Goal: Task Accomplishment & Management: Manage account settings

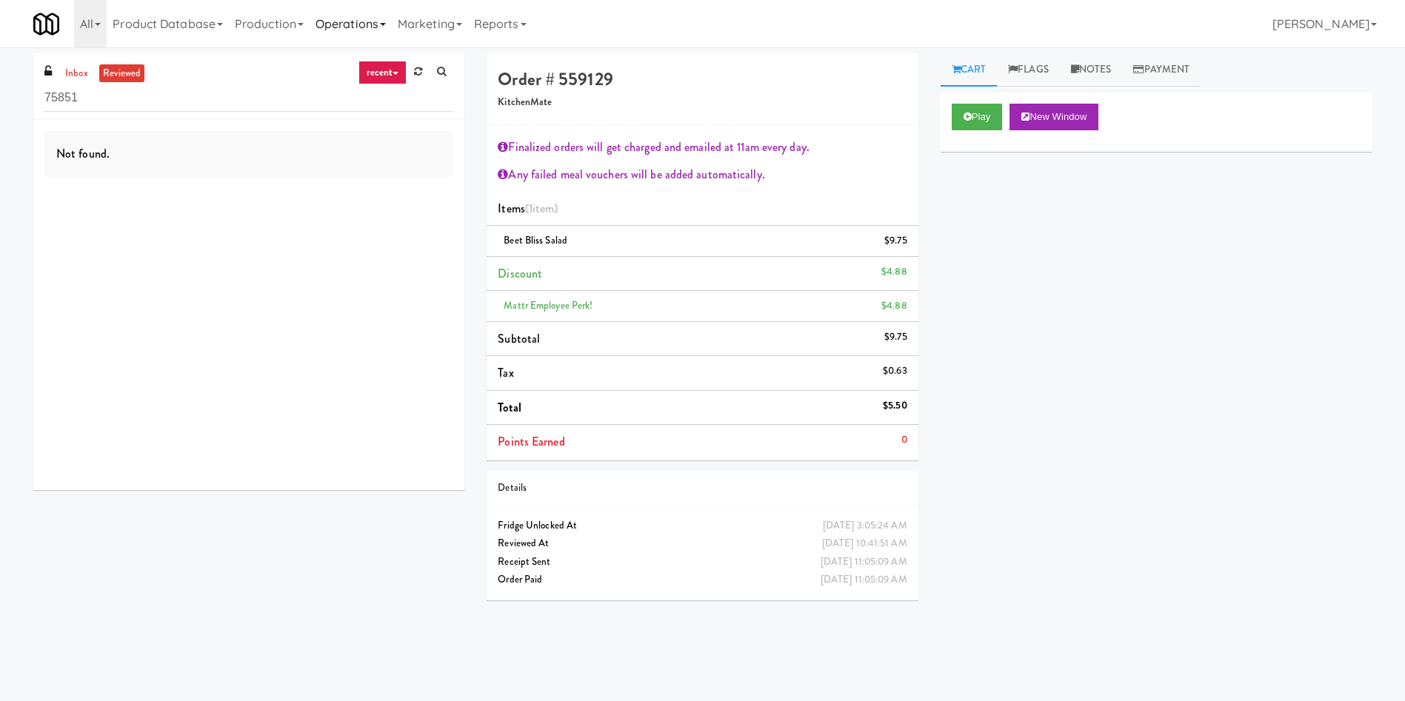
click at [372, 17] on link "Operations" at bounding box center [350, 23] width 82 height 47
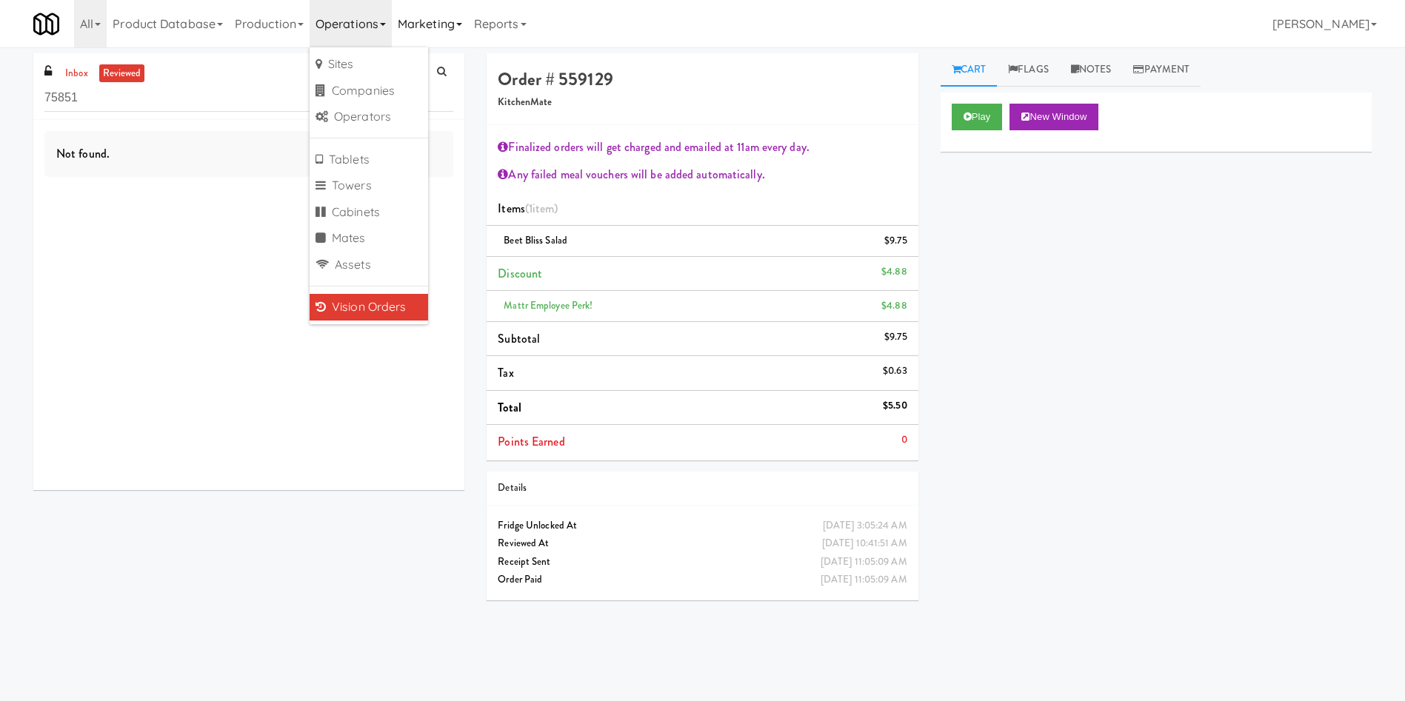
click at [443, 33] on link "Marketing" at bounding box center [430, 23] width 76 height 47
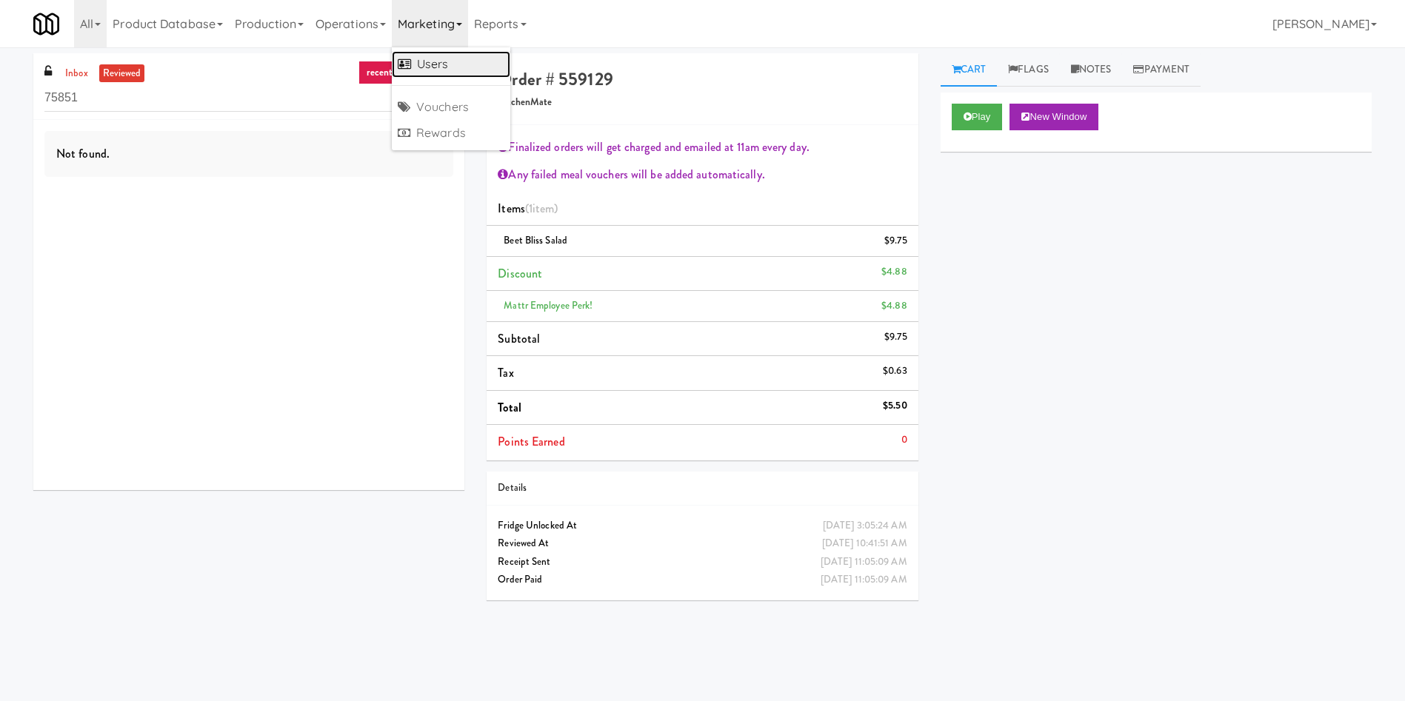
click at [454, 58] on link "Users" at bounding box center [451, 64] width 118 height 27
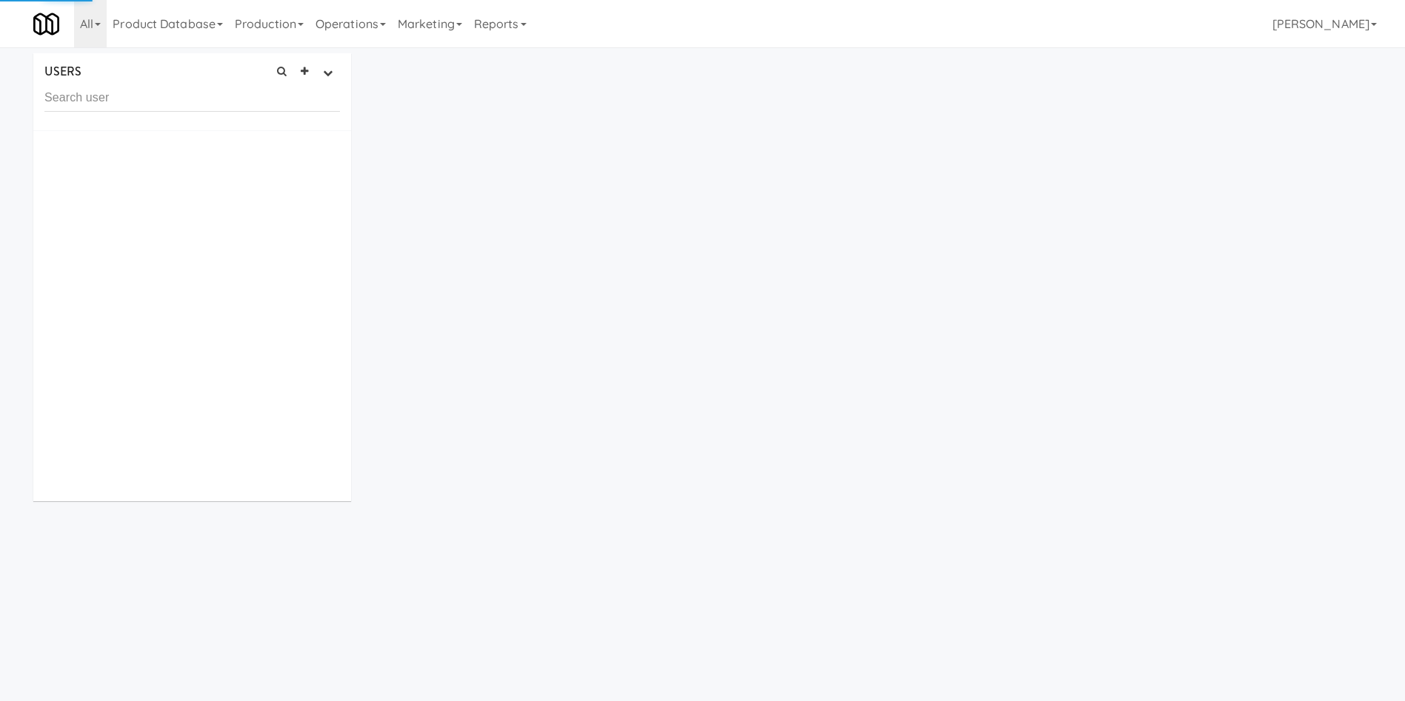
click at [290, 99] on input "text" at bounding box center [191, 97] width 295 height 27
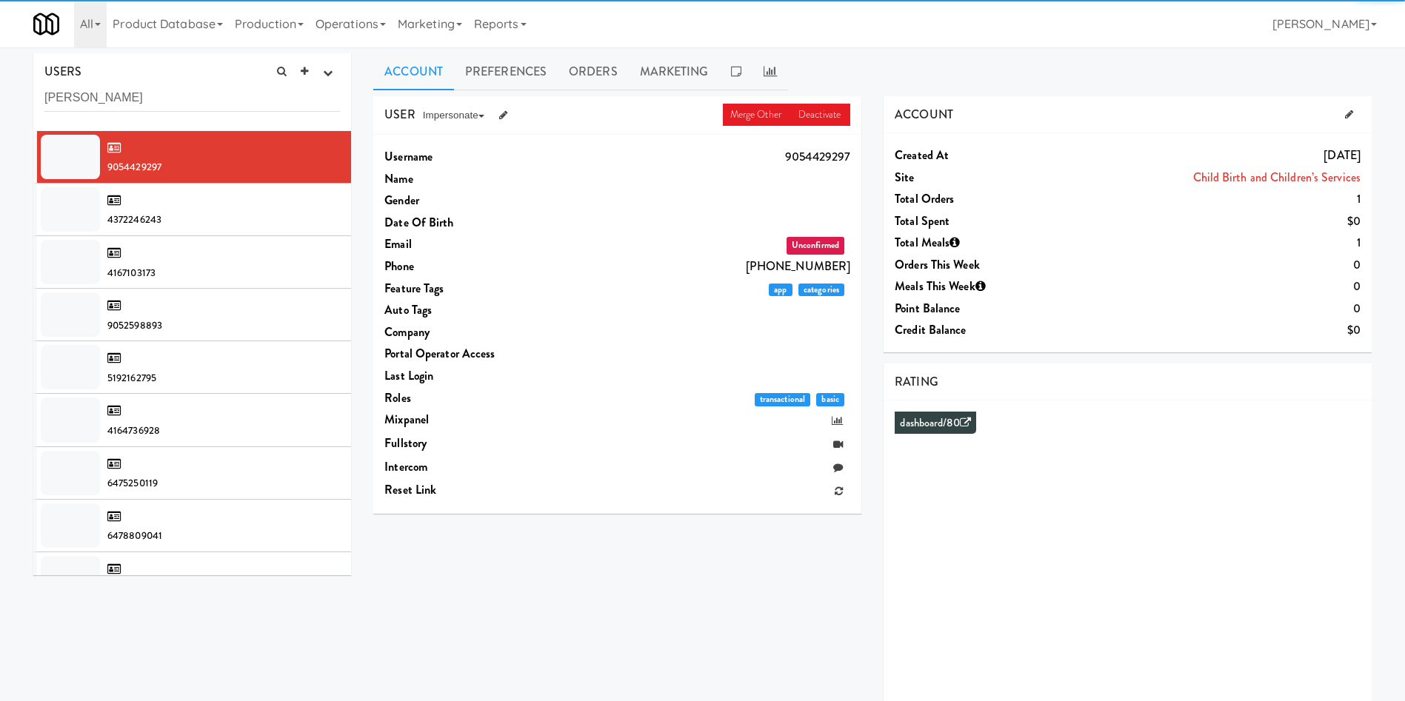
drag, startPoint x: 178, startPoint y: 99, endPoint x: 0, endPoint y: 53, distance: 183.7
click at [0, 53] on div "USERS active Ordered this week Didn't order this week 1 this week 2 this week 3…" at bounding box center [702, 395] width 1405 height 684
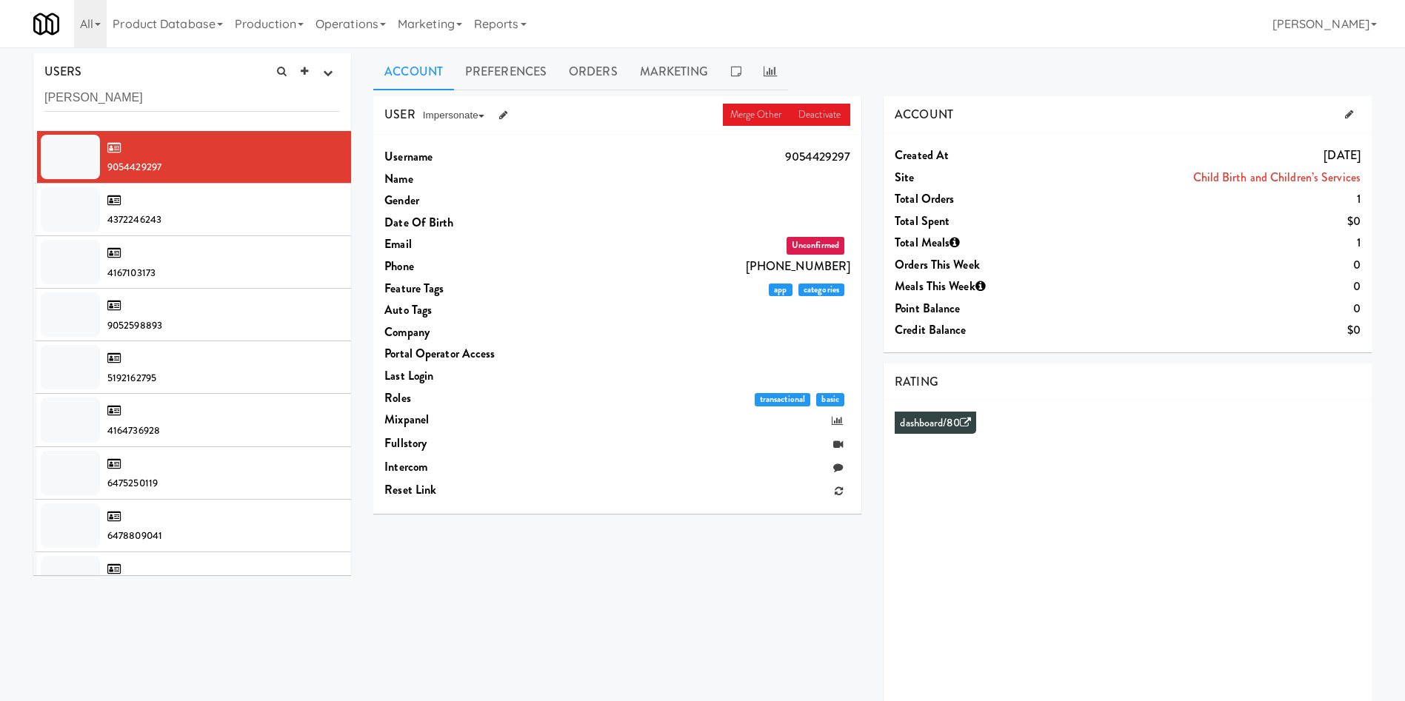
type input "Matthew Aeichele"
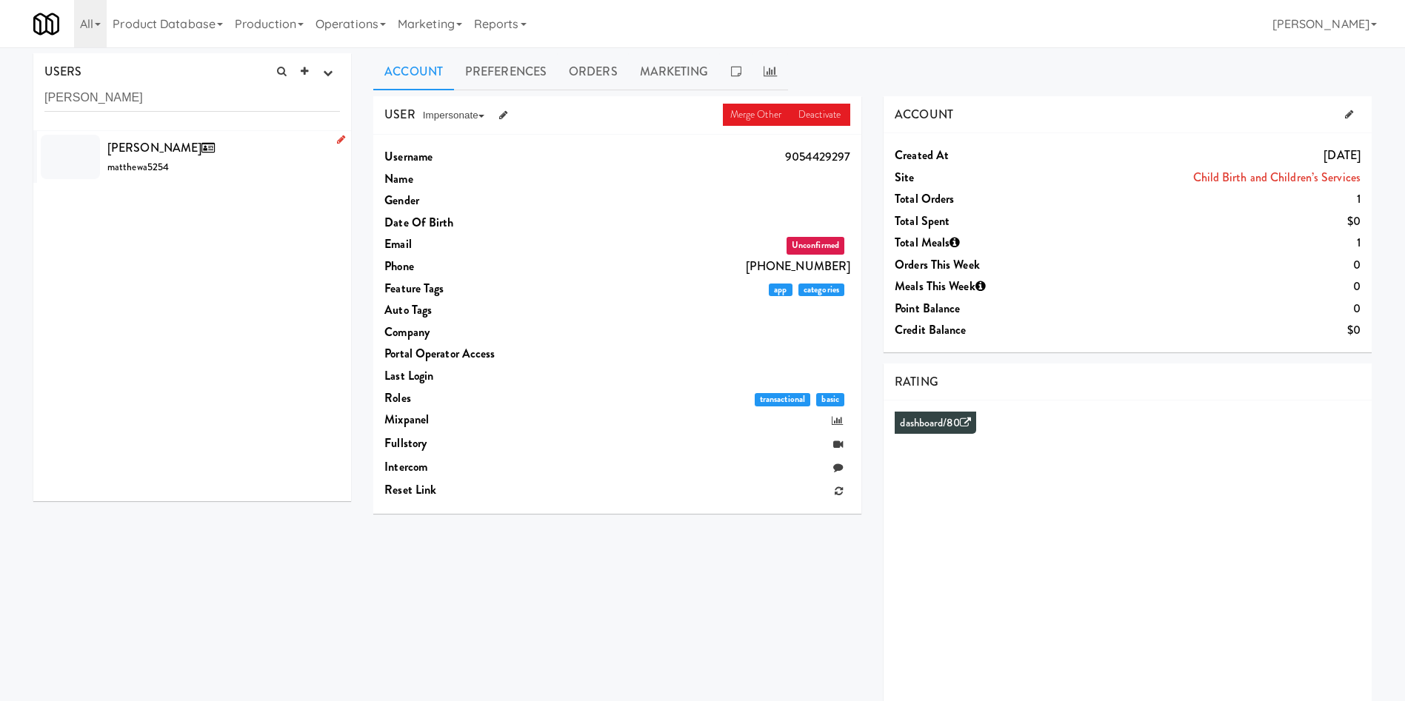
click at [238, 169] on div "Matthew Aeichele matthewa5254" at bounding box center [223, 157] width 232 height 40
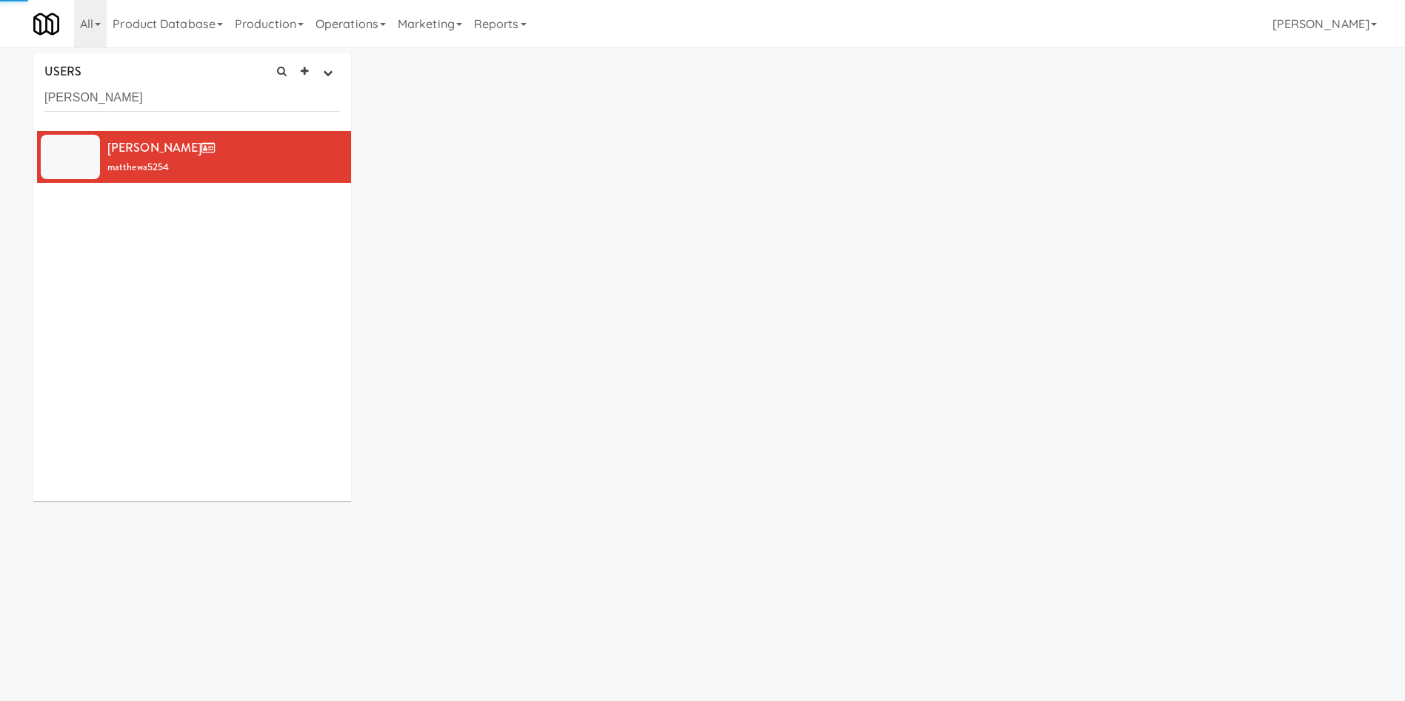
click at [238, 296] on div "Matthew Aeichele matthewa5254" at bounding box center [192, 316] width 318 height 370
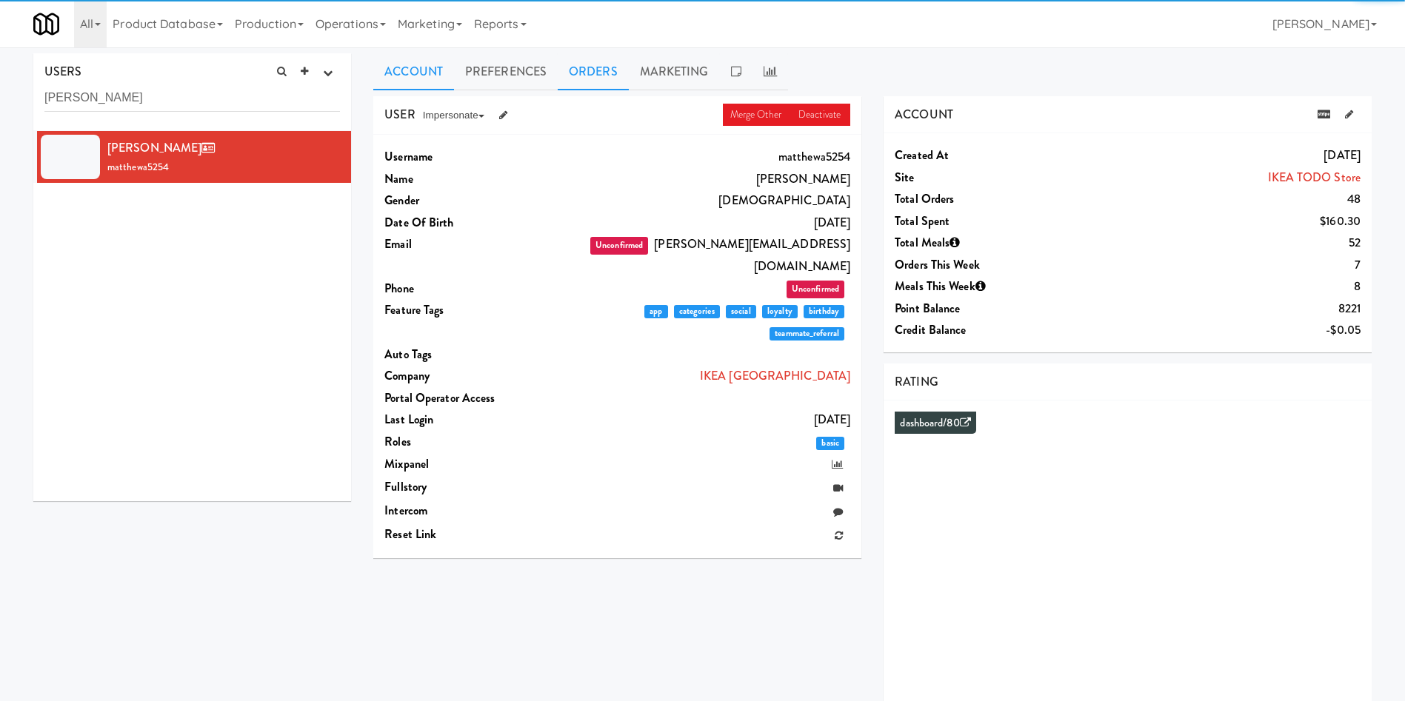
click at [588, 78] on link "Orders" at bounding box center [593, 71] width 71 height 37
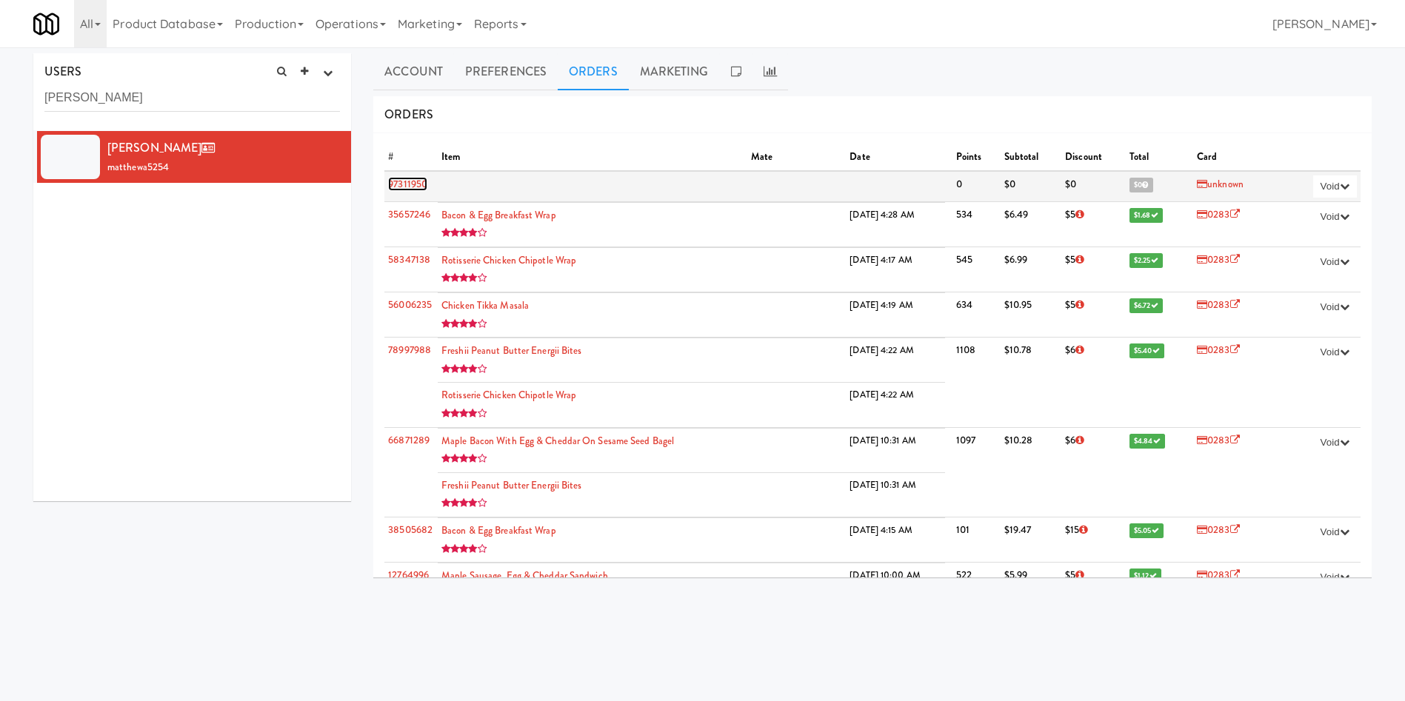
click at [401, 187] on link "97311950" at bounding box center [407, 184] width 39 height 14
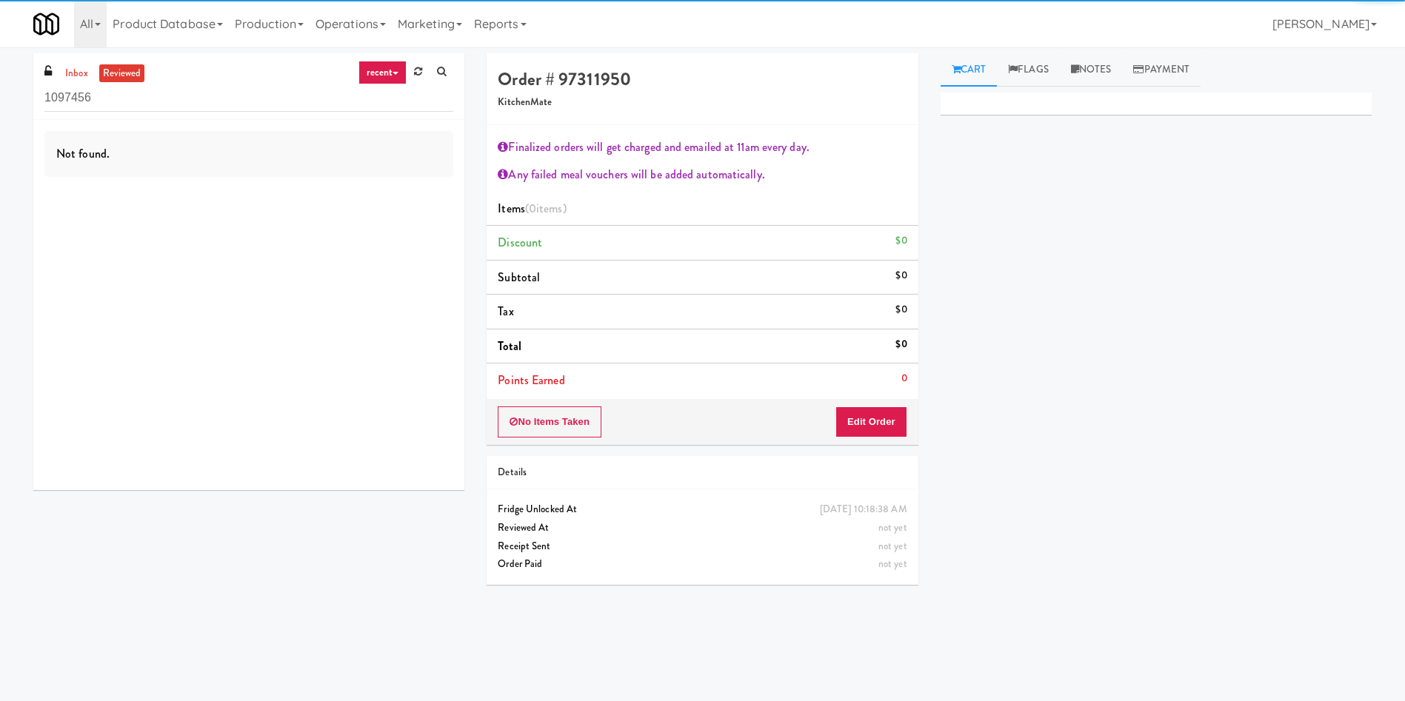
click at [237, 310] on div "Not found." at bounding box center [248, 305] width 431 height 370
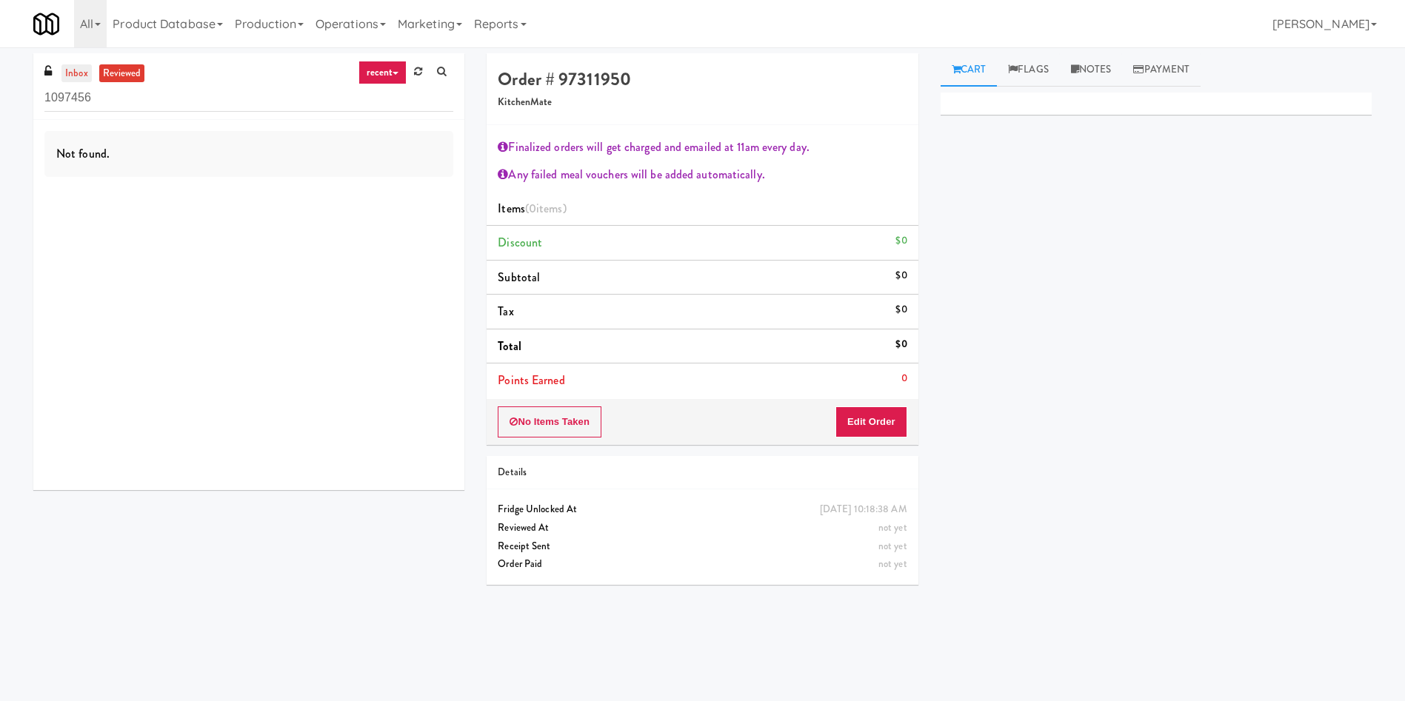
click at [79, 75] on link "inbox" at bounding box center [76, 73] width 30 height 19
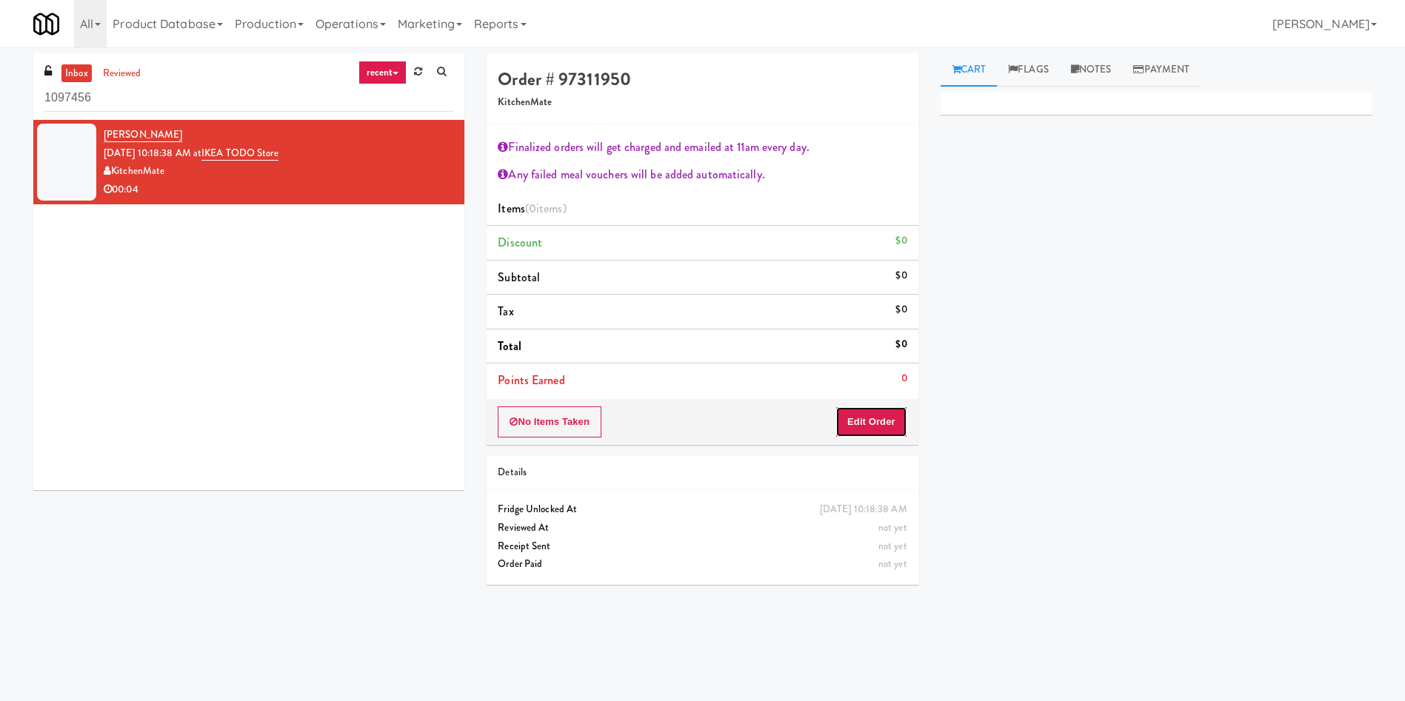
click at [887, 421] on button "Edit Order" at bounding box center [871, 421] width 72 height 31
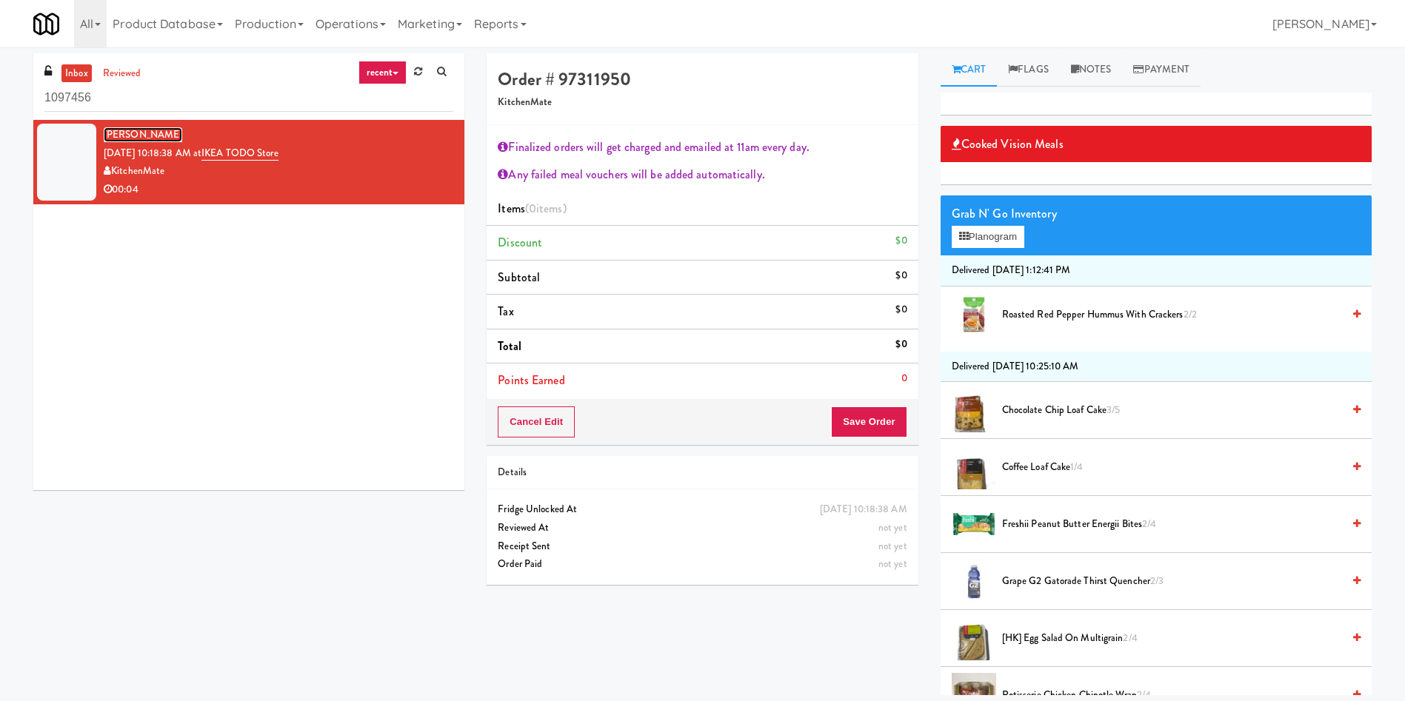
click at [150, 138] on link "Matthew Aeichele" at bounding box center [143, 134] width 78 height 15
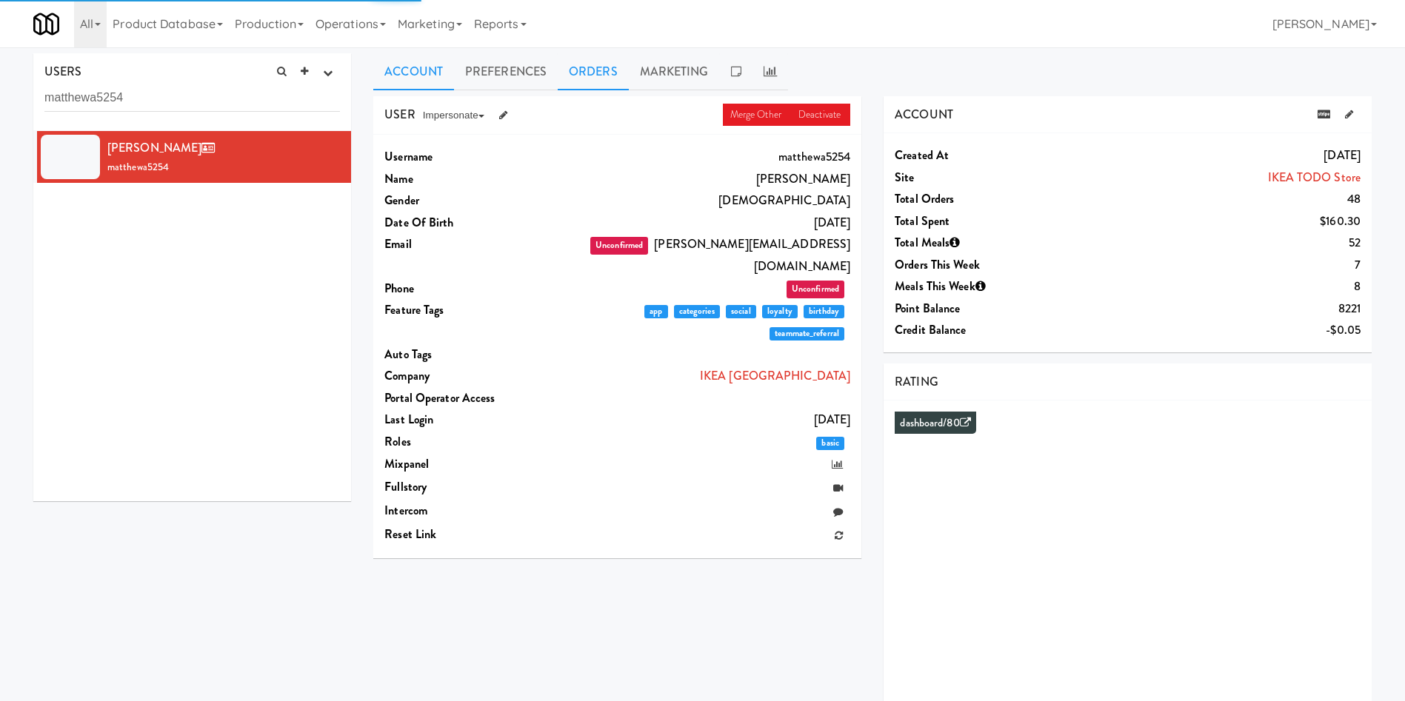
click at [602, 70] on link "Orders" at bounding box center [593, 71] width 71 height 37
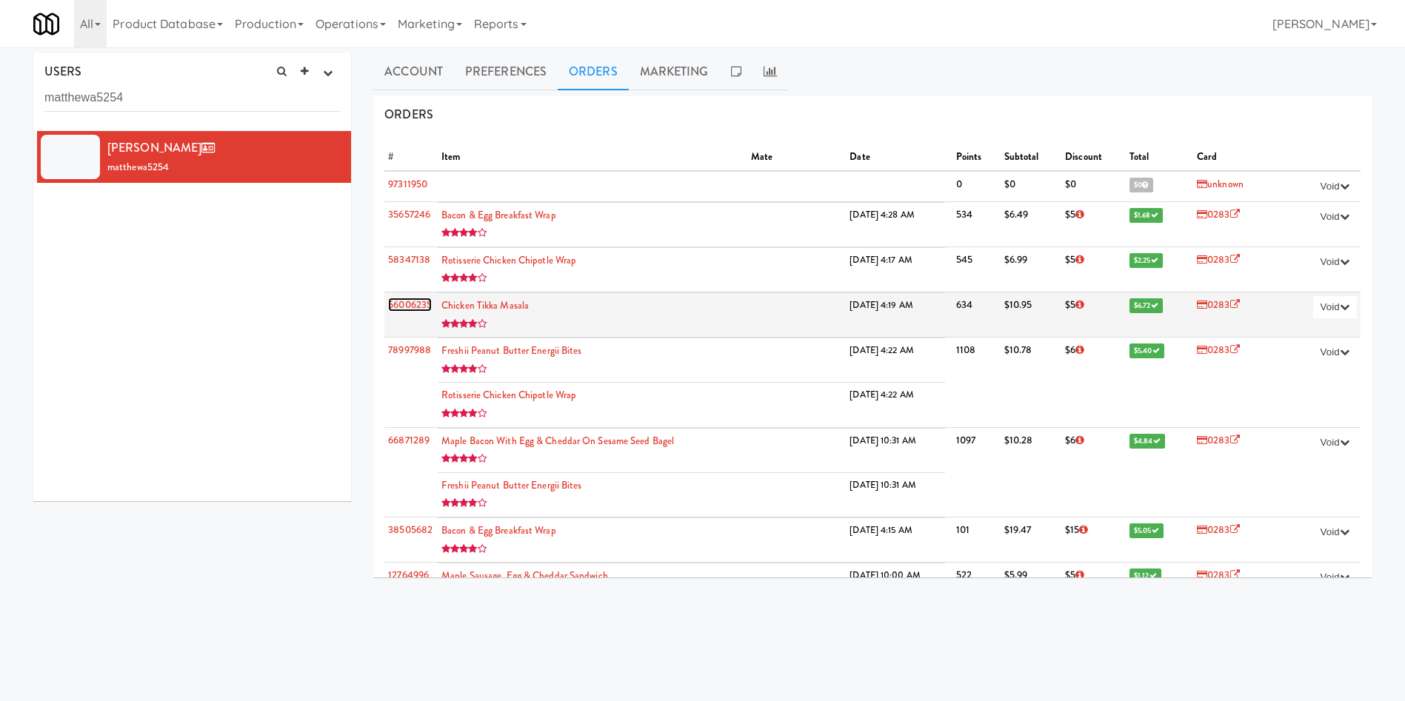
click at [401, 302] on link "56006235" at bounding box center [410, 305] width 44 height 14
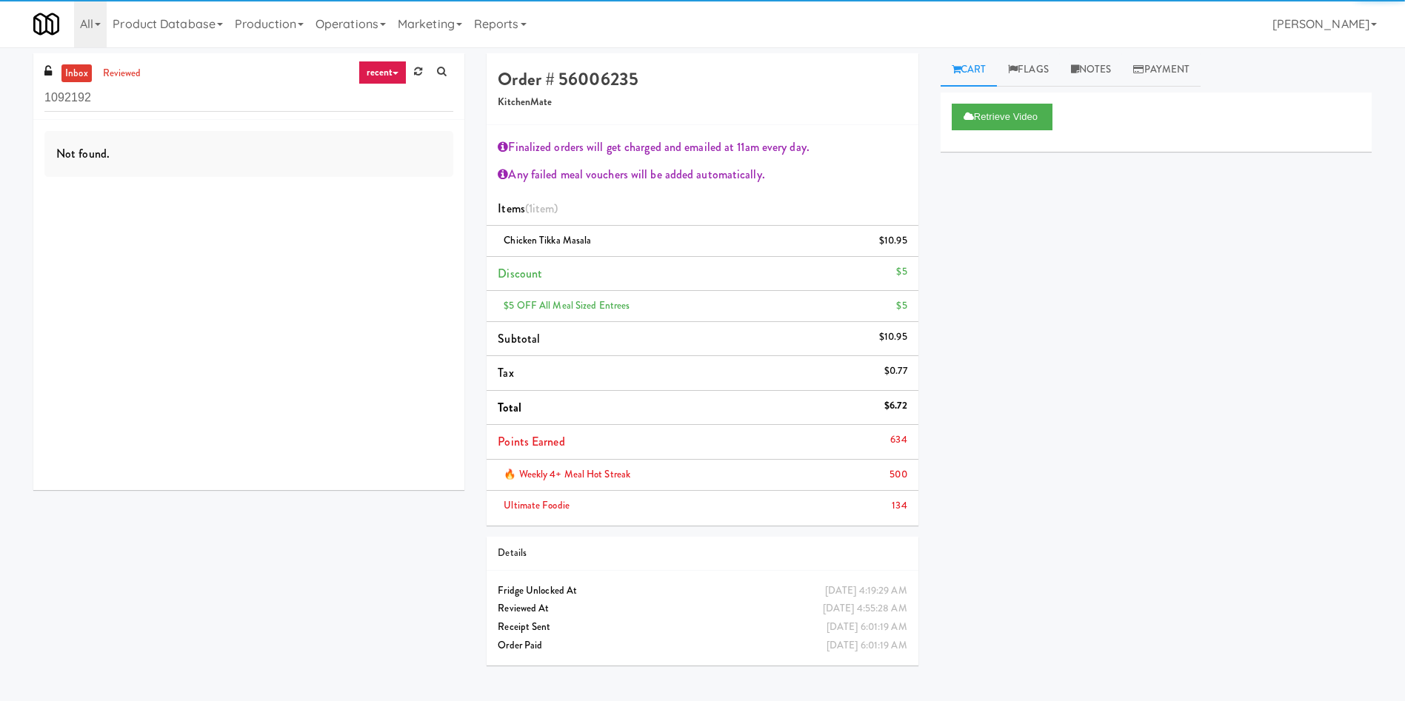
click at [133, 82] on div "inbox reviewed recent all unclear take inventory issue suspicious failed recent…" at bounding box center [248, 86] width 431 height 67
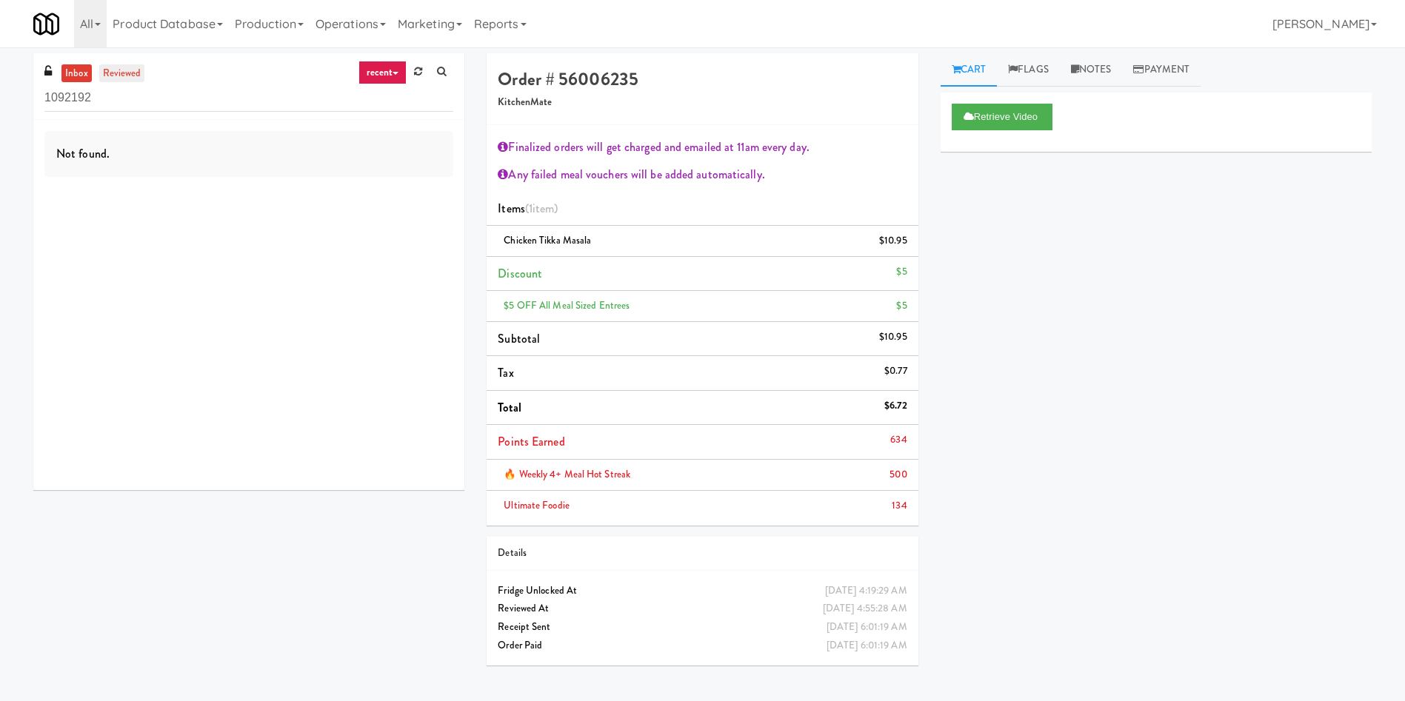
click at [134, 77] on link "reviewed" at bounding box center [122, 73] width 46 height 19
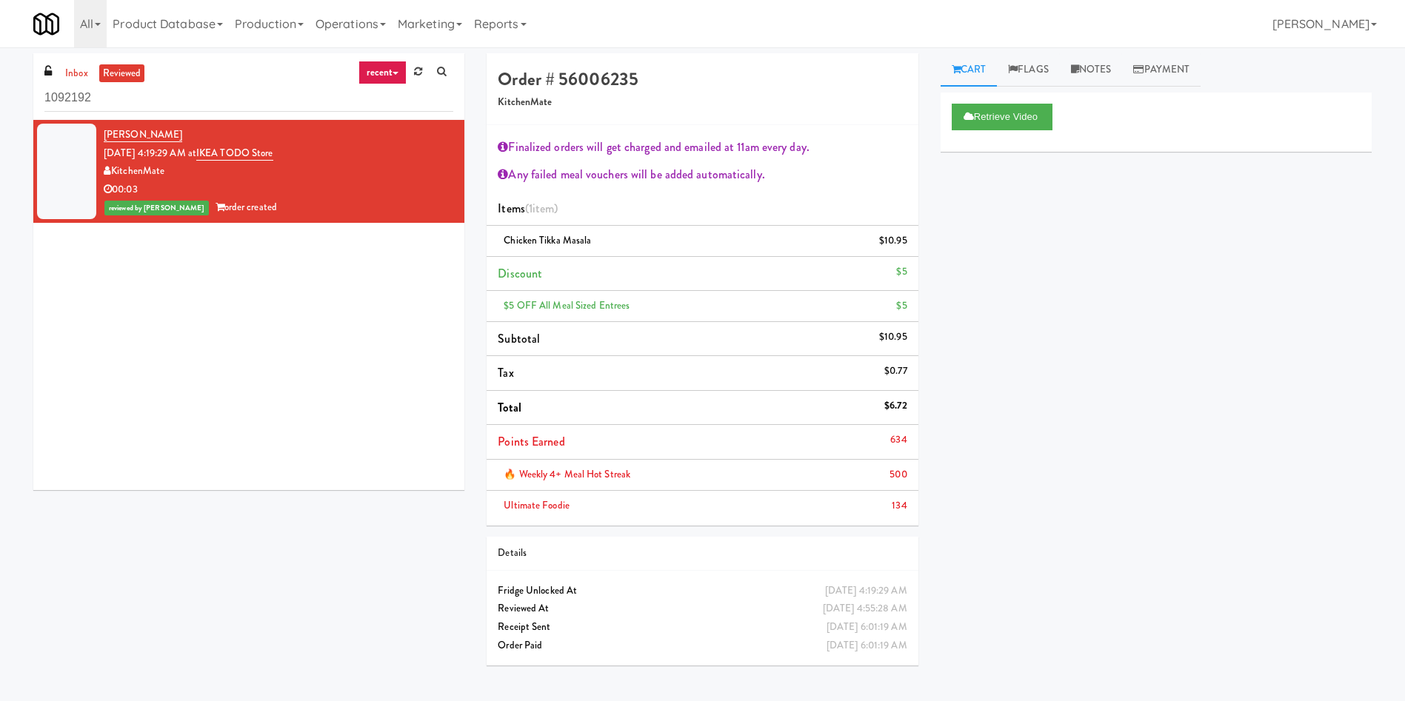
click at [240, 272] on div "Matthew Aeichele Sep 27, 2025 4:19:29 AM at IKEA TODO Store KitchenMate 00:03 r…" at bounding box center [248, 305] width 431 height 370
click at [936, 117] on button "Retrieve Video" at bounding box center [1001, 117] width 101 height 27
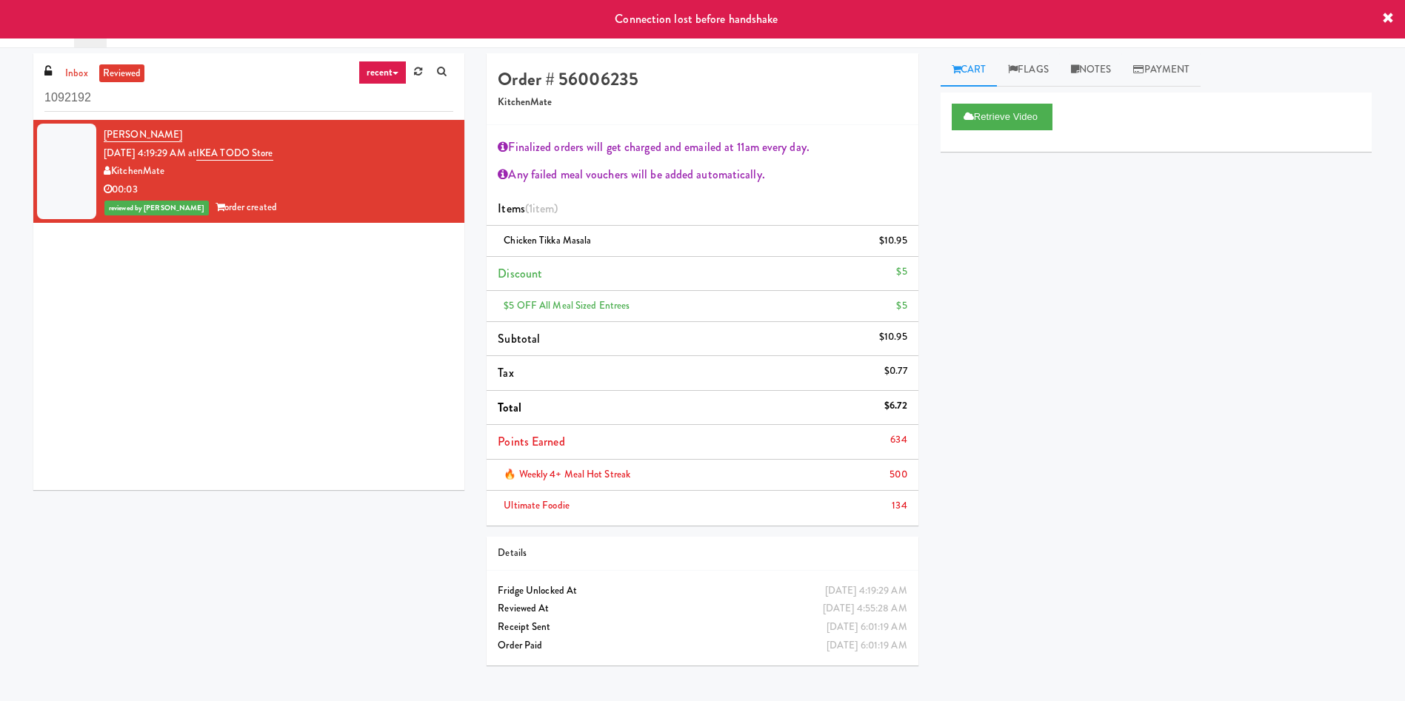
click at [936, 235] on div "Retrieve Video Primary Flag Clear Flag if unable to determine what was taken or…" at bounding box center [1155, 370] width 431 height 555
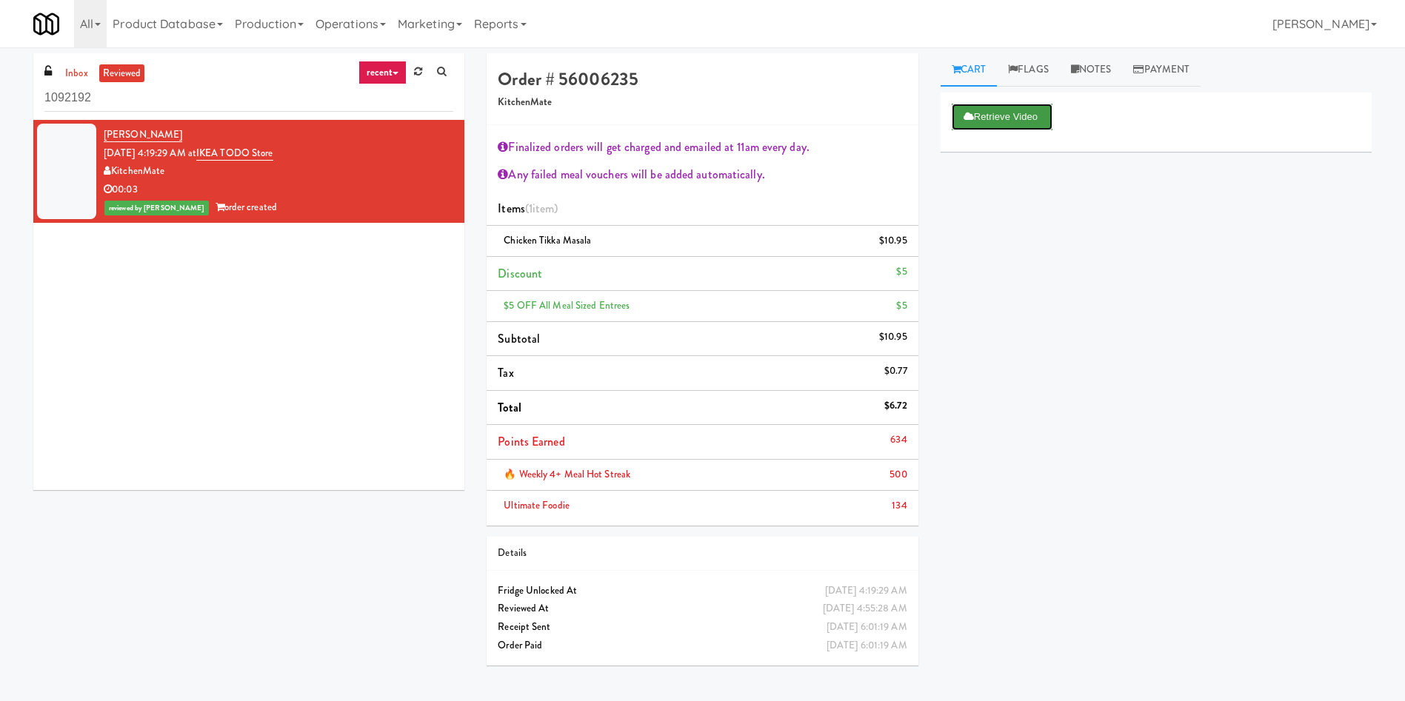
click at [936, 123] on button "Retrieve Video" at bounding box center [1001, 117] width 101 height 27
click at [122, 70] on link "reviewed" at bounding box center [122, 73] width 46 height 19
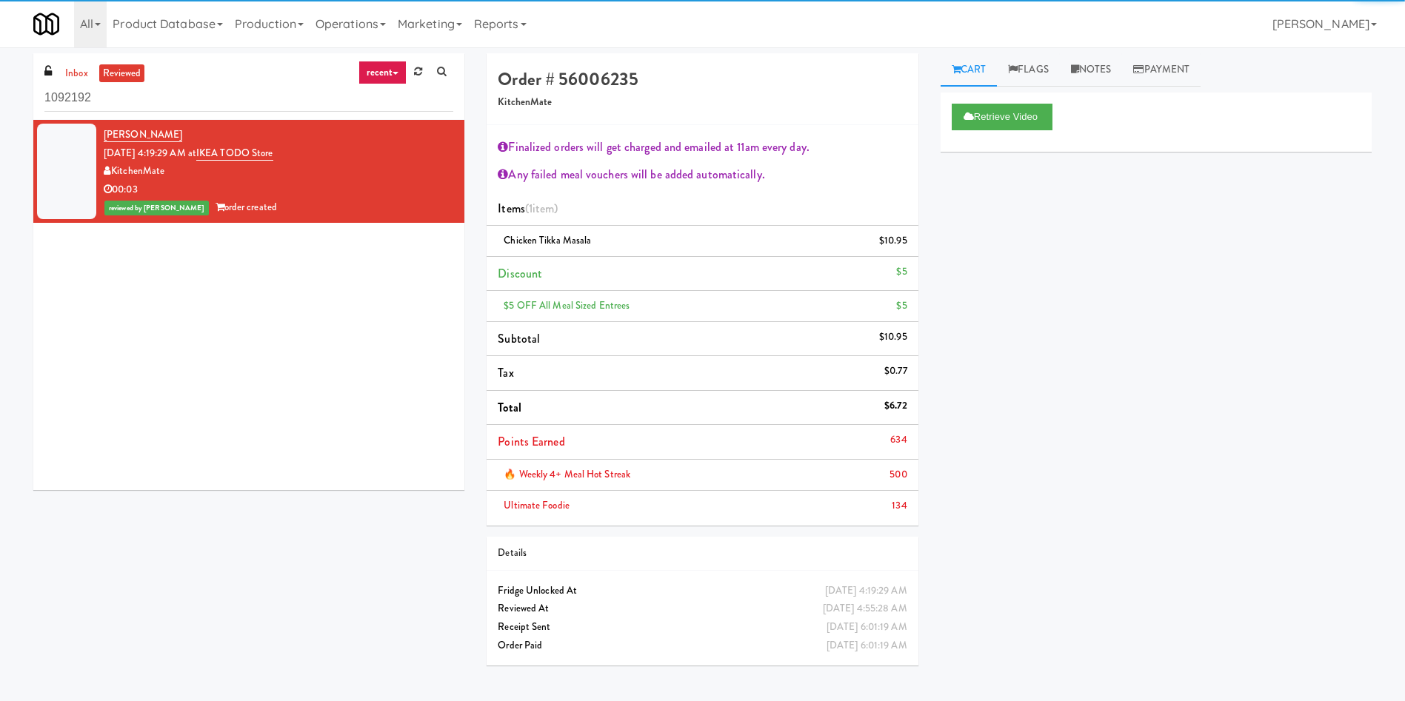
click at [124, 69] on link "reviewed" at bounding box center [122, 73] width 46 height 19
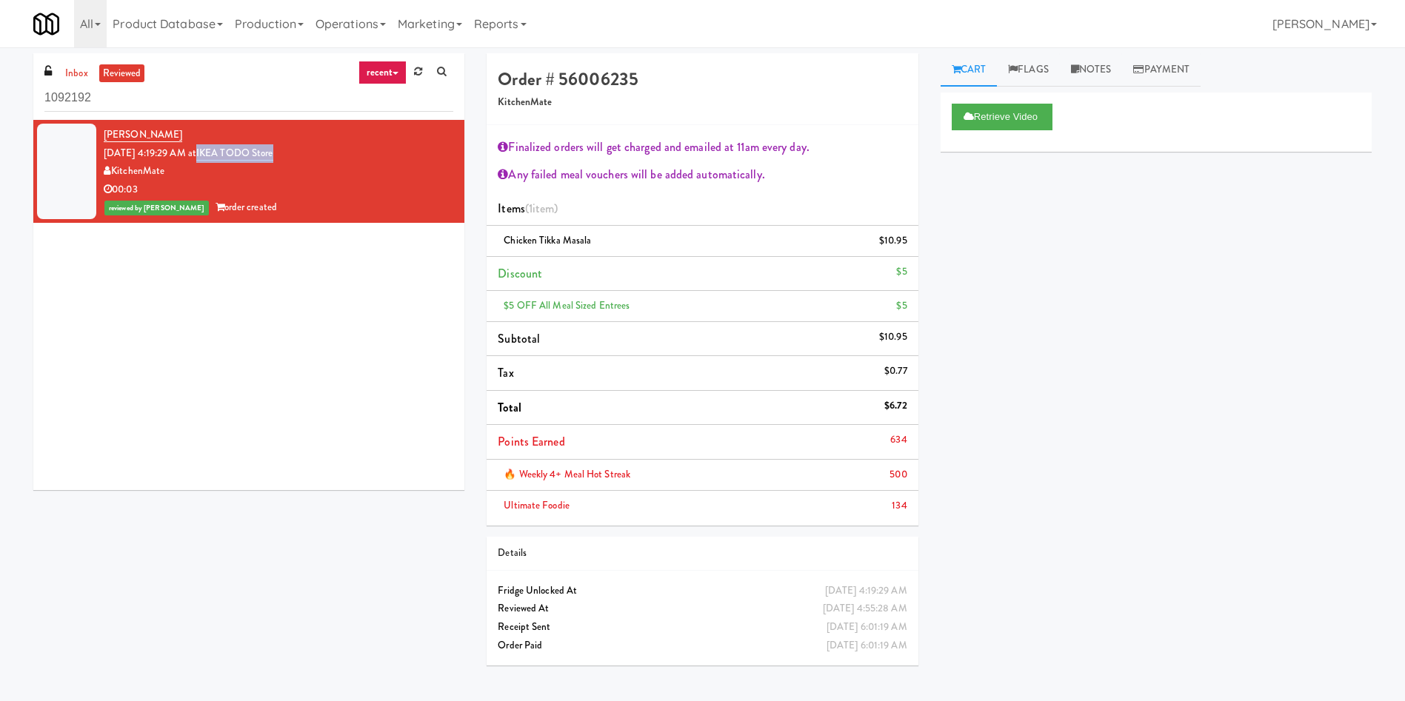
drag, startPoint x: 302, startPoint y: 153, endPoint x: 220, endPoint y: 157, distance: 82.3
click at [220, 157] on div "Matthew Aeichele Sep 27, 2025 4:19:29 AM at IKEA TODO Store KitchenMate 00:03 r…" at bounding box center [278, 171] width 349 height 91
copy link "IKEA TODO Store"
click at [936, 71] on link "Notes" at bounding box center [1091, 69] width 63 height 33
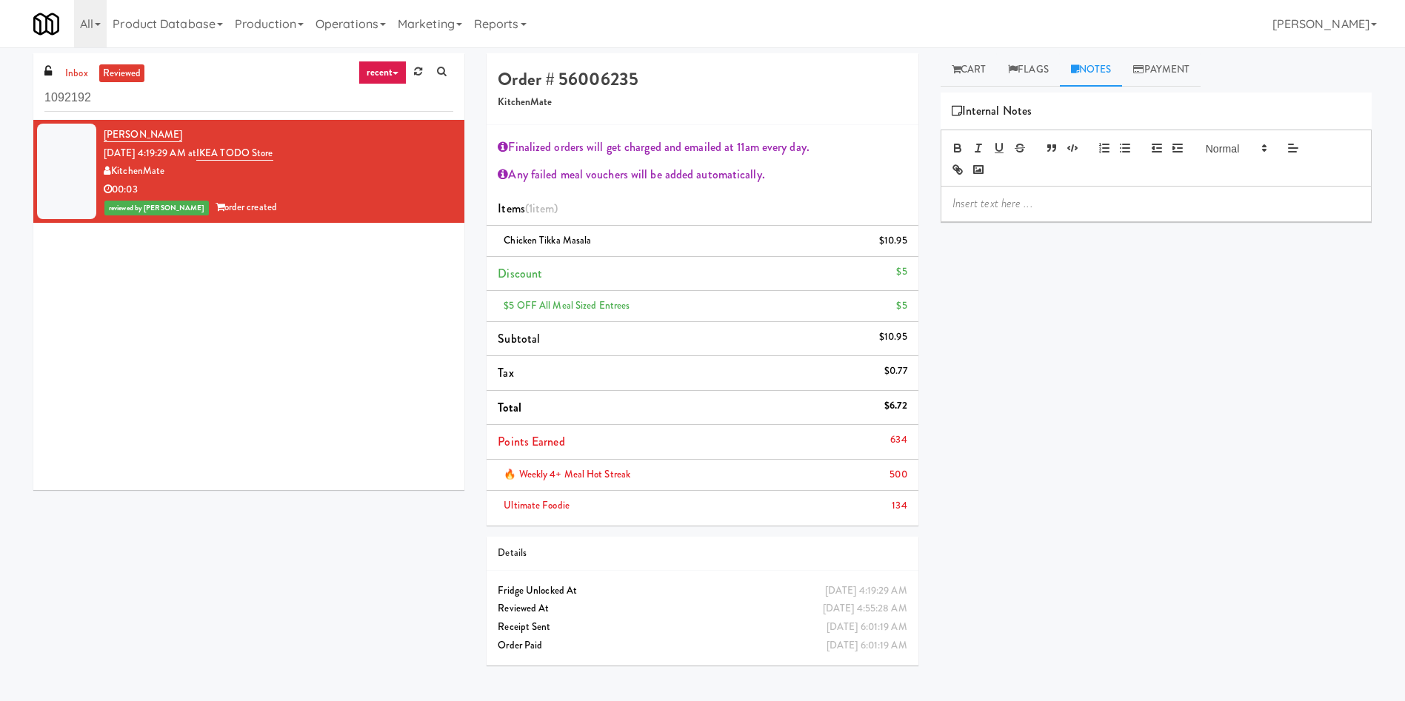
click at [936, 210] on p at bounding box center [1155, 203] width 407 height 16
click at [936, 210] on p "Ela: Customer took a Rotiserrir" at bounding box center [1155, 203] width 407 height 16
click at [936, 199] on p "Ela: Customer took a Rotiserrir" at bounding box center [1155, 203] width 407 height 16
click at [936, 64] on icon at bounding box center [955, 69] width 9 height 10
click at [936, 67] on link "Notes" at bounding box center [1098, 69] width 77 height 33
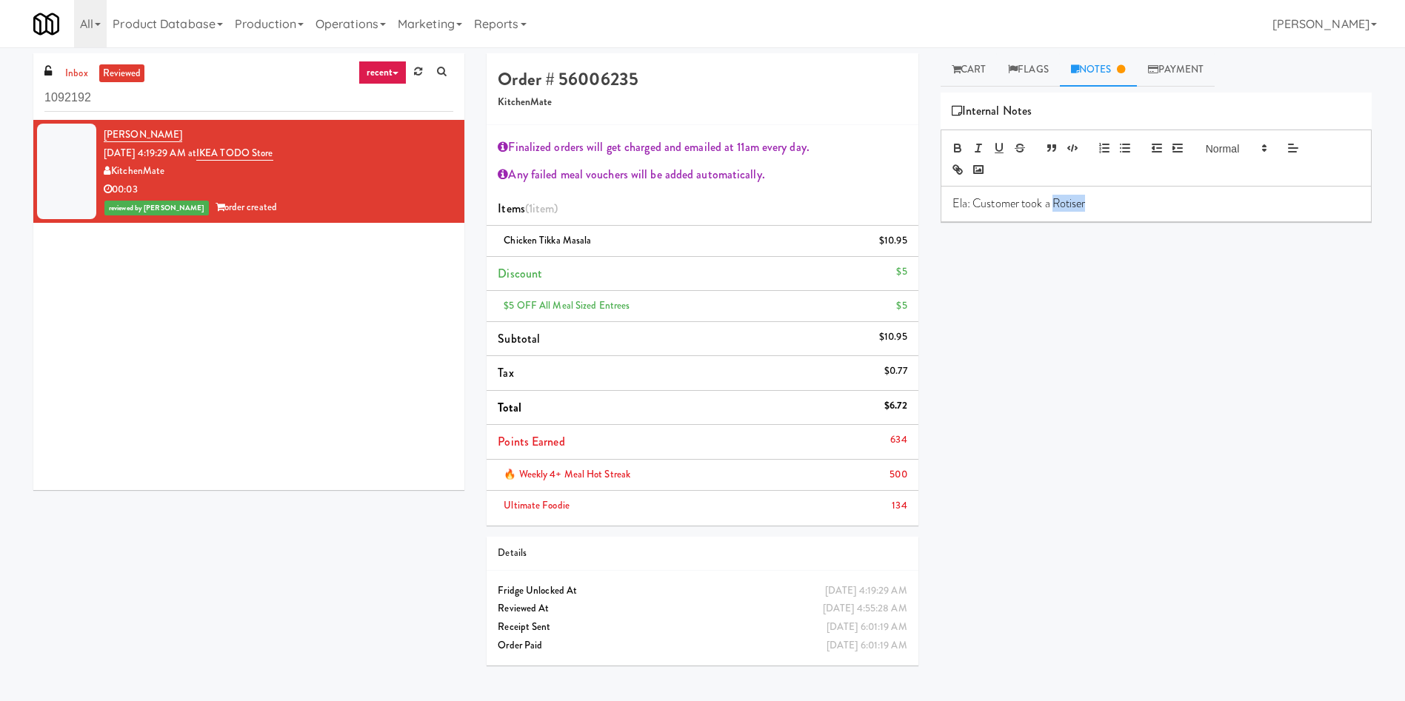
drag, startPoint x: 1105, startPoint y: 210, endPoint x: 1054, endPoint y: 209, distance: 50.4
click at [936, 209] on p "Ela: Customer took a Rotiser" at bounding box center [1155, 203] width 407 height 16
drag, startPoint x: 1022, startPoint y: 208, endPoint x: 1421, endPoint y: 410, distance: 447.4
click at [936, 207] on p "Ela: Customer took a Rotisserie Chicken Chipotle Wrap - Not a Tikka Masal" at bounding box center [1155, 203] width 407 height 16
click at [936, 199] on p "Ela: Customer reached out foioir wrong charged took a Rotisserie Chicken Chipot…" at bounding box center [1155, 211] width 407 height 33
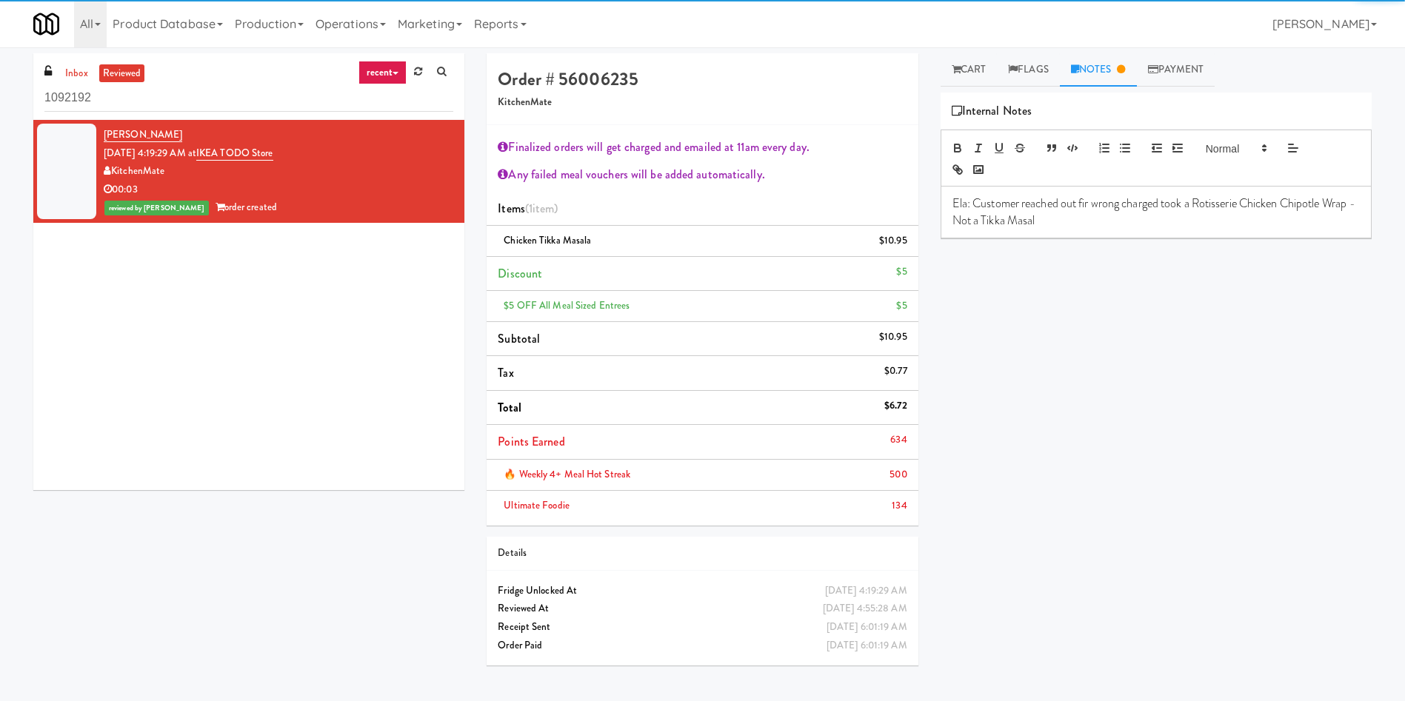
click at [936, 204] on p "Ela: Customer reached out fir wrong charged took a Rotisserie Chicken Chipotle …" at bounding box center [1155, 211] width 407 height 33
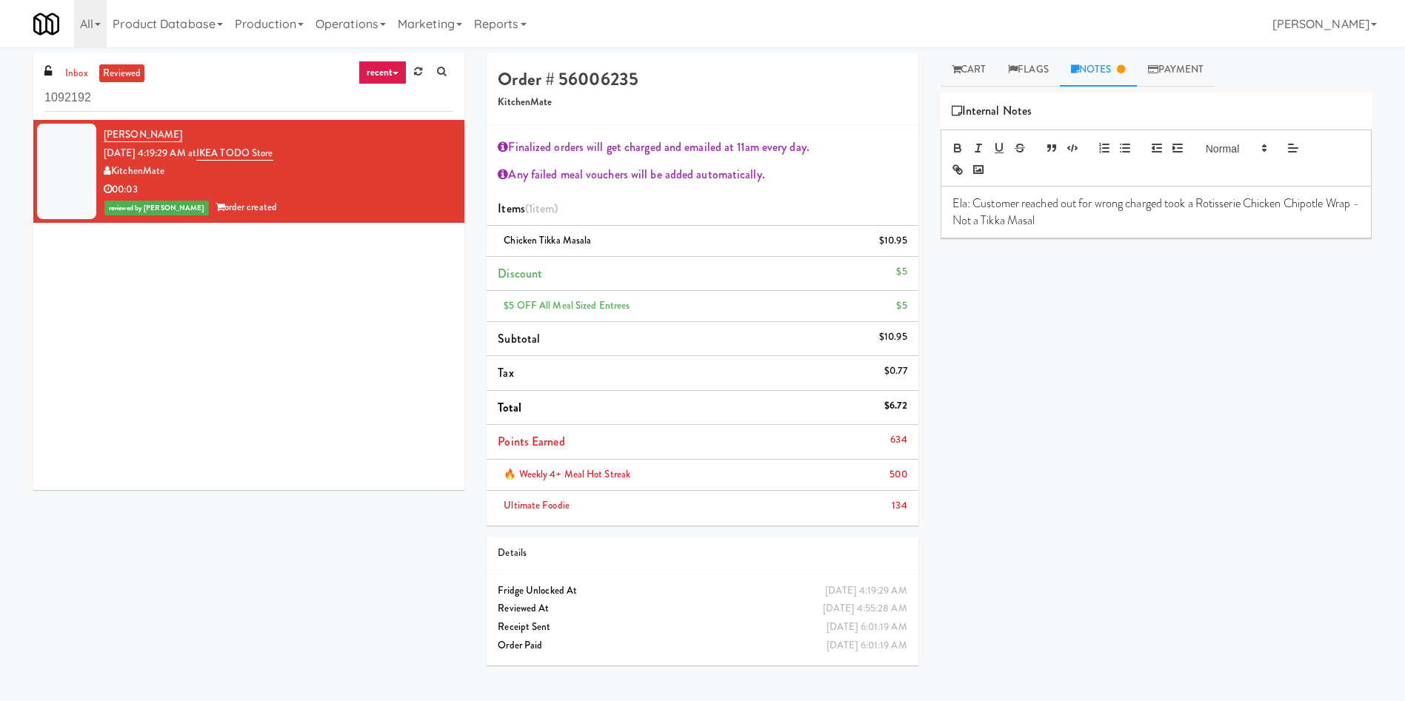
click at [936, 207] on p "Ela: Customer reached out for wrong charged took a Rotisserie Chicken Chipotle …" at bounding box center [1155, 211] width 407 height 33
click at [936, 202] on p "Ela: Customer reached out for wrong charged took a Rotisserie Chicken Chipotle …" at bounding box center [1155, 211] width 407 height 33
drag, startPoint x: 1098, startPoint y: 207, endPoint x: 1148, endPoint y: 207, distance: 49.6
click at [936, 207] on p "Ela: Customer reached out for wrong charged took a Rotisserie Chicken Chipotle …" at bounding box center [1155, 211] width 407 height 33
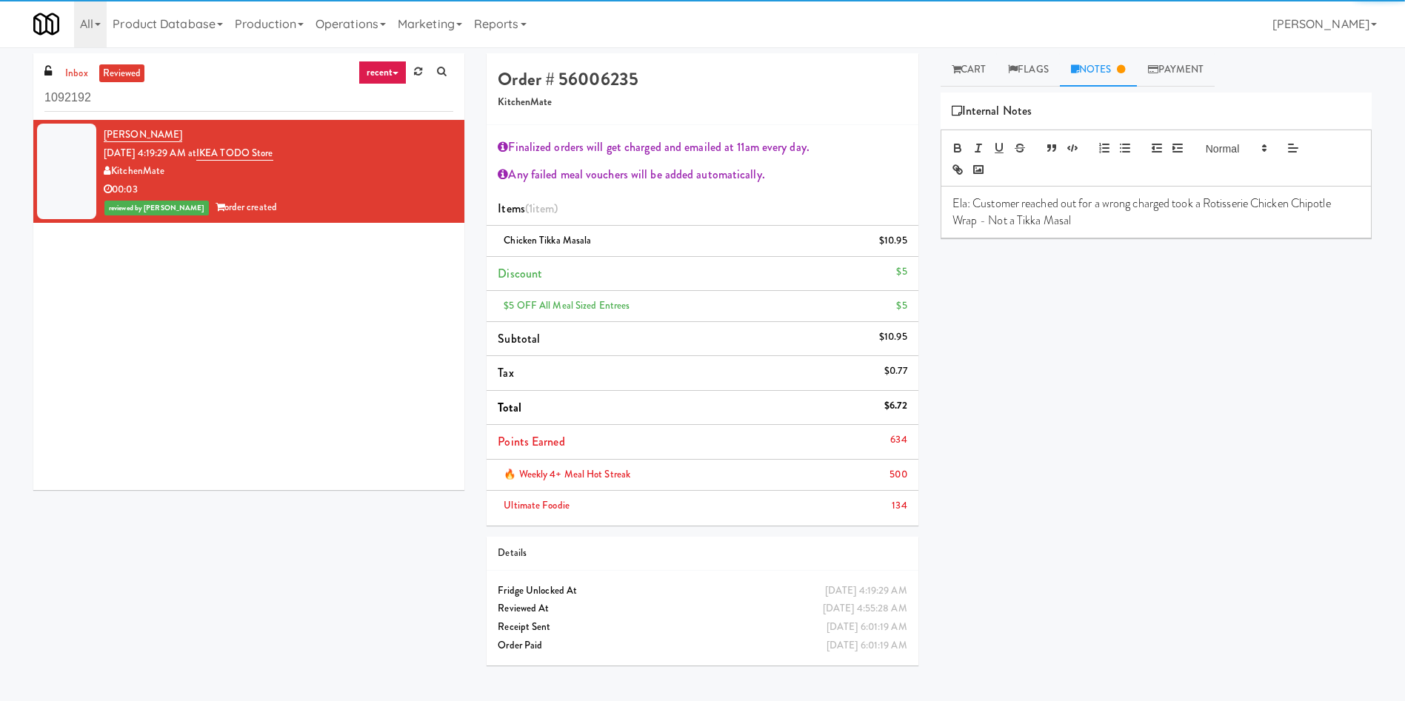
click at [936, 209] on p "Ela: Customer reached out for a wrong charged took a Rotisserie Chicken Chipotl…" at bounding box center [1155, 211] width 407 height 33
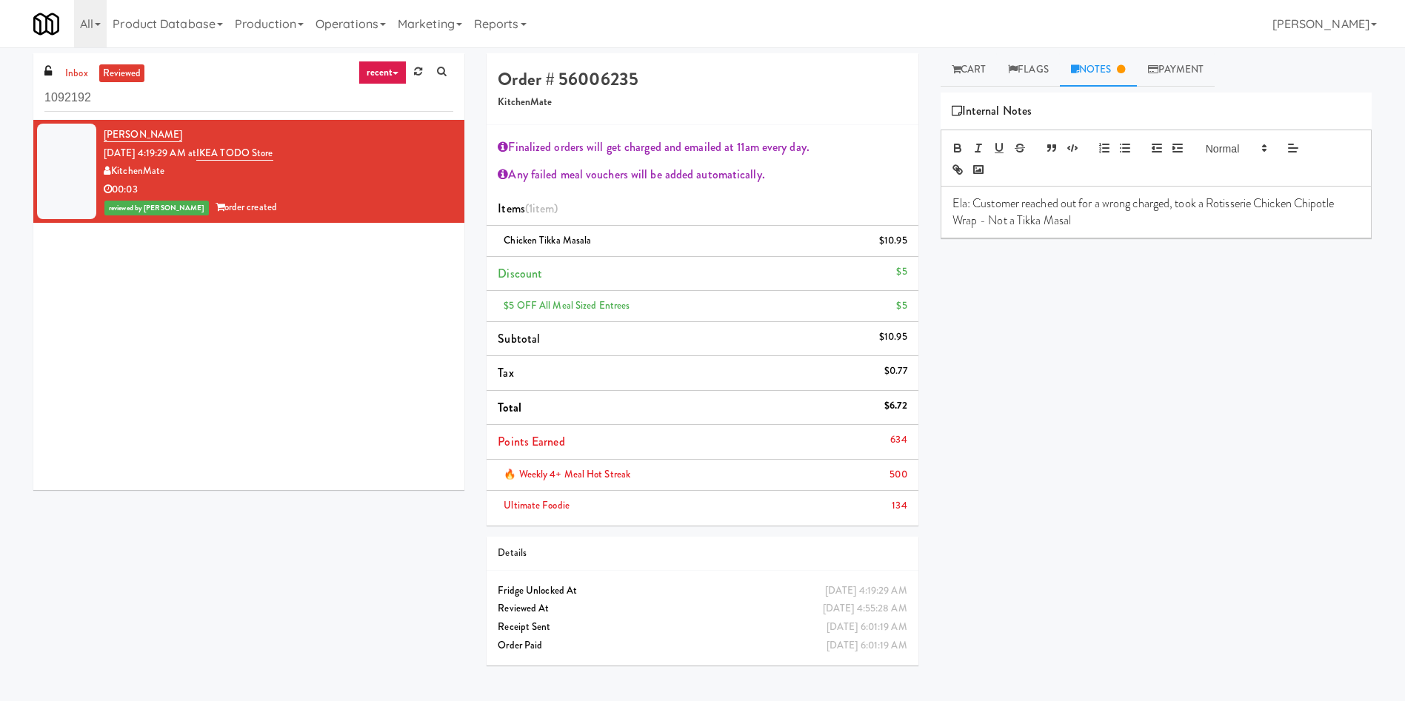
click at [936, 225] on p "Ela: Customer reached out for a wrong charged, took a Rotisserie Chicken Chipot…" at bounding box center [1155, 211] width 407 height 33
click at [936, 219] on p "Ela: Customer reached out for a wrong charged, took a Rotisserie Chicken Chipot…" at bounding box center [1155, 211] width 407 height 33
click at [936, 220] on p "Ela: Customer reached out for a wrong charged, took a Rotisserie Chicken Chipot…" at bounding box center [1155, 211] width 407 height 33
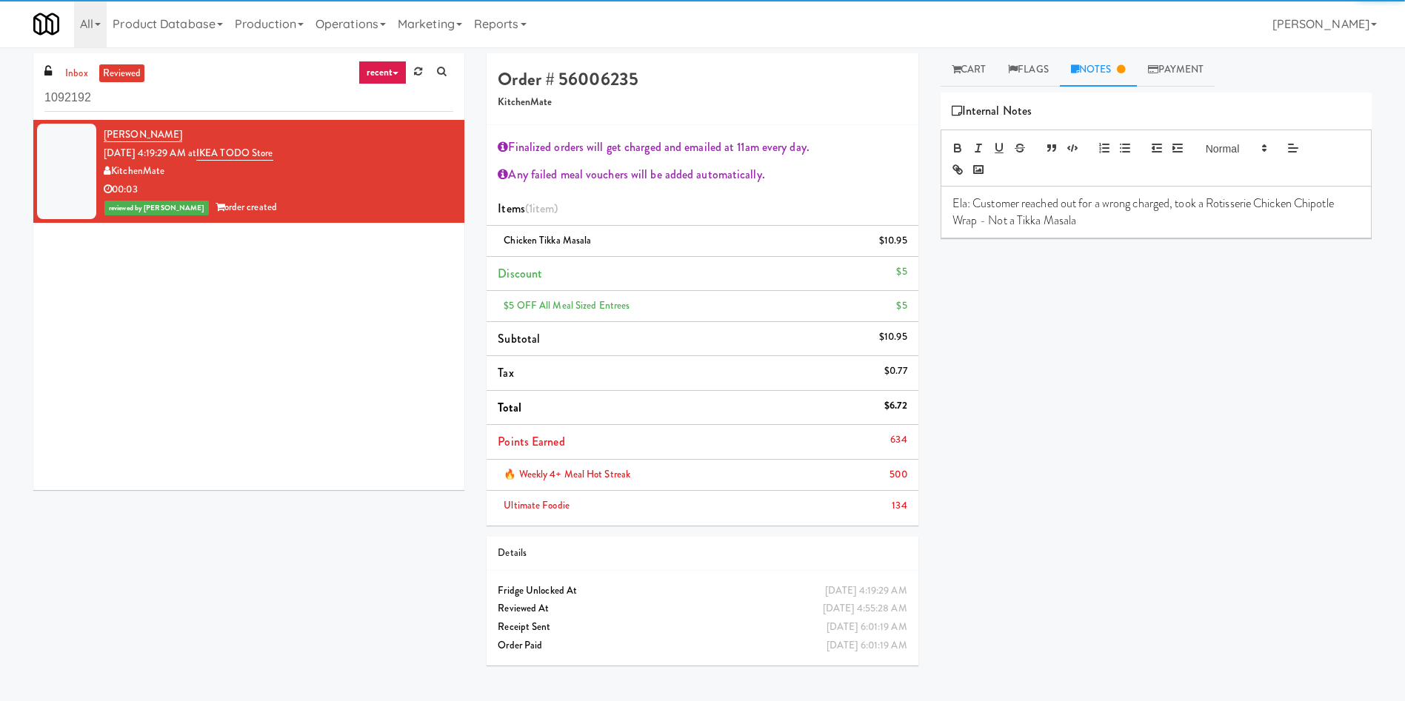
click at [936, 217] on p "Ela: Customer reached out for a wrong charged, took a Rotisserie Chicken Chipot…" at bounding box center [1155, 211] width 407 height 33
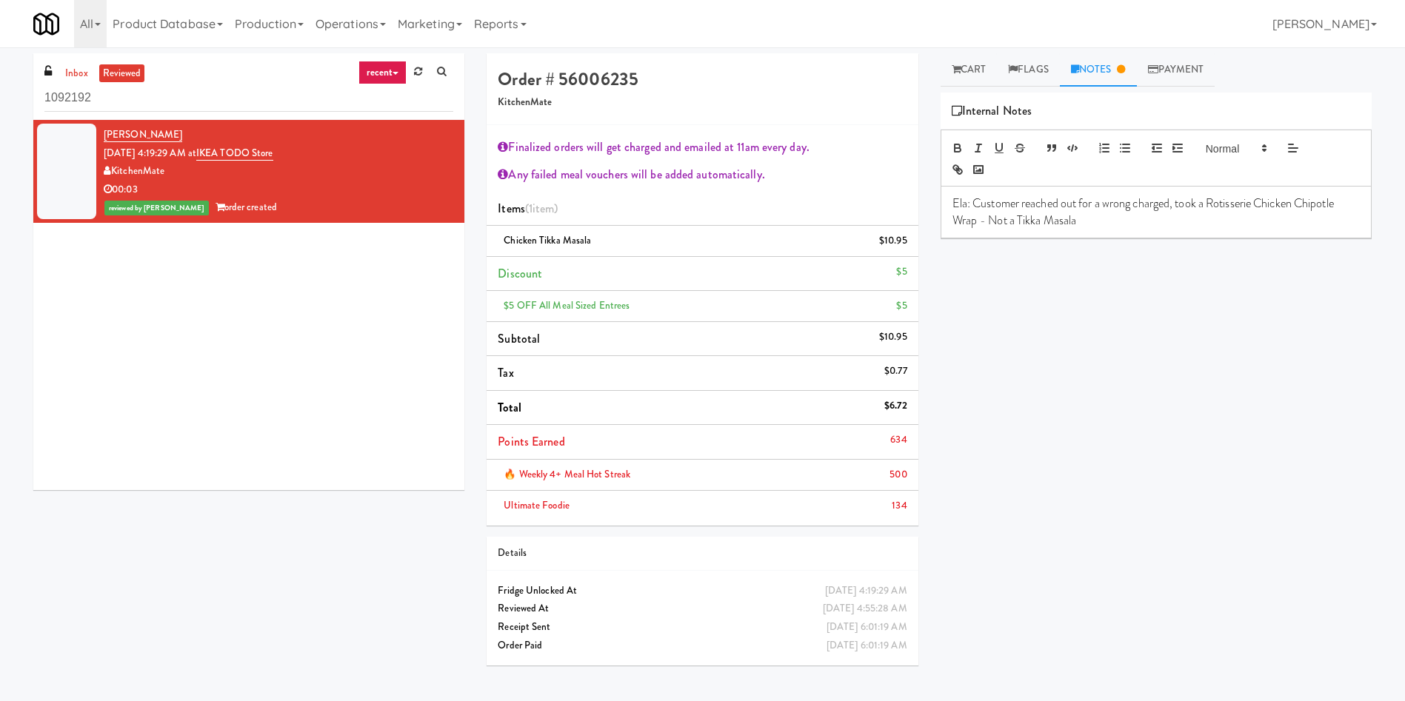
click at [936, 205] on p "Ela: Customer reached out for a wrong charged, took a Rotisserie Chicken Chipot…" at bounding box center [1155, 211] width 407 height 33
click at [936, 224] on p "Ela: Customer reached out for a wrong charge, took a Rotisserie Chicken Chipotl…" at bounding box center [1155, 211] width 407 height 33
drag, startPoint x: 1114, startPoint y: 224, endPoint x: 1117, endPoint y: 188, distance: 36.4
click at [936, 201] on p "Ela: Customer reached out for a wrong charge, took a Rotisserie Chicken Chipotl…" at bounding box center [1155, 211] width 407 height 33
click at [936, 144] on span at bounding box center [1235, 148] width 73 height 18
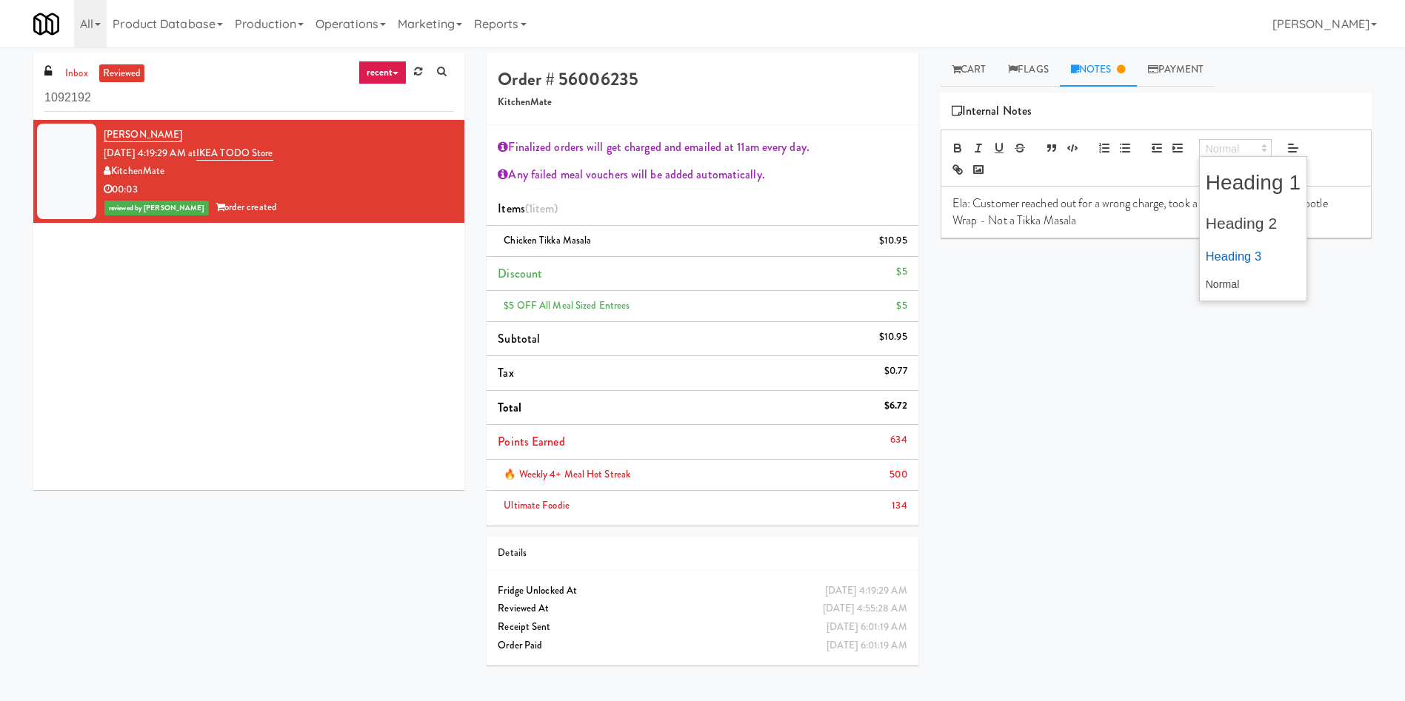
click at [936, 260] on span at bounding box center [1253, 256] width 96 height 30
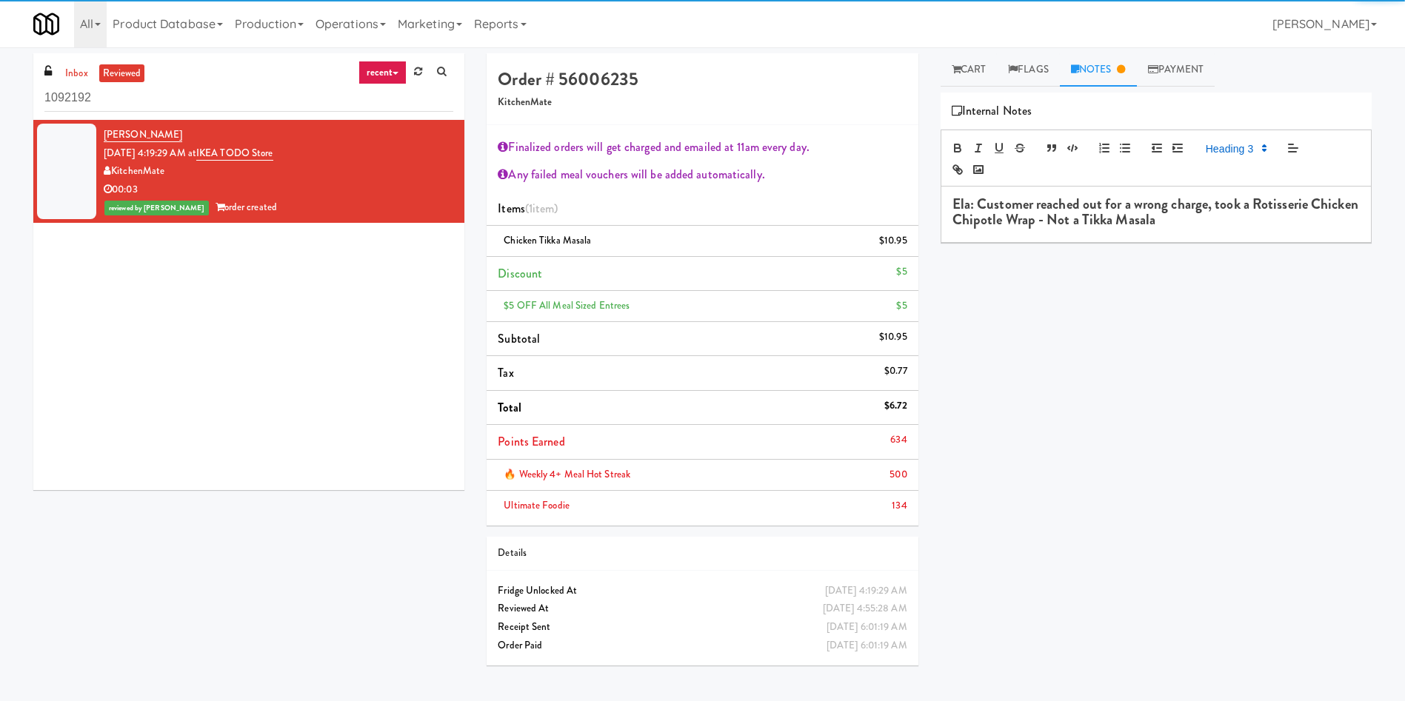
click at [936, 230] on div "Ela: Customer reached out for a wrong charge, took a Rotisserie Chicken Chipotl…" at bounding box center [1155, 215] width 429 height 56
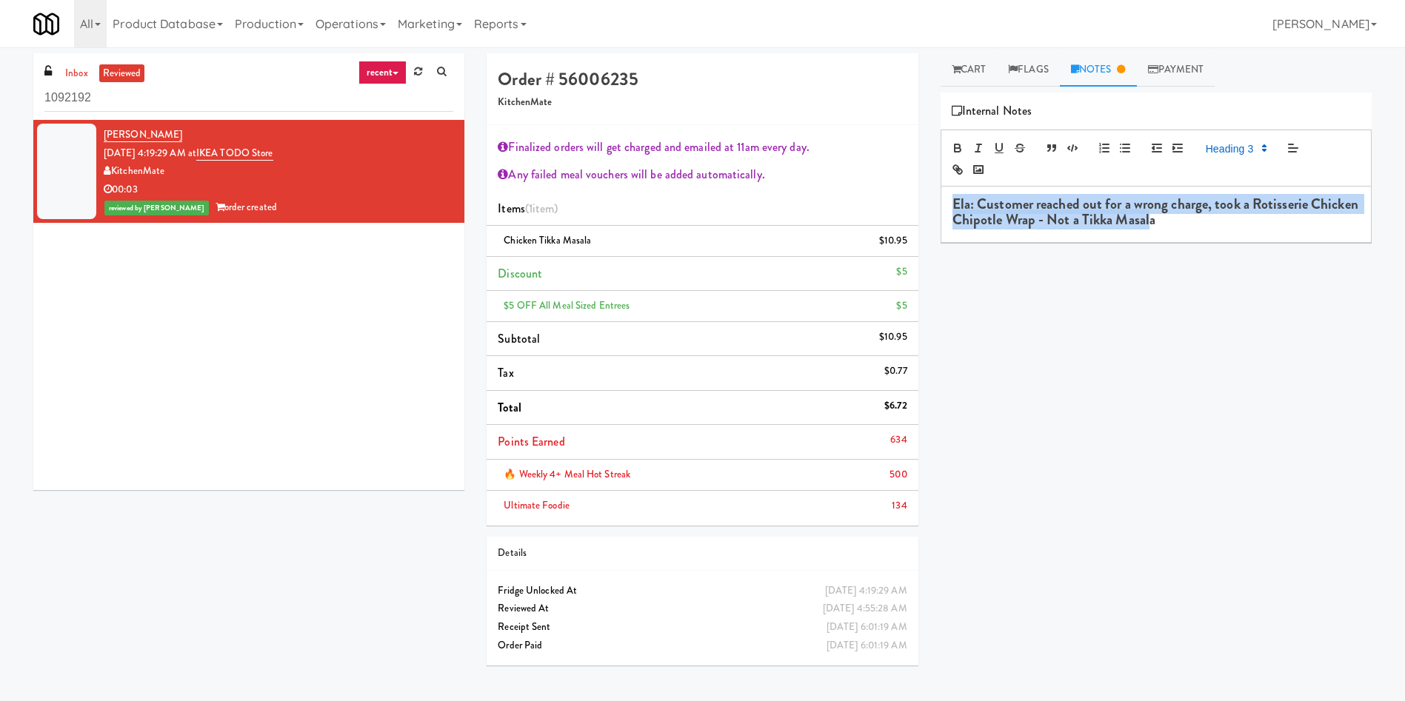
drag, startPoint x: 1199, startPoint y: 218, endPoint x: 950, endPoint y: 208, distance: 249.7
click at [936, 208] on div "Ela: Customer reached out for a wrong charge, took a Rotisserie Chicken Chipotl…" at bounding box center [1155, 215] width 429 height 56
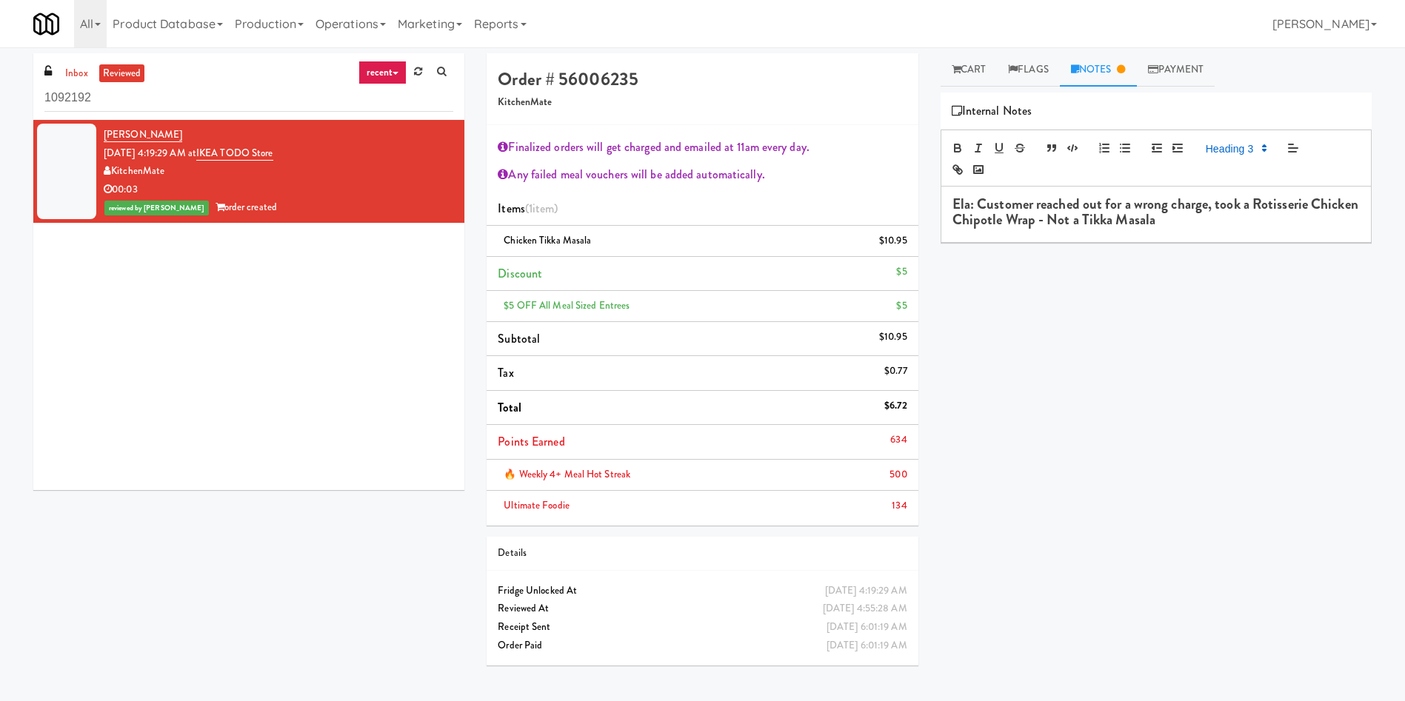
click at [936, 230] on div "Ela: Customer reached out for a wrong charge, took a Rotisserie Chicken Chipotl…" at bounding box center [1155, 215] width 429 height 56
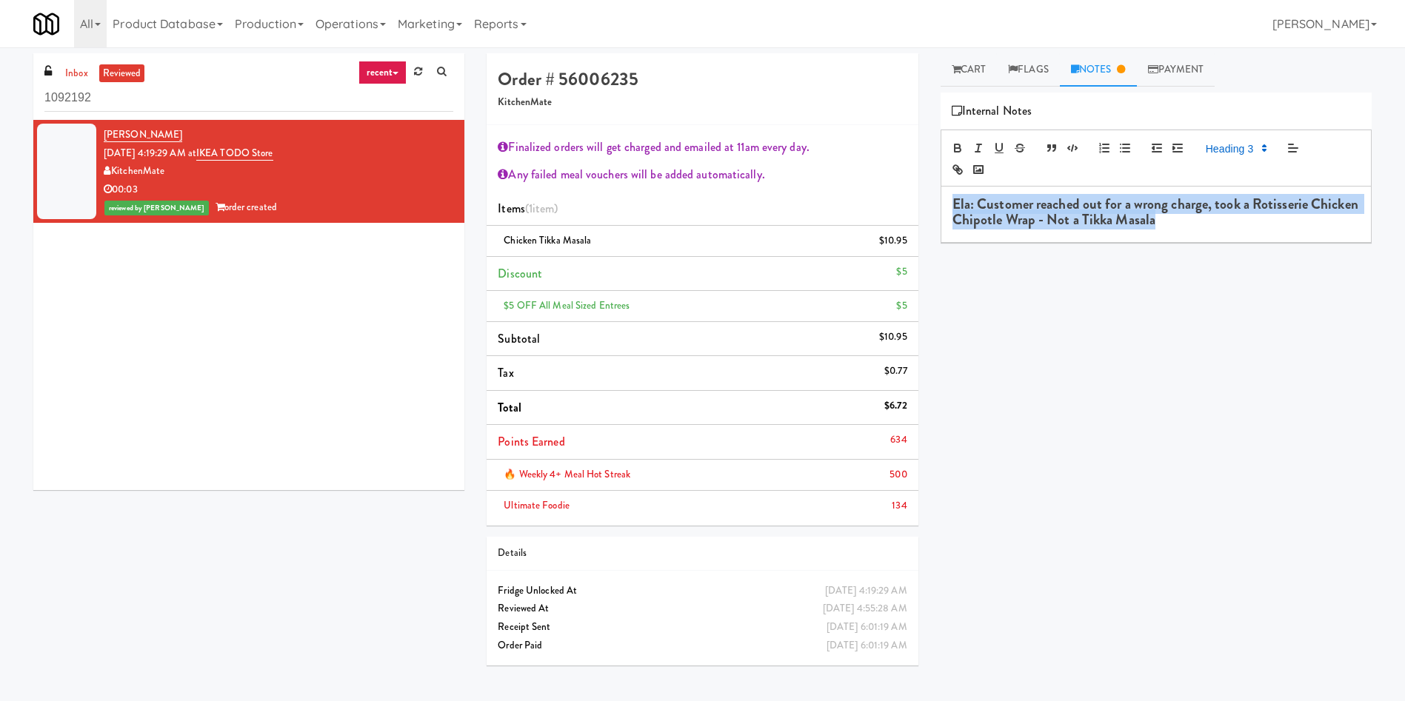
drag, startPoint x: 1248, startPoint y: 226, endPoint x: 954, endPoint y: 199, distance: 295.9
click at [936, 199] on h3 "Ela: Customer reached out for a wrong charge, took a Rotisserie Chicken Chipotl…" at bounding box center [1155, 212] width 407 height 31
copy h3 "Ela: Customer reached out for a wrong charge, took a Rotisserie Chicken Chipotl…"
click at [936, 232] on div "Ela: Customer reached out for a wrong charge, took a Rotisserie Chicken Chipotl…" at bounding box center [1155, 215] width 429 height 56
drag, startPoint x: 980, startPoint y: 204, endPoint x: 1211, endPoint y: 220, distance: 230.8
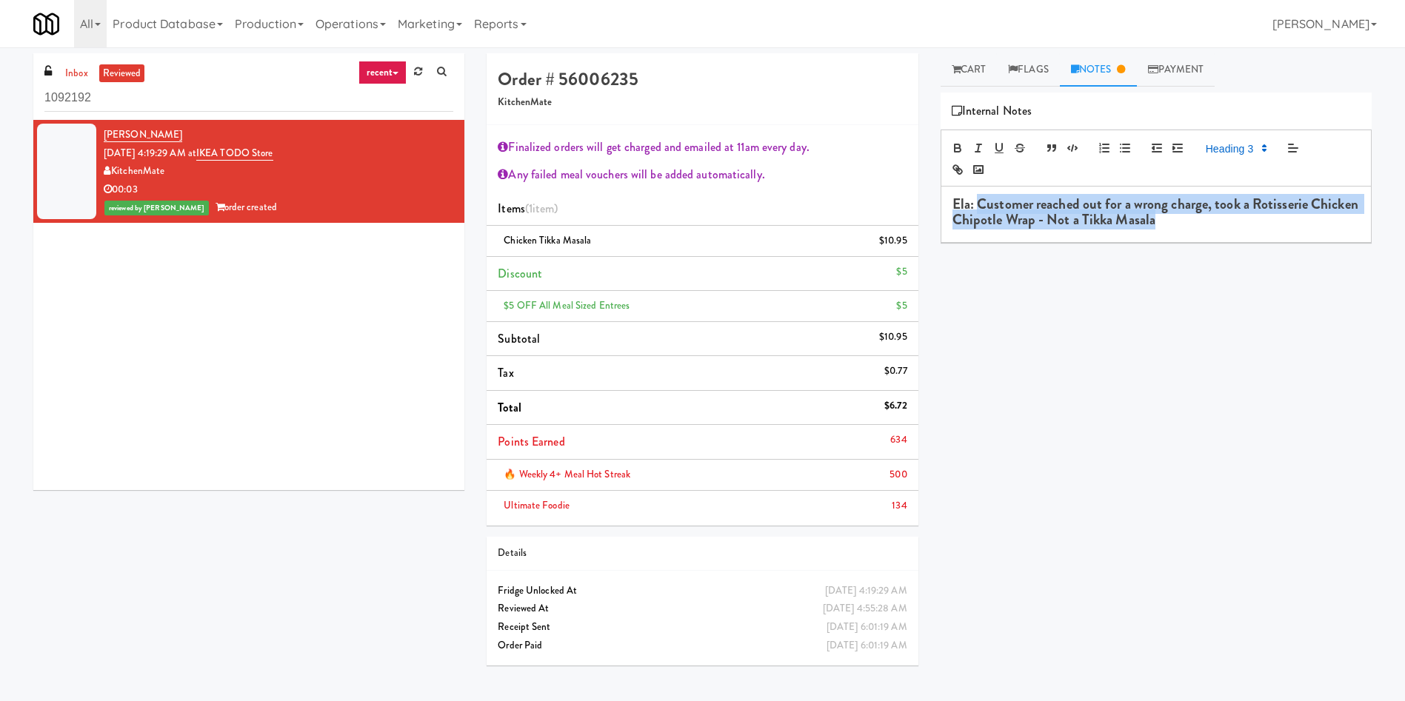
click at [936, 220] on h3 "Ela: Customer reached out for a wrong charge, took a Rotisserie Chicken Chipotl…" at bounding box center [1155, 212] width 407 height 31
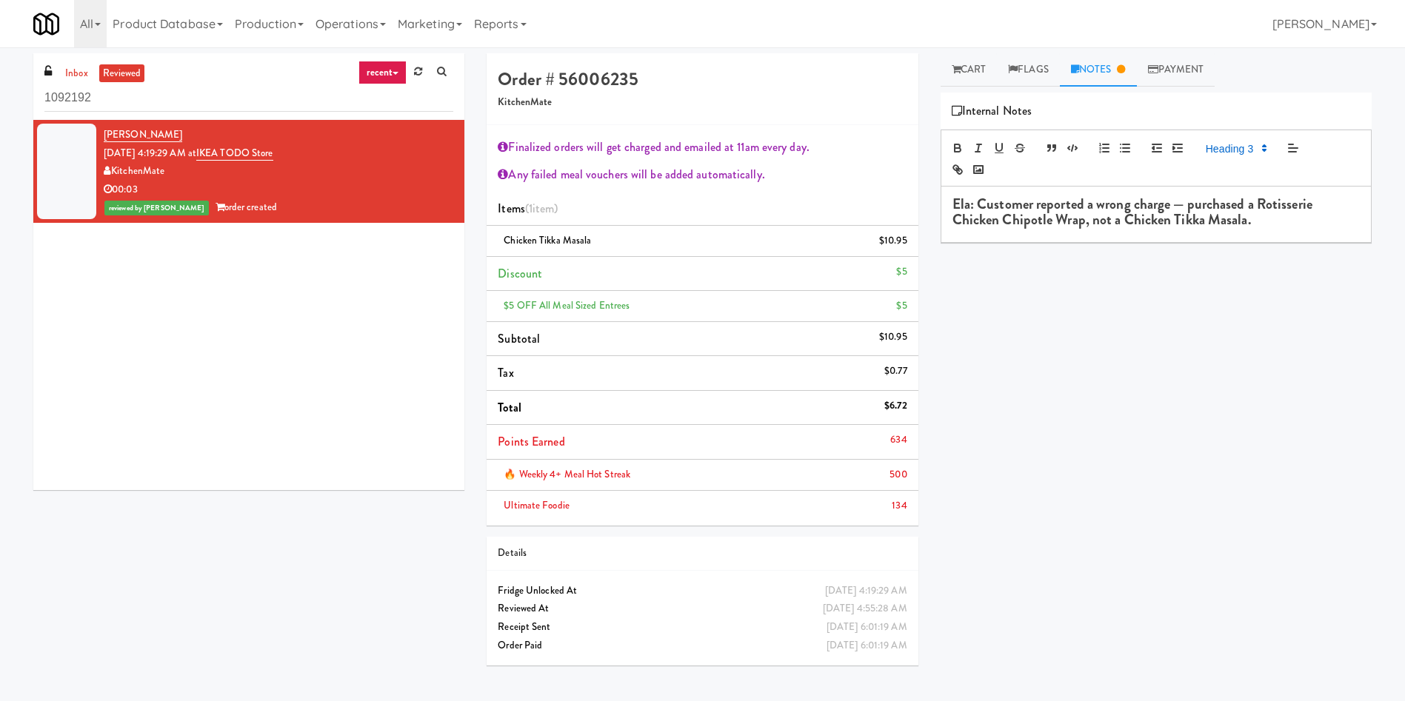
click at [936, 204] on h3 "Ela: Customer reported a wrong charge — purchased a Rotisserie Chicken Chipotle…" at bounding box center [1155, 212] width 407 height 31
click at [936, 223] on h3 "Ela: Customer reported a wrong charge; purchased a Rotisserie Chicken Chipotle …" at bounding box center [1155, 212] width 407 height 31
drag, startPoint x: 1269, startPoint y: 256, endPoint x: 1246, endPoint y: 260, distance: 23.2
click at [936, 256] on div "Retrieve Video Primary Flag Clear Flag if unable to determine what was taken or…" at bounding box center [1155, 370] width 431 height 555
click at [344, 386] on div "Matthew Aeichele Sep 27, 2025 4:19:29 AM at IKEA TODO Store KitchenMate 00:03 r…" at bounding box center [248, 305] width 431 height 370
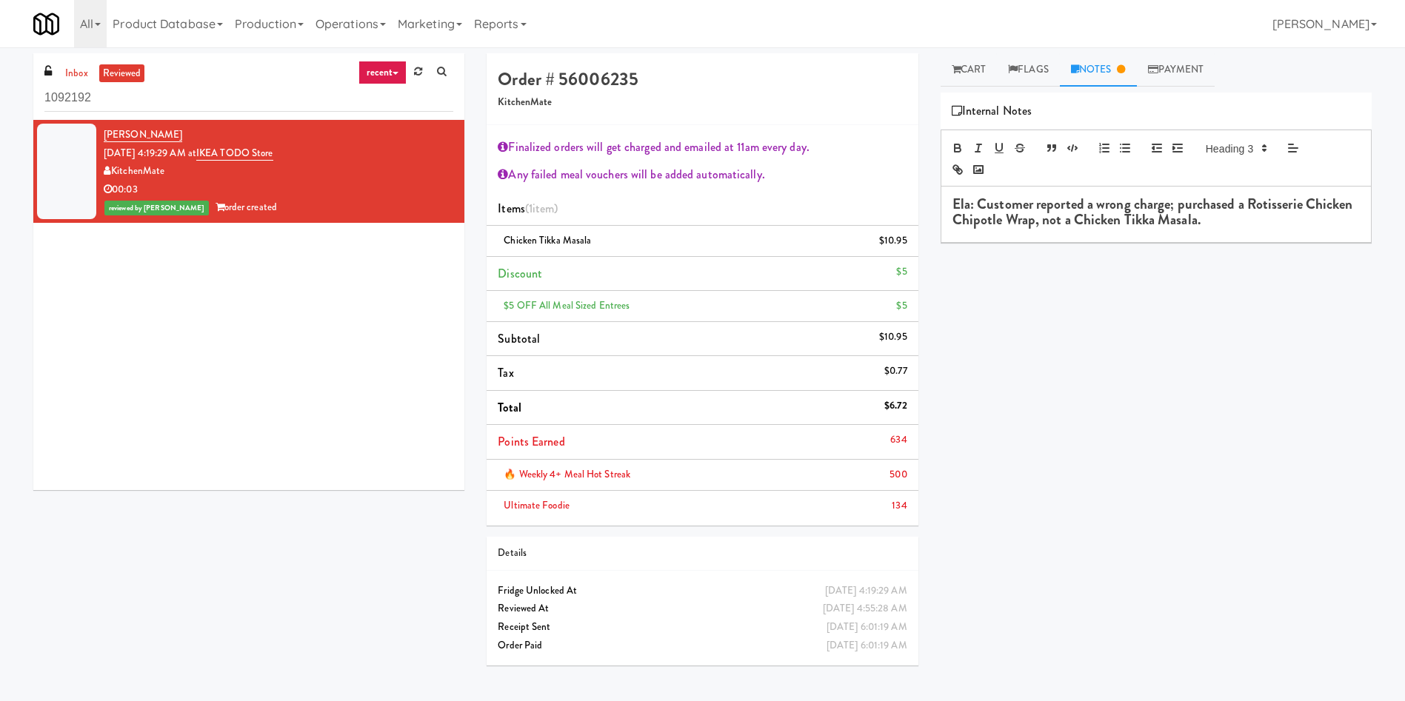
drag, startPoint x: 747, startPoint y: 108, endPoint x: 780, endPoint y: 121, distance: 35.6
click at [747, 108] on div "Order # 56006235 KitchenMate" at bounding box center [701, 89] width 431 height 72
drag, startPoint x: 1175, startPoint y: 202, endPoint x: 1265, endPoint y: 222, distance: 91.8
click at [936, 222] on h3 "Ela: Customer reported a wrong charge; purchased a Rotisserie Chicken Chipotle …" at bounding box center [1155, 212] width 407 height 31
copy h3 "purchased a Rotisserie Chicken Chipotle Wrap, not a Chicken Tikka Masala."
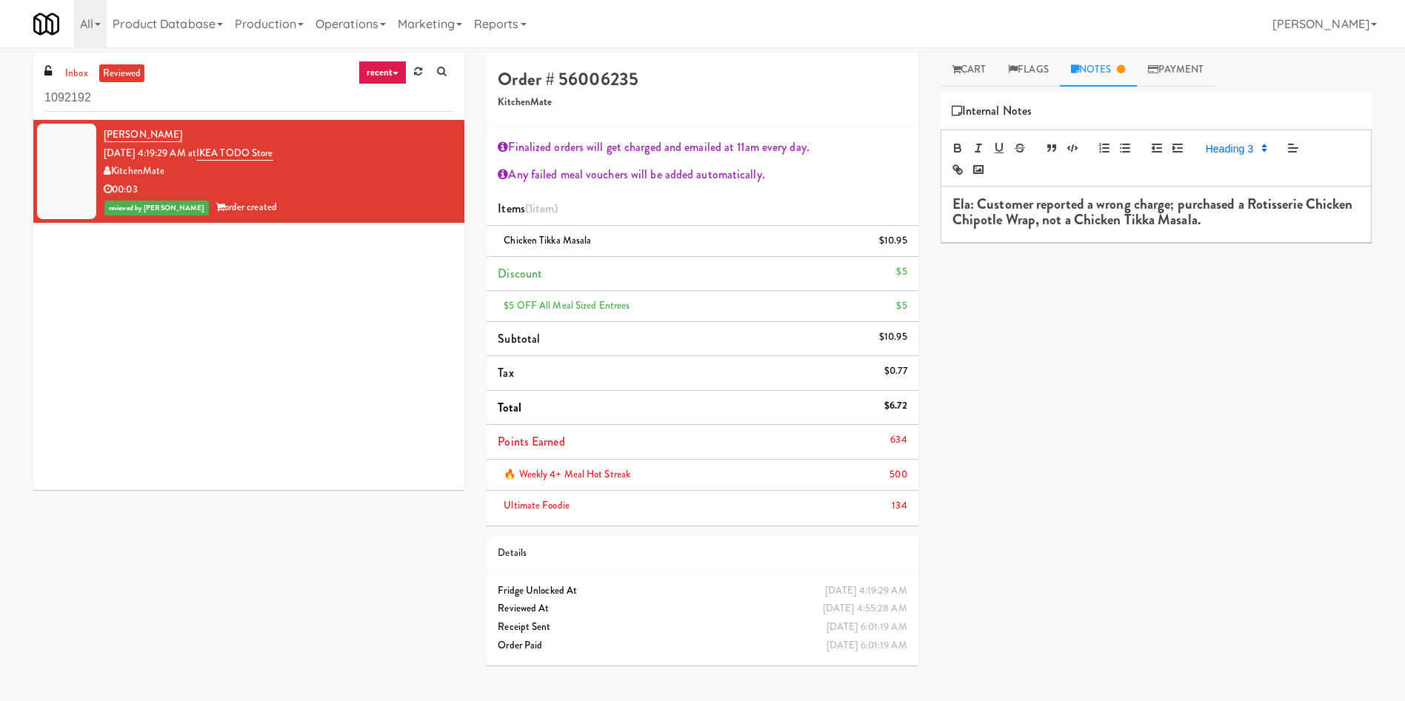
drag, startPoint x: 1073, startPoint y: 386, endPoint x: 1132, endPoint y: 304, distance: 101.3
click at [936, 386] on div "Retrieve Video Primary Flag Clear Flag if unable to determine what was taken or…" at bounding box center [1155, 370] width 431 height 555
click at [936, 227] on h3 "Ela: Customer reported a wrong charge; purchased a Rotisserie Chicken Chipotle …" at bounding box center [1155, 212] width 407 height 31
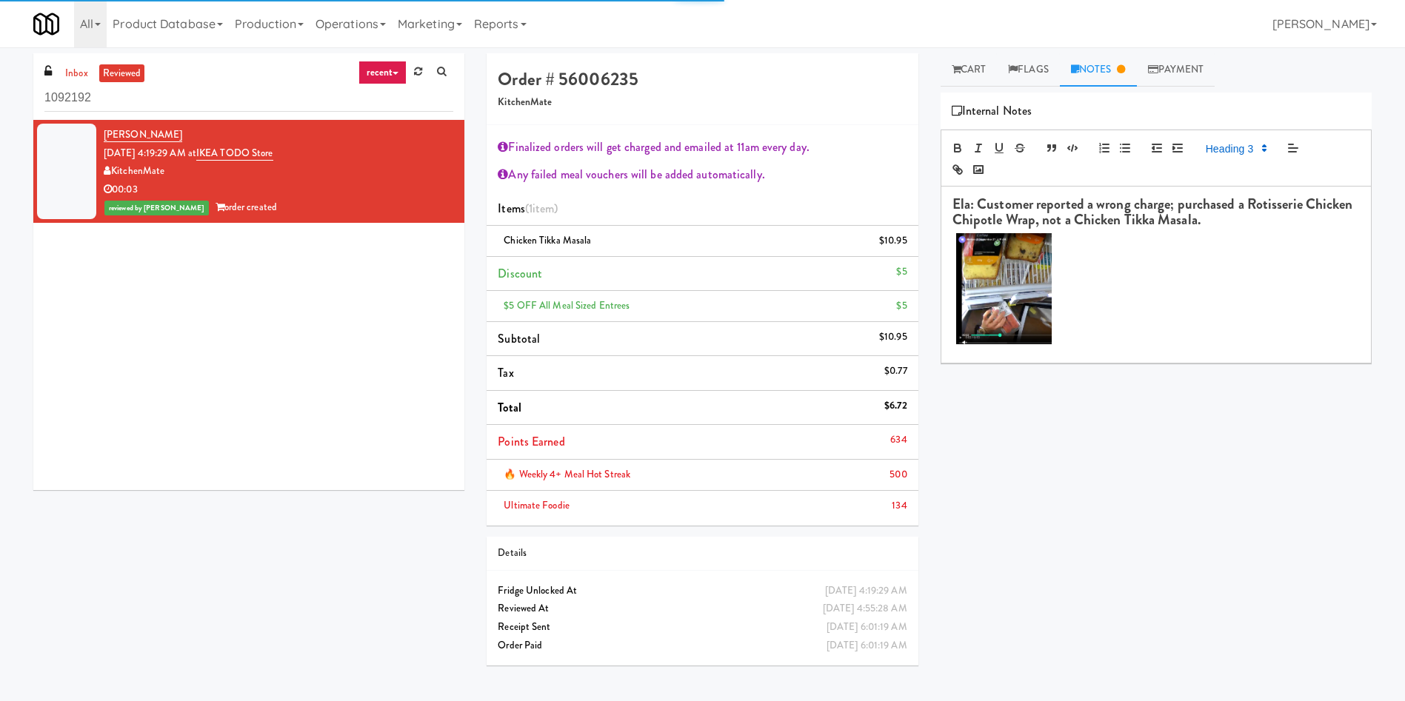
click at [936, 287] on h3 at bounding box center [1155, 290] width 407 height 115
click at [936, 228] on div "Ela: Customer reported a wrong charge; purchased a Rotisserie Chicken Chipotle …" at bounding box center [1155, 275] width 429 height 176
click at [936, 227] on h3 "Ela: Customer reported a wrong charge; purchased a Rotisserie Chicken Chipotle …" at bounding box center [1155, 212] width 407 height 31
click at [936, 441] on div "Retrieve Video Primary Flag Clear Flag if unable to determine what was taken or…" at bounding box center [1155, 370] width 431 height 555
click at [868, 78] on h4 "Order # 56006235" at bounding box center [702, 79] width 409 height 19
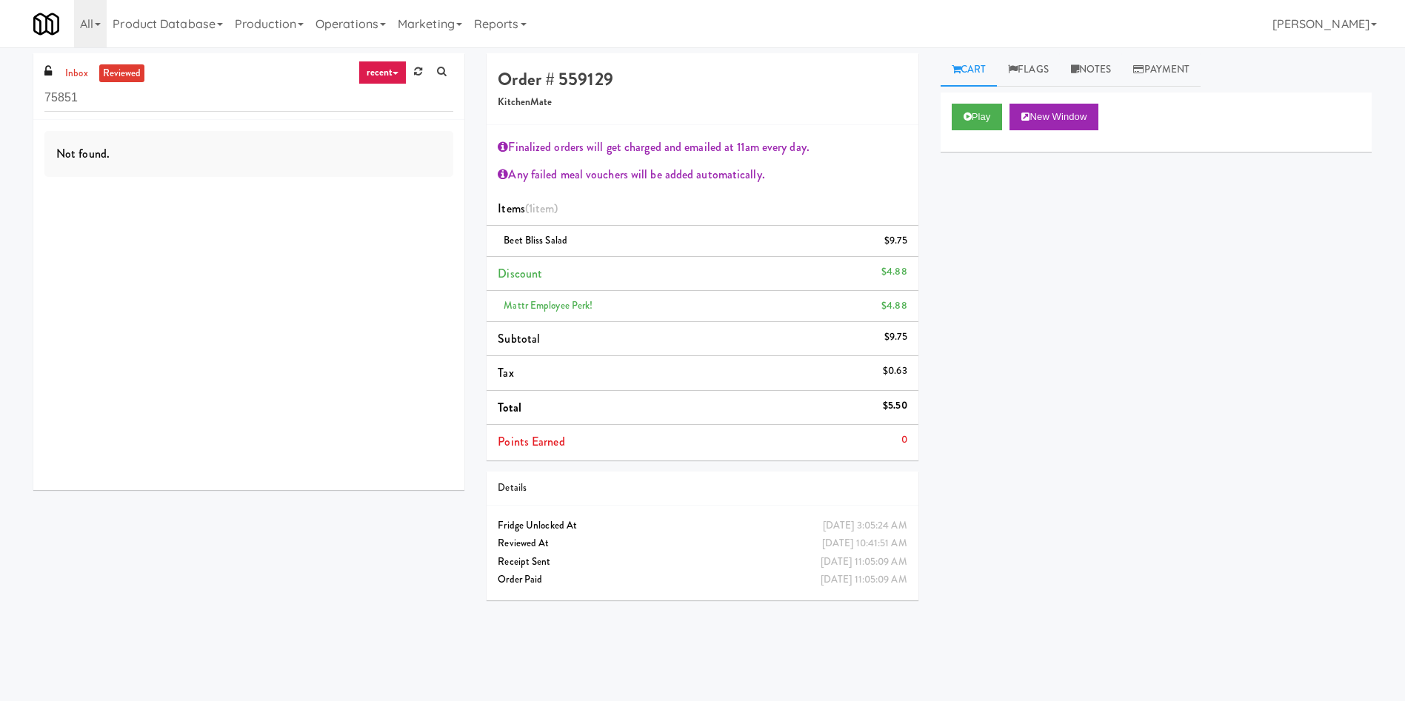
click at [0, 86] on div "inbox reviewed recent all unclear take inventory issue suspicious failed recent…" at bounding box center [702, 350] width 1405 height 595
click at [133, 71] on link "reviewed" at bounding box center [122, 73] width 46 height 19
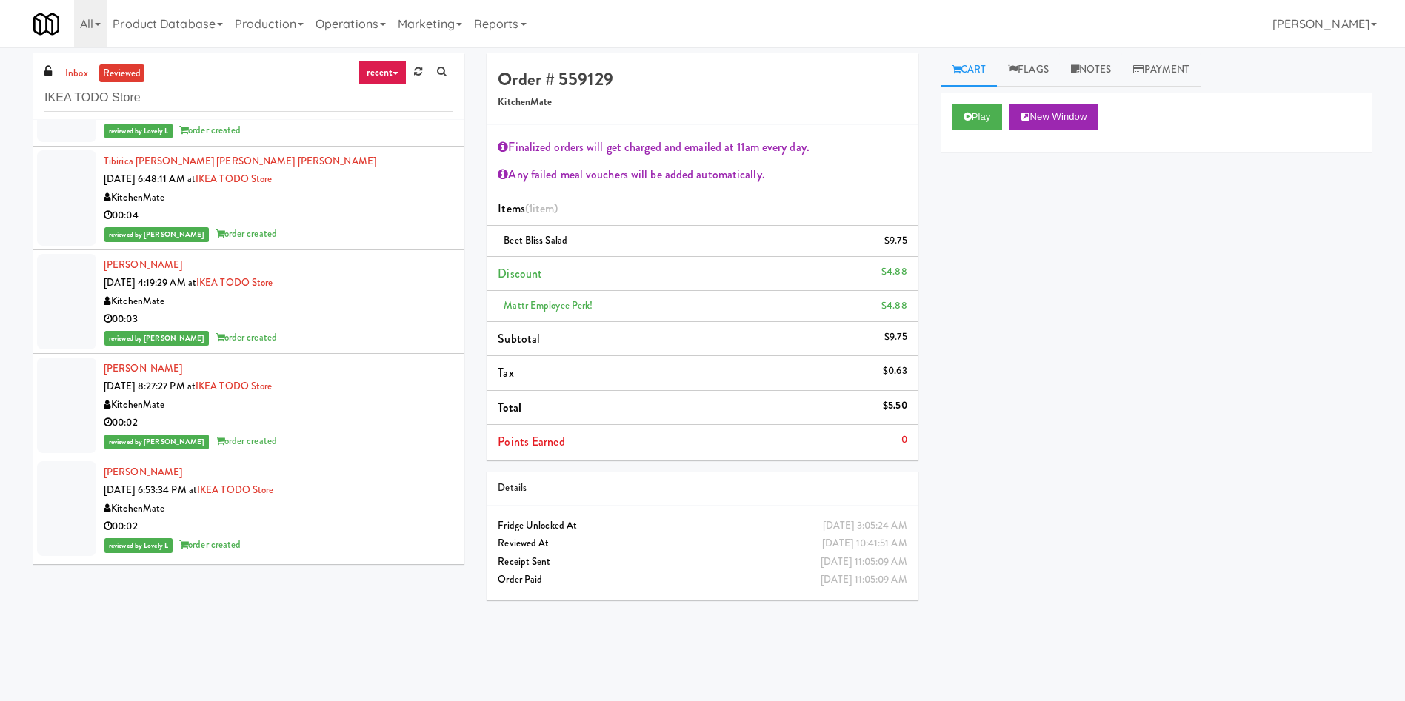
scroll to position [1222, 0]
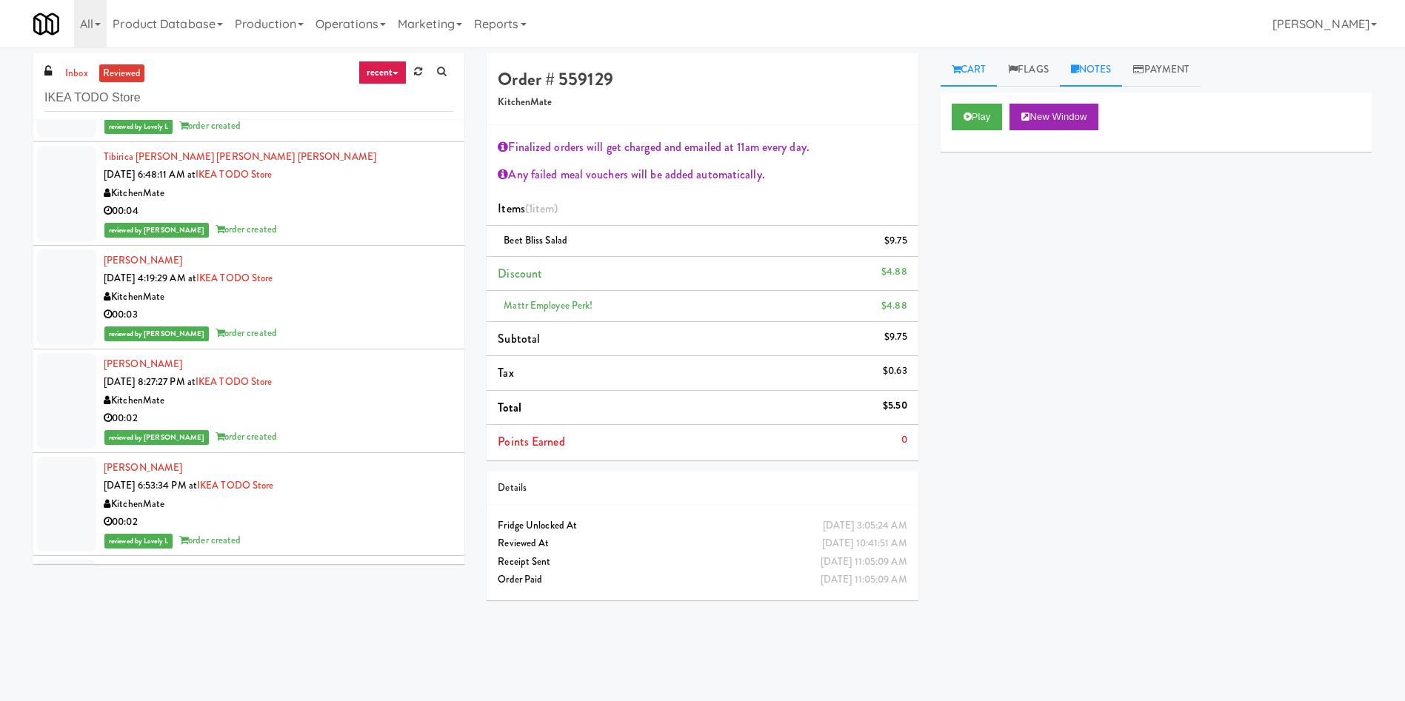
click at [1110, 66] on link "Notes" at bounding box center [1091, 69] width 63 height 33
drag, startPoint x: 81, startPoint y: 68, endPoint x: 81, endPoint y: 77, distance: 8.9
click at [81, 68] on link "inbox" at bounding box center [76, 73] width 30 height 19
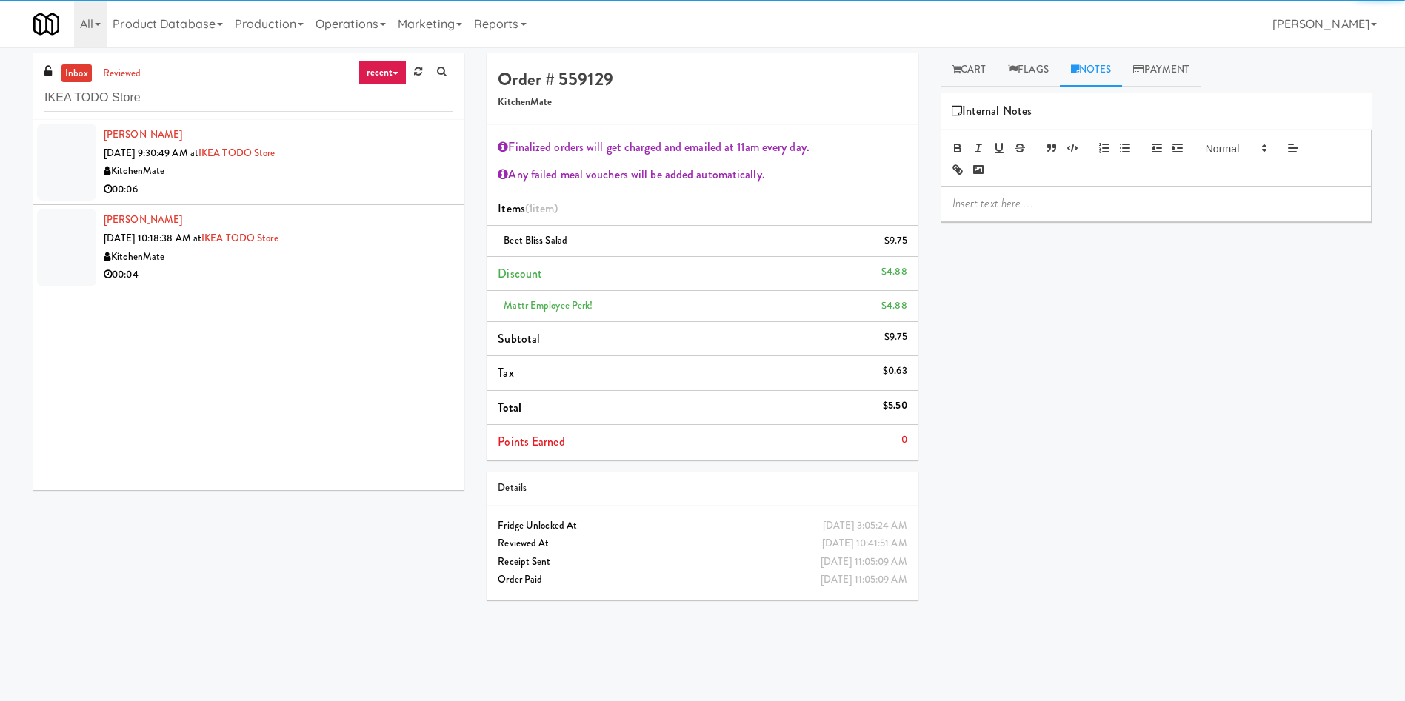
click at [73, 153] on div at bounding box center [66, 162] width 59 height 77
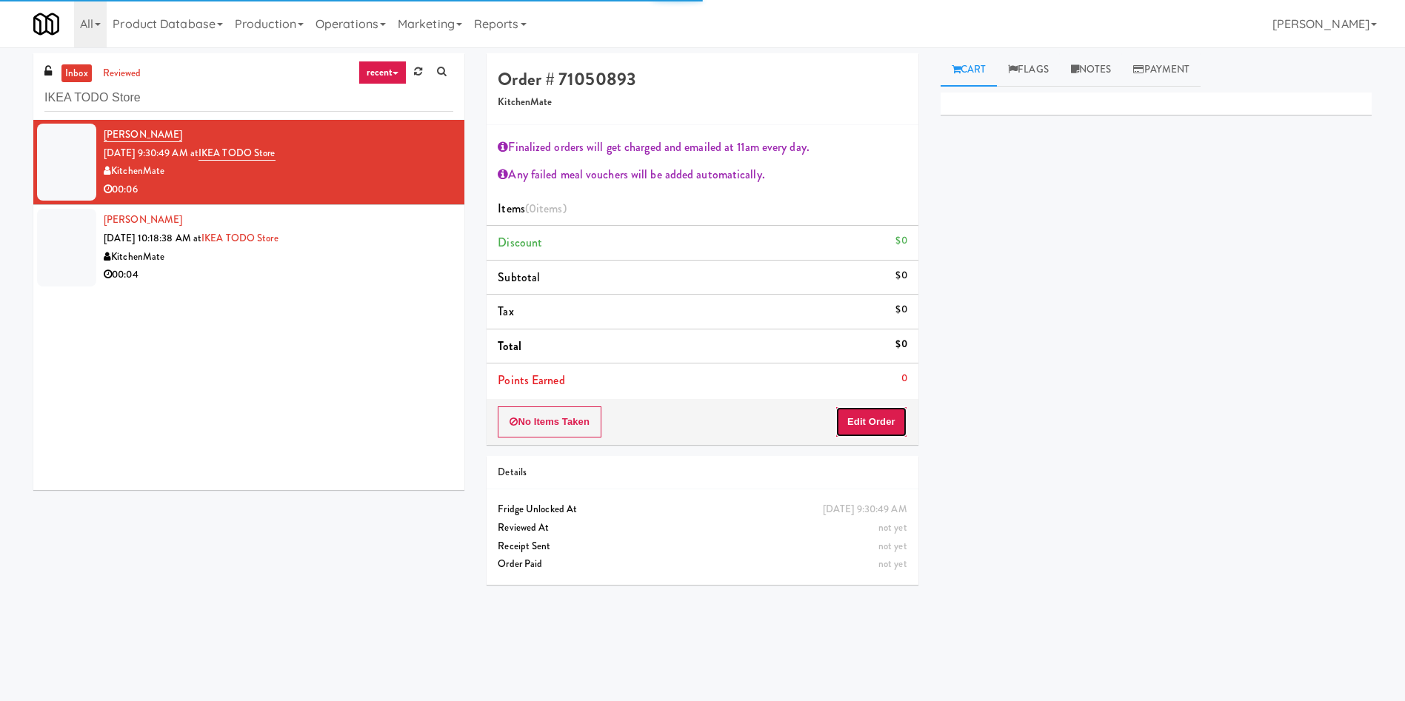
click at [894, 424] on button "Edit Order" at bounding box center [871, 421] width 72 height 31
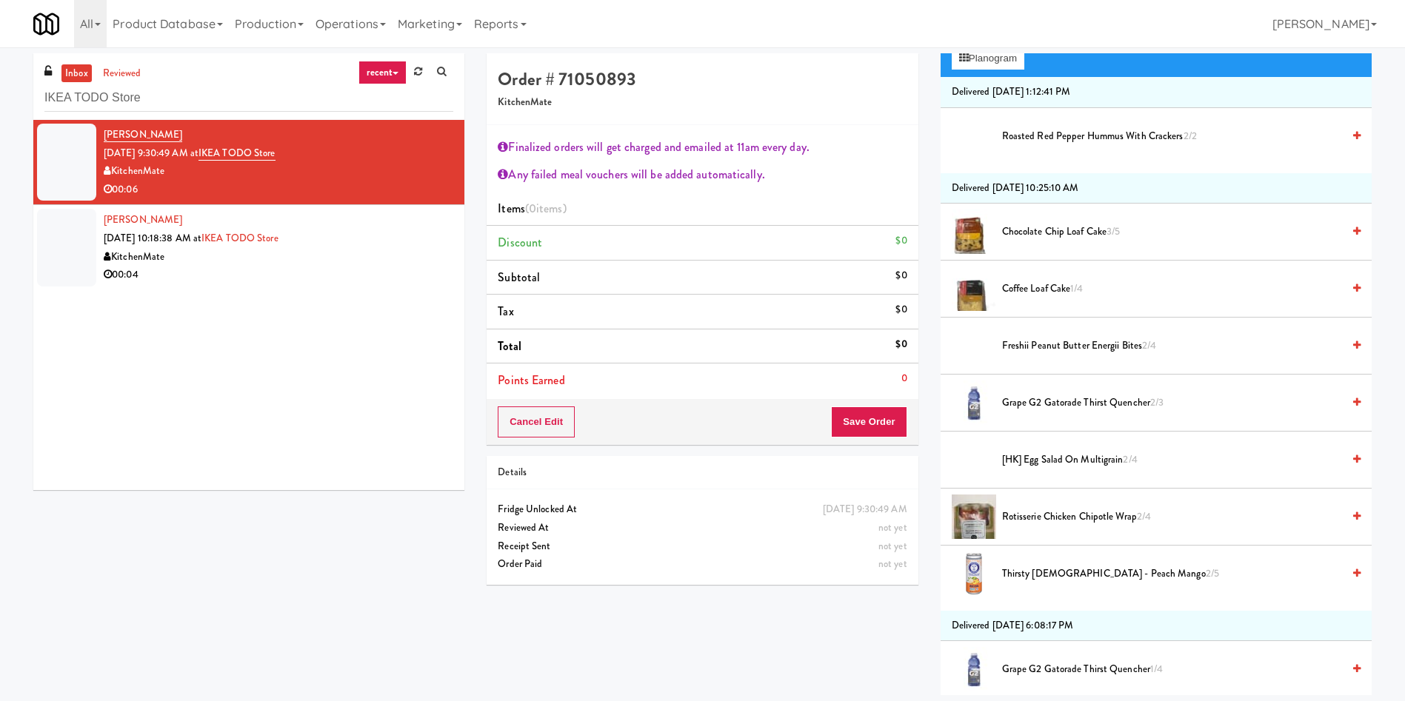
scroll to position [333, 0]
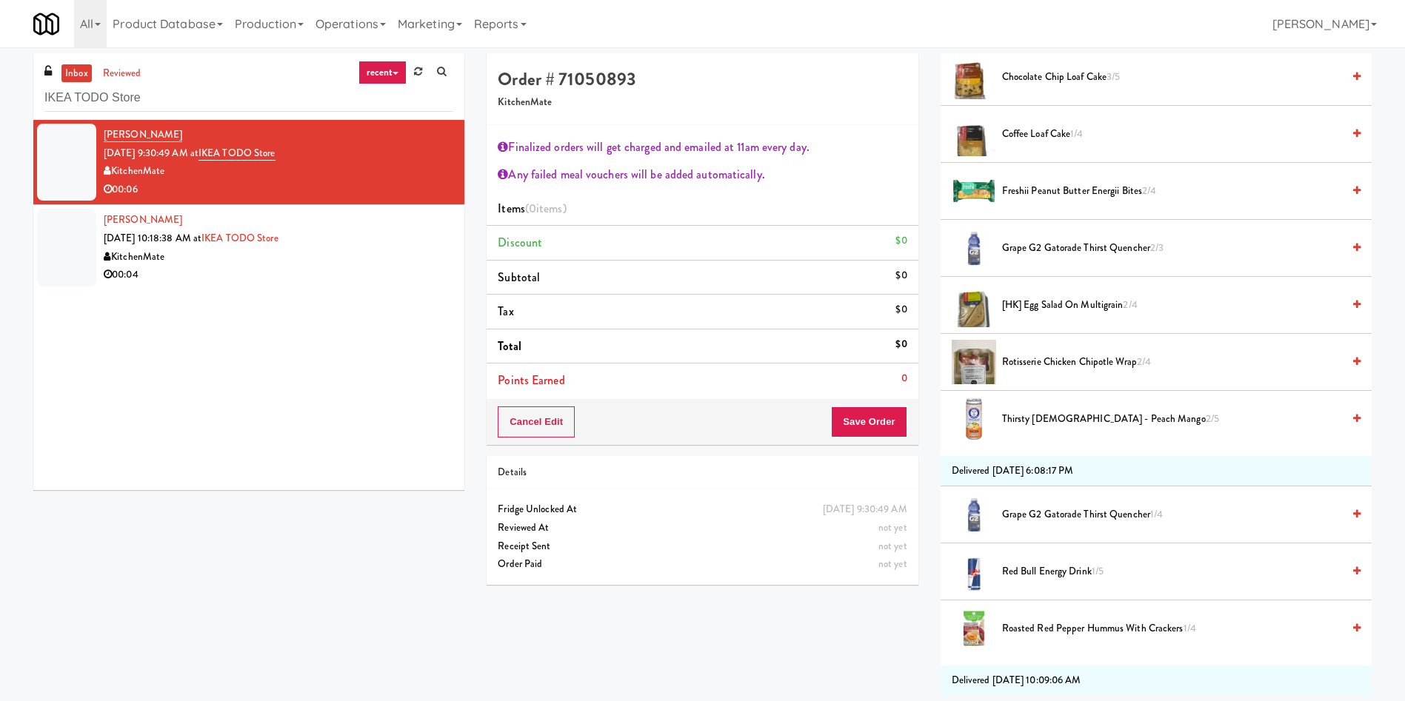
click at [1049, 361] on span "Rotisserie Chicken Chipotle Wrap 2/4" at bounding box center [1172, 362] width 340 height 19
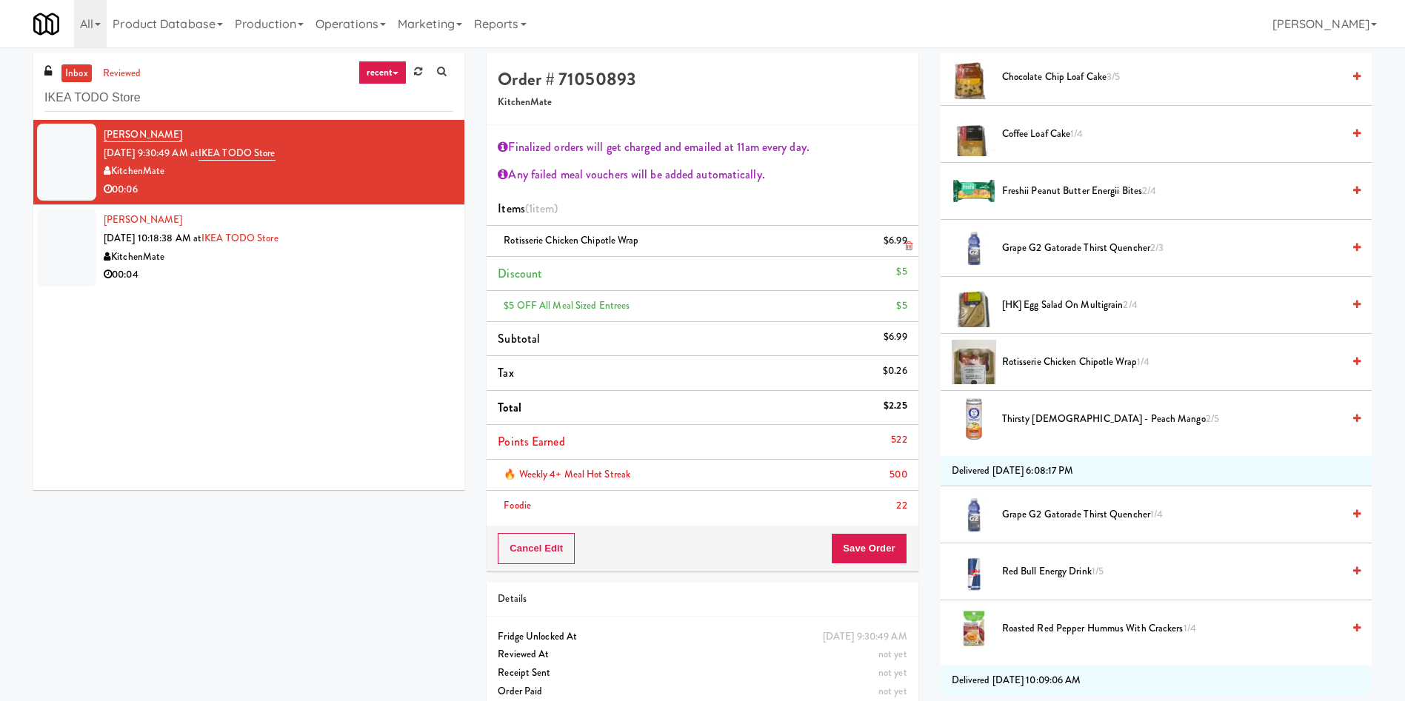
drag, startPoint x: 642, startPoint y: 244, endPoint x: 506, endPoint y: 227, distance: 137.2
click at [506, 227] on li "Rotisserie Chicken Chipotle Wrap $6.99" at bounding box center [701, 241] width 431 height 31
copy span "Rotisserie Chicken Chipotle Wrap"
click at [914, 247] on li "Rotisserie Chicken Chipotle Wrap $6.99" at bounding box center [701, 241] width 431 height 31
click at [903, 247] on link at bounding box center [905, 247] width 13 height 19
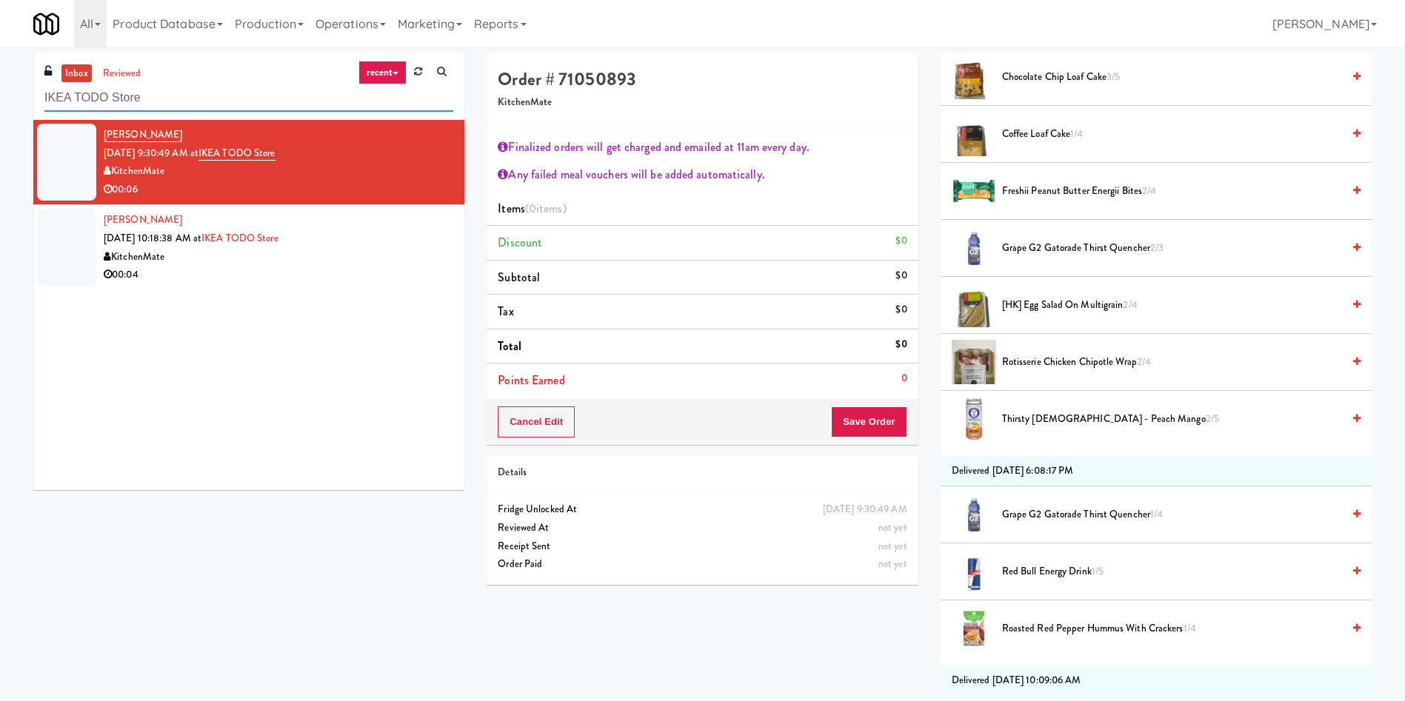
drag, startPoint x: 205, startPoint y: 100, endPoint x: 0, endPoint y: 103, distance: 205.1
click at [0, 103] on div "inbox reviewed recent all unclear take inventory issue suspicious failed recent…" at bounding box center [702, 374] width 1405 height 642
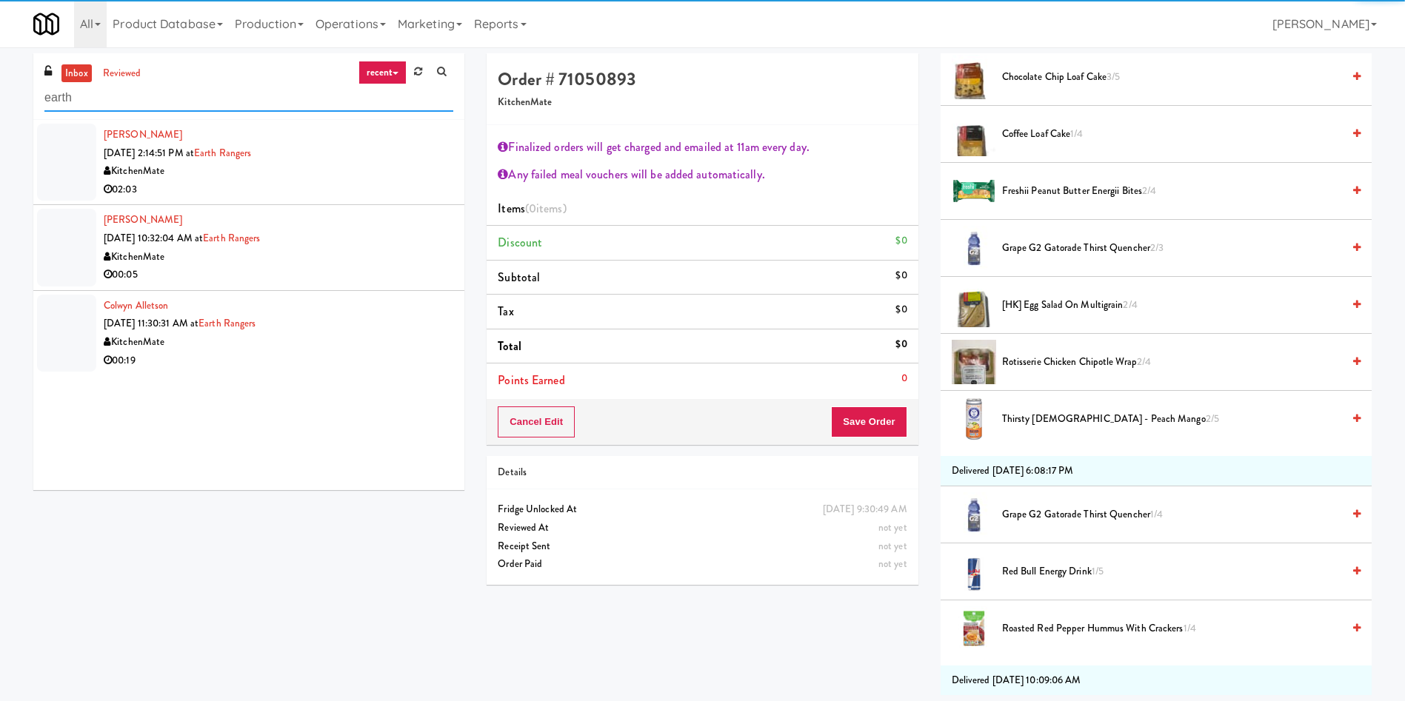
type input "earth"
drag, startPoint x: 74, startPoint y: 166, endPoint x: 632, endPoint y: 267, distance: 566.6
click at [77, 164] on div at bounding box center [66, 162] width 59 height 77
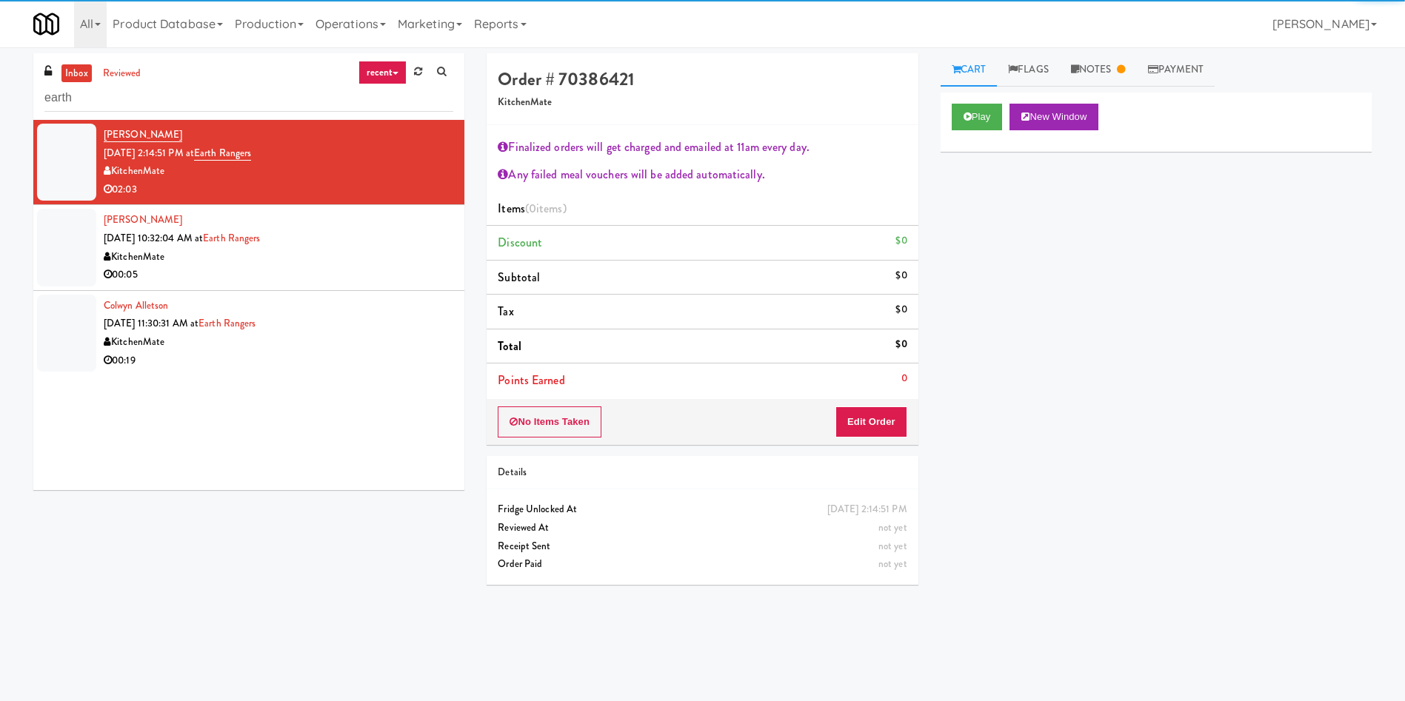
click at [71, 259] on div at bounding box center [66, 247] width 59 height 77
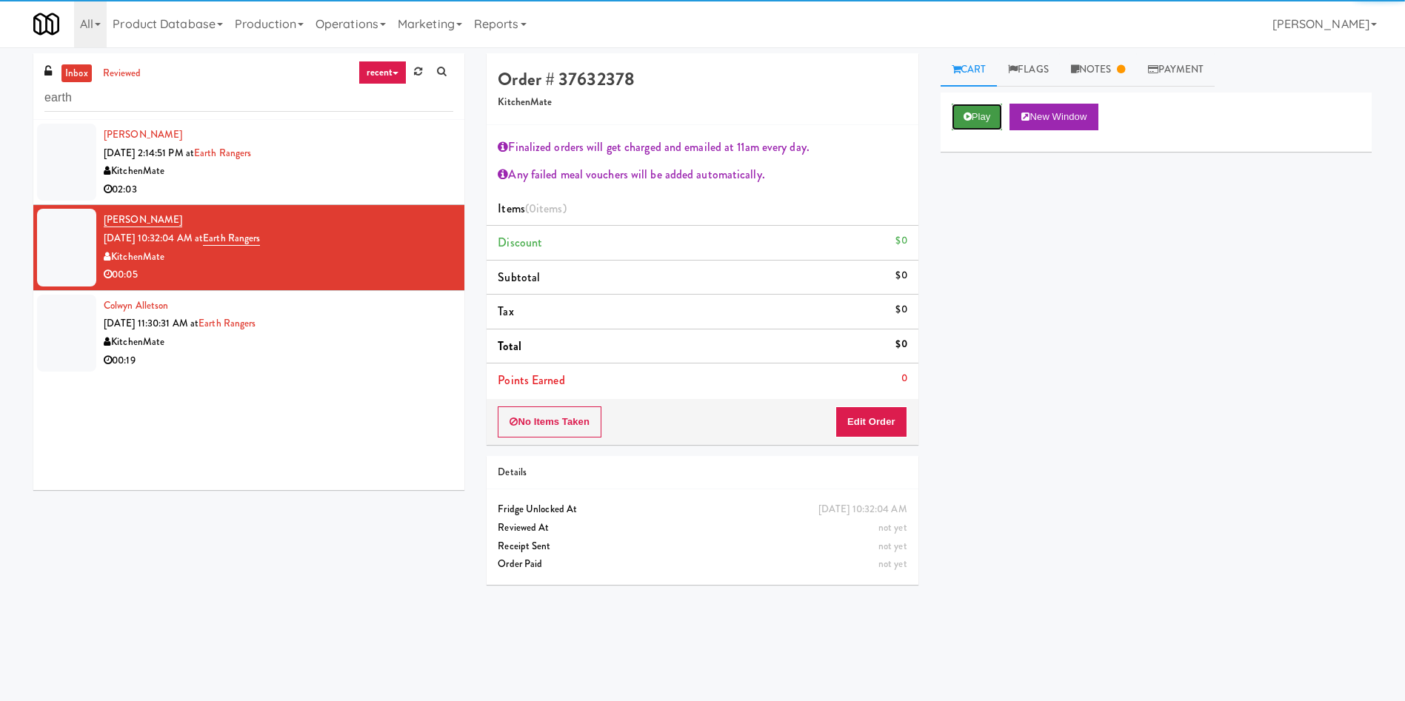
click at [988, 110] on button "Play" at bounding box center [976, 117] width 51 height 27
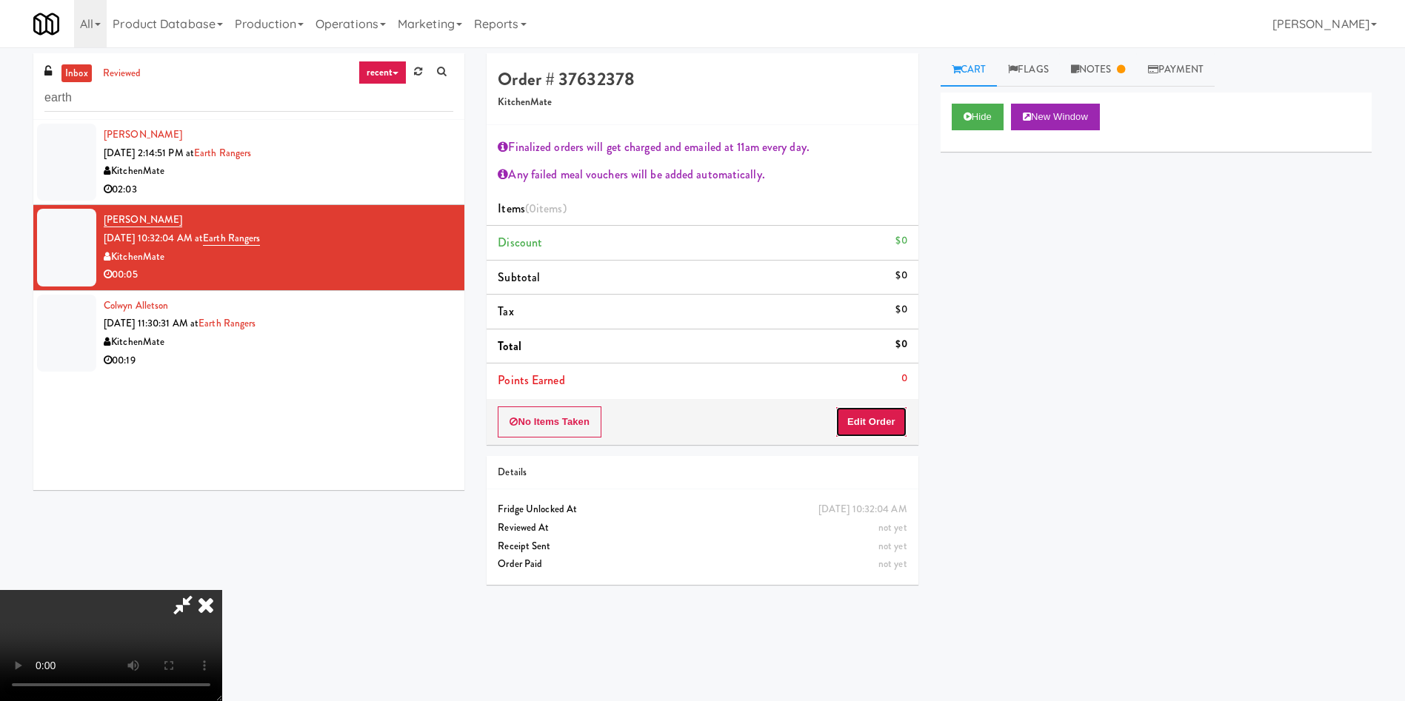
click at [883, 421] on button "Edit Order" at bounding box center [871, 421] width 72 height 31
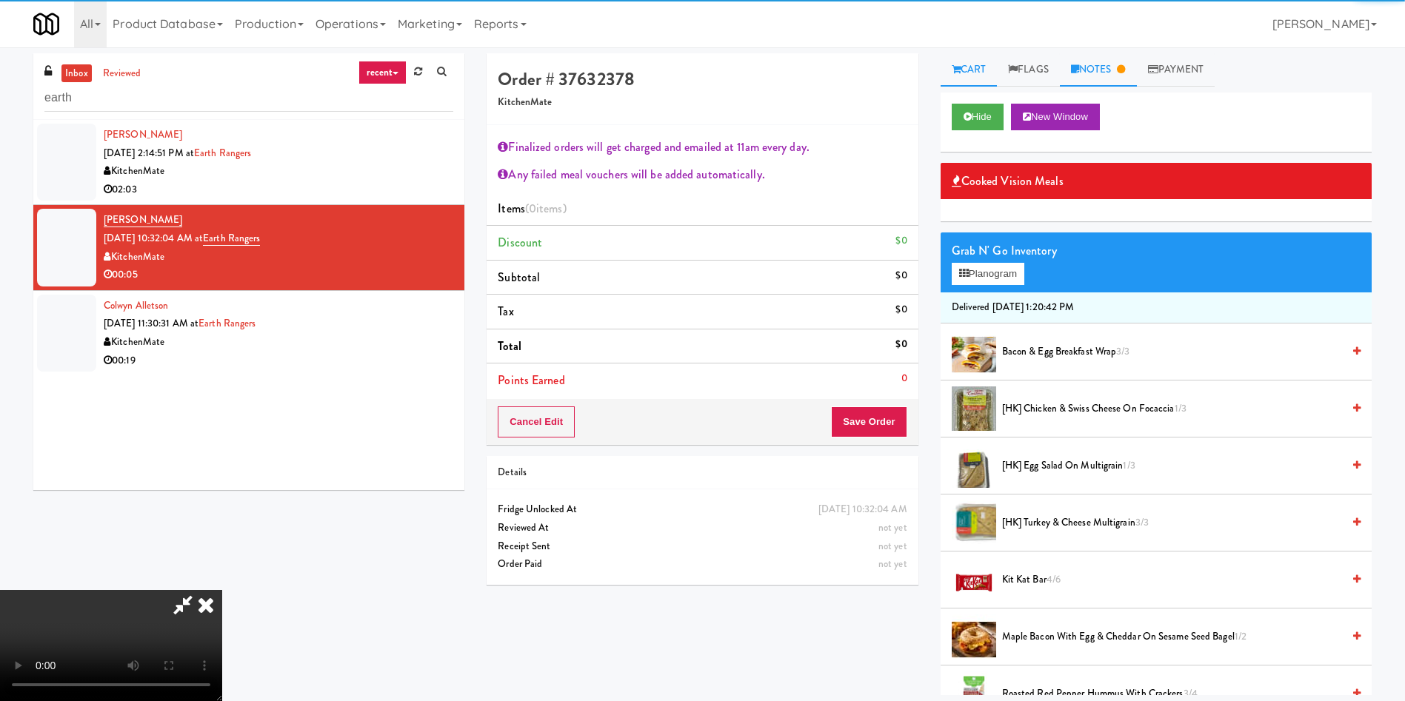
click at [1104, 67] on link "Notes" at bounding box center [1098, 69] width 77 height 33
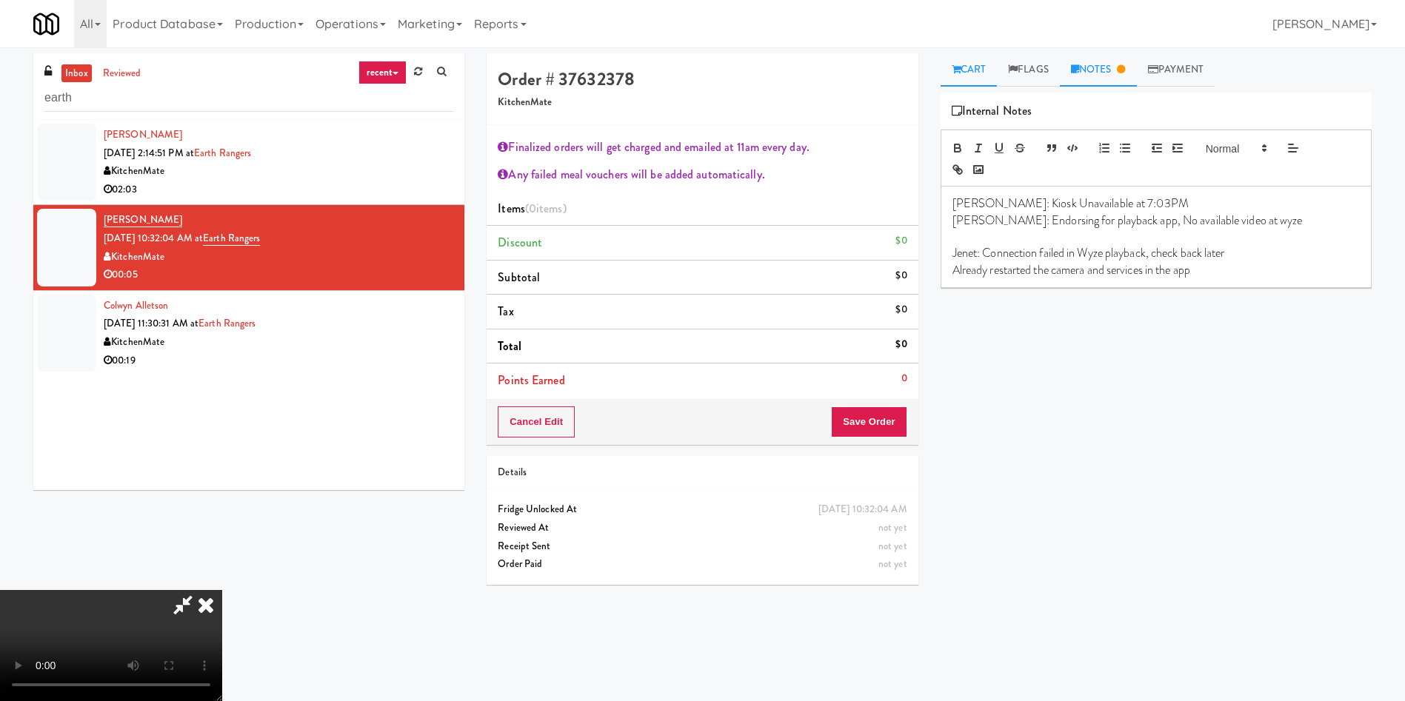
click at [968, 73] on link "Cart" at bounding box center [968, 69] width 57 height 33
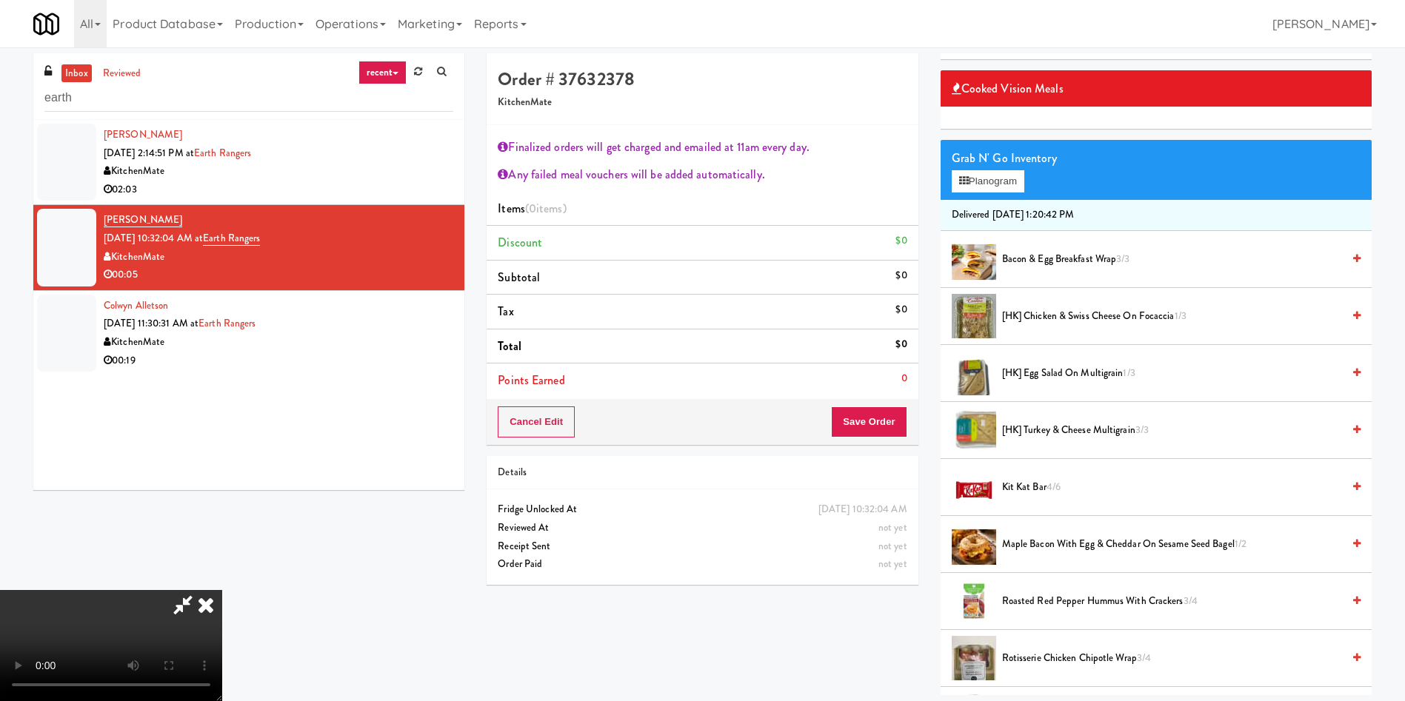
scroll to position [222, 0]
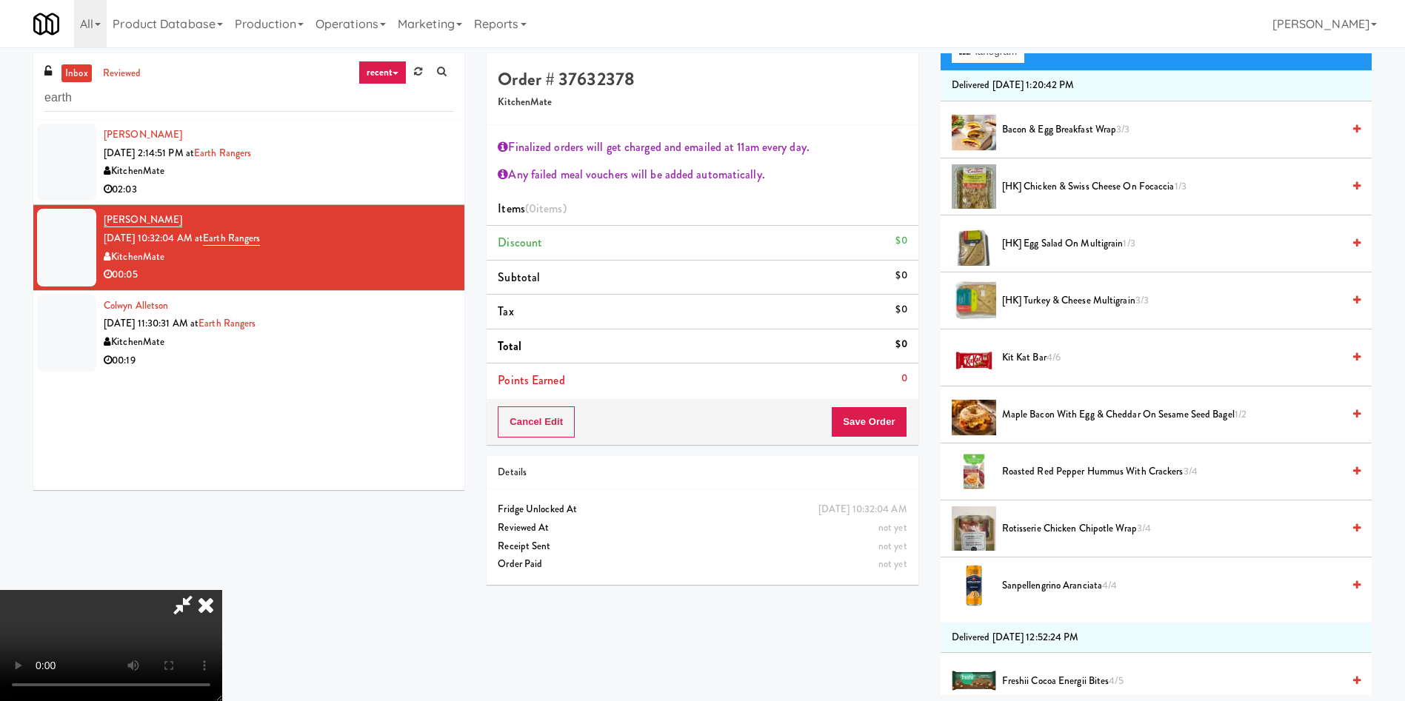
click at [222, 590] on video at bounding box center [111, 645] width 222 height 111
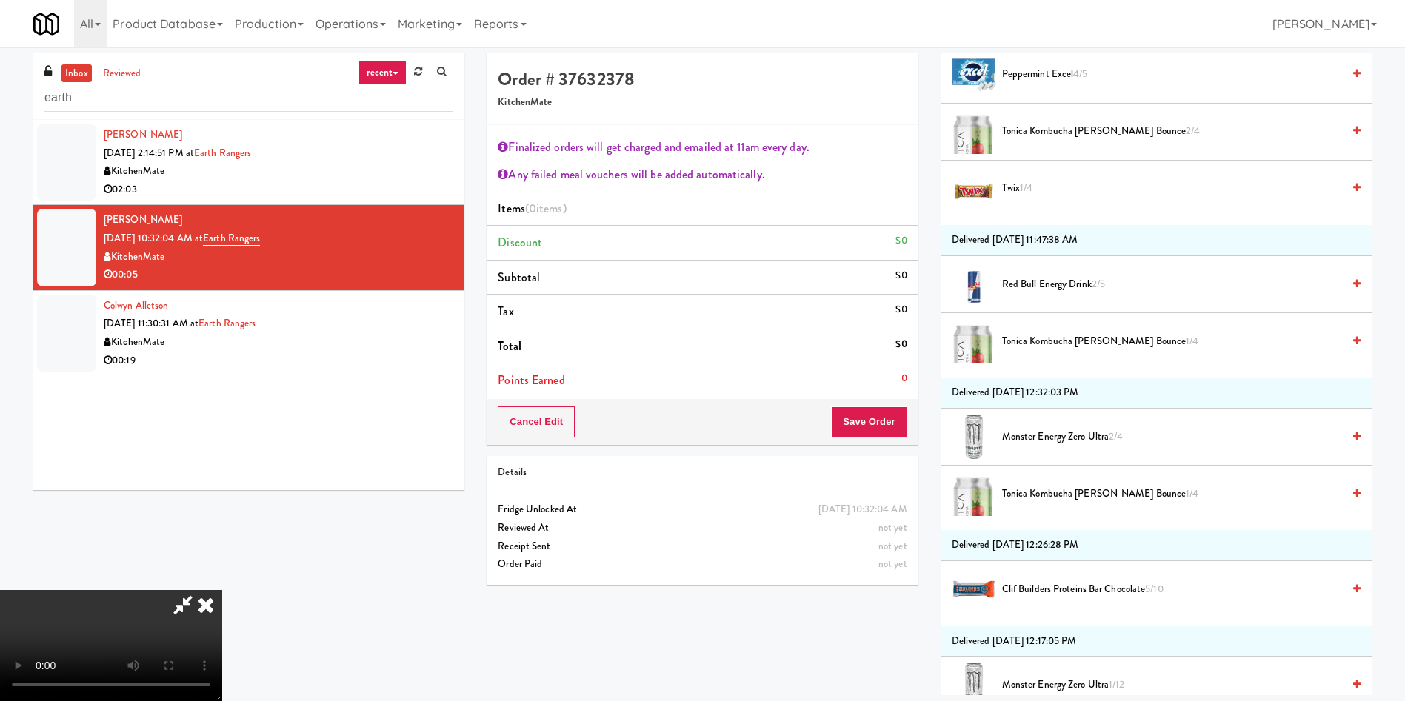
scroll to position [2059, 0]
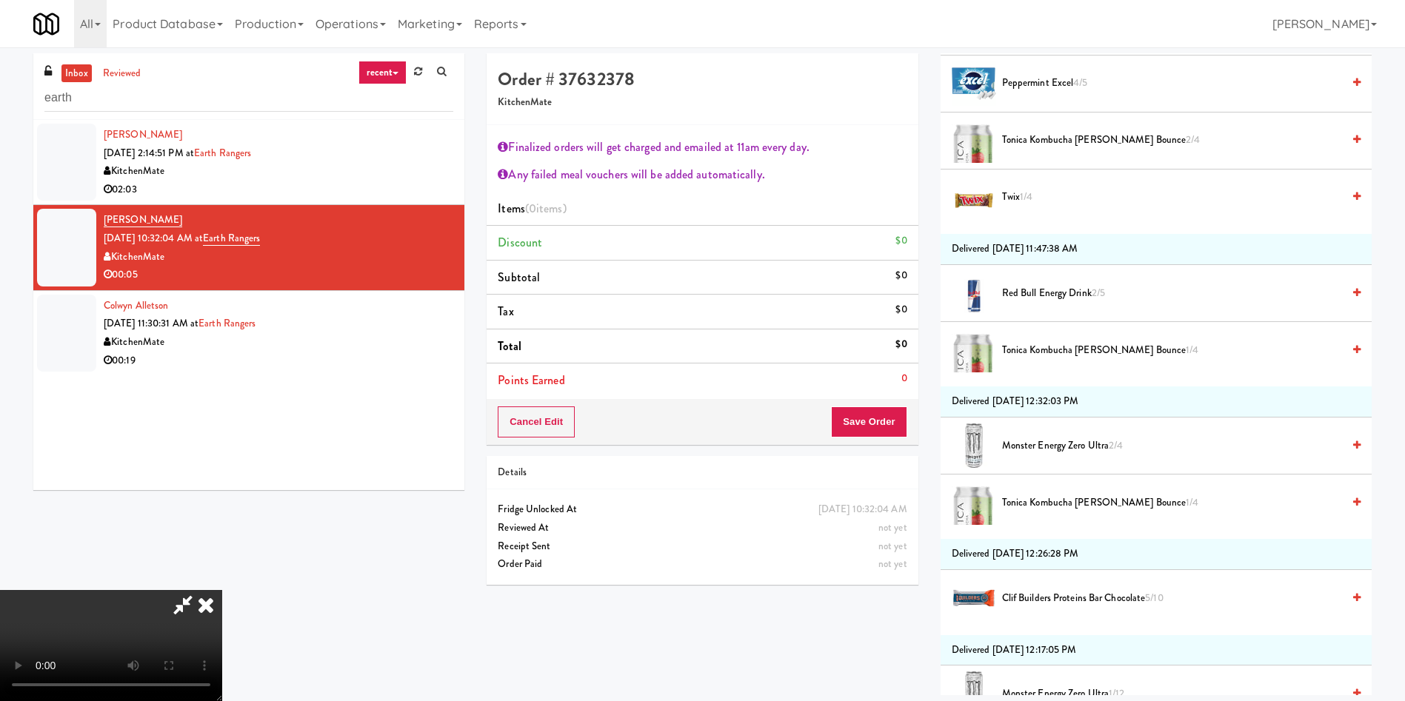
click at [1001, 186] on li "Twix 1/4" at bounding box center [1155, 198] width 431 height 56
click at [1015, 195] on span "Twix 1/4" at bounding box center [1172, 197] width 340 height 19
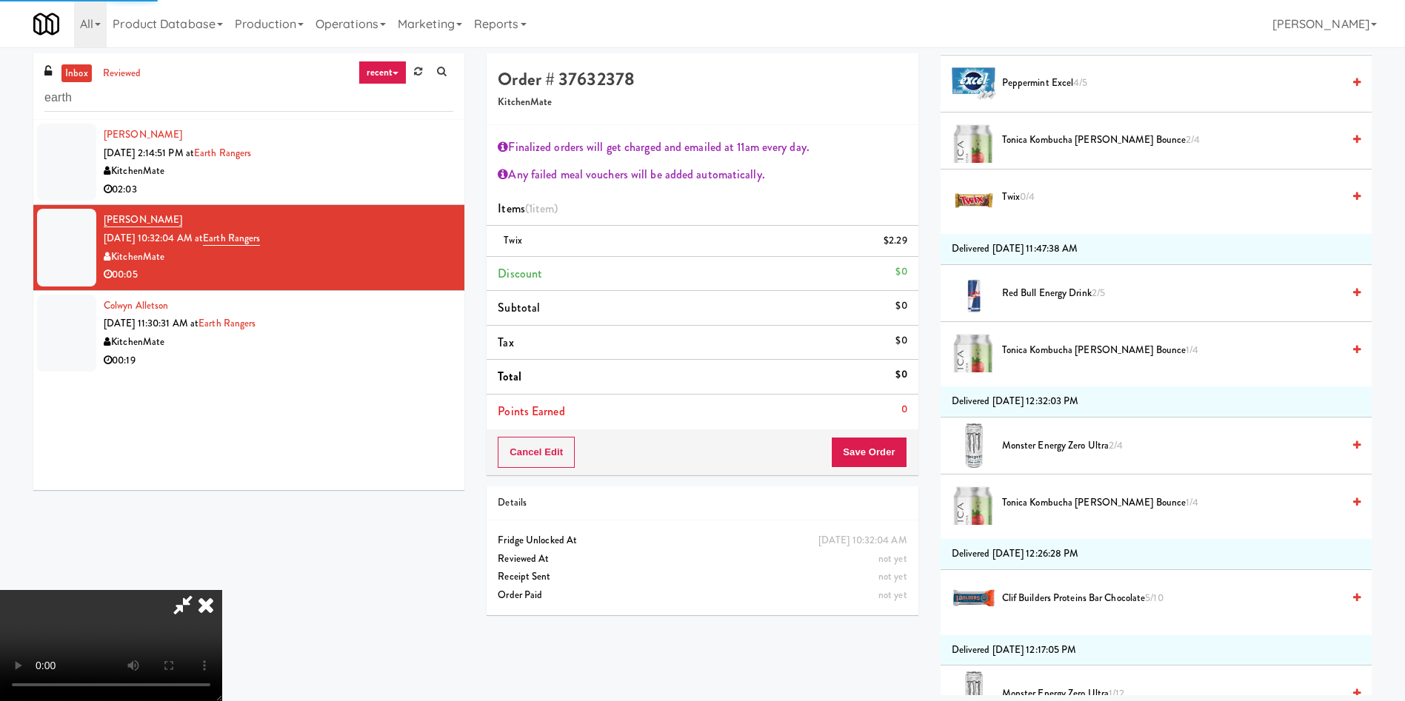
click at [222, 590] on icon at bounding box center [206, 605] width 33 height 30
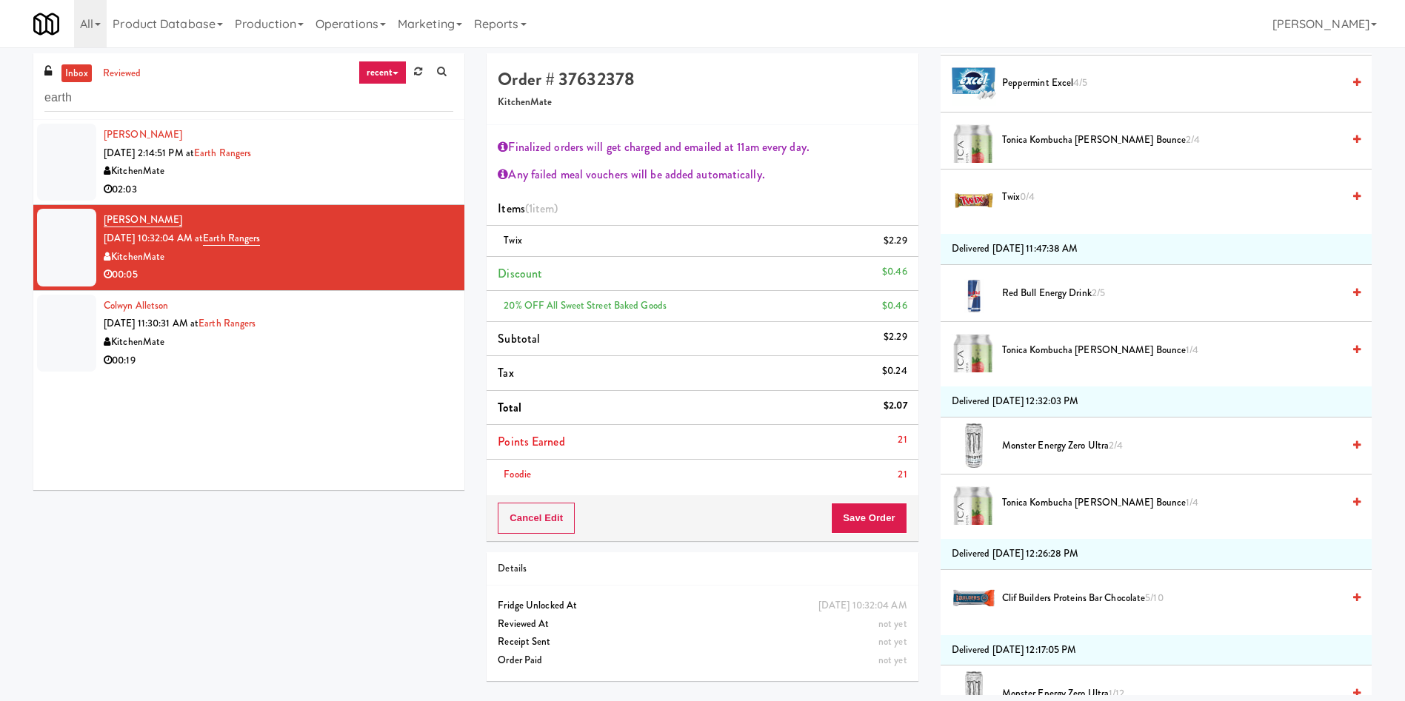
click at [58, 344] on div at bounding box center [66, 333] width 59 height 77
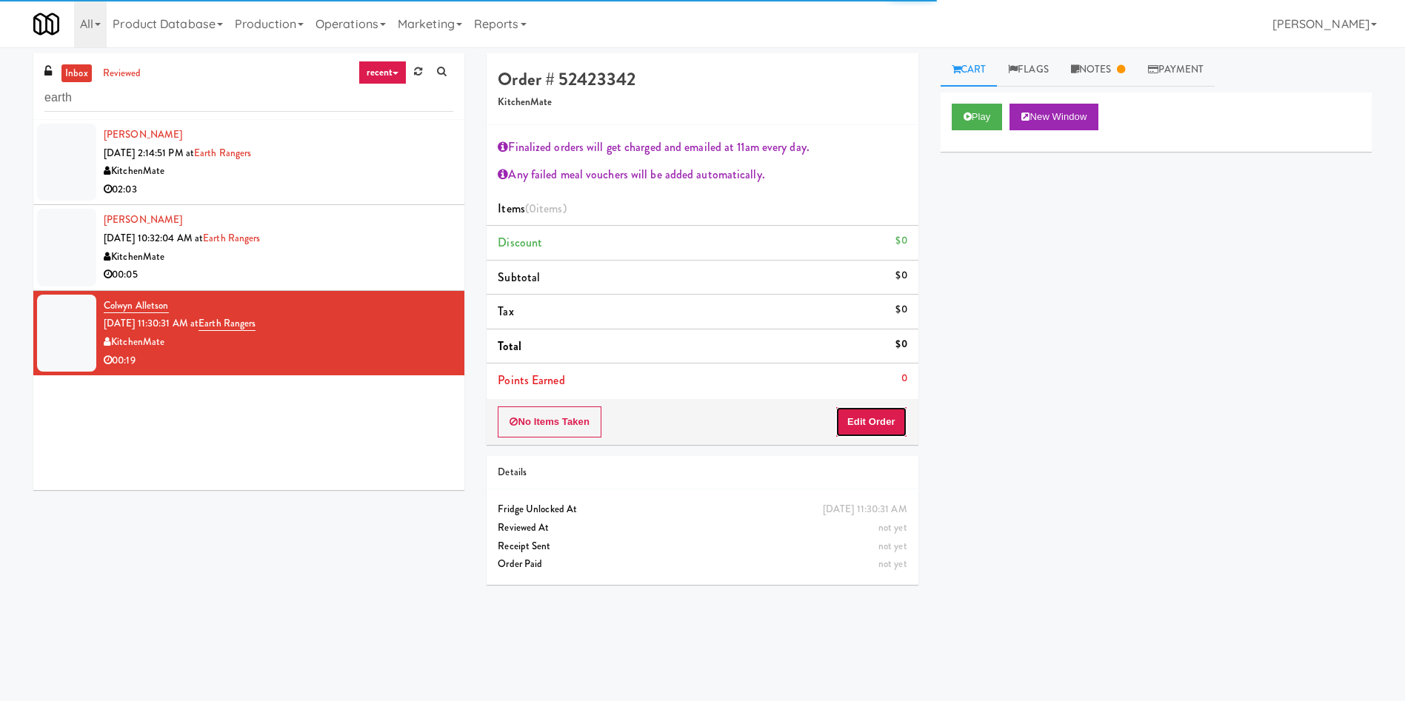
click at [883, 414] on button "Edit Order" at bounding box center [871, 421] width 72 height 31
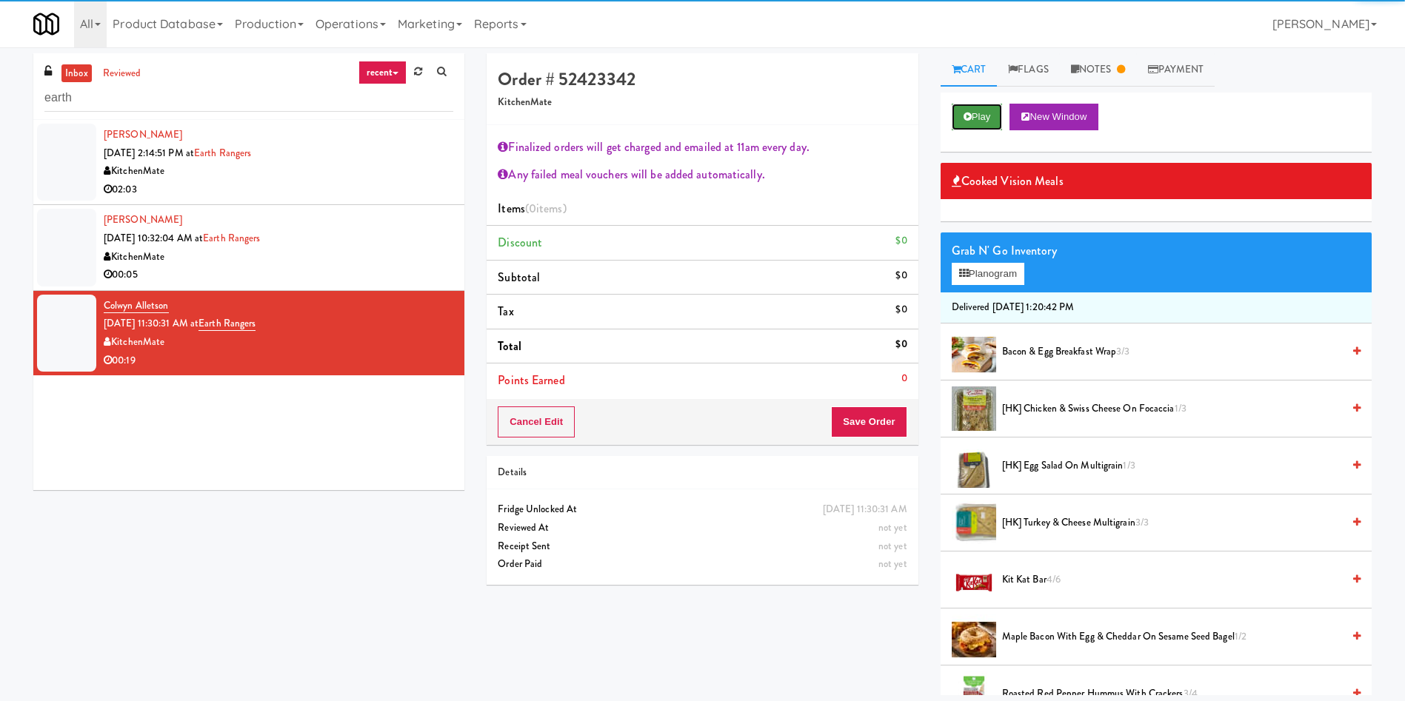
click at [986, 104] on button "Play" at bounding box center [976, 117] width 51 height 27
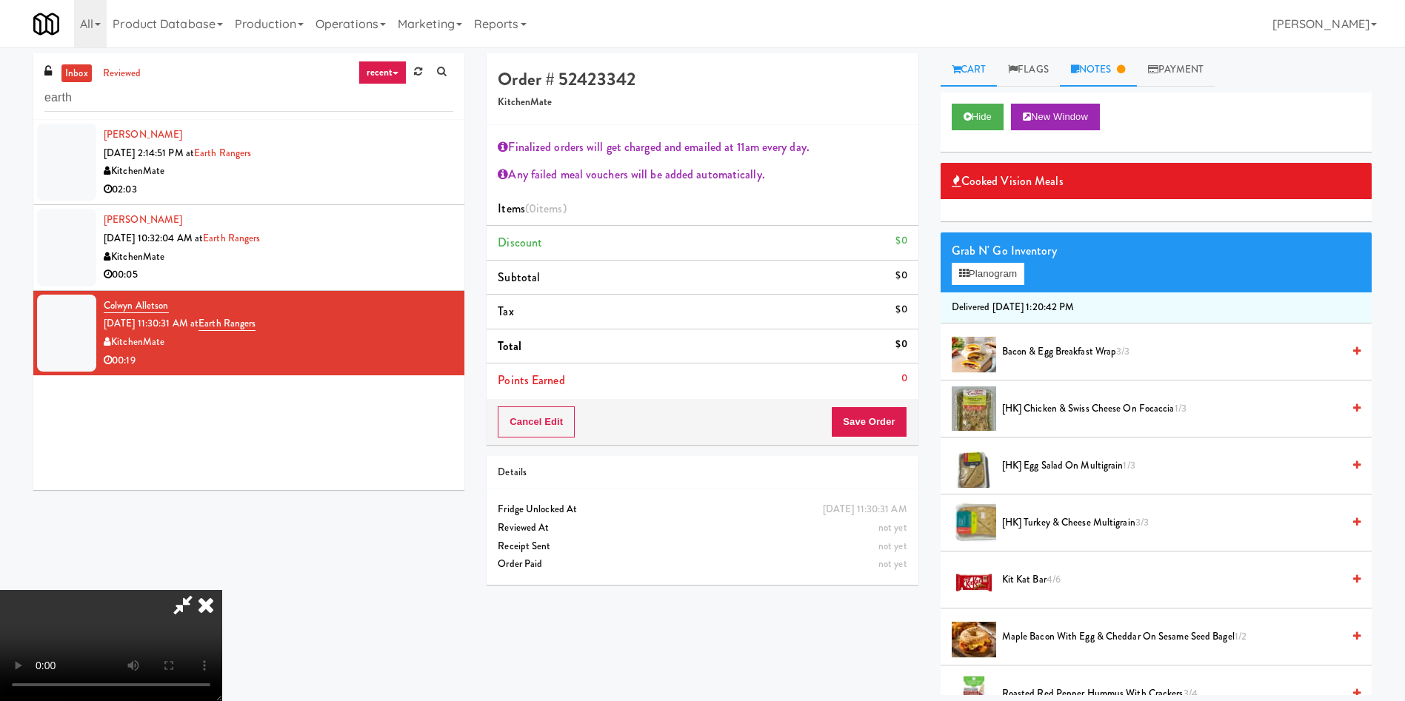
click at [1111, 64] on link "Notes" at bounding box center [1098, 69] width 77 height 33
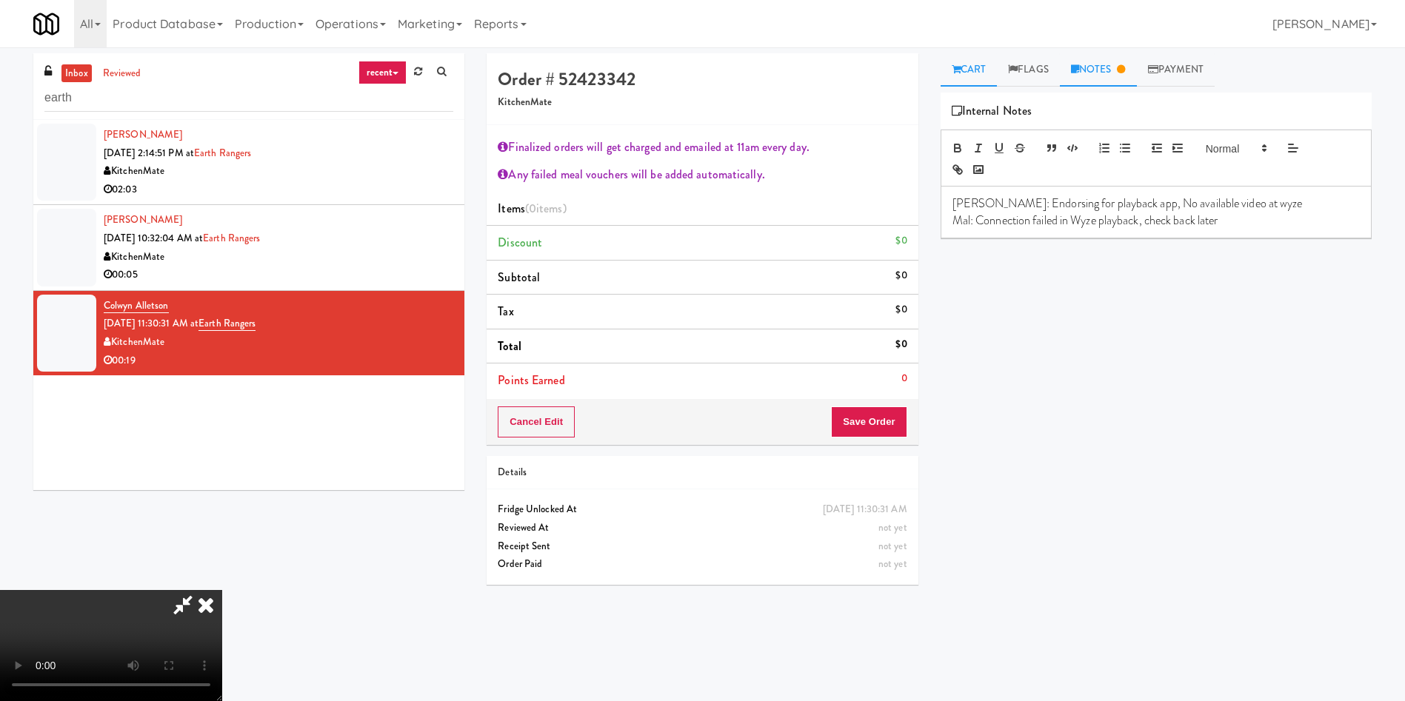
click at [971, 75] on link "Cart" at bounding box center [968, 69] width 57 height 33
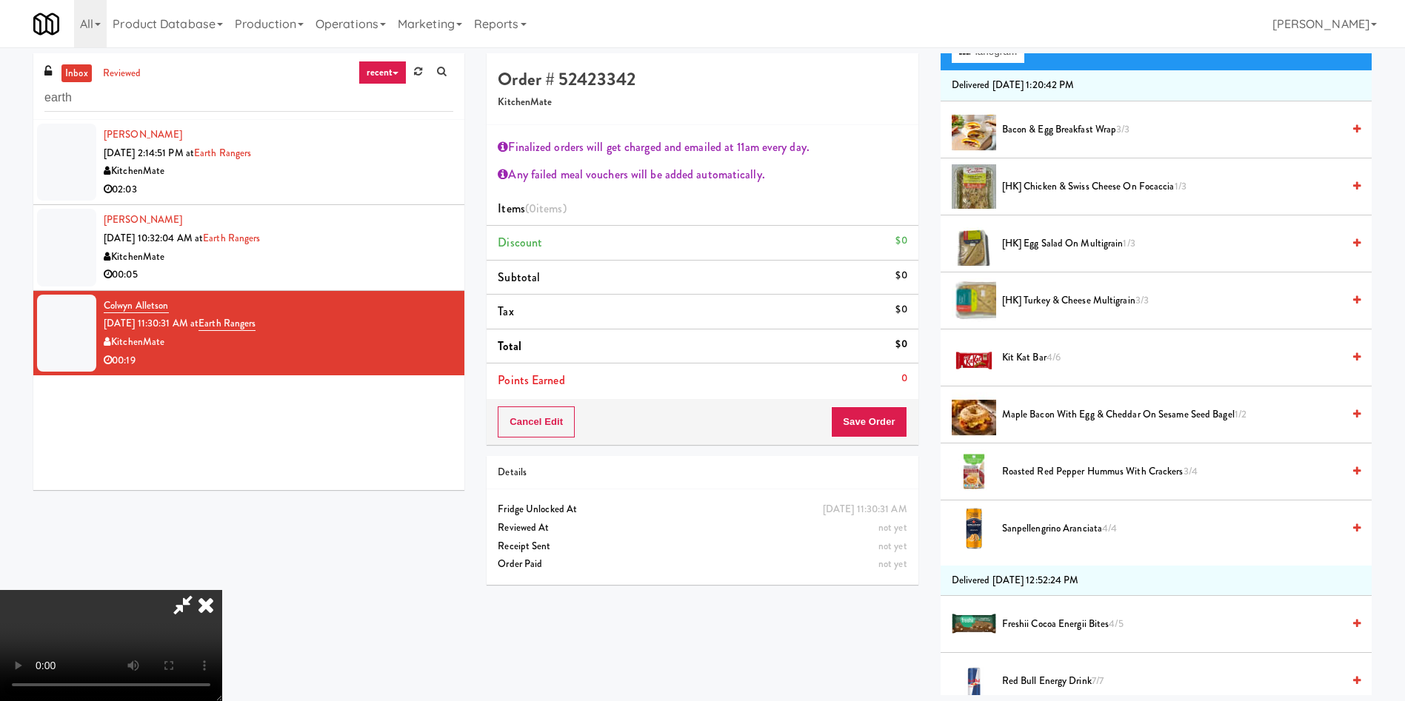
click at [222, 590] on icon at bounding box center [206, 605] width 33 height 30
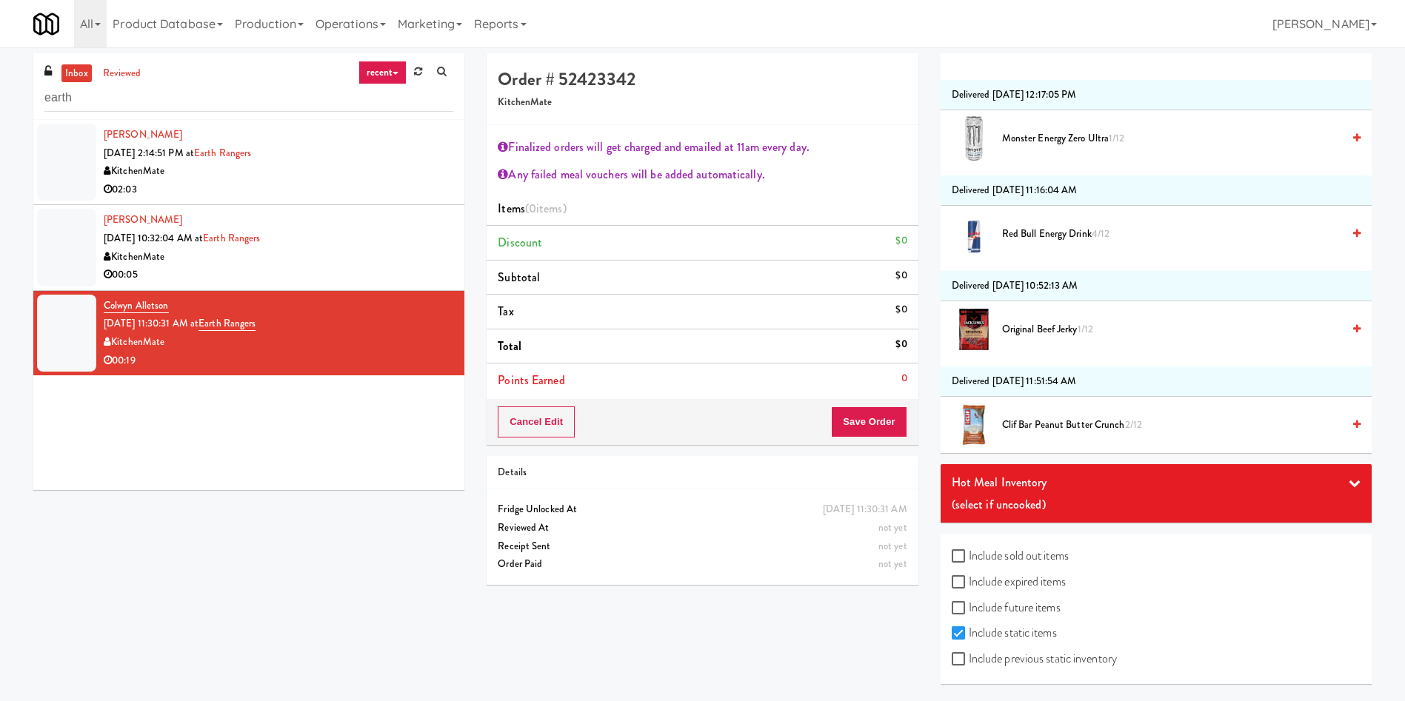
click at [1084, 495] on div "(select if uncooked)" at bounding box center [1155, 505] width 409 height 22
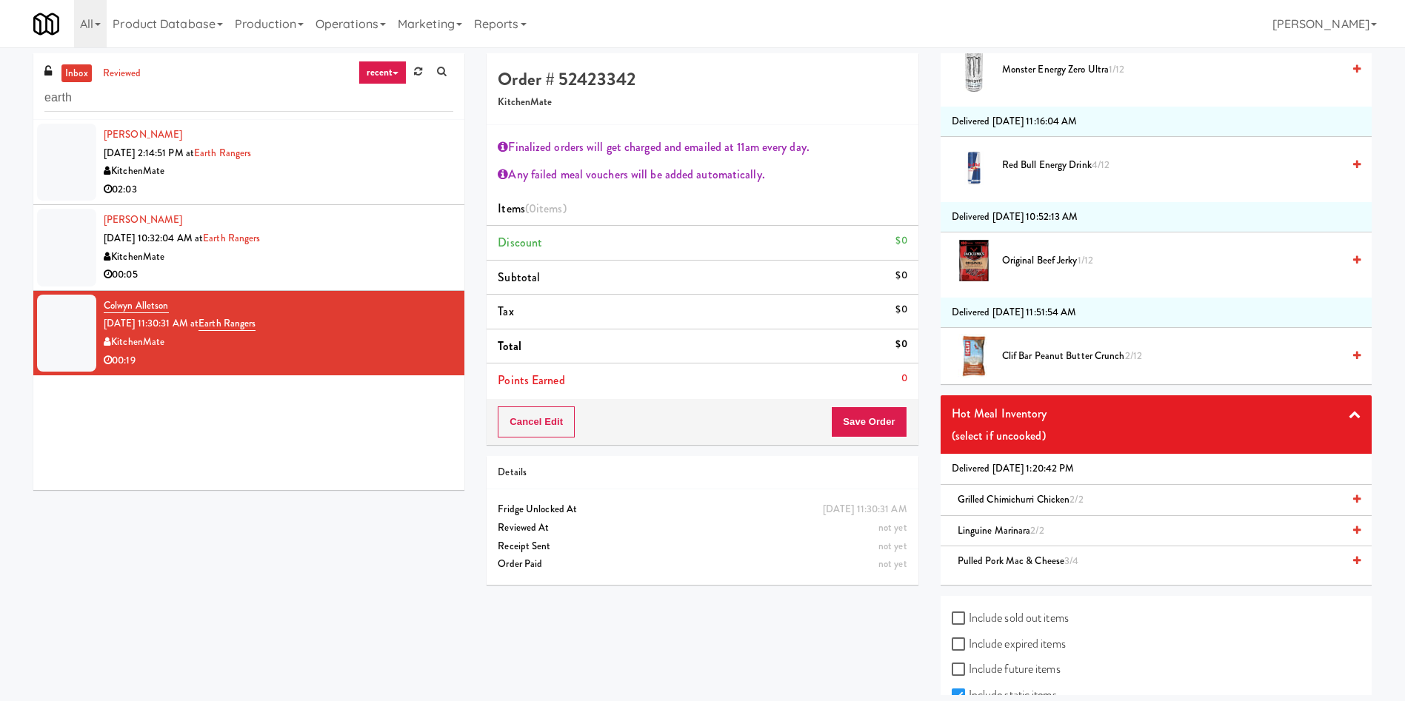
scroll to position [2688, 0]
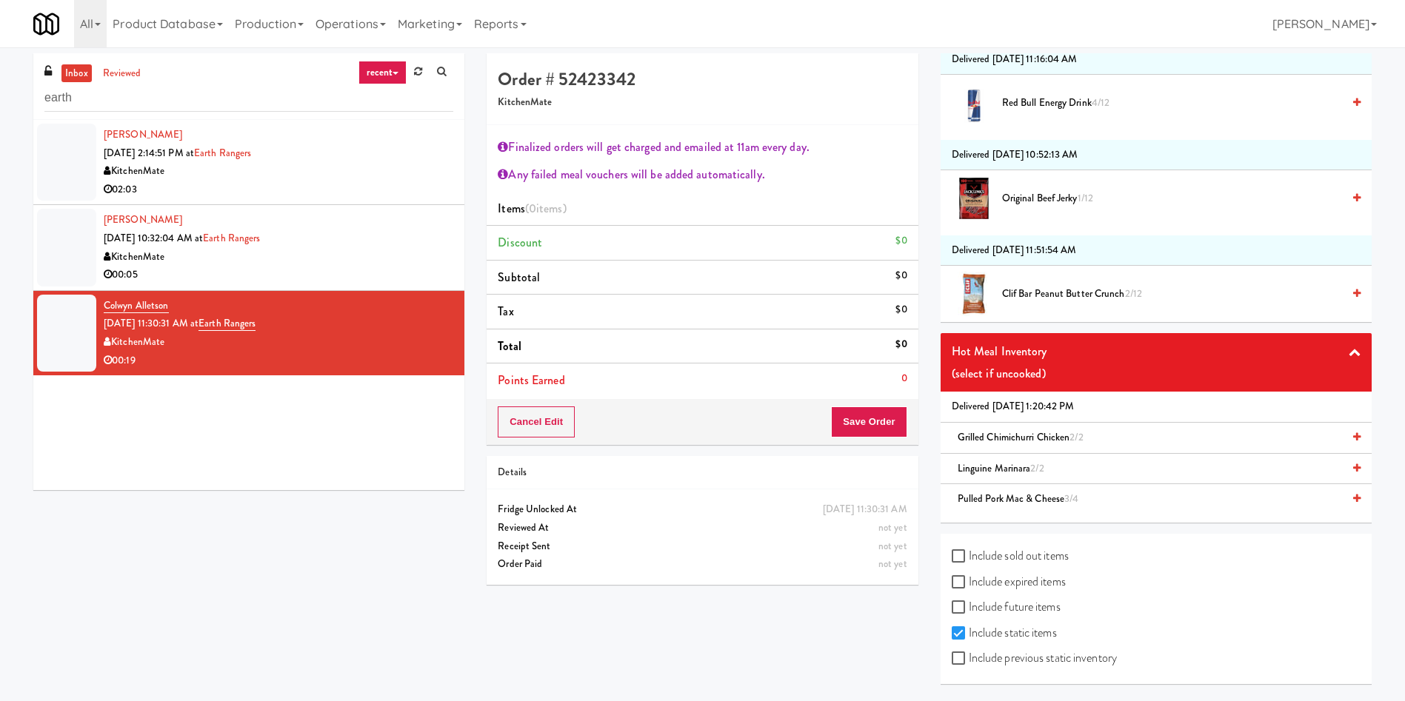
click at [1013, 556] on label "Include sold out items" at bounding box center [1009, 556] width 117 height 22
click at [968, 556] on input "Include sold out items" at bounding box center [959, 557] width 17 height 12
checkbox input "true"
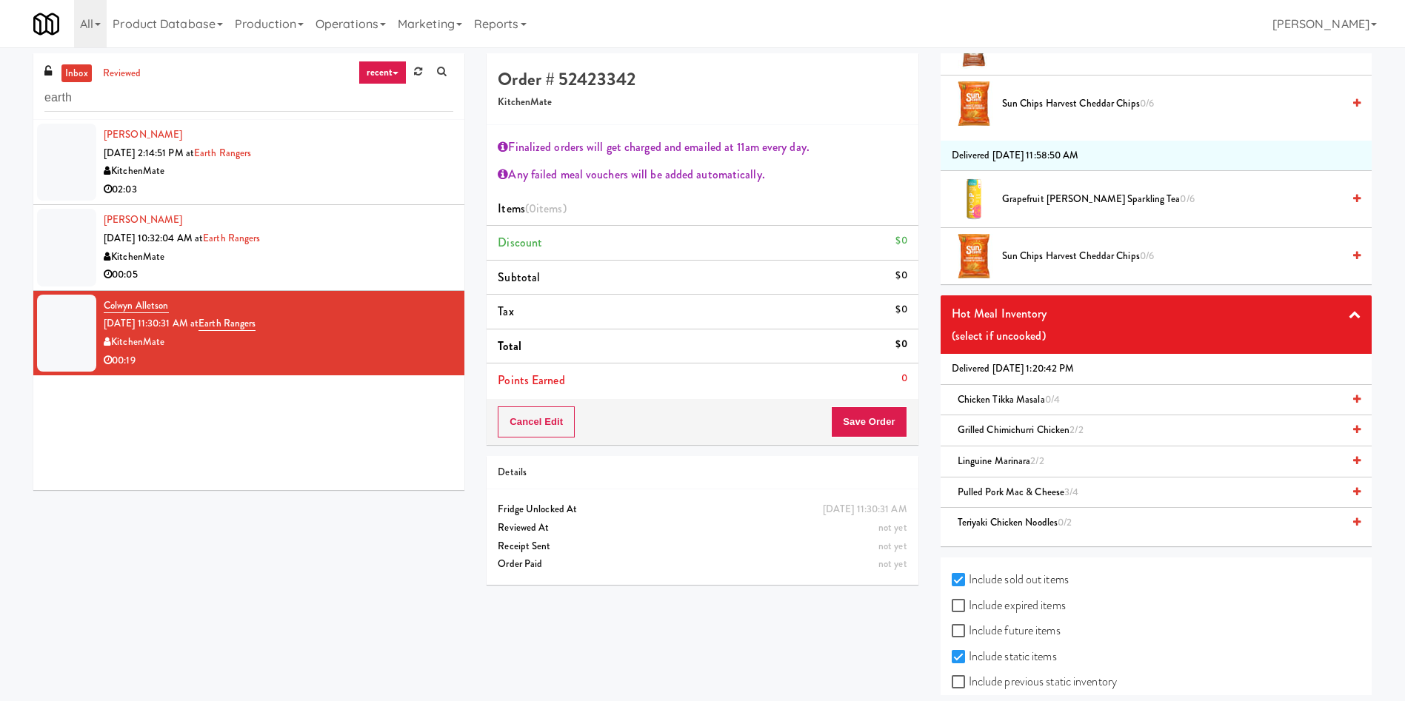
scroll to position [6580, 0]
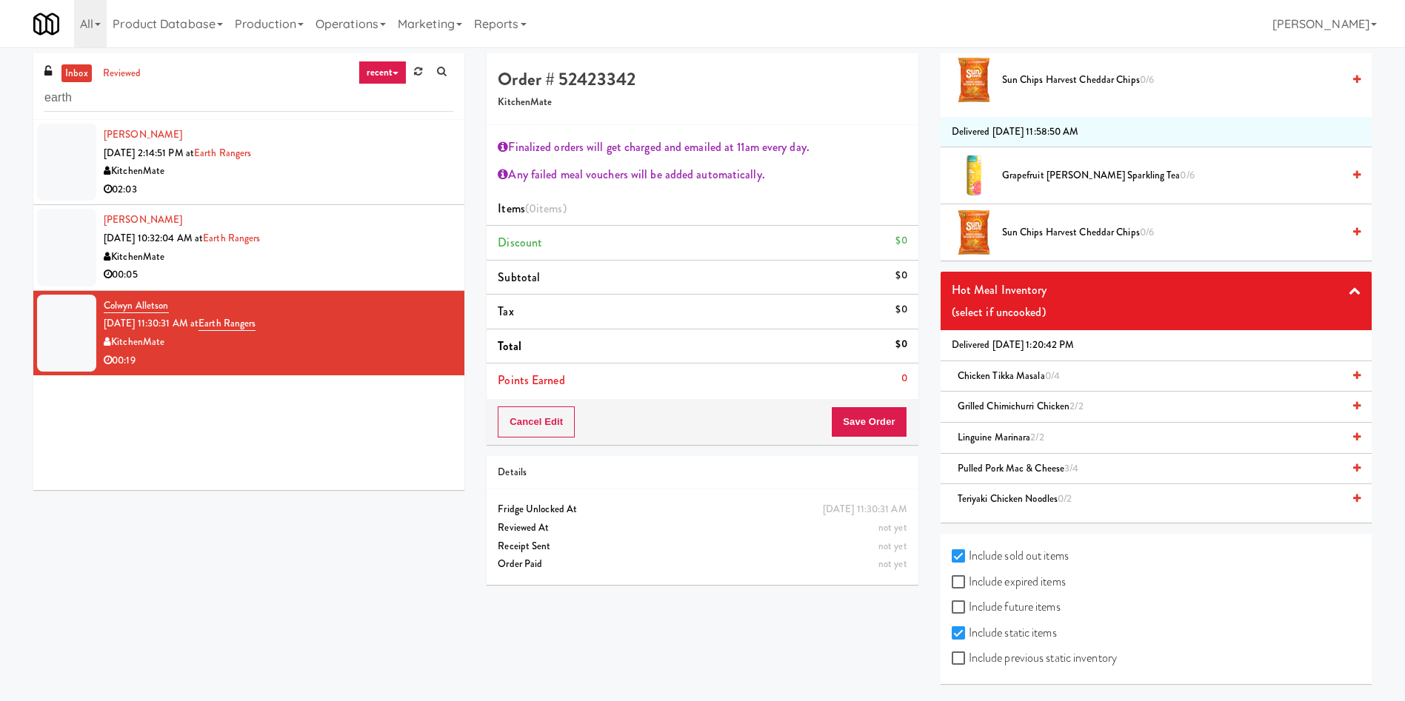
click at [1035, 372] on span "Chicken Tikka Masala 0/4" at bounding box center [1008, 376] width 102 height 14
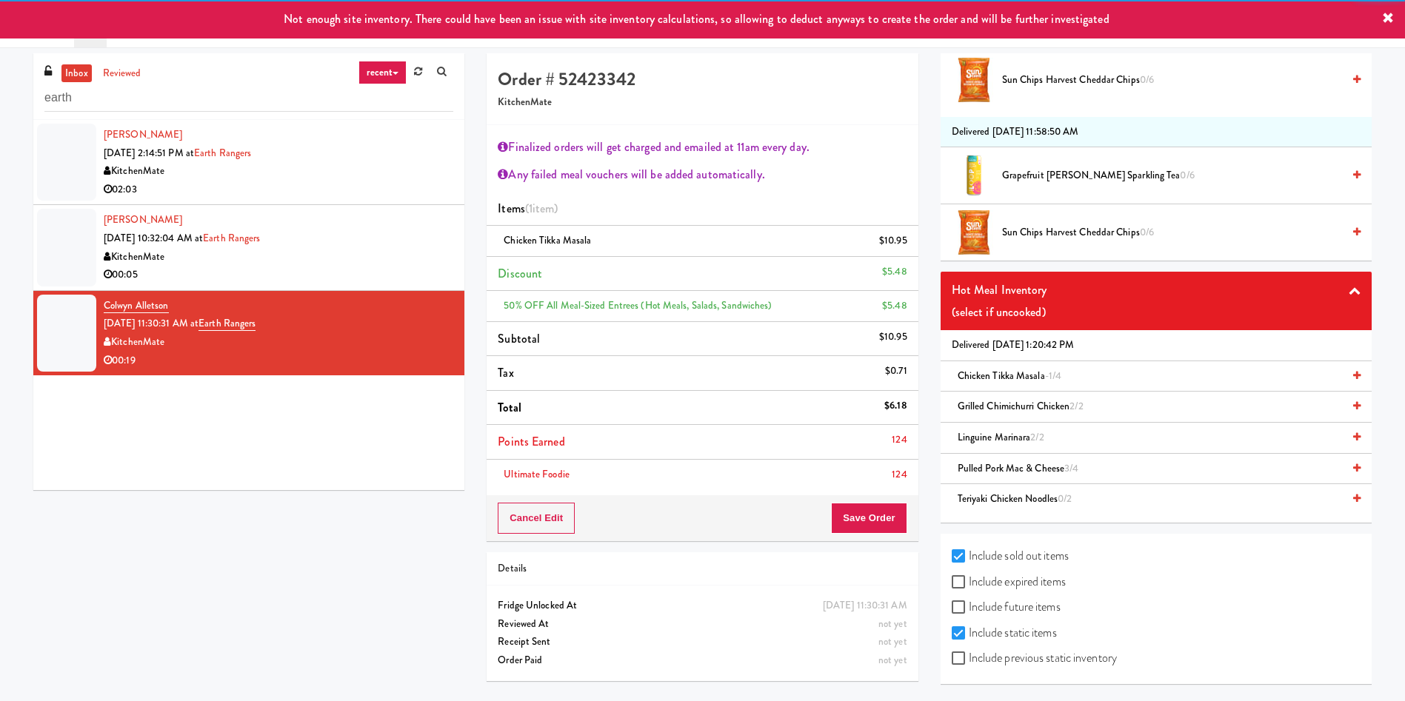
click at [1048, 321] on div "(select if uncooked)" at bounding box center [1155, 312] width 409 height 22
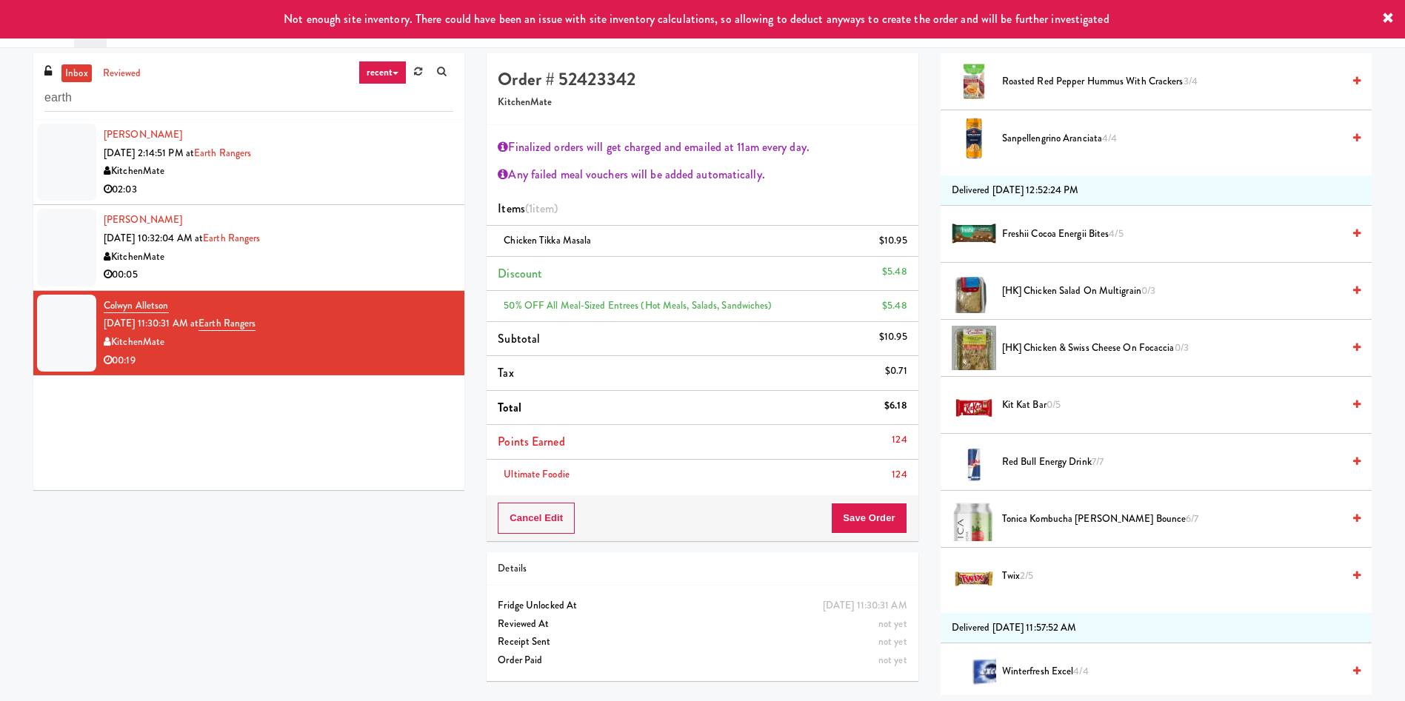
scroll to position [0, 0]
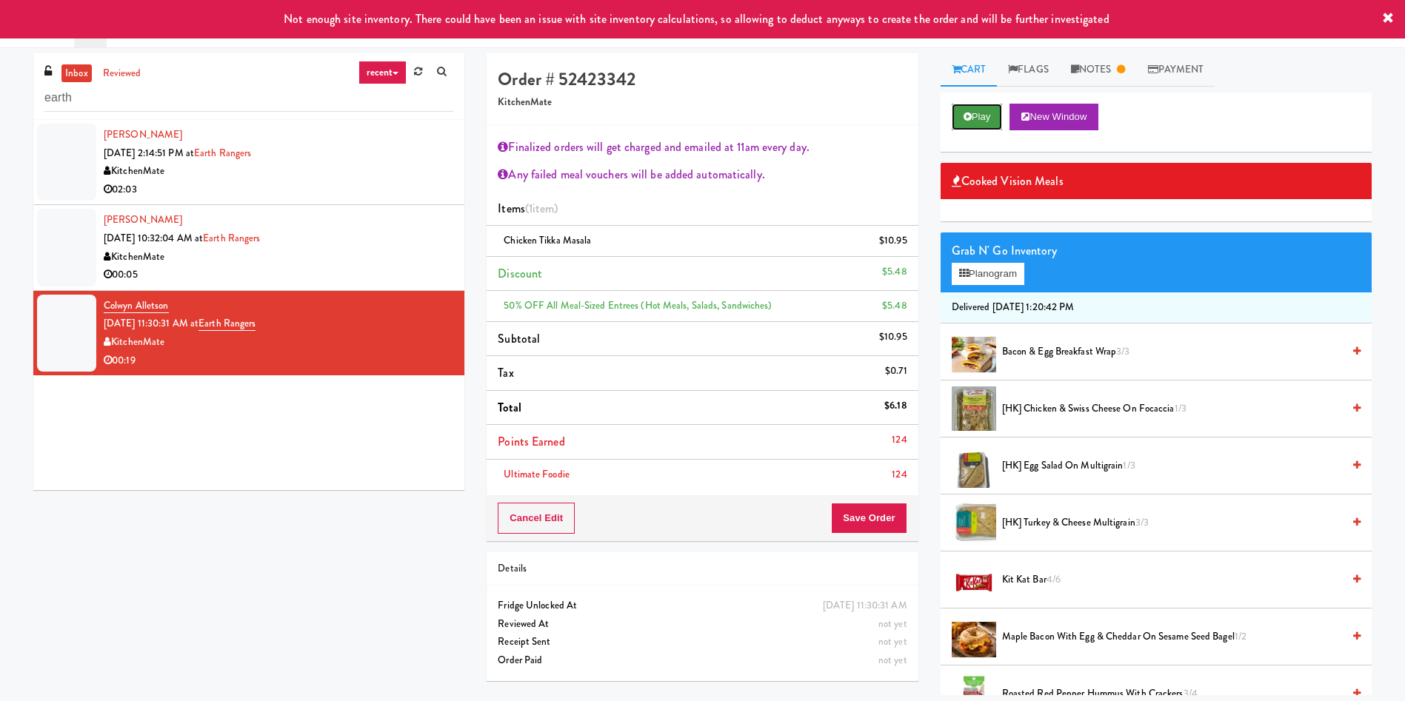
click at [981, 117] on button "Play" at bounding box center [976, 117] width 51 height 27
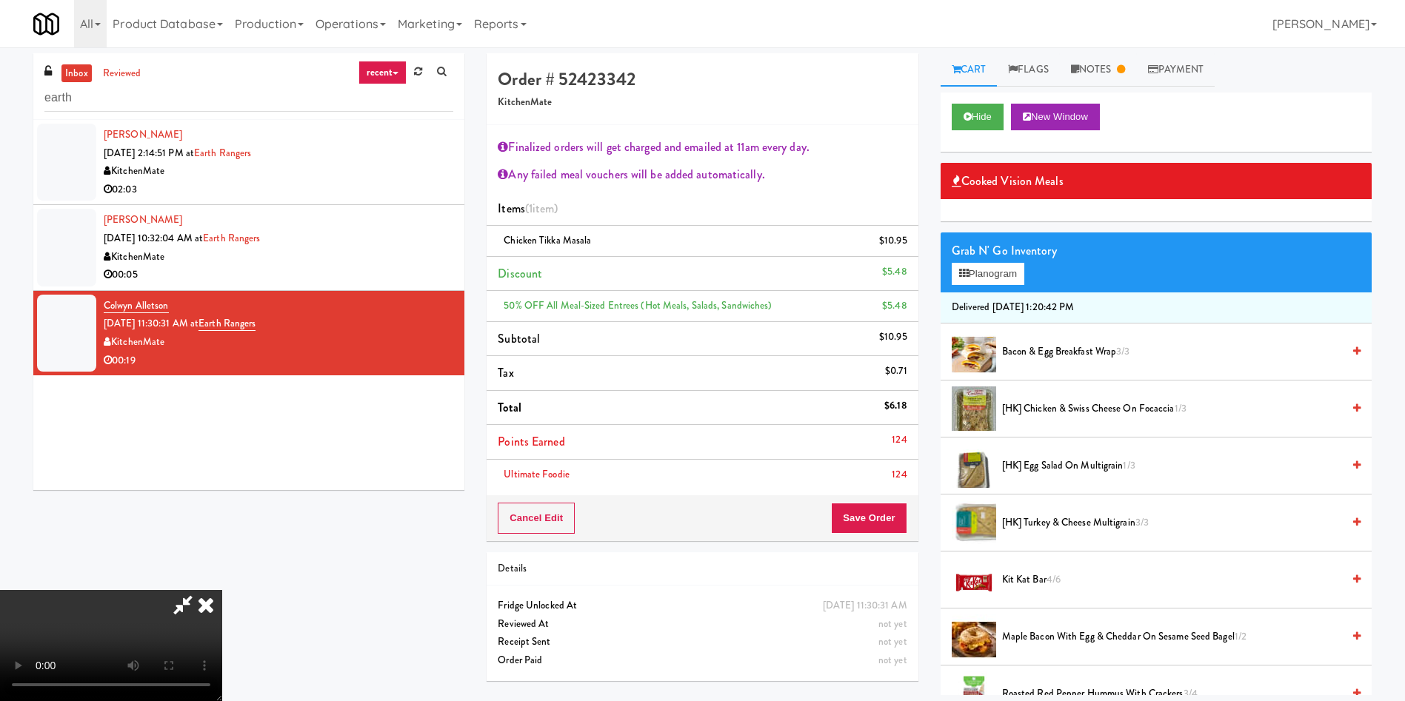
drag, startPoint x: 593, startPoint y: 355, endPoint x: 891, endPoint y: 170, distance: 351.5
click at [891, 170] on div "Any failed meal vouchers will be added automatically." at bounding box center [702, 175] width 409 height 22
click at [222, 590] on video at bounding box center [111, 645] width 222 height 111
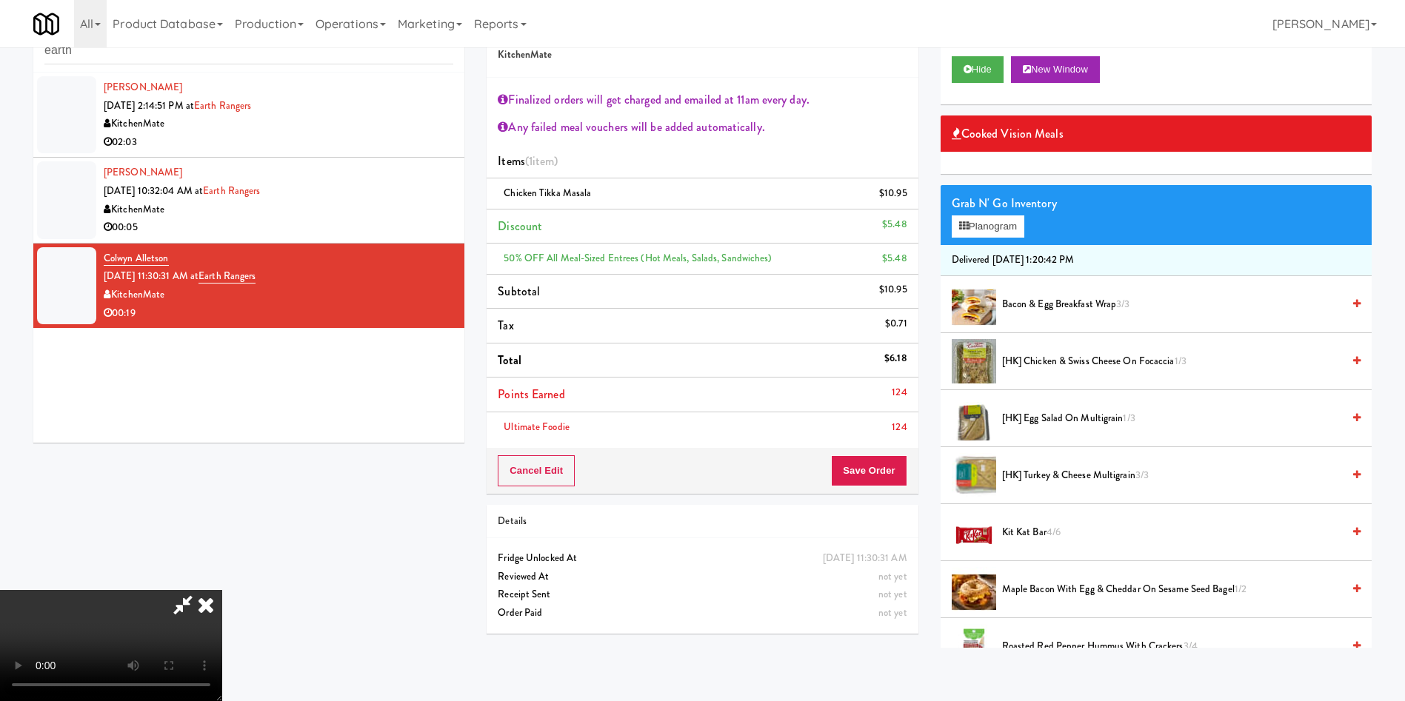
click at [200, 590] on icon at bounding box center [183, 605] width 34 height 30
click at [882, 484] on button "Save Order" at bounding box center [869, 470] width 76 height 31
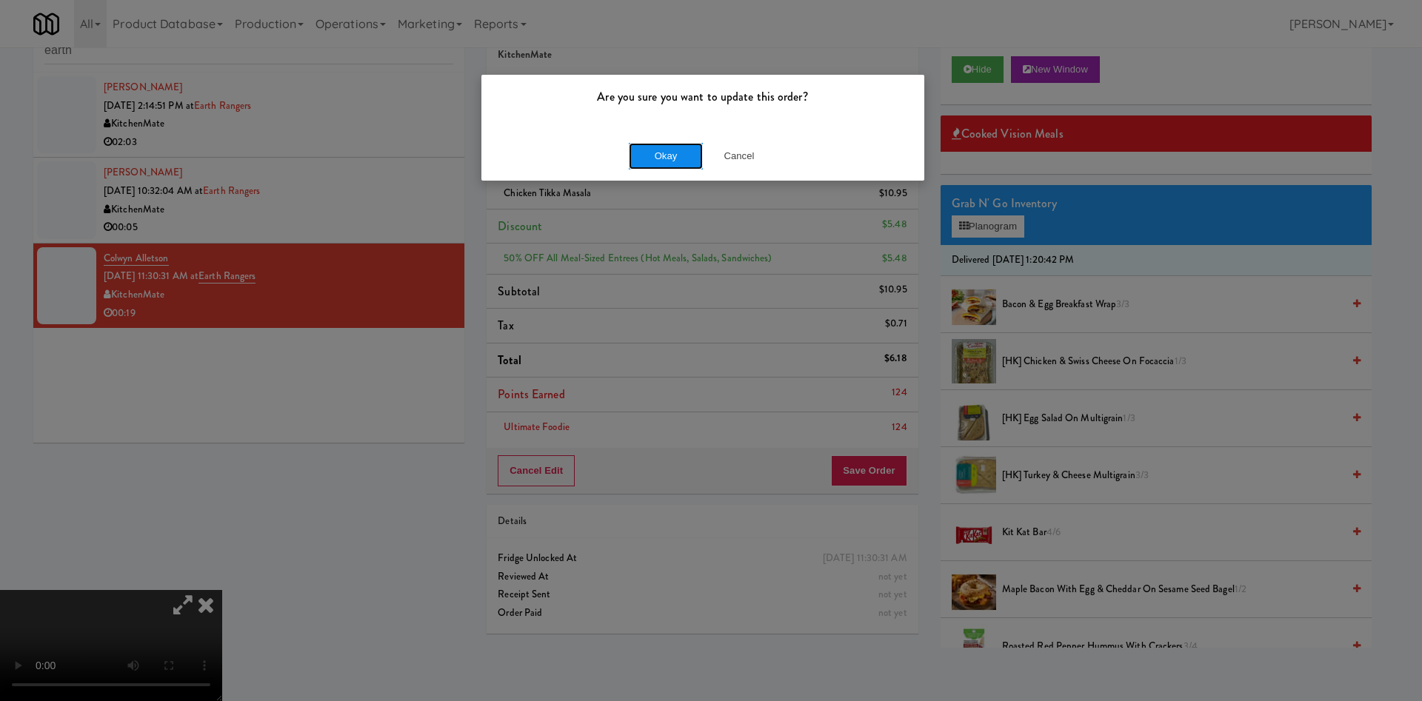
click at [679, 146] on button "Okay" at bounding box center [666, 156] width 74 height 27
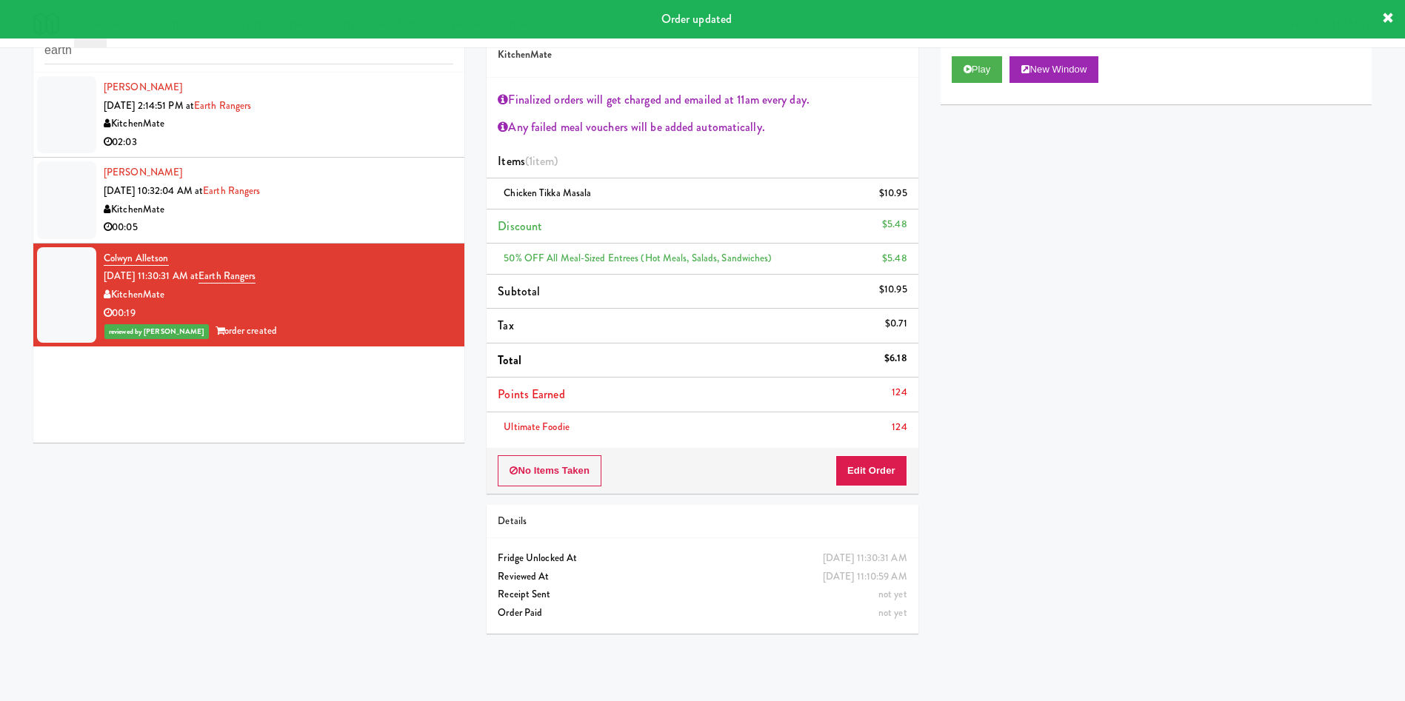
click at [84, 182] on div at bounding box center [66, 199] width 59 height 77
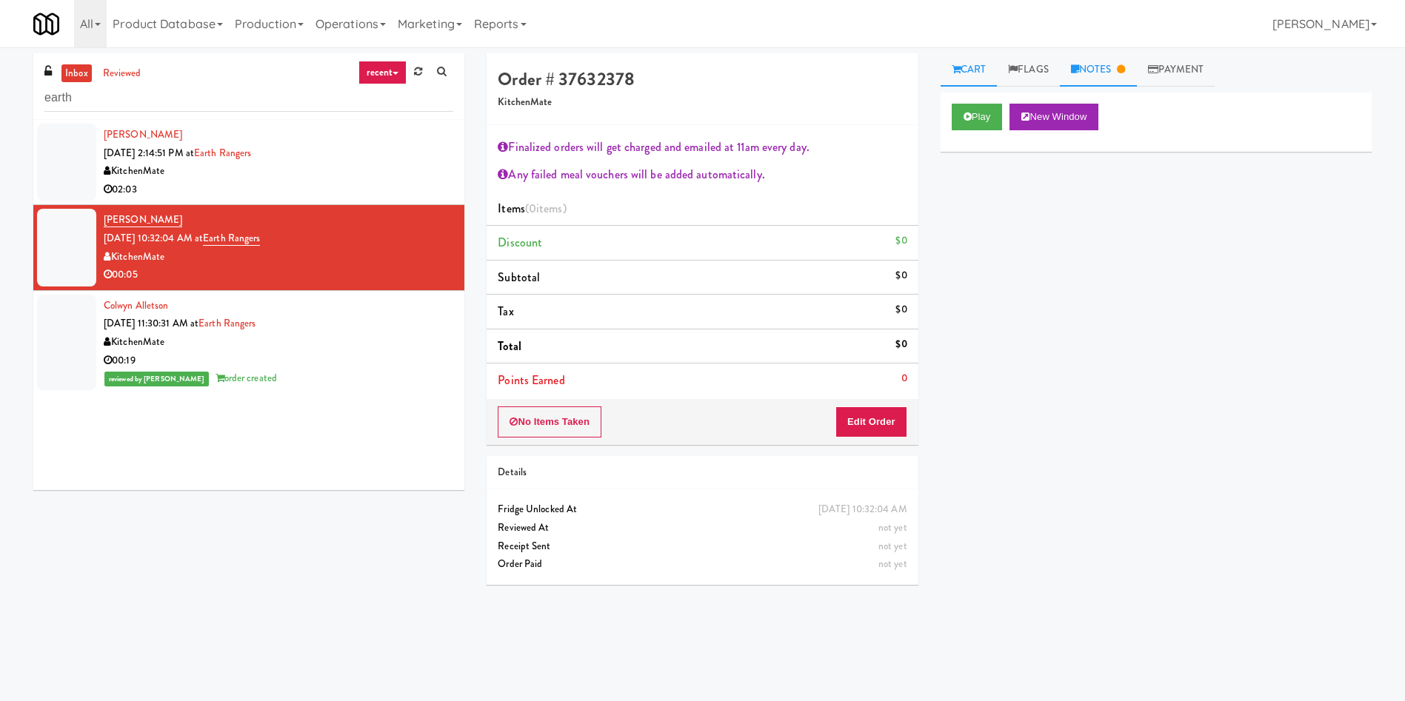
click at [1103, 62] on link "Notes" at bounding box center [1098, 69] width 77 height 33
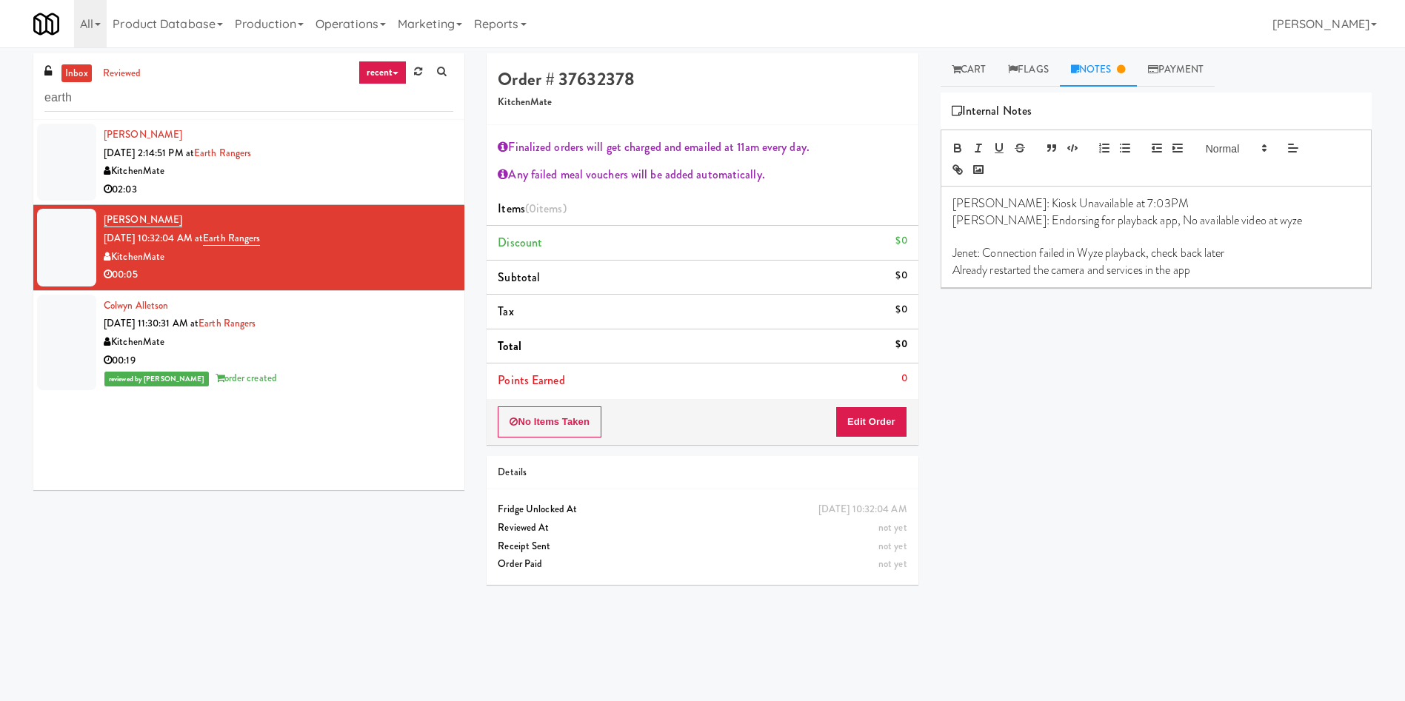
click at [1231, 271] on p "Already restarted the camera and services in the app" at bounding box center [1155, 270] width 407 height 16
click at [1177, 318] on p "Ela: Cut video; unable to review in Wyze- charge for Twix" at bounding box center [1155, 320] width 407 height 16
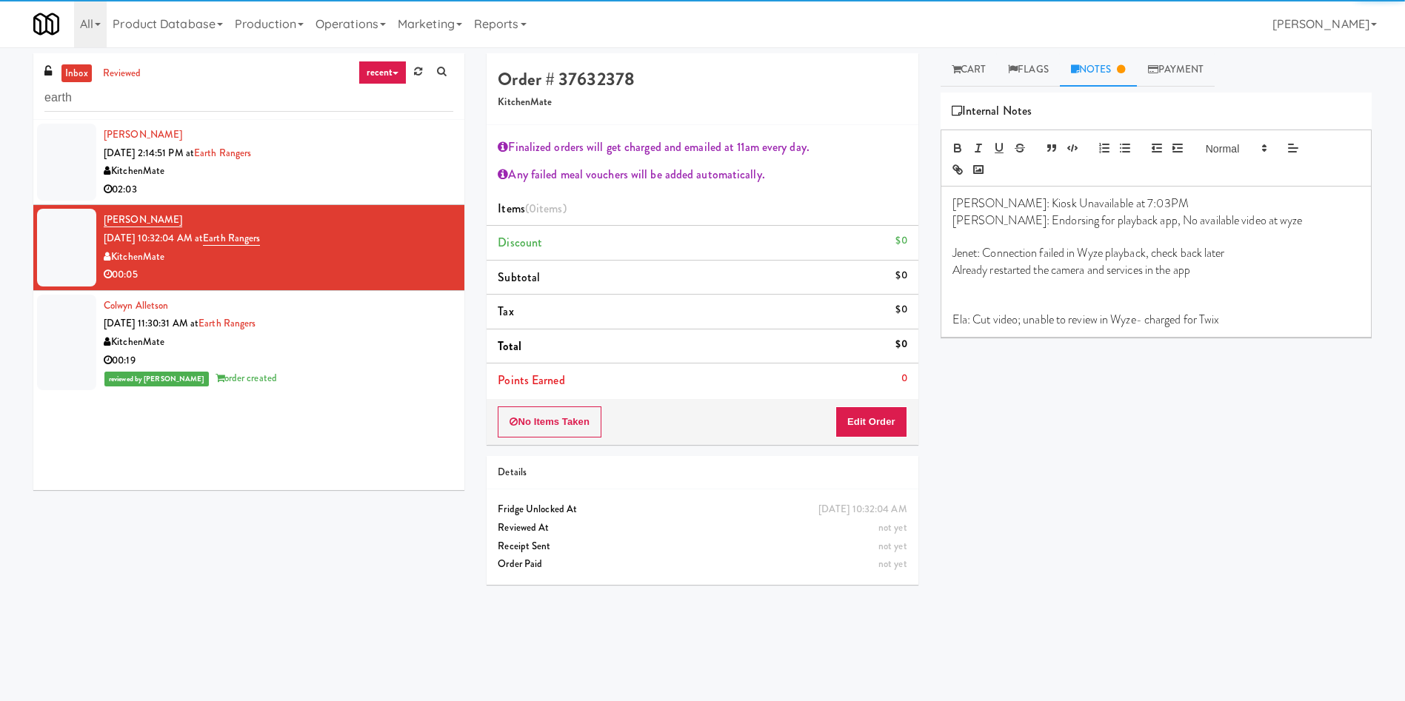
drag, startPoint x: 980, startPoint y: 75, endPoint x: 967, endPoint y: 108, distance: 35.9
click at [980, 75] on link "Cart" at bounding box center [968, 69] width 57 height 33
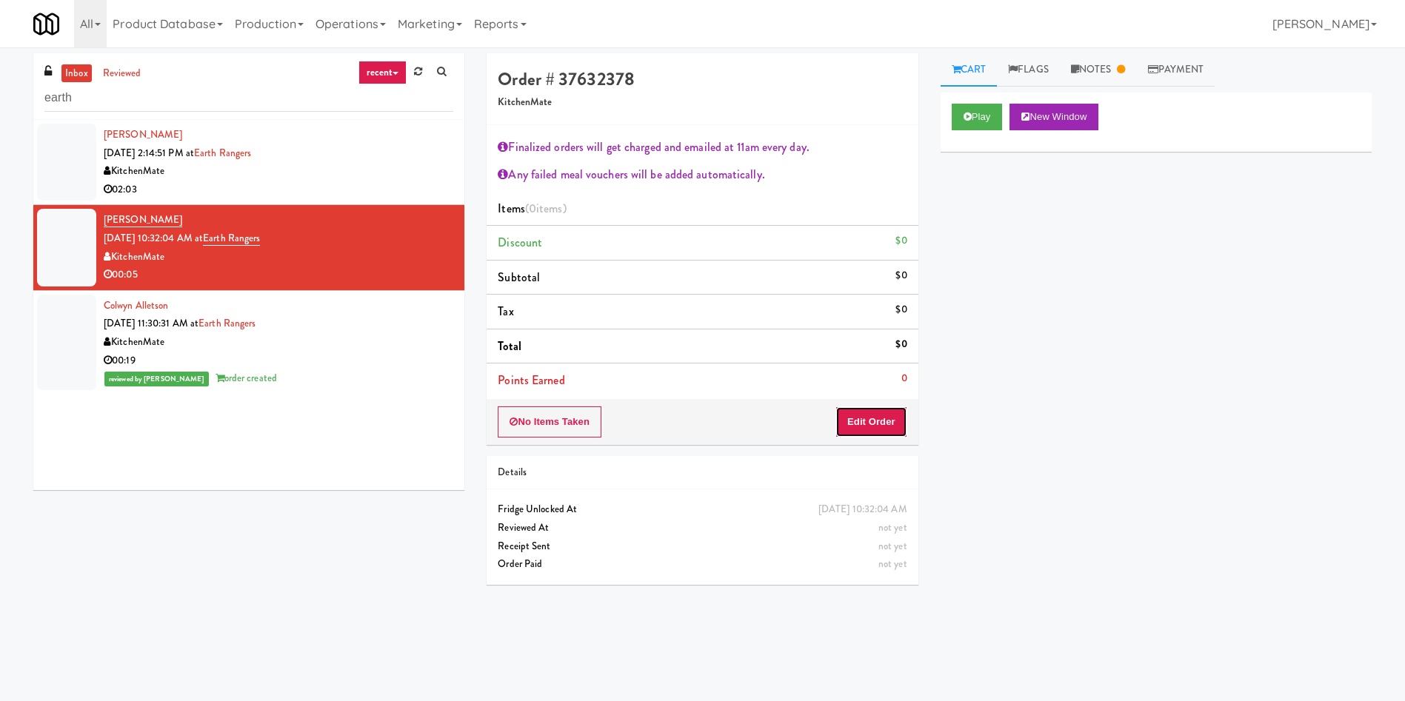
drag, startPoint x: 863, startPoint y: 424, endPoint x: 934, endPoint y: 417, distance: 71.5
click at [864, 424] on button "Edit Order" at bounding box center [871, 421] width 72 height 31
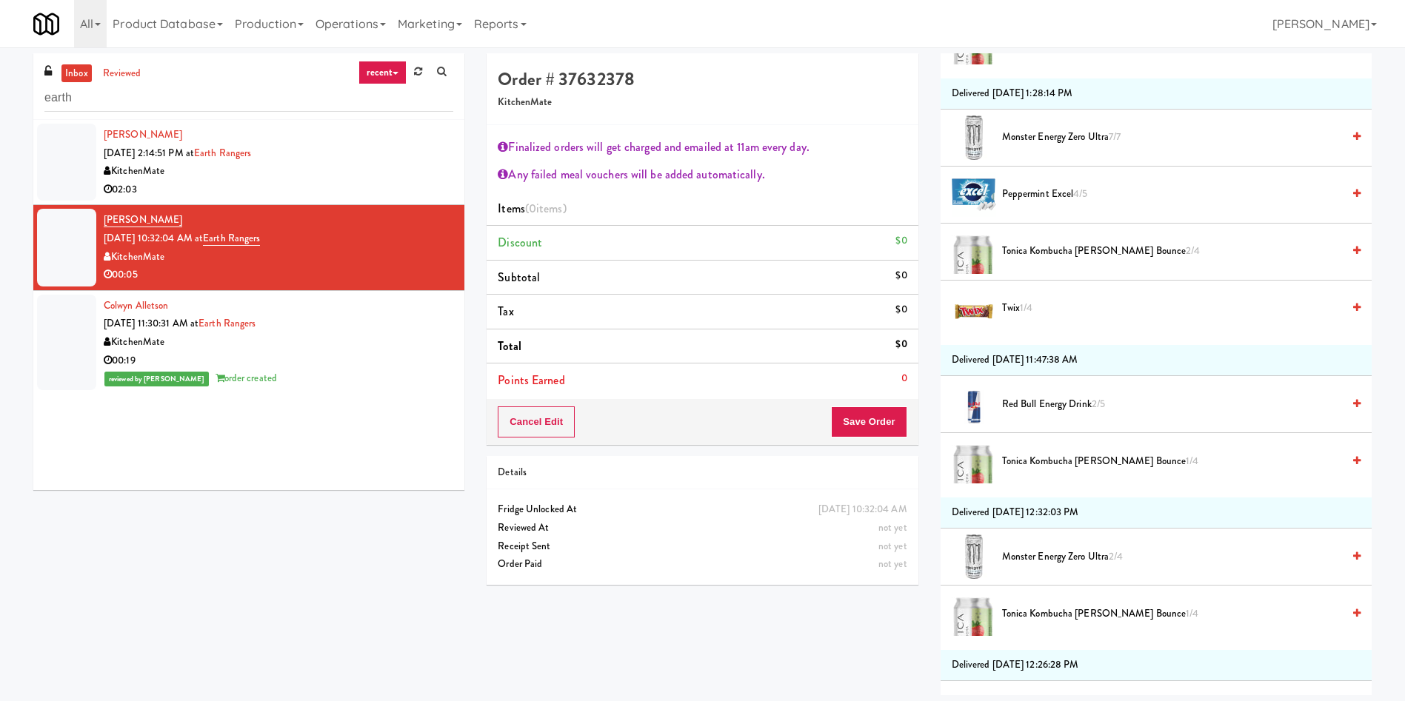
scroll to position [1837, 0]
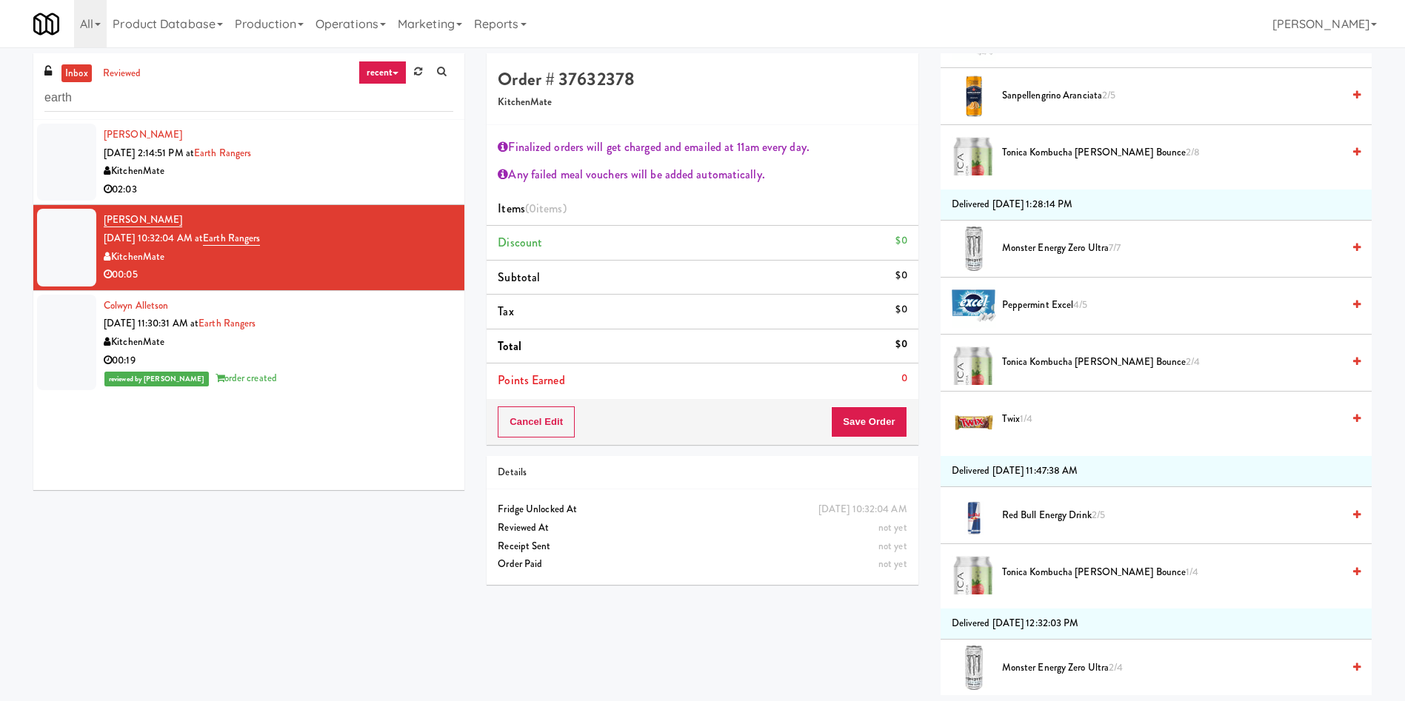
click at [1025, 421] on span "1/4" at bounding box center [1026, 419] width 13 height 14
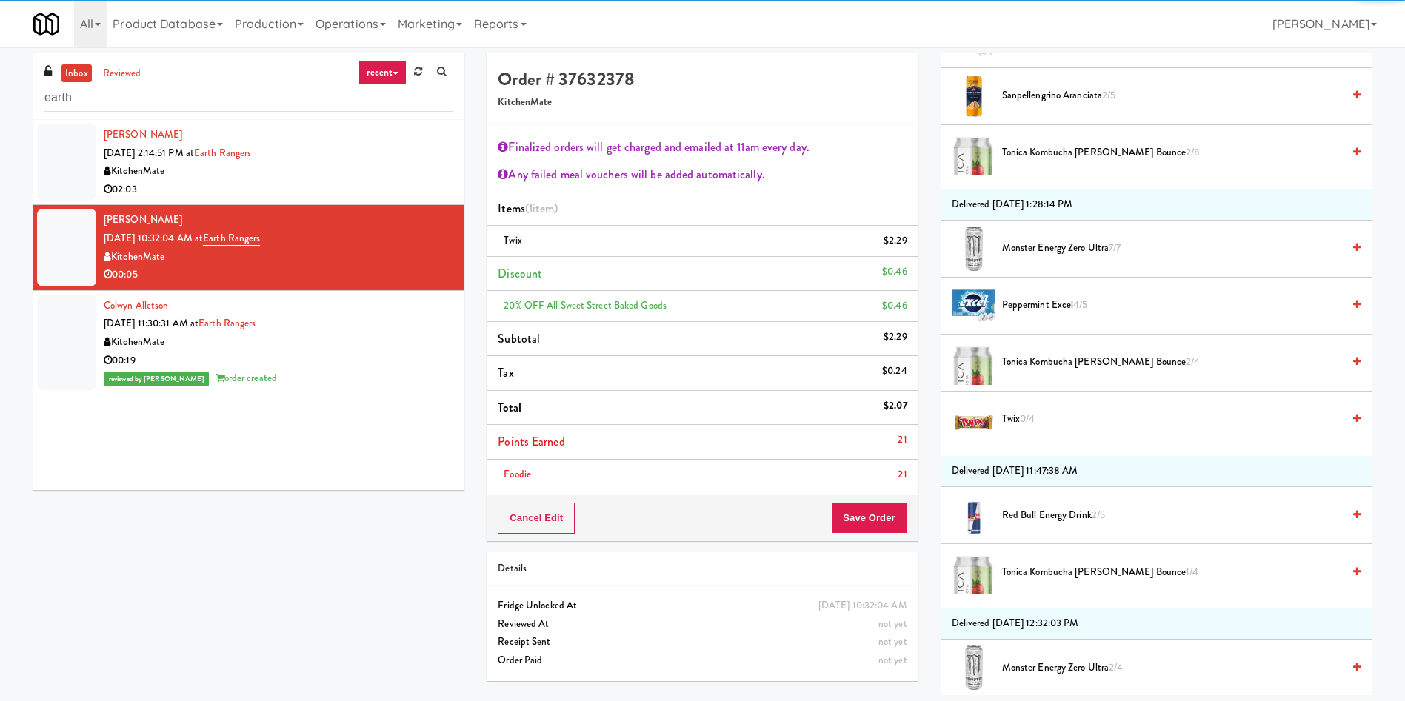
click at [872, 452] on li "Points Earned 21" at bounding box center [701, 442] width 431 height 35
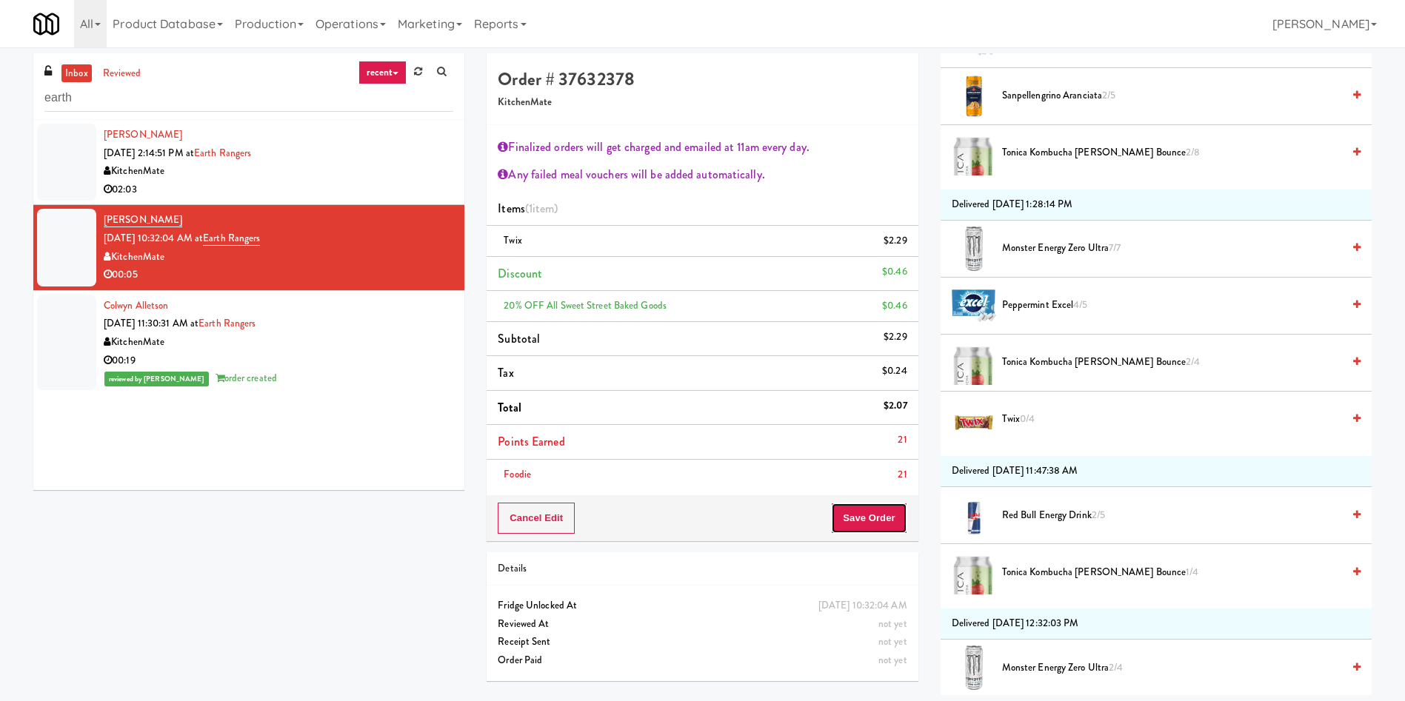
click at [873, 525] on button "Save Order" at bounding box center [869, 518] width 76 height 31
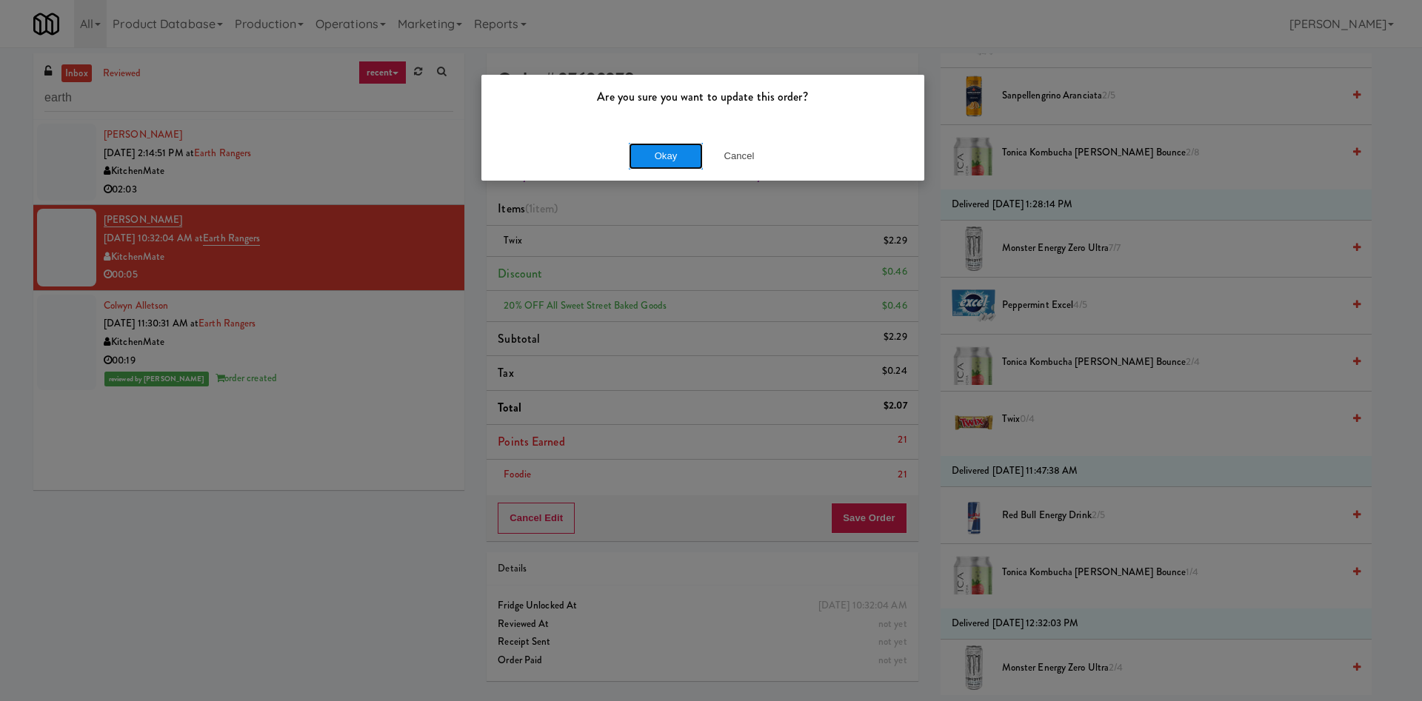
click at [649, 157] on button "Okay" at bounding box center [666, 156] width 74 height 27
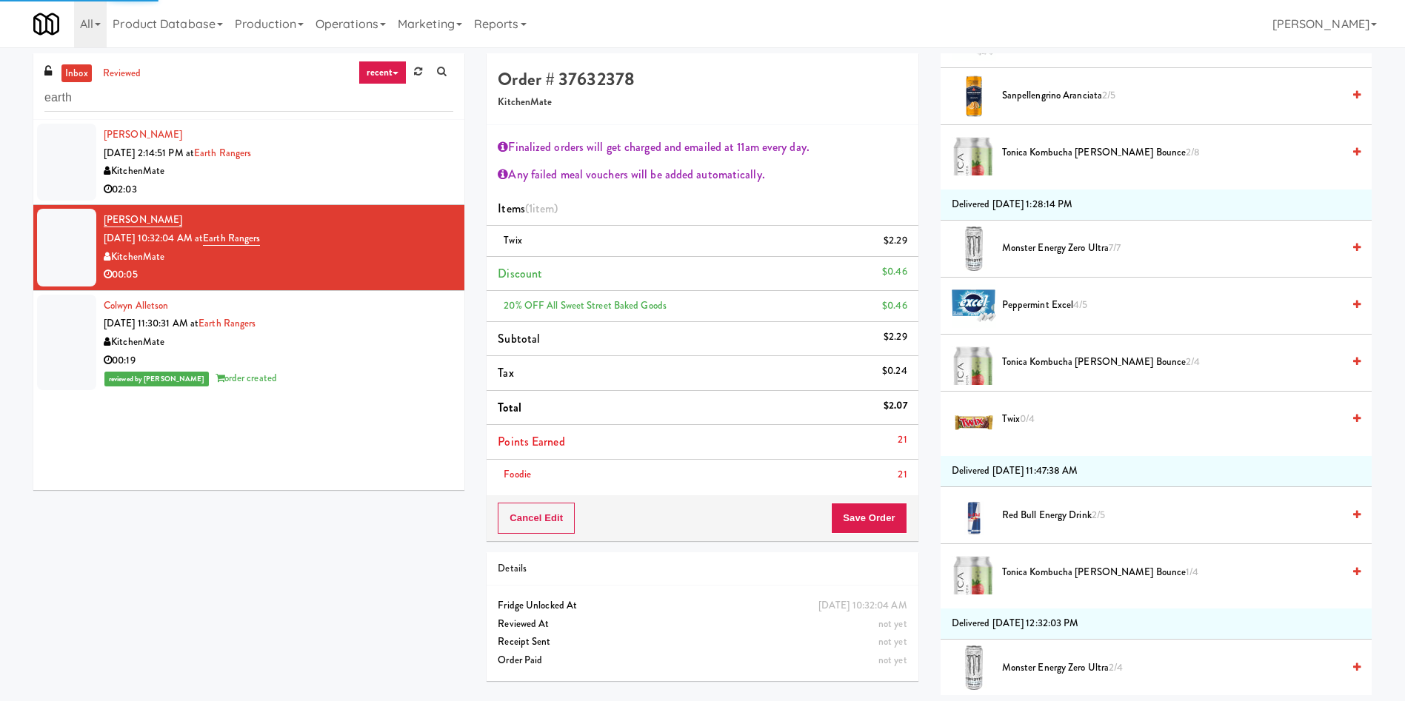
scroll to position [0, 0]
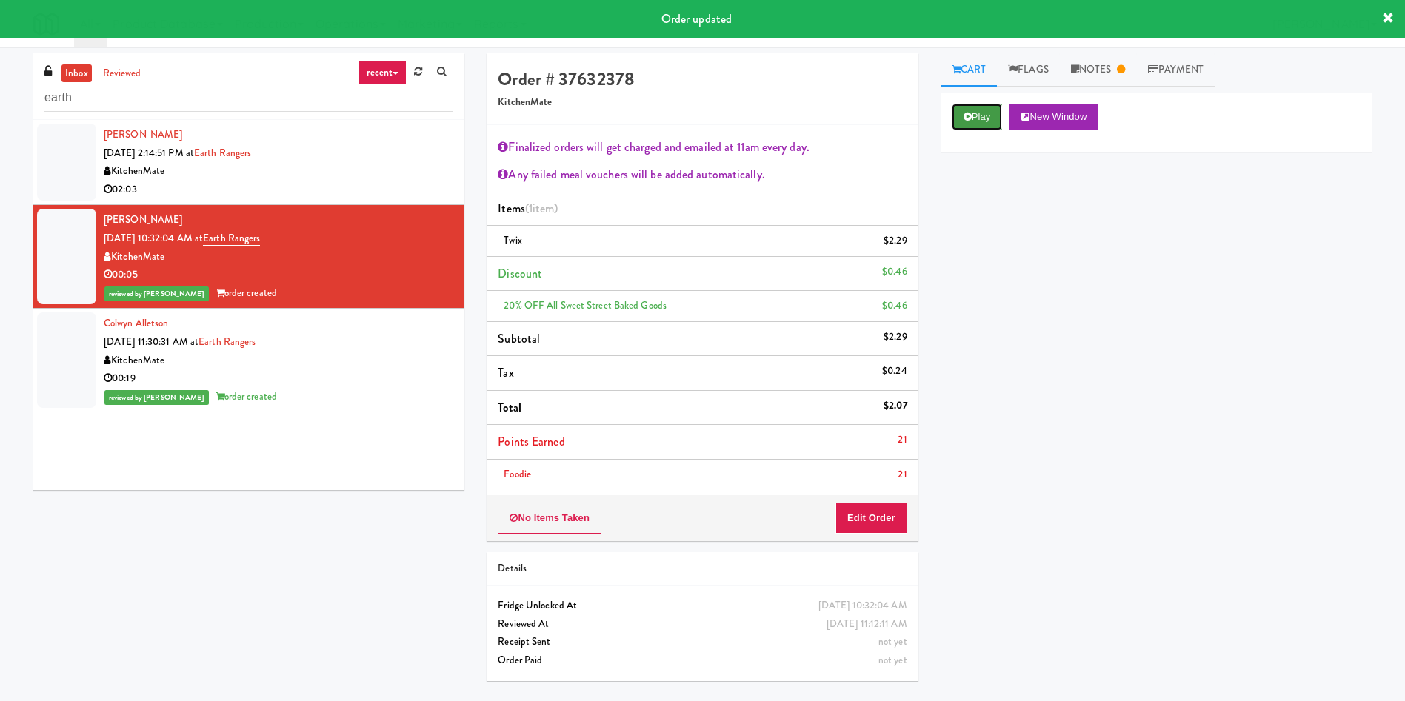
click at [983, 114] on button "Play" at bounding box center [976, 117] width 51 height 27
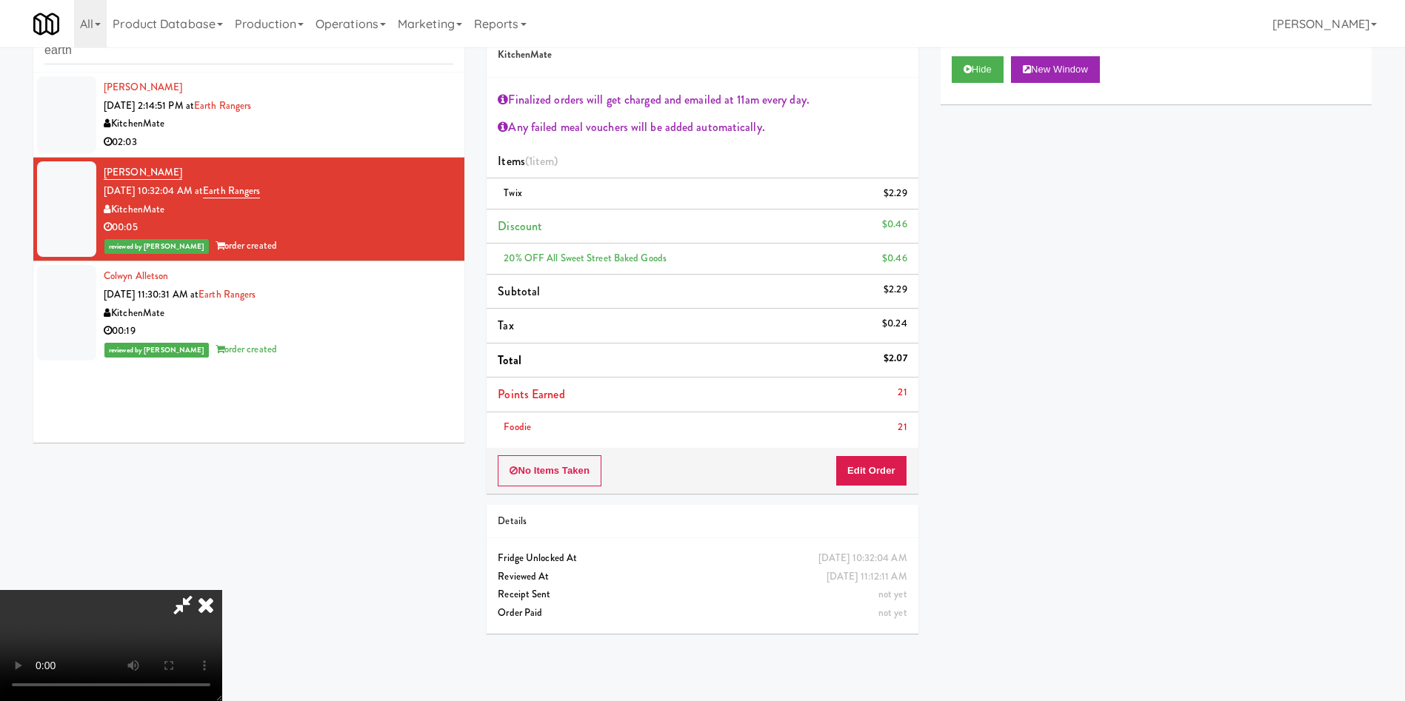
click at [222, 590] on icon at bounding box center [206, 605] width 33 height 30
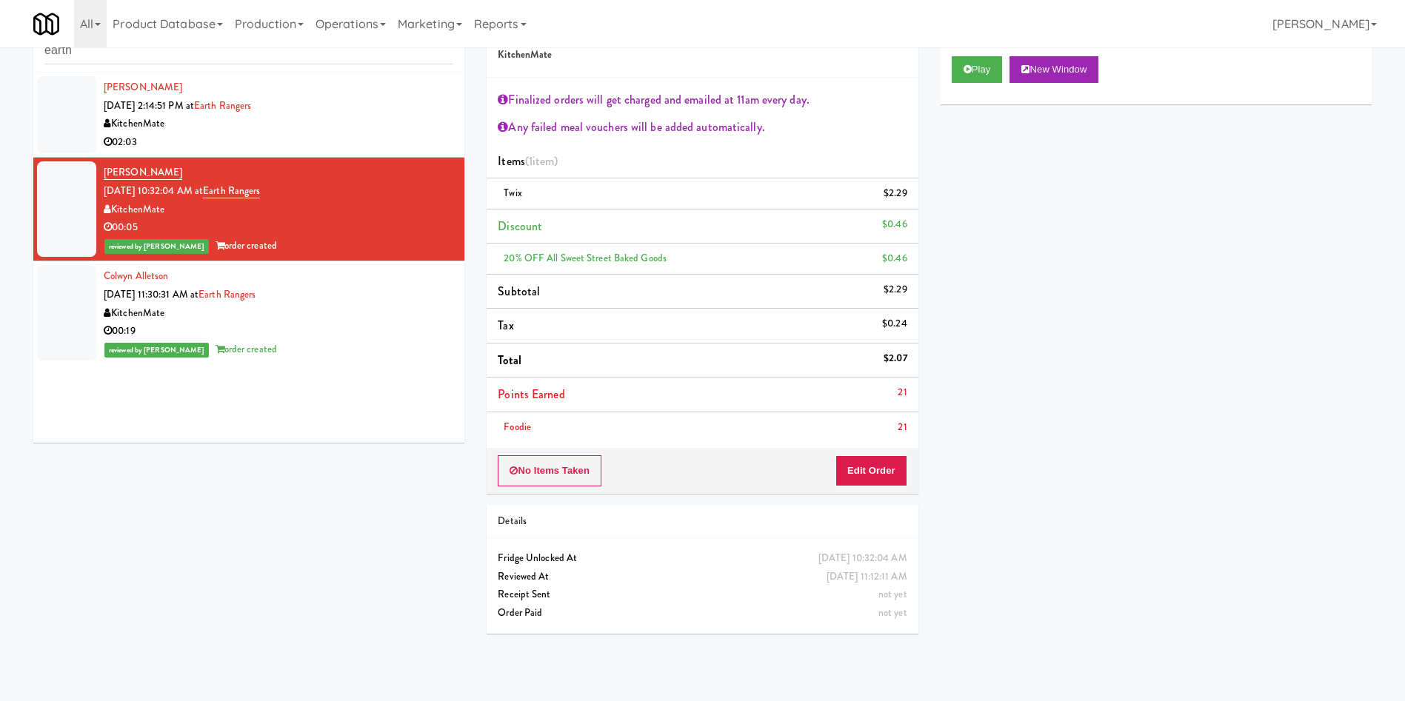
click at [59, 301] on div at bounding box center [66, 313] width 59 height 96
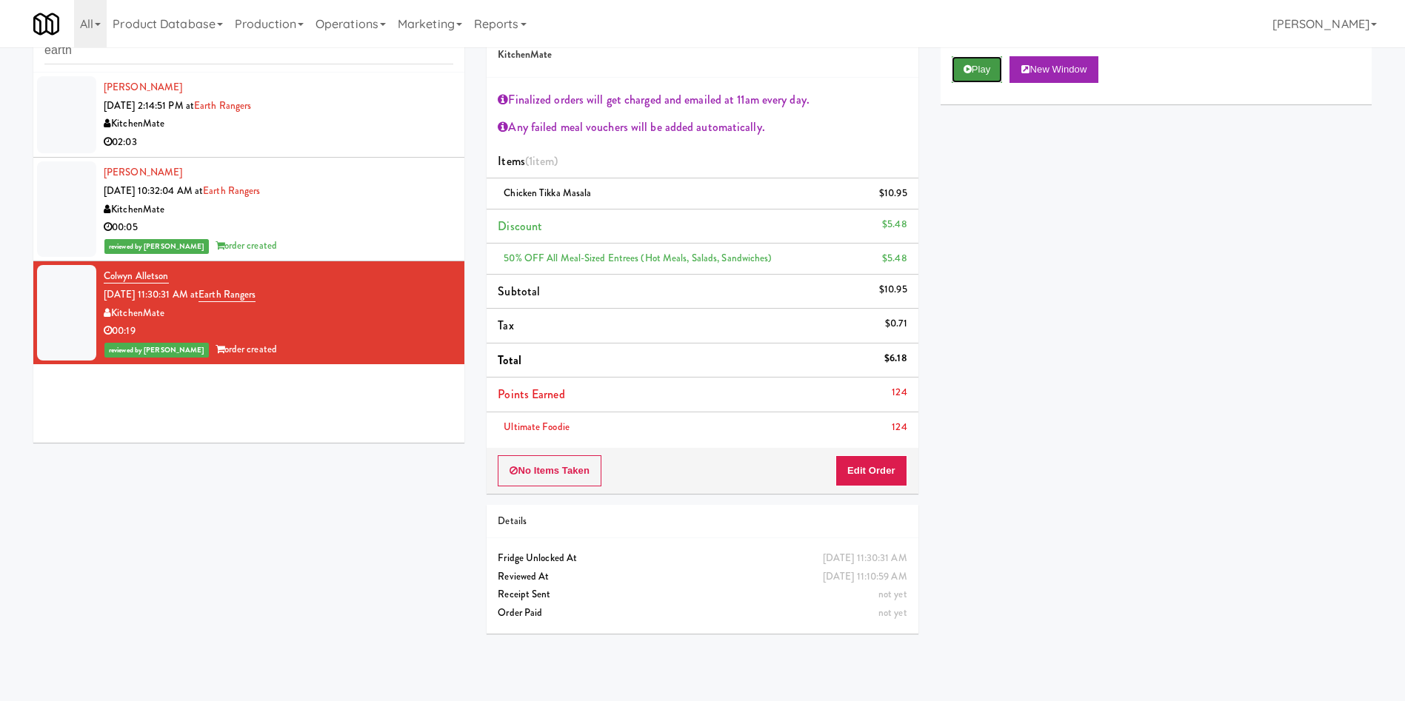
click at [977, 69] on button "Play" at bounding box center [976, 69] width 51 height 27
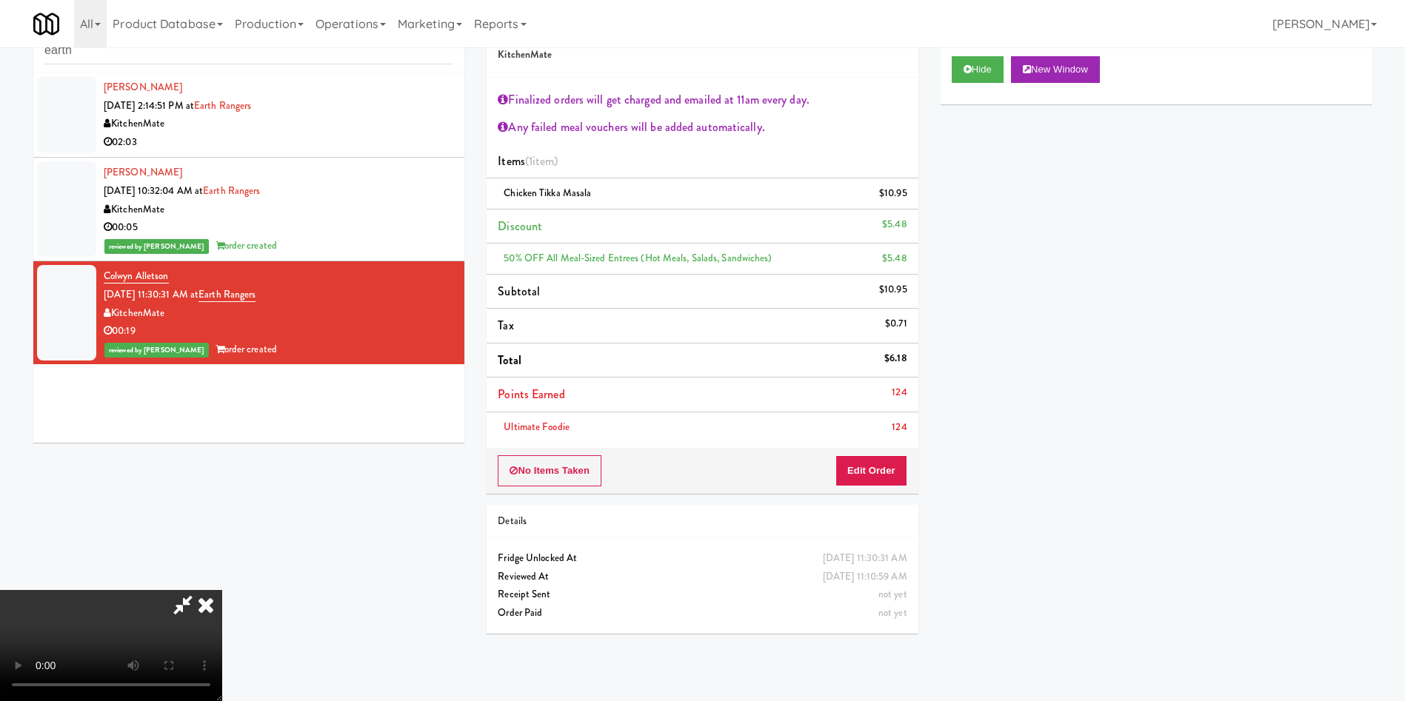
click at [1149, 433] on div "Hide New Window Primary Flag Clear Flag if unable to determine what was taken o…" at bounding box center [1155, 322] width 431 height 555
click at [222, 590] on icon at bounding box center [206, 605] width 33 height 30
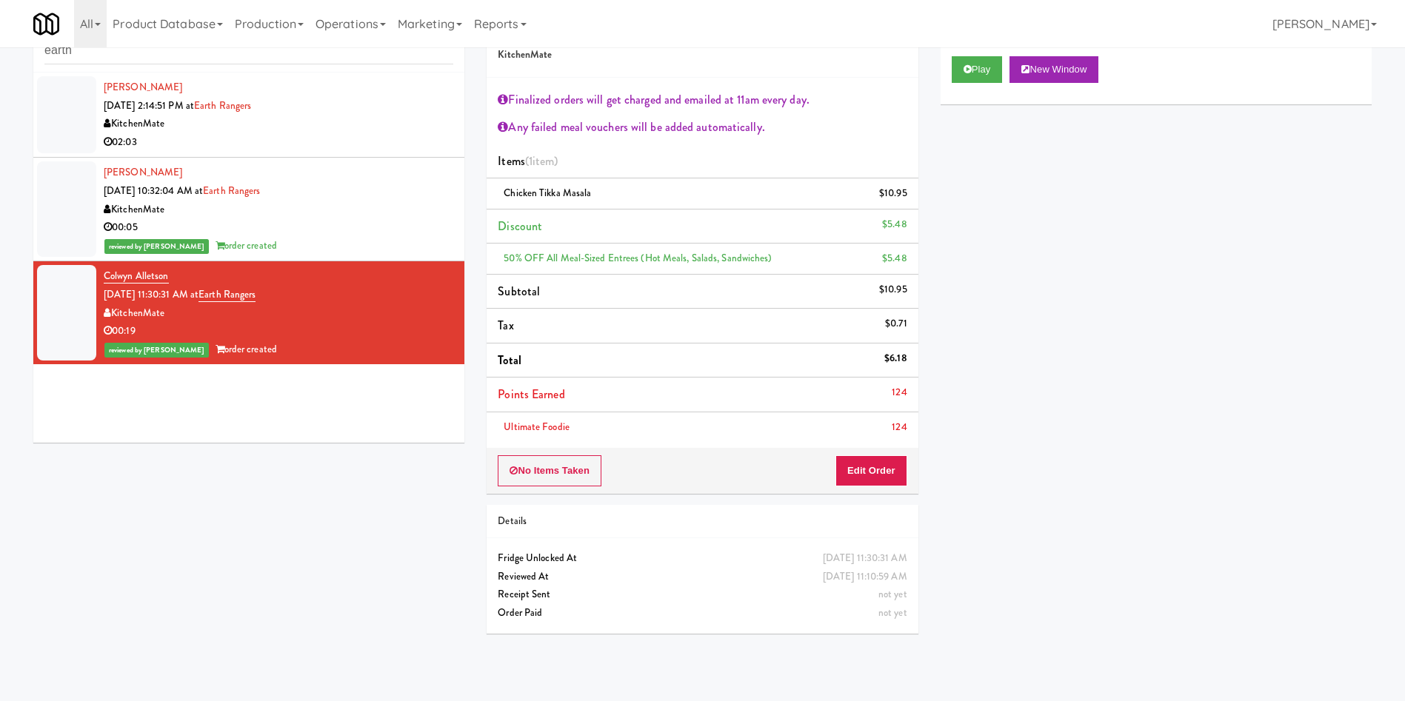
click at [96, 107] on li "Alexandra Djorjevic Sep 23, 2025 2:14:51 PM at Earth Rangers KitchenMate 02:03" at bounding box center [248, 115] width 431 height 85
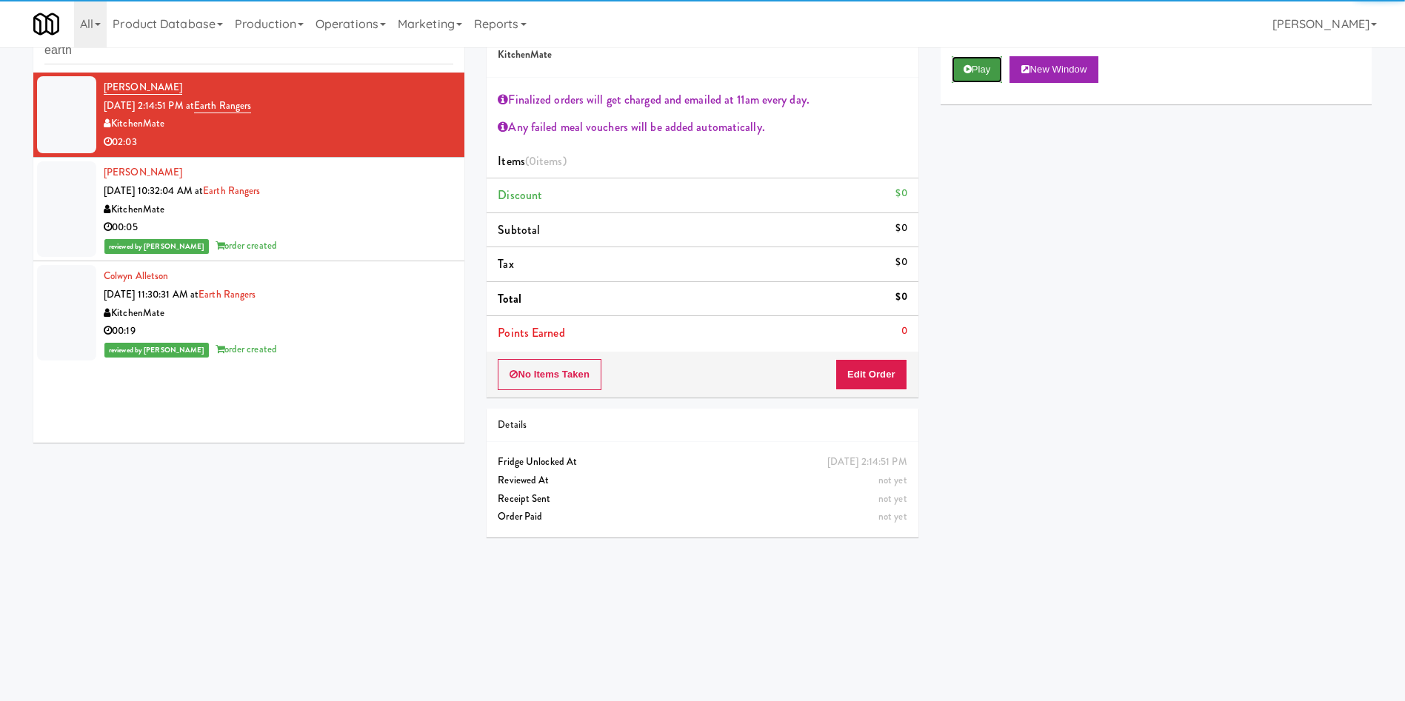
click at [974, 61] on button "Play" at bounding box center [976, 69] width 51 height 27
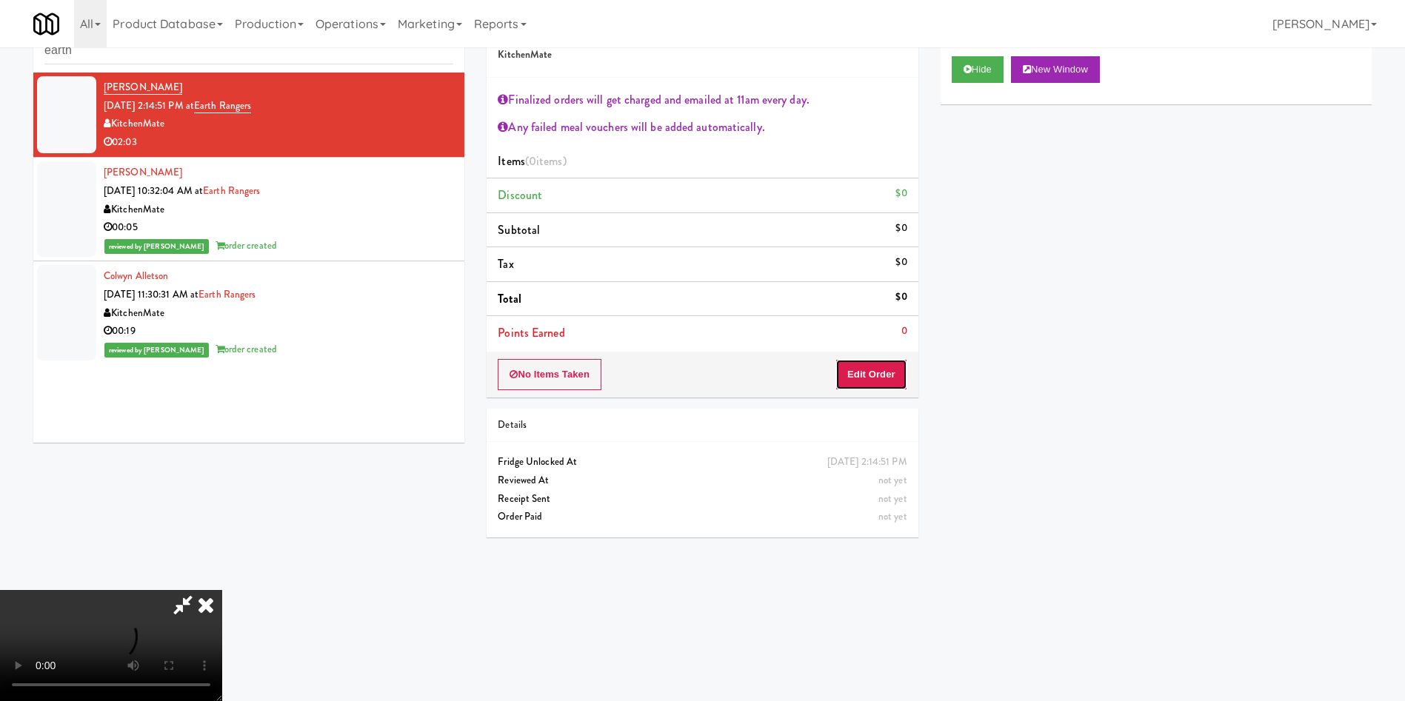
click at [886, 372] on button "Edit Order" at bounding box center [871, 374] width 72 height 31
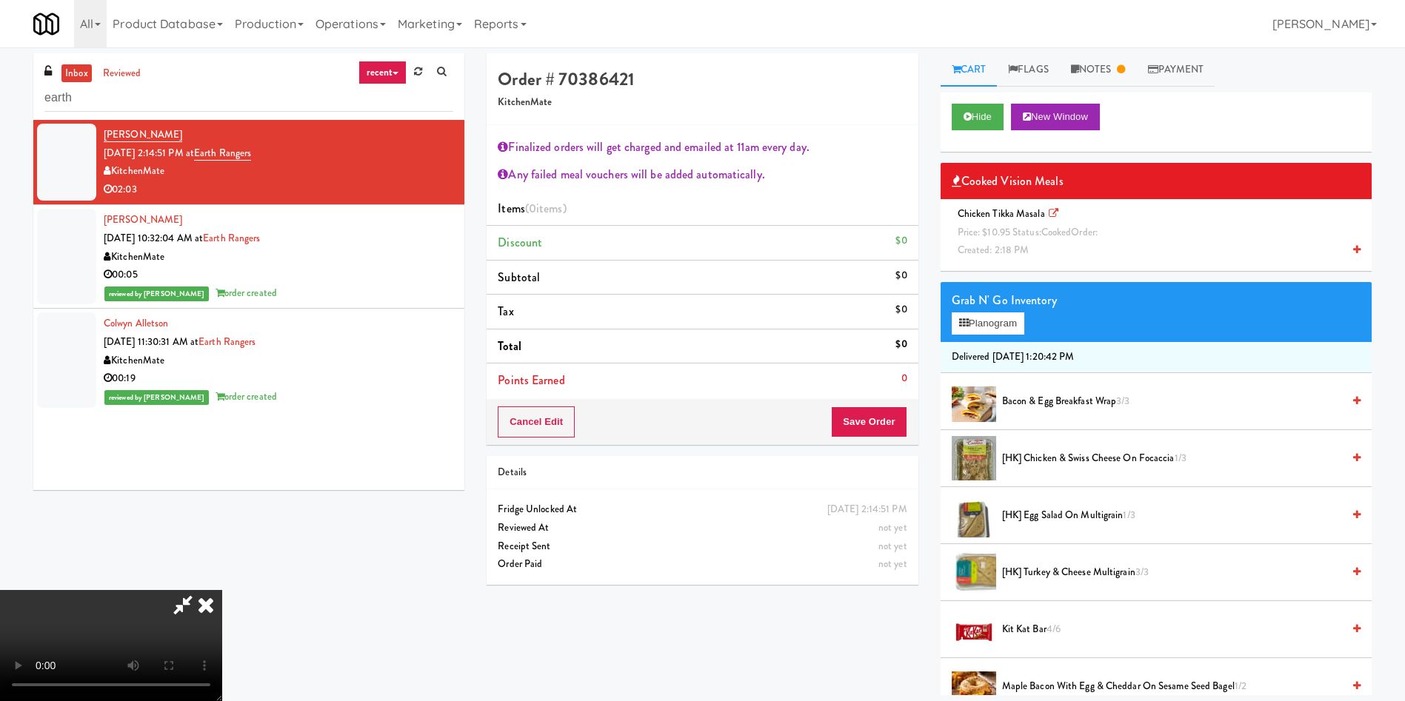
click at [222, 590] on icon at bounding box center [206, 605] width 33 height 30
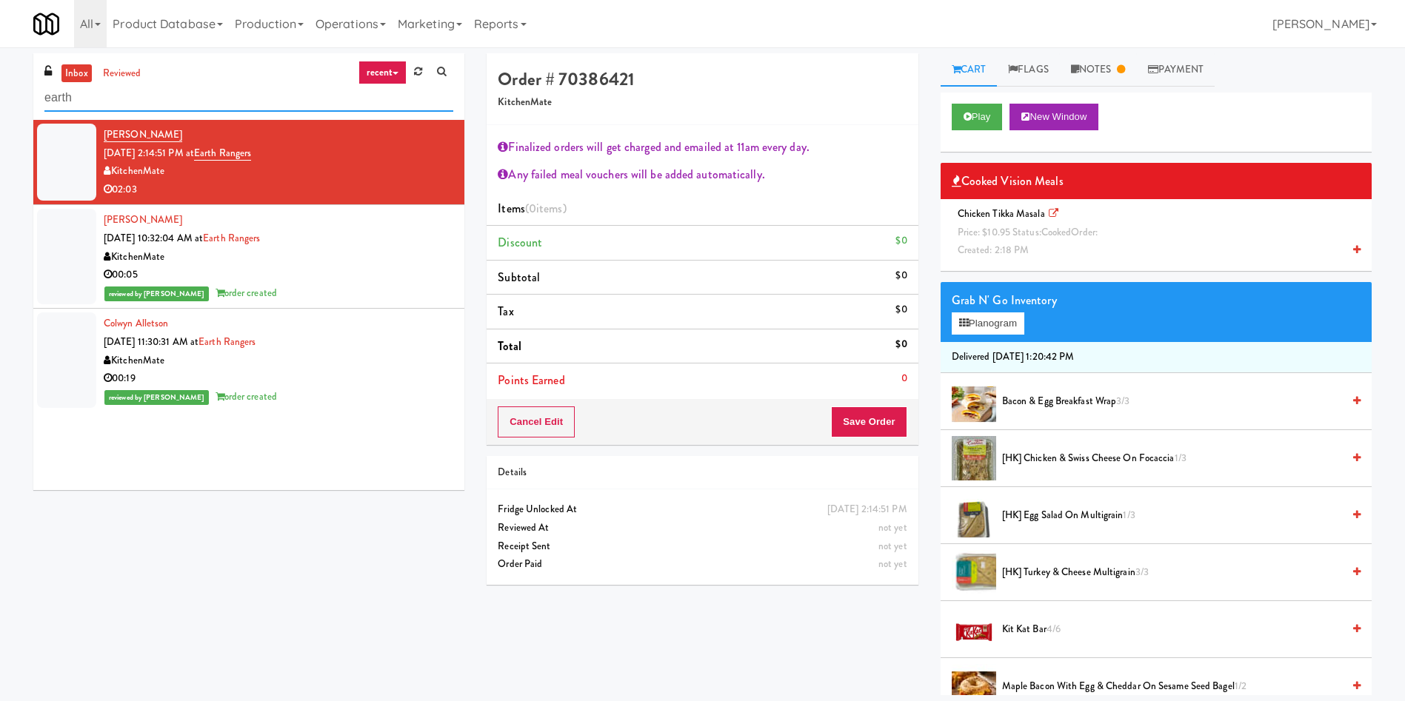
drag, startPoint x: 150, startPoint y: 101, endPoint x: 0, endPoint y: 101, distance: 150.3
click at [0, 101] on div "inbox reviewed recent all unclear take inventory issue suspicious failed recent…" at bounding box center [702, 374] width 1405 height 642
paste input "Home Depot - Vaughn DC"
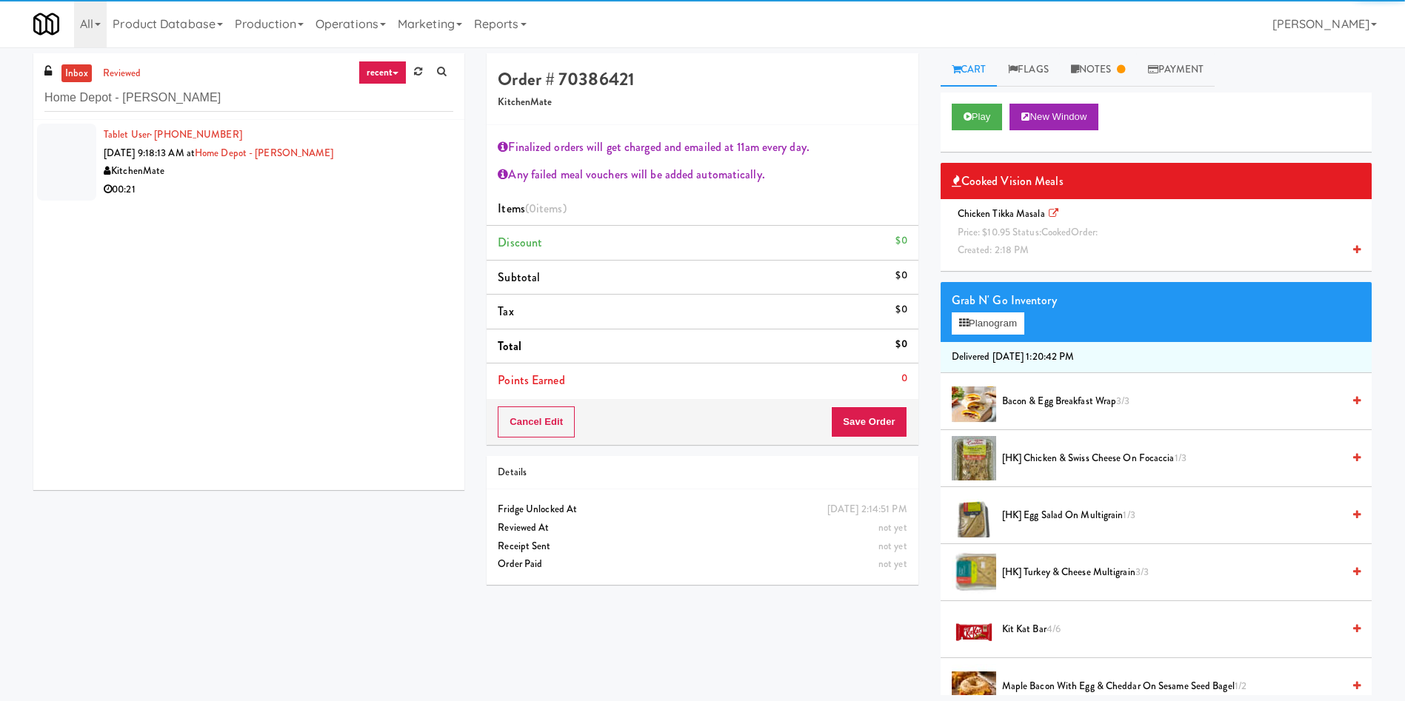
drag, startPoint x: 75, startPoint y: 151, endPoint x: 107, endPoint y: 158, distance: 32.5
click at [84, 153] on div at bounding box center [66, 162] width 59 height 77
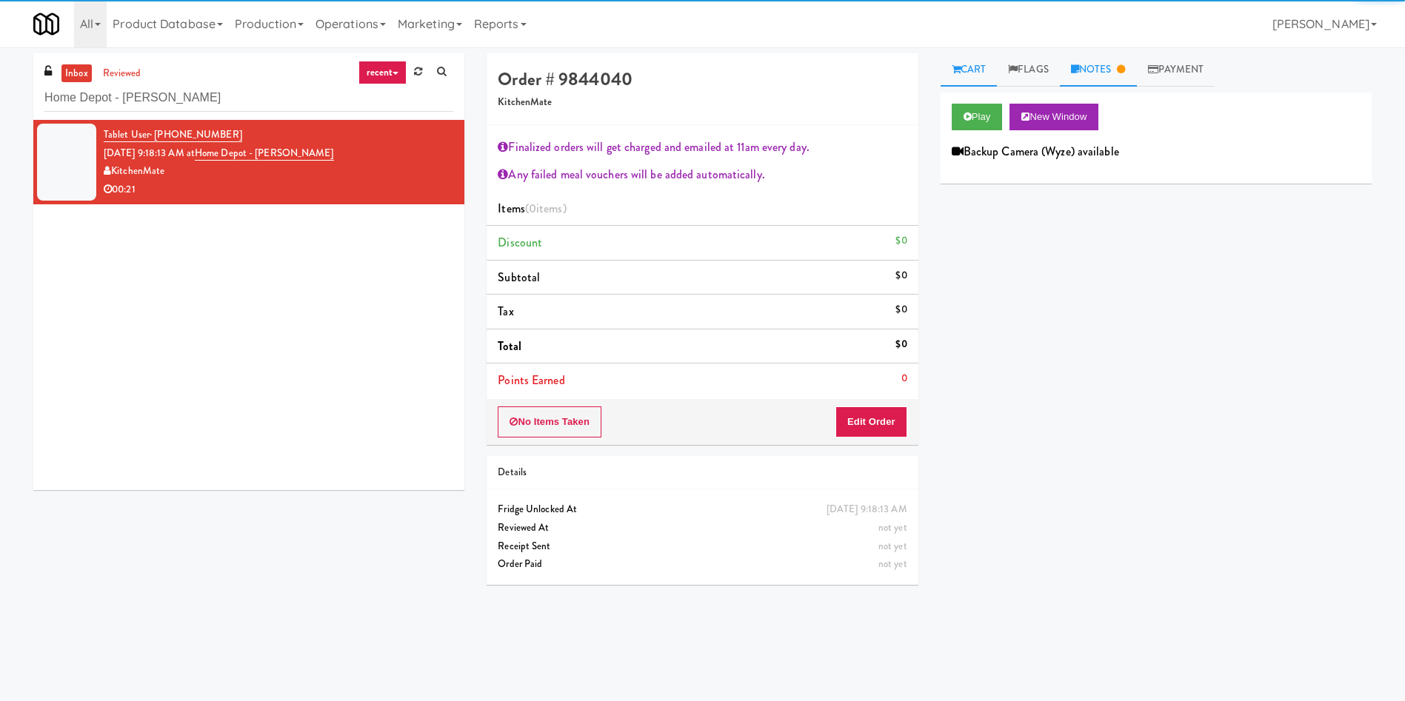
click at [1086, 81] on link "Notes" at bounding box center [1098, 69] width 77 height 33
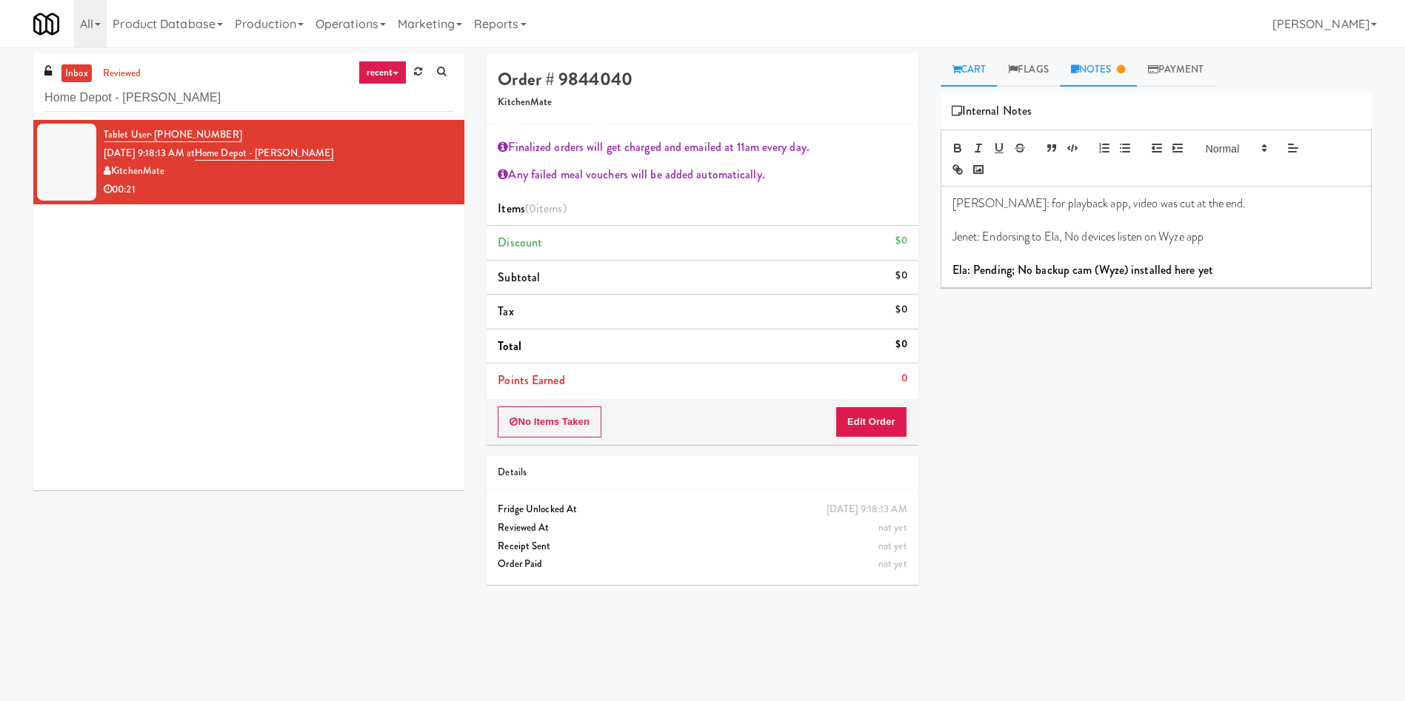
click at [978, 57] on link "Cart" at bounding box center [968, 69] width 57 height 33
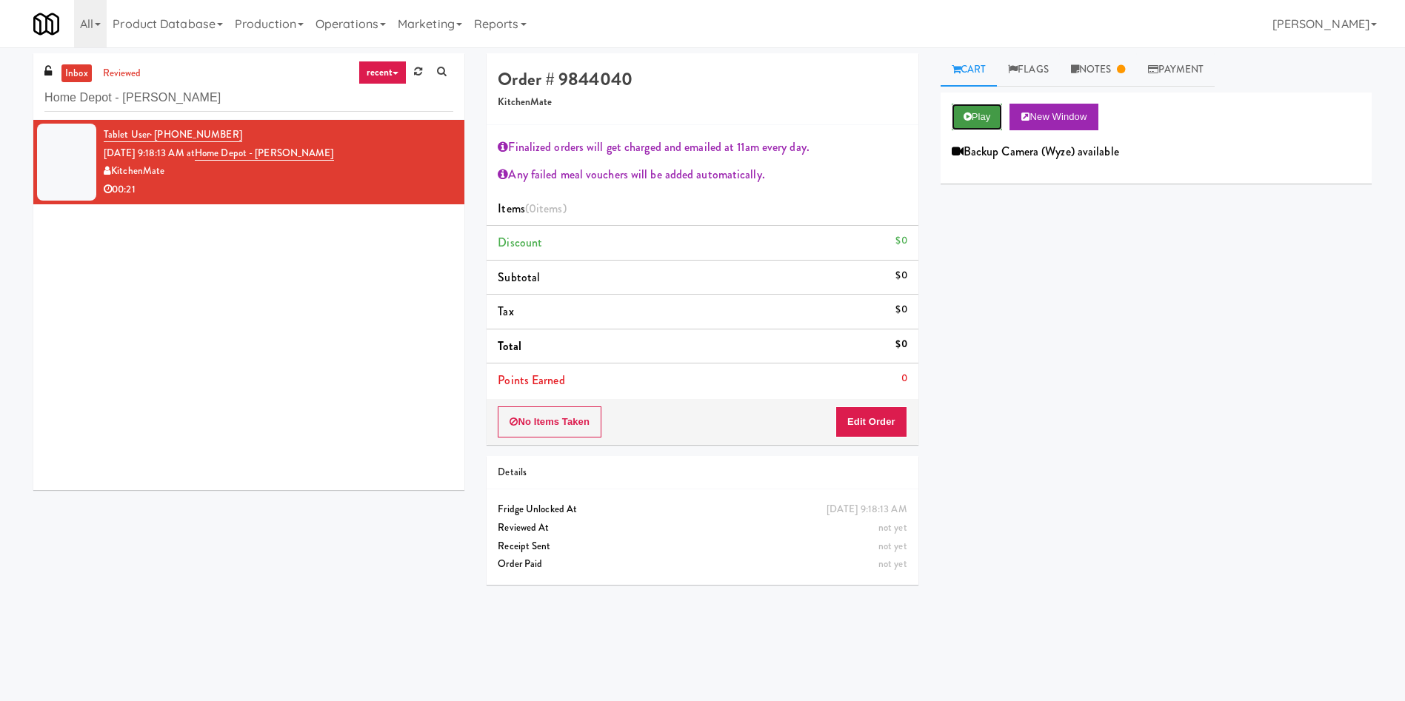
click at [972, 114] on button "Play" at bounding box center [976, 117] width 51 height 27
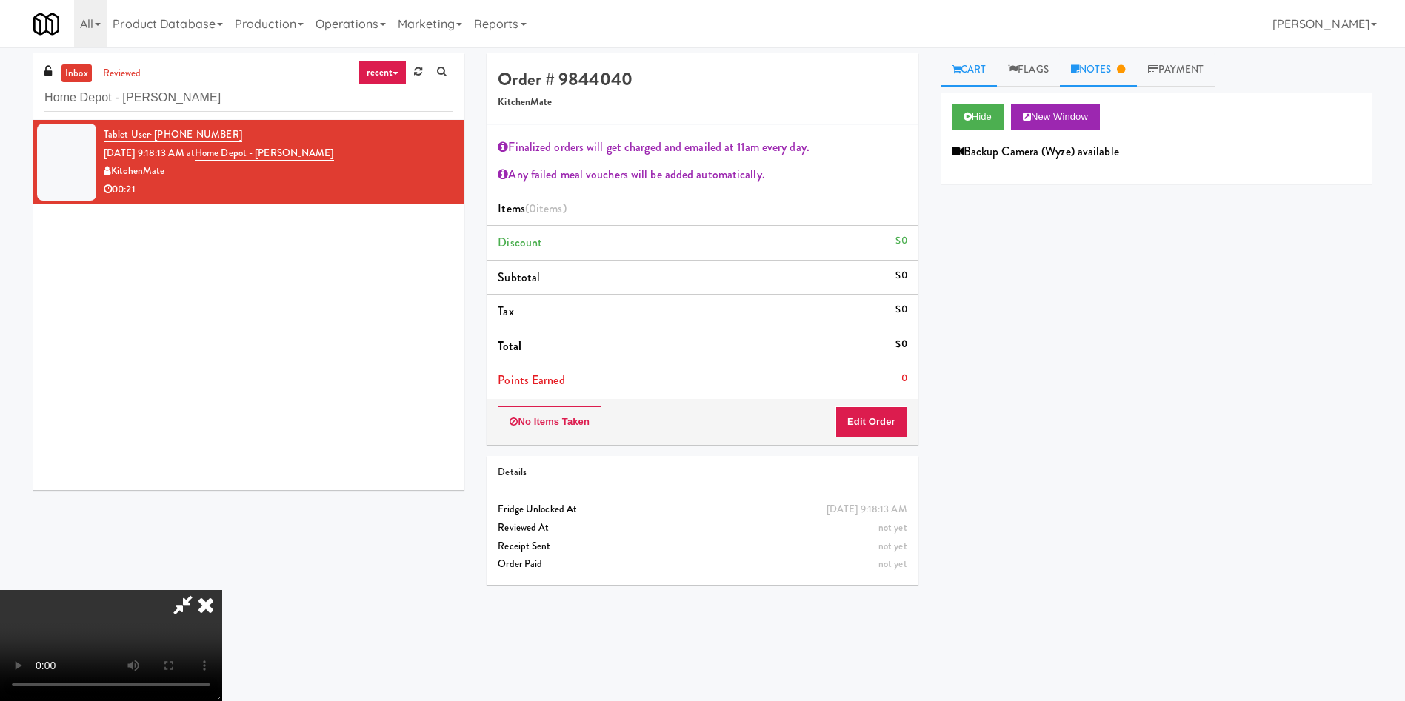
click at [1095, 67] on link "Notes" at bounding box center [1098, 69] width 77 height 33
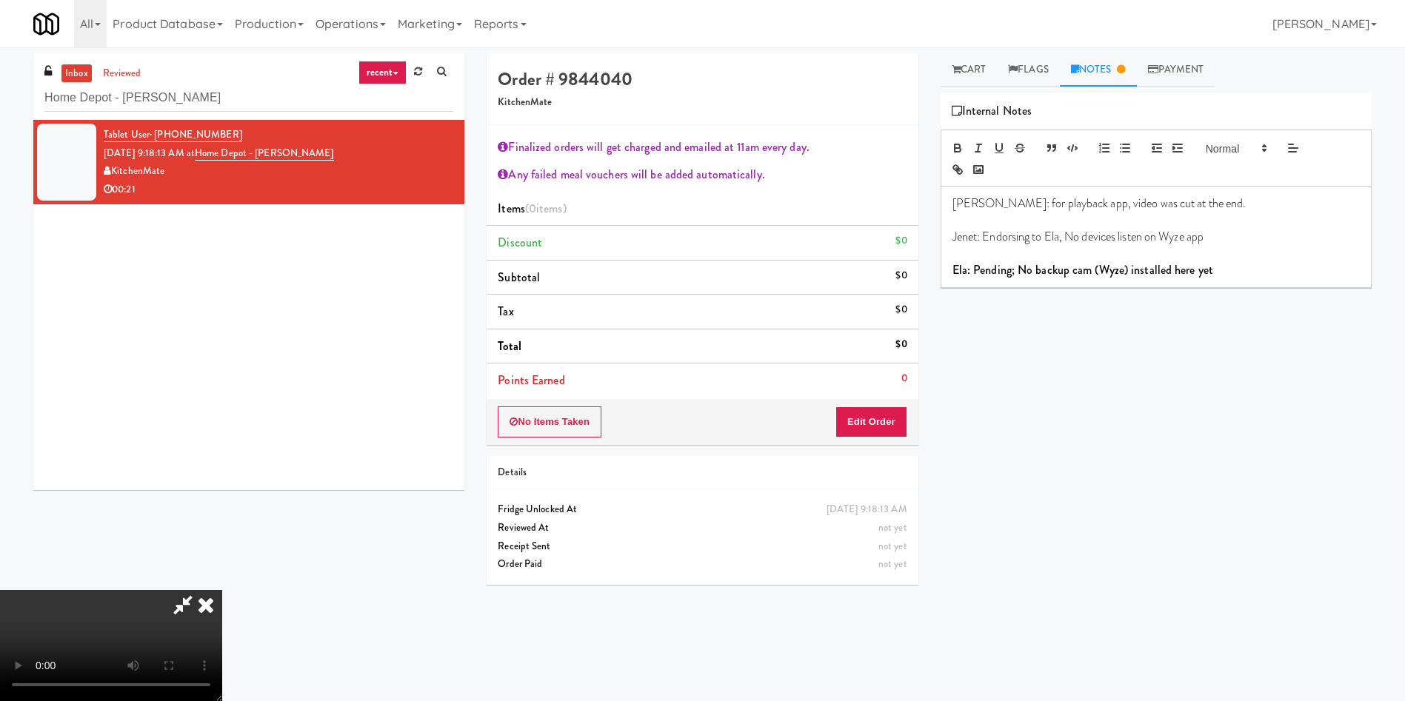
click at [1128, 342] on div "Hide New Window Backup Camera (Wyze) available Primary Flag Clear Flag if unabl…" at bounding box center [1155, 370] width 431 height 555
click at [959, 57] on link "Cart" at bounding box center [968, 69] width 57 height 33
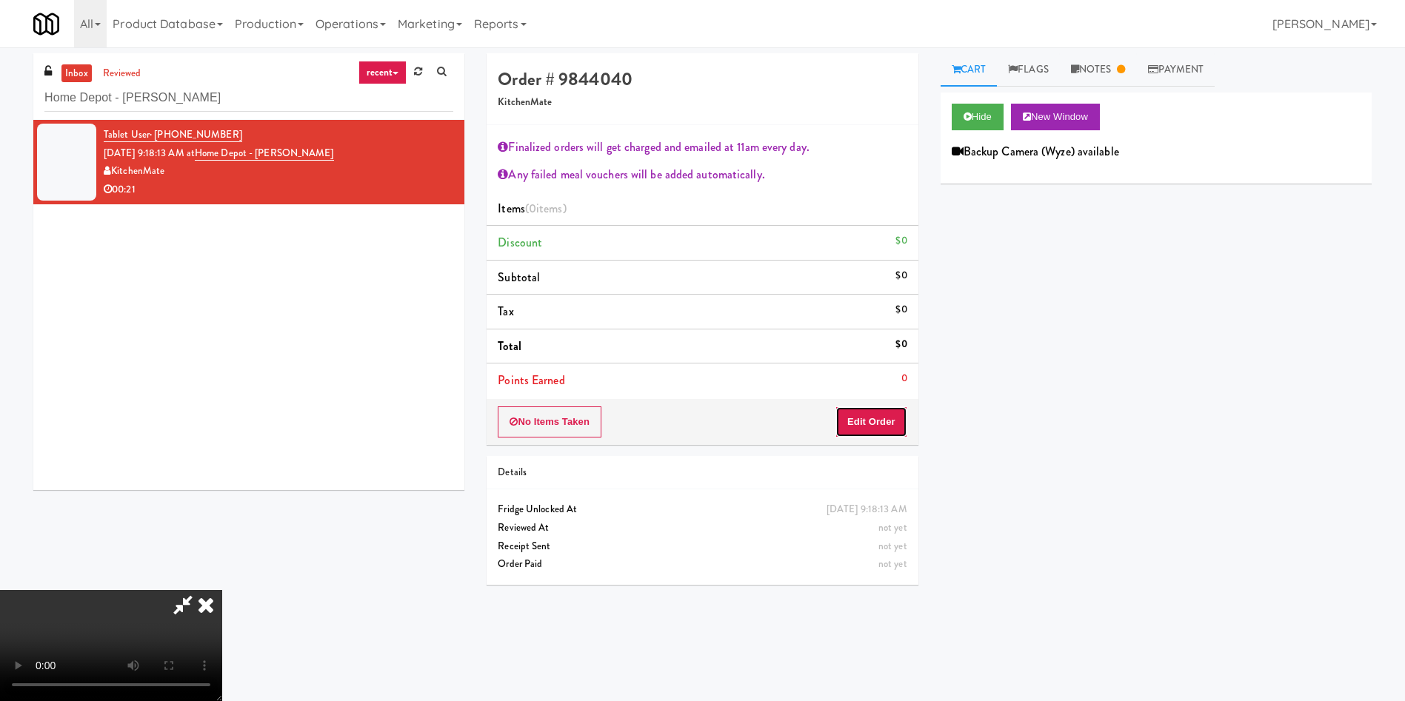
click at [883, 420] on button "Edit Order" at bounding box center [871, 421] width 72 height 31
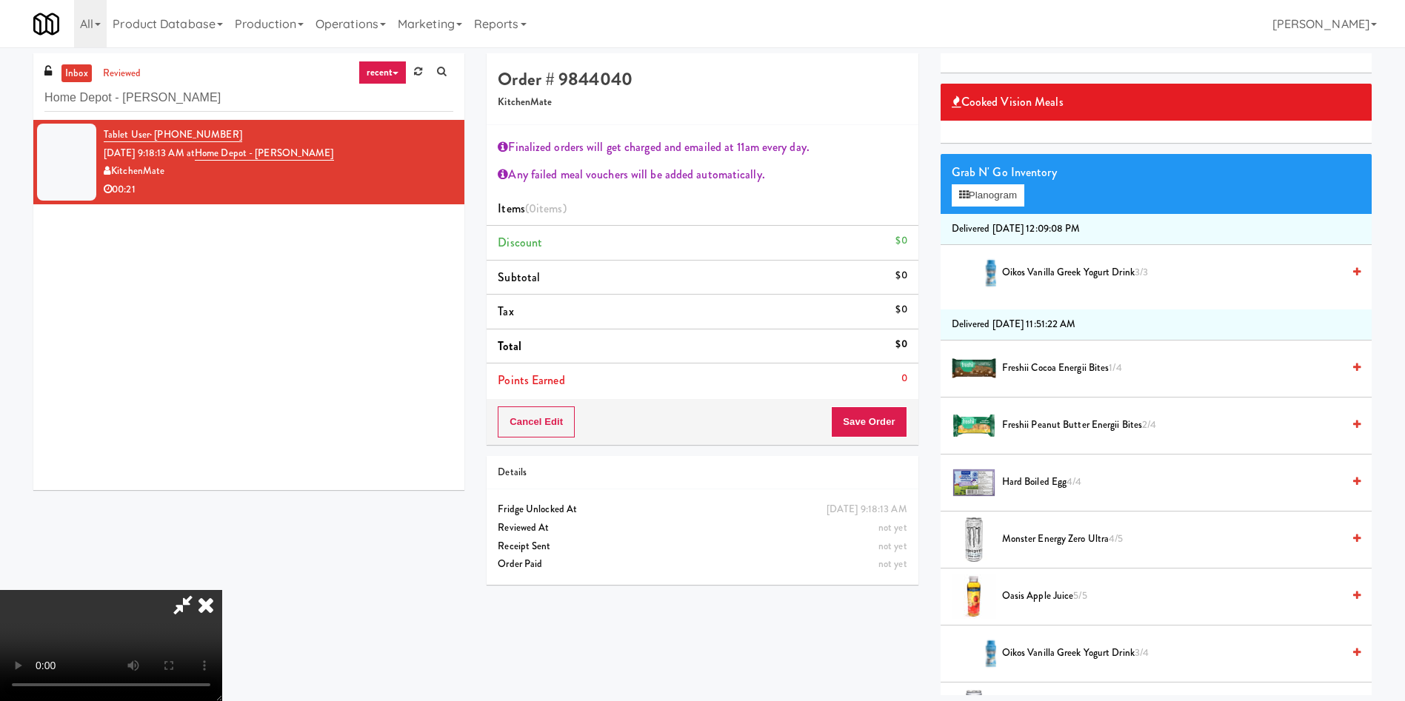
click at [222, 590] on icon at bounding box center [206, 605] width 33 height 30
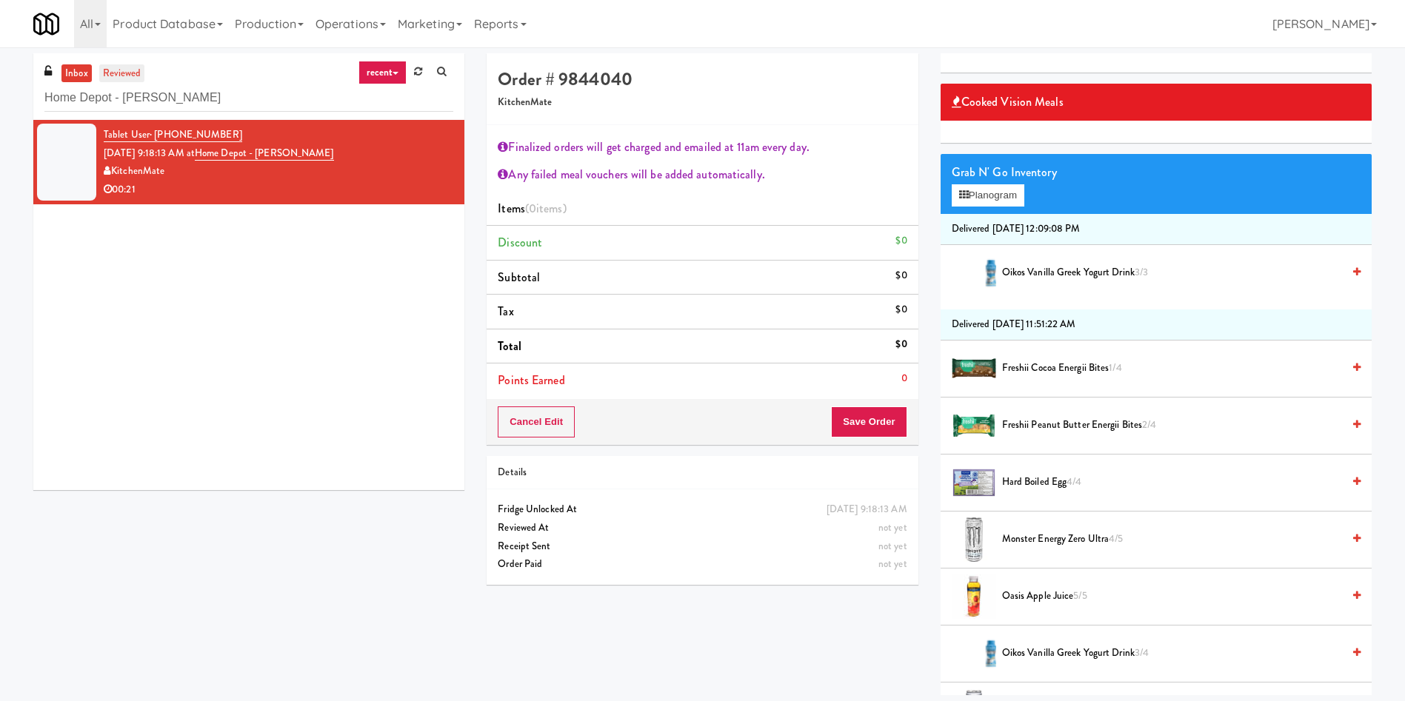
click at [137, 70] on link "reviewed" at bounding box center [122, 73] width 46 height 19
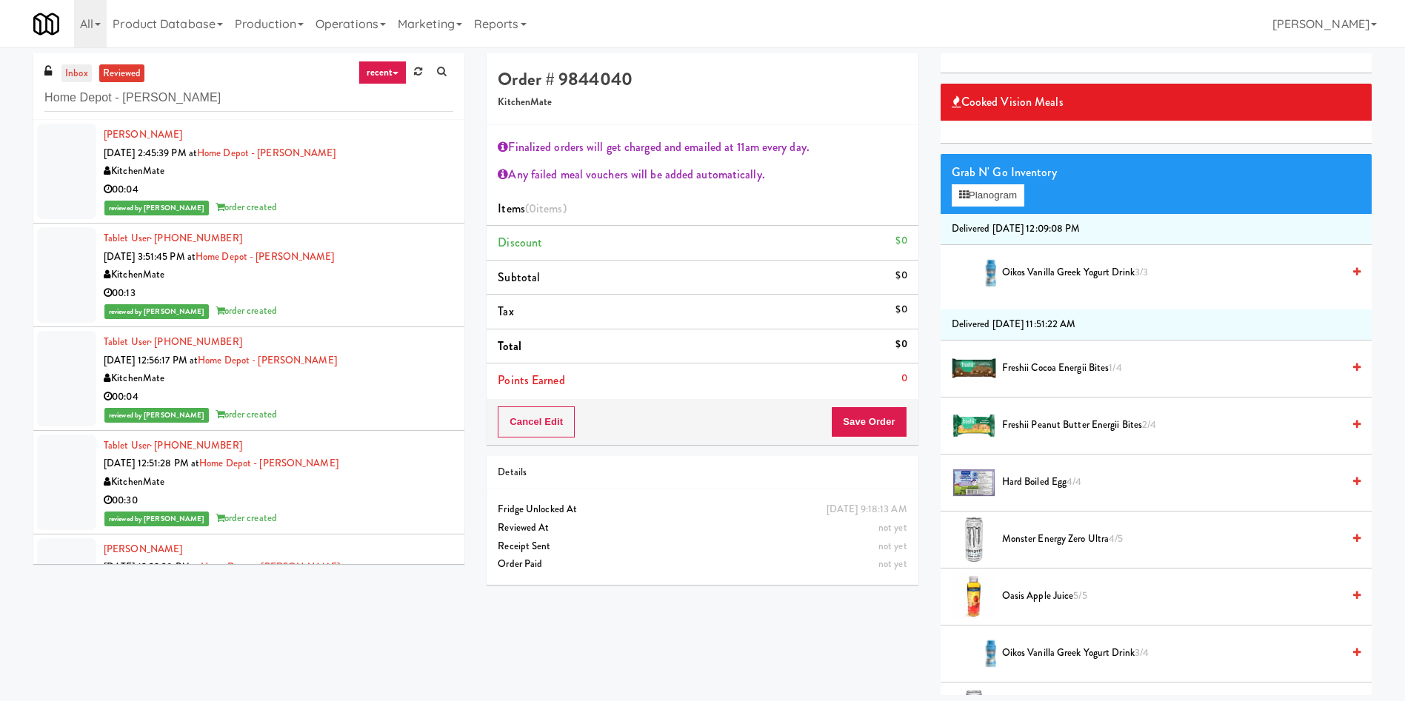
click at [69, 72] on link "inbox" at bounding box center [76, 73] width 30 height 19
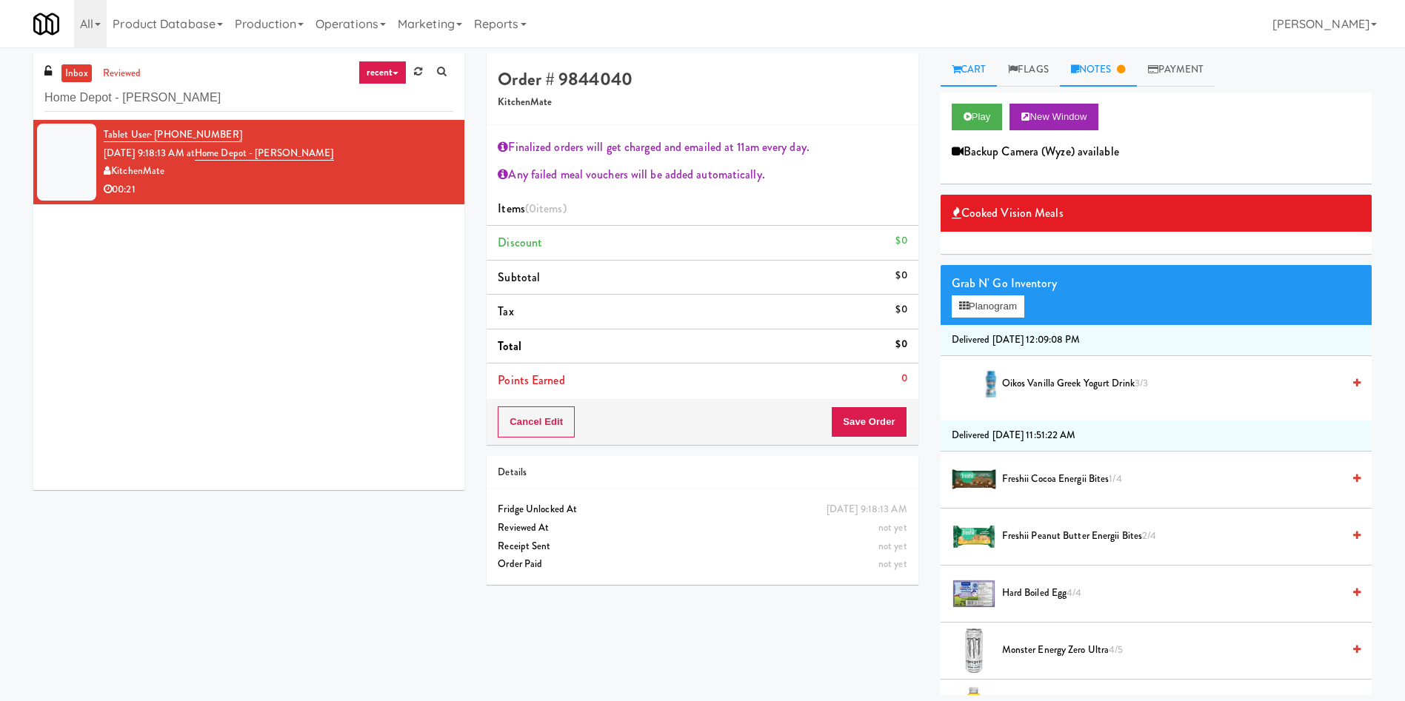
click at [1117, 82] on link "Notes" at bounding box center [1098, 69] width 77 height 33
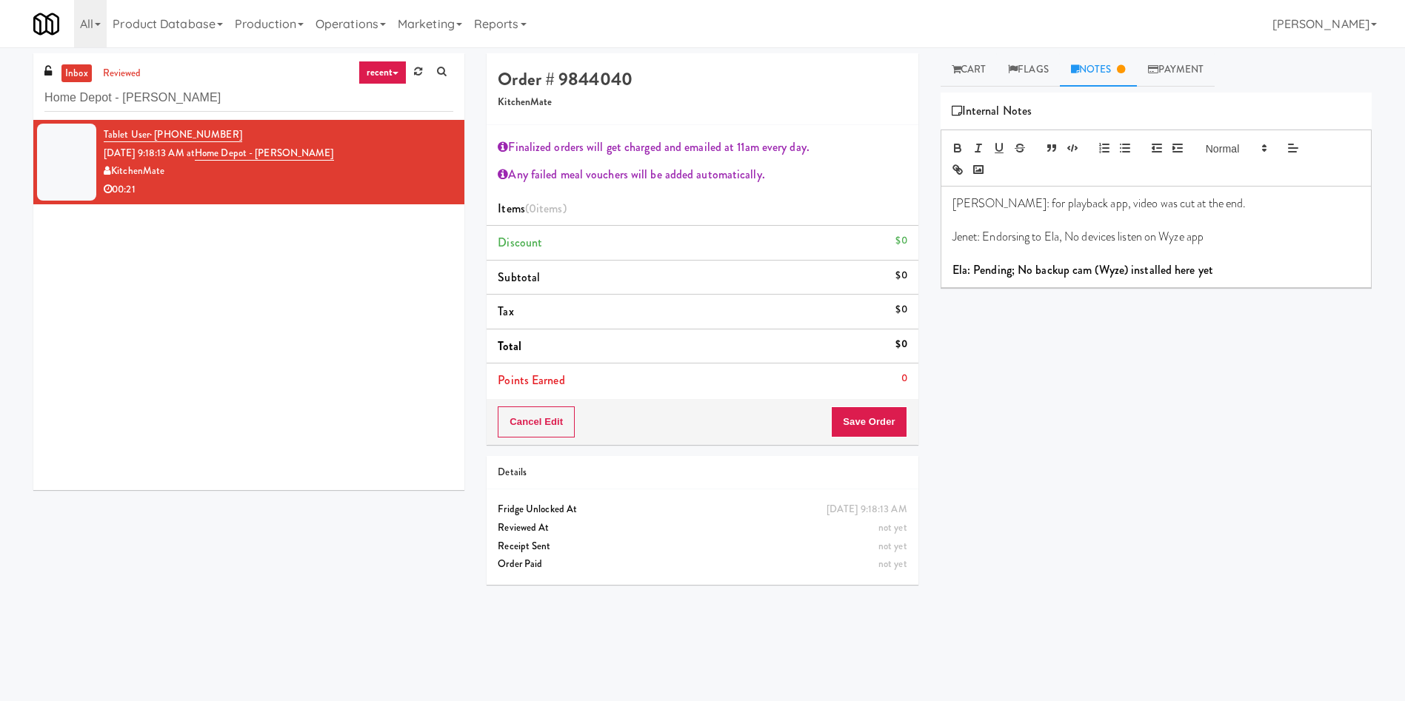
click at [1251, 269] on p "Ela: Pending; No backup cam (Wyze) installed here yet" at bounding box center [1155, 270] width 407 height 16
click at [556, 417] on button "Cancel Edit" at bounding box center [536, 421] width 77 height 31
drag, startPoint x: 556, startPoint y: 417, endPoint x: 558, endPoint y: 403, distance: 14.2
click at [556, 417] on button "No Items Taken" at bounding box center [550, 421] width 104 height 31
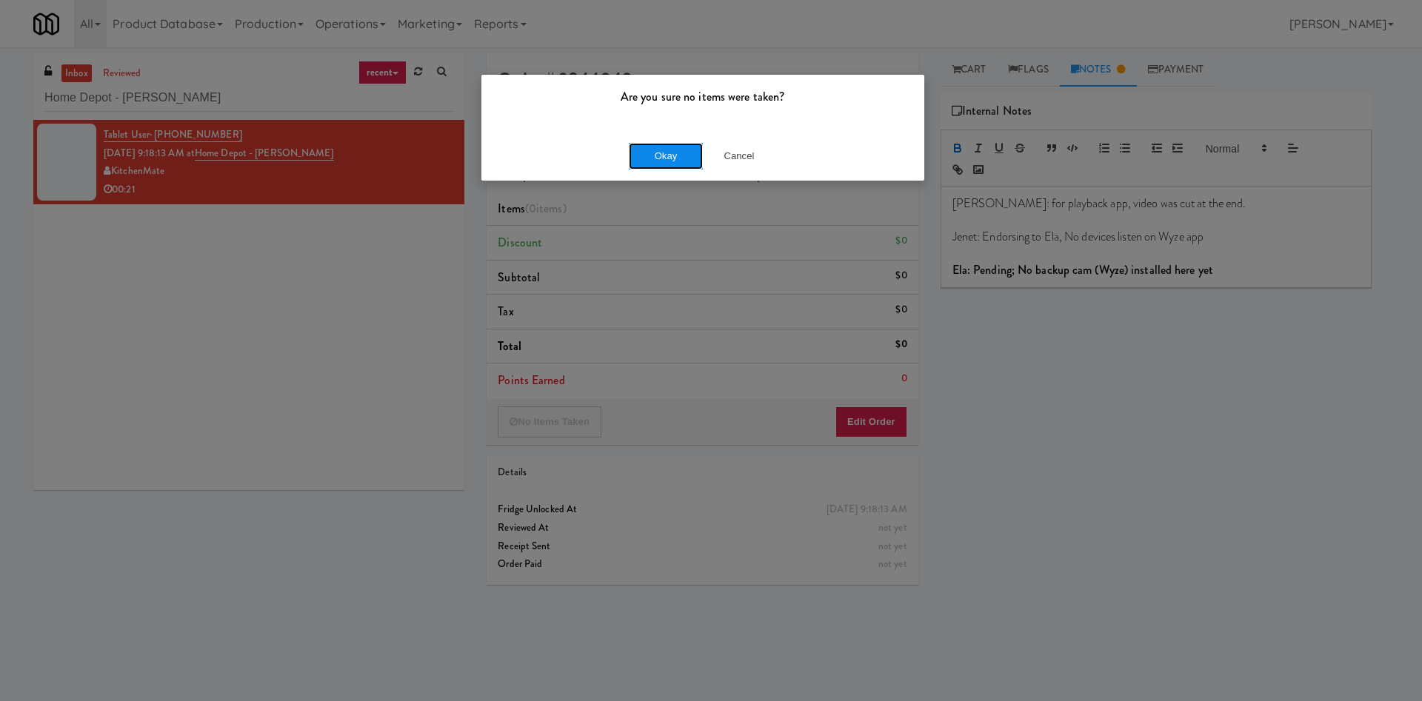
click at [659, 166] on button "Okay" at bounding box center [666, 156] width 74 height 27
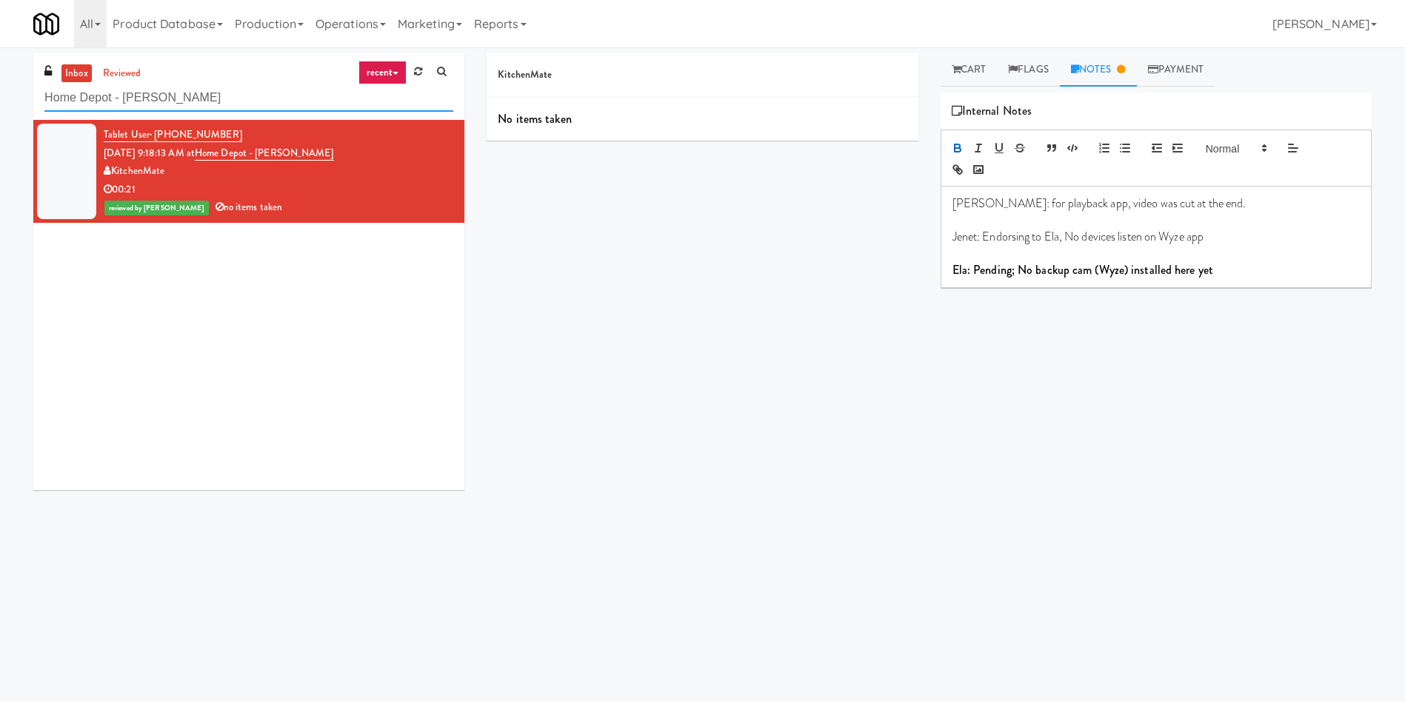
paste input "KEA CDC Mississauga"
drag, startPoint x: 81, startPoint y: 106, endPoint x: 0, endPoint y: 106, distance: 81.4
click at [0, 106] on div "inbox reviewed recent all unclear take inventory issue suspicious failed recent…" at bounding box center [702, 350] width 1405 height 595
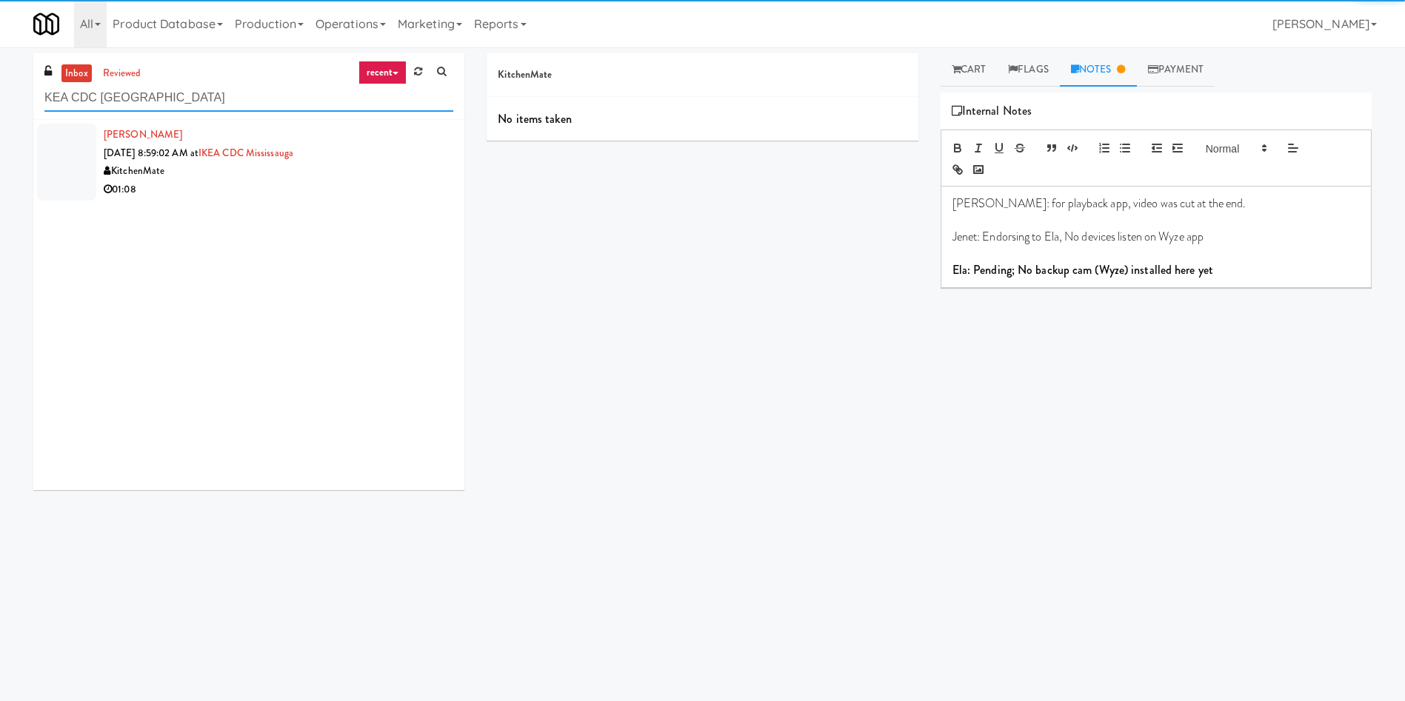
type input "KEA CDC Mississauga"
click at [56, 154] on div at bounding box center [66, 162] width 59 height 77
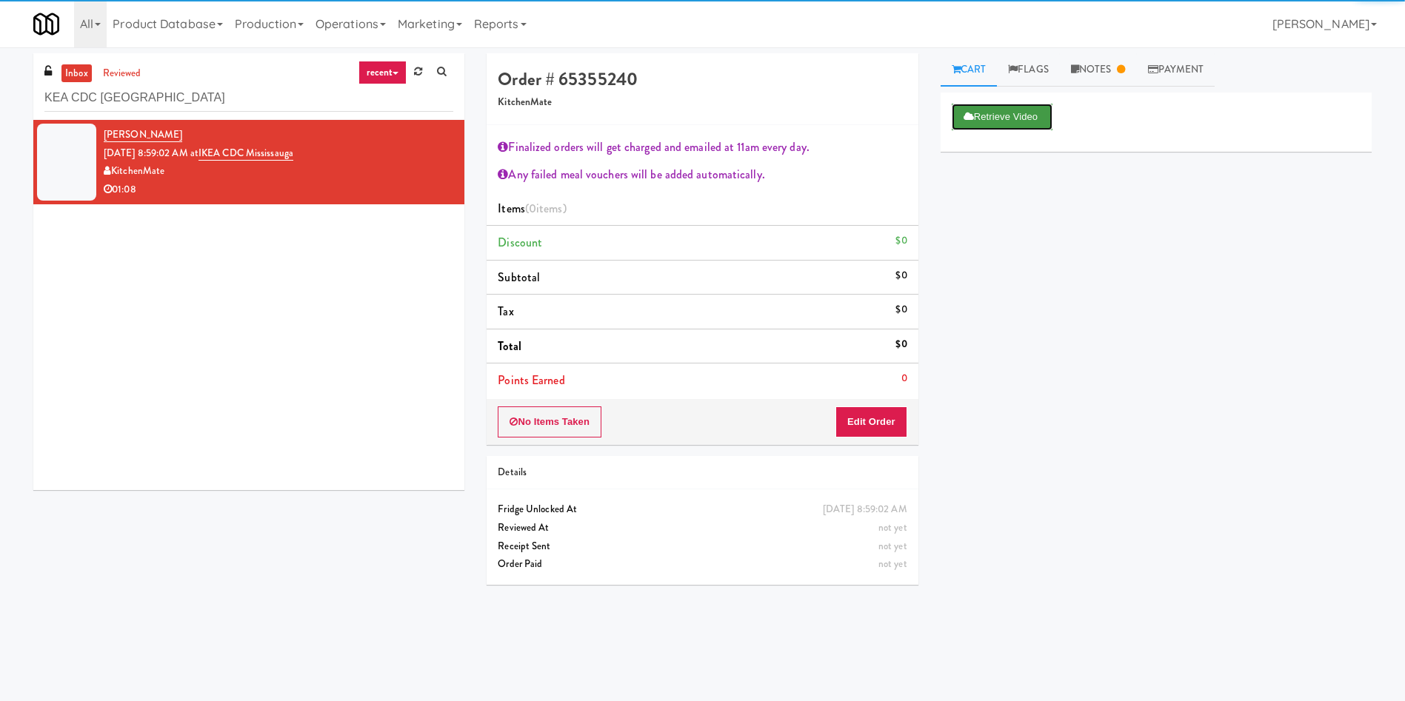
click at [1000, 106] on button "Retrieve Video" at bounding box center [1001, 117] width 101 height 27
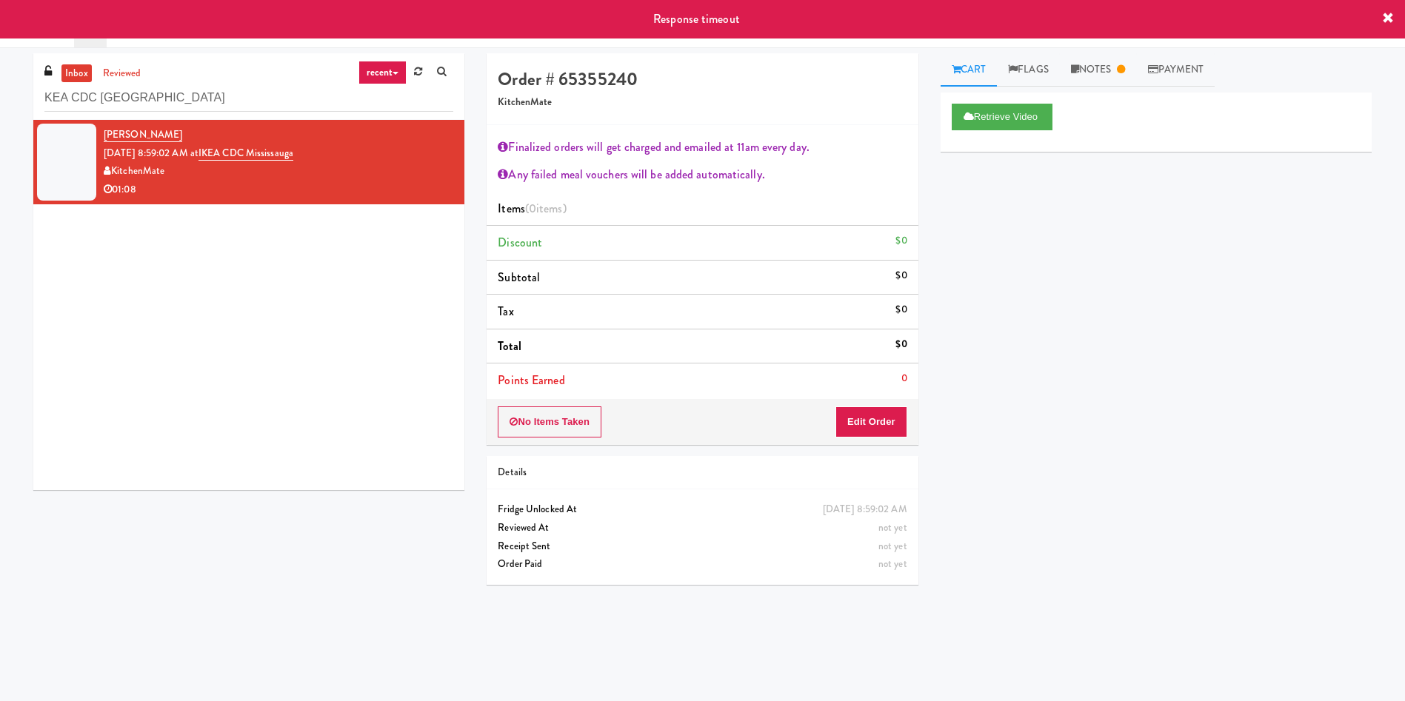
click at [1028, 455] on div "Retrieve Video Primary Flag Clear Flag if unable to determine what was taken or…" at bounding box center [1155, 370] width 431 height 555
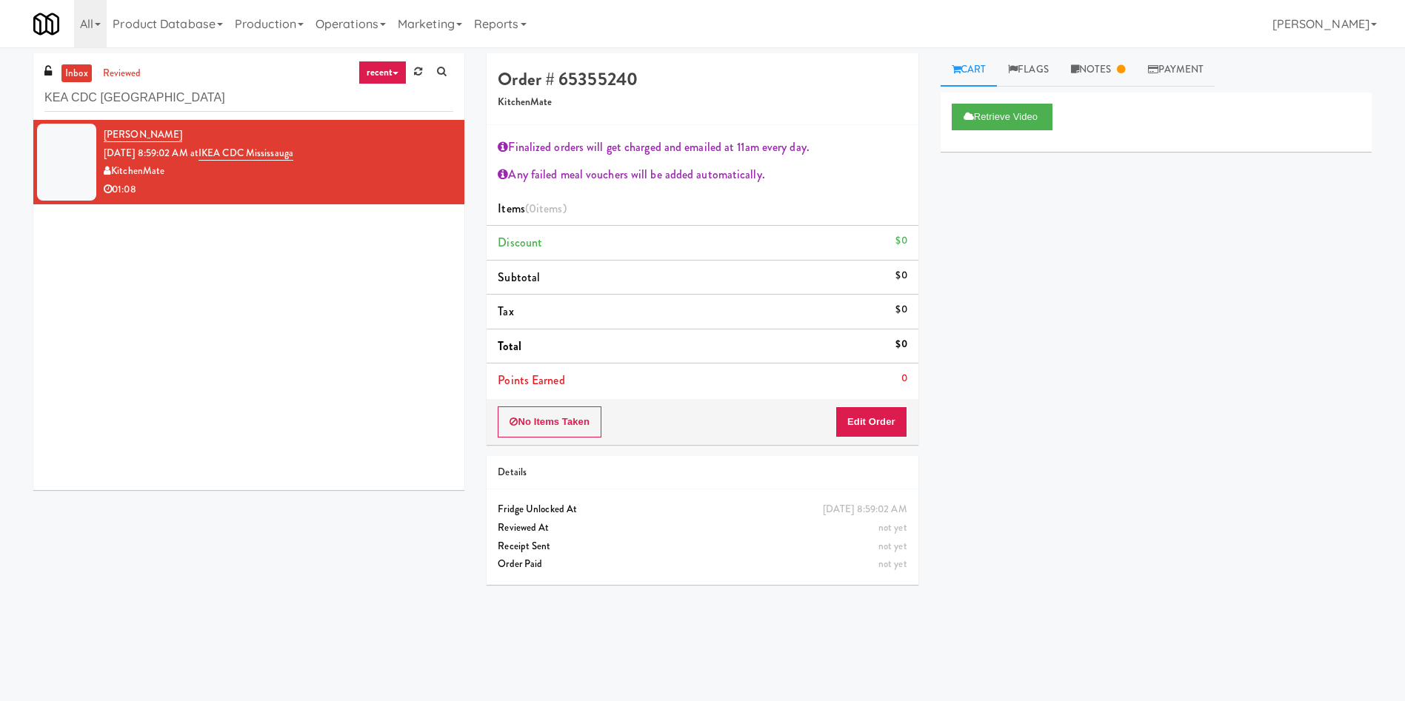
click at [979, 68] on link "Cart" at bounding box center [968, 69] width 57 height 33
click at [882, 427] on button "Edit Order" at bounding box center [871, 421] width 72 height 31
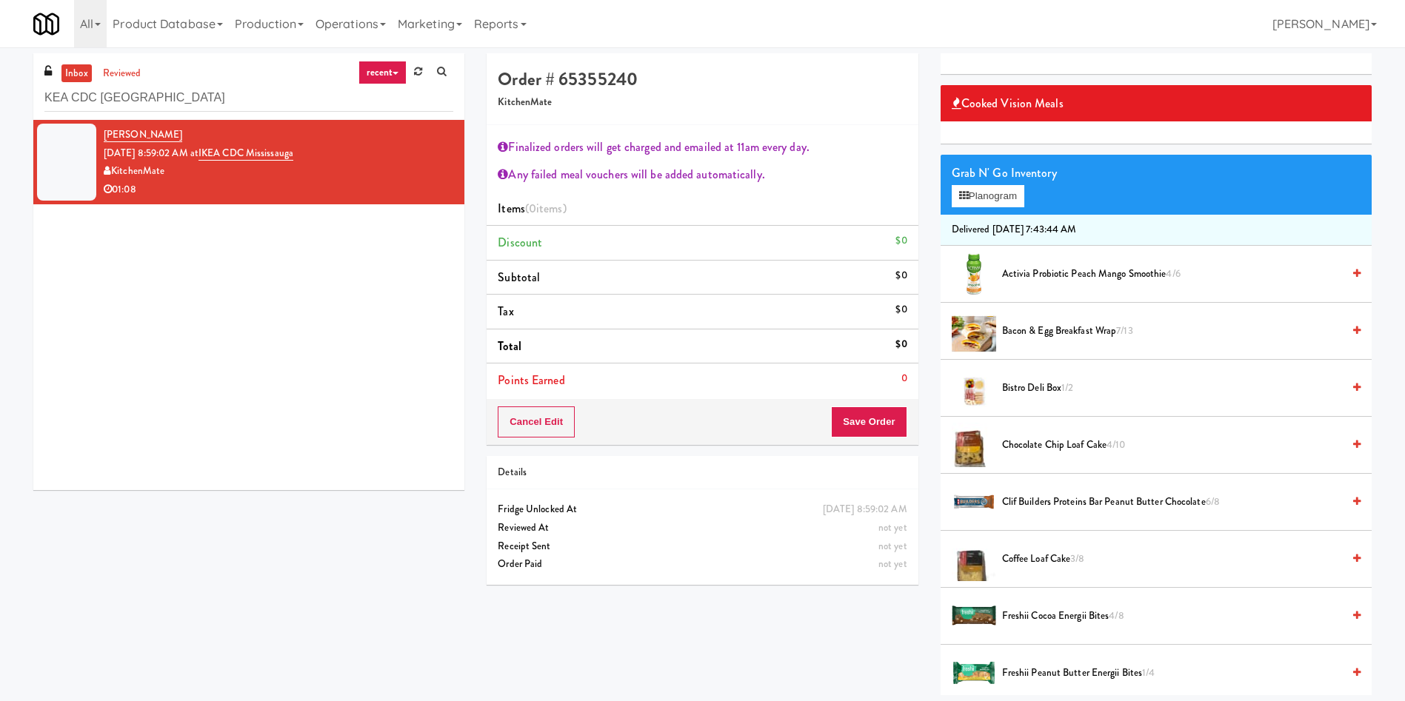
scroll to position [111, 0]
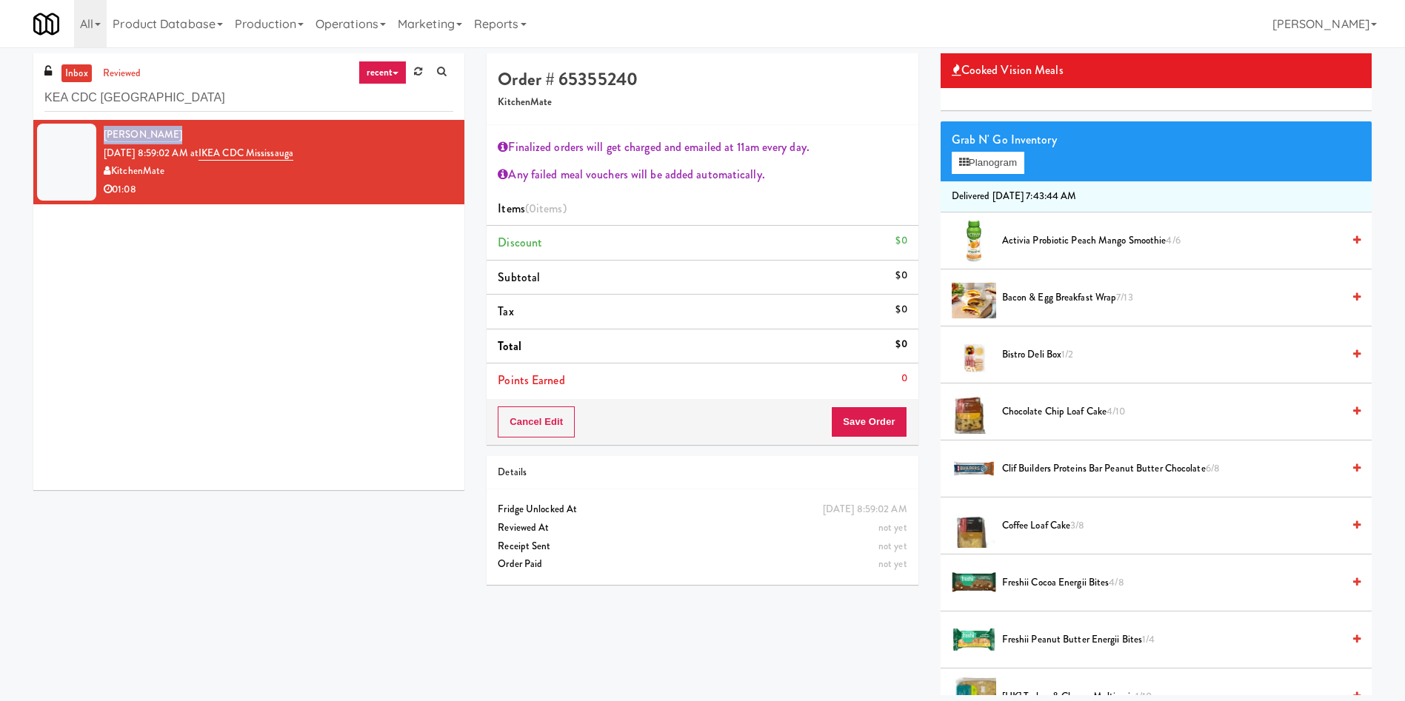
drag, startPoint x: 169, startPoint y: 130, endPoint x: 101, endPoint y: 124, distance: 67.6
click at [101, 124] on li "Rohit Nakarmi Sep 28, 2025 8:59:02 AM at IKEA CDC Mississauga KitchenMate 01:08" at bounding box center [248, 162] width 431 height 84
drag, startPoint x: 328, startPoint y: 156, endPoint x: 221, endPoint y: 150, distance: 106.8
click at [221, 150] on div "Rohit Nakarmi Sep 28, 2025 8:59:02 AM at IKEA CDC Mississauga KitchenMate 01:08" at bounding box center [278, 162] width 349 height 73
copy span "IKEA CDC Mississauga"
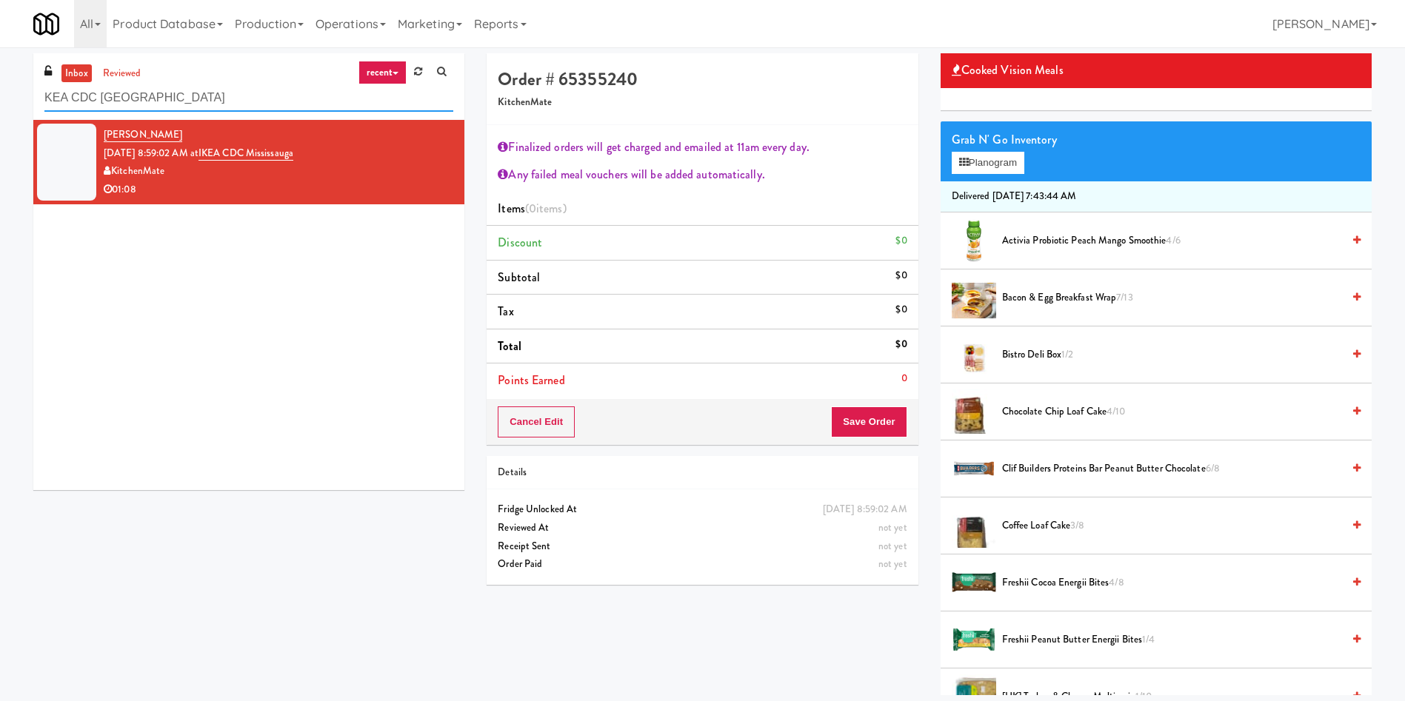
drag, startPoint x: 232, startPoint y: 106, endPoint x: 0, endPoint y: 86, distance: 233.4
click at [0, 86] on div "inbox reviewed recent all unclear take inventory issue suspicious failed recent…" at bounding box center [702, 374] width 1405 height 642
paste input "I"
click at [115, 62] on div "inbox reviewed recent all unclear take inventory issue suspicious failed recent…" at bounding box center [248, 86] width 431 height 67
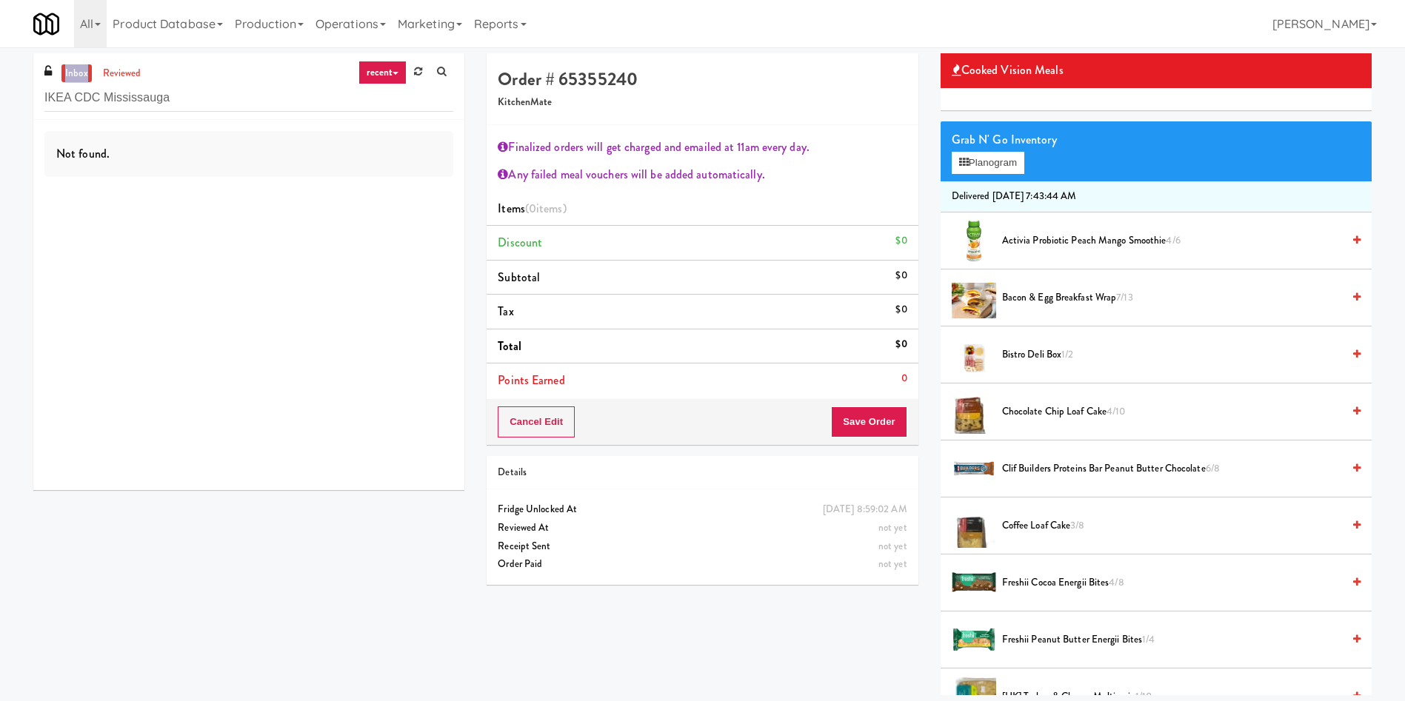
click at [115, 62] on div "inbox reviewed recent all unclear take inventory issue suspicious failed recent…" at bounding box center [248, 86] width 431 height 67
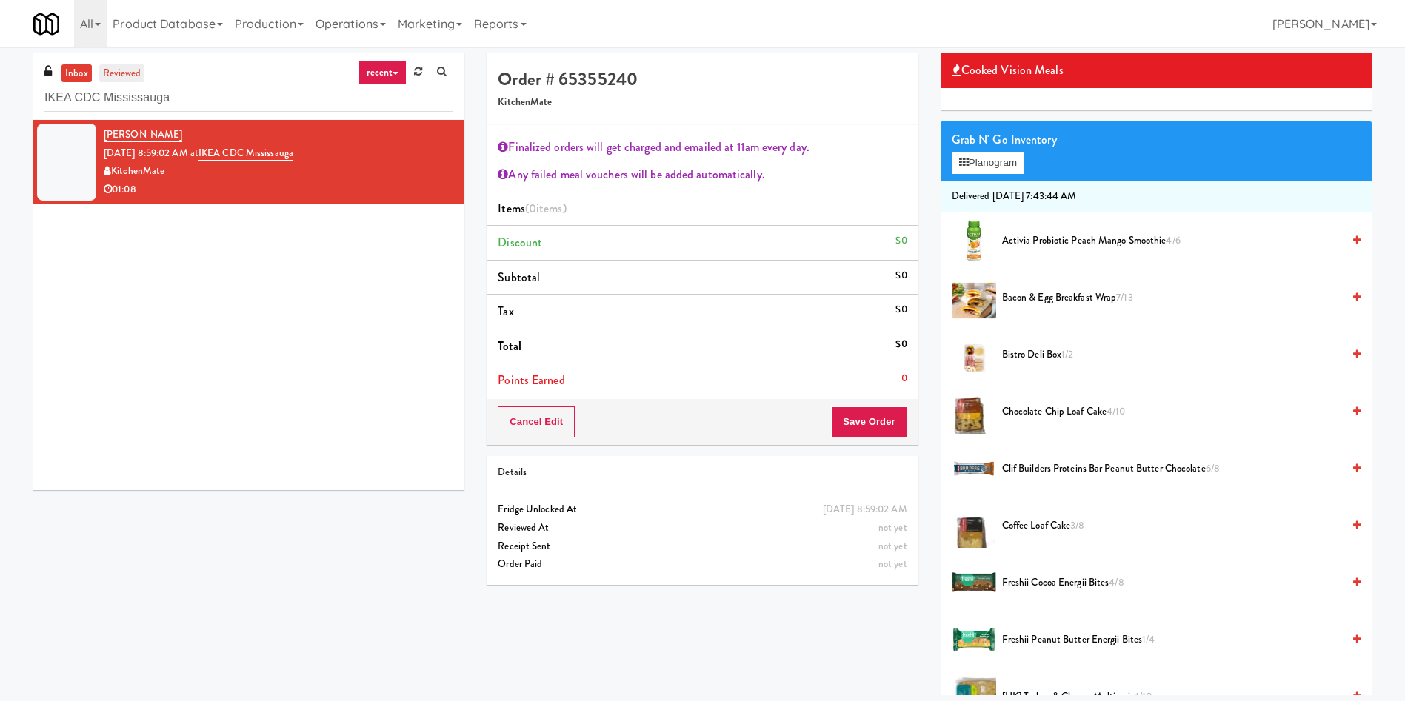
click at [130, 70] on link "reviewed" at bounding box center [122, 73] width 46 height 19
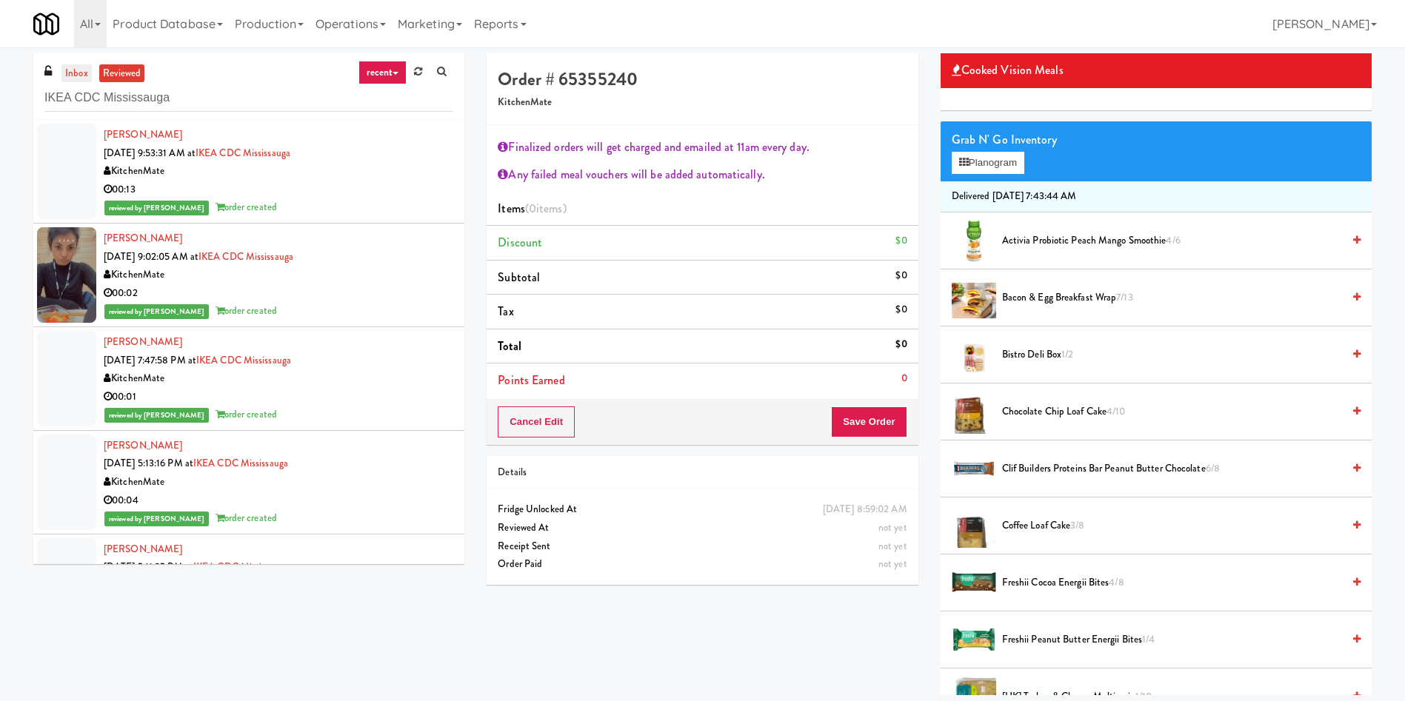
click at [80, 74] on link "inbox" at bounding box center [76, 73] width 30 height 19
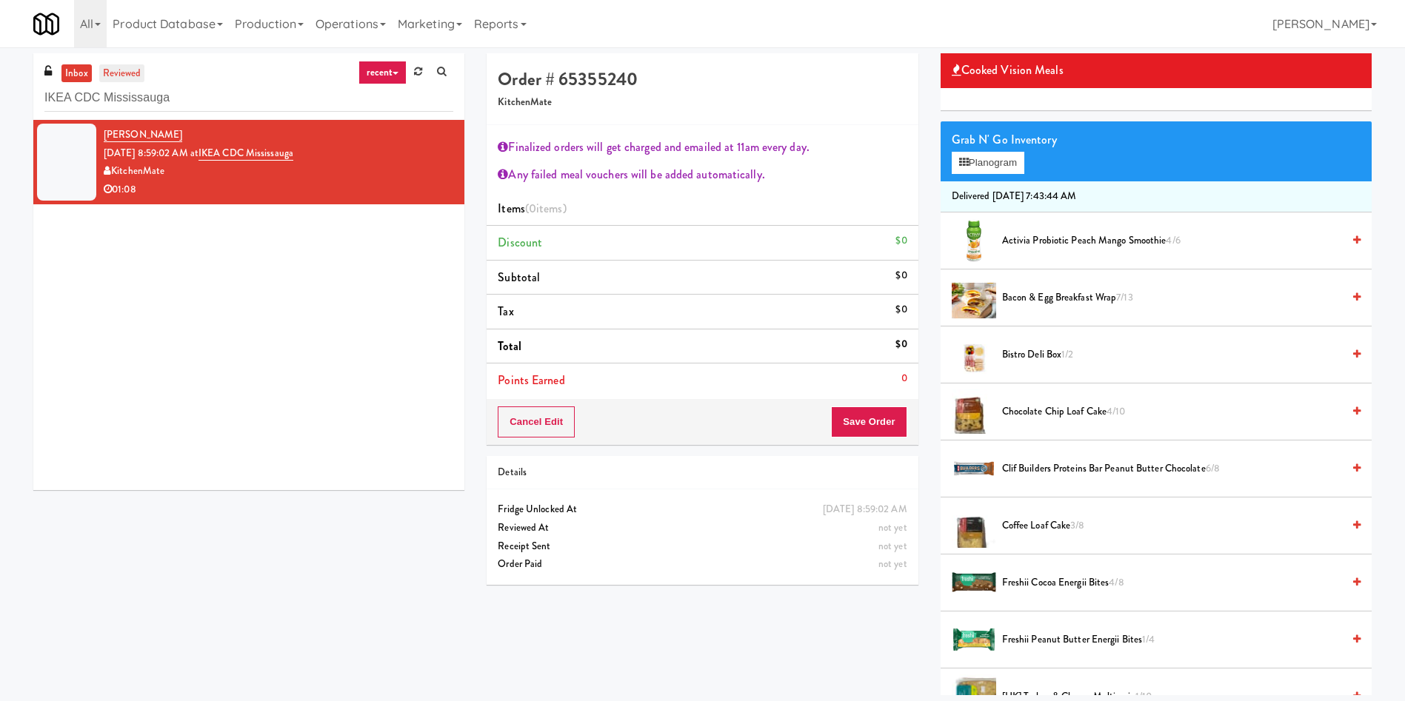
click at [125, 67] on link "reviewed" at bounding box center [122, 73] width 46 height 19
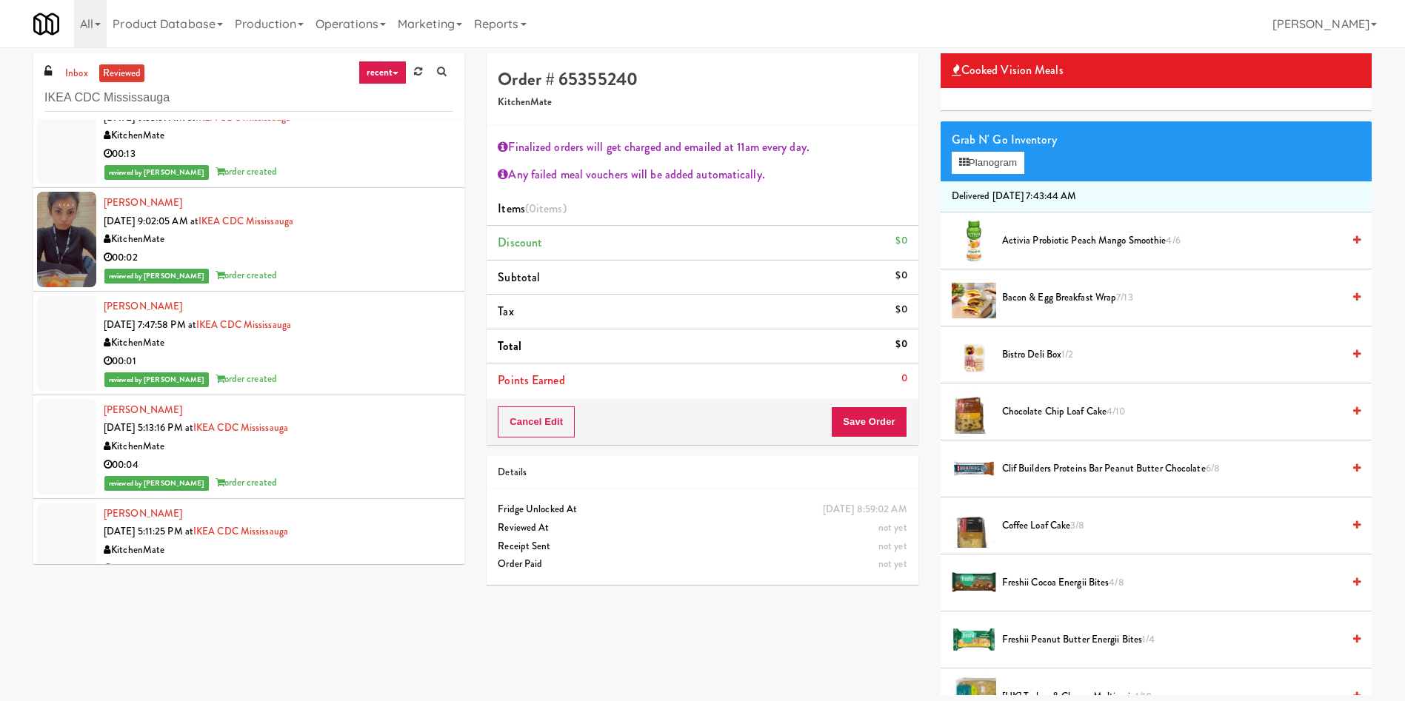
scroll to position [0, 0]
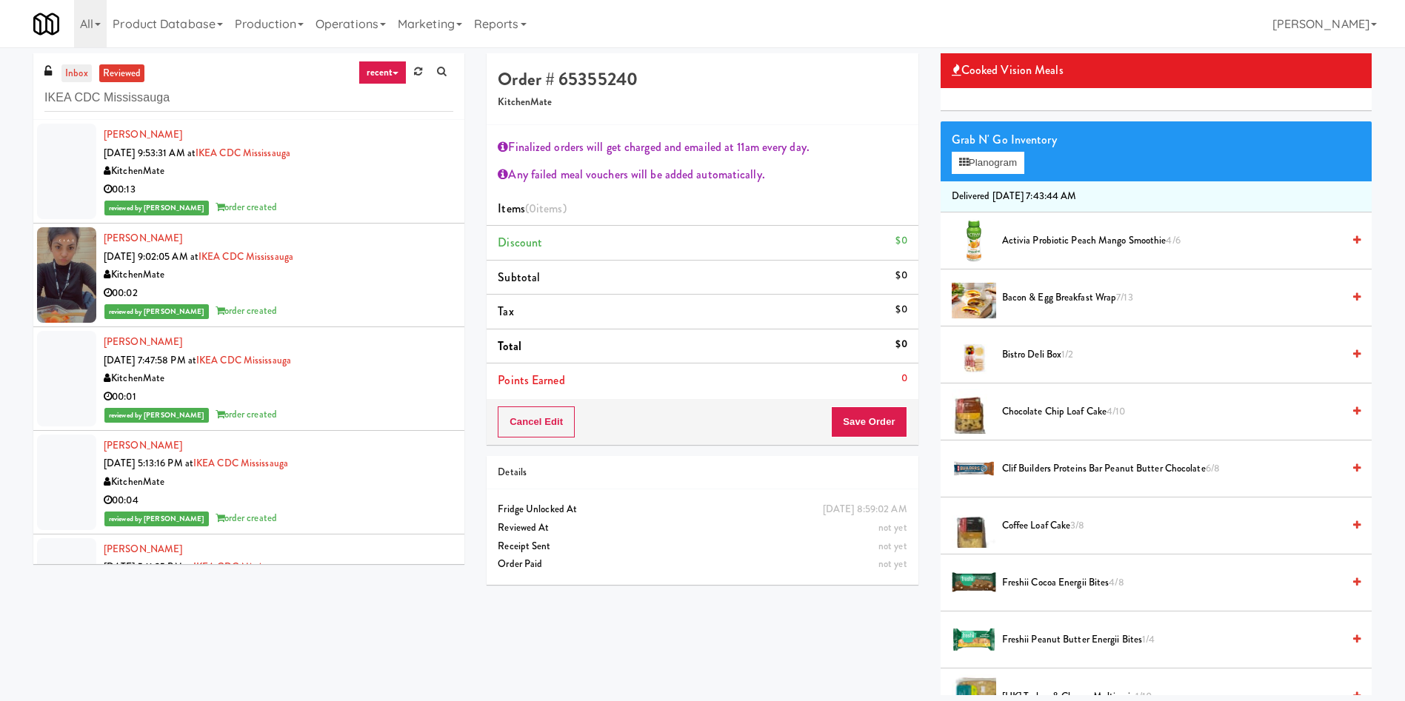
click at [83, 70] on link "inbox" at bounding box center [76, 73] width 30 height 19
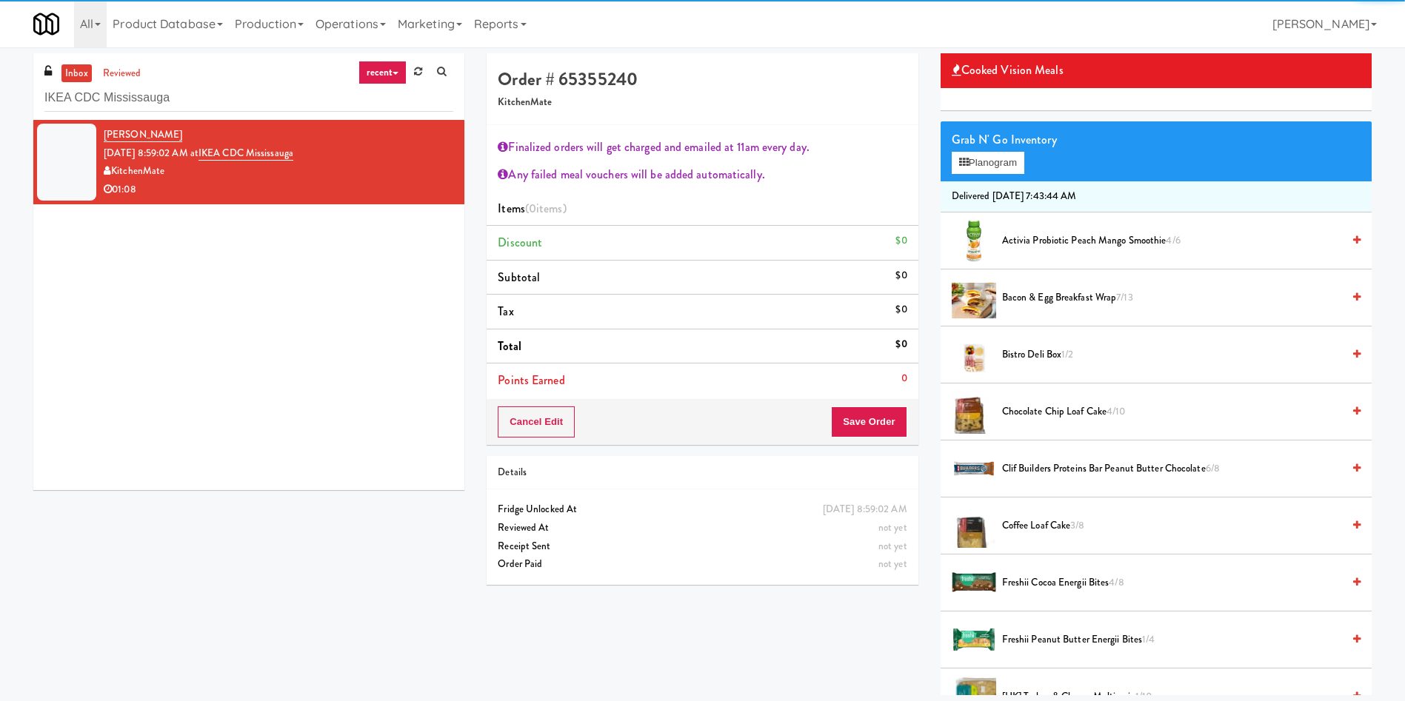
click at [76, 130] on div at bounding box center [66, 162] width 59 height 77
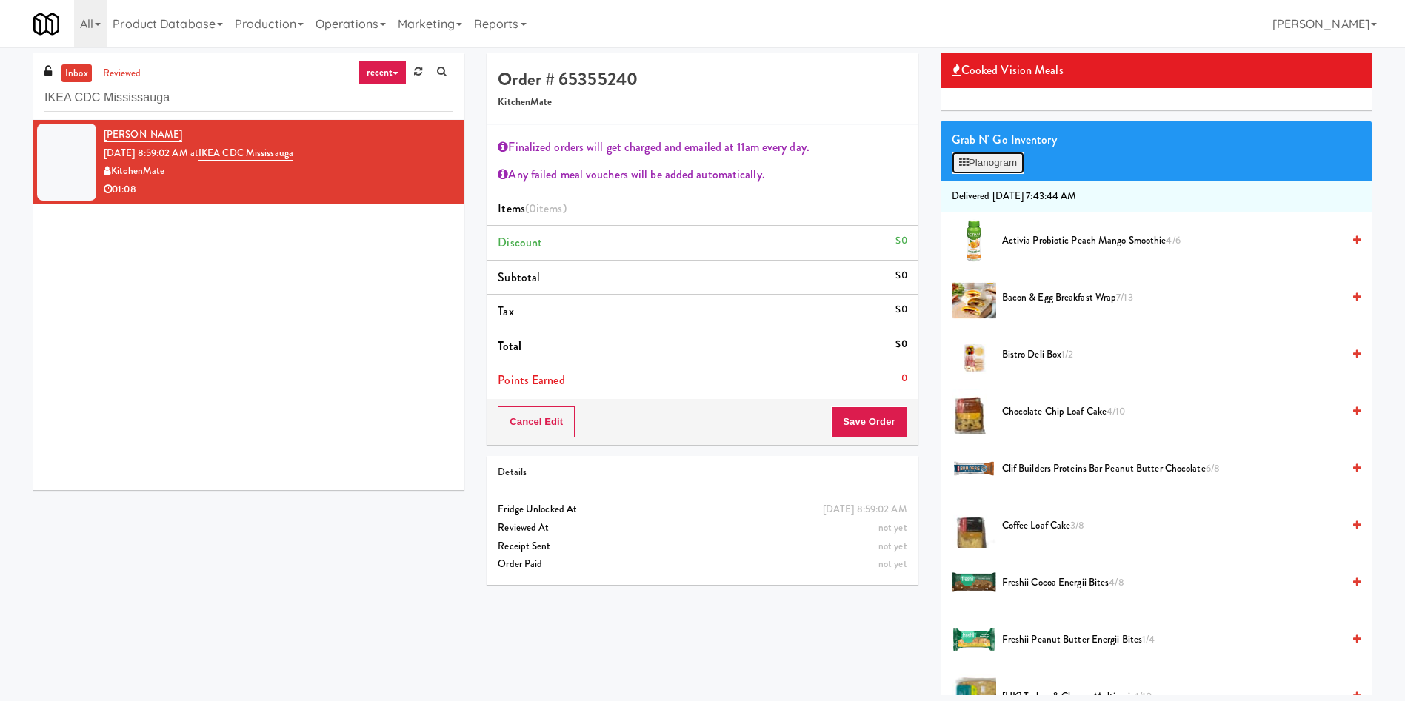
click at [966, 158] on icon at bounding box center [964, 163] width 10 height 10
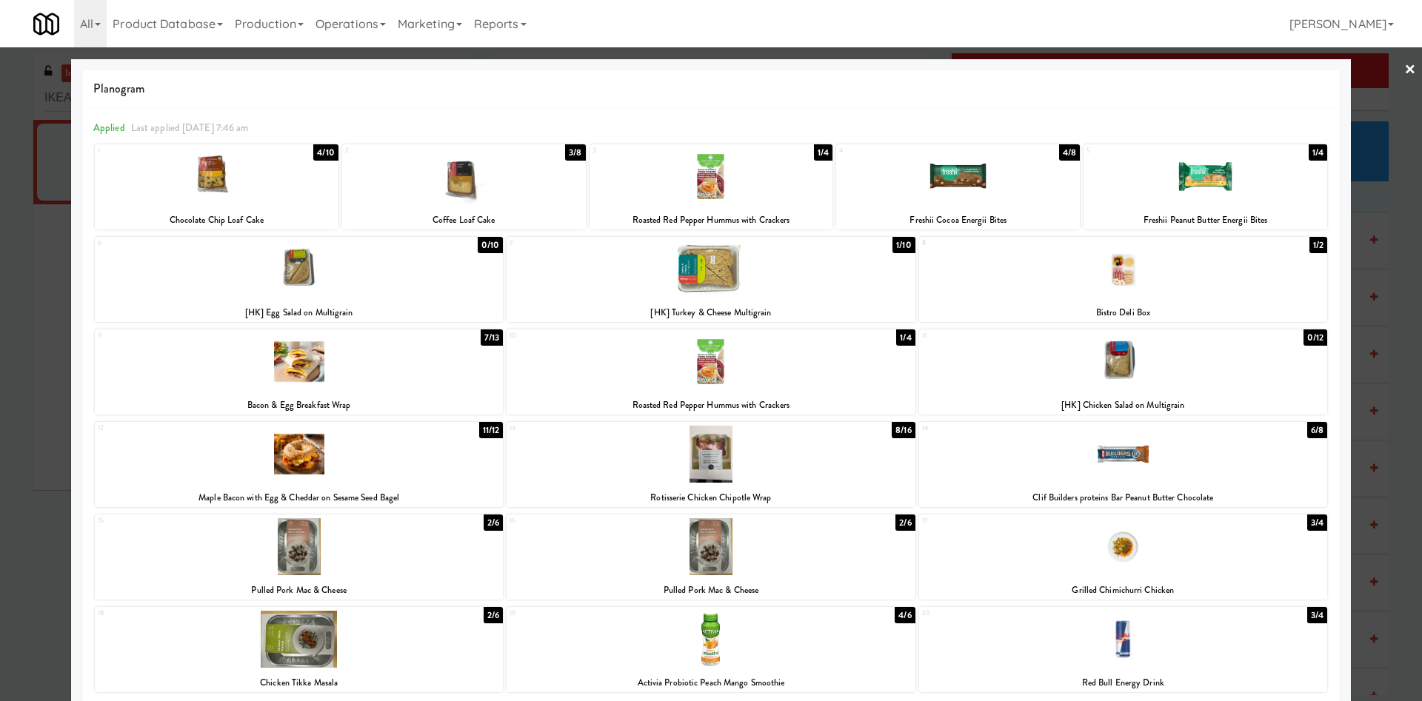
drag, startPoint x: 986, startPoint y: 181, endPoint x: 1421, endPoint y: 178, distance: 435.4
click at [987, 181] on div at bounding box center [958, 176] width 244 height 57
click at [1376, 111] on div at bounding box center [711, 350] width 1422 height 701
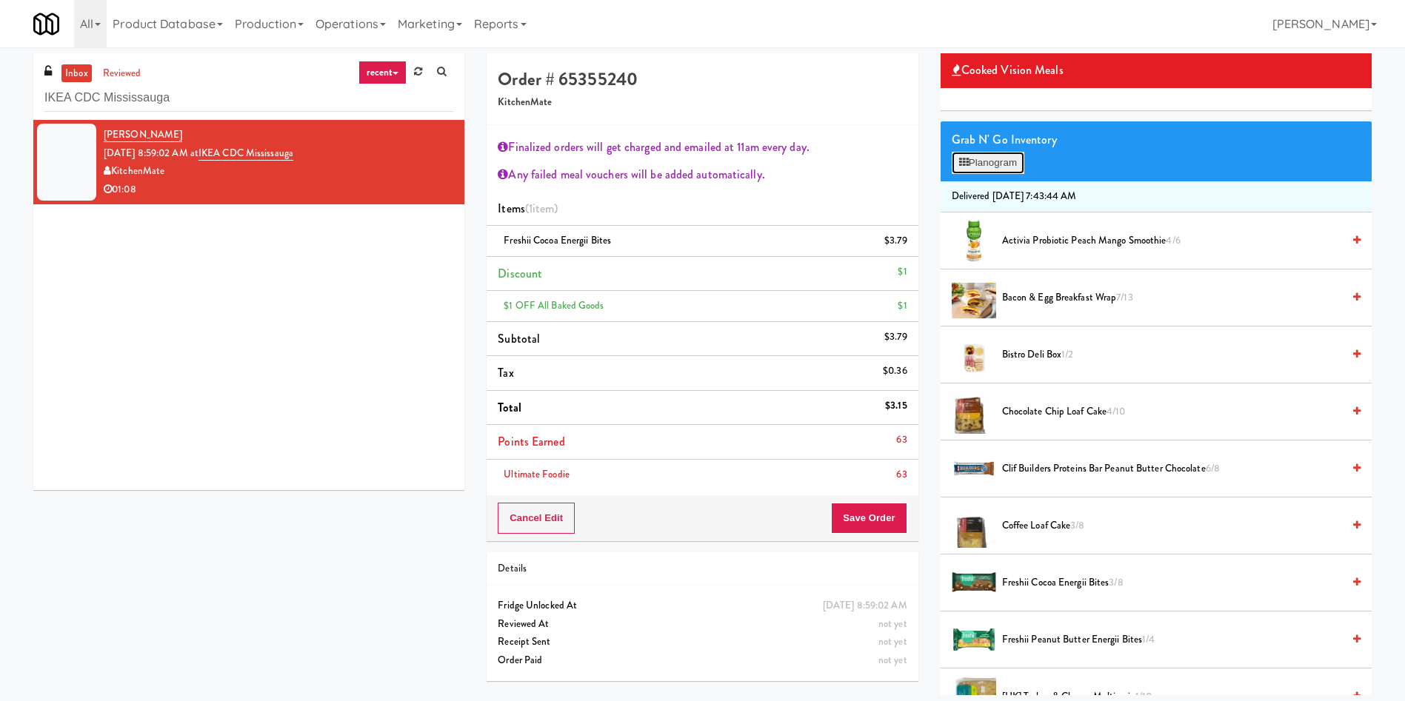
click at [1004, 159] on button "Planogram" at bounding box center [987, 163] width 73 height 22
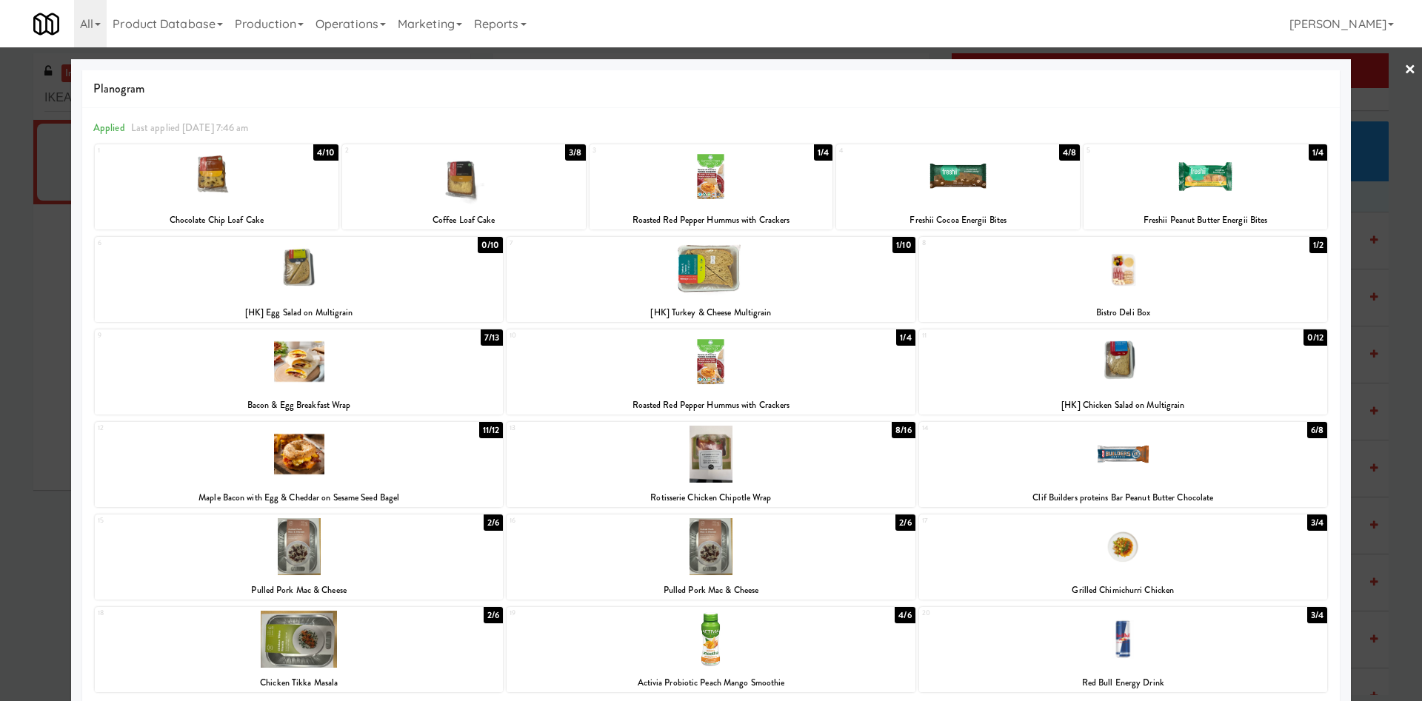
click at [1358, 104] on div at bounding box center [711, 350] width 1422 height 701
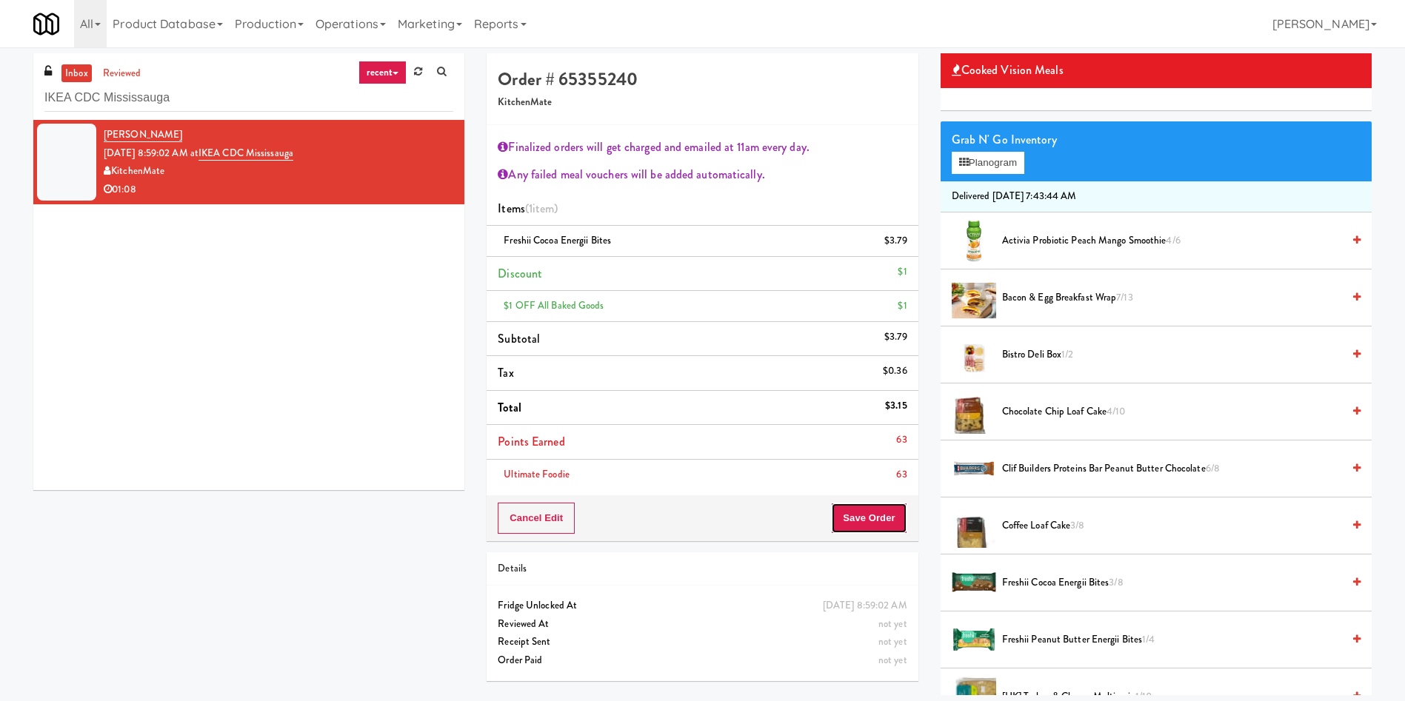
click at [891, 503] on button "Save Order" at bounding box center [869, 518] width 76 height 31
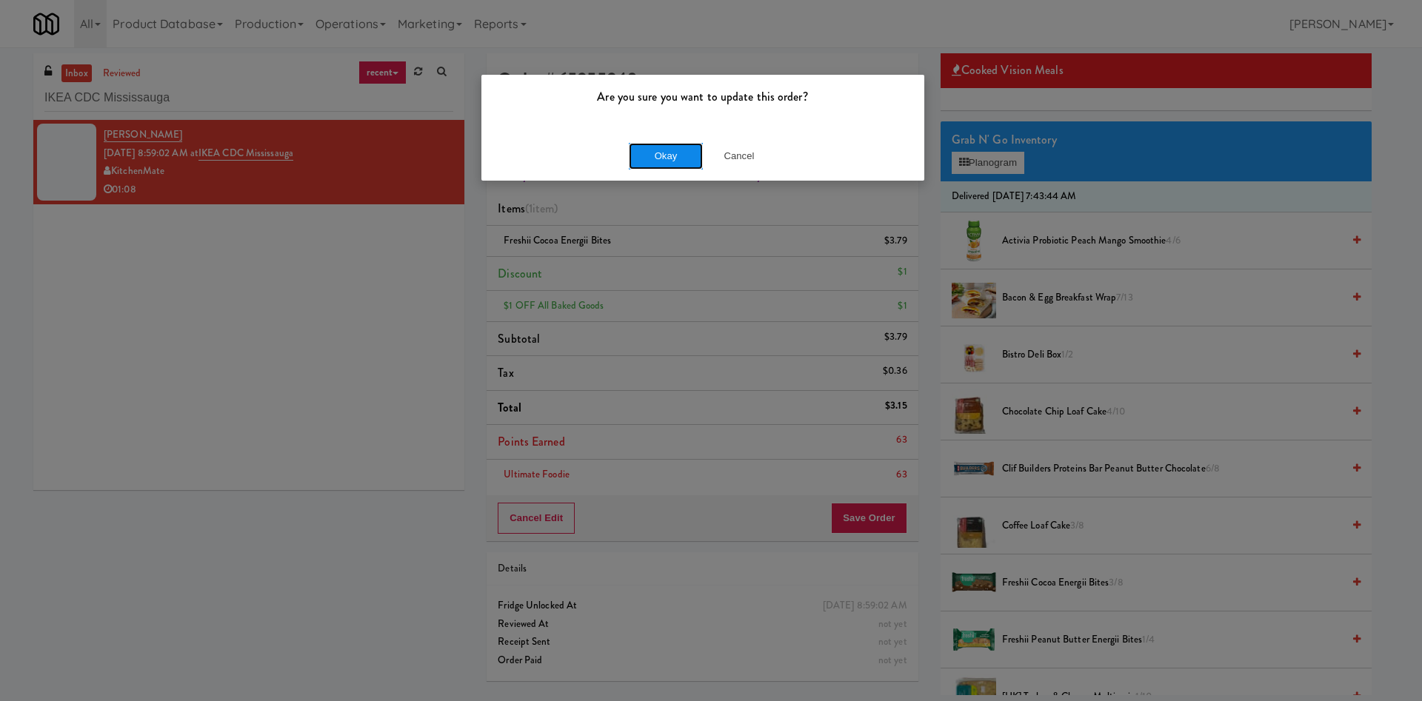
click at [669, 151] on button "Okay" at bounding box center [666, 156] width 74 height 27
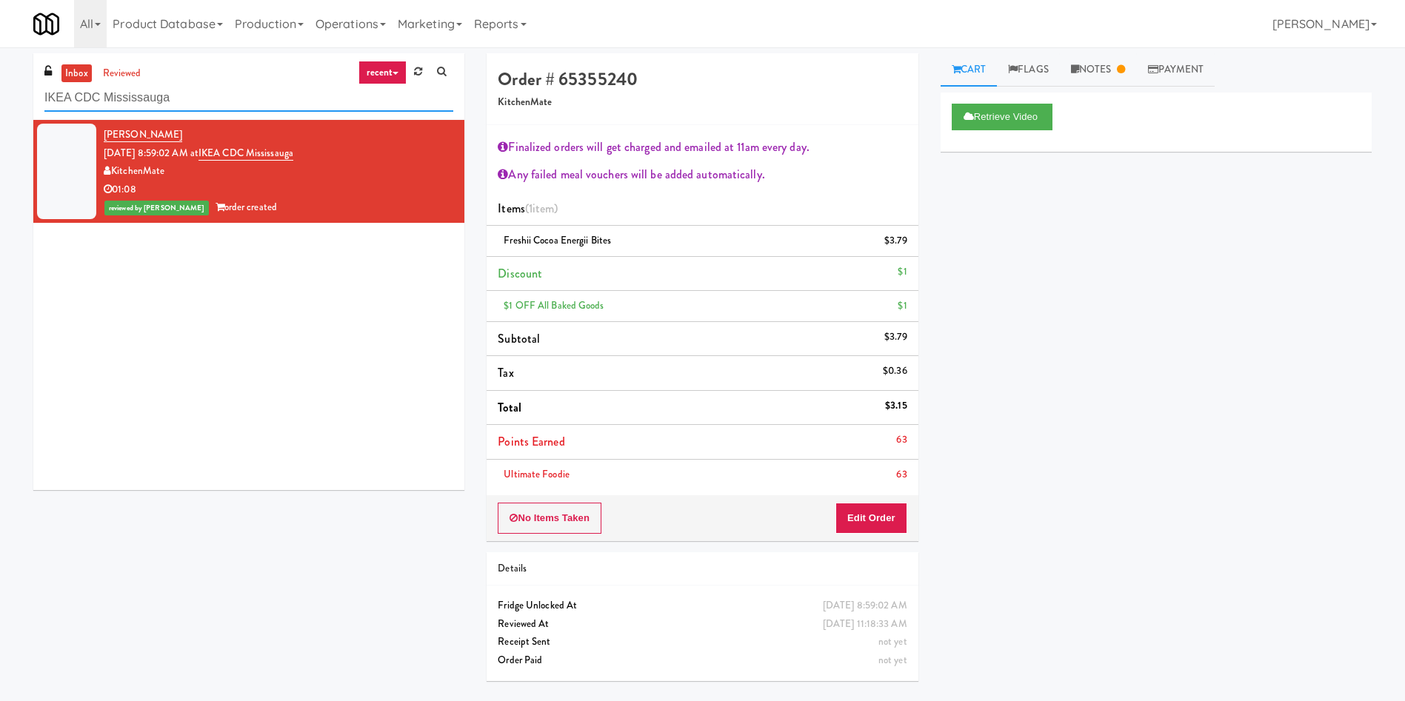
paste input "Earth Rangers"
drag, startPoint x: 237, startPoint y: 100, endPoint x: 0, endPoint y: 111, distance: 237.2
click at [0, 111] on div "inbox reviewed recent all unclear take inventory issue suspicious failed recent…" at bounding box center [702, 372] width 1405 height 639
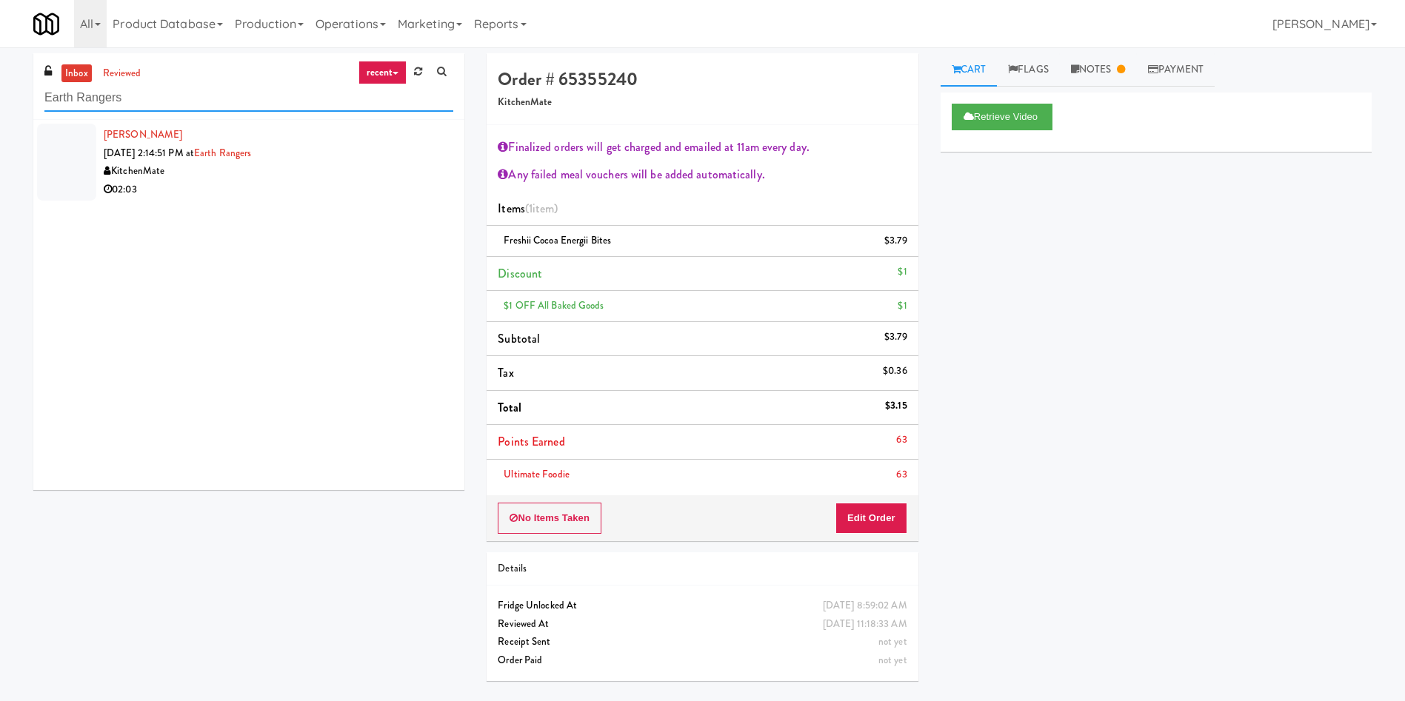
type input "Earth Rangers"
drag, startPoint x: 86, startPoint y: 144, endPoint x: 379, endPoint y: 113, distance: 294.9
click at [86, 144] on div at bounding box center [66, 162] width 59 height 77
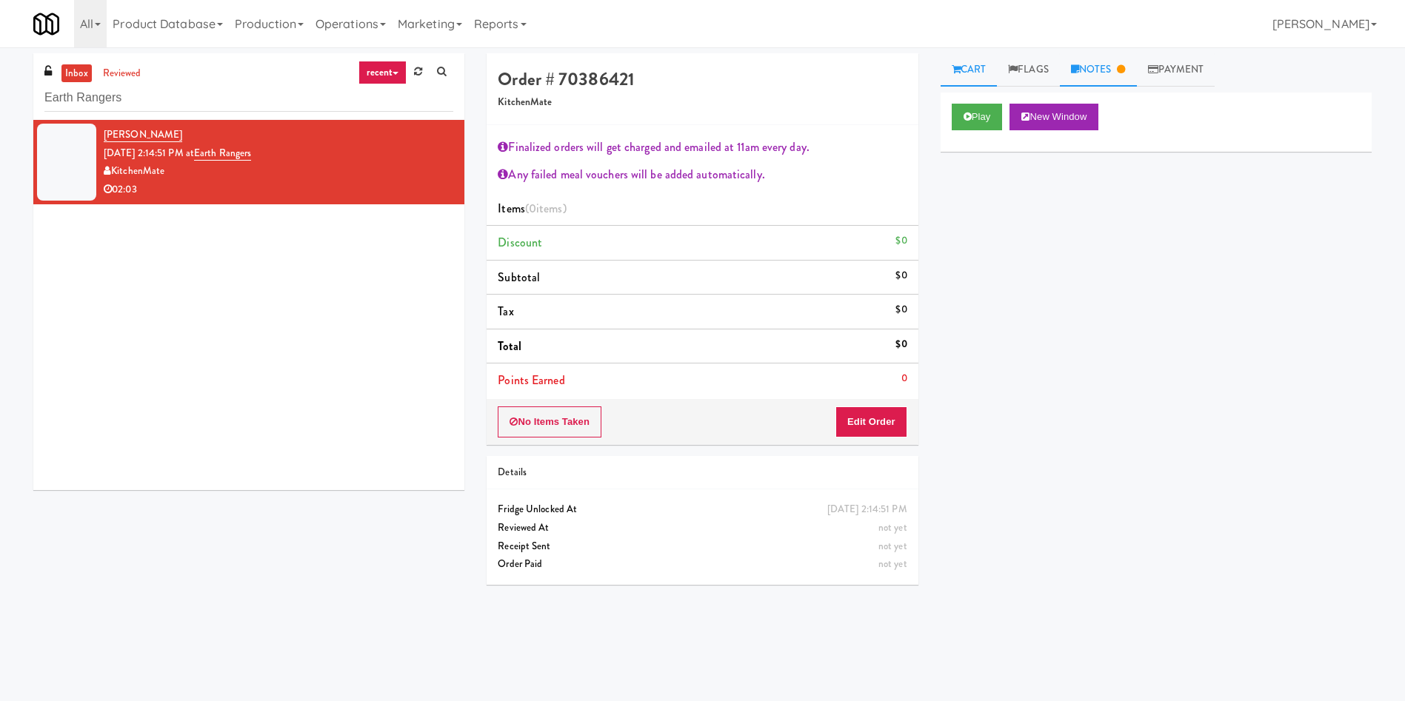
click at [1114, 74] on link "Notes" at bounding box center [1098, 69] width 77 height 33
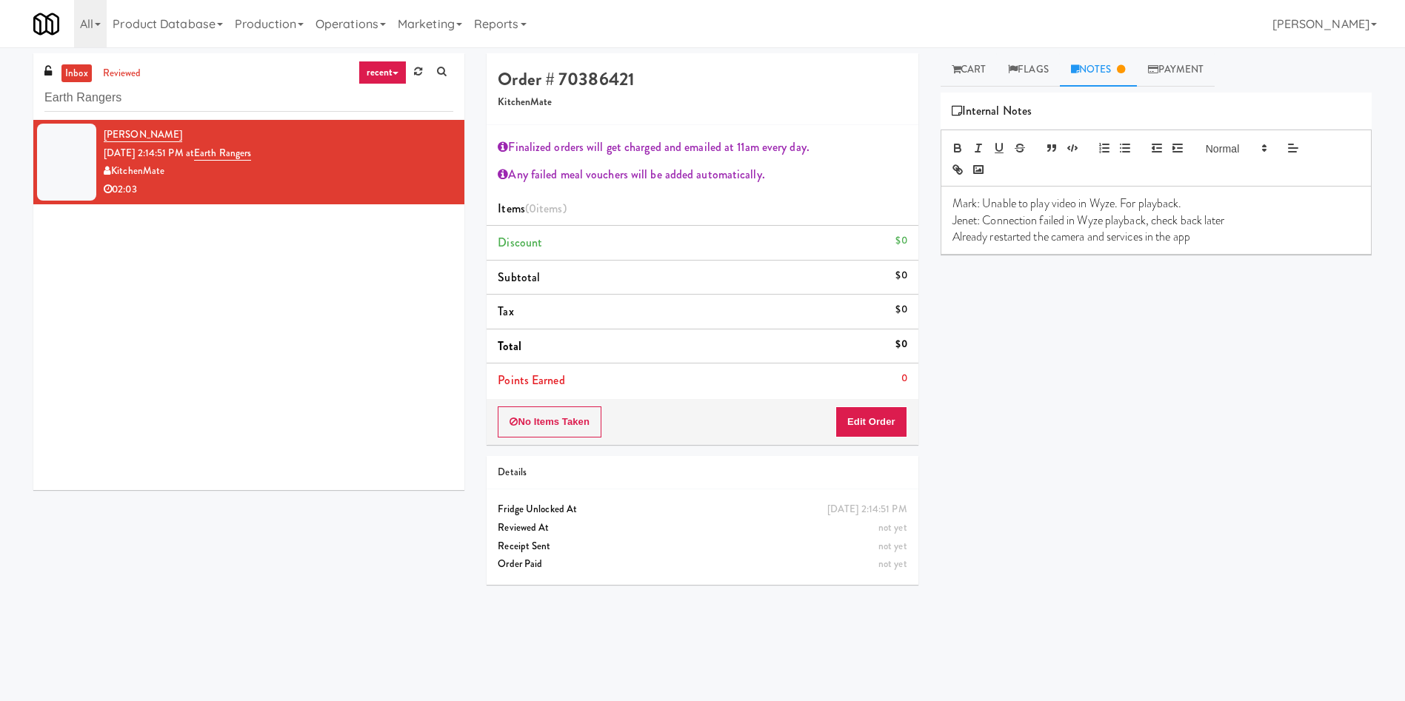
click at [1247, 238] on p "Already restarted the camera and services in the app" at bounding box center [1155, 237] width 407 height 16
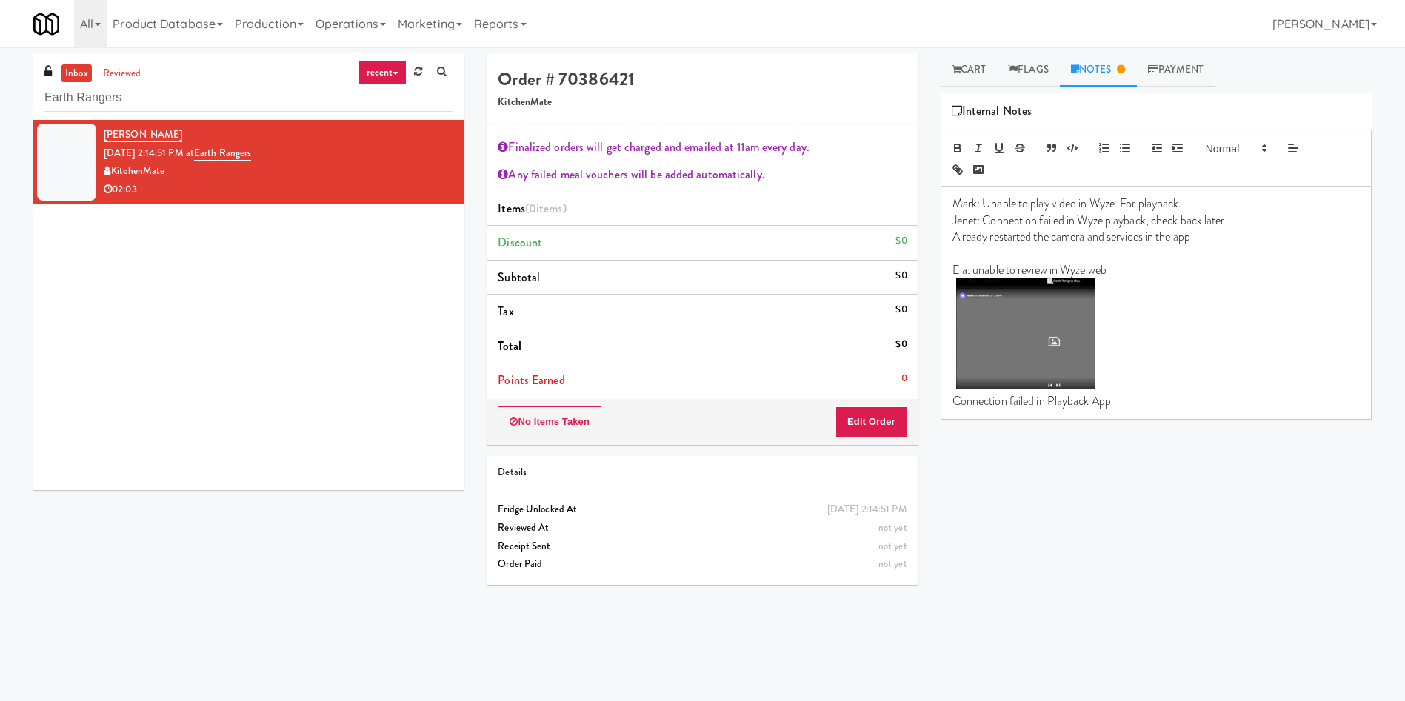
click at [991, 583] on div "Play New Window Primary Flag Clear Flag if unable to determine what was taken o…" at bounding box center [1155, 370] width 431 height 555
click at [970, 72] on link "Cart" at bounding box center [968, 69] width 57 height 33
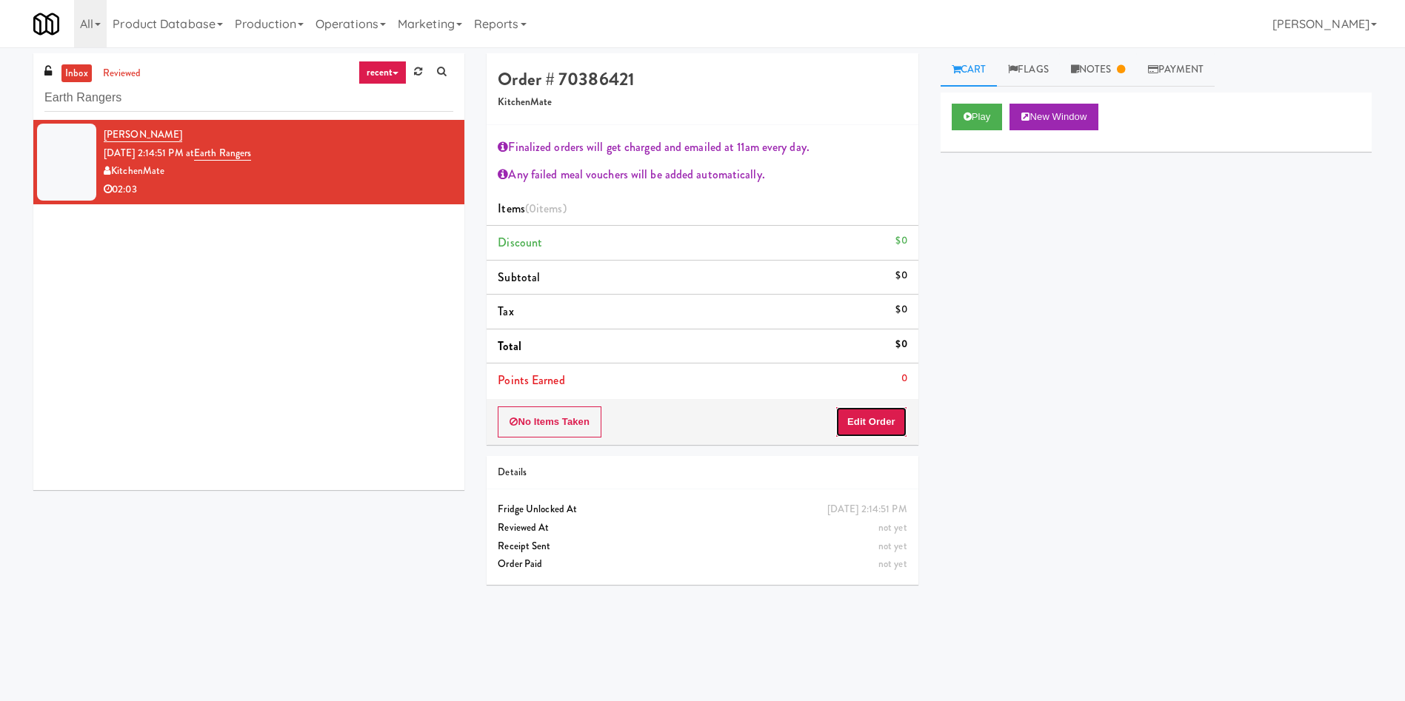
click at [894, 433] on button "Edit Order" at bounding box center [871, 421] width 72 height 31
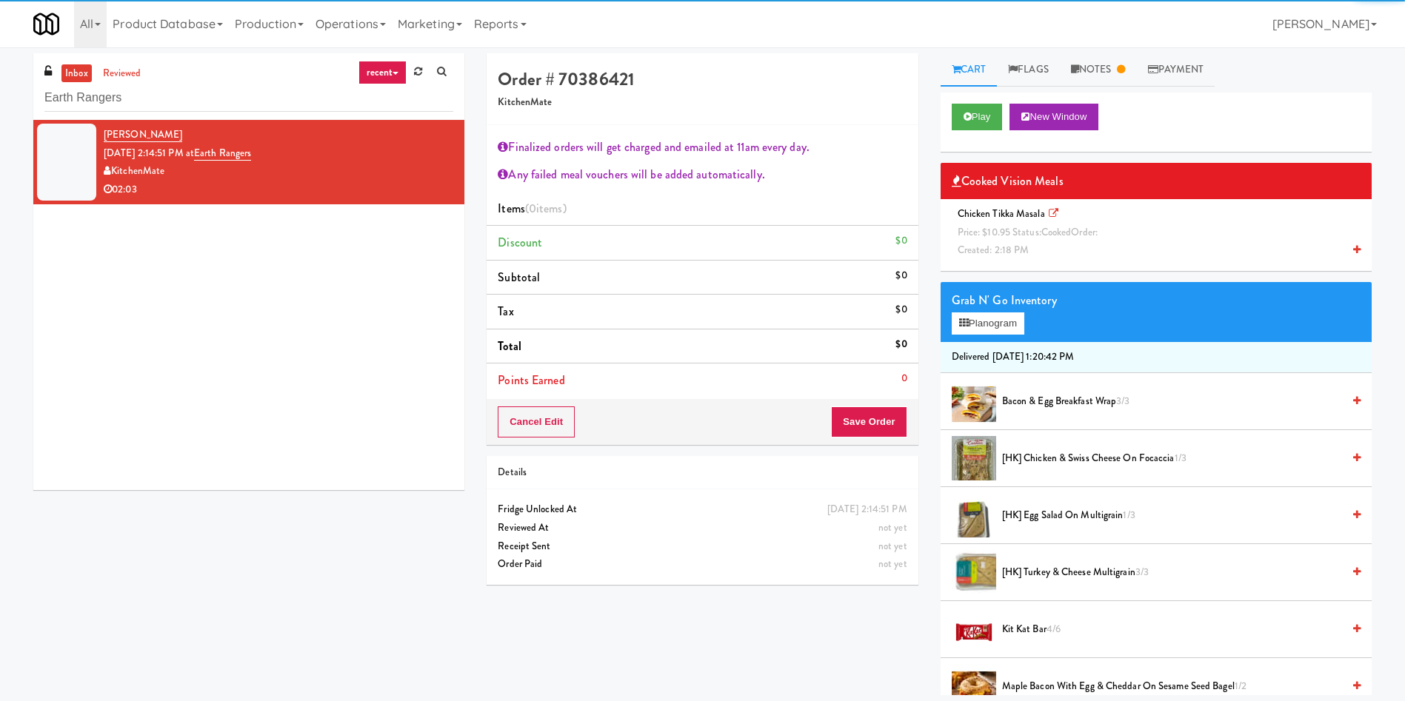
click at [1052, 210] on icon at bounding box center [1053, 214] width 10 height 10
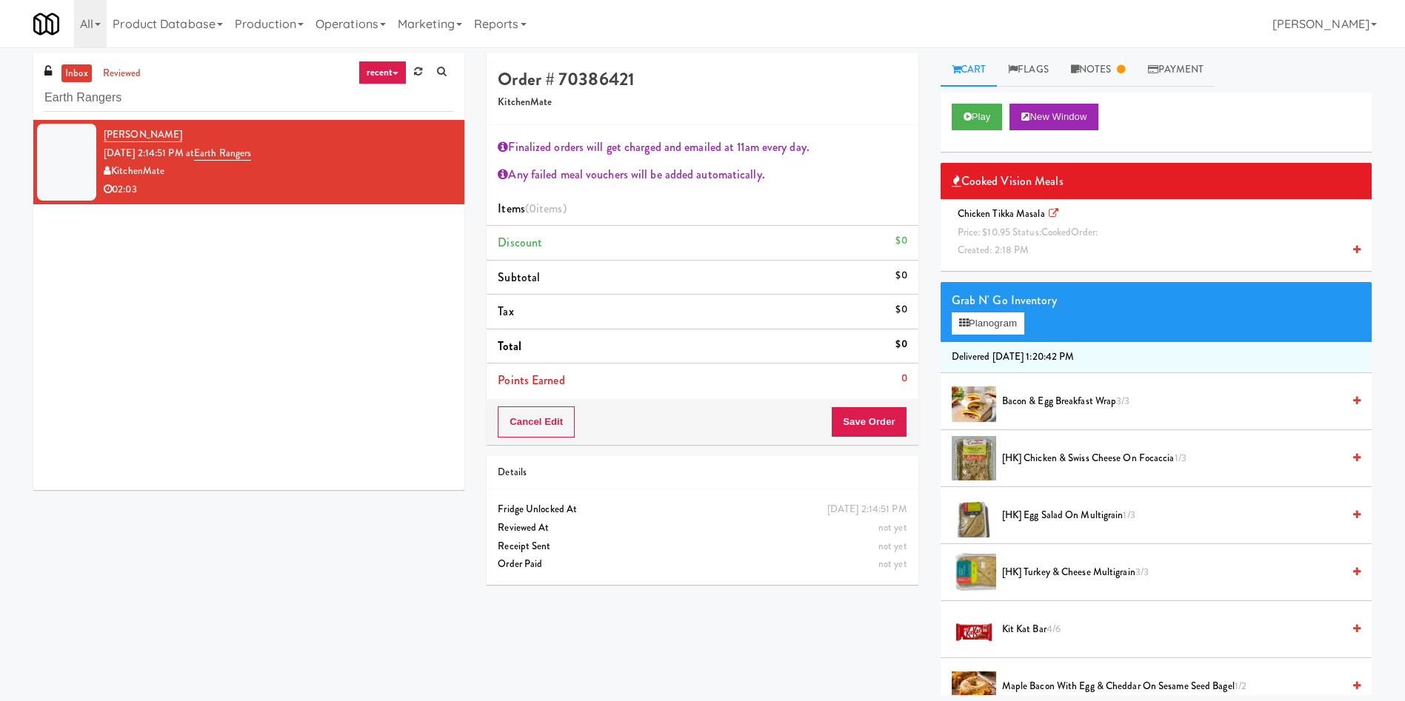
click at [269, 247] on div "Alexandra Djorjevic Sep 23, 2025 2:14:51 PM at Earth Rangers KitchenMate 02:03" at bounding box center [248, 305] width 431 height 370
click at [130, 64] on link "reviewed" at bounding box center [122, 73] width 46 height 19
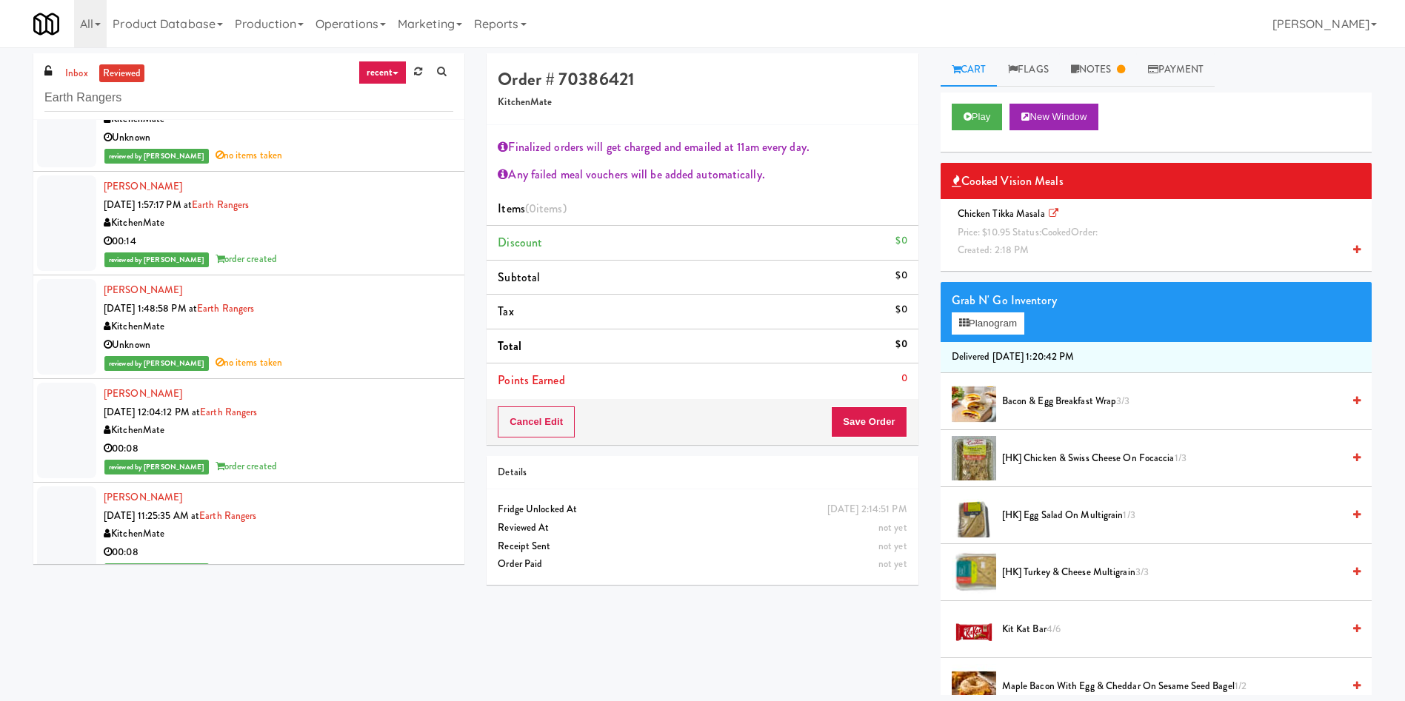
scroll to position [2923, 0]
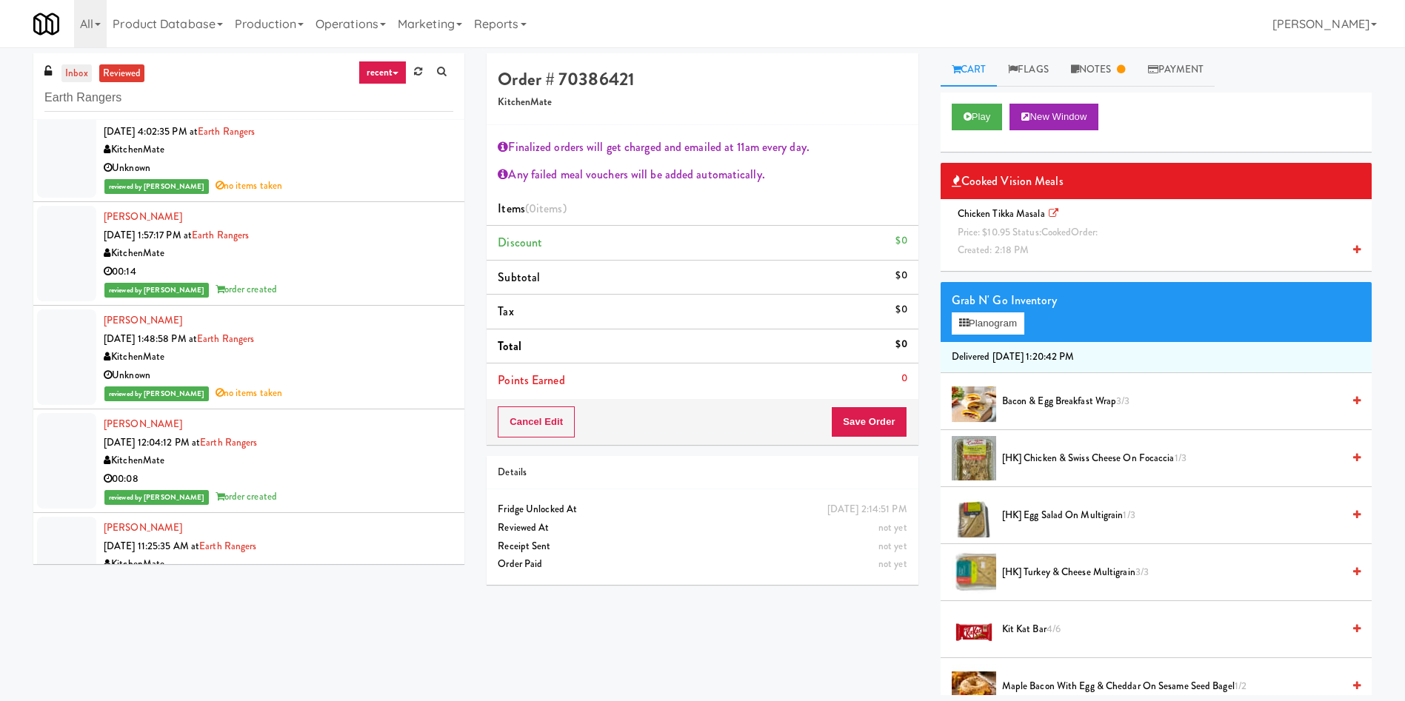
click at [87, 67] on link "inbox" at bounding box center [76, 73] width 30 height 19
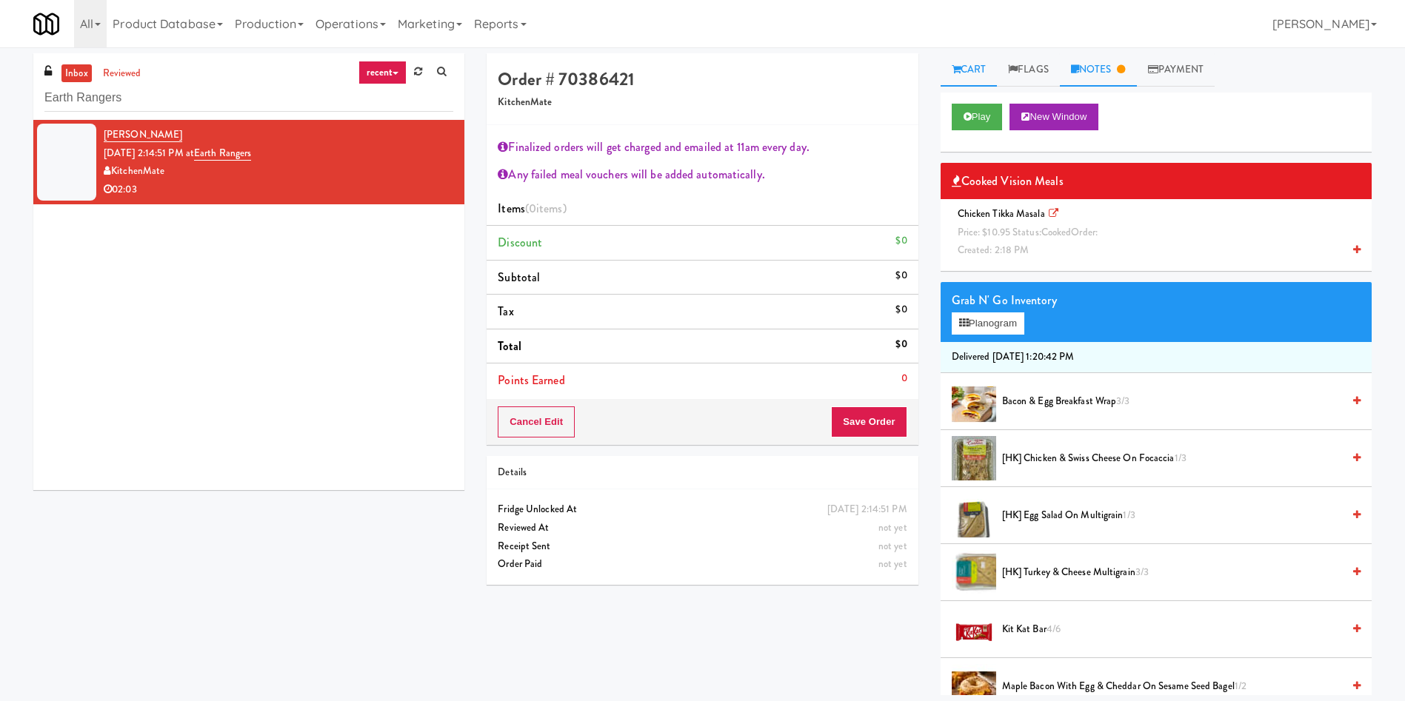
click at [1091, 67] on link "Notes" at bounding box center [1098, 69] width 77 height 33
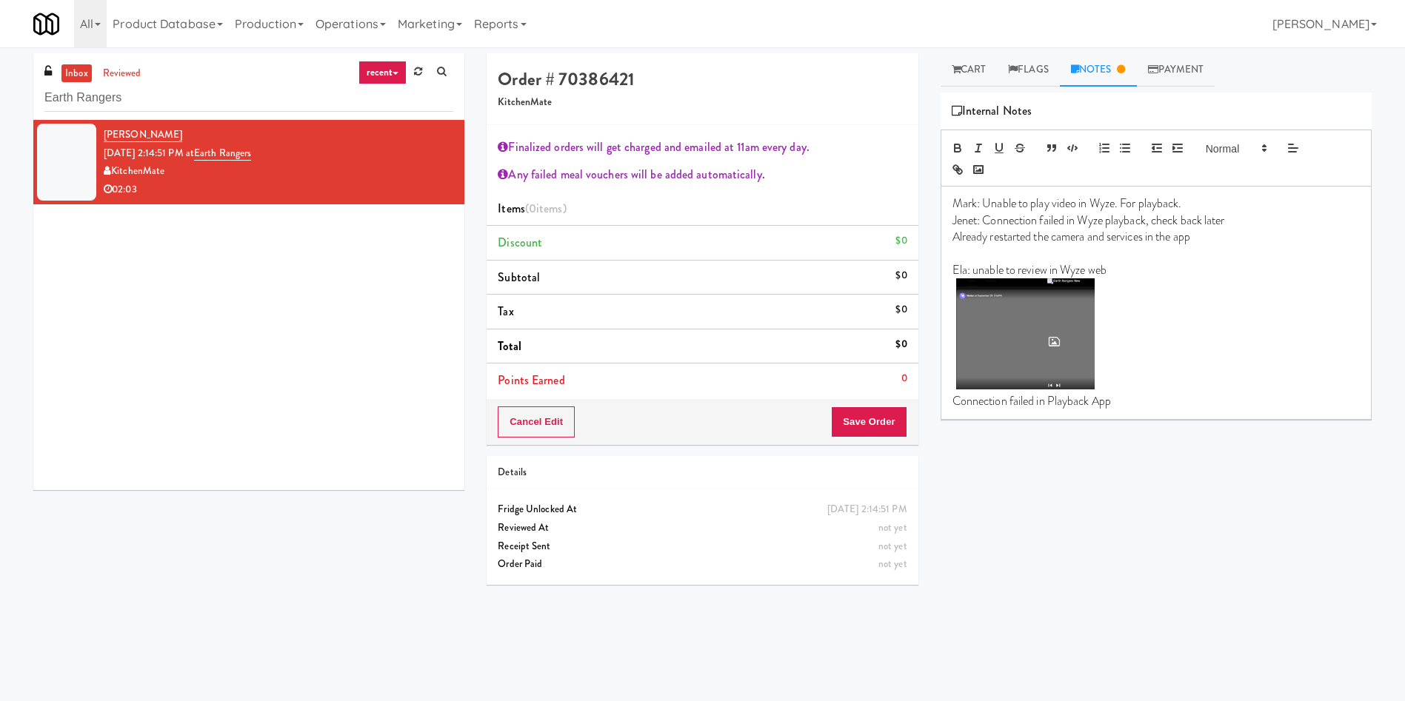
click at [1157, 401] on p "Connection failed in Playback App" at bounding box center [1155, 401] width 407 height 16
click at [977, 269] on p "Ela: unable to review in Wyze web" at bounding box center [1155, 270] width 407 height 16
drag, startPoint x: 971, startPoint y: 268, endPoint x: 1162, endPoint y: 275, distance: 191.2
click at [971, 268] on p "Ela: unable to review in Wyze web" at bounding box center [1155, 270] width 407 height 16
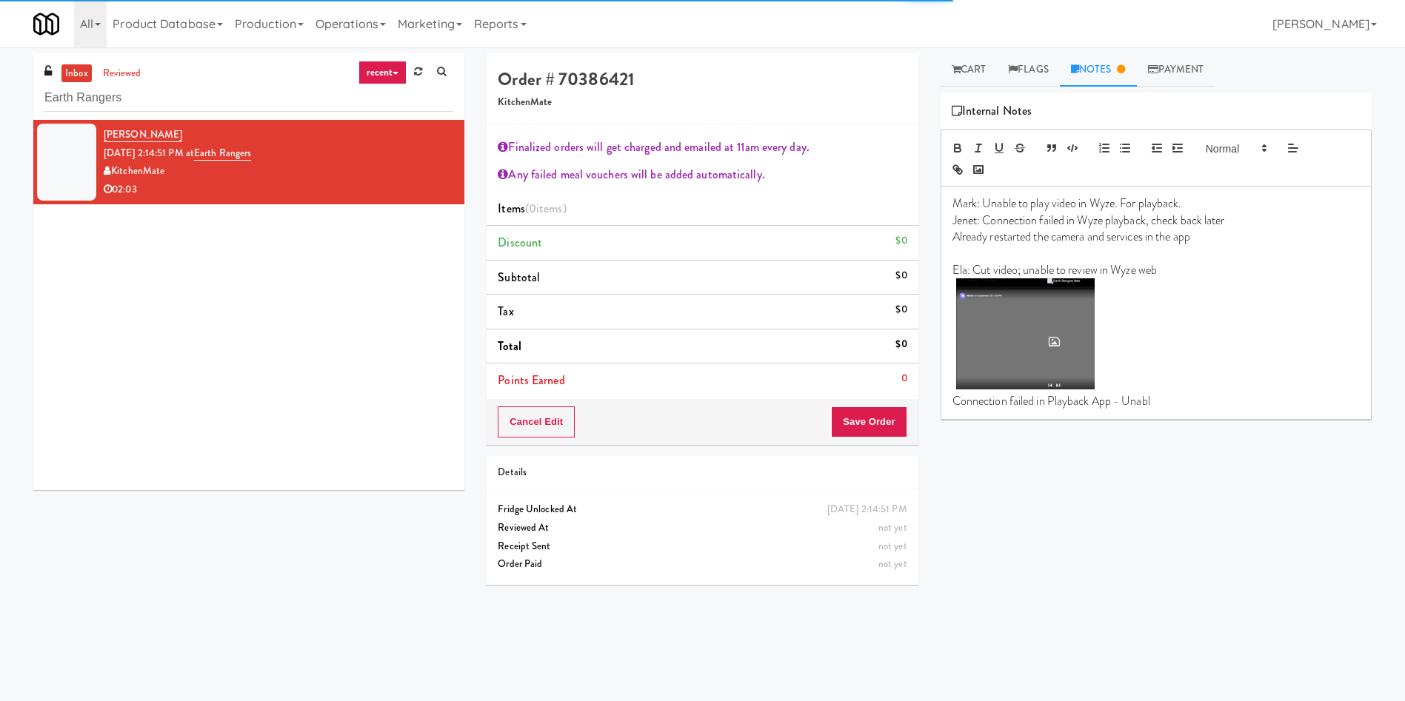
click at [1214, 406] on p "Connection failed in Playback App - Unabl" at bounding box center [1155, 401] width 407 height 16
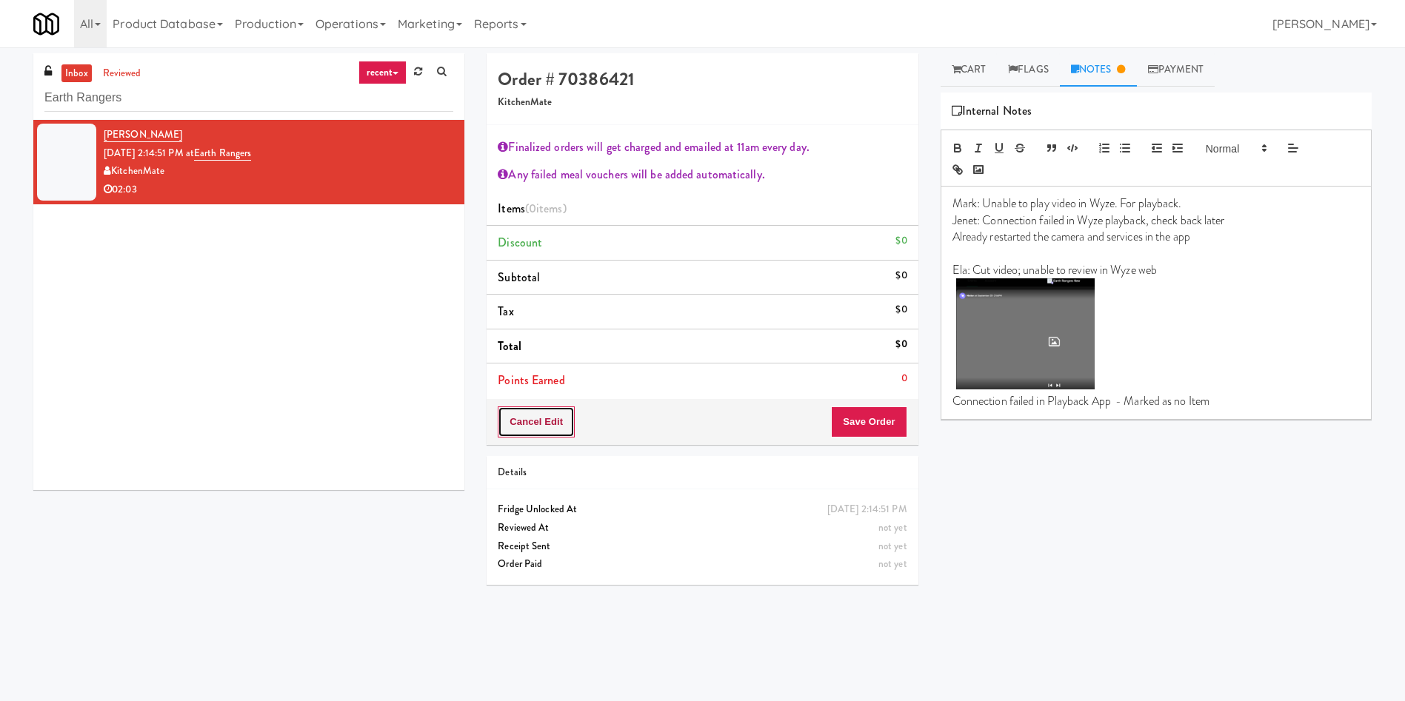
click at [549, 415] on button "Cancel Edit" at bounding box center [536, 421] width 77 height 31
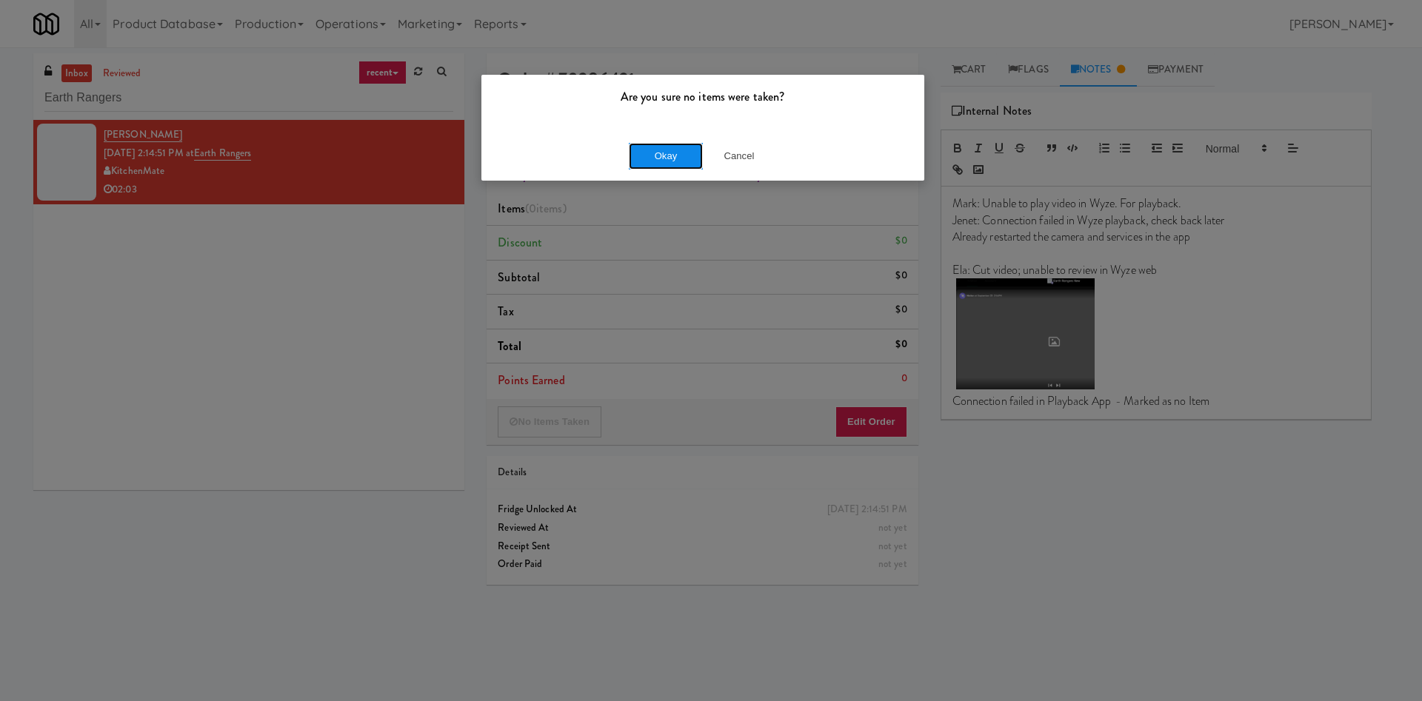
click at [657, 162] on button "Okay" at bounding box center [666, 156] width 74 height 27
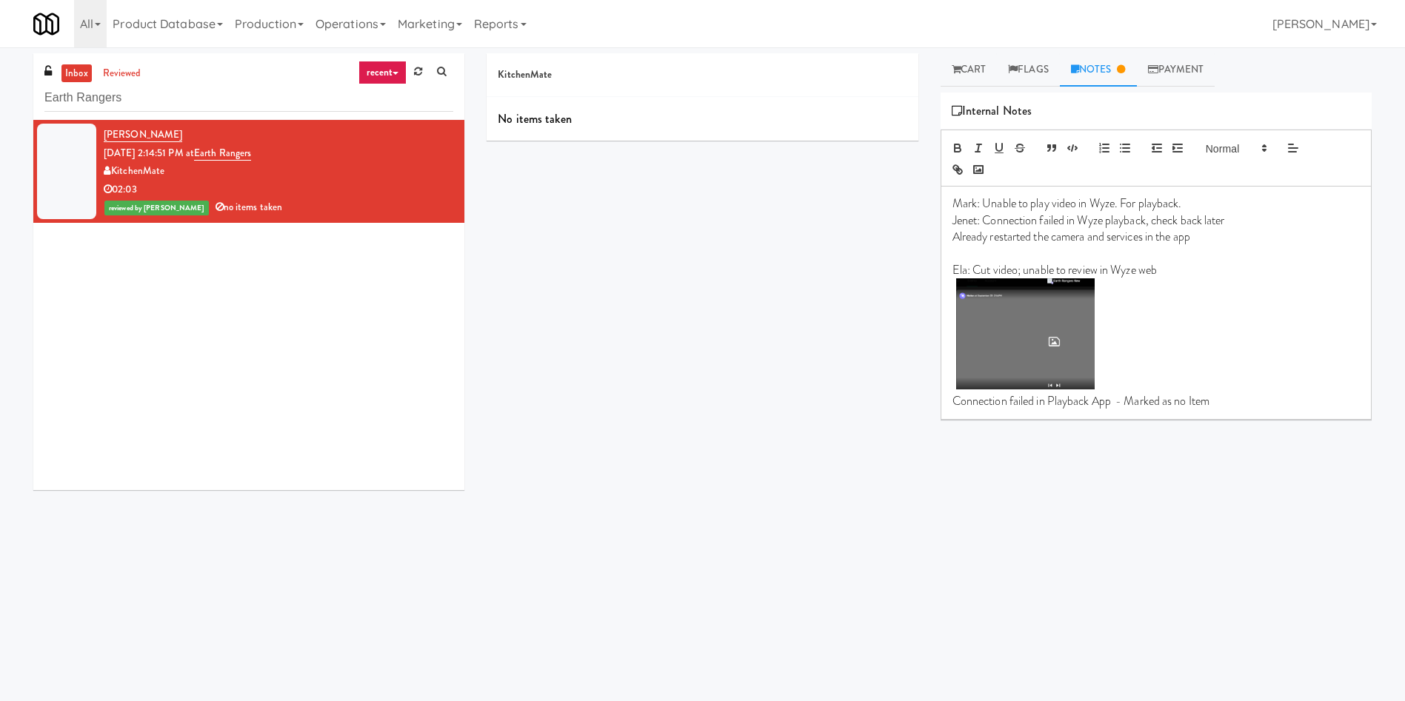
click at [810, 512] on div "KitchenMate No items taken Cart Flags Notes Payment Play New Window Primary Fla…" at bounding box center [928, 350] width 907 height 595
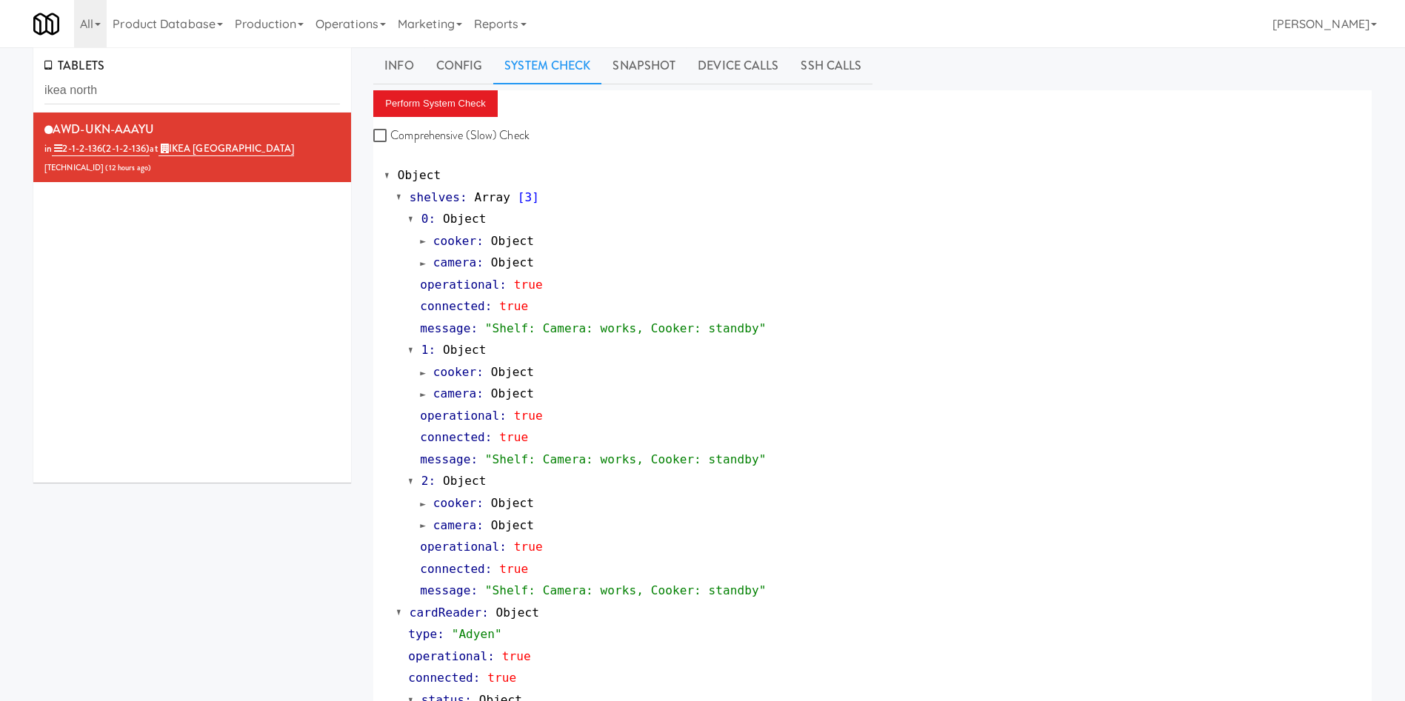
scroll to position [6, 0]
click at [6, 67] on div "TABLETS ikea north AWD-UKN-AAAYU in 2-1-2-136 (2-1-2-136) at IKEA North York St…" at bounding box center [702, 707] width 1405 height 1320
drag, startPoint x: 146, startPoint y: 84, endPoint x: 0, endPoint y: 86, distance: 145.9
click at [0, 86] on div "TABLETS ikea north AWD-UKN-AAAYU in 2-1-2-136 (2-1-2-136) at IKEA North York St…" at bounding box center [702, 707] width 1405 height 1320
paste input "AWD-UKN-AAAAJ"
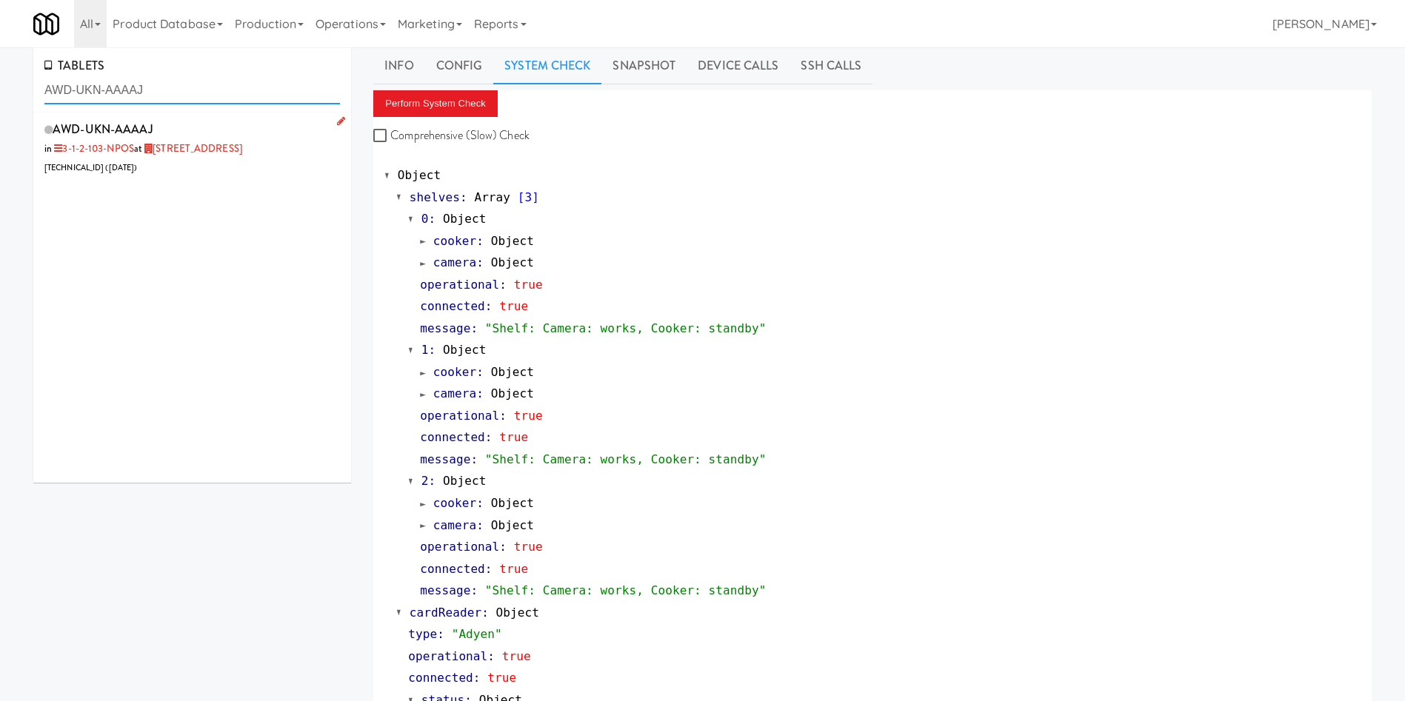
type input "AWD-UKN-AAAAJ"
click at [267, 170] on div "AWD-UKN-AAAAJ in 3-1-2-103-NPOS at 309 Northridge Nook 76.74.148.109 ( 5 days a…" at bounding box center [191, 147] width 295 height 58
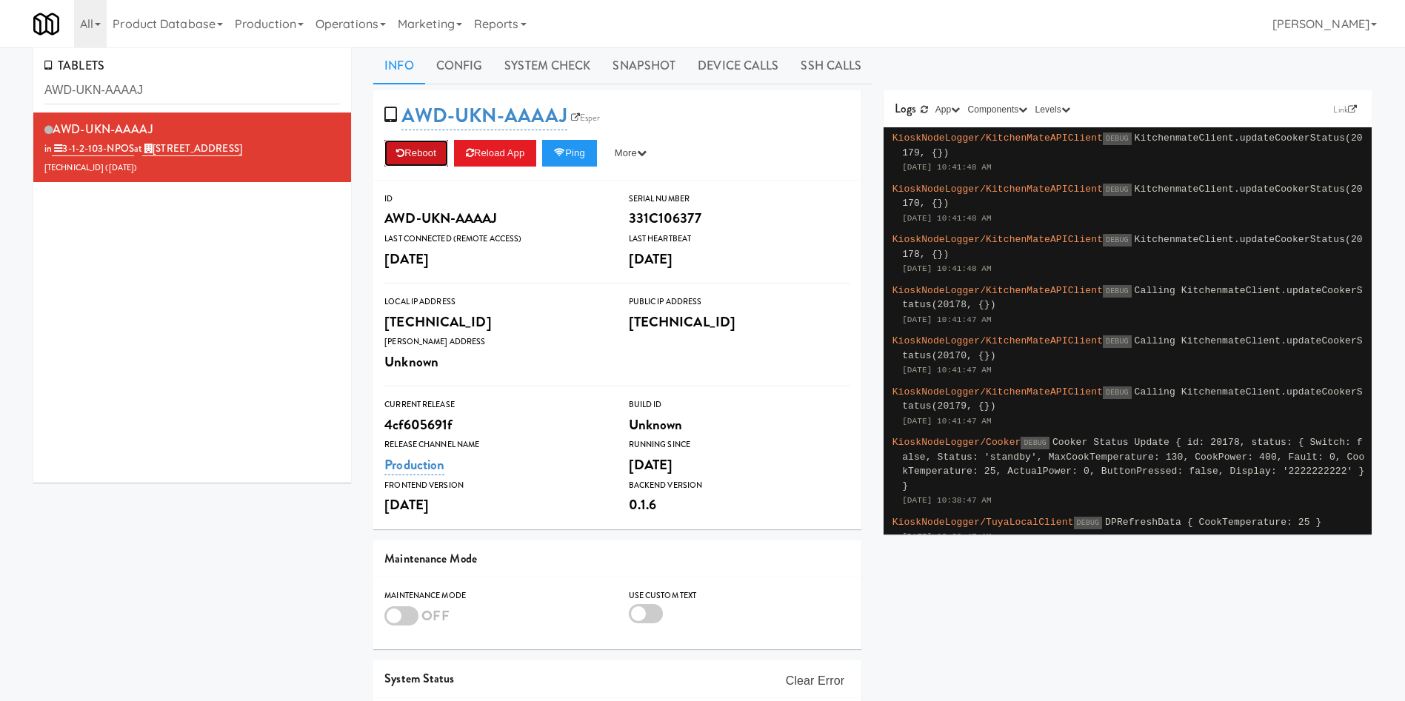
click at [443, 153] on button "Reboot" at bounding box center [416, 153] width 64 height 27
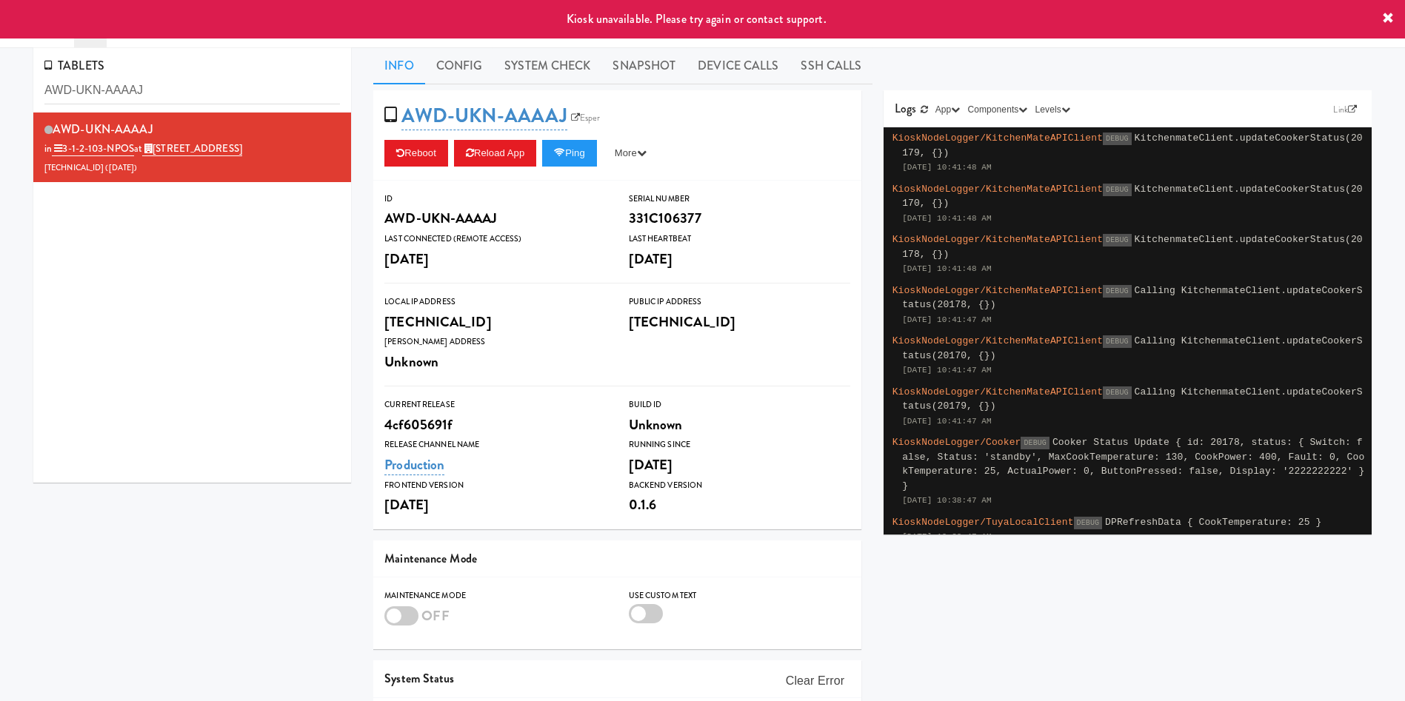
click at [707, 89] on div "Info Config System Check Snapshot Device Calls SSH Calls AWD-UKN-AAAAJ Esper Re…" at bounding box center [872, 431] width 998 height 769
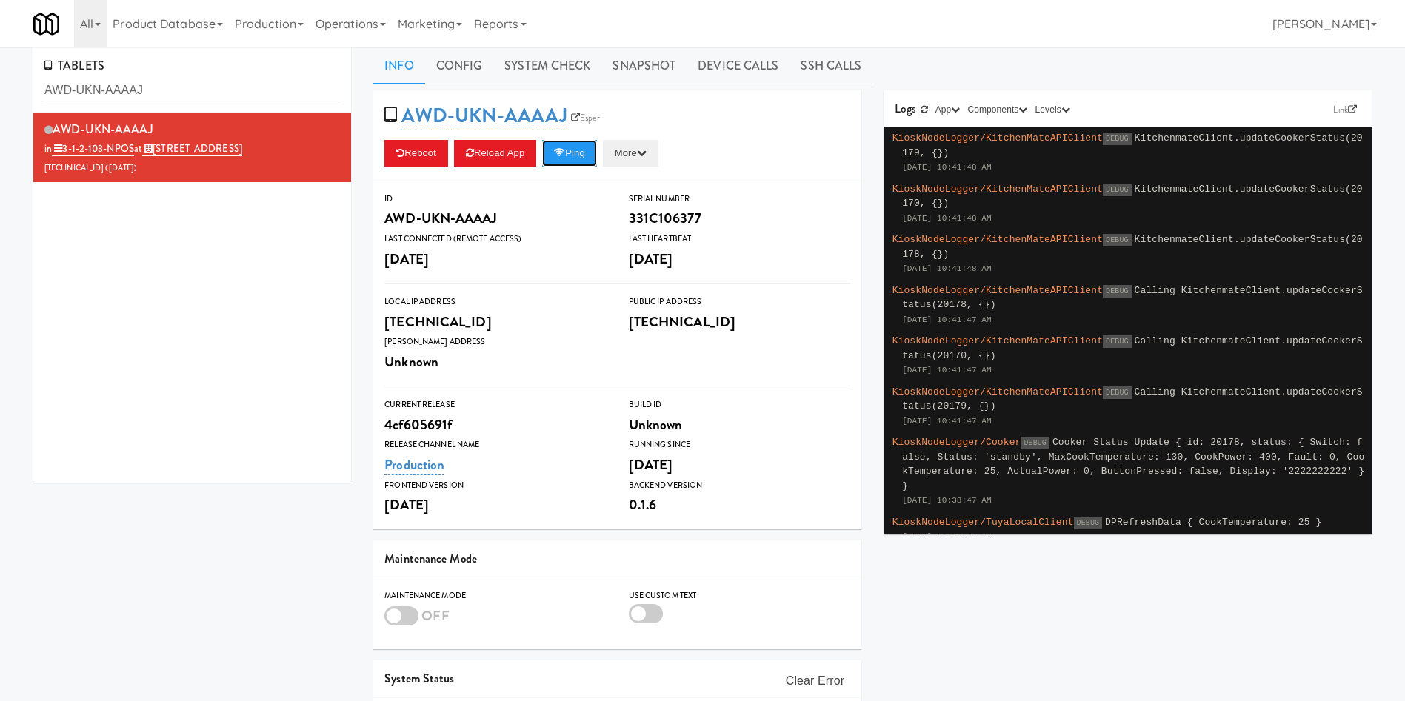
drag, startPoint x: 605, startPoint y: 170, endPoint x: 627, endPoint y: 160, distance: 24.5
click at [627, 164] on div "Reboot Reload App Ping More Ping Server Restart Server Force Reload App Unlock …" at bounding box center [617, 153] width 466 height 27
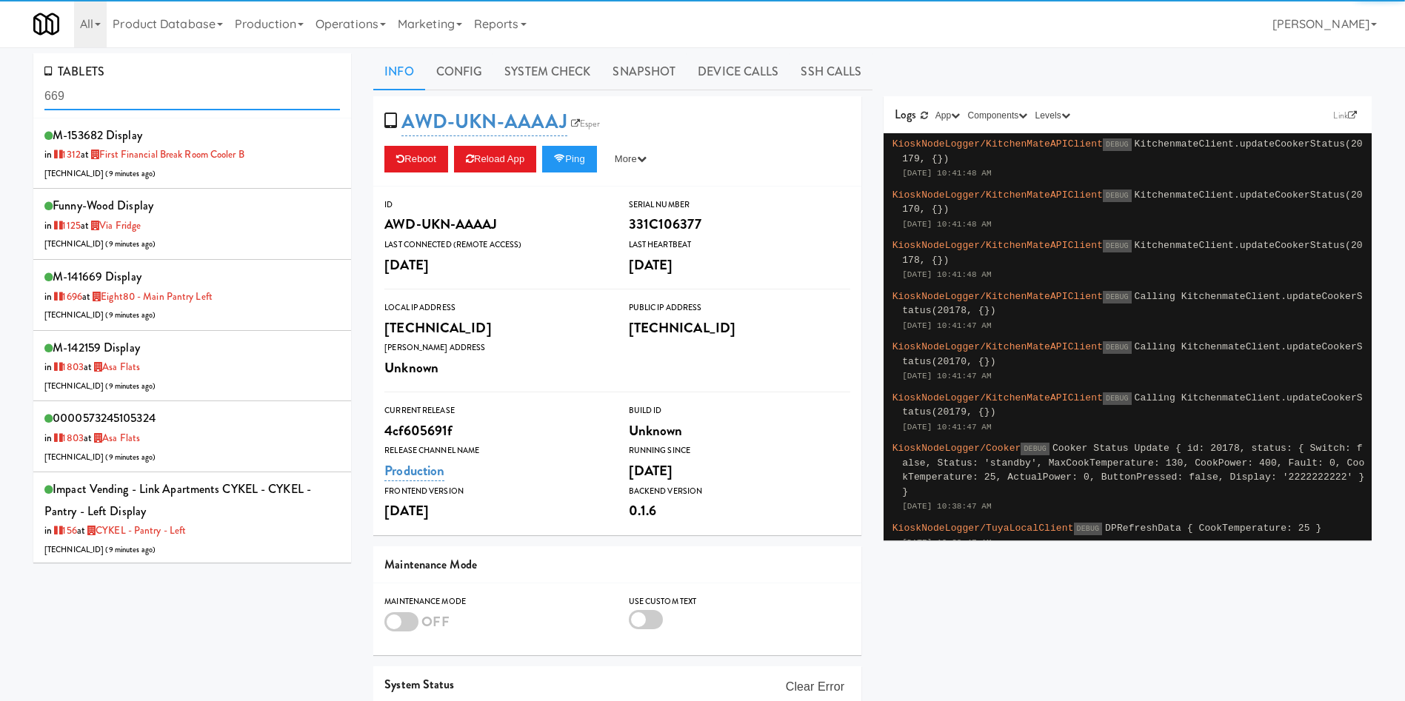
scroll to position [785, 0]
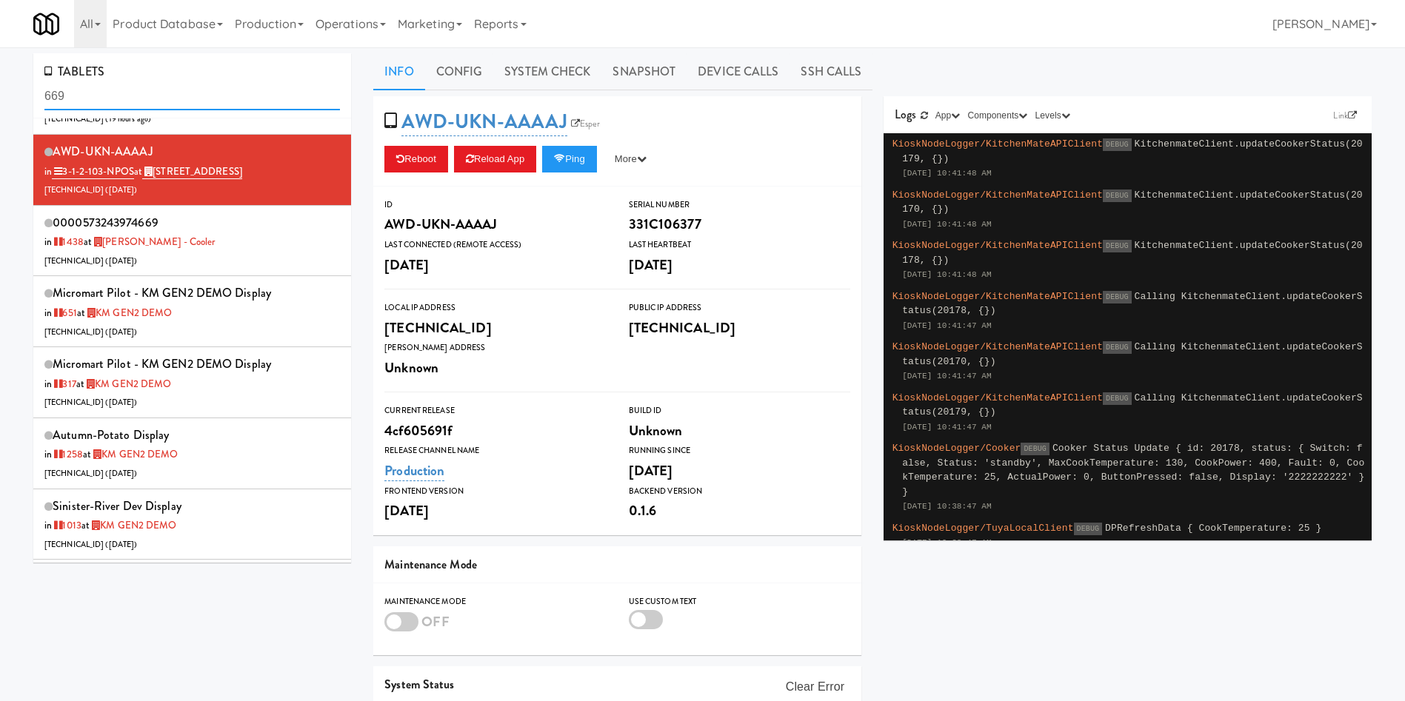
drag, startPoint x: 153, startPoint y: 98, endPoint x: 24, endPoint y: 92, distance: 129.7
click at [24, 93] on div "TABLETS 669 M-153682 Display in 1312 at First Financial Break Room Cooler B 206…" at bounding box center [192, 313] width 340 height 521
paste input "CMA-SUBZERO"
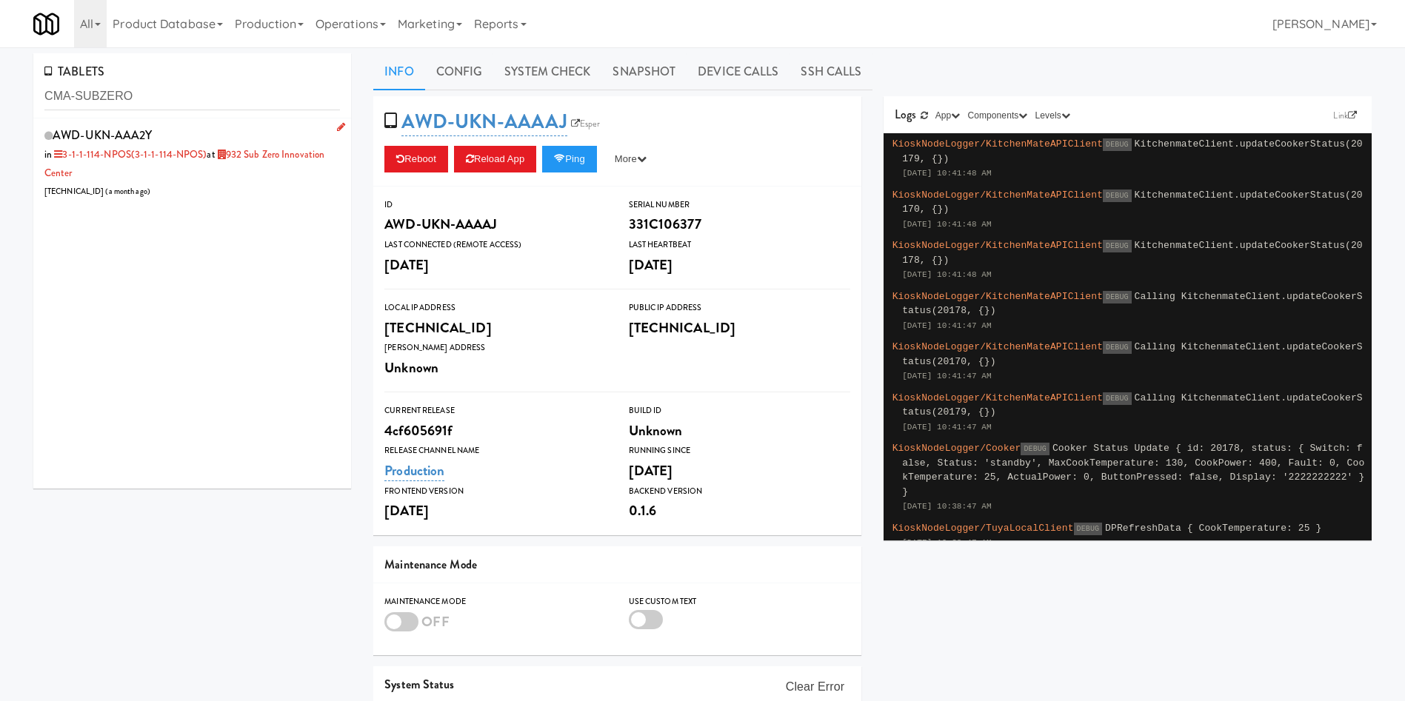
click at [260, 177] on div "AWD-UKN-AAA2Y in 3-1-1-114-NPOS (3-1-1-114-NPOS) at 932 Sub Zero Innovation Cen…" at bounding box center [191, 162] width 295 height 76
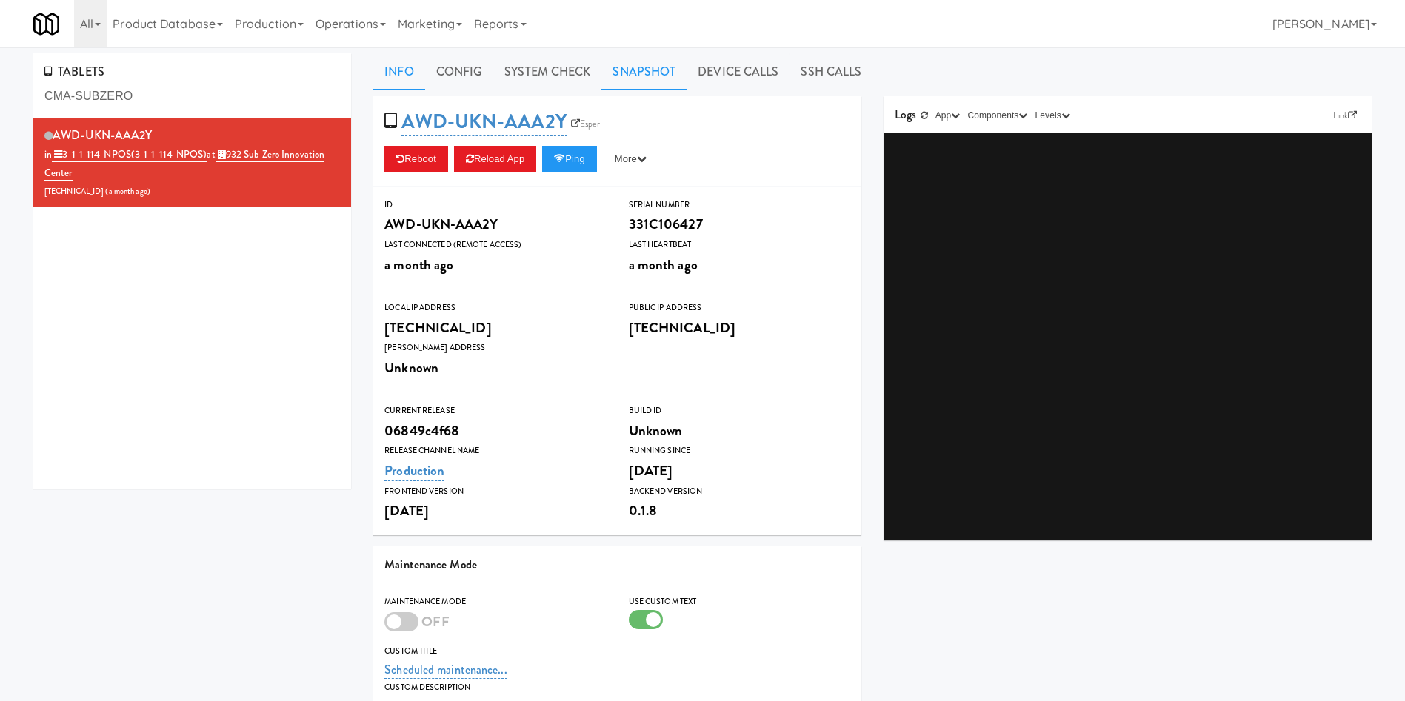
click at [657, 66] on link "Snapshot" at bounding box center [643, 71] width 85 height 37
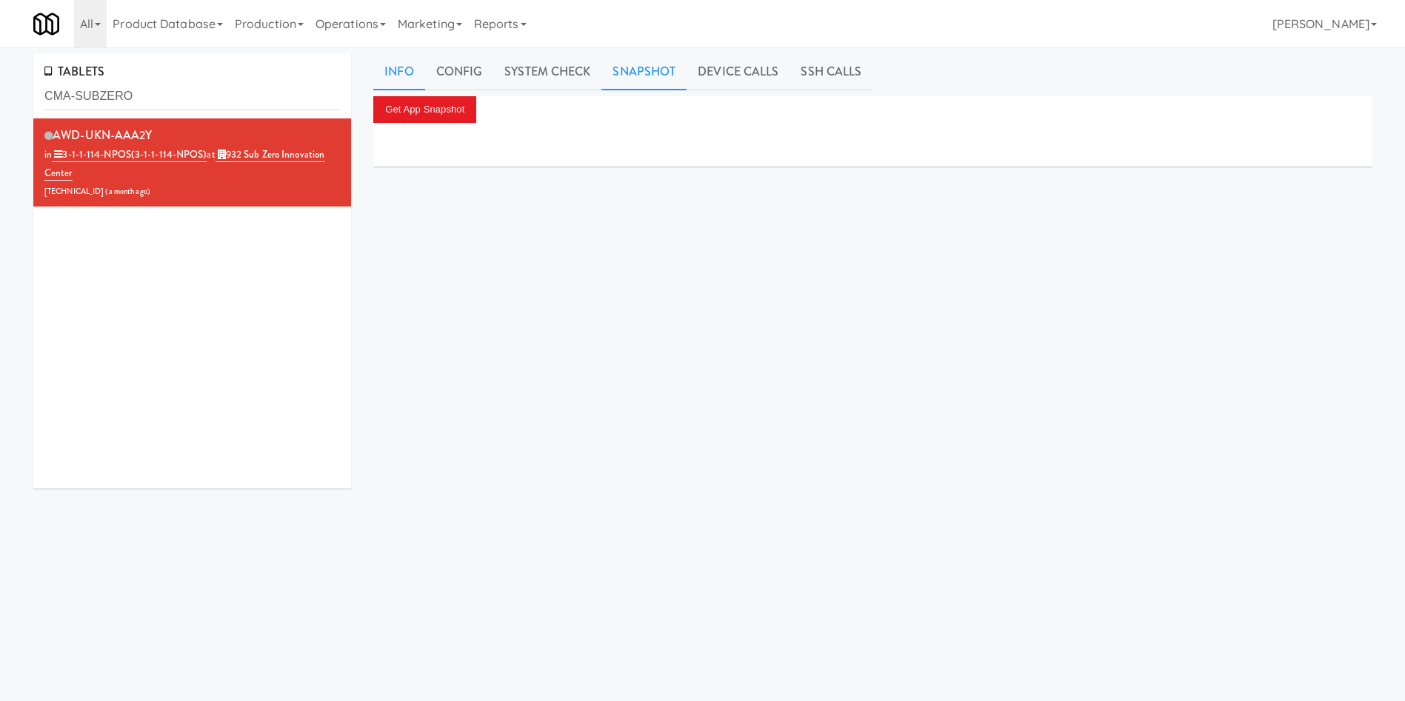
click at [406, 79] on link "Info" at bounding box center [398, 71] width 51 height 37
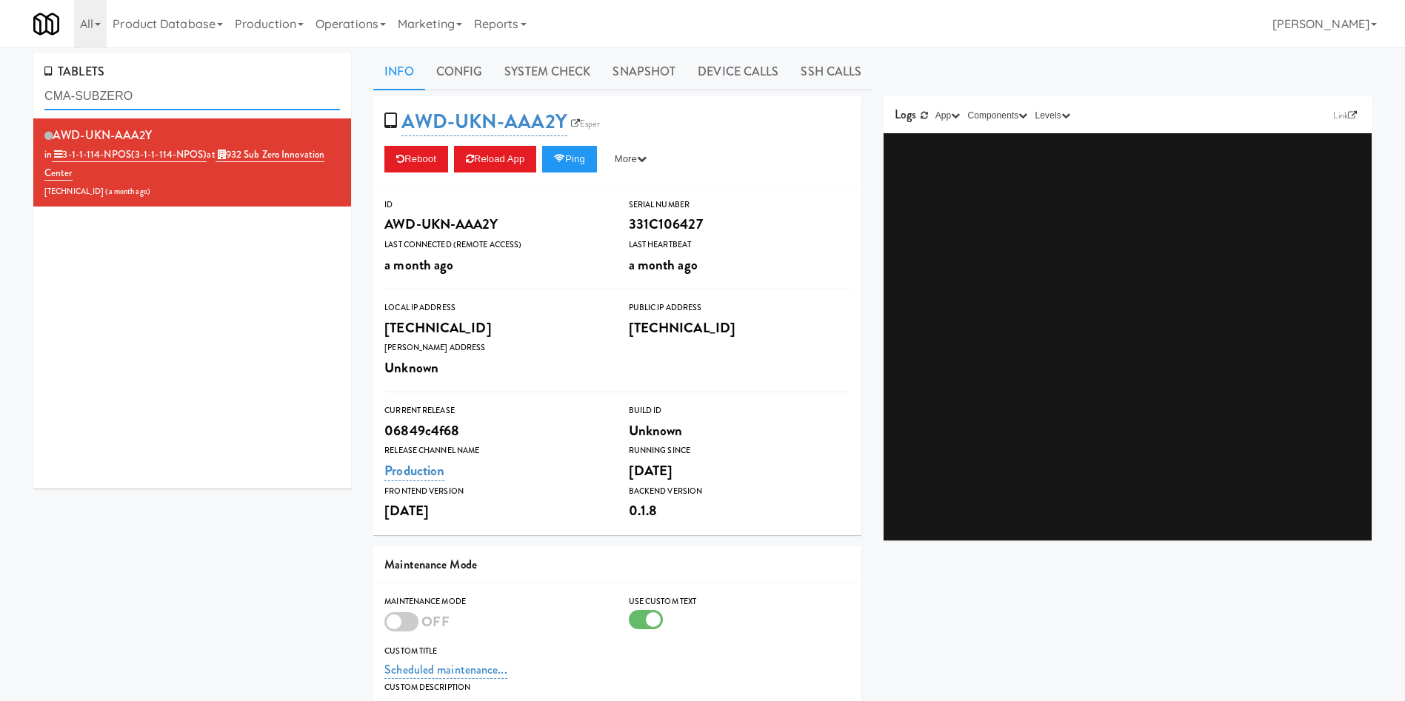
drag, startPoint x: 154, startPoint y: 90, endPoint x: 0, endPoint y: 92, distance: 154.0
click at [0, 92] on div "TABLETS CMA-SUBZERO AWD-UKN-AAA2Y in 3-1-1-114-NPOS (3-1-1-114-NPOS) at 932 Sub…" at bounding box center [702, 474] width 1405 height 843
paste input "ontinental Demo"
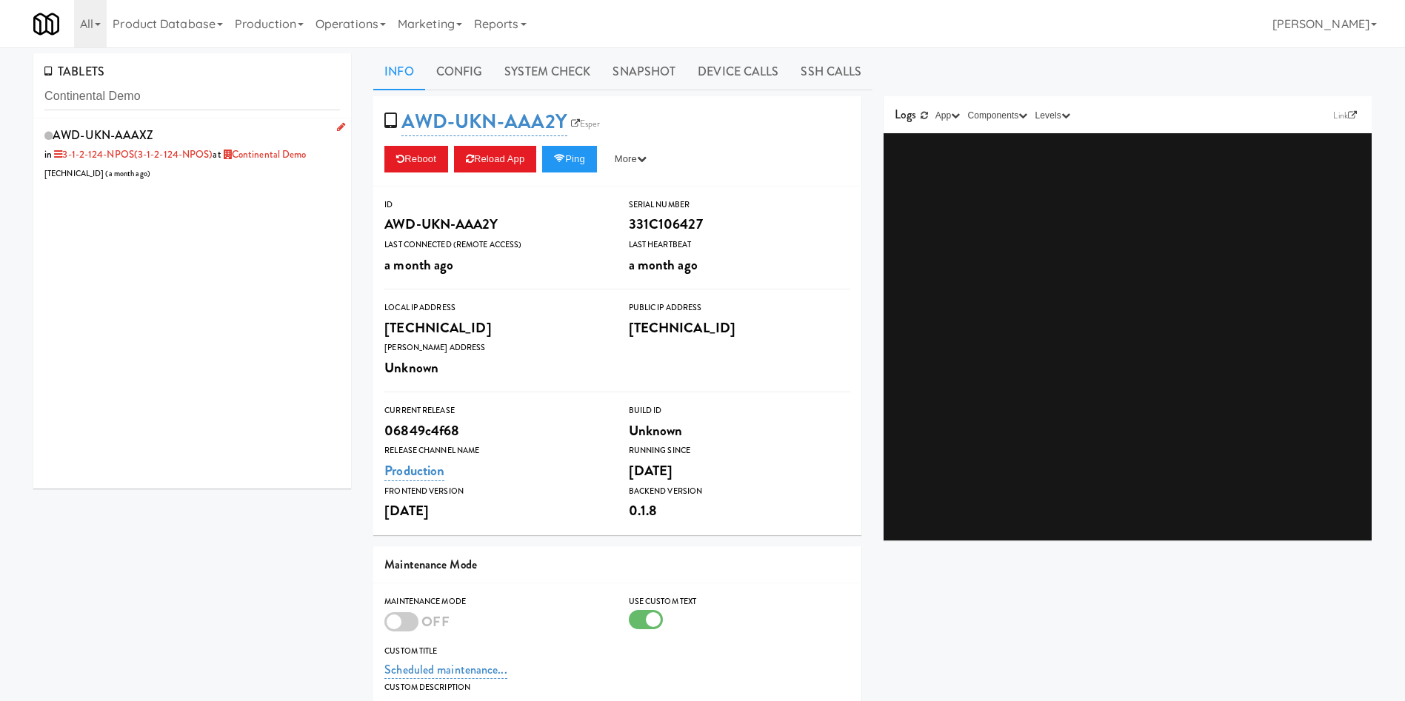
click at [238, 184] on li "AWD-UKN-AAAXZ in 3-1-2-124-NPOS (3-1-2-124-NPOS) at Continental Demo 204.156.18…" at bounding box center [192, 153] width 318 height 70
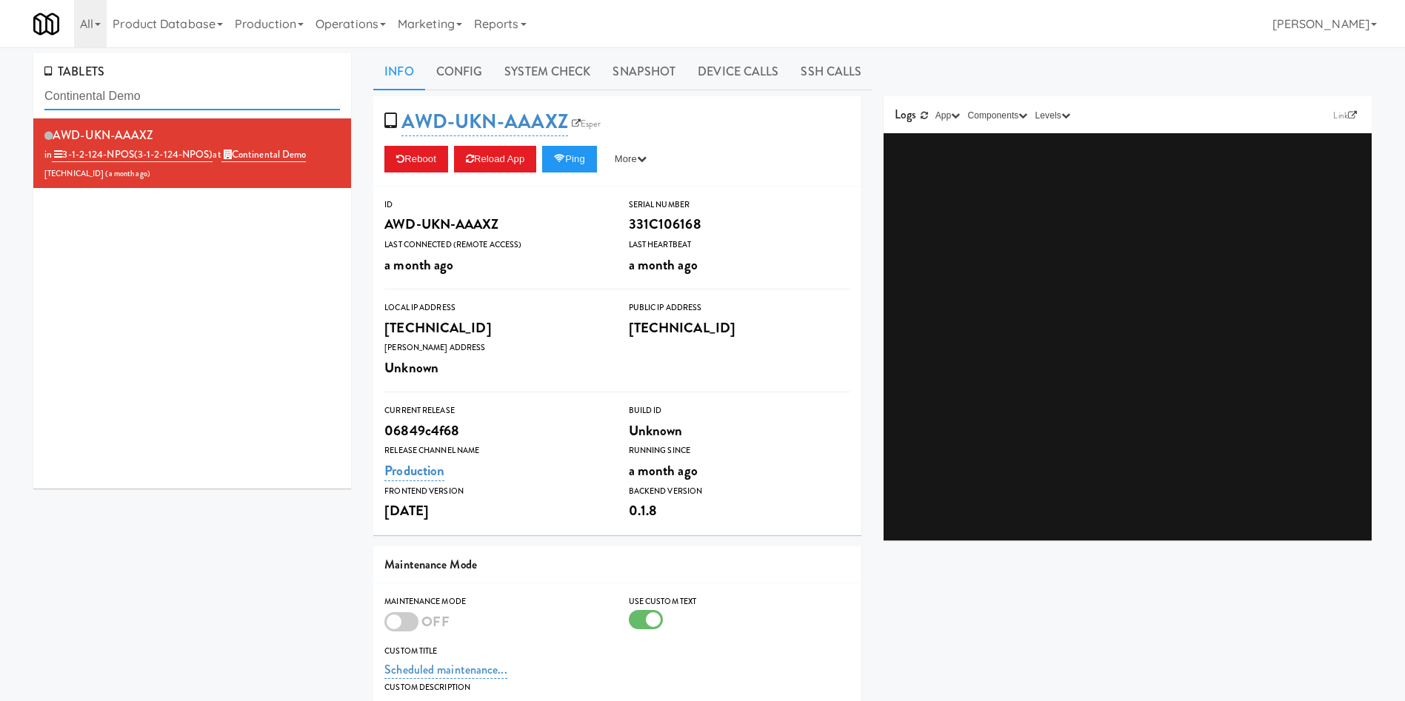
drag, startPoint x: 197, startPoint y: 93, endPoint x: 0, endPoint y: 94, distance: 197.0
click at [0, 94] on div "TABLETS Continental Demo AWD-UKN-AAAXZ in 3-1-2-124-NPOS (3-1-2-124-NPOS) at Co…" at bounding box center [702, 474] width 1405 height 843
paste input "909 AA Pilot Lounge"
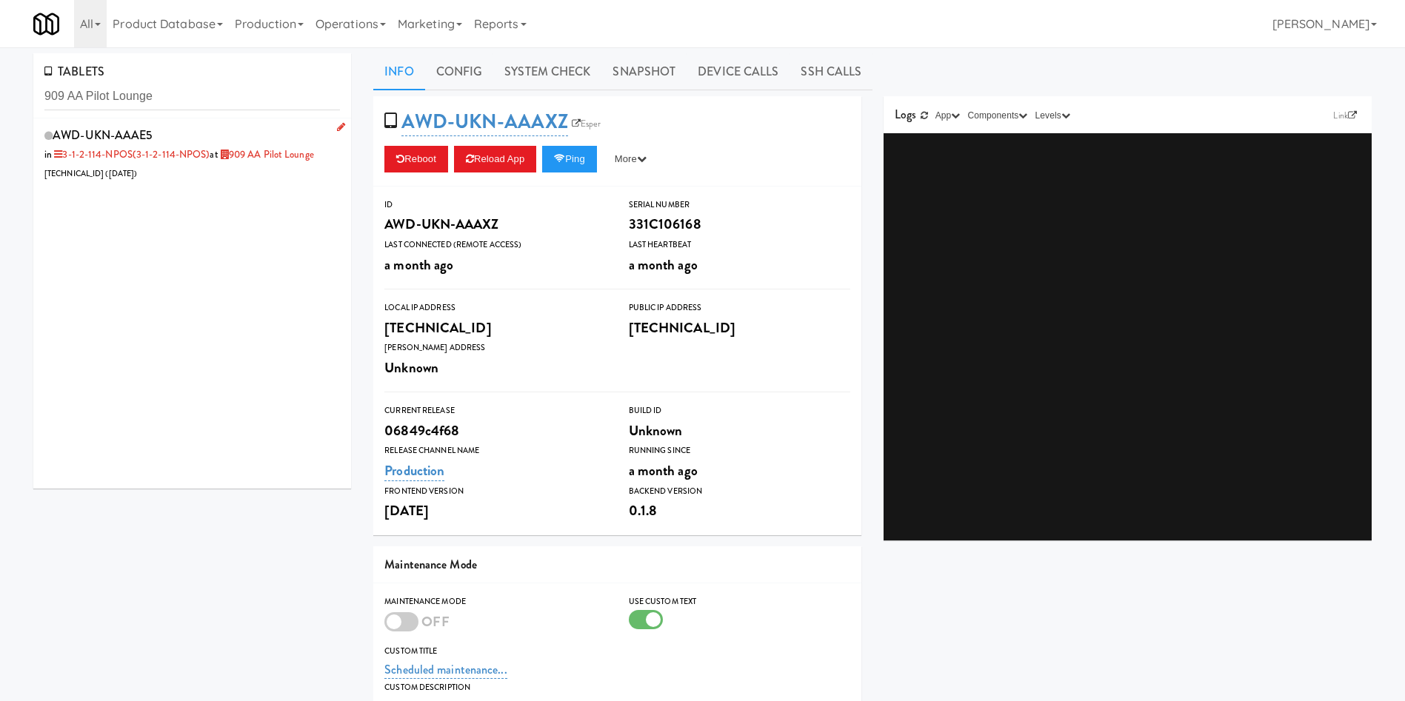
click at [190, 174] on div "AWD-UKN-AAAE5 in 3-1-2-114-NPOS (3-1-2-114-NPOS) at 909 AA Pilot Lounge 76.74.1…" at bounding box center [191, 153] width 295 height 58
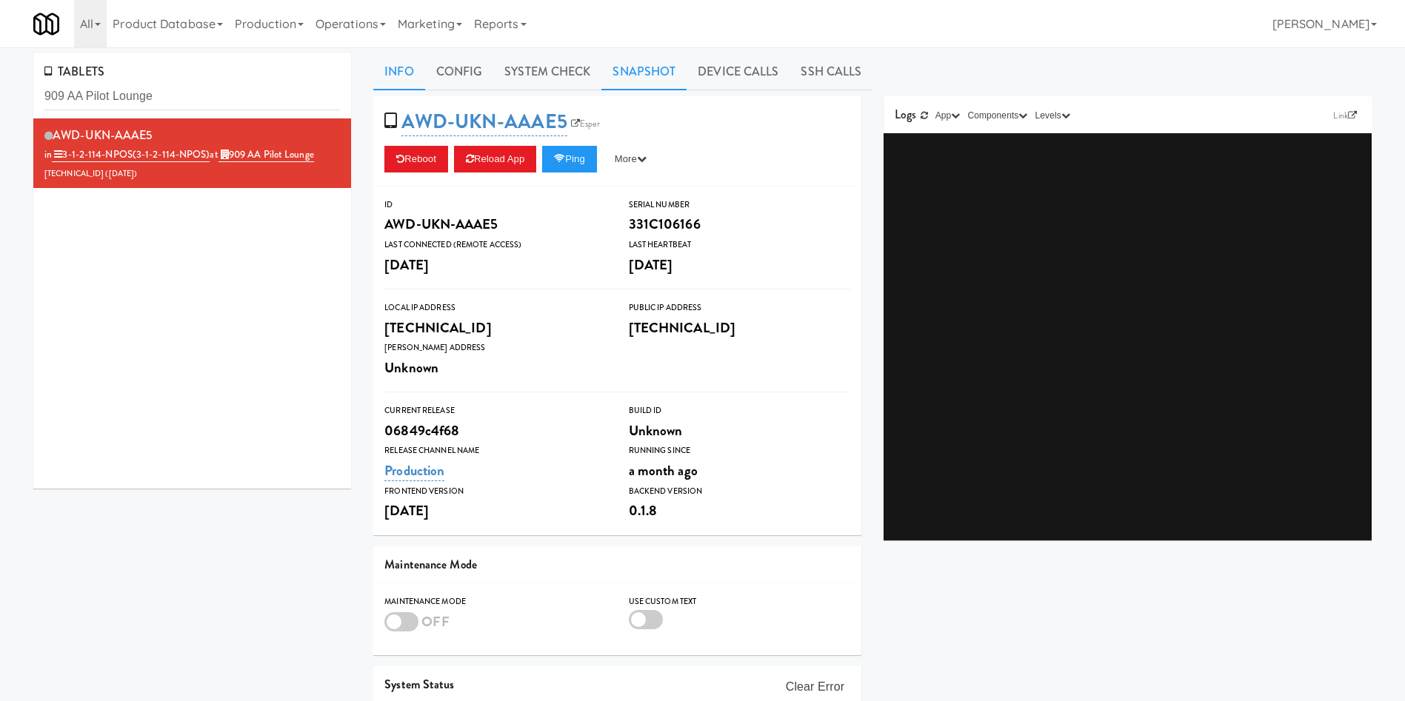
click at [626, 67] on link "Snapshot" at bounding box center [643, 71] width 85 height 37
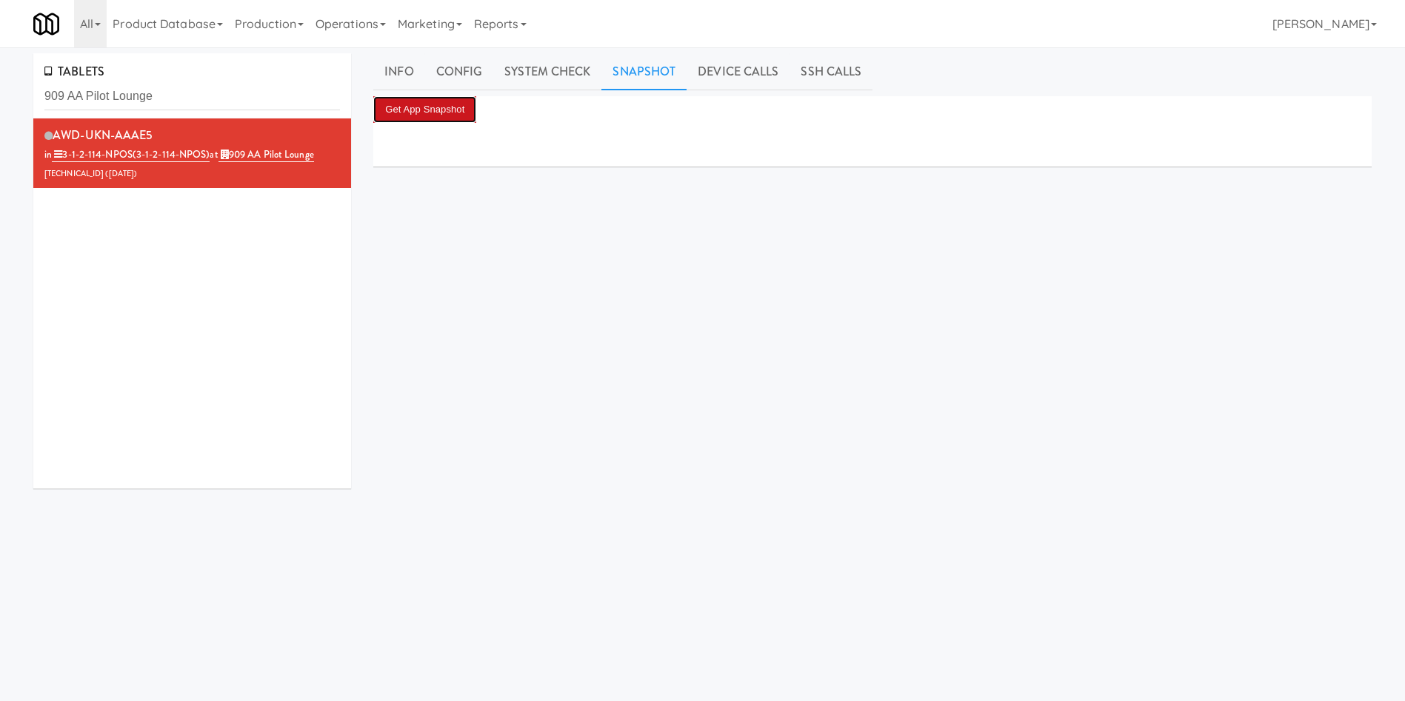
click at [461, 120] on button "Get App Snapshot" at bounding box center [424, 109] width 103 height 27
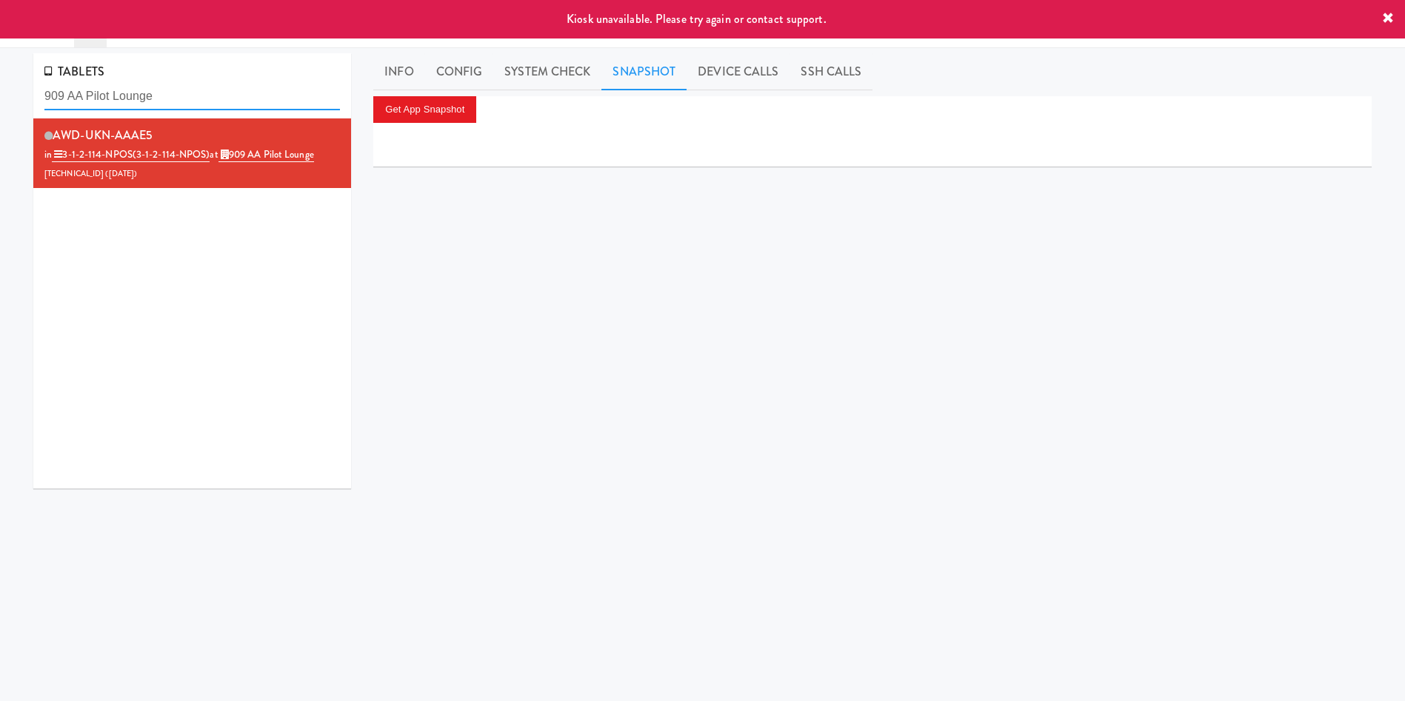
click at [284, 97] on input "909 AA Pilot Lounge" at bounding box center [191, 96] width 295 height 27
drag, startPoint x: 247, startPoint y: 95, endPoint x: 10, endPoint y: 90, distance: 237.7
click at [0, 93] on div "TABLETS 909 AA Pilot Lounge AWD-UKN-AAAE5 in 3-1-2-114-NPOS (3-1-2-114-NPOS) at…" at bounding box center [702, 352] width 1405 height 598
paste input "32 Sub Zero Innovation Center"
click at [245, 247] on div "AWD-UKN-AAAE5 in 3-1-2-114-NPOS (3-1-2-114-NPOS) at 909 AA Pilot Lounge 76.74.1…" at bounding box center [192, 303] width 318 height 370
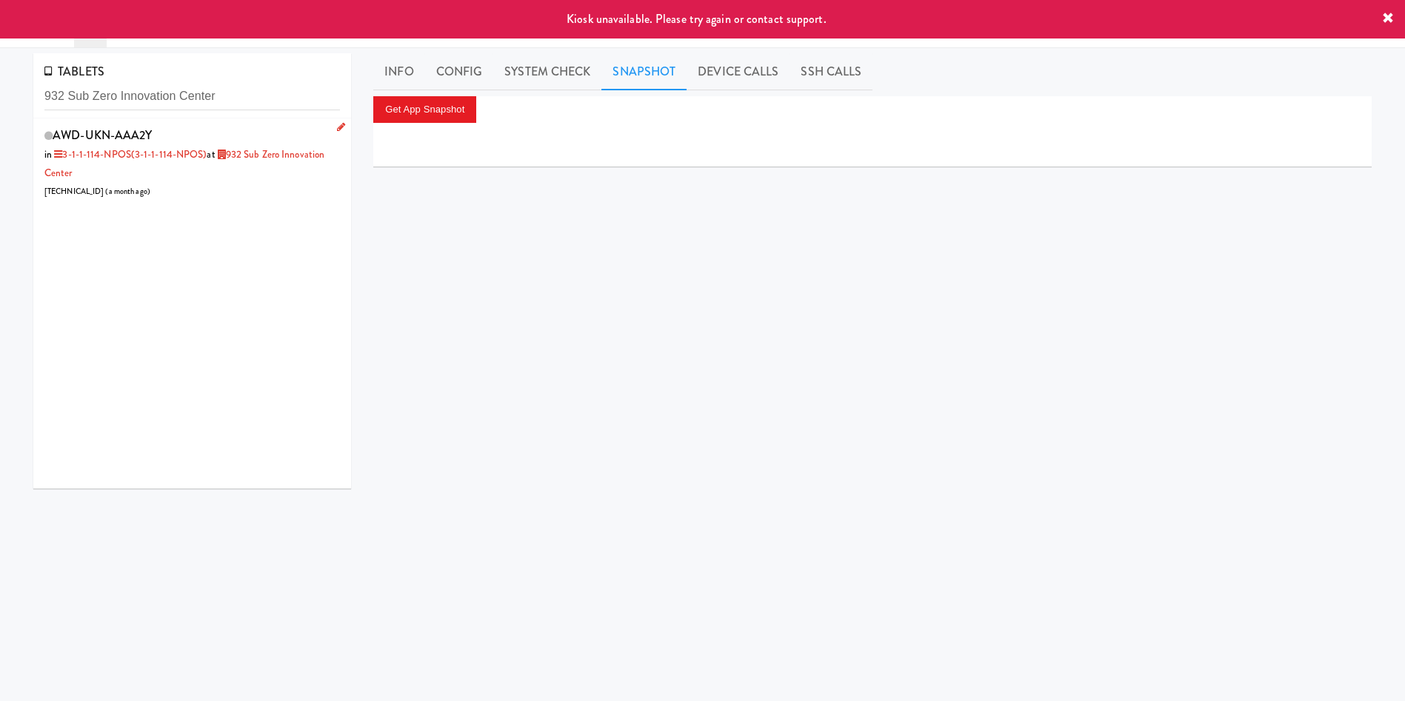
click at [227, 198] on div "AWD-UKN-AAA2Y in 3-1-1-114-NPOS (3-1-1-114-NPOS) at 932 Sub Zero Innovation Cen…" at bounding box center [191, 162] width 295 height 76
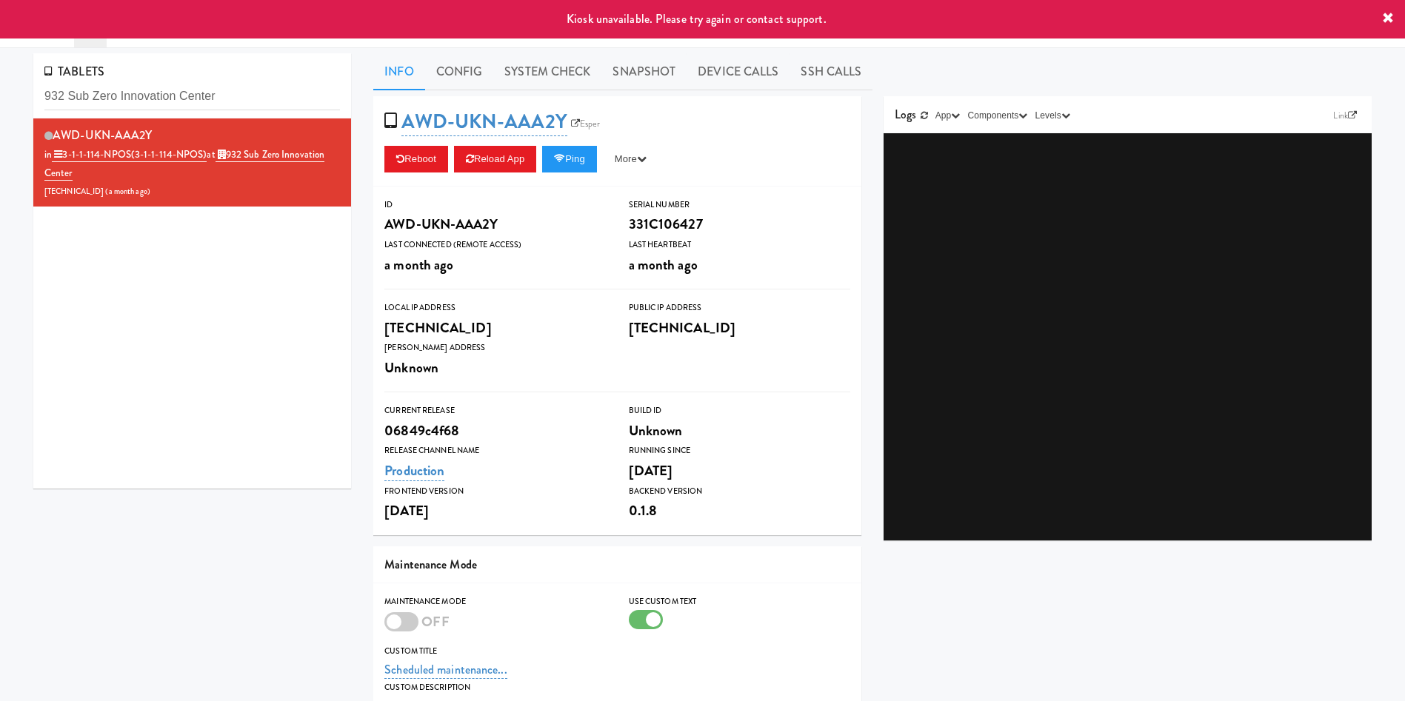
click at [227, 270] on div "AWD-UKN-AAA2Y in 3-1-1-114-NPOS (3-1-1-114-NPOS) at 932 Sub Zero Innovation Cen…" at bounding box center [192, 303] width 318 height 370
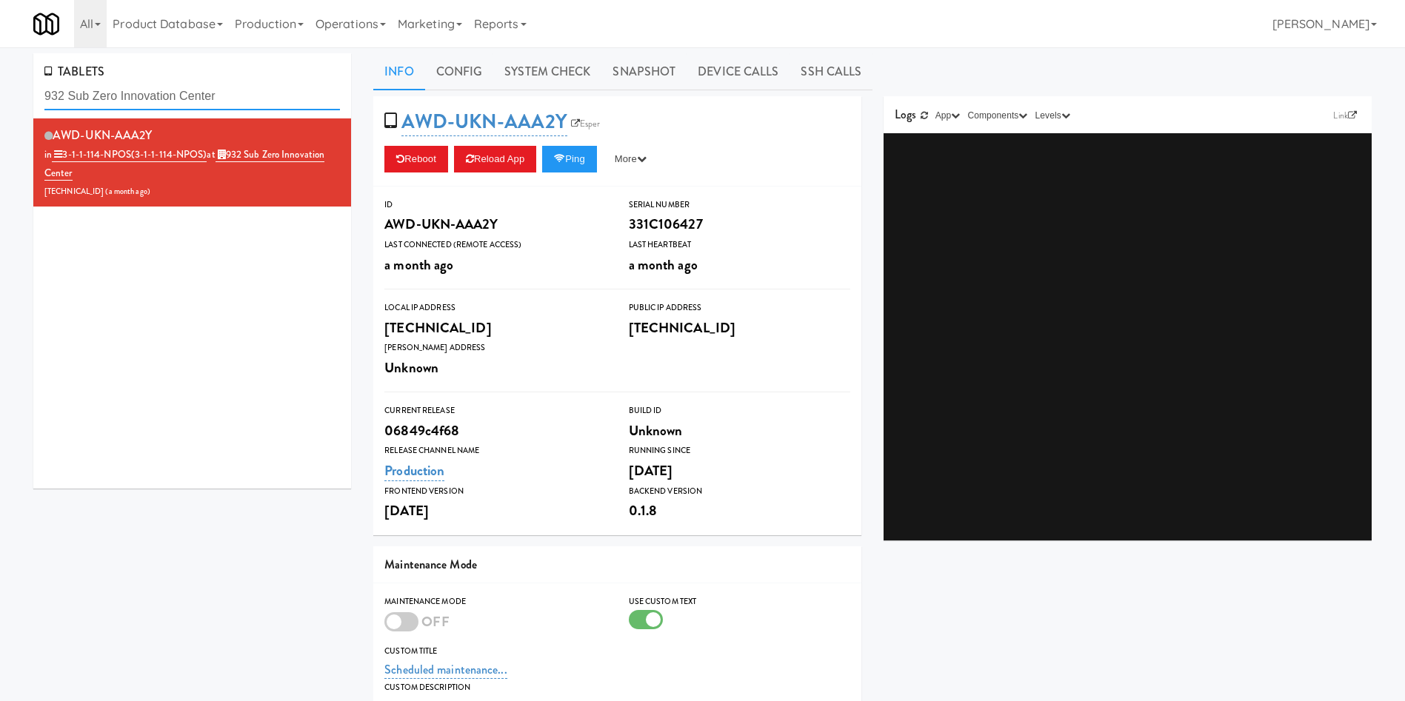
drag, startPoint x: 255, startPoint y: 92, endPoint x: 105, endPoint y: 23, distance: 164.7
click at [0, 73] on div "TABLETS 932 Sub Zero Innovation Center AWD-UKN-AAA2Y in 3-1-1-114-NPOS (3-1-1-1…" at bounding box center [702, 474] width 1405 height 843
paste input "12 Canteen Chicago Branch"
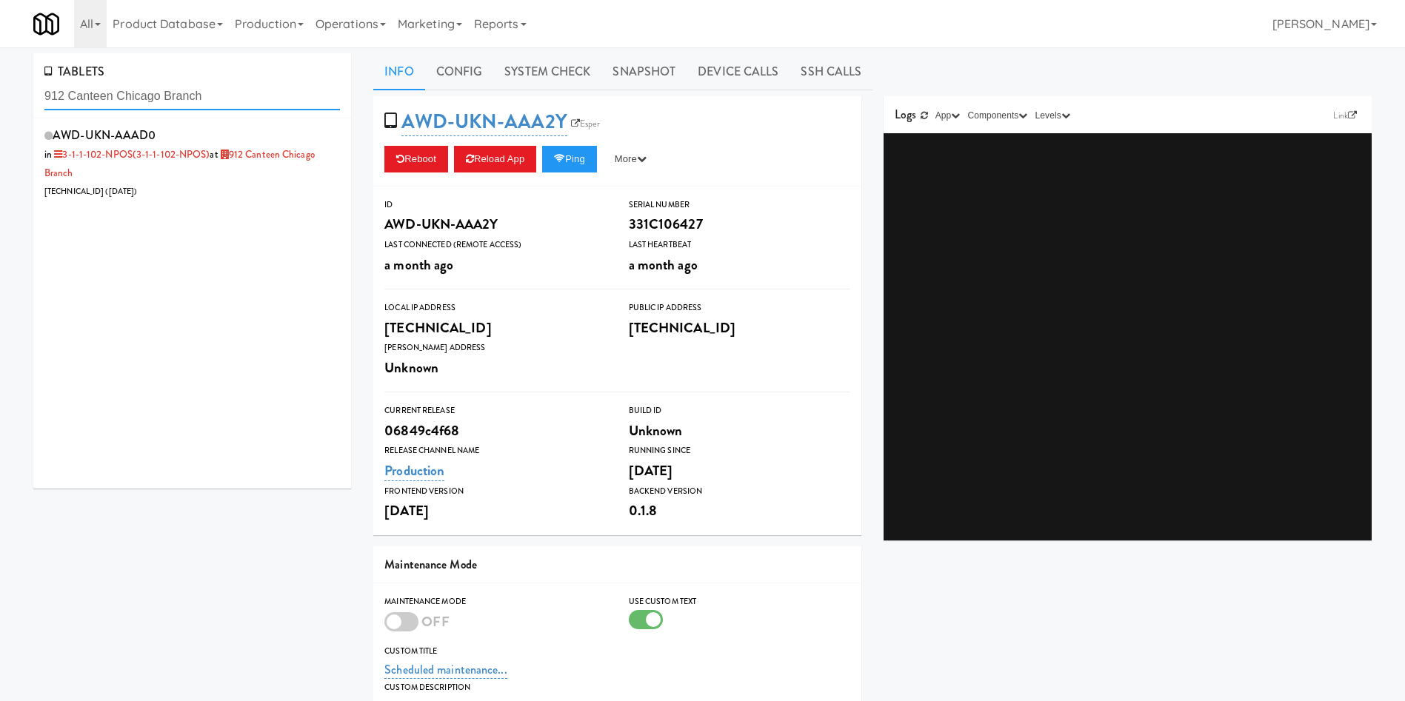
drag, startPoint x: 252, startPoint y: 101, endPoint x: 0, endPoint y: 101, distance: 252.5
click at [0, 101] on div "TABLETS 912 Canteen Chicago Branch AWD-UKN-AAAD0 in 3-1-1-102-NPOS (3-1-1-102-N…" at bounding box center [702, 474] width 1405 height 843
paste input "09 AA Pilot Lounge"
drag, startPoint x: 205, startPoint y: 101, endPoint x: 0, endPoint y: 96, distance: 205.2
click at [0, 96] on div "TABLETS 909 AA Pilot Lounge AWD-UKN-AAAE5 in 3-1-2-114-NPOS (3-1-2-114-NPOS) at…" at bounding box center [702, 474] width 1405 height 843
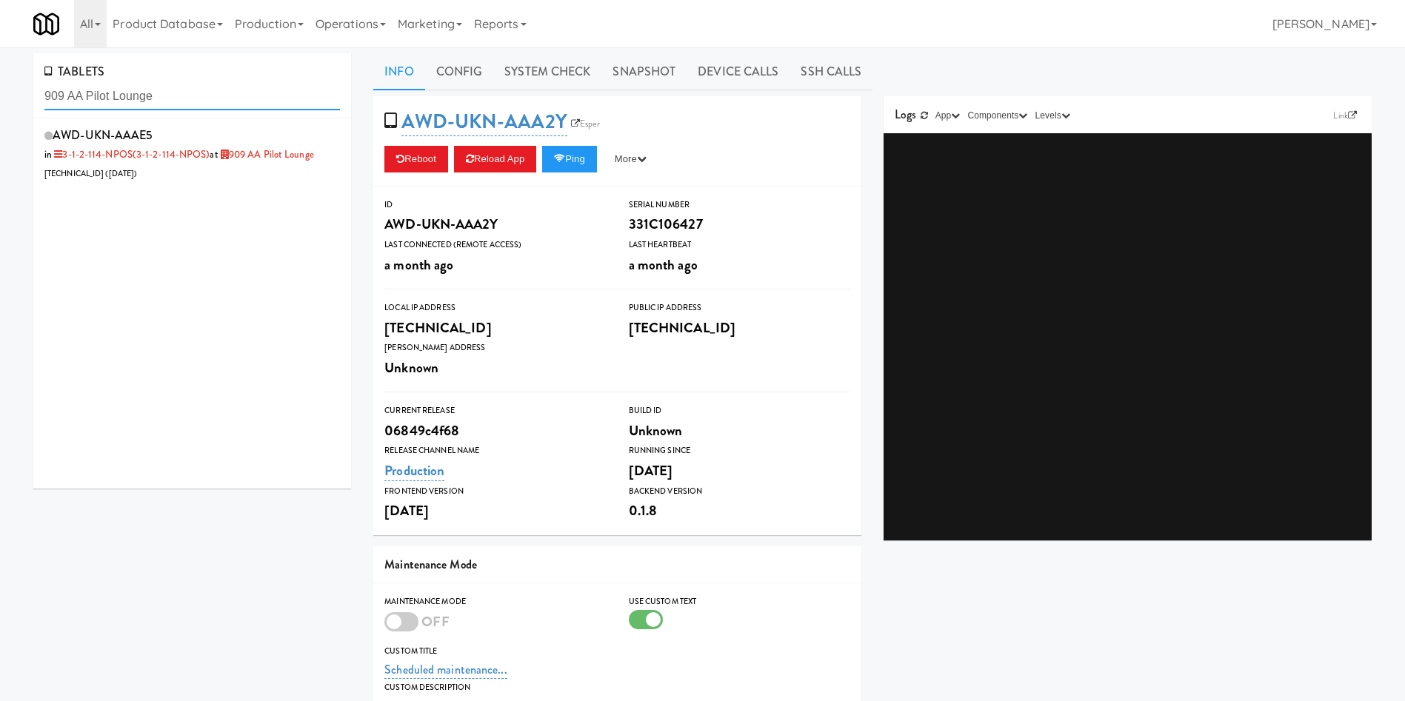
paste input "309 Northridge Nook"
click at [233, 231] on div "AWD-UKN-AAAAJ in 3-1-2-103-NPOS at 309 Northridge Nook 76.74.148.109 ( 5 days a…" at bounding box center [192, 303] width 318 height 370
click at [251, 165] on div "AWD-UKN-AAAAJ in 3-1-2-103-NPOS at 309 Northridge Nook 76.74.148.109 ( 5 days a…" at bounding box center [191, 153] width 295 height 58
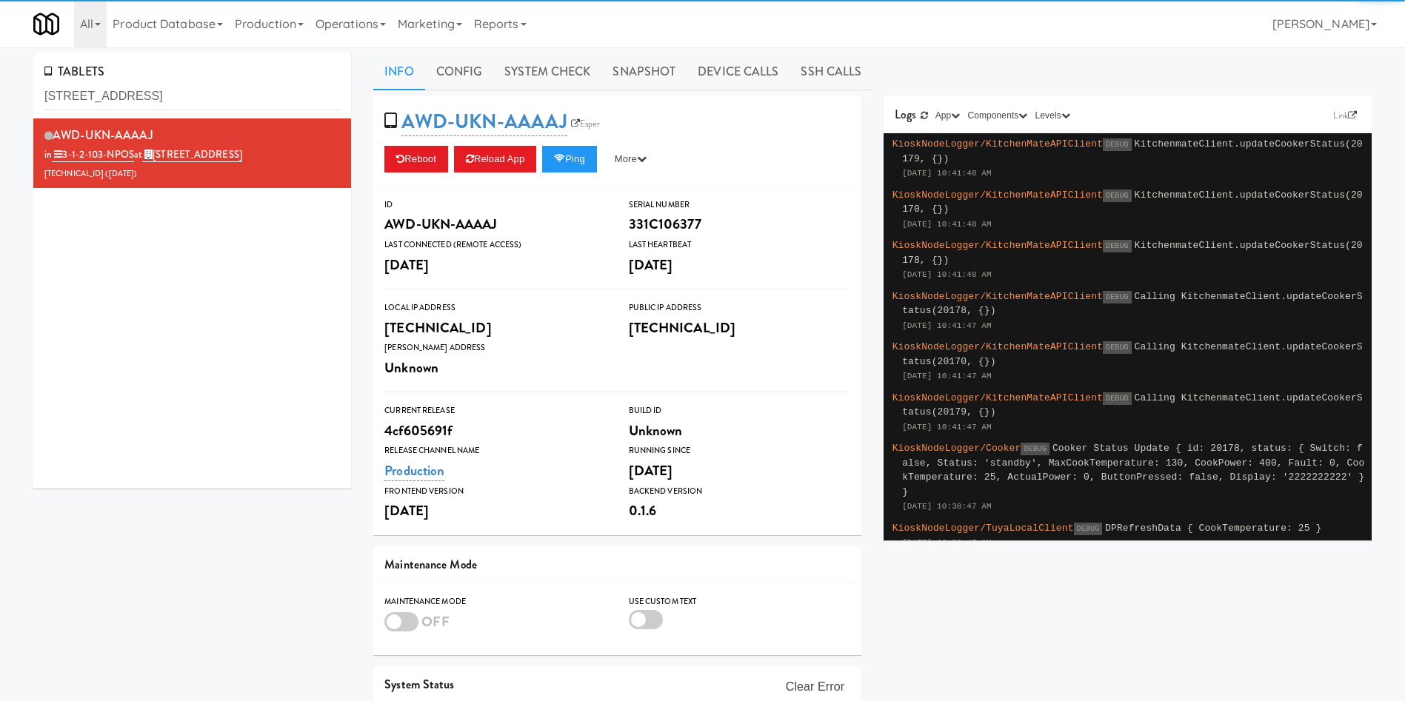
click at [165, 306] on div "AWD-UKN-AAAAJ in 3-1-2-103-NPOS at 309 Northridge Nook 76.74.148.109 ( 5 days a…" at bounding box center [192, 303] width 318 height 370
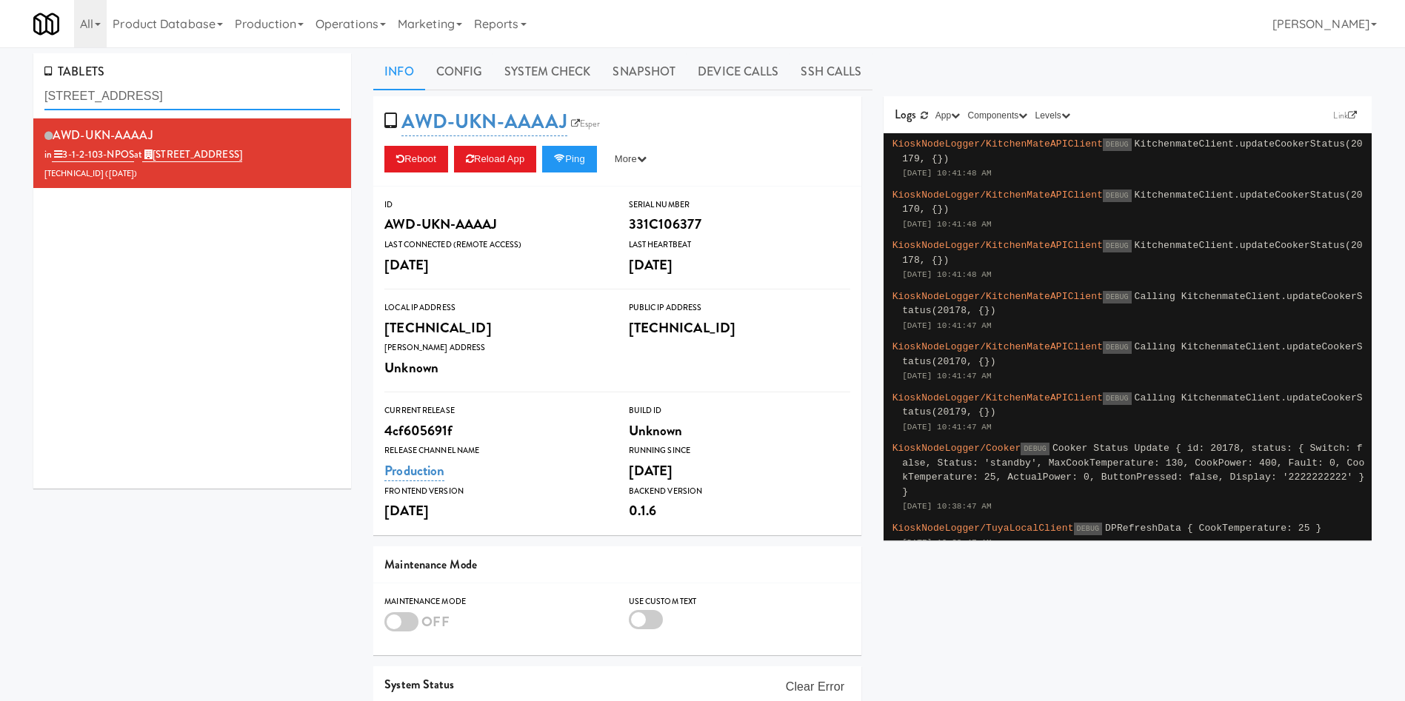
drag, startPoint x: 213, startPoint y: 99, endPoint x: 0, endPoint y: 59, distance: 217.0
click at [0, 59] on div "TABLETS 309 Northridge Nook AWD-UKN-AAAAJ in 3-1-2-103-NPOS at 309 Northridge N…" at bounding box center [702, 437] width 1405 height 769
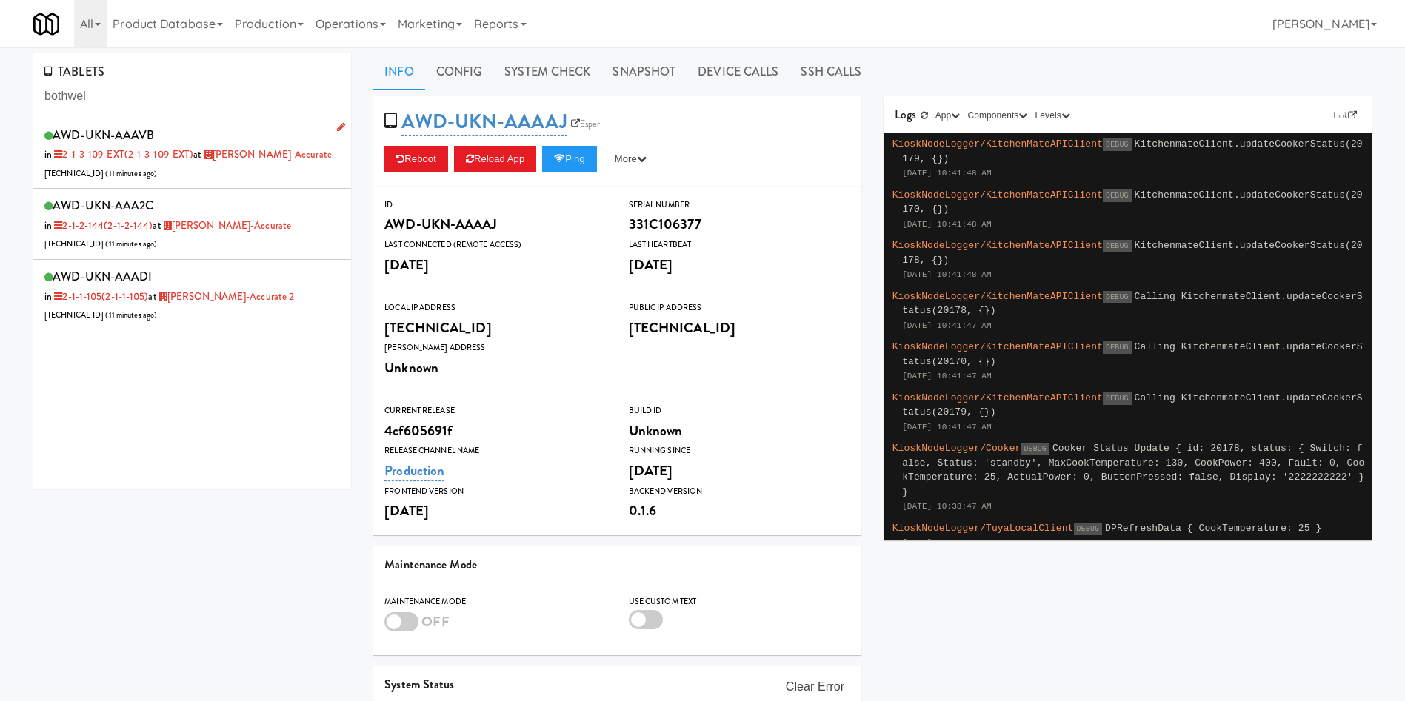
click at [267, 170] on div "AWD-UKN-AAAVB in 2-1-3-109-EXT (2-1-3-109-EXT) at Bothwell-Accurate 206.0.69.63…" at bounding box center [191, 153] width 295 height 58
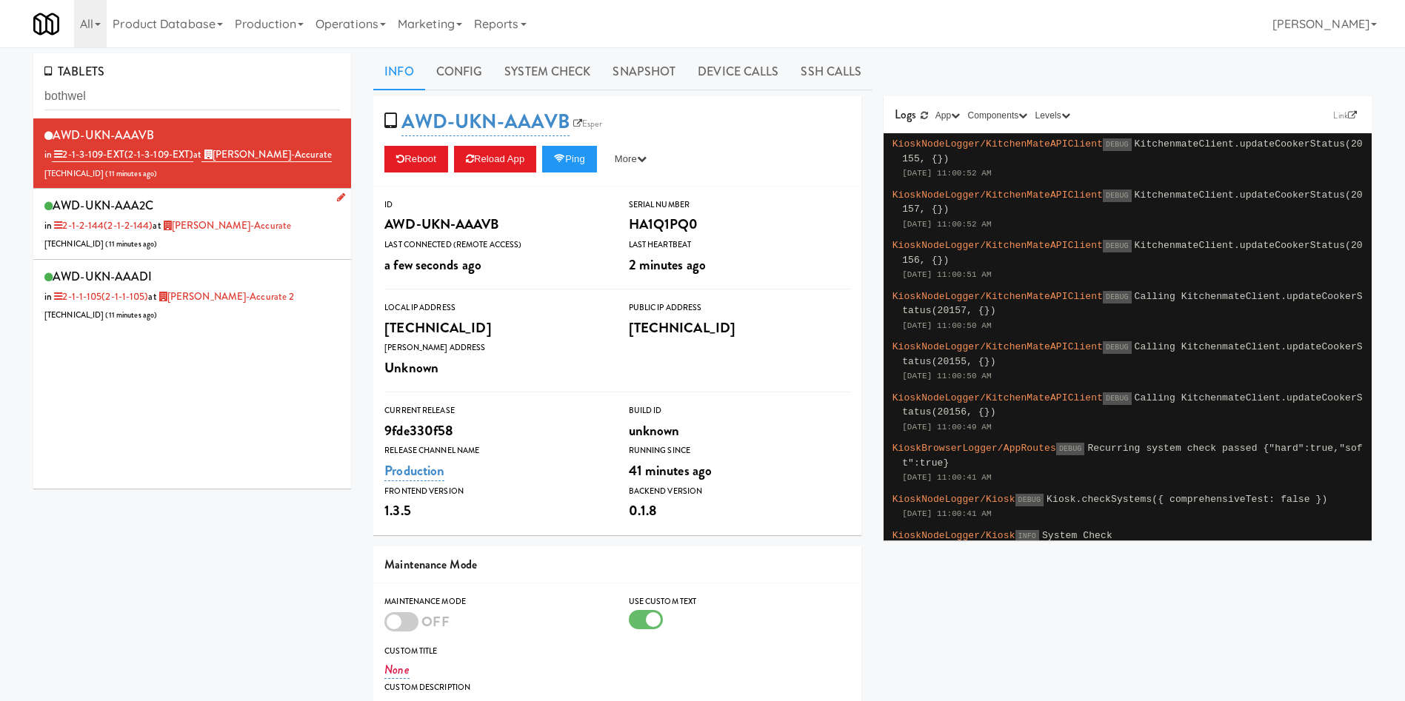
drag, startPoint x: 281, startPoint y: 367, endPoint x: 248, endPoint y: 230, distance: 141.7
click at [281, 367] on div "AWD-UKN-AAAVB in 2-1-3-109-EXT (2-1-3-109-EXT) at Bothwell-Accurate 206.0.69.63…" at bounding box center [192, 303] width 318 height 370
drag, startPoint x: 195, startPoint y: 95, endPoint x: 0, endPoint y: 67, distance: 196.6
click at [0, 67] on div "TABLETS bothwel AWD-UKN-AAAVB in 2-1-3-109-EXT (2-1-3-109-EXT) at Bothwell-Accu…" at bounding box center [702, 474] width 1405 height 843
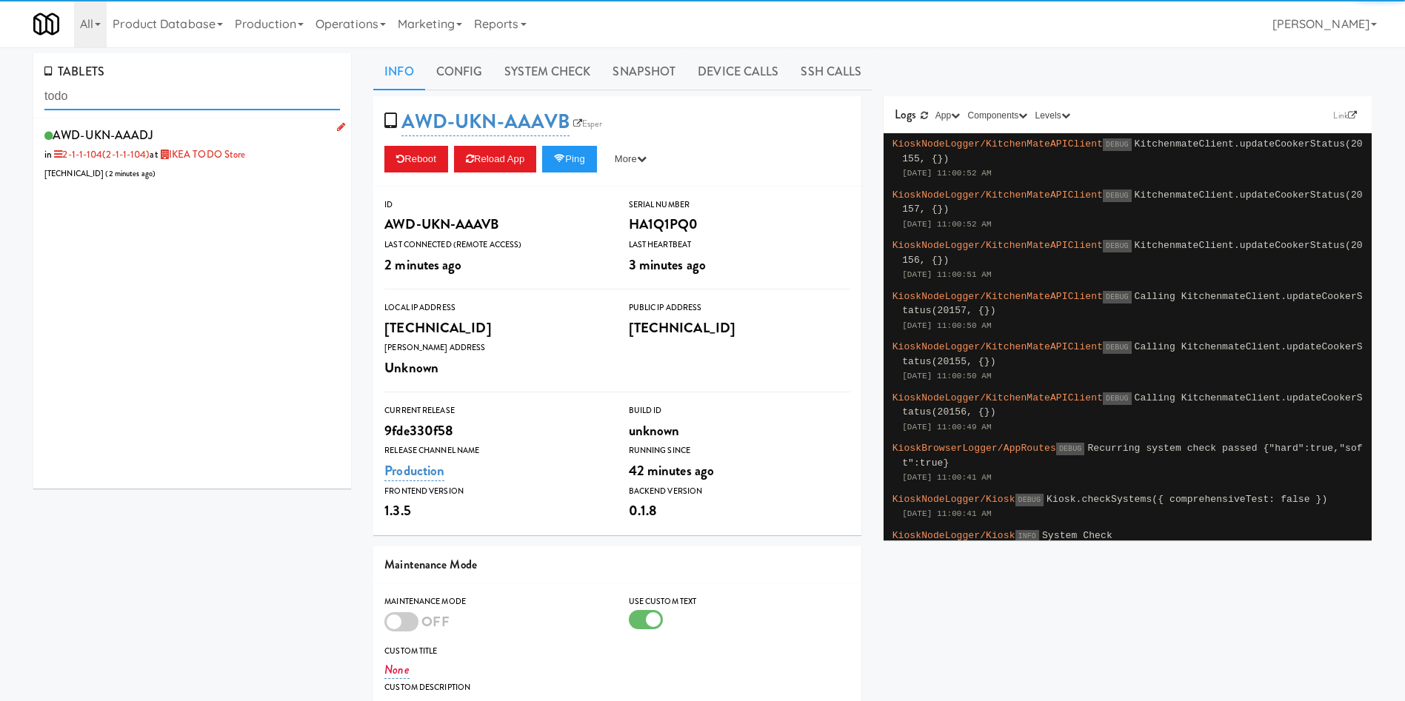
type input "todo"
click at [217, 172] on div "AWD-UKN-AAADJ in 2-1-1-104 (2-1-1-104) at IKEA TODO Store 205.150.154.102 ( 2 m…" at bounding box center [191, 153] width 295 height 58
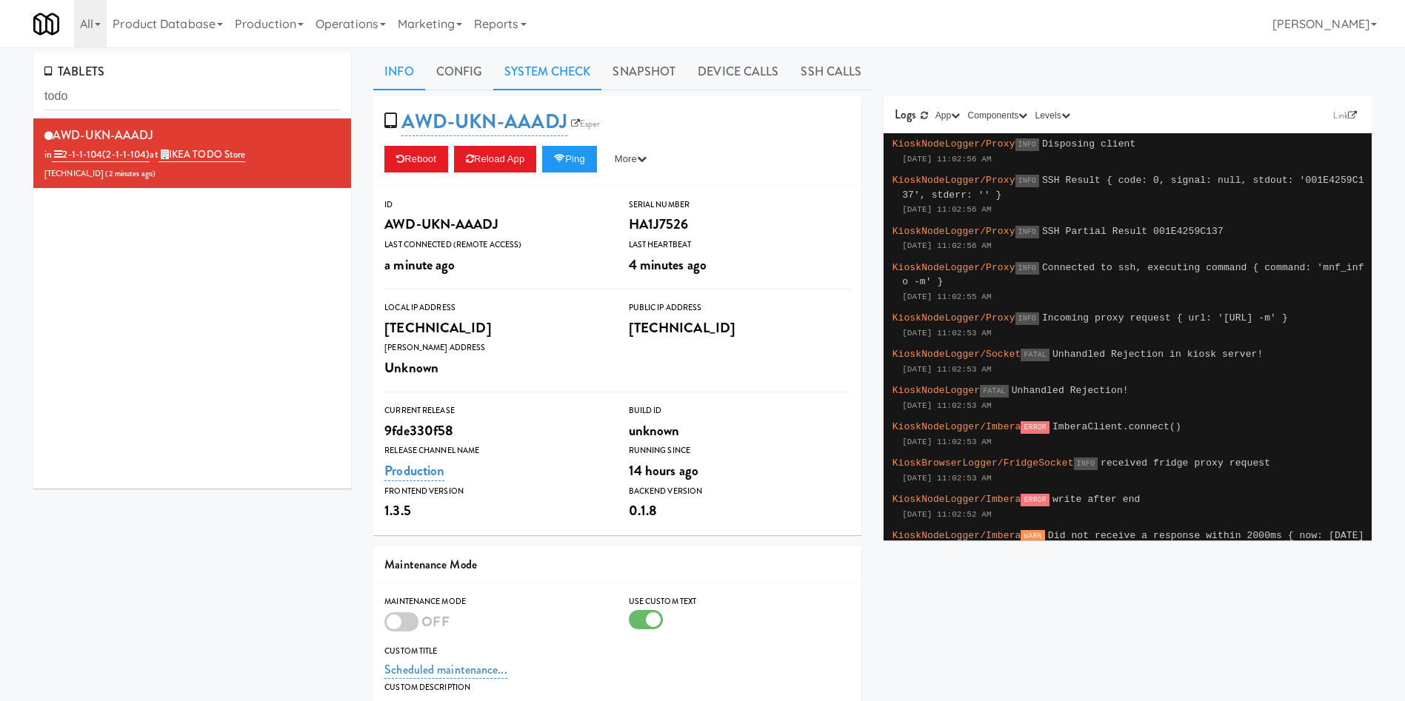
click at [563, 80] on link "System Check" at bounding box center [547, 71] width 108 height 37
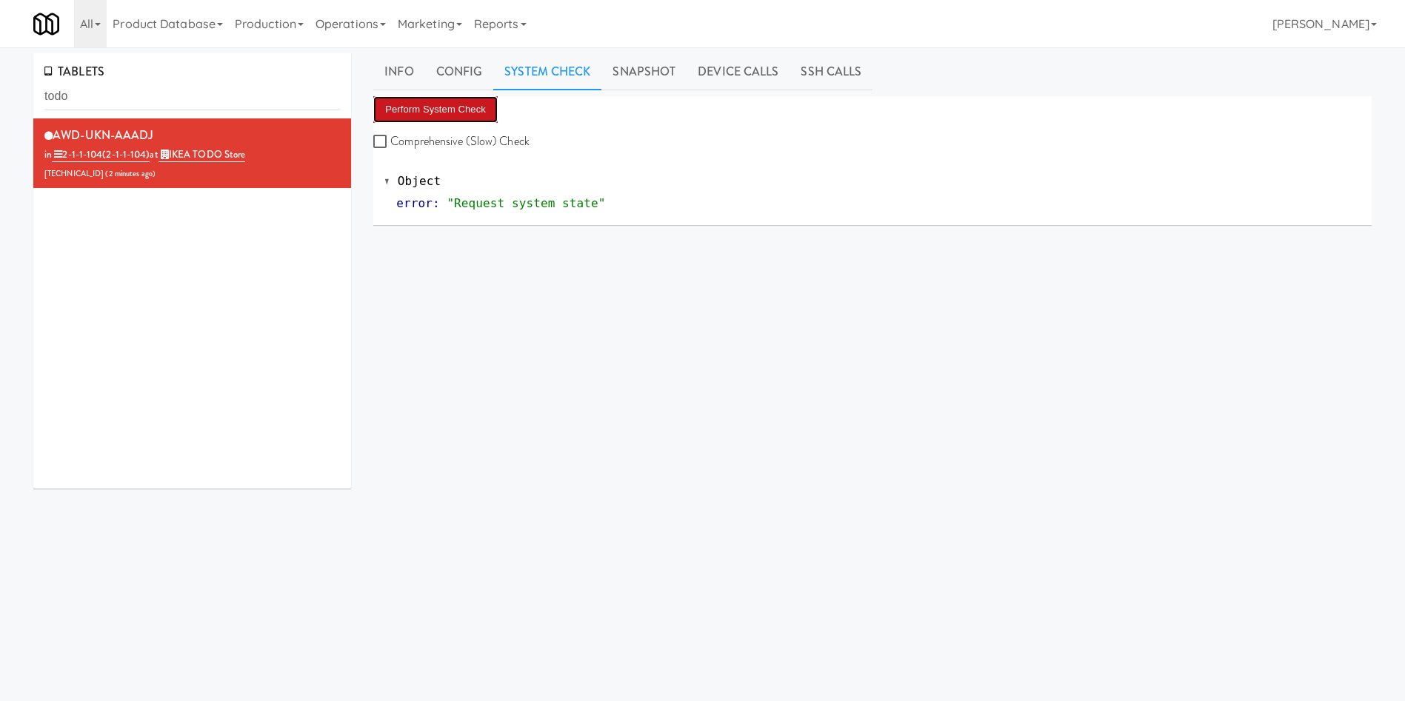
click at [467, 110] on button "Perform System Check" at bounding box center [435, 109] width 124 height 27
click at [374, 33] on link "Operations" at bounding box center [350, 23] width 82 height 47
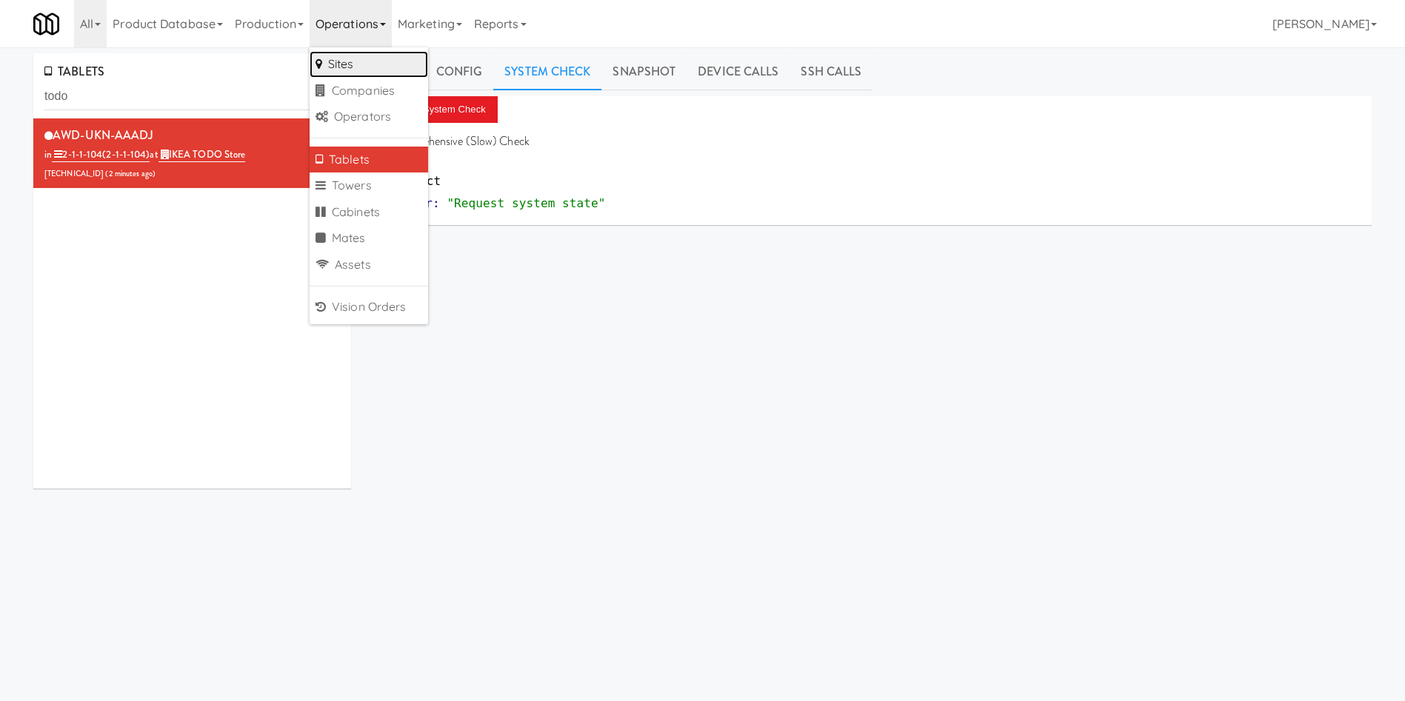
click at [375, 60] on link "Sites" at bounding box center [368, 64] width 118 height 27
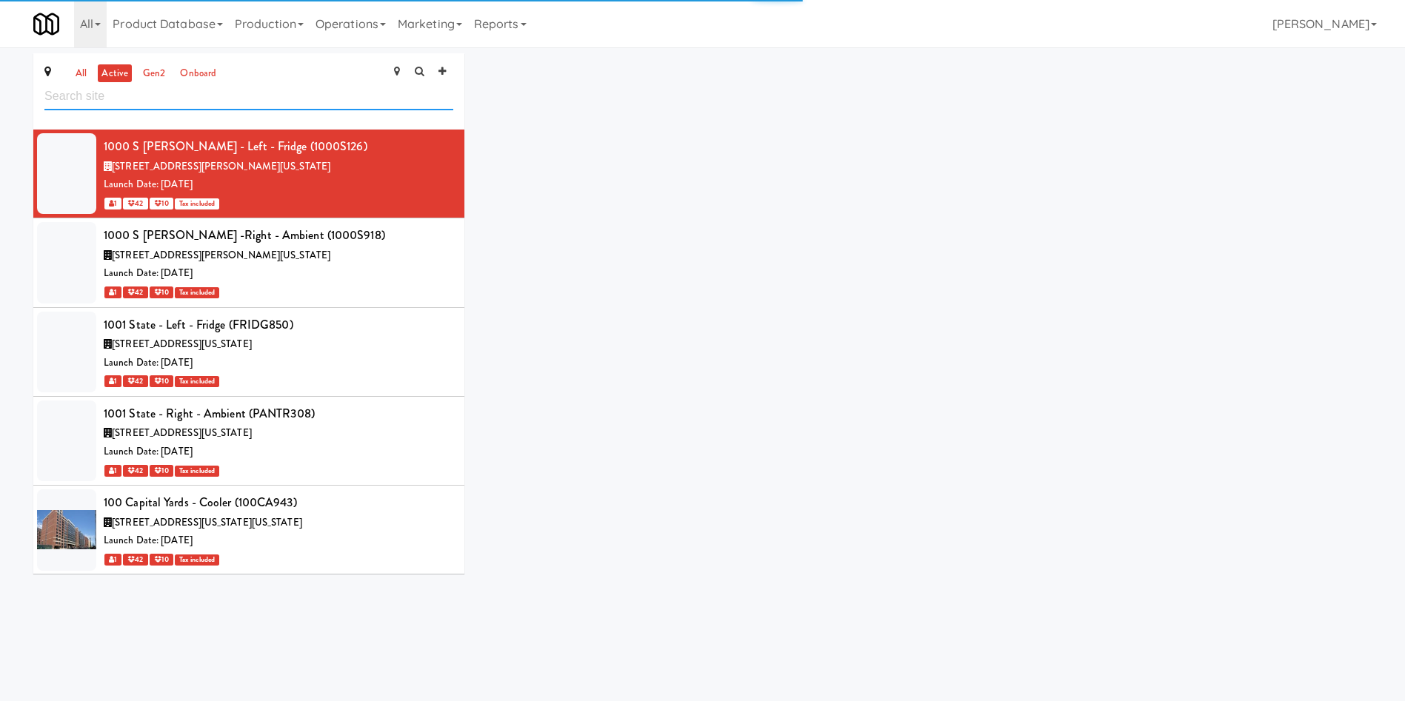
click at [194, 98] on input "text" at bounding box center [248, 96] width 409 height 27
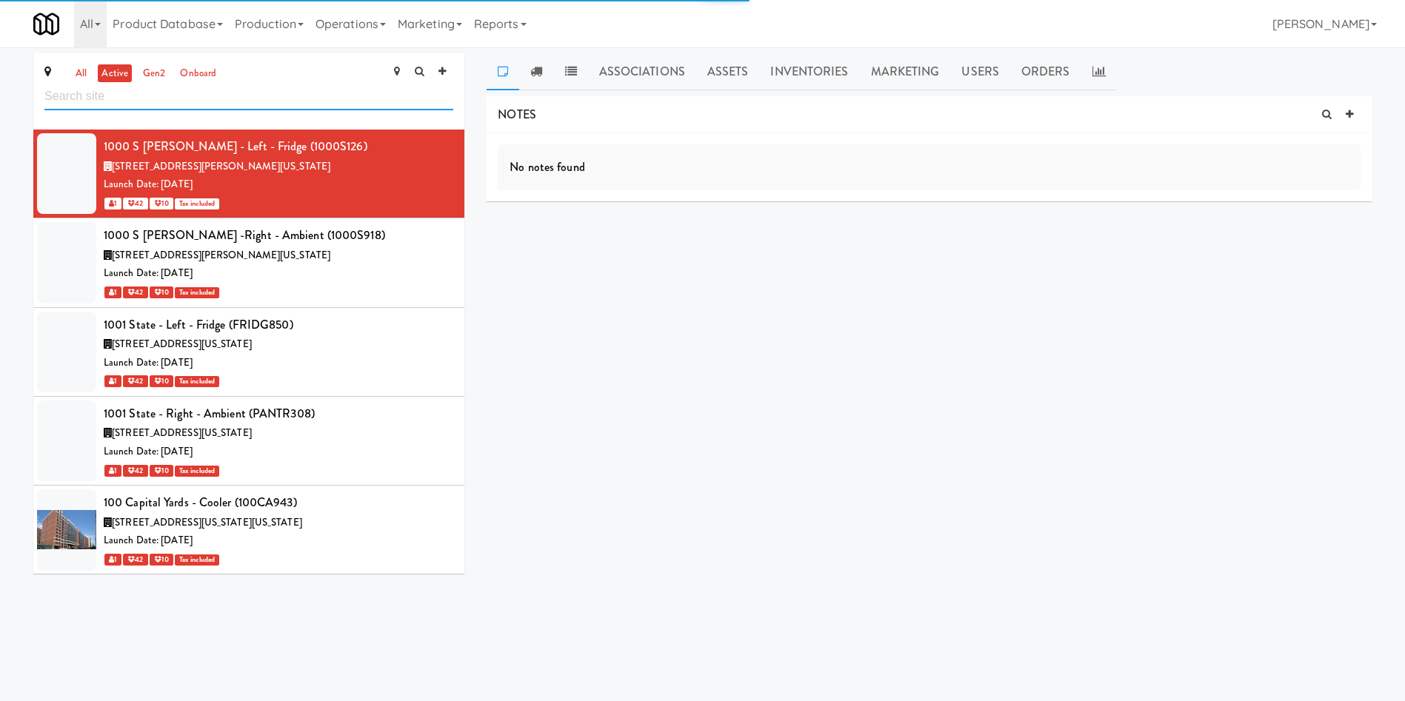
click at [176, 103] on input "text" at bounding box center [248, 96] width 409 height 27
paste input "932 Sub Zero Innovation Center"
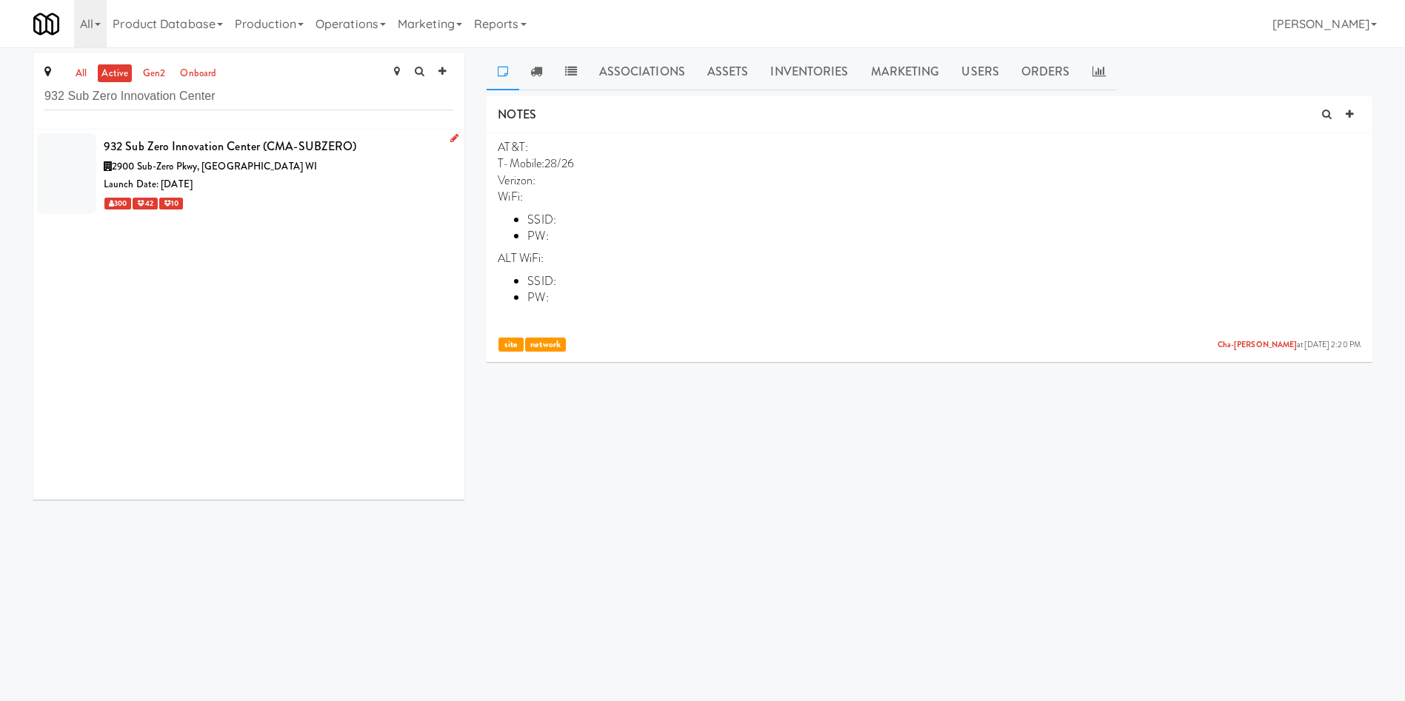
click at [264, 200] on div "300 42 10" at bounding box center [278, 203] width 349 height 19
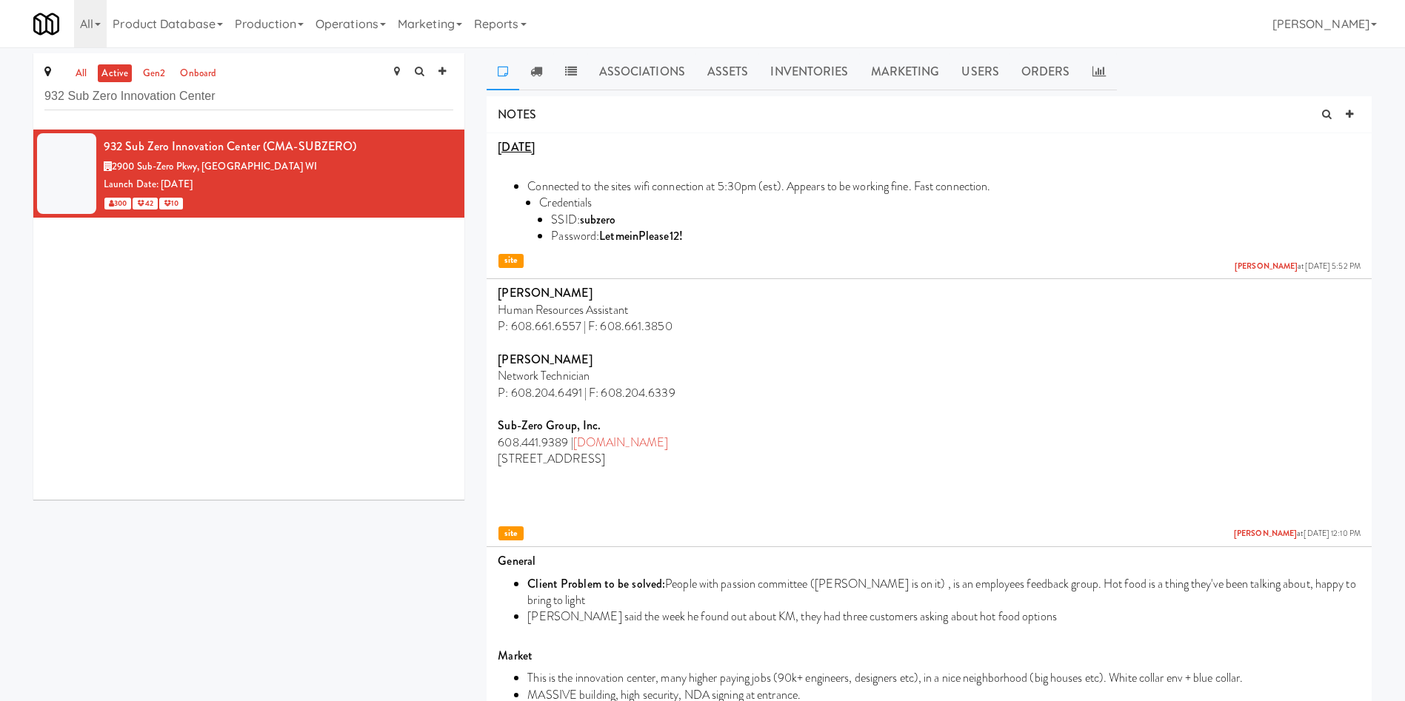
click at [115, 70] on link "active" at bounding box center [115, 73] width 34 height 19
drag, startPoint x: 274, startPoint y: 104, endPoint x: 26, endPoint y: 104, distance: 248.0
click at [26, 104] on div "all active gen2 onboard 932 Sub Zero Innovation Center 932 Sub Zero Innovation …" at bounding box center [248, 282] width 453 height 458
paste input "Continental Demo"
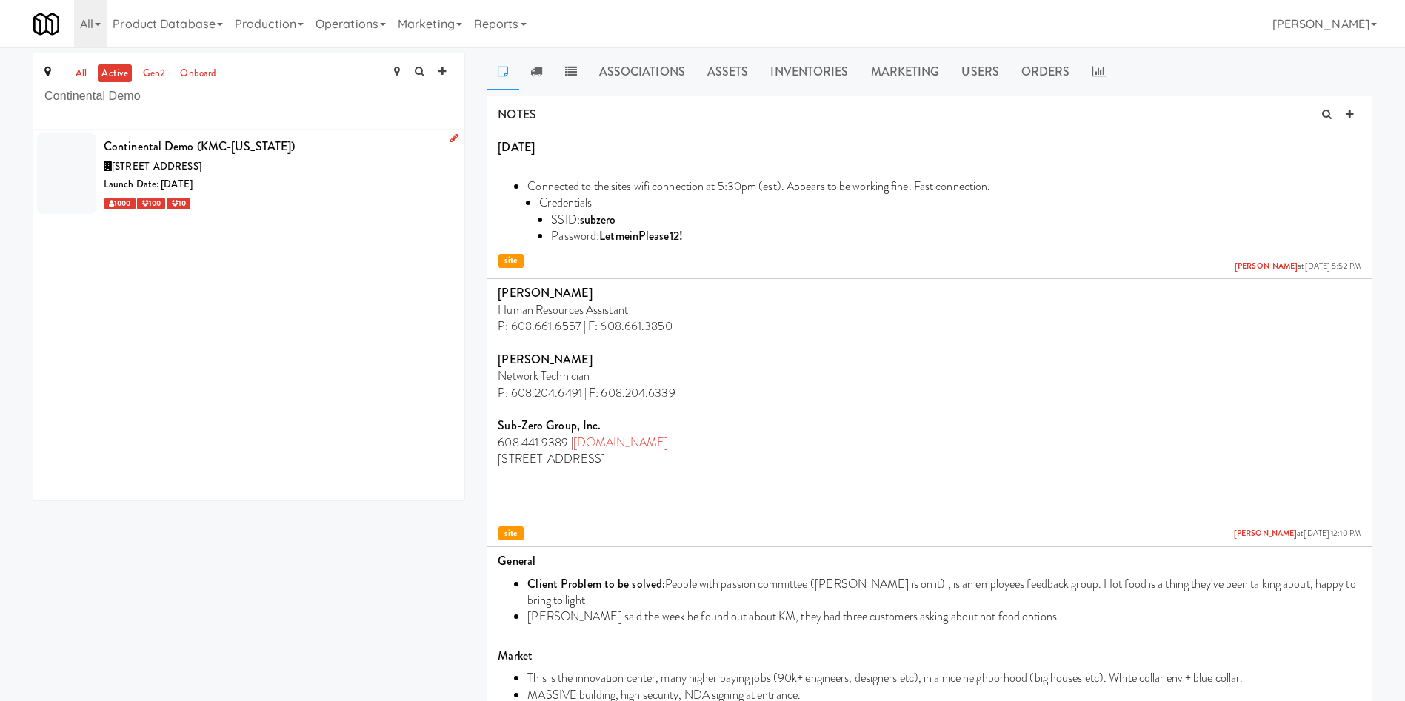
click at [252, 178] on div "Launch Date: Apr 04, 2025" at bounding box center [278, 184] width 349 height 19
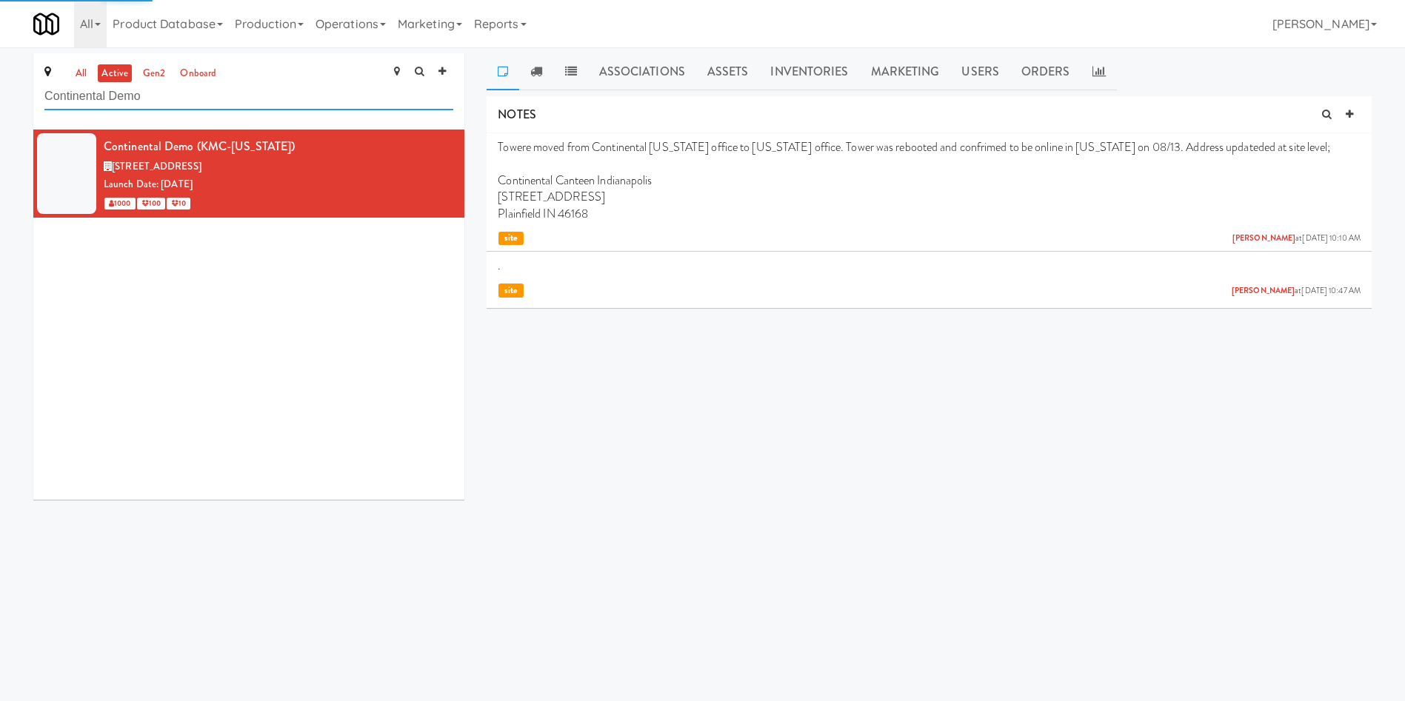
drag, startPoint x: 238, startPoint y: 101, endPoint x: 0, endPoint y: 74, distance: 240.0
click at [0, 74] on div "all active gen2 onboard Continental Demo Continental Demo (KMC-INDIANA) 851 Col…" at bounding box center [702, 282] width 1405 height 458
paste input "909 AA Pilot Lounge"
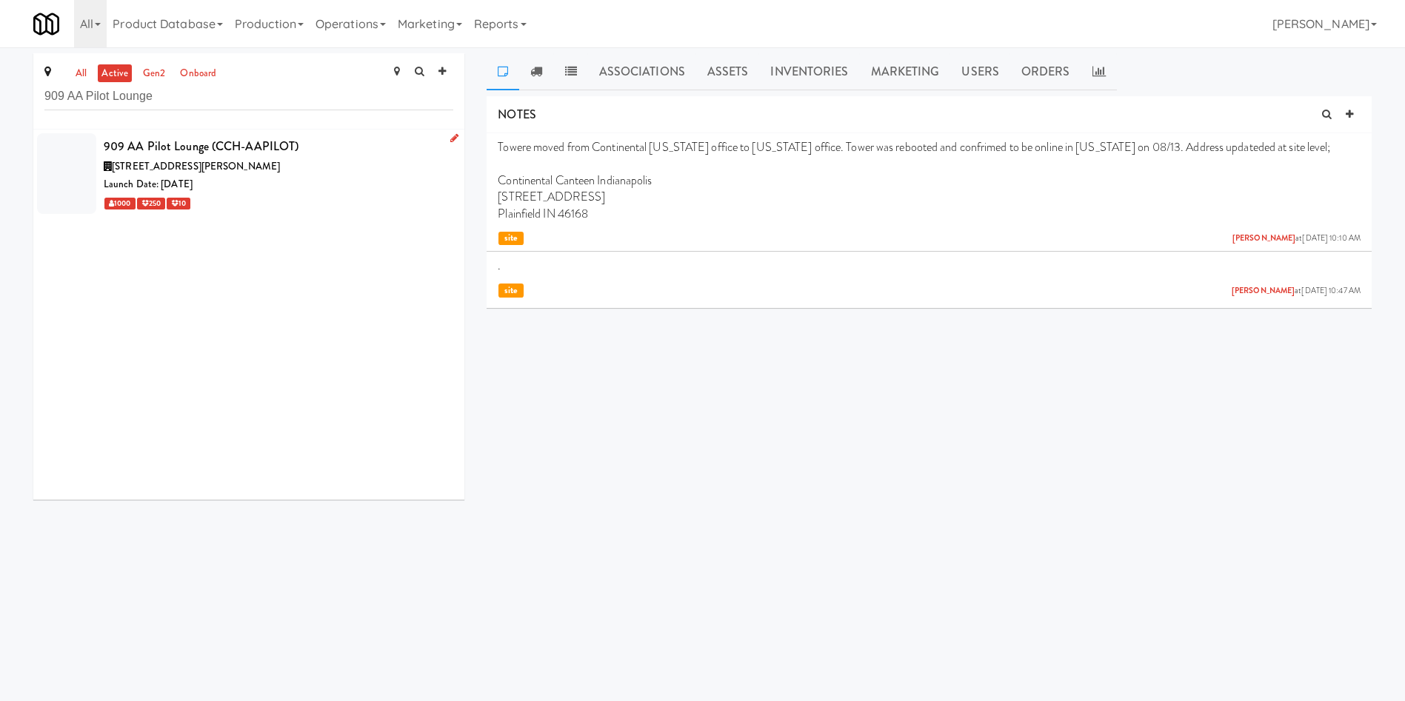
click at [250, 195] on div "1000 250 10" at bounding box center [278, 203] width 349 height 19
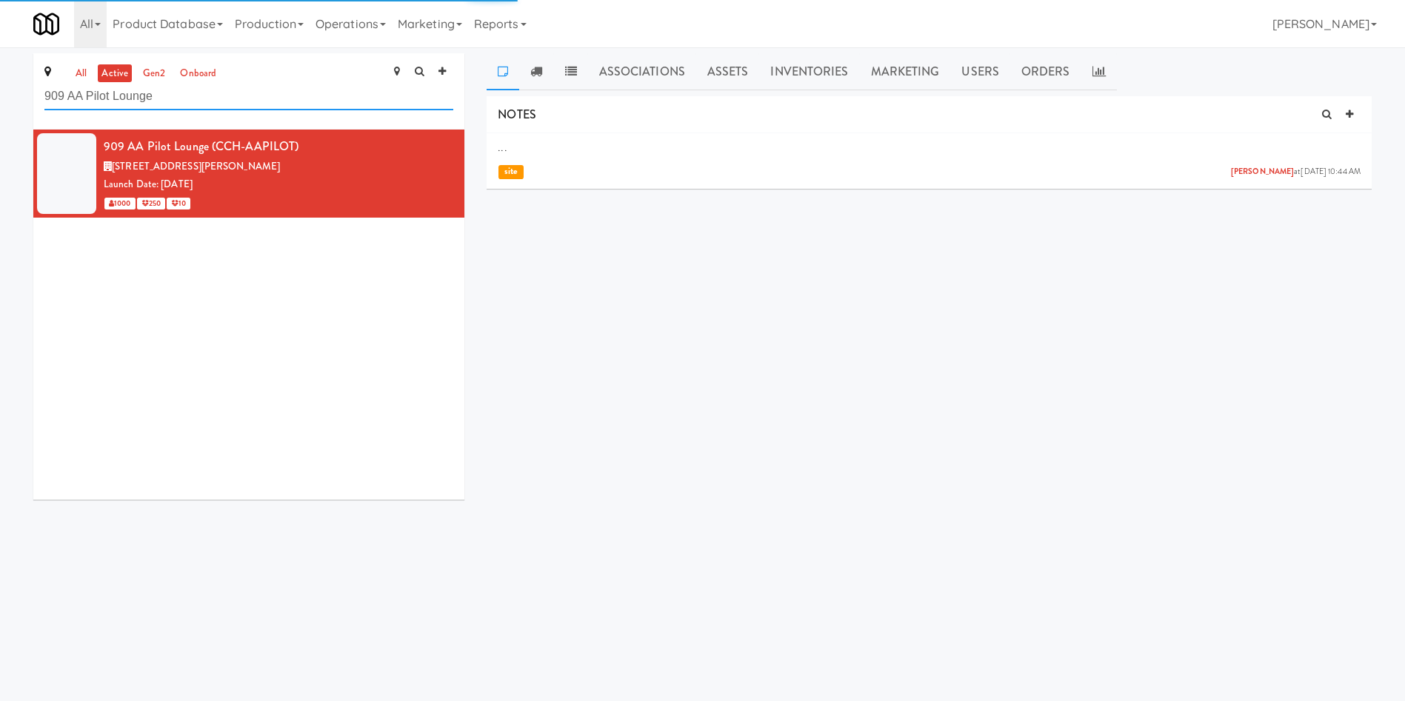
drag, startPoint x: 195, startPoint y: 93, endPoint x: 0, endPoint y: 92, distance: 195.5
click at [0, 92] on div "all active gen2 onboard 909 AA Pilot Lounge 909 AA Pilot Lounge (CCH-AAPILOT) 1…" at bounding box center [702, 282] width 1405 height 458
paste input "12 Canteen Chicago Branch"
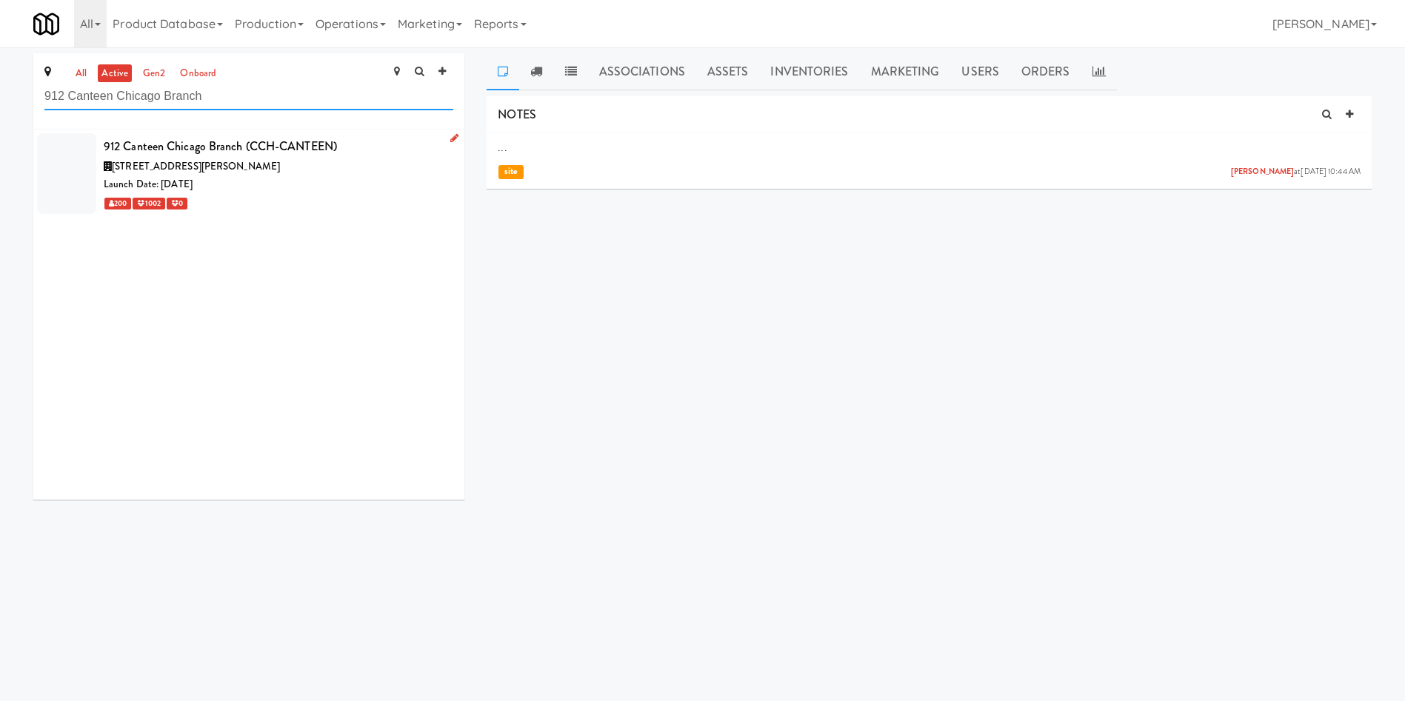
type input "912 Canteen Chicago Branch"
click at [295, 187] on div "Launch Date: Jan 28, 2024" at bounding box center [278, 184] width 349 height 19
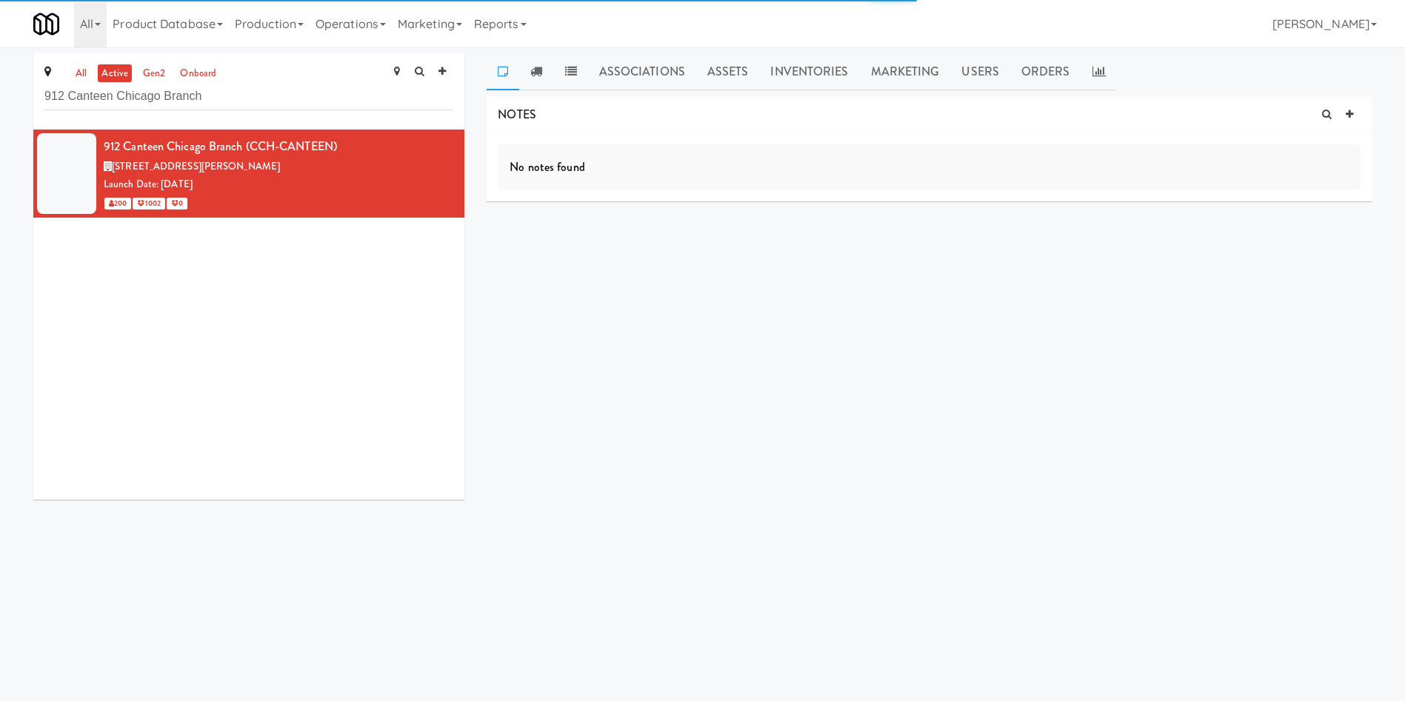
click at [290, 407] on div "912 Canteen Chicago Branch (CCH-CANTEEN) 171 Covington Dr, Bloomingdale IL Laun…" at bounding box center [248, 315] width 431 height 370
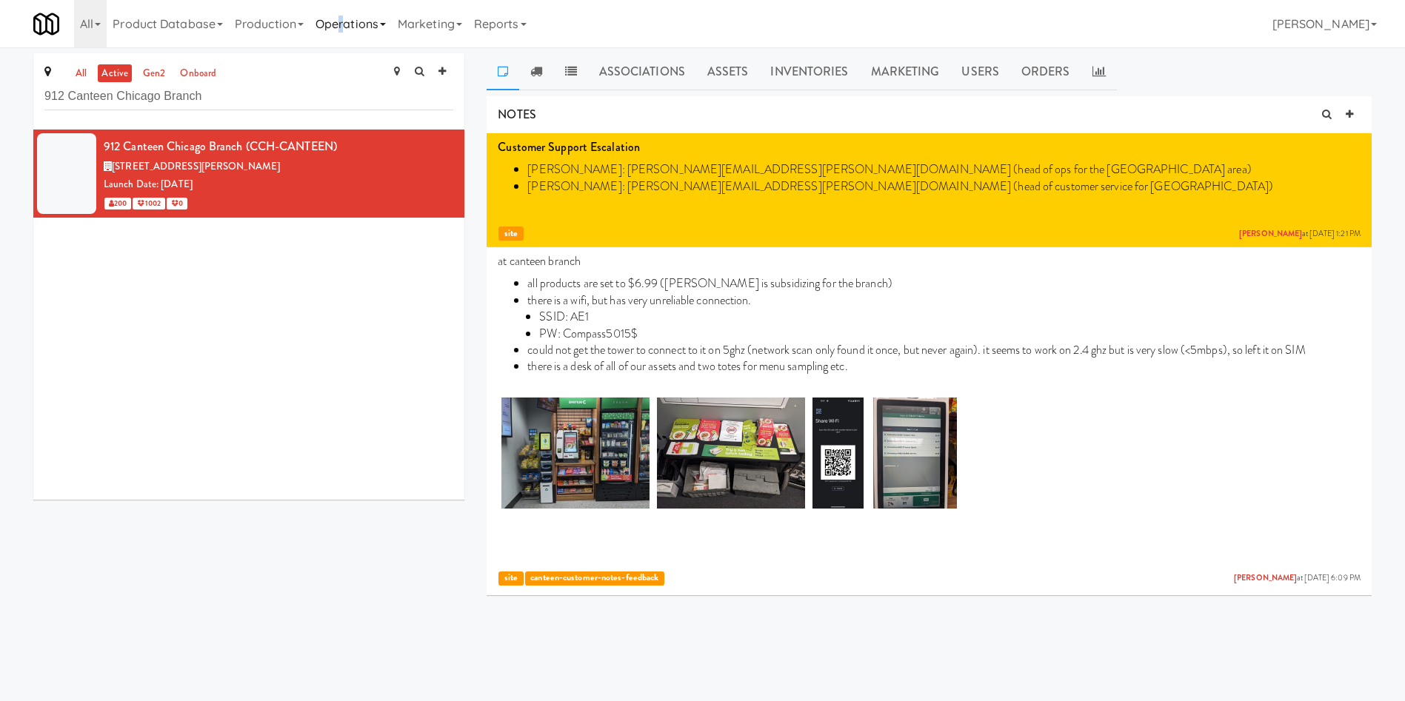
click at [347, 17] on link "Operations" at bounding box center [350, 23] width 82 height 47
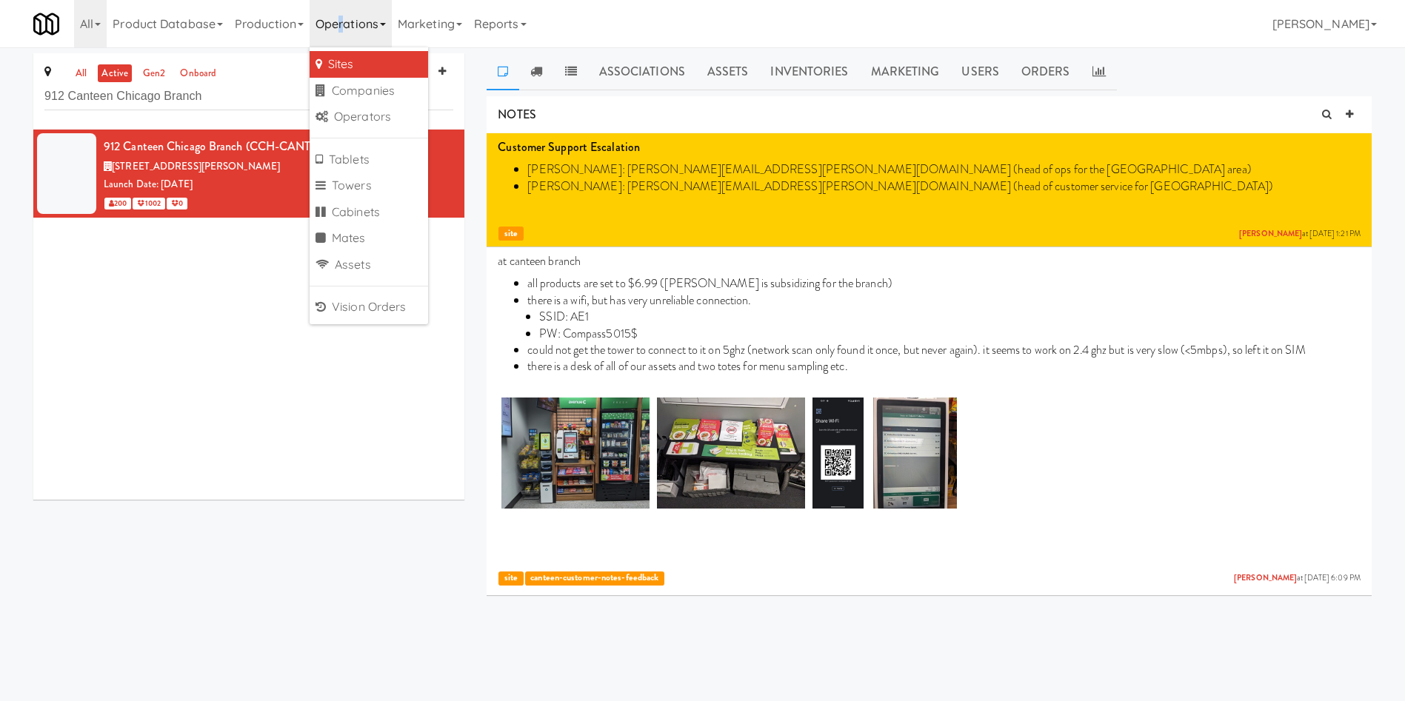
click at [347, 57] on link "Sites" at bounding box center [368, 64] width 118 height 27
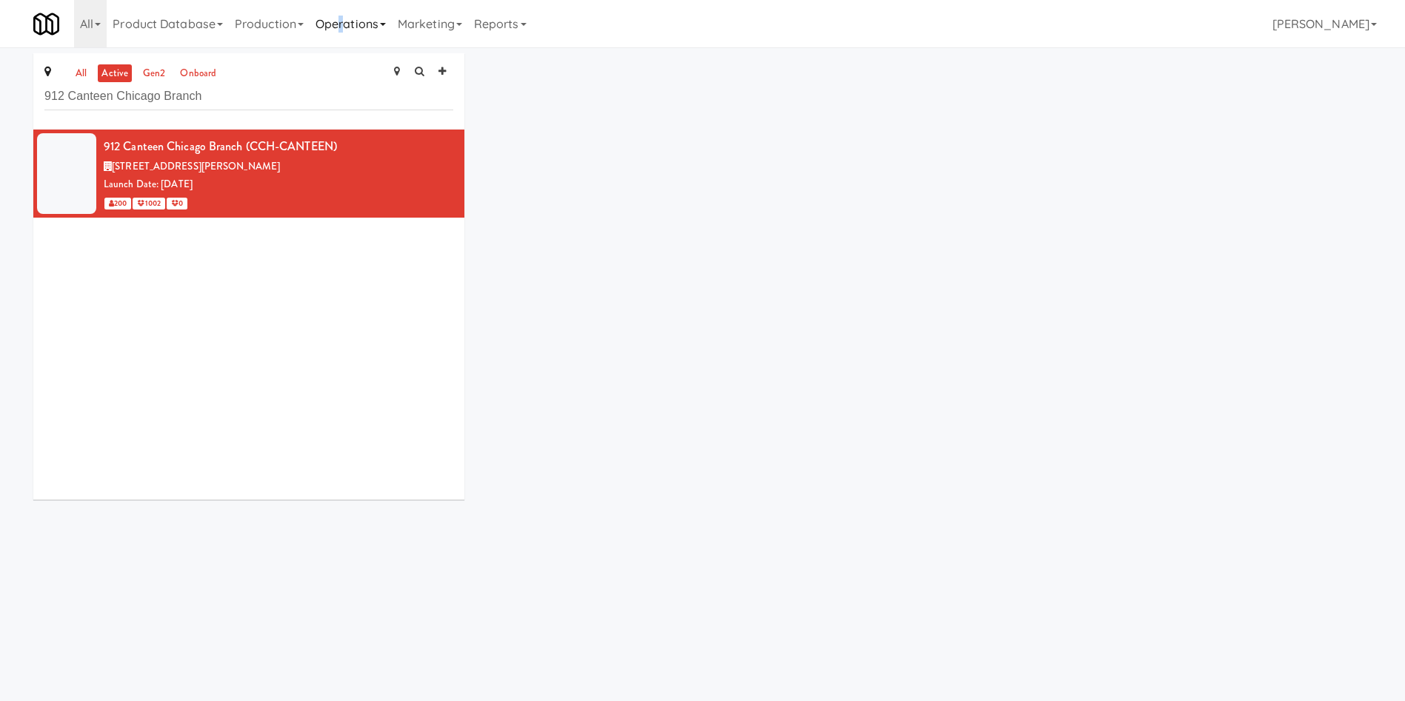
click at [349, 21] on link "Operations" at bounding box center [350, 23] width 82 height 47
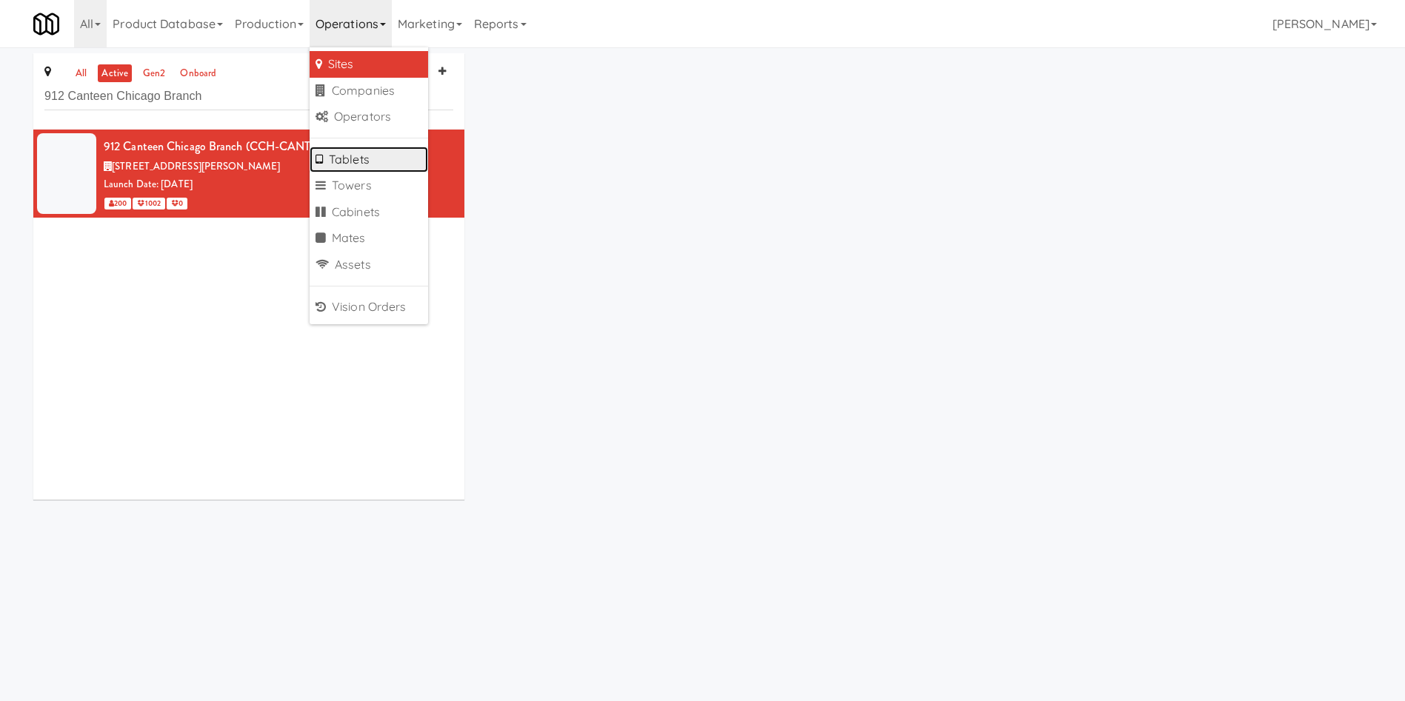
click at [367, 158] on link "Tablets" at bounding box center [368, 160] width 118 height 27
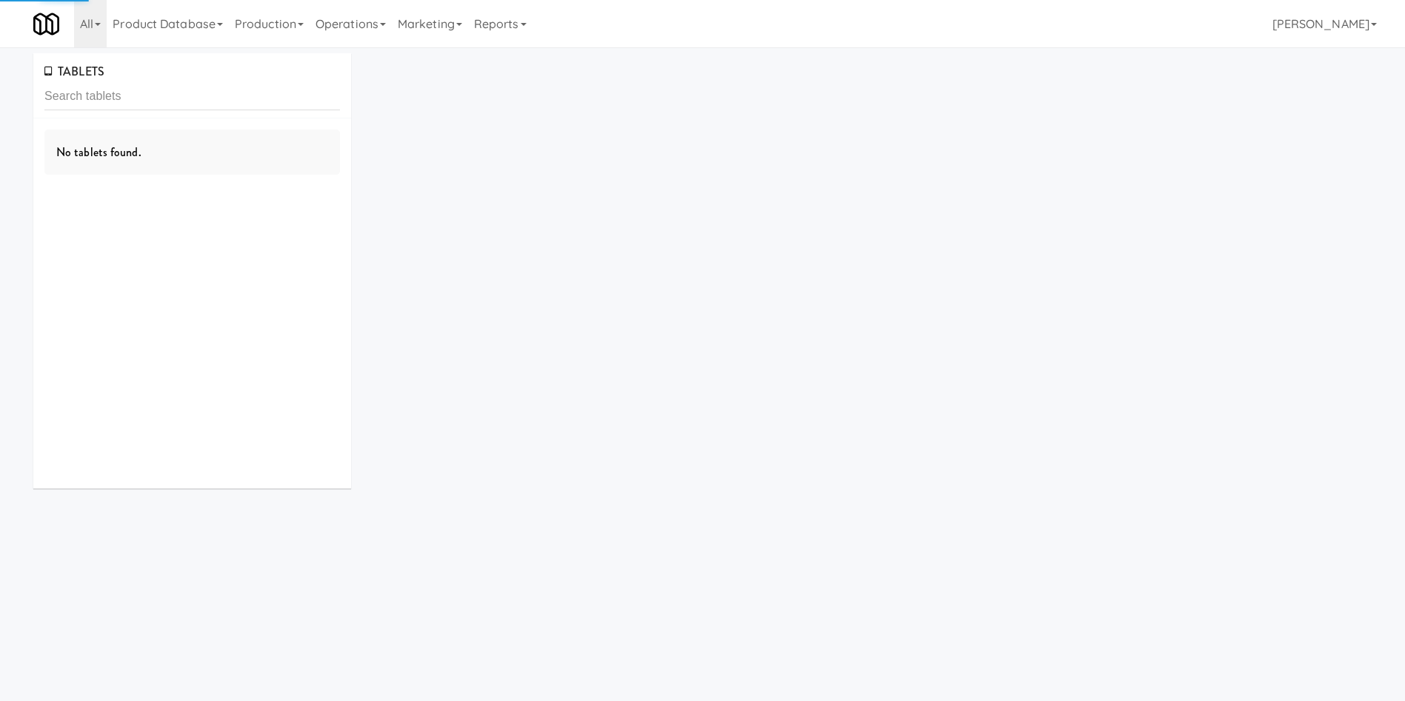
click at [247, 100] on input "text" at bounding box center [191, 96] width 295 height 27
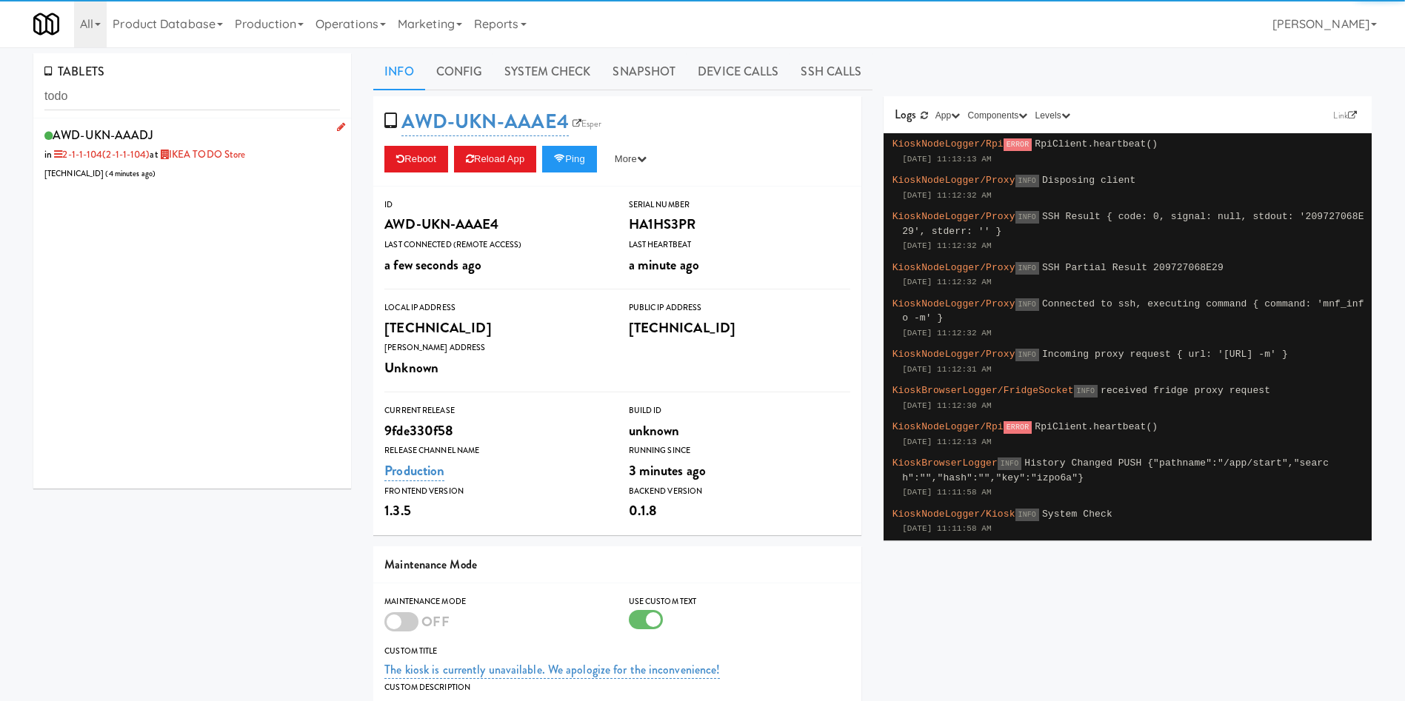
click at [241, 182] on li "AWD-UKN-AAADJ in 2-1-1-104 (2-1-1-104) at IKEA TODO Store 99.209.17.10 ( 4 minu…" at bounding box center [192, 153] width 318 height 70
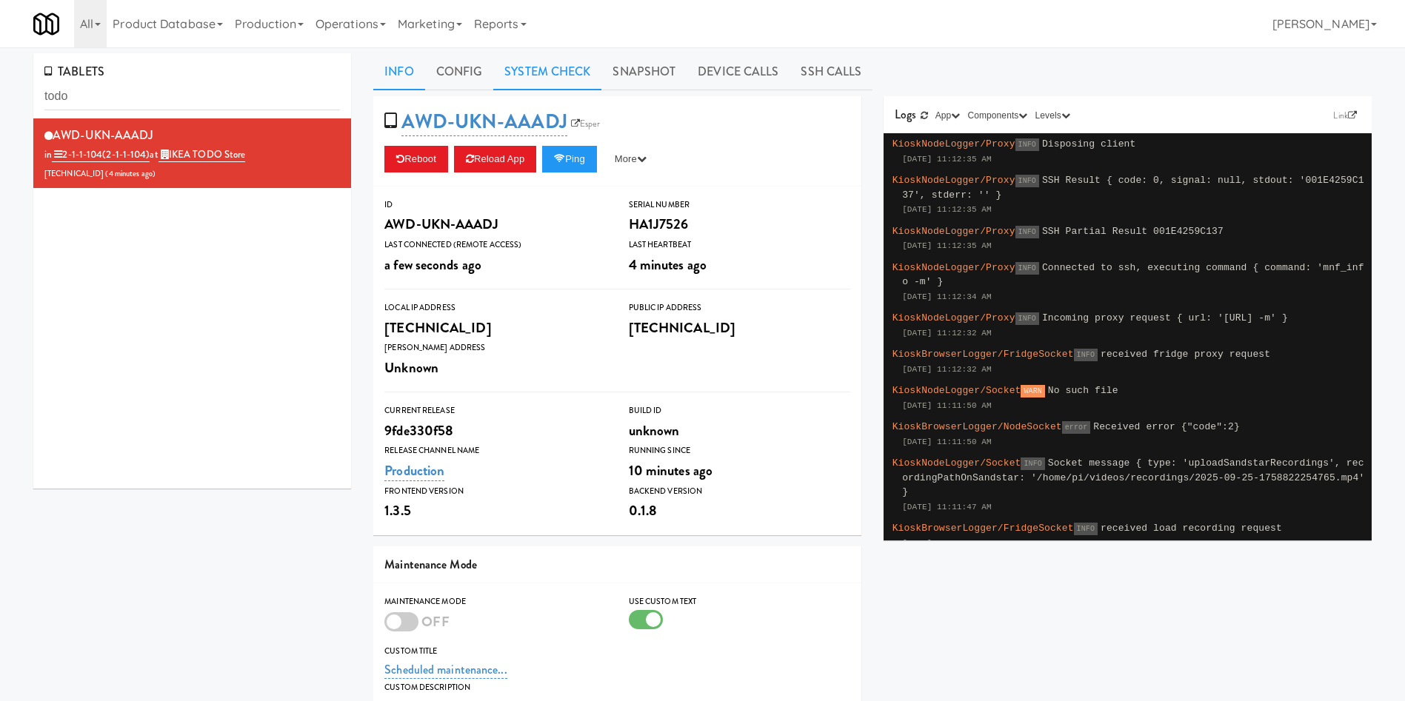
click at [566, 78] on link "System Check" at bounding box center [547, 71] width 108 height 37
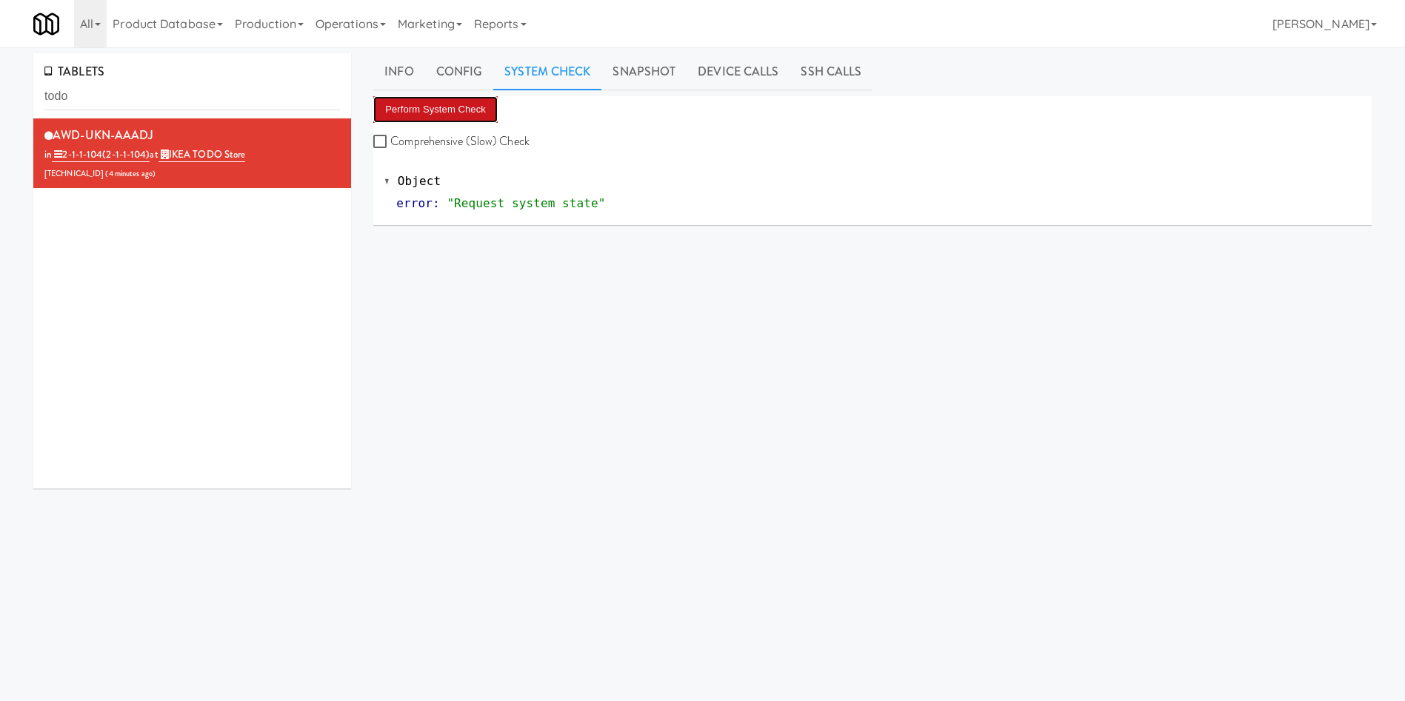
click at [458, 108] on button "Perform System Check" at bounding box center [435, 109] width 124 height 27
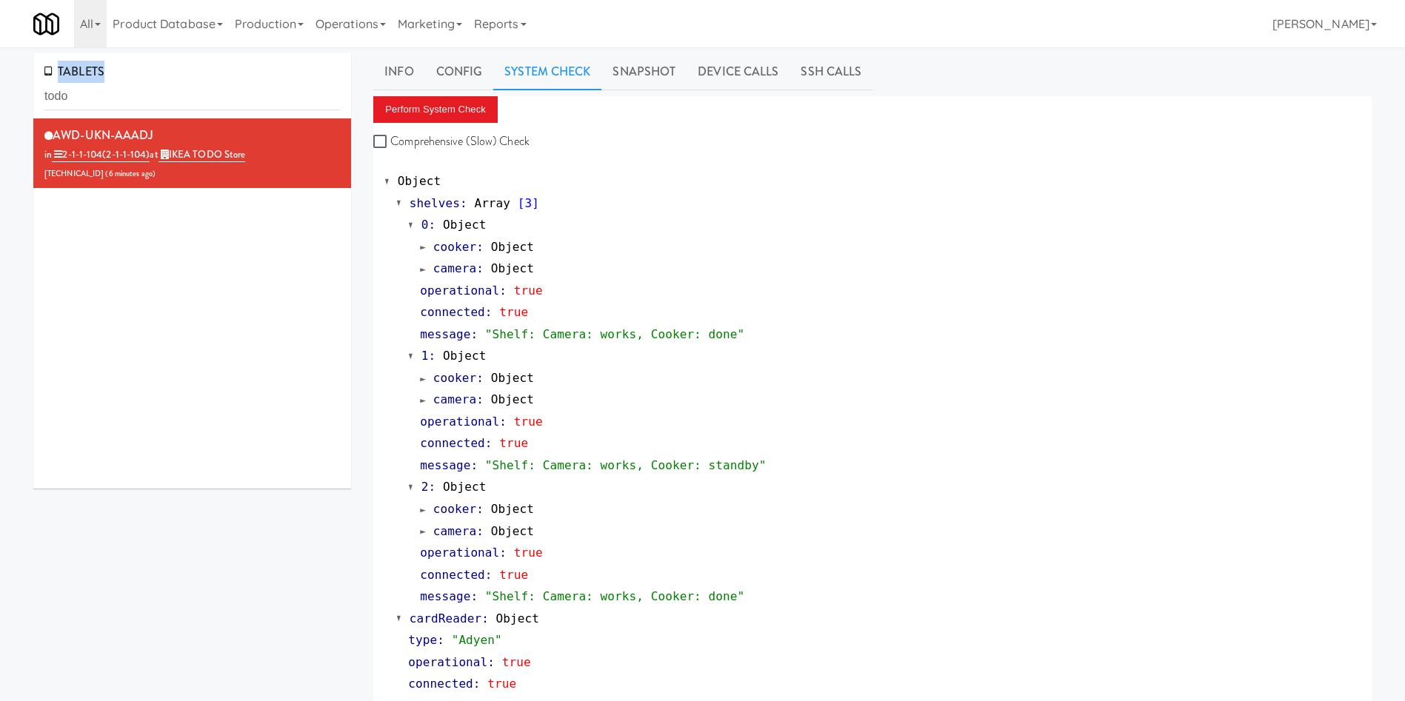
drag, startPoint x: 198, startPoint y: 79, endPoint x: 0, endPoint y: 78, distance: 197.7
click at [0, 78] on div "TABLETS todo AWD-UKN-AAADJ in 2-1-1-104 (2-1-1-104) at IKEA TODO Store 99.209.1…" at bounding box center [702, 713] width 1405 height 1320
click at [122, 104] on input "todo" at bounding box center [191, 96] width 295 height 27
drag, startPoint x: 132, startPoint y: 98, endPoint x: 0, endPoint y: 89, distance: 132.1
click at [0, 89] on div "TABLETS todo AWD-UKN-AAADJ in 2-1-1-104 (2-1-1-104) at IKEA TODO Store 99.209.1…" at bounding box center [702, 713] width 1405 height 1320
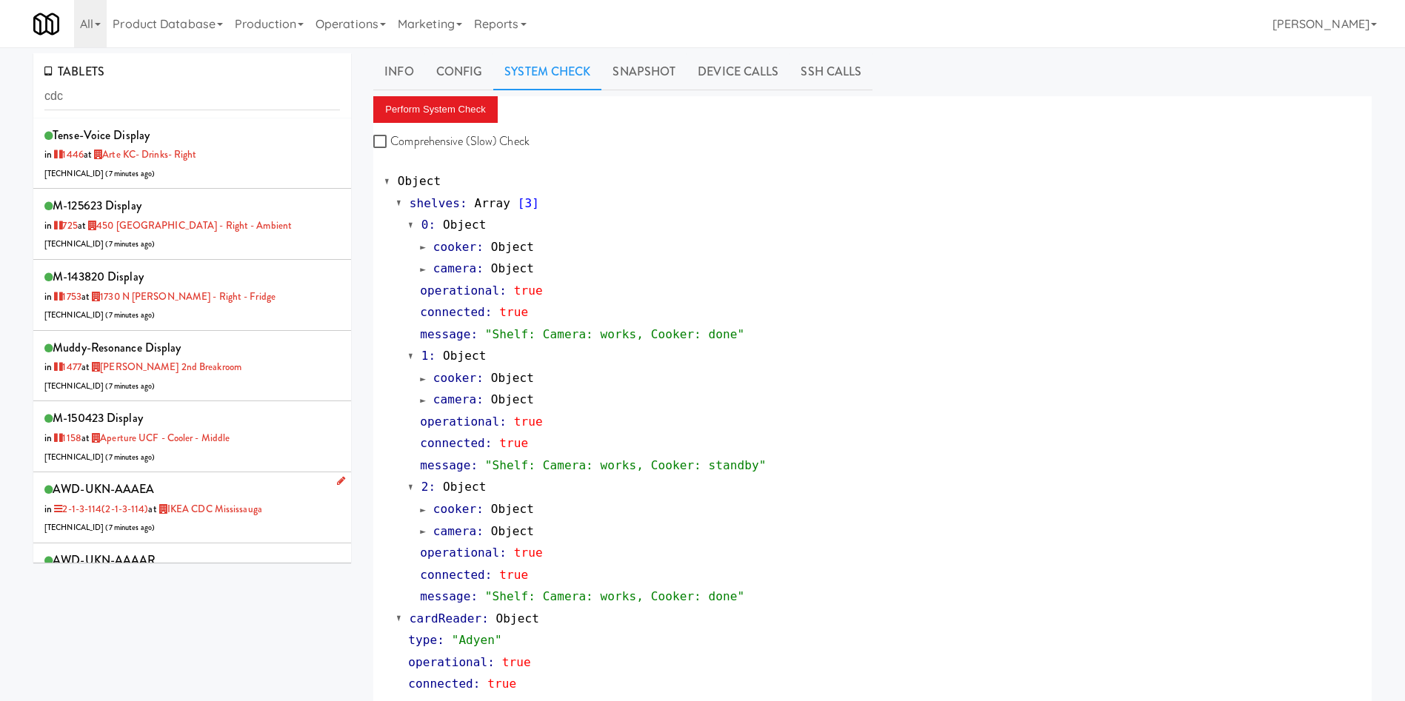
click at [280, 518] on div "AWD-UKN-AAAEA in 2-1-3-114 (2-1-3-114) at IKEA CDC Mississauga 69.157.211.146 (…" at bounding box center [191, 507] width 295 height 58
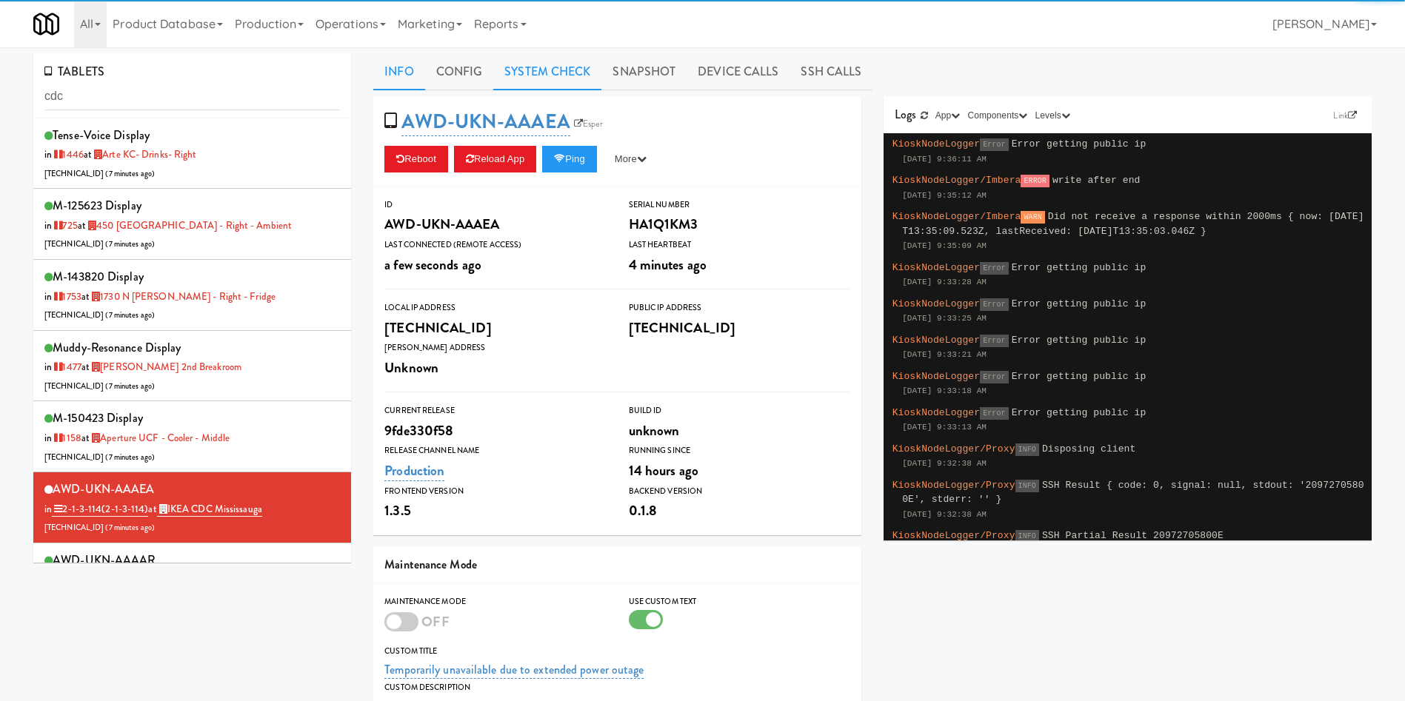
click at [572, 71] on link "System Check" at bounding box center [547, 71] width 108 height 37
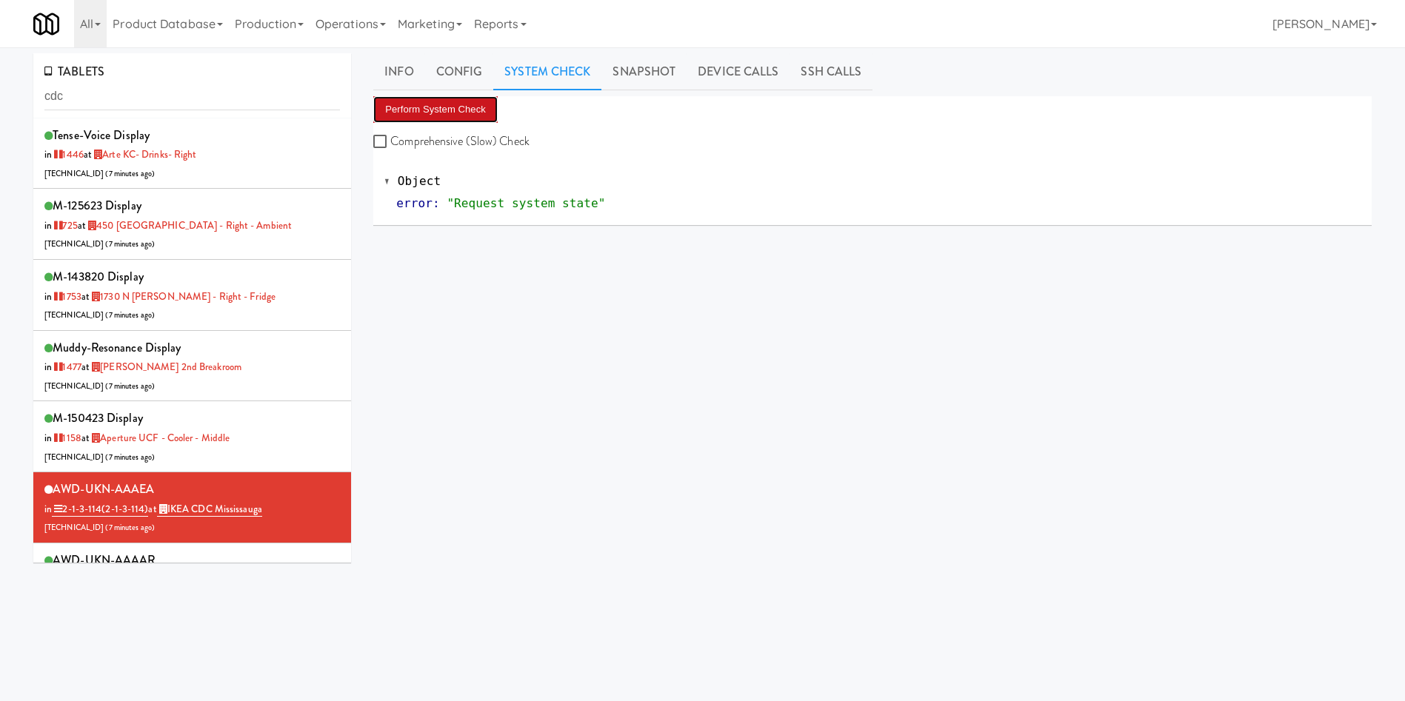
click at [446, 100] on button "Perform System Check" at bounding box center [435, 109] width 124 height 27
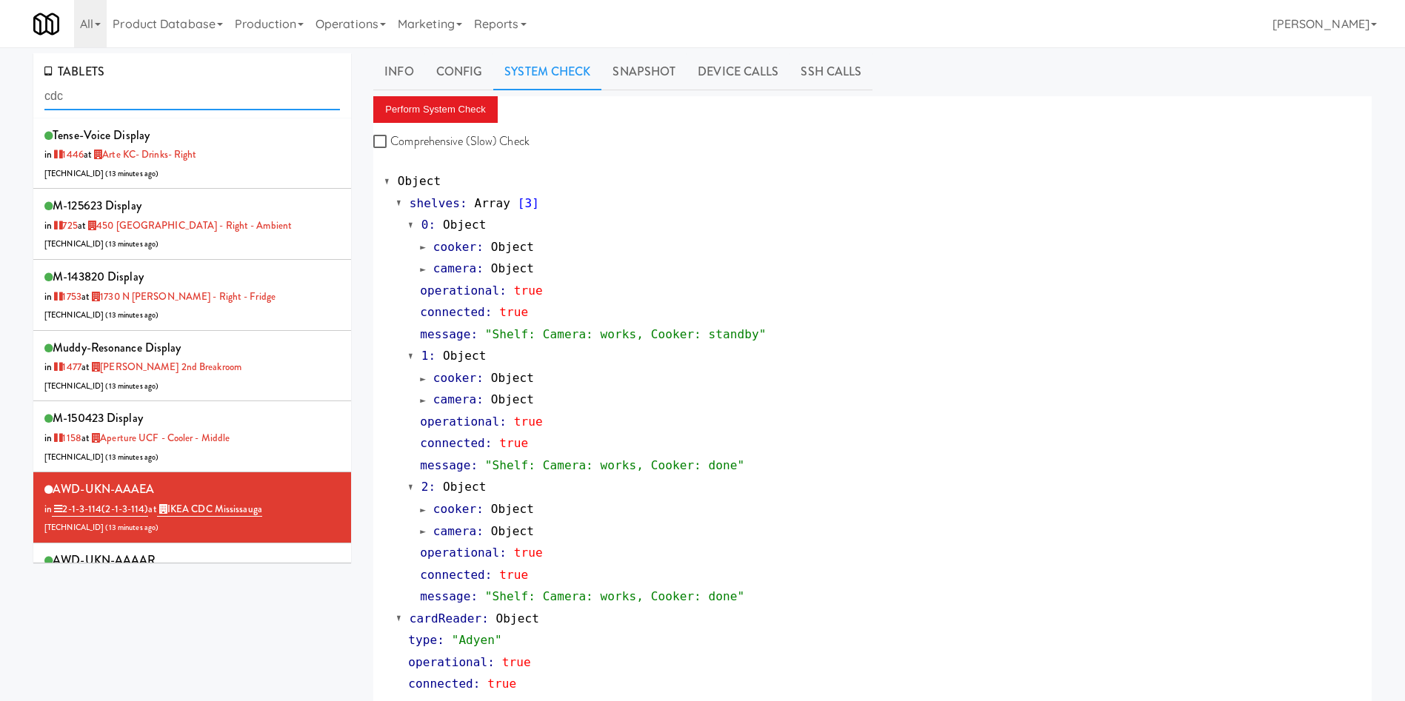
drag, startPoint x: 142, startPoint y: 94, endPoint x: 0, endPoint y: 93, distance: 142.2
click at [0, 93] on div "TABLETS cdc tense-voice Display in 1446 at Arte KC- Drinks- Right 206.0.69.42 (…" at bounding box center [702, 713] width 1405 height 1320
paste input "AWD-UKN-AAAAD"
type input "AWD-UKN-AAAAD"
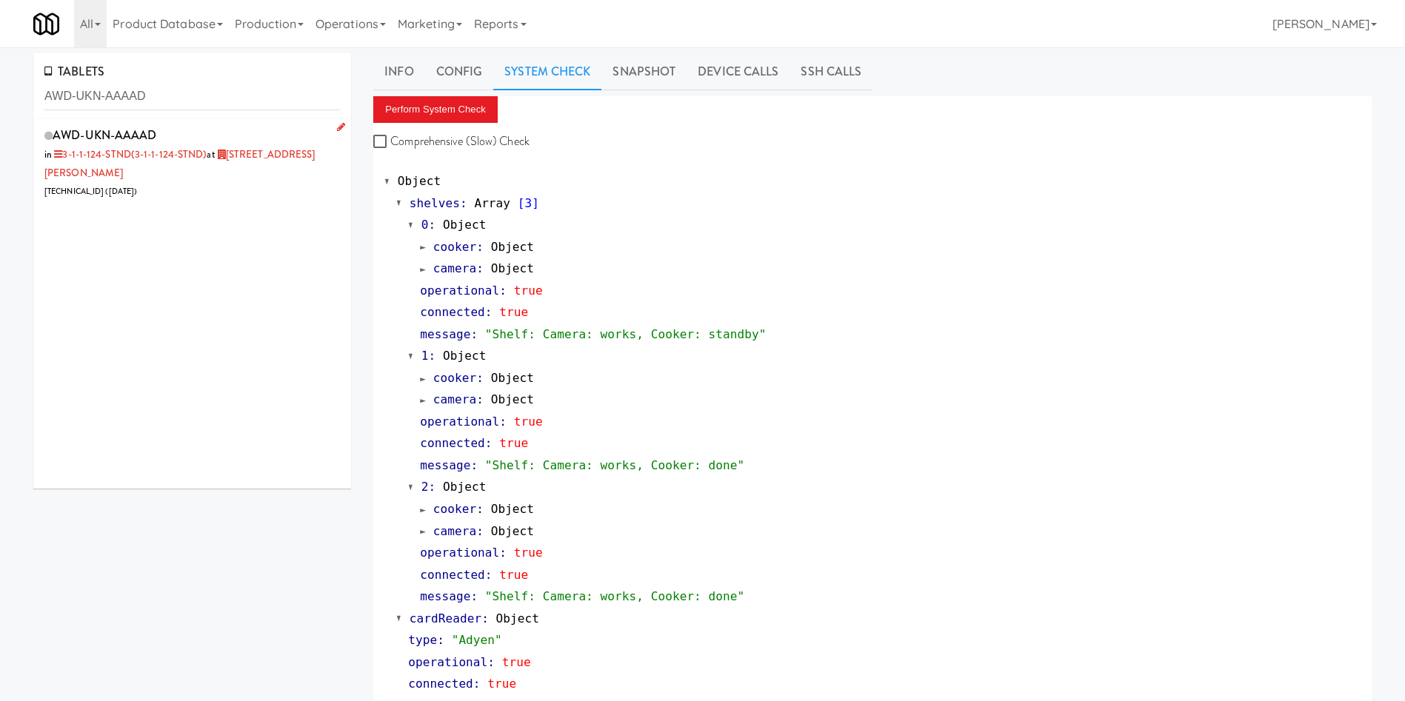
click at [210, 175] on div "AWD-UKN-AAAAD in 3-1-1-124-STND (3-1-1-124-STND) at 110 Sheppard Ave E 206.0.69…" at bounding box center [191, 162] width 295 height 76
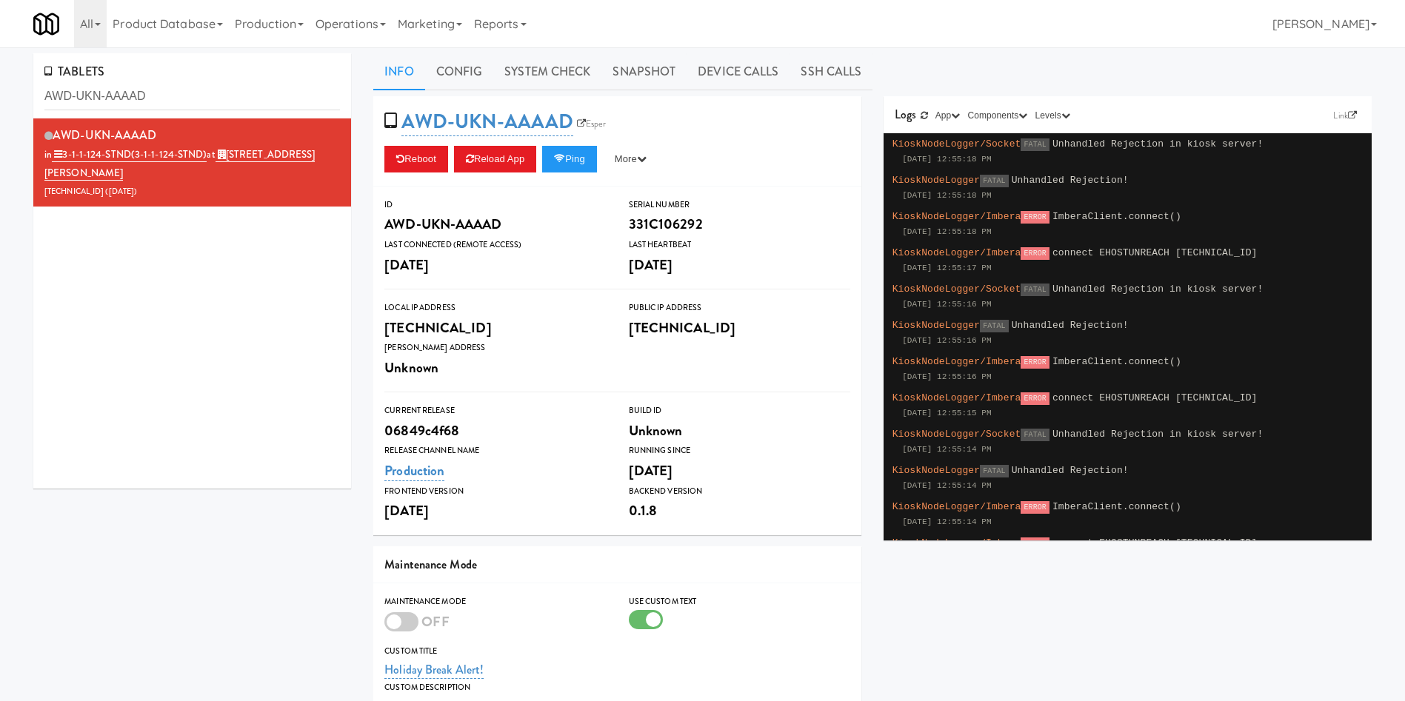
click at [1043, 601] on div "AWD-UKN-AAAAD Esper Reboot Reload App Ping More Ping Server Restart Server Forc…" at bounding box center [872, 507] width 1020 height 822
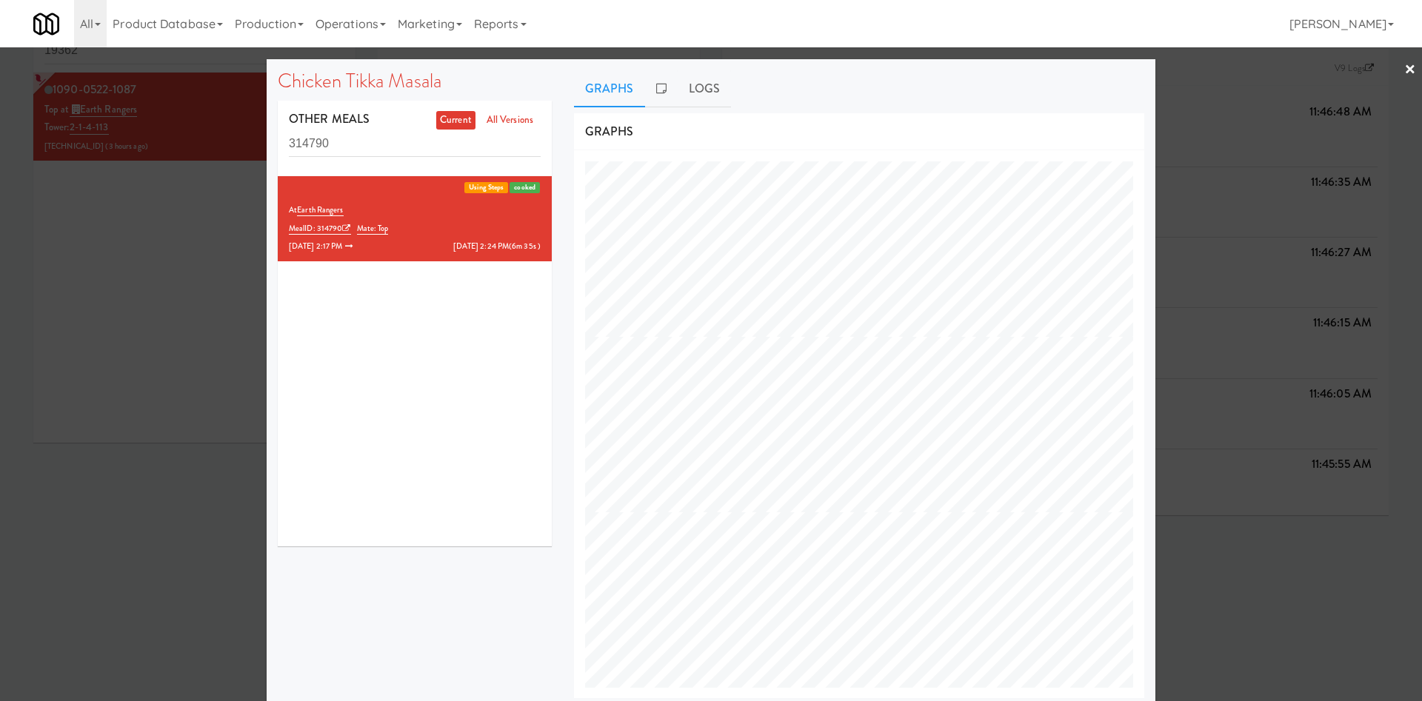
scroll to position [2251, 0]
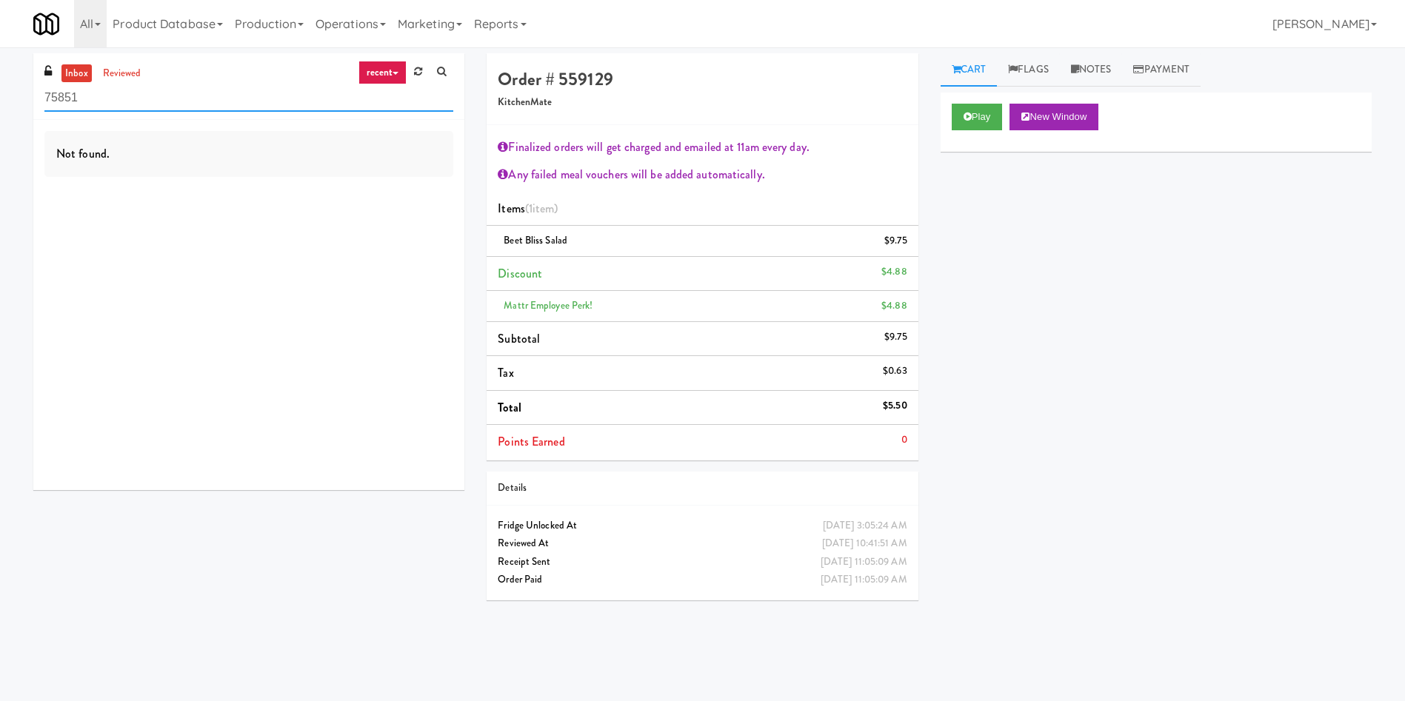
drag, startPoint x: 132, startPoint y: 94, endPoint x: 0, endPoint y: 103, distance: 132.1
click at [0, 103] on div "inbox reviewed recent all unclear take inventory issue suspicious failed recent…" at bounding box center [702, 350] width 1405 height 595
paste input "Laurel (Left)"
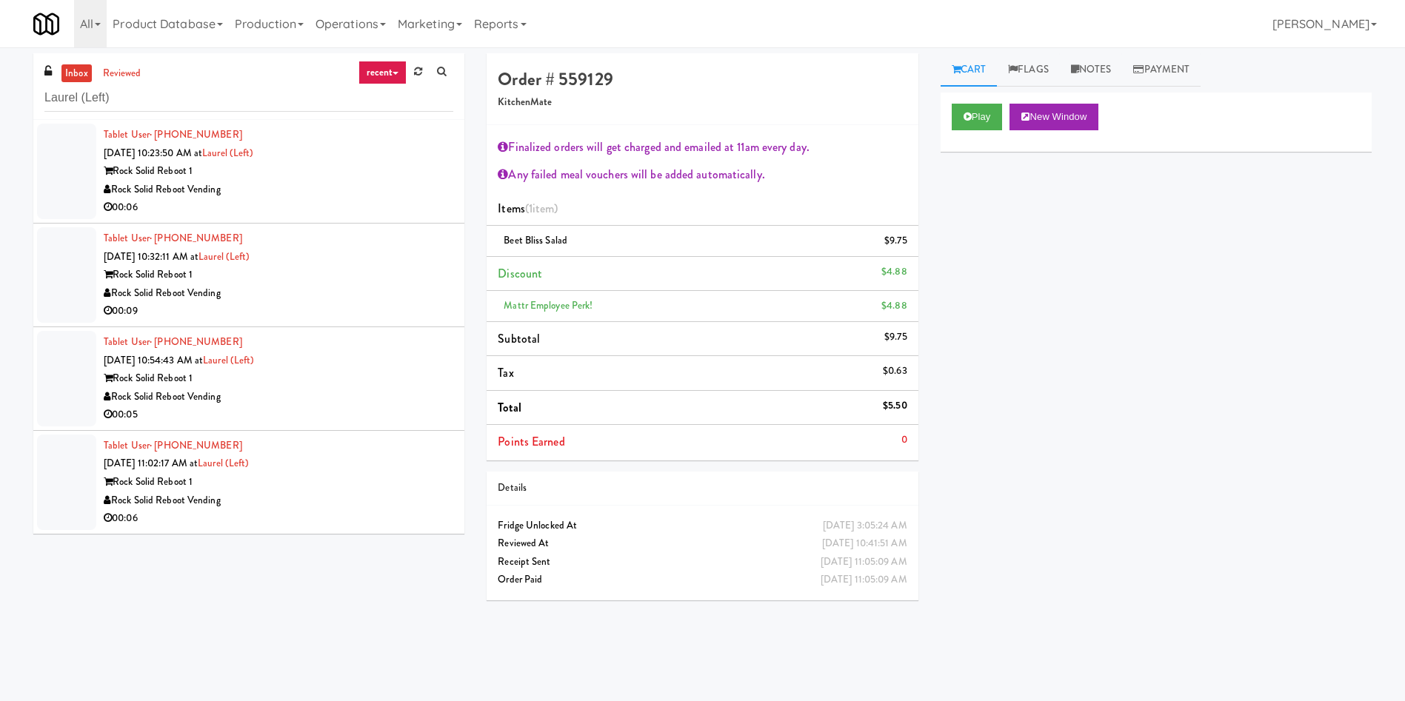
click at [69, 162] on div at bounding box center [66, 172] width 59 height 96
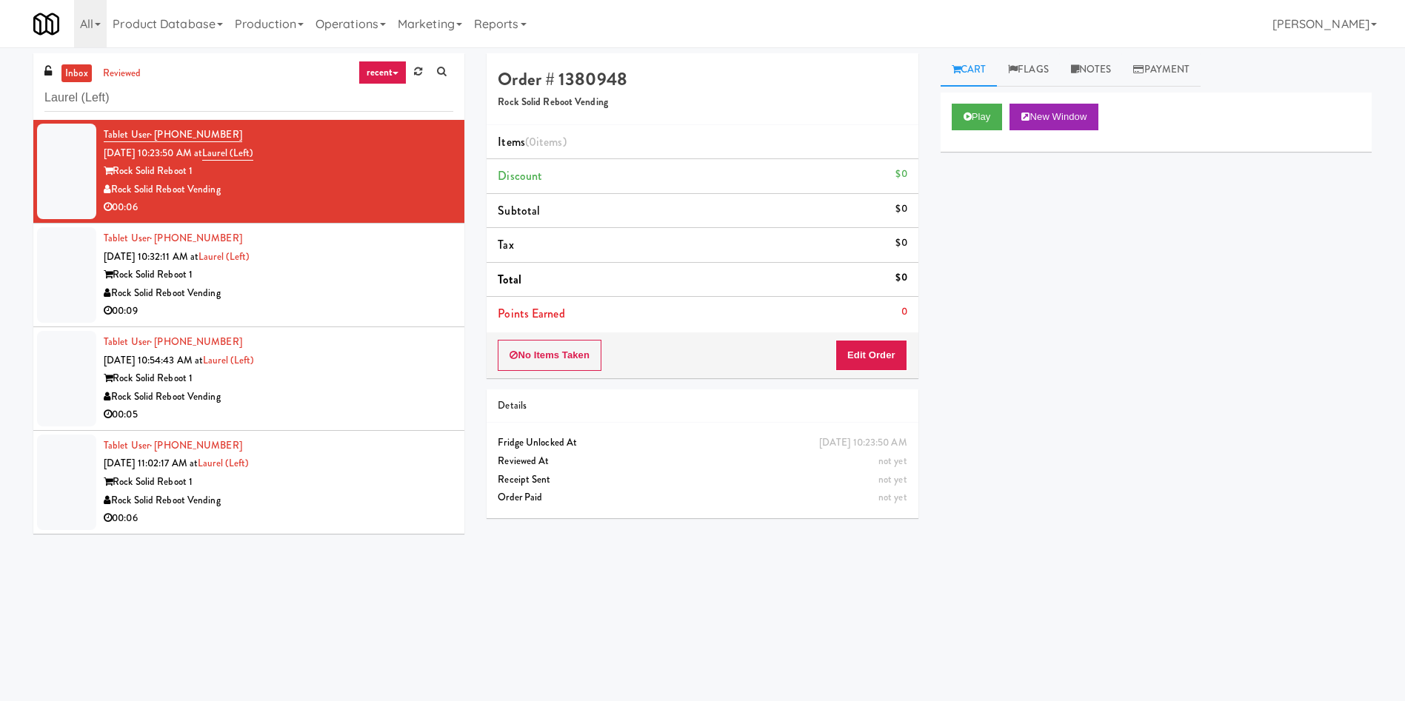
click at [1225, 356] on div "Play New Window Primary Flag Clear Flag if unable to determine what was taken o…" at bounding box center [1155, 370] width 431 height 555
drag, startPoint x: 241, startPoint y: 90, endPoint x: 0, endPoint y: 93, distance: 241.4
click at [0, 93] on div "inbox reviewed recent all unclear take inventory issue suspicious failed recent…" at bounding box center [702, 350] width 1405 height 595
paste input "750 N Dearborn - Left - Fridge"
type input "750 N Dearborn - Left - Fridge"
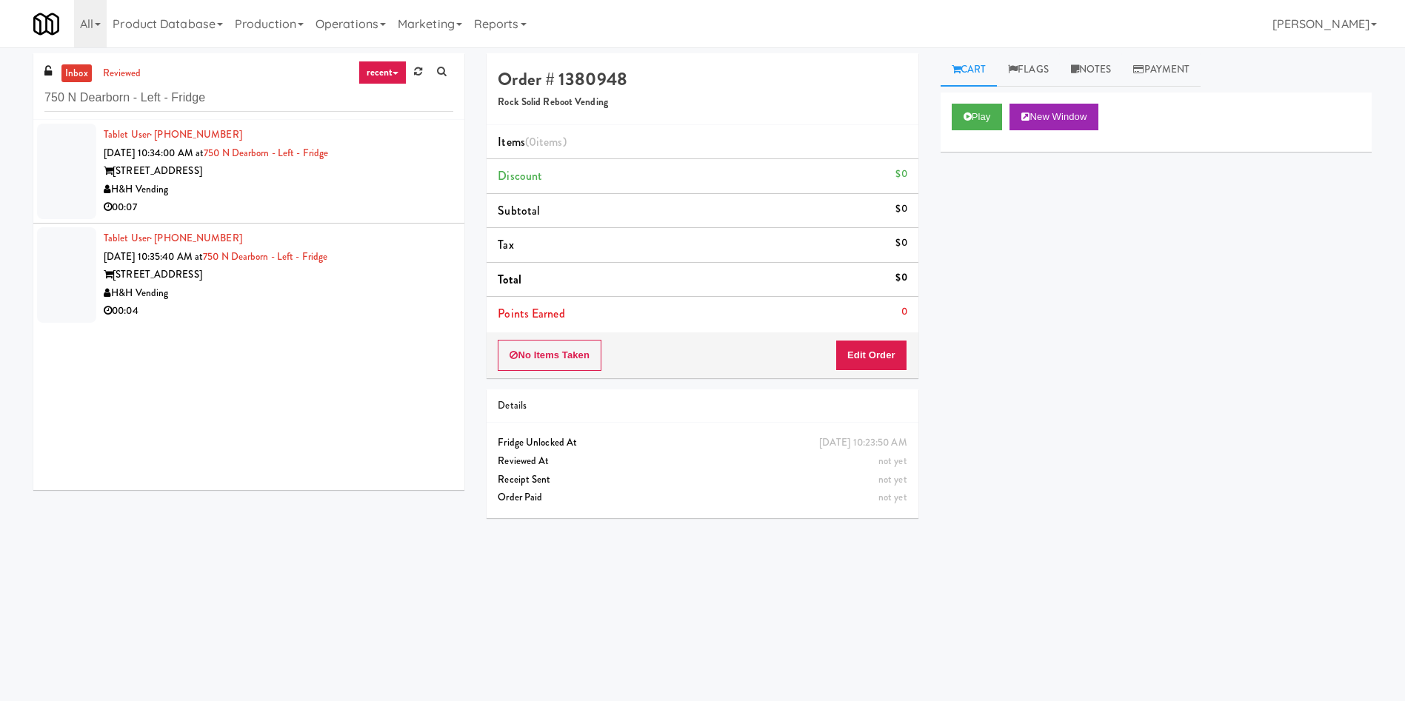
click at [64, 177] on div at bounding box center [66, 172] width 59 height 96
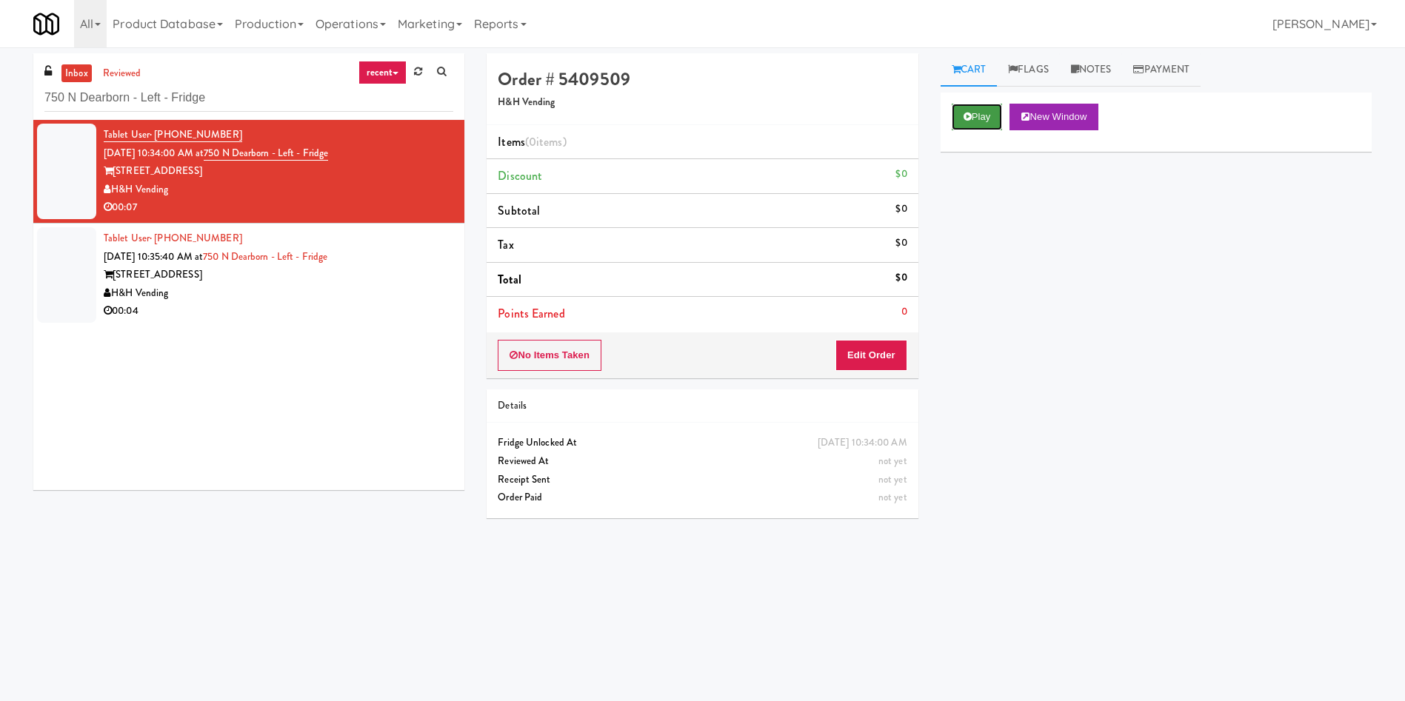
click at [976, 117] on button "Play" at bounding box center [976, 117] width 51 height 27
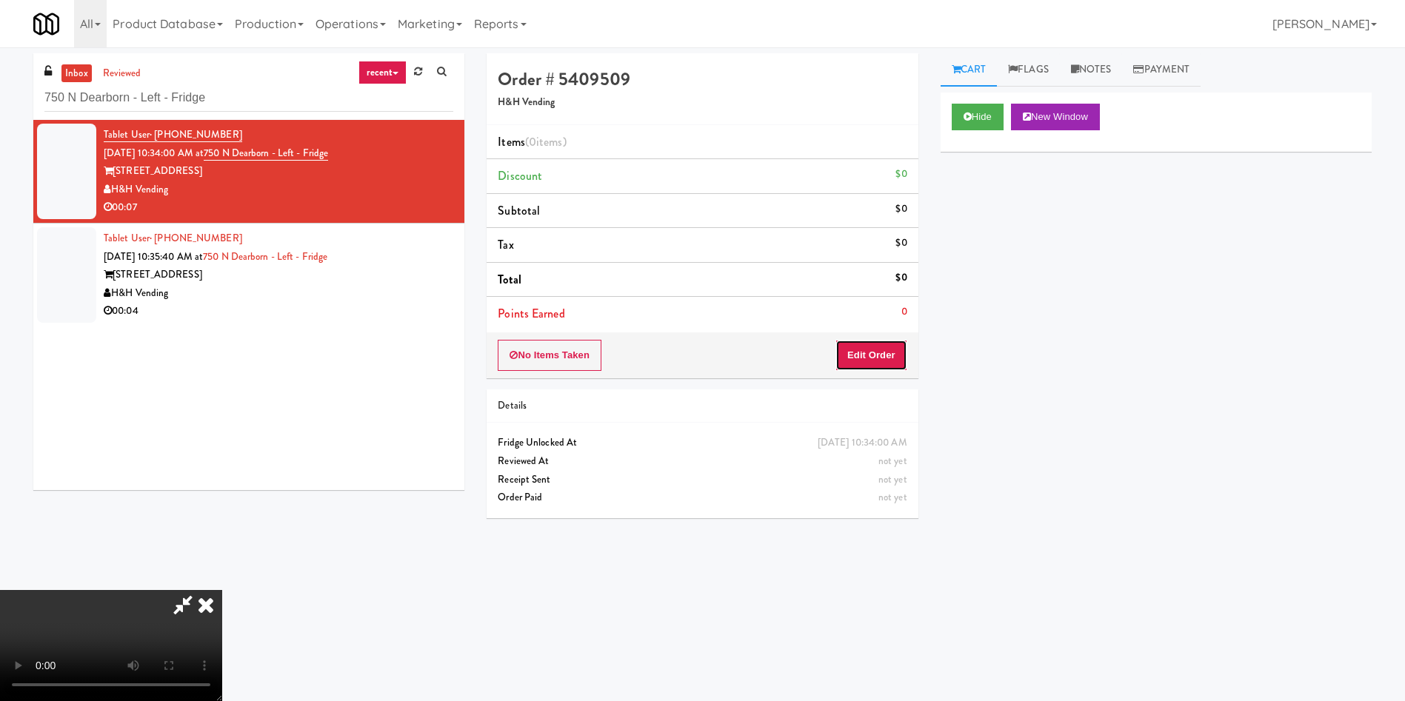
click at [873, 359] on button "Edit Order" at bounding box center [871, 355] width 72 height 31
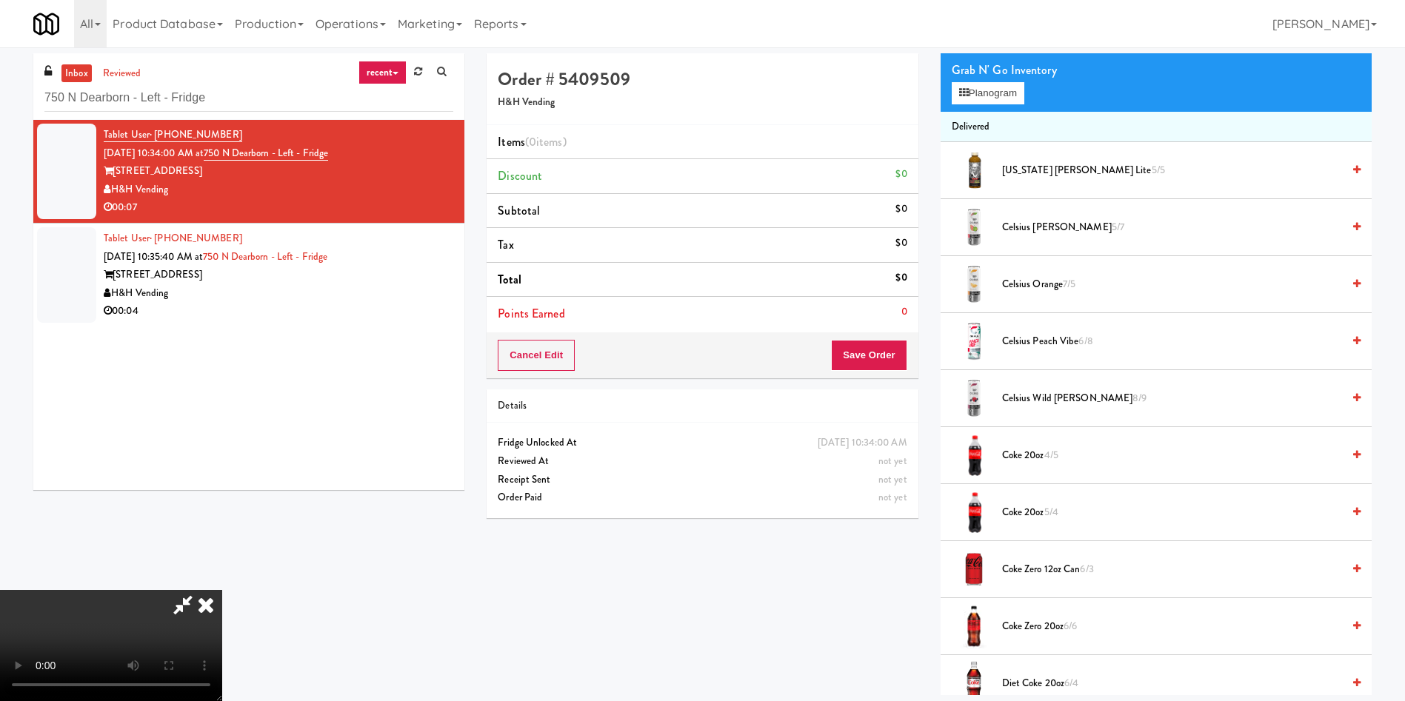
scroll to position [218, 0]
click at [222, 590] on video at bounding box center [111, 645] width 222 height 111
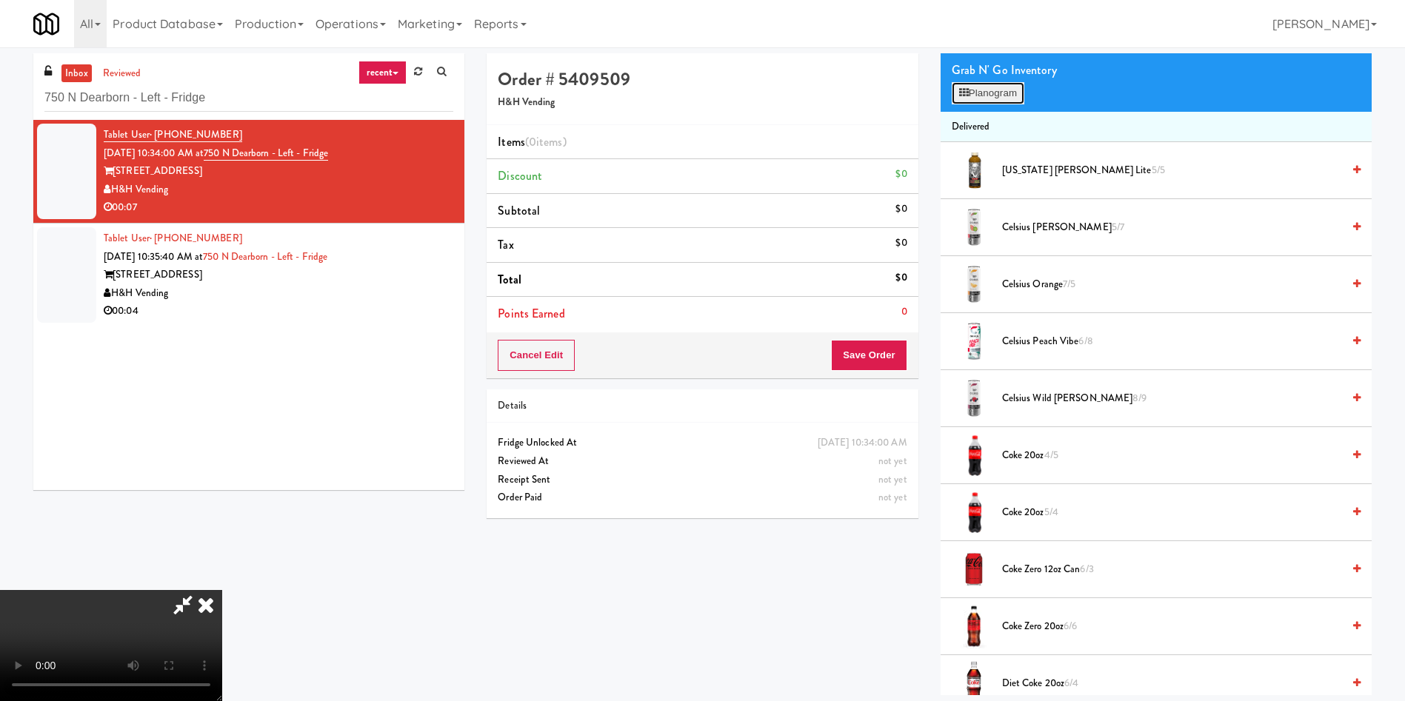
click at [1012, 96] on button "Planogram" at bounding box center [987, 93] width 73 height 22
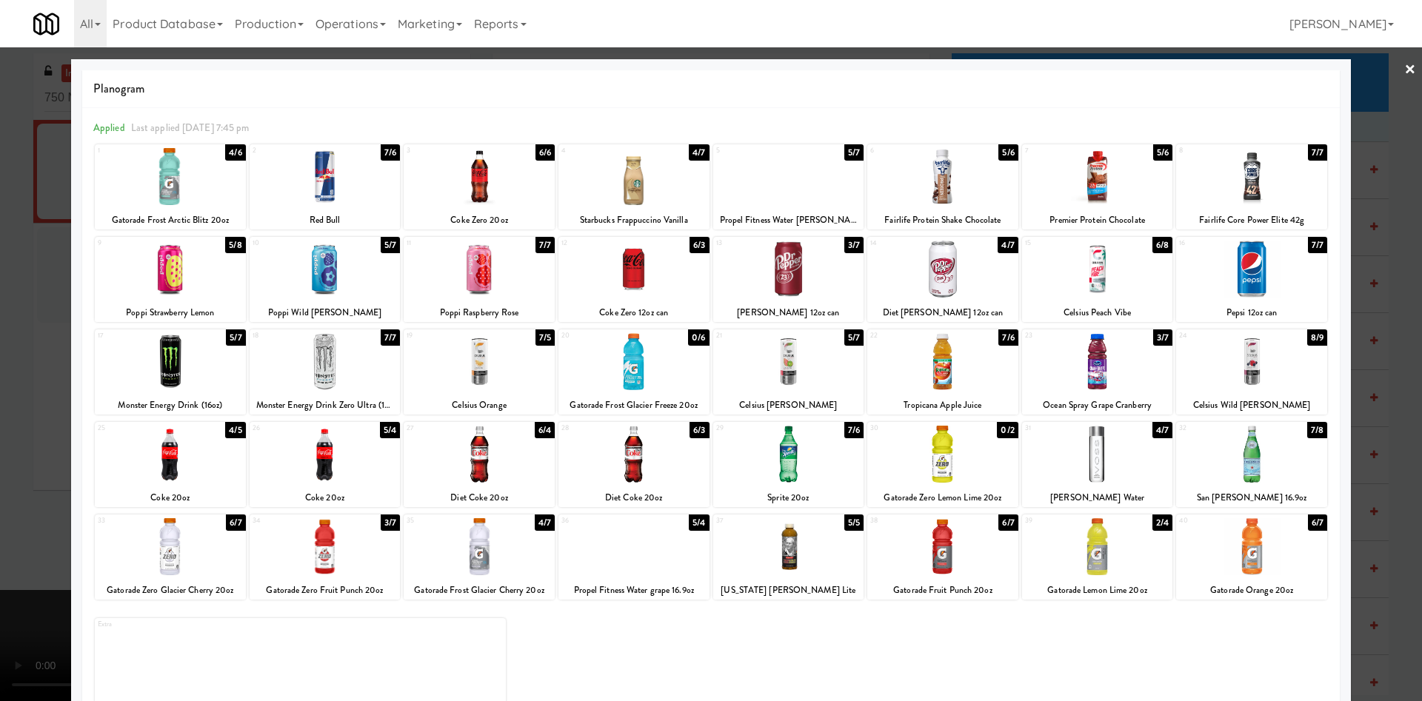
click at [1243, 283] on div at bounding box center [1251, 269] width 151 height 57
click at [55, 289] on div at bounding box center [711, 350] width 1422 height 701
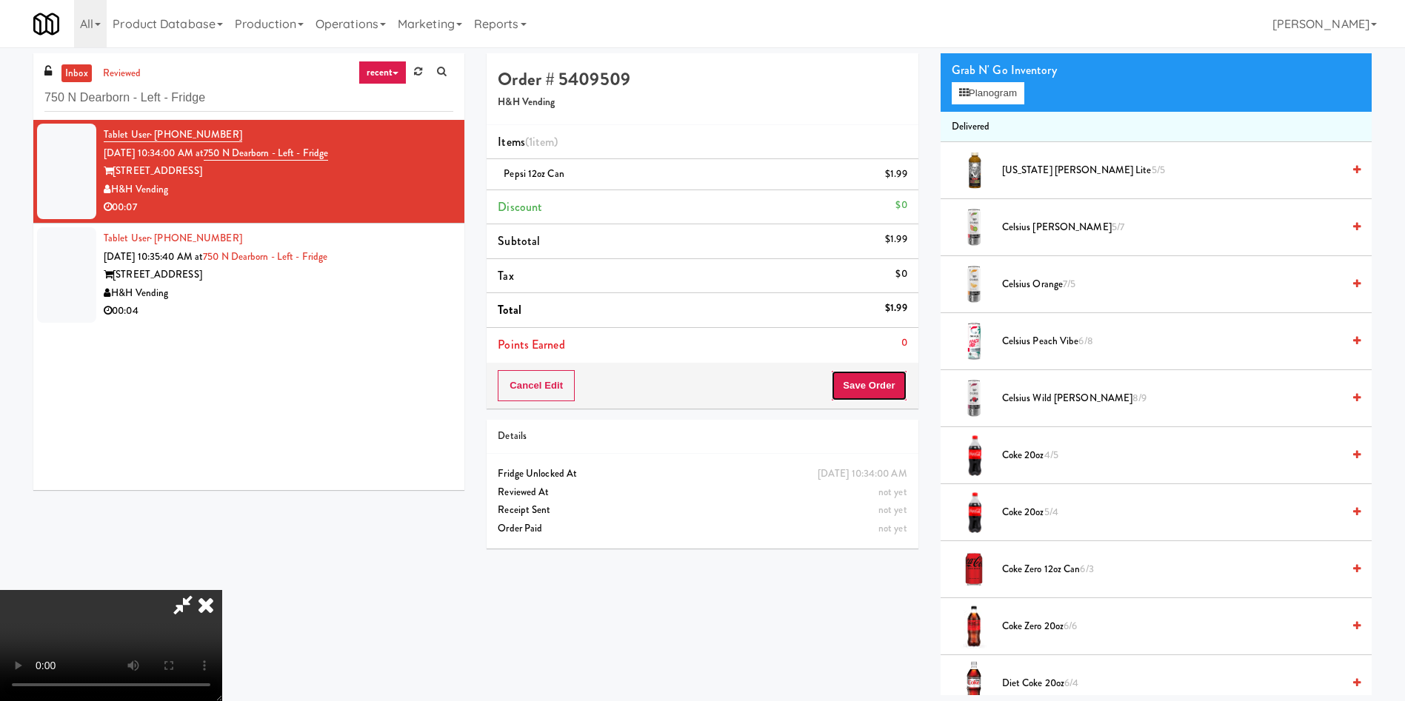
click at [900, 390] on button "Save Order" at bounding box center [869, 385] width 76 height 31
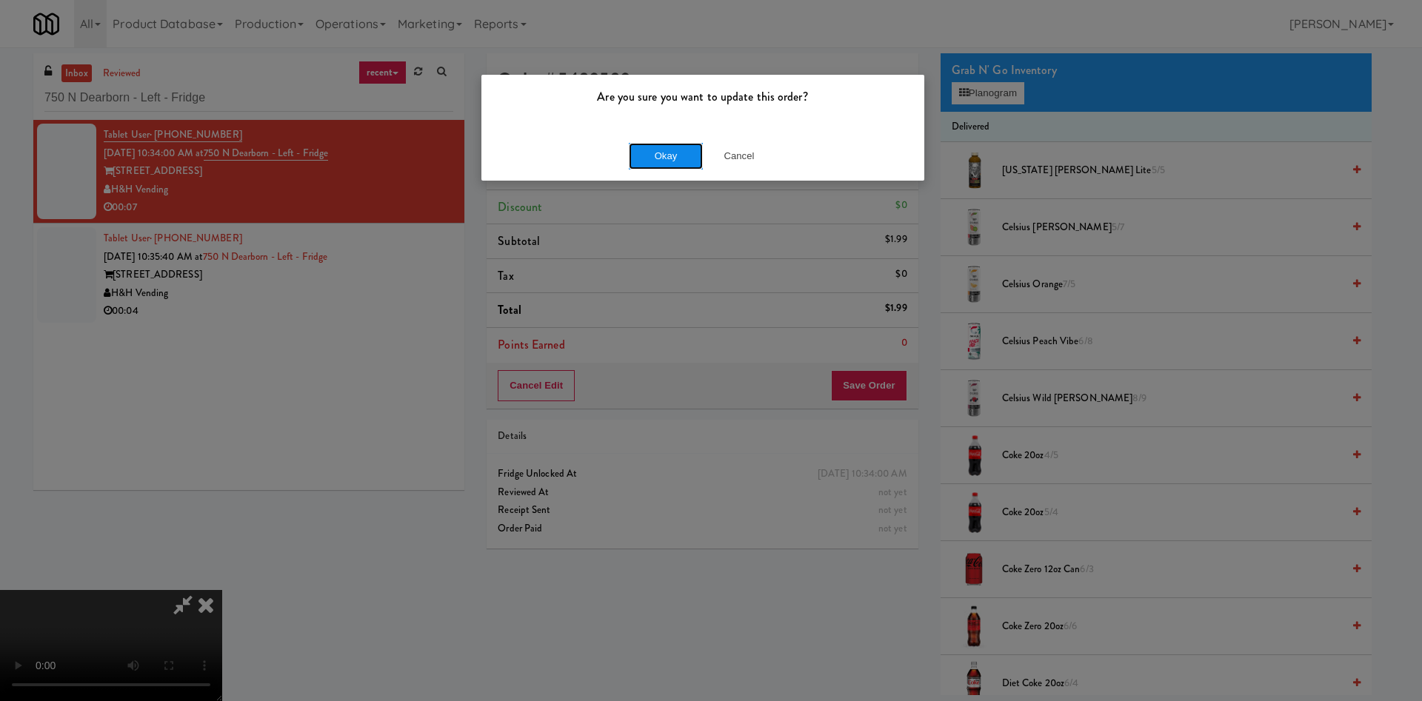
click at [667, 156] on button "Okay" at bounding box center [666, 156] width 74 height 27
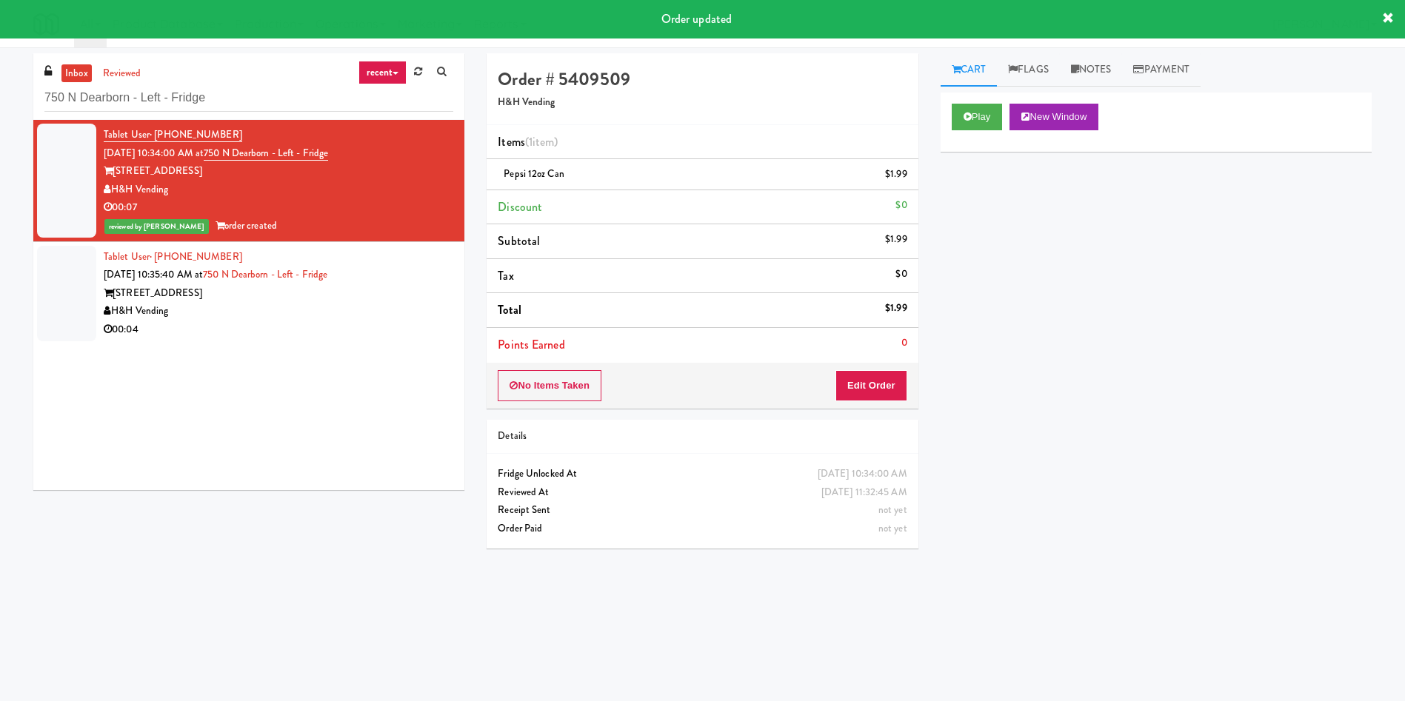
click at [78, 287] on div at bounding box center [66, 294] width 59 height 96
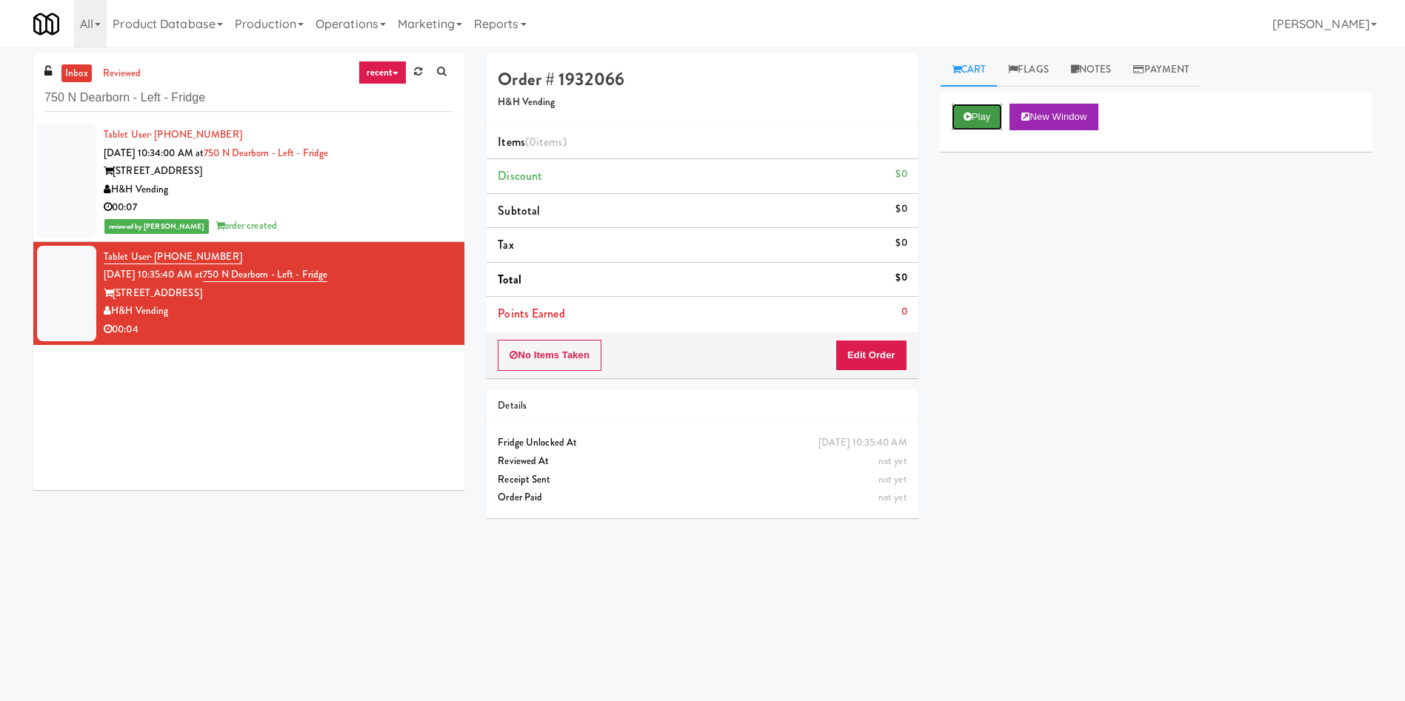
click at [988, 110] on button "Play" at bounding box center [976, 117] width 51 height 27
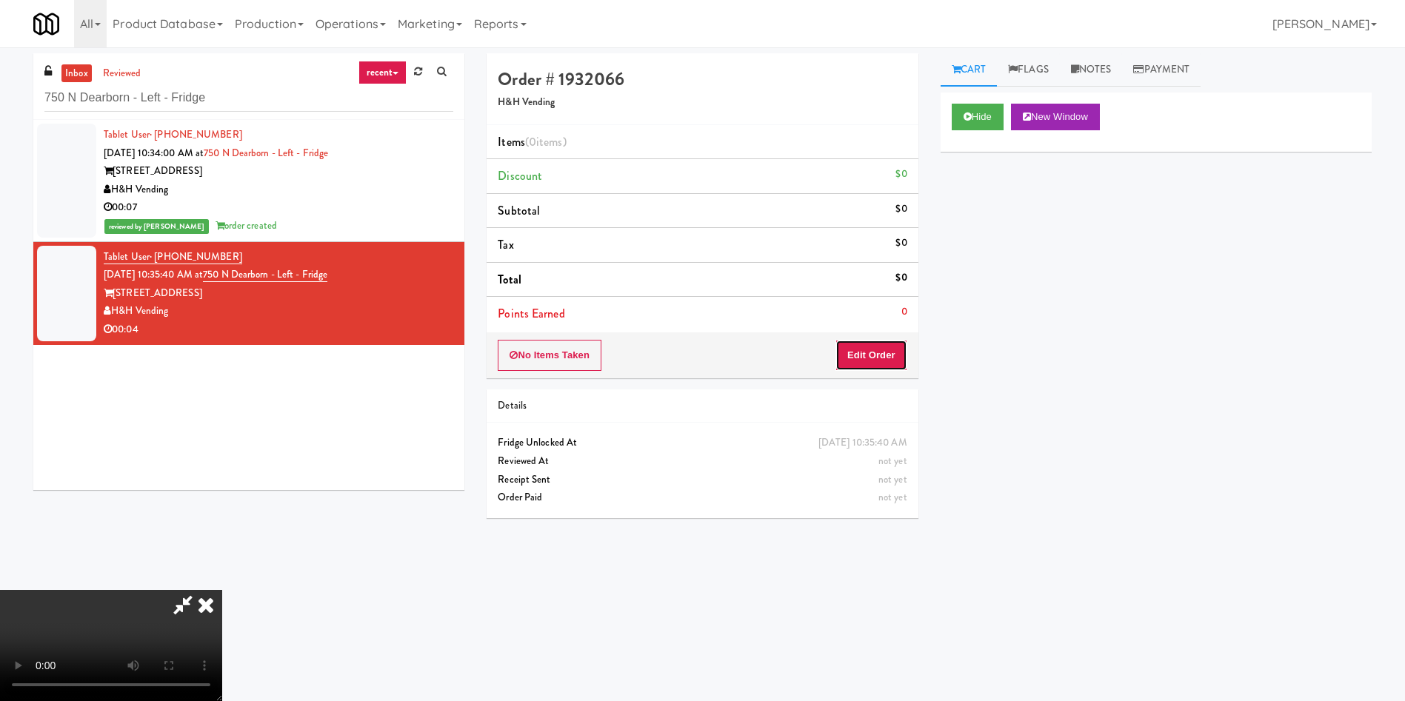
click at [896, 348] on button "Edit Order" at bounding box center [871, 355] width 72 height 31
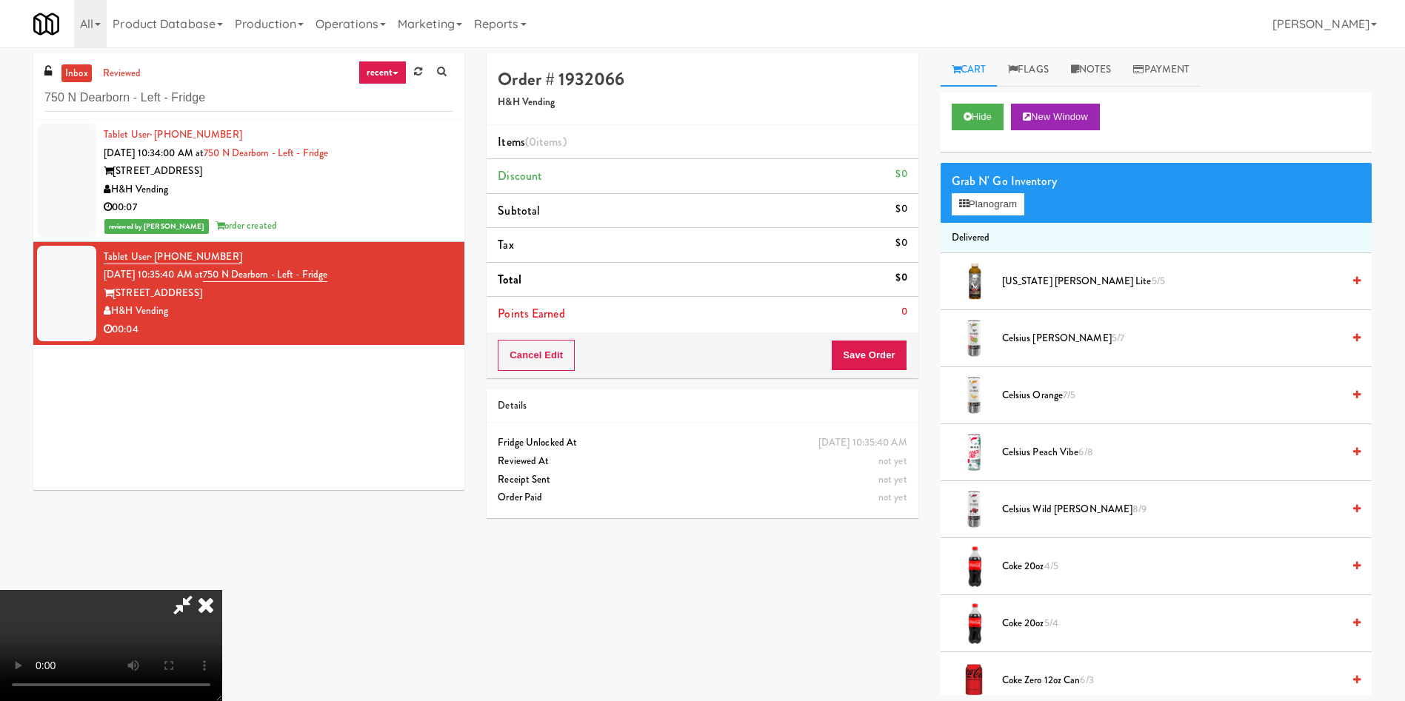
scroll to position [111, 0]
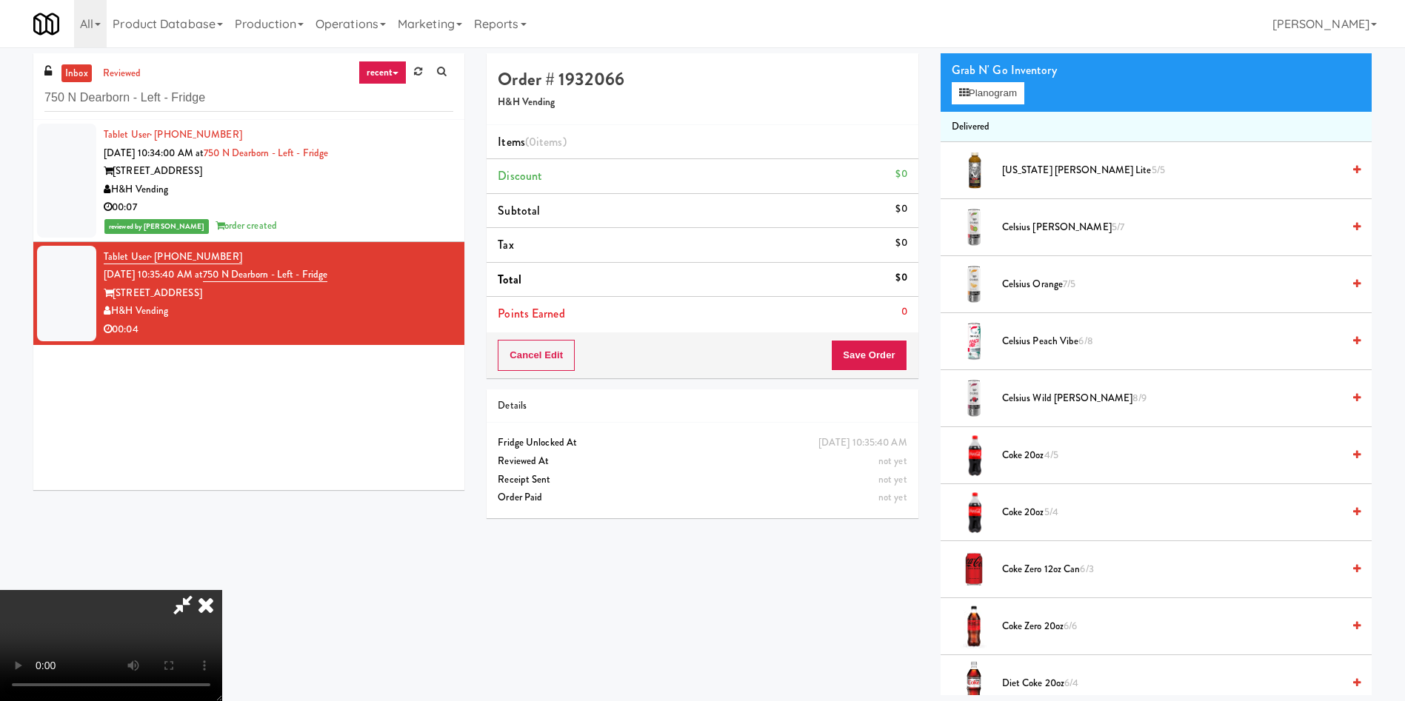
click at [222, 590] on video at bounding box center [111, 645] width 222 height 111
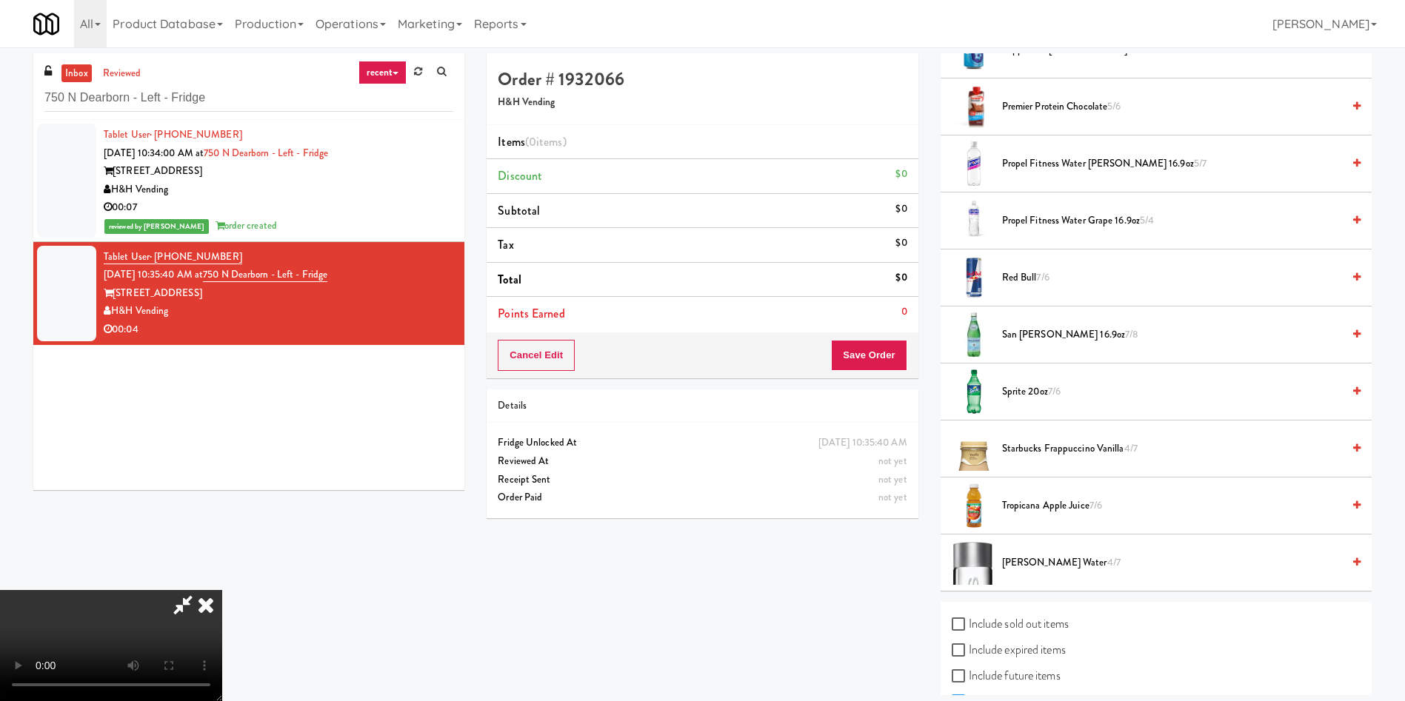
scroll to position [1896, 0]
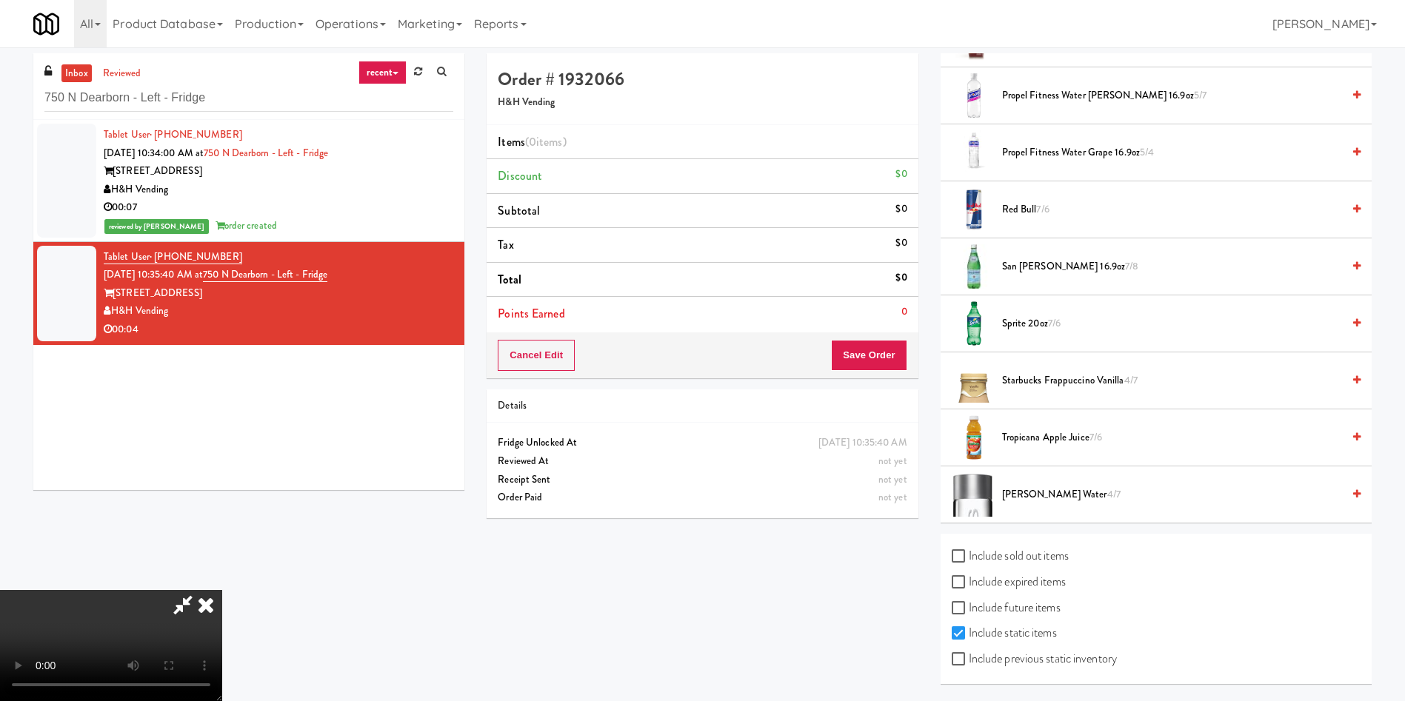
click at [1049, 383] on span "Starbucks Frappuccino Vanilla 4/7" at bounding box center [1172, 381] width 340 height 19
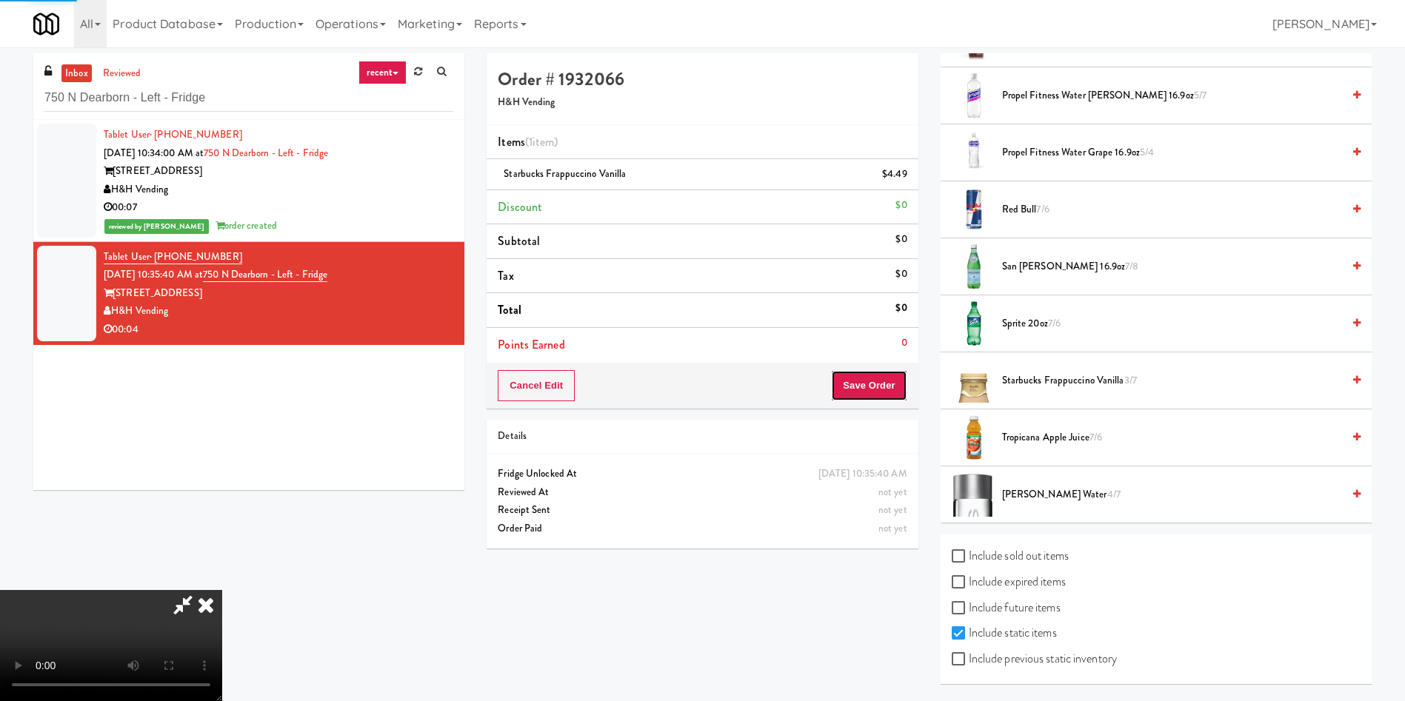
click at [886, 381] on button "Save Order" at bounding box center [869, 385] width 76 height 31
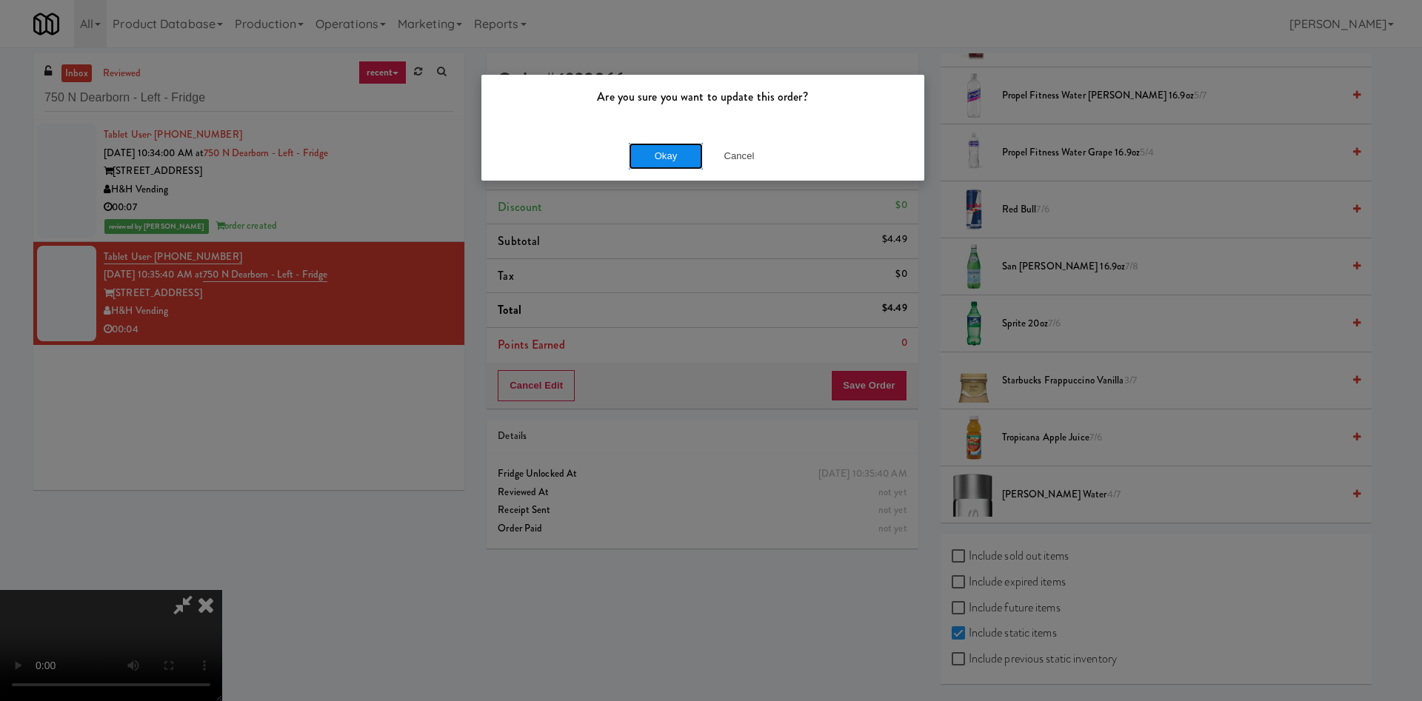
click at [685, 149] on button "Okay" at bounding box center [666, 156] width 74 height 27
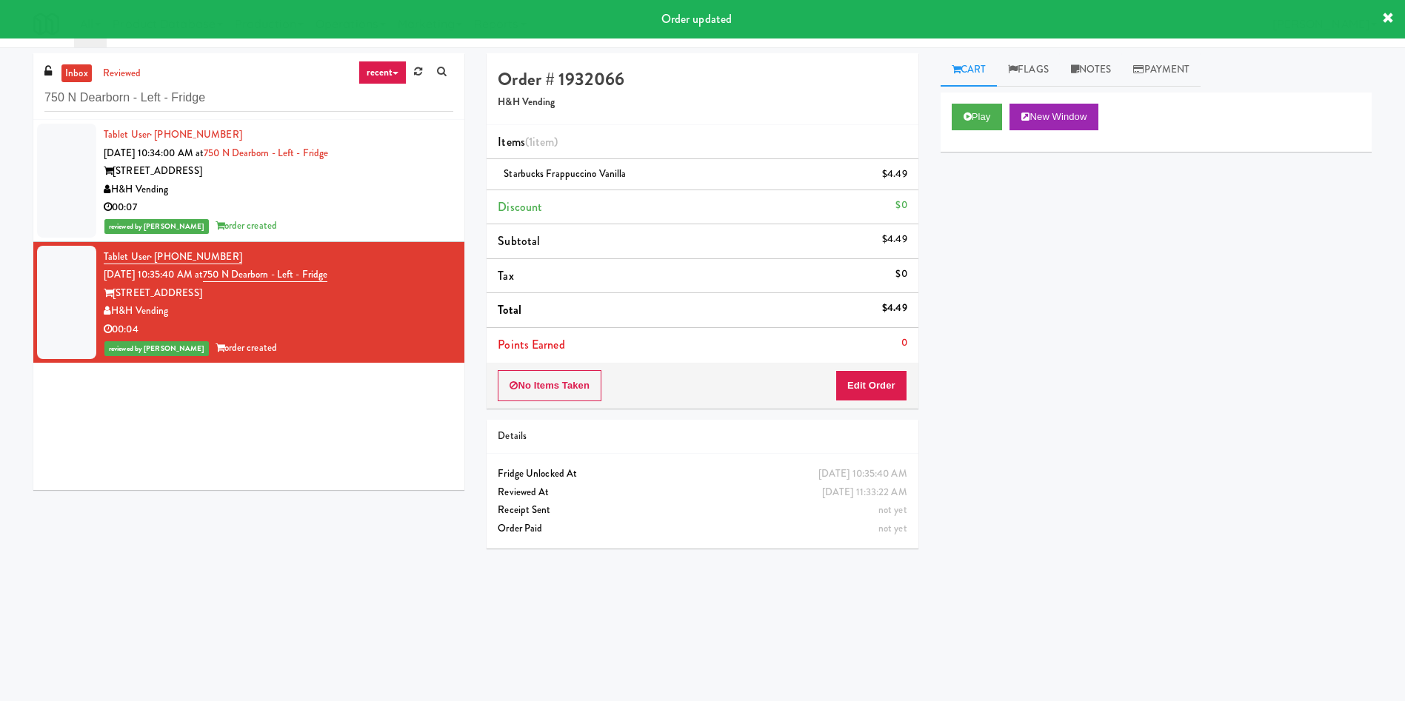
scroll to position [0, 0]
paste input "Moderne Cooler"
drag, startPoint x: 252, startPoint y: 107, endPoint x: 0, endPoint y: 101, distance: 251.8
click at [0, 101] on div "inbox reviewed recent all unclear take inventory issue suspicious failed recent…" at bounding box center [702, 350] width 1405 height 595
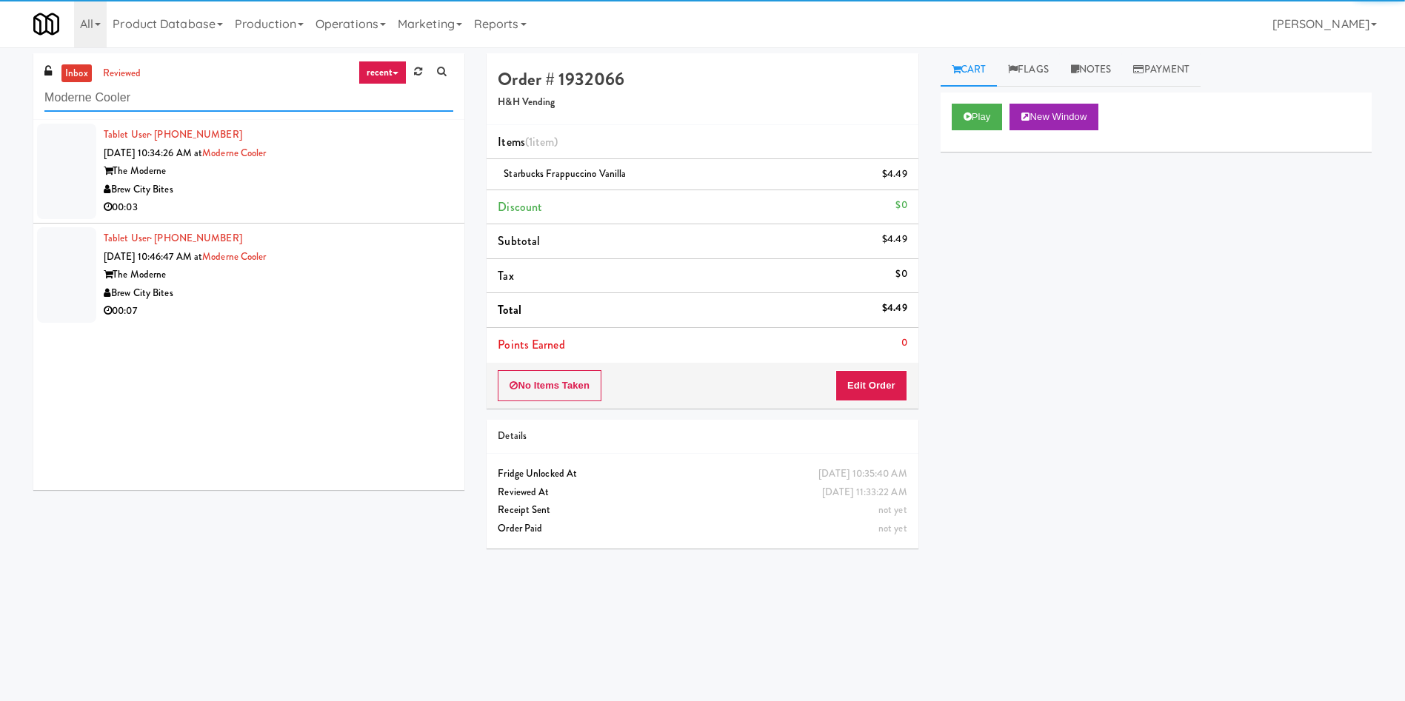
type input "Moderne Cooler"
click at [65, 150] on div at bounding box center [66, 172] width 59 height 96
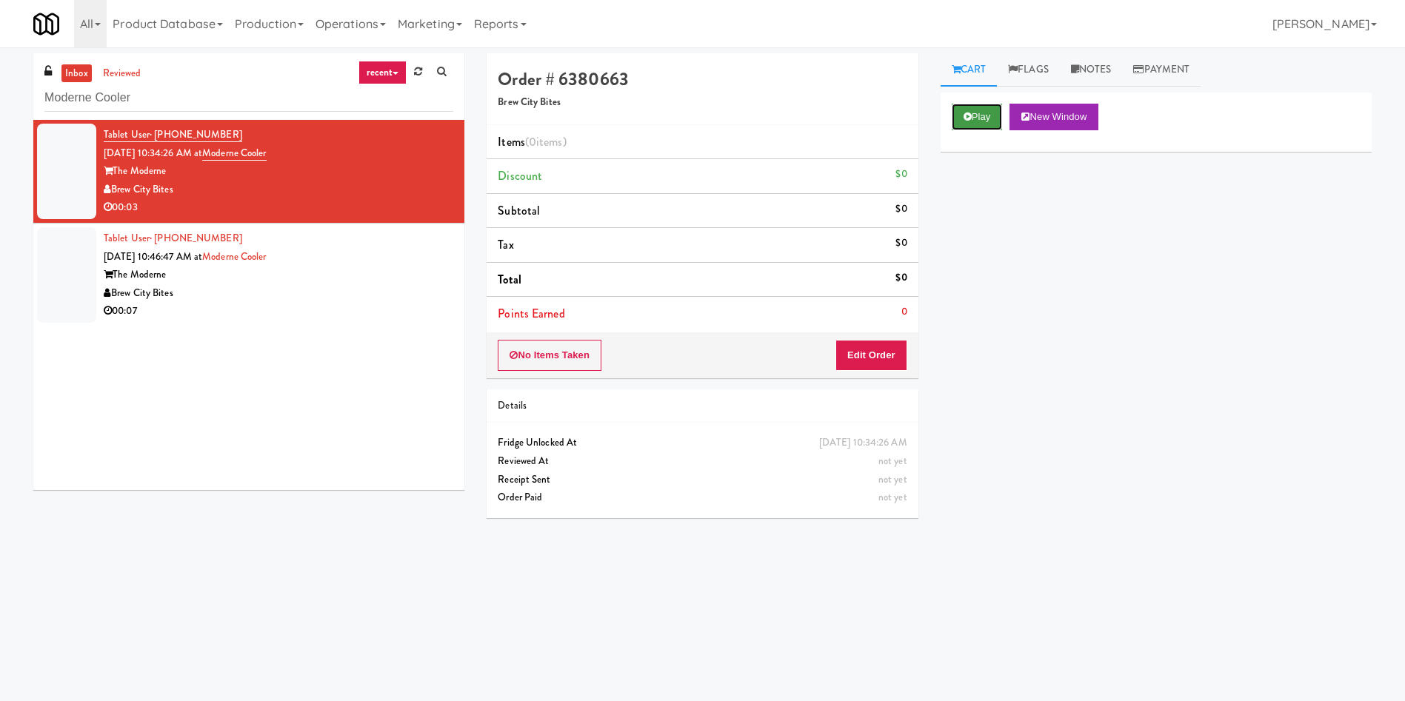
click at [984, 117] on button "Play" at bounding box center [976, 117] width 51 height 27
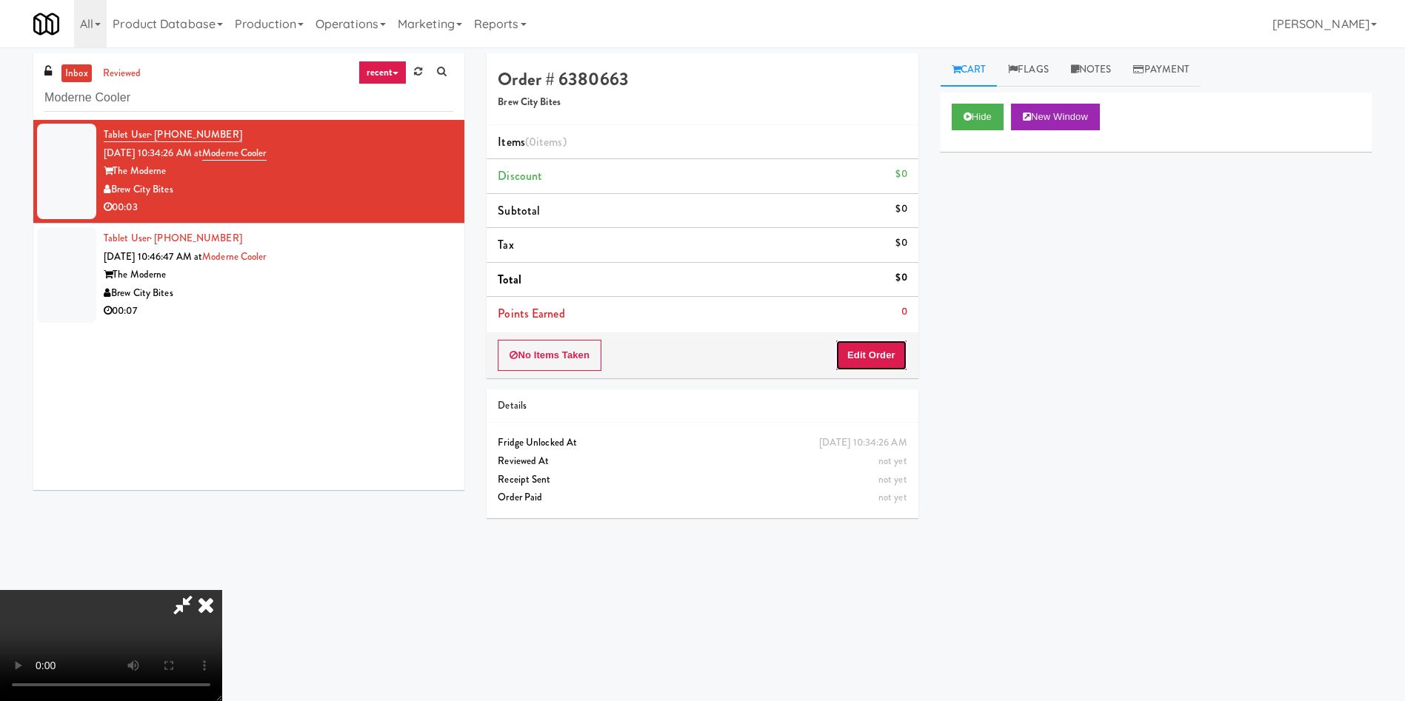
click at [866, 353] on button "Edit Order" at bounding box center [871, 355] width 72 height 31
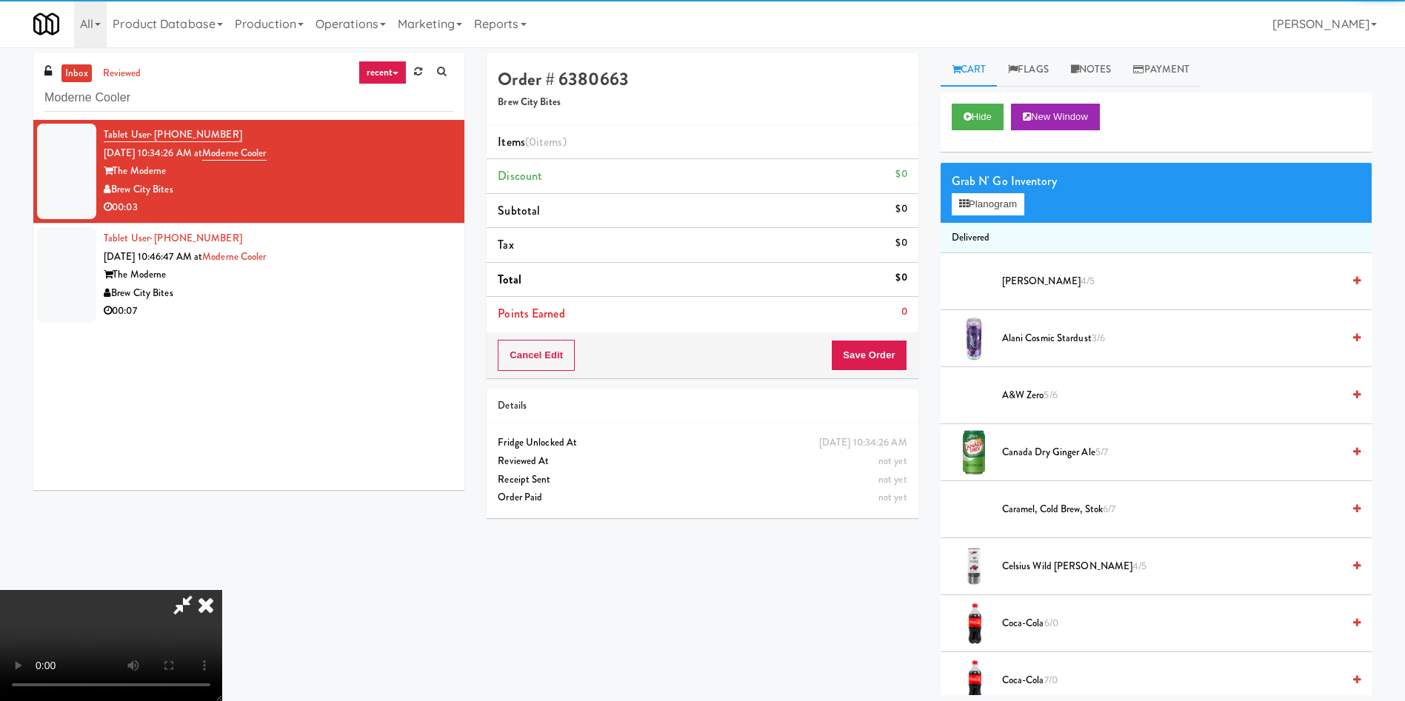
scroll to position [111, 0]
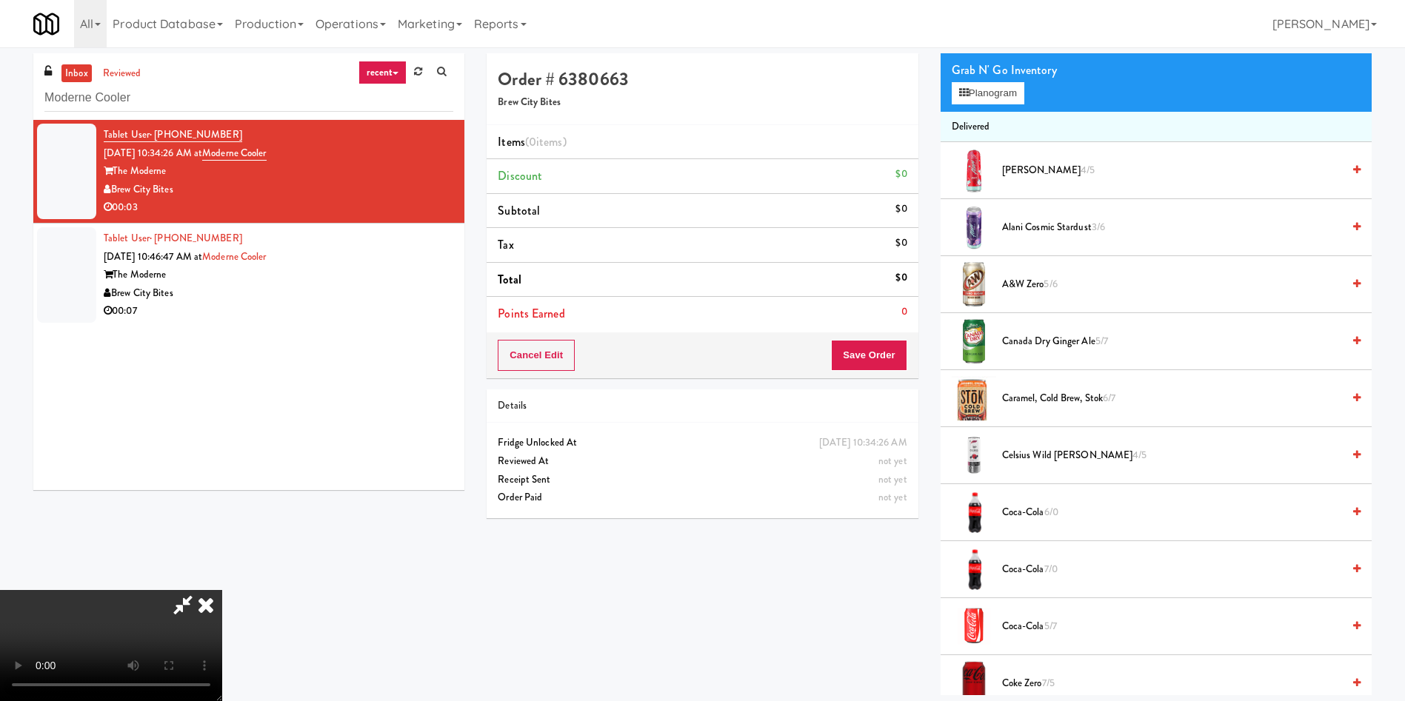
click at [222, 590] on video at bounding box center [111, 645] width 222 height 111
drag, startPoint x: 514, startPoint y: 602, endPoint x: 575, endPoint y: 563, distance: 71.9
click at [222, 596] on video at bounding box center [111, 645] width 222 height 111
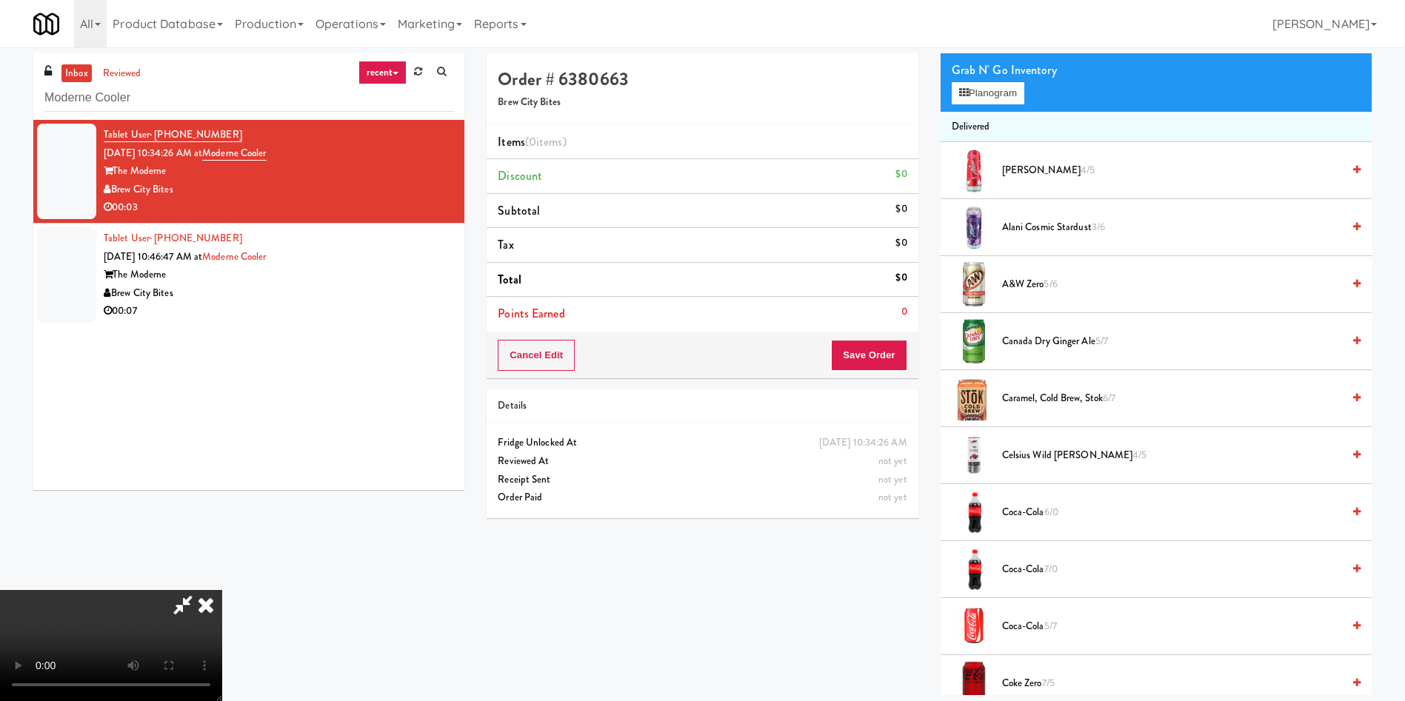
click at [222, 590] on video at bounding box center [111, 645] width 222 height 111
drag, startPoint x: 704, startPoint y: 348, endPoint x: 900, endPoint y: 279, distance: 207.9
click at [222, 590] on video at bounding box center [111, 645] width 222 height 111
click at [1003, 94] on button "Planogram" at bounding box center [987, 93] width 73 height 22
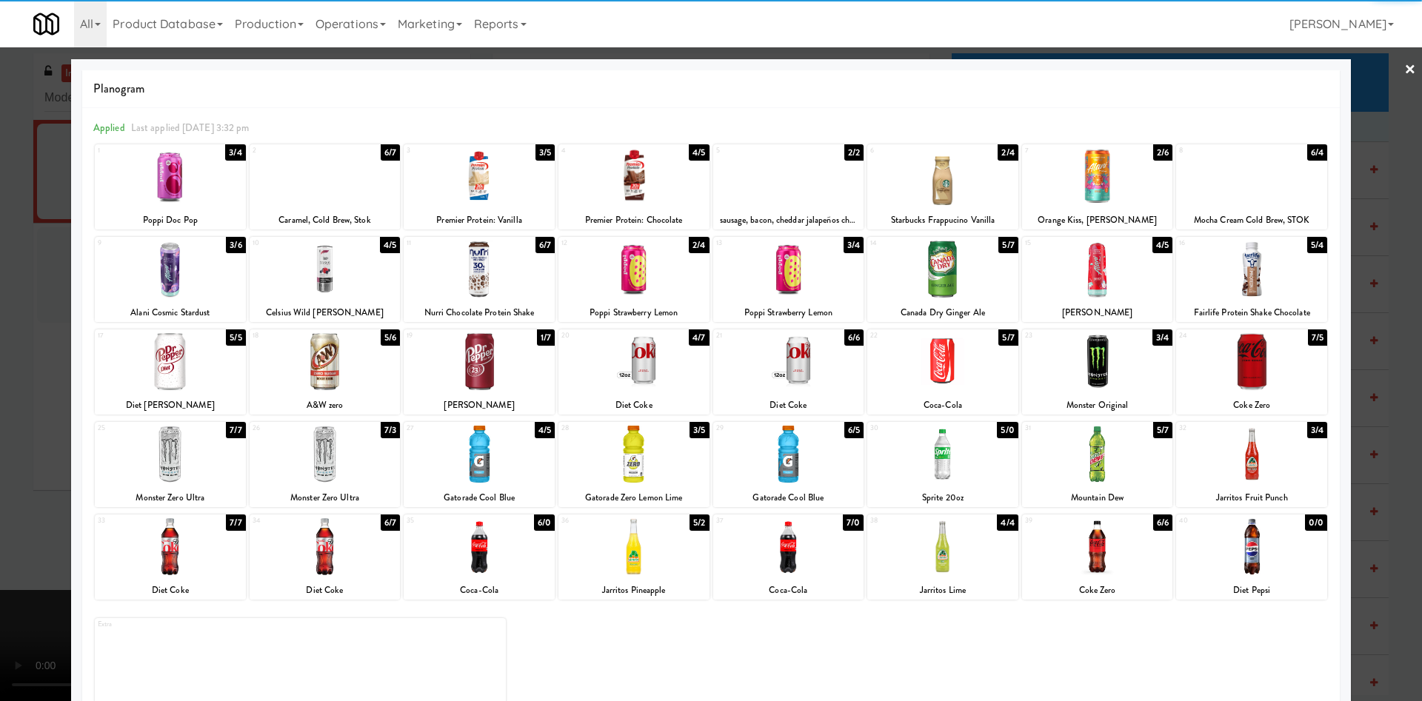
drag, startPoint x: 1097, startPoint y: 360, endPoint x: 1077, endPoint y: 356, distance: 20.3
click at [1097, 360] on div at bounding box center [1097, 361] width 151 height 57
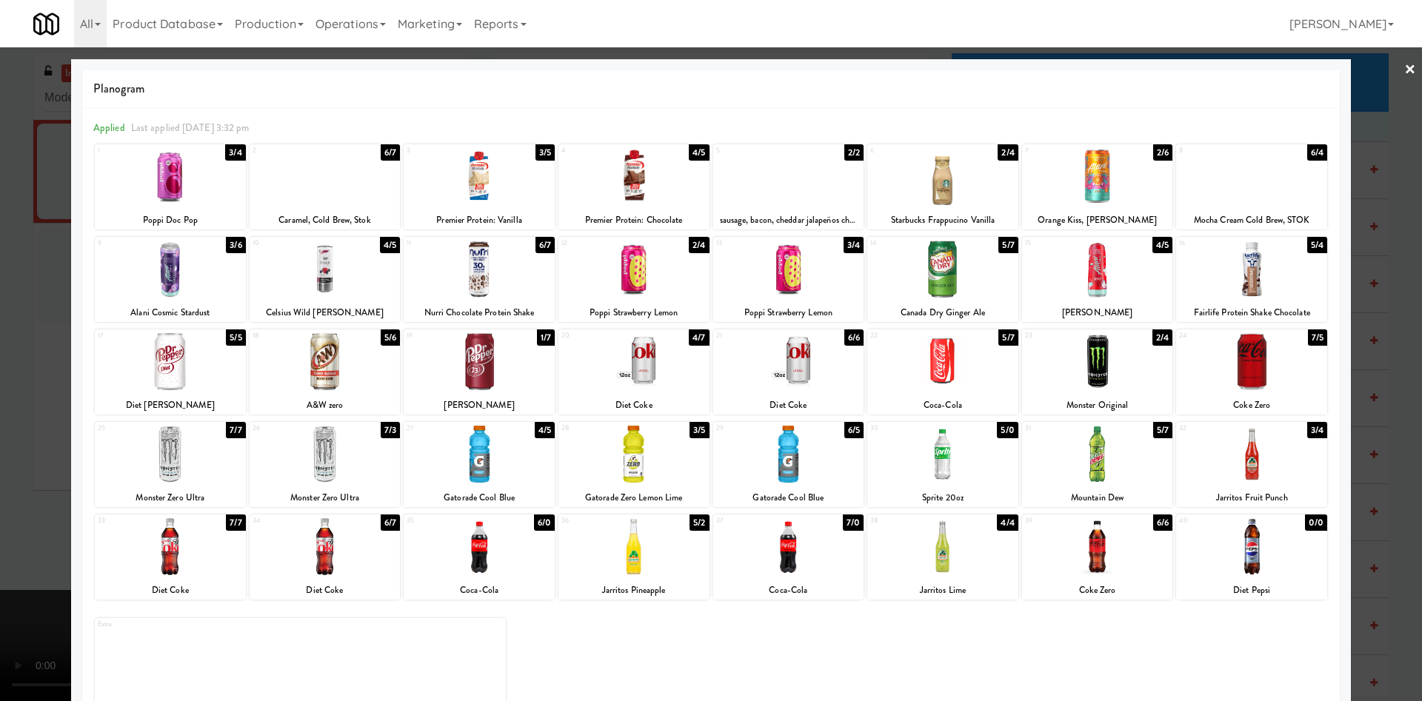
drag, startPoint x: 29, startPoint y: 309, endPoint x: 258, endPoint y: 312, distance: 229.6
click at [110, 312] on div "× Planogram Applied Last applied [DATE] 3:32 pm 1 3/4 Poppi Doc Pop 2 6/7 Caram…" at bounding box center [711, 350] width 1422 height 701
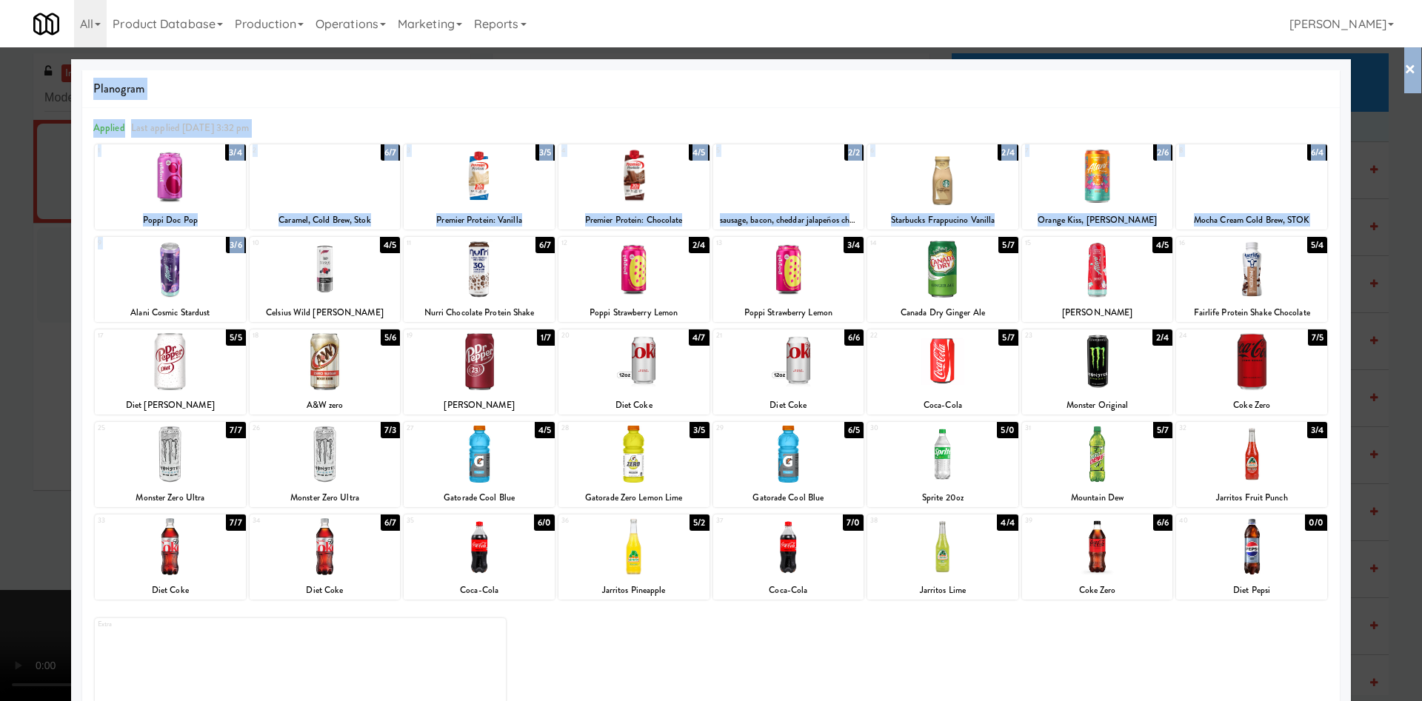
click at [1381, 131] on div at bounding box center [711, 350] width 1422 height 701
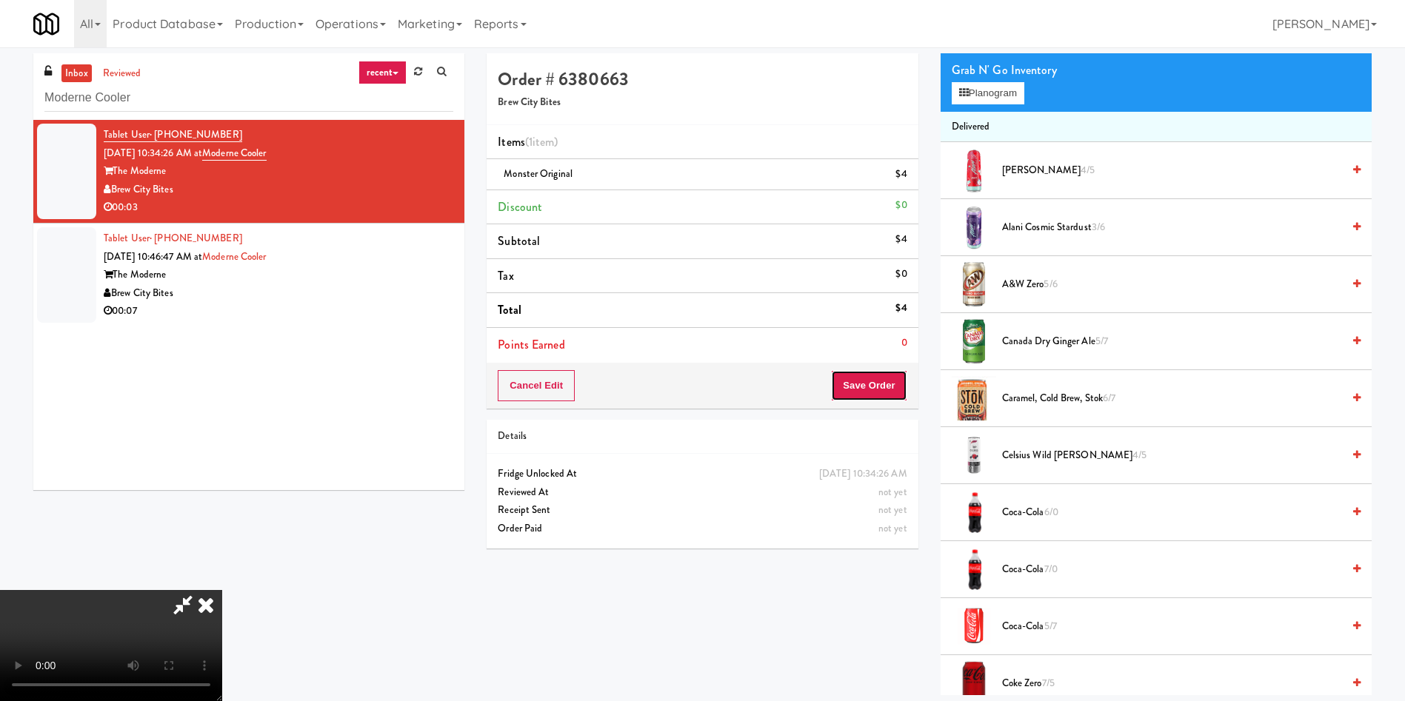
drag, startPoint x: 888, startPoint y: 379, endPoint x: 774, endPoint y: 307, distance: 134.5
click at [888, 380] on button "Save Order" at bounding box center [869, 385] width 76 height 31
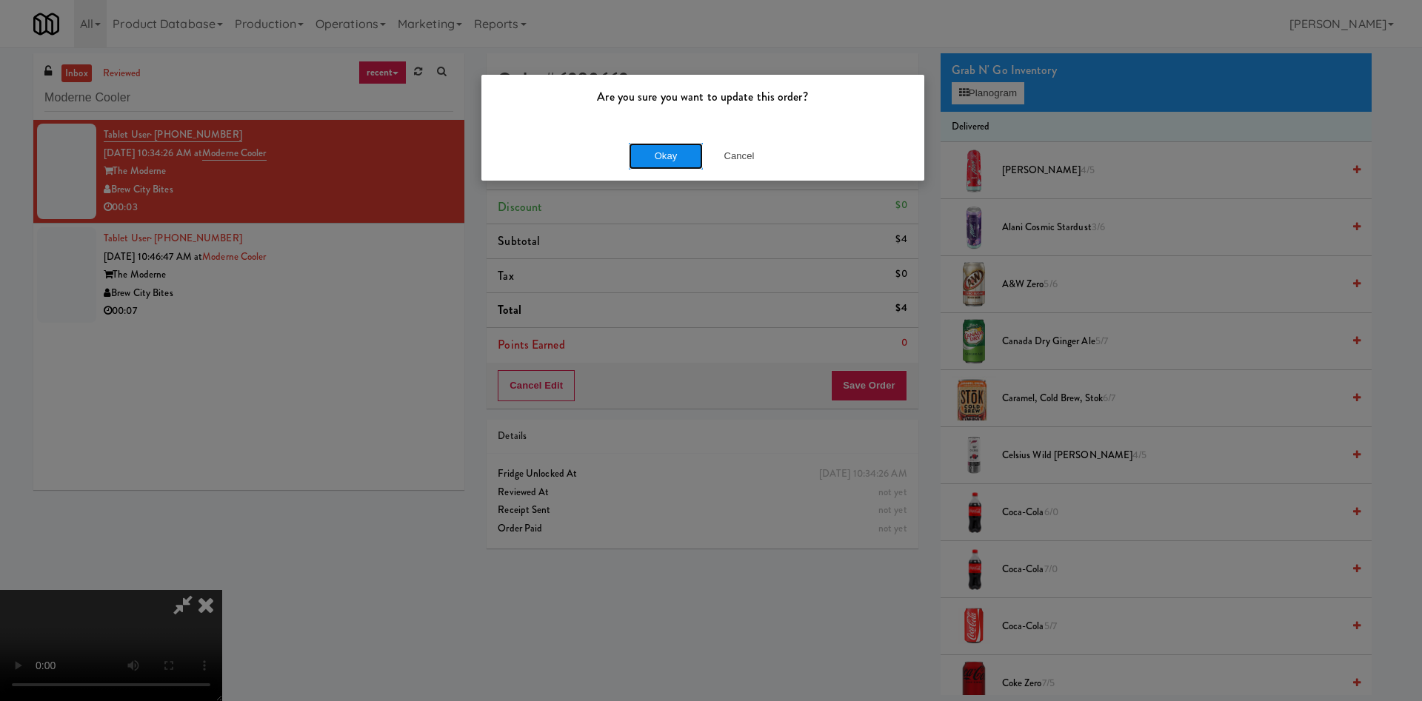
click at [672, 153] on button "Okay" at bounding box center [666, 156] width 74 height 27
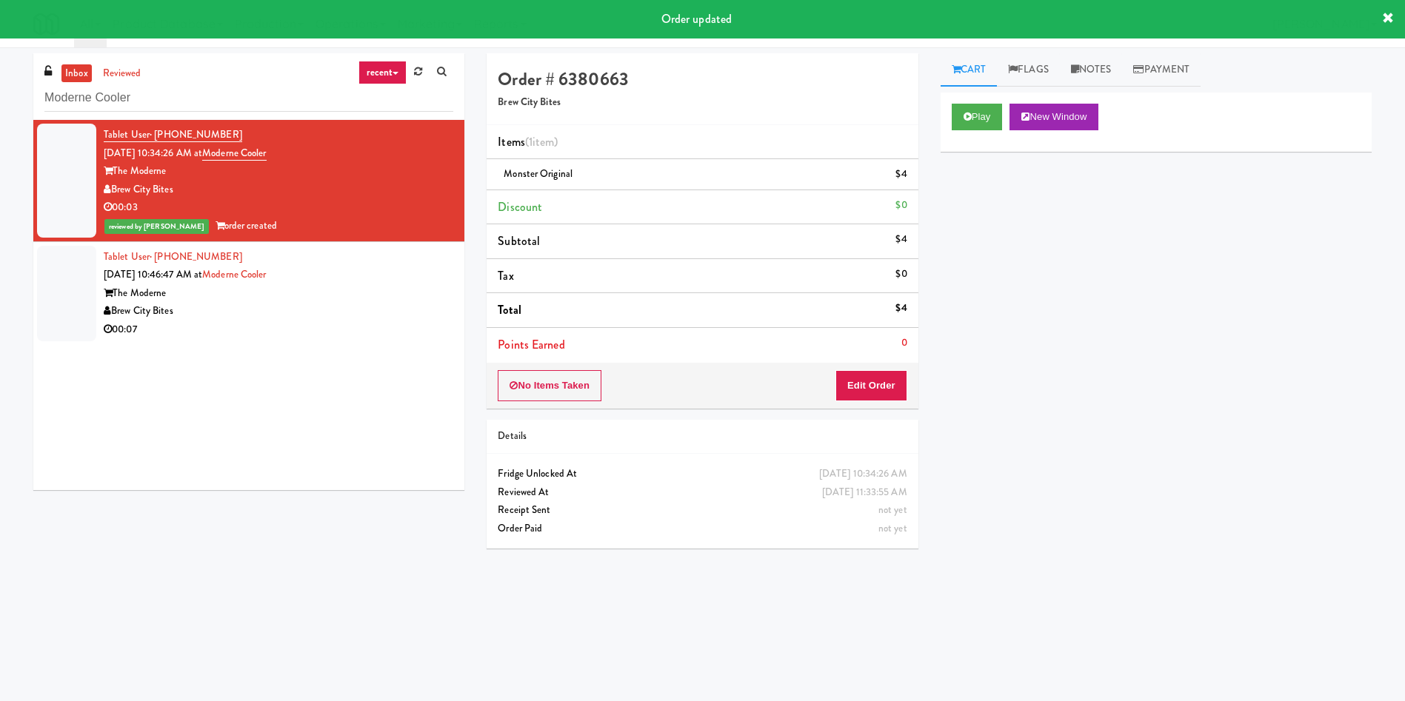
click at [43, 300] on div at bounding box center [66, 294] width 59 height 96
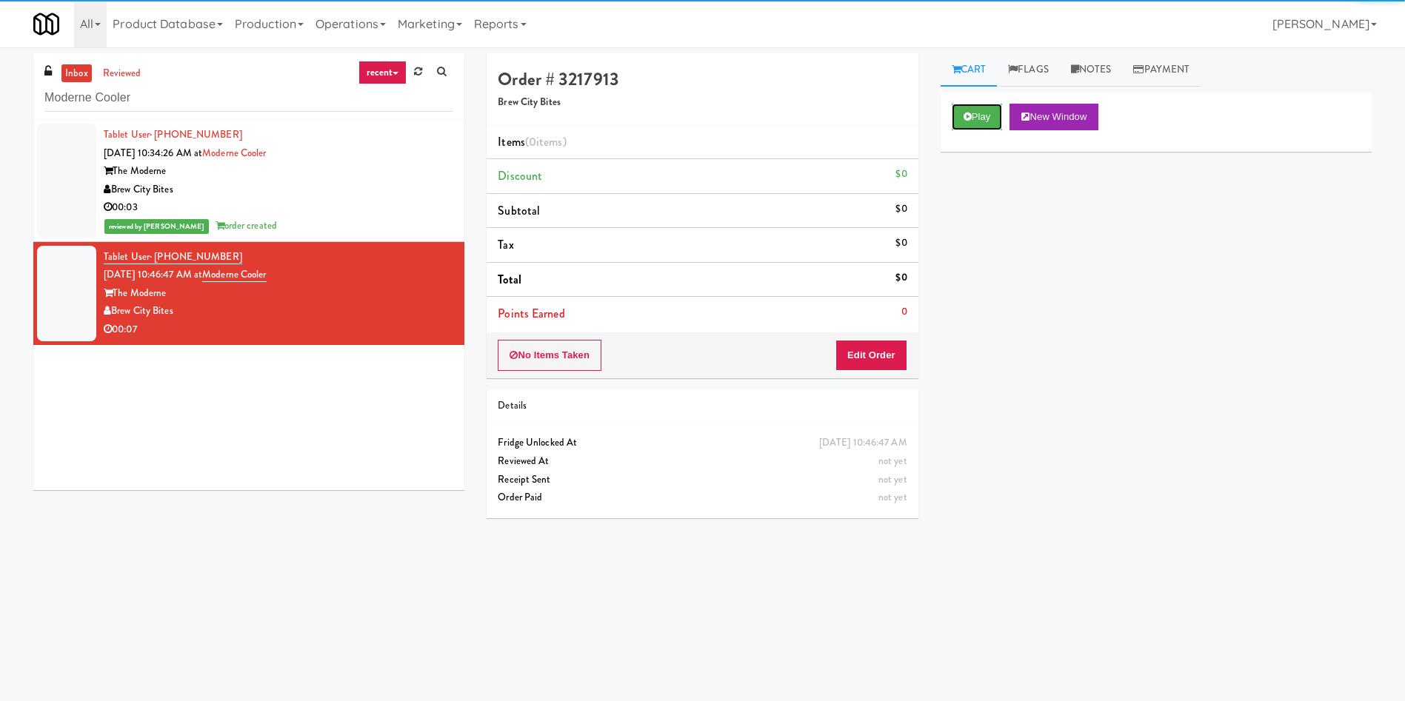
click at [968, 110] on button "Play" at bounding box center [976, 117] width 51 height 27
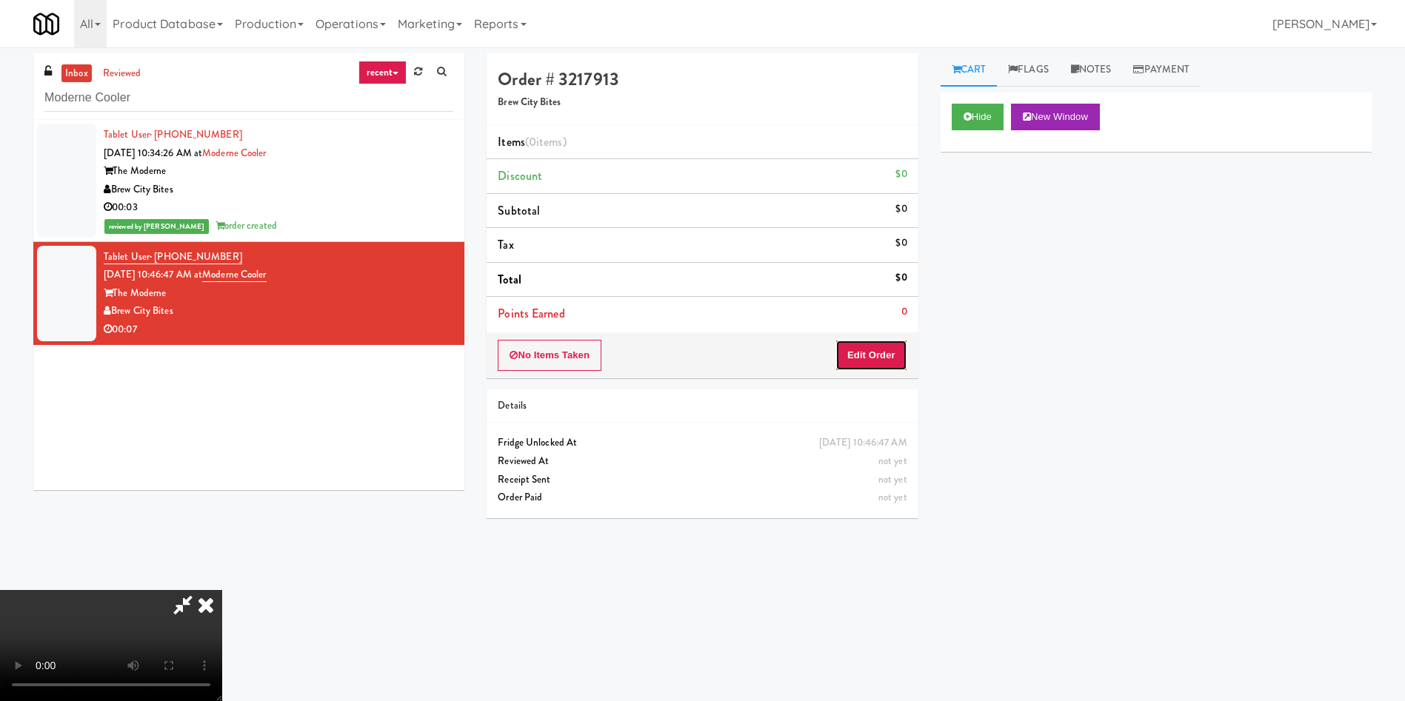
click at [859, 356] on button "Edit Order" at bounding box center [871, 355] width 72 height 31
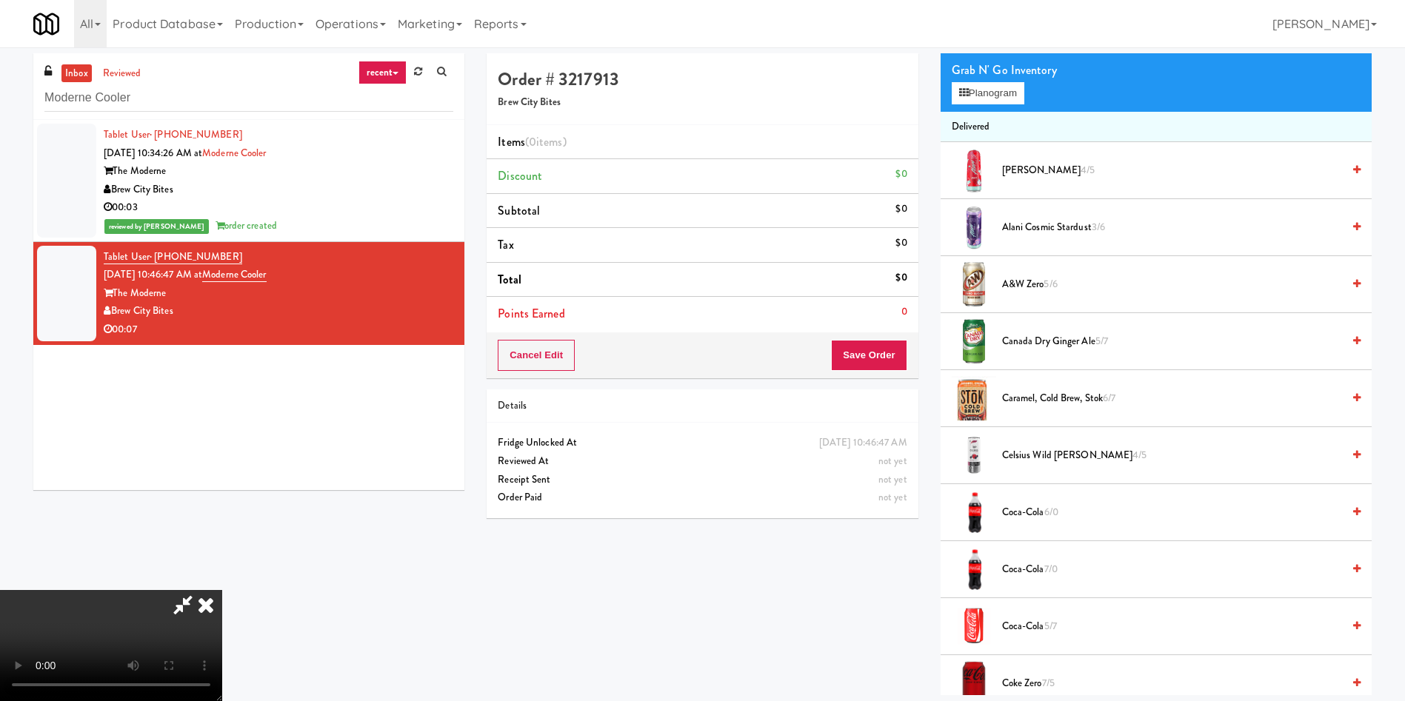
scroll to position [111, 0]
click at [222, 590] on video at bounding box center [111, 645] width 222 height 111
click at [983, 85] on button "Planogram" at bounding box center [987, 93] width 73 height 22
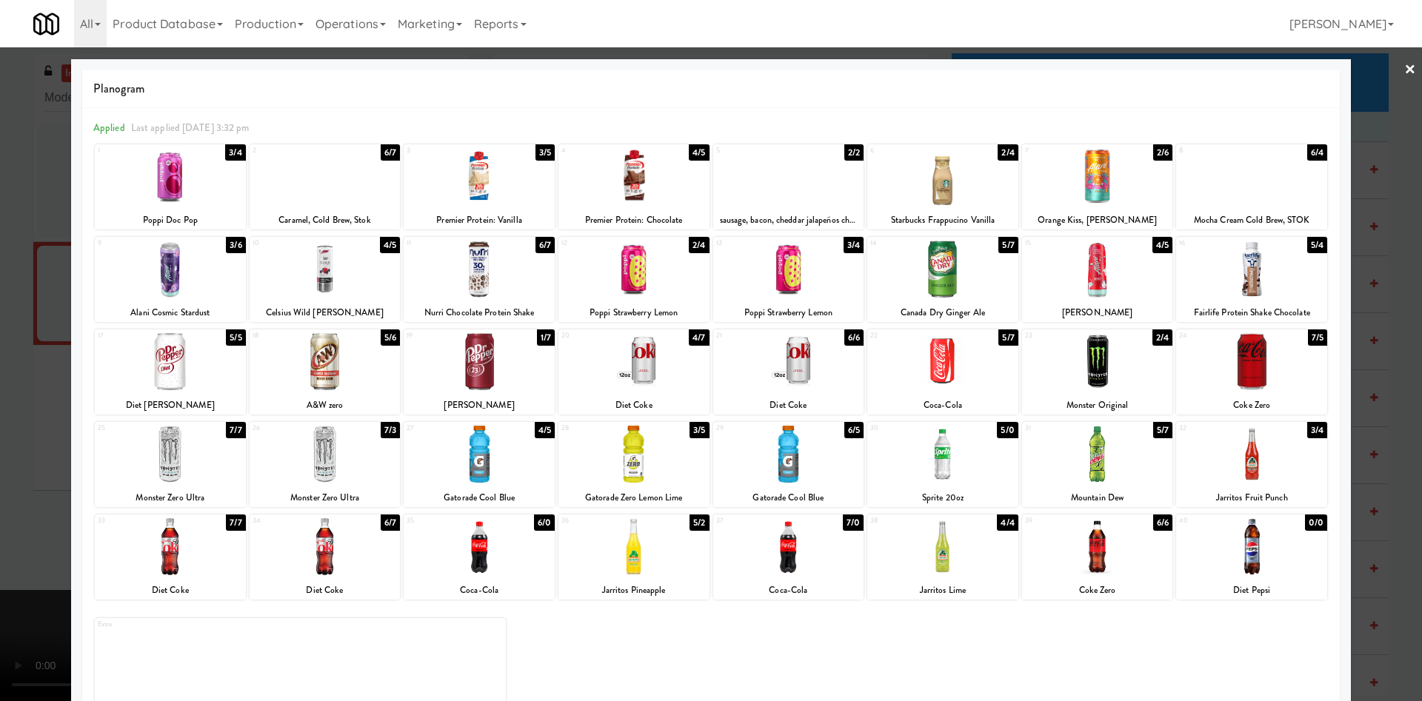
click at [482, 469] on div at bounding box center [479, 454] width 151 height 57
click at [614, 469] on div at bounding box center [633, 454] width 151 height 57
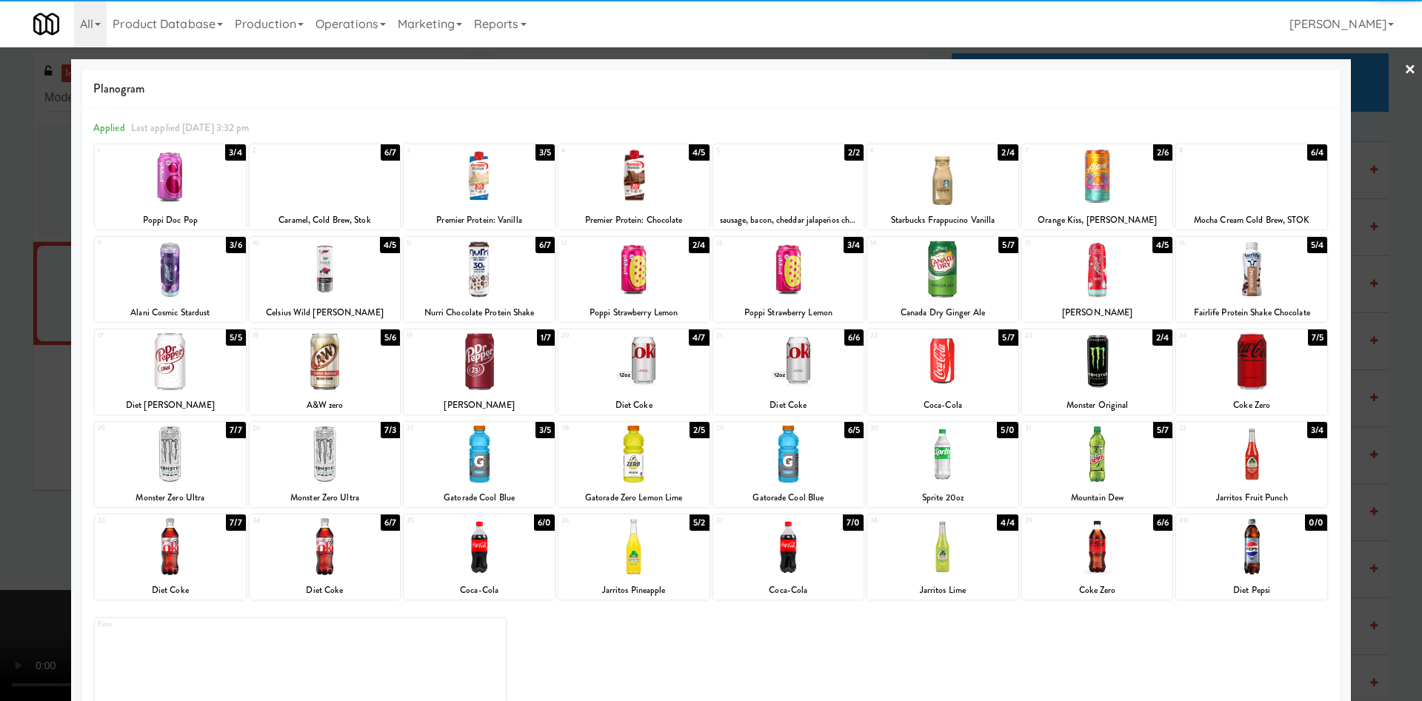
click at [15, 324] on div at bounding box center [711, 350] width 1422 height 701
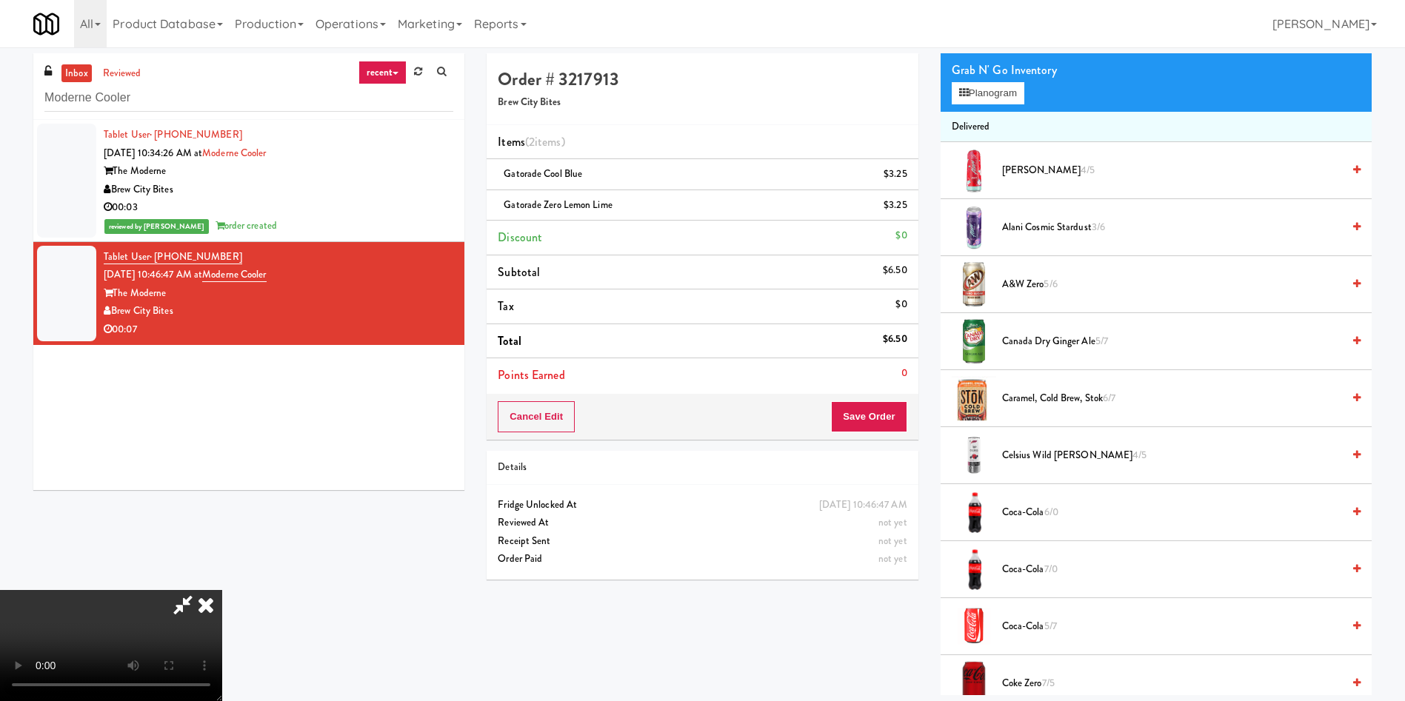
click at [222, 590] on video at bounding box center [111, 645] width 222 height 111
click at [851, 415] on button "Save Order" at bounding box center [869, 416] width 76 height 31
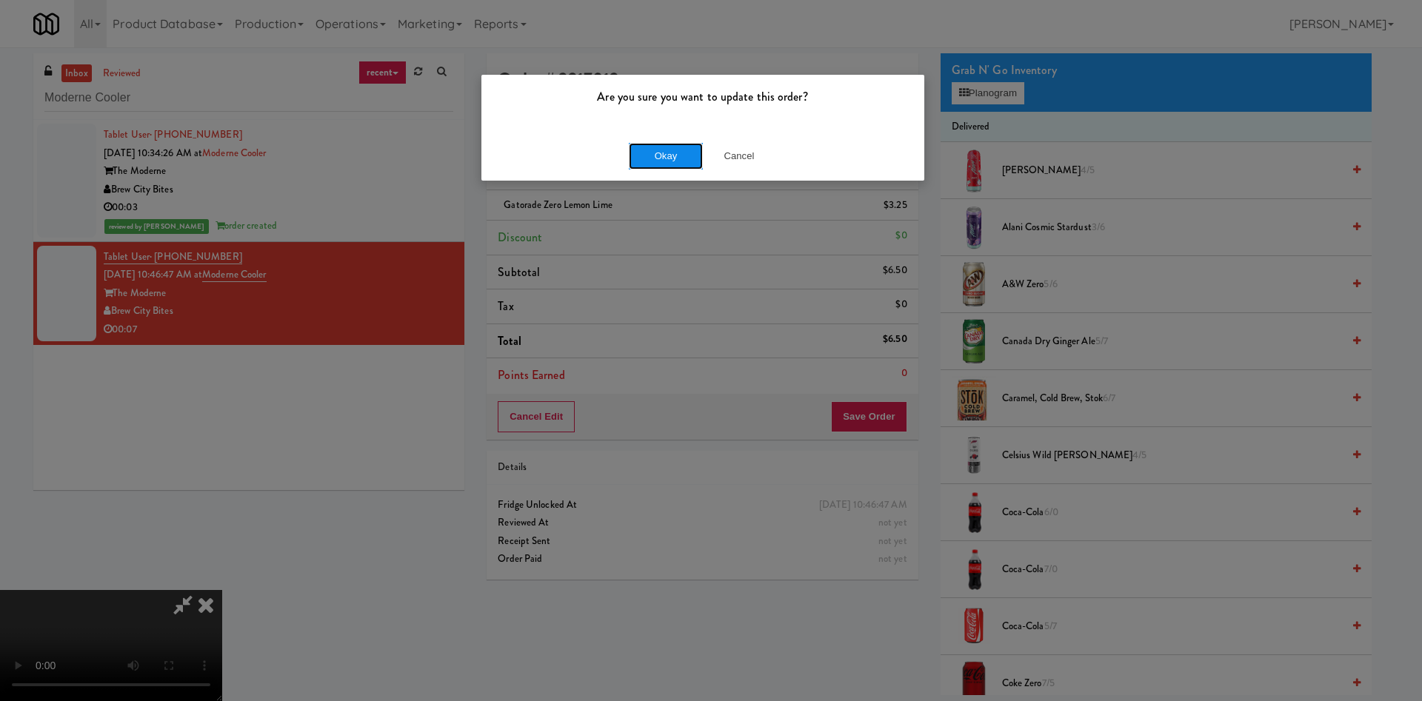
click at [662, 154] on button "Okay" at bounding box center [666, 156] width 74 height 27
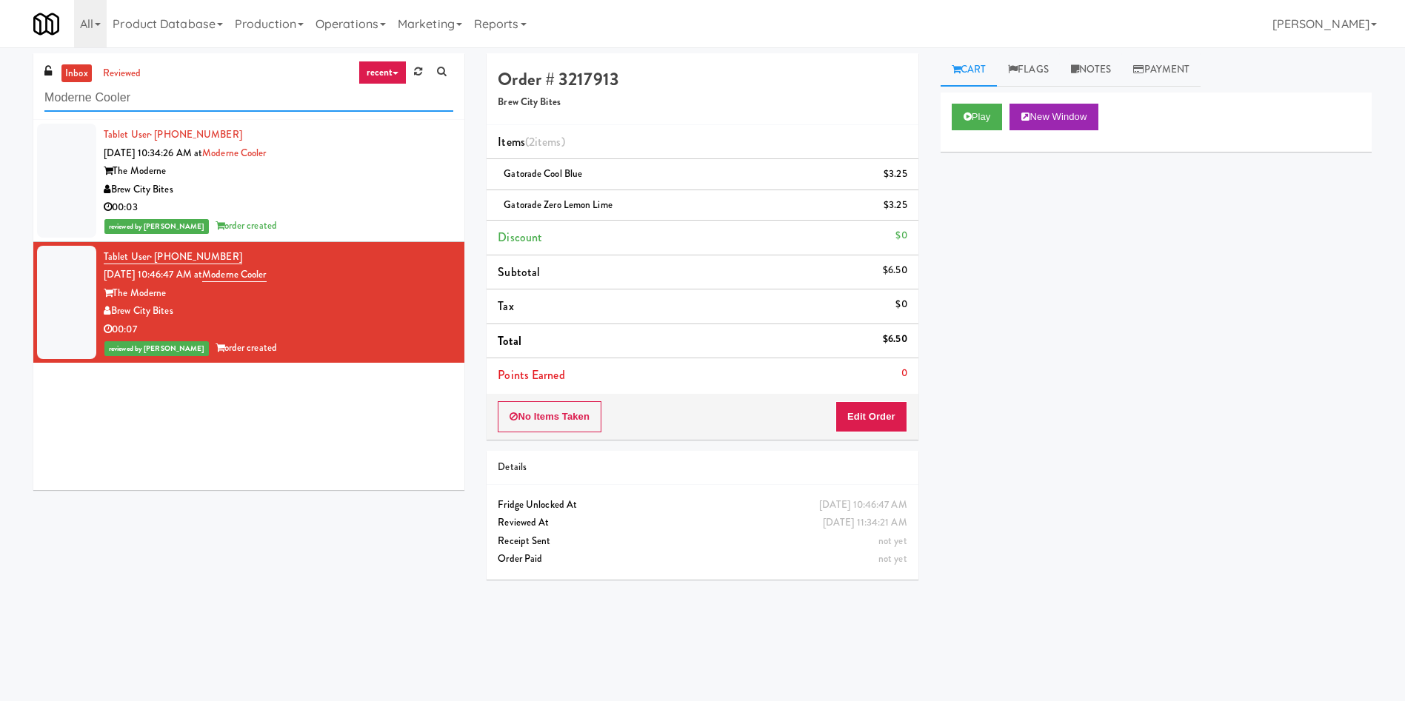
drag, startPoint x: 175, startPoint y: 94, endPoint x: 0, endPoint y: 94, distance: 174.7
click at [0, 94] on div "inbox reviewed recent all unclear take inventory issue suspicious failed recent…" at bounding box center [702, 350] width 1405 height 595
paste input "Ninety7Fifty Ambient"
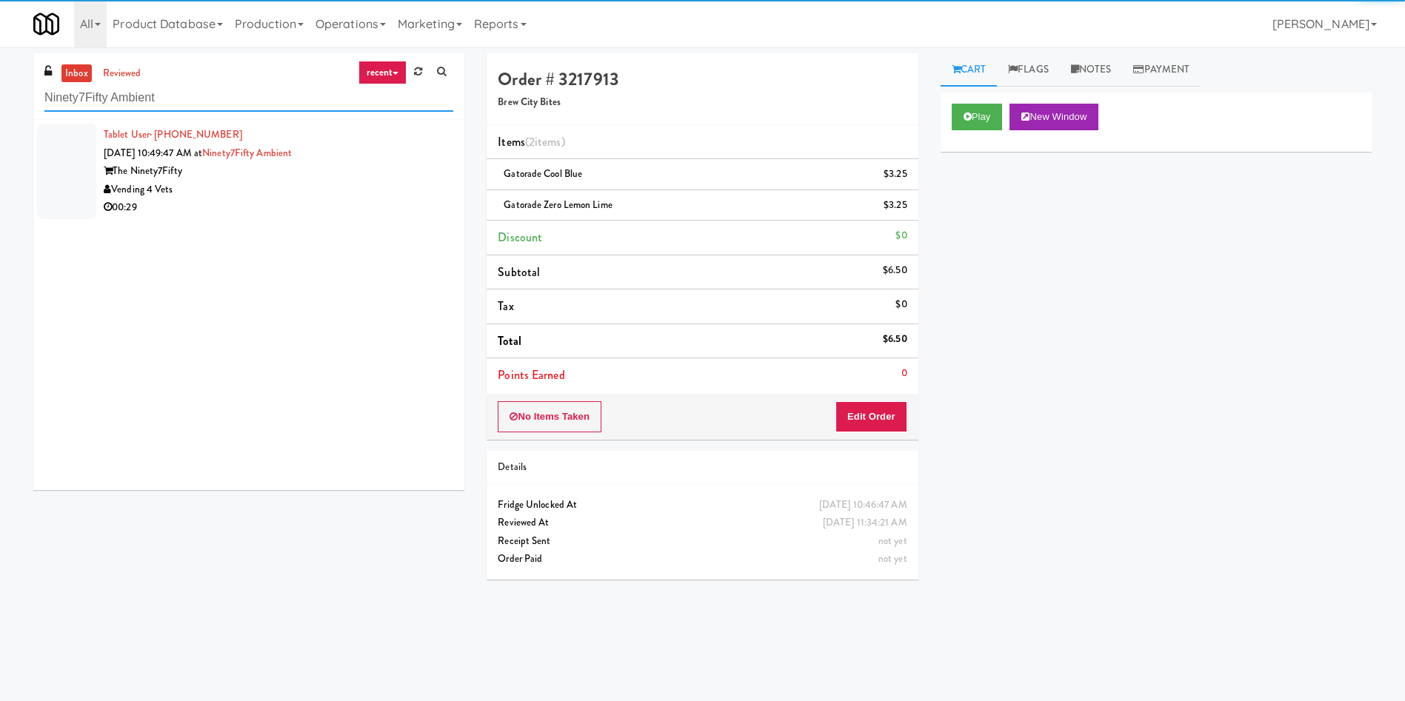
type input "Ninety7Fifty Ambient"
drag, startPoint x: 73, startPoint y: 155, endPoint x: 937, endPoint y: 191, distance: 864.8
click at [87, 153] on div at bounding box center [66, 172] width 59 height 96
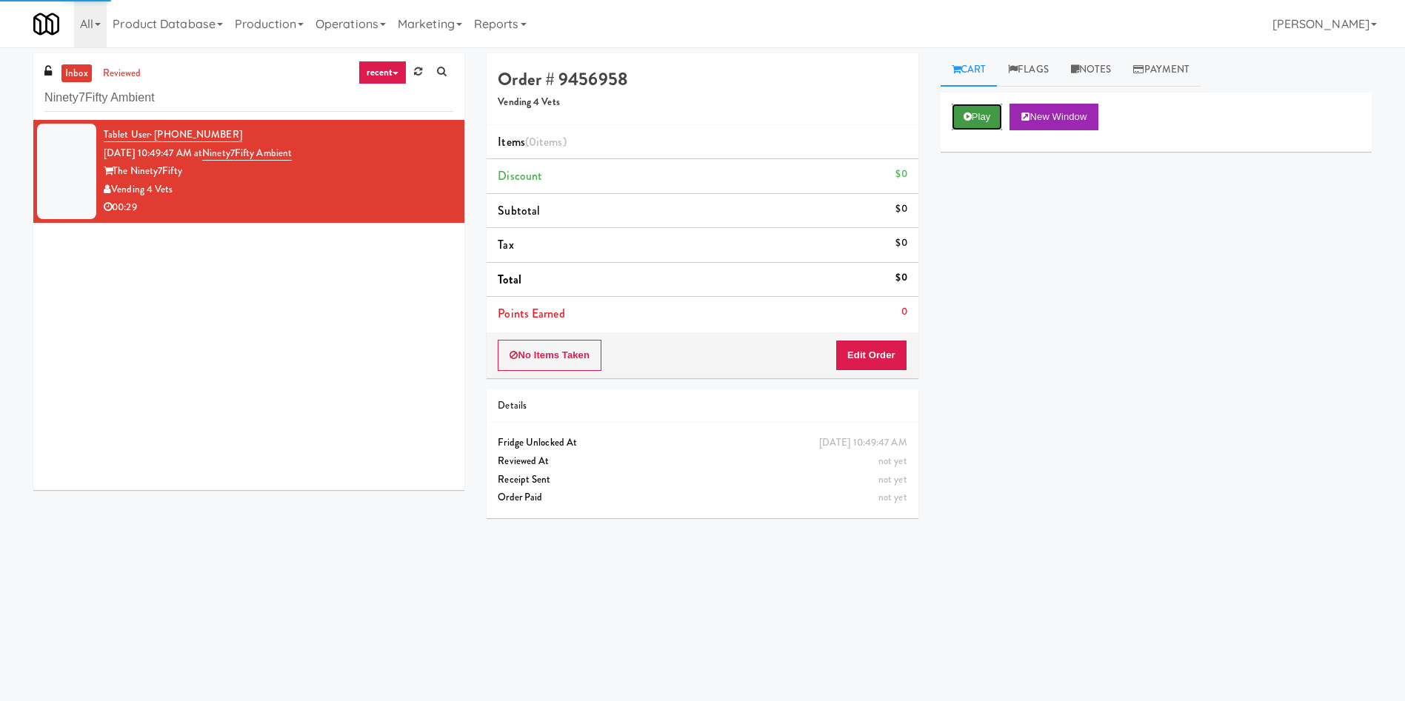
click at [971, 108] on button "Play" at bounding box center [976, 117] width 51 height 27
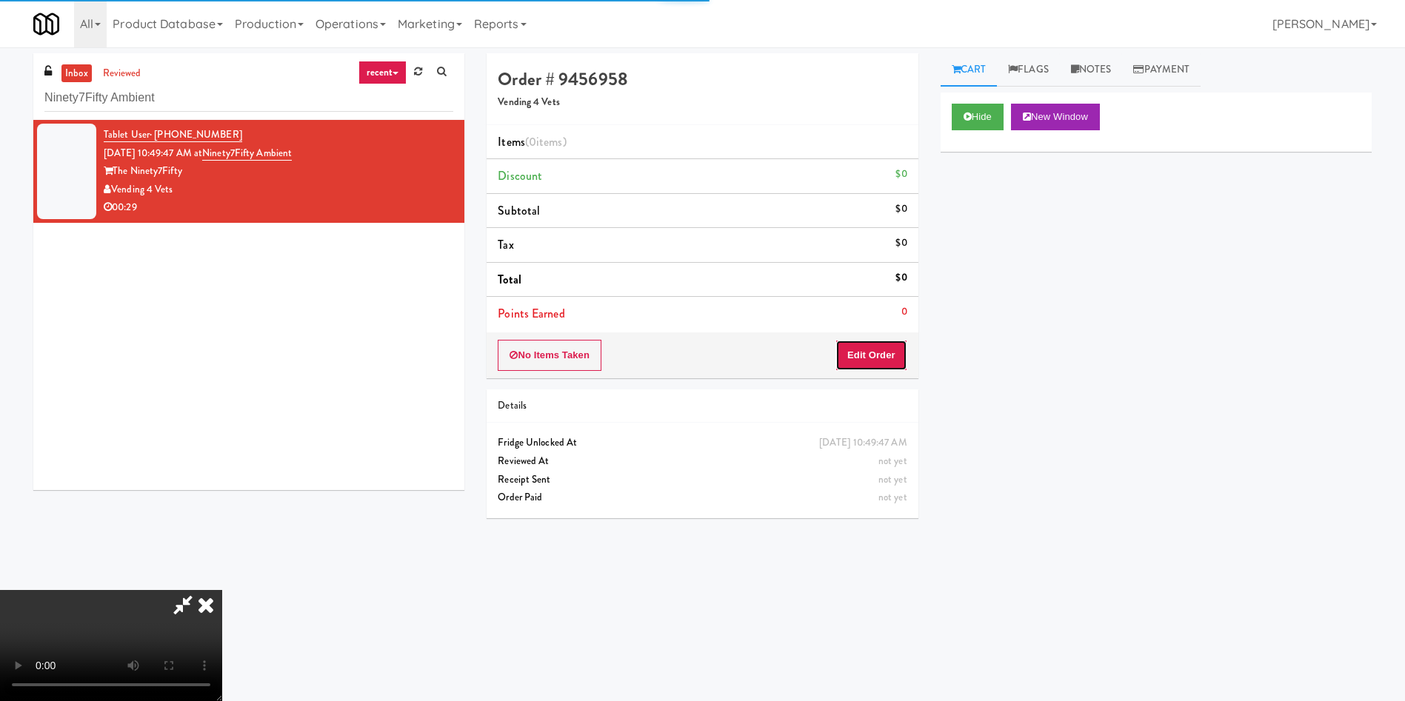
click at [869, 361] on button "Edit Order" at bounding box center [871, 355] width 72 height 31
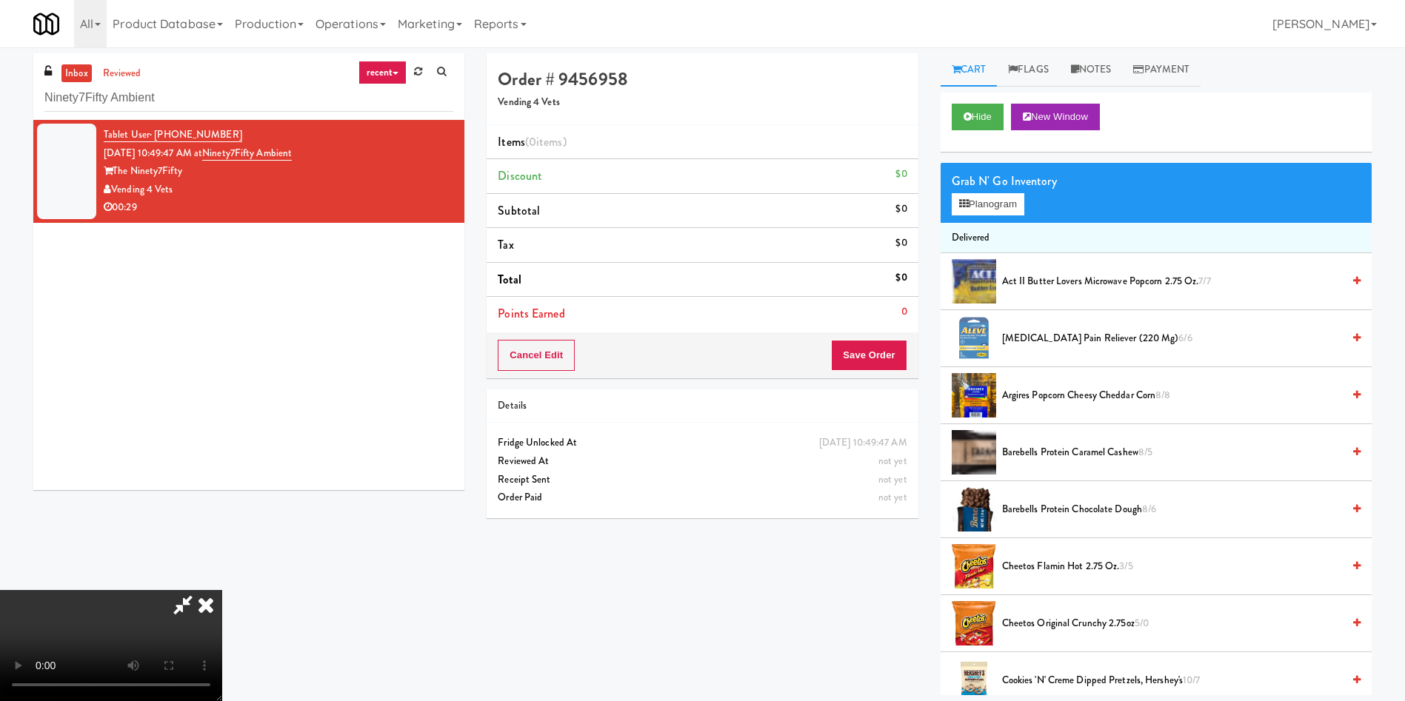
scroll to position [111, 0]
click at [222, 590] on video at bounding box center [111, 645] width 222 height 111
click at [963, 225] on li "Delivered" at bounding box center [1155, 238] width 431 height 31
click at [968, 205] on button "Planogram" at bounding box center [987, 204] width 73 height 22
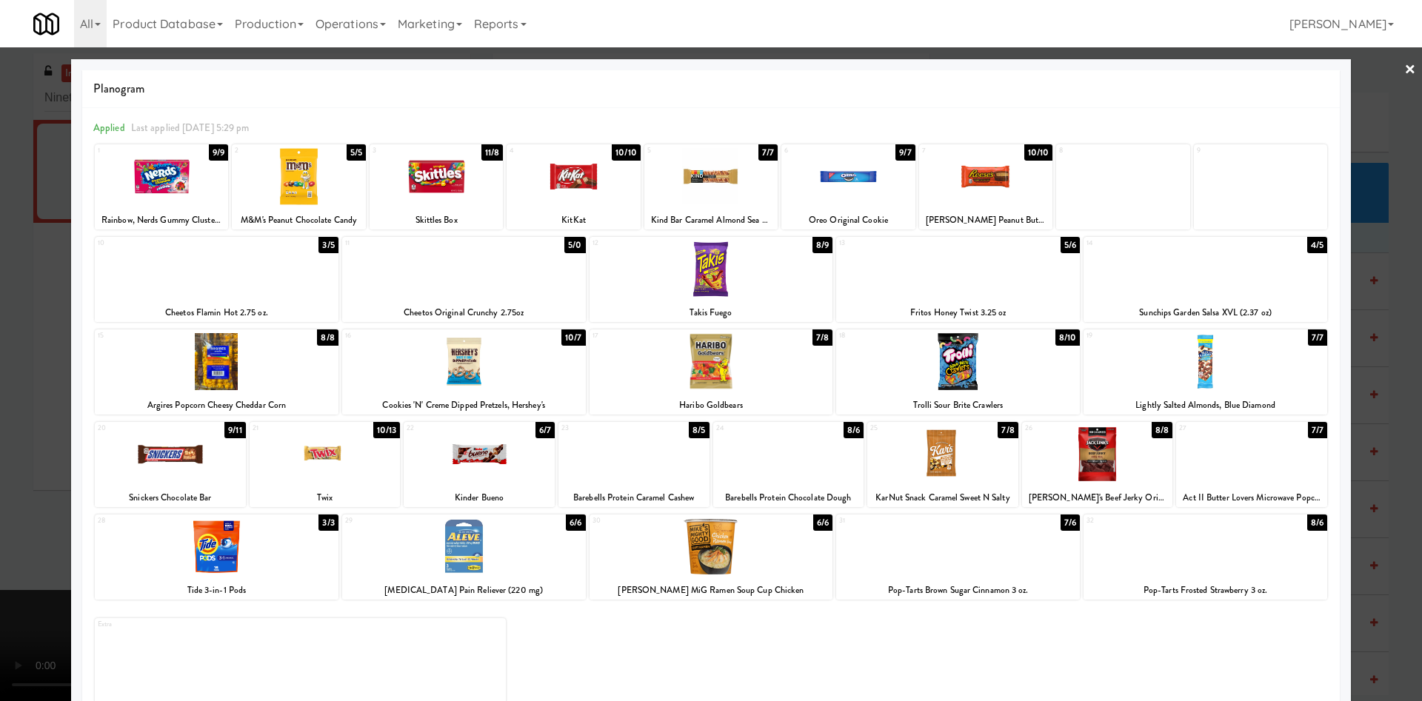
click at [634, 455] on div at bounding box center [633, 454] width 151 height 57
click at [31, 450] on div at bounding box center [711, 350] width 1422 height 701
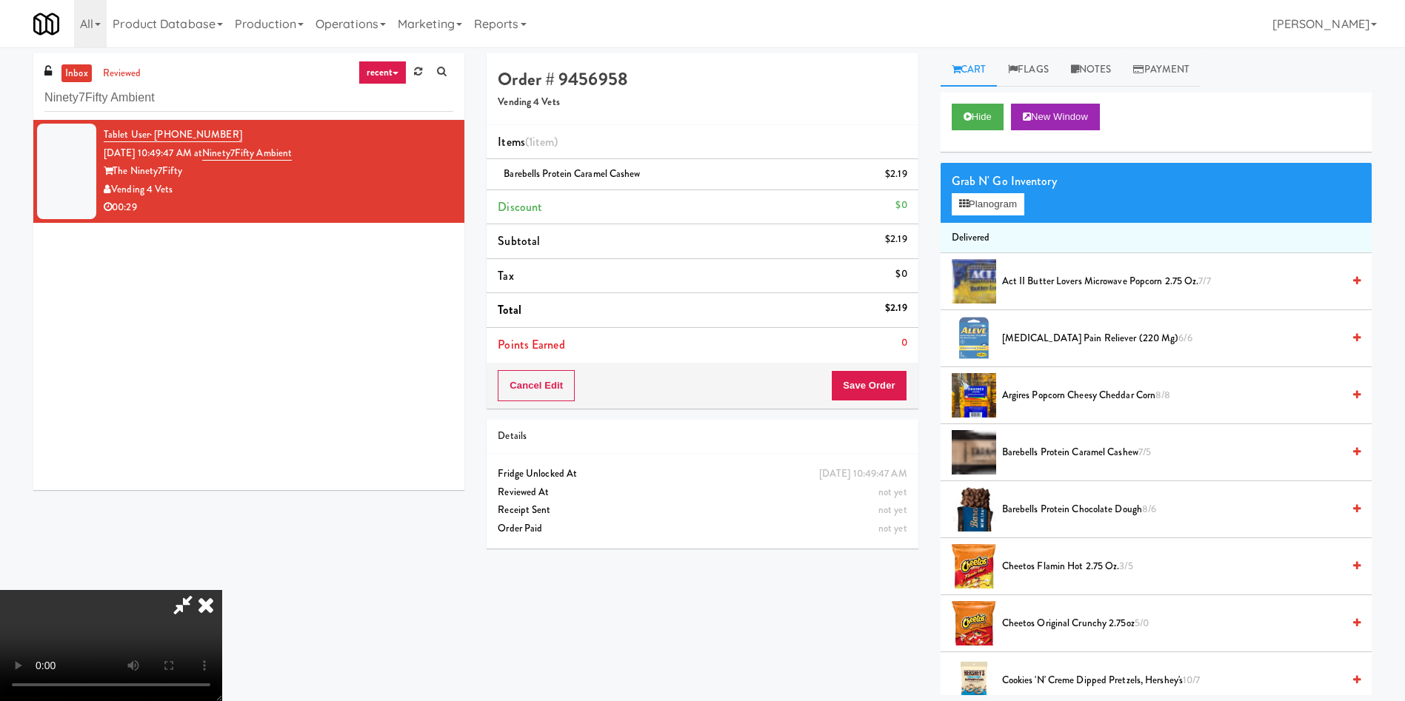
scroll to position [111, 0]
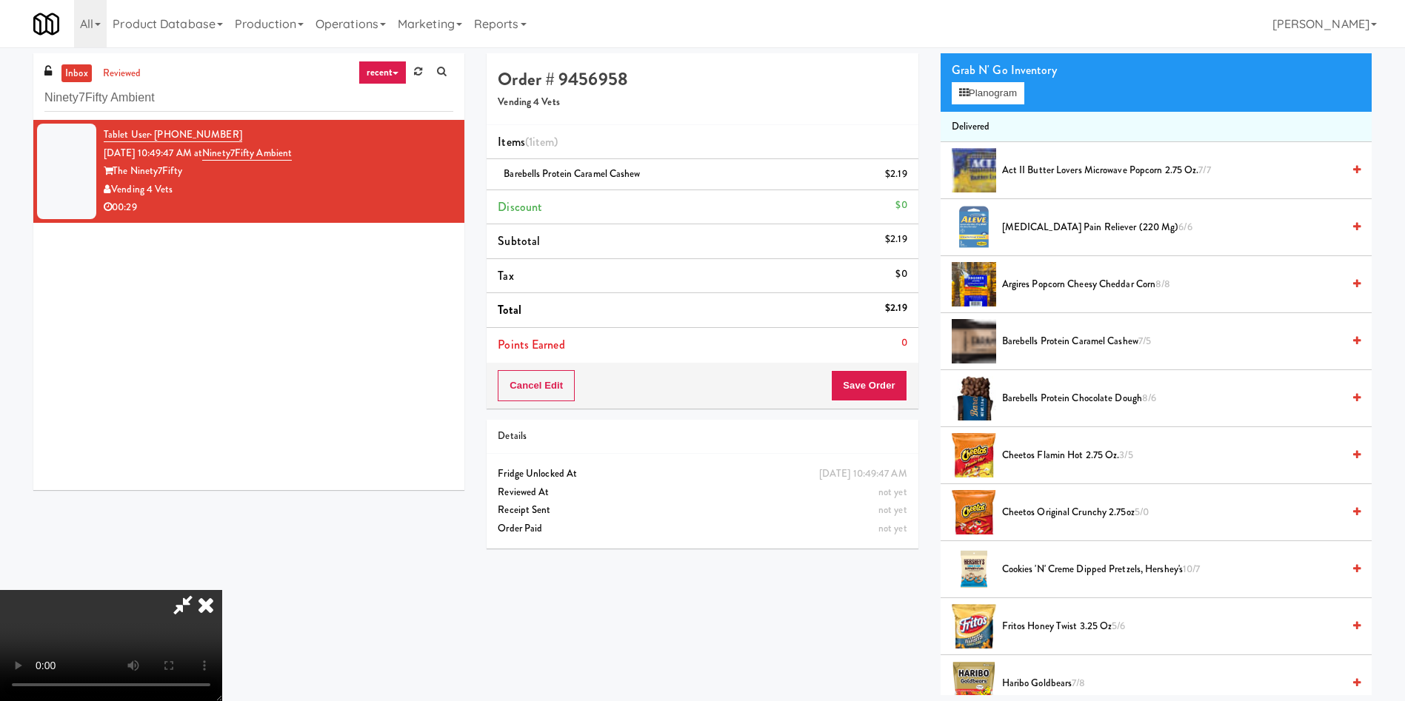
click at [222, 590] on video at bounding box center [111, 645] width 222 height 111
click at [222, 689] on video at bounding box center [111, 645] width 222 height 111
click at [222, 590] on video at bounding box center [111, 645] width 222 height 111
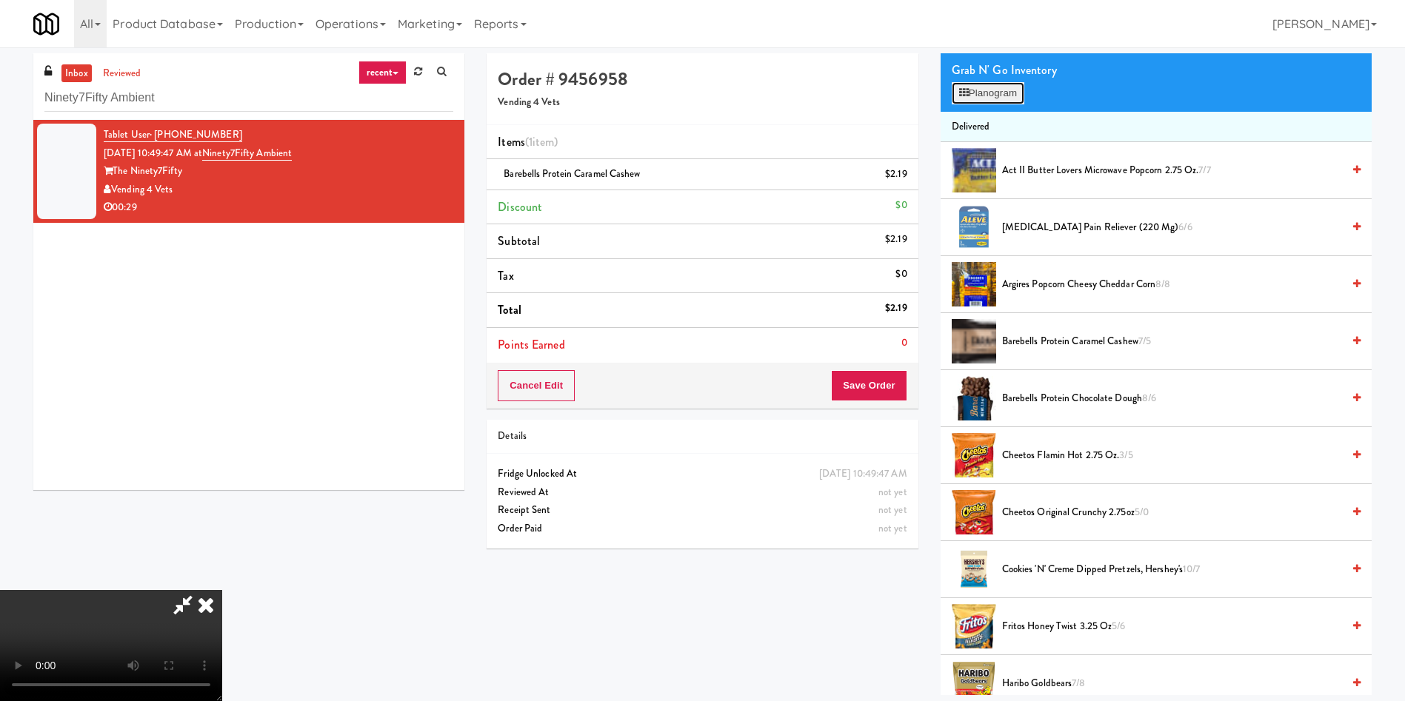
click at [1002, 92] on button "Planogram" at bounding box center [987, 93] width 73 height 22
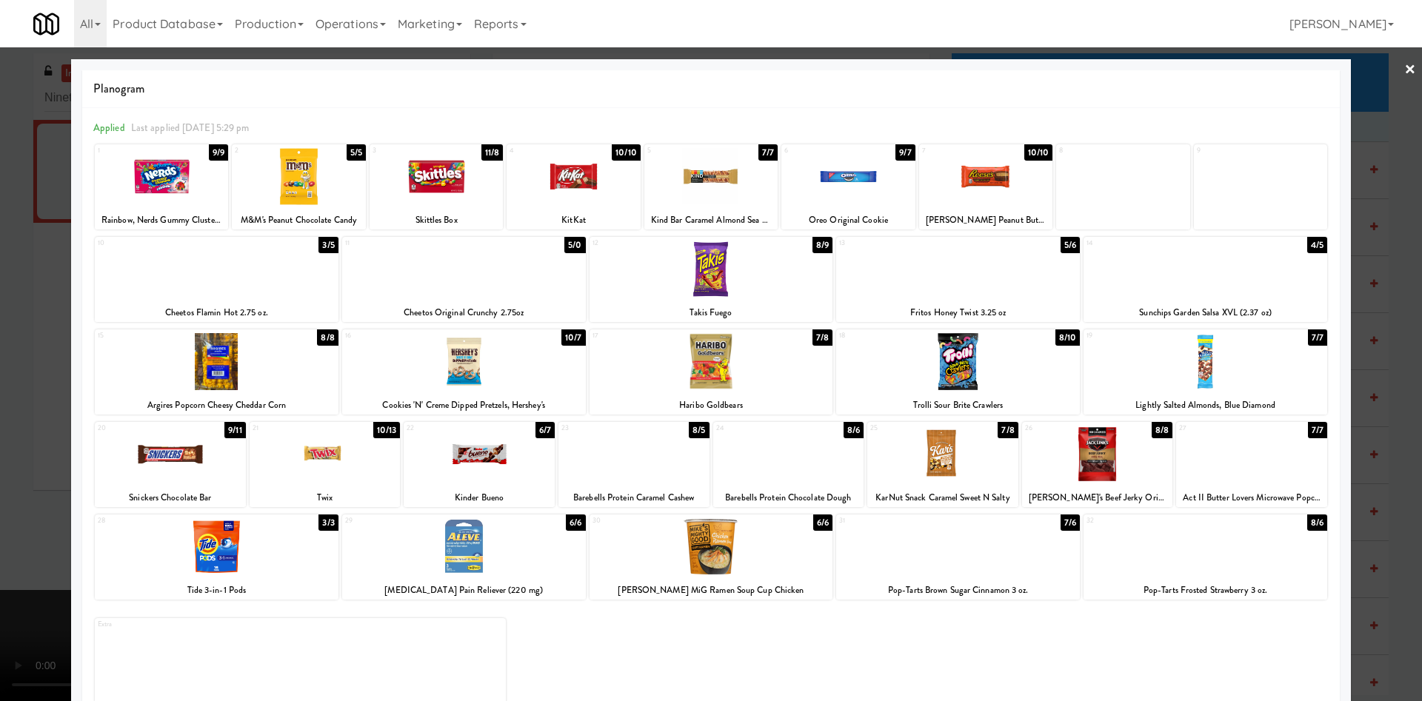
click at [44, 344] on div at bounding box center [711, 350] width 1422 height 701
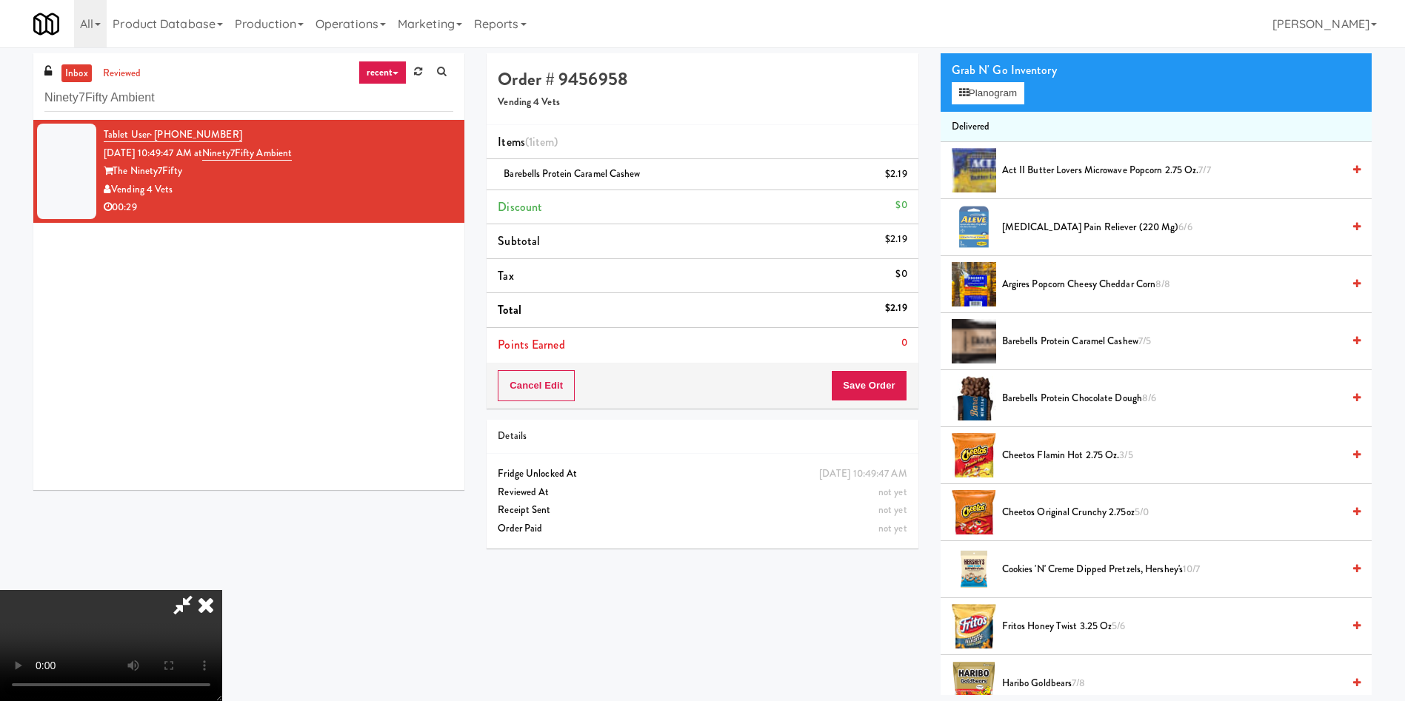
click at [222, 590] on video at bounding box center [111, 645] width 222 height 111
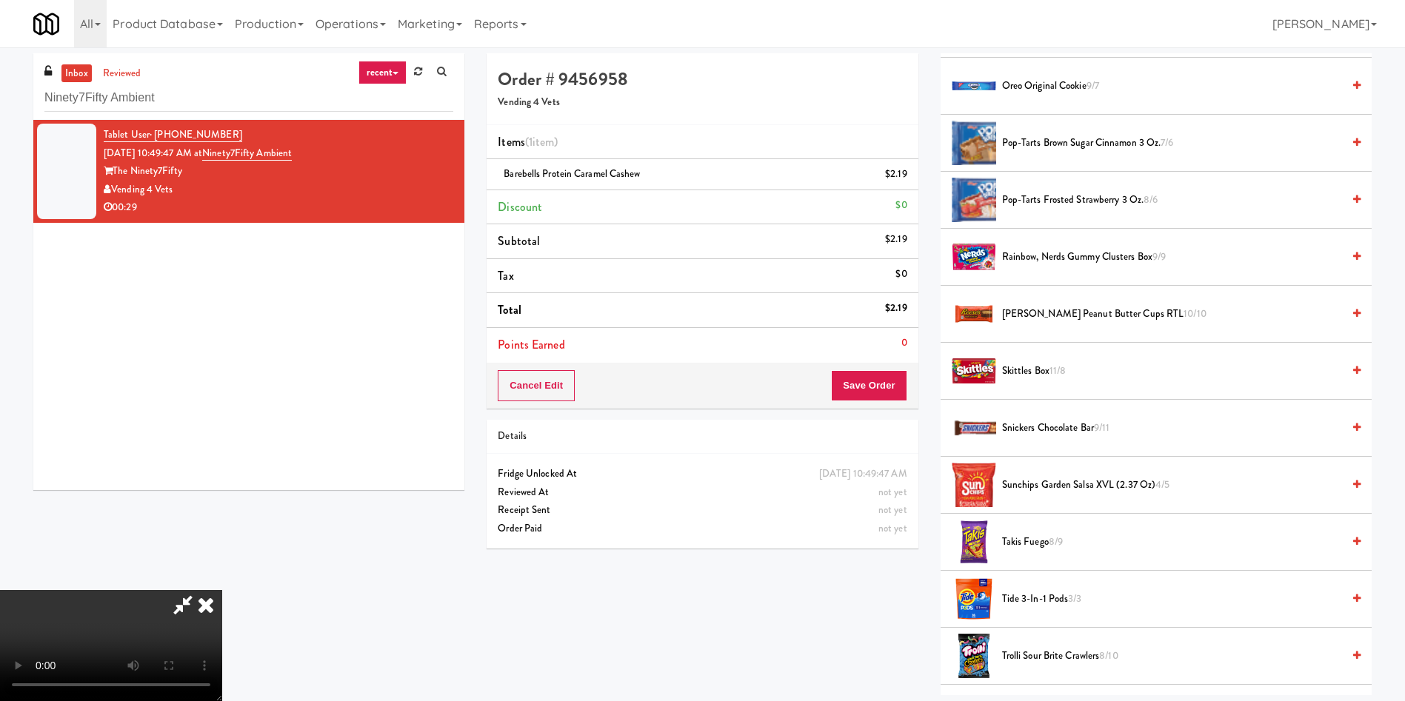
scroll to position [1440, 0]
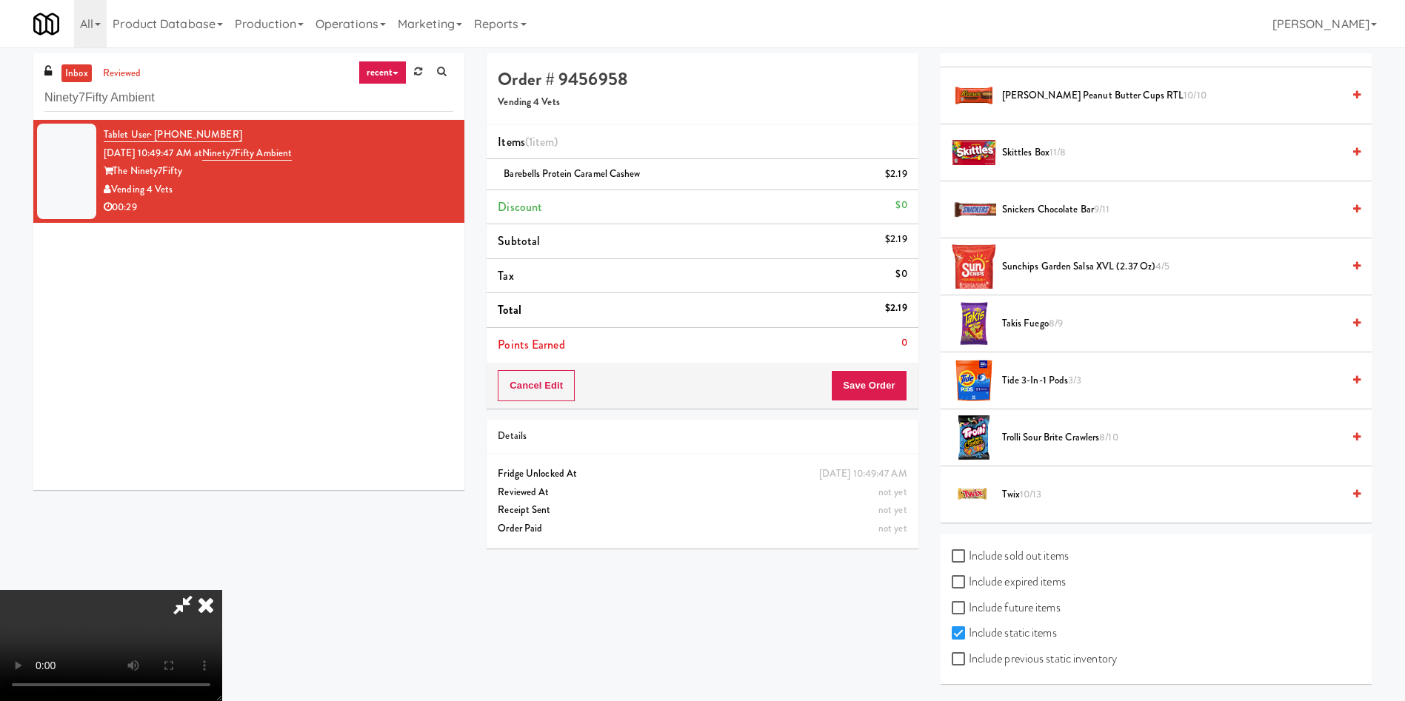
click at [1025, 441] on span "Trolli Sour Brite Crawlers 8/10" at bounding box center [1172, 438] width 340 height 19
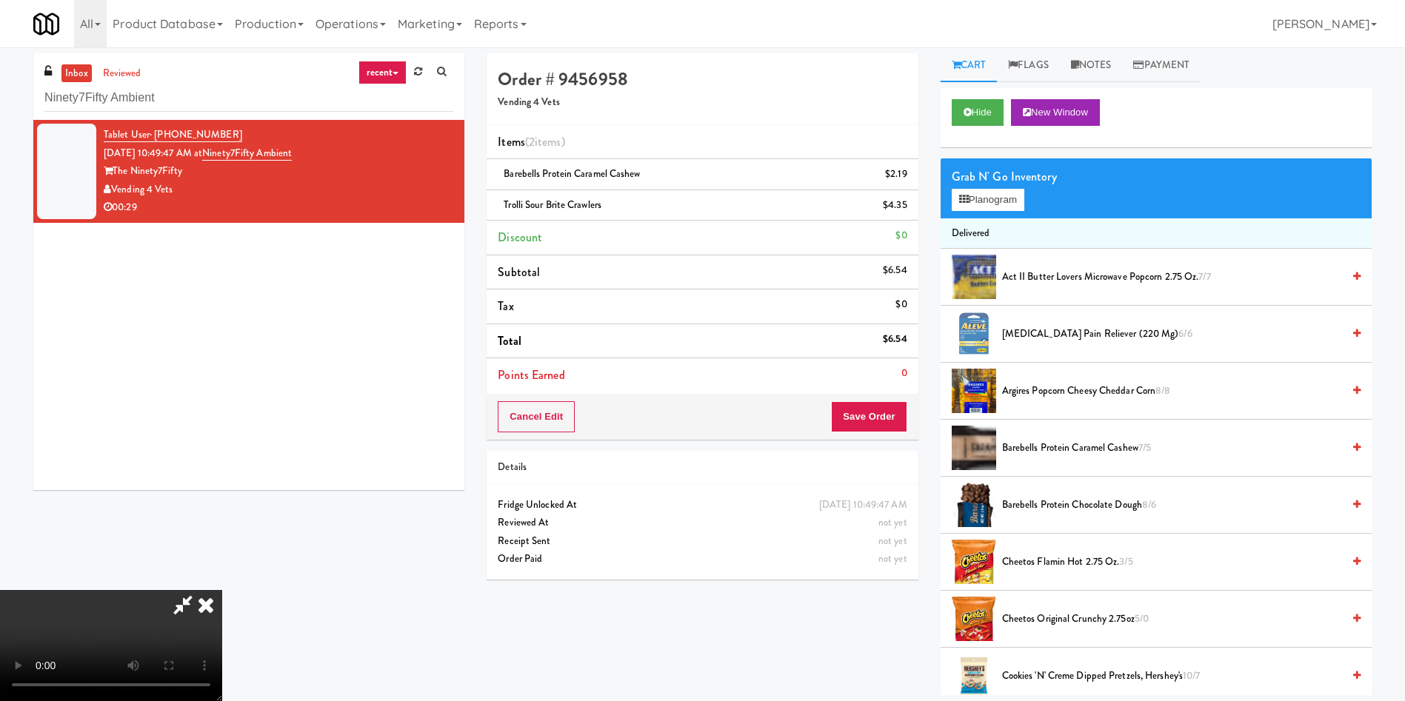
scroll to position [0, 0]
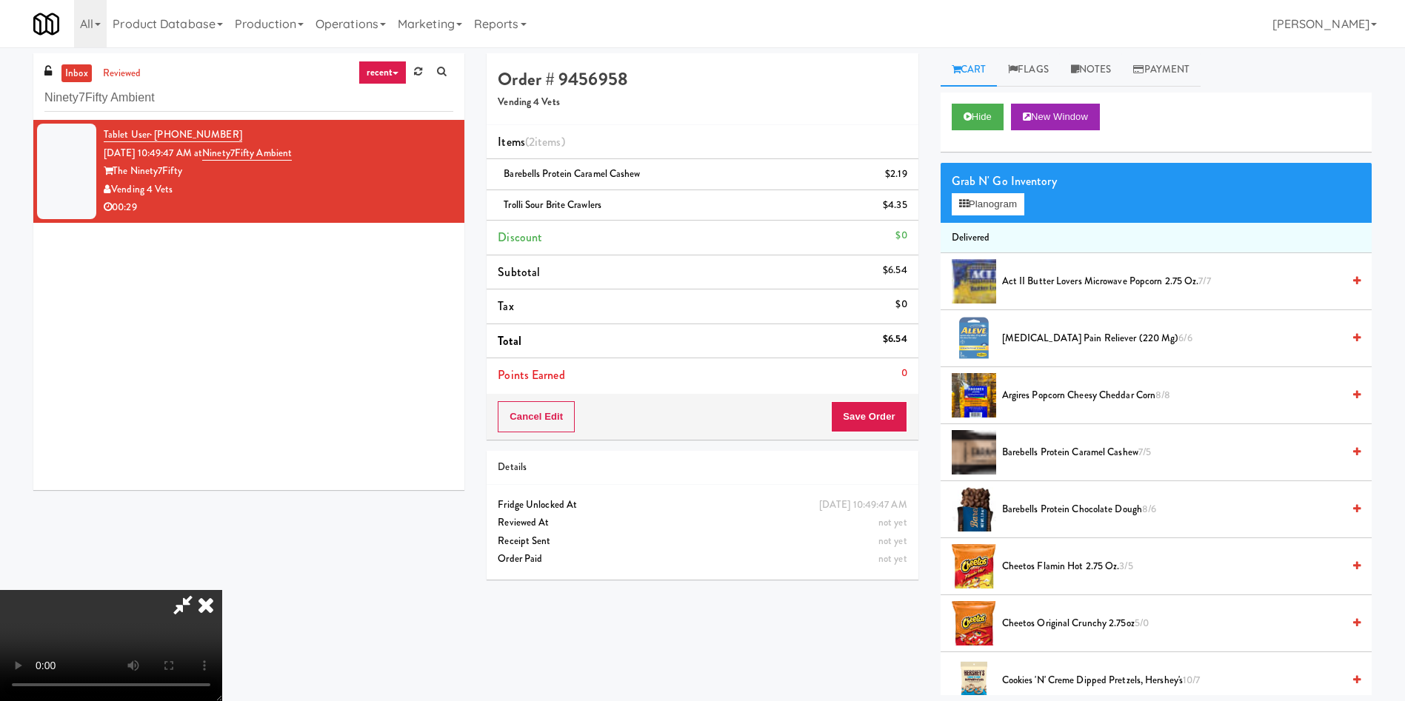
click at [222, 590] on video at bounding box center [111, 645] width 222 height 111
click at [892, 412] on button "Save Order" at bounding box center [869, 416] width 76 height 31
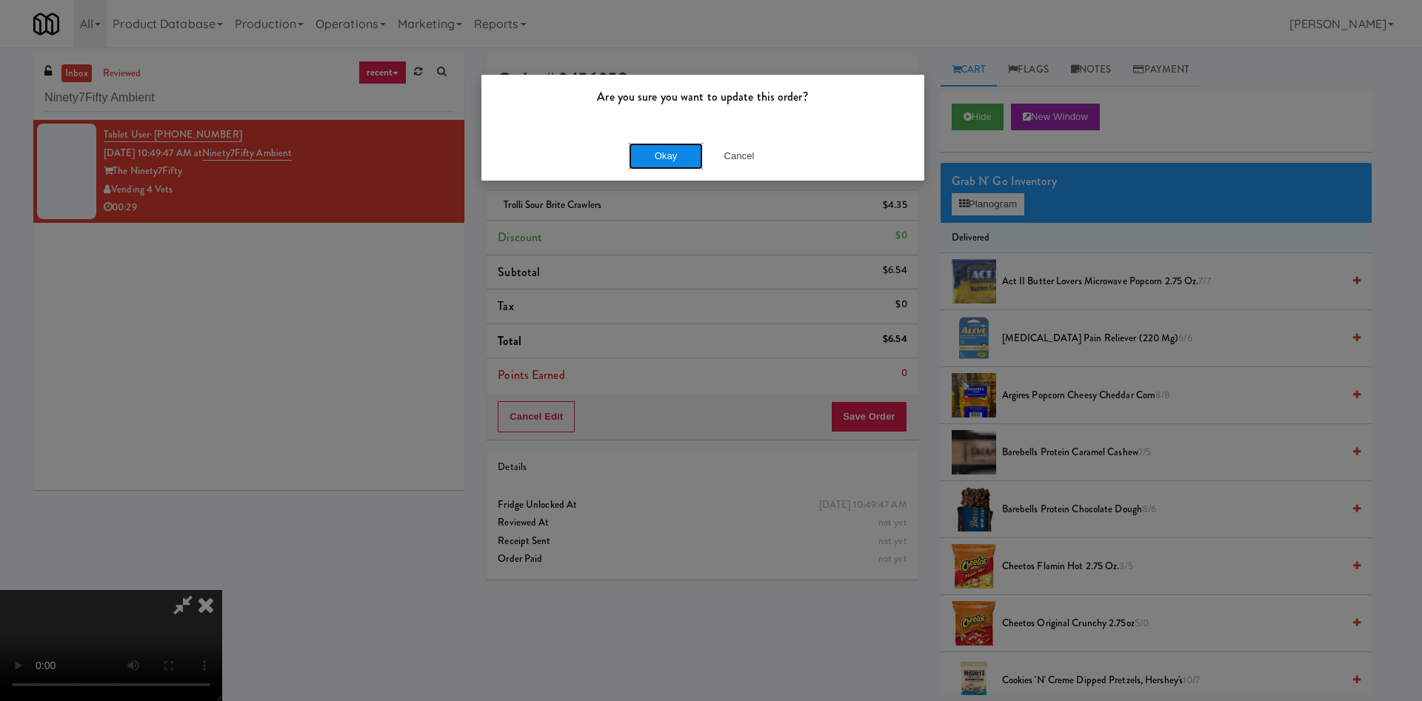
click at [691, 155] on button "Okay" at bounding box center [666, 156] width 74 height 27
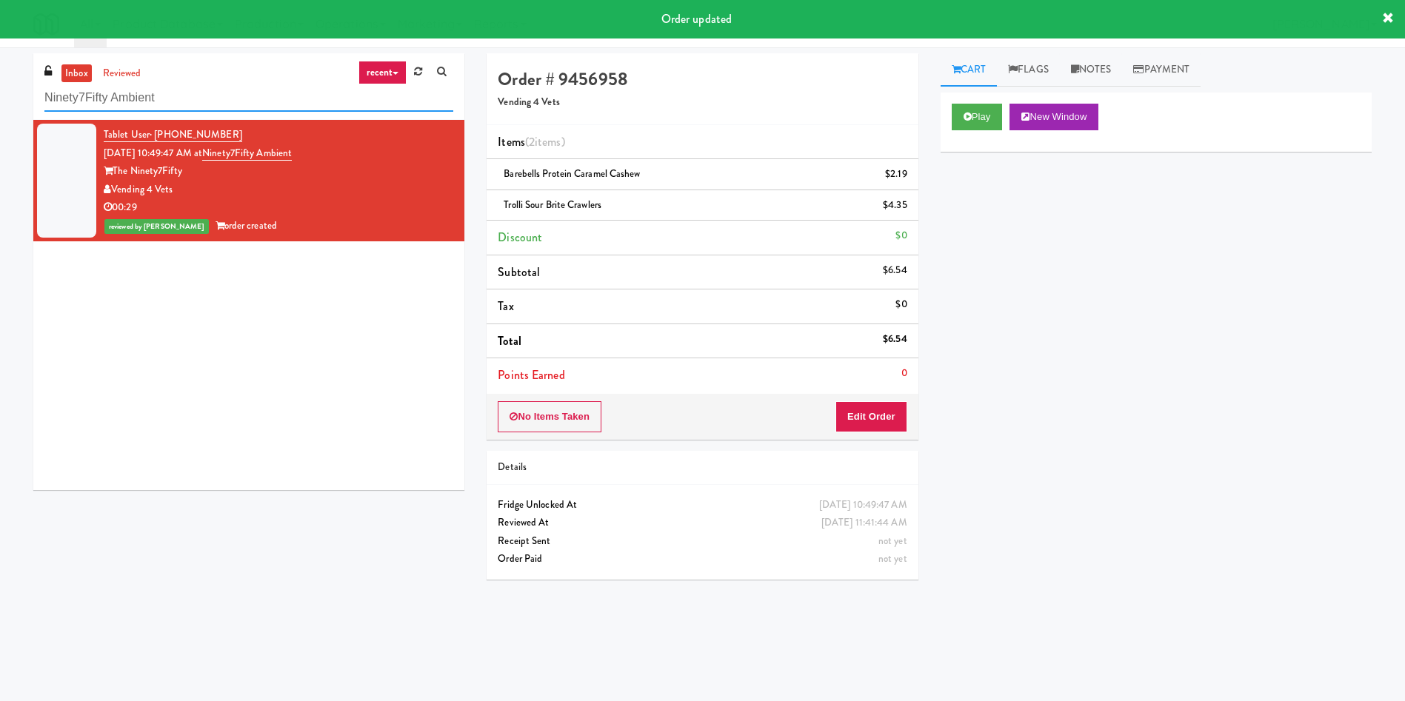
drag, startPoint x: 213, startPoint y: 101, endPoint x: 0, endPoint y: 100, distance: 212.5
click at [0, 100] on div "inbox reviewed recent all unclear take inventory issue suspicious failed recent…" at bounding box center [702, 350] width 1405 height 595
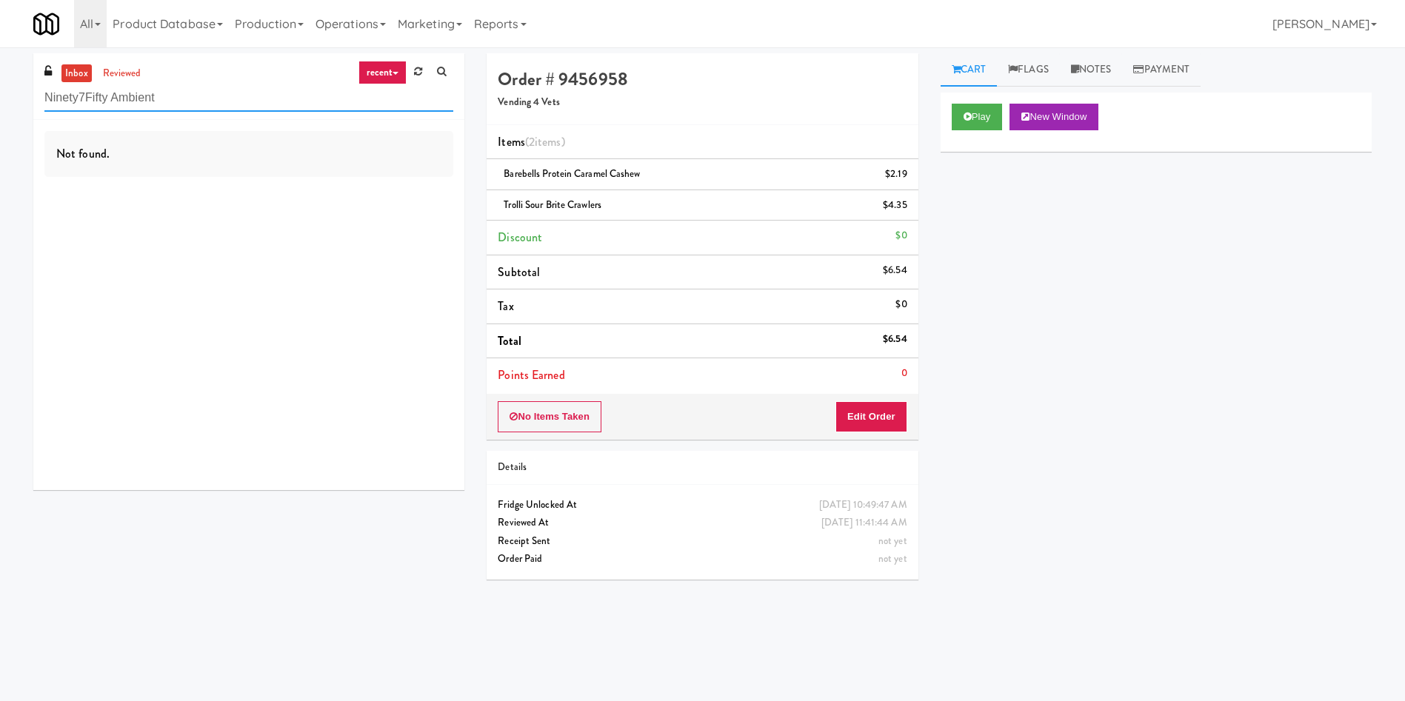
paste input "[PERSON_NAME][GEOGRAPHIC_DATA]"
drag, startPoint x: 240, startPoint y: 99, endPoint x: 0, endPoint y: 99, distance: 239.9
click at [0, 99] on div "inbox reviewed recent all unclear take inventory issue suspicious failed recent…" at bounding box center [702, 350] width 1405 height 595
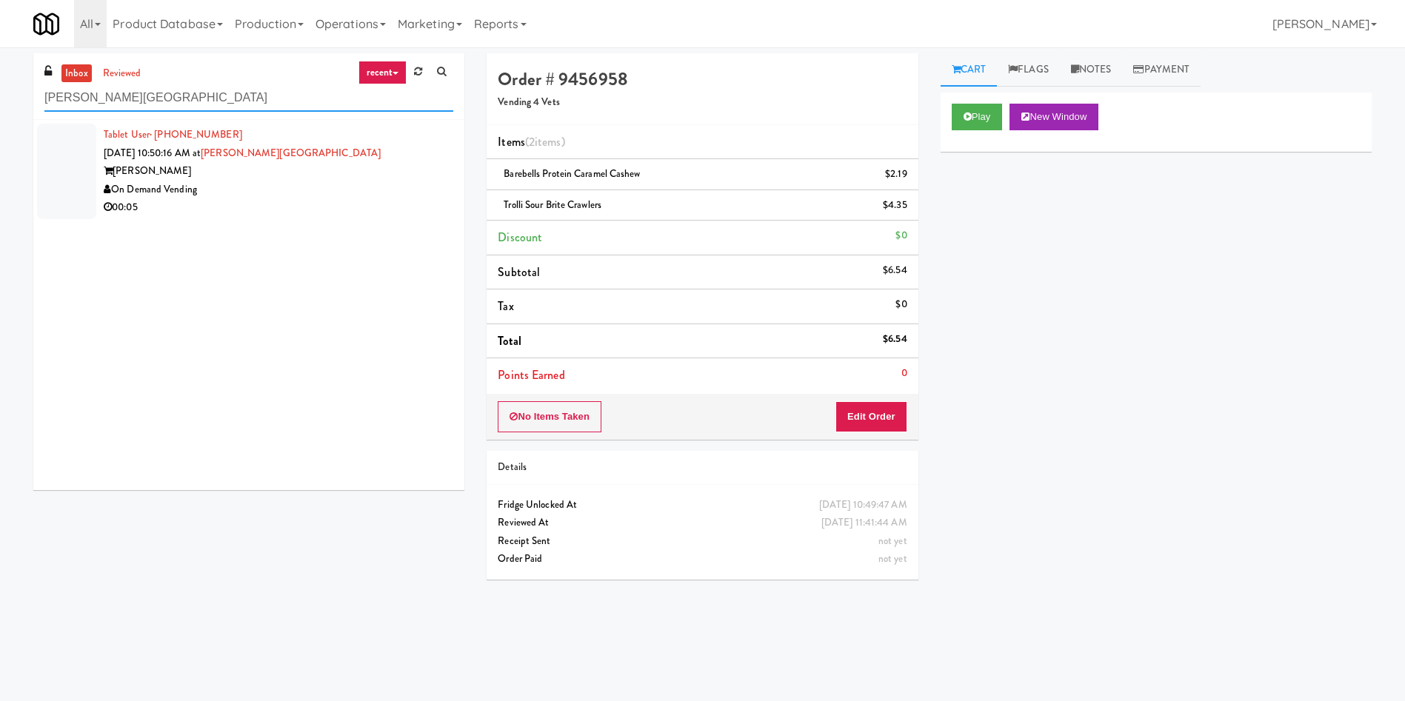
type input "[PERSON_NAME][GEOGRAPHIC_DATA]"
click at [68, 184] on div at bounding box center [66, 172] width 59 height 96
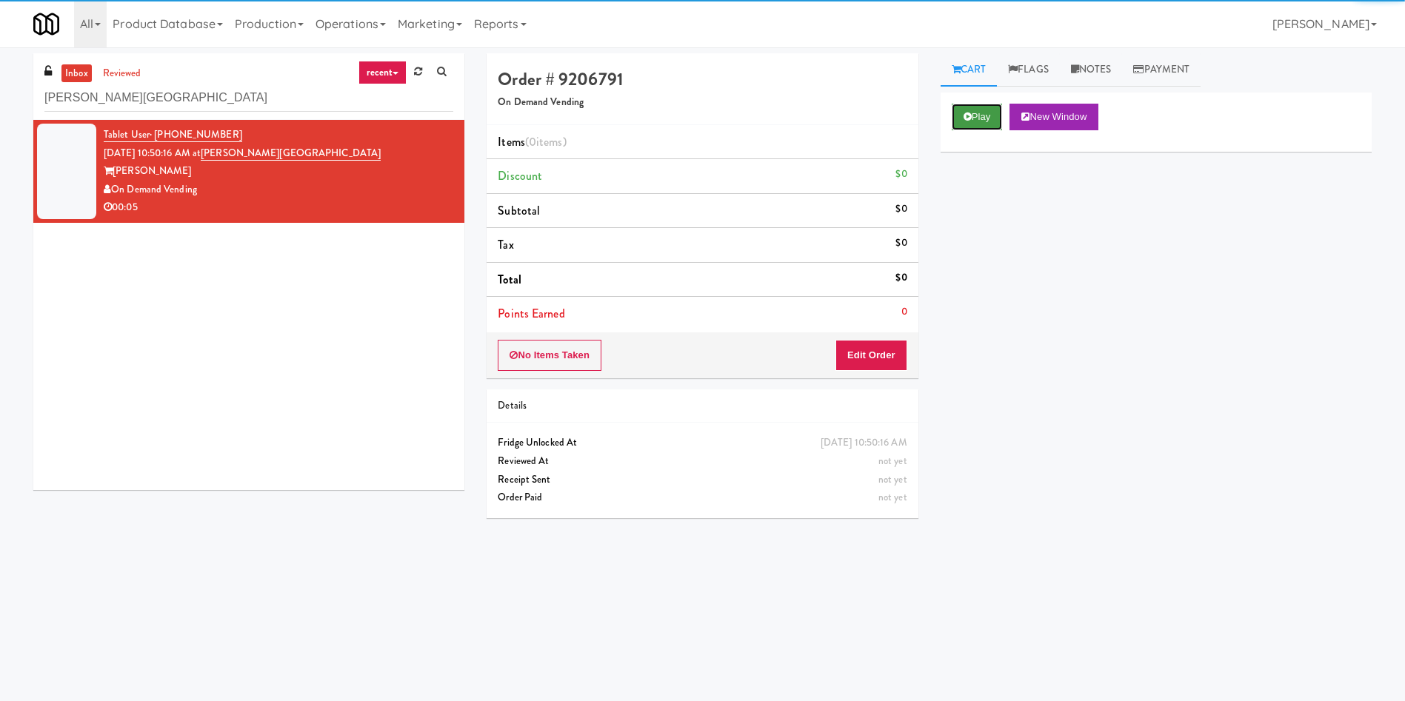
click at [978, 117] on button "Play" at bounding box center [976, 117] width 51 height 27
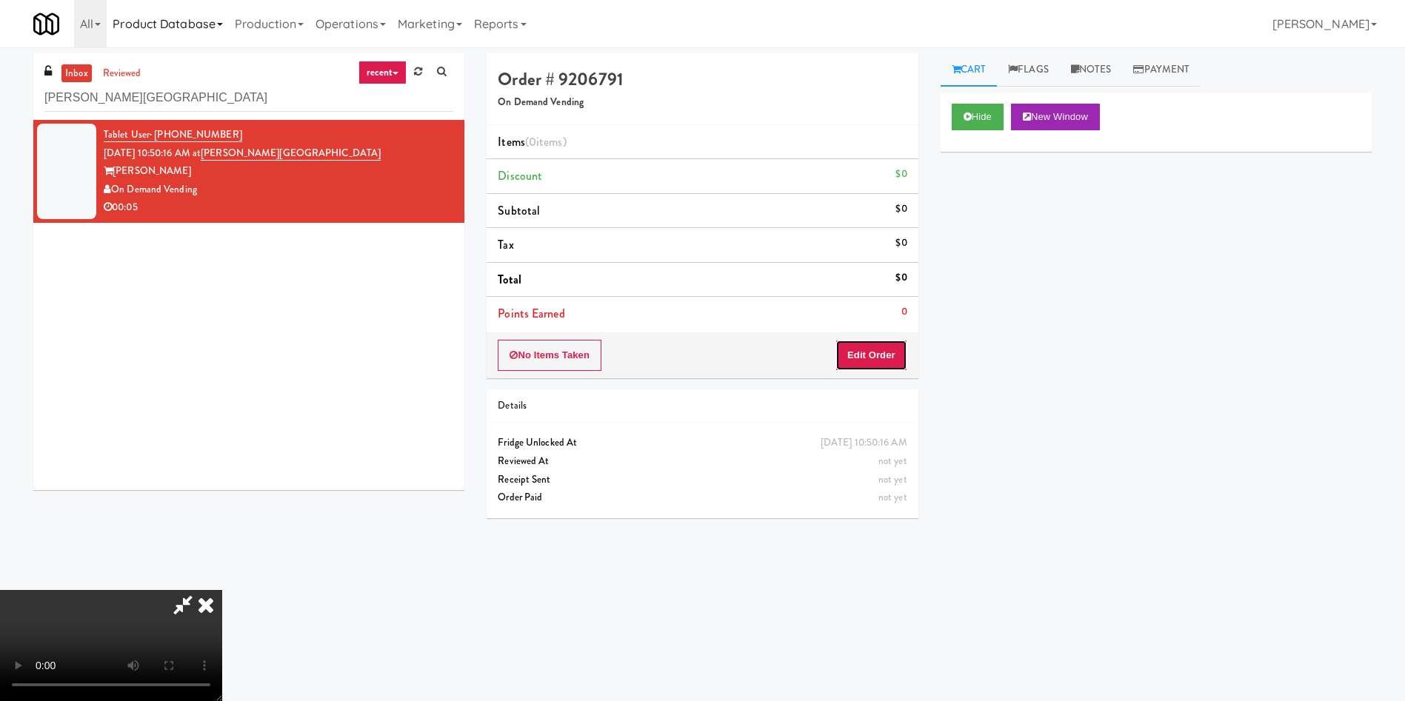
drag, startPoint x: 864, startPoint y: 364, endPoint x: 210, endPoint y: 14, distance: 742.0
click at [857, 367] on button "Edit Order" at bounding box center [871, 355] width 72 height 31
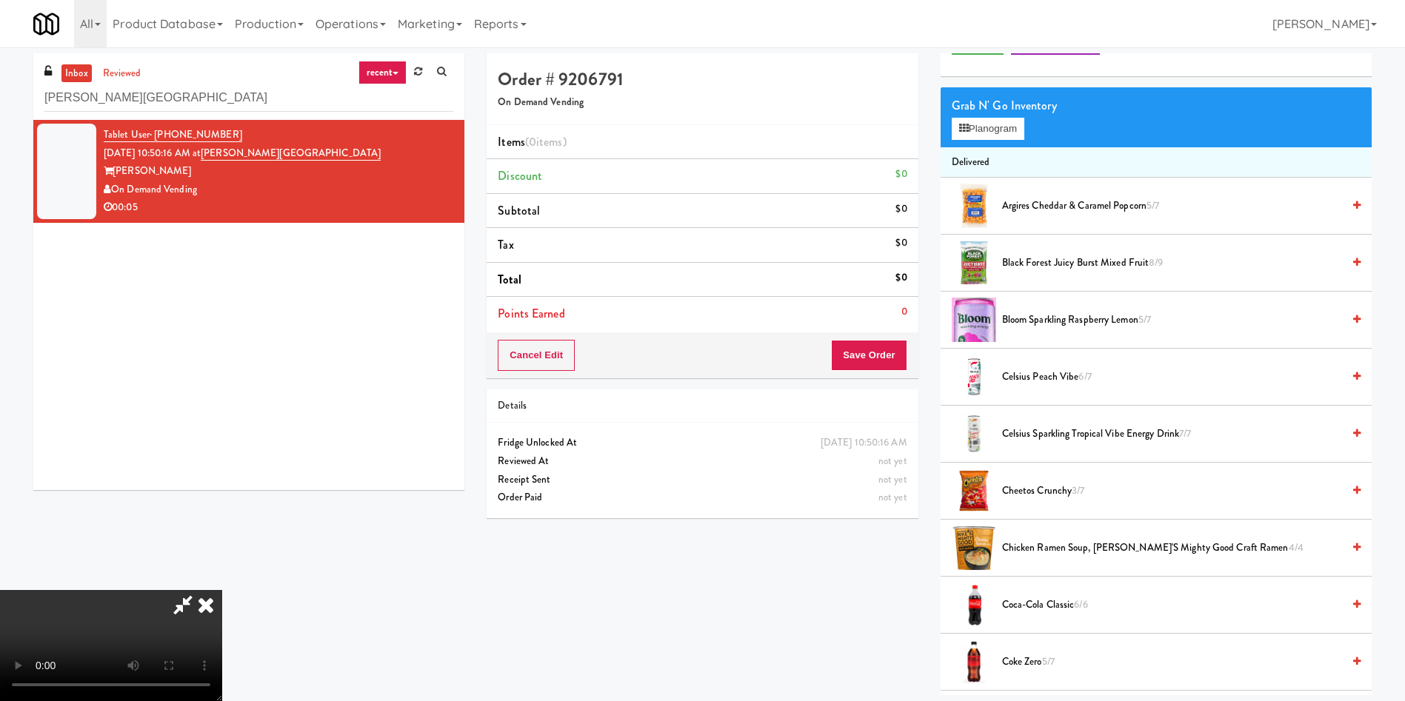
scroll to position [111, 0]
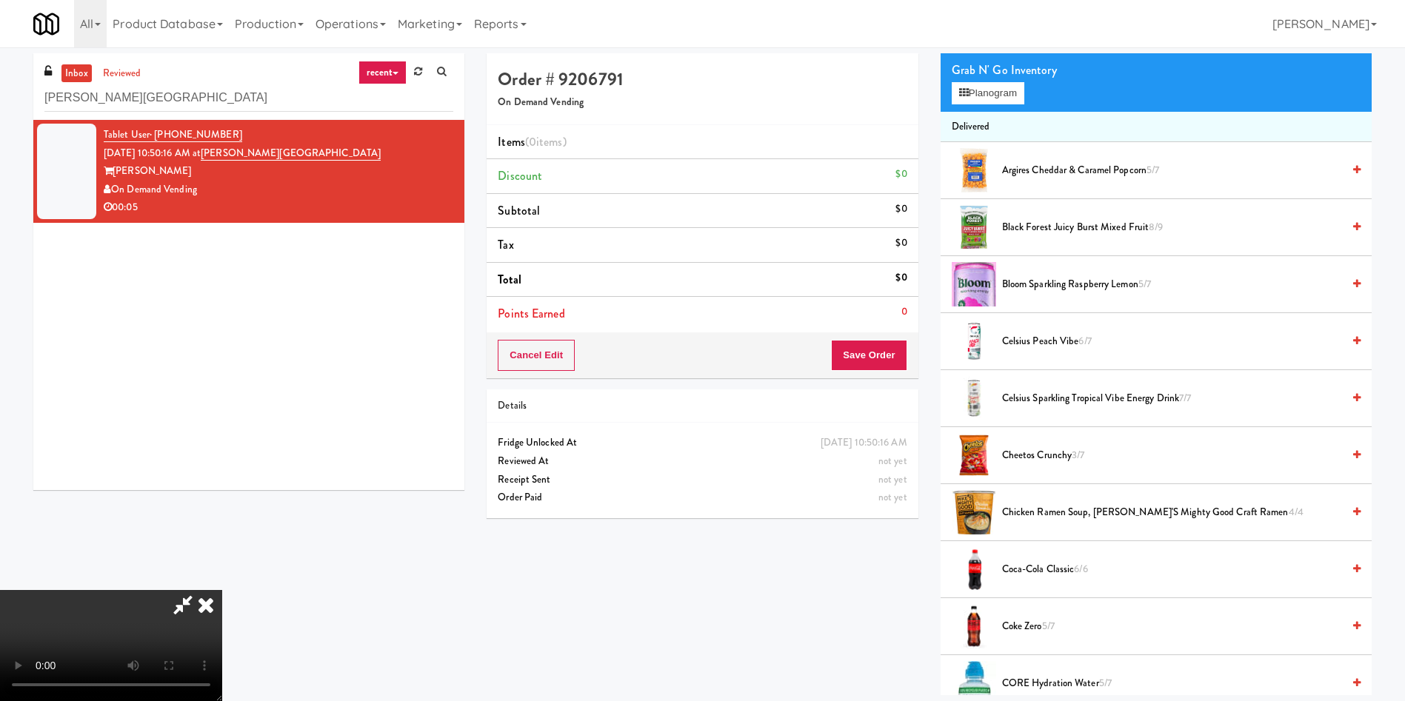
click at [222, 590] on video at bounding box center [111, 645] width 222 height 111
click at [222, 598] on video at bounding box center [111, 645] width 222 height 111
click at [980, 89] on button "Planogram" at bounding box center [987, 93] width 73 height 22
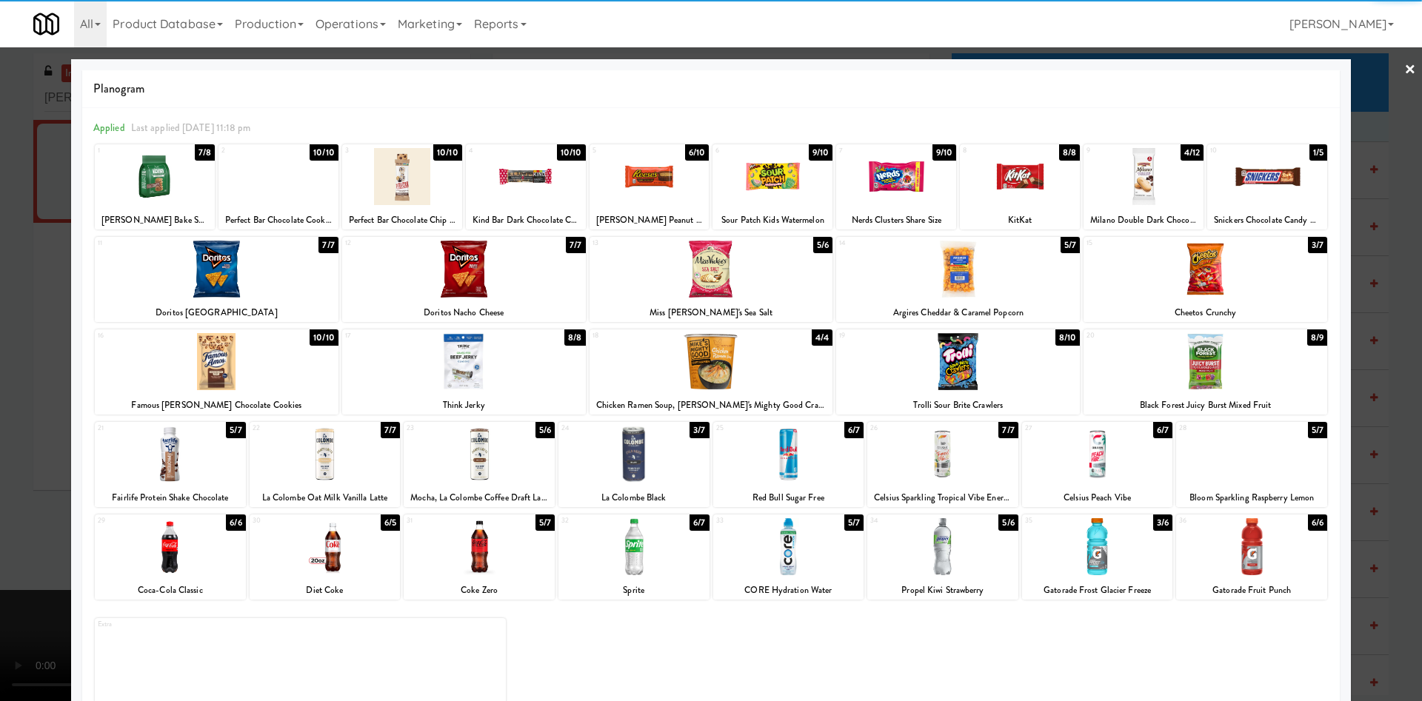
click at [948, 571] on div at bounding box center [942, 546] width 151 height 57
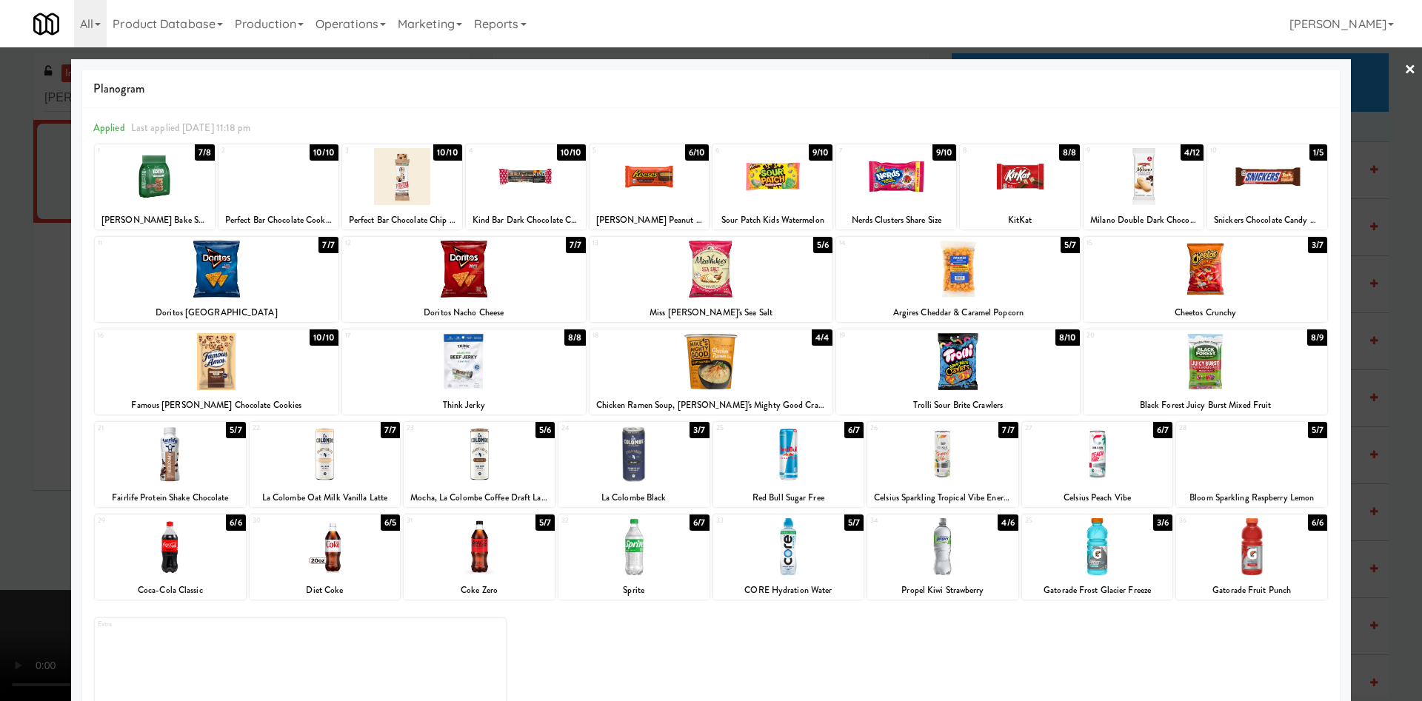
drag, startPoint x: 21, startPoint y: 345, endPoint x: 169, endPoint y: 345, distance: 147.3
click at [23, 345] on div at bounding box center [711, 350] width 1422 height 701
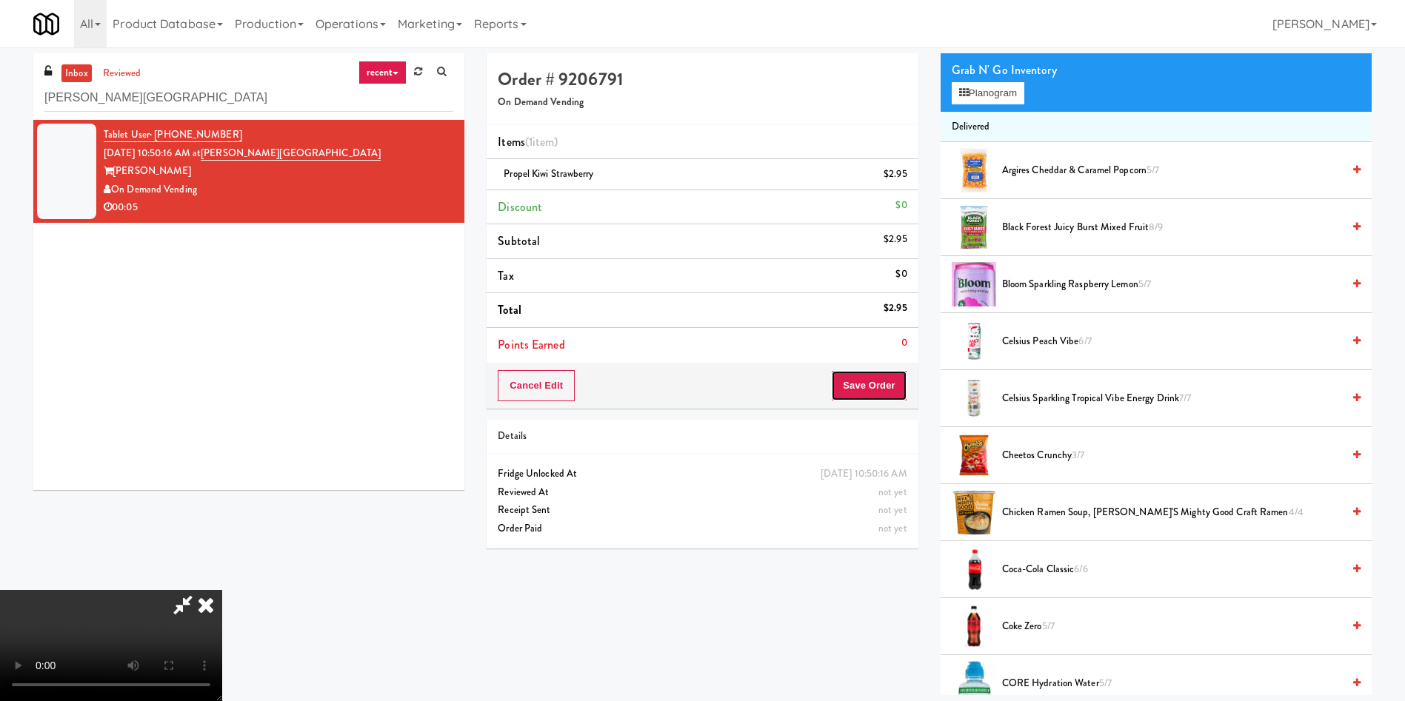
click at [903, 392] on button "Save Order" at bounding box center [869, 385] width 76 height 31
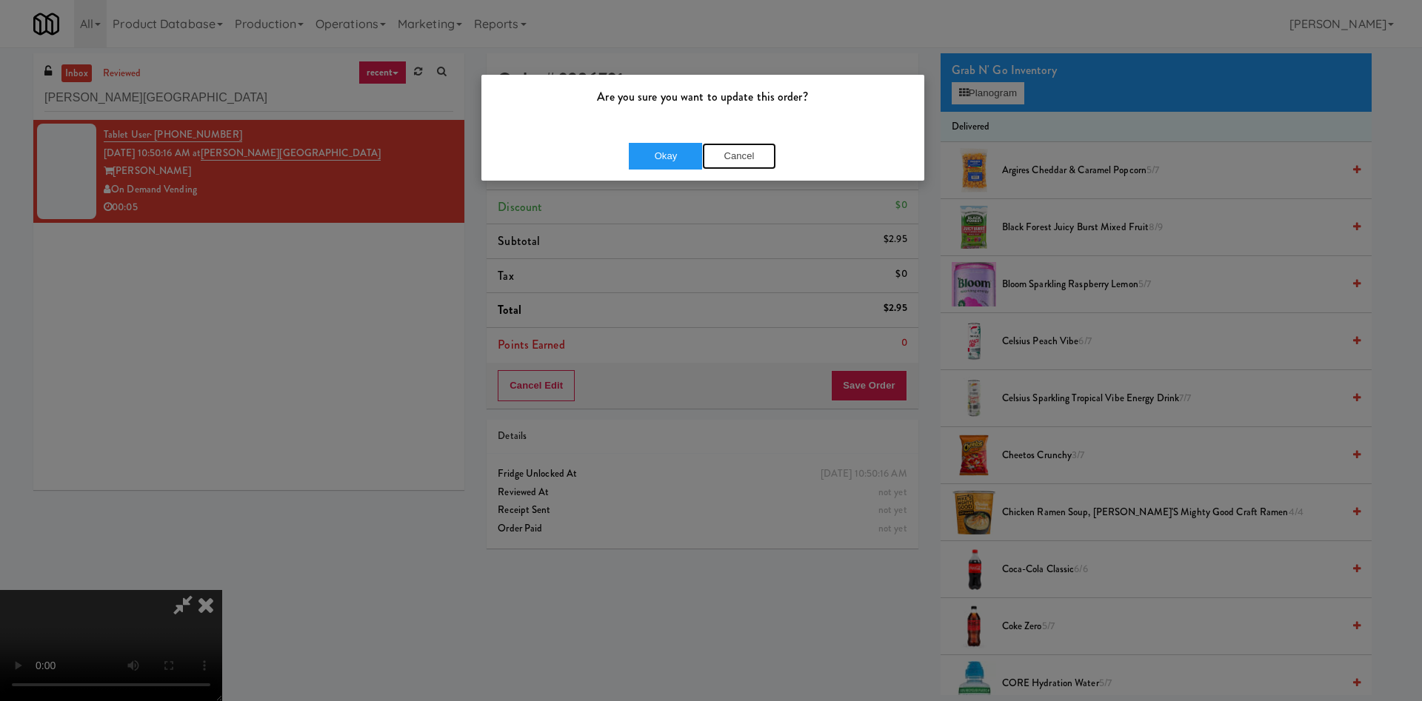
drag, startPoint x: 743, startPoint y: 158, endPoint x: 739, endPoint y: 183, distance: 25.4
click at [743, 158] on button "Cancel" at bounding box center [739, 156] width 74 height 27
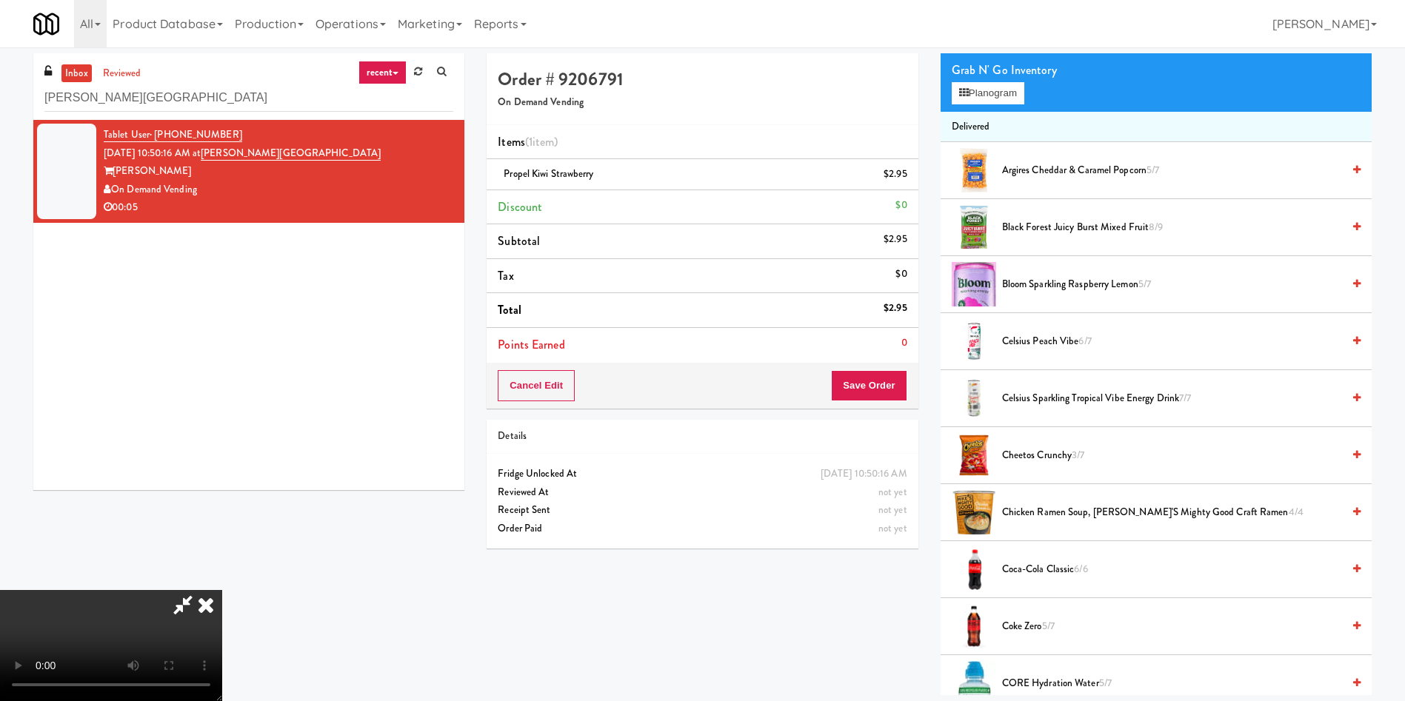
click at [222, 590] on video at bounding box center [111, 645] width 222 height 111
click at [900, 378] on button "Save Order" at bounding box center [869, 385] width 76 height 31
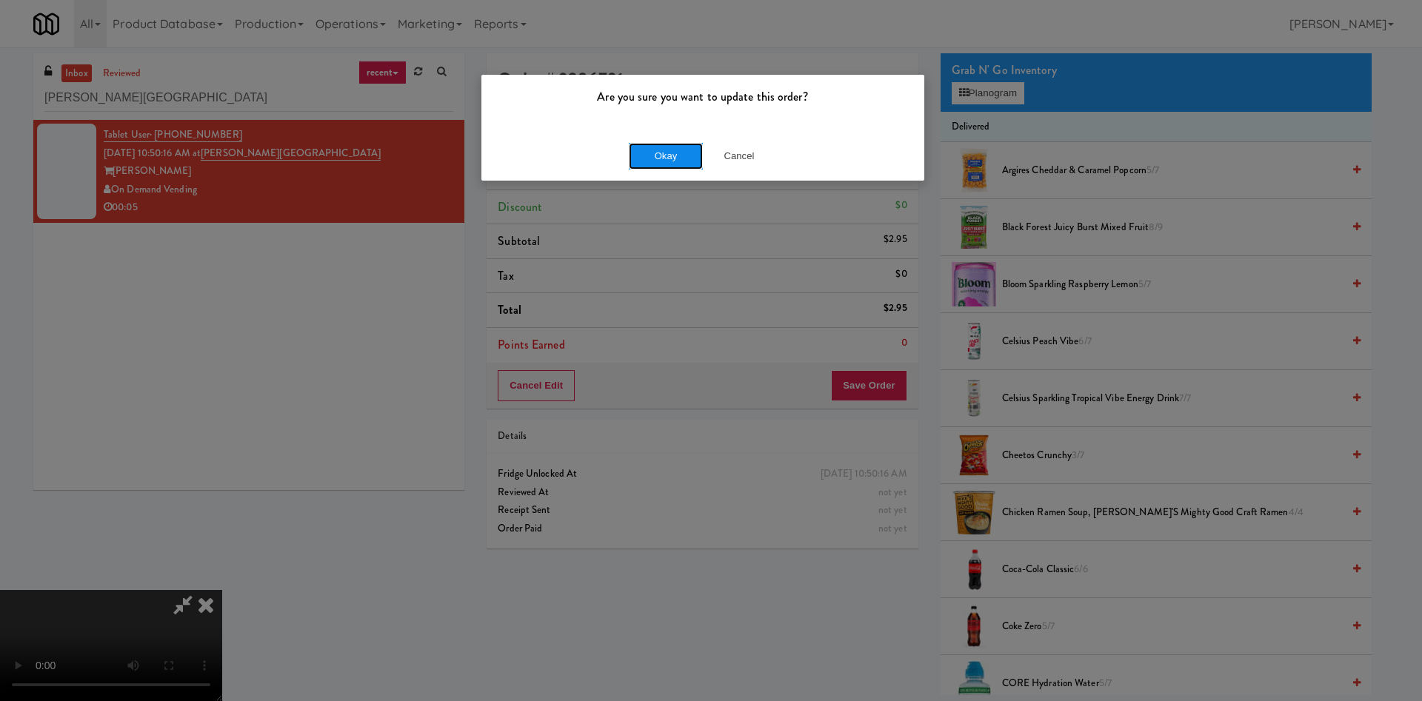
click at [655, 151] on button "Okay" at bounding box center [666, 156] width 74 height 27
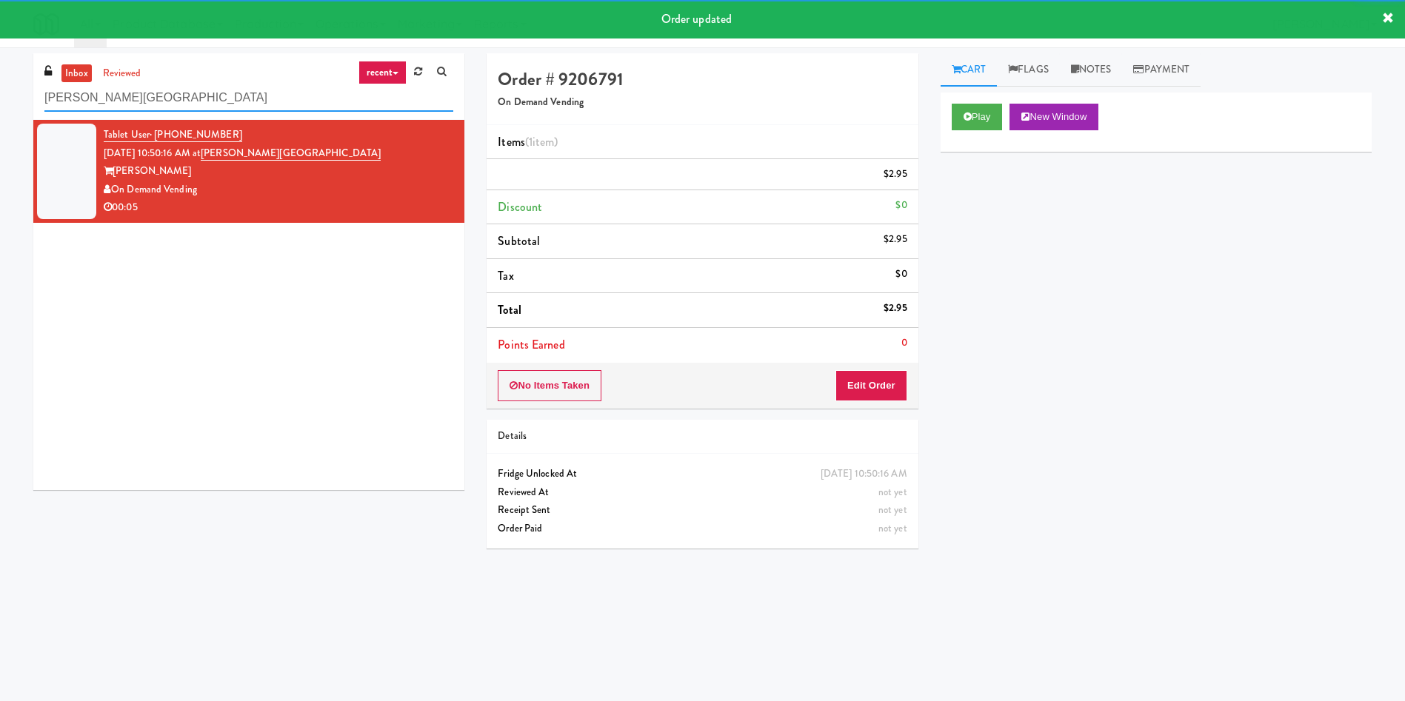
drag, startPoint x: 162, startPoint y: 97, endPoint x: 0, endPoint y: 77, distance: 163.4
click at [0, 77] on div "inbox reviewed recent all unclear take inventory issue suspicious failed recent…" at bounding box center [702, 350] width 1405 height 595
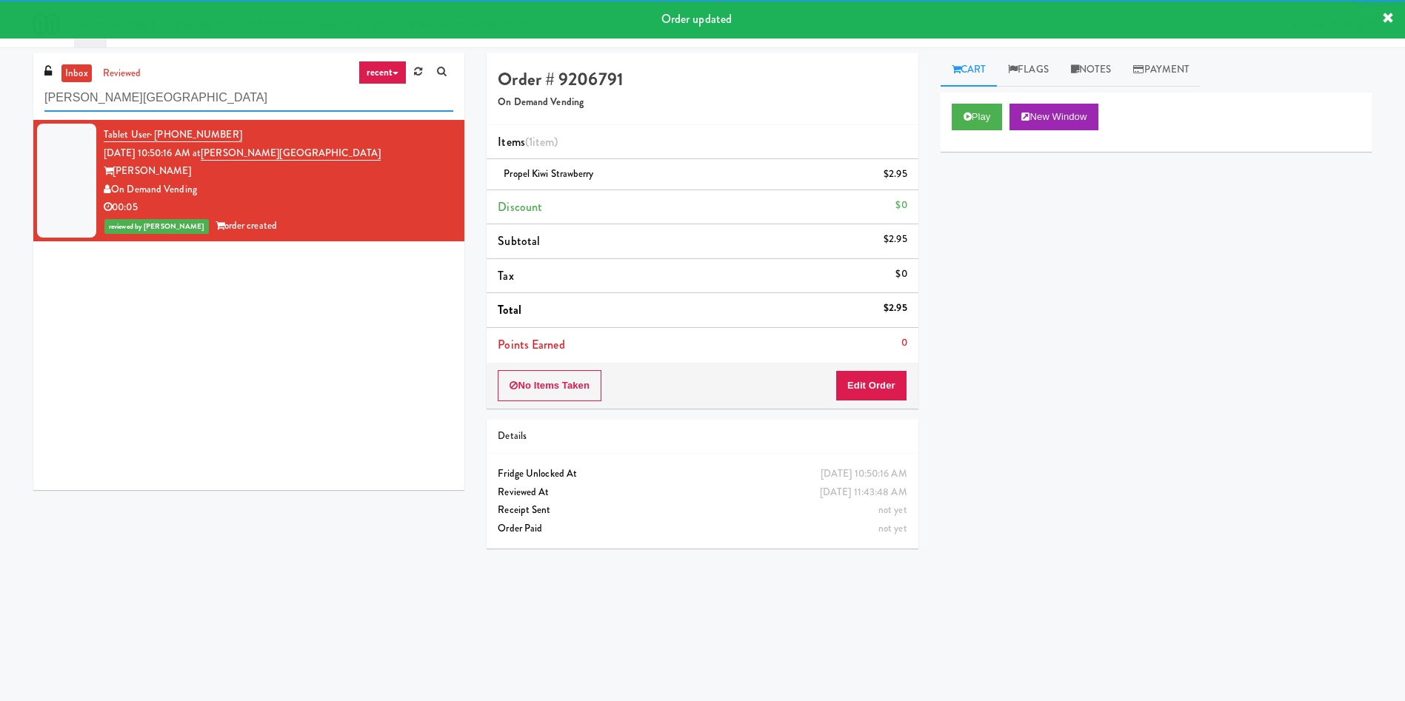
paste input "The Iris - Cooler - Right"
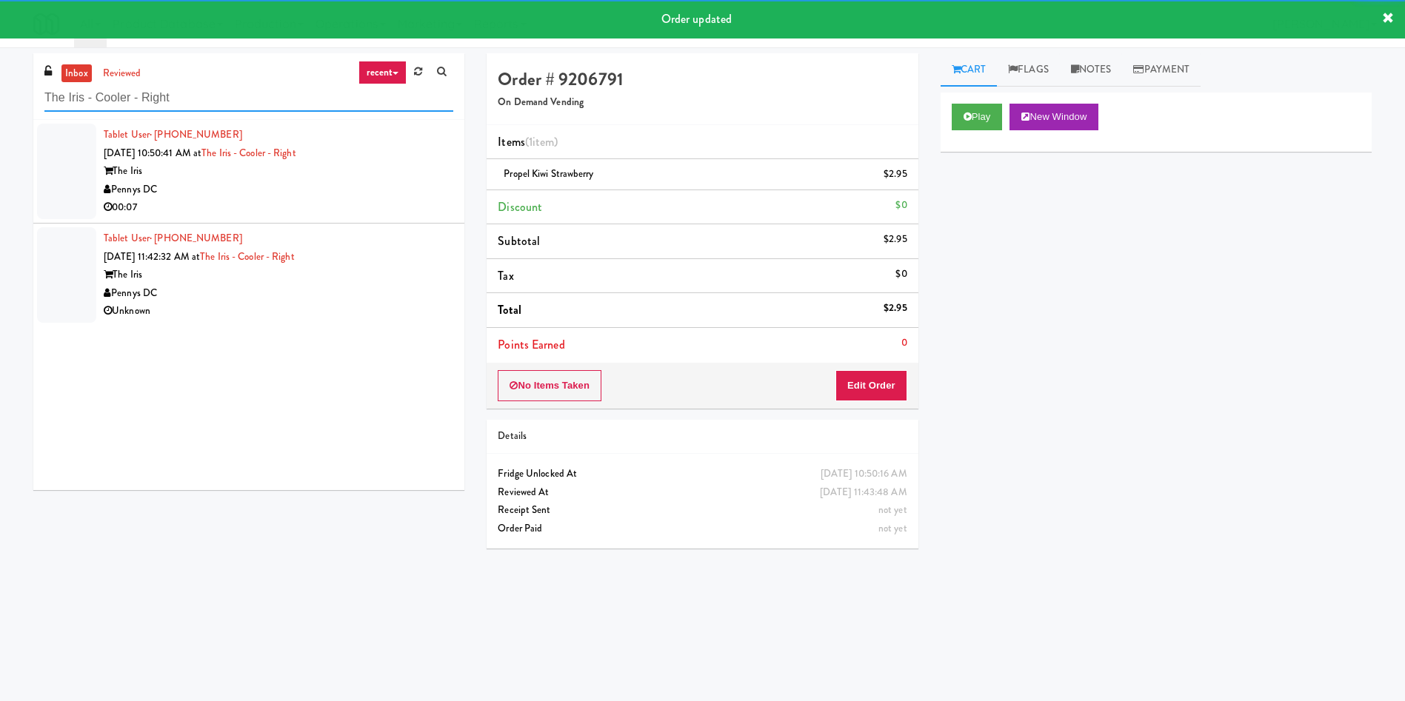
type input "The Iris - Cooler - Right"
click at [77, 150] on div at bounding box center [66, 172] width 59 height 96
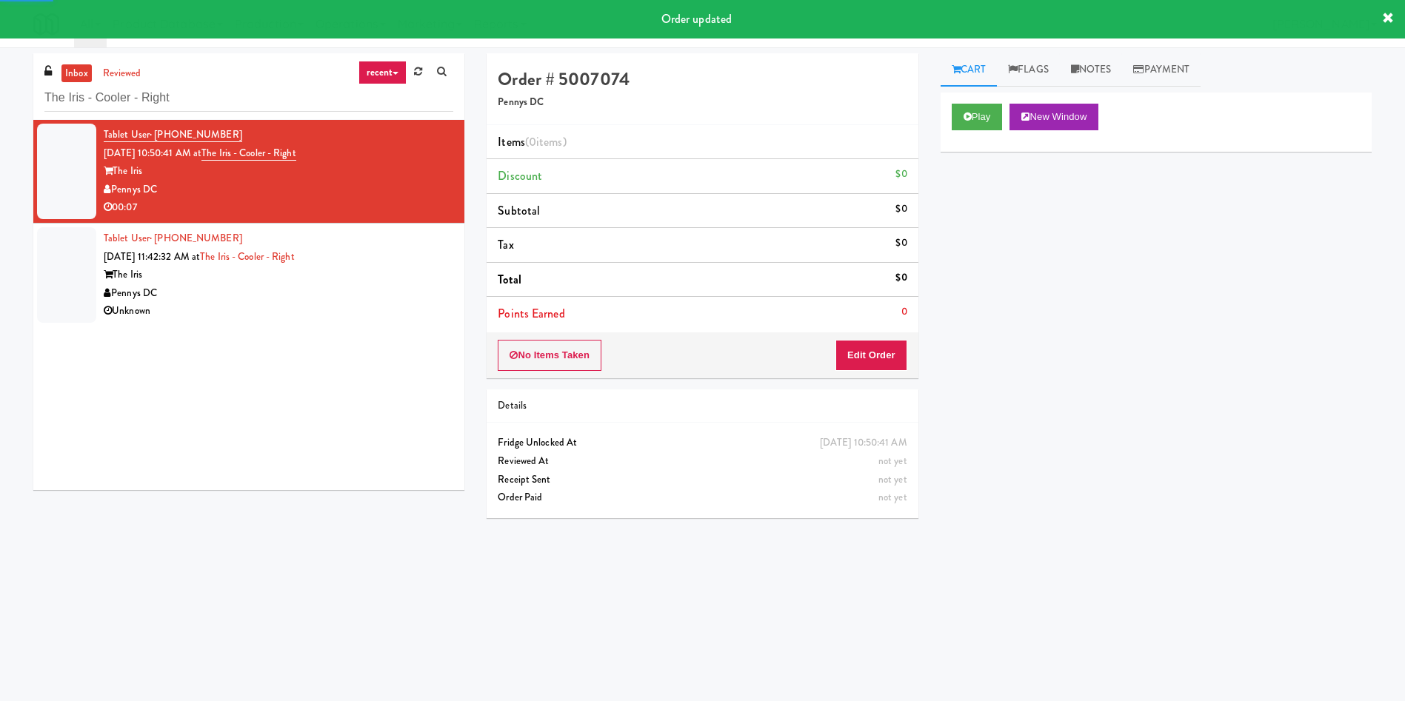
click at [963, 97] on div "Play New Window" at bounding box center [1155, 122] width 431 height 59
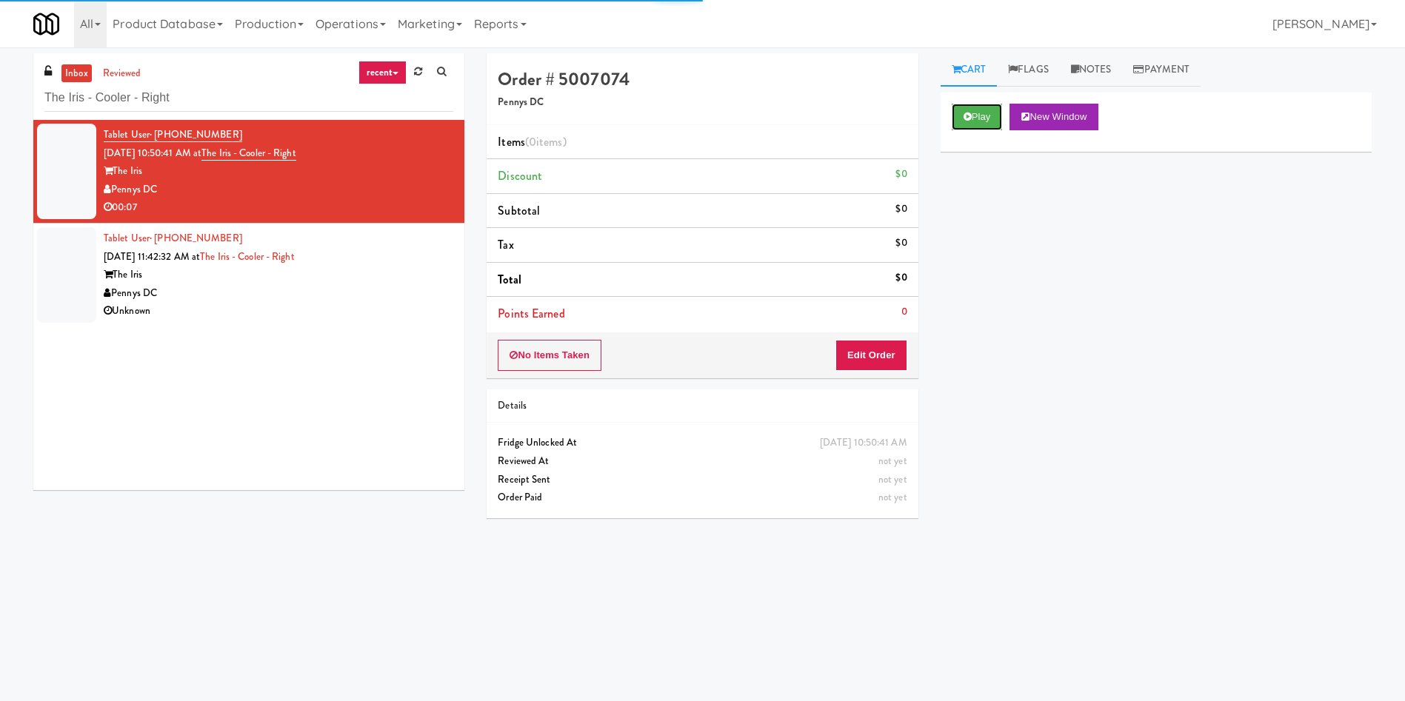
drag, startPoint x: 965, startPoint y: 110, endPoint x: 889, endPoint y: 261, distance: 168.9
click at [965, 114] on button "Play" at bounding box center [976, 117] width 51 height 27
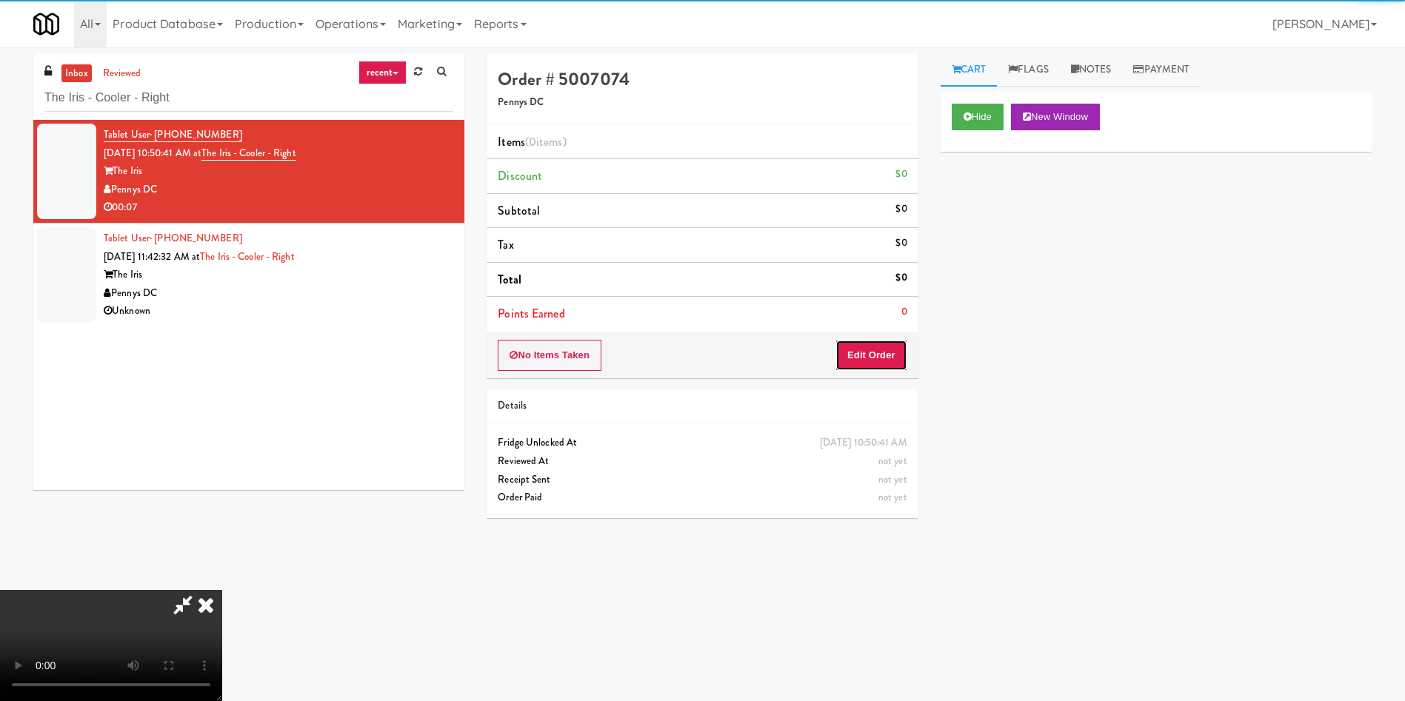
click at [869, 345] on button "Edit Order" at bounding box center [871, 355] width 72 height 31
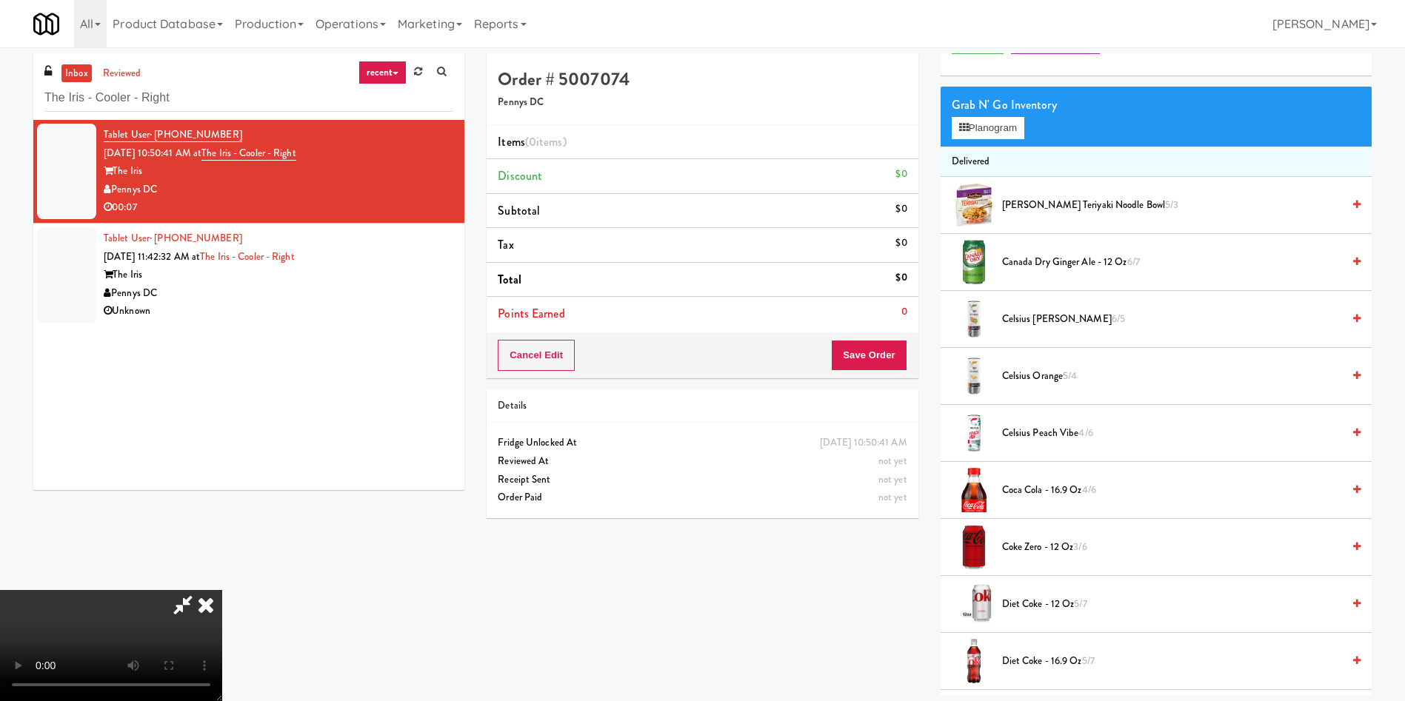
scroll to position [111, 0]
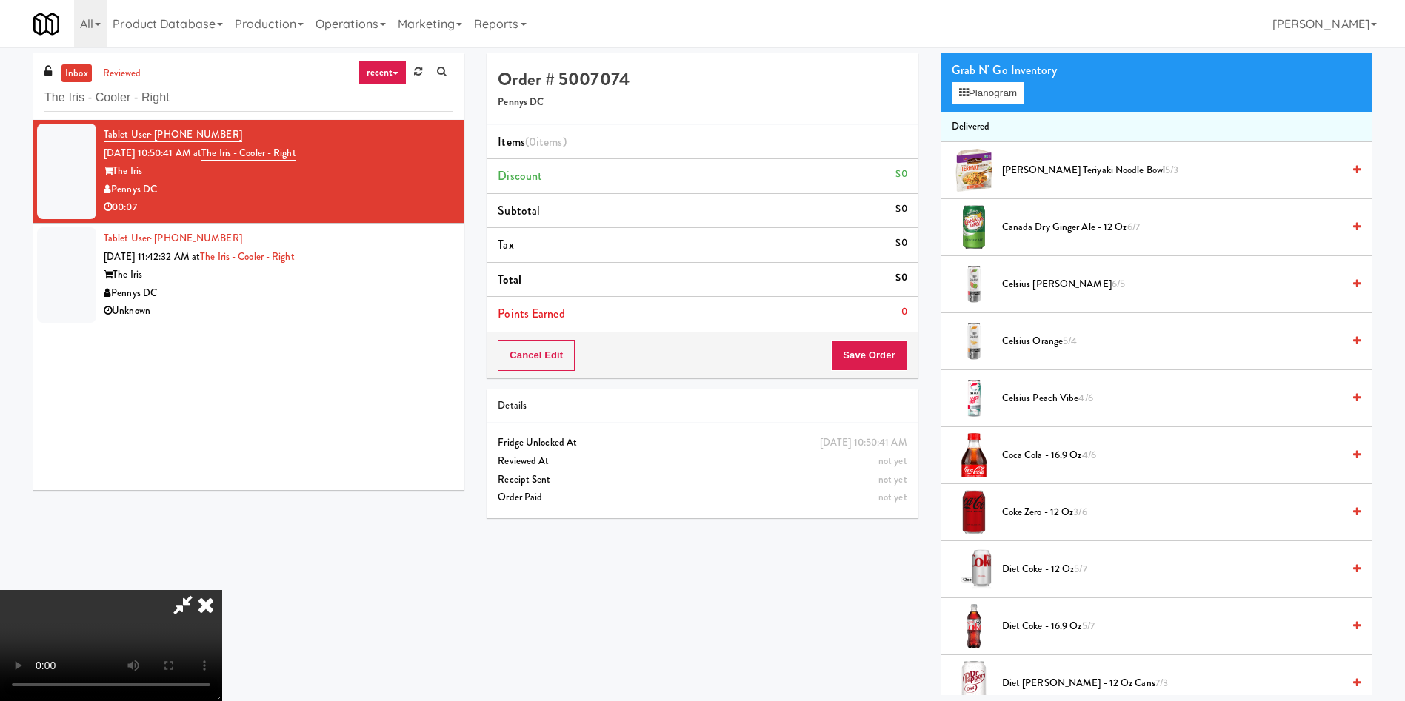
click at [741, 93] on div "Order # 5007074 Pennys DC" at bounding box center [701, 89] width 431 height 72
click at [222, 590] on video at bounding box center [111, 645] width 222 height 111
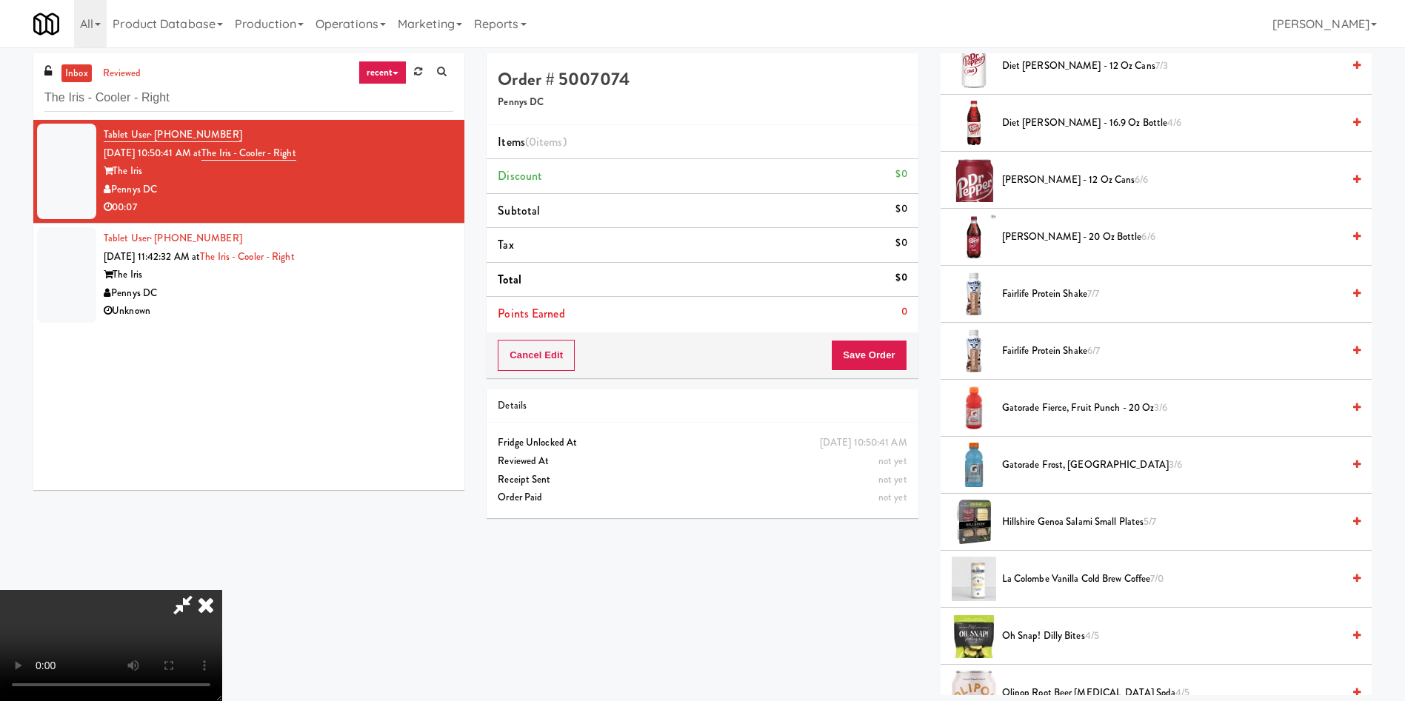
scroll to position [777, 0]
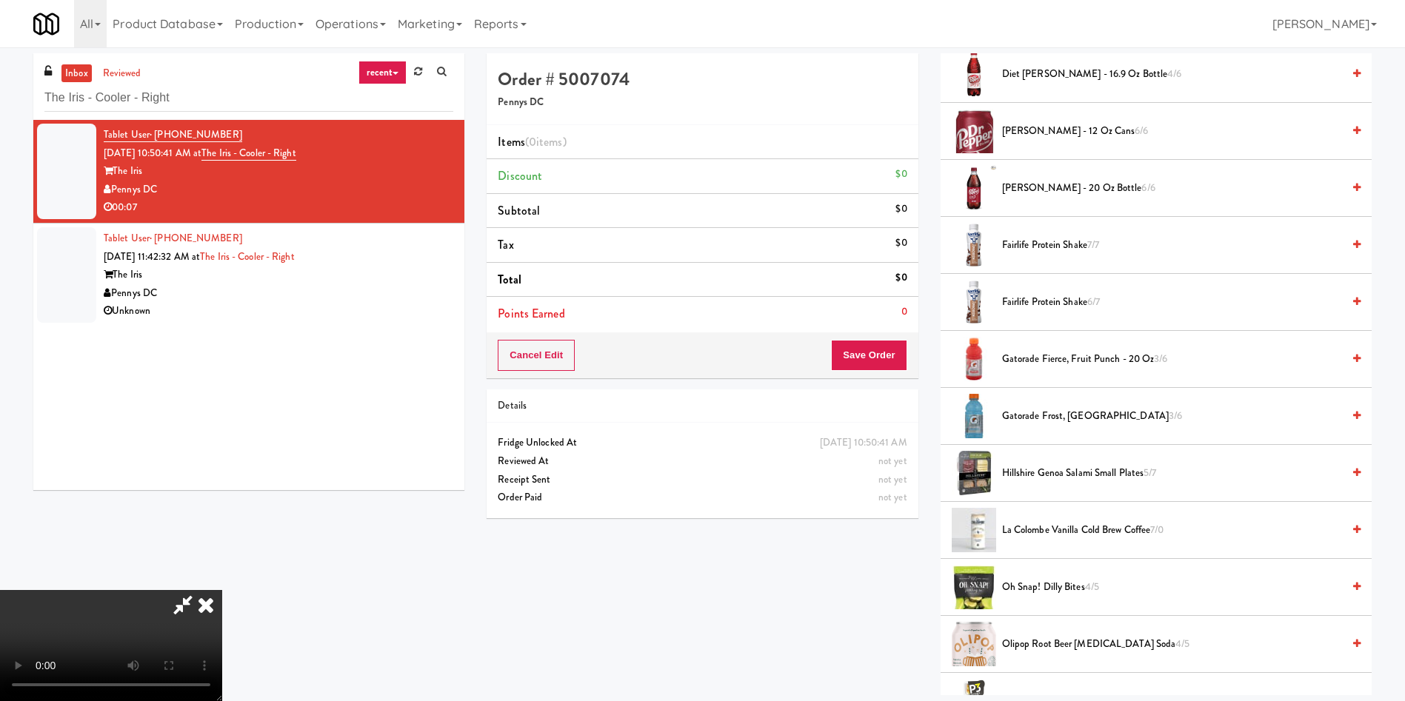
click at [1048, 362] on span "Gatorade Fierce, Fruit Punch - 20 oz 3/6" at bounding box center [1172, 359] width 340 height 19
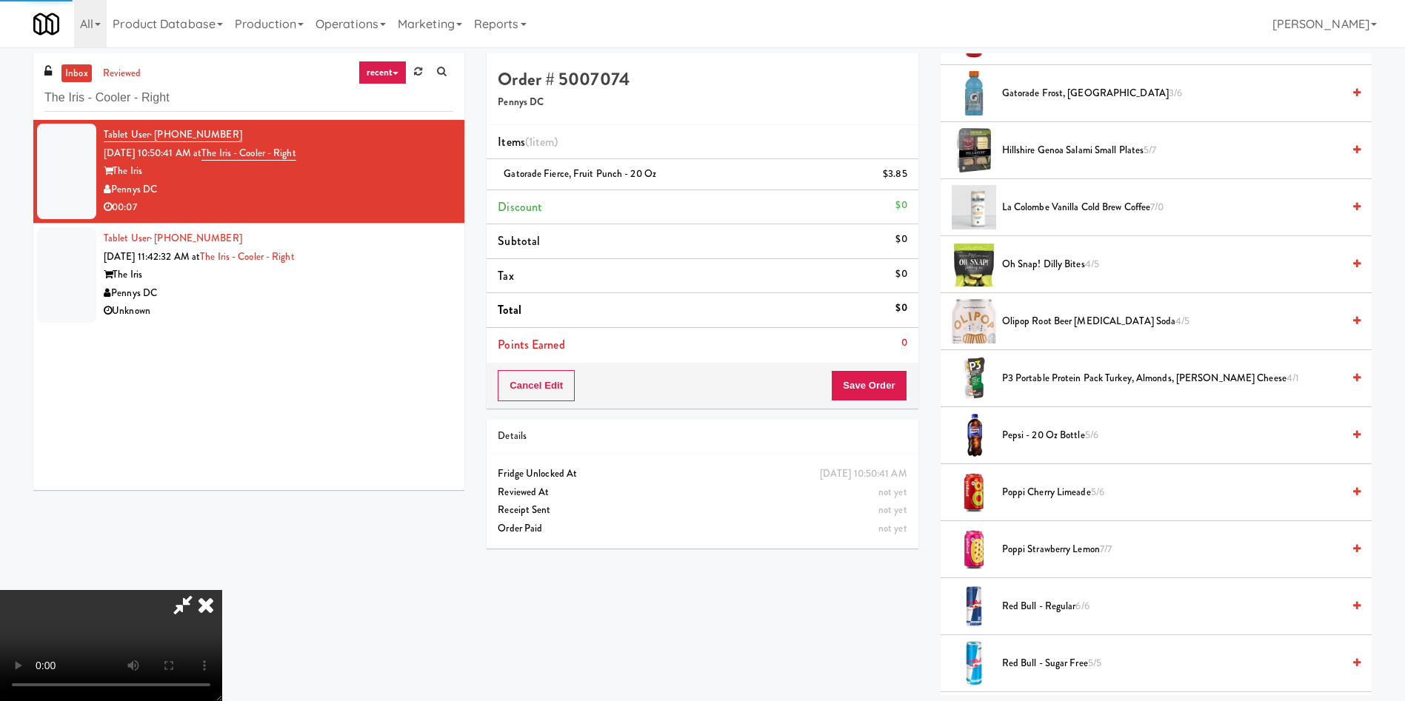
scroll to position [1222, 0]
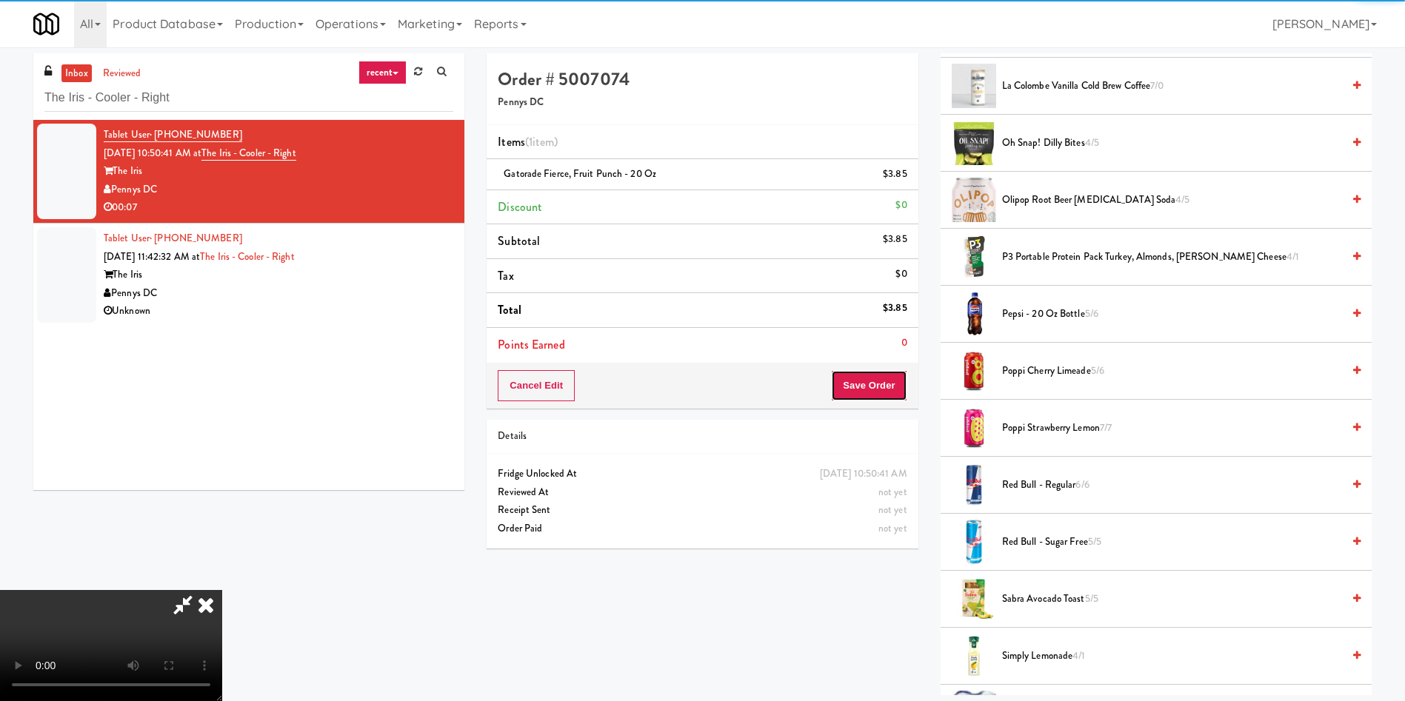
click at [874, 397] on button "Save Order" at bounding box center [869, 385] width 76 height 31
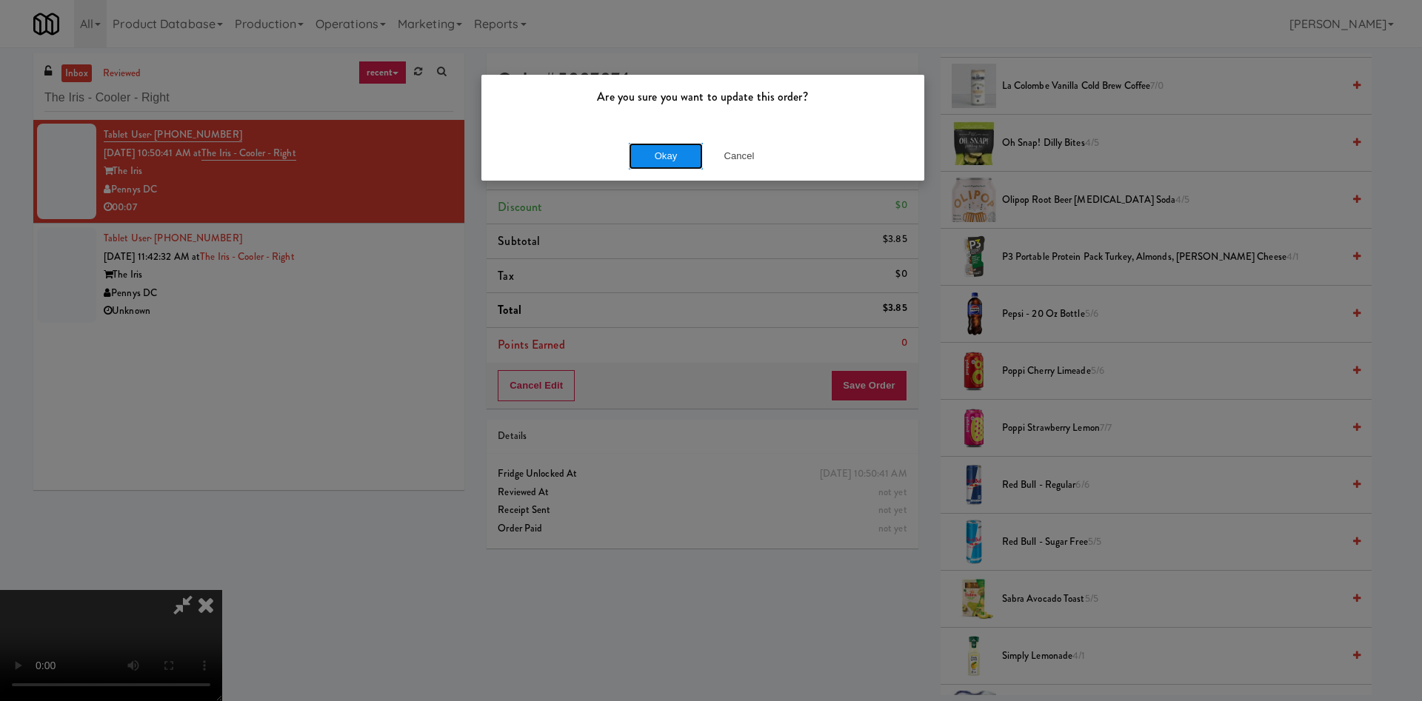
click at [683, 161] on button "Okay" at bounding box center [666, 156] width 74 height 27
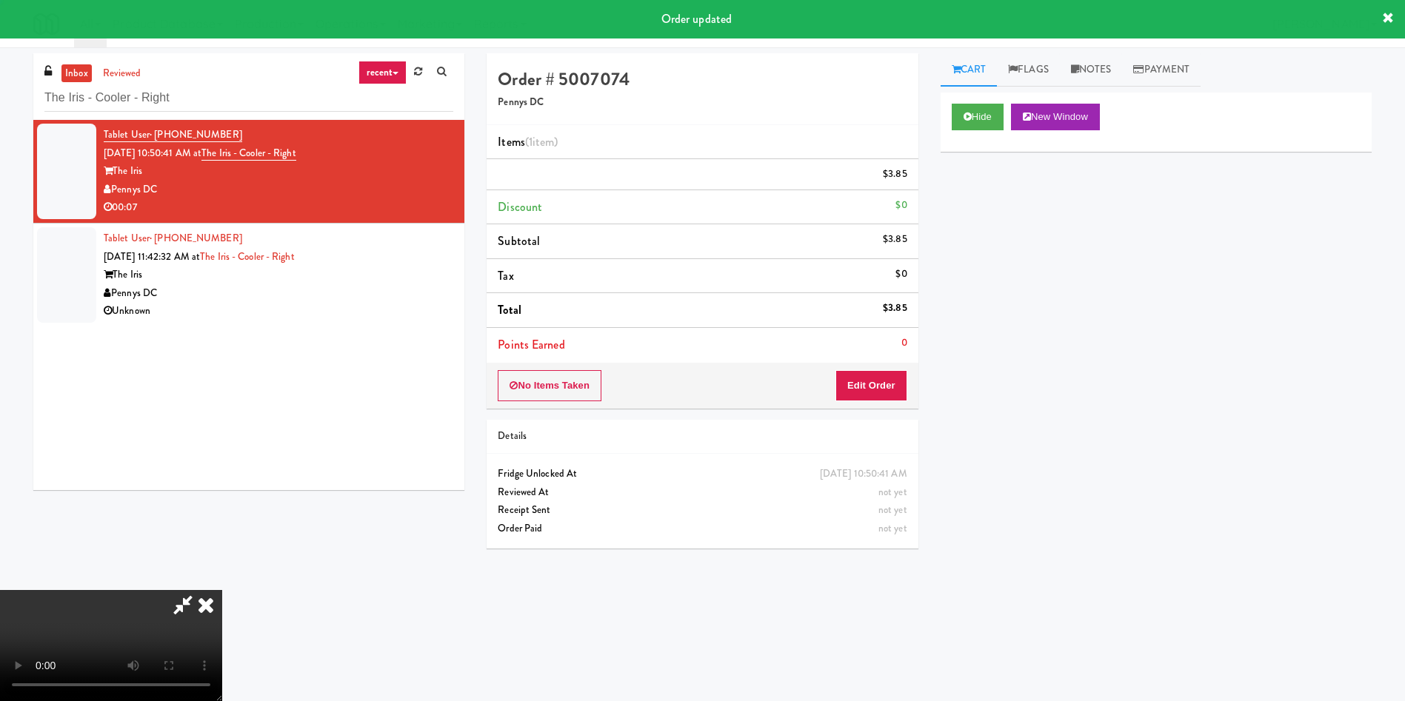
scroll to position [0, 0]
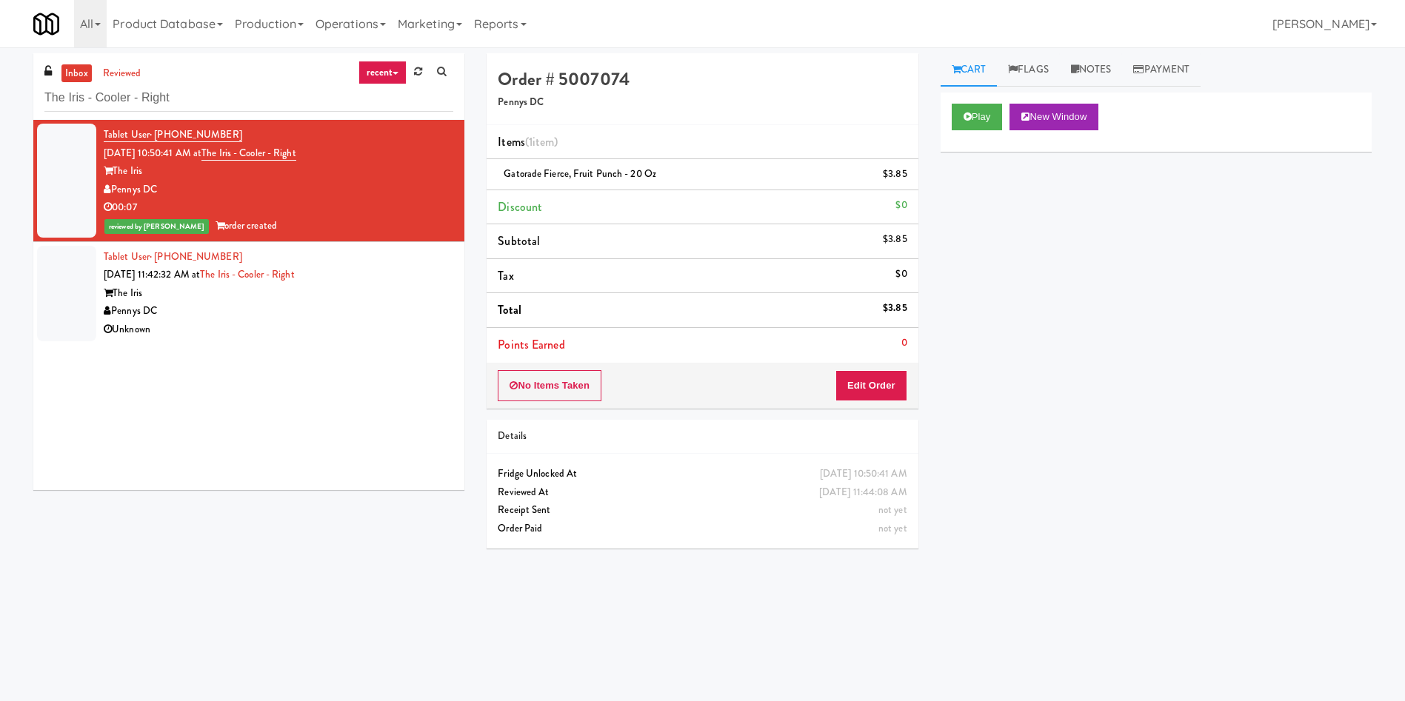
click at [726, 98] on h5 "Pennys DC" at bounding box center [702, 102] width 409 height 11
click at [1079, 61] on link "Notes" at bounding box center [1091, 69] width 63 height 33
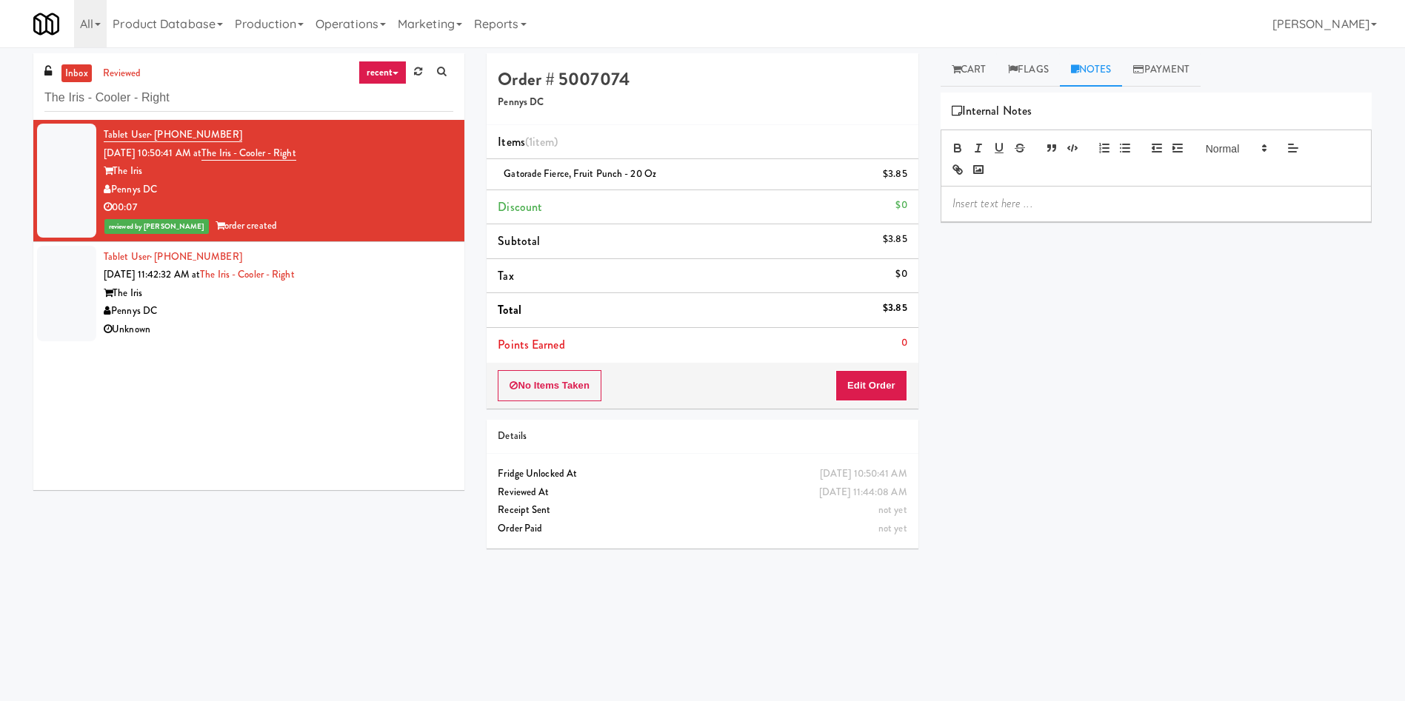
click at [1042, 209] on p at bounding box center [1155, 203] width 407 height 16
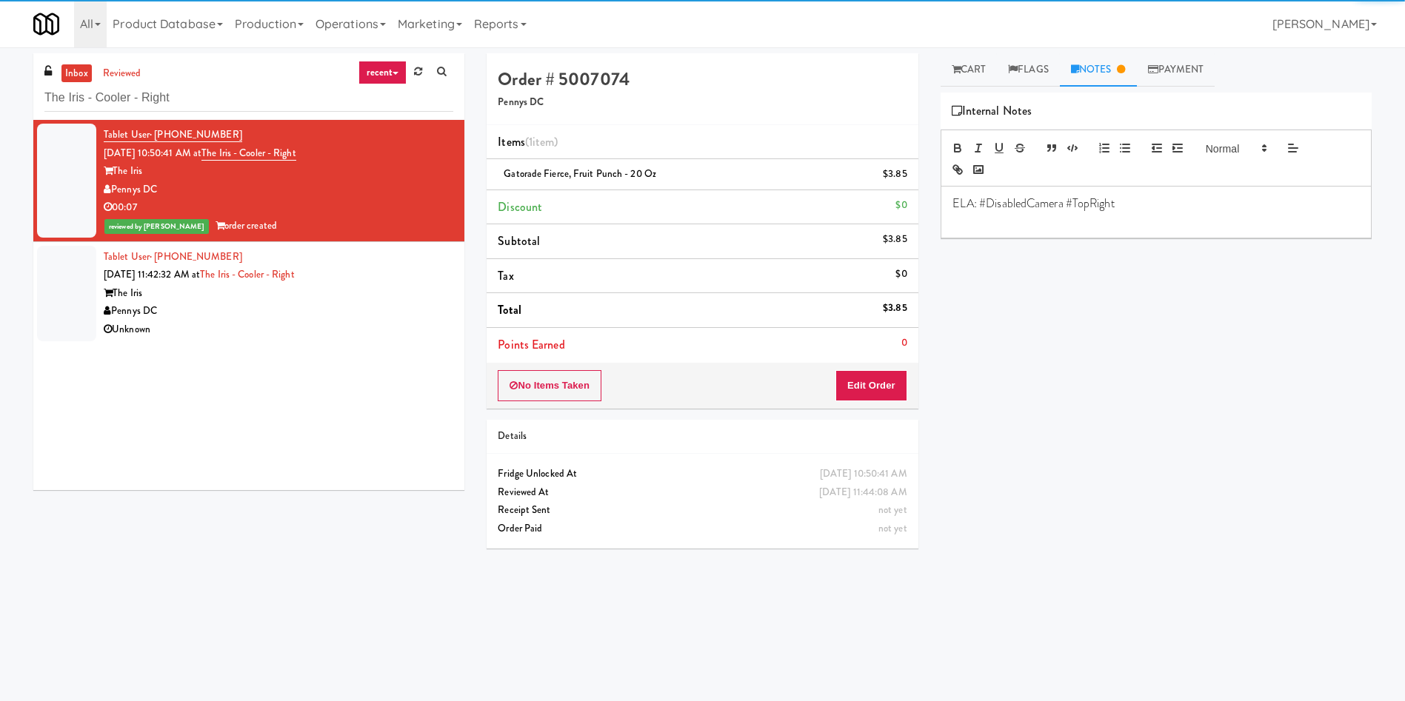
click at [58, 287] on div at bounding box center [66, 294] width 59 height 96
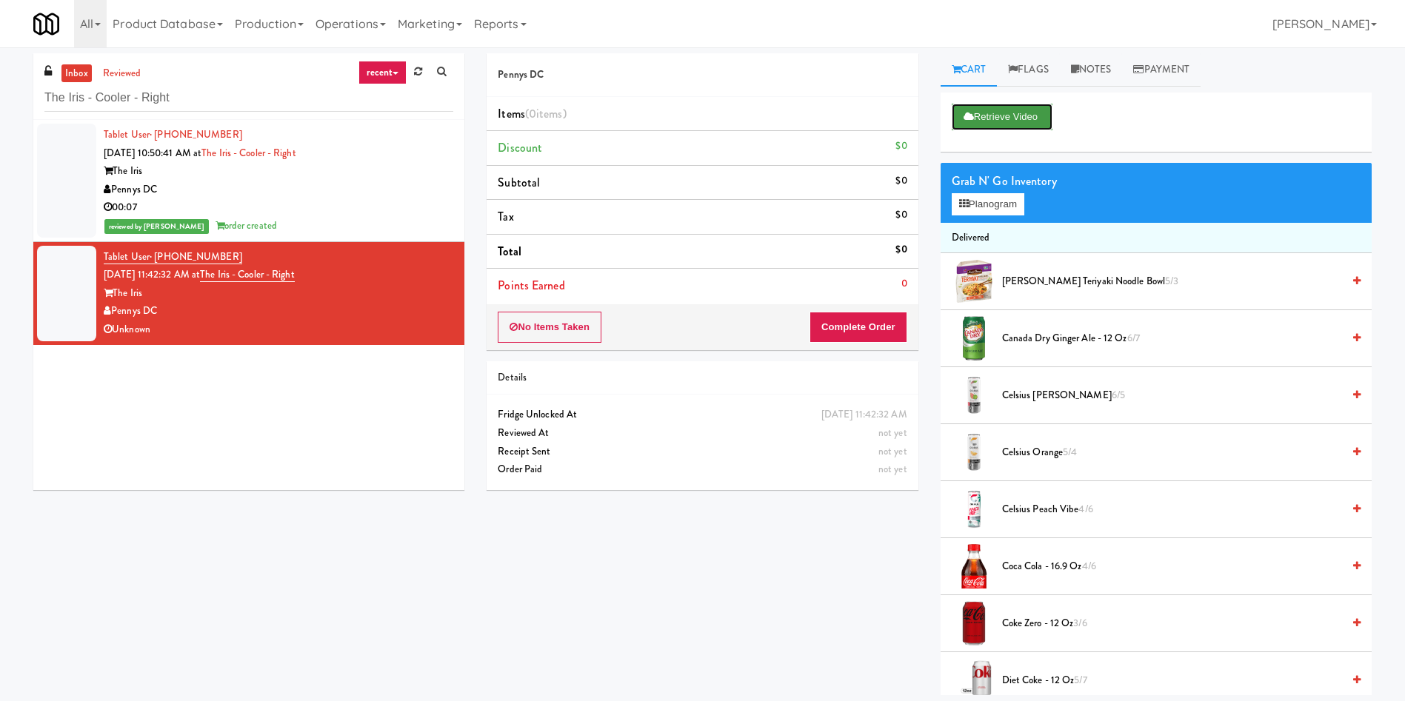
click at [1002, 105] on button "Retrieve Video" at bounding box center [1001, 117] width 101 height 27
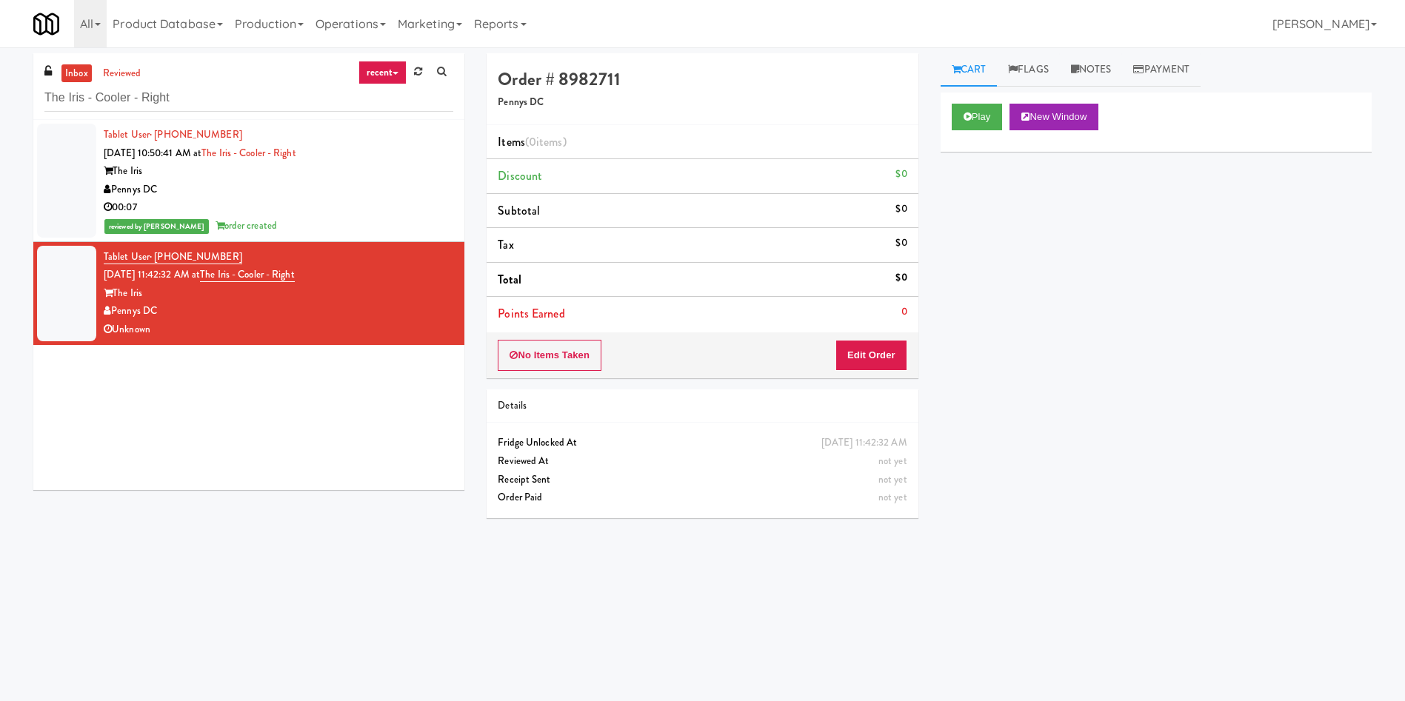
click at [996, 100] on div "Play New Window" at bounding box center [1155, 122] width 431 height 59
click at [990, 107] on button "Play" at bounding box center [976, 117] width 51 height 27
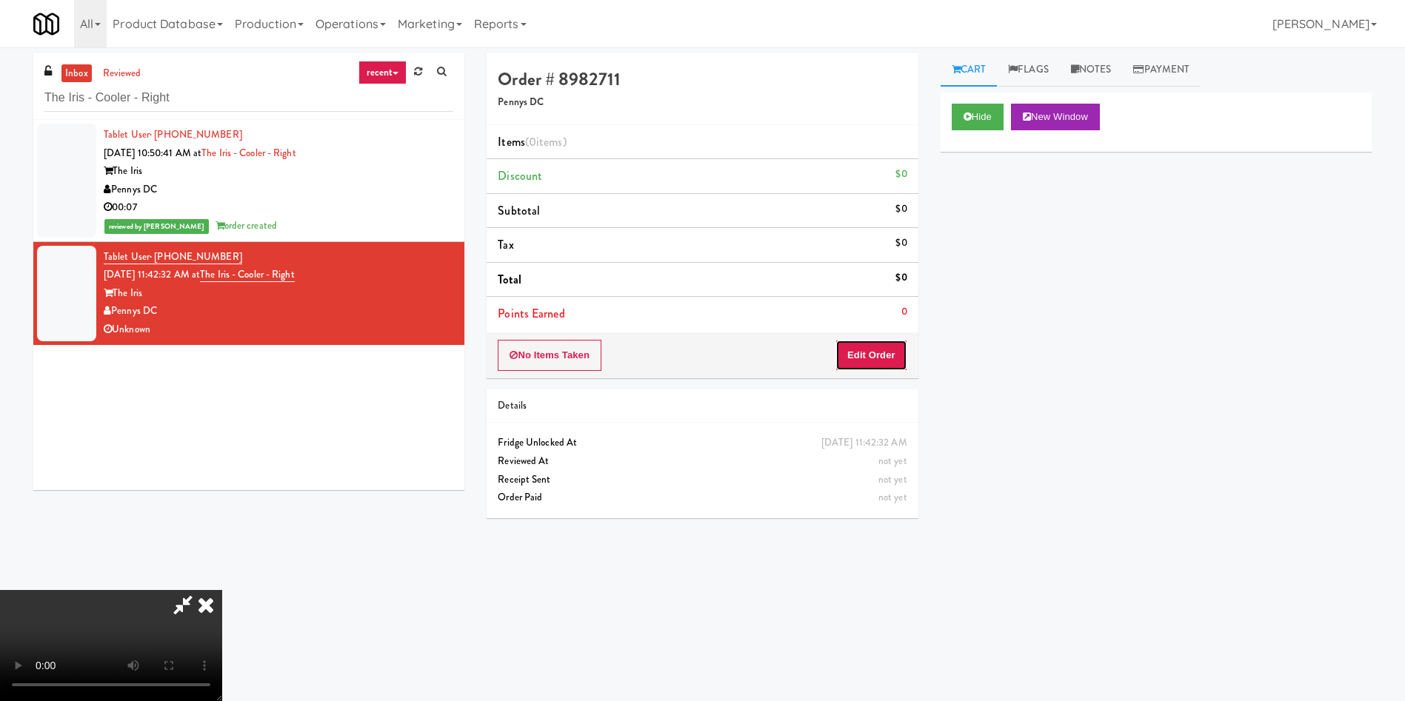
click at [883, 345] on button "Edit Order" at bounding box center [871, 355] width 72 height 31
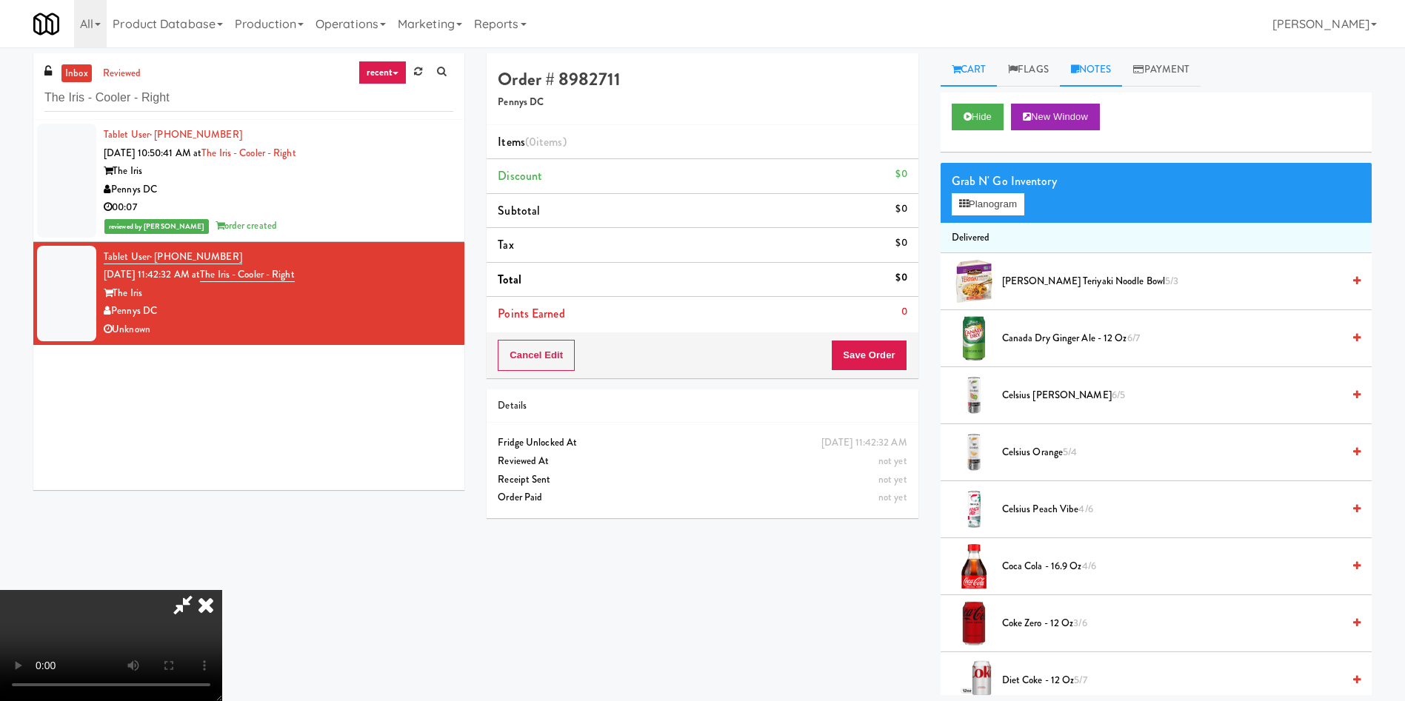
click at [1085, 78] on link "Notes" at bounding box center [1091, 69] width 63 height 33
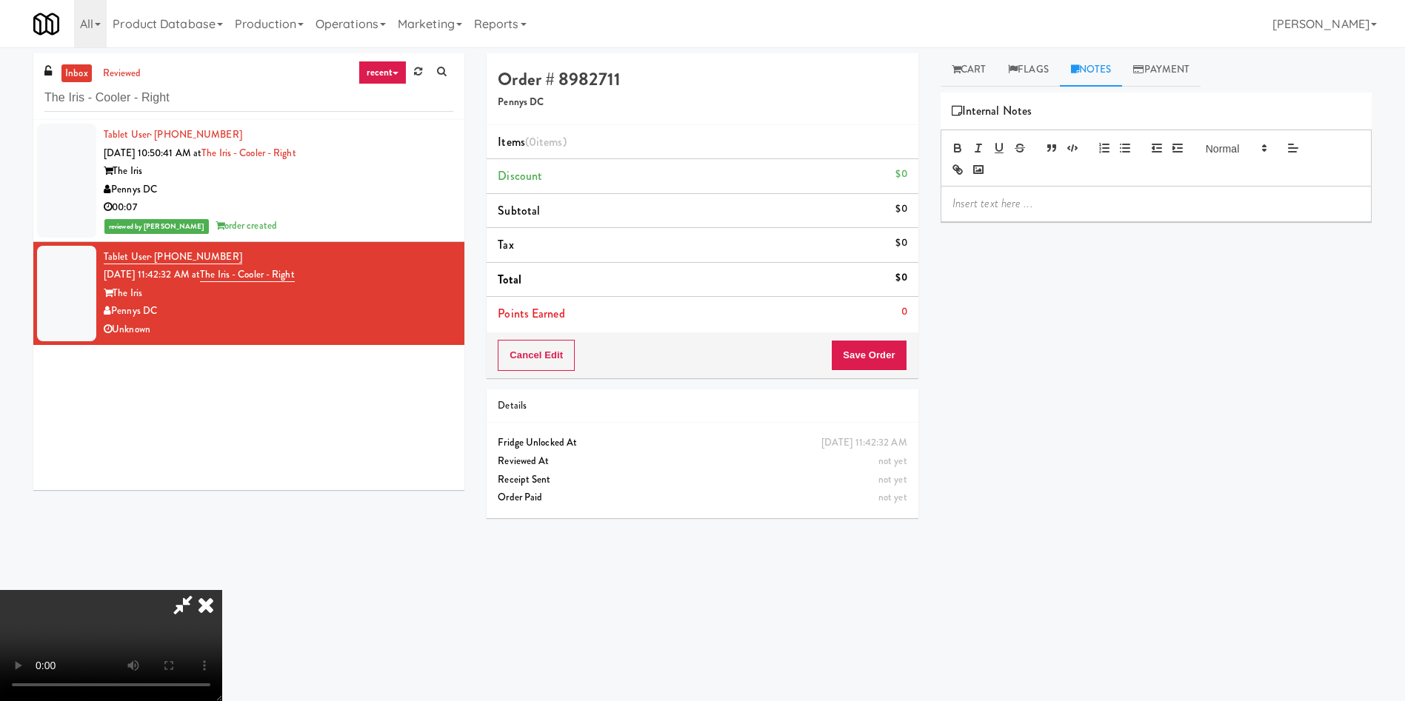
click at [1045, 218] on div at bounding box center [1155, 204] width 429 height 34
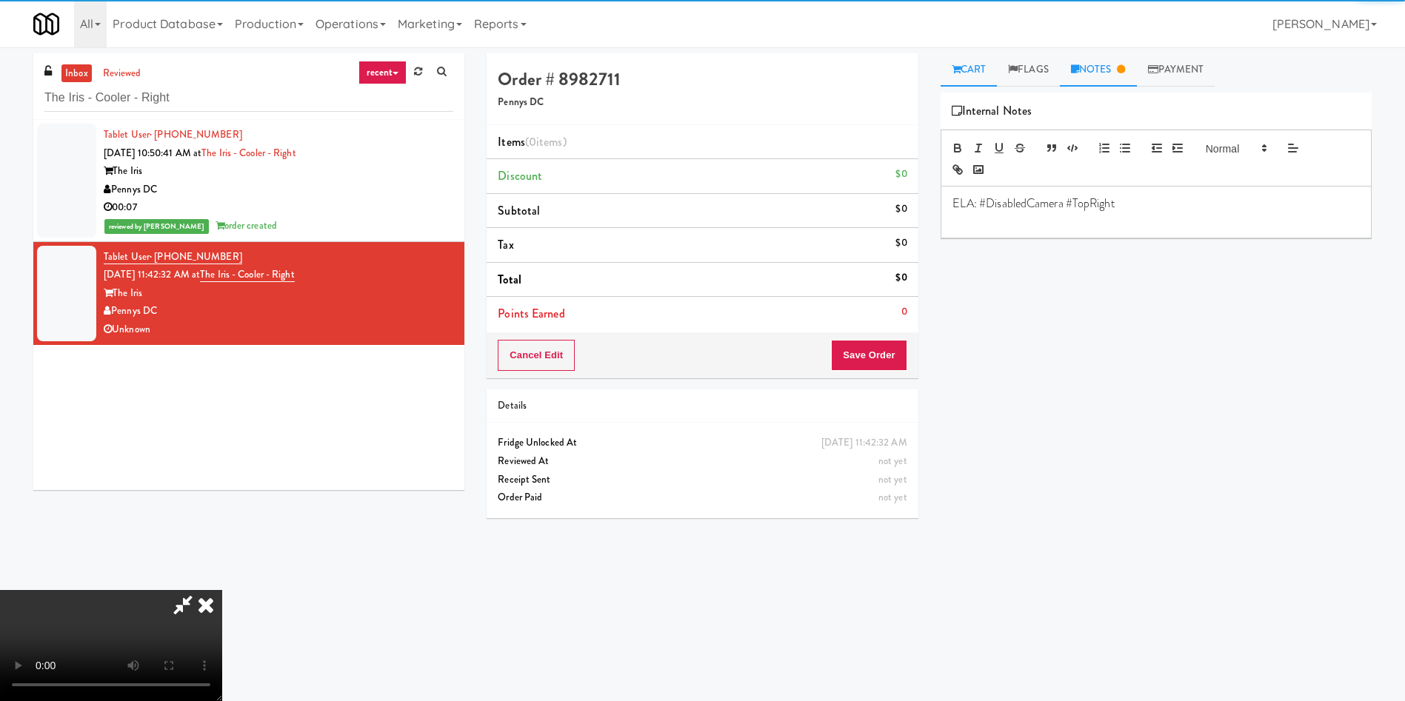
click at [968, 74] on link "Cart" at bounding box center [968, 69] width 57 height 33
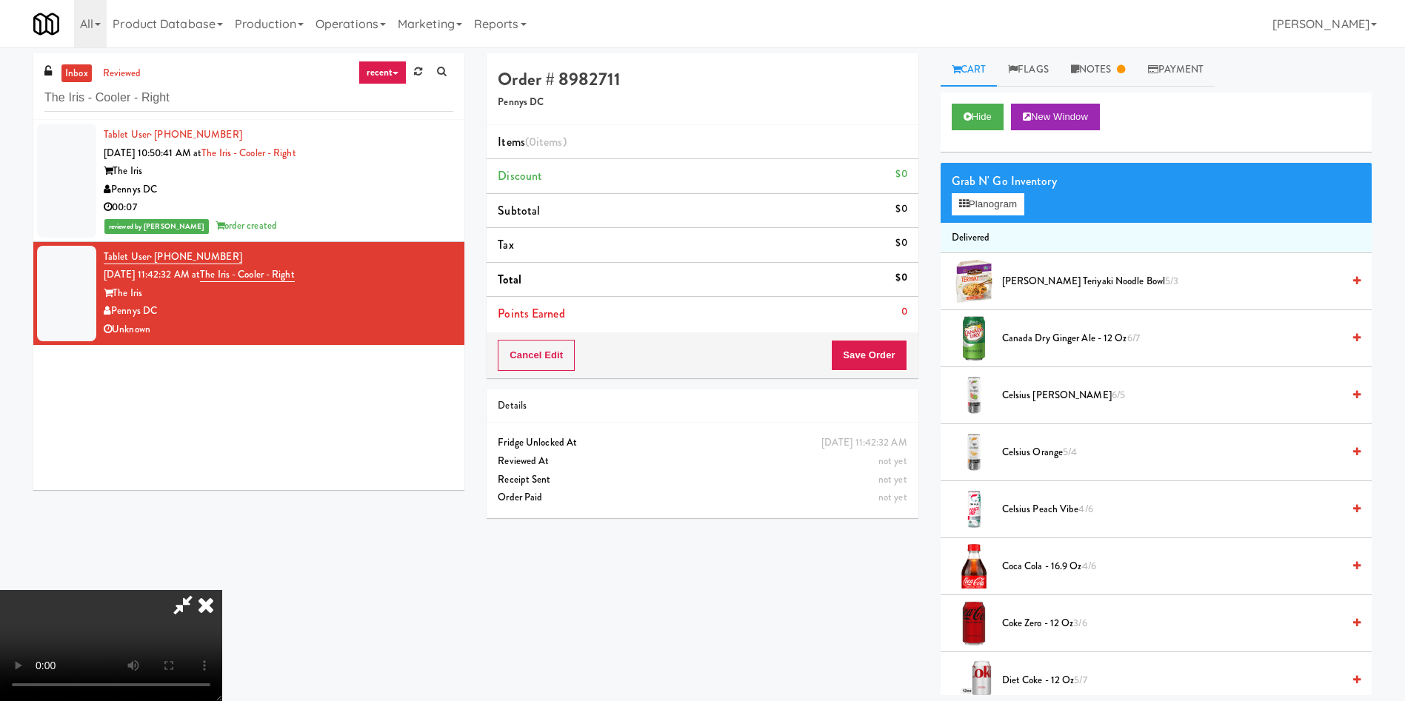
scroll to position [111, 0]
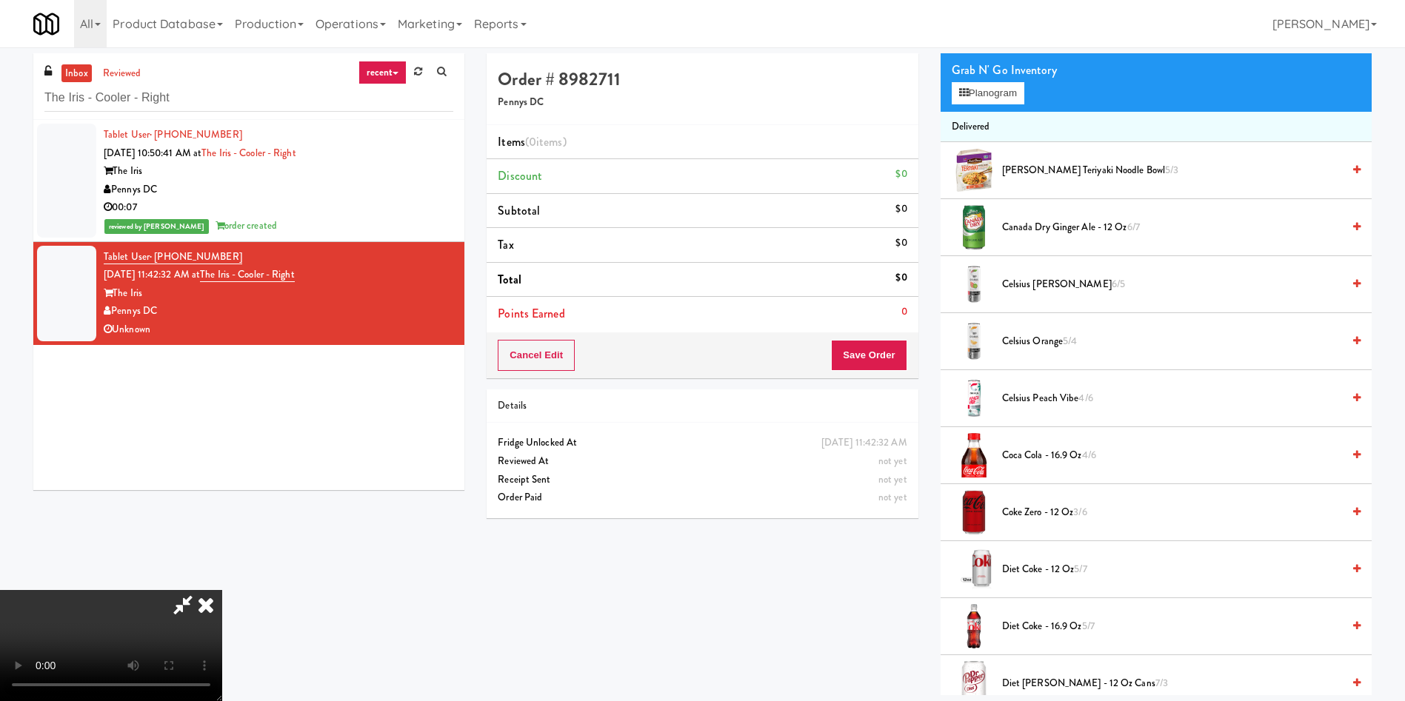
click at [222, 590] on video at bounding box center [111, 645] width 222 height 111
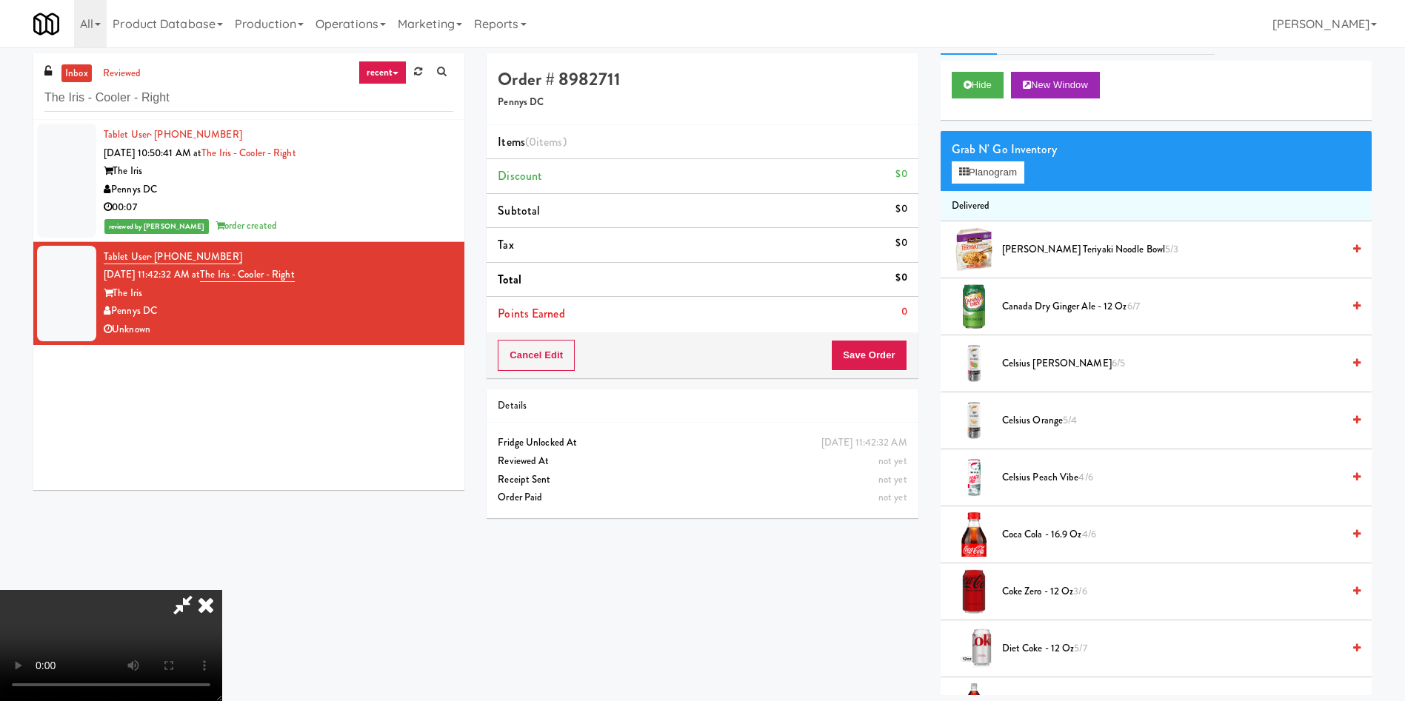
scroll to position [0, 0]
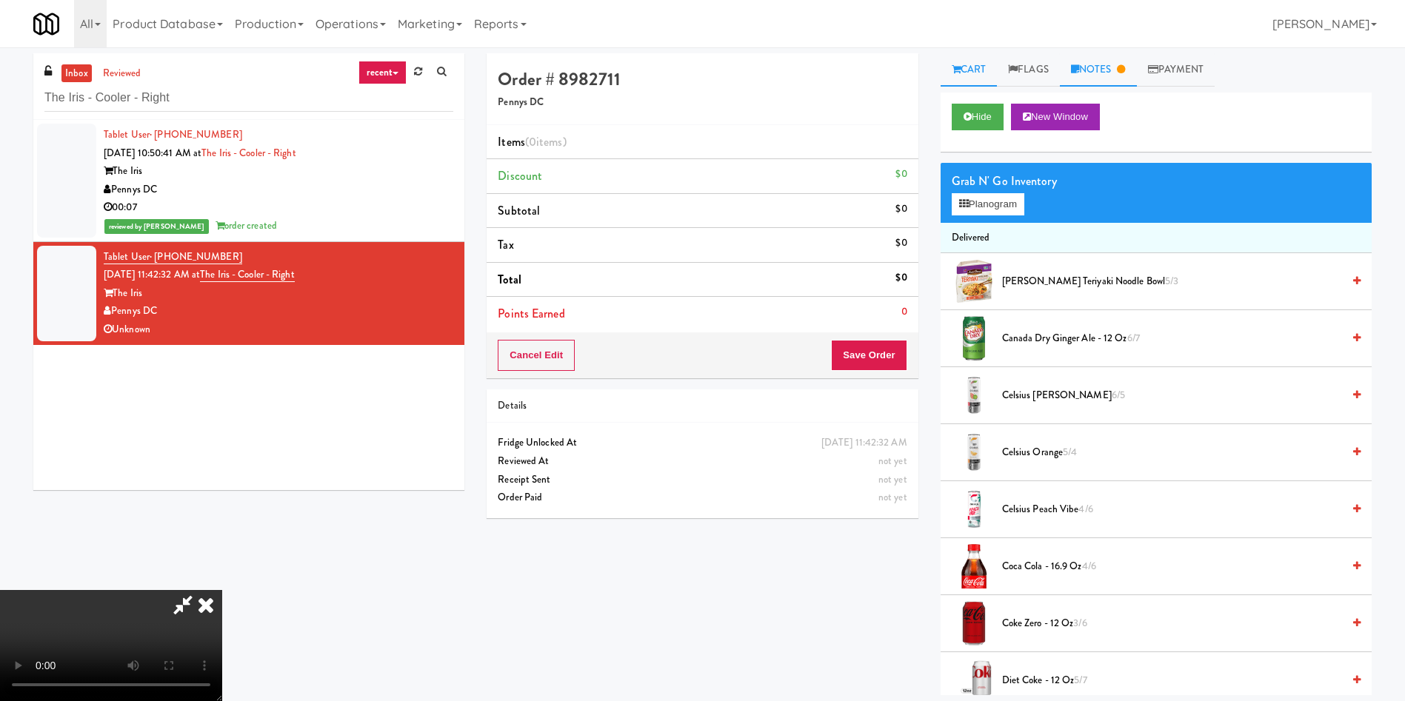
click at [1108, 75] on link "Notes" at bounding box center [1098, 69] width 77 height 33
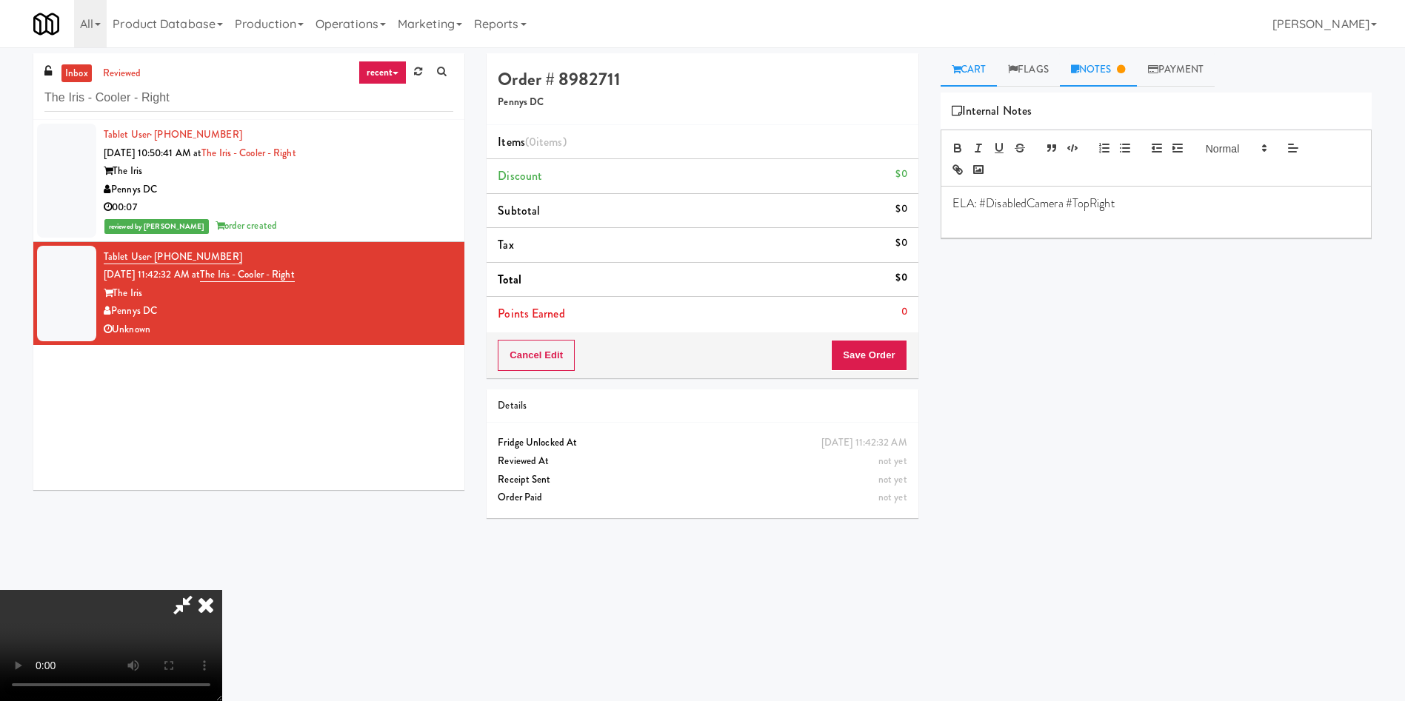
click at [967, 76] on link "Cart" at bounding box center [968, 69] width 57 height 33
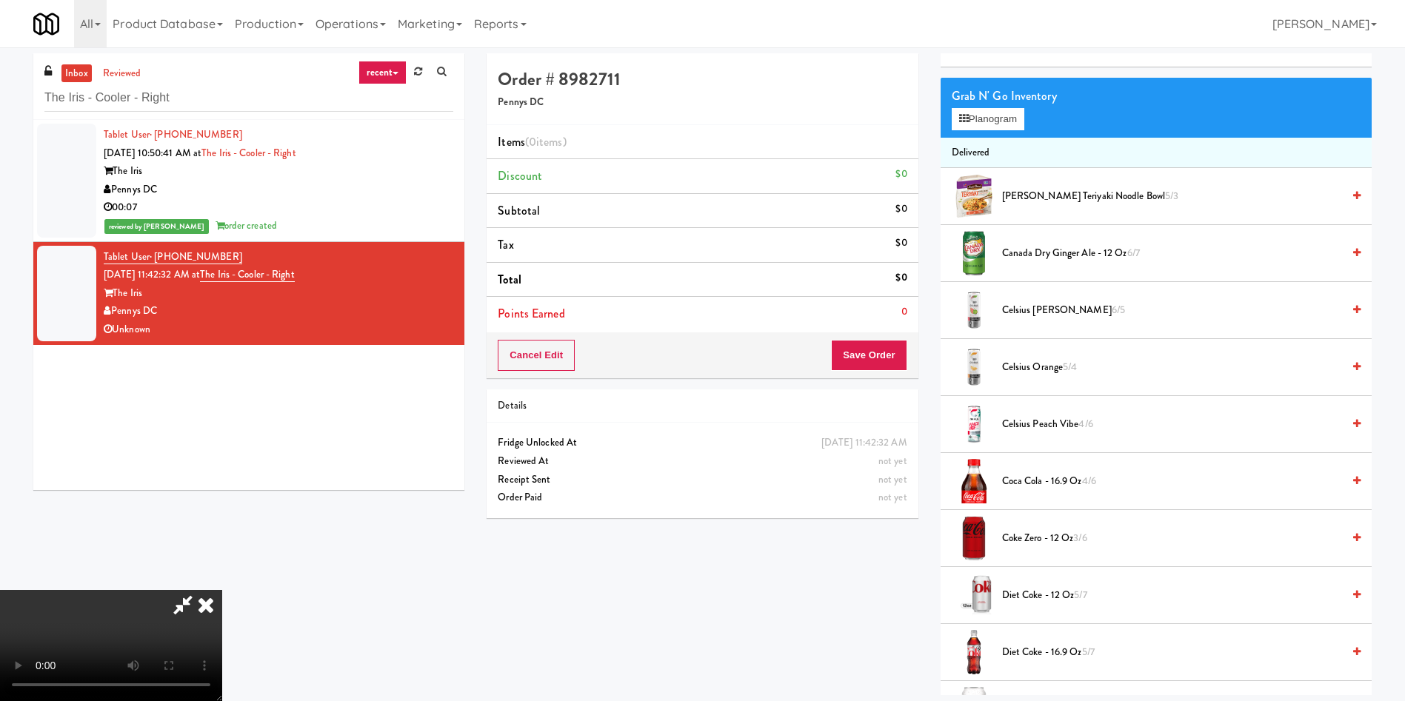
scroll to position [222, 0]
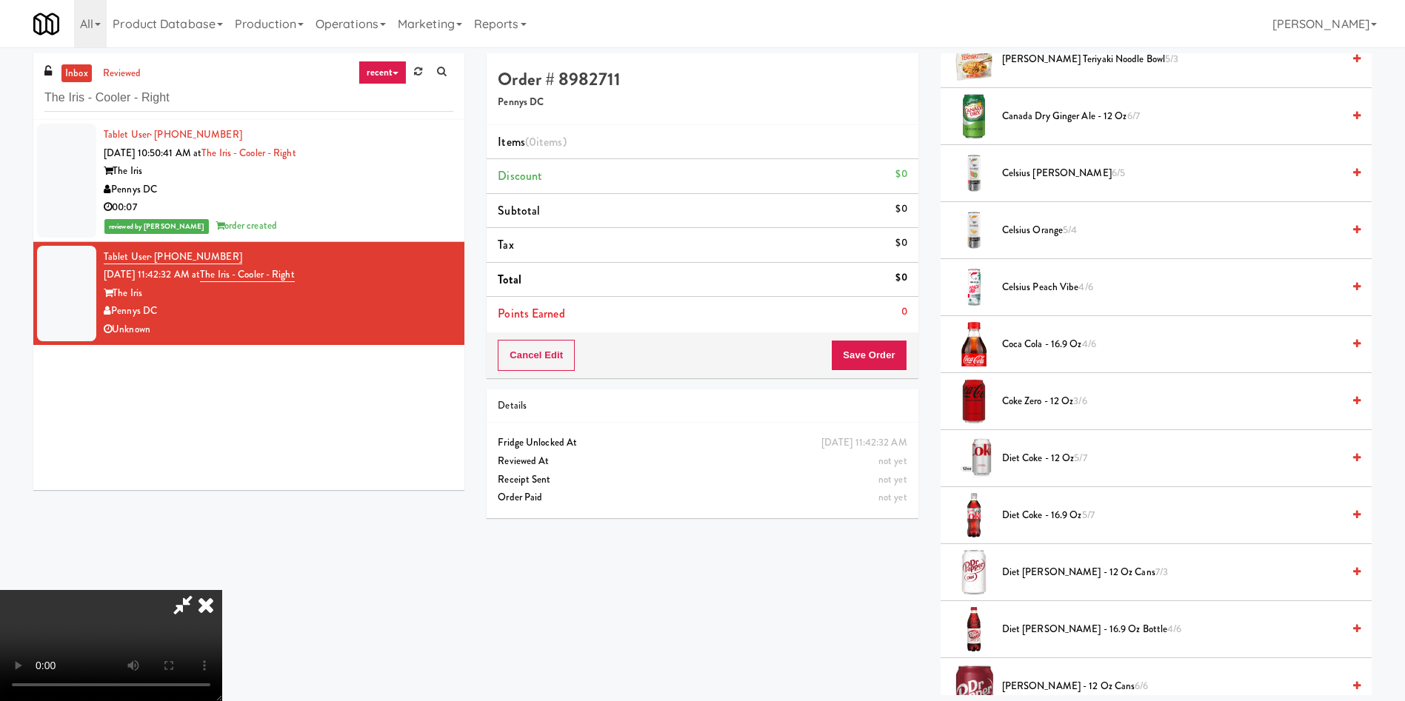
click at [222, 590] on video at bounding box center [111, 645] width 222 height 111
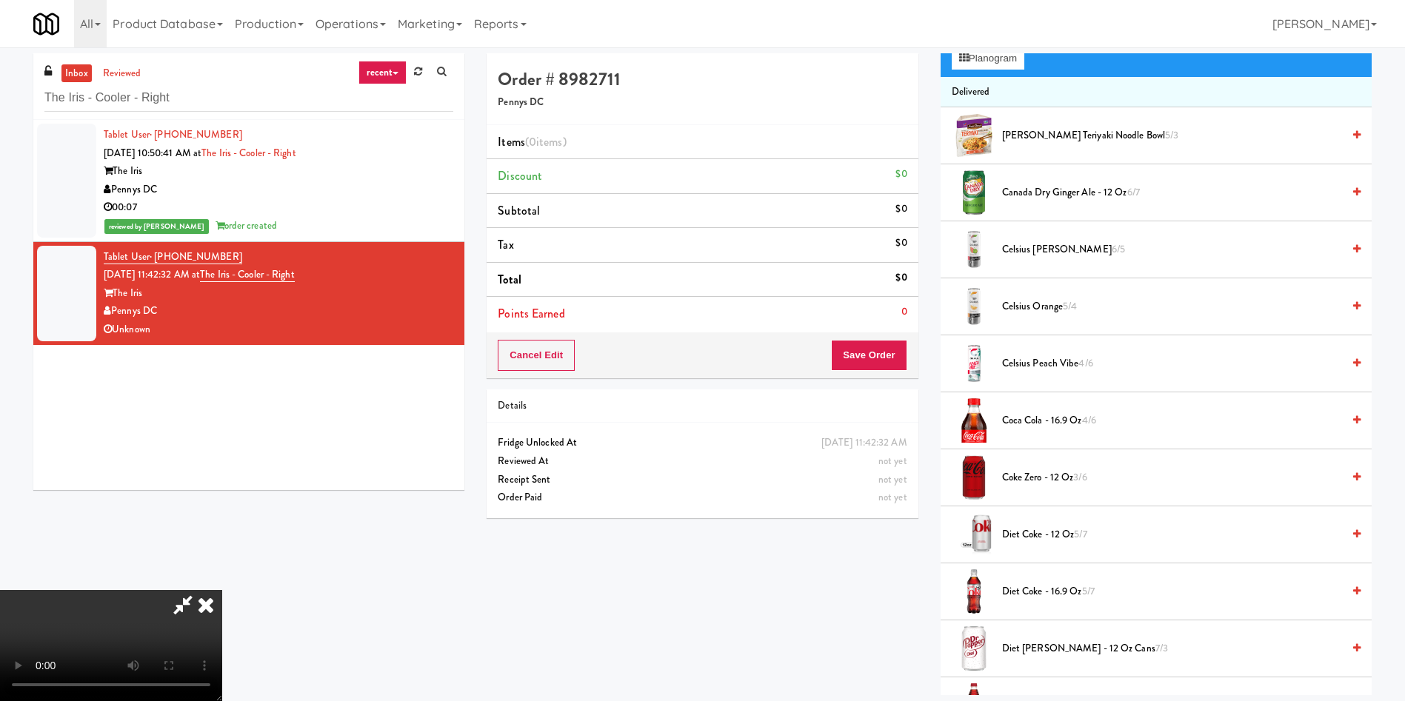
scroll to position [111, 0]
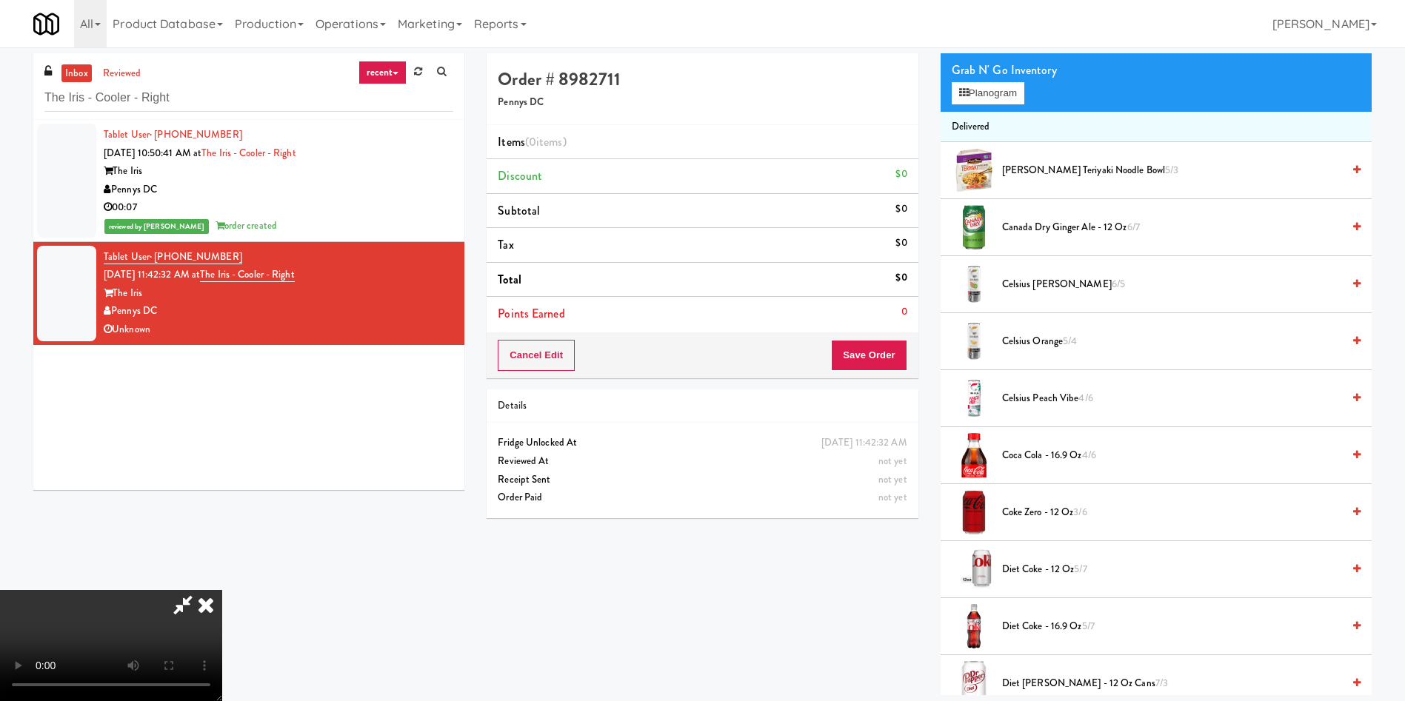
click at [766, 82] on h4 "Order # 8982711" at bounding box center [702, 79] width 409 height 19
click at [222, 590] on icon at bounding box center [206, 605] width 33 height 30
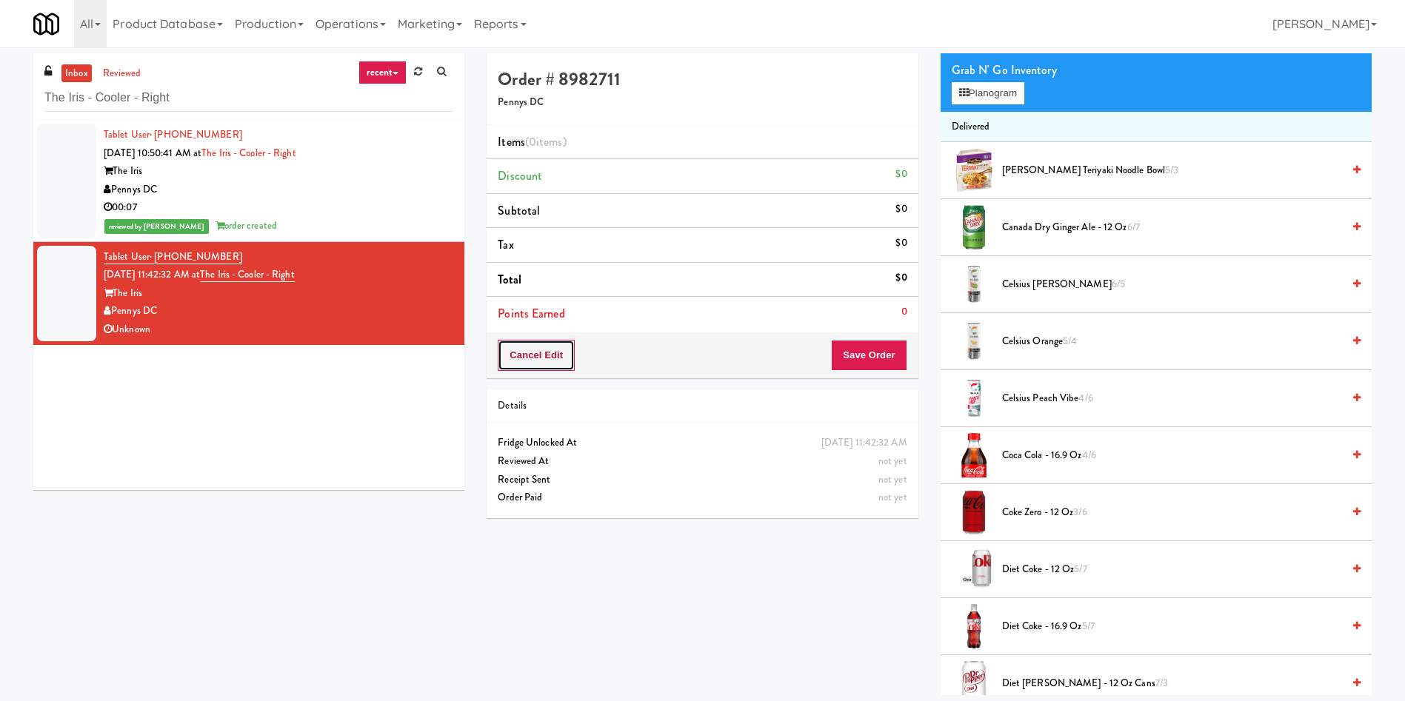
click at [535, 352] on button "Cancel Edit" at bounding box center [536, 355] width 77 height 31
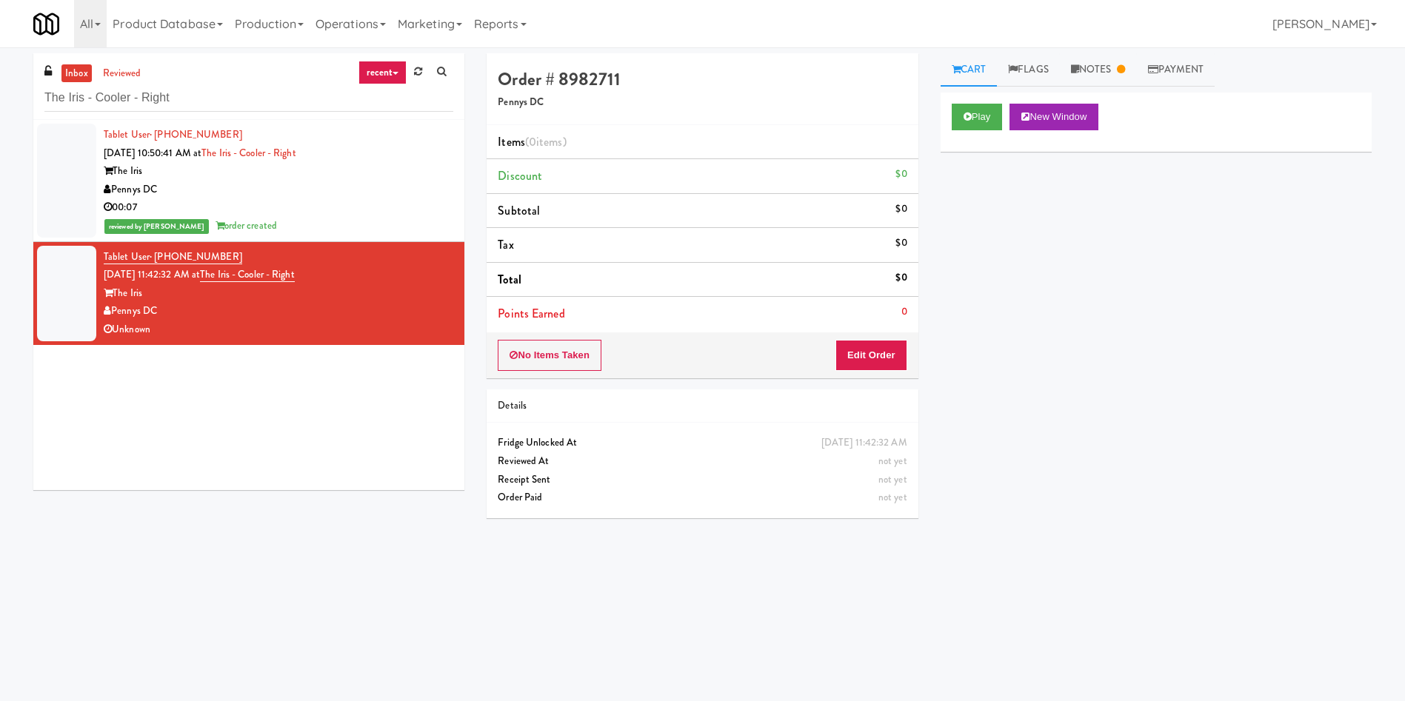
click at [535, 352] on button "No Items Taken" at bounding box center [550, 355] width 104 height 31
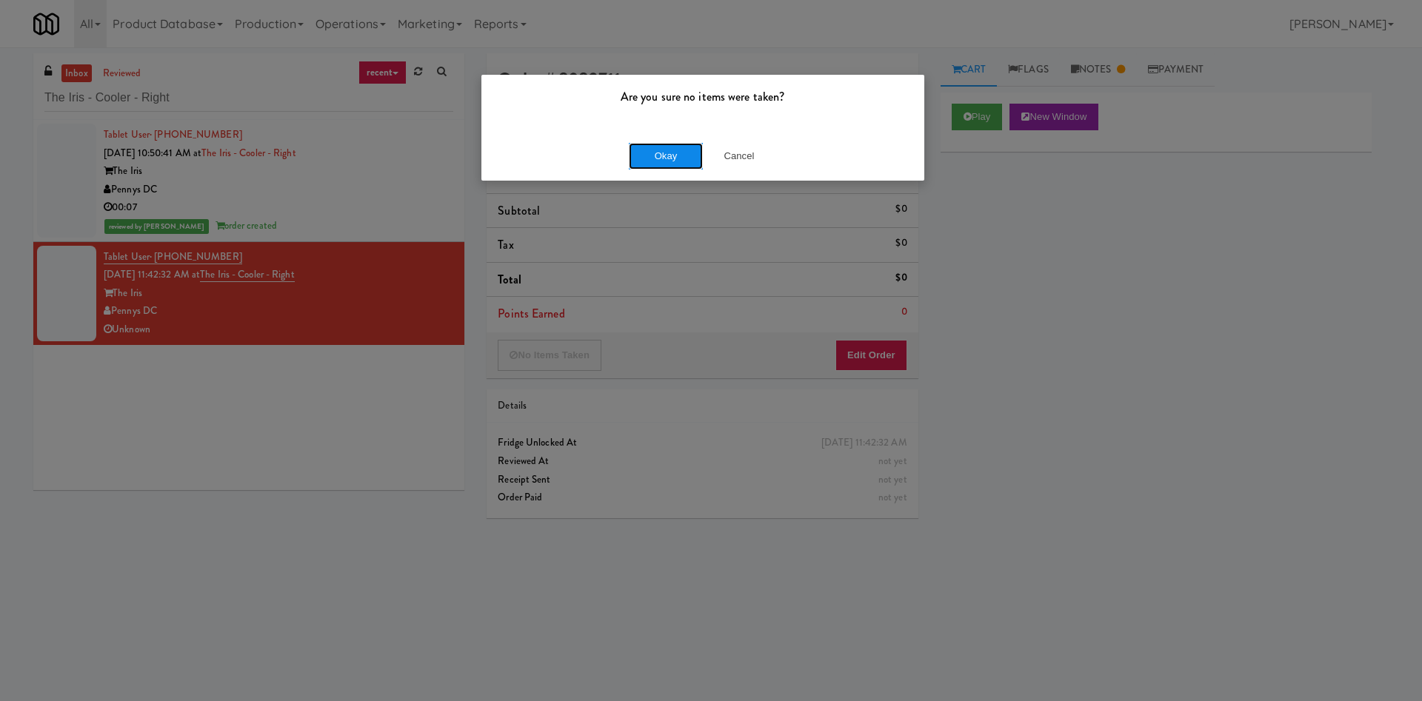
click at [664, 149] on button "Okay" at bounding box center [666, 156] width 74 height 27
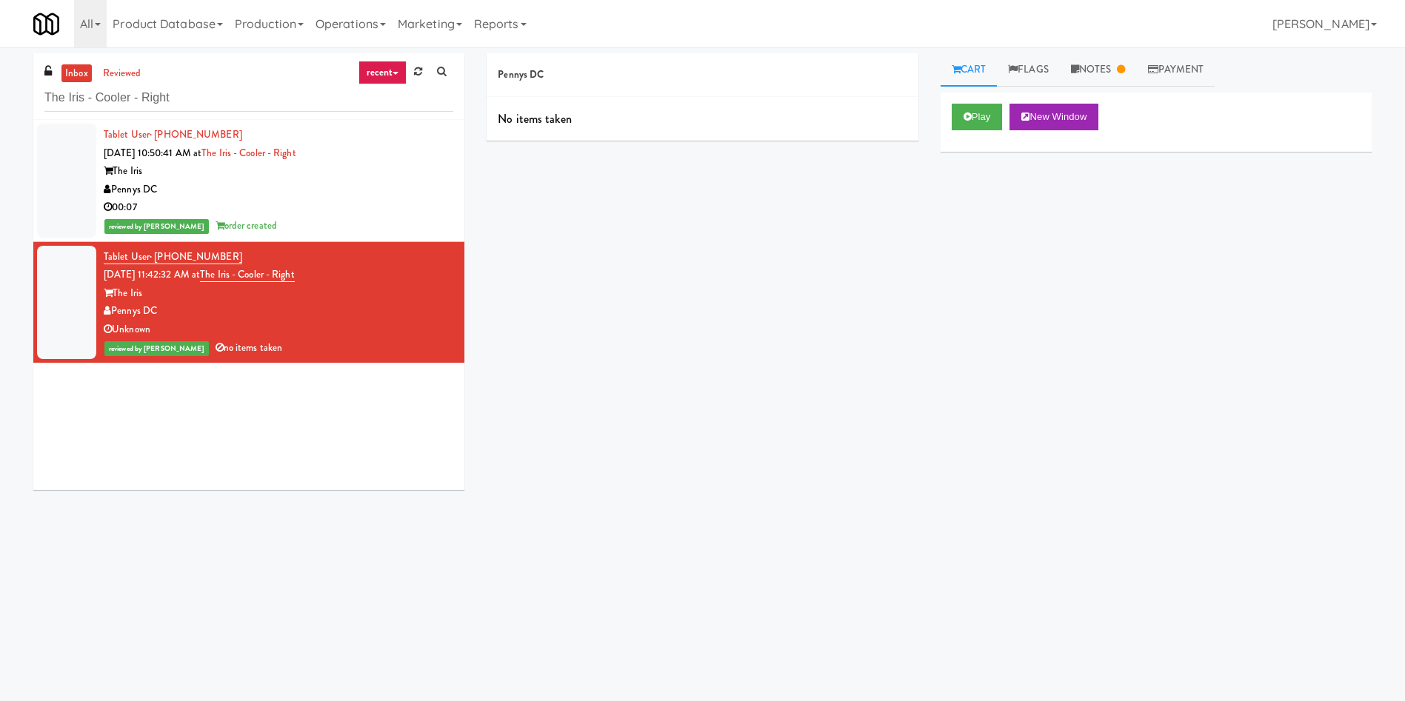
click at [349, 417] on div "Tablet User · (704) 604-3509 [DATE] 10:50:41 AM at The Iris - Cooler - Right Th…" at bounding box center [248, 305] width 431 height 370
click at [857, 341] on div "Pennys DC No items taken Cart Flags Notes Payment Play New Window Primary Flag …" at bounding box center [928, 350] width 907 height 595
paste input "Element25 - [MEDICAL_DATA]"
drag, startPoint x: 208, startPoint y: 102, endPoint x: 0, endPoint y: 103, distance: 208.1
click at [0, 103] on div "inbox reviewed recent all unclear take inventory issue suspicious failed recent…" at bounding box center [702, 350] width 1405 height 595
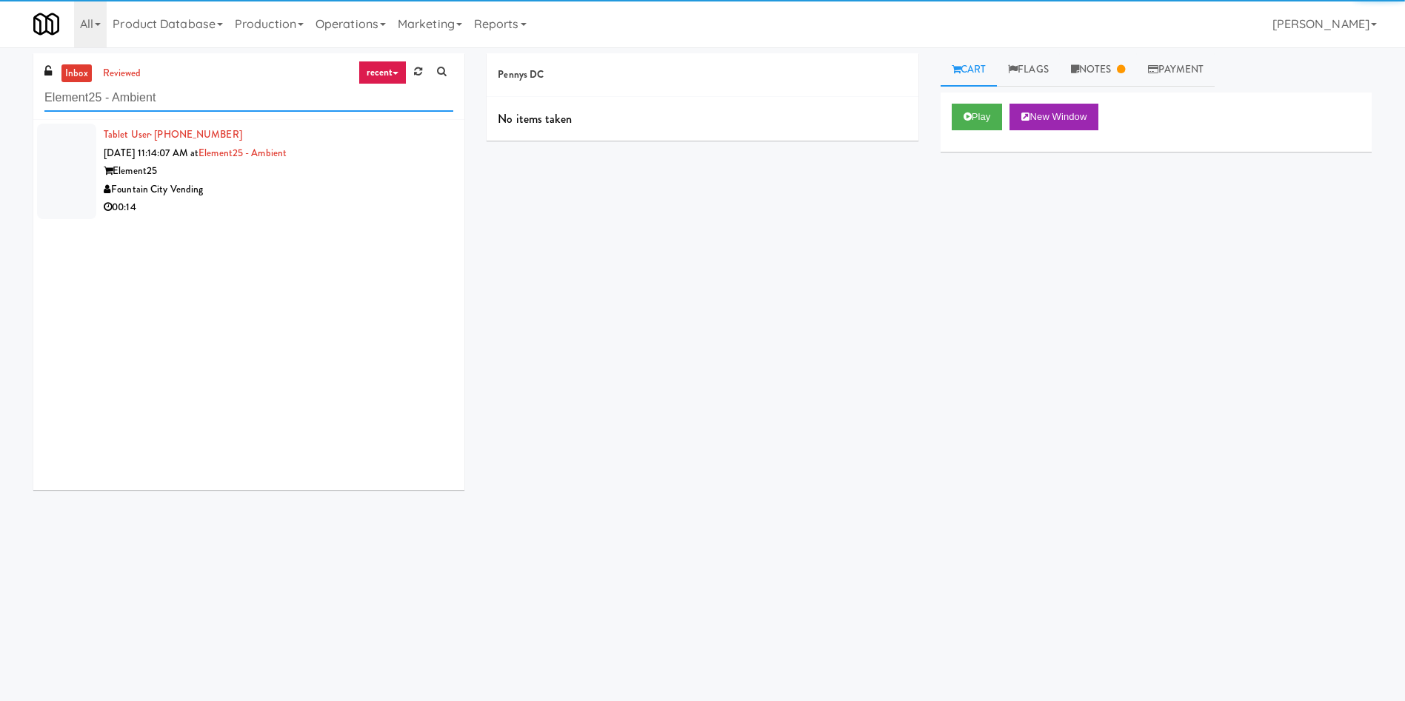
type input "Element25 - Ambient"
click at [57, 141] on div at bounding box center [66, 172] width 59 height 96
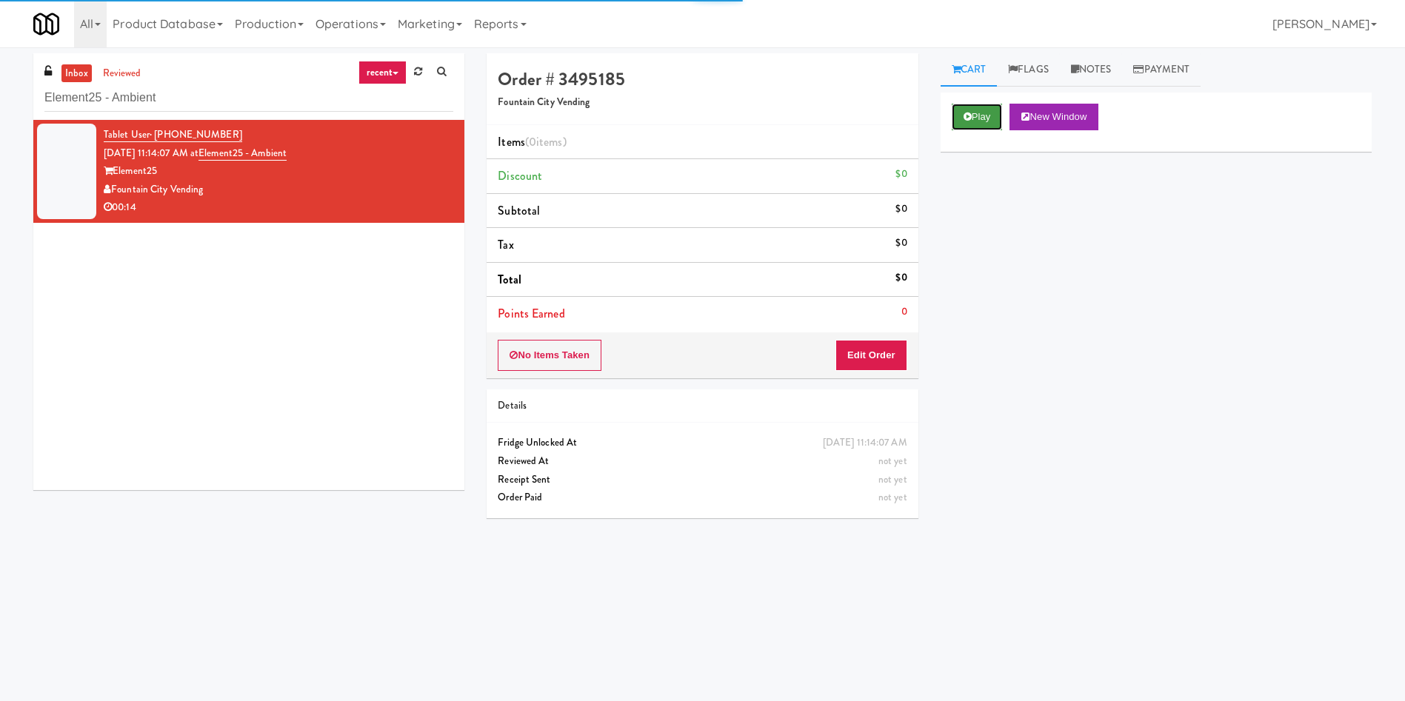
click at [982, 123] on button "Play" at bounding box center [976, 117] width 51 height 27
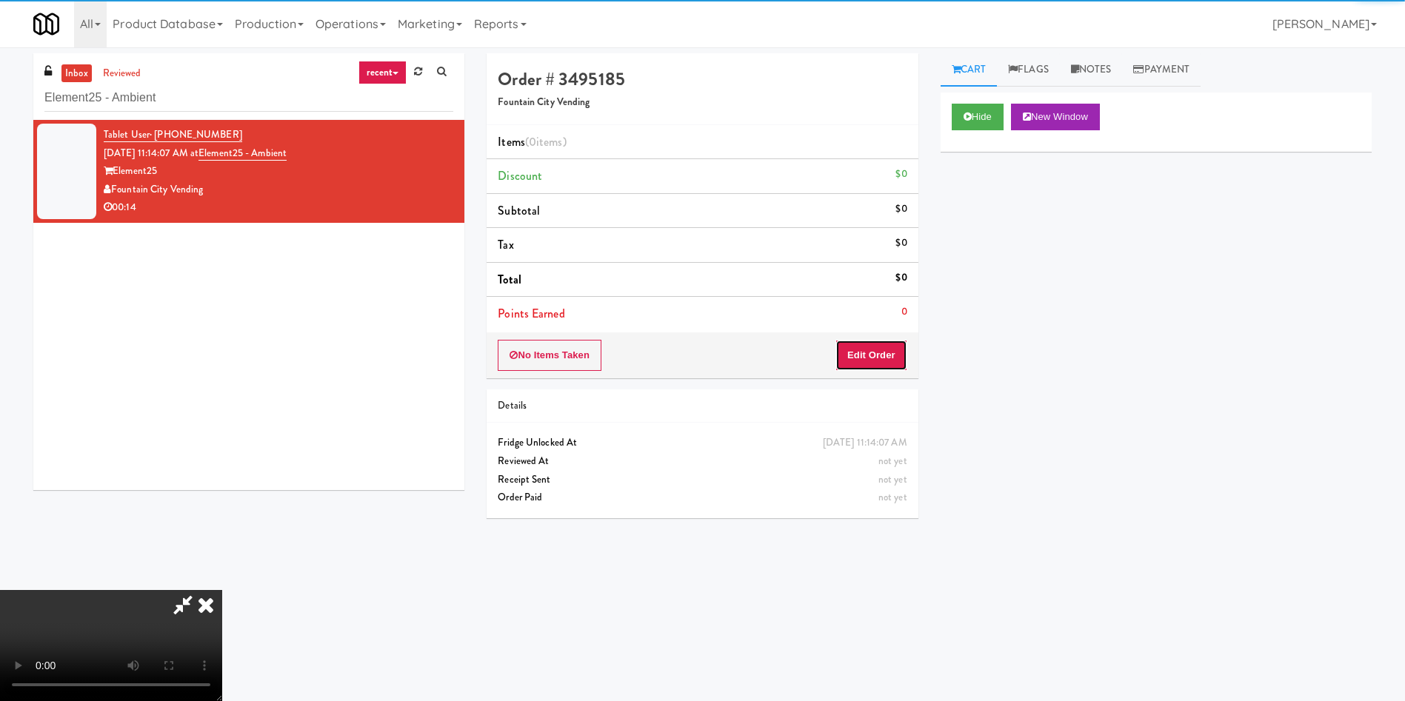
click at [875, 345] on button "Edit Order" at bounding box center [871, 355] width 72 height 31
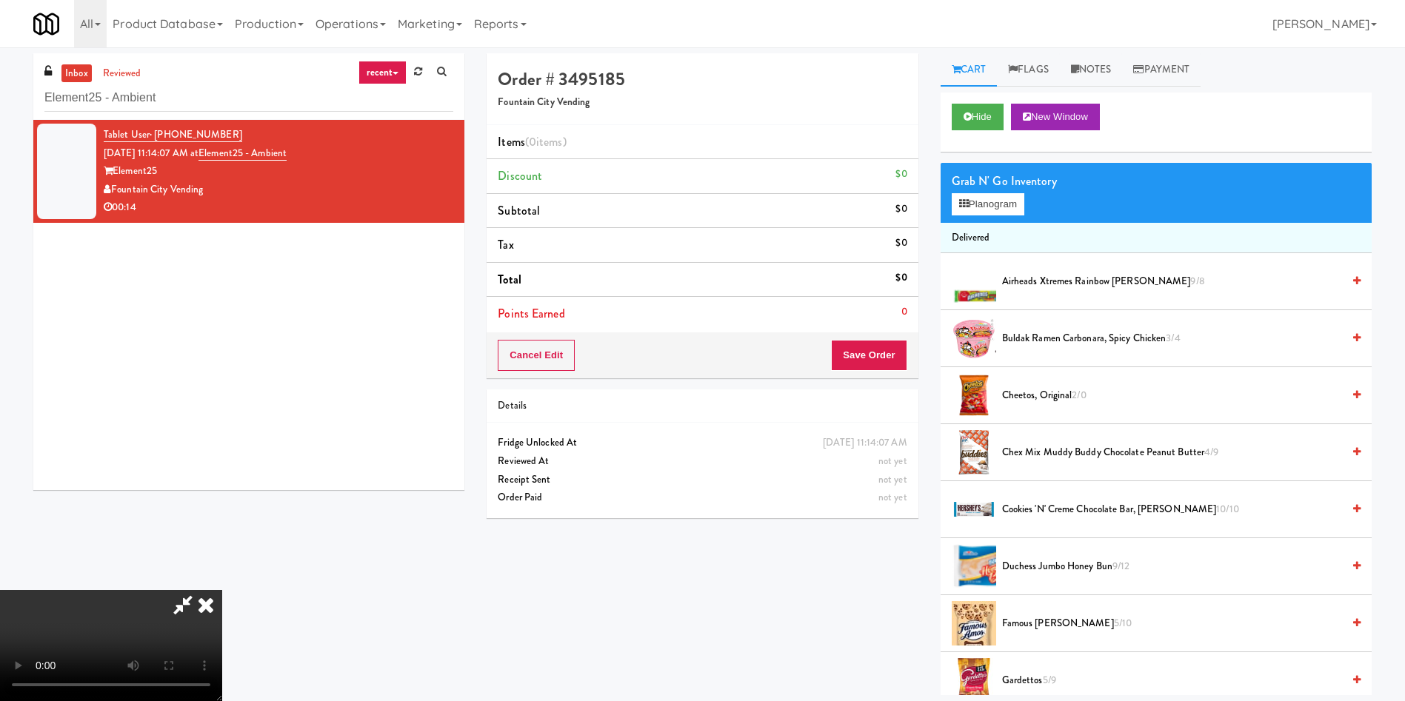
scroll to position [218, 0]
click at [222, 590] on video at bounding box center [111, 645] width 222 height 111
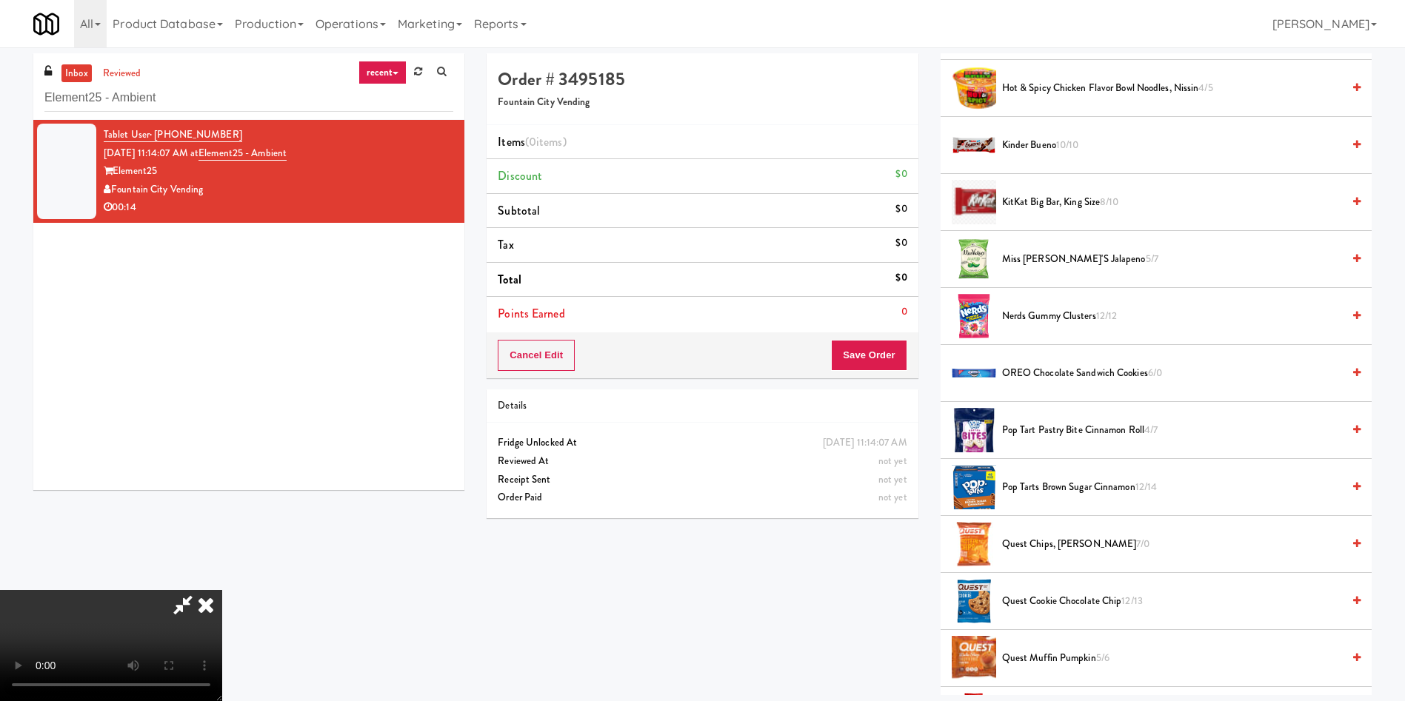
scroll to position [889, 0]
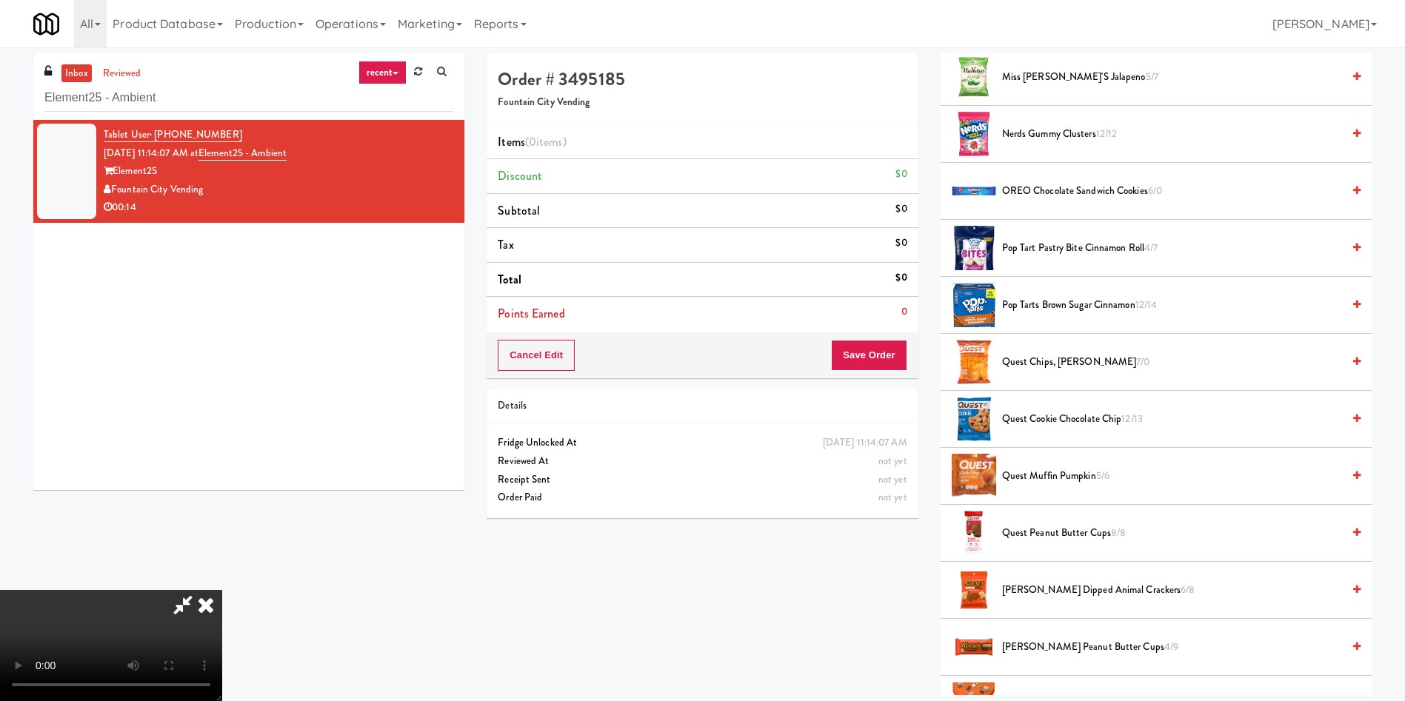
click at [1036, 361] on span "Quest Chips, Nacho Cheese 7/0" at bounding box center [1172, 362] width 340 height 19
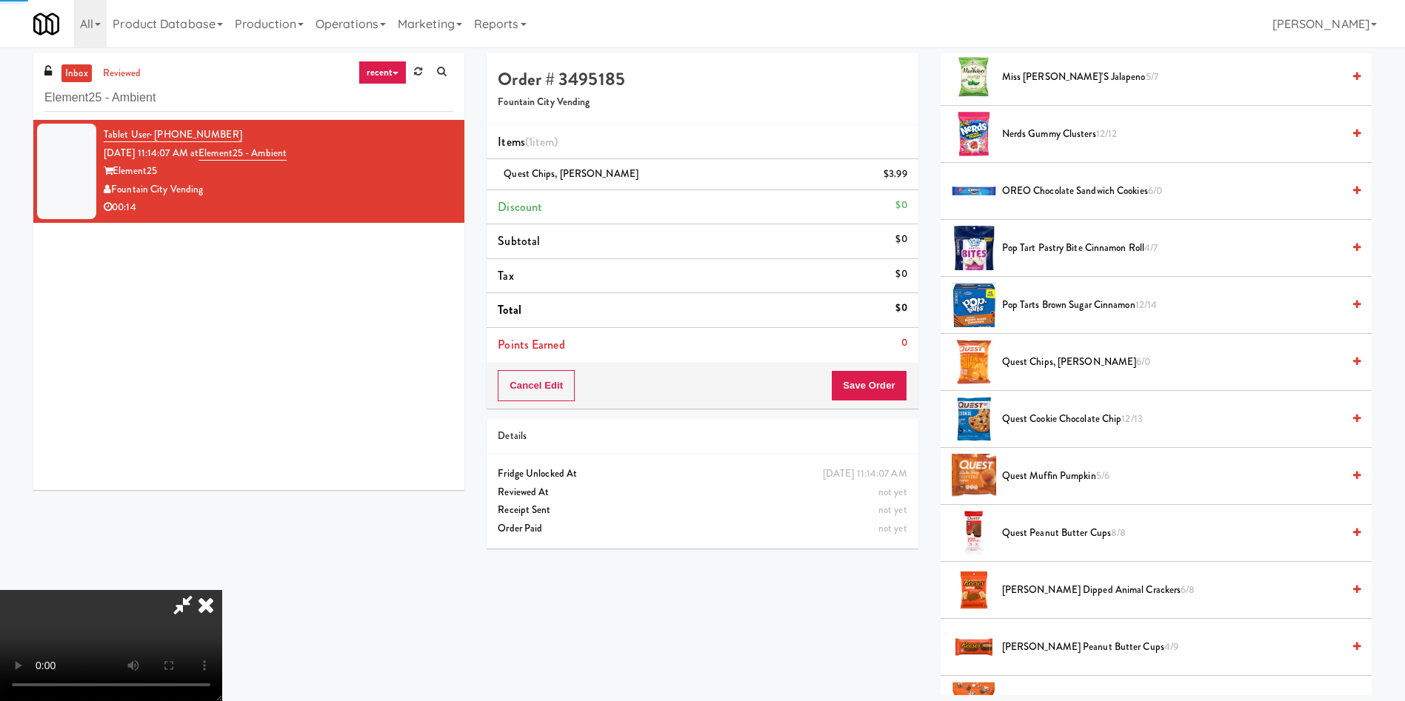
click at [222, 590] on video at bounding box center [111, 645] width 222 height 111
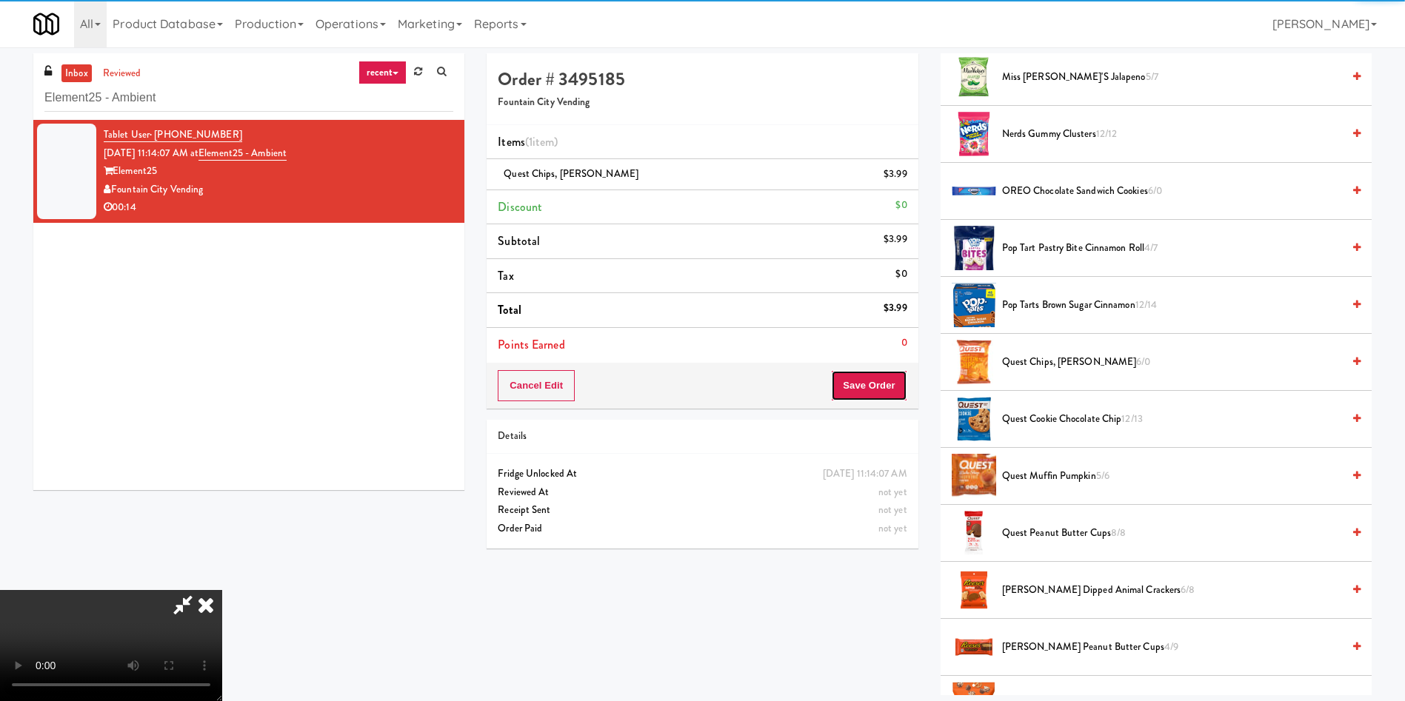
click at [869, 395] on button "Save Order" at bounding box center [869, 385] width 76 height 31
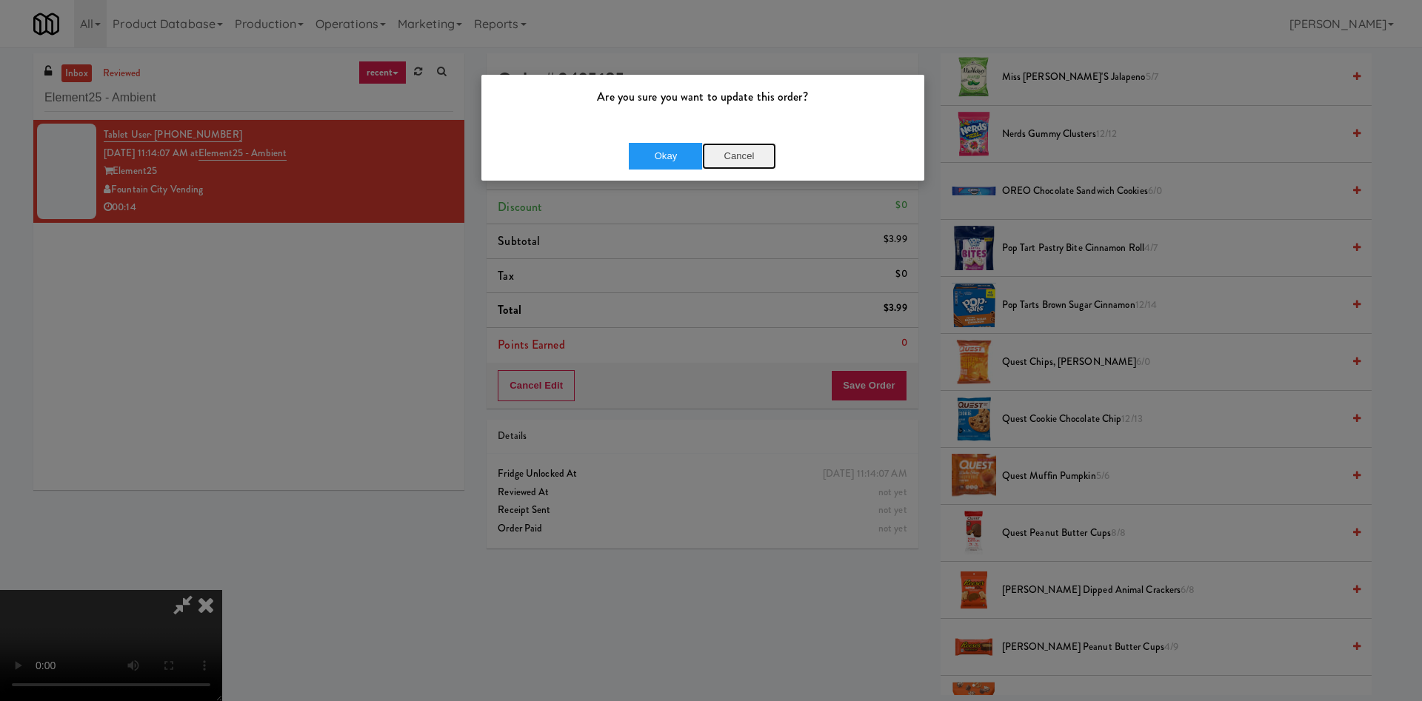
drag, startPoint x: 741, startPoint y: 150, endPoint x: 489, endPoint y: 250, distance: 271.6
click at [742, 152] on button "Cancel" at bounding box center [739, 156] width 74 height 27
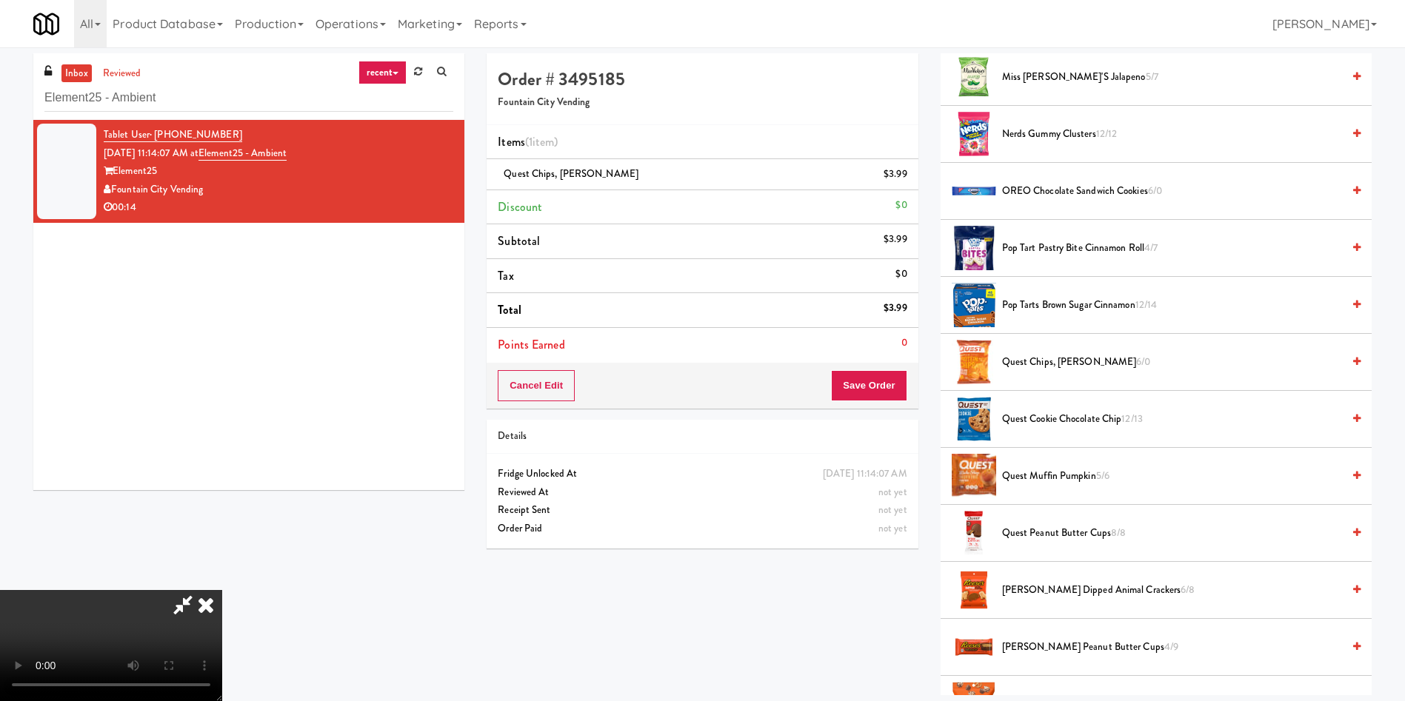
click at [222, 590] on video at bounding box center [111, 645] width 222 height 111
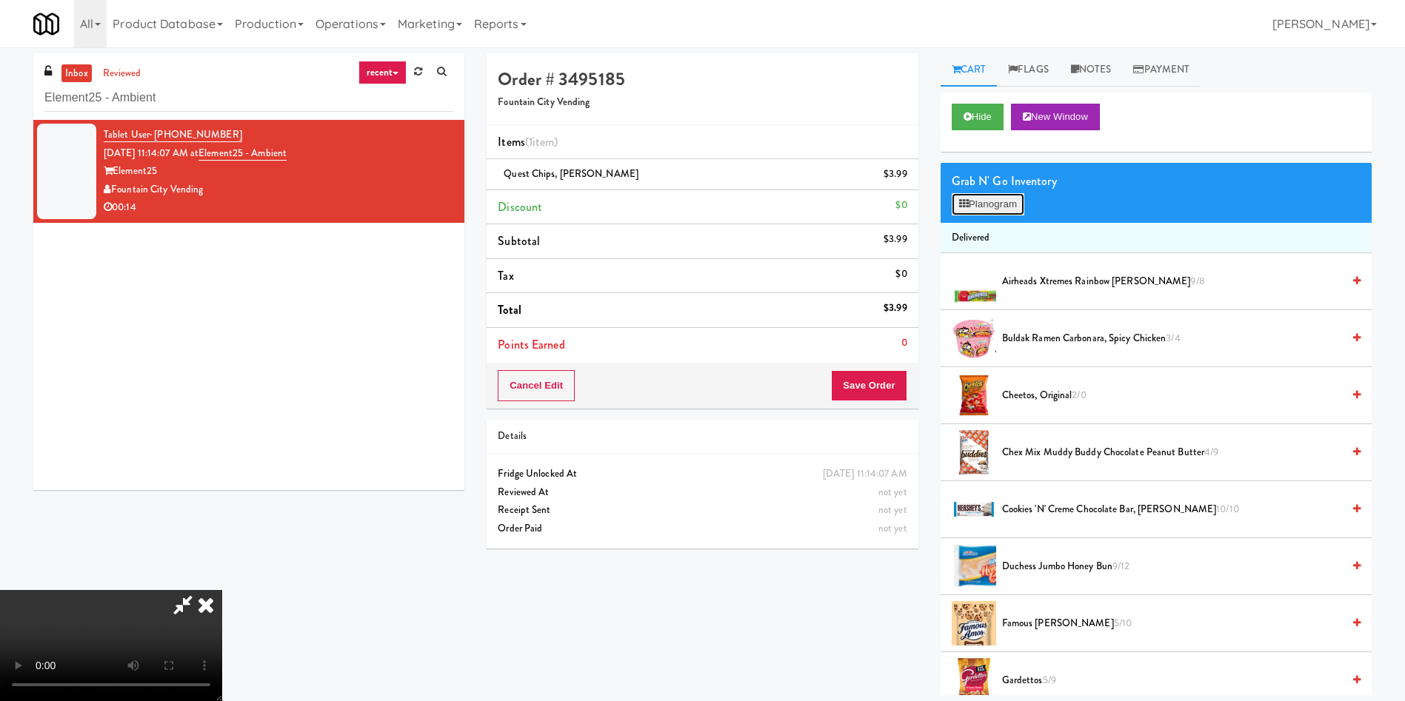
click at [998, 209] on button "Planogram" at bounding box center [987, 204] width 73 height 22
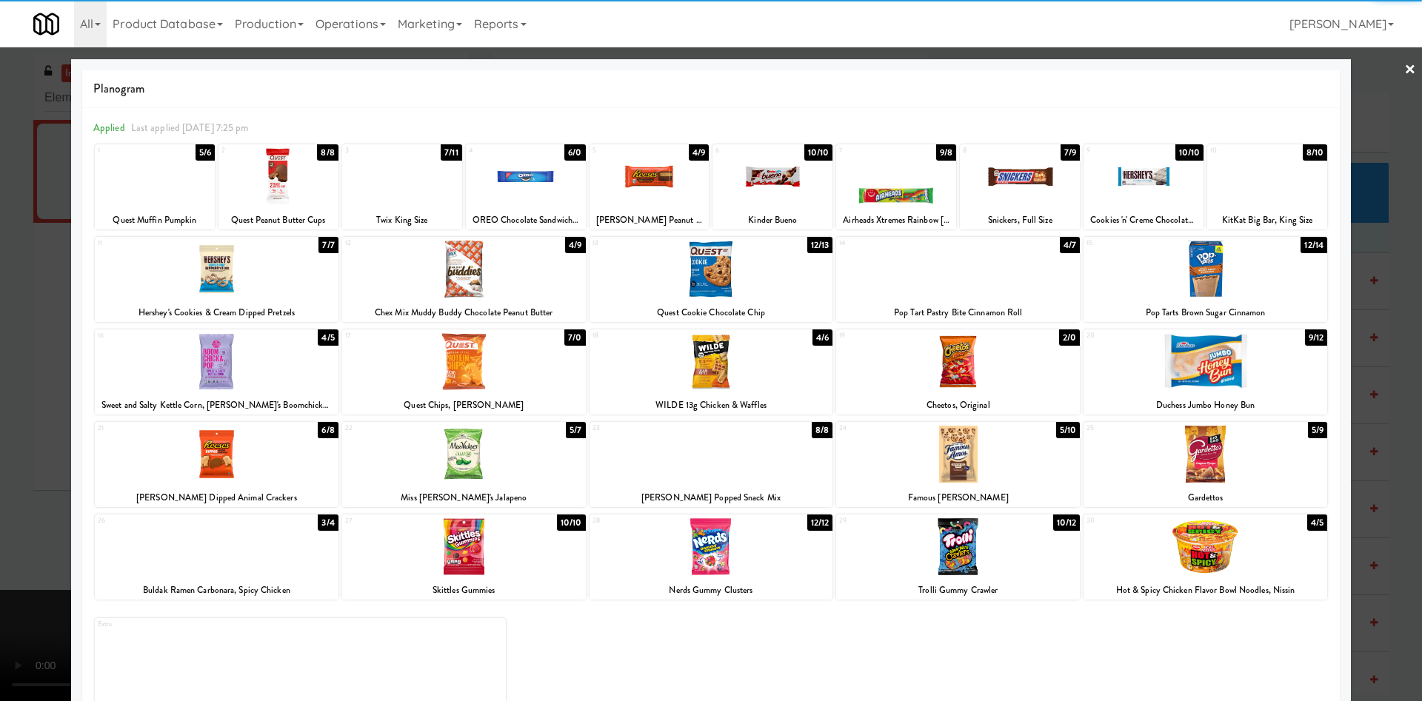
click at [165, 172] on div at bounding box center [155, 176] width 120 height 57
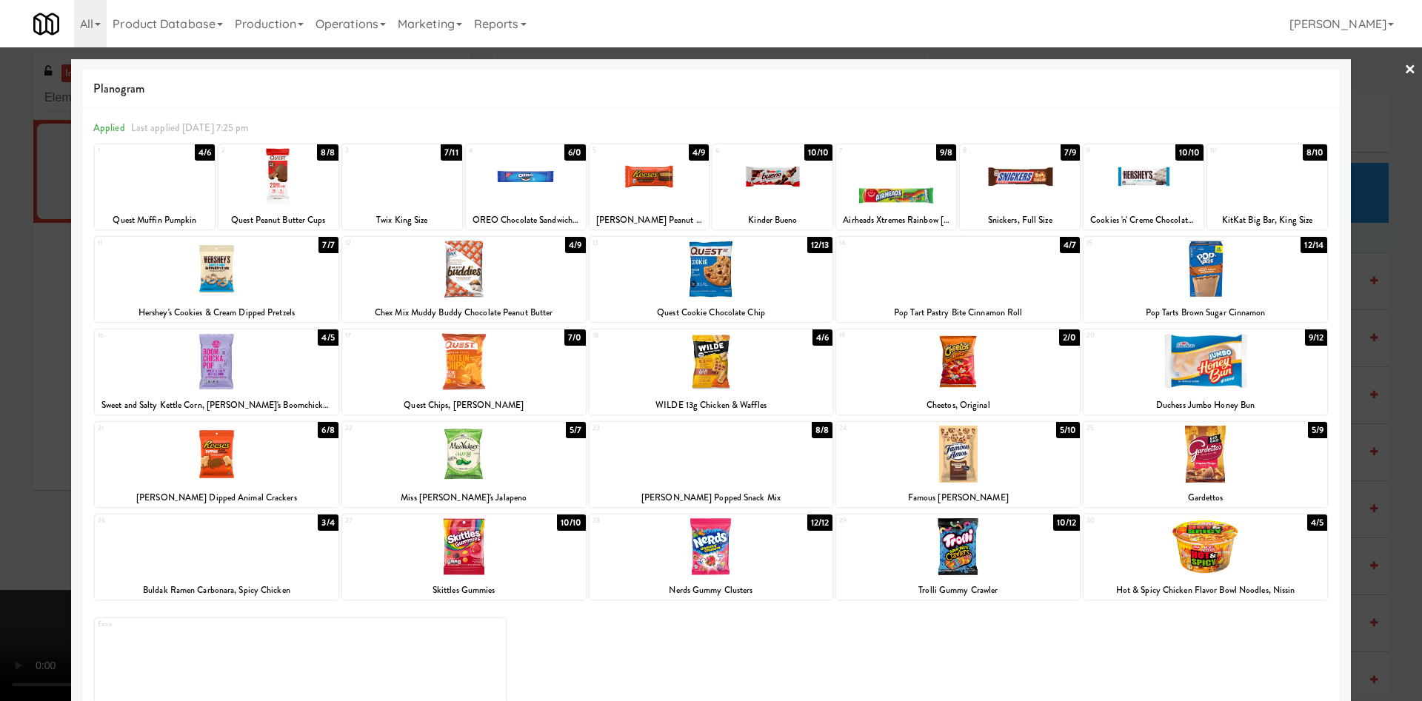
click at [20, 275] on div at bounding box center [711, 350] width 1422 height 701
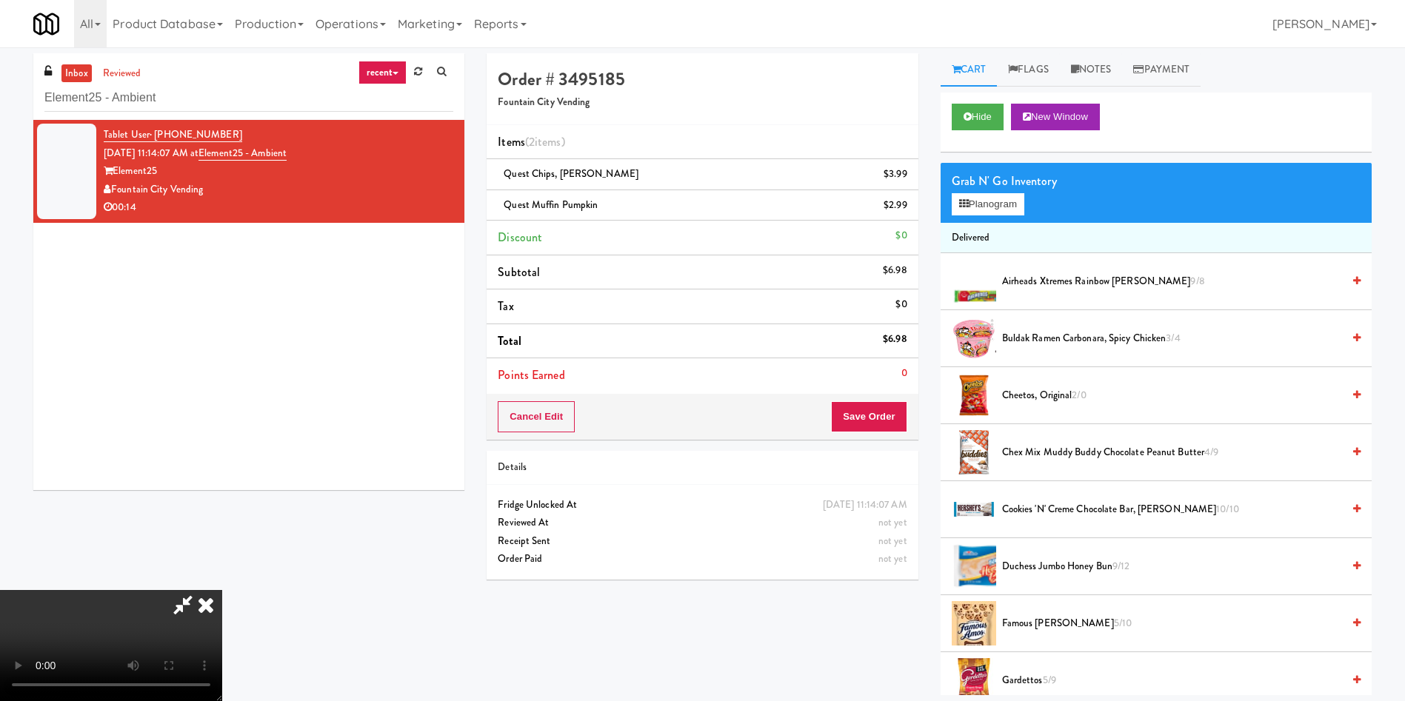
click at [222, 590] on video at bounding box center [111, 645] width 222 height 111
click at [875, 414] on button "Save Order" at bounding box center [869, 416] width 76 height 31
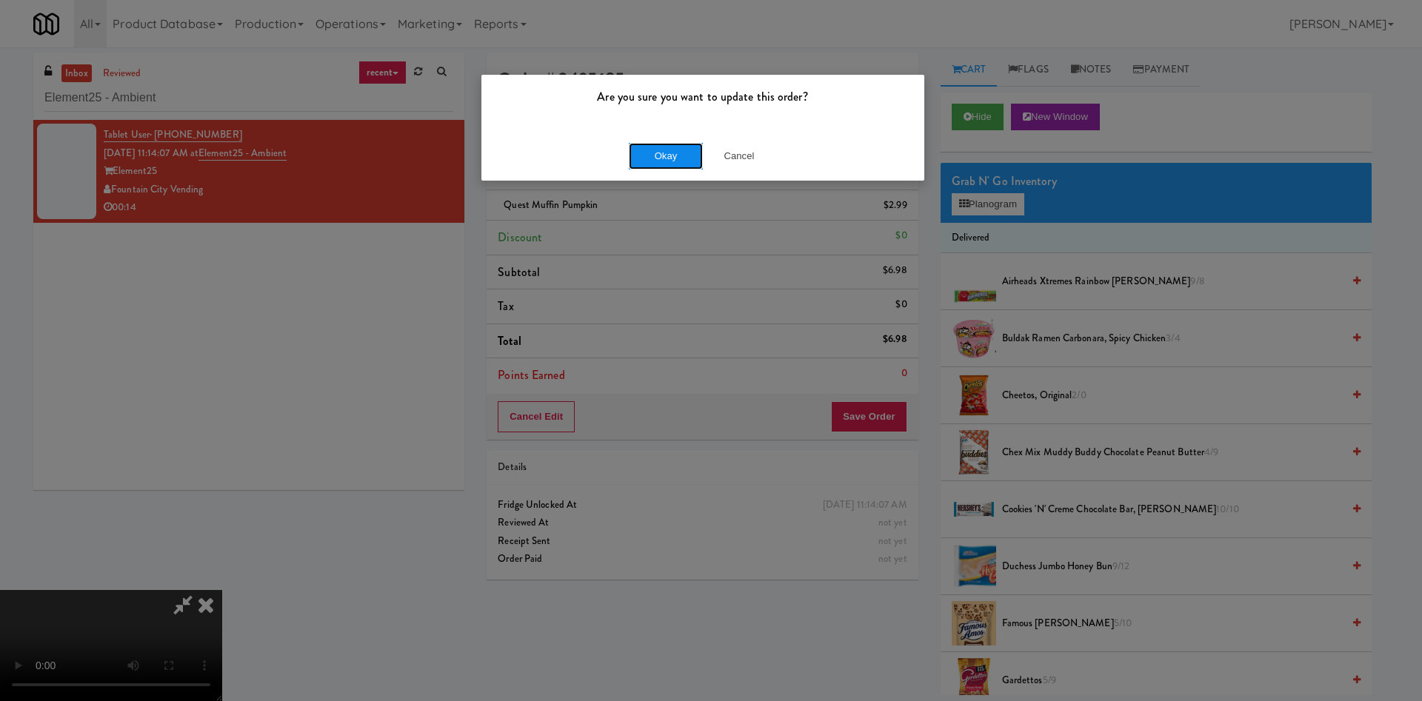
click at [666, 155] on button "Okay" at bounding box center [666, 156] width 74 height 27
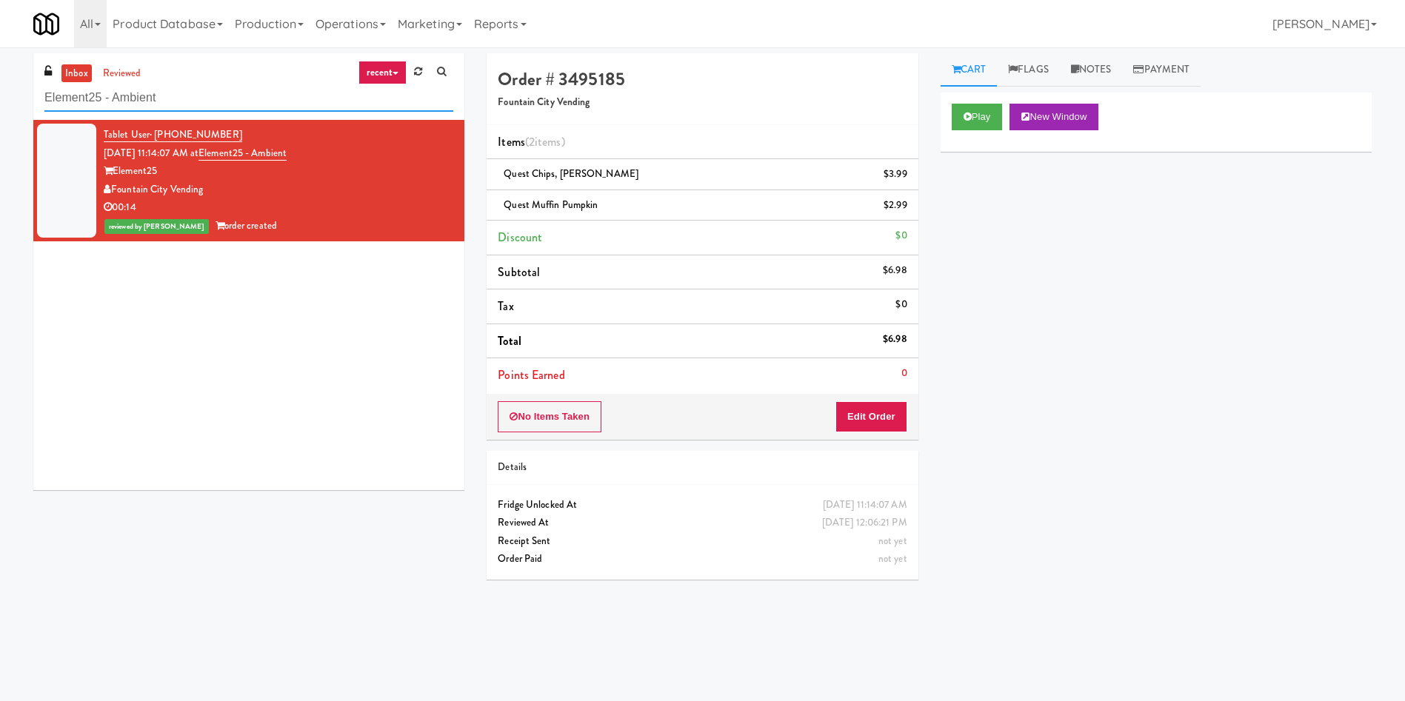
paste input "Mattr (formerly Shawcor)"
drag, startPoint x: 219, startPoint y: 90, endPoint x: 24, endPoint y: 27, distance: 205.6
click at [4, 54] on div "inbox reviewed recent all unclear take inventory issue suspicious failed recent…" at bounding box center [702, 350] width 1405 height 595
type input "Mattr (formerly Shawcor)"
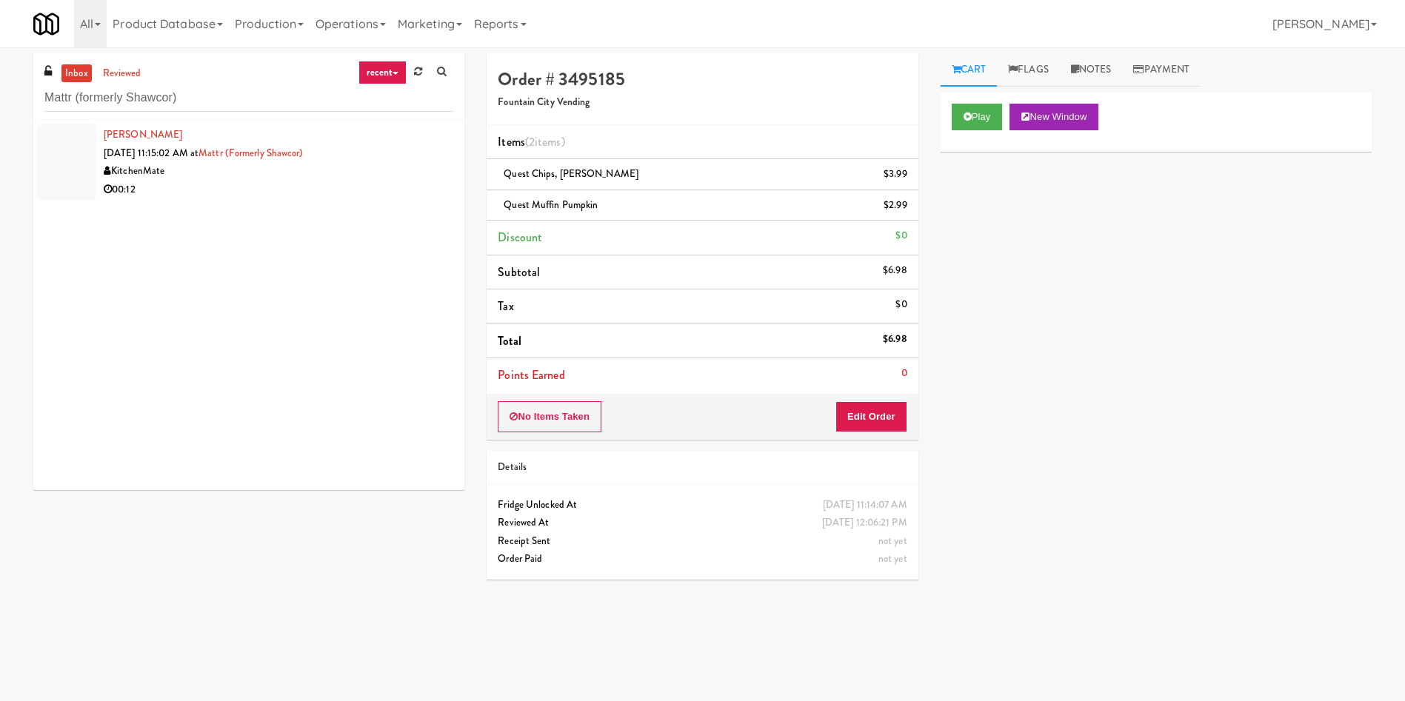
click at [59, 151] on div at bounding box center [66, 162] width 59 height 77
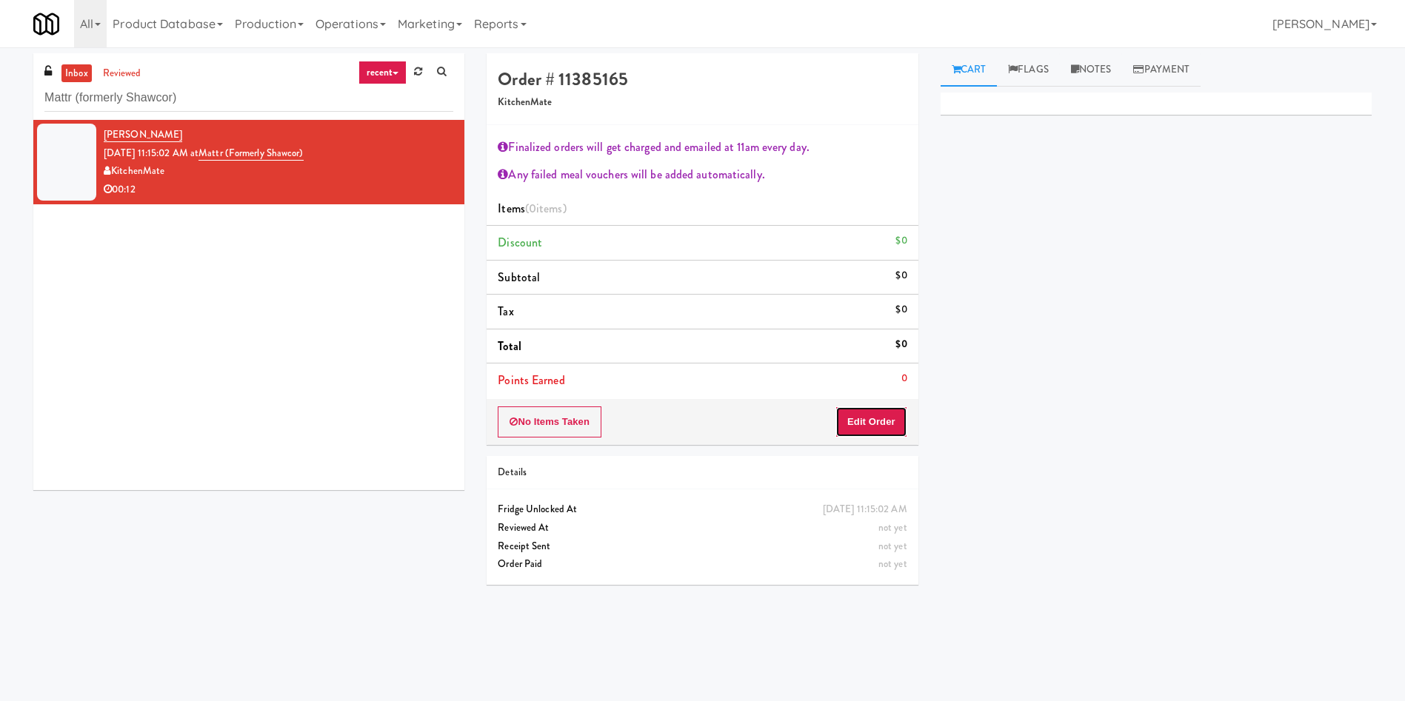
click at [866, 415] on button "Edit Order" at bounding box center [871, 421] width 72 height 31
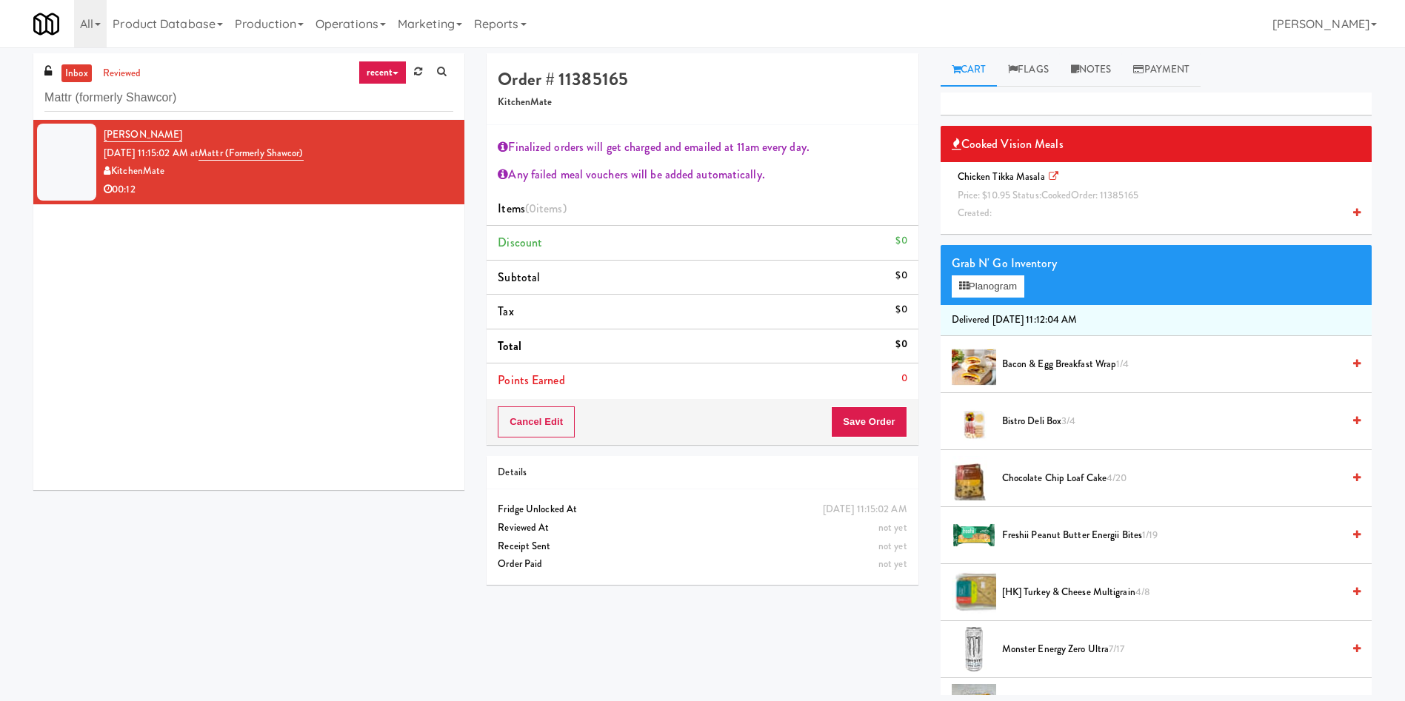
click at [1037, 178] on span "Chicken Tikka Masala Price: $10.95 Status: cooked Order: 11385165 Created:" at bounding box center [1050, 195] width 198 height 50
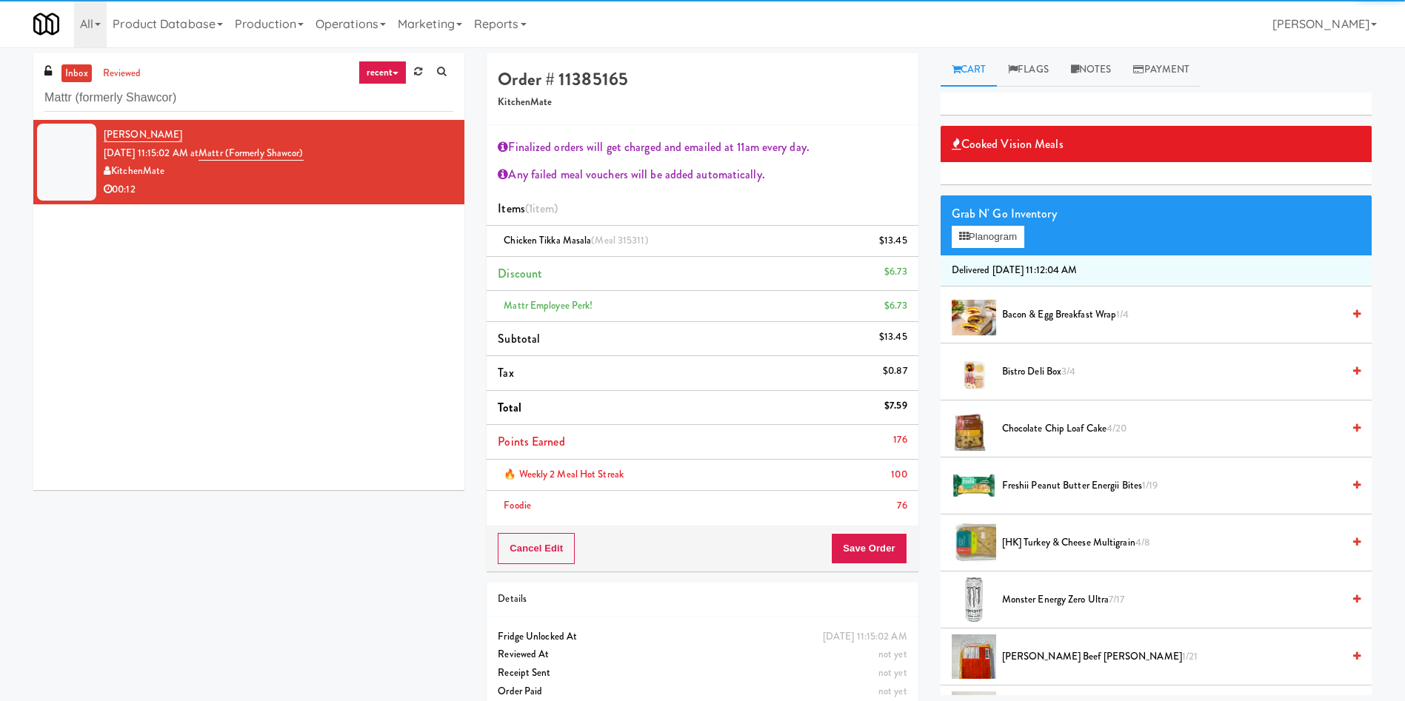
click at [870, 461] on li "🔥 Weekly 2 Meal Hot Streak 100" at bounding box center [701, 475] width 431 height 31
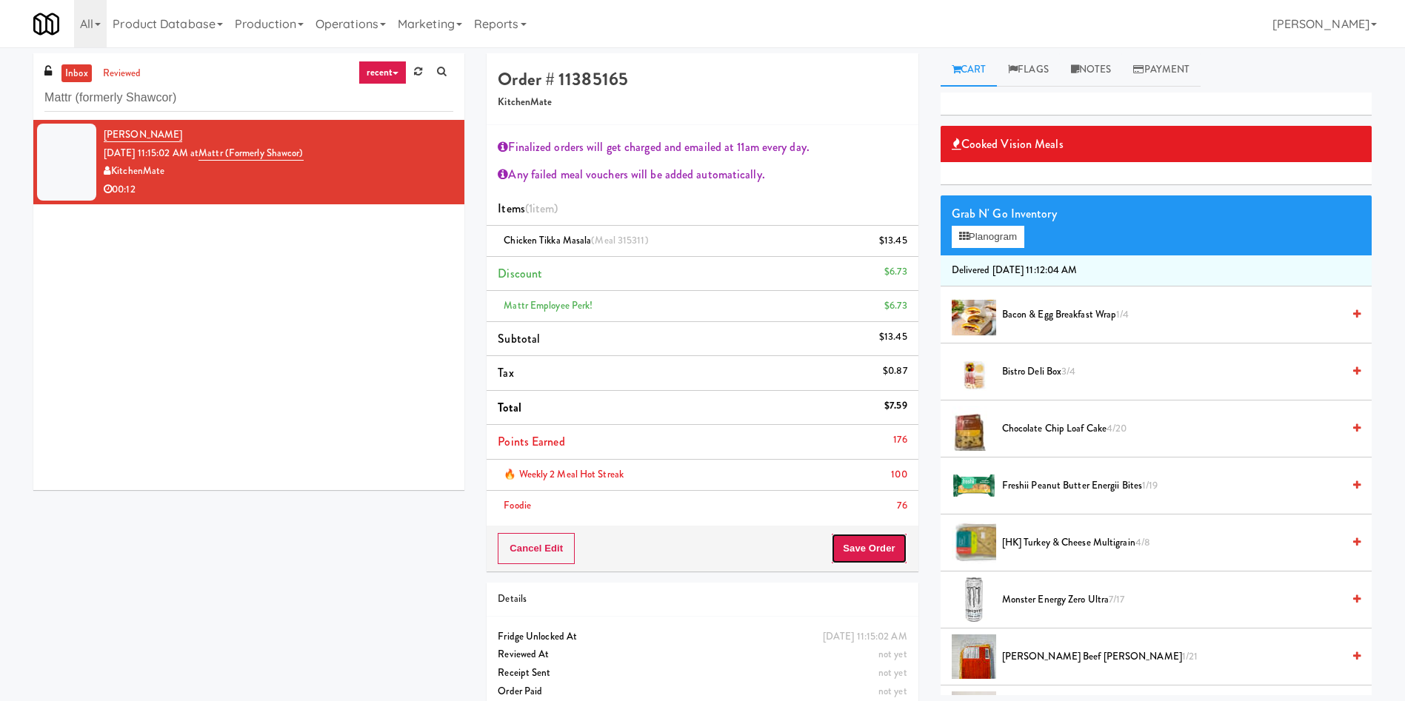
click at [880, 543] on button "Save Order" at bounding box center [869, 548] width 76 height 31
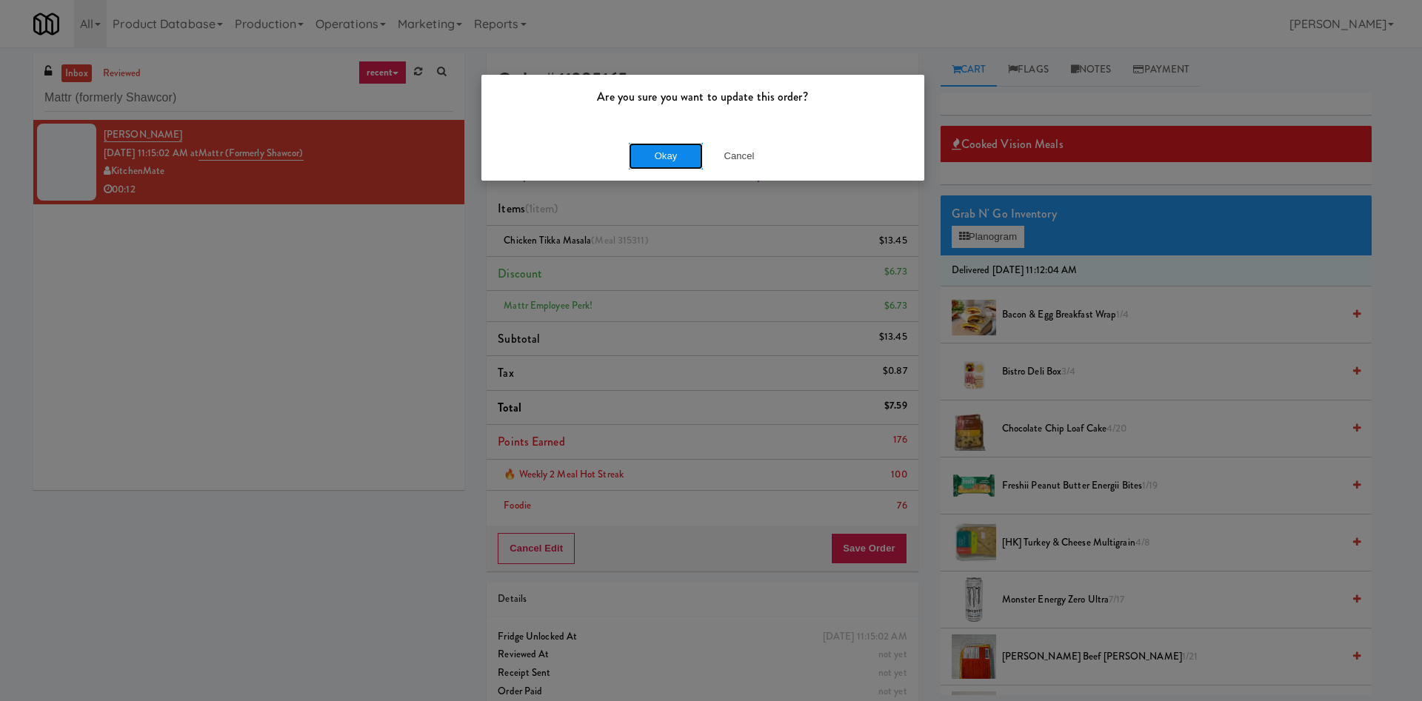
click at [660, 149] on button "Okay" at bounding box center [666, 156] width 74 height 27
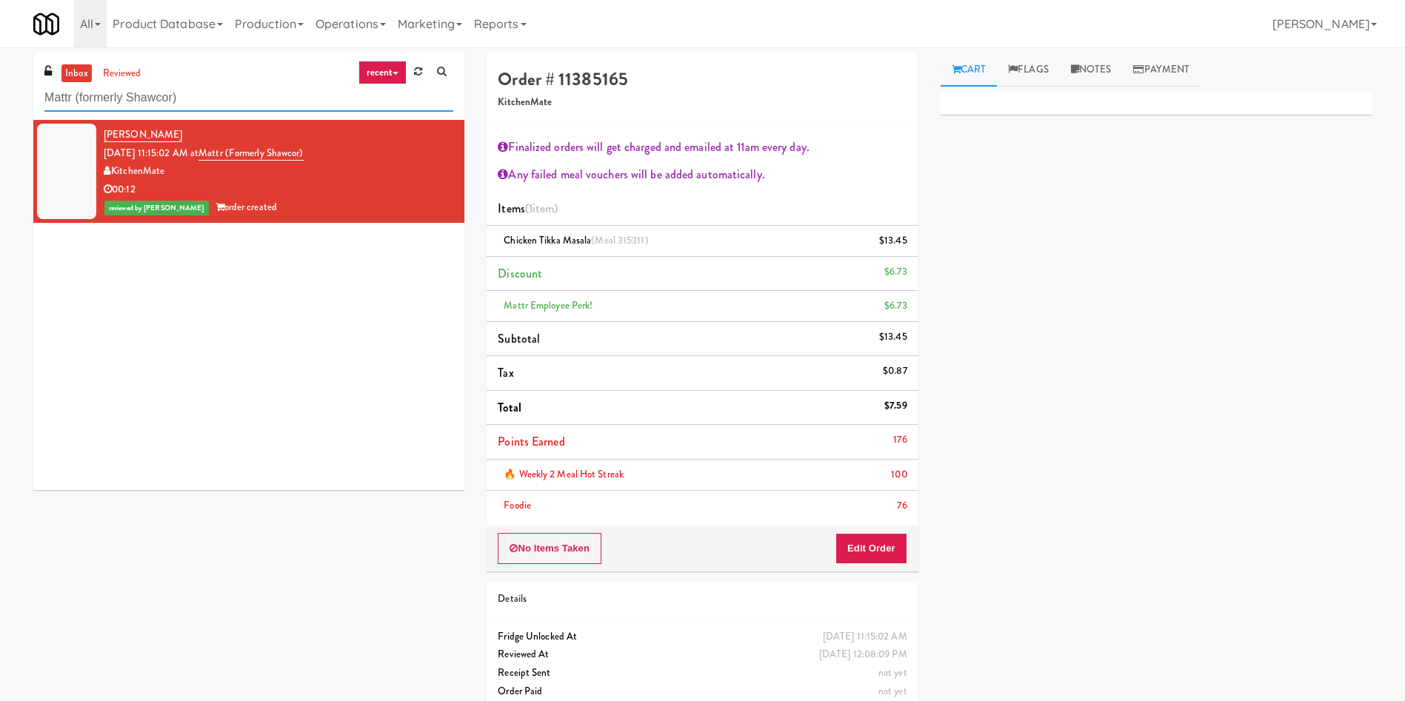
drag, startPoint x: 292, startPoint y: 93, endPoint x: 0, endPoint y: 103, distance: 292.7
click at [0, 103] on div "inbox reviewed recent all unclear take inventory issue suspicious failed recent…" at bounding box center [702, 387] width 1405 height 669
paste input "Pantry Field Two!"
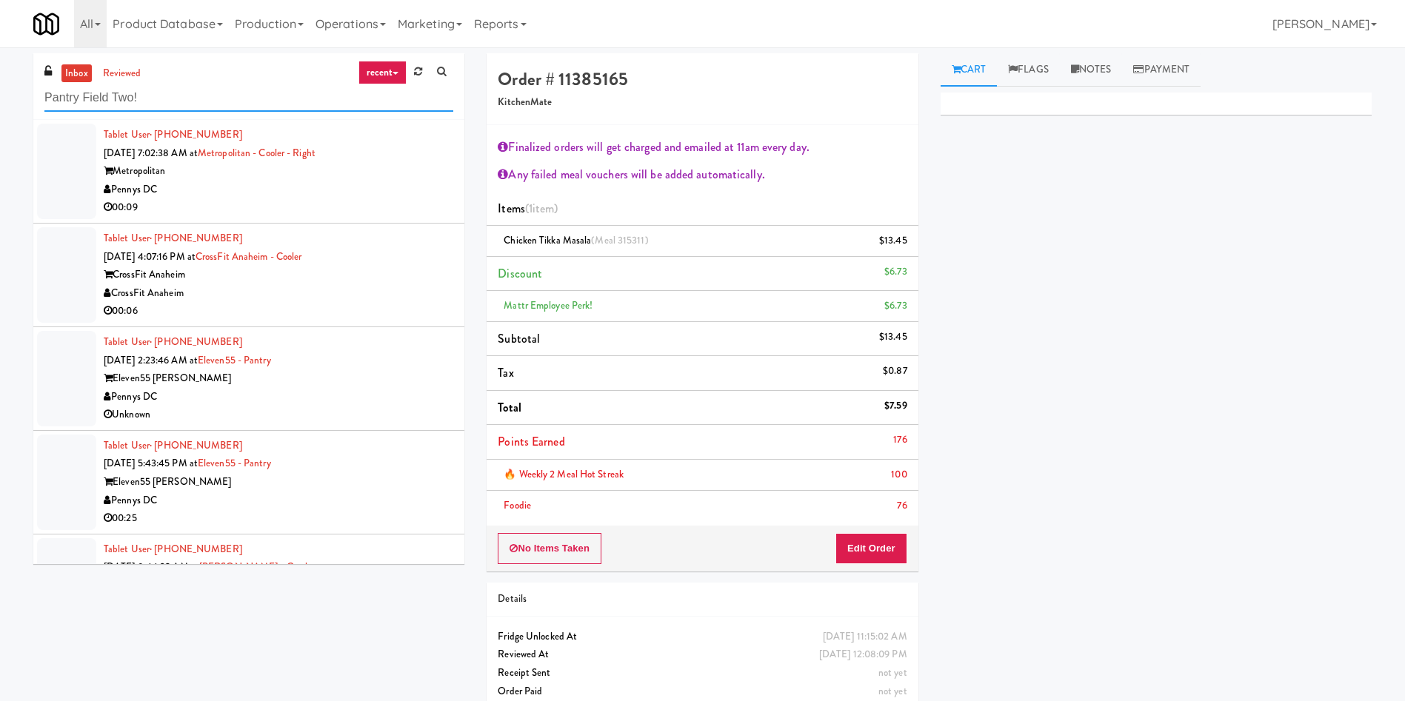
type input "Pantry Field Two!"
click at [70, 73] on link "inbox" at bounding box center [76, 73] width 30 height 19
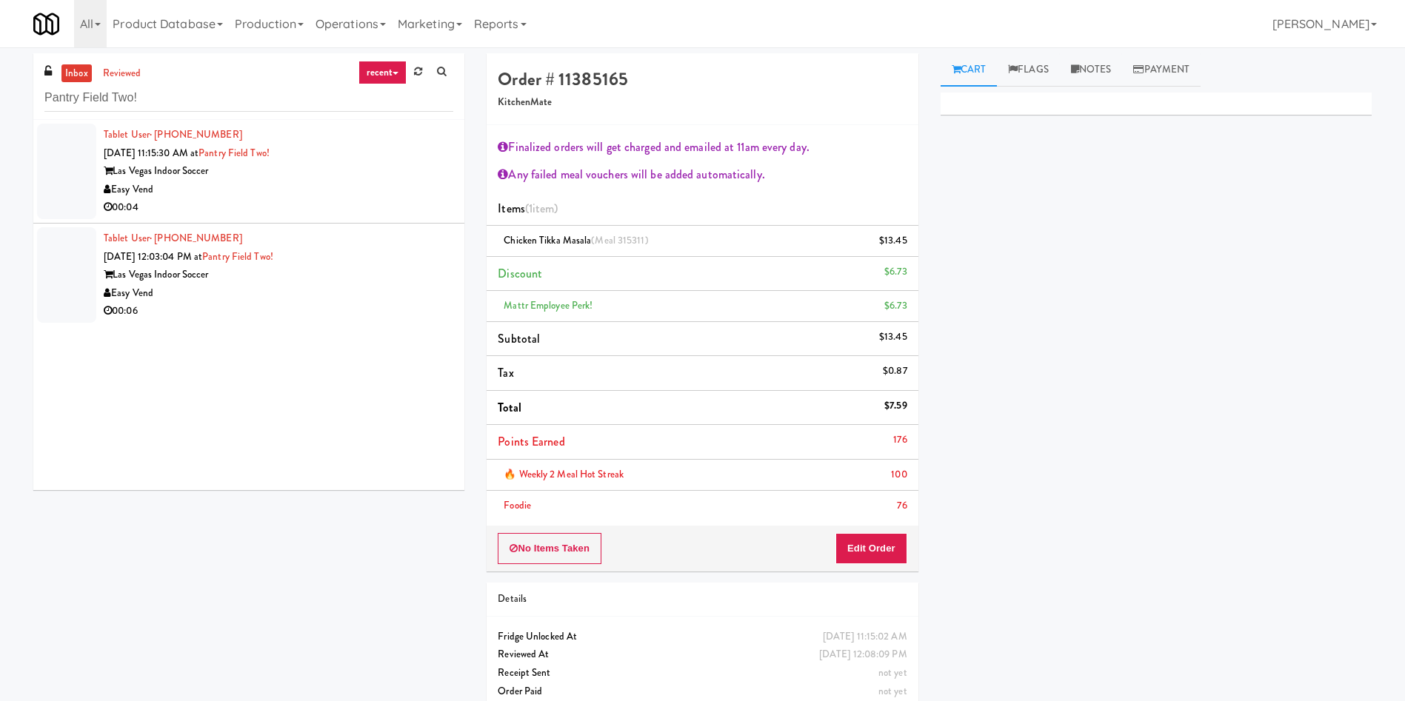
click at [64, 144] on div at bounding box center [66, 172] width 59 height 96
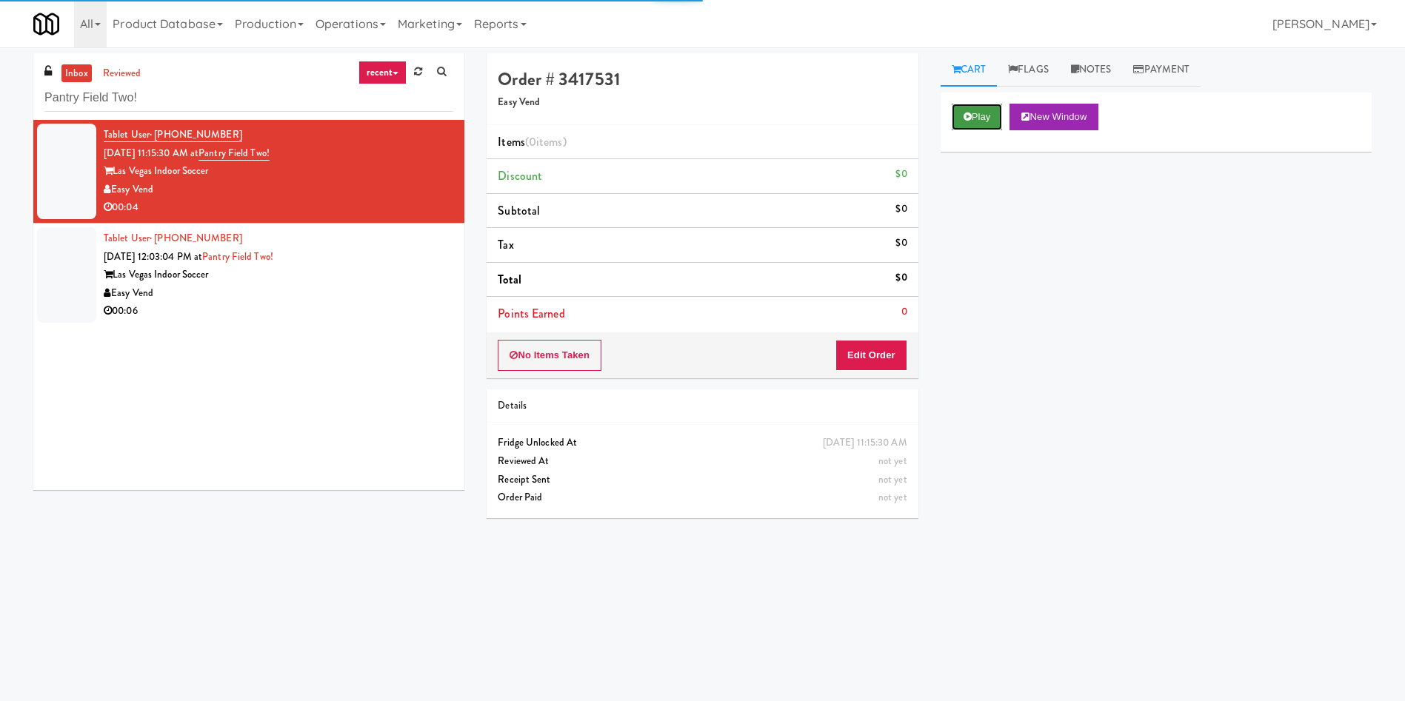
click at [985, 114] on button "Play" at bounding box center [976, 117] width 51 height 27
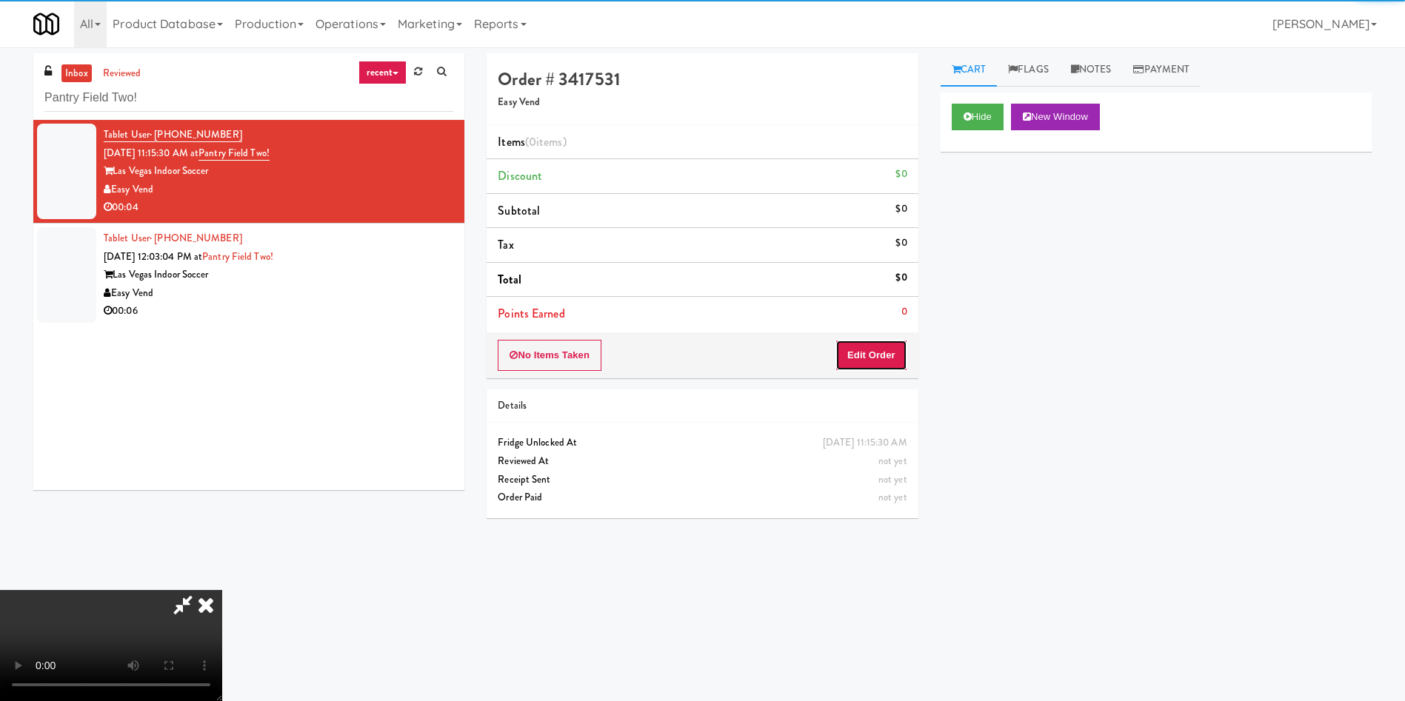
click at [882, 356] on button "Edit Order" at bounding box center [871, 355] width 72 height 31
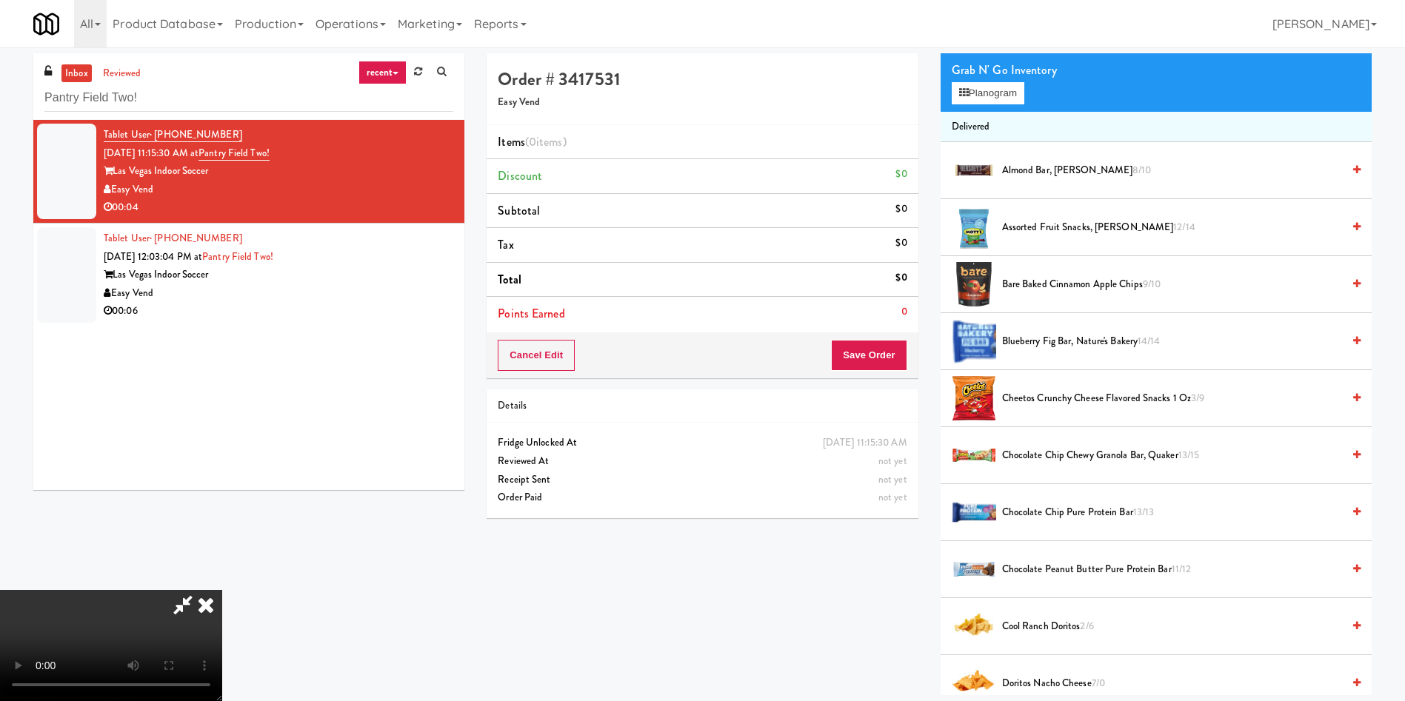
scroll to position [218, 0]
click at [222, 590] on video at bounding box center [111, 645] width 222 height 111
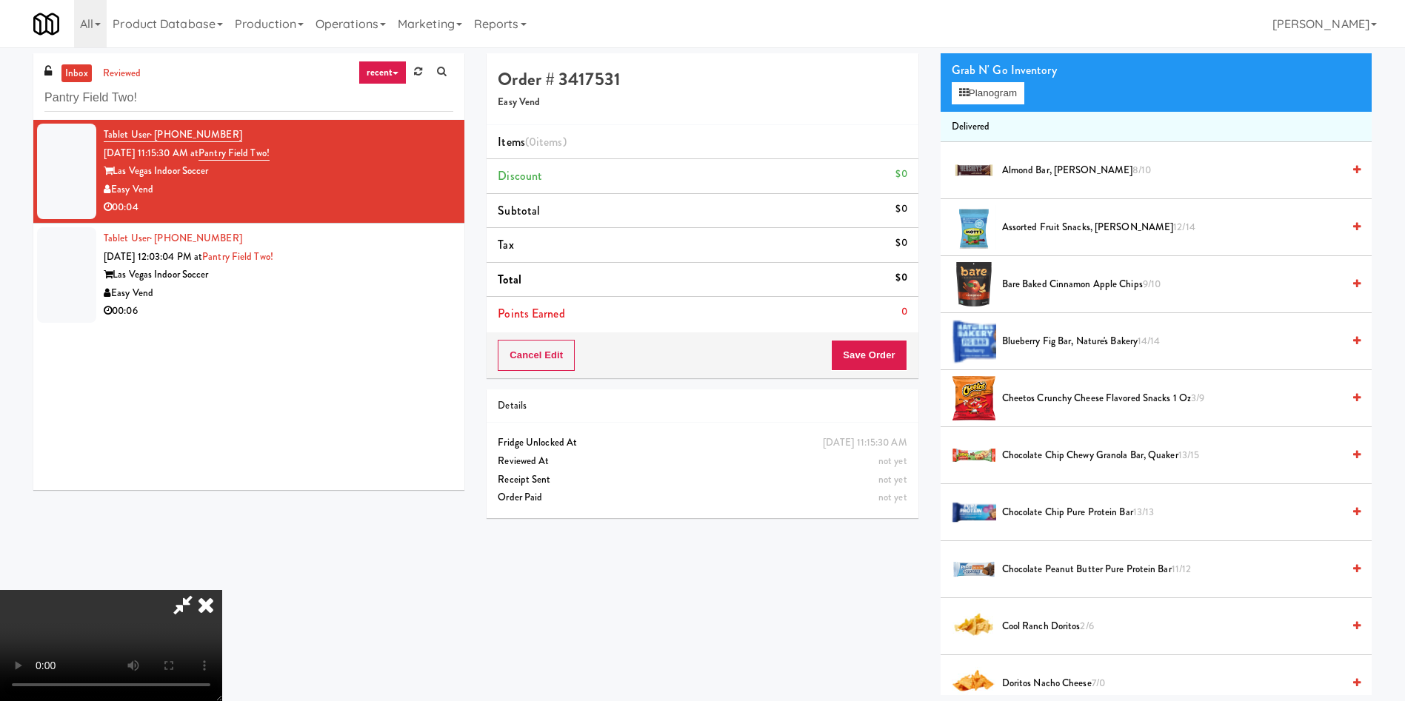
click at [222, 590] on video at bounding box center [111, 645] width 222 height 111
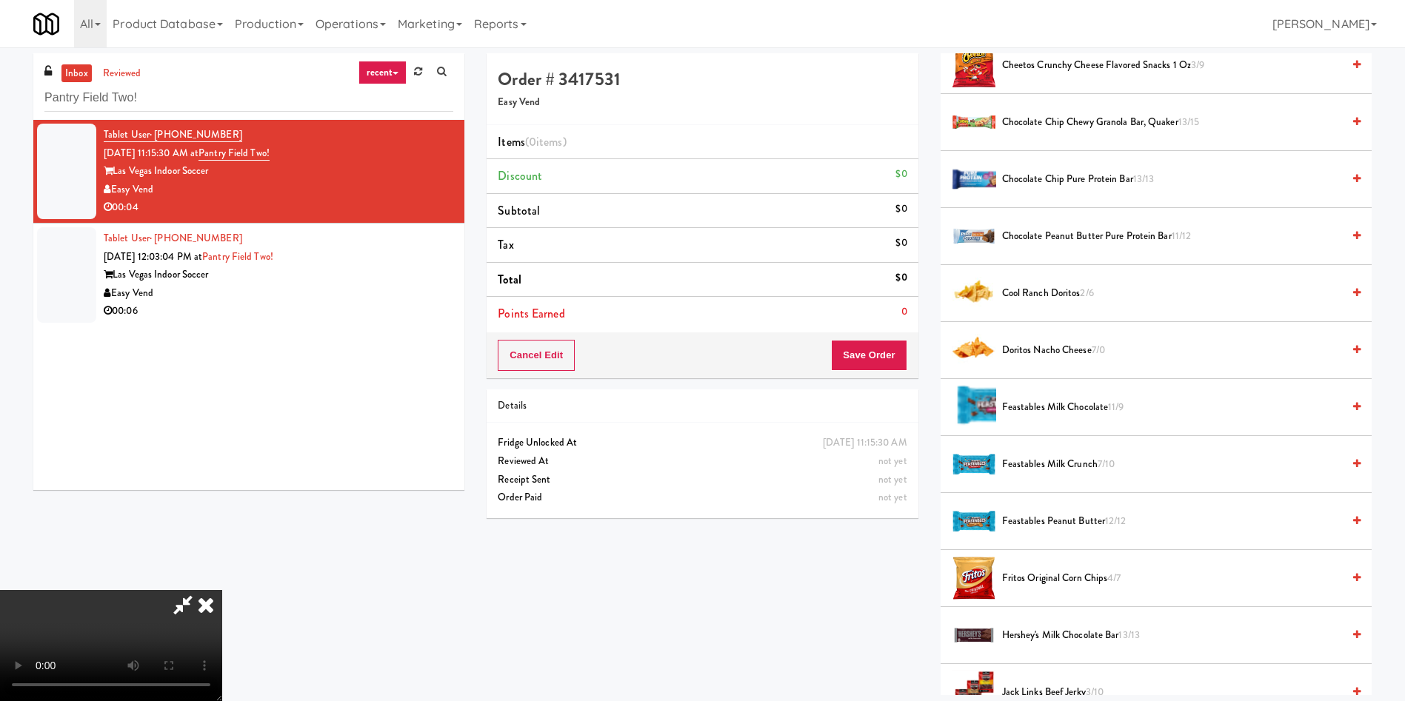
scroll to position [666, 0]
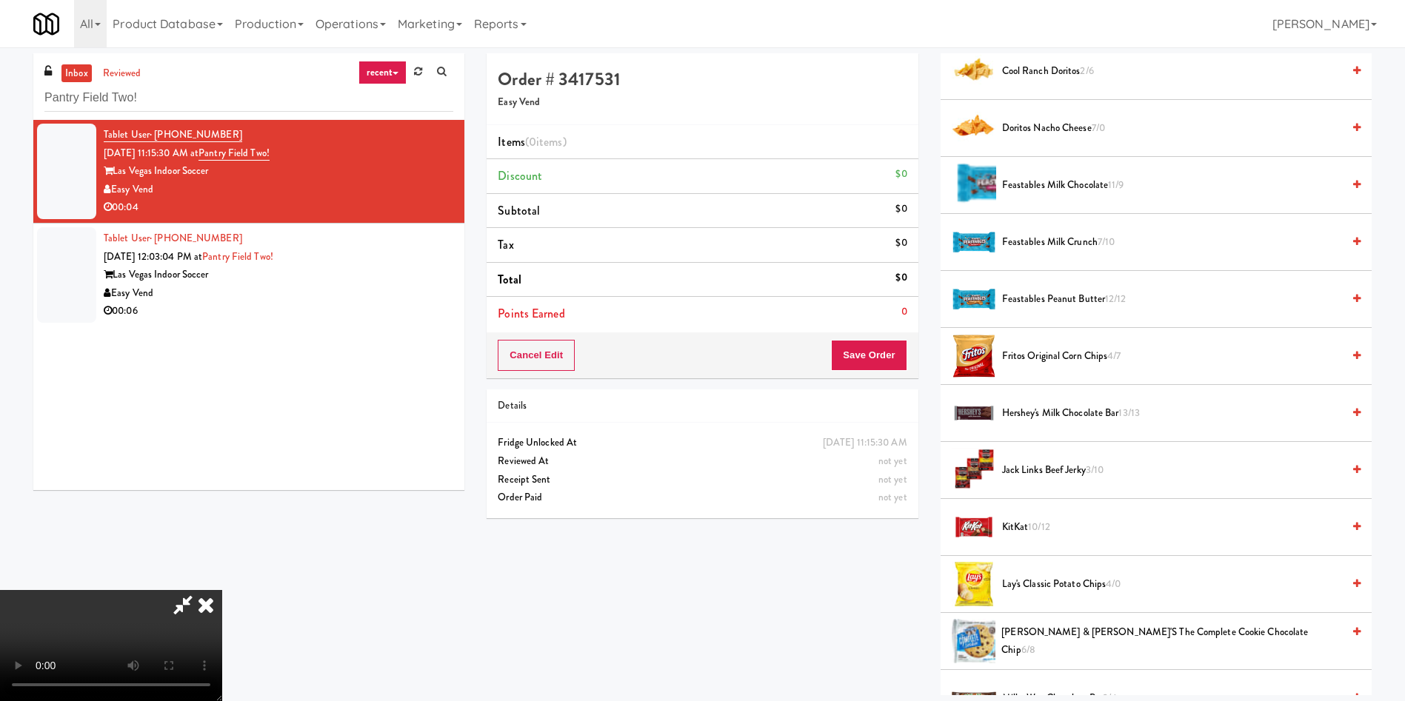
click at [1010, 583] on span "Lay's Classic Potato Chips 4/0" at bounding box center [1172, 584] width 340 height 19
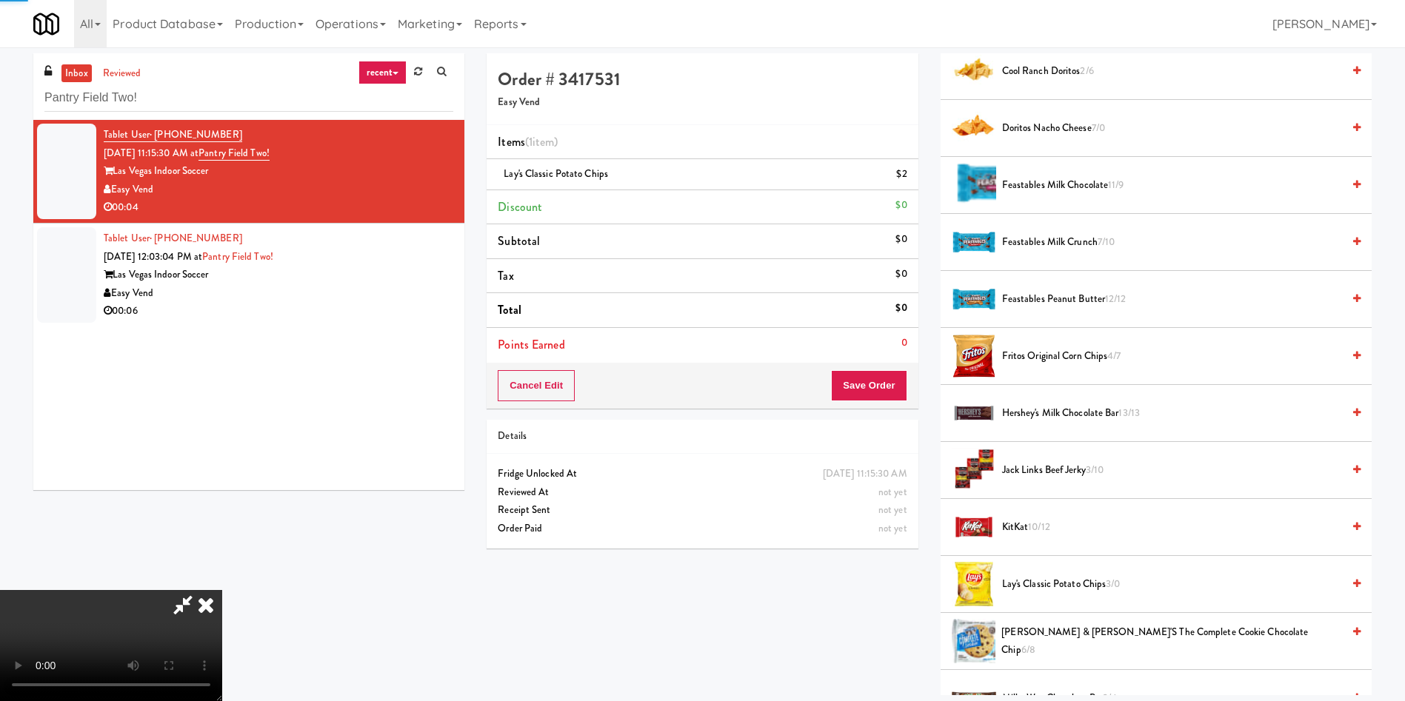
click at [222, 590] on video at bounding box center [111, 645] width 222 height 111
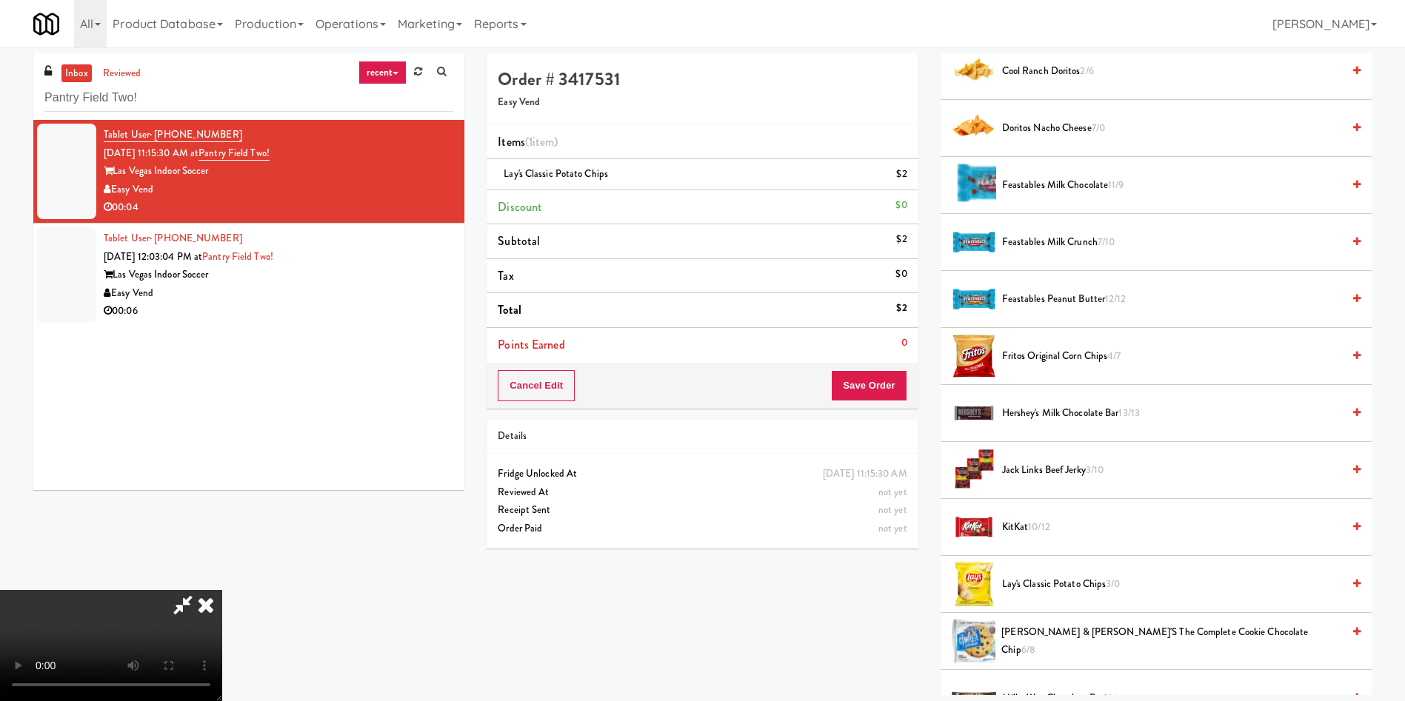
click at [222, 590] on video at bounding box center [111, 645] width 222 height 111
click at [861, 379] on button "Save Order" at bounding box center [869, 385] width 76 height 31
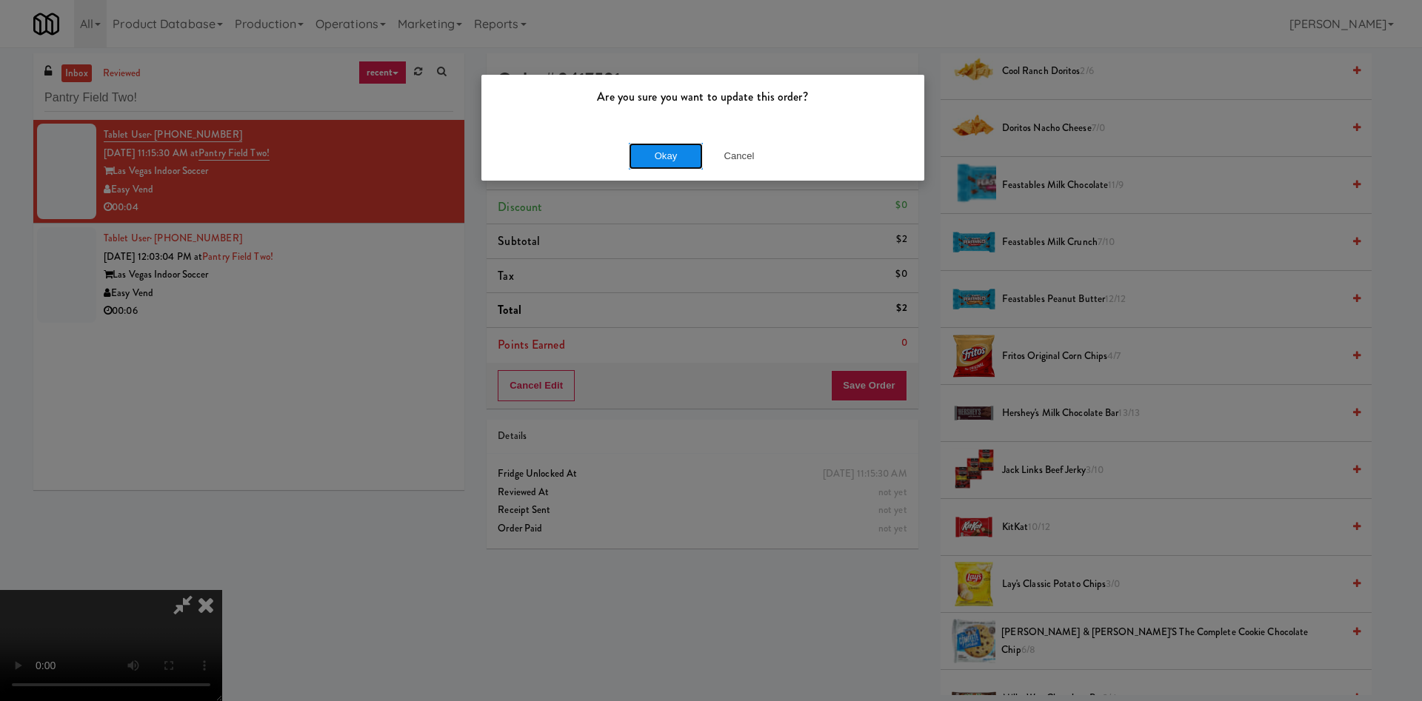
click at [649, 144] on button "Okay" at bounding box center [666, 156] width 74 height 27
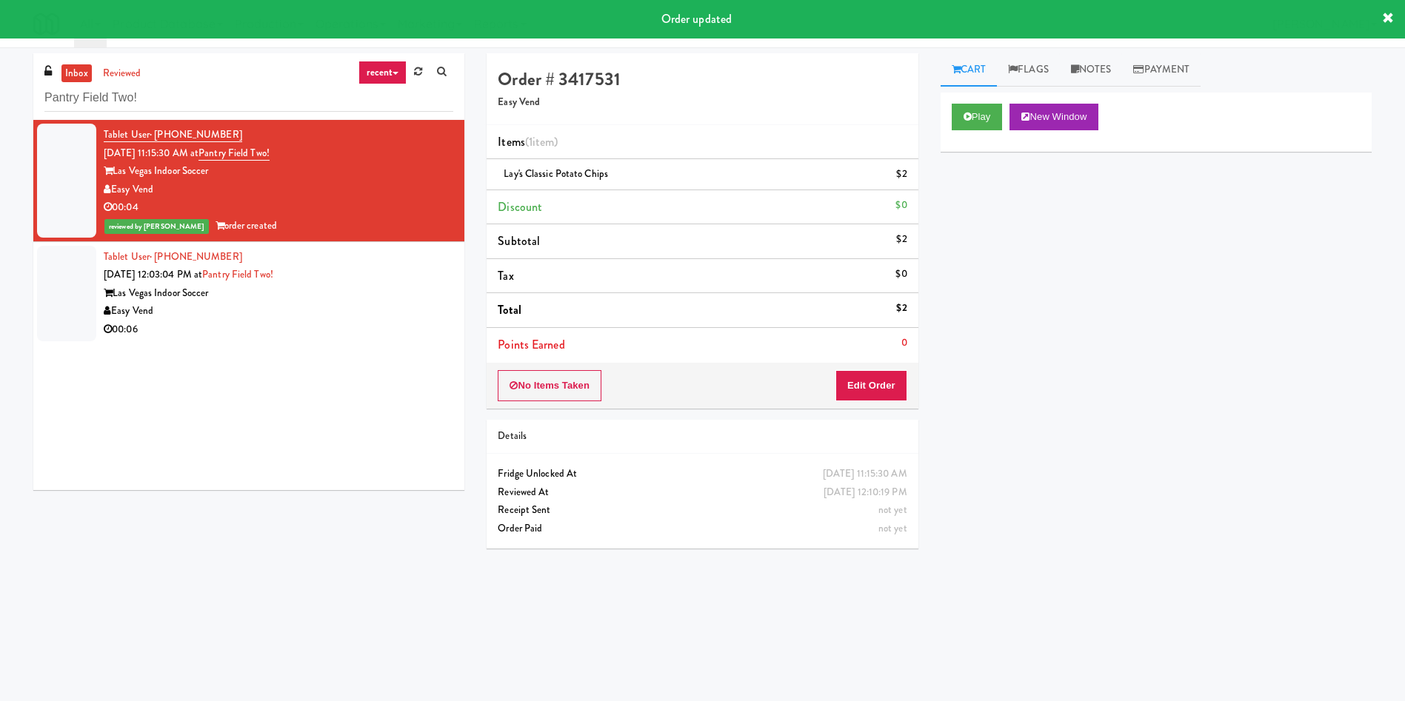
click at [56, 300] on div at bounding box center [66, 294] width 59 height 96
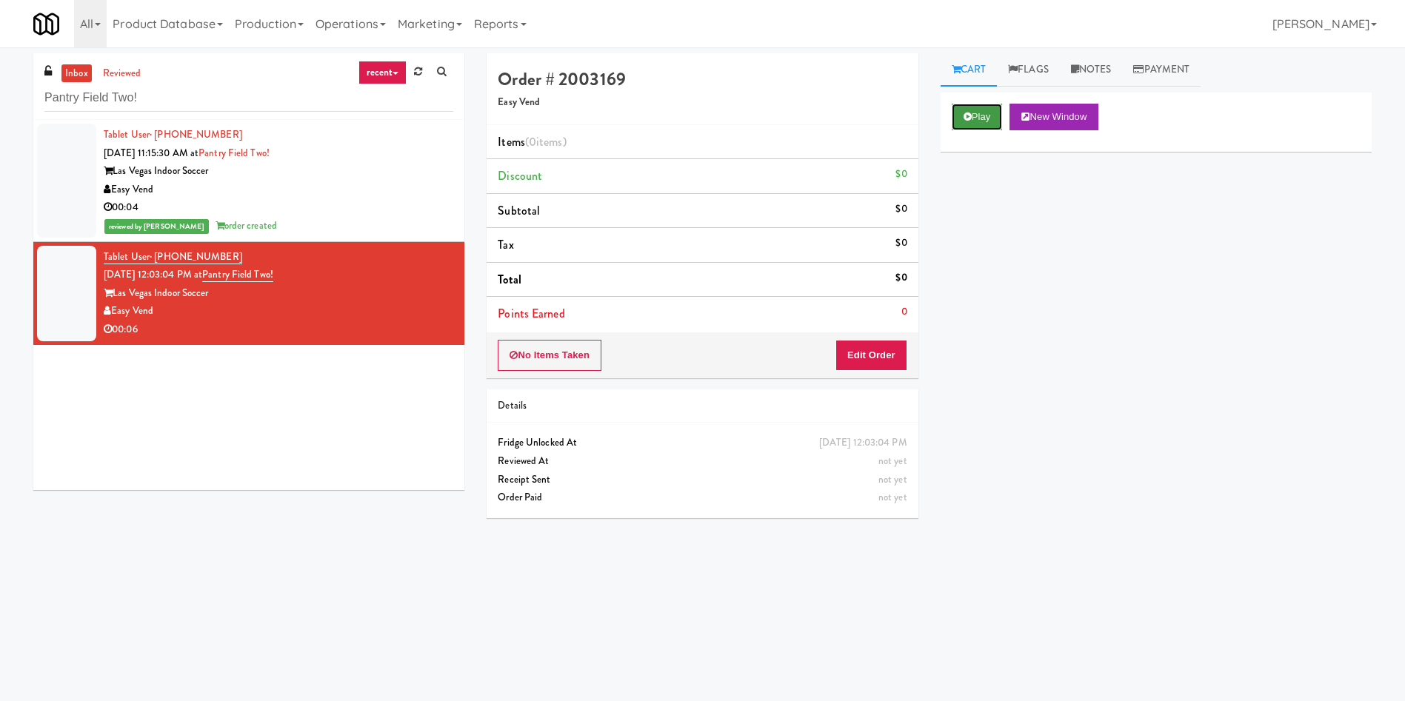
click at [973, 108] on button "Play" at bounding box center [976, 117] width 51 height 27
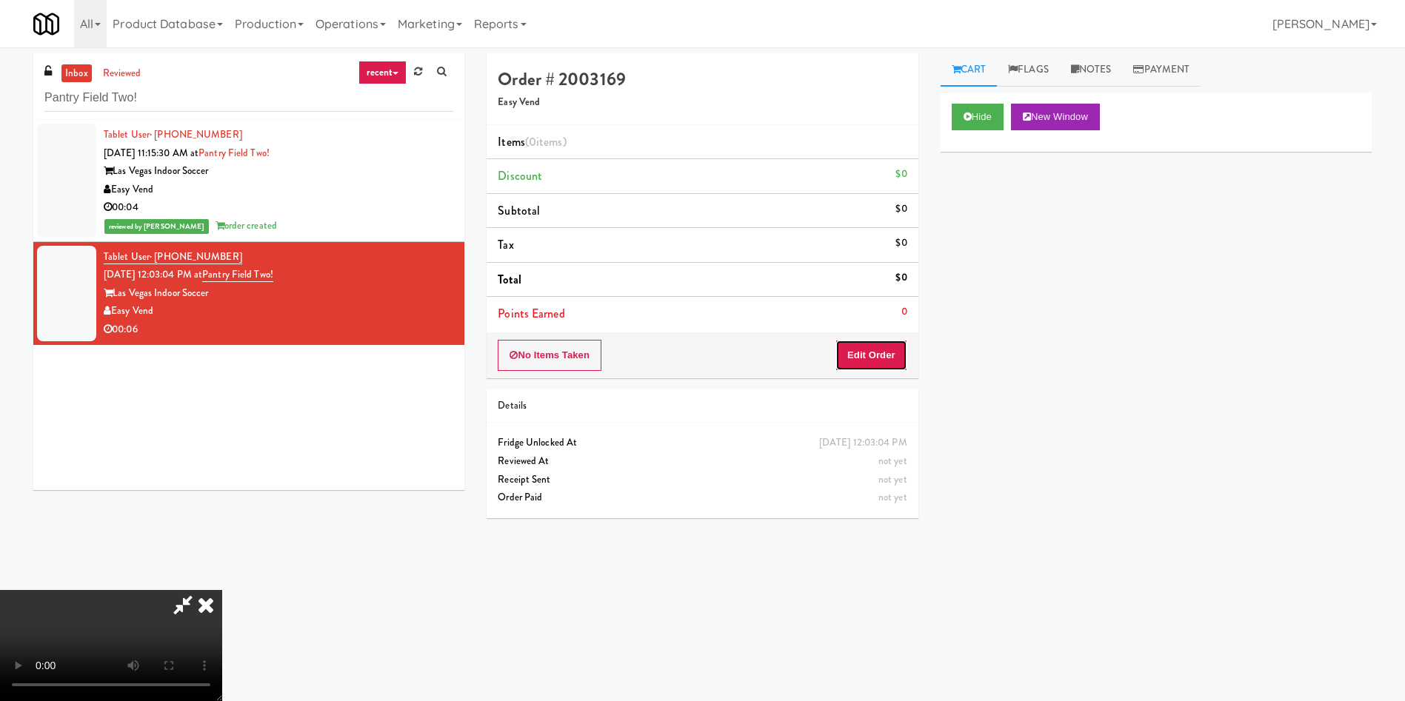
click at [855, 358] on button "Edit Order" at bounding box center [871, 355] width 72 height 31
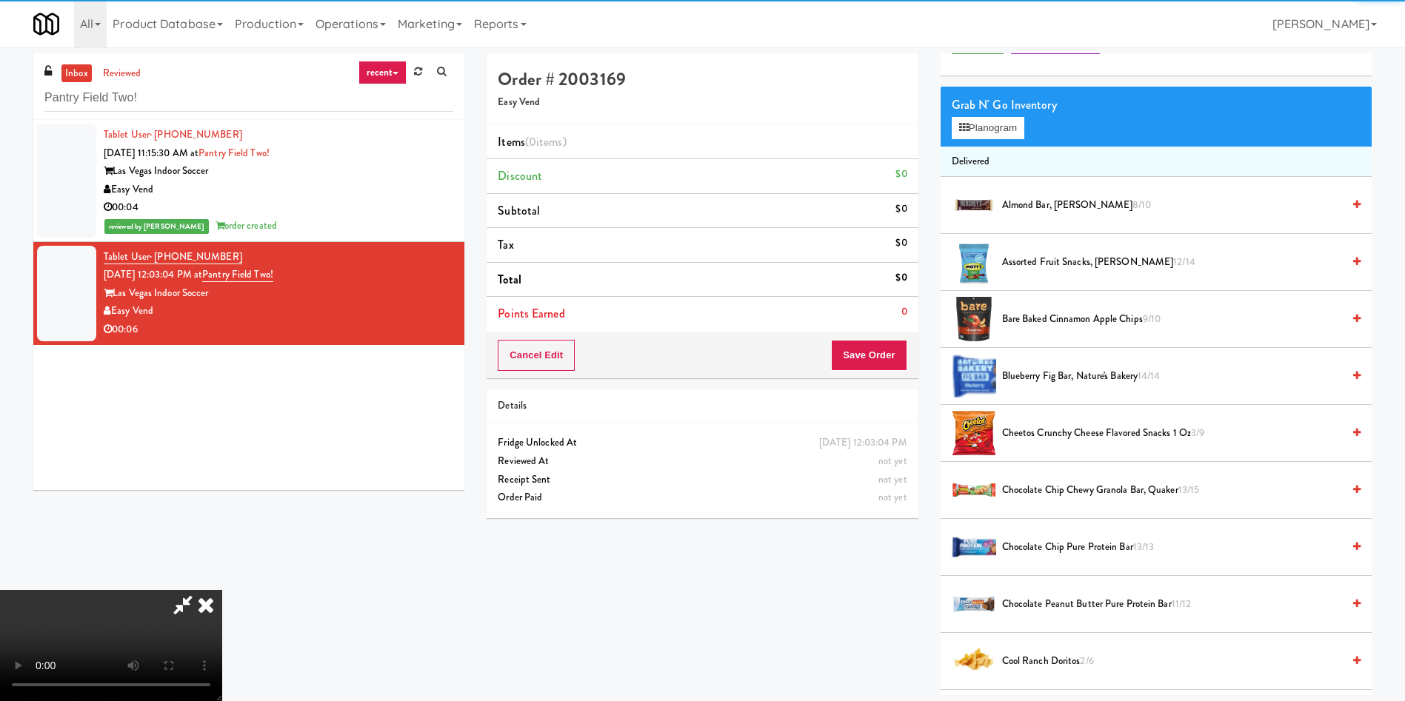
scroll to position [111, 0]
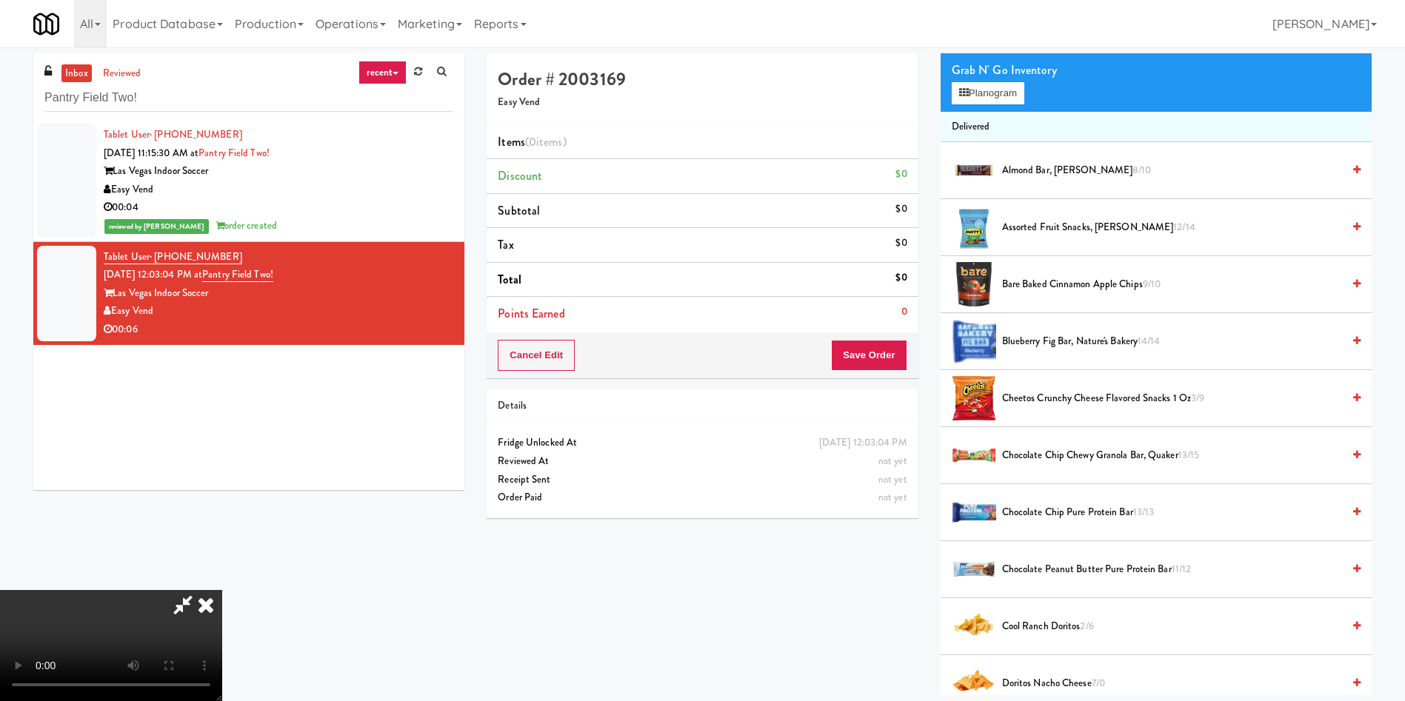
click at [193, 590] on video at bounding box center [111, 645] width 222 height 111
click at [222, 590] on video at bounding box center [111, 645] width 222 height 111
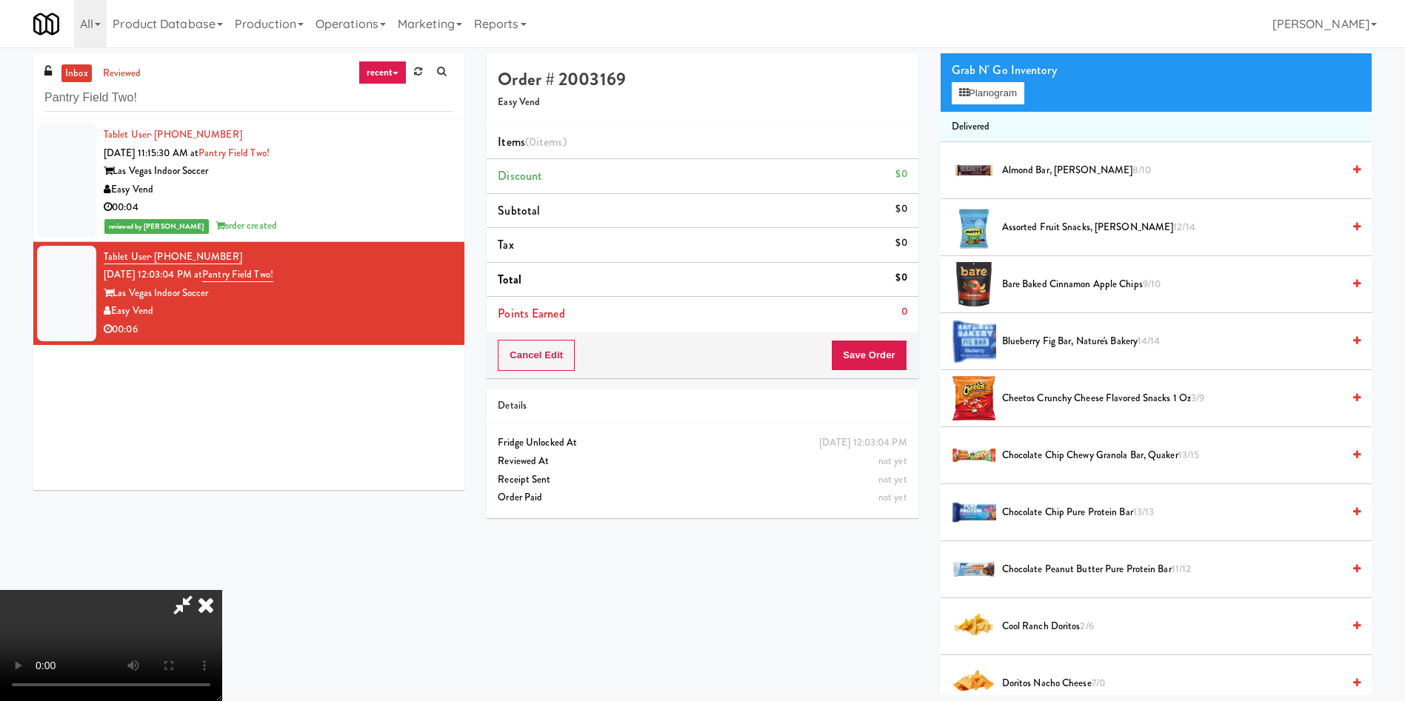
click at [222, 590] on video at bounding box center [111, 645] width 222 height 111
click at [978, 88] on button "Planogram" at bounding box center [987, 93] width 73 height 22
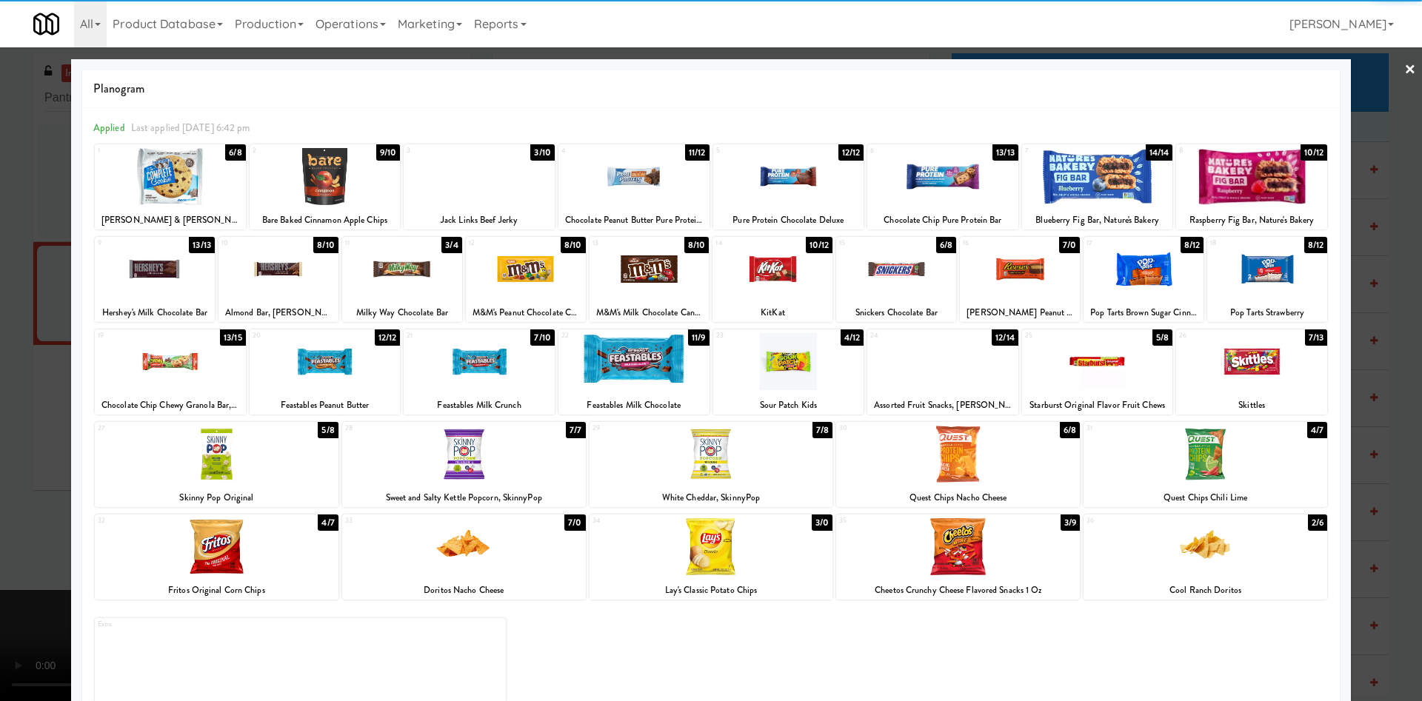
click at [158, 173] on div at bounding box center [170, 176] width 151 height 57
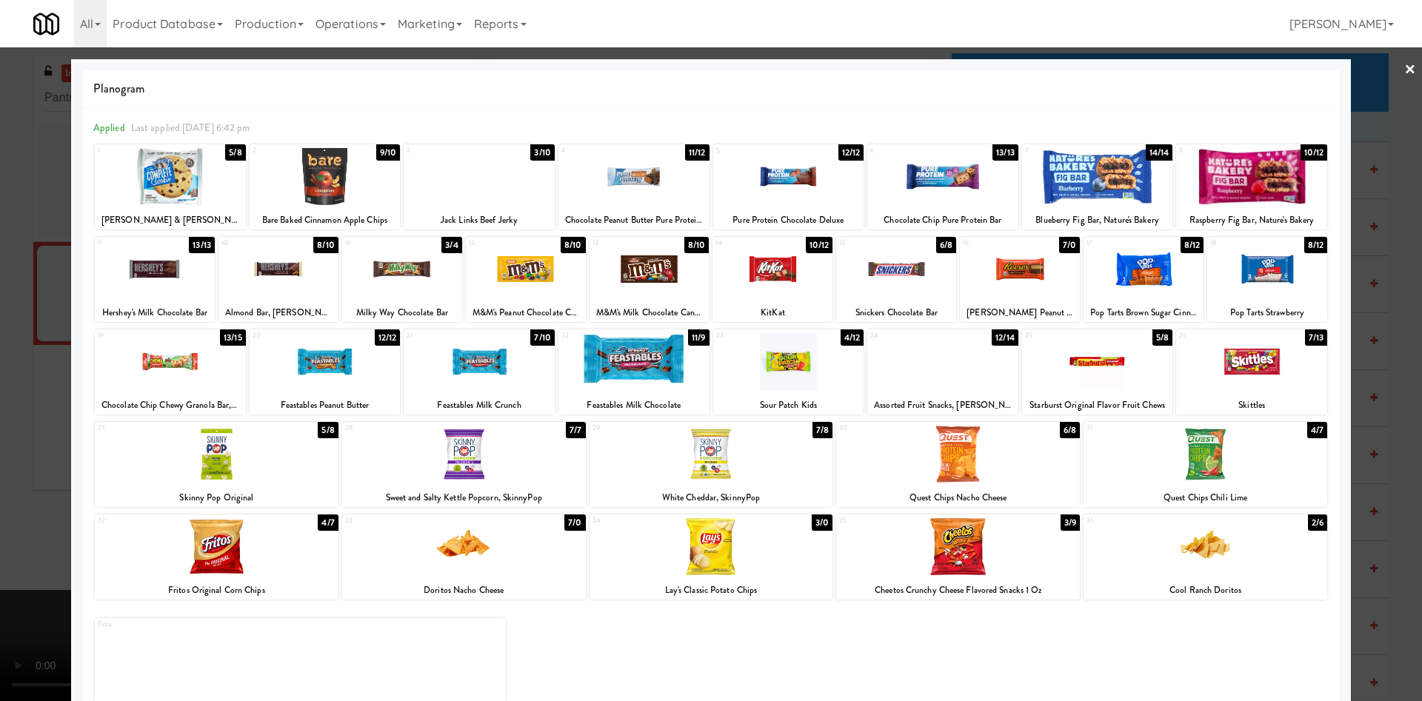
click at [31, 201] on div at bounding box center [711, 350] width 1422 height 701
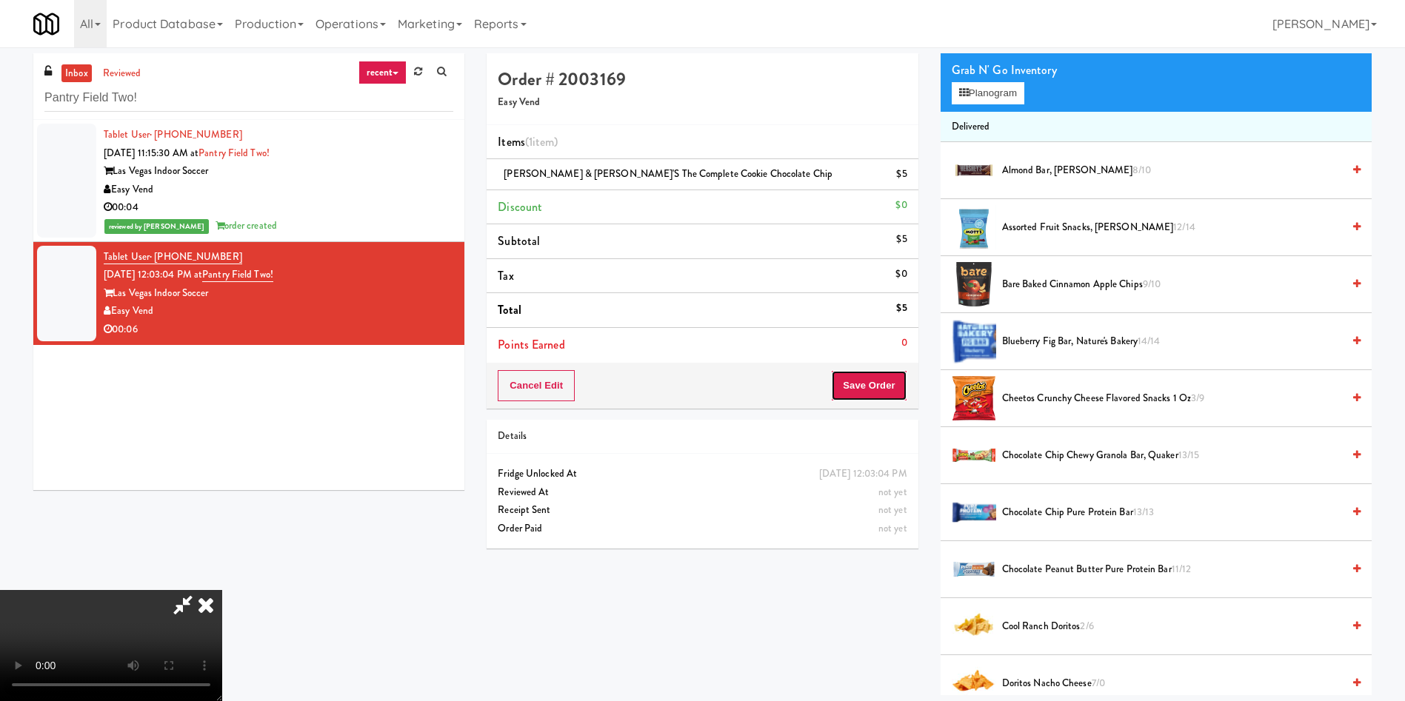
click at [875, 384] on button "Save Order" at bounding box center [869, 385] width 76 height 31
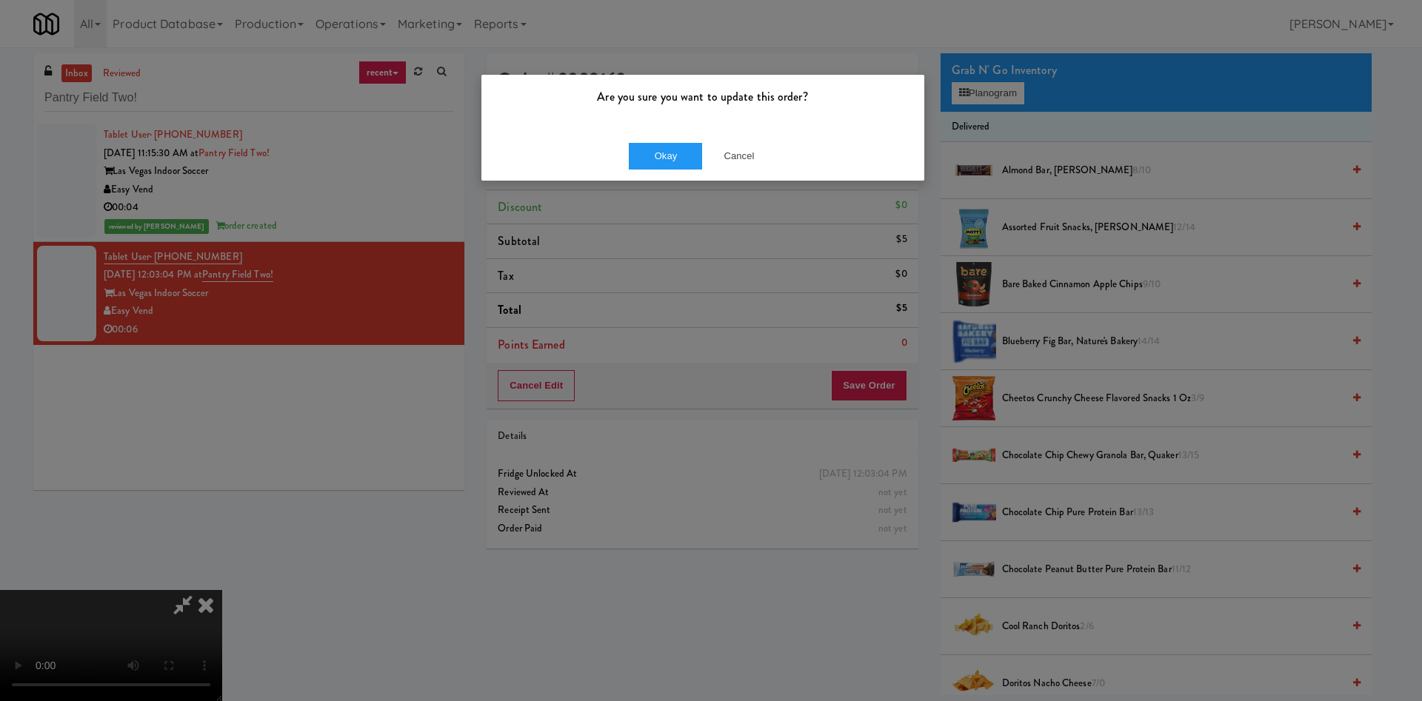
click at [666, 140] on div "Okay Cancel" at bounding box center [702, 156] width 443 height 50
drag, startPoint x: 665, startPoint y: 164, endPoint x: 453, endPoint y: 80, distance: 228.0
click at [664, 165] on button "Okay" at bounding box center [666, 156] width 74 height 27
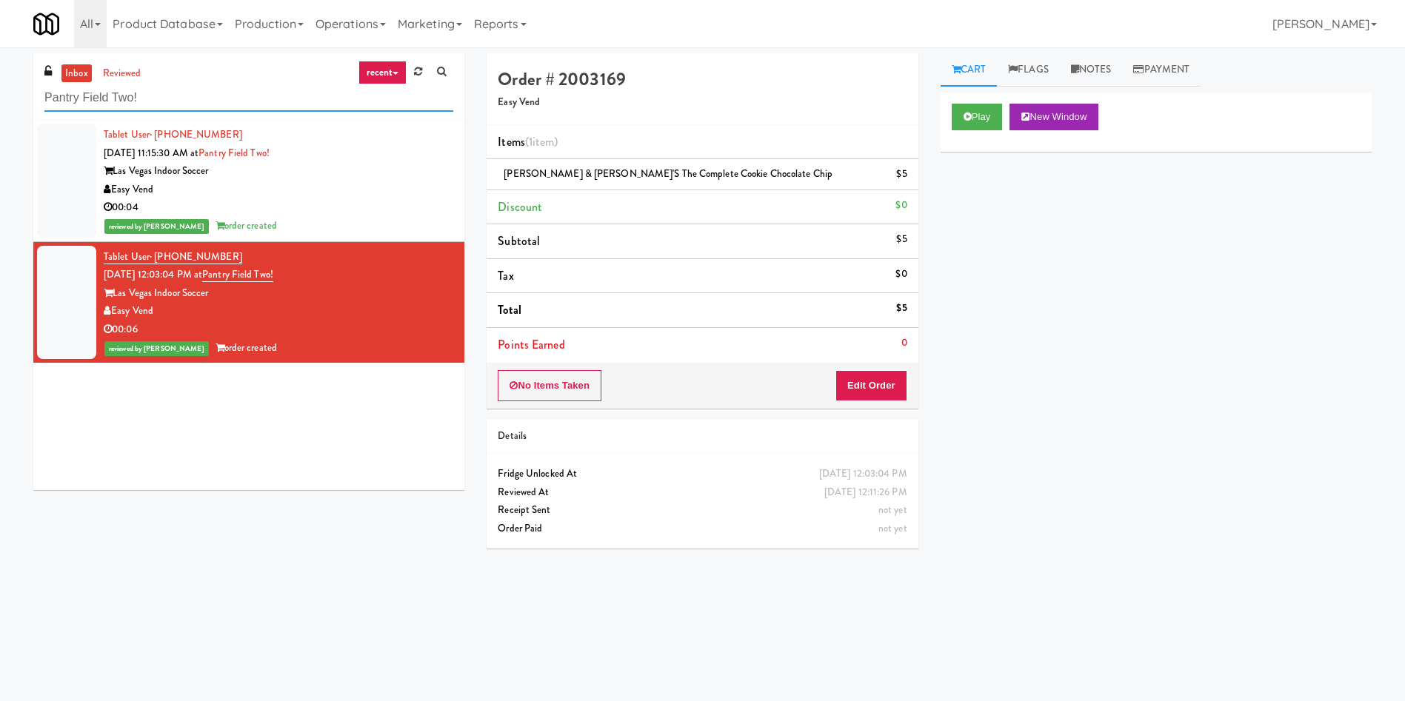
drag, startPoint x: 188, startPoint y: 106, endPoint x: 0, endPoint y: 106, distance: 188.1
click at [0, 106] on div "inbox reviewed recent all unclear take inventory issue suspicious failed recent…" at bounding box center [702, 350] width 1405 height 595
paste input "Riverwalk at [GEOGRAPHIC_DATA]"
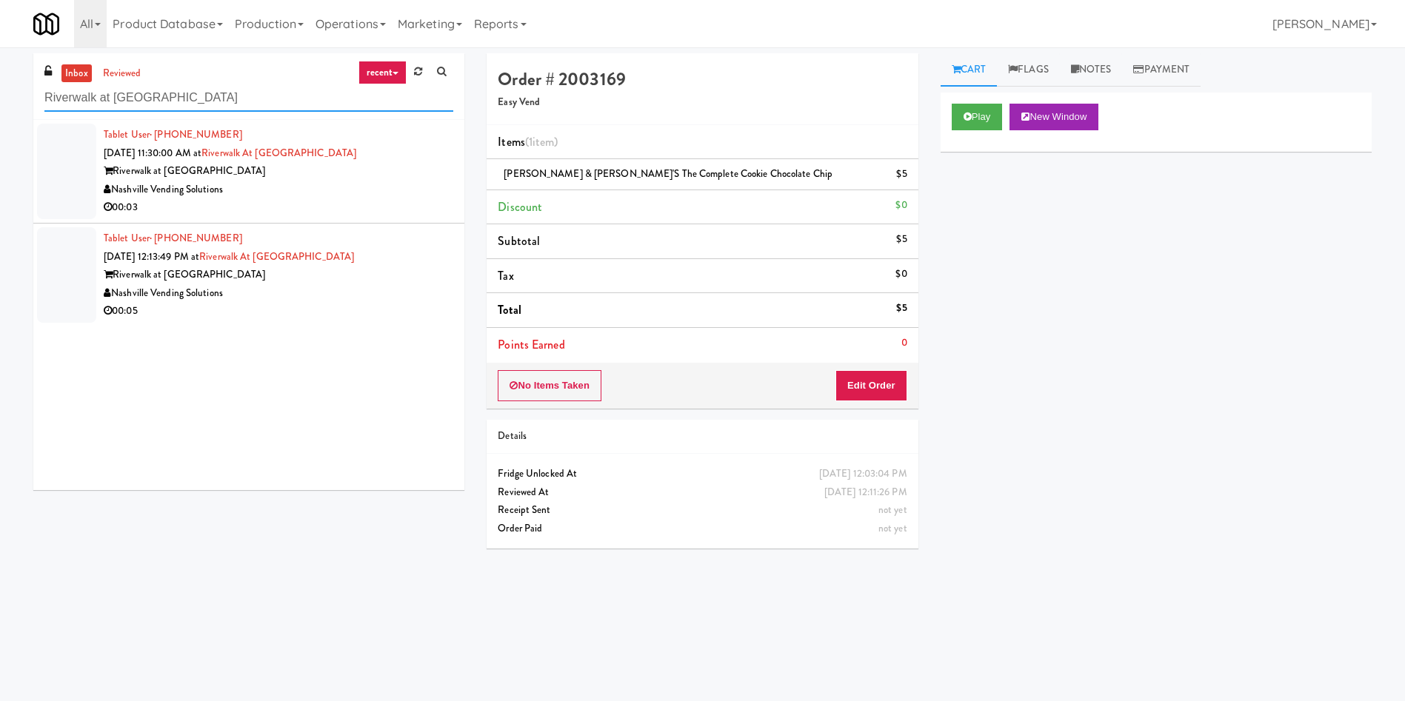
type input "Riverwalk at [GEOGRAPHIC_DATA]"
click at [78, 173] on div at bounding box center [66, 172] width 59 height 96
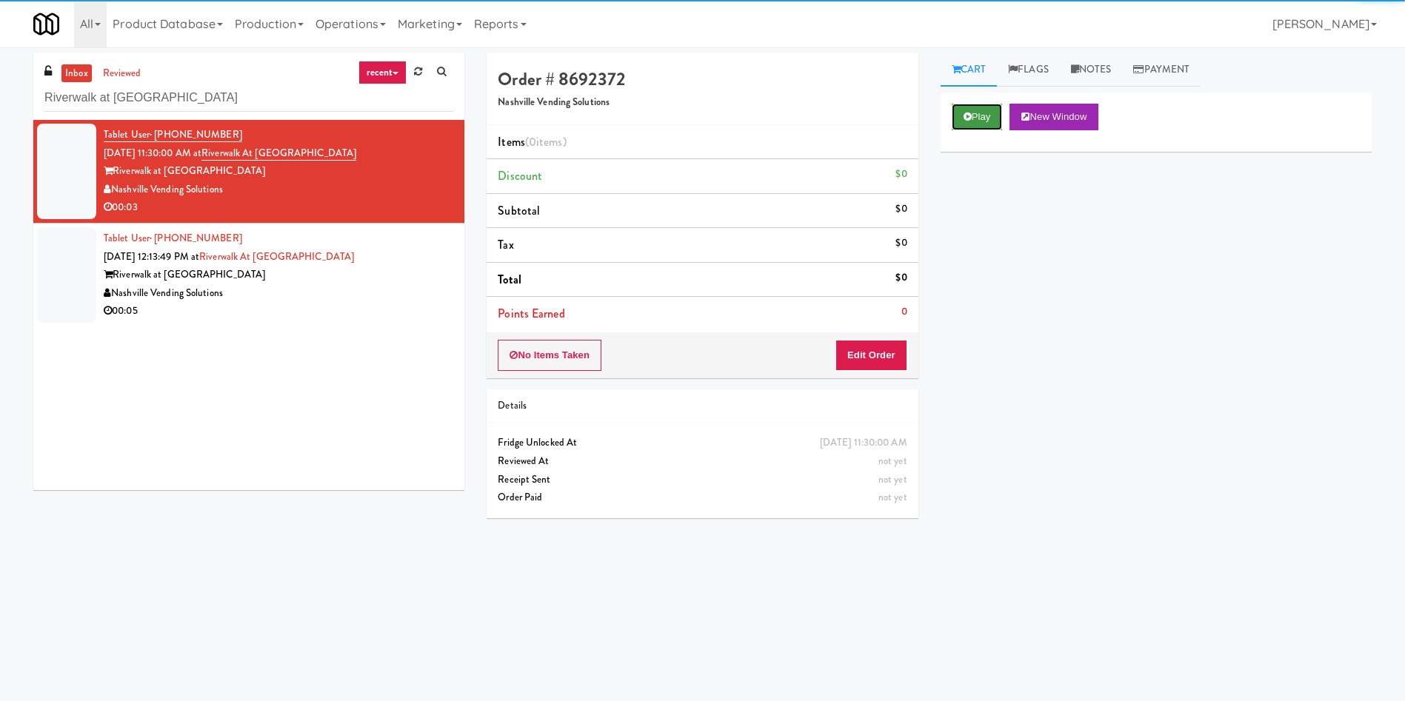
click at [995, 117] on button "Play" at bounding box center [976, 117] width 51 height 27
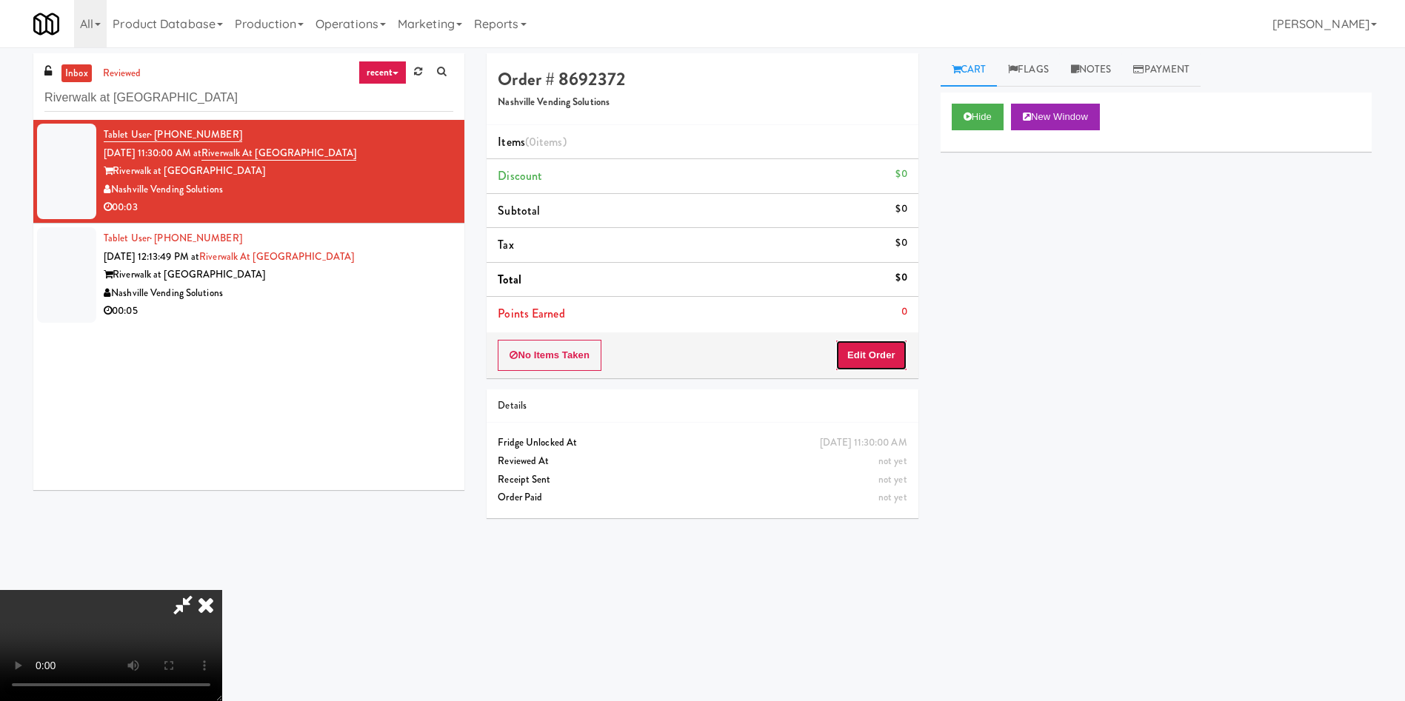
click at [882, 351] on button "Edit Order" at bounding box center [871, 355] width 72 height 31
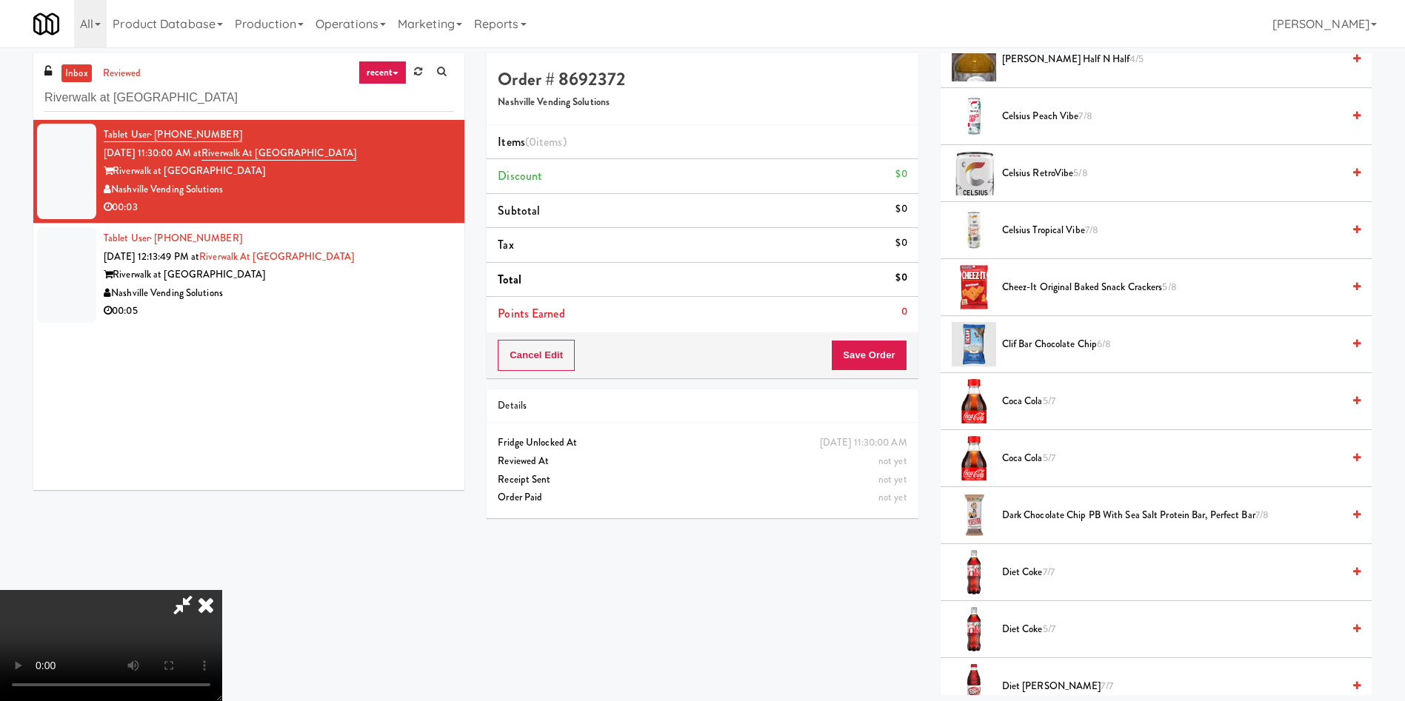
scroll to position [111, 0]
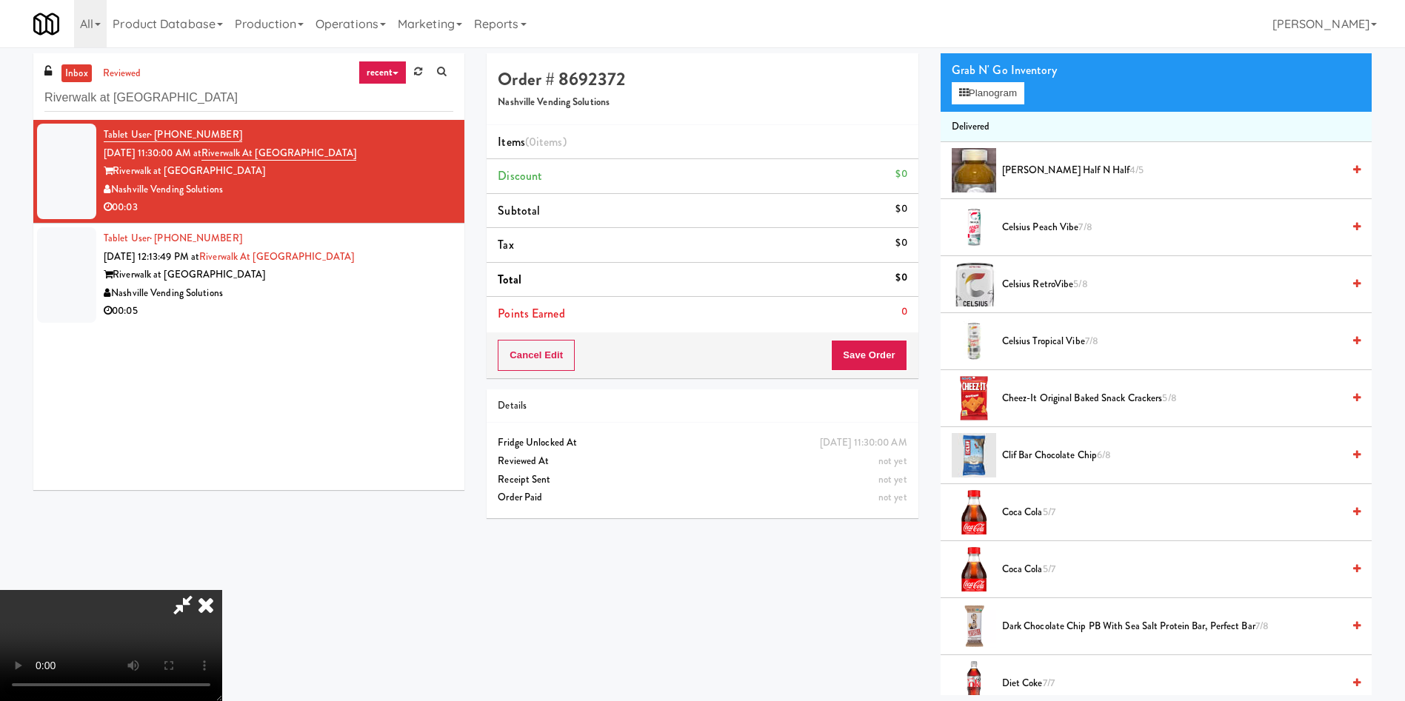
click at [222, 590] on video at bounding box center [111, 645] width 222 height 111
click at [201, 590] on video at bounding box center [111, 645] width 222 height 111
click at [222, 590] on video at bounding box center [111, 645] width 222 height 111
click at [980, 90] on button "Planogram" at bounding box center [987, 93] width 73 height 22
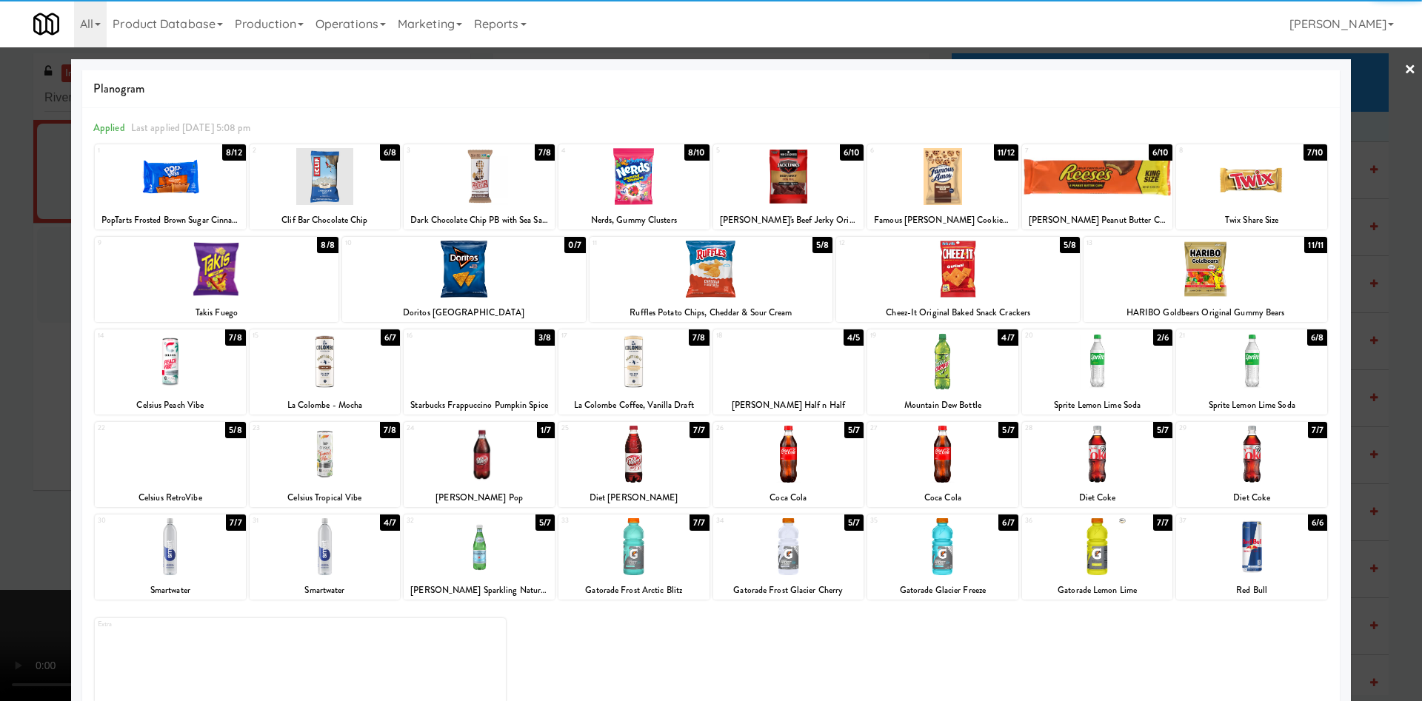
click at [468, 382] on div at bounding box center [479, 361] width 151 height 57
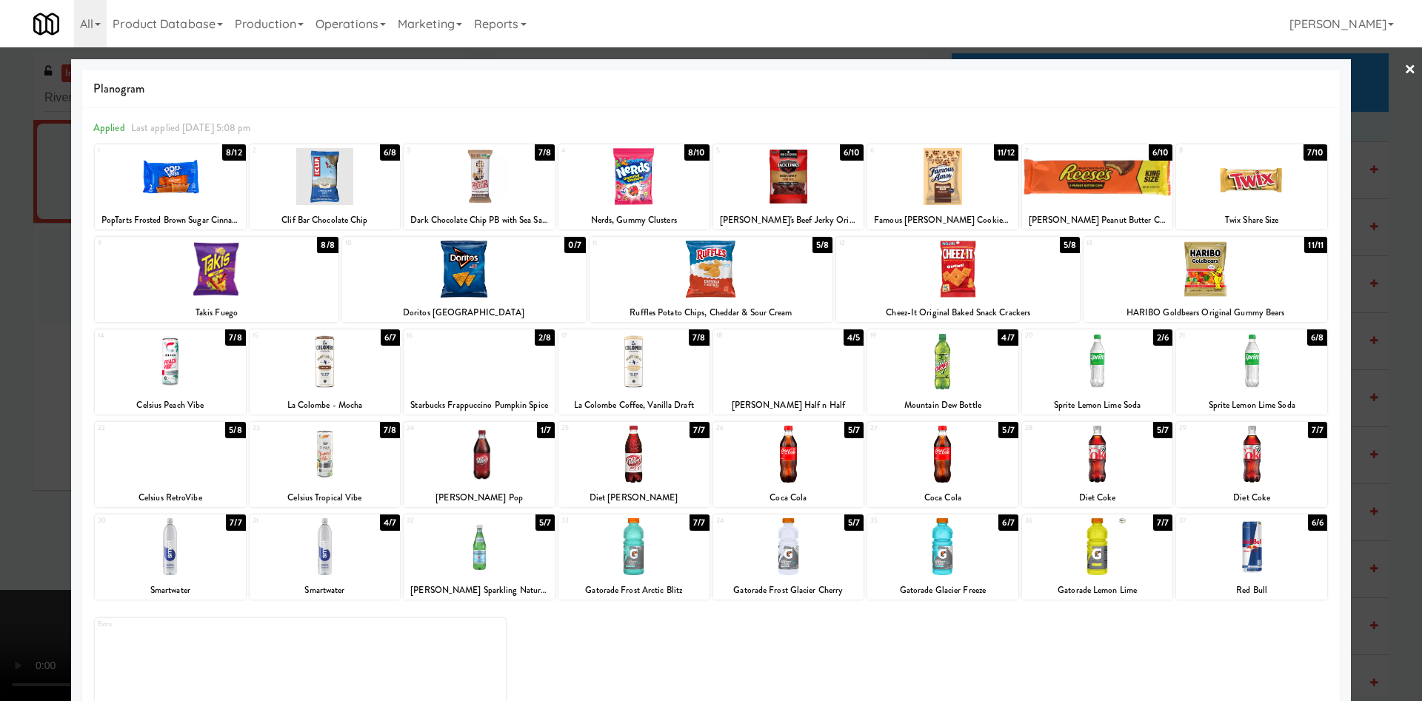
click at [34, 269] on div at bounding box center [711, 350] width 1422 height 701
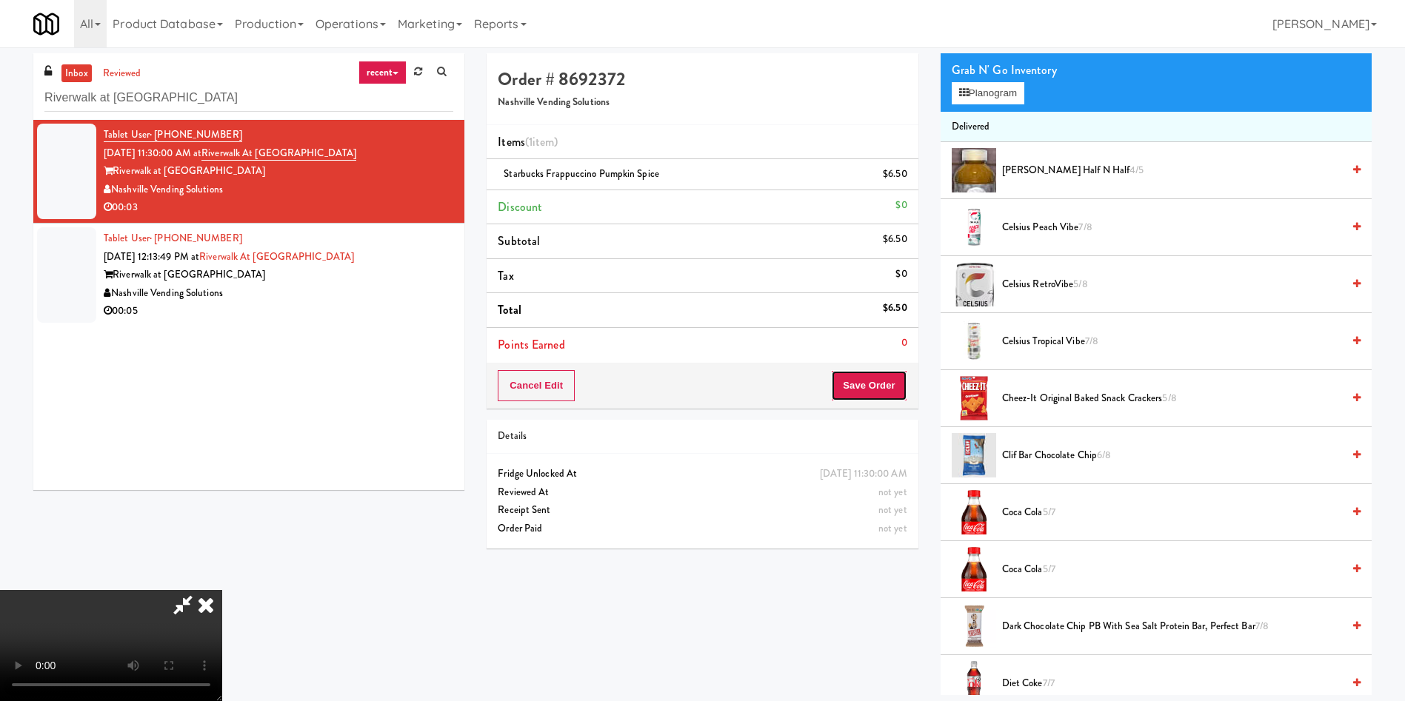
click at [880, 385] on button "Save Order" at bounding box center [869, 385] width 76 height 31
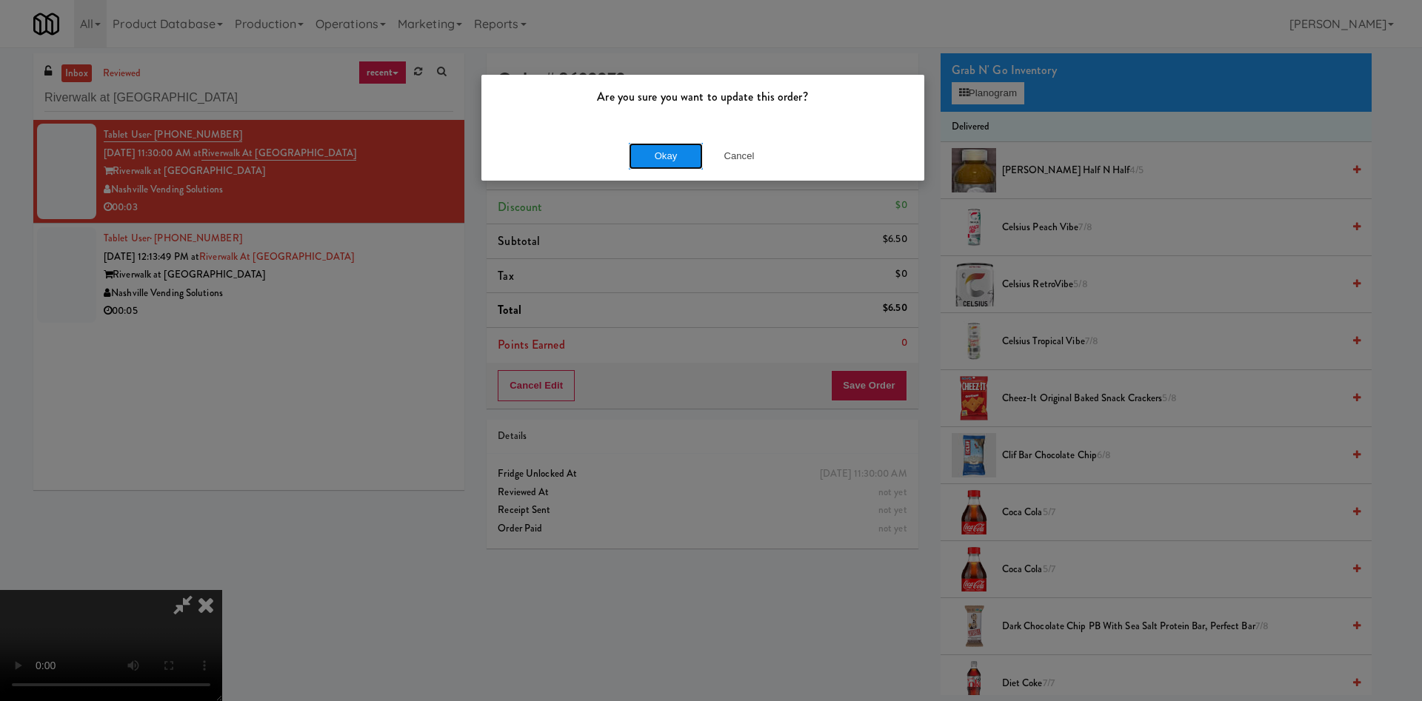
click at [671, 151] on button "Okay" at bounding box center [666, 156] width 74 height 27
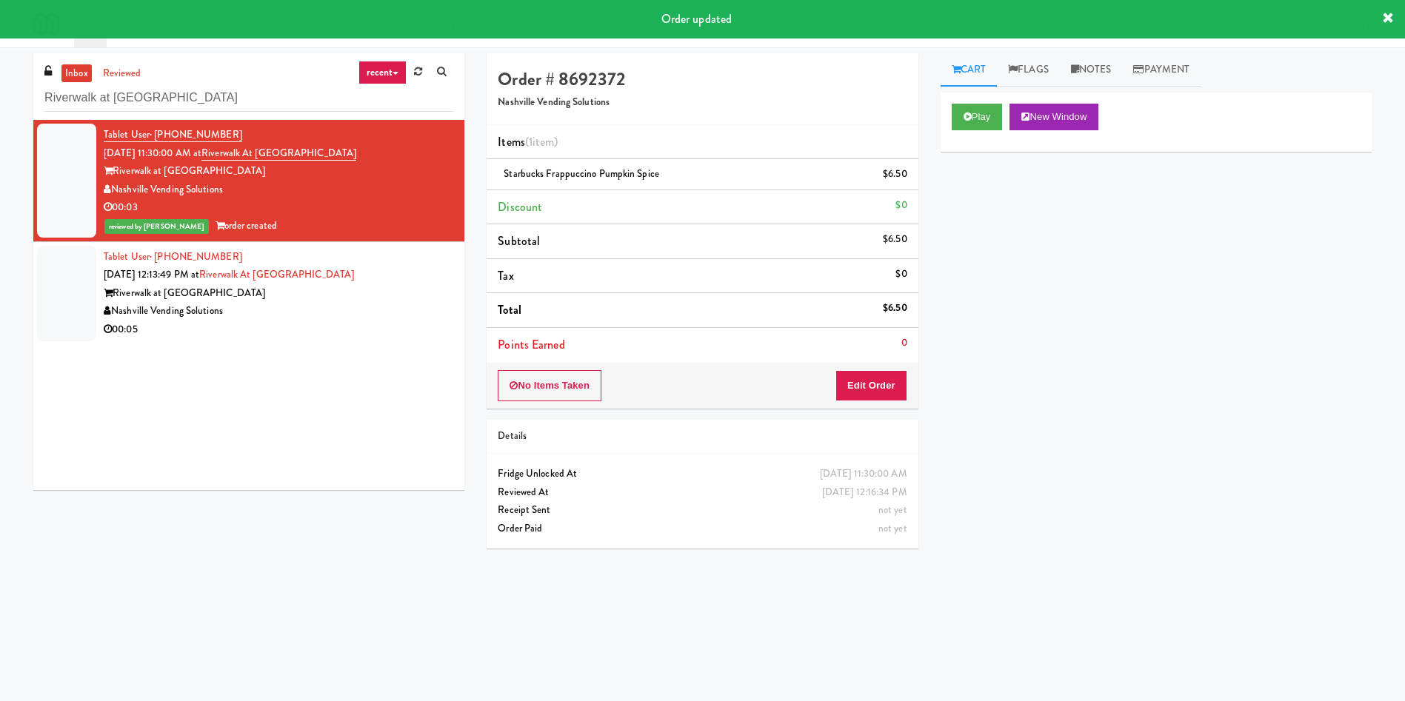
click at [70, 310] on div at bounding box center [66, 294] width 59 height 96
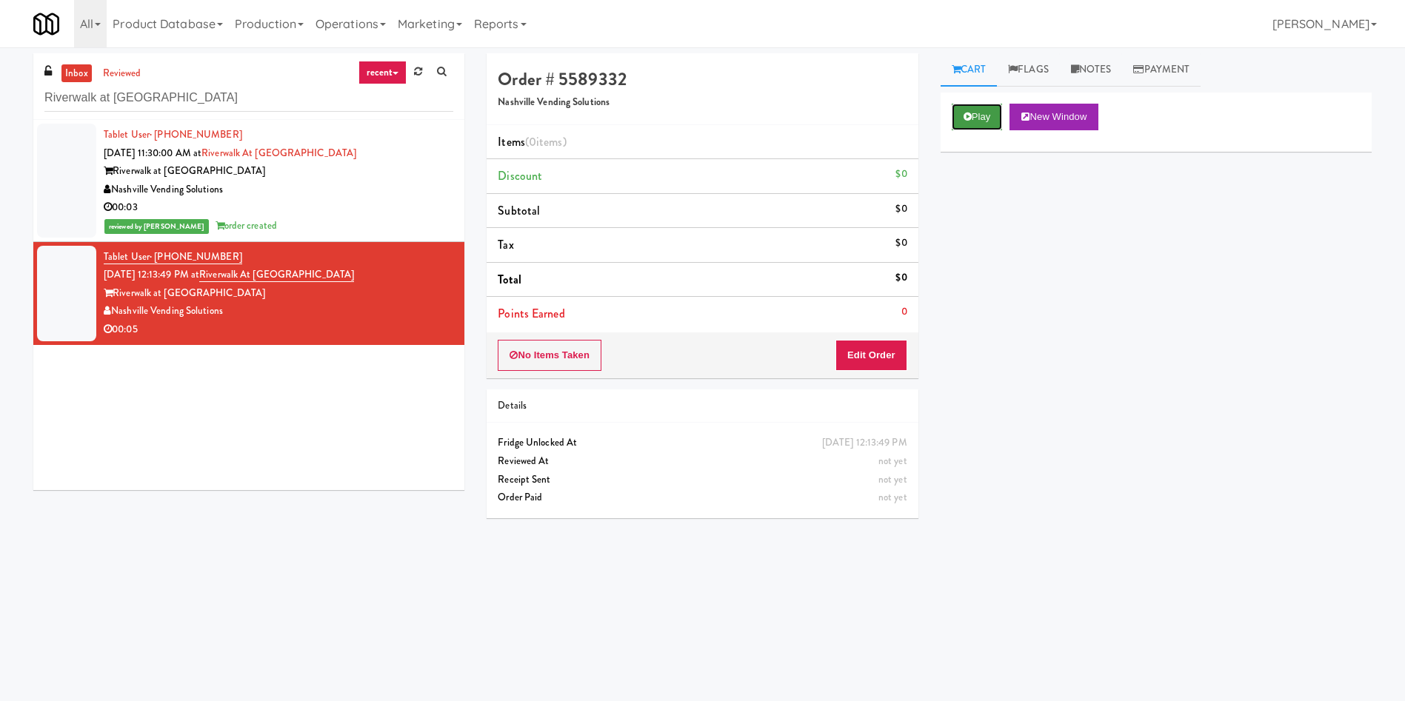
click at [985, 127] on button "Play" at bounding box center [976, 117] width 51 height 27
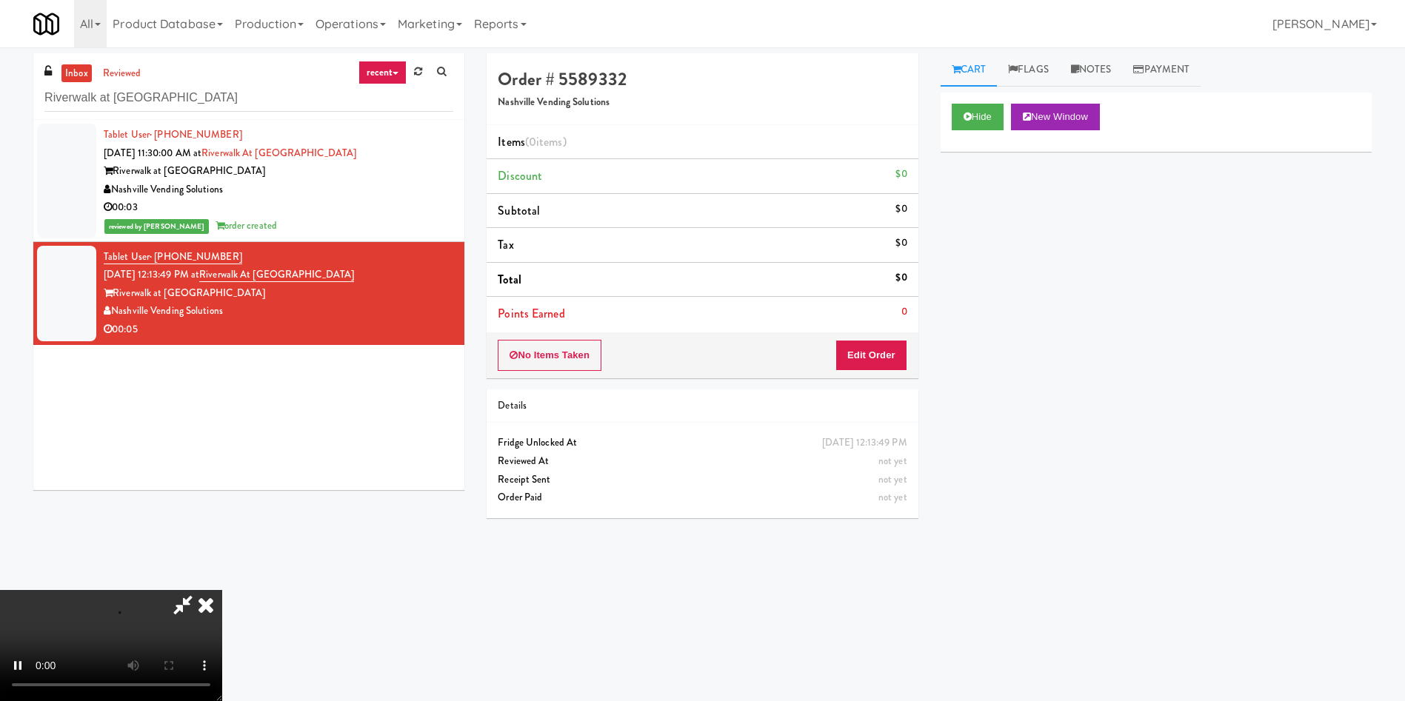
click at [863, 334] on div "No Items Taken Edit Order" at bounding box center [701, 355] width 431 height 46
click at [899, 351] on button "Edit Order" at bounding box center [871, 355] width 72 height 31
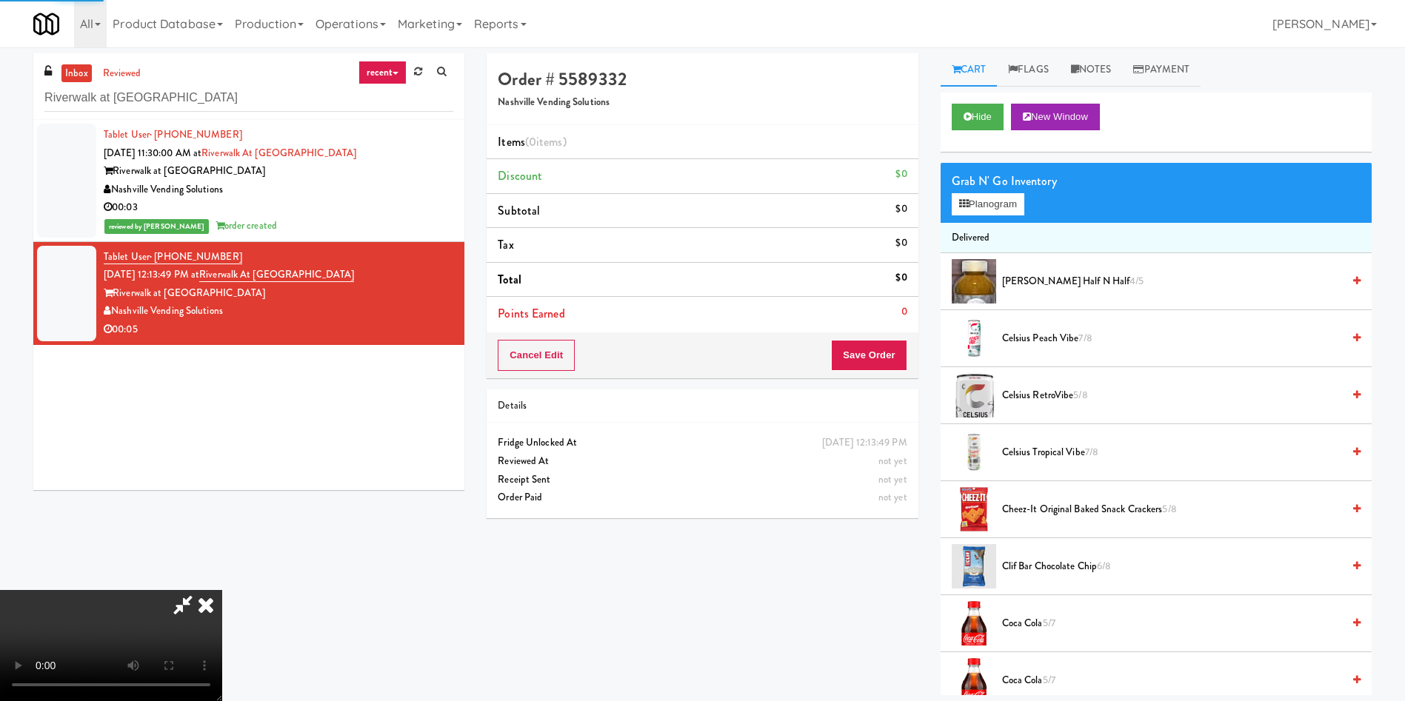
scroll to position [111, 0]
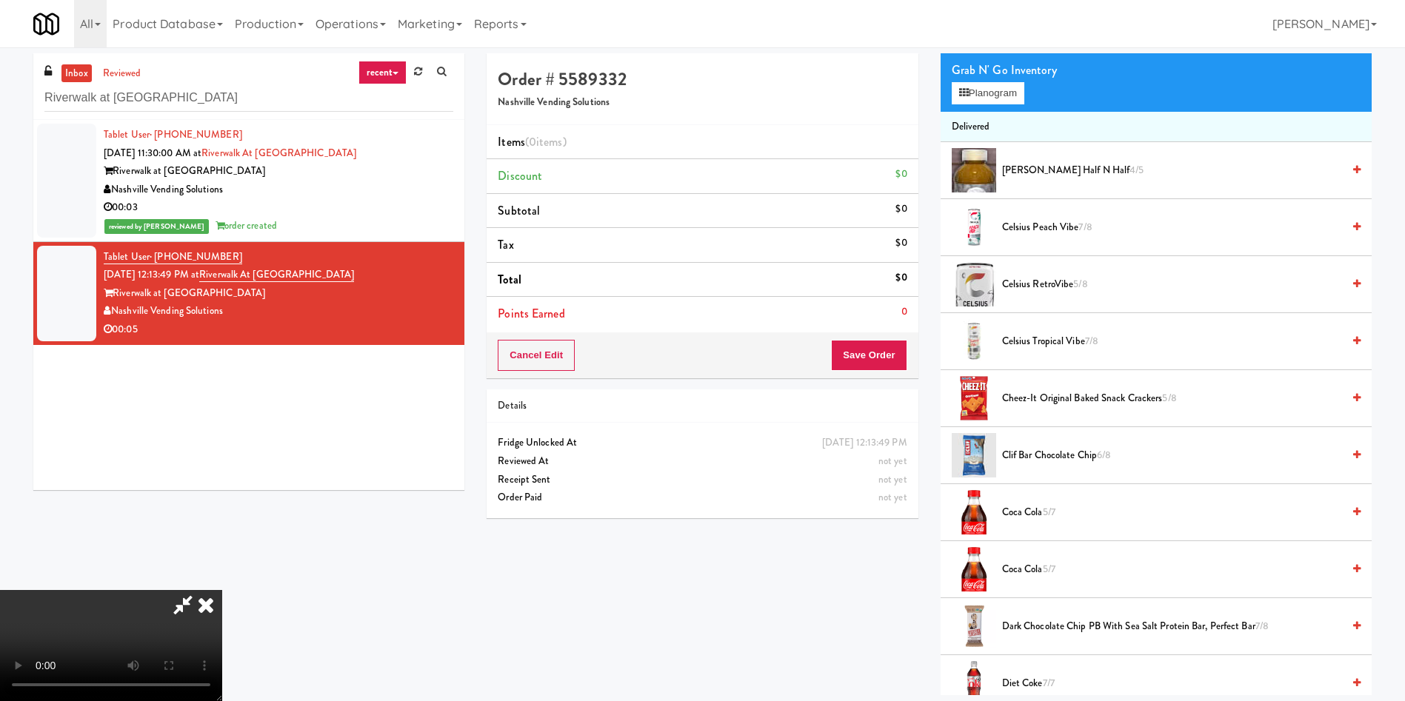
click at [222, 590] on video at bounding box center [111, 645] width 222 height 111
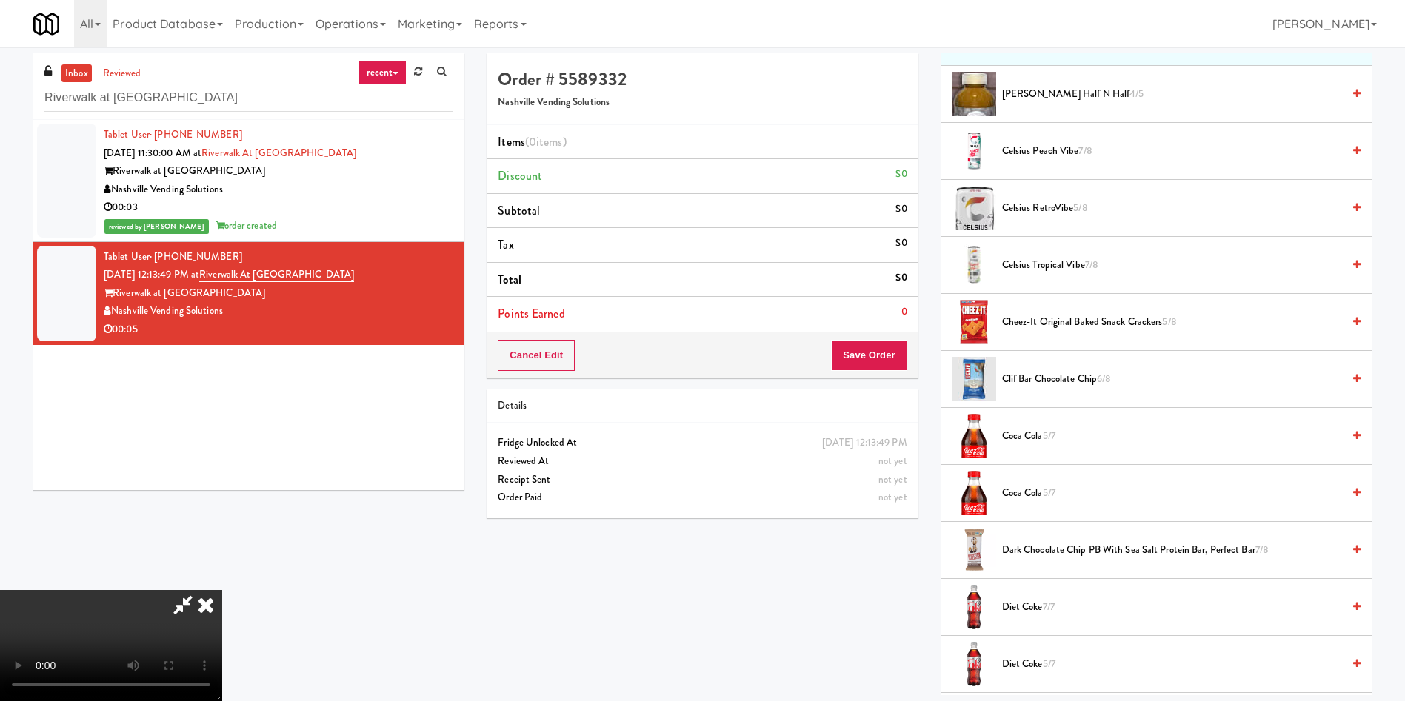
scroll to position [222, 0]
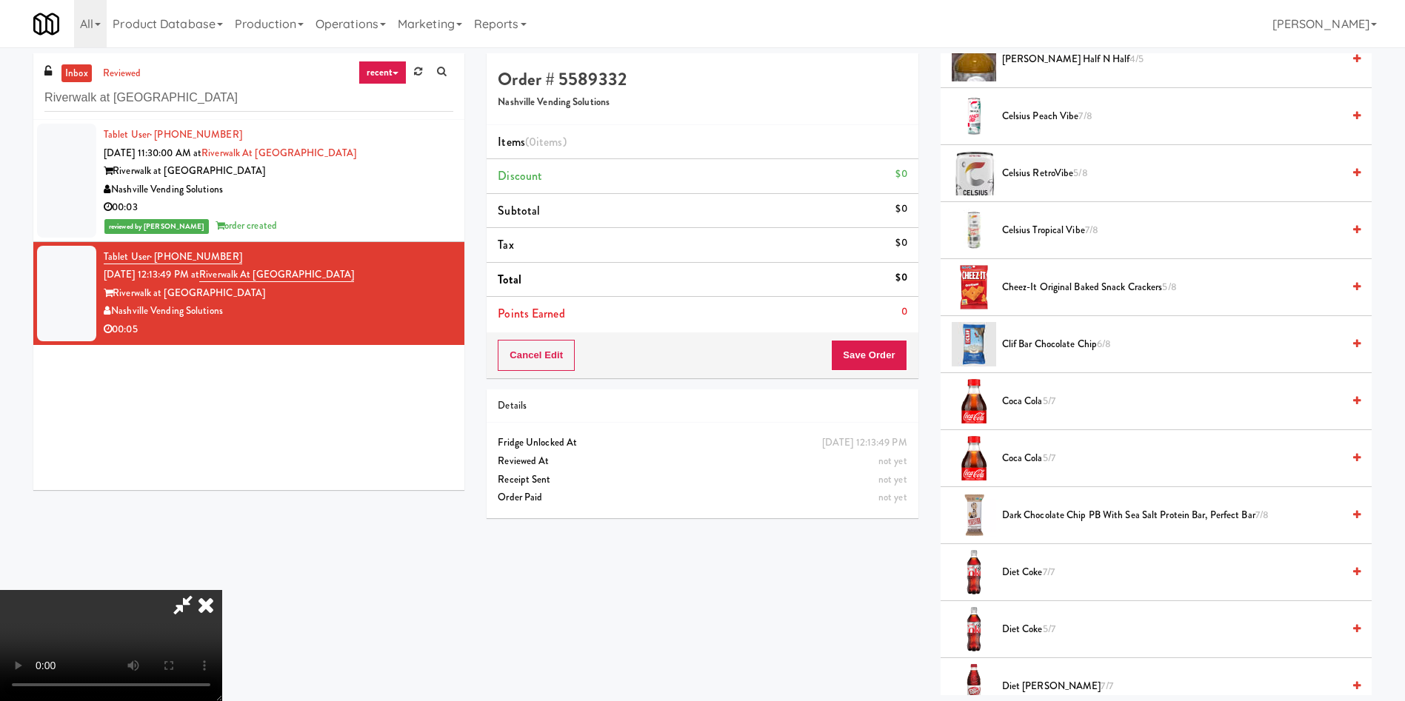
click at [1049, 231] on span "Celsius Tropical Vibe 7/8" at bounding box center [1172, 230] width 340 height 19
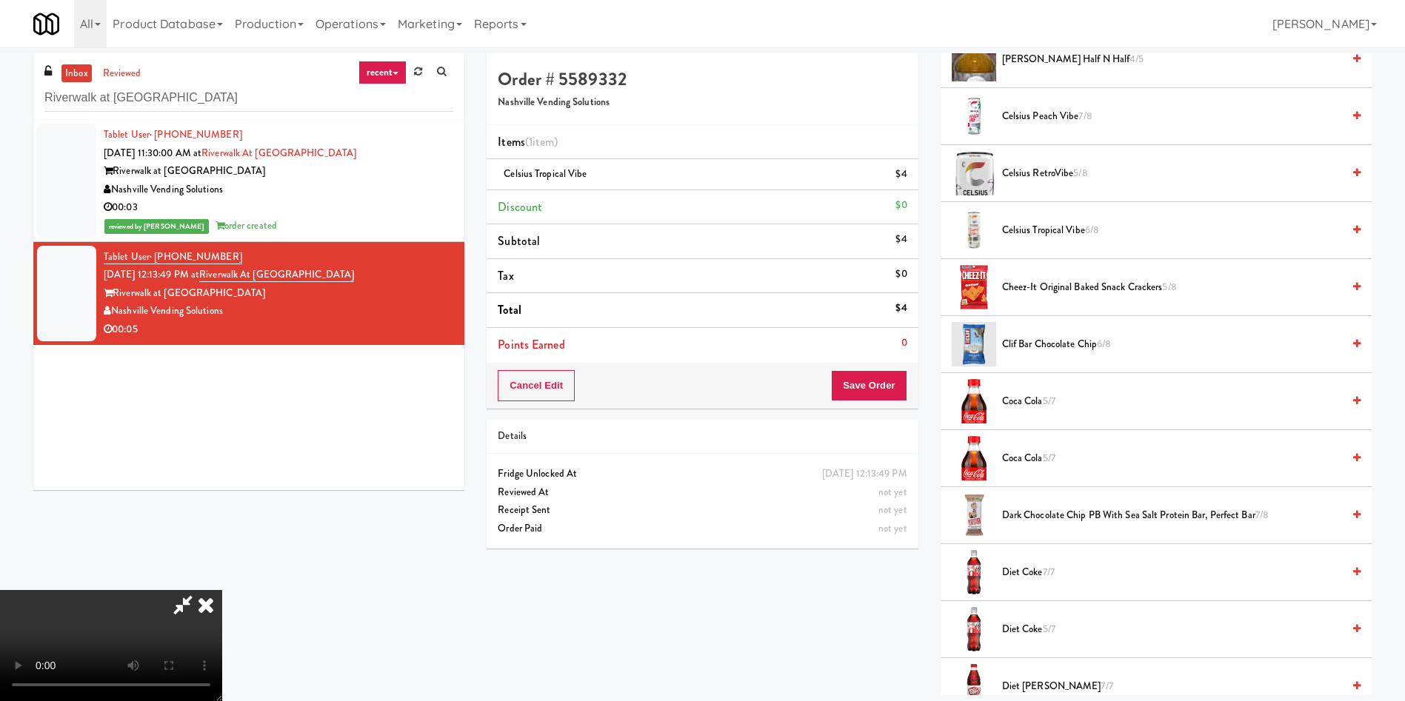
scroll to position [111, 0]
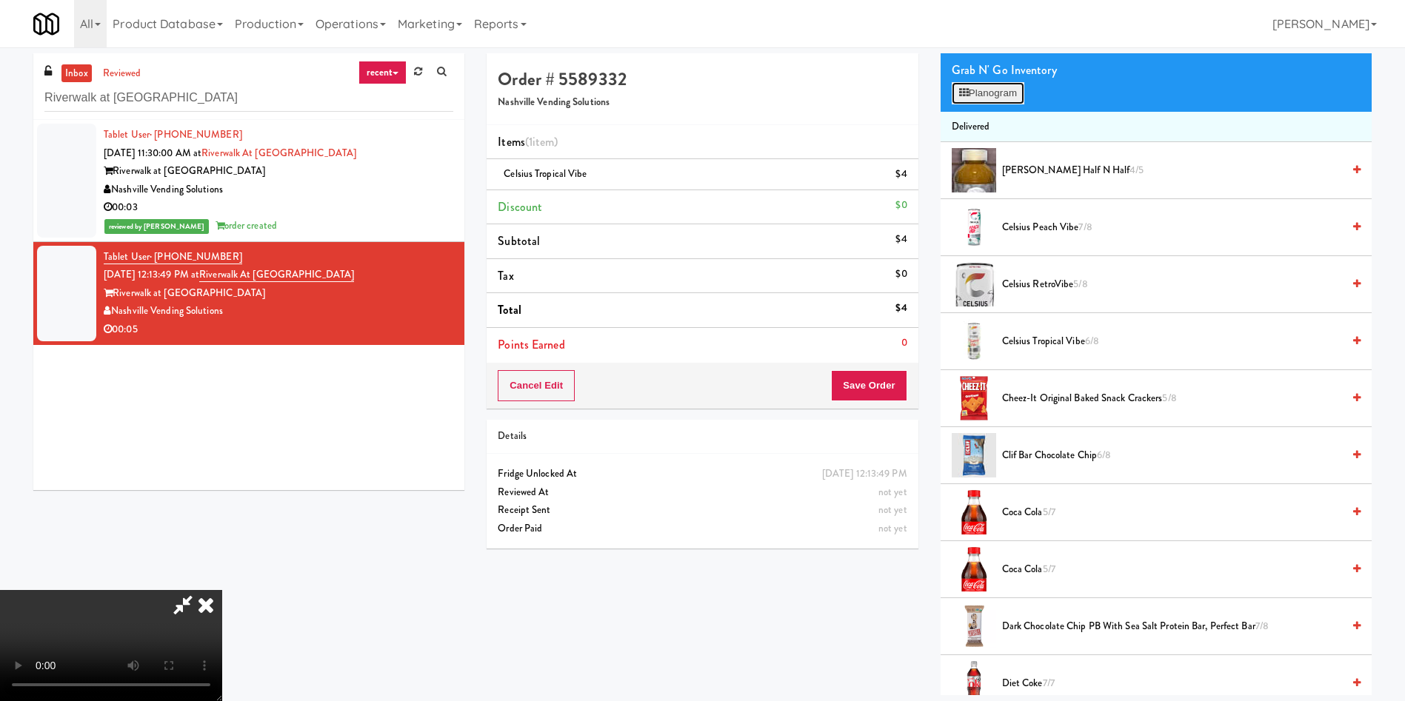
click at [971, 104] on button "Planogram" at bounding box center [987, 93] width 73 height 22
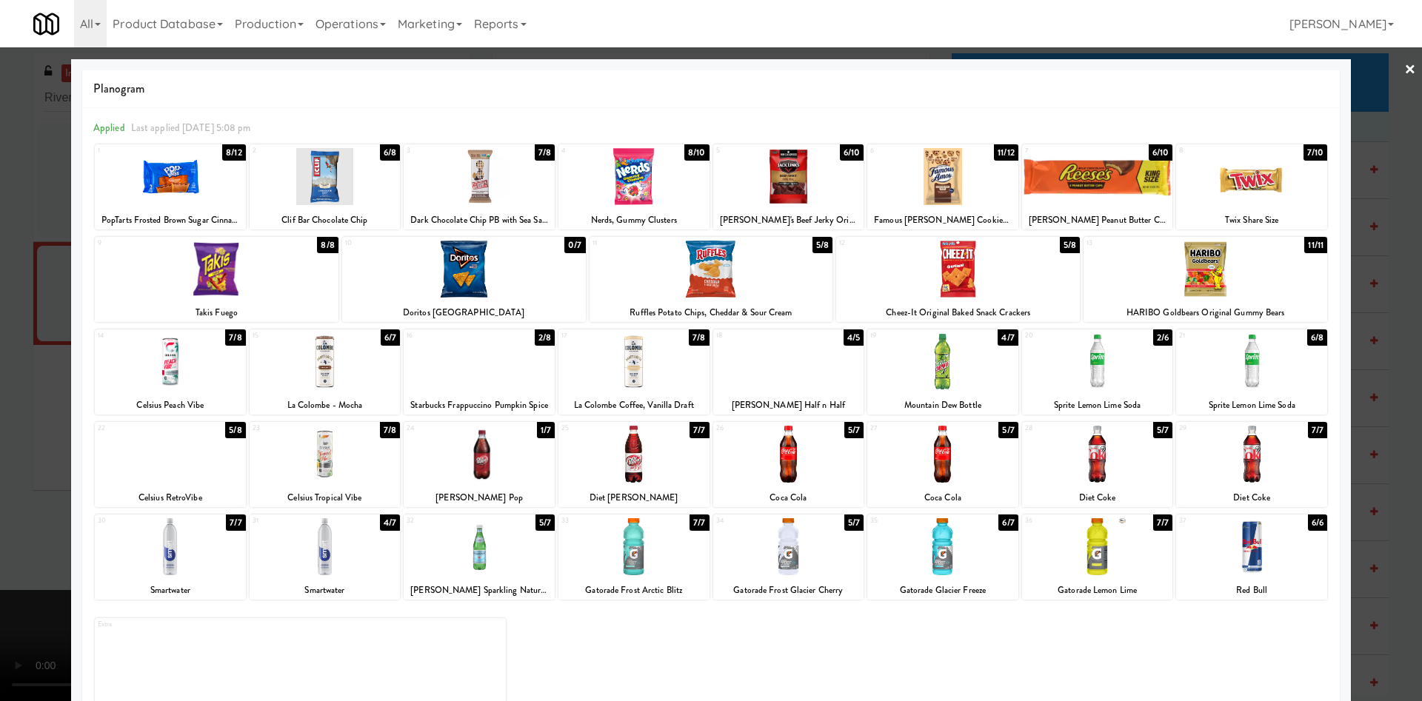
drag, startPoint x: 19, startPoint y: 338, endPoint x: 249, endPoint y: 309, distance: 231.3
click at [19, 337] on div at bounding box center [711, 350] width 1422 height 701
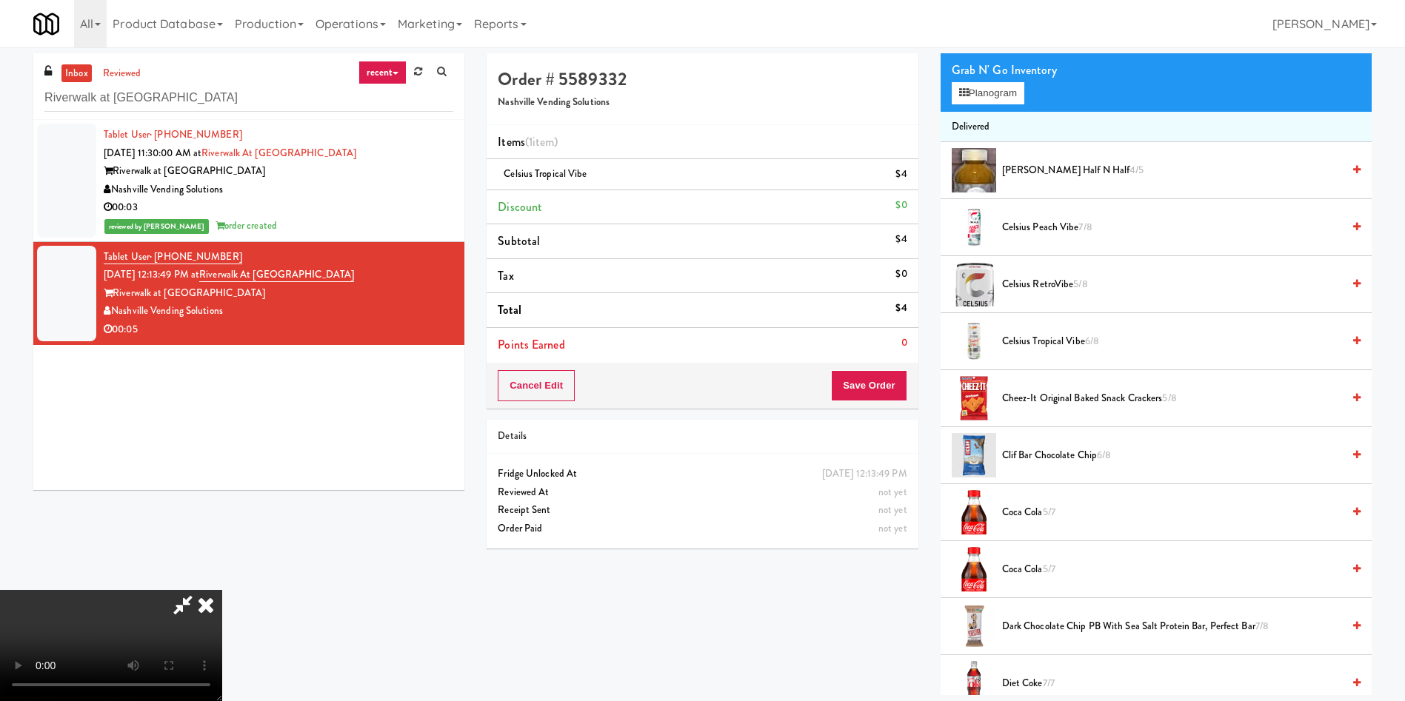
click at [222, 590] on video at bounding box center [111, 645] width 222 height 111
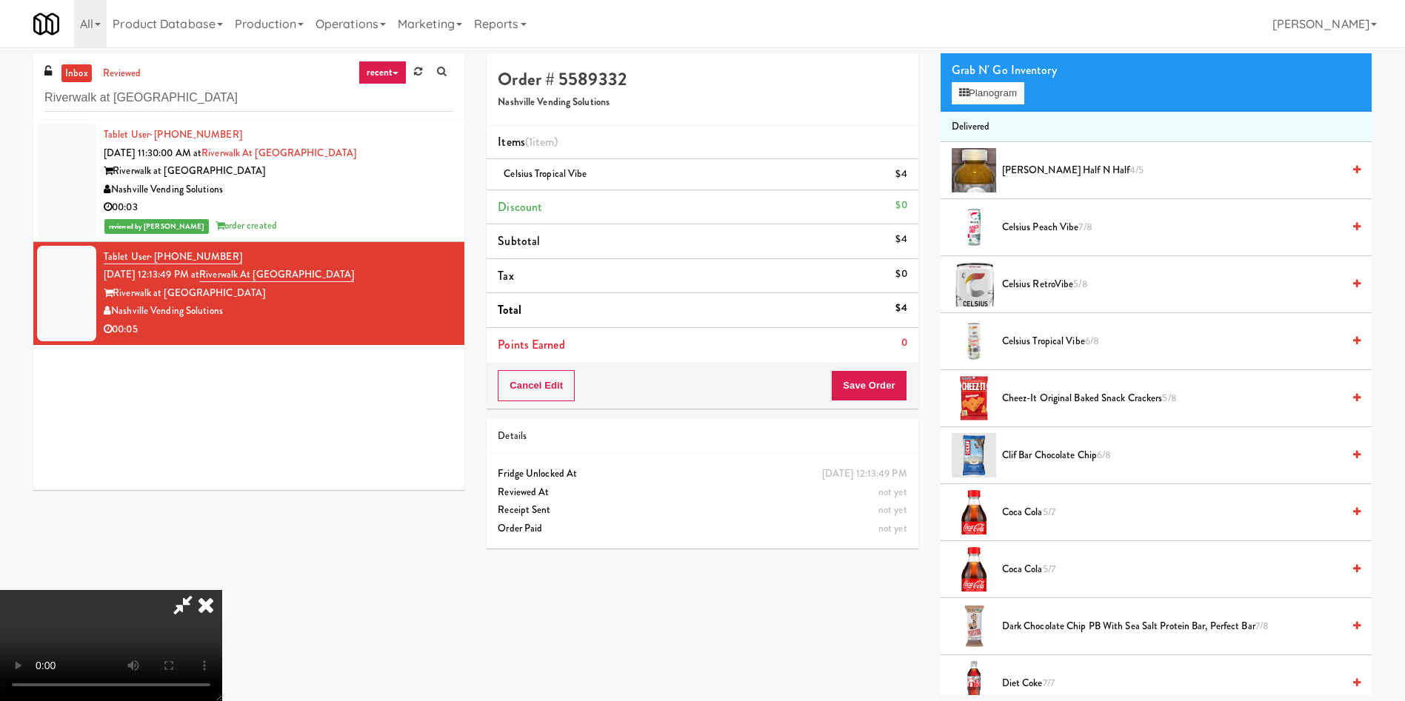
click at [222, 590] on video at bounding box center [111, 645] width 222 height 111
click at [871, 387] on button "Save Order" at bounding box center [869, 385] width 76 height 31
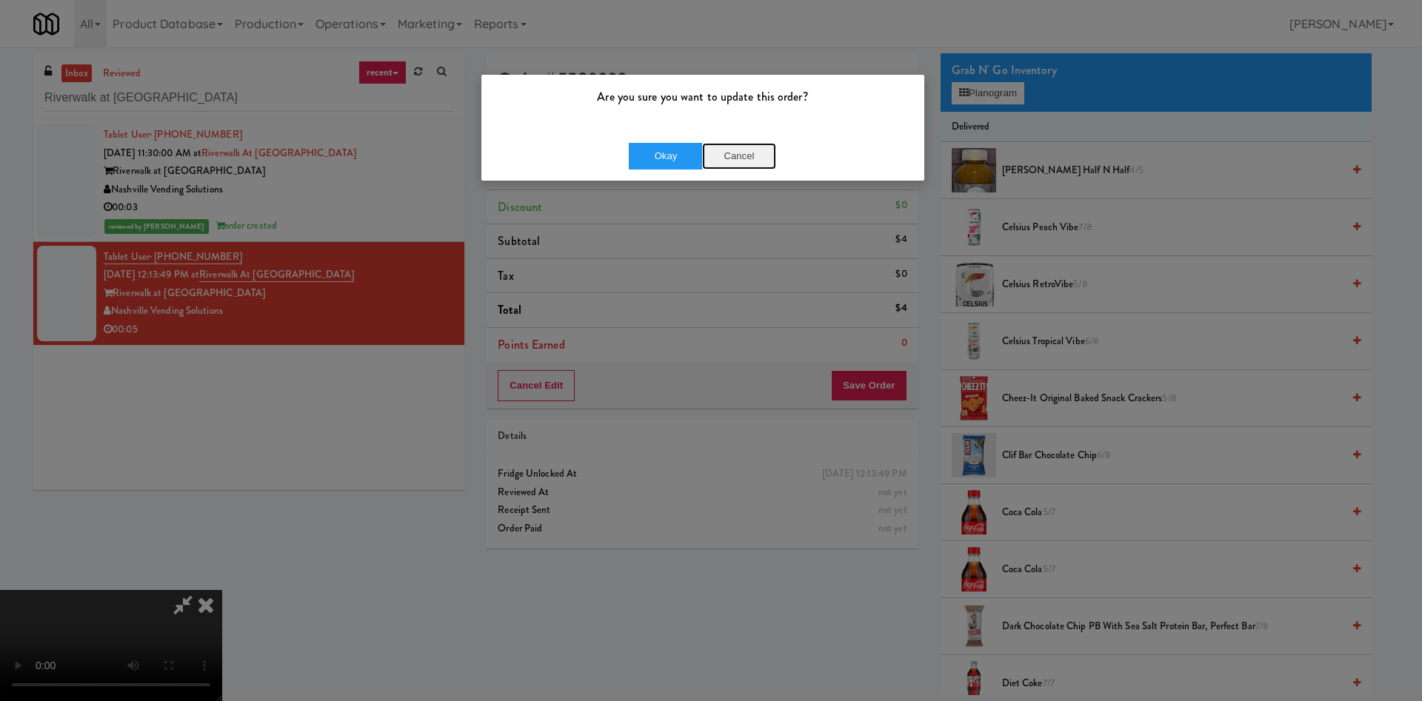
click at [734, 156] on button "Cancel" at bounding box center [739, 156] width 74 height 27
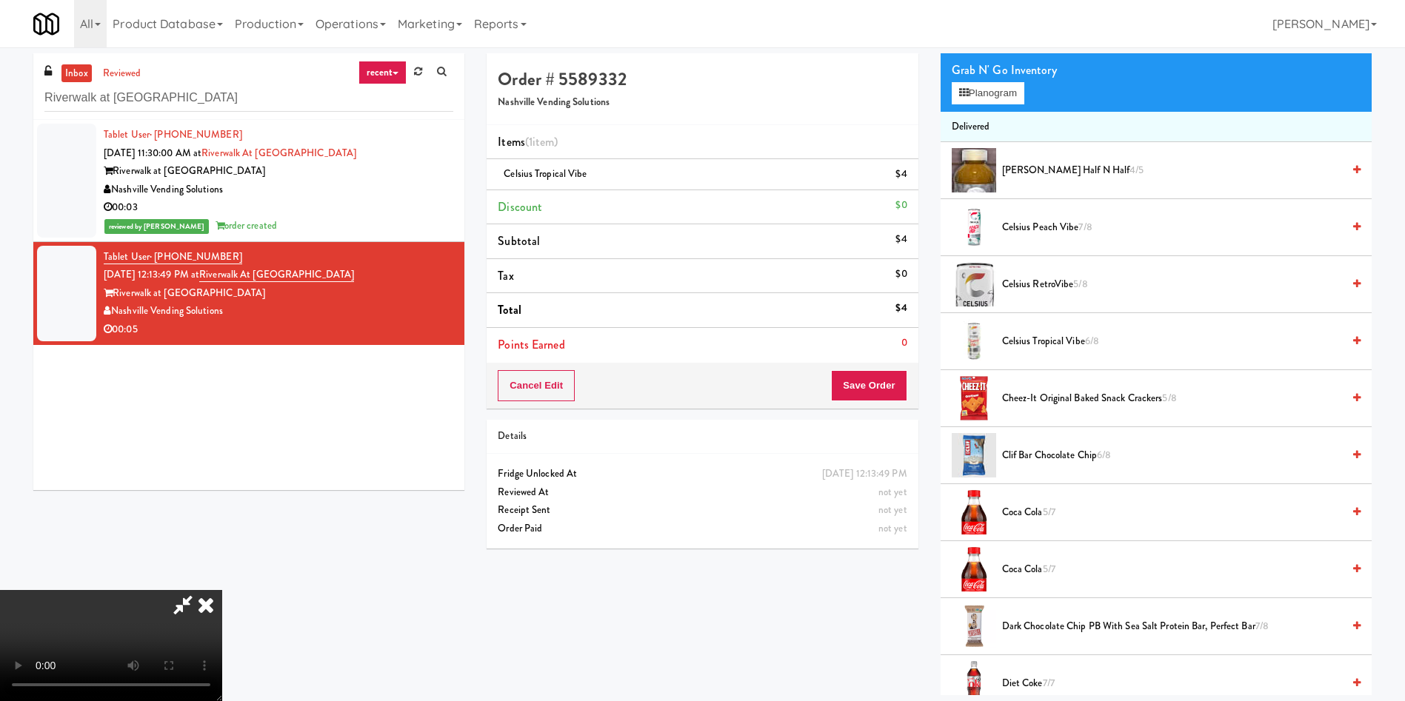
click at [222, 590] on video at bounding box center [111, 645] width 222 height 111
click at [980, 99] on button "Planogram" at bounding box center [987, 93] width 73 height 22
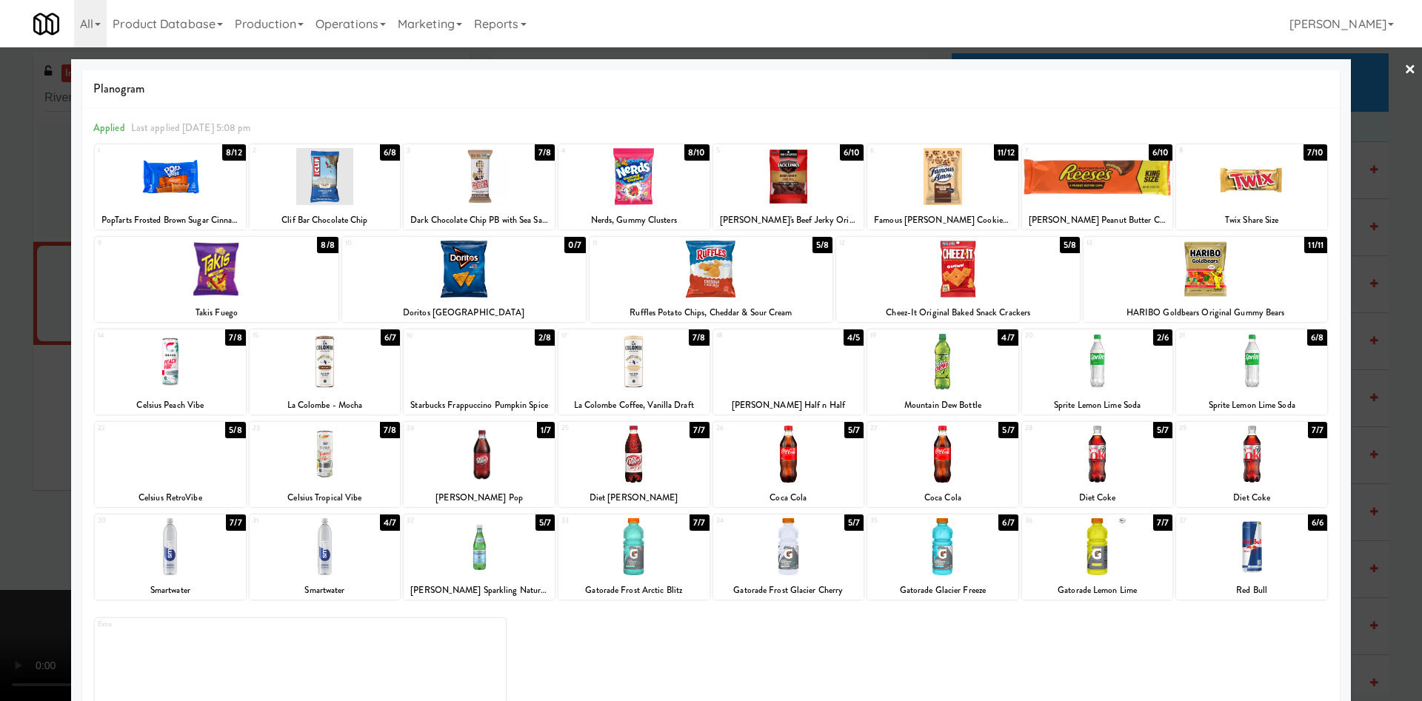
click at [25, 299] on div at bounding box center [711, 350] width 1422 height 701
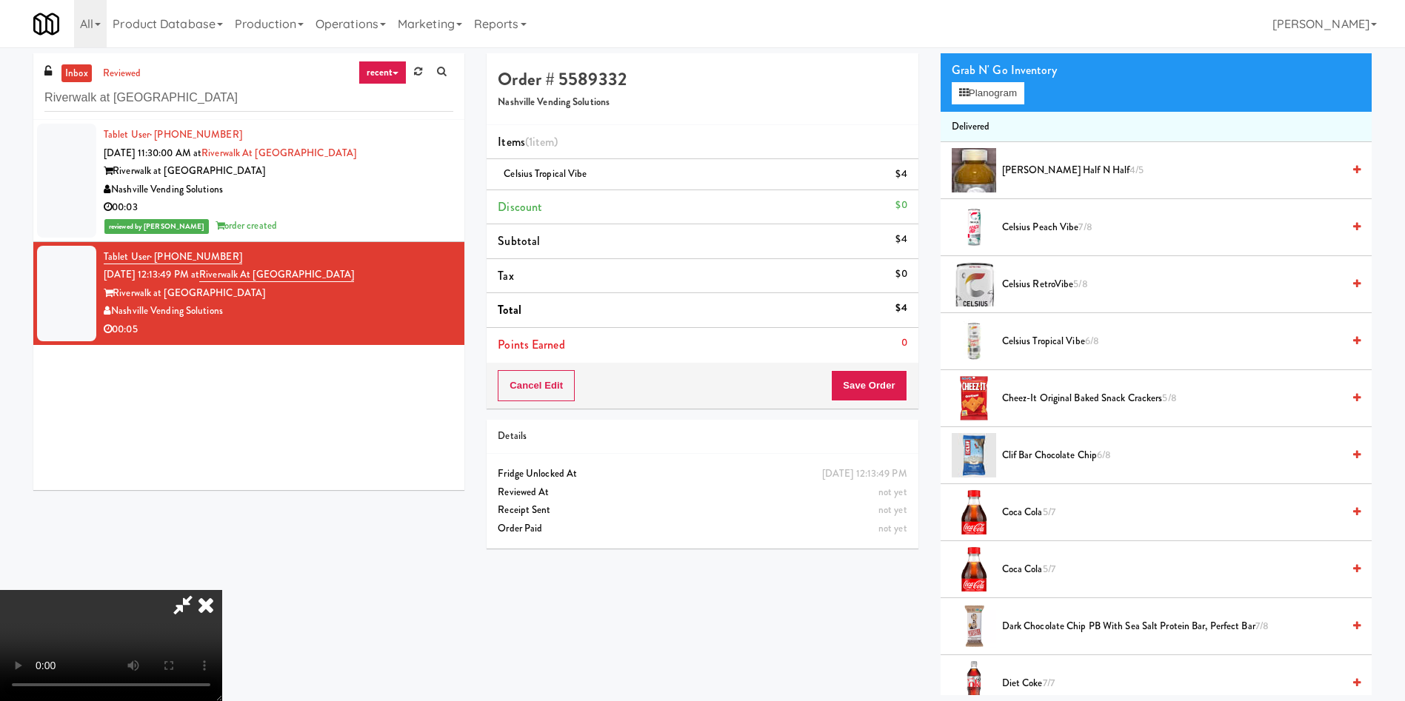
click at [222, 590] on video at bounding box center [111, 645] width 222 height 111
click at [869, 381] on button "Save Order" at bounding box center [869, 385] width 76 height 31
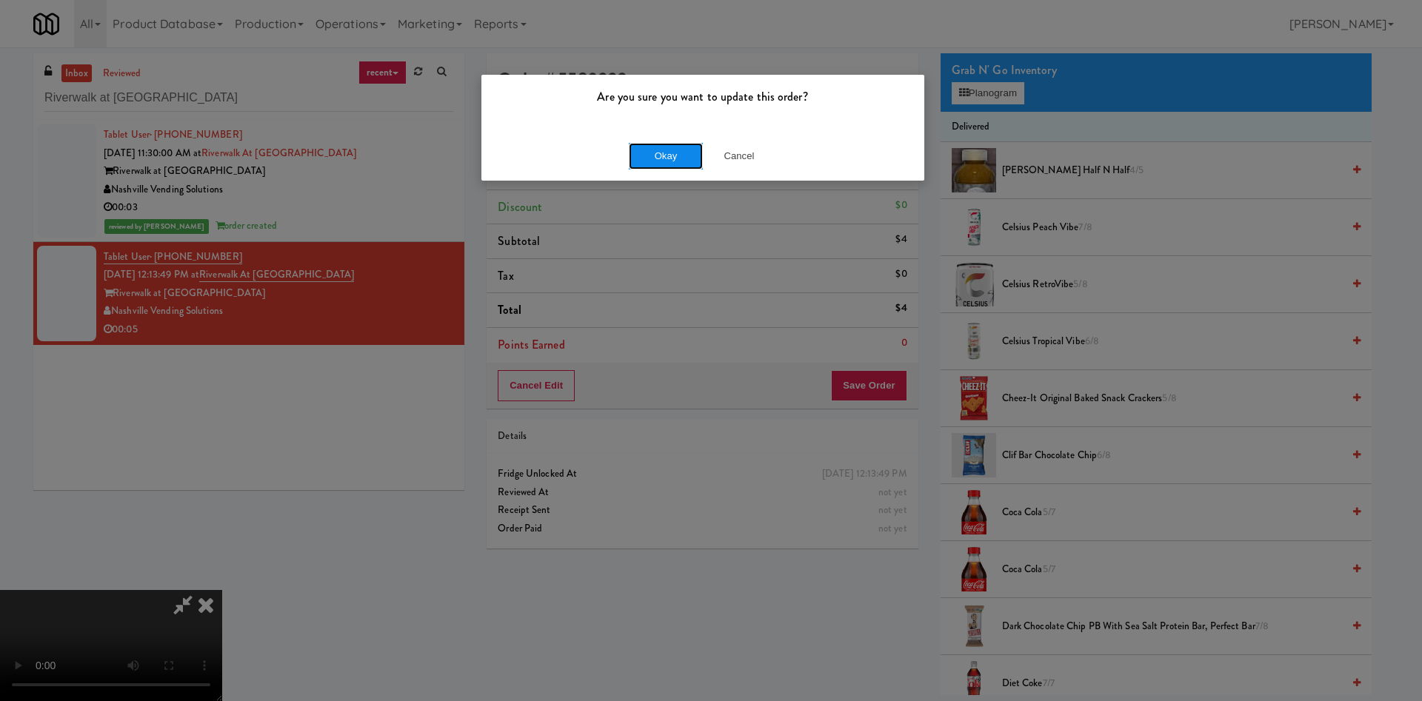
click at [640, 160] on button "Okay" at bounding box center [666, 156] width 74 height 27
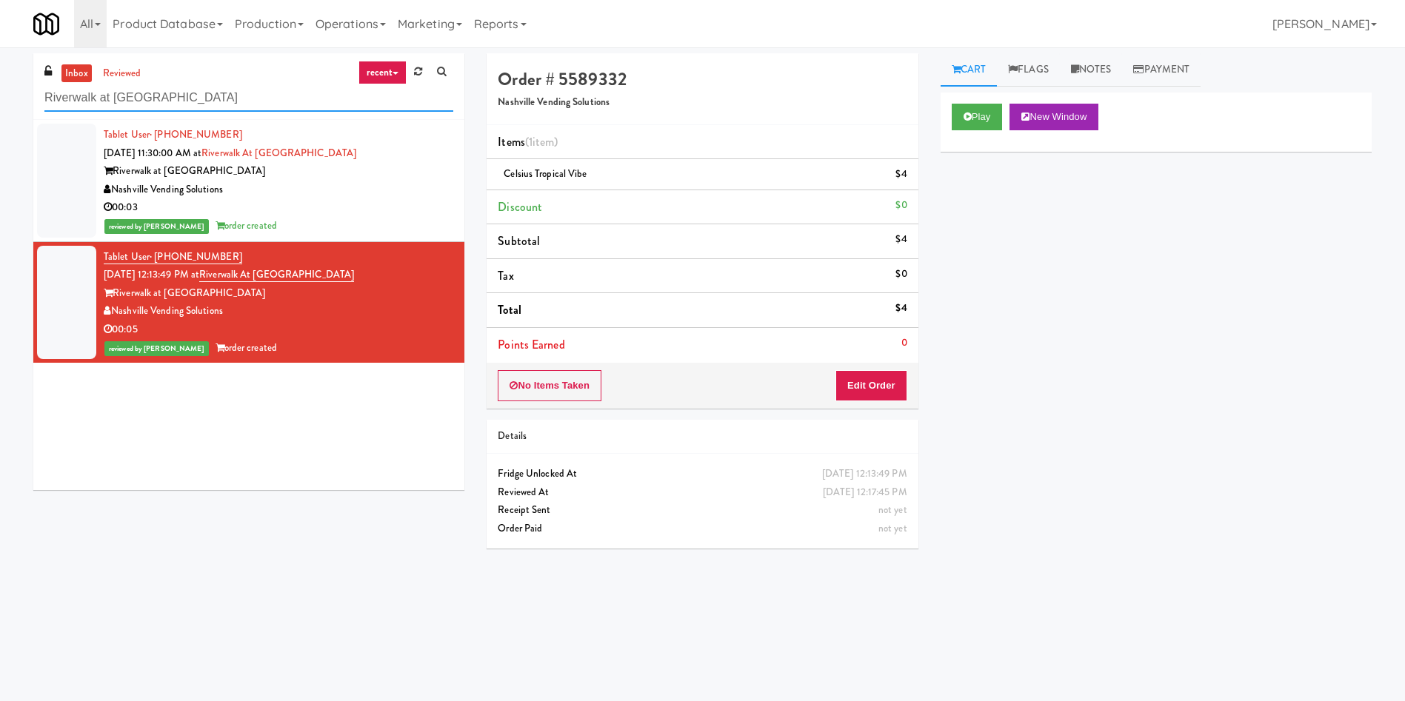
drag, startPoint x: 301, startPoint y: 101, endPoint x: 0, endPoint y: 101, distance: 300.6
click at [0, 101] on div "inbox reviewed recent all unclear take inventory issue suspicious failed recent…" at bounding box center [702, 350] width 1405 height 595
paste input "ONNI Cooler"
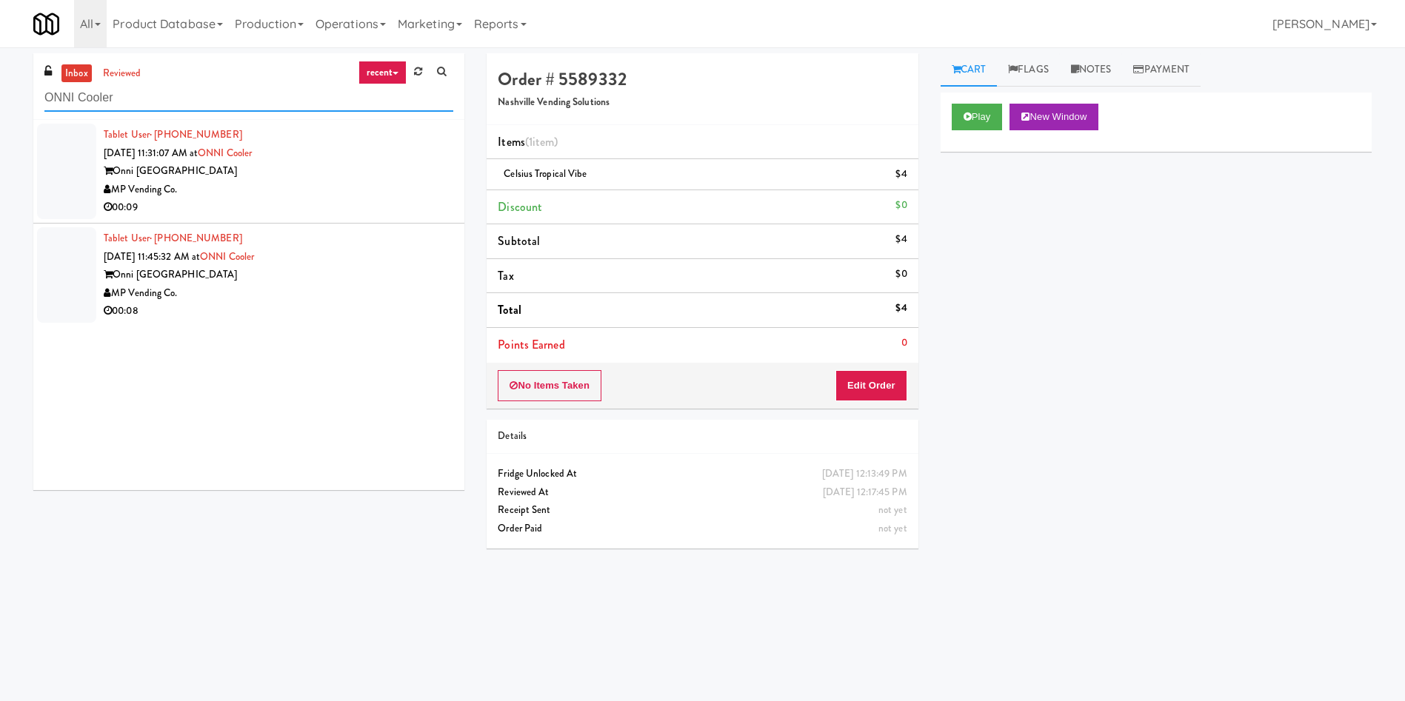
type input "ONNI Cooler"
click at [73, 153] on div at bounding box center [66, 172] width 59 height 96
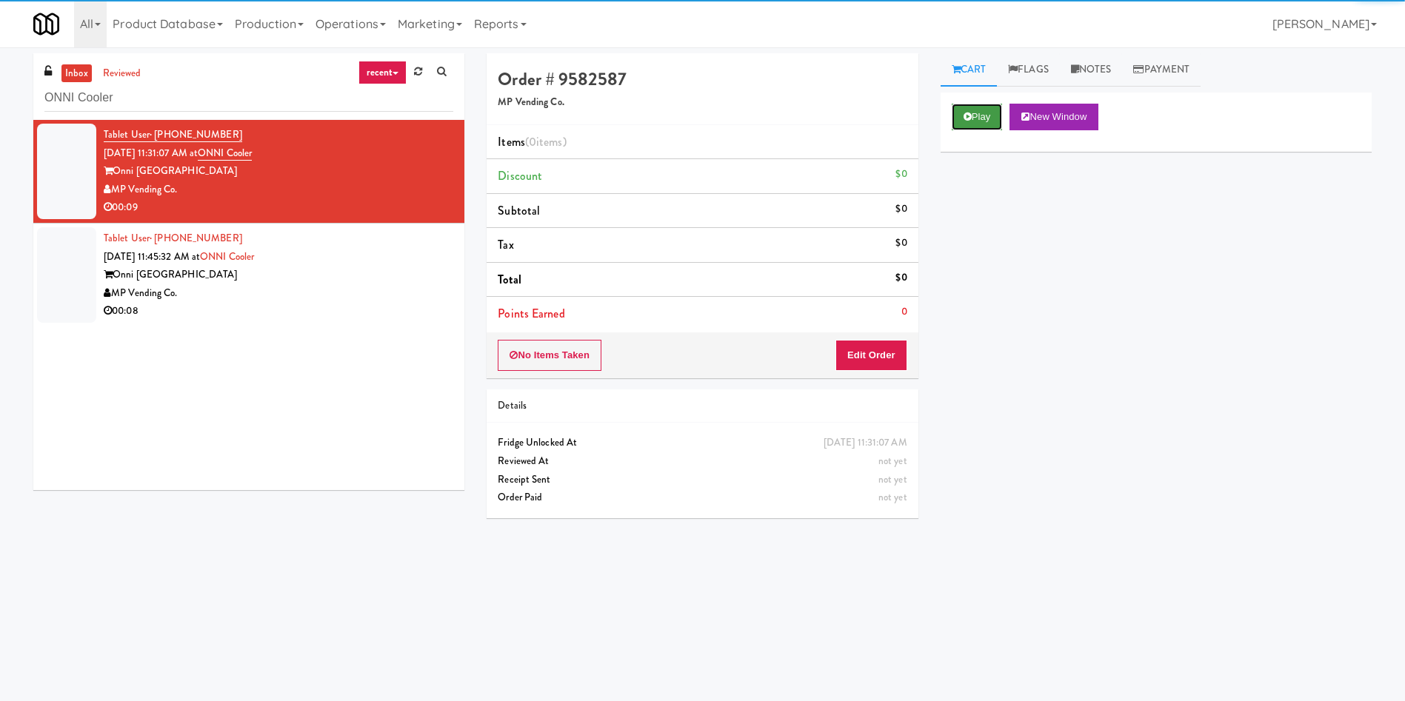
click at [970, 109] on button "Play" at bounding box center [976, 117] width 51 height 27
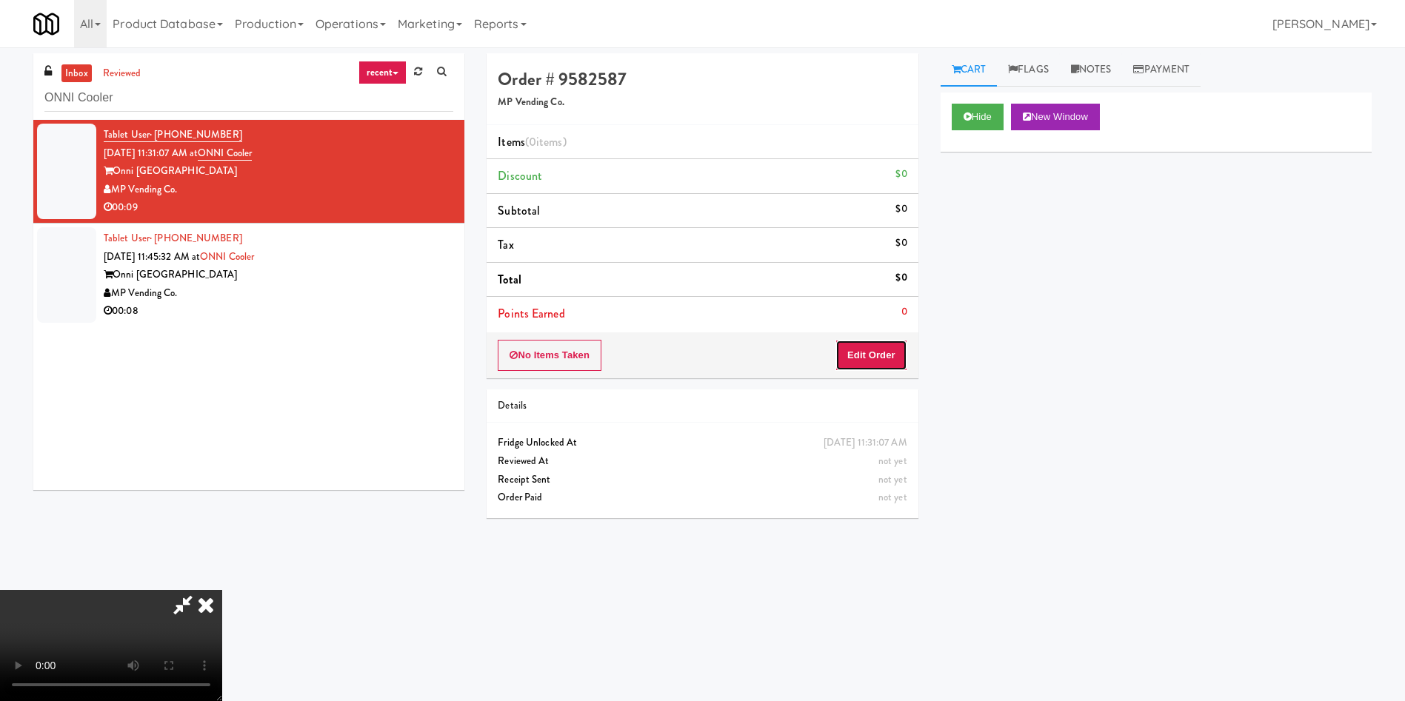
click at [870, 361] on button "Edit Order" at bounding box center [871, 355] width 72 height 31
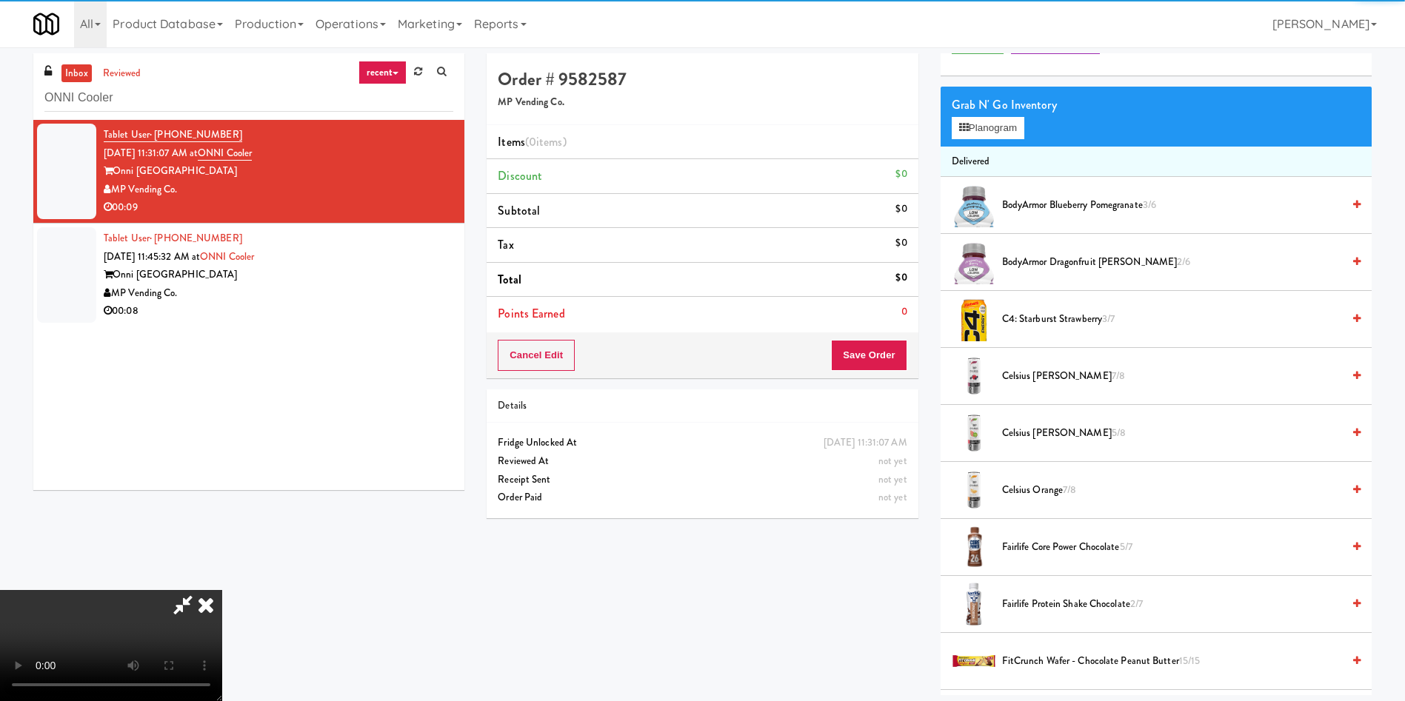
scroll to position [111, 0]
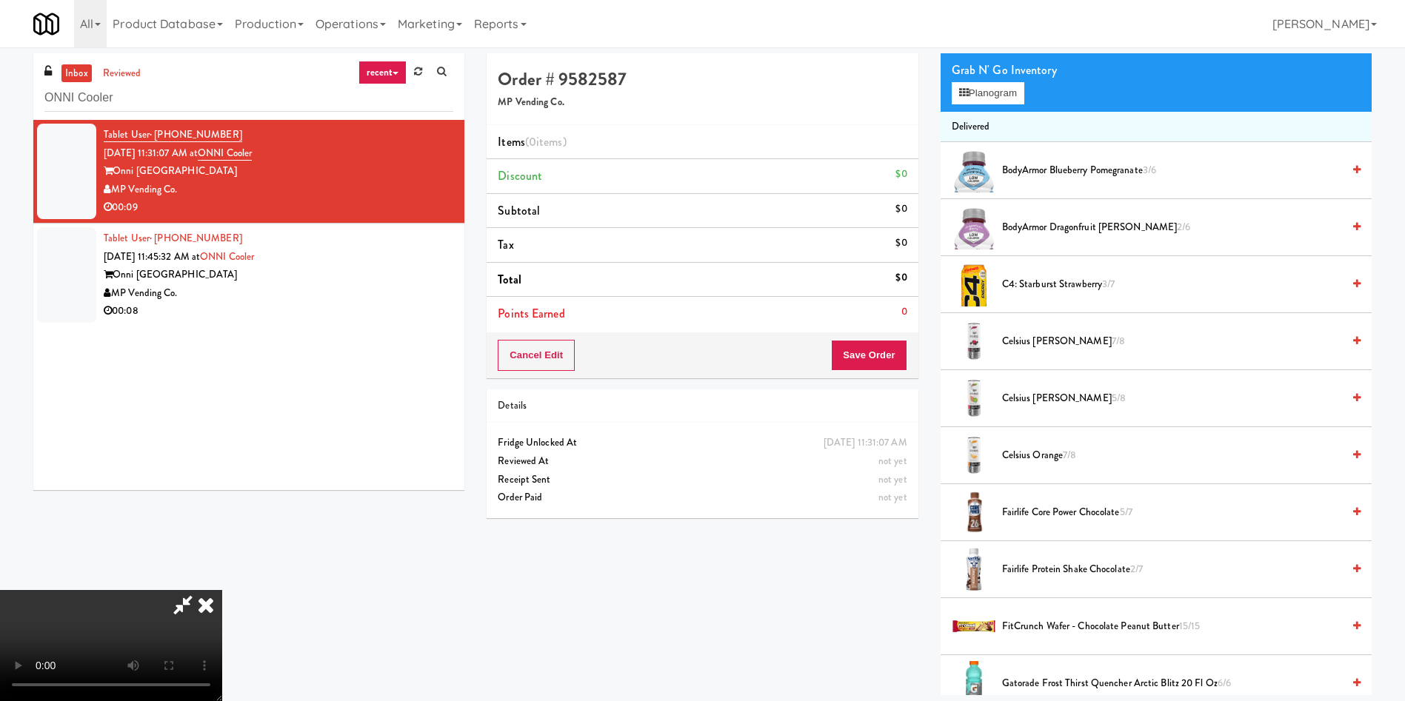
click at [222, 590] on video at bounding box center [111, 645] width 222 height 111
drag, startPoint x: 697, startPoint y: 97, endPoint x: 1197, endPoint y: 164, distance: 503.6
click at [700, 97] on h5 "MP Vending Co." at bounding box center [702, 102] width 409 height 11
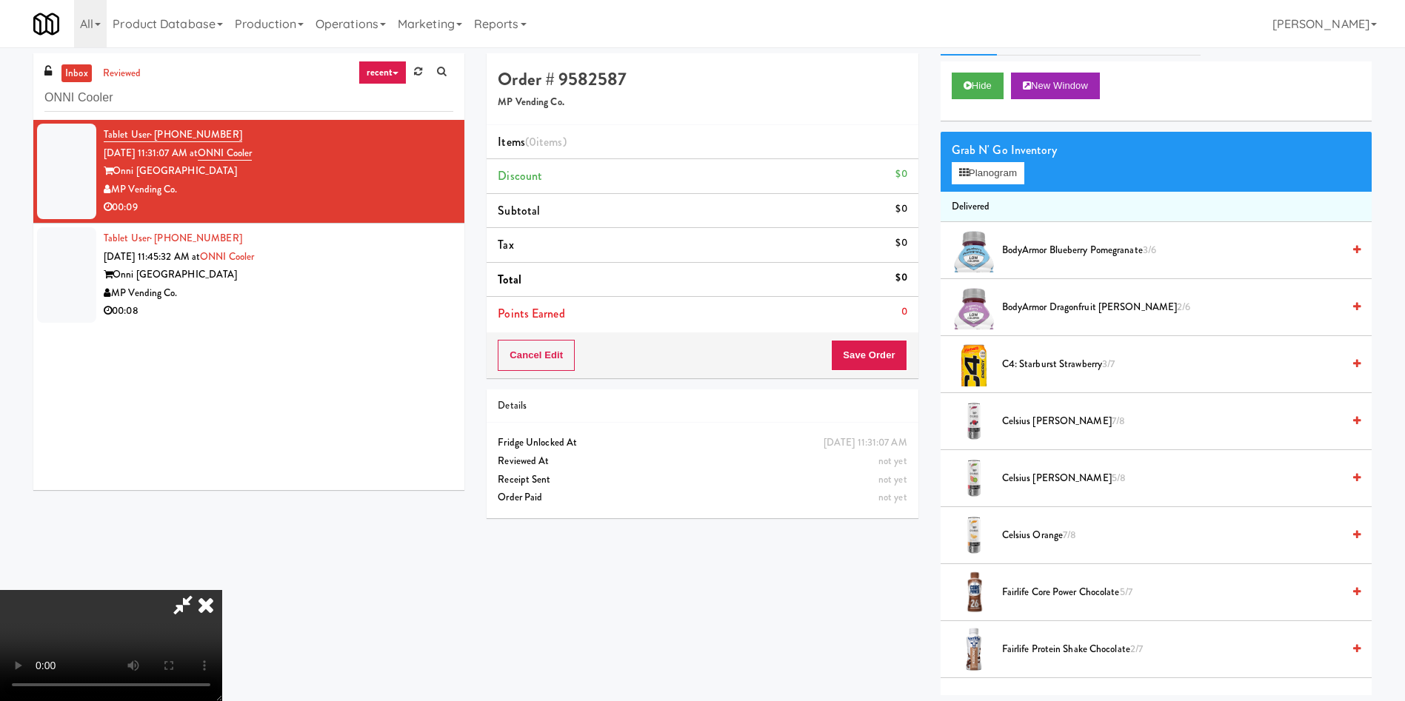
scroll to position [0, 0]
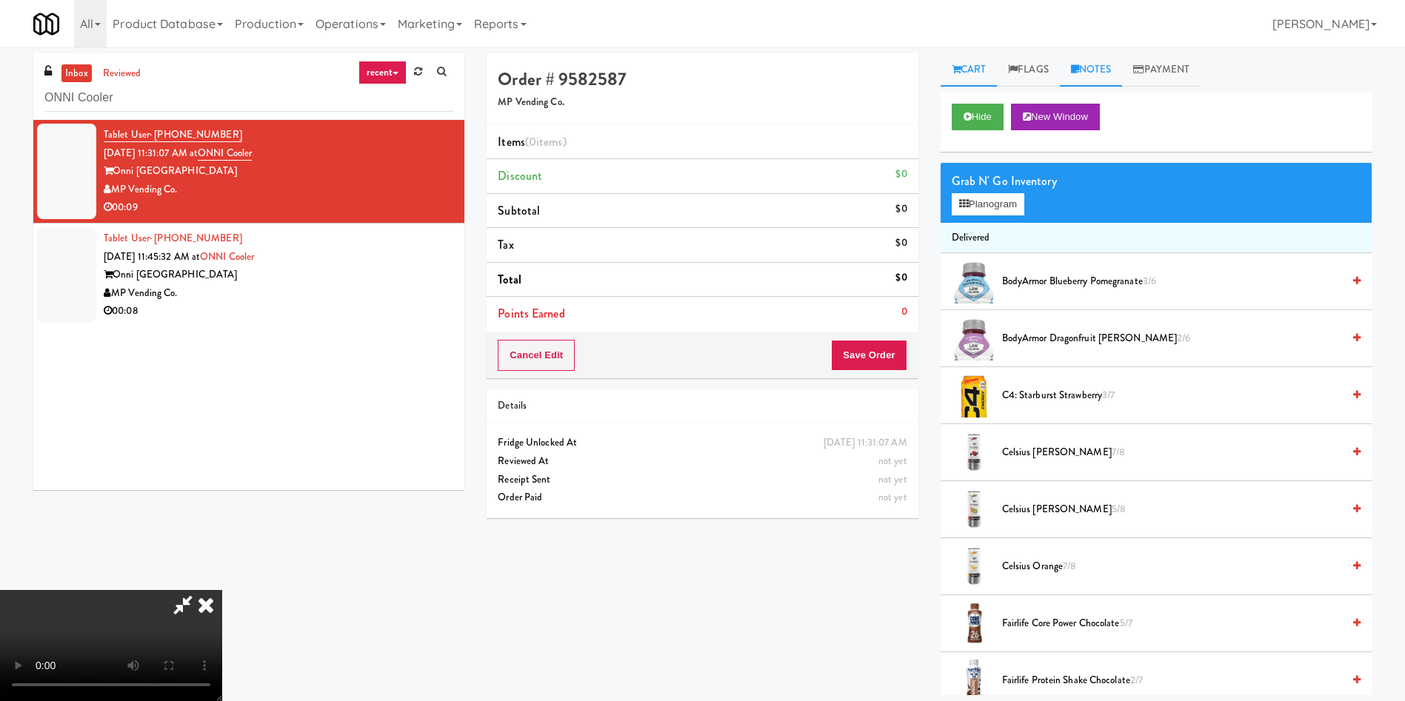
click at [1107, 70] on link "Notes" at bounding box center [1091, 69] width 63 height 33
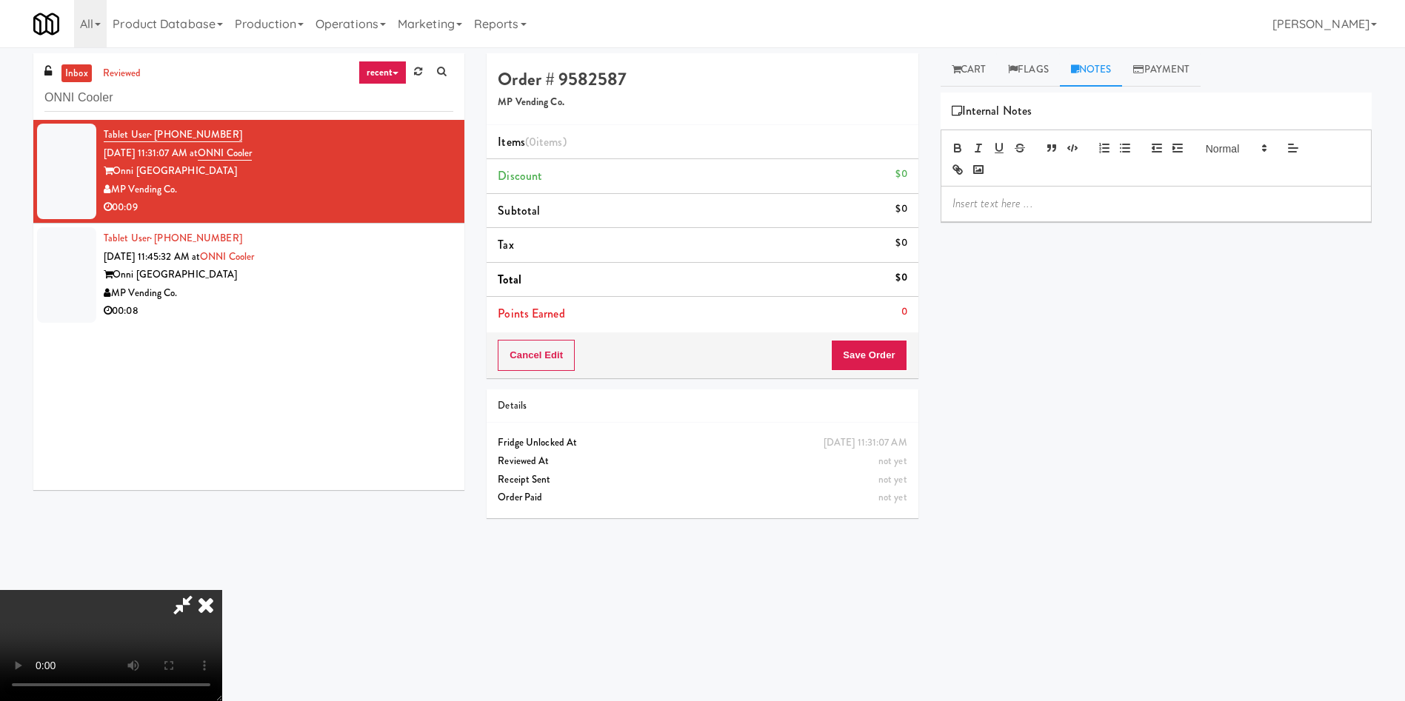
click at [1100, 204] on p at bounding box center [1155, 203] width 407 height 16
click at [981, 64] on link "Cart" at bounding box center [968, 69] width 57 height 33
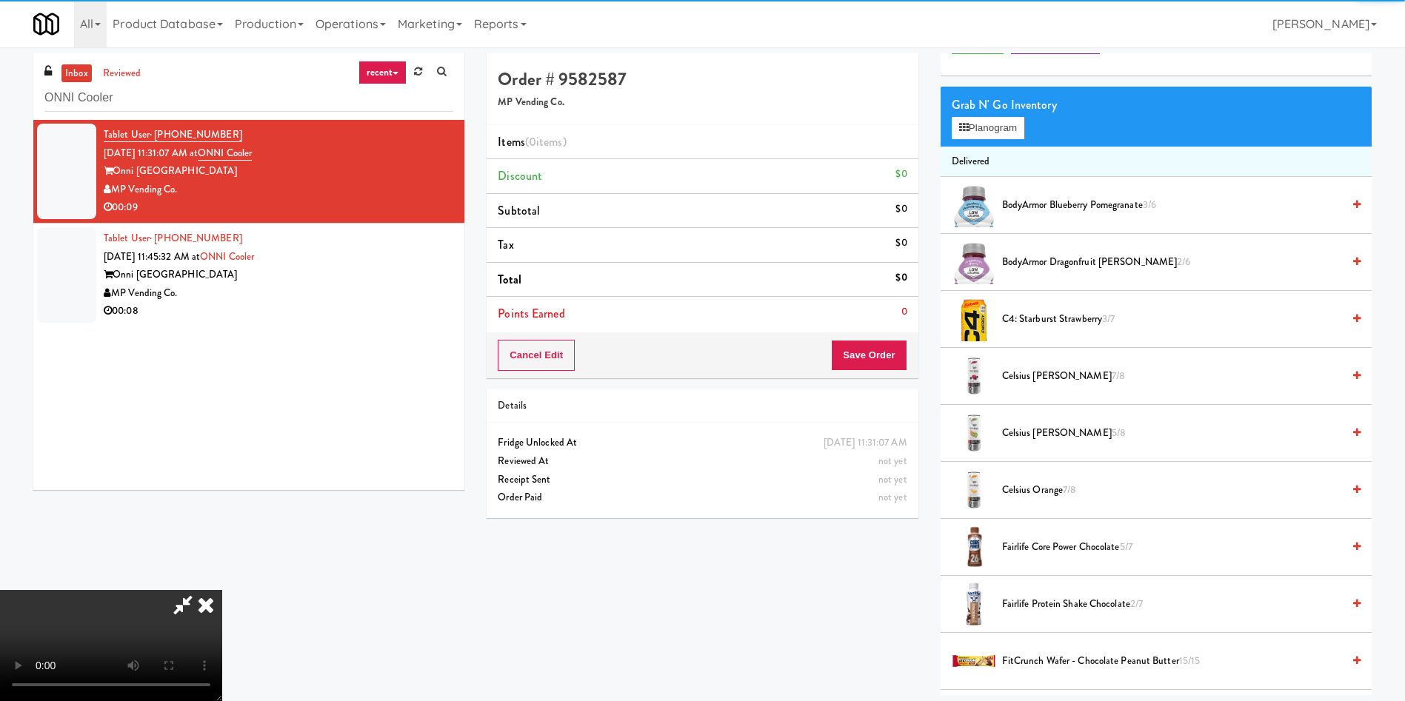
scroll to position [111, 0]
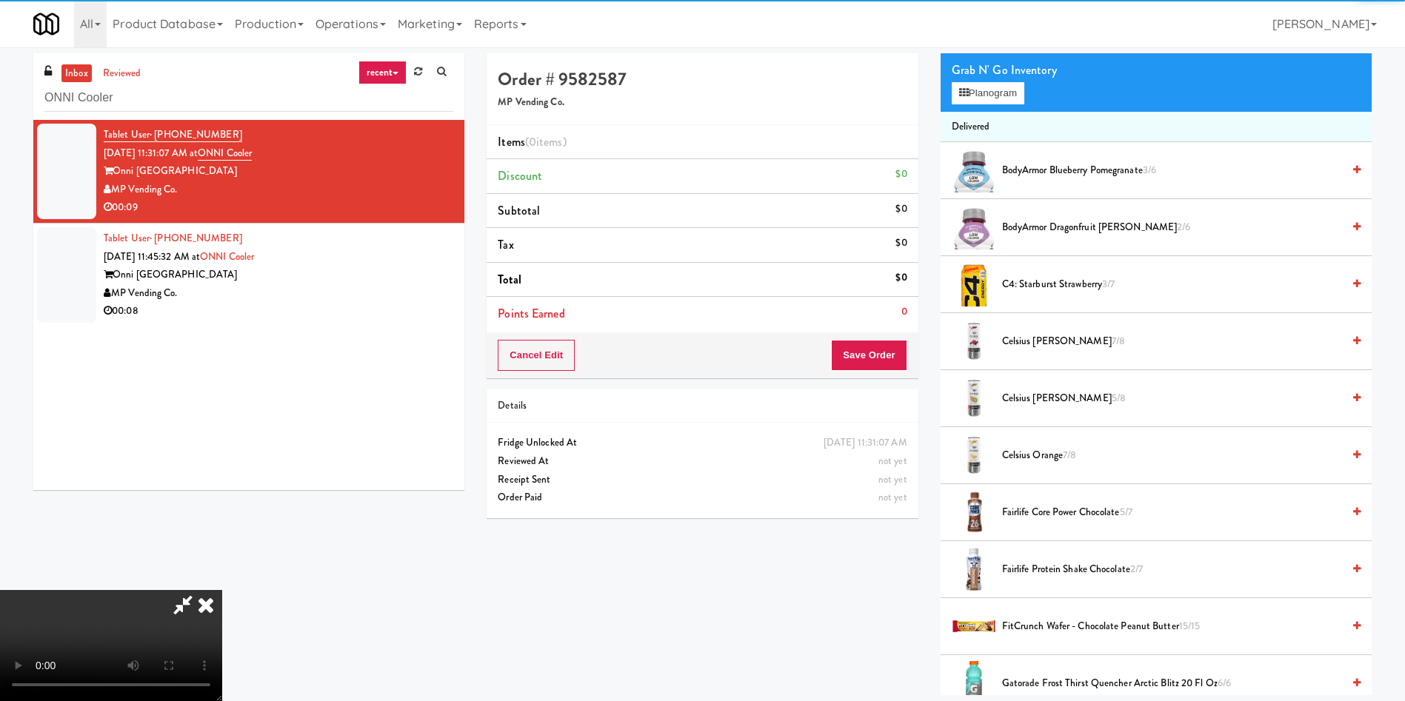
click at [222, 590] on video at bounding box center [111, 645] width 222 height 111
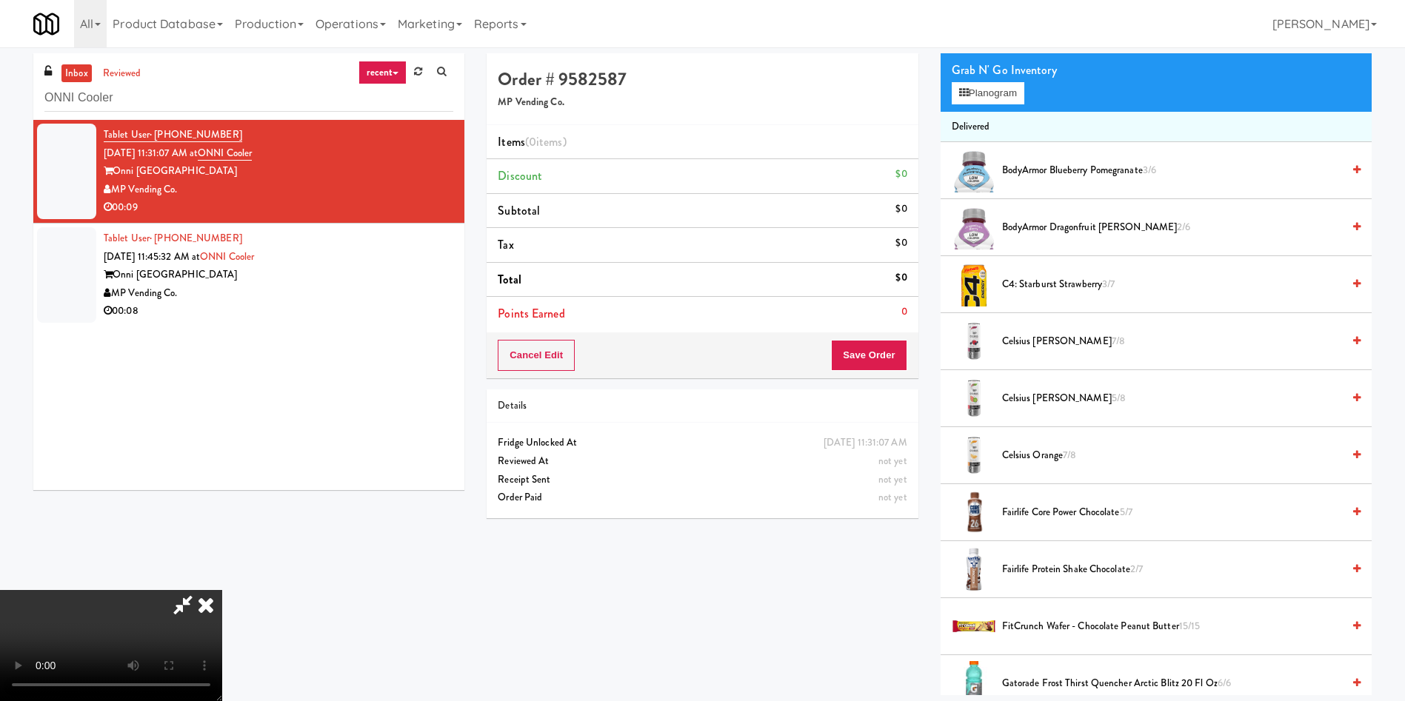
click at [222, 590] on video at bounding box center [111, 645] width 222 height 111
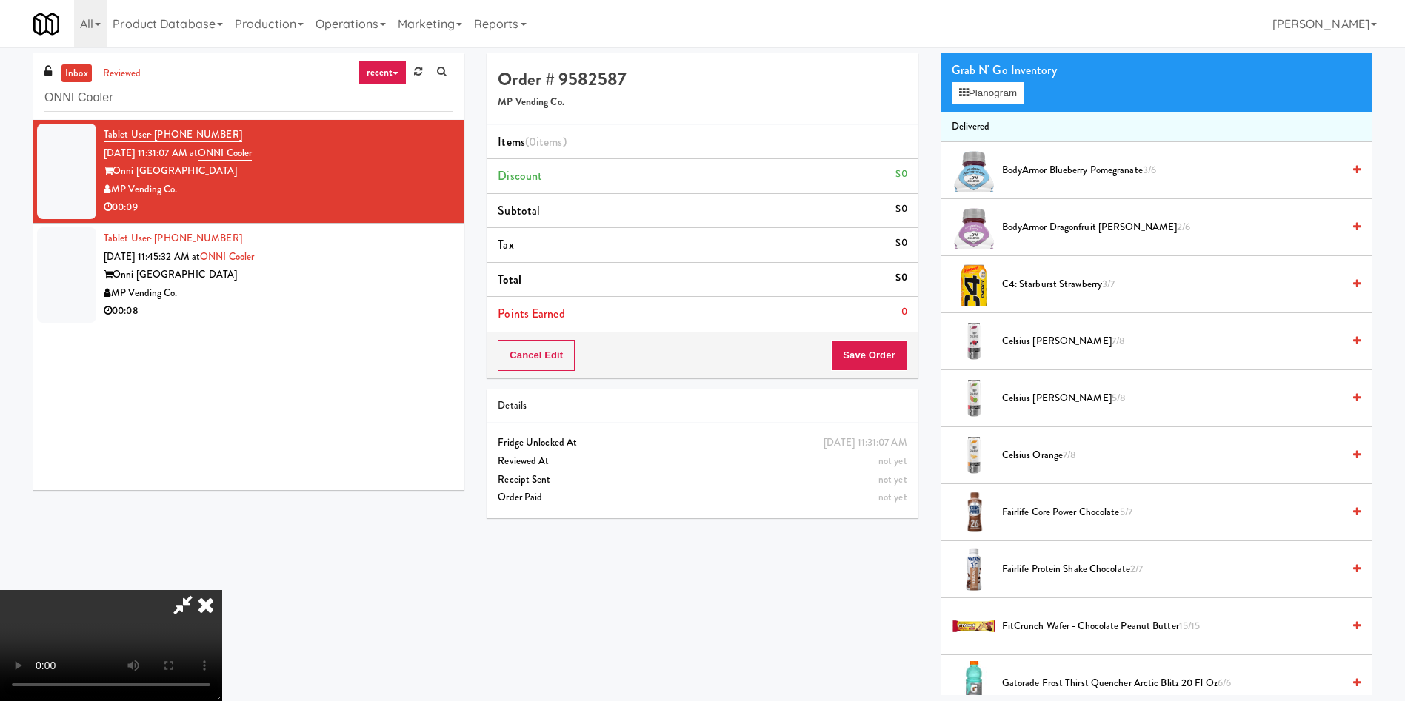
drag, startPoint x: 723, startPoint y: 372, endPoint x: 740, endPoint y: 372, distance: 16.3
click at [222, 590] on video at bounding box center [111, 645] width 222 height 111
click at [956, 87] on button "Planogram" at bounding box center [987, 93] width 73 height 22
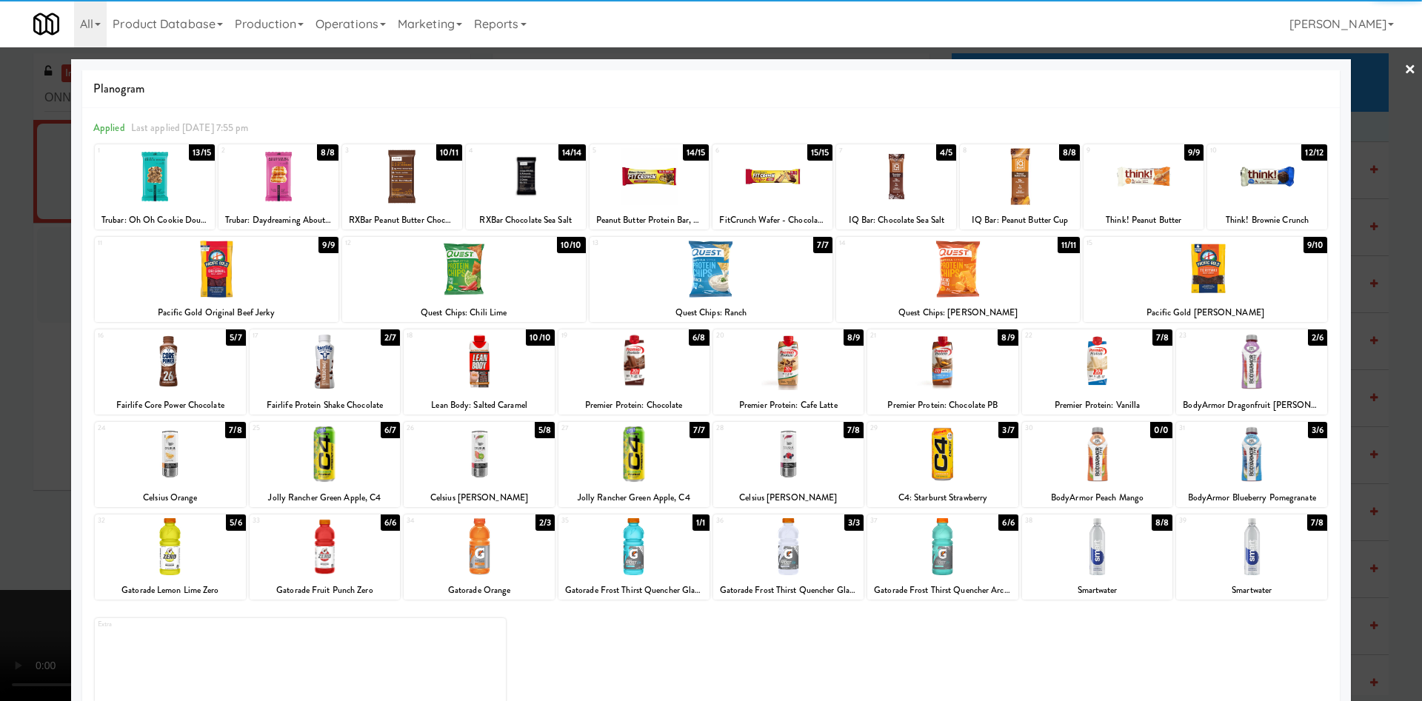
click at [1237, 562] on div at bounding box center [1251, 546] width 151 height 57
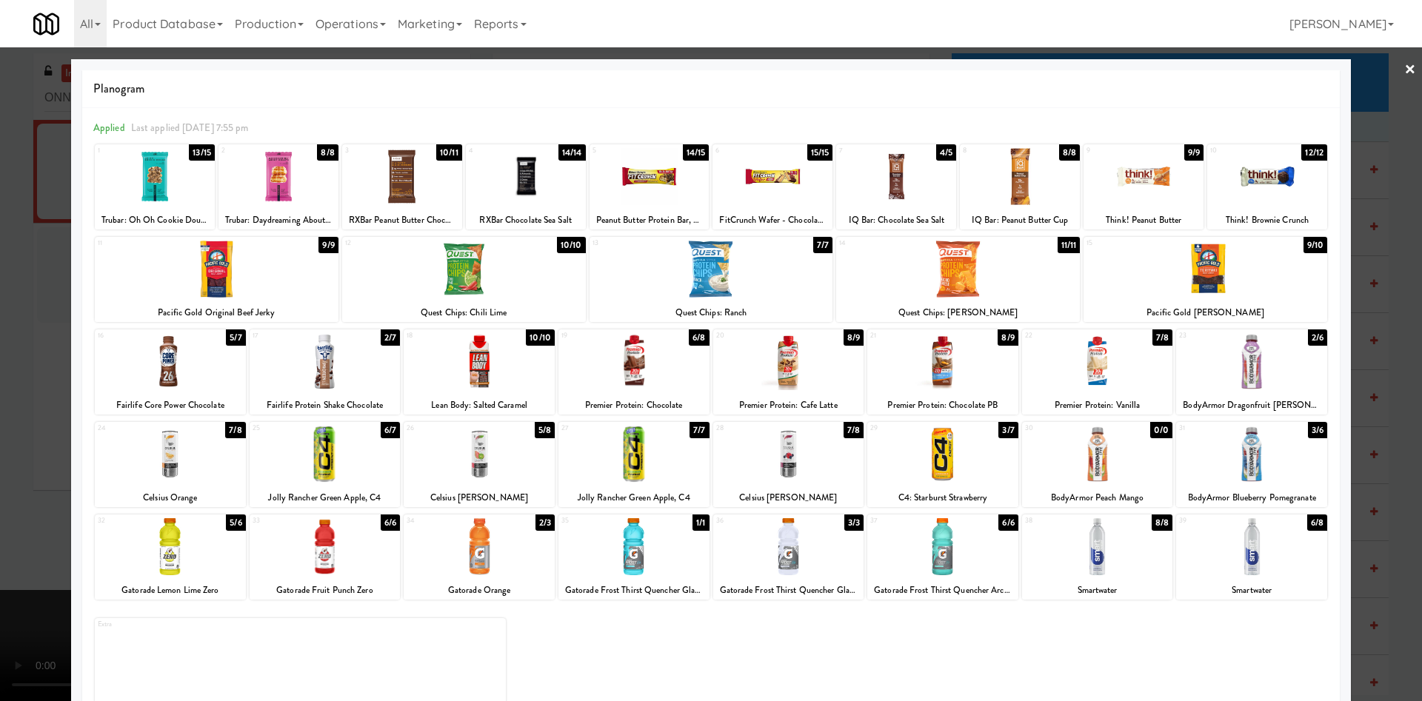
click at [21, 252] on div at bounding box center [711, 350] width 1422 height 701
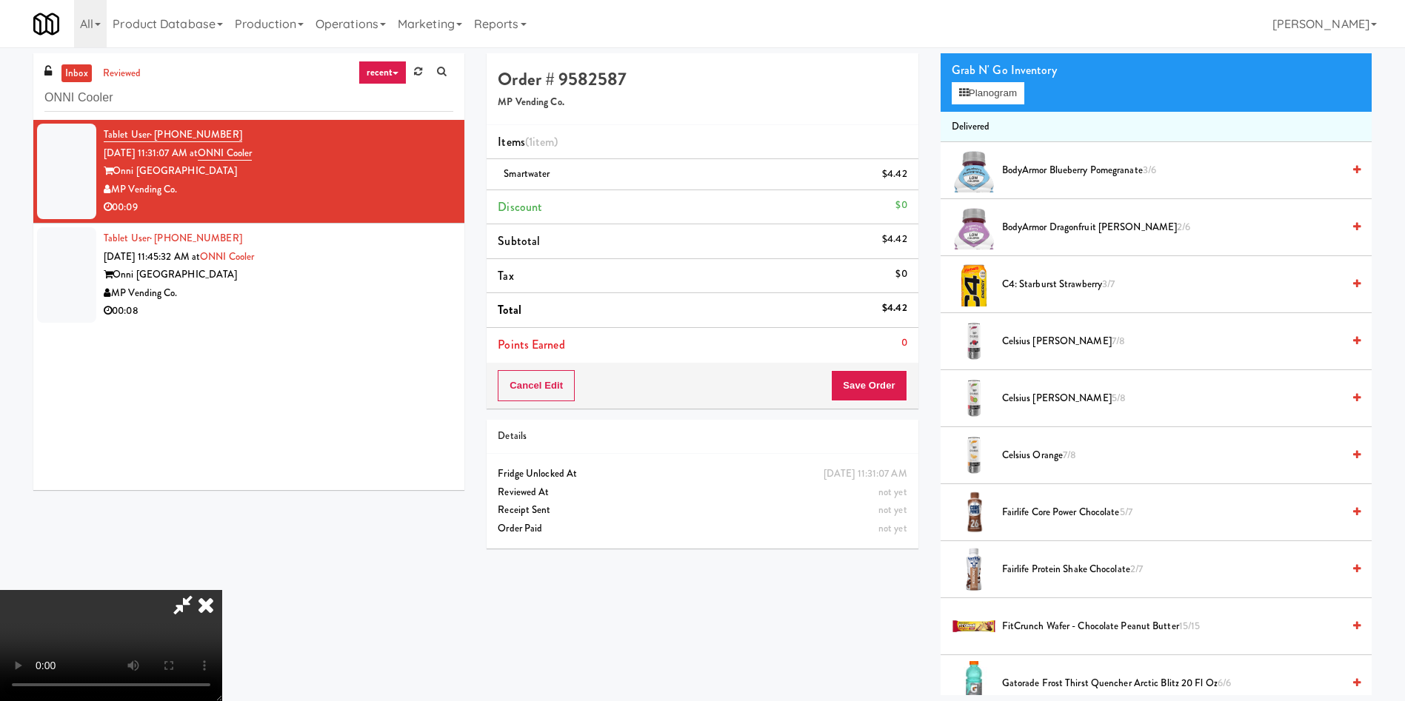
click at [222, 590] on video at bounding box center [111, 645] width 222 height 111
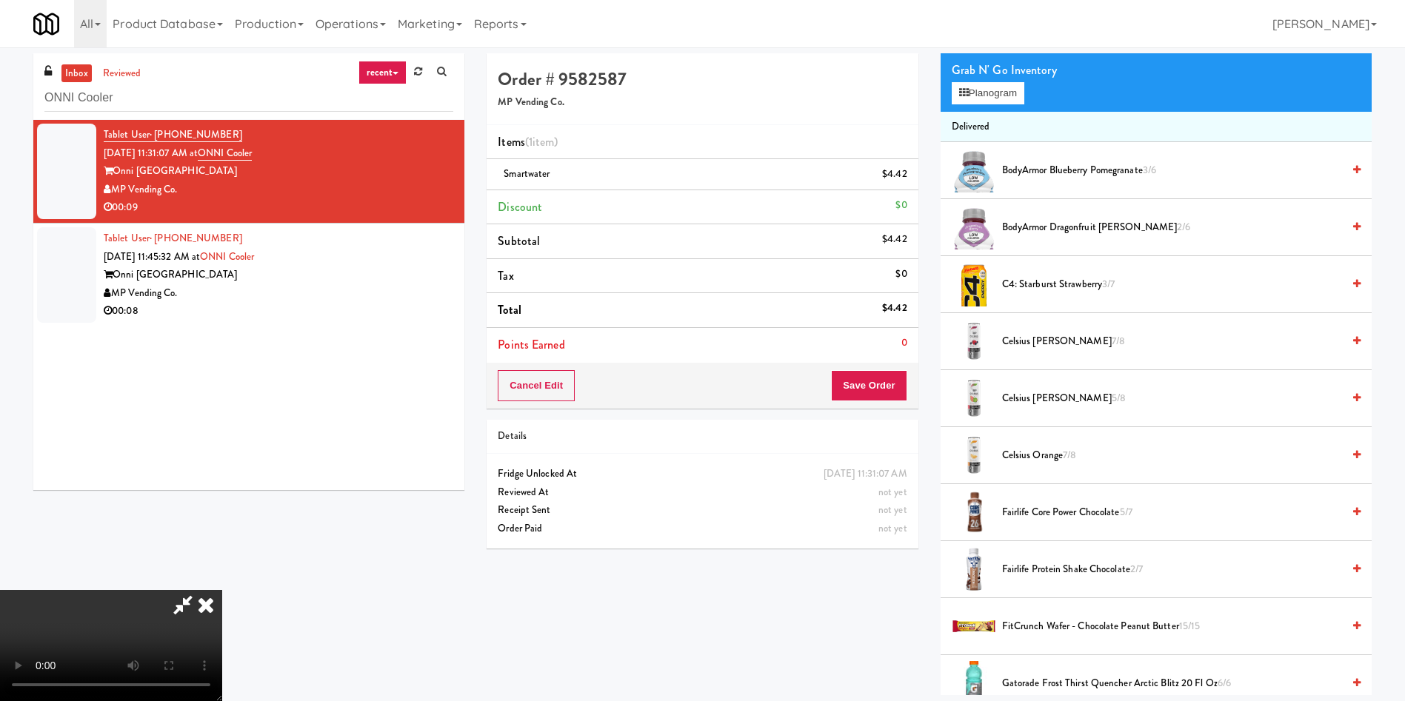
click at [222, 590] on video at bounding box center [111, 645] width 222 height 111
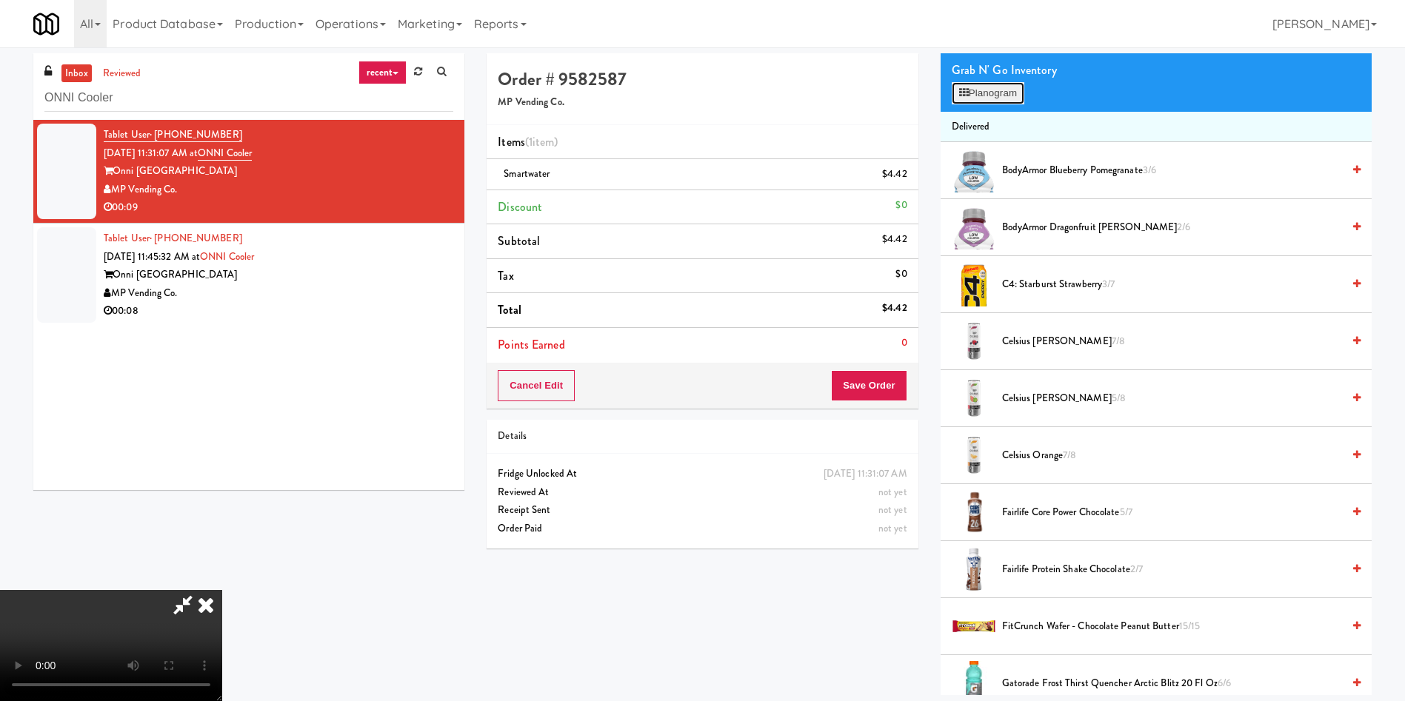
click at [1005, 91] on button "Planogram" at bounding box center [987, 93] width 73 height 22
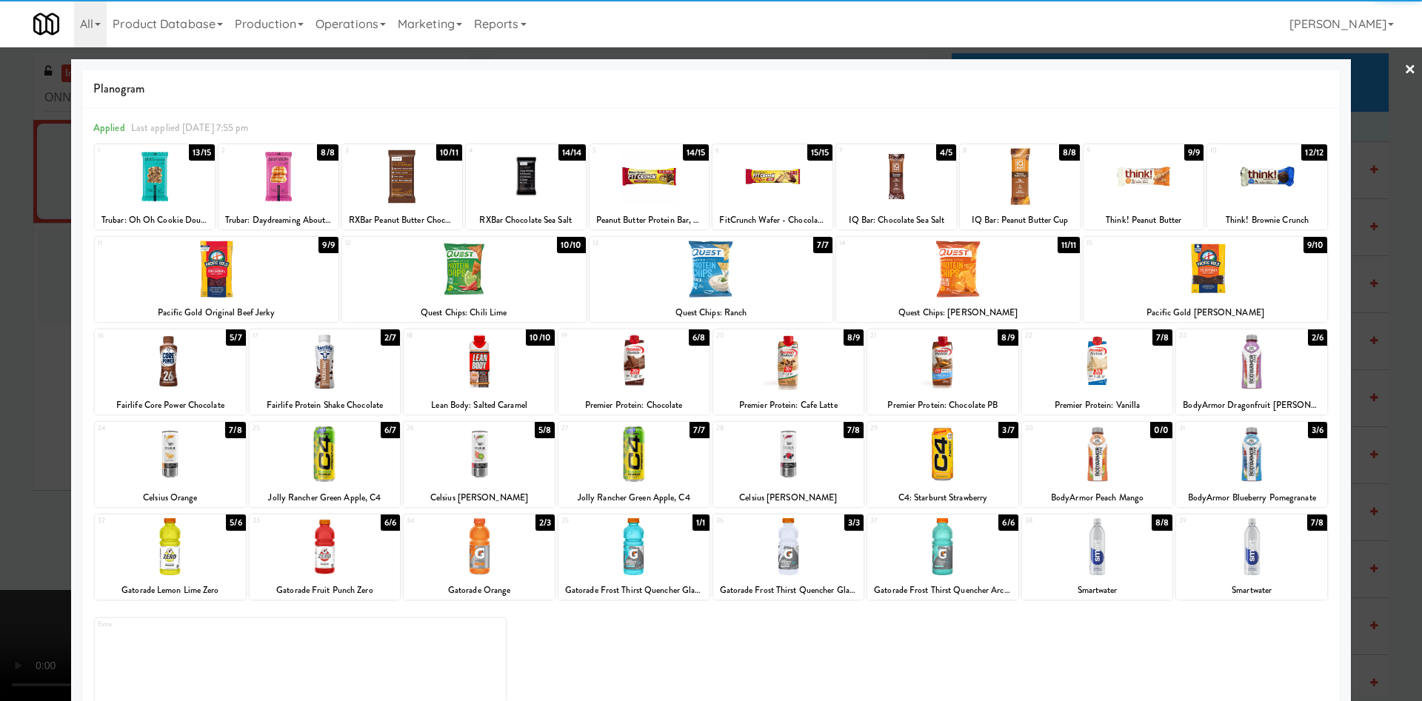
click at [314, 171] on div at bounding box center [278, 176] width 120 height 57
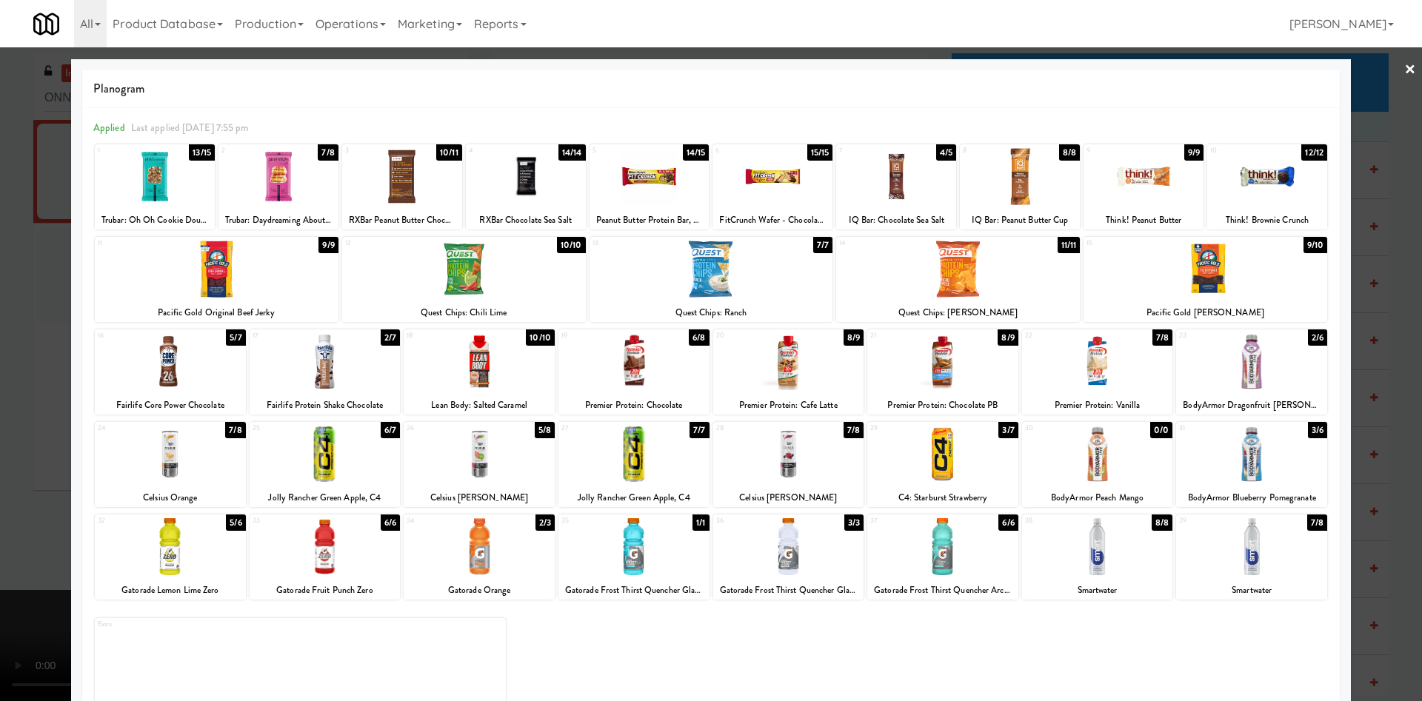
click at [0, 332] on div at bounding box center [711, 350] width 1422 height 701
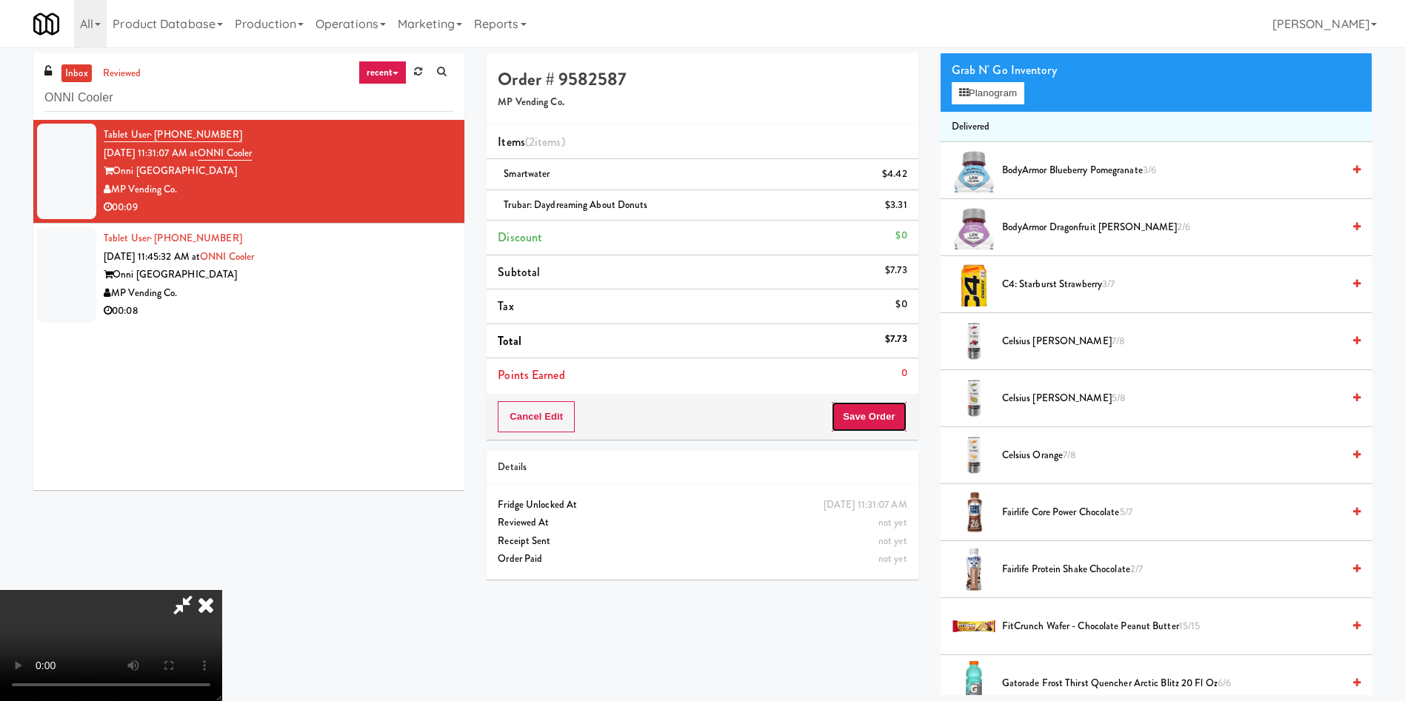
click at [866, 422] on button "Save Order" at bounding box center [869, 416] width 76 height 31
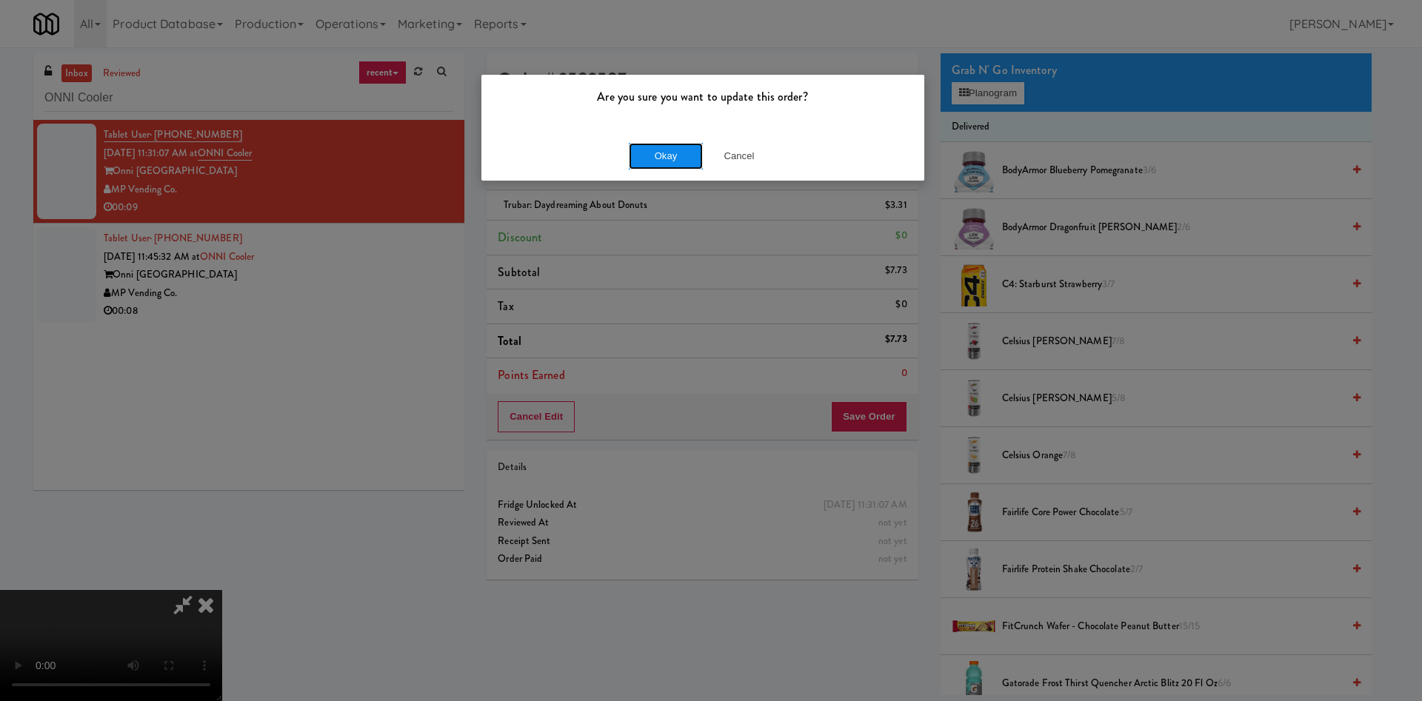
click at [680, 164] on button "Okay" at bounding box center [666, 156] width 74 height 27
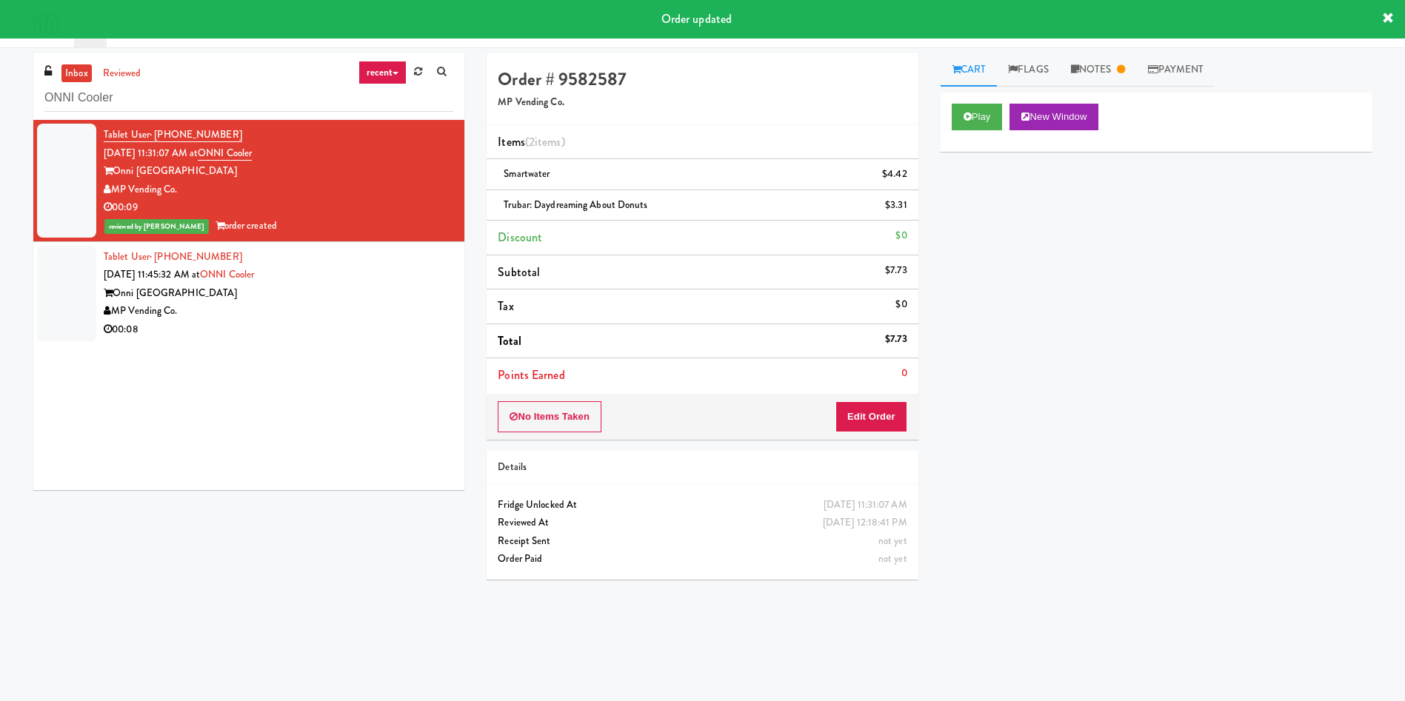
click at [80, 321] on div at bounding box center [66, 294] width 59 height 96
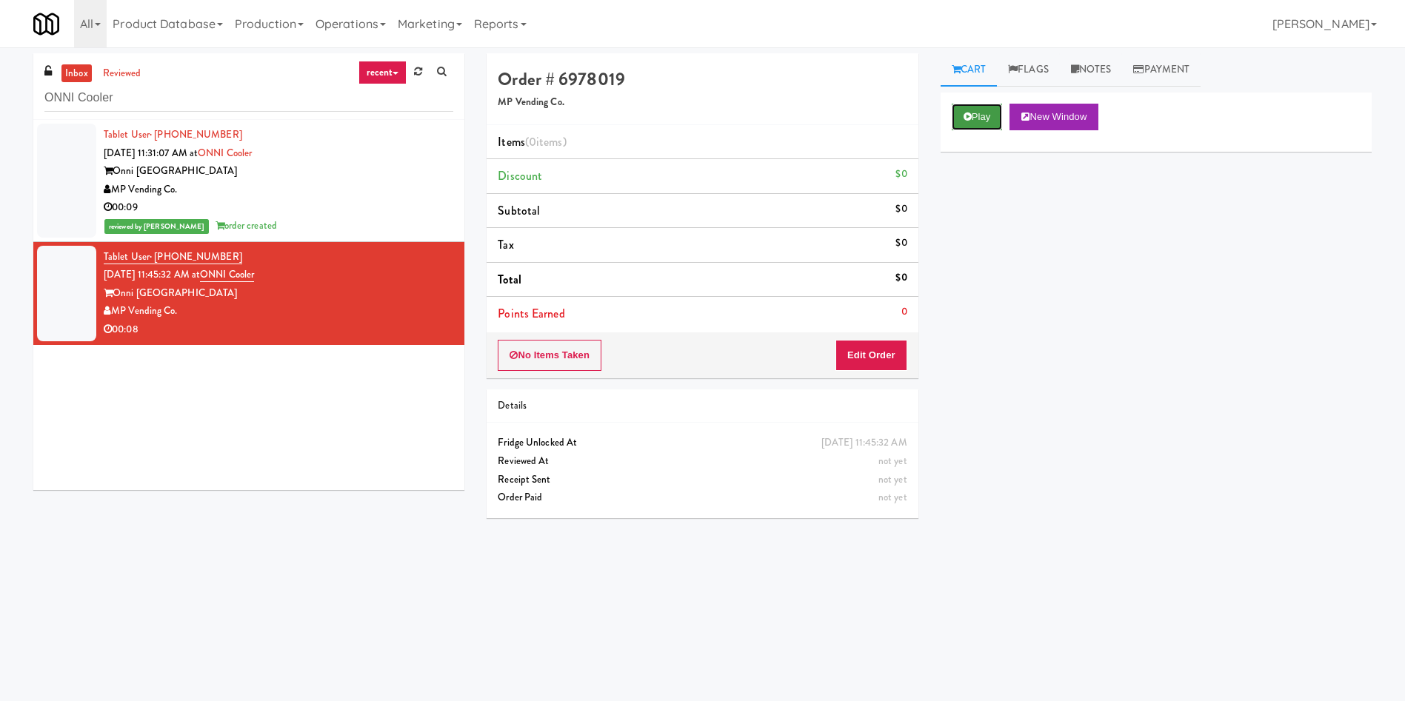
click at [1000, 117] on button "Play" at bounding box center [976, 117] width 51 height 27
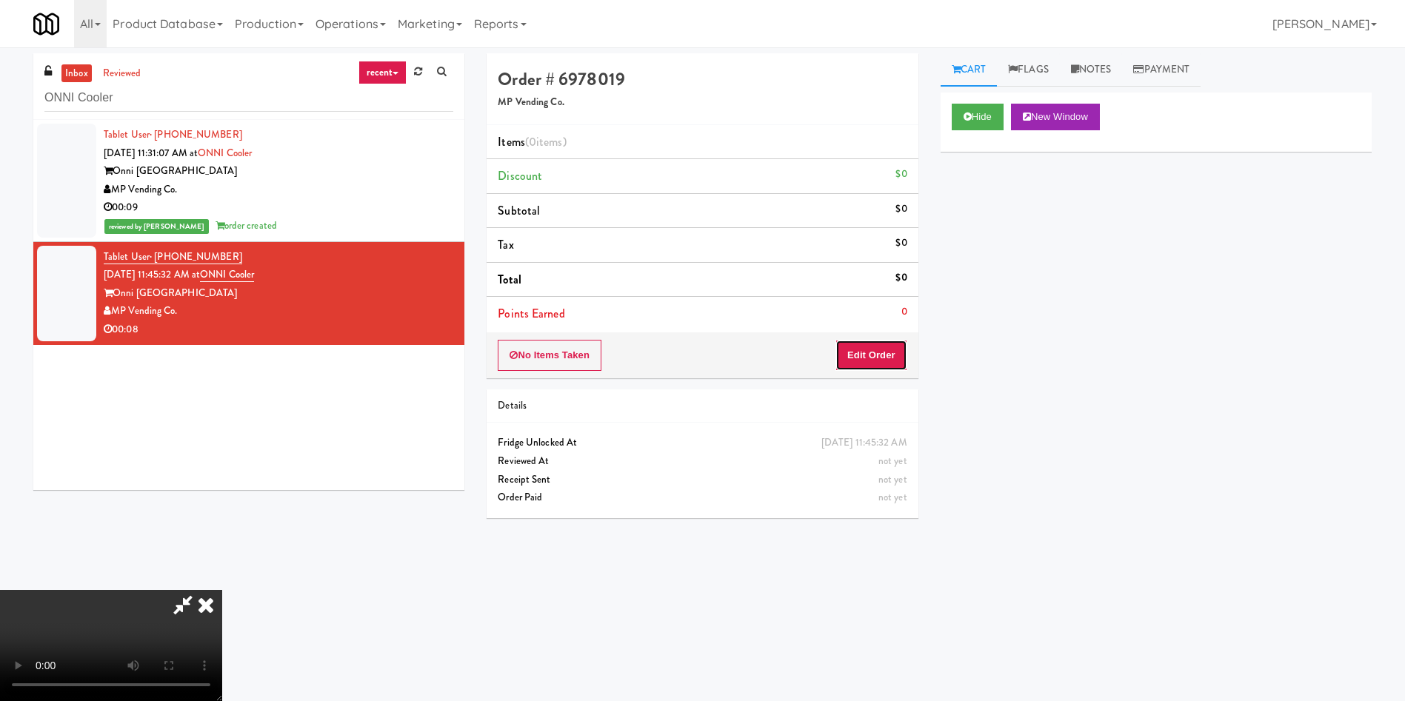
click at [880, 352] on button "Edit Order" at bounding box center [871, 355] width 72 height 31
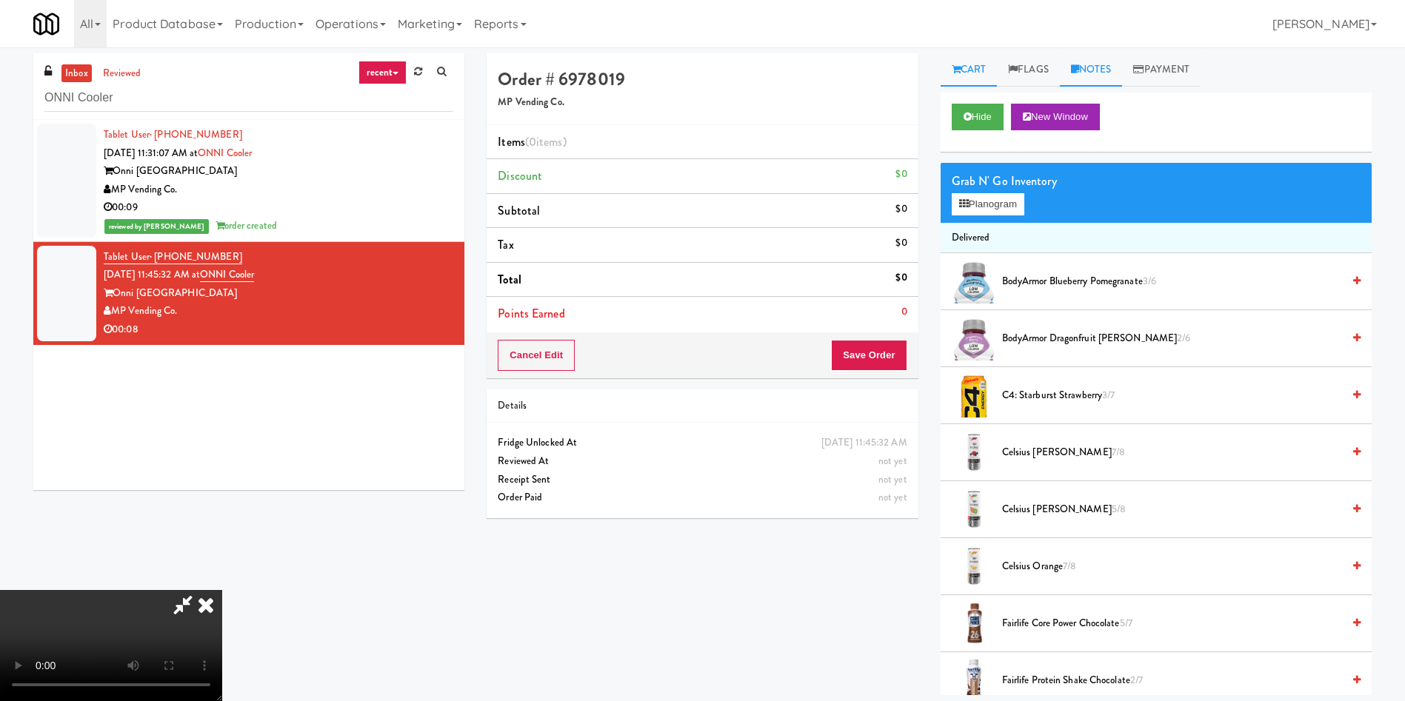
click at [1091, 65] on link "Notes" at bounding box center [1091, 69] width 63 height 33
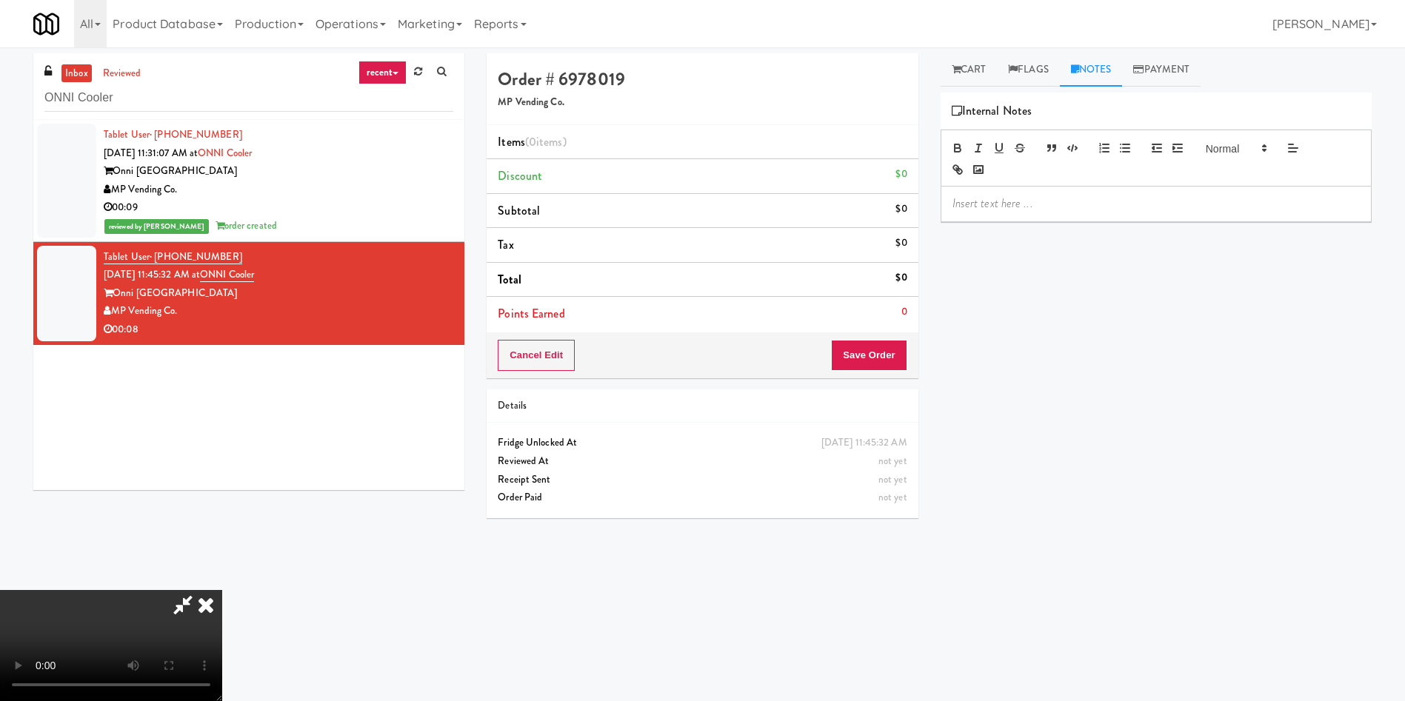
click at [1094, 204] on p at bounding box center [1155, 203] width 407 height 16
drag, startPoint x: 968, startPoint y: 67, endPoint x: 974, endPoint y: 93, distance: 26.6
click at [968, 67] on link "Cart" at bounding box center [968, 69] width 57 height 33
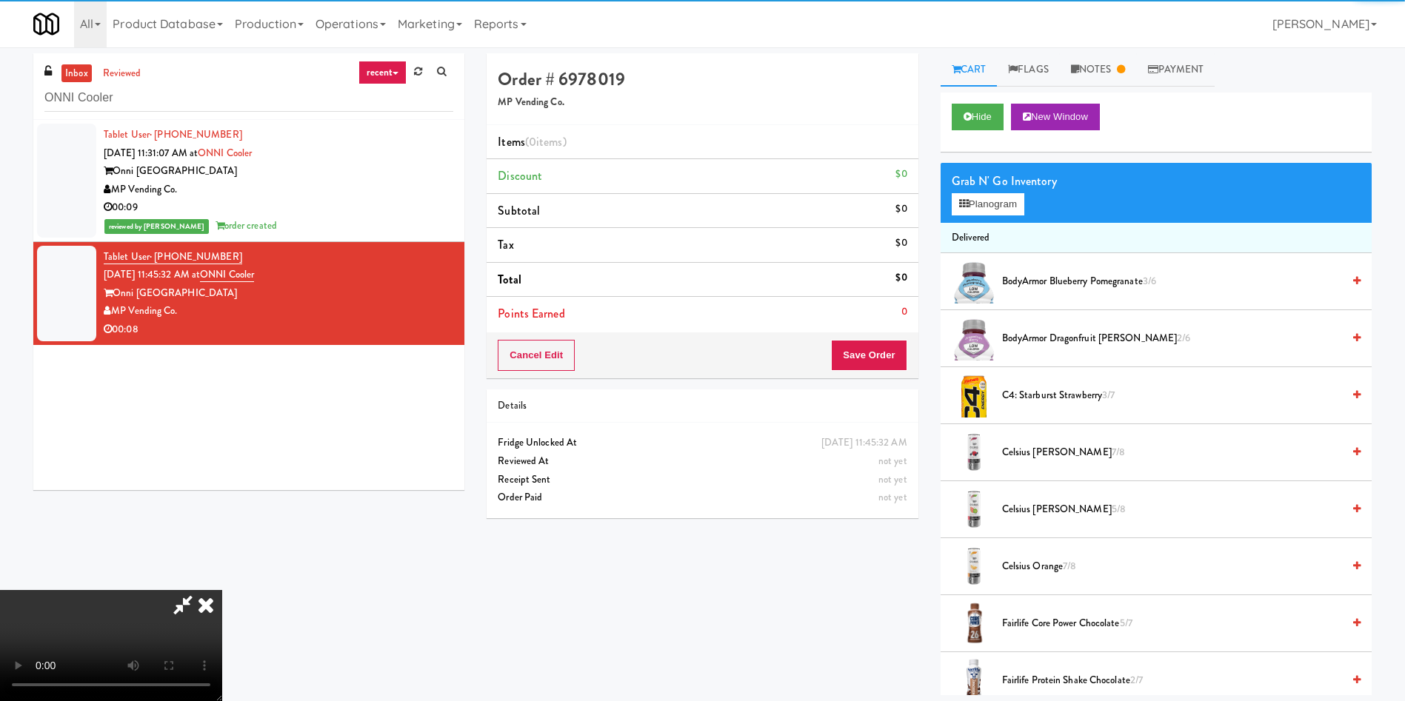
scroll to position [111, 0]
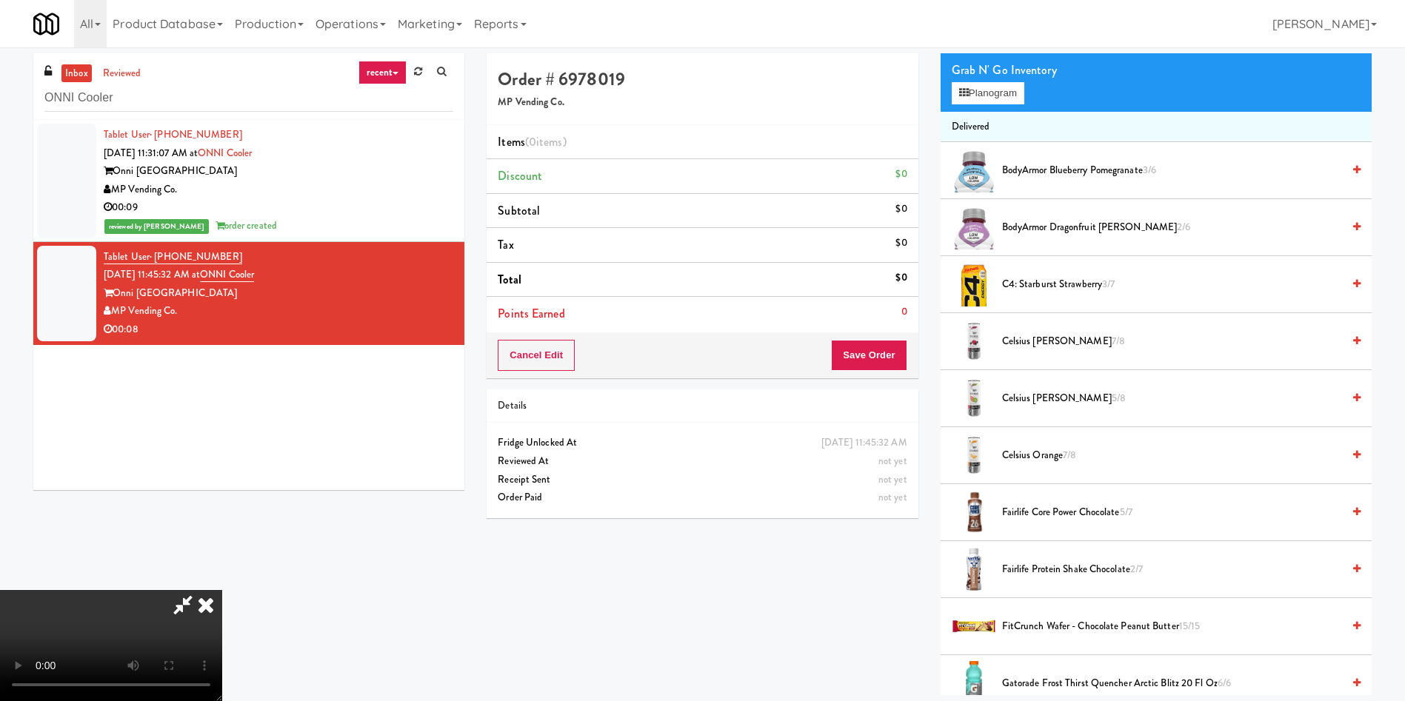
click at [222, 590] on video at bounding box center [111, 645] width 222 height 111
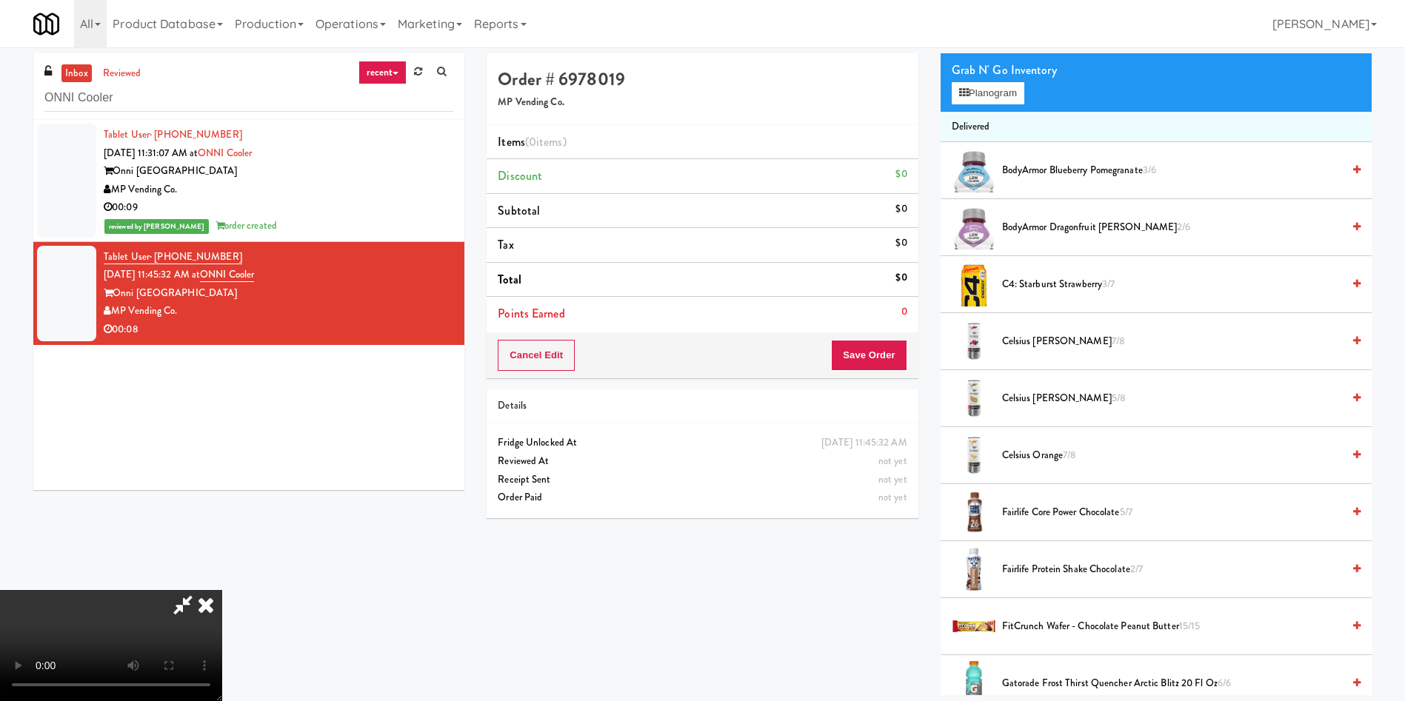
click at [222, 590] on video at bounding box center [111, 645] width 222 height 111
click at [1005, 95] on button "Planogram" at bounding box center [987, 93] width 73 height 22
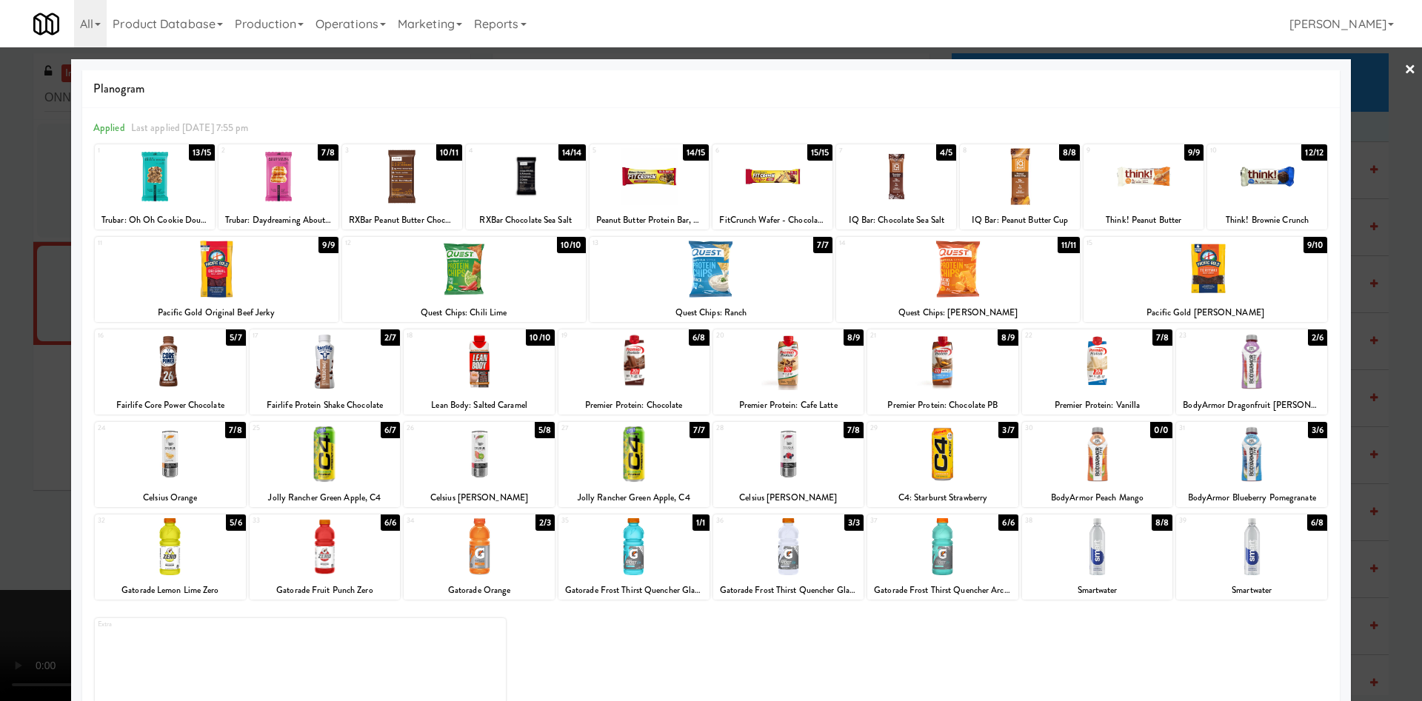
click at [1254, 460] on div at bounding box center [1251, 454] width 151 height 57
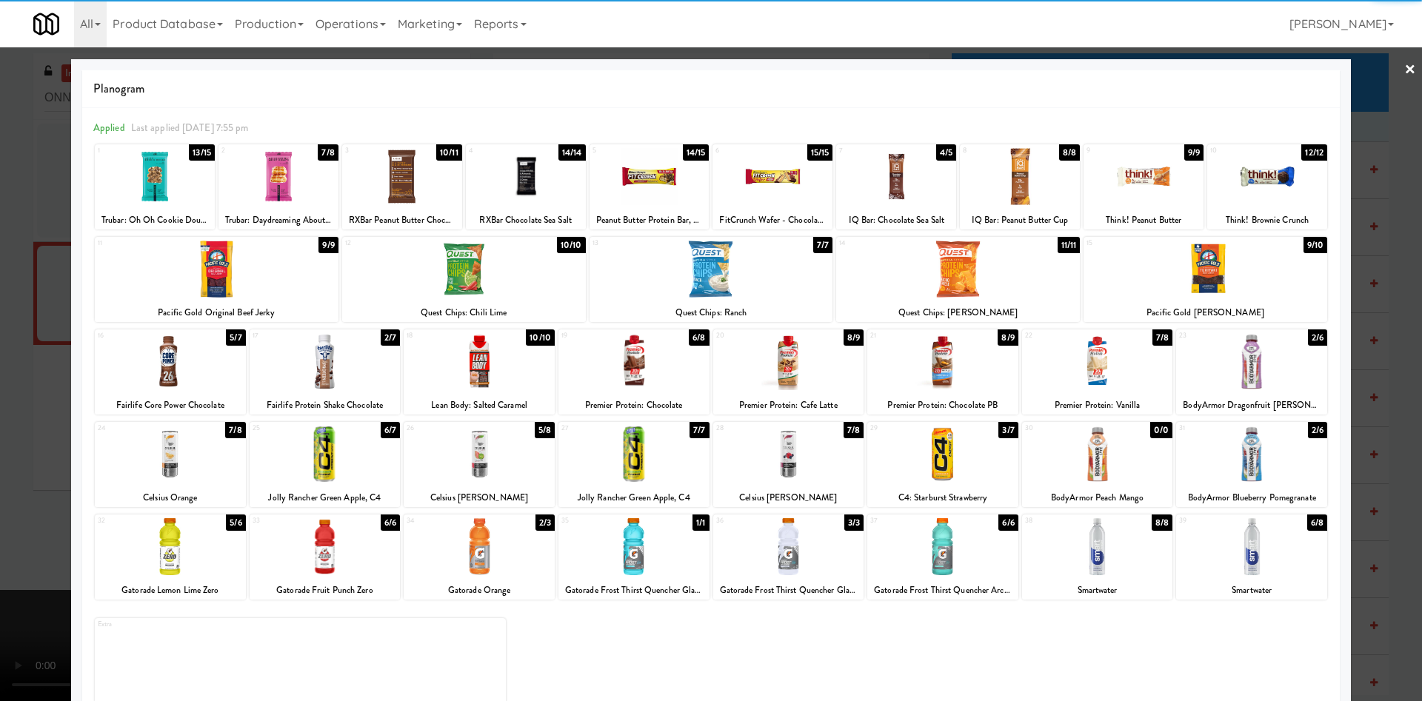
click at [16, 358] on div at bounding box center [711, 350] width 1422 height 701
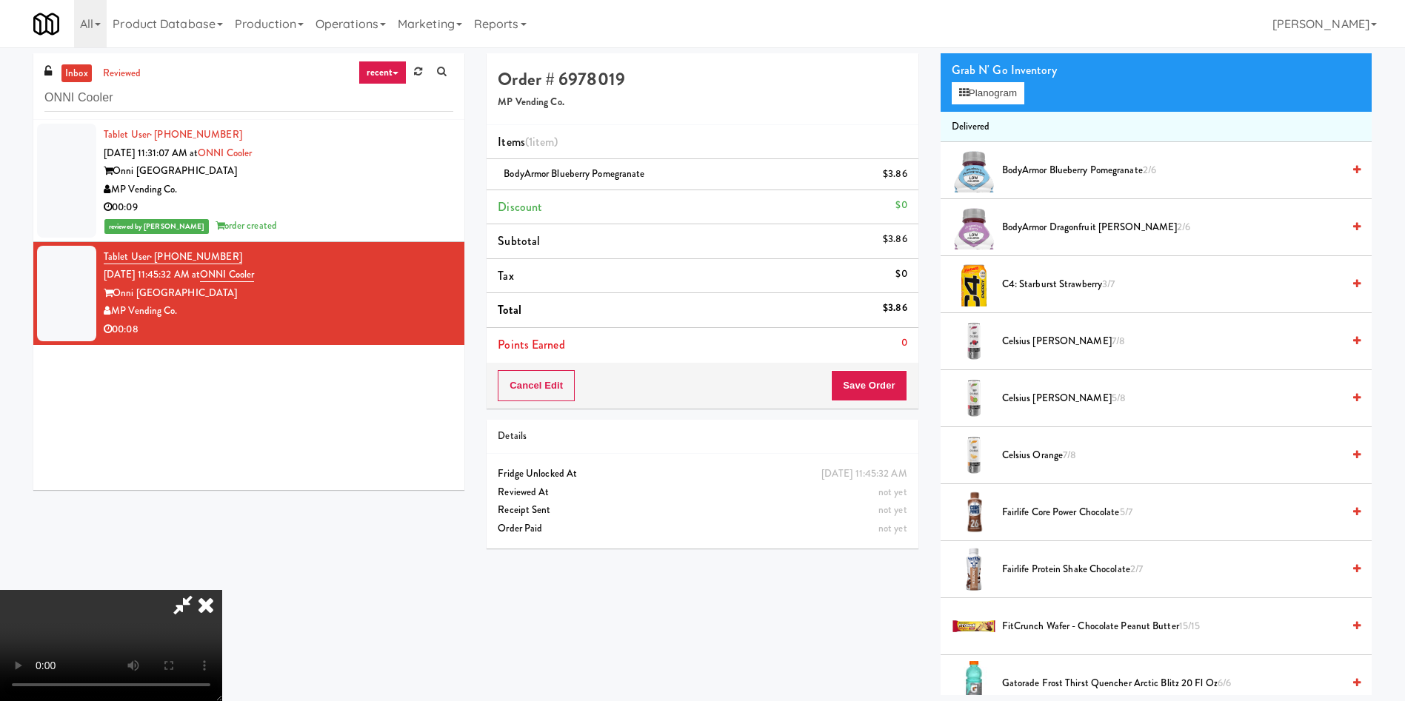
click at [222, 590] on video at bounding box center [111, 645] width 222 height 111
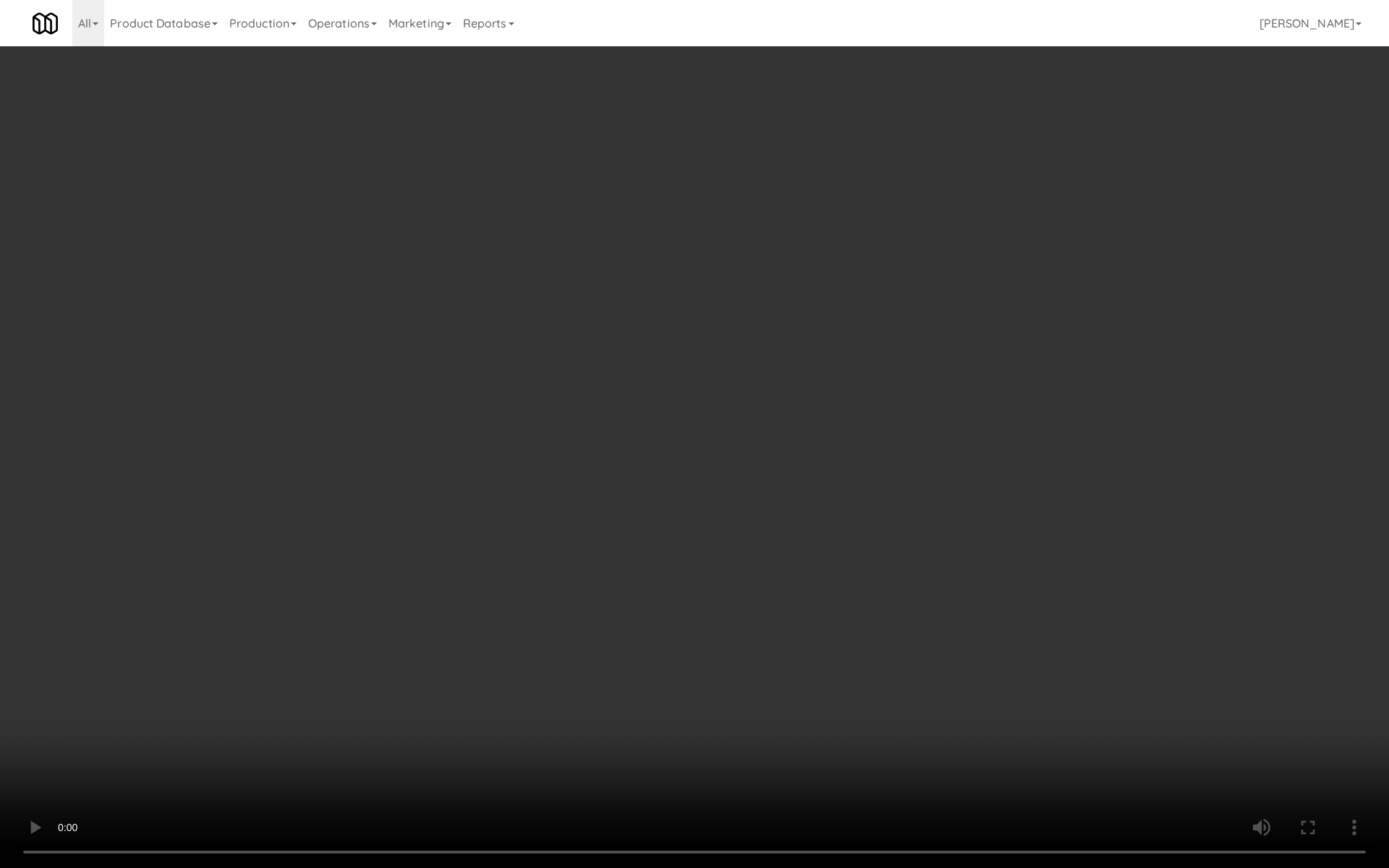
click at [749, 470] on video at bounding box center [694, 434] width 1389 height 868
click at [760, 345] on video at bounding box center [694, 434] width 1389 height 868
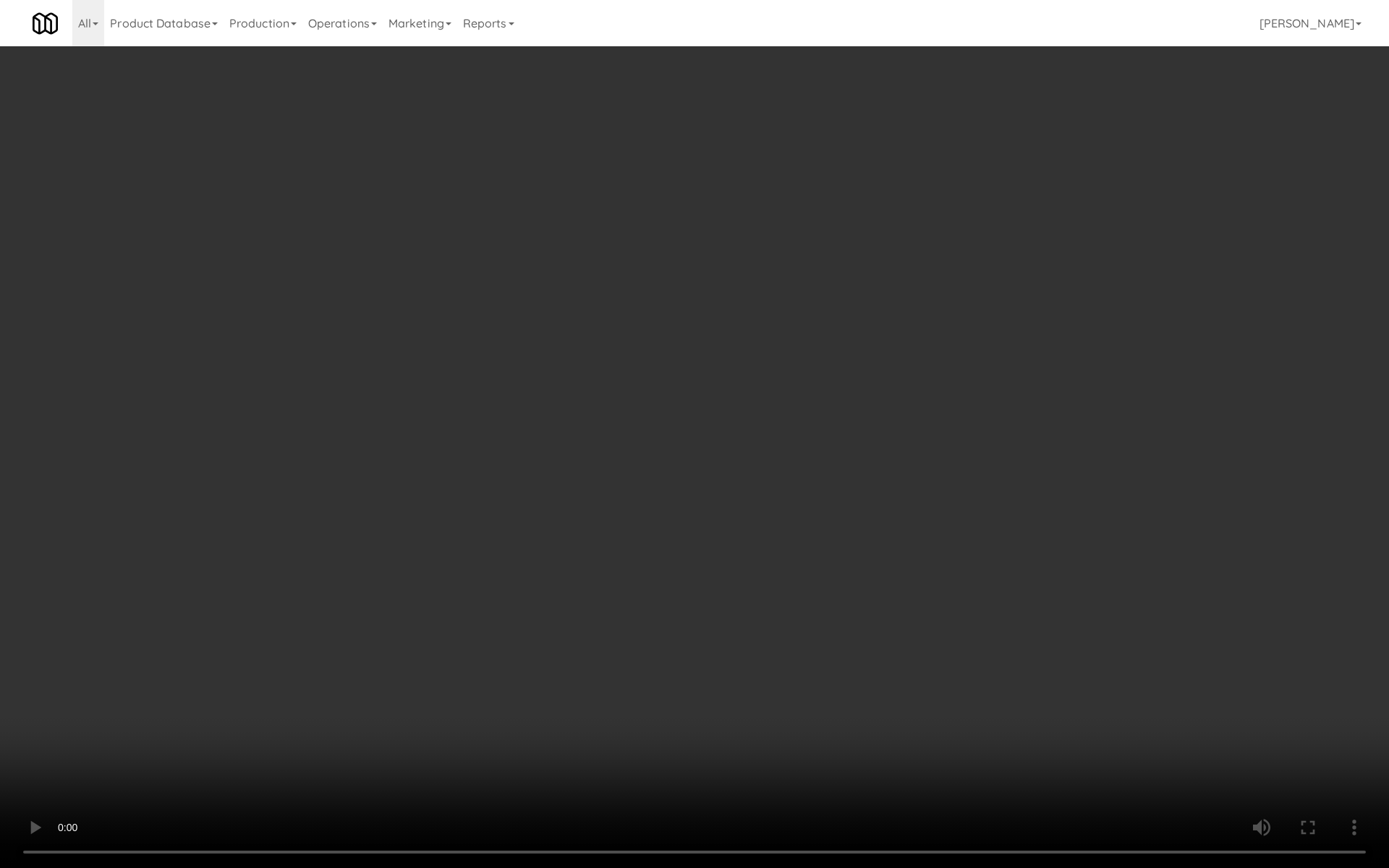
click at [760, 345] on video at bounding box center [694, 434] width 1389 height 868
click at [704, 380] on video at bounding box center [694, 434] width 1389 height 868
click at [637, 405] on video at bounding box center [694, 434] width 1389 height 868
click at [640, 416] on video at bounding box center [694, 434] width 1389 height 868
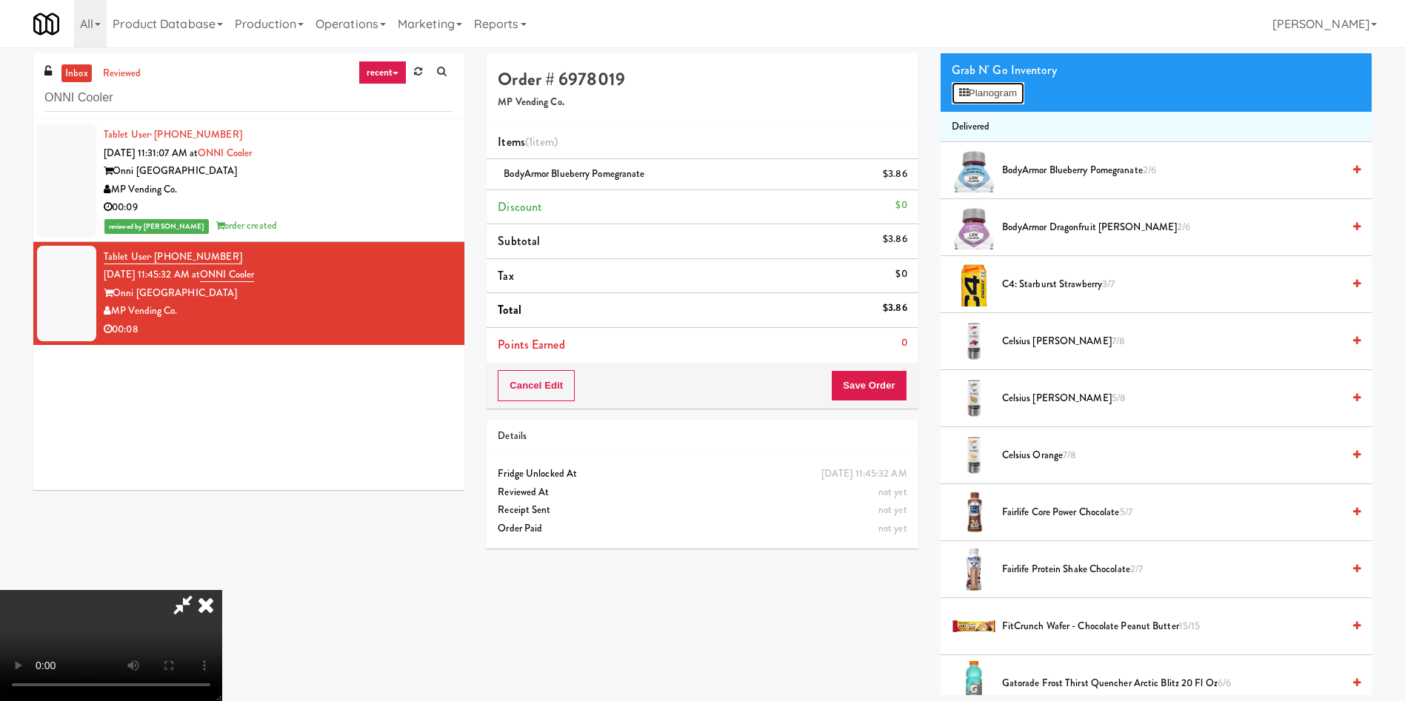
click at [1017, 96] on button "Planogram" at bounding box center [987, 93] width 73 height 22
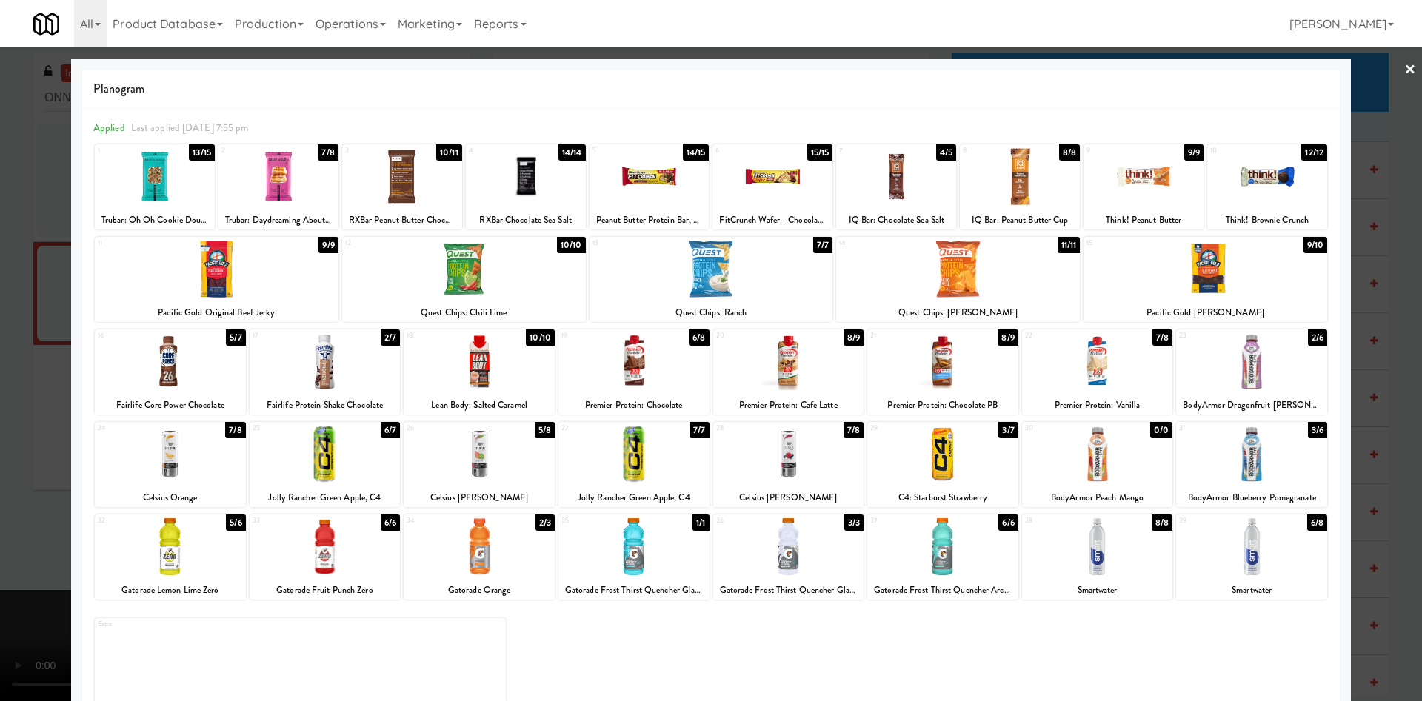
click at [1371, 121] on div at bounding box center [711, 350] width 1422 height 701
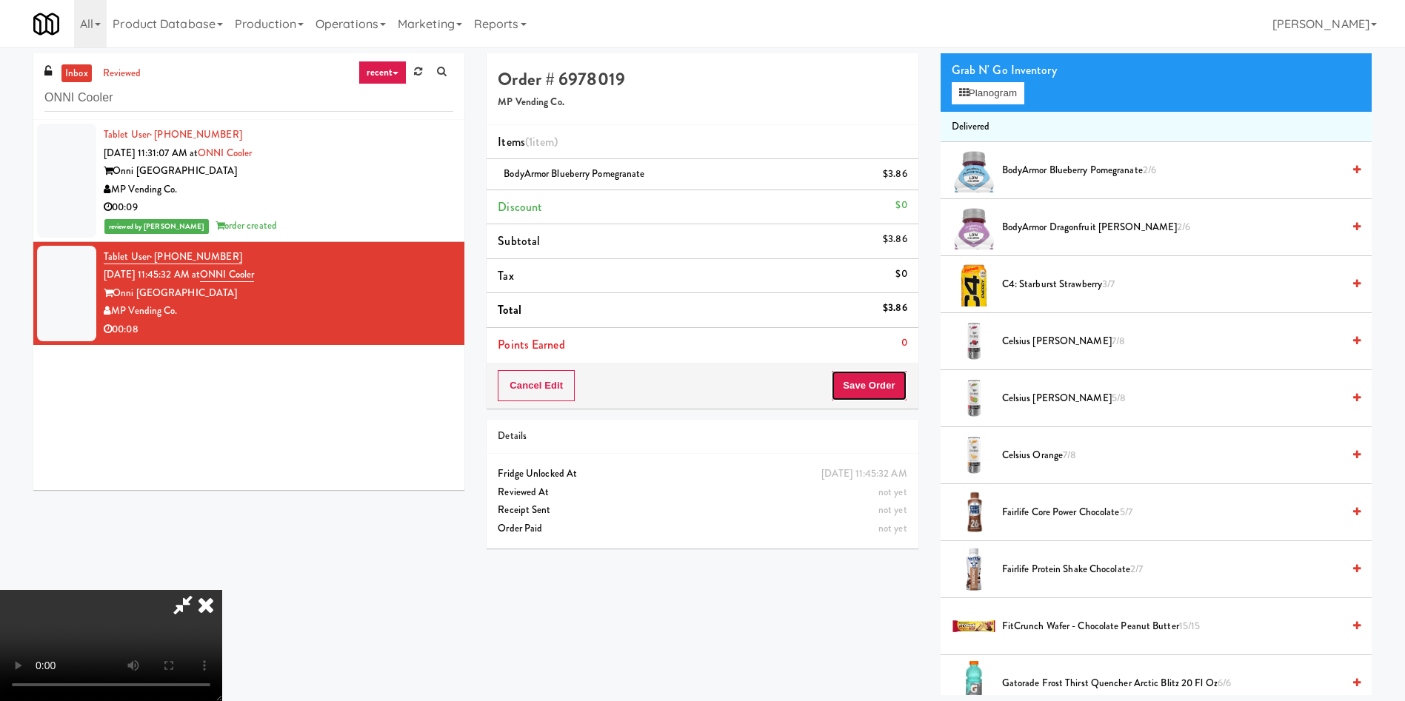
click at [879, 386] on button "Save Order" at bounding box center [869, 385] width 76 height 31
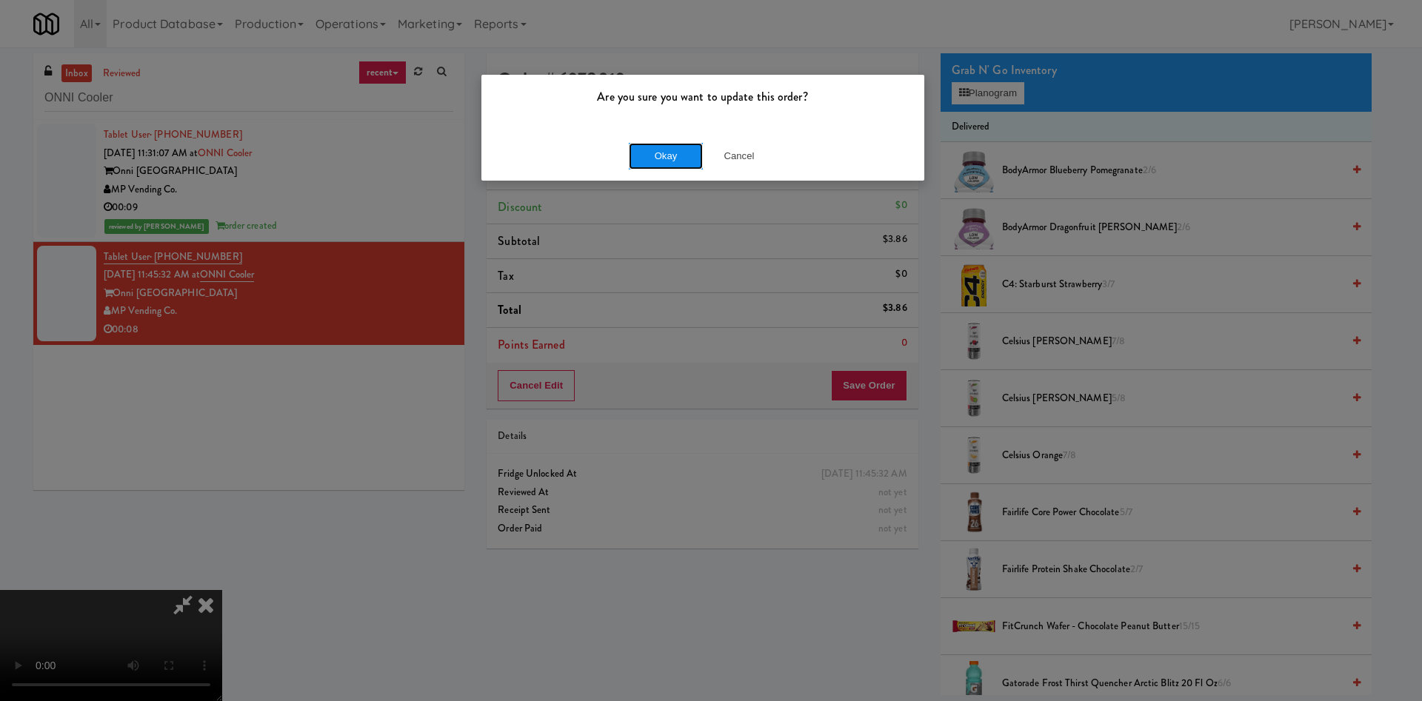
click at [684, 161] on button "Okay" at bounding box center [666, 156] width 74 height 27
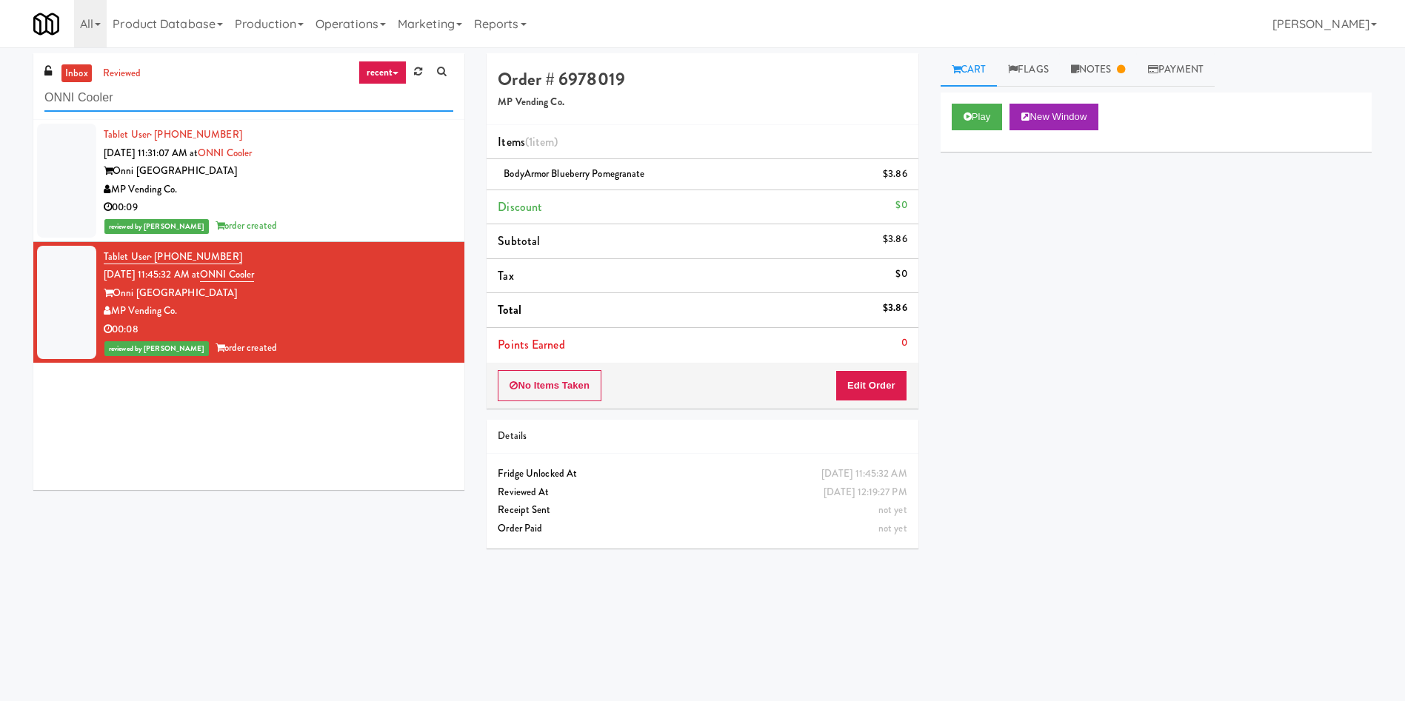
drag, startPoint x: 158, startPoint y: 104, endPoint x: 0, endPoint y: 104, distance: 157.7
click at [0, 104] on div "inbox reviewed recent all unclear take inventory issue suspicious failed recent…" at bounding box center [702, 350] width 1405 height 595
paste input "Link - Combo"
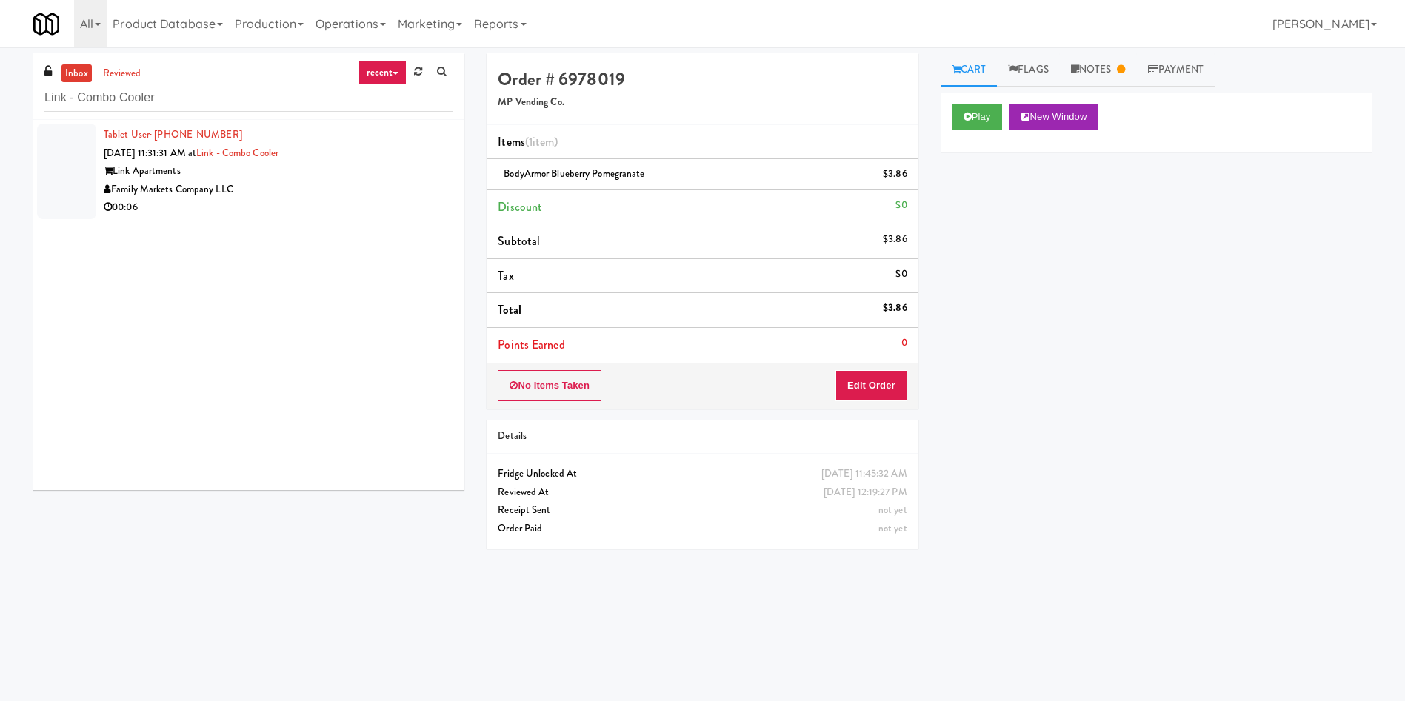
click at [53, 188] on div at bounding box center [66, 172] width 59 height 96
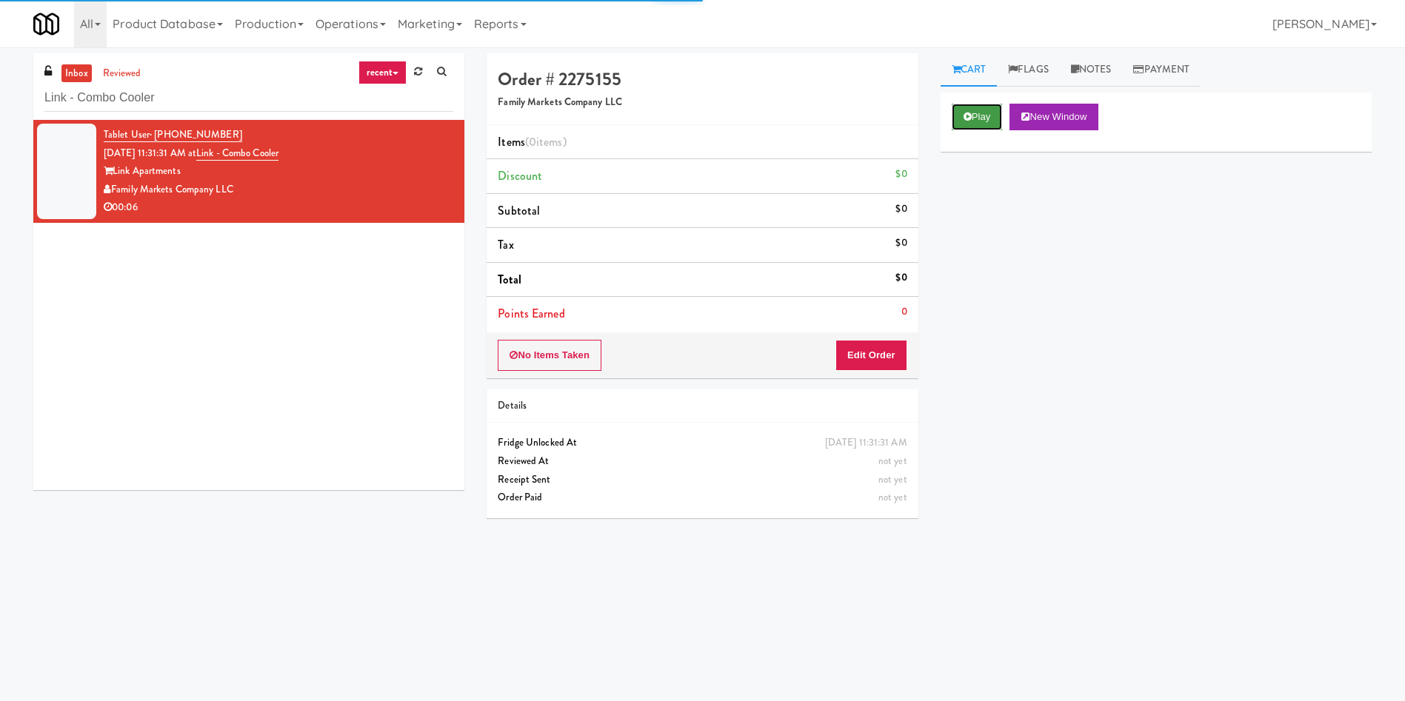
drag, startPoint x: 994, startPoint y: 116, endPoint x: 986, endPoint y: 144, distance: 30.0
click at [990, 120] on button "Play" at bounding box center [976, 117] width 51 height 27
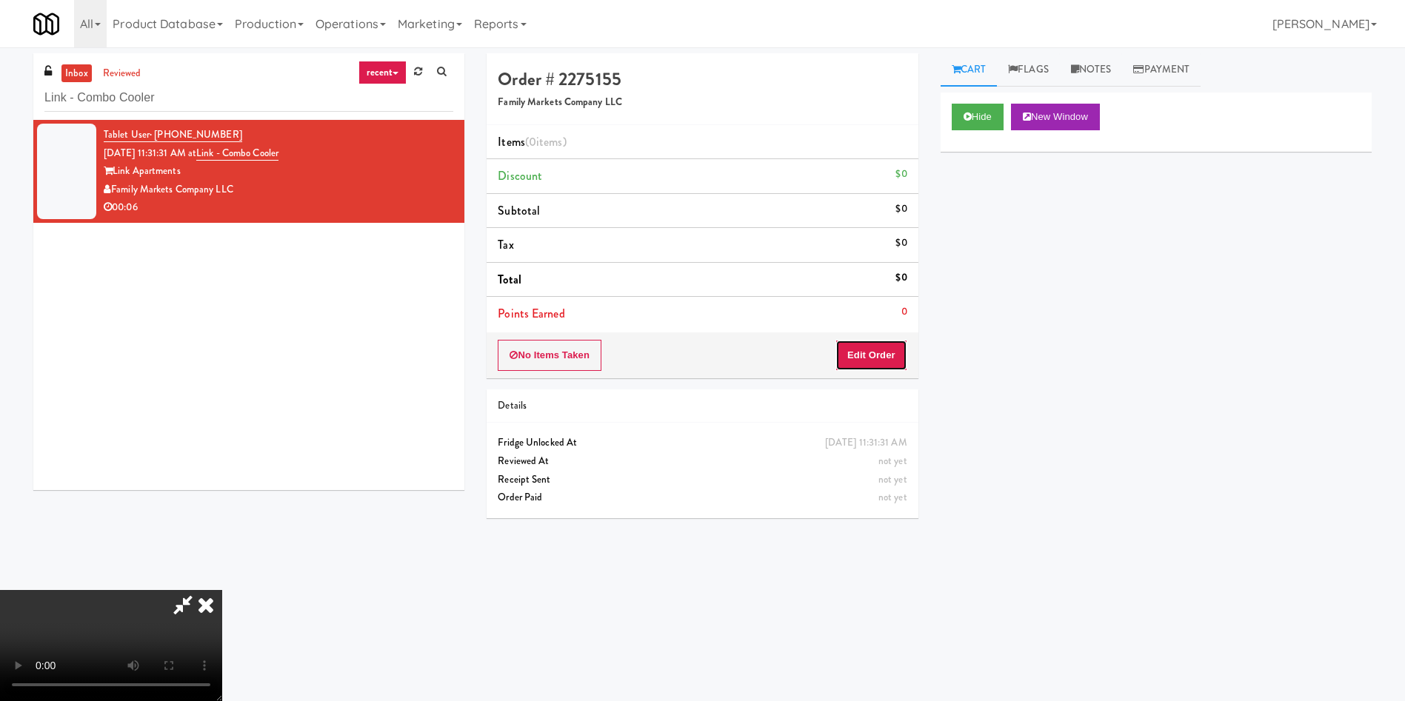
click at [884, 352] on button "Edit Order" at bounding box center [871, 355] width 72 height 31
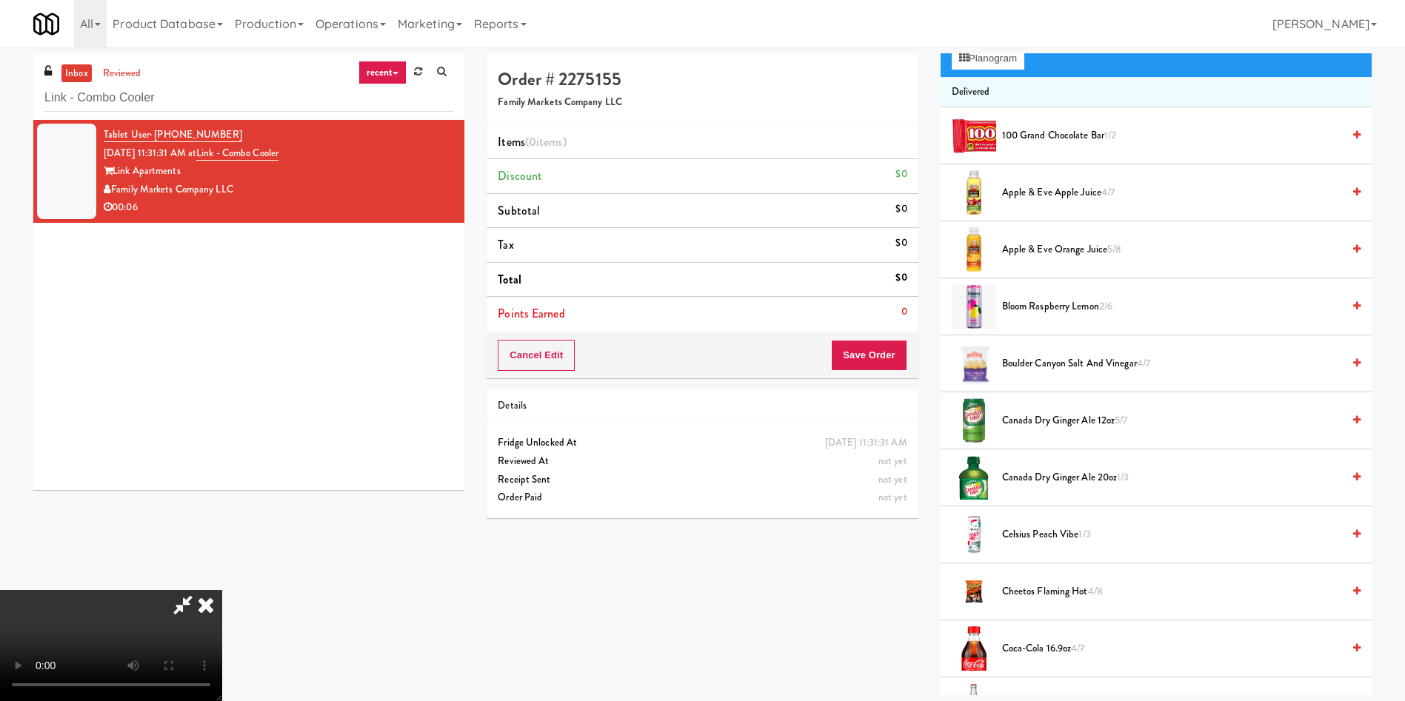
scroll to position [111, 0]
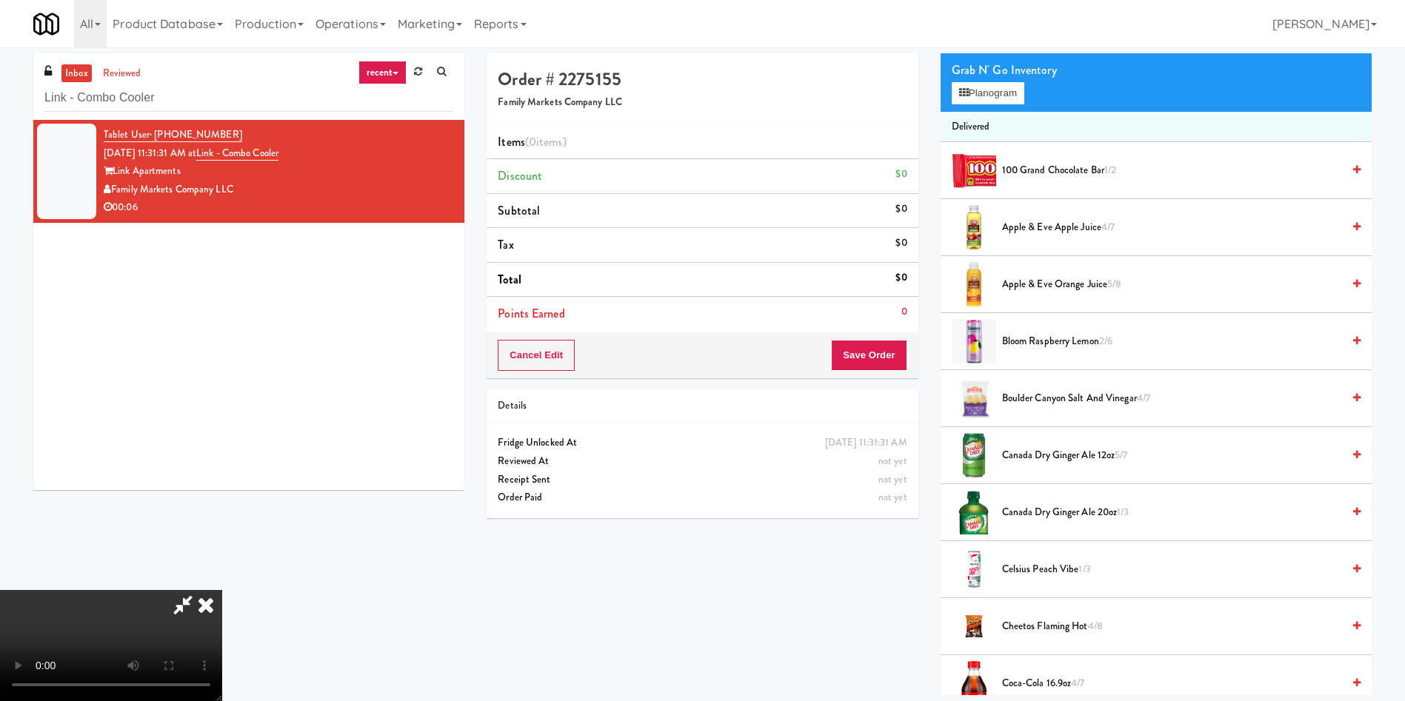
click at [222, 590] on video at bounding box center [111, 645] width 222 height 111
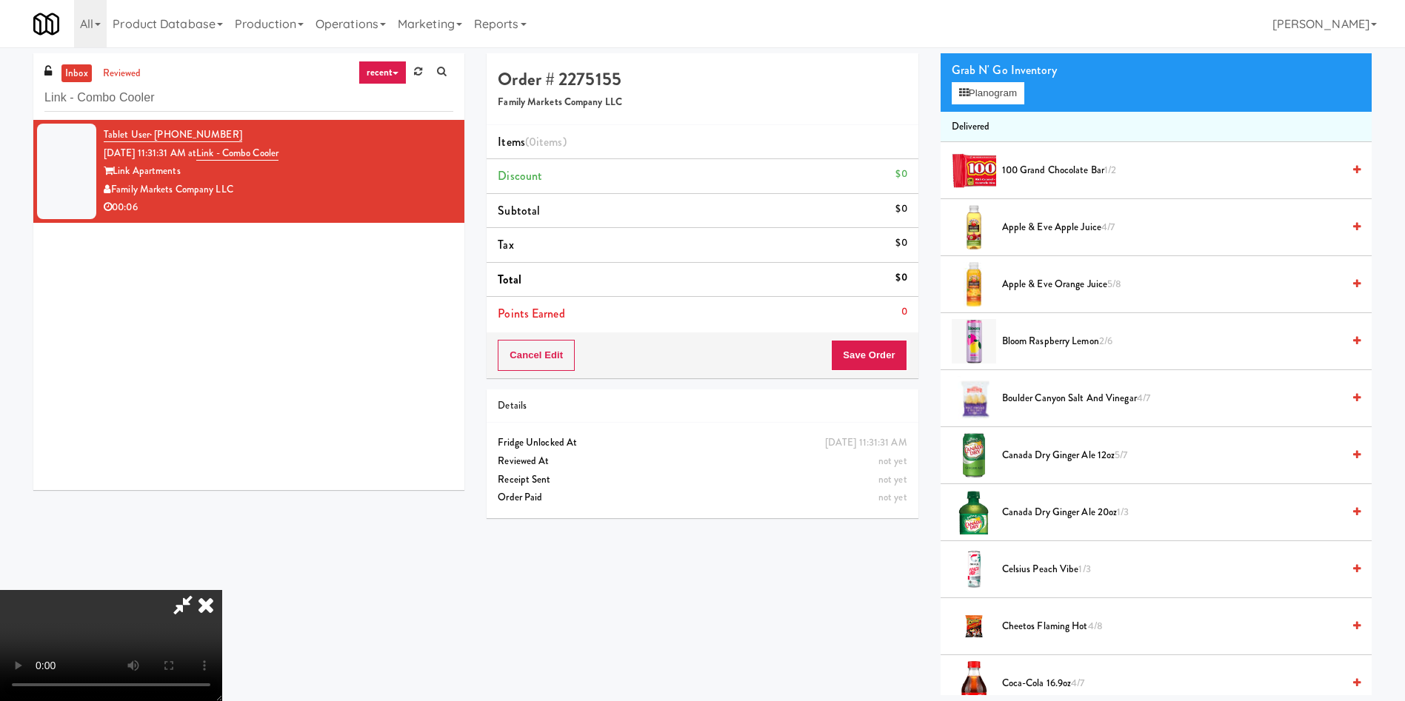
click at [222, 590] on video at bounding box center [111, 645] width 222 height 111
click at [1035, 452] on span "Canada Dry Ginger Ale 12oz 5/7" at bounding box center [1172, 455] width 340 height 19
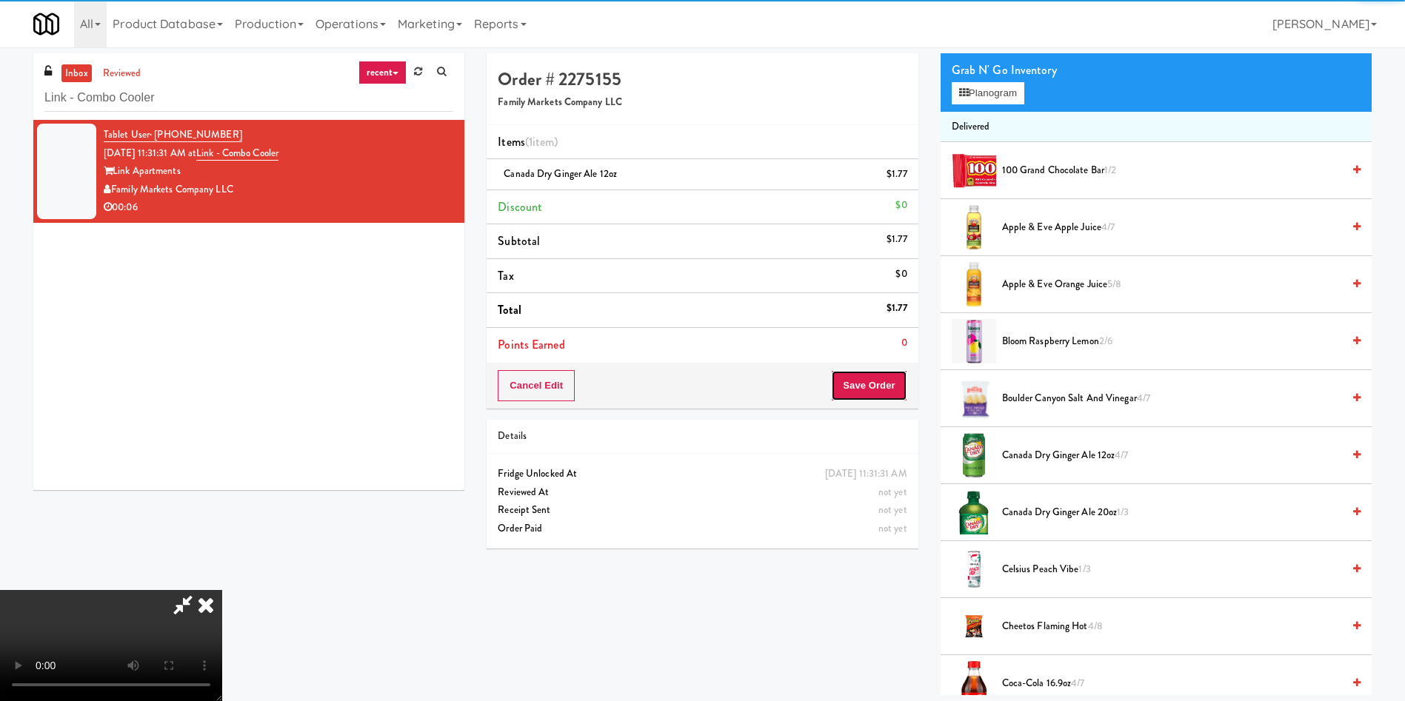
click at [866, 394] on button "Save Order" at bounding box center [869, 385] width 76 height 31
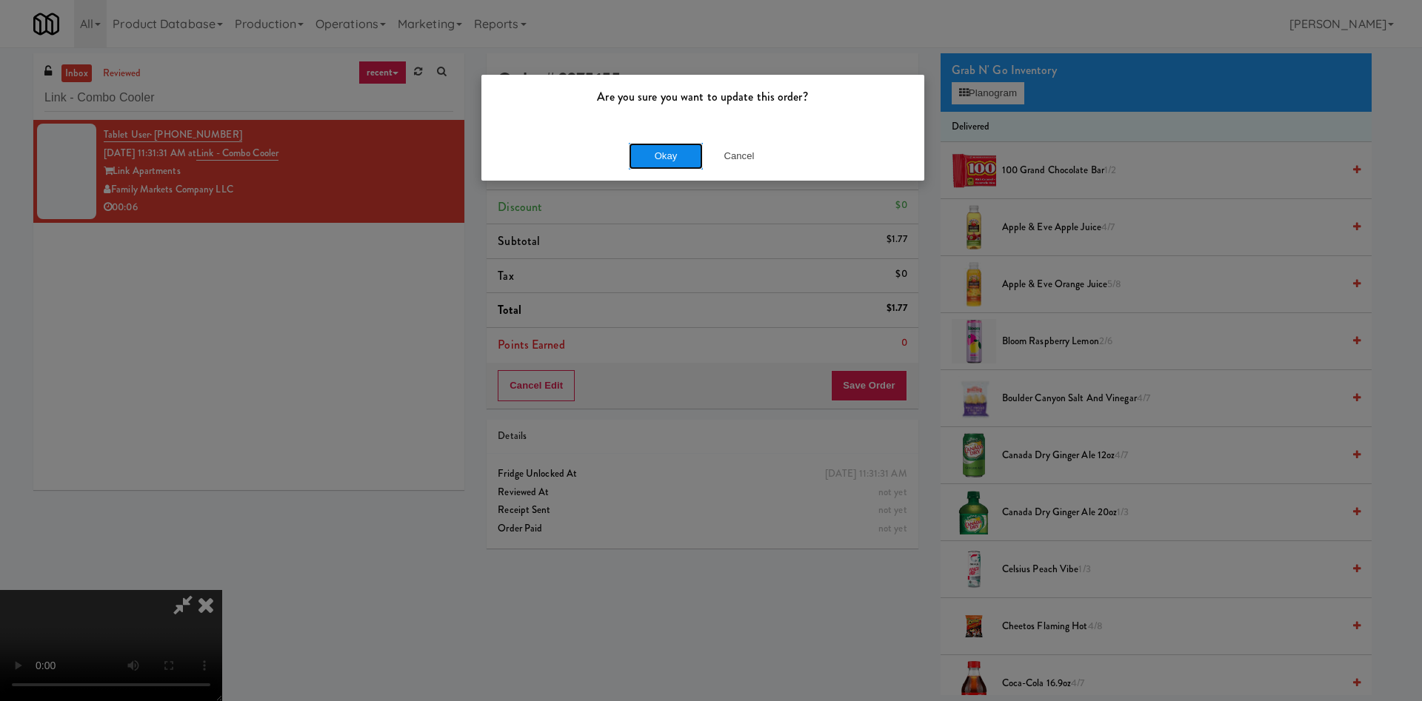
click at [663, 160] on button "Okay" at bounding box center [666, 156] width 74 height 27
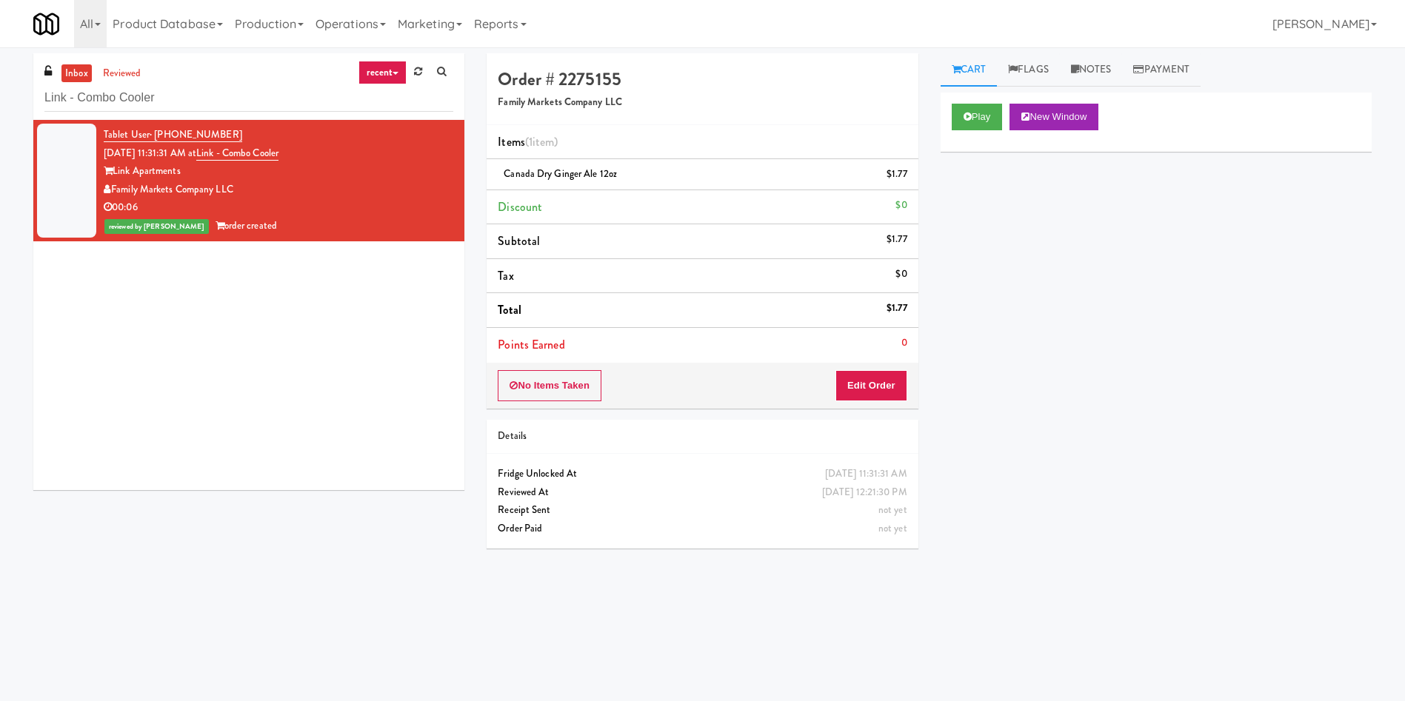
scroll to position [0, 0]
drag, startPoint x: 187, startPoint y: 96, endPoint x: 0, endPoint y: 95, distance: 187.3
click at [0, 95] on div "inbox reviewed recent all unclear take inventory issue suspicious failed recent…" at bounding box center [702, 350] width 1405 height 595
paste input "Twenty2 West - Combo"
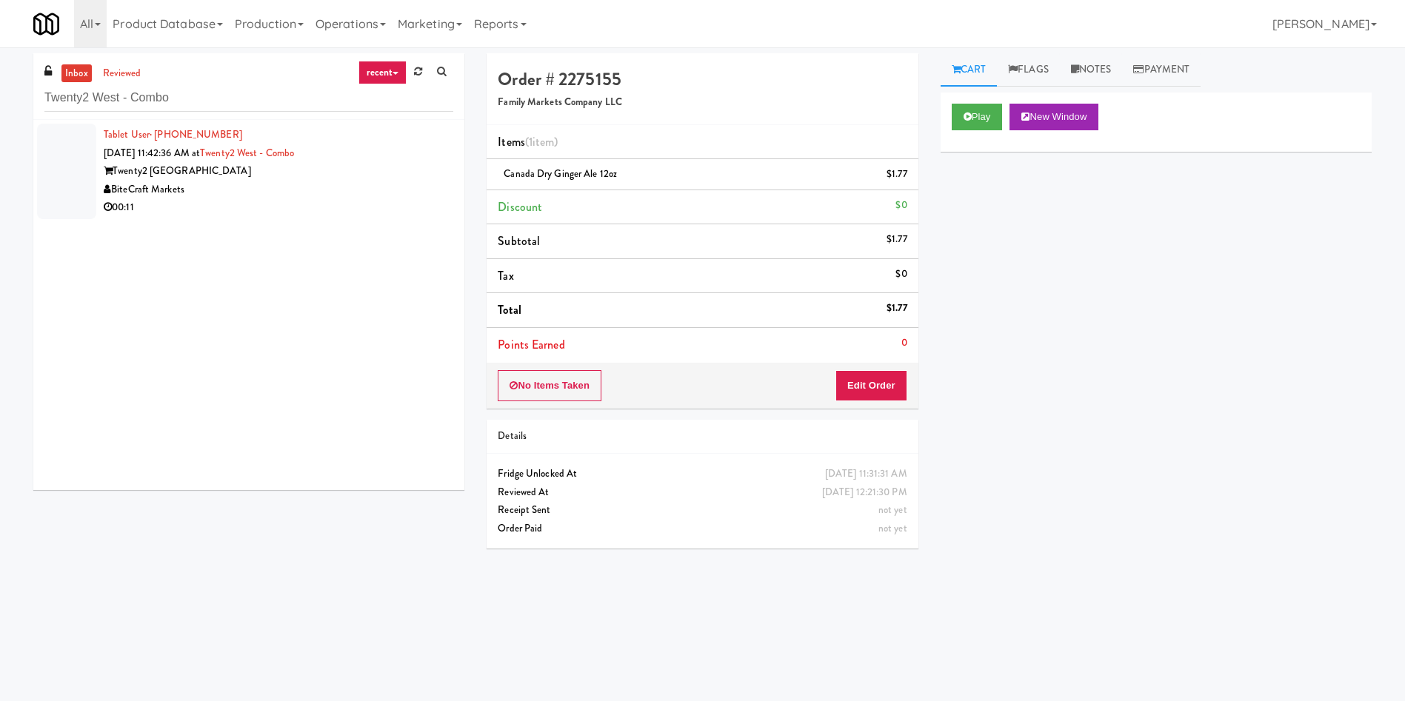
click at [73, 164] on div at bounding box center [66, 172] width 59 height 96
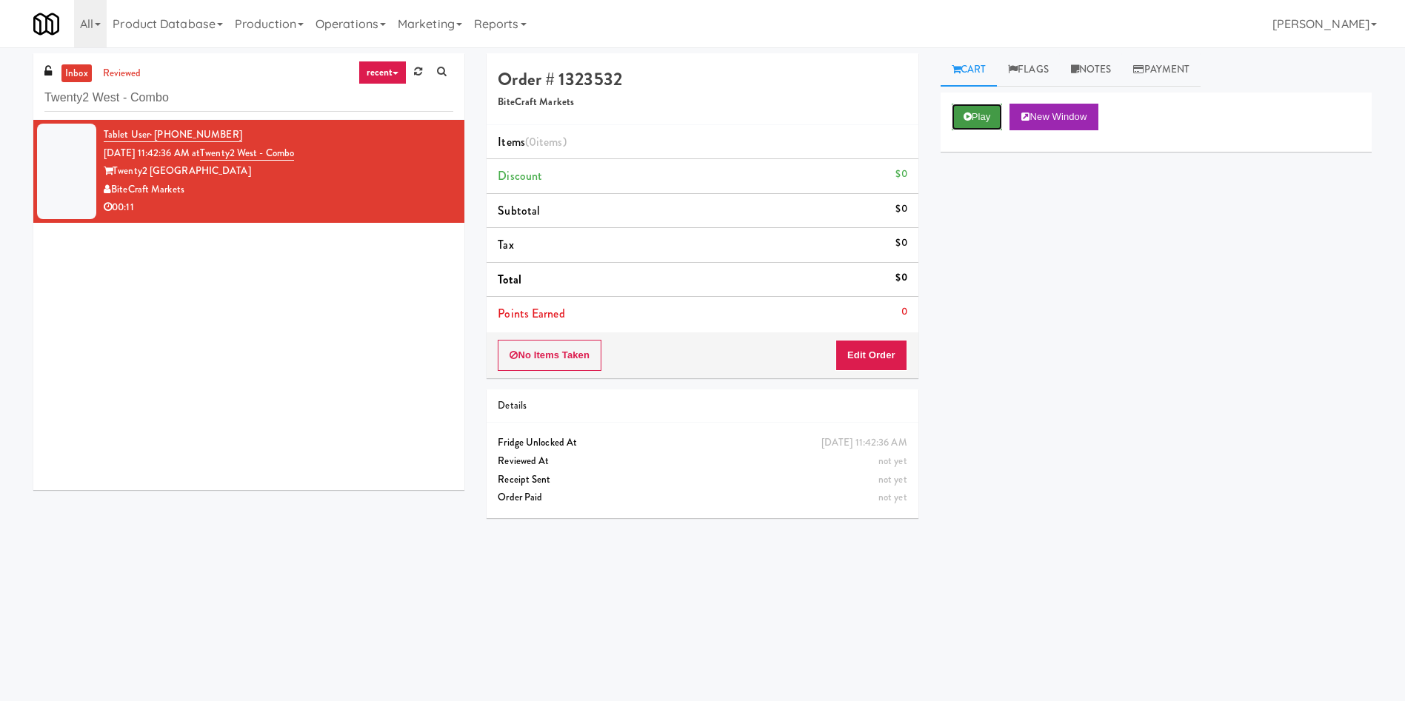
click at [970, 110] on button "Play" at bounding box center [976, 117] width 51 height 27
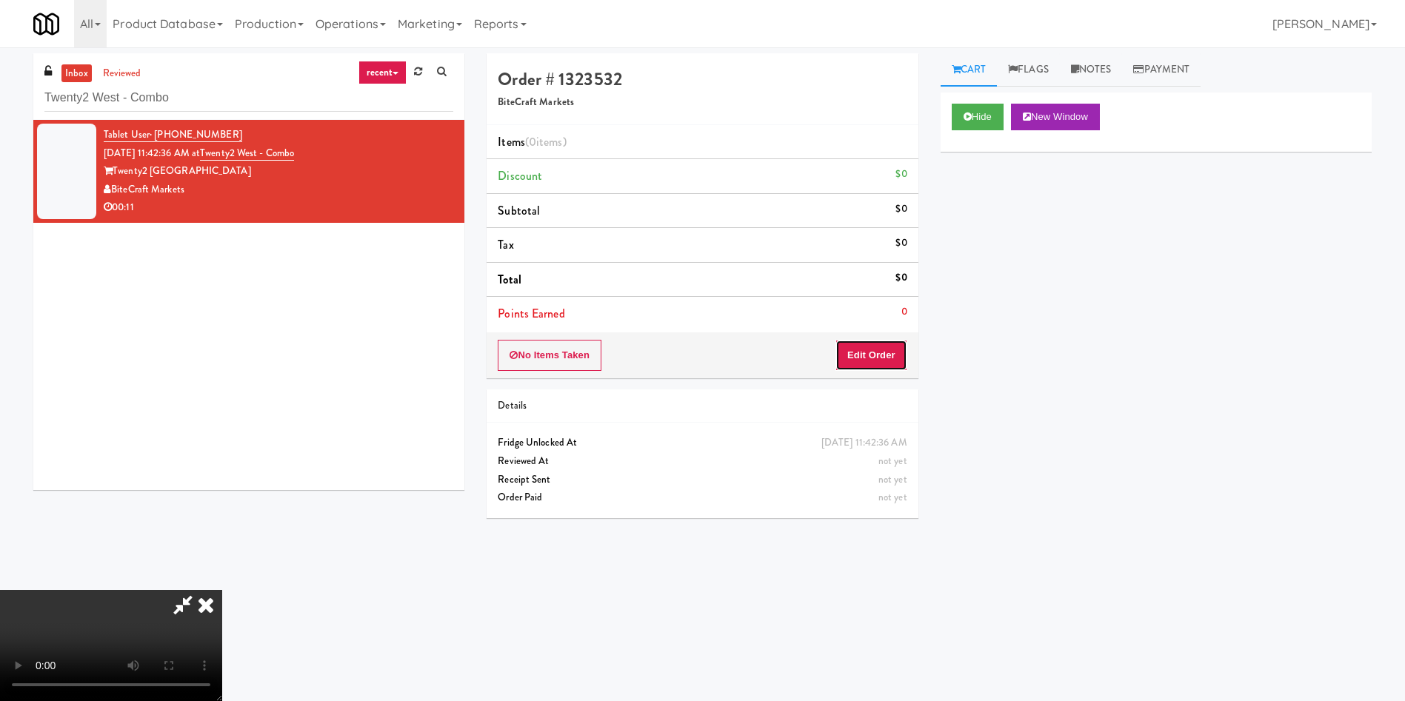
click at [878, 356] on button "Edit Order" at bounding box center [871, 355] width 72 height 31
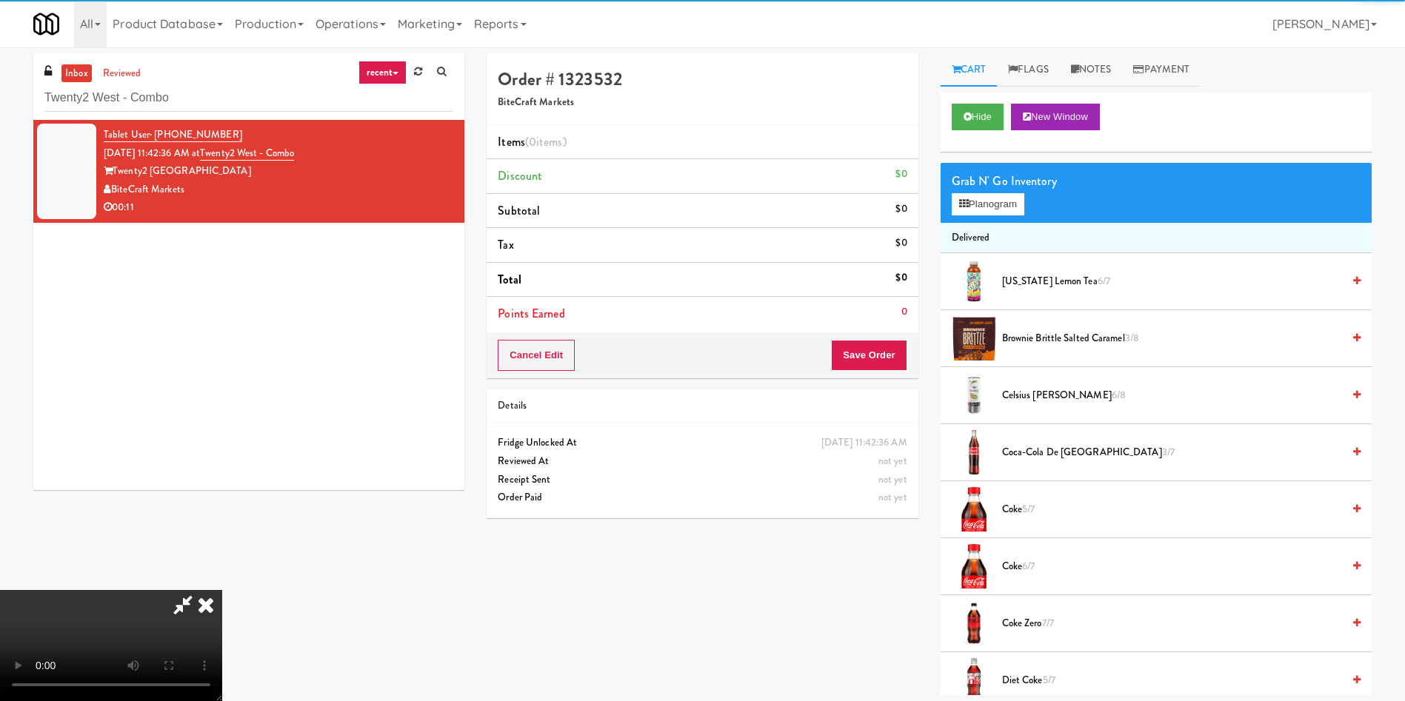
scroll to position [111, 0]
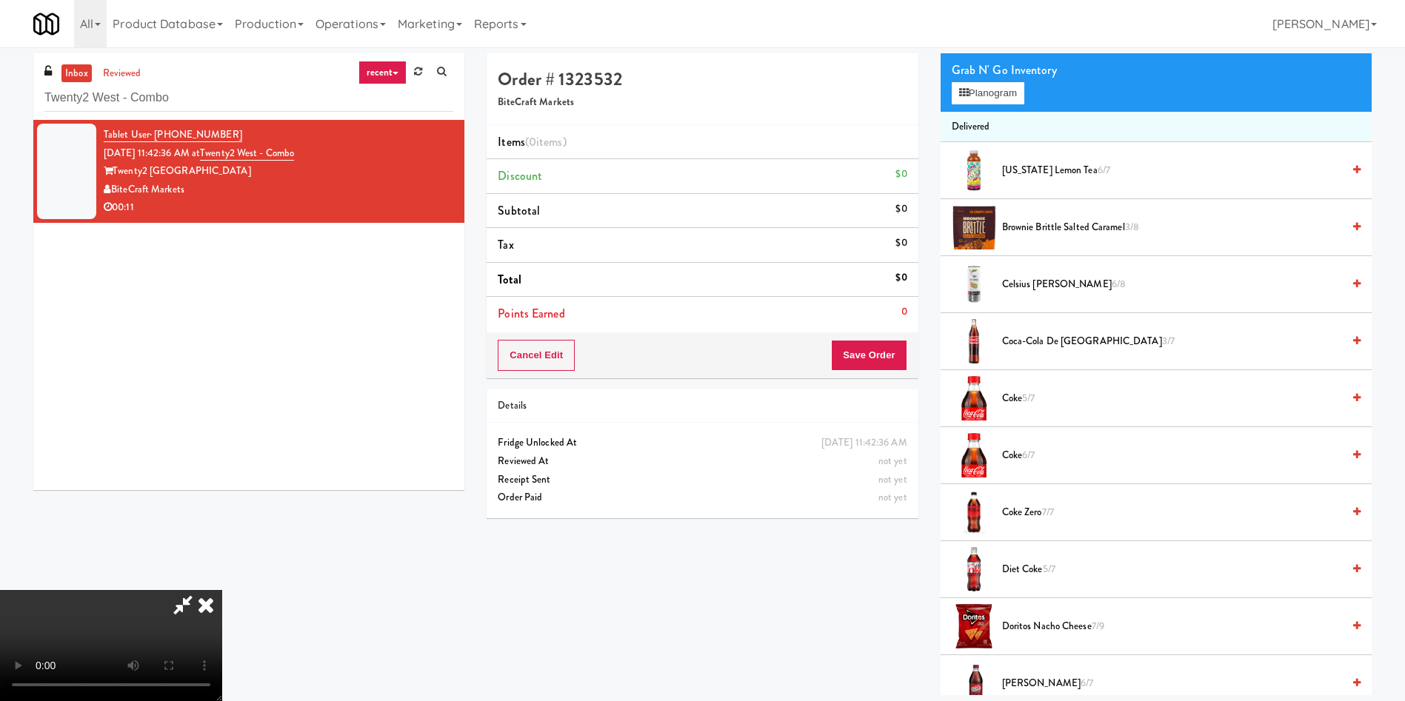
click at [222, 590] on video at bounding box center [111, 645] width 222 height 111
click at [989, 95] on button "Planogram" at bounding box center [987, 93] width 73 height 22
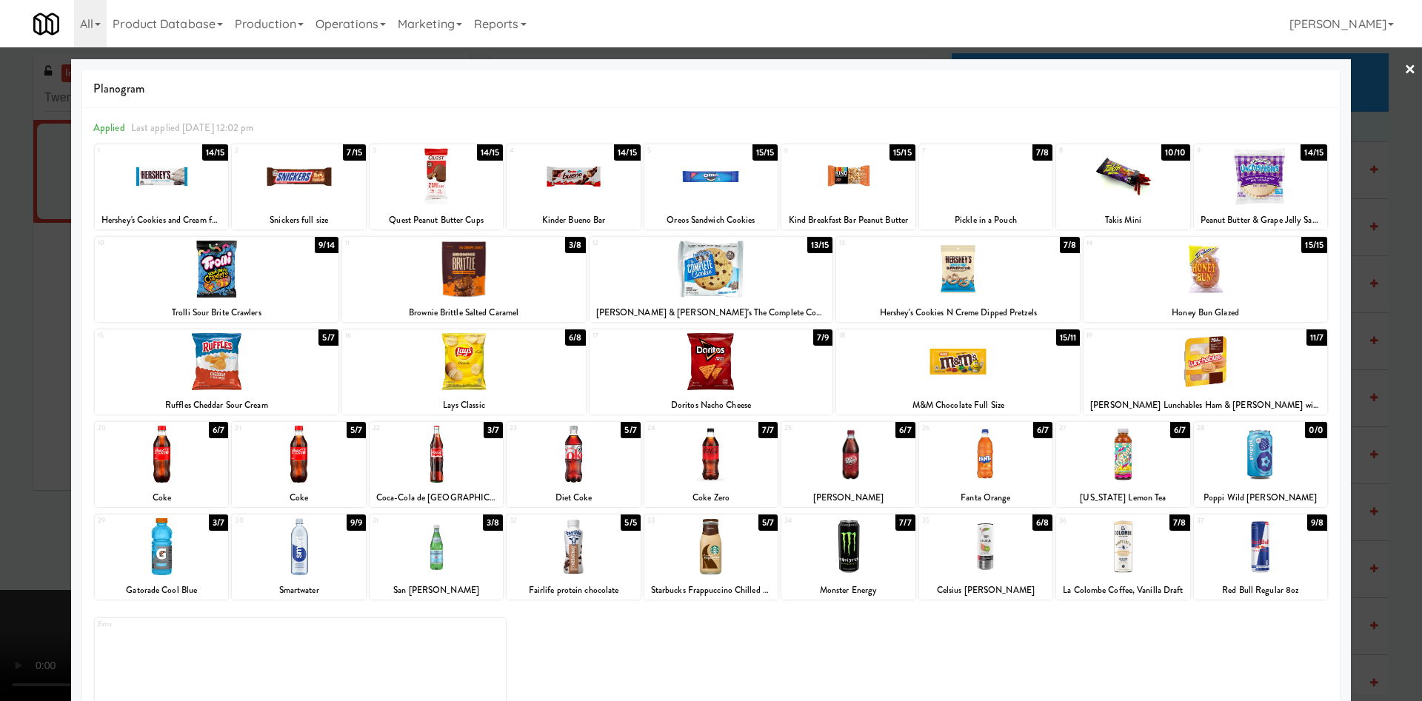
click at [963, 550] on div at bounding box center [985, 546] width 133 height 57
click at [38, 361] on div at bounding box center [711, 350] width 1422 height 701
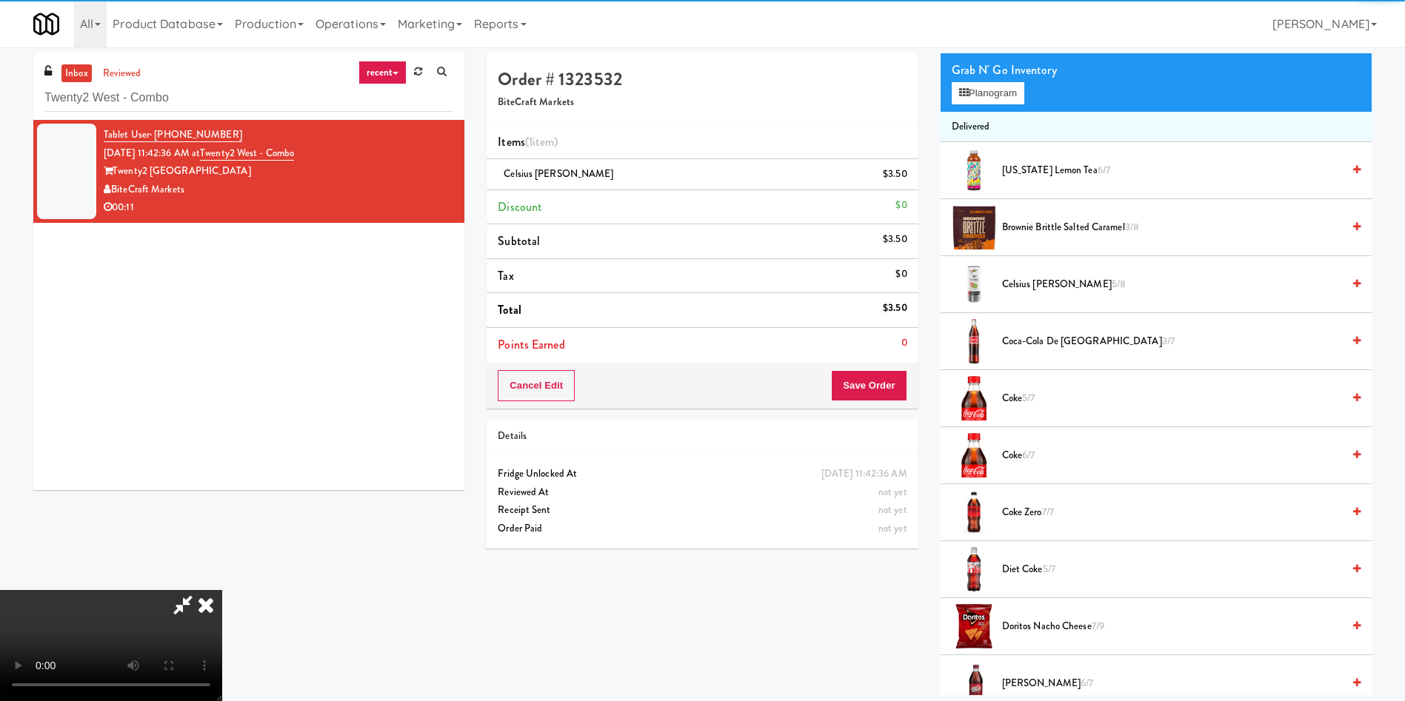
click at [222, 590] on video at bounding box center [111, 645] width 222 height 111
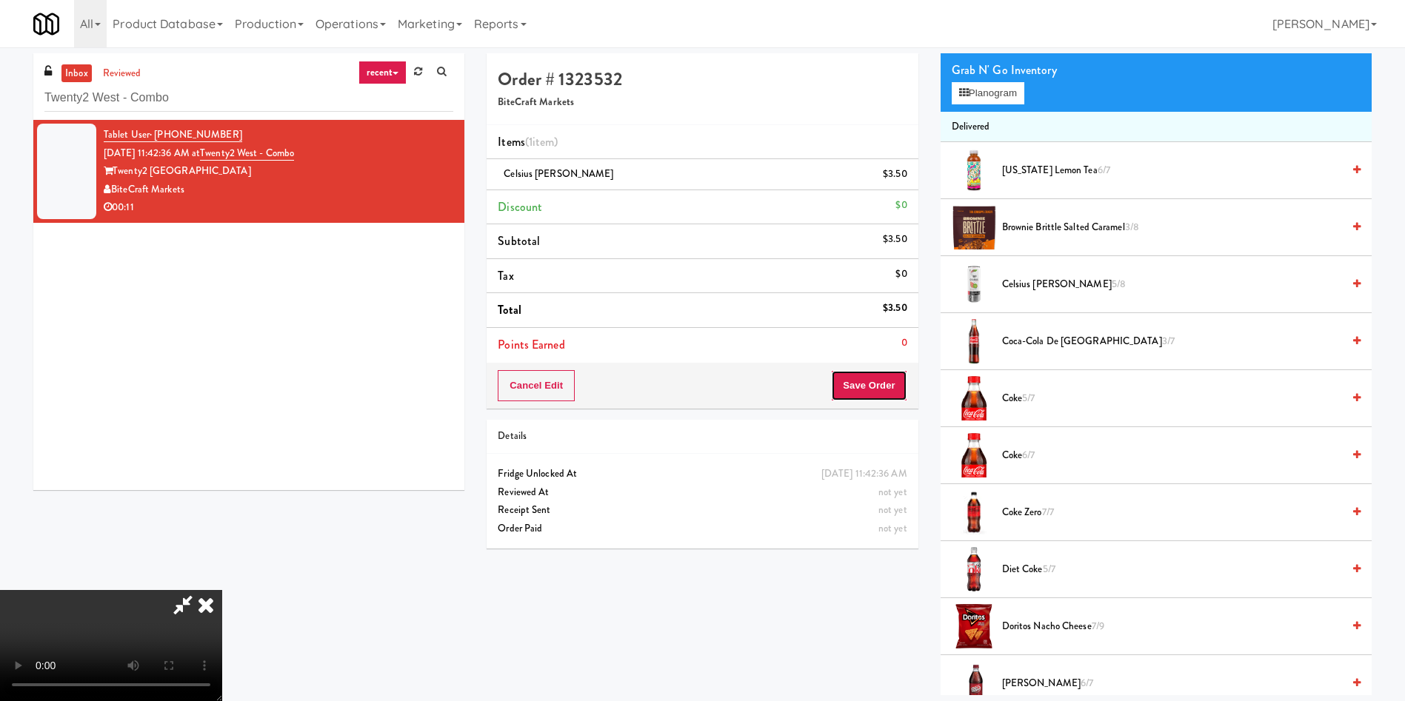
click at [871, 389] on button "Save Order" at bounding box center [869, 385] width 76 height 31
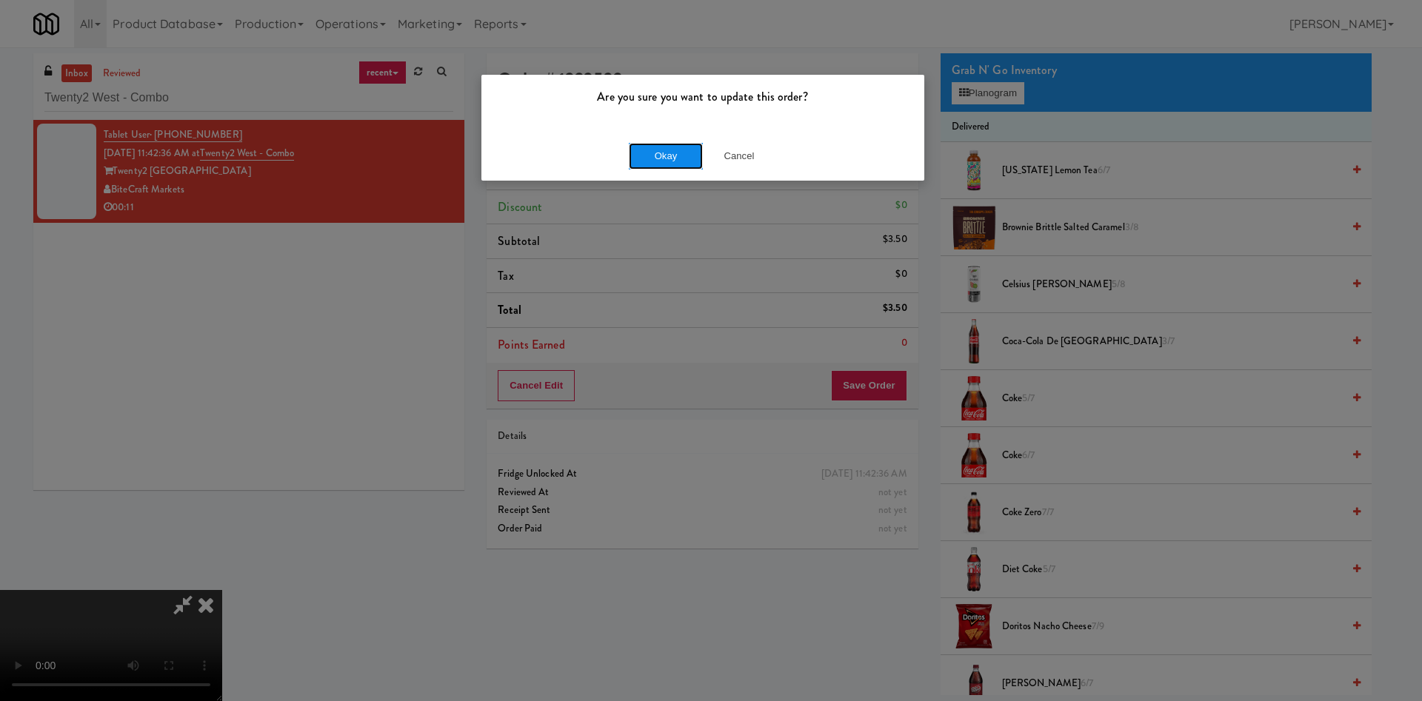
click at [666, 158] on button "Okay" at bounding box center [666, 156] width 74 height 27
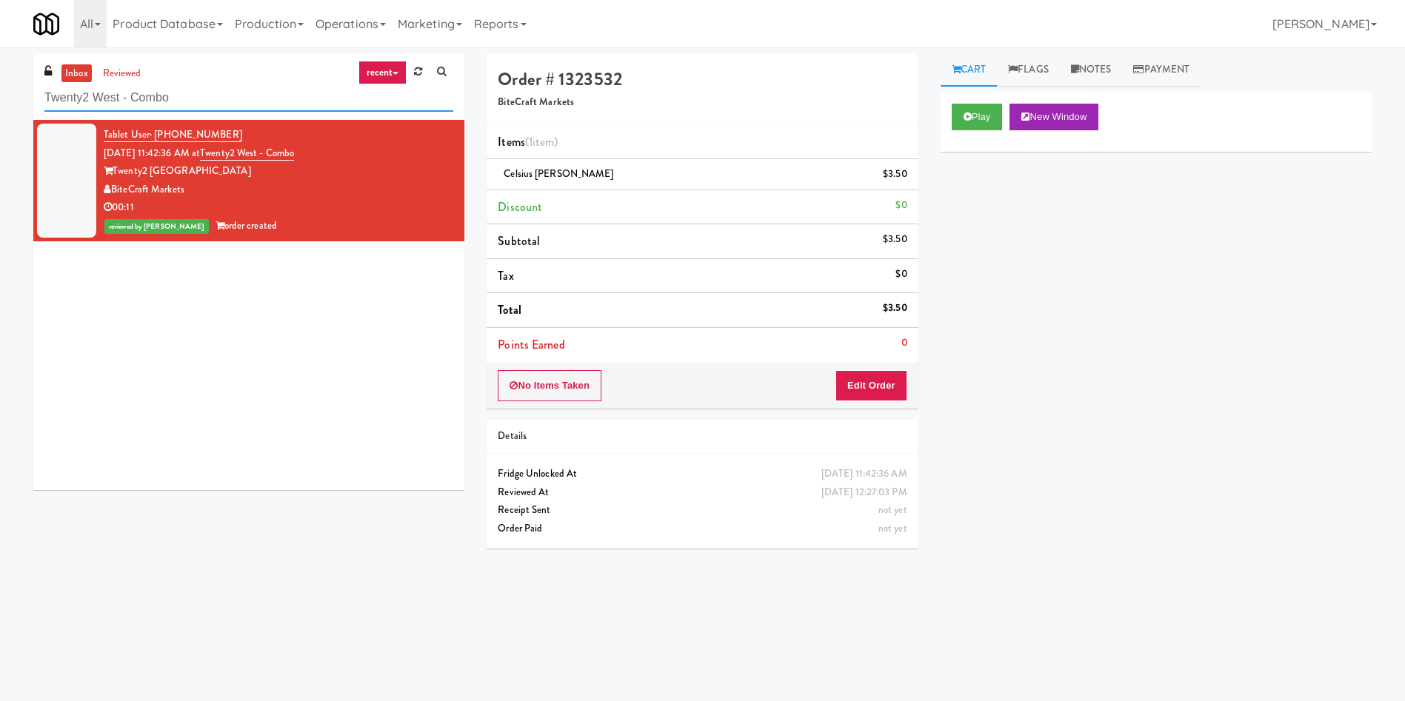
paste input "[GEOGRAPHIC_DATA] - Combo Middle"
drag, startPoint x: 184, startPoint y: 102, endPoint x: 61, endPoint y: 16, distance: 151.0
click at [0, 77] on div "inbox reviewed recent all unclear take inventory issue suspicious failed recent…" at bounding box center [702, 350] width 1405 height 595
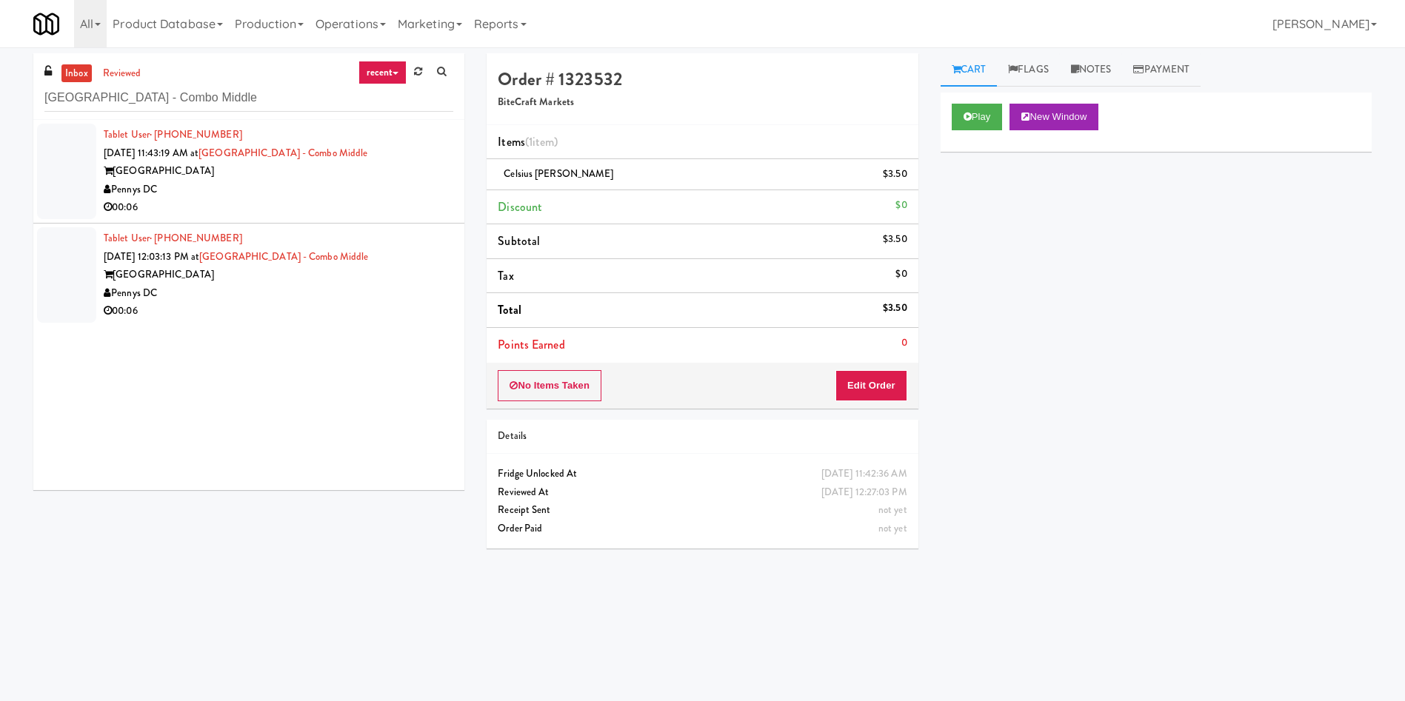
click at [59, 172] on div at bounding box center [66, 172] width 59 height 96
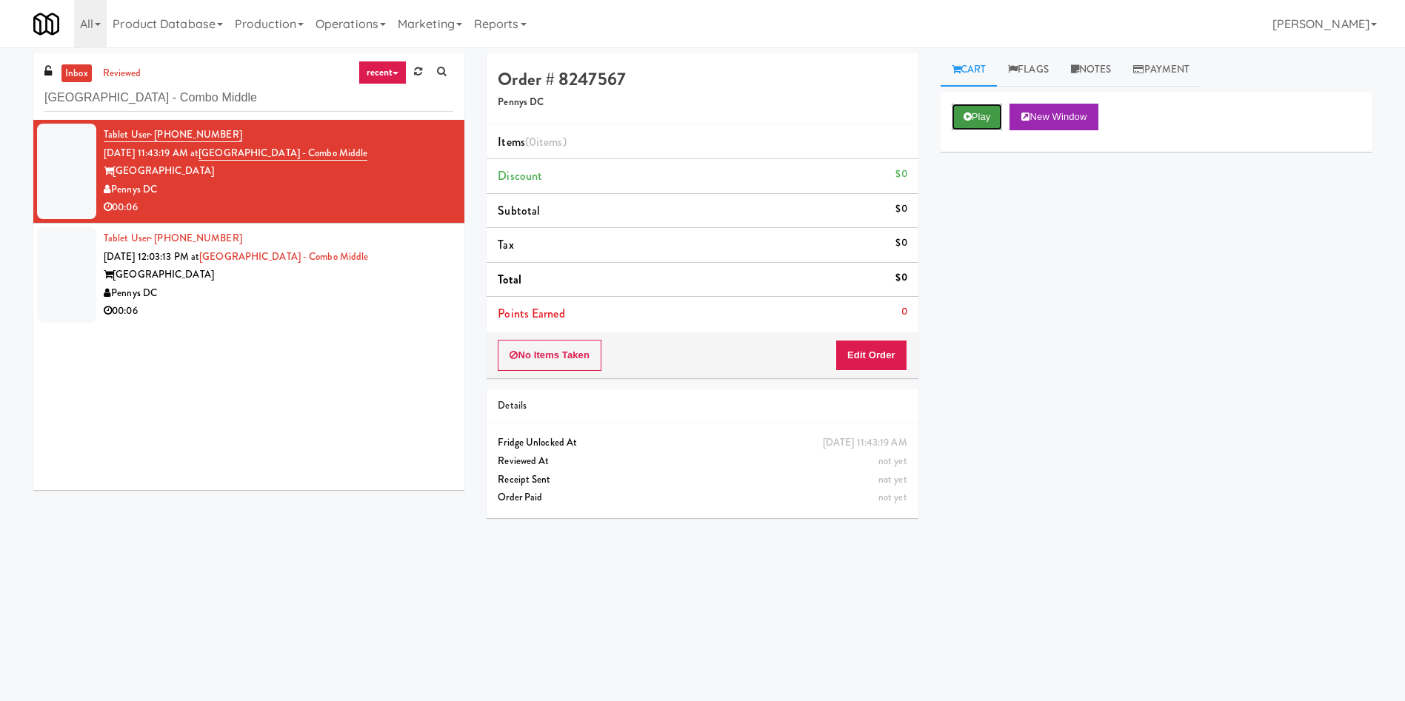
click at [968, 121] on button "Play" at bounding box center [976, 117] width 51 height 27
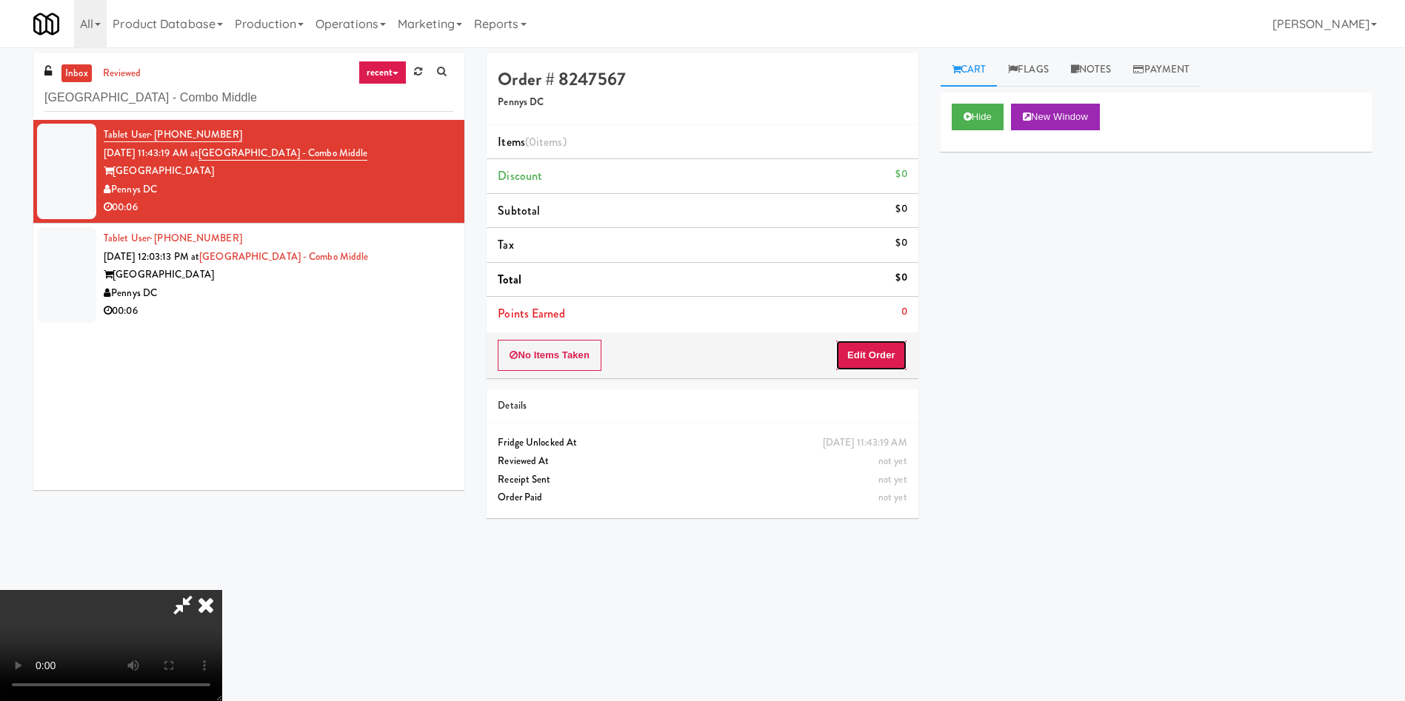
click at [894, 364] on button "Edit Order" at bounding box center [871, 355] width 72 height 31
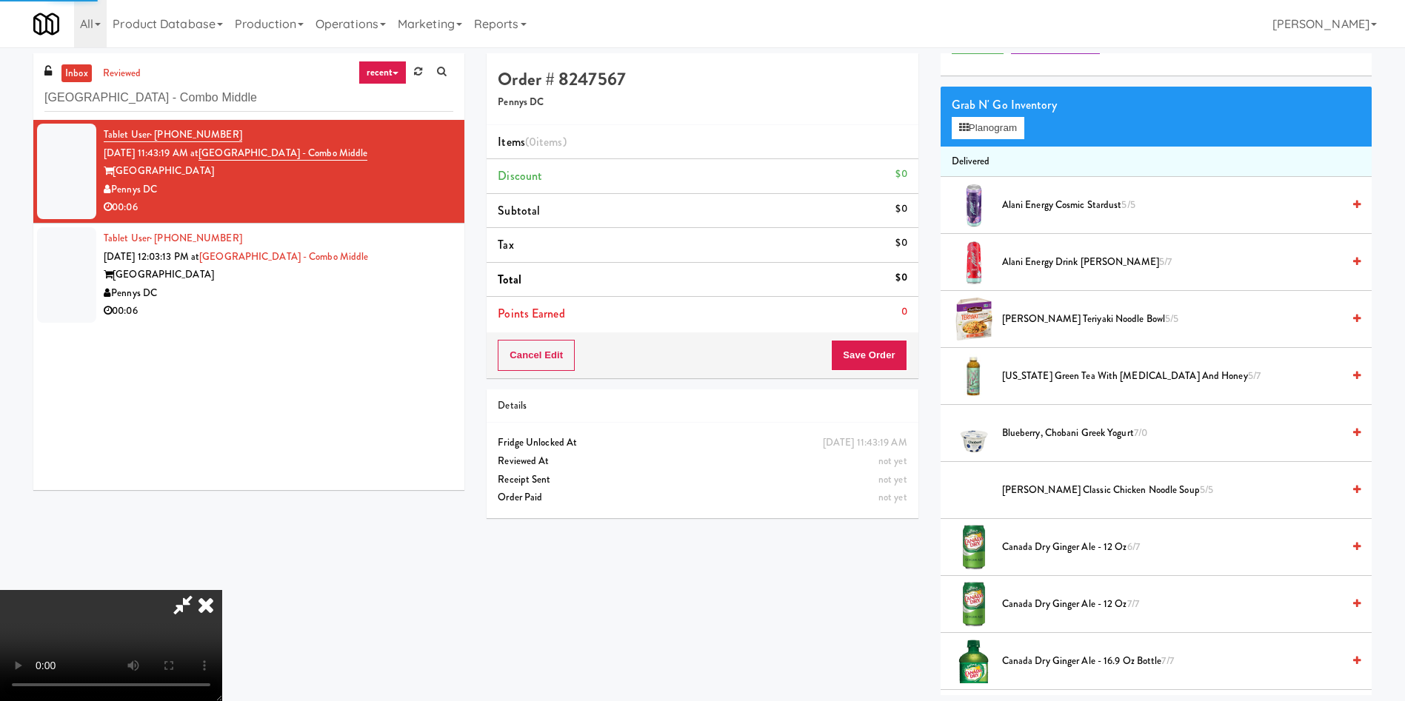
scroll to position [111, 0]
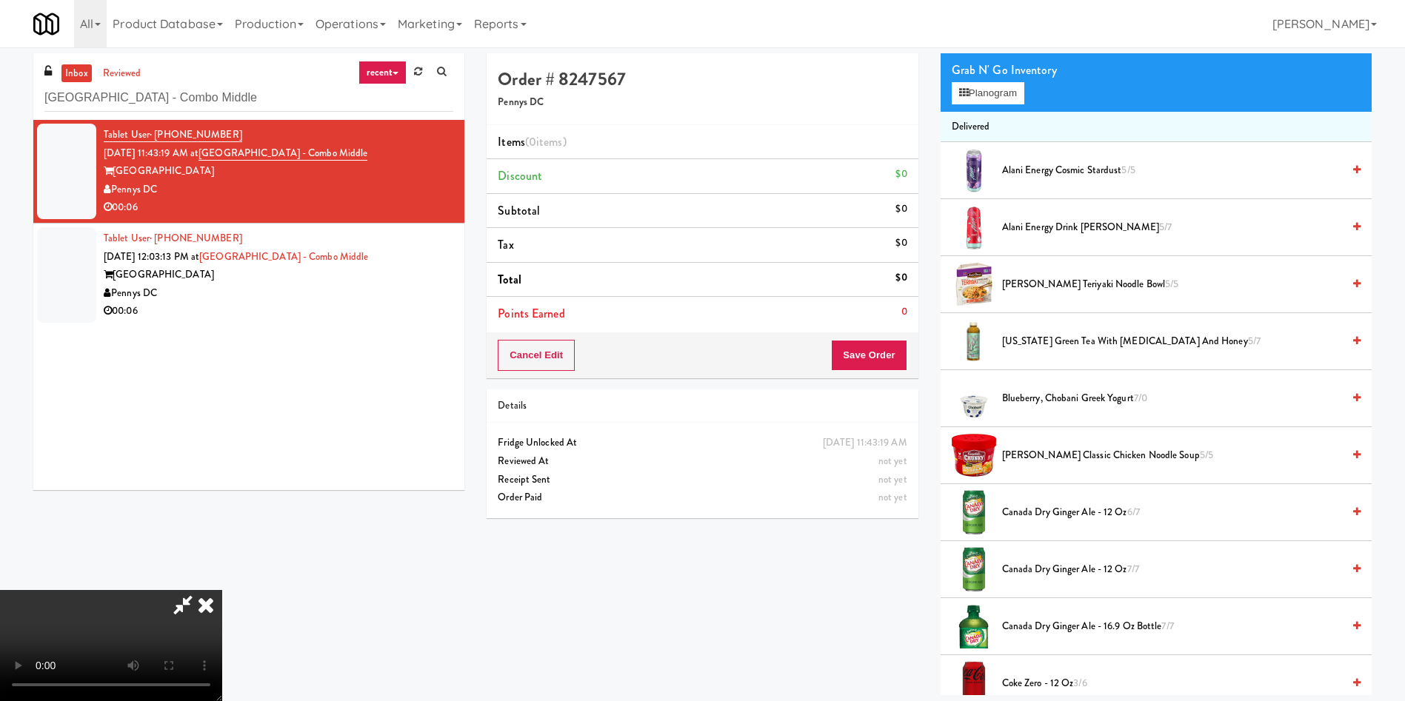
click at [222, 590] on video at bounding box center [111, 645] width 222 height 111
click at [1032, 171] on span "Alani Energy Cosmic Stardust 5/5" at bounding box center [1172, 170] width 340 height 19
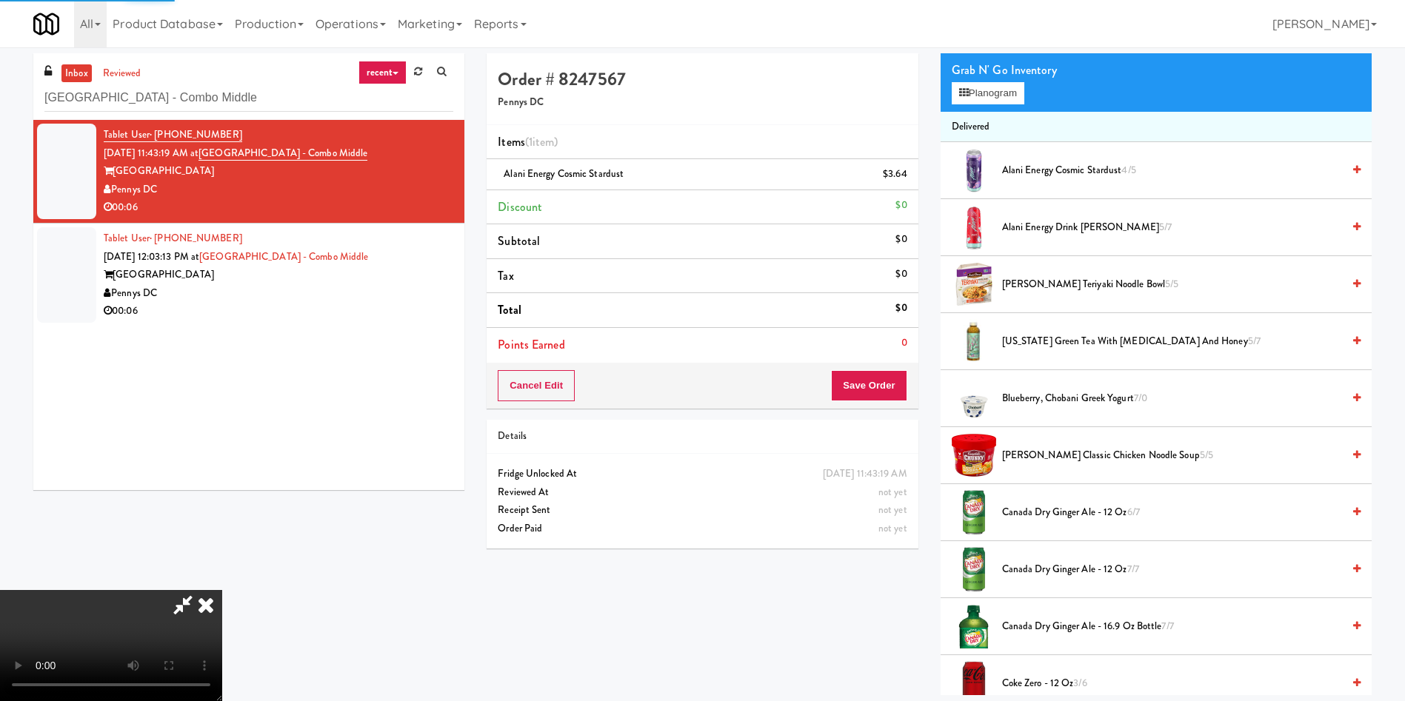
click at [222, 590] on video at bounding box center [111, 645] width 222 height 111
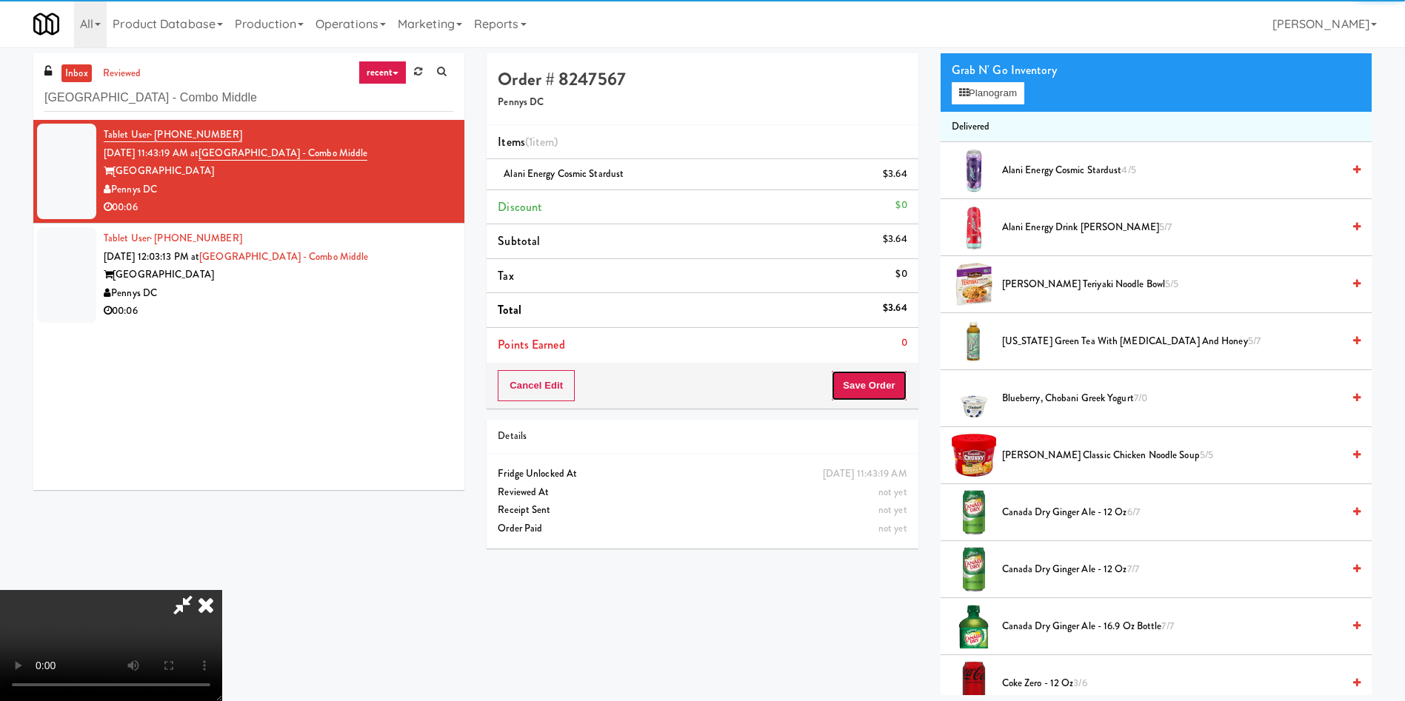
click at [857, 381] on button "Save Order" at bounding box center [869, 385] width 76 height 31
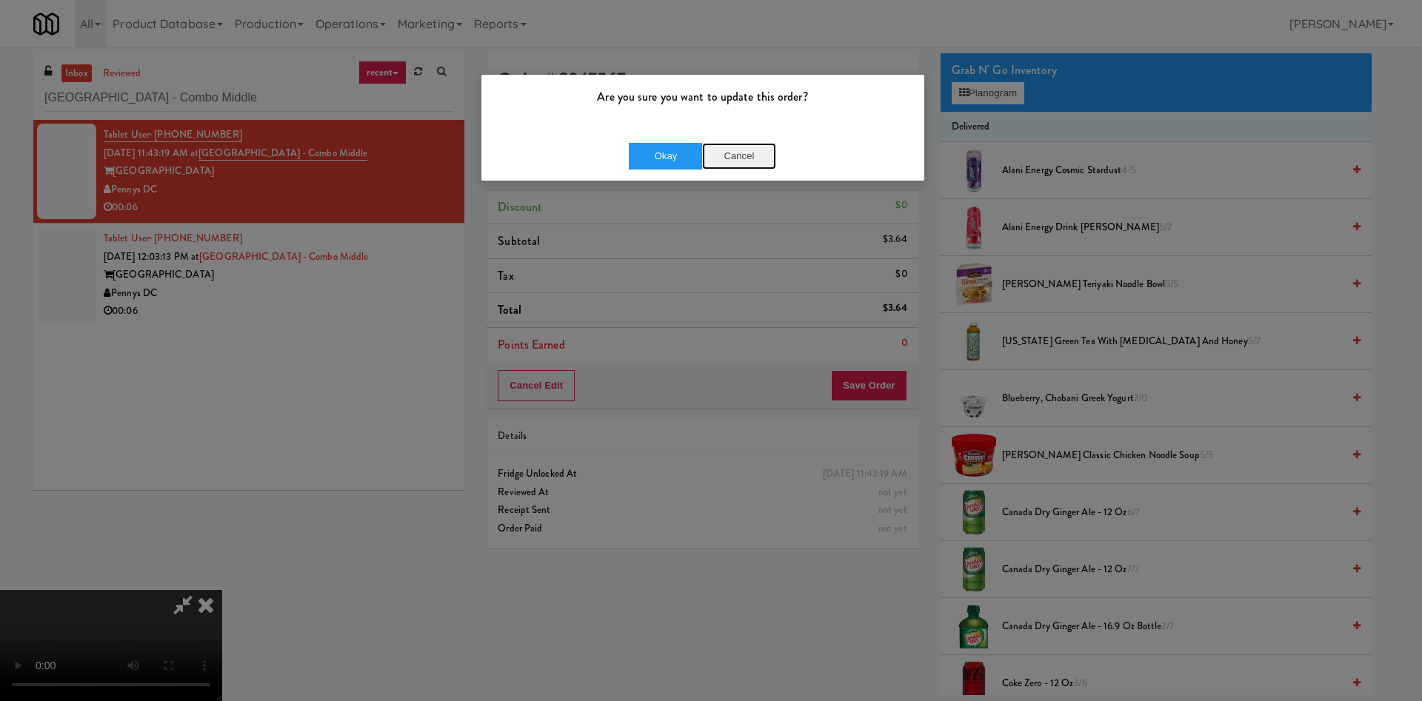
click at [750, 168] on button "Cancel" at bounding box center [739, 156] width 74 height 27
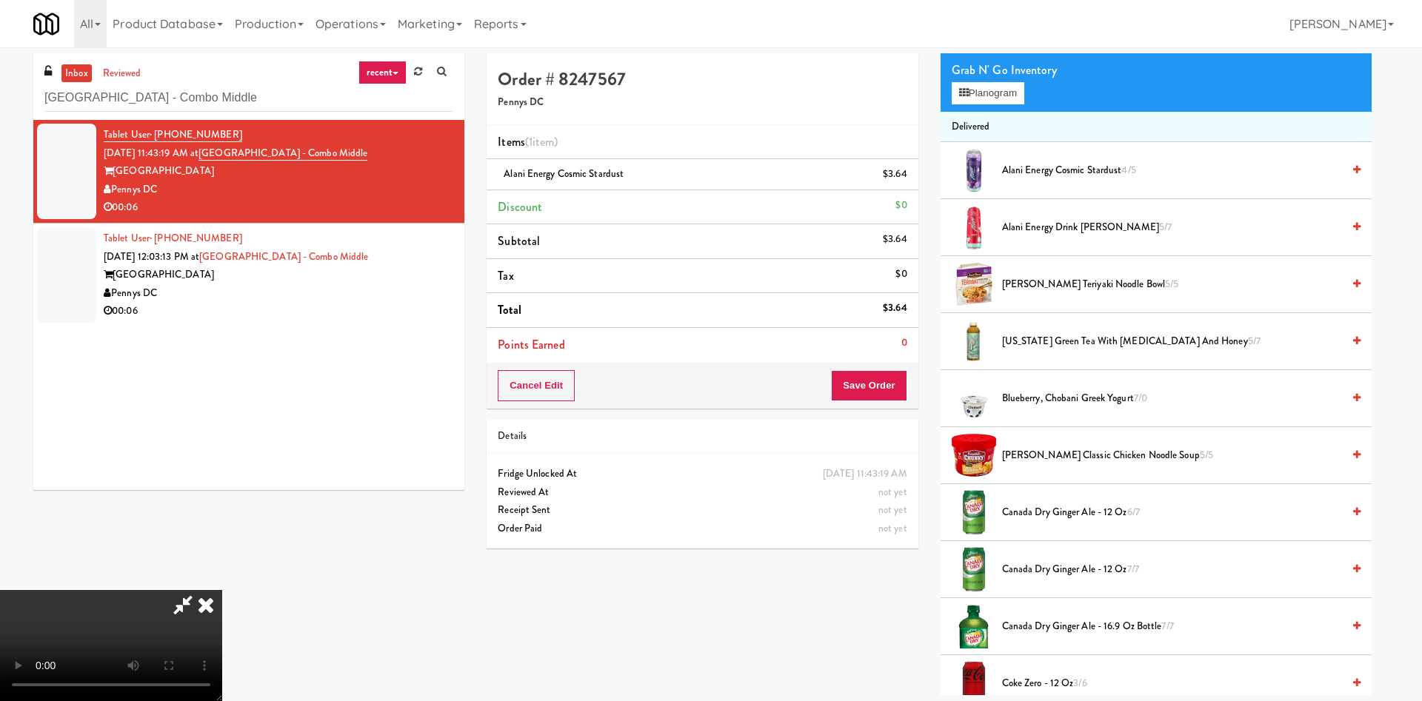
click at [600, 361] on div at bounding box center [711, 350] width 1422 height 701
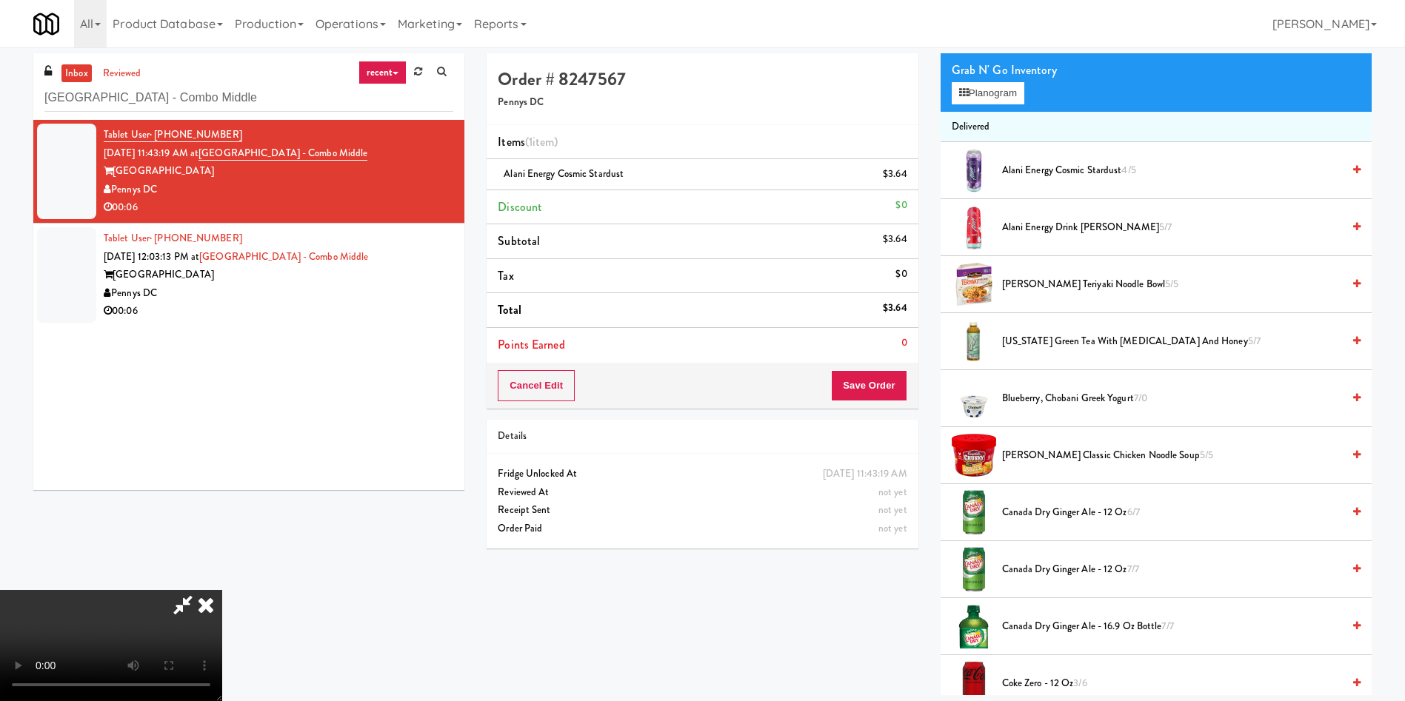
click at [222, 590] on video at bounding box center [111, 645] width 222 height 111
click at [881, 389] on button "Save Order" at bounding box center [869, 385] width 76 height 31
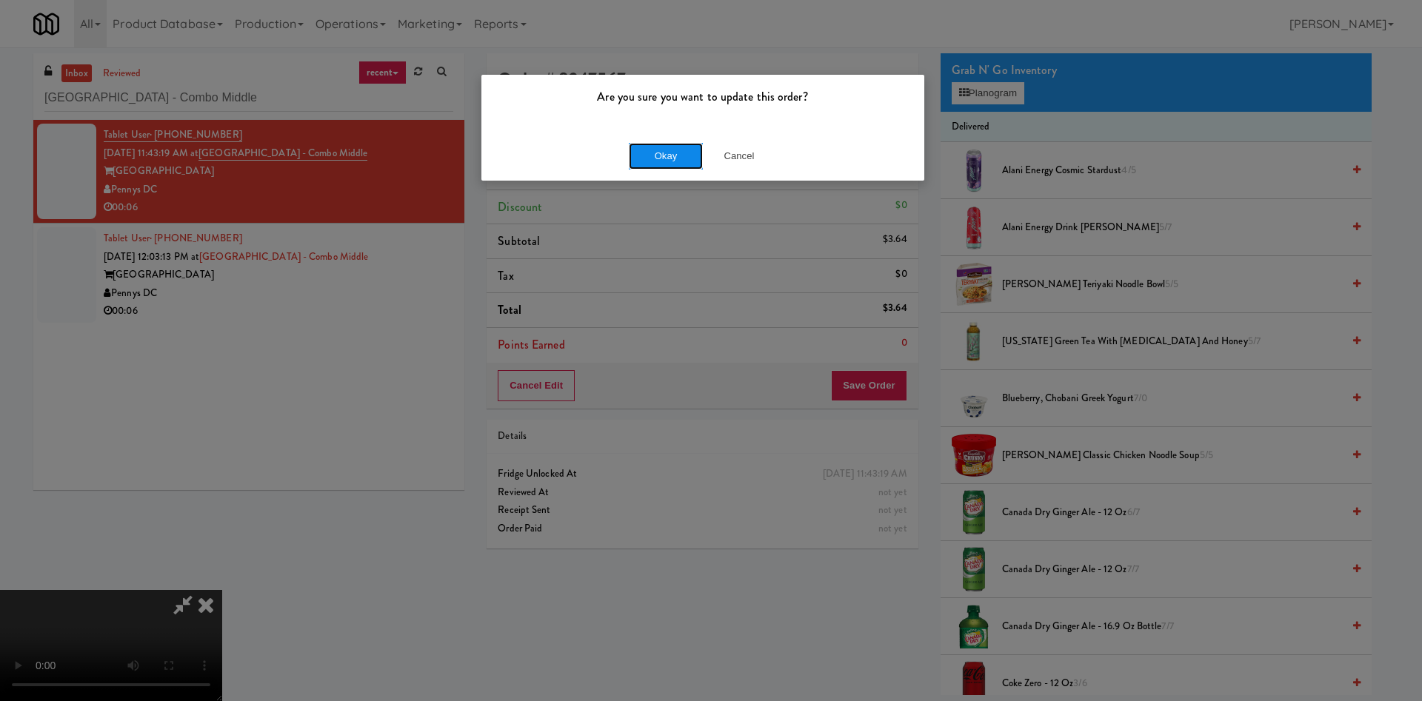
click at [666, 152] on button "Okay" at bounding box center [666, 156] width 74 height 27
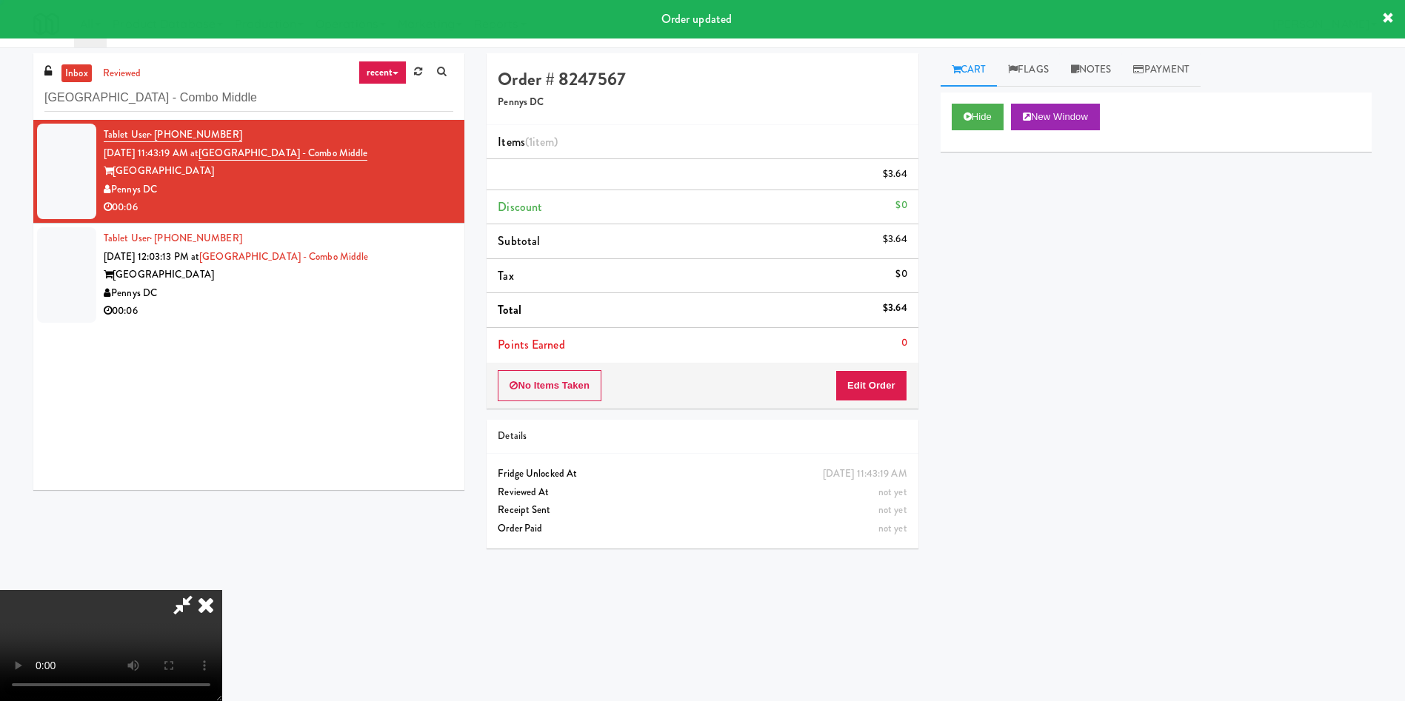
scroll to position [0, 0]
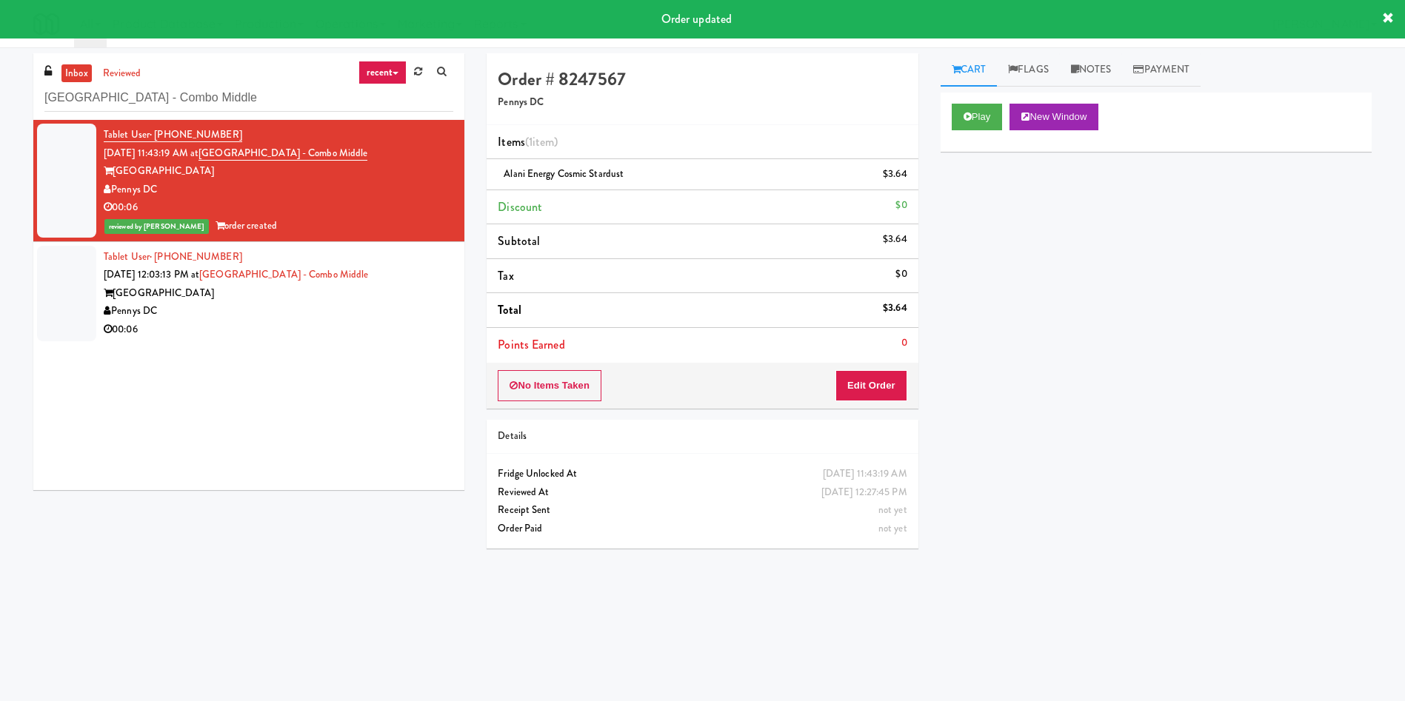
click at [61, 307] on div at bounding box center [66, 294] width 59 height 96
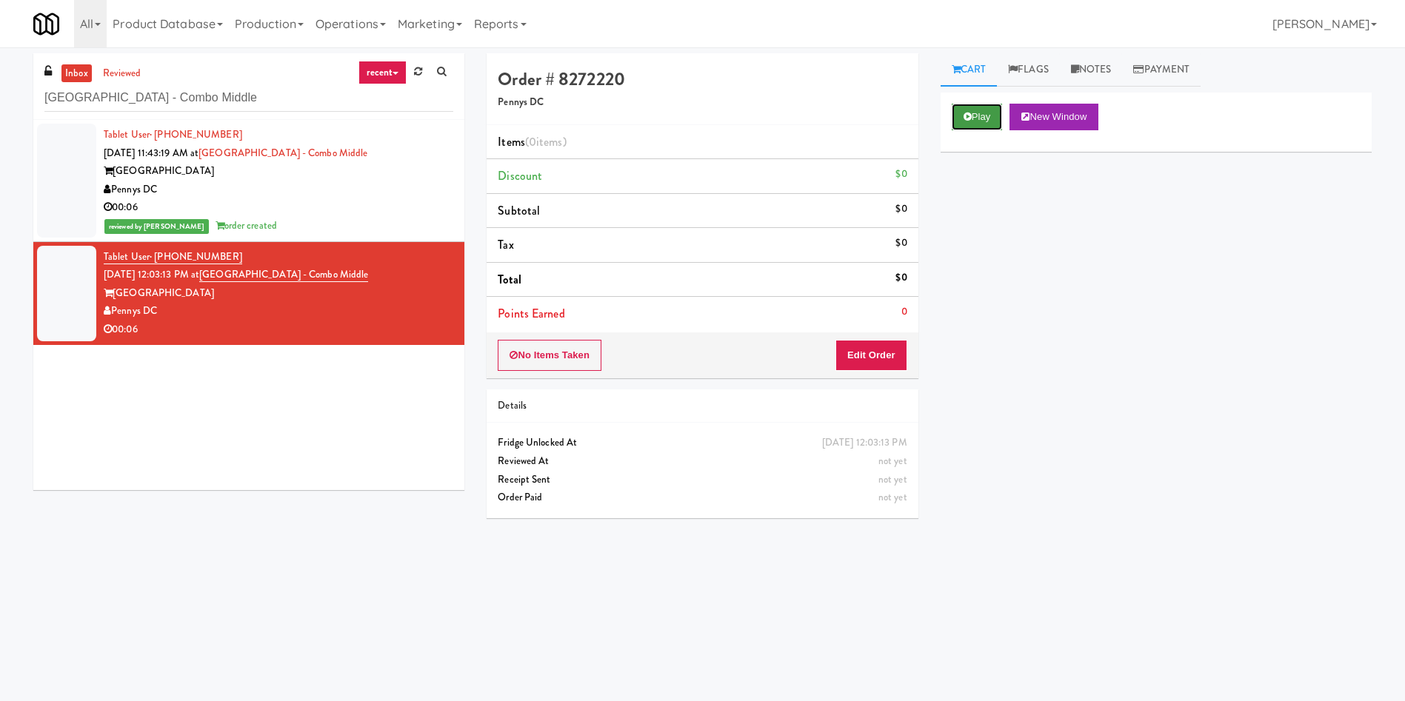
click at [977, 126] on button "Play" at bounding box center [976, 117] width 51 height 27
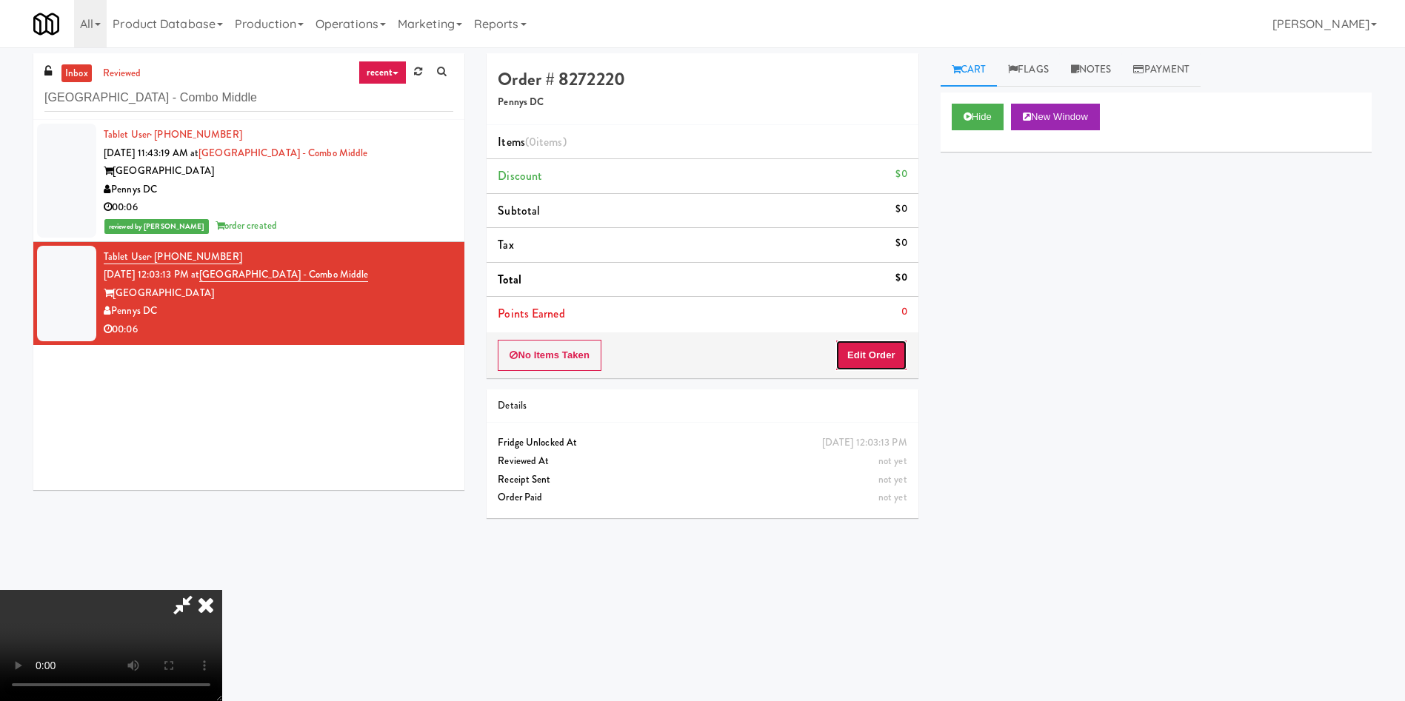
click at [896, 352] on button "Edit Order" at bounding box center [871, 355] width 72 height 31
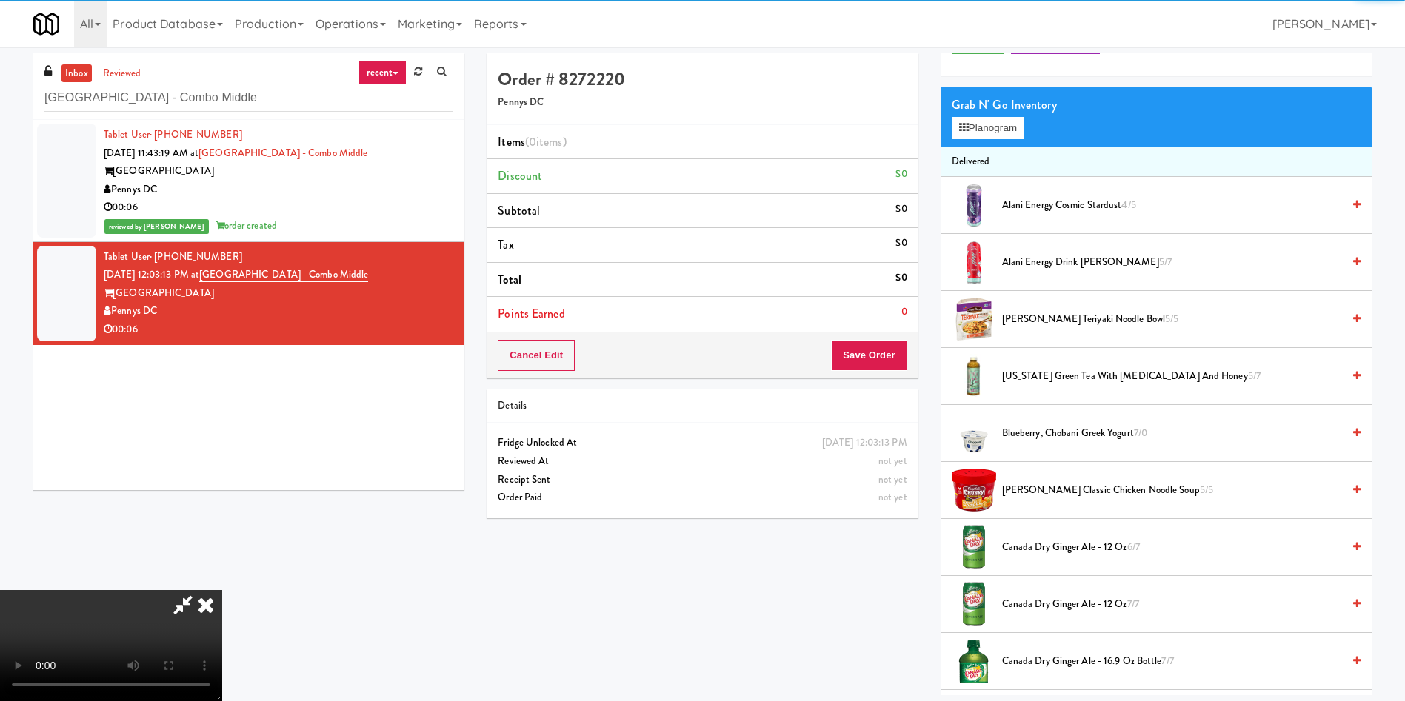
scroll to position [111, 0]
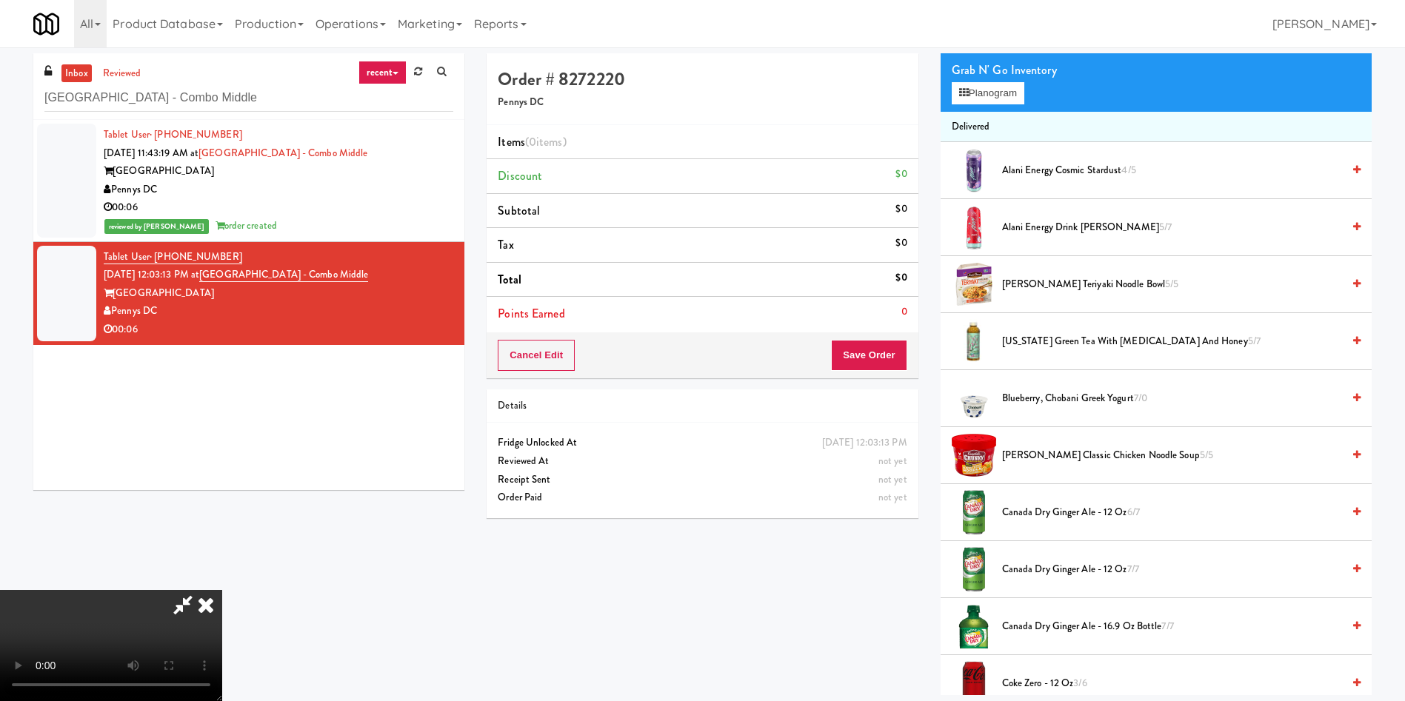
click at [222, 590] on video at bounding box center [111, 645] width 222 height 111
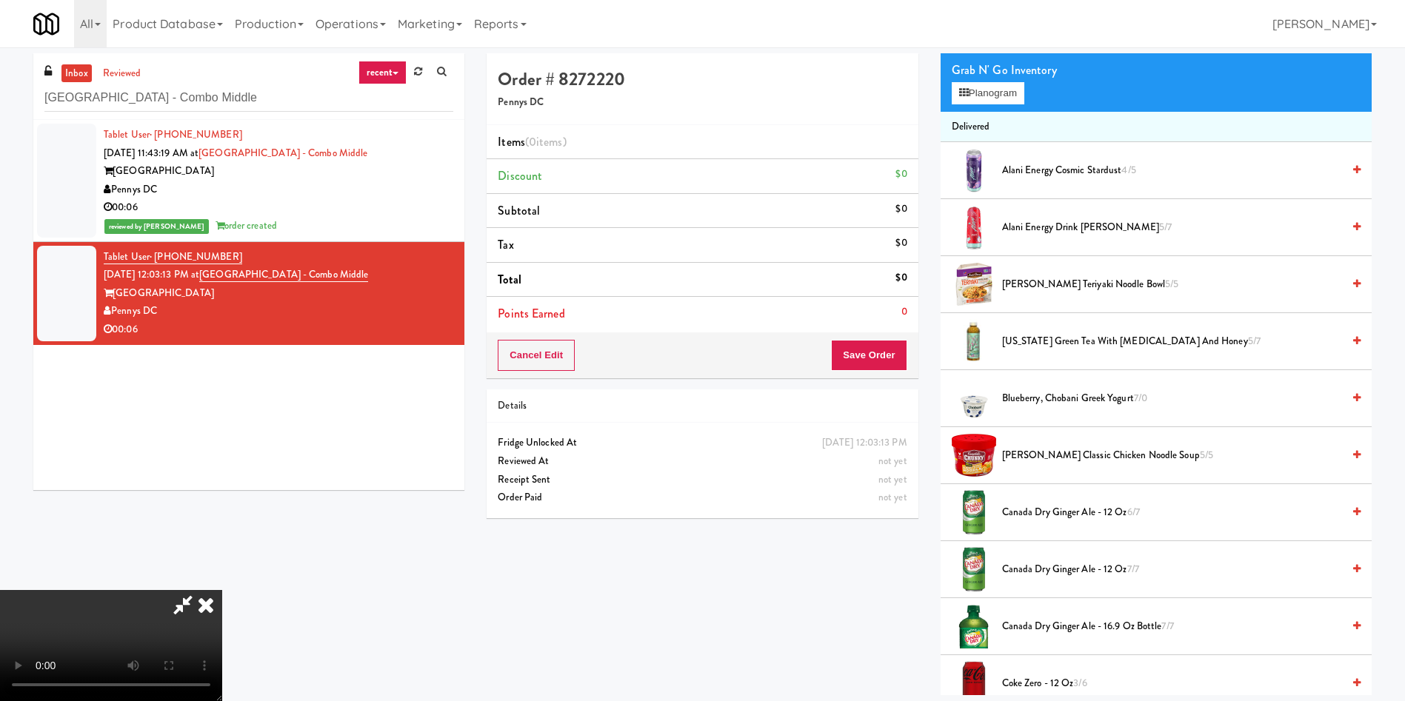
click at [1030, 177] on span "Alani Energy Cosmic Stardust 4/5" at bounding box center [1172, 170] width 340 height 19
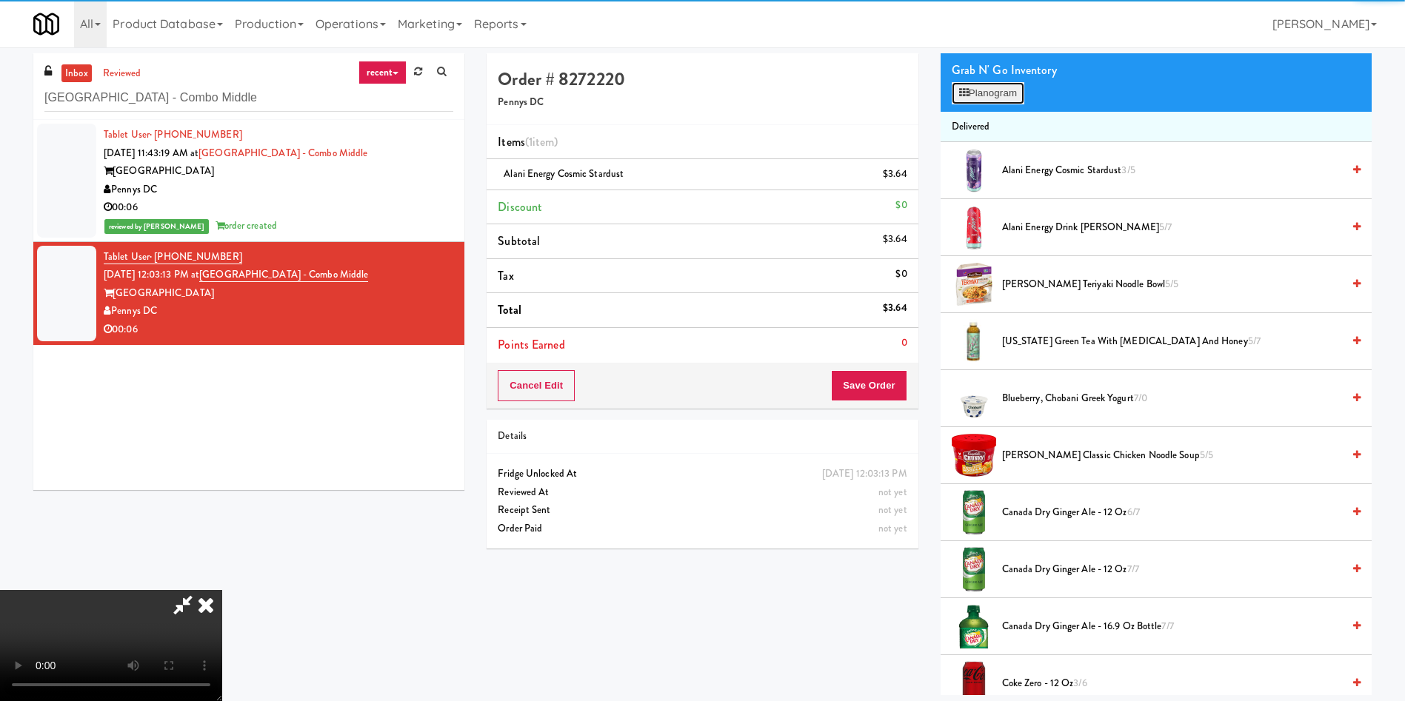
click at [1002, 96] on button "Planogram" at bounding box center [987, 93] width 73 height 22
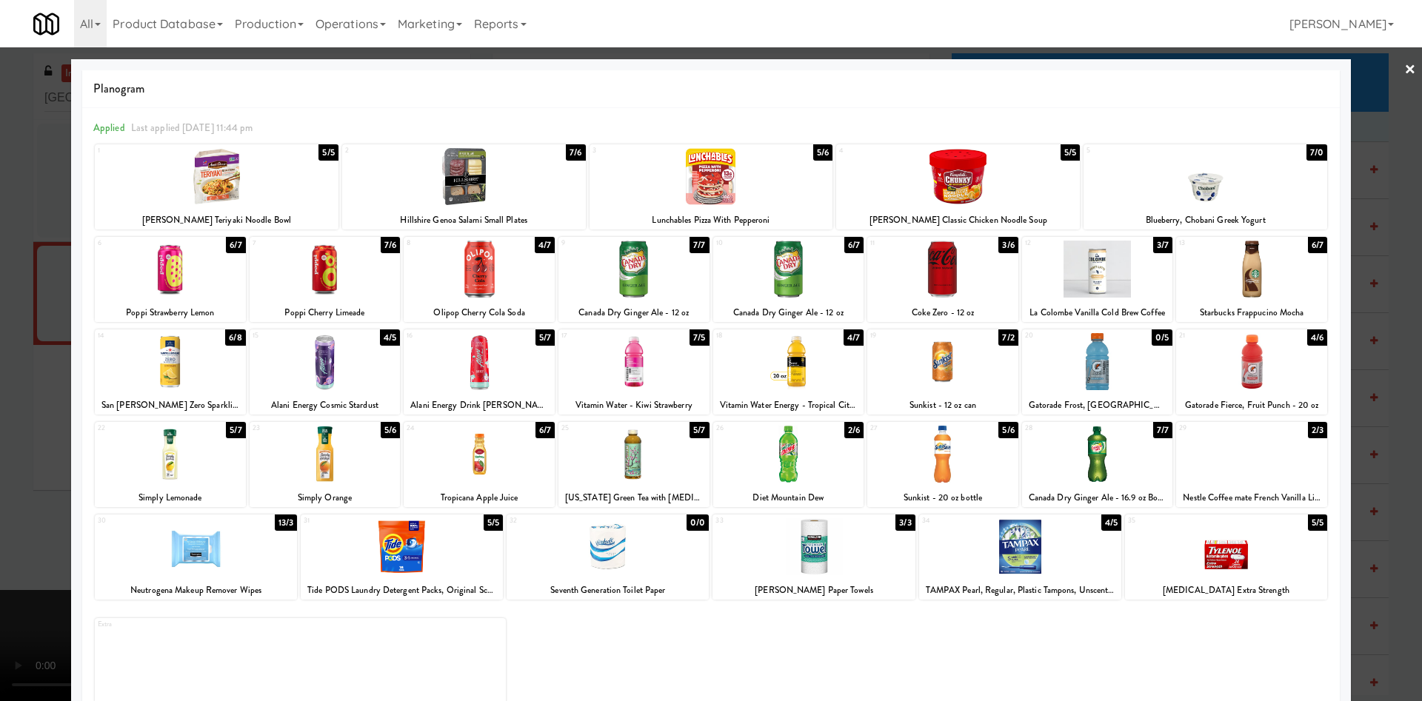
click at [0, 321] on div at bounding box center [711, 350] width 1422 height 701
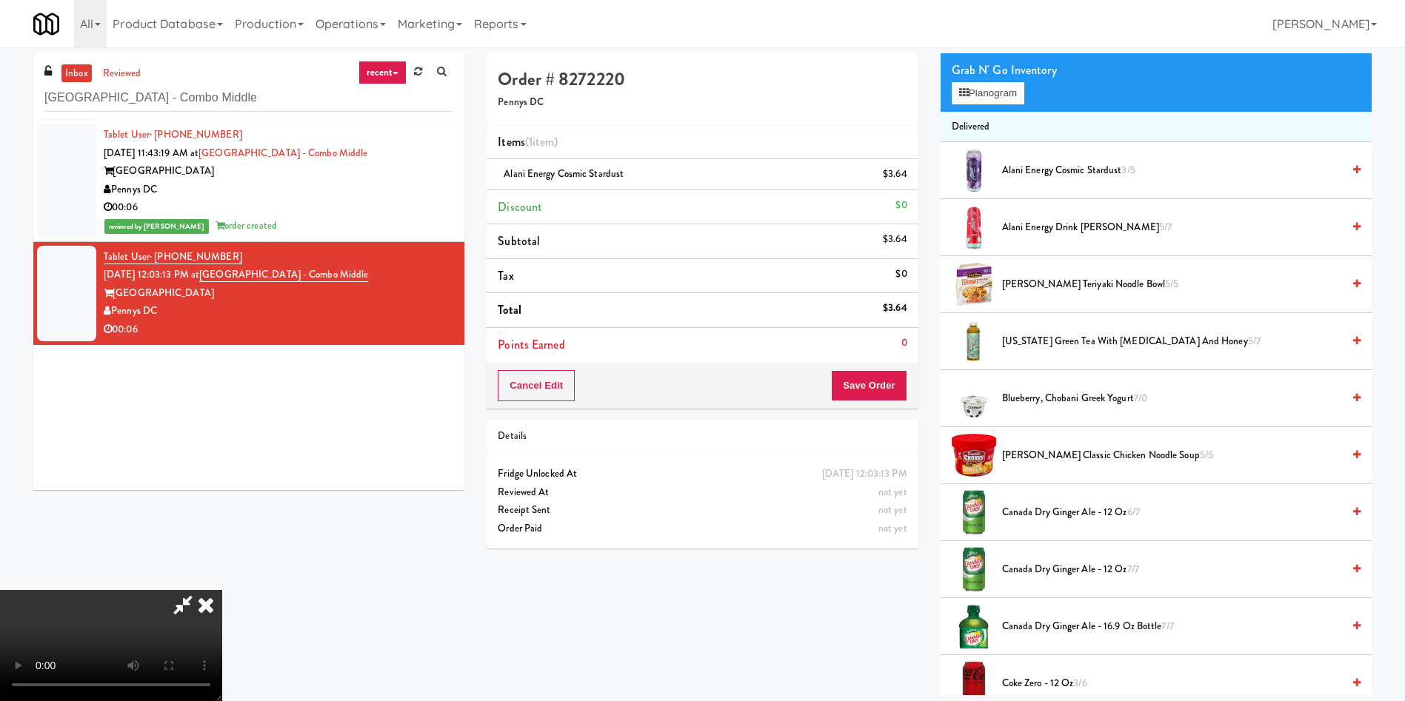
click at [222, 590] on video at bounding box center [111, 645] width 222 height 111
click at [848, 386] on button "Save Order" at bounding box center [869, 385] width 76 height 31
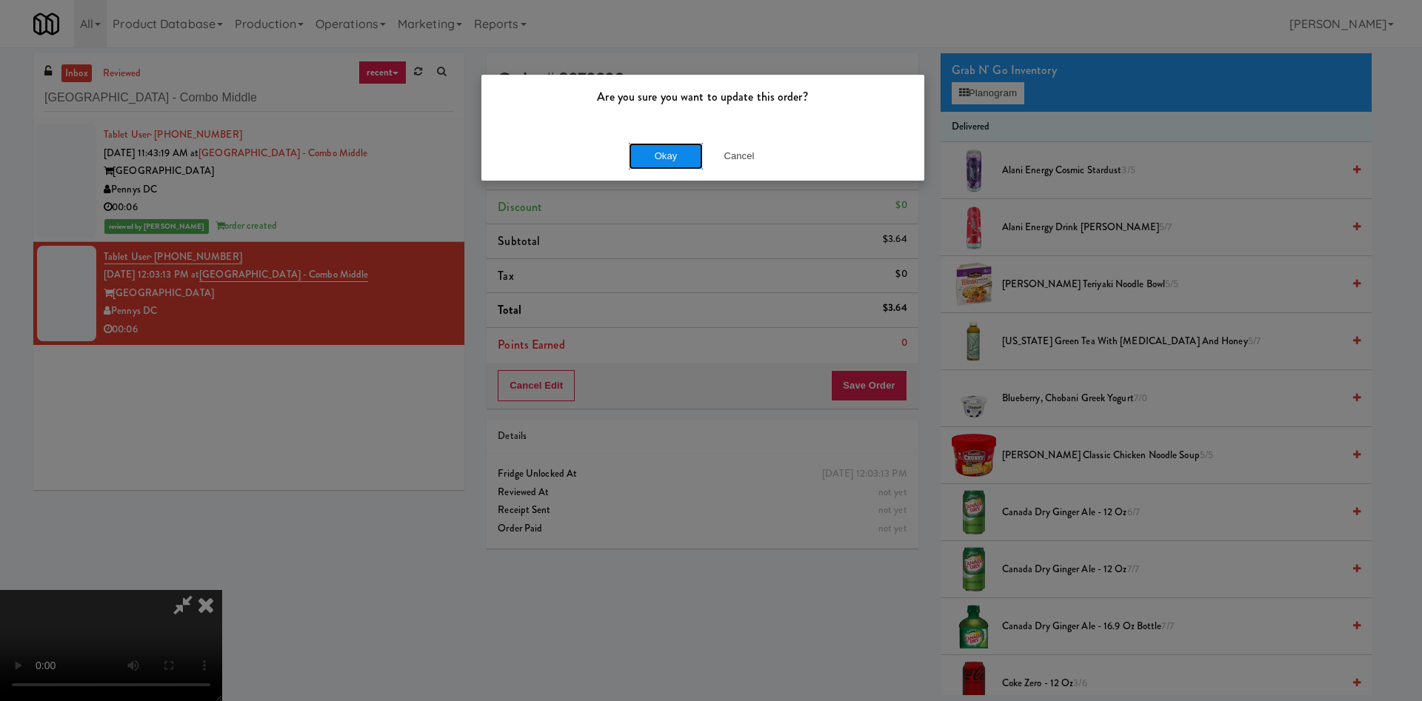
click at [651, 167] on button "Okay" at bounding box center [666, 156] width 74 height 27
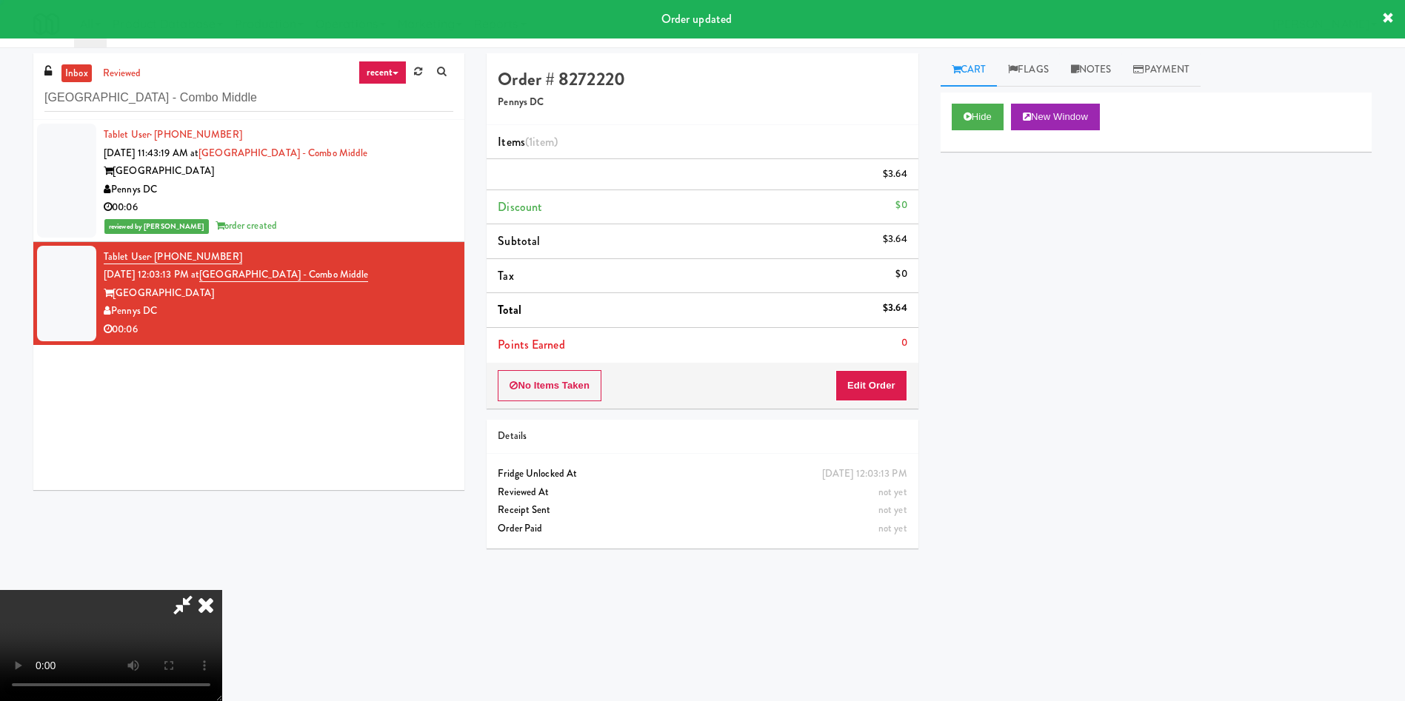
scroll to position [0, 0]
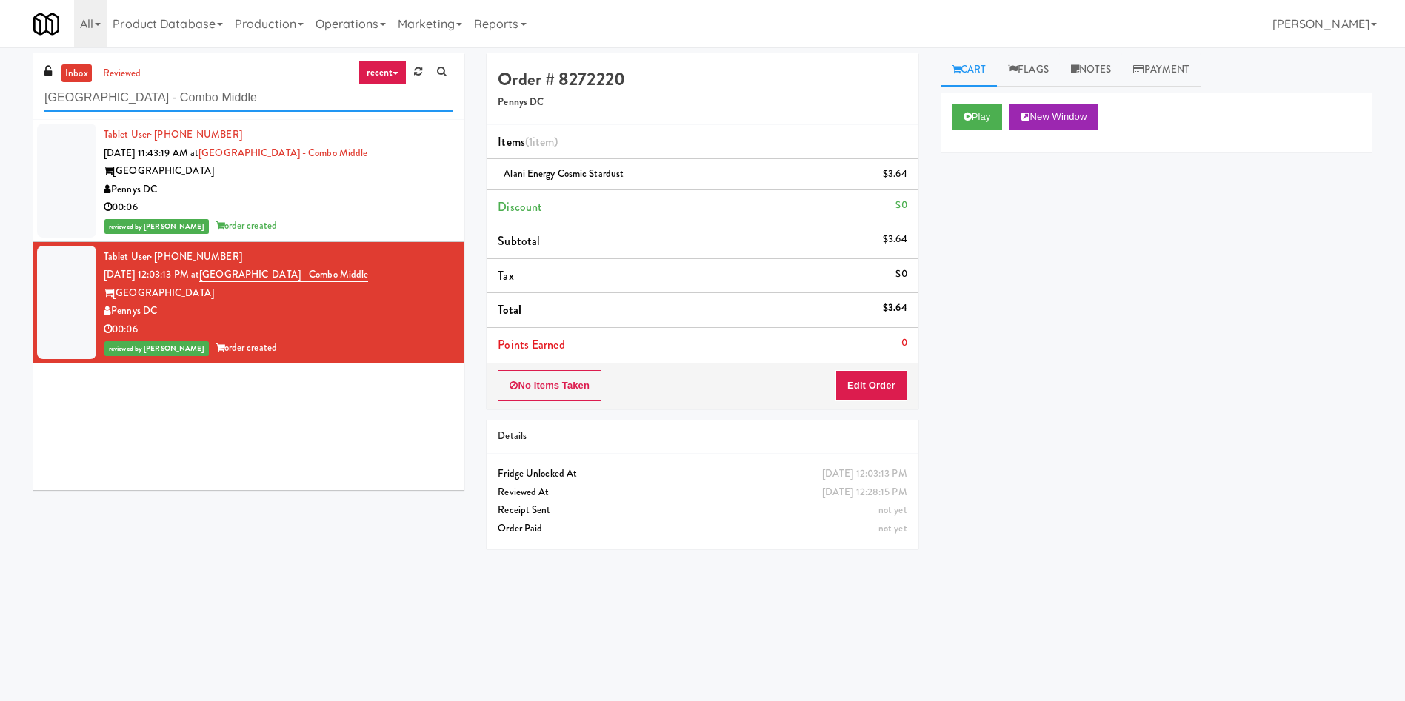
drag, startPoint x: 249, startPoint y: 93, endPoint x: 0, endPoint y: 93, distance: 248.8
click at [0, 93] on div "inbox reviewed recent all unclear take inventory issue suspicious failed recent…" at bounding box center [702, 350] width 1405 height 595
paste input "Icon - Ambient - Left"
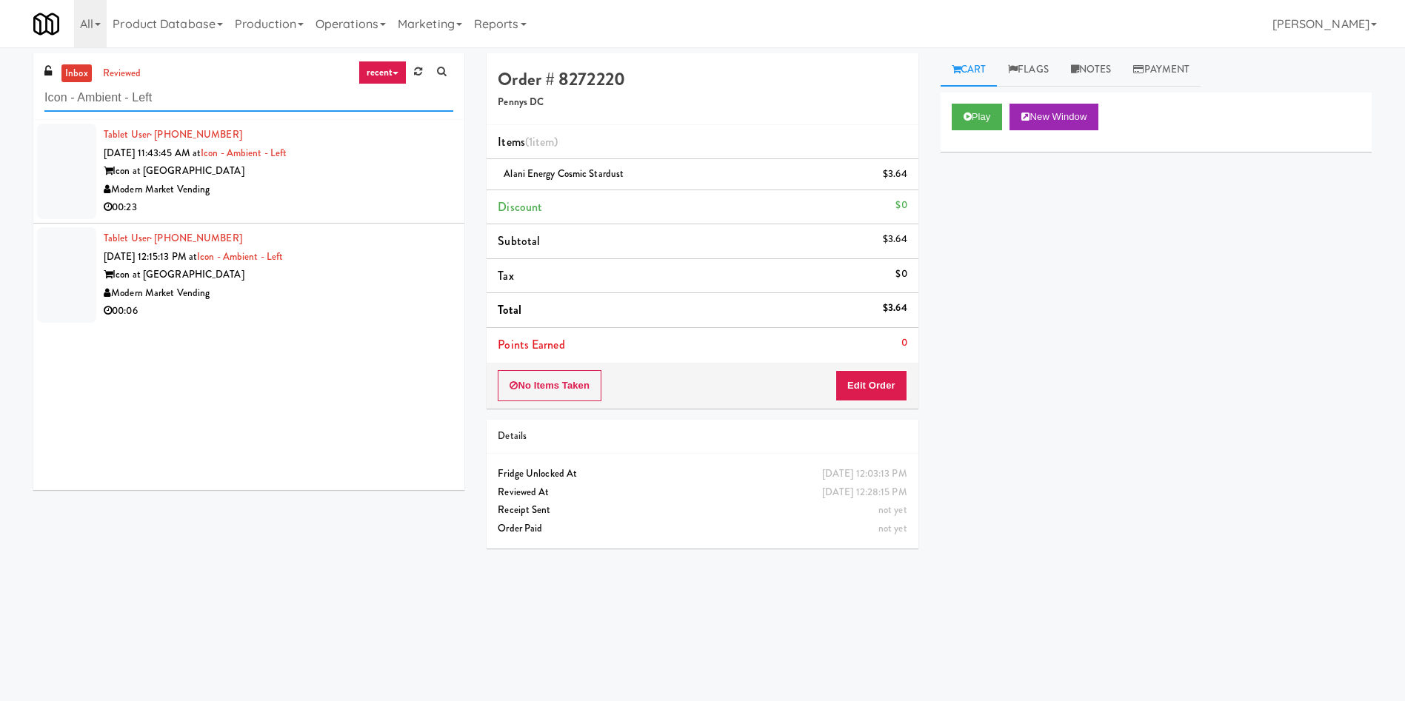
type input "Icon - Ambient - Left"
click at [83, 164] on div at bounding box center [66, 172] width 59 height 96
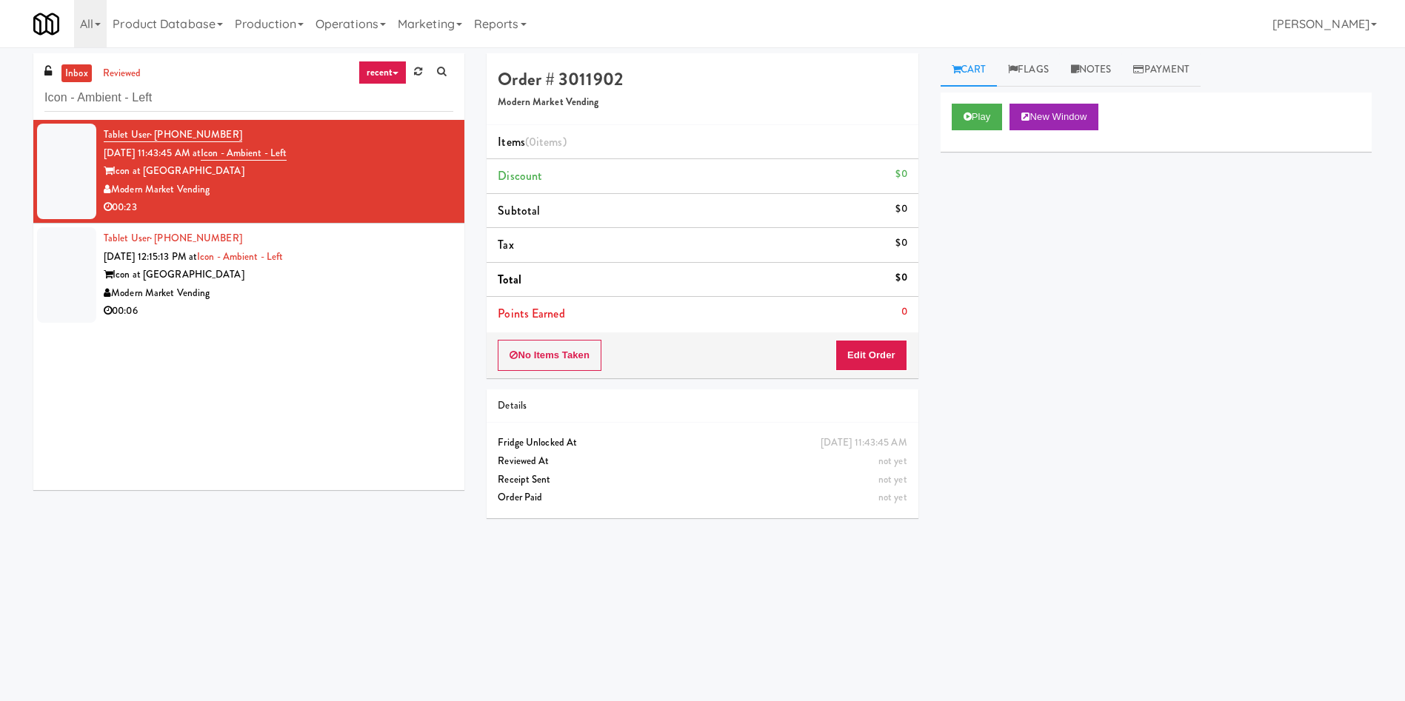
click at [266, 431] on div "Tablet User · (832) 416-0008 [DATE] 11:43:45 AM at Icon - Ambient - Left Icon a…" at bounding box center [248, 305] width 431 height 370
click at [988, 113] on button "Play" at bounding box center [976, 117] width 51 height 27
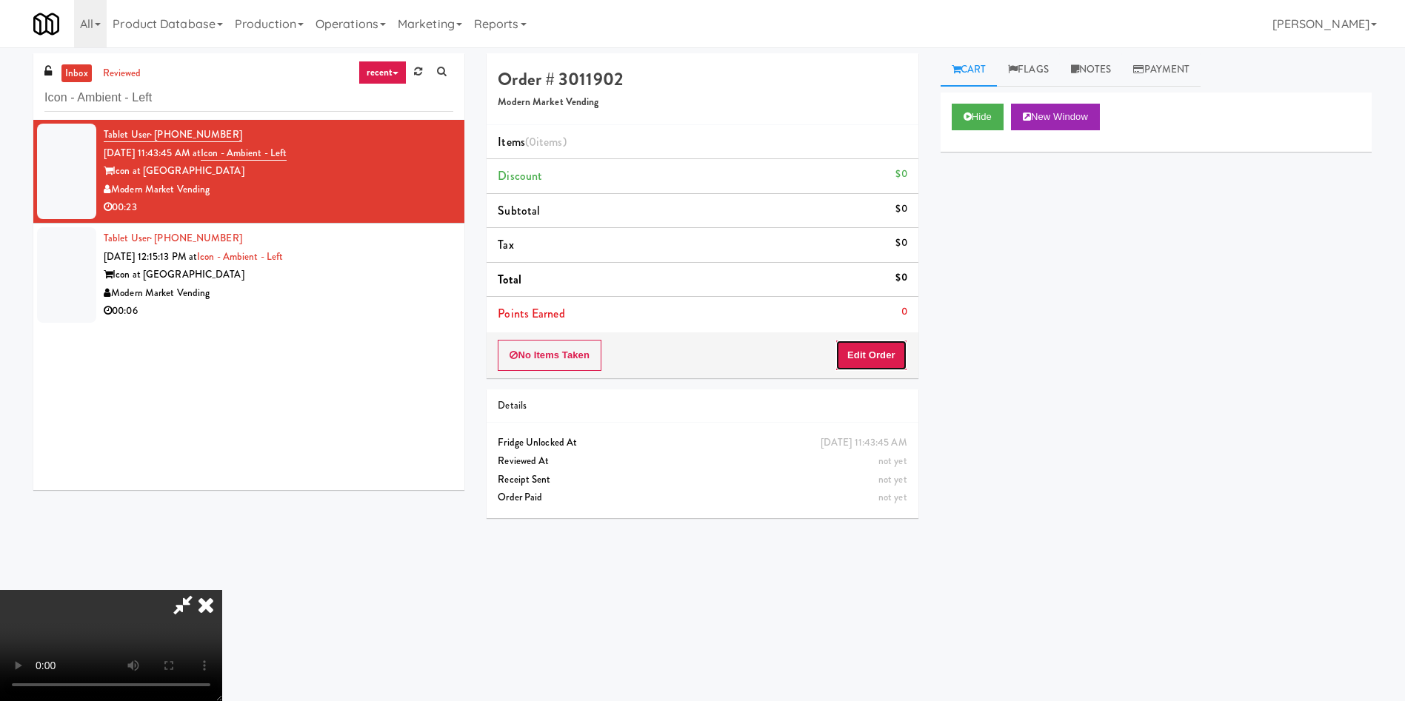
click at [866, 359] on button "Edit Order" at bounding box center [871, 355] width 72 height 31
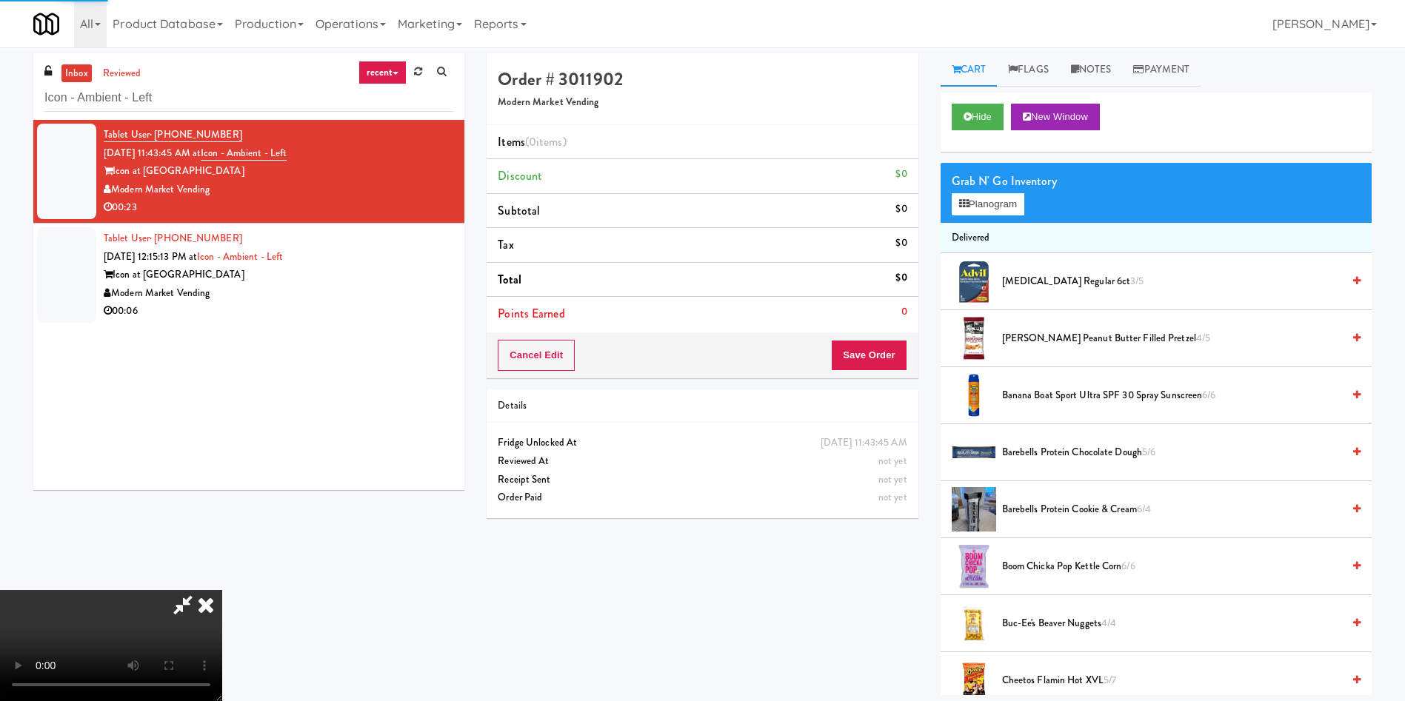
scroll to position [111, 0]
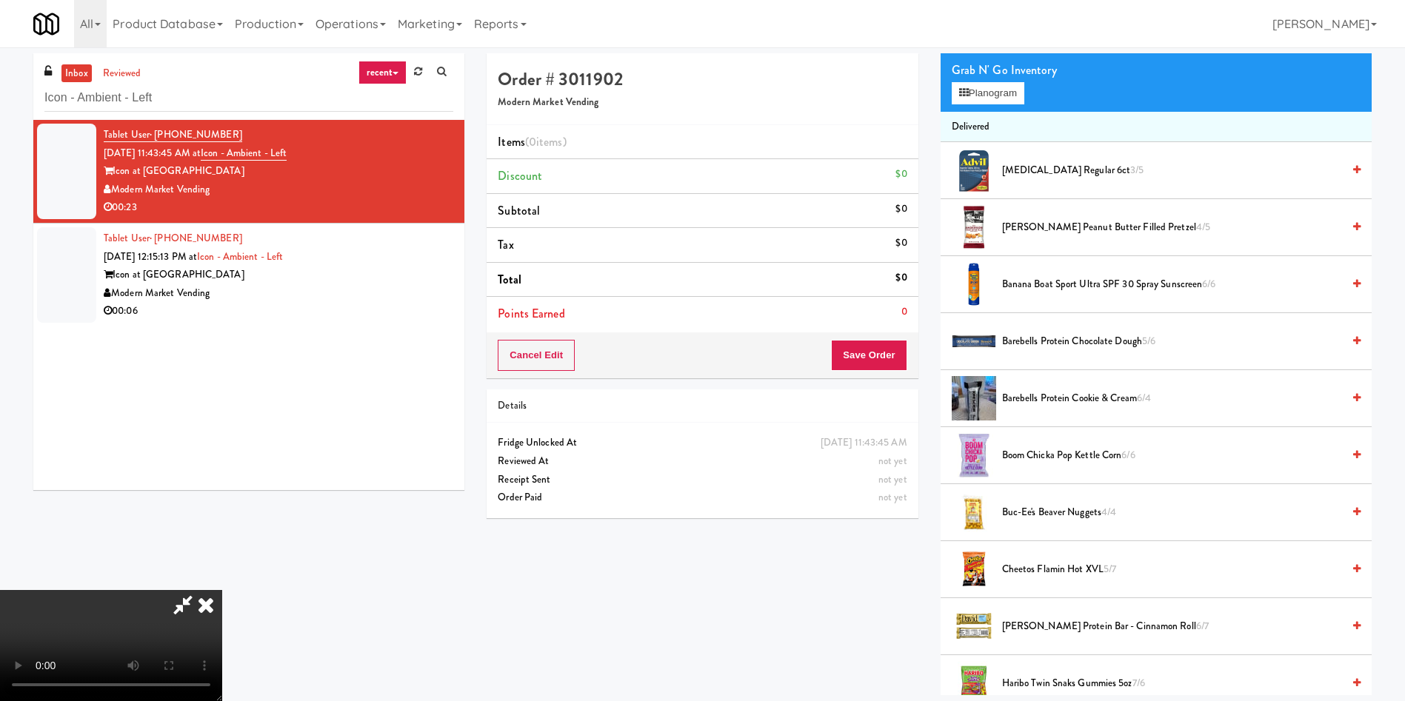
click at [222, 590] on video at bounding box center [111, 645] width 222 height 111
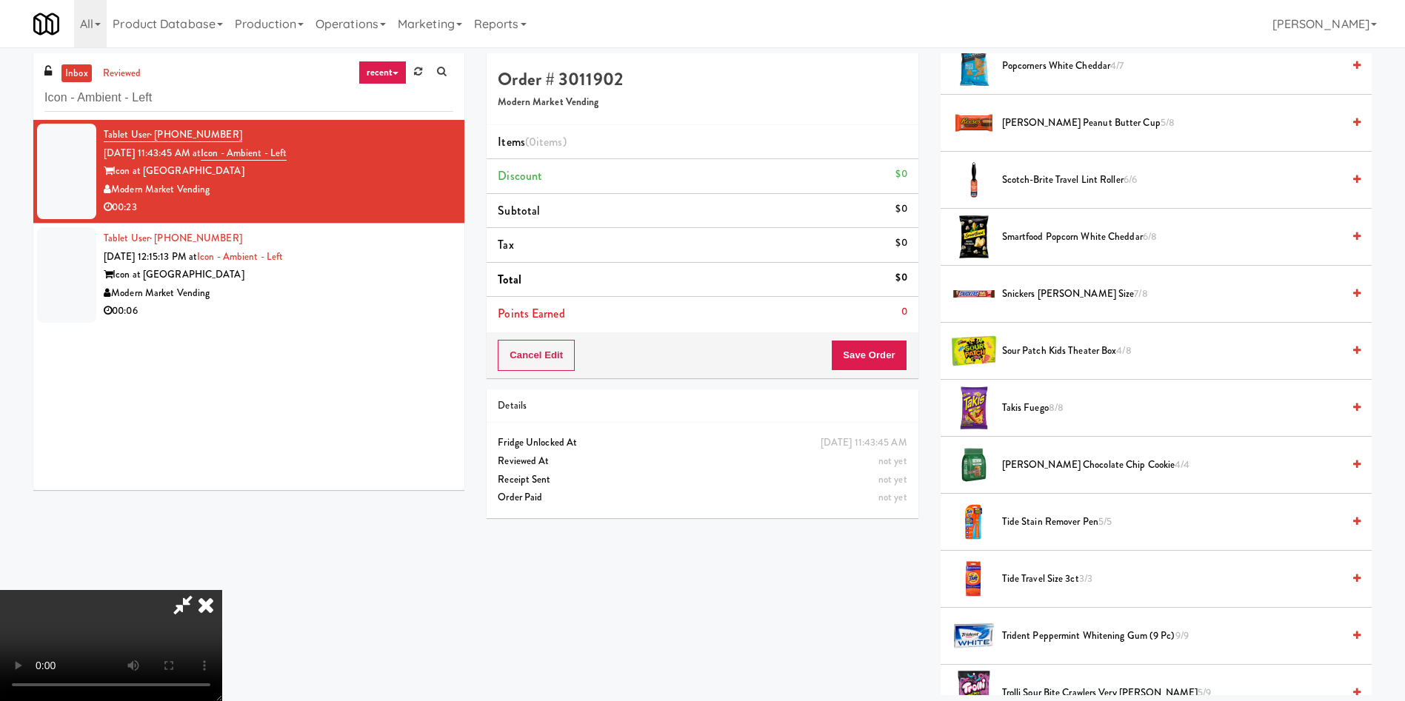
scroll to position [1333, 0]
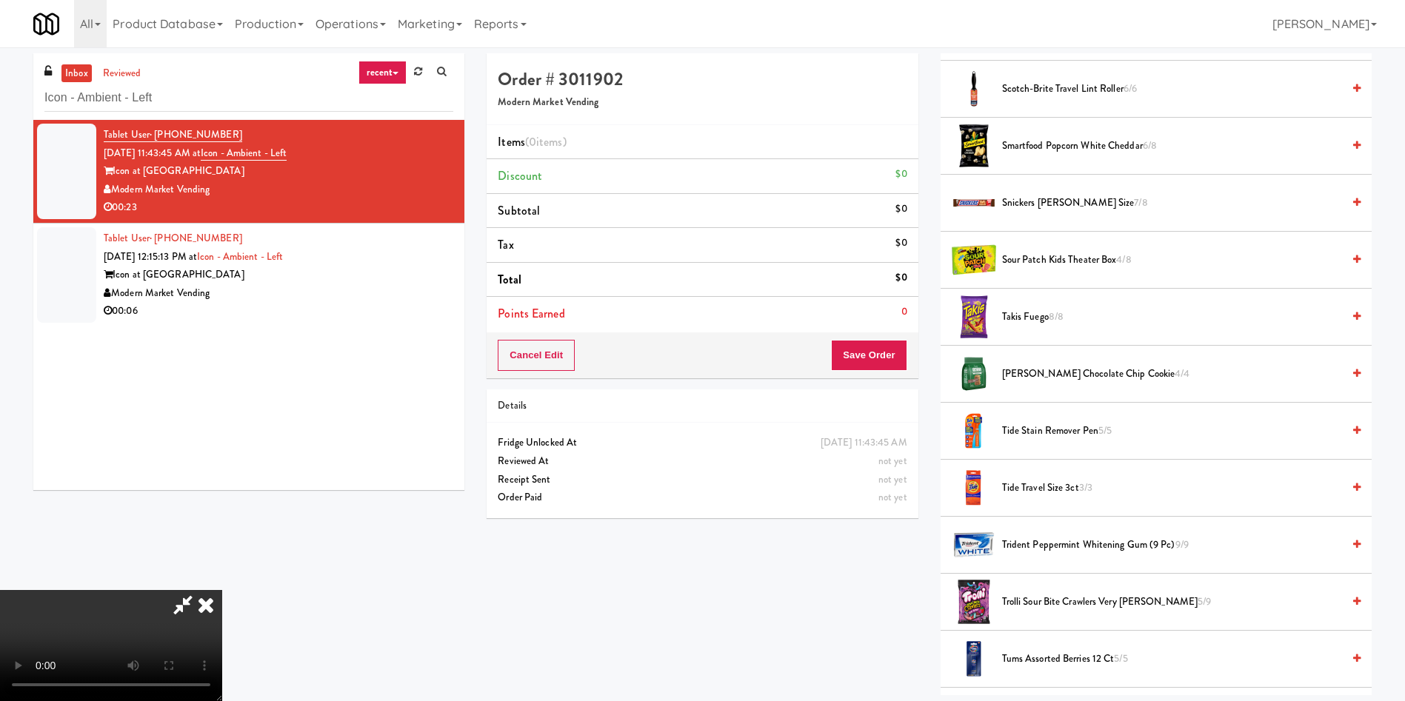
drag, startPoint x: 1045, startPoint y: 141, endPoint x: 1018, endPoint y: 183, distance: 49.3
click at [1041, 145] on span "Smartfood Popcorn White Cheddar 6/8" at bounding box center [1172, 146] width 340 height 19
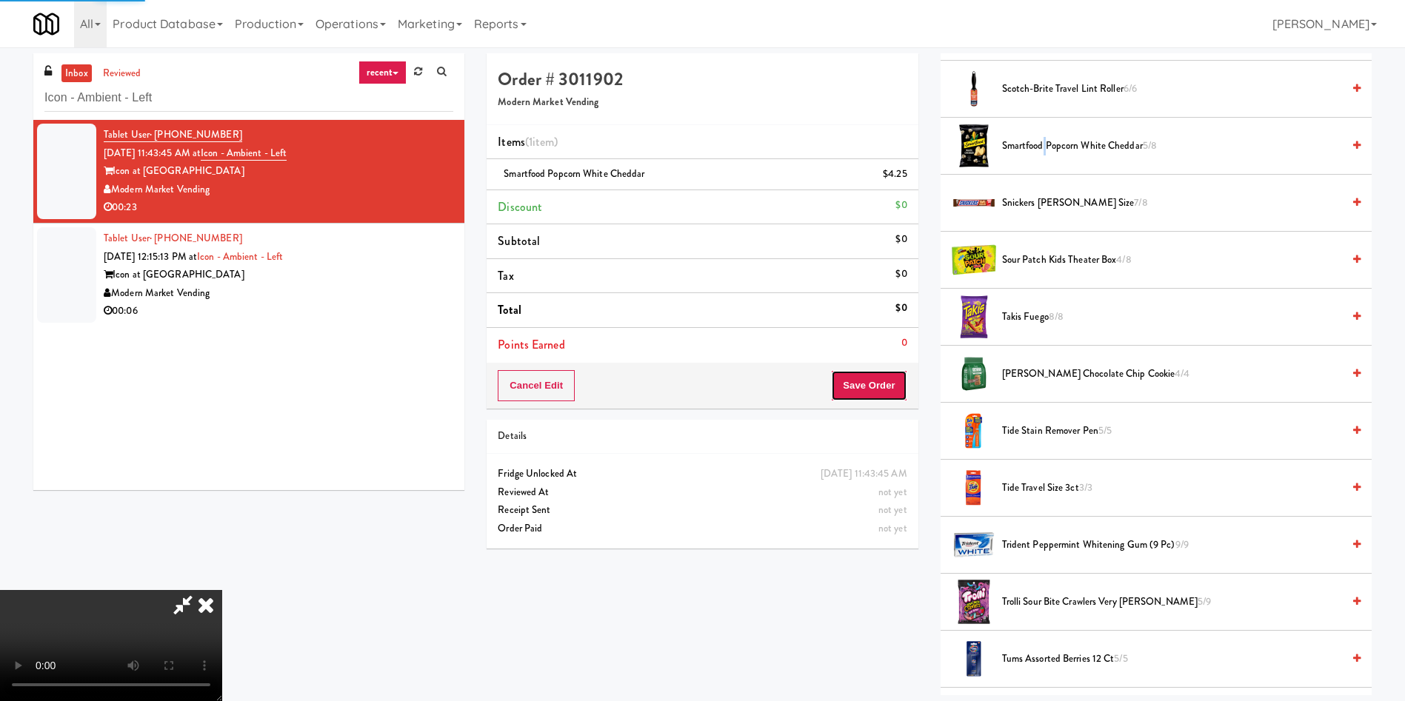
click at [878, 384] on button "Save Order" at bounding box center [869, 385] width 76 height 31
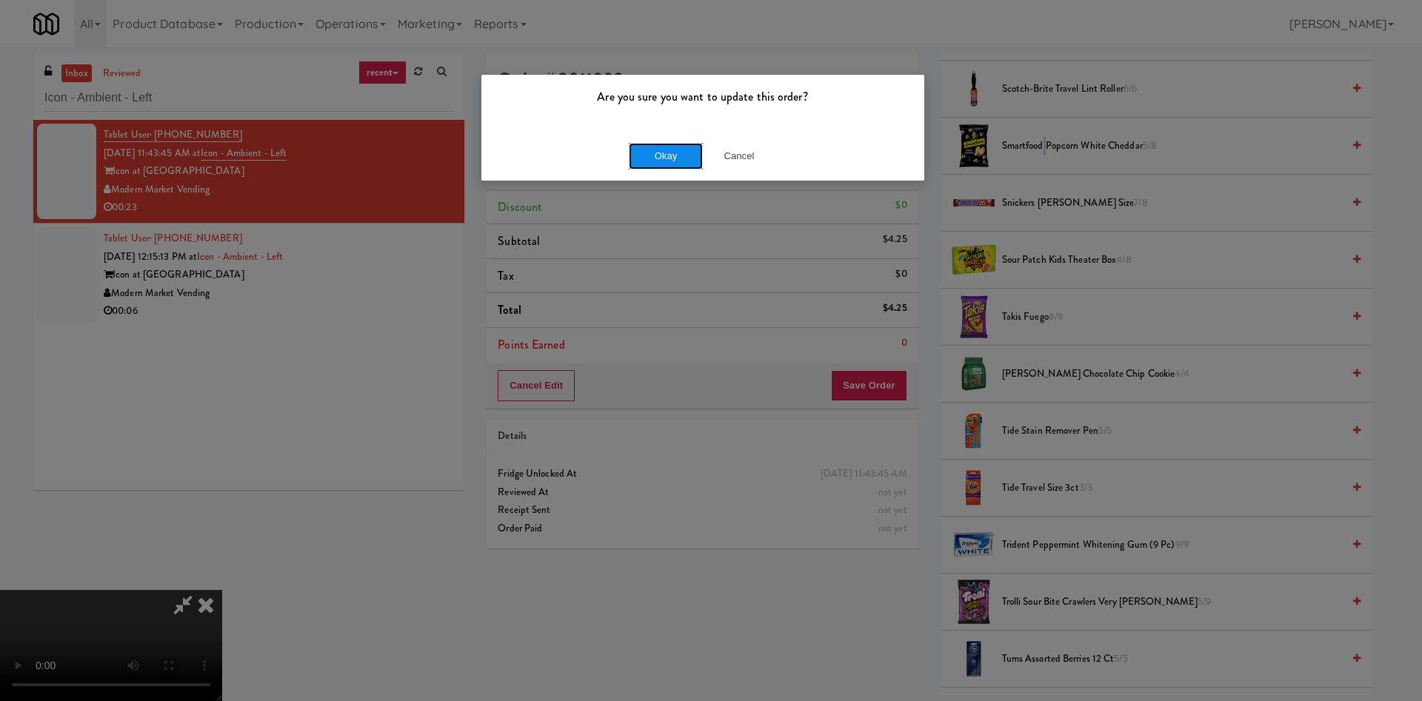
click at [687, 153] on button "Okay" at bounding box center [666, 156] width 74 height 27
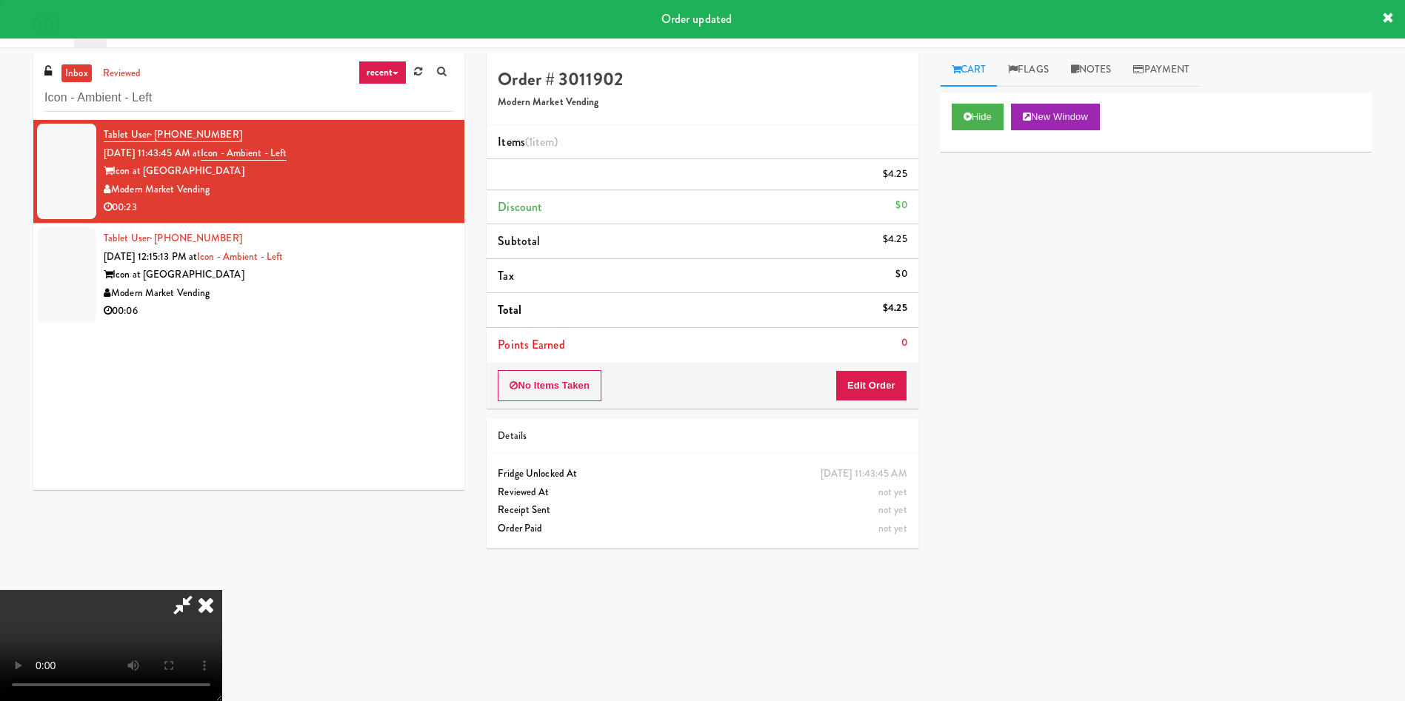
scroll to position [0, 0]
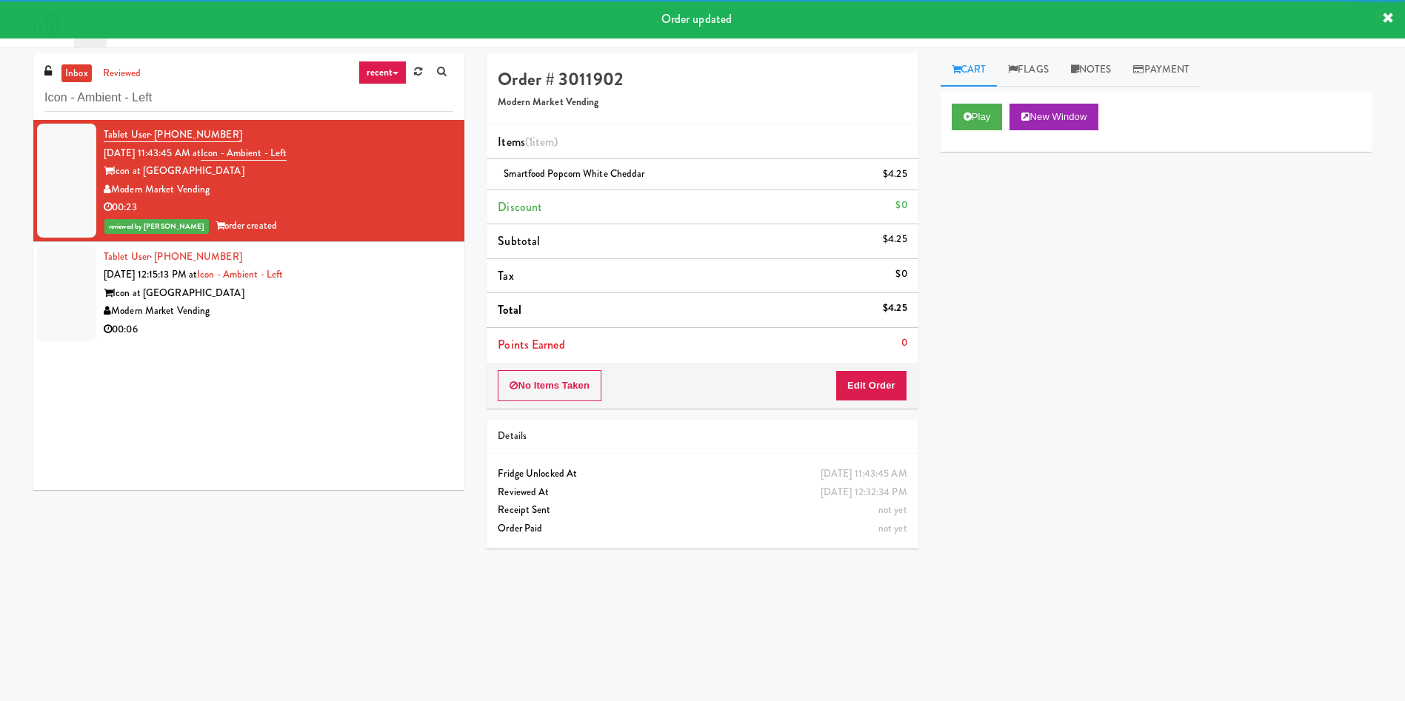
click at [74, 275] on div at bounding box center [66, 294] width 59 height 96
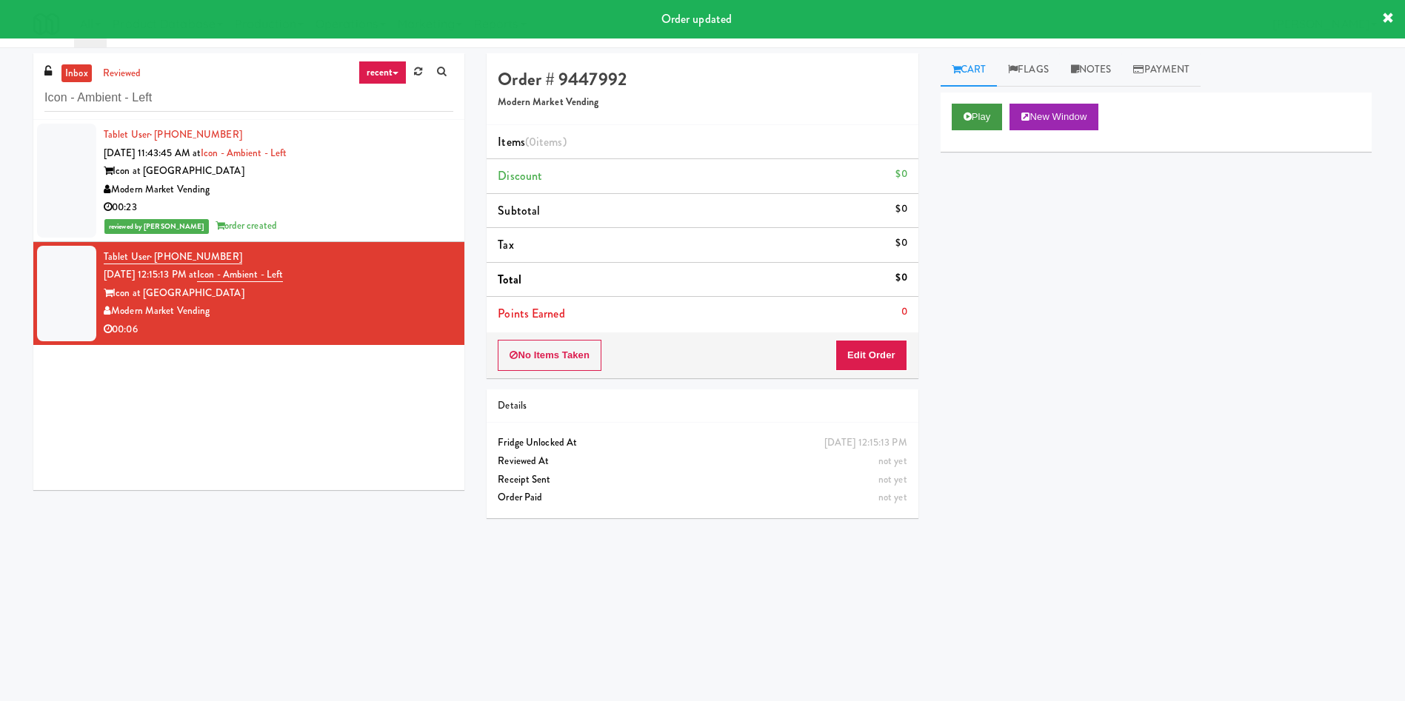
drag, startPoint x: 970, startPoint y: 99, endPoint x: 959, endPoint y: 113, distance: 17.9
click at [964, 102] on div "Play New Window" at bounding box center [1155, 122] width 431 height 59
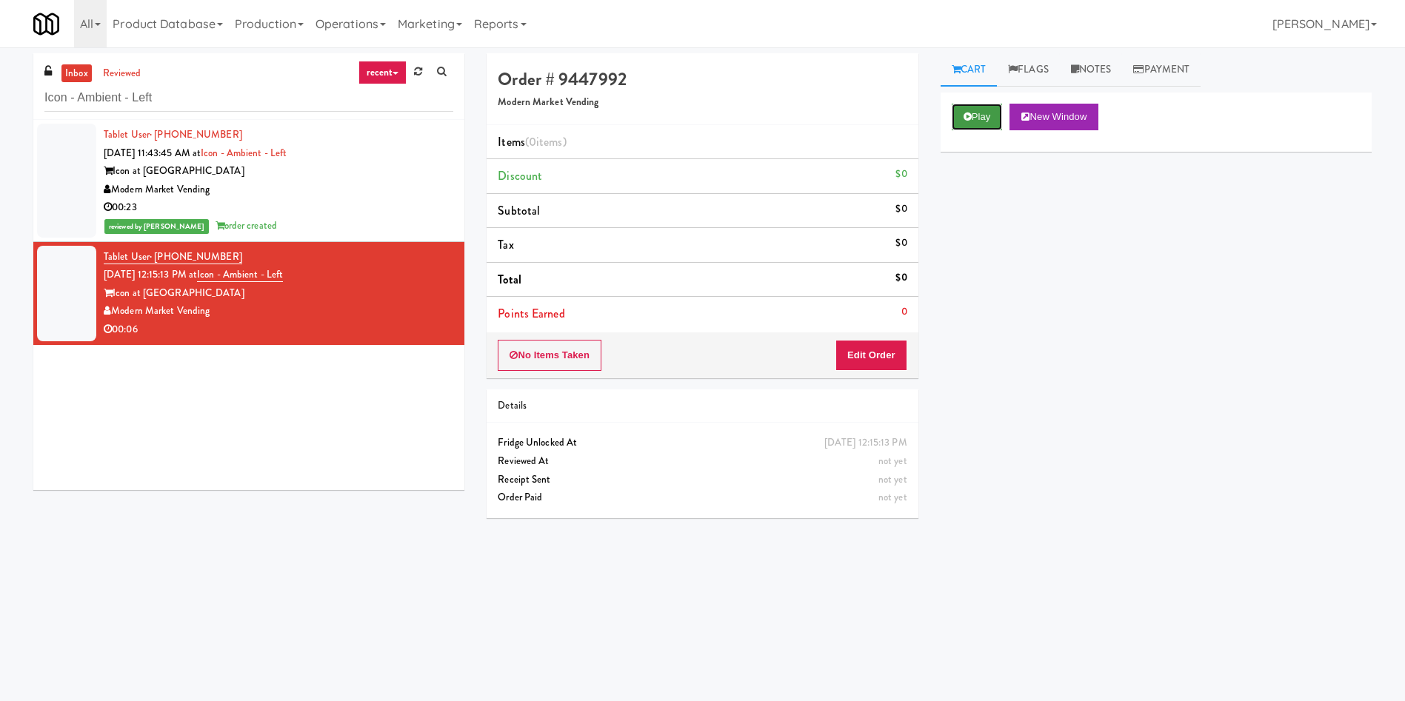
click at [962, 120] on button "Play" at bounding box center [976, 117] width 51 height 27
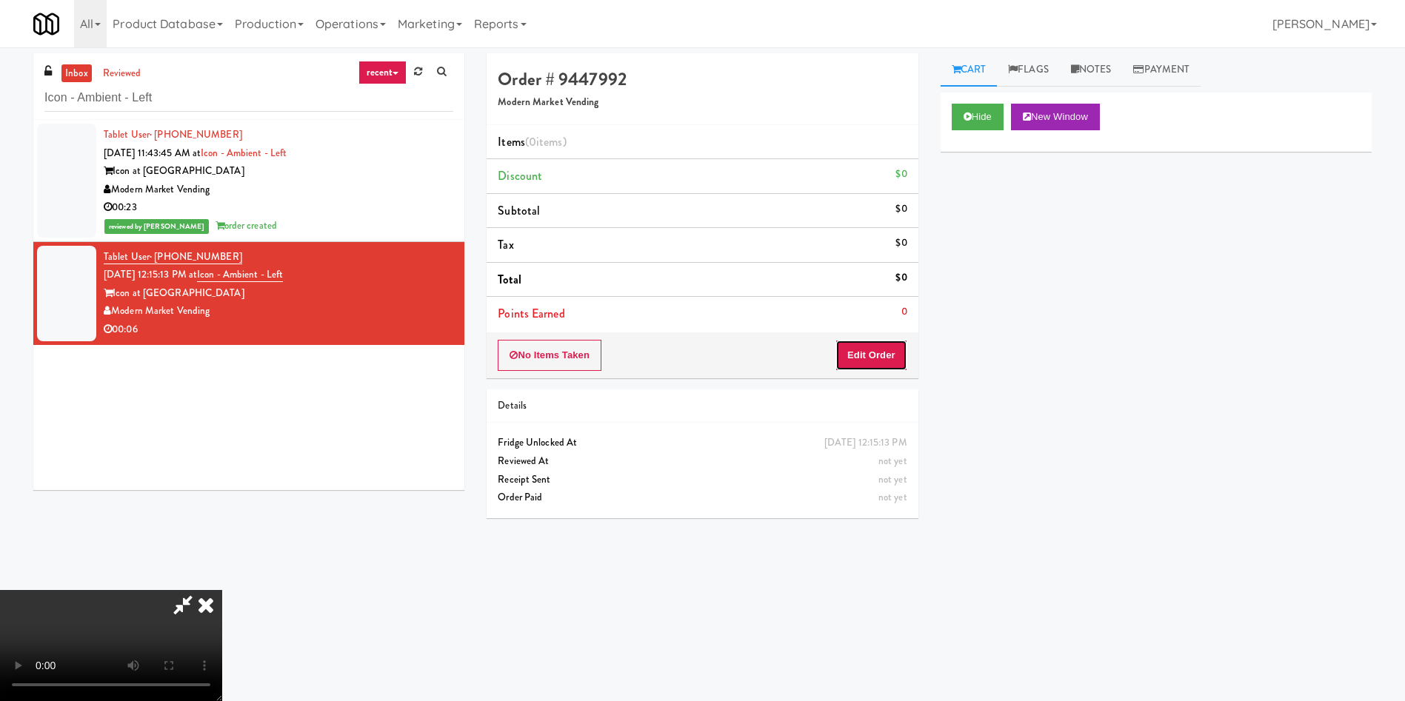
click at [872, 369] on button "Edit Order" at bounding box center [871, 355] width 72 height 31
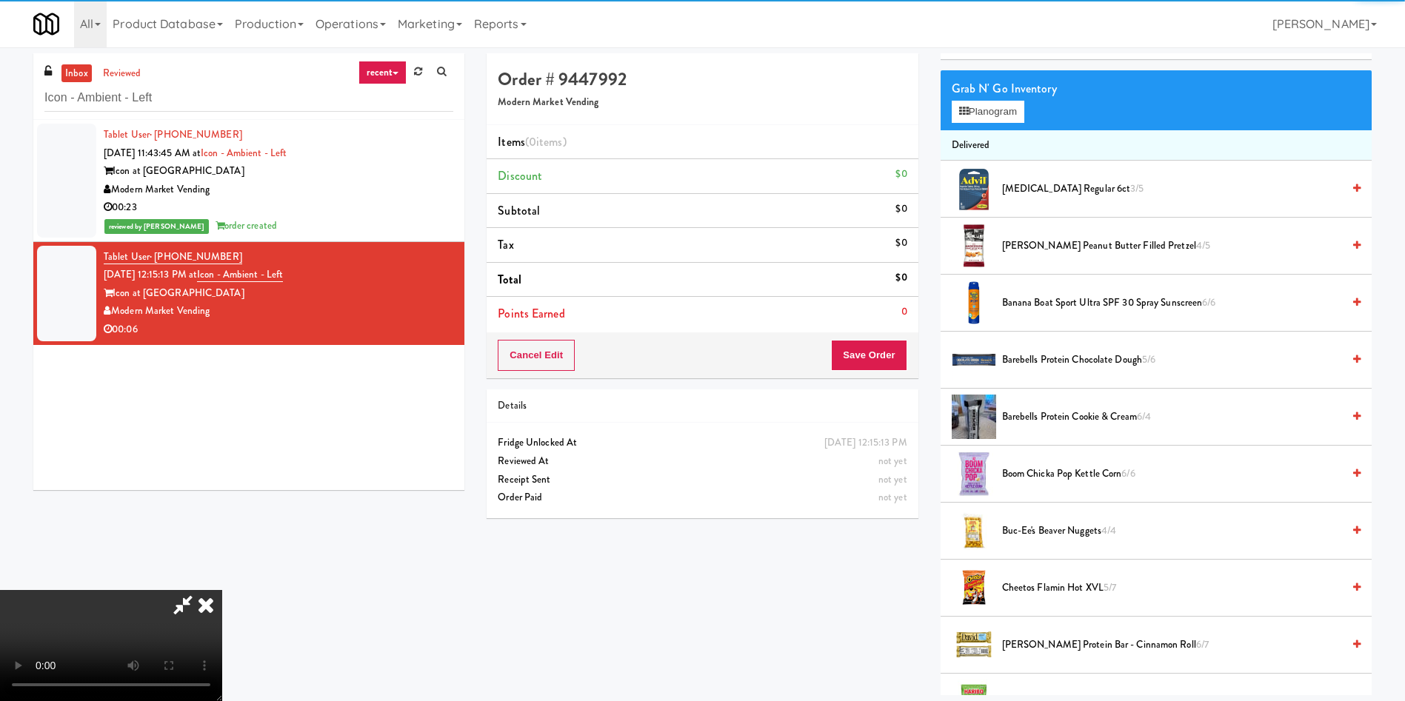
scroll to position [222, 0]
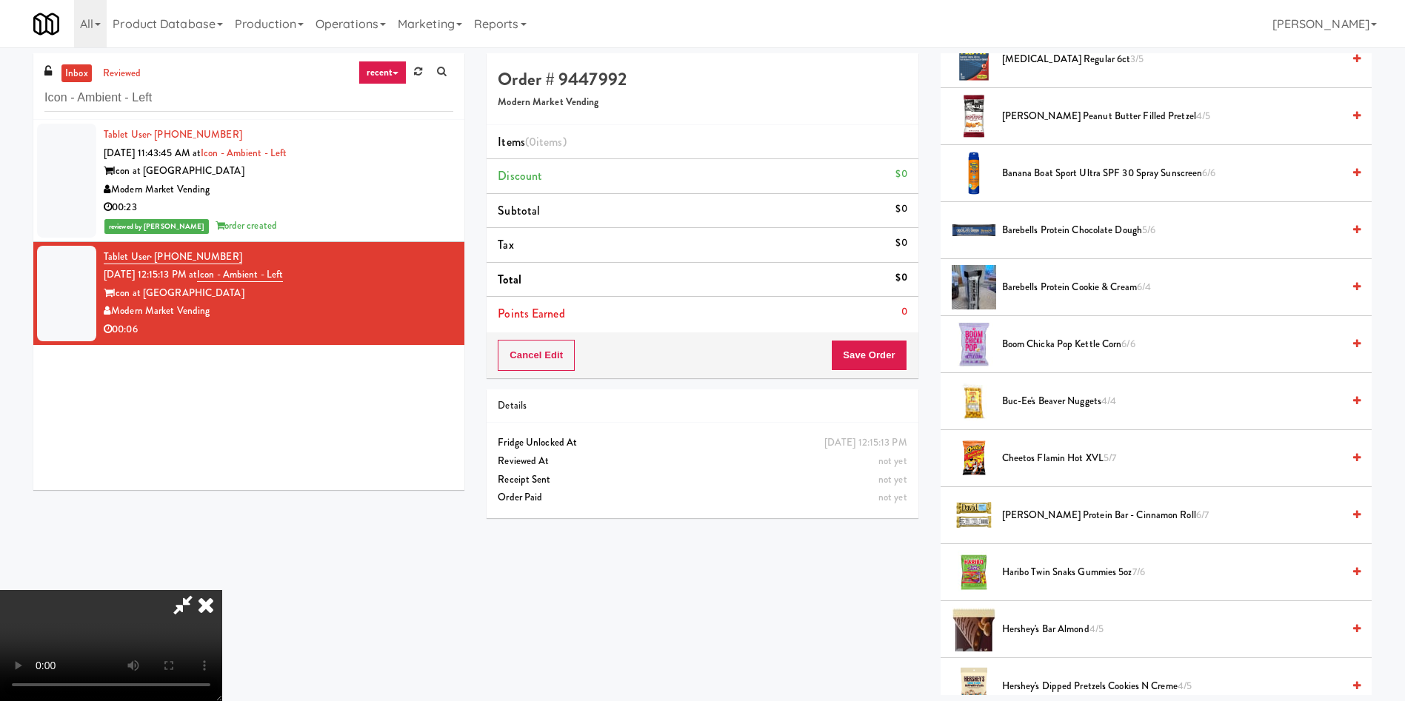
click at [222, 590] on video at bounding box center [111, 645] width 222 height 111
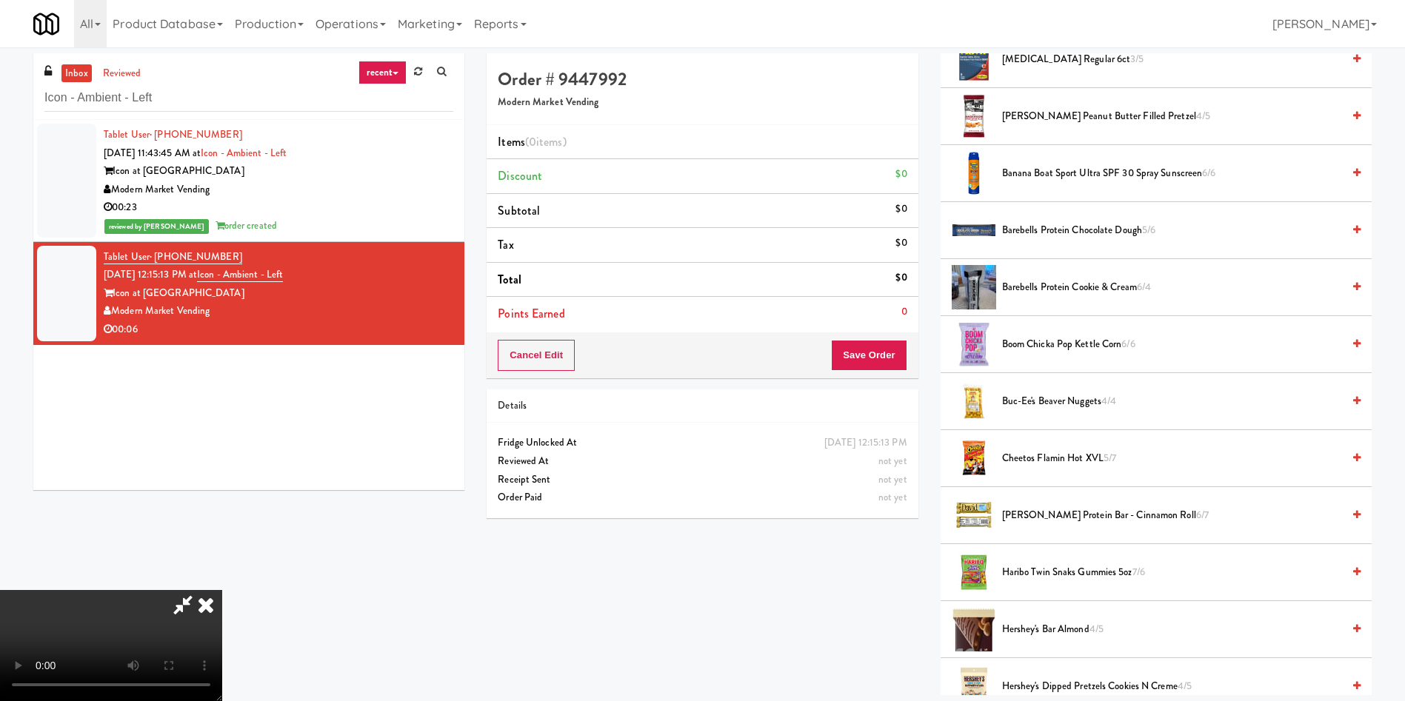
click at [222, 590] on video at bounding box center [111, 645] width 222 height 111
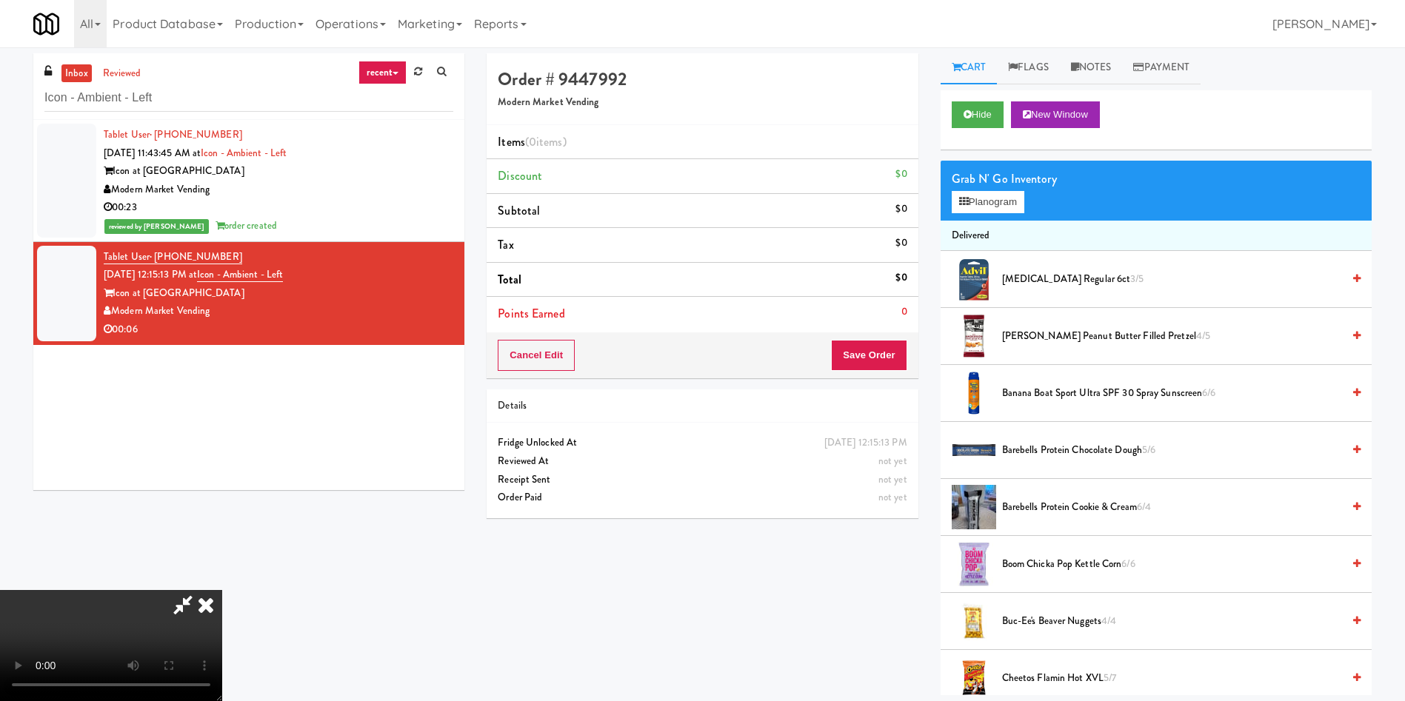
scroll to position [0, 0]
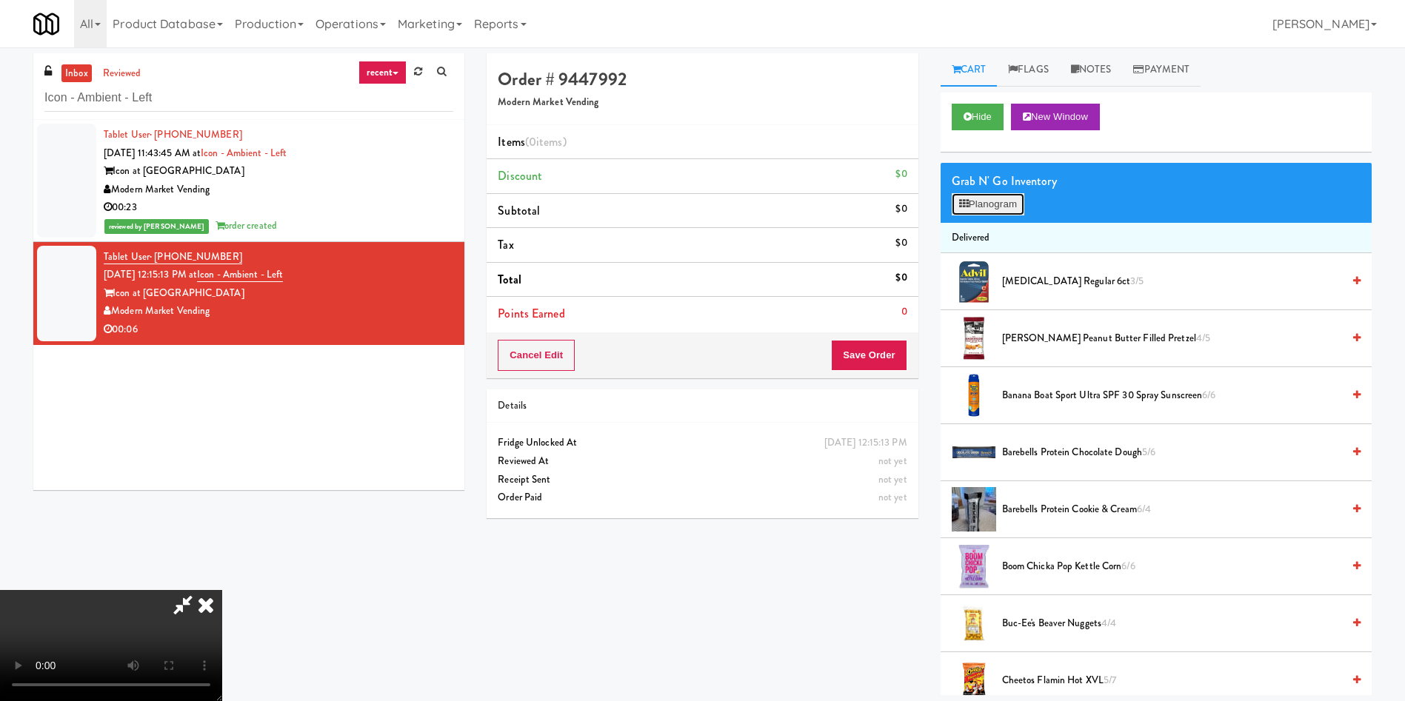
click at [983, 196] on button "Planogram" at bounding box center [987, 204] width 73 height 22
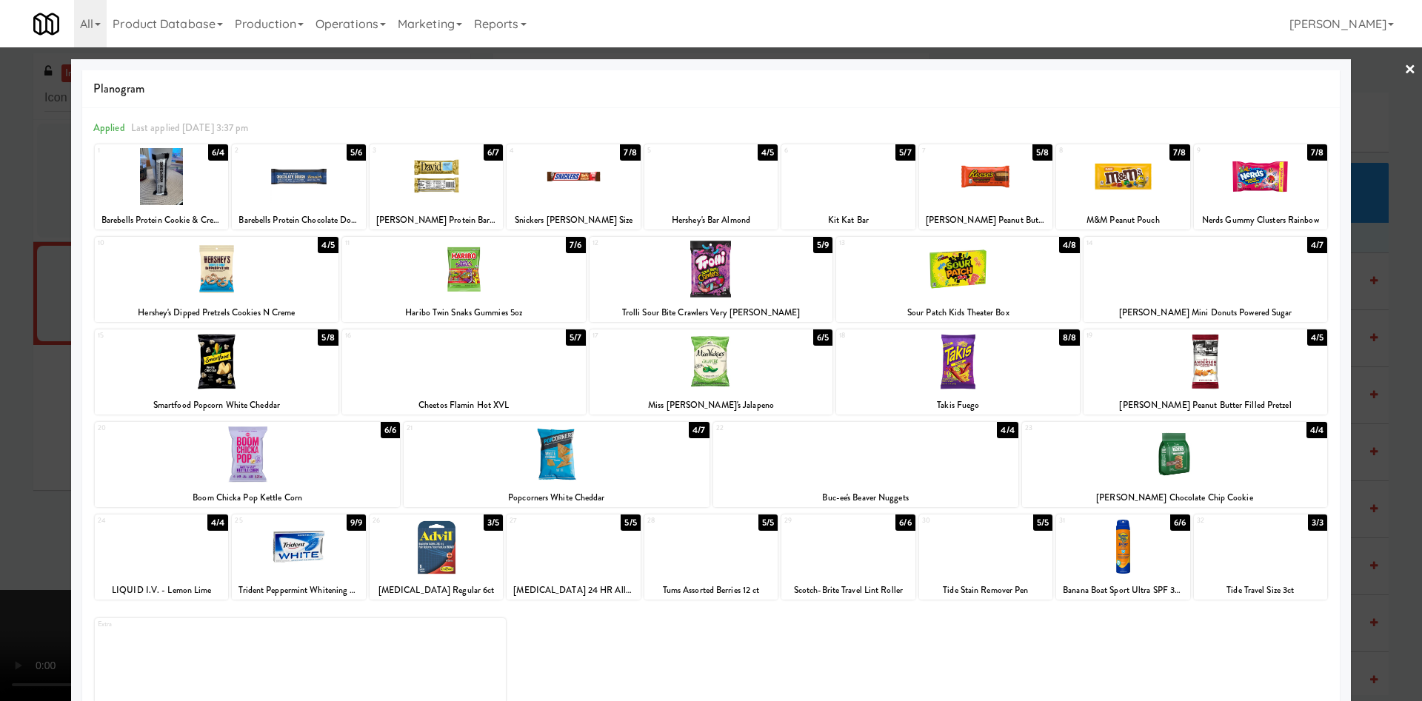
click at [441, 200] on div at bounding box center [435, 176] width 133 height 57
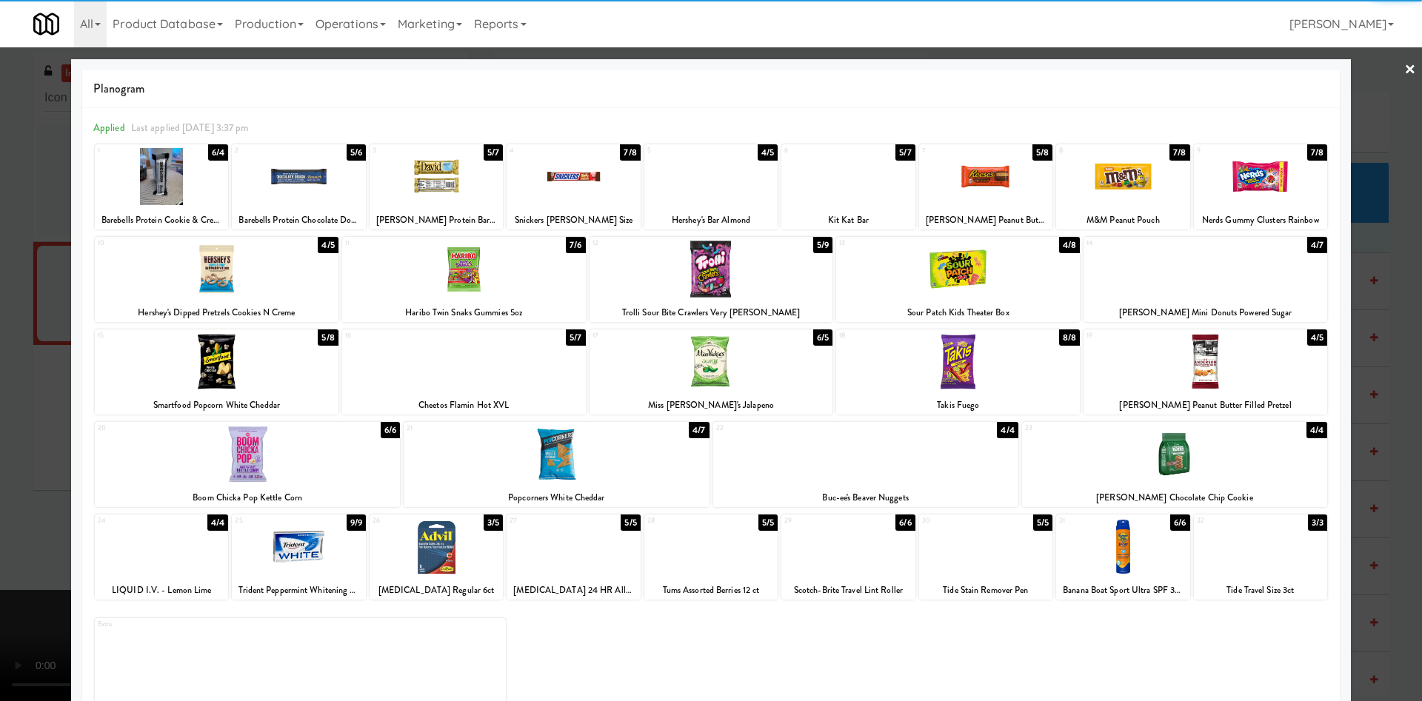
drag, startPoint x: 10, startPoint y: 315, endPoint x: 238, endPoint y: 542, distance: 320.9
click at [10, 316] on div at bounding box center [711, 350] width 1422 height 701
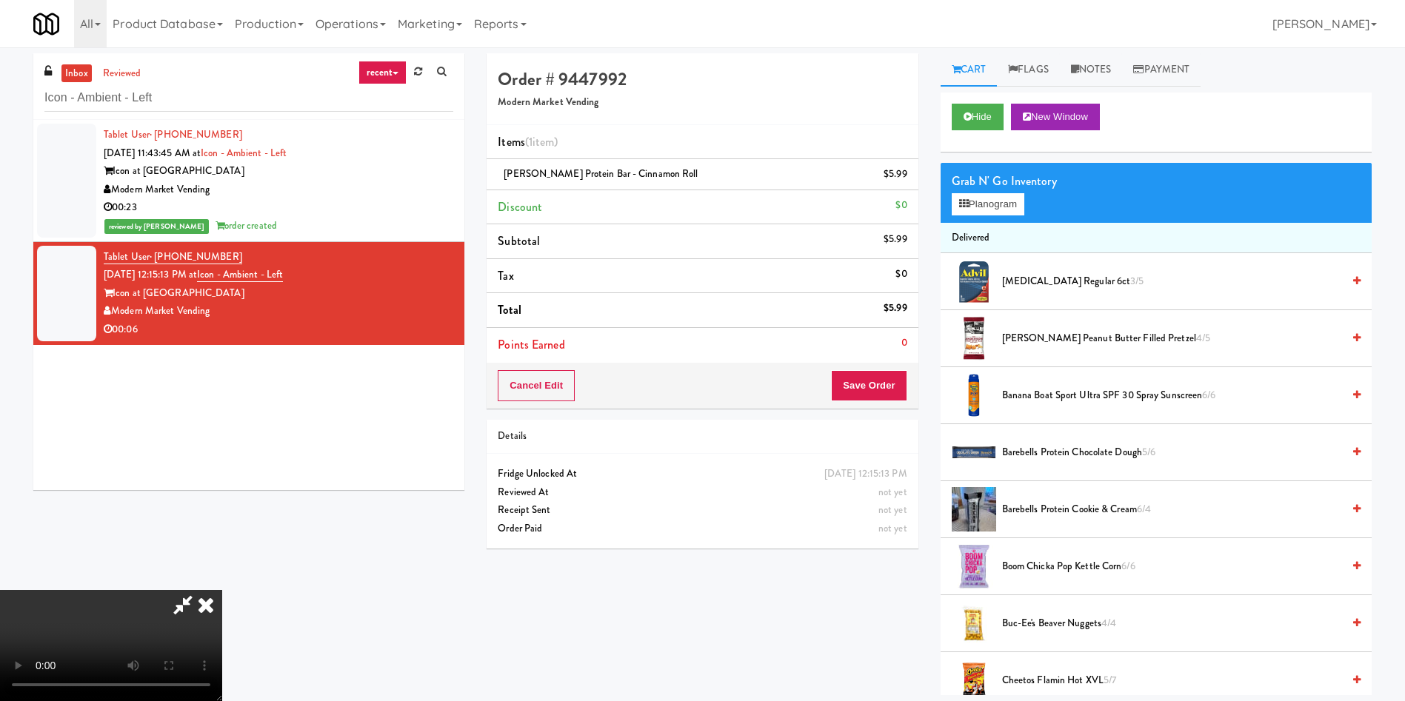
scroll to position [218, 0]
click at [222, 590] on video at bounding box center [111, 645] width 222 height 111
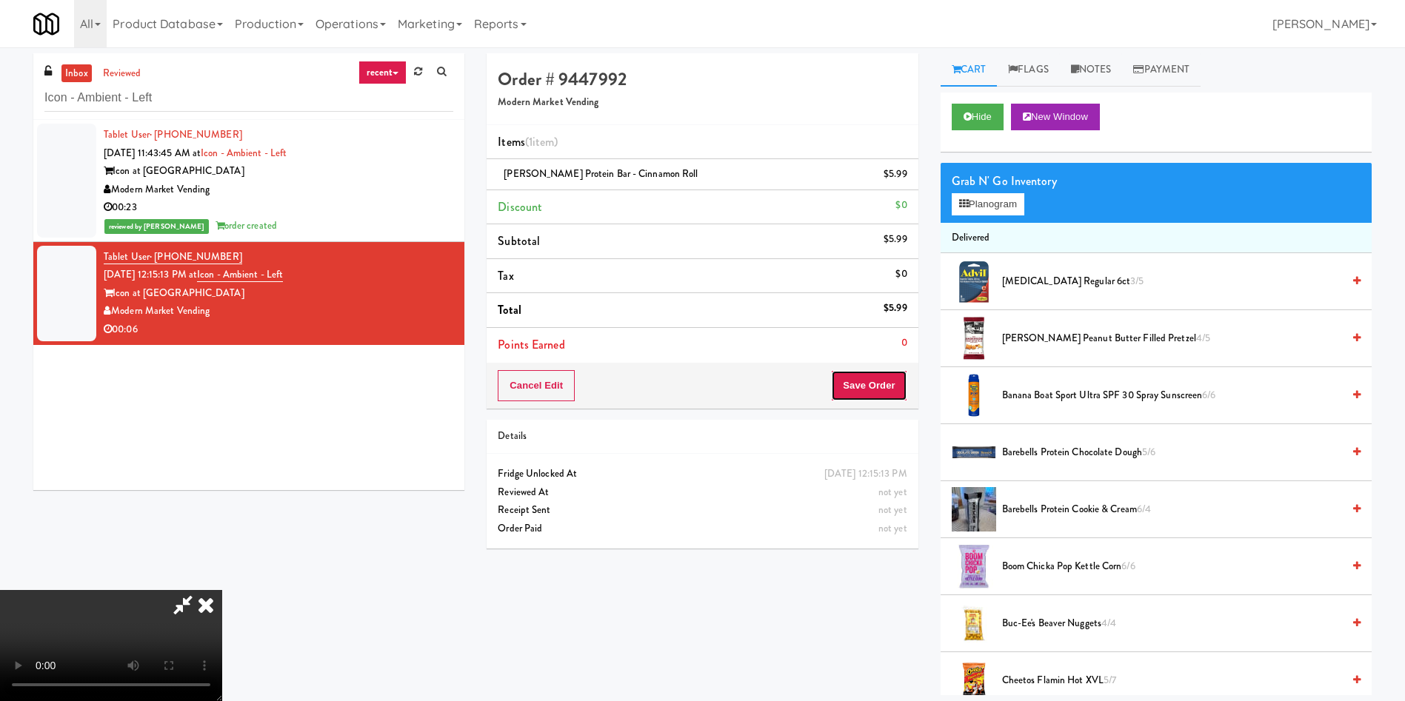
click at [889, 392] on button "Save Order" at bounding box center [869, 385] width 76 height 31
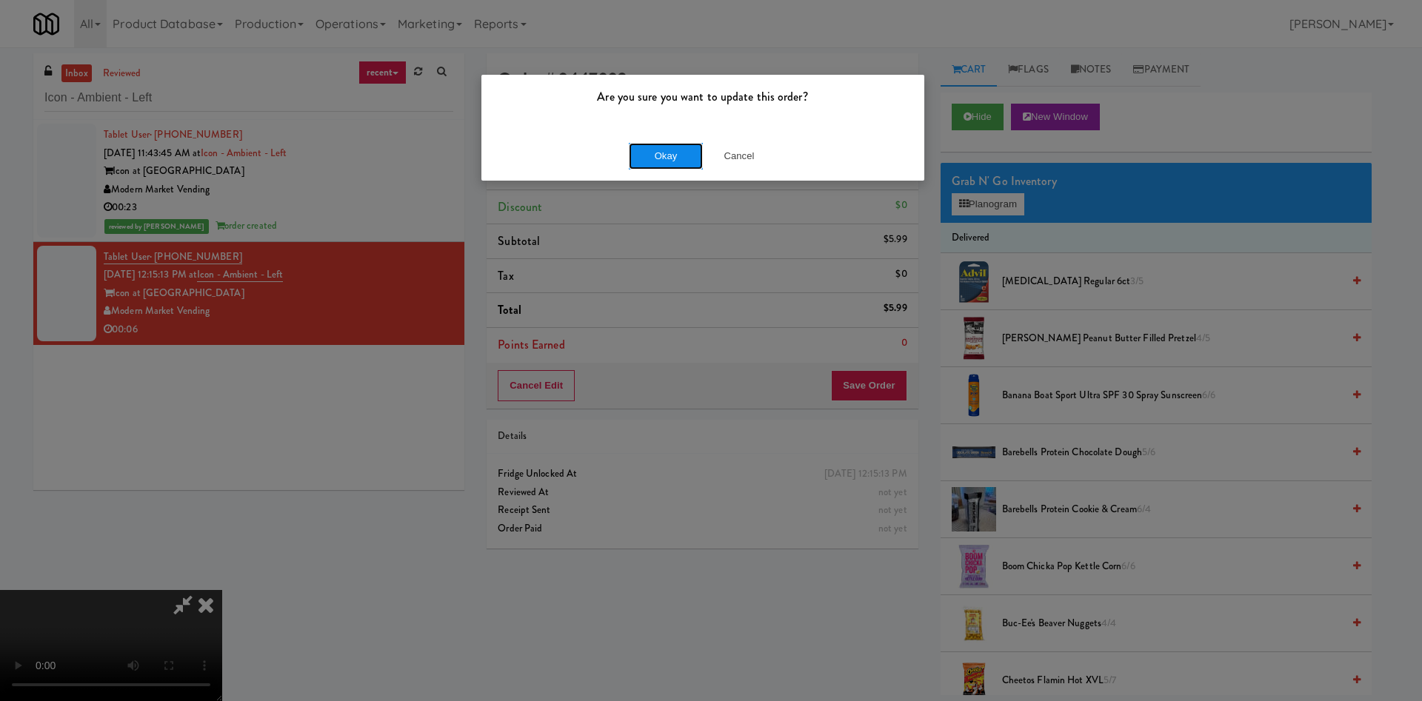
click at [667, 153] on button "Okay" at bounding box center [666, 156] width 74 height 27
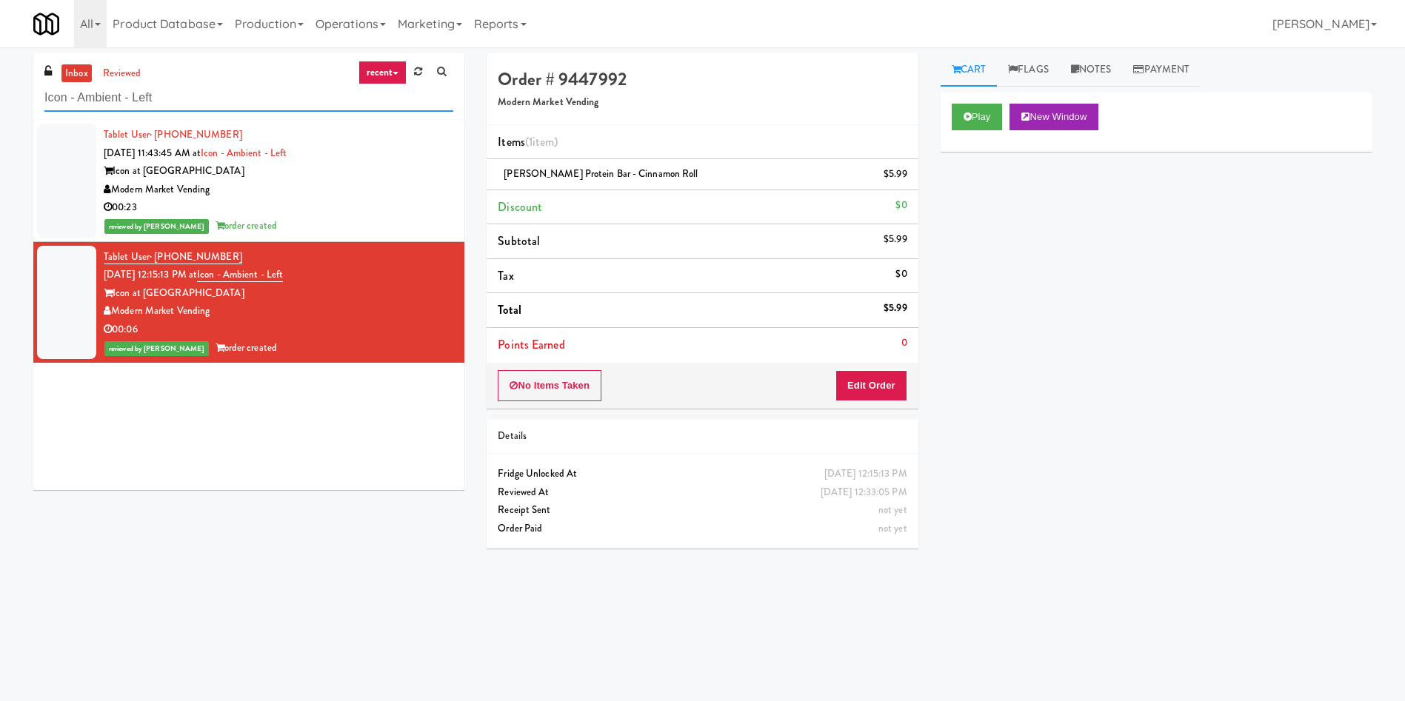
drag, startPoint x: 215, startPoint y: 99, endPoint x: 50, endPoint y: 70, distance: 166.9
click at [0, 99] on div "inbox reviewed recent all unclear take inventory issue suspicious failed recent…" at bounding box center [702, 350] width 1405 height 595
paste input "The Legacy at [GEOGRAPHIC_DATA] Refrigerated Righ"
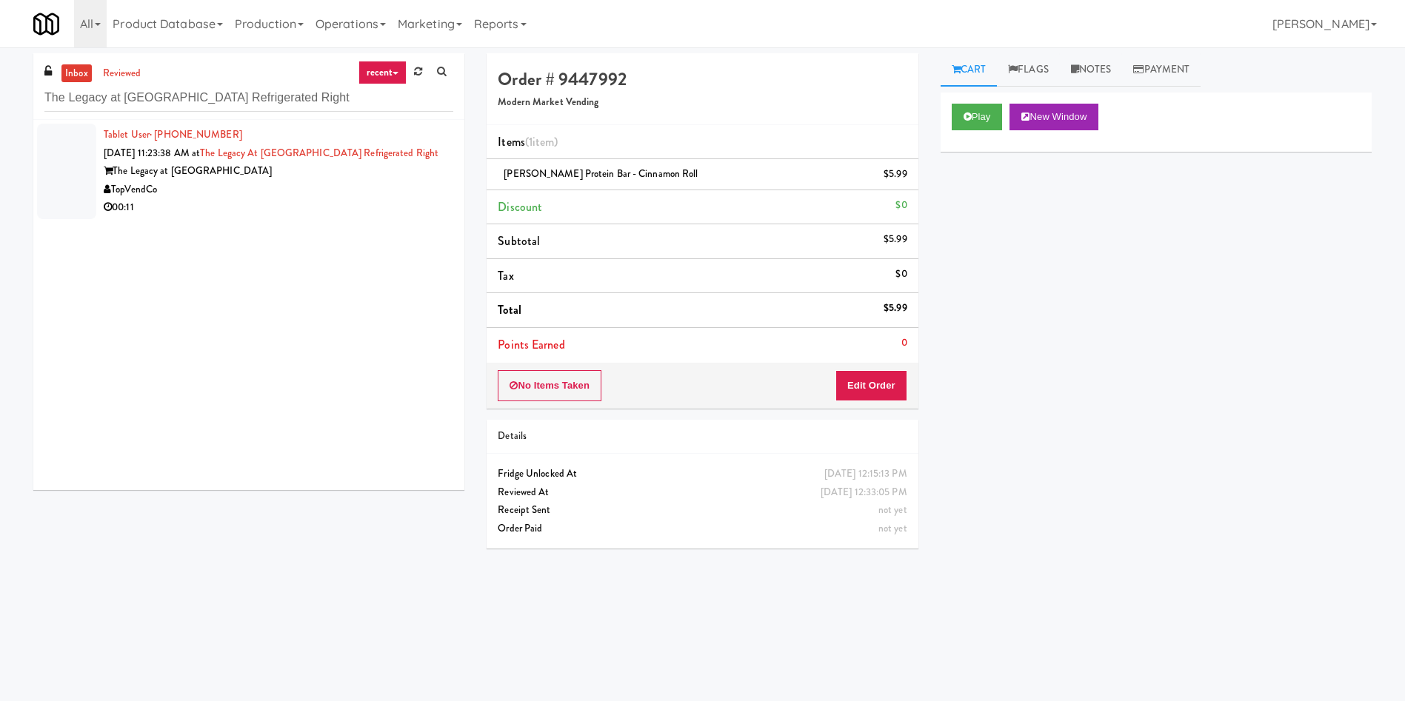
click at [89, 156] on div at bounding box center [66, 172] width 59 height 96
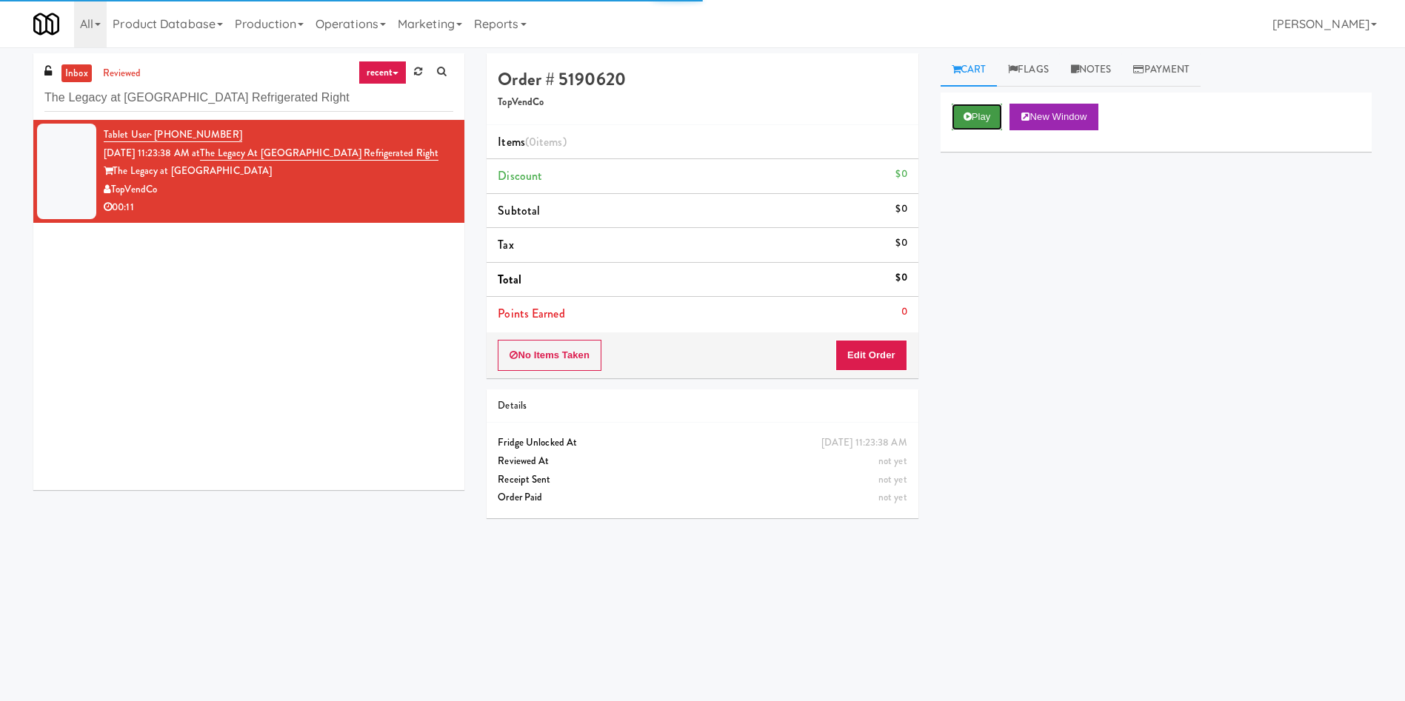
click at [999, 110] on button "Play" at bounding box center [976, 117] width 51 height 27
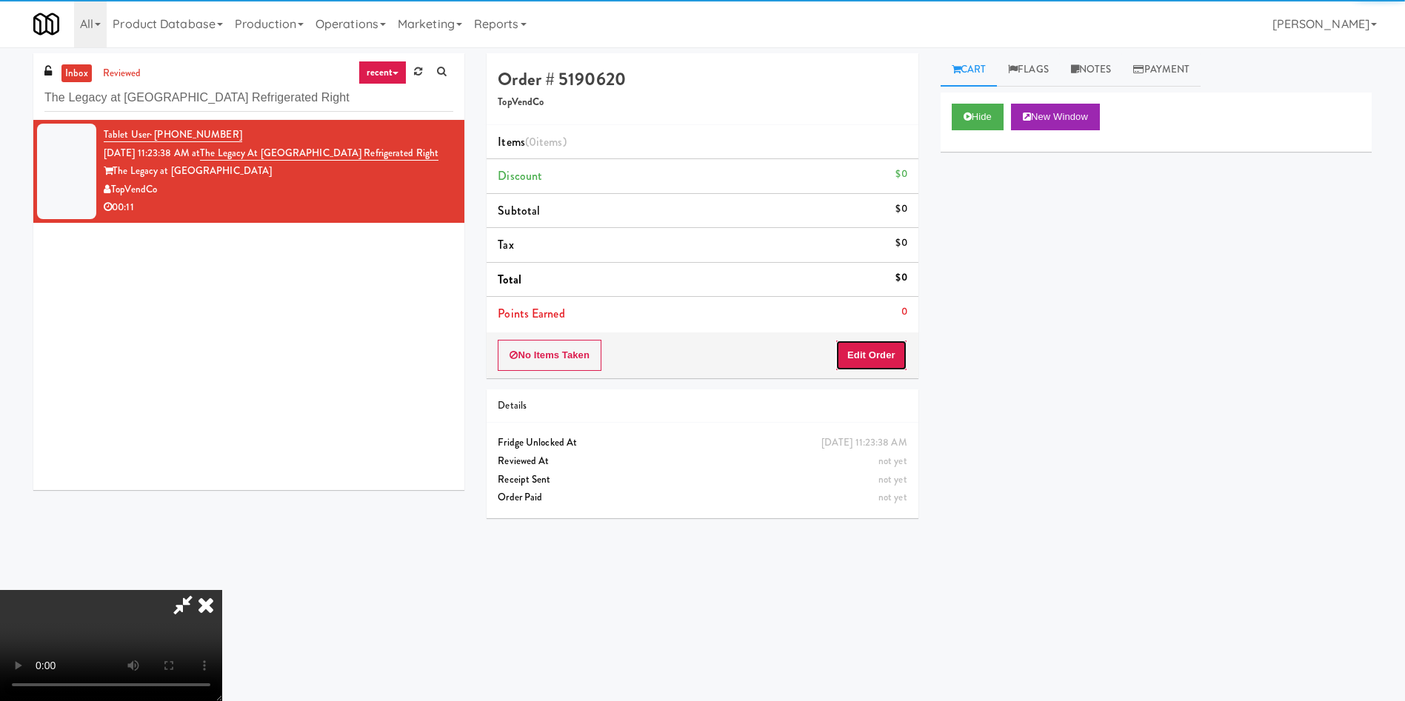
click at [862, 347] on button "Edit Order" at bounding box center [871, 355] width 72 height 31
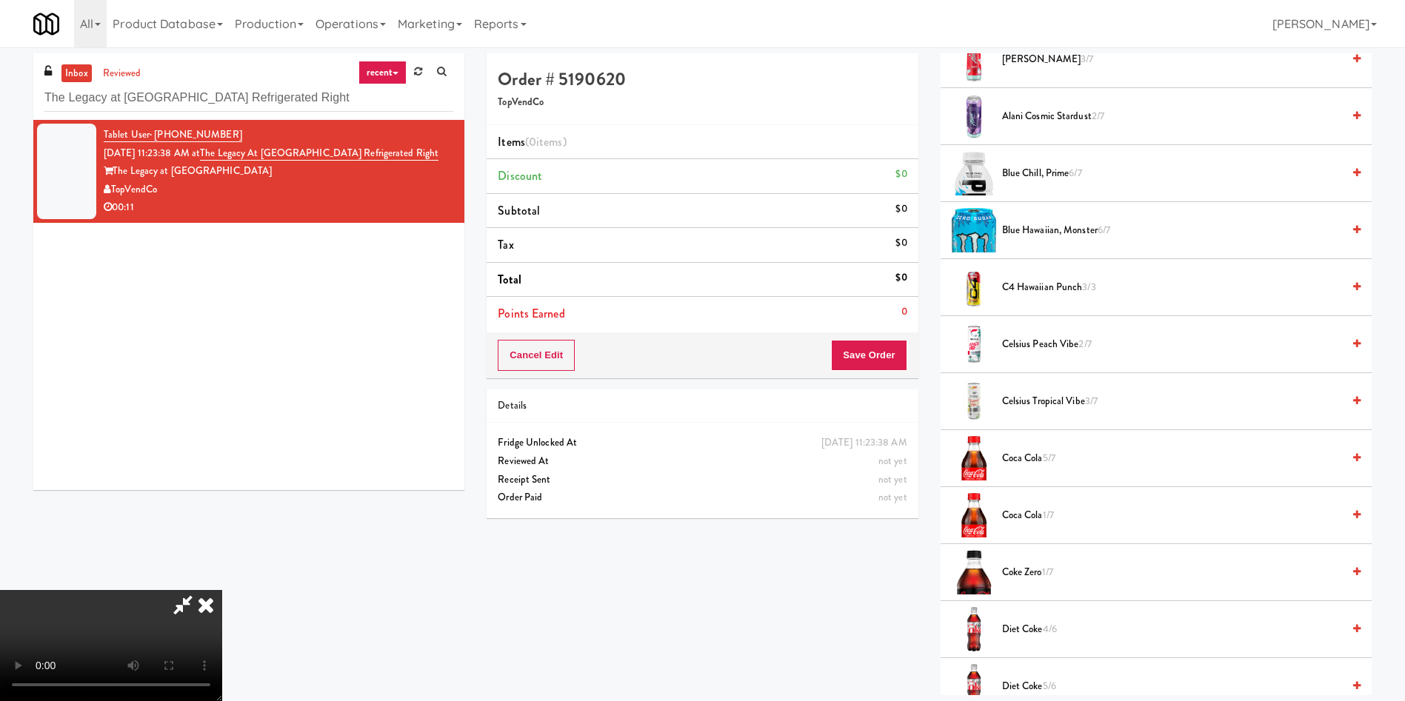
scroll to position [111, 0]
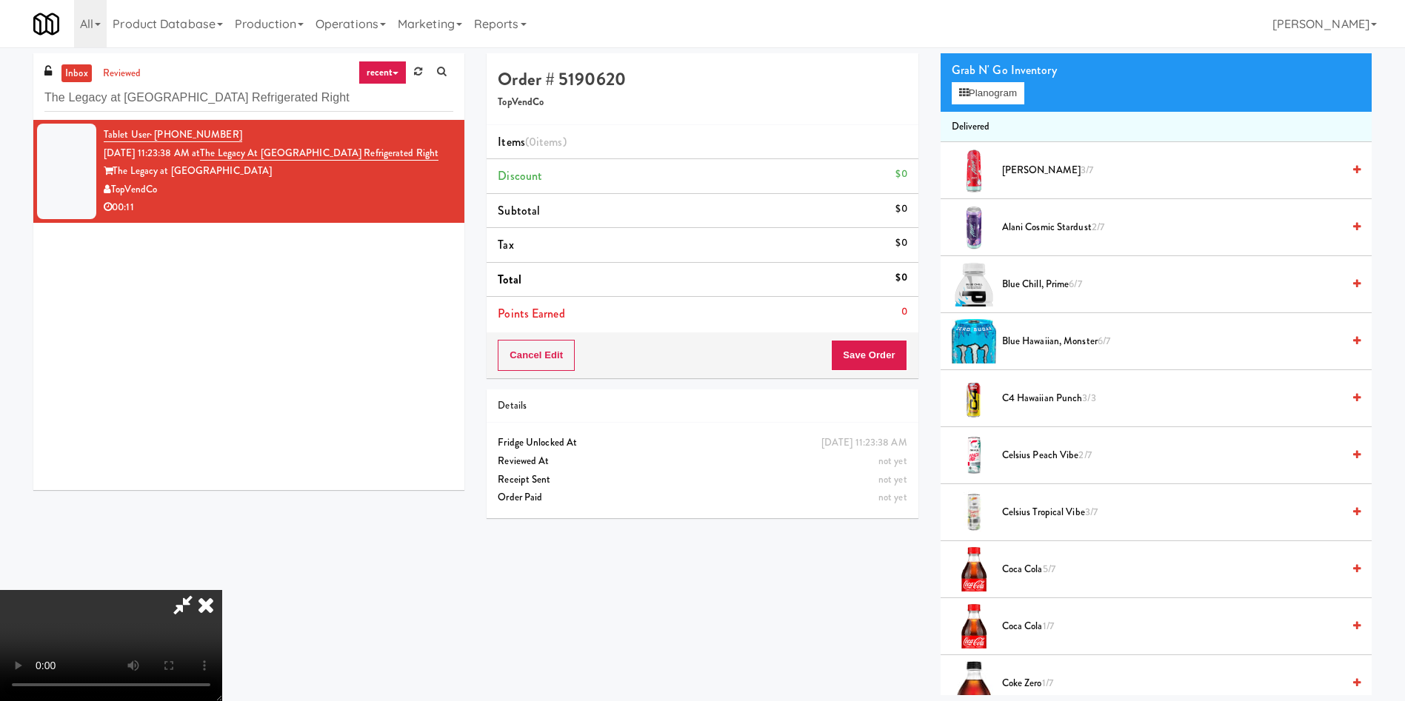
click at [222, 590] on video at bounding box center [111, 645] width 222 height 111
click at [973, 87] on button "Planogram" at bounding box center [987, 93] width 73 height 22
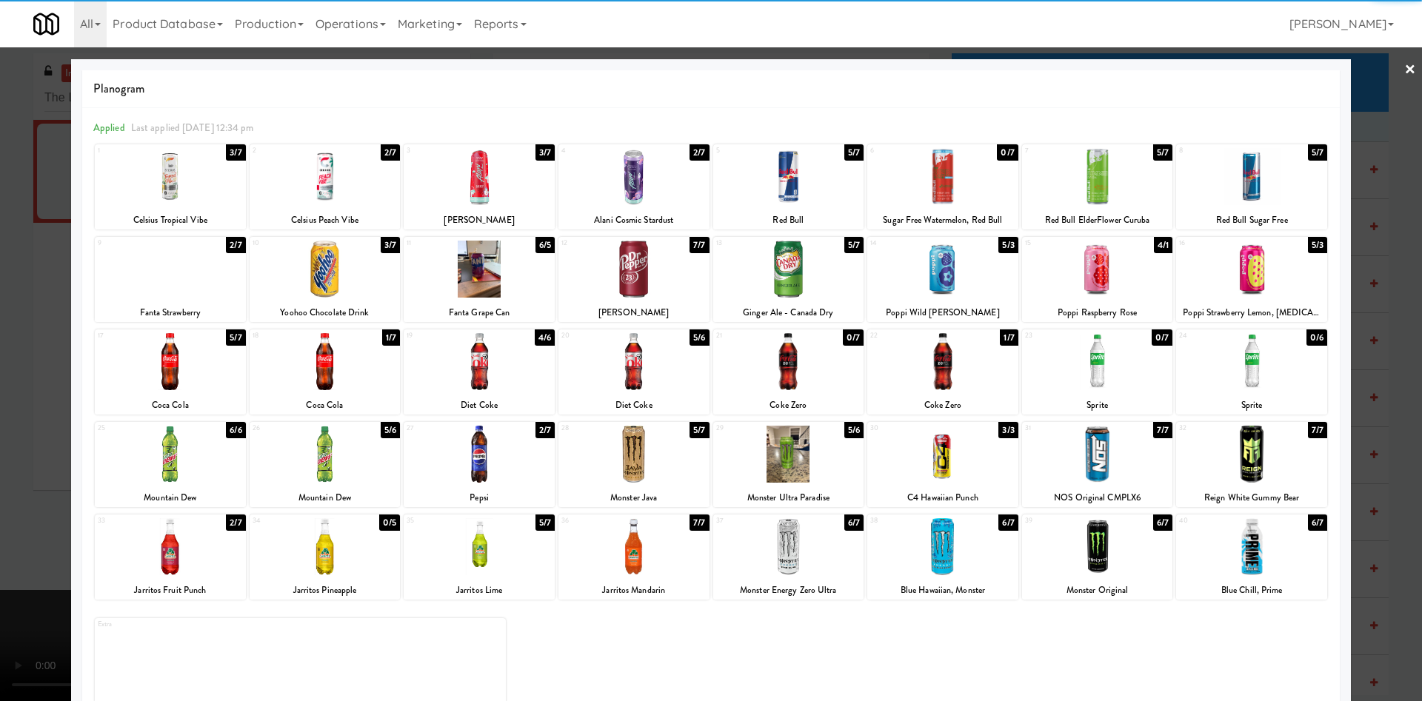
click at [197, 176] on div at bounding box center [170, 176] width 151 height 57
click at [0, 210] on div at bounding box center [711, 350] width 1422 height 701
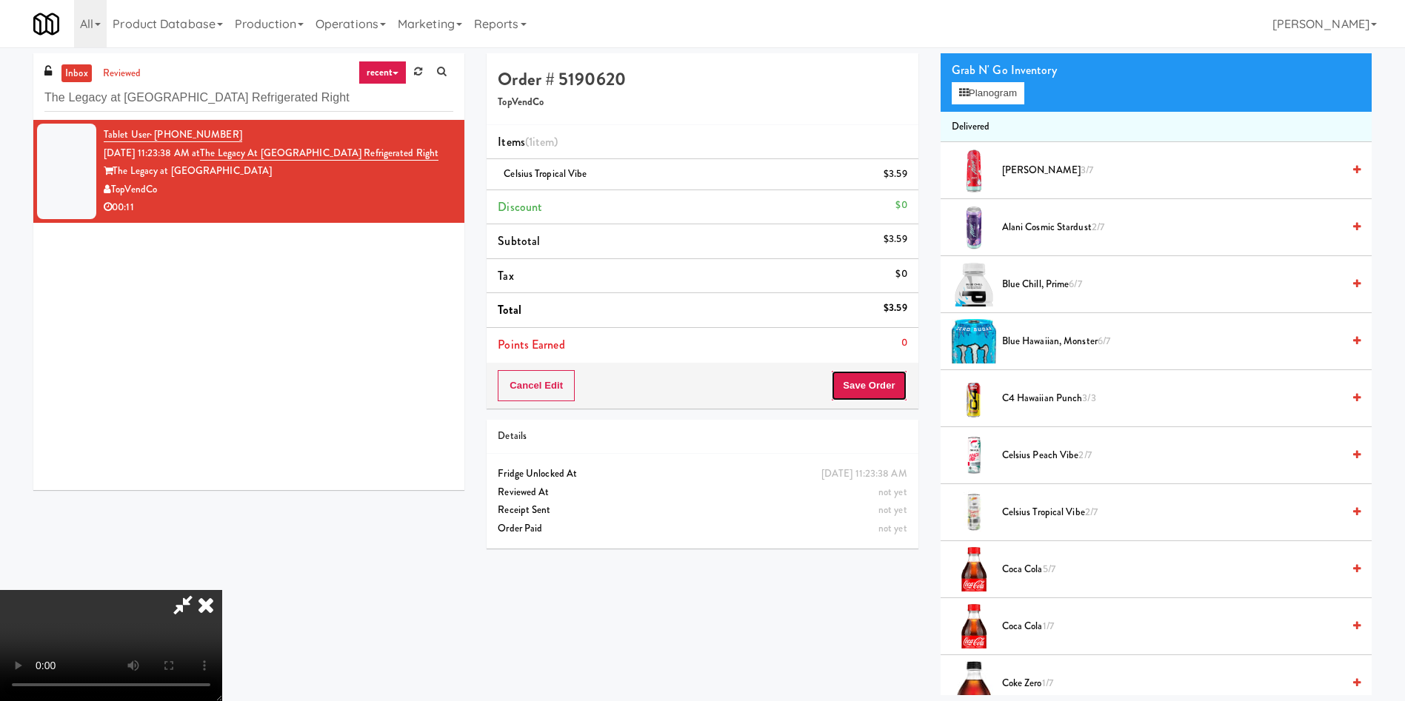
click at [876, 388] on button "Save Order" at bounding box center [869, 385] width 76 height 31
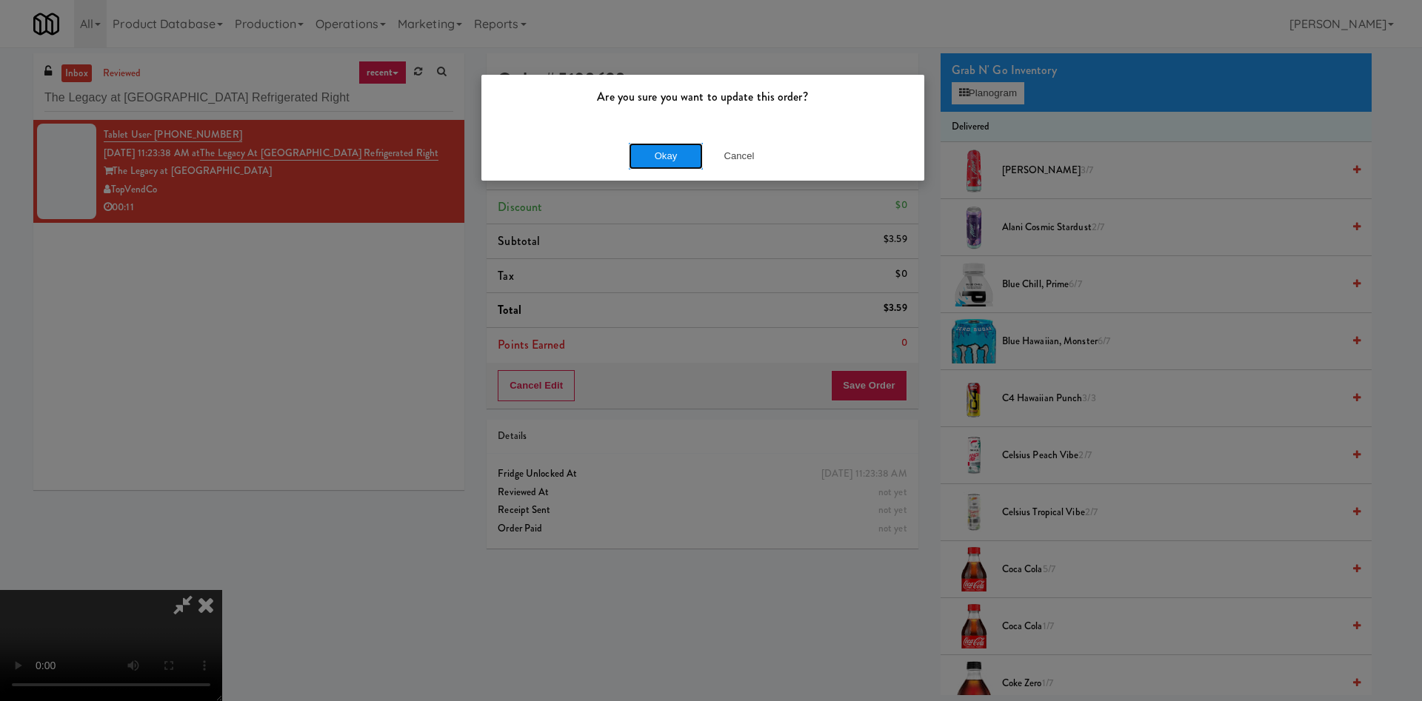
click at [652, 154] on button "Okay" at bounding box center [666, 156] width 74 height 27
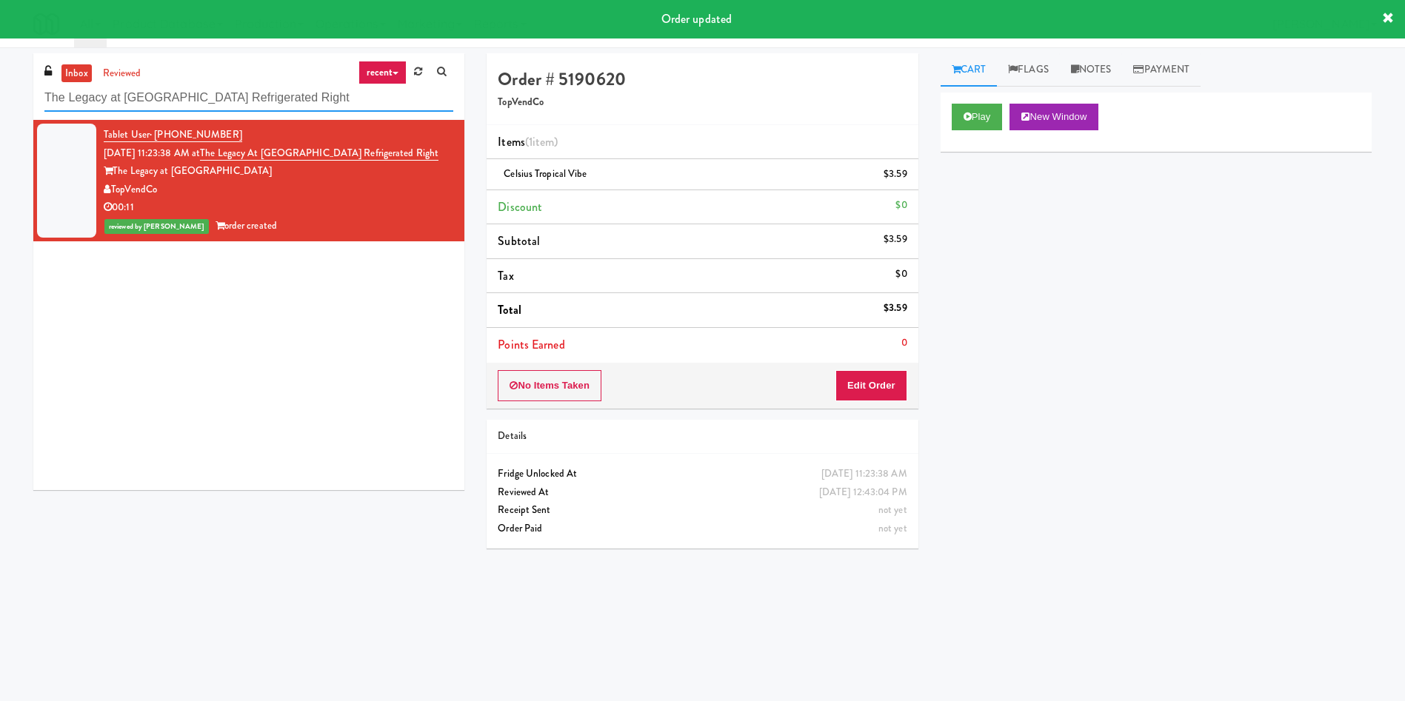
drag, startPoint x: 348, startPoint y: 101, endPoint x: 0, endPoint y: 60, distance: 350.4
click at [0, 60] on div "inbox reviewed recent all unclear take inventory issue suspicious failed recent…" at bounding box center [702, 350] width 1405 height 595
paste input "MH - Pantry -"
type input "MH - Pantry - Right"
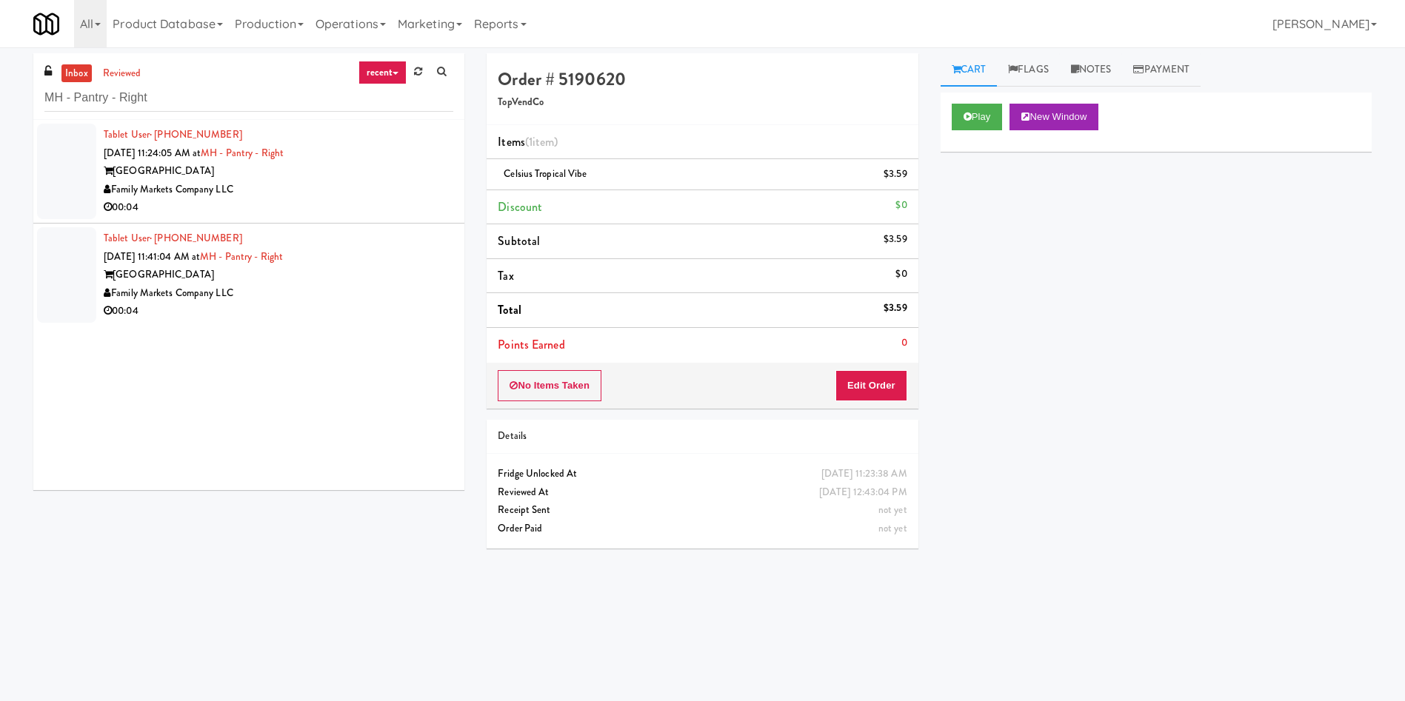
click at [58, 160] on div at bounding box center [66, 172] width 59 height 96
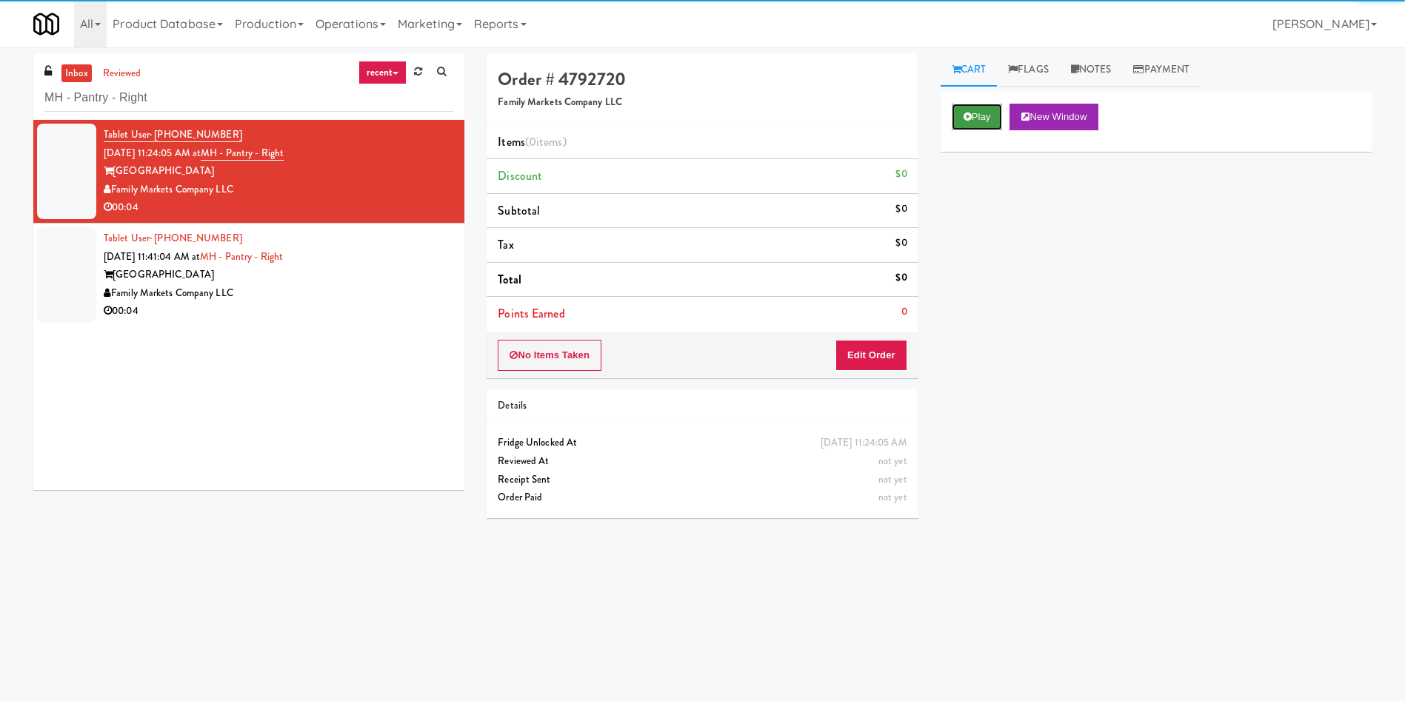
click at [986, 113] on button "Play" at bounding box center [976, 117] width 51 height 27
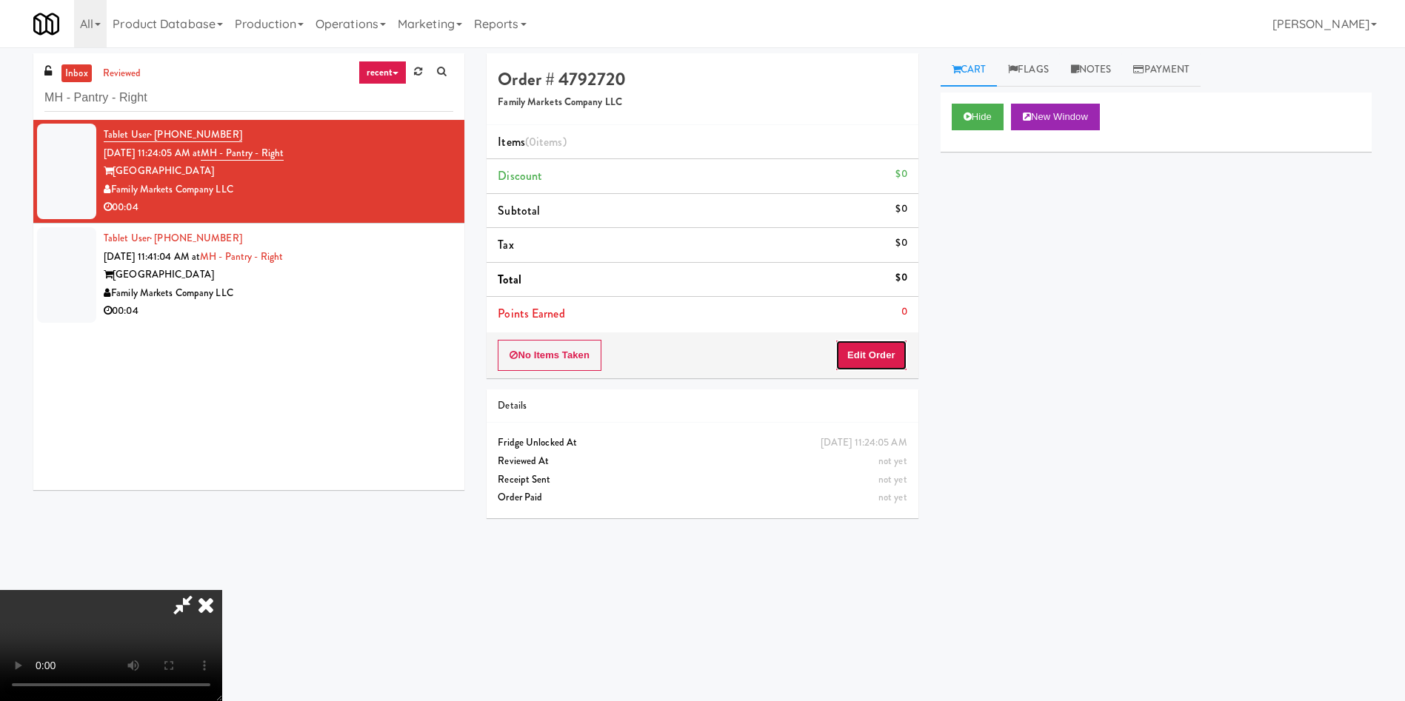
click at [869, 362] on button "Edit Order" at bounding box center [871, 355] width 72 height 31
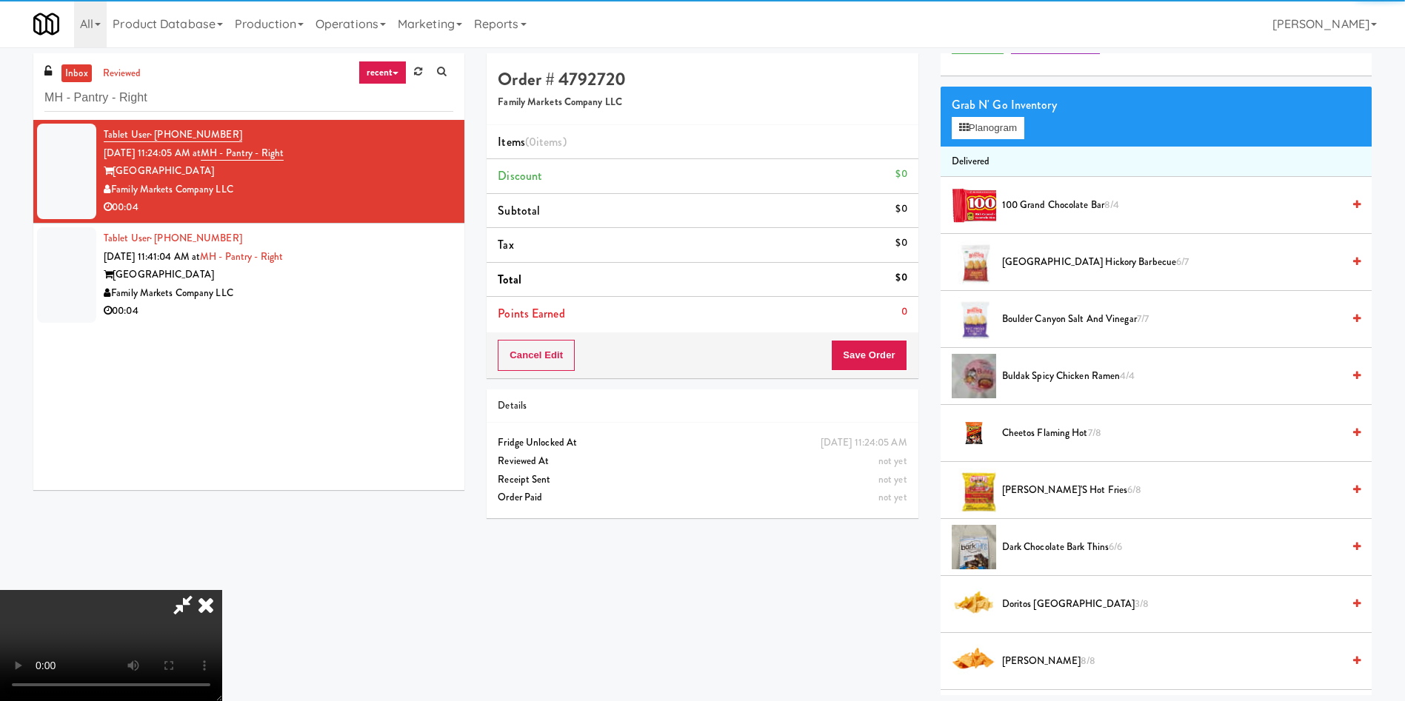
scroll to position [111, 0]
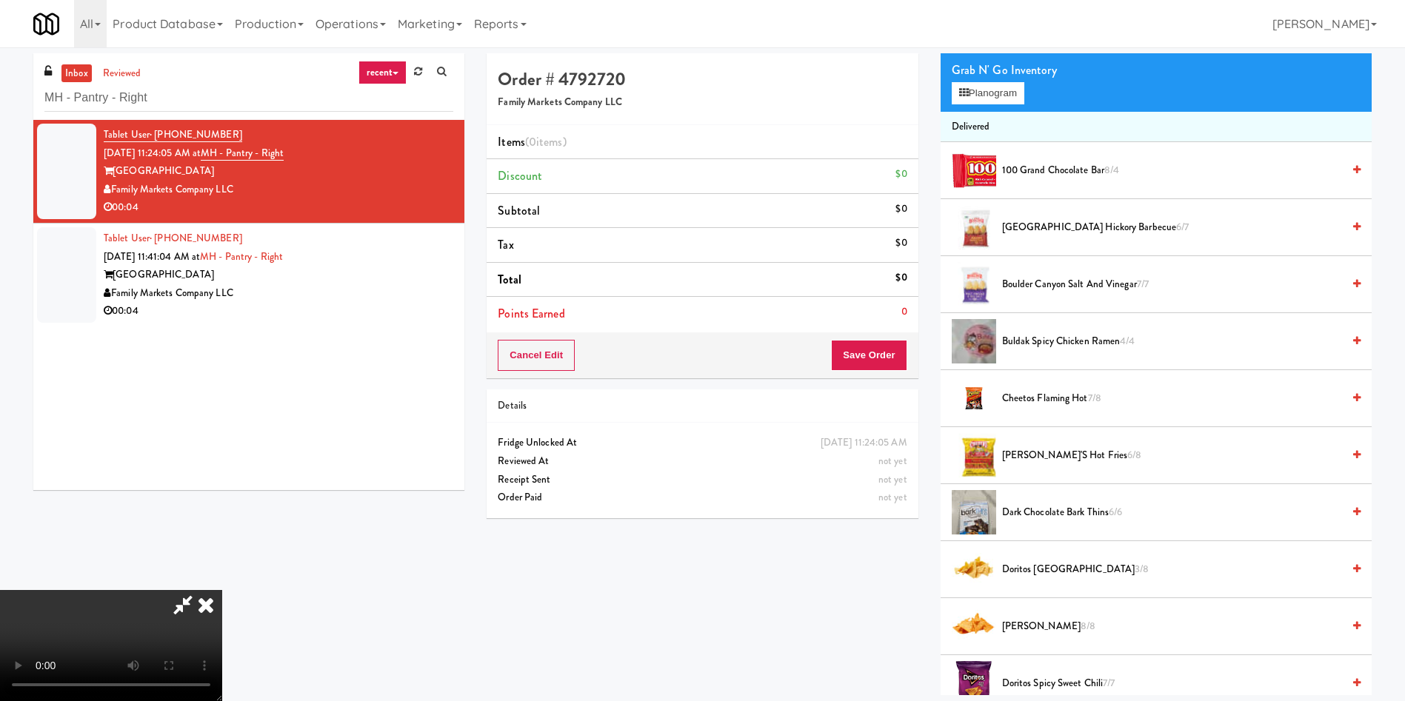
click at [222, 590] on video at bounding box center [111, 645] width 222 height 111
drag, startPoint x: 546, startPoint y: 358, endPoint x: 584, endPoint y: 336, distance: 43.8
click at [222, 590] on video at bounding box center [111, 645] width 222 height 111
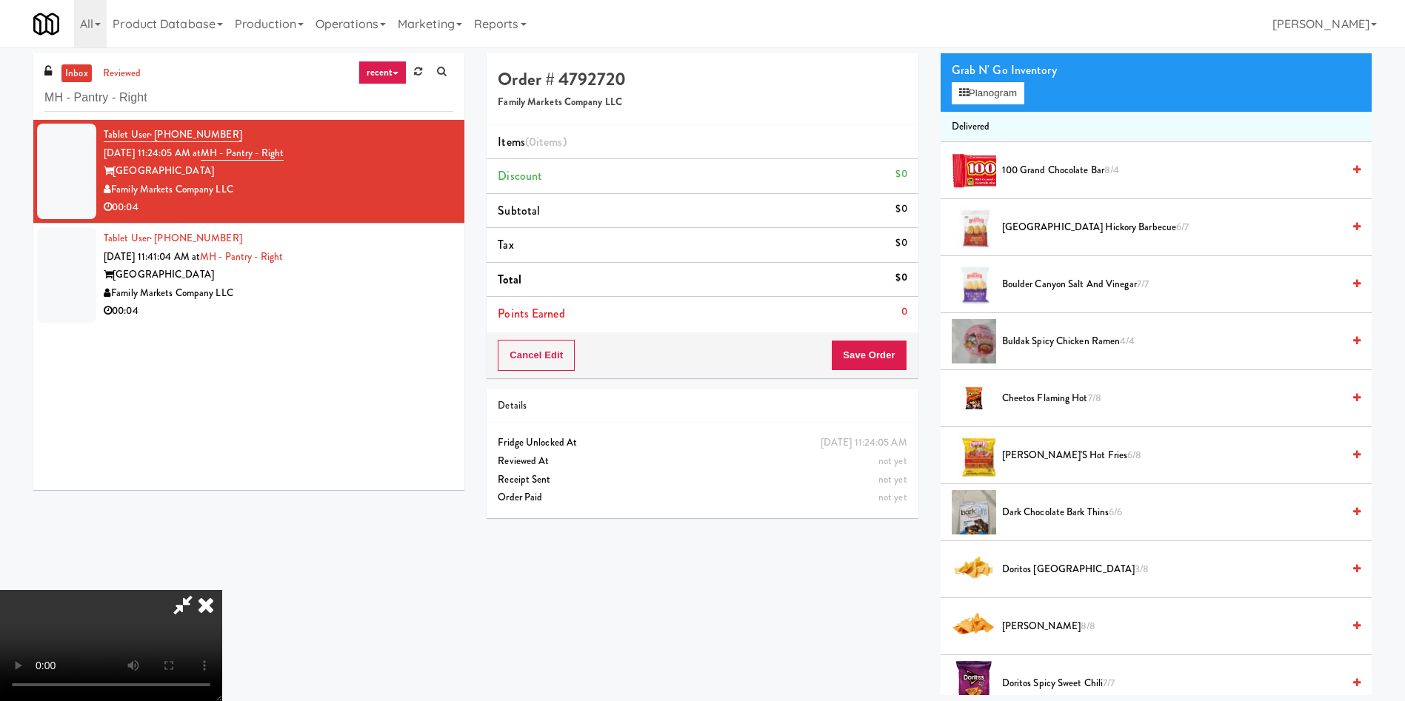
click at [222, 590] on video at bounding box center [111, 645] width 222 height 111
click at [980, 91] on button "Planogram" at bounding box center [987, 93] width 73 height 22
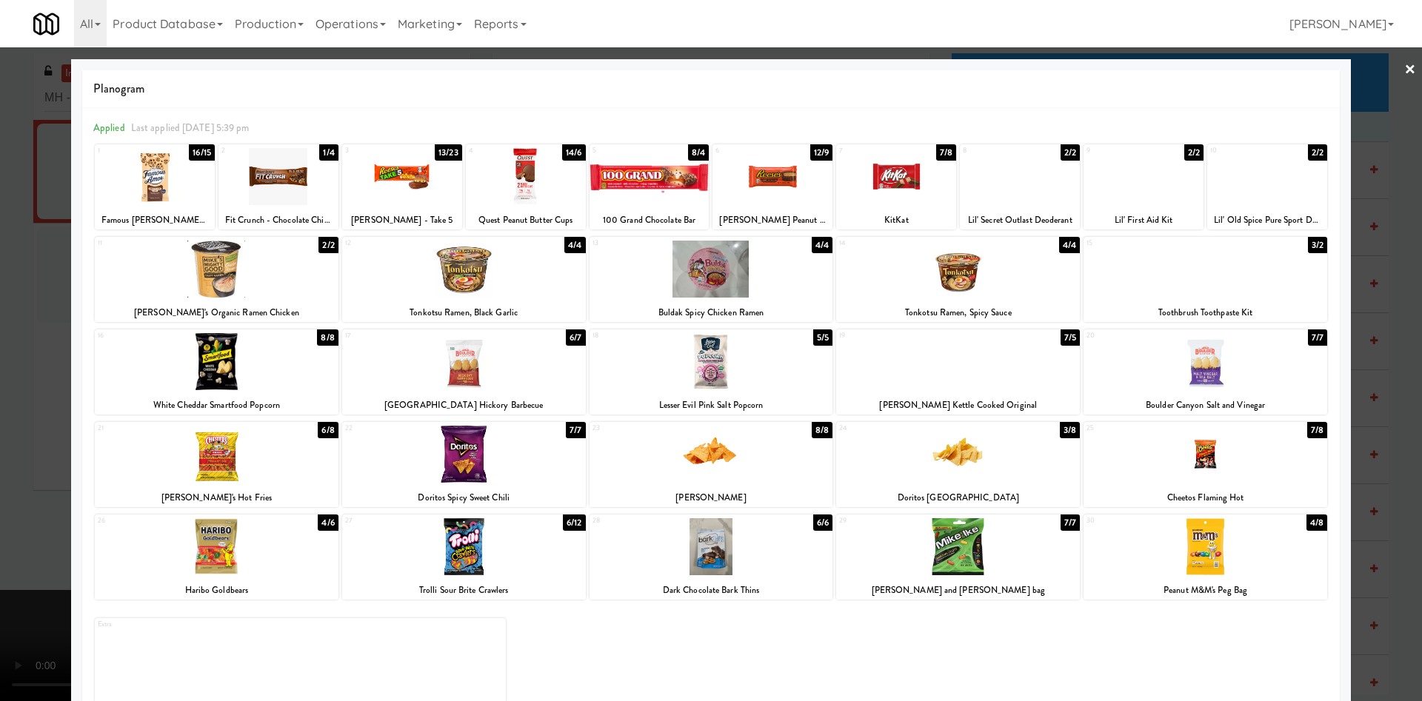
click at [660, 189] on div at bounding box center [649, 176] width 120 height 57
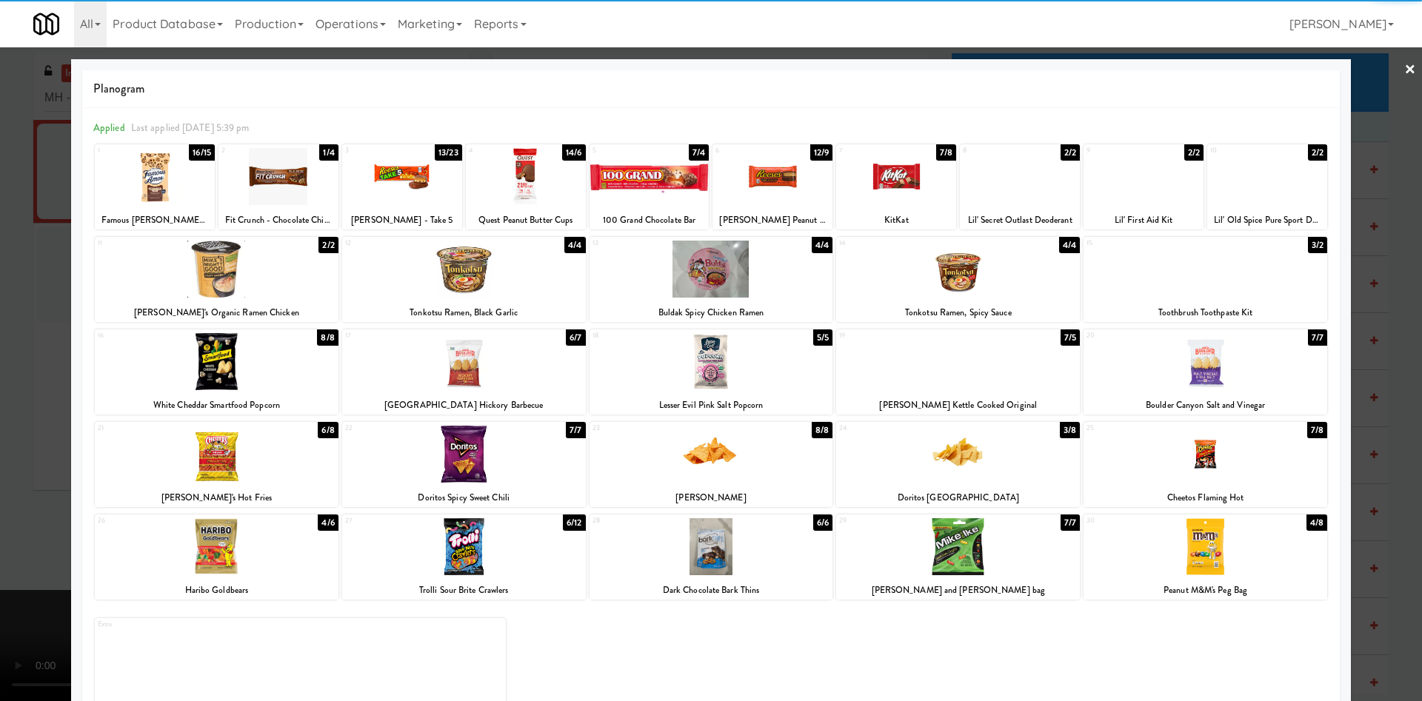
click at [0, 487] on div at bounding box center [711, 350] width 1422 height 701
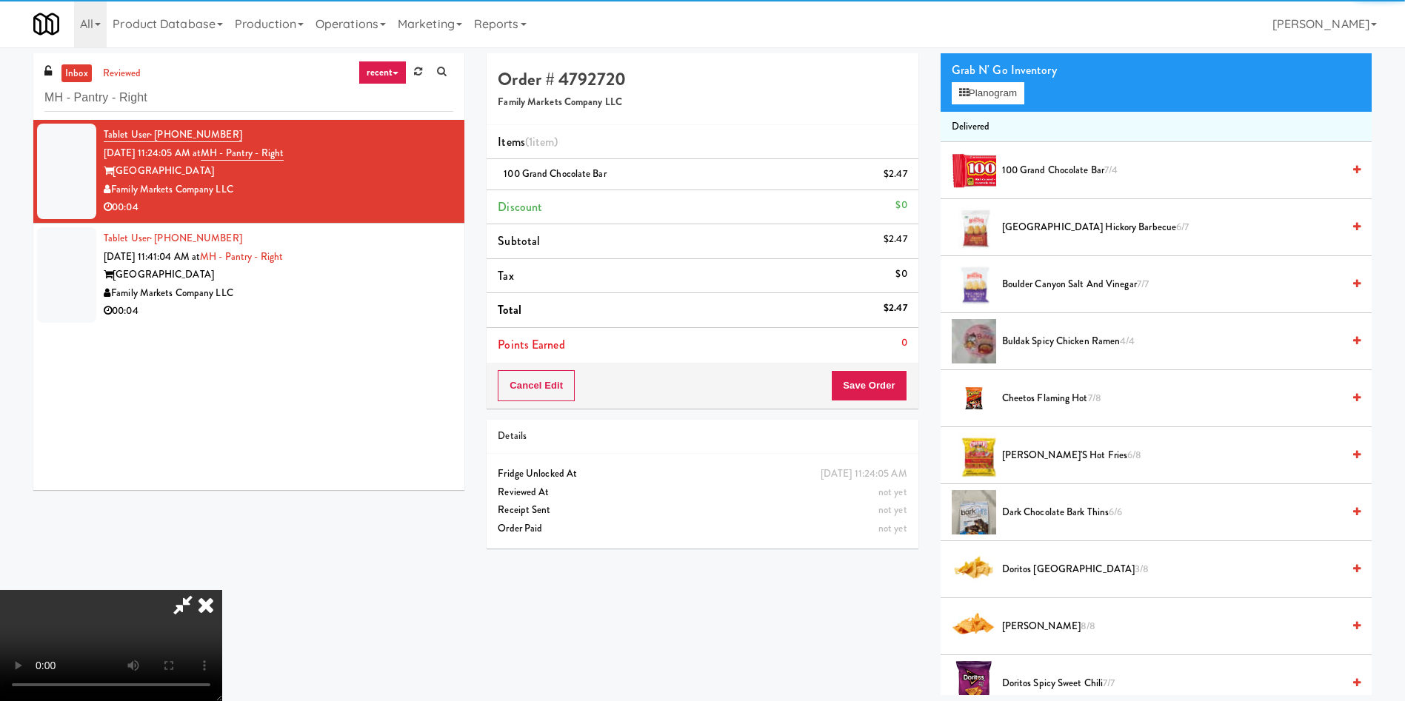
click at [222, 590] on video at bounding box center [111, 645] width 222 height 111
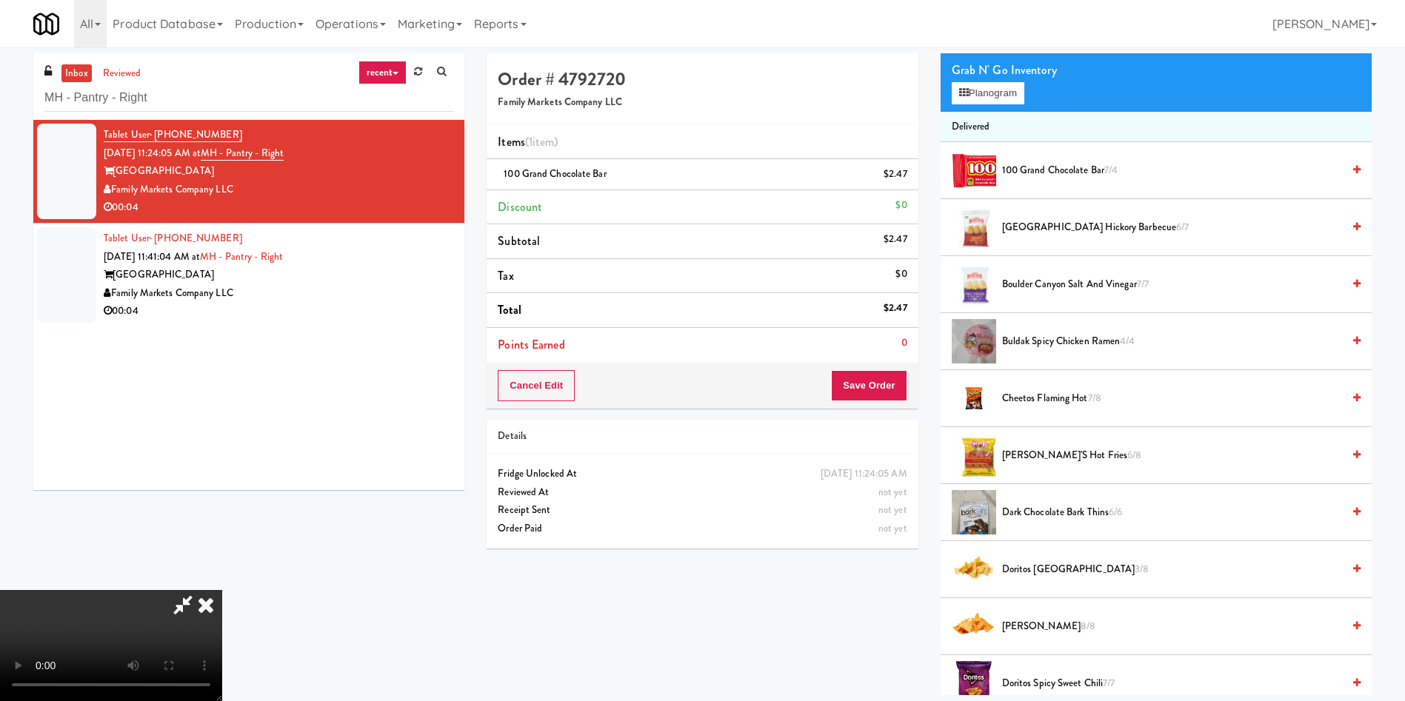
click at [222, 590] on video at bounding box center [111, 645] width 222 height 111
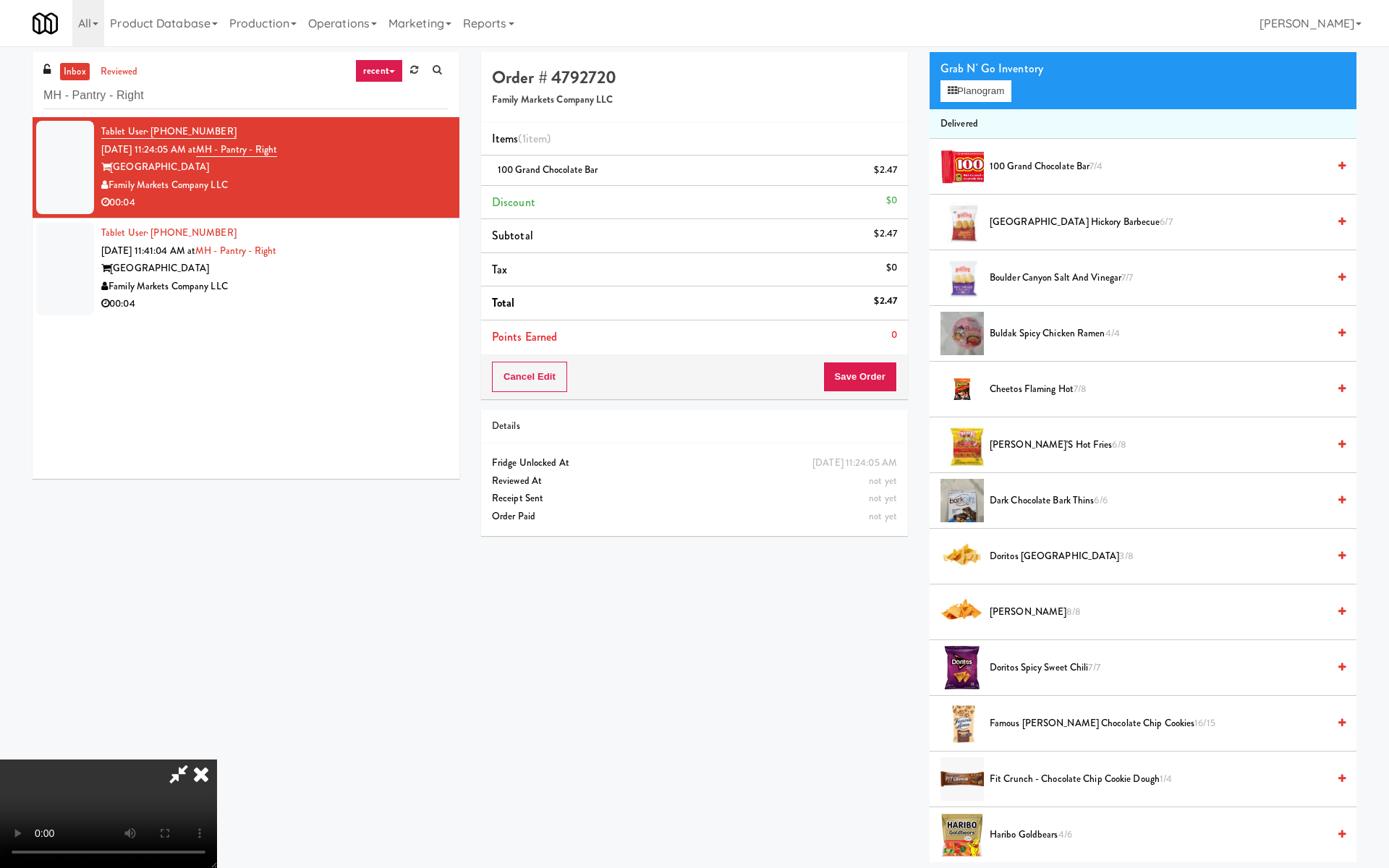
click at [217, 683] on video at bounding box center [108, 812] width 217 height 108
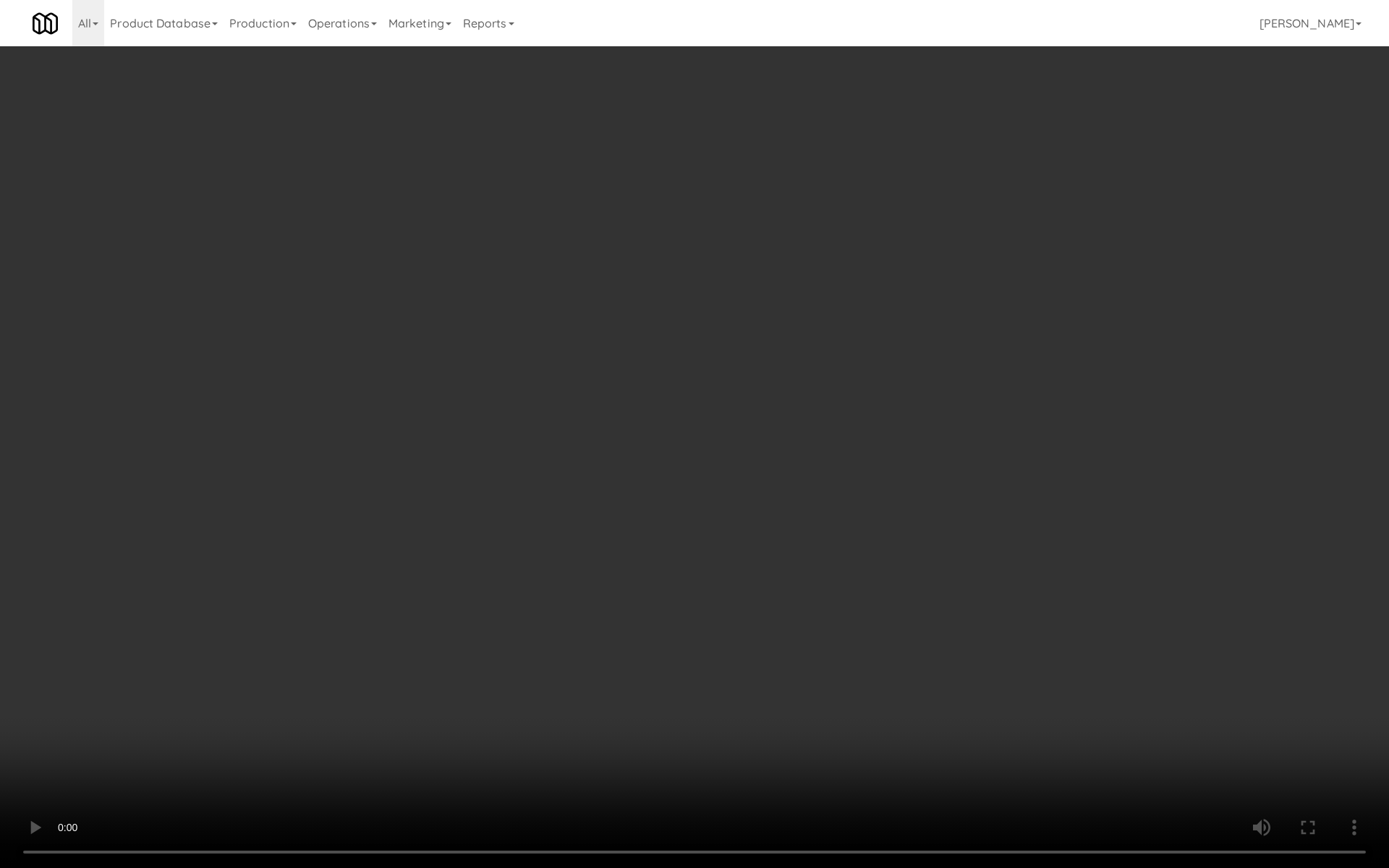
click at [753, 321] on video at bounding box center [694, 434] width 1389 height 868
click at [686, 589] on video at bounding box center [694, 434] width 1389 height 868
click at [726, 332] on video at bounding box center [694, 434] width 1389 height 868
click at [714, 348] on video at bounding box center [694, 434] width 1389 height 868
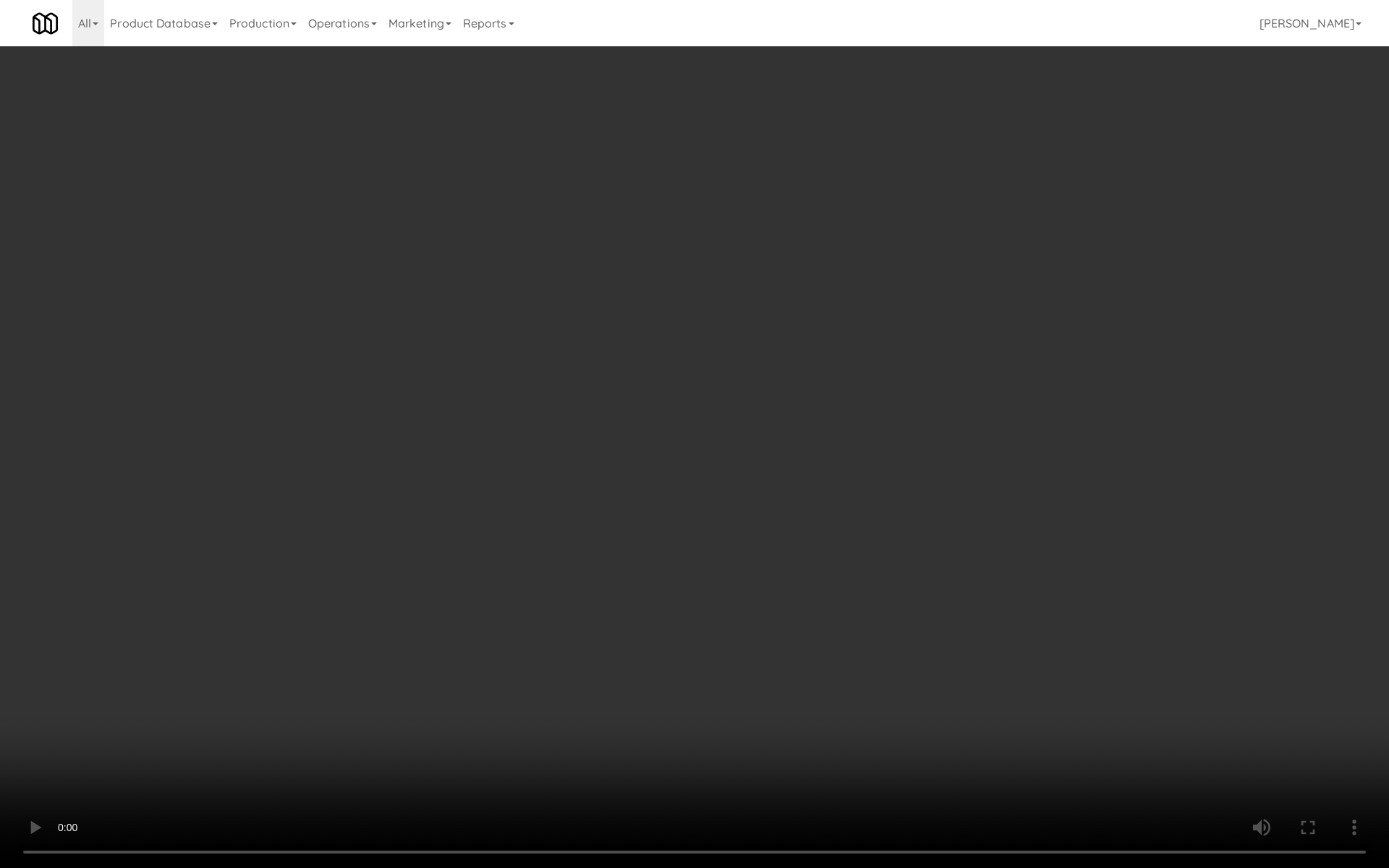
click at [714, 348] on video at bounding box center [694, 434] width 1389 height 868
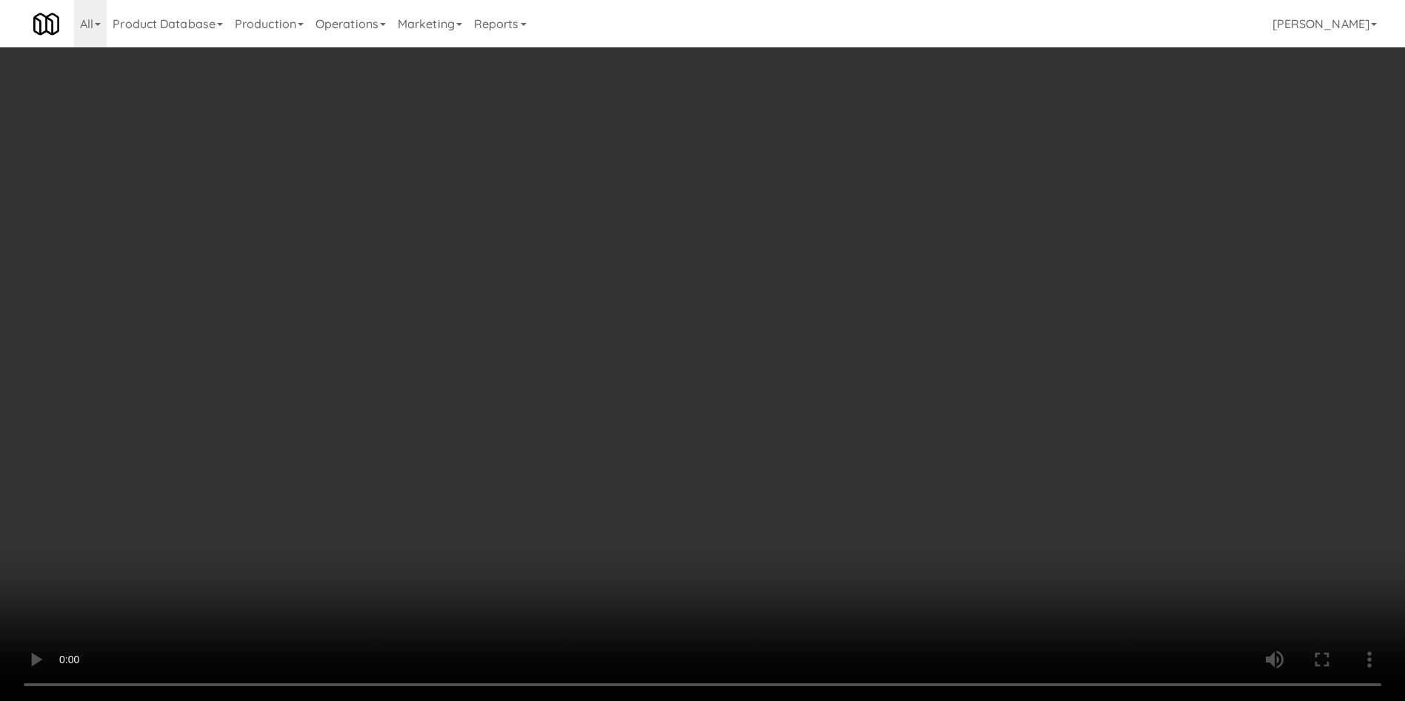
click at [908, 180] on icon at bounding box center [908, 180] width 7 height 10
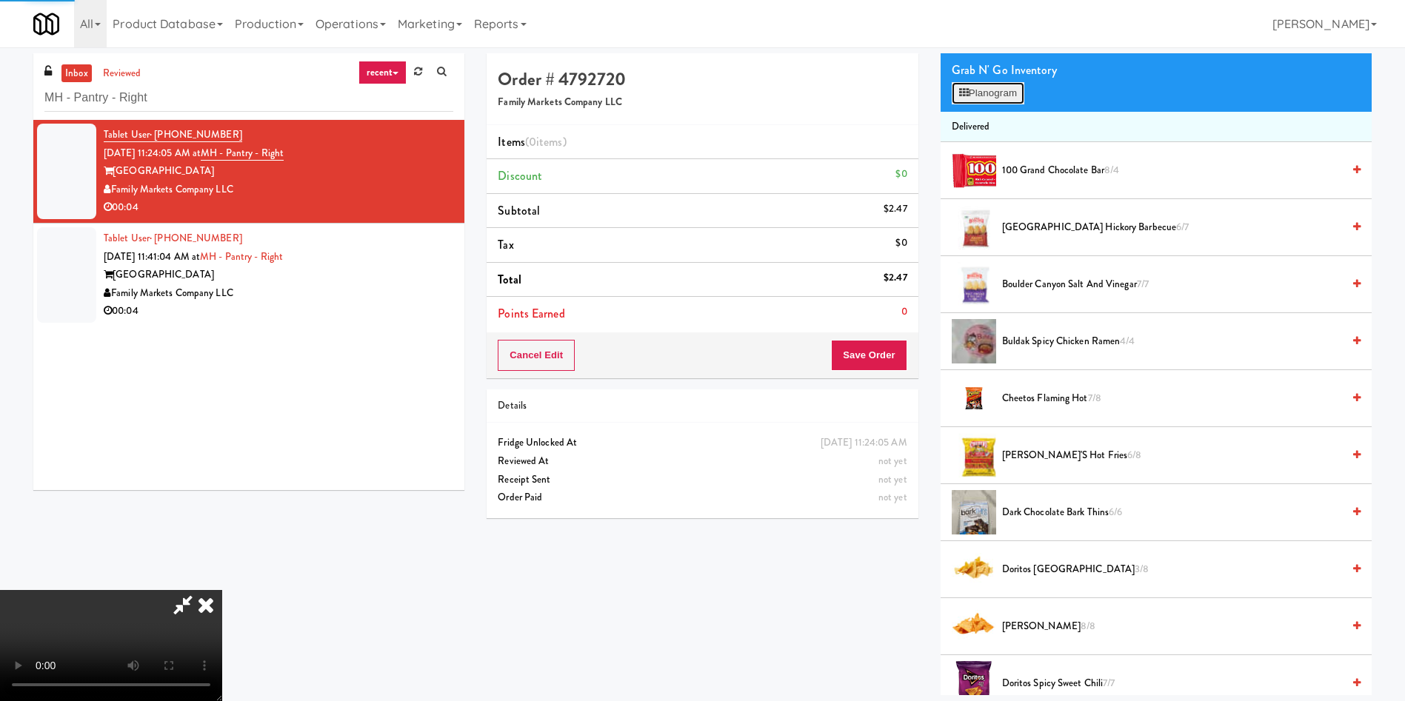
click at [977, 96] on button "Planogram" at bounding box center [987, 93] width 73 height 22
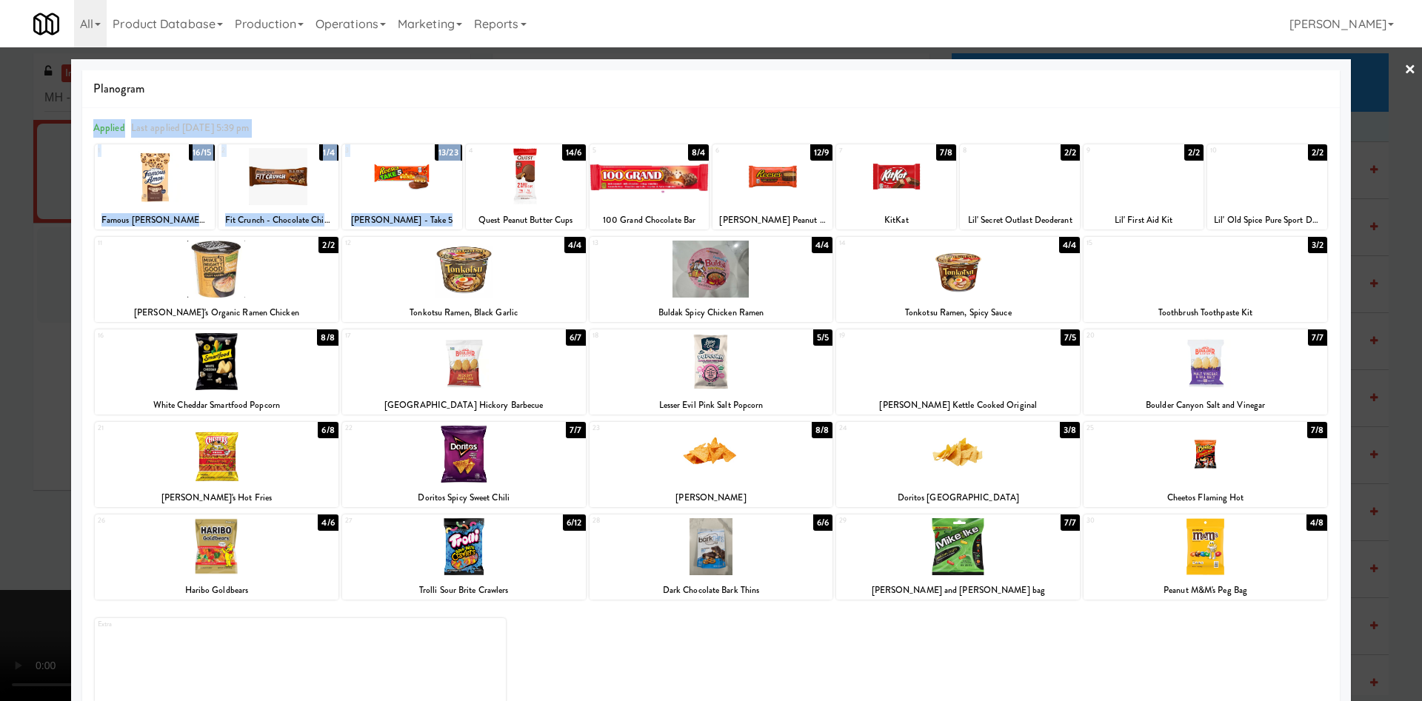
drag, startPoint x: 538, startPoint y: 172, endPoint x: 689, endPoint y: 77, distance: 178.3
click at [689, 77] on div "Planogram Applied Last applied [DATE] 5:39 pm 1 16/15 Famous [PERSON_NAME] Choc…" at bounding box center [710, 393] width 1257 height 646
click at [392, 170] on div at bounding box center [402, 176] width 120 height 57
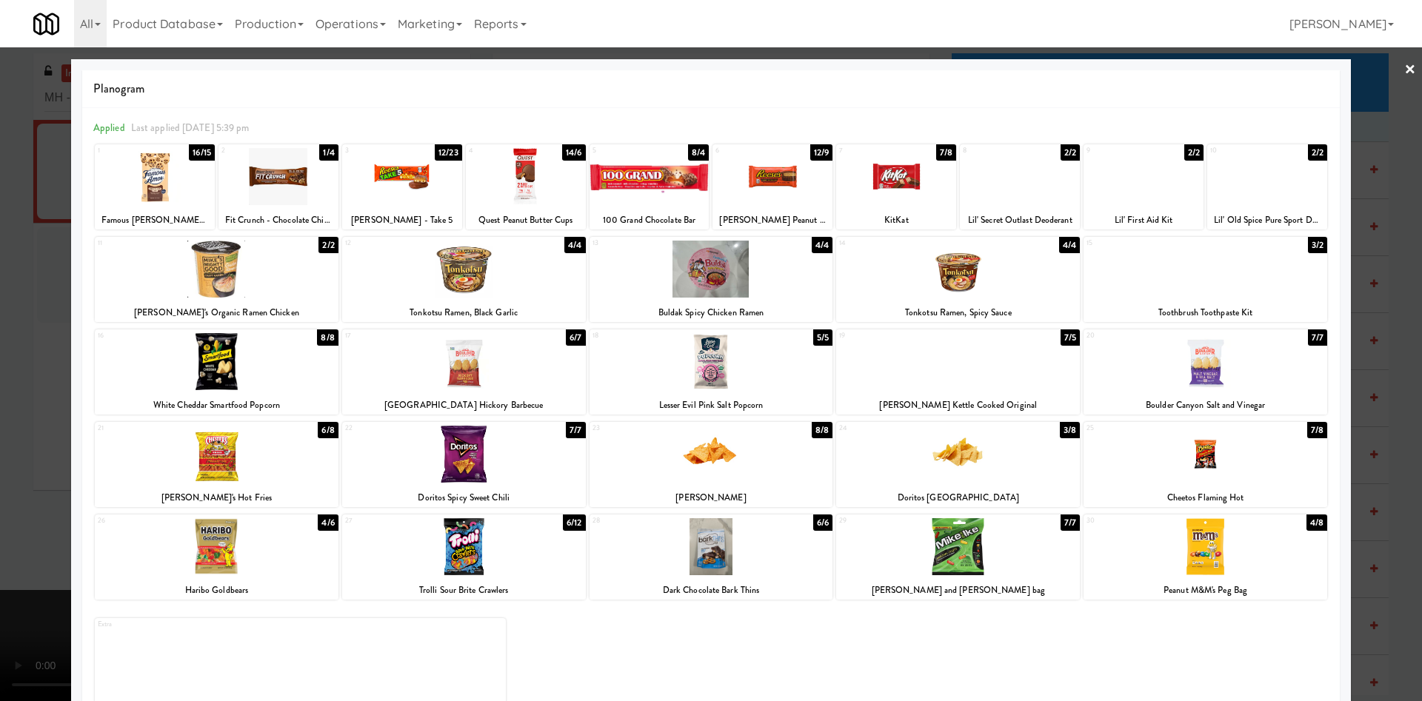
click at [63, 353] on div at bounding box center [711, 350] width 1422 height 701
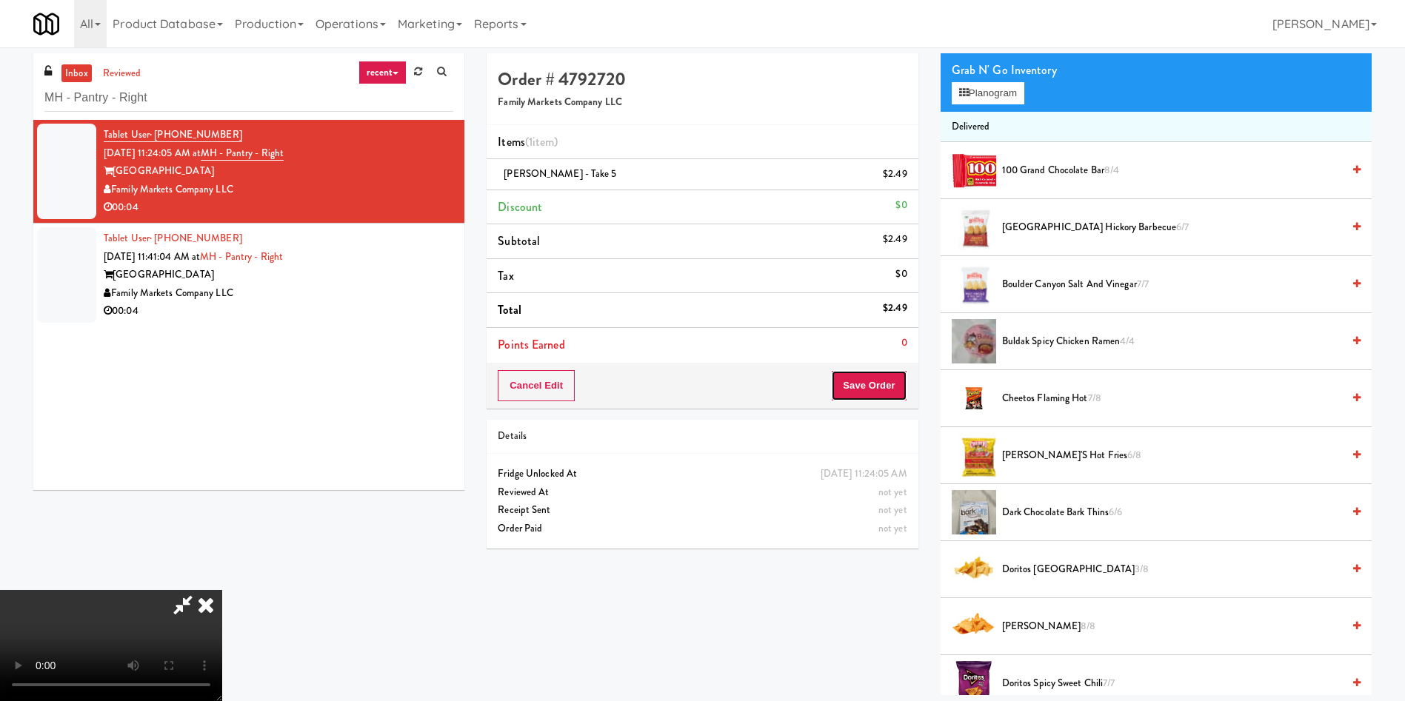
click at [871, 384] on button "Save Order" at bounding box center [869, 385] width 76 height 31
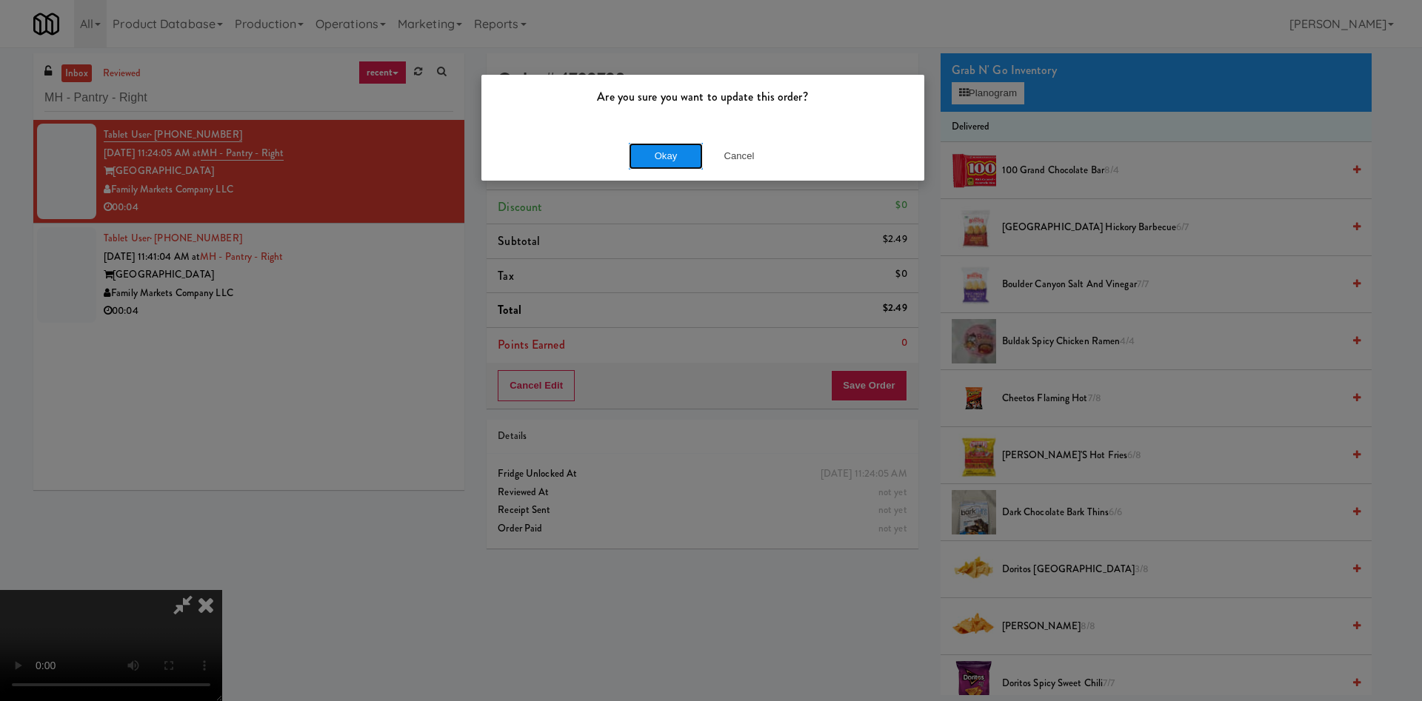
drag, startPoint x: 662, startPoint y: 144, endPoint x: 966, endPoint y: 652, distance: 591.5
click at [663, 145] on button "Okay" at bounding box center [666, 156] width 74 height 27
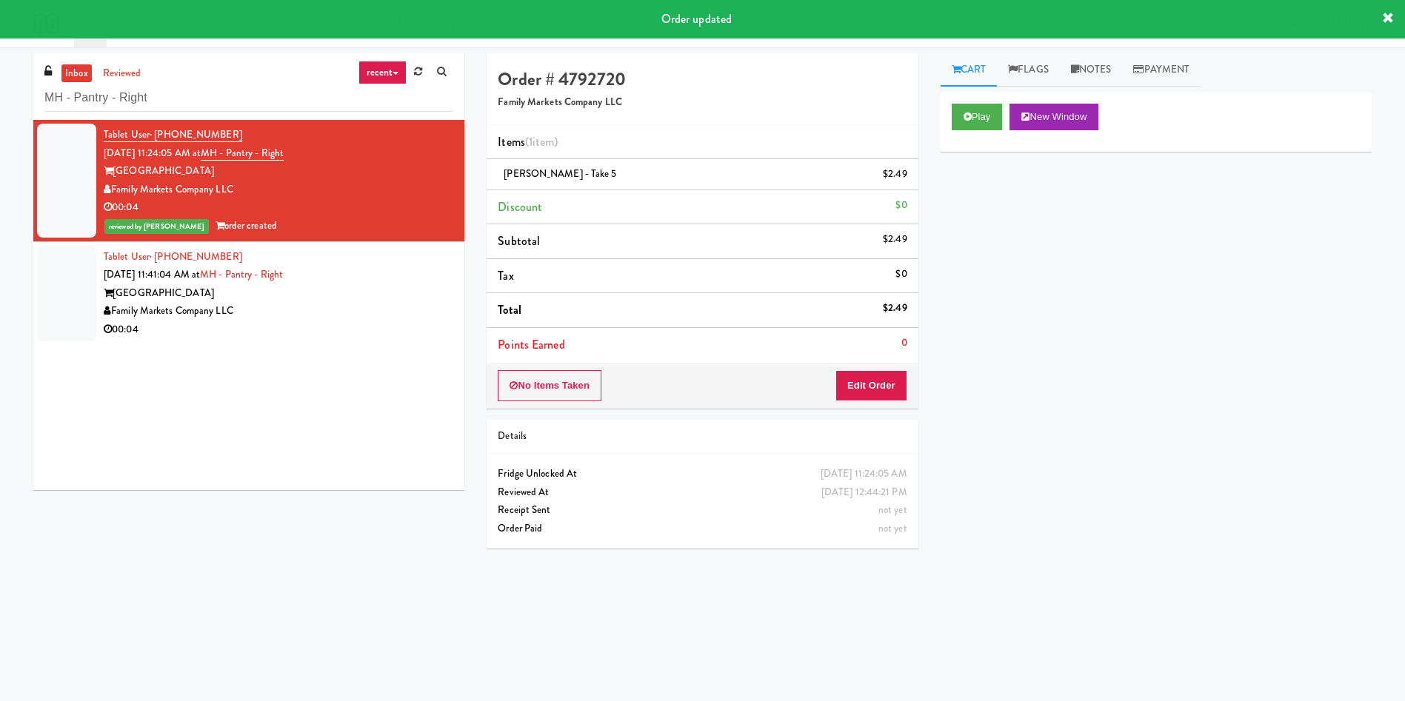
click at [766, 126] on li "Items (1 item )" at bounding box center [701, 142] width 431 height 35
drag, startPoint x: 1124, startPoint y: 67, endPoint x: 1082, endPoint y: 129, distance: 75.2
click at [1118, 68] on link "Notes" at bounding box center [1091, 69] width 63 height 33
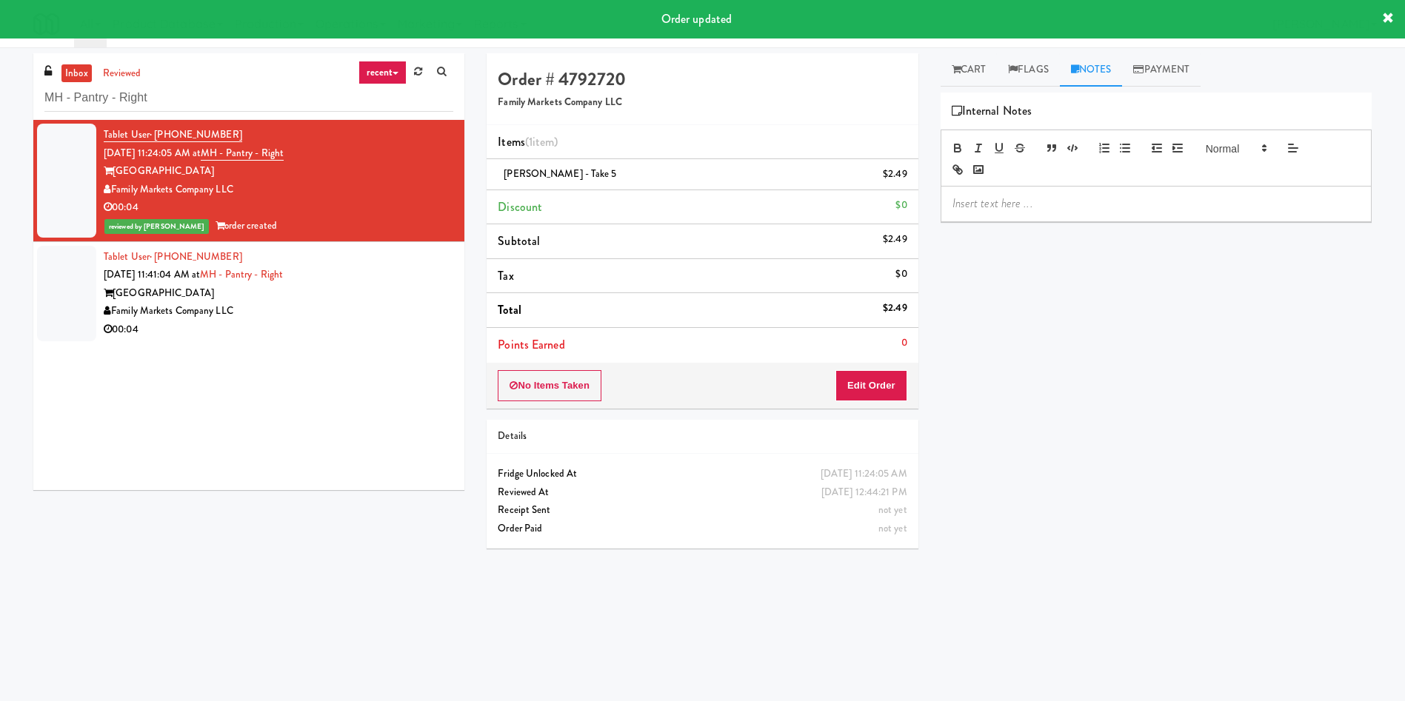
click at [1083, 201] on p at bounding box center [1155, 203] width 407 height 16
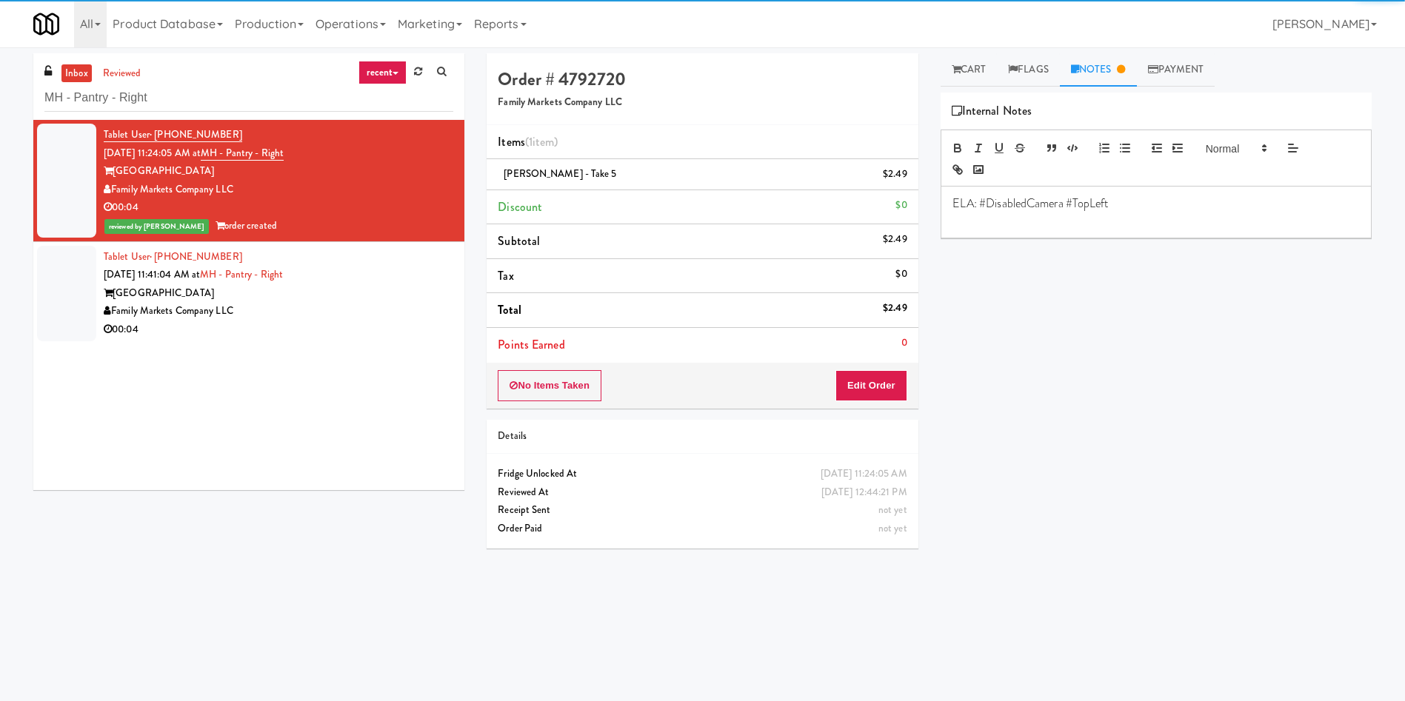
drag, startPoint x: 53, startPoint y: 301, endPoint x: 66, endPoint y: 301, distance: 12.6
click at [53, 301] on div at bounding box center [66, 294] width 59 height 96
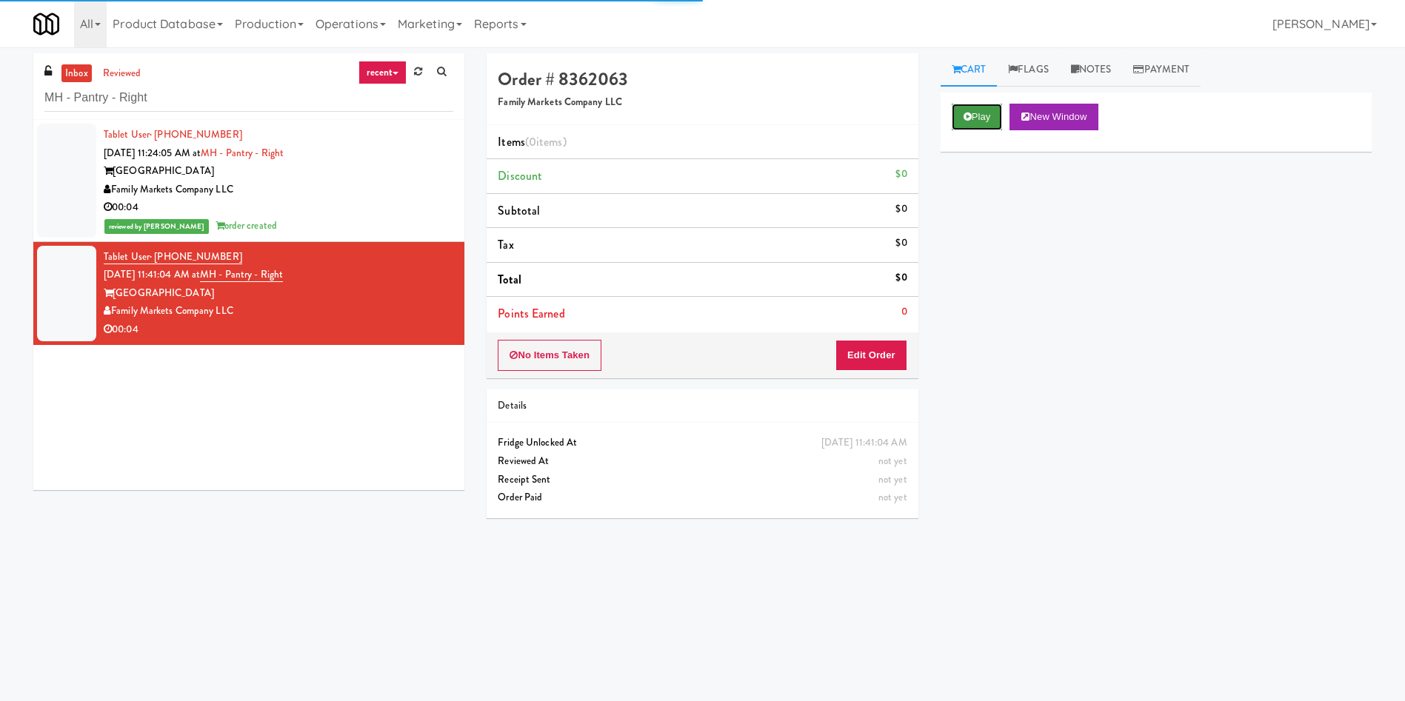
click at [960, 113] on button "Play" at bounding box center [976, 117] width 51 height 27
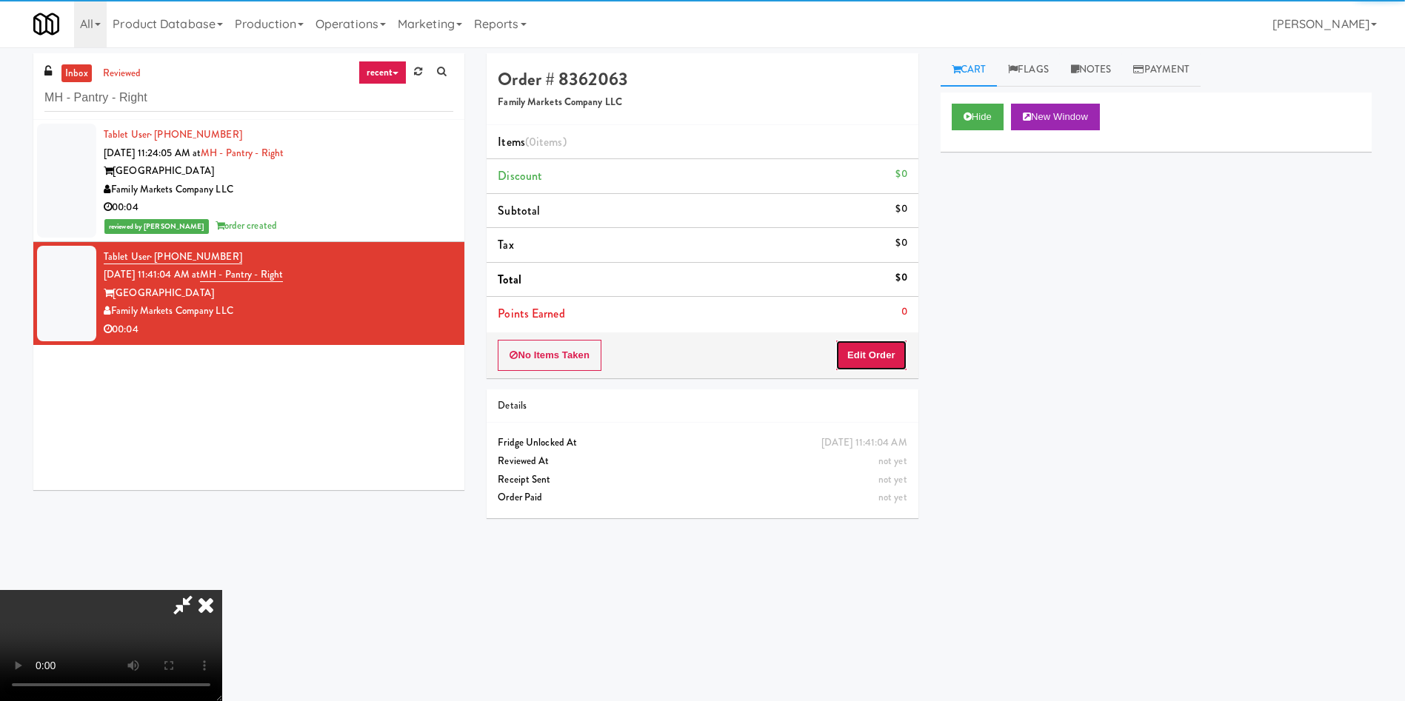
drag, startPoint x: 863, startPoint y: 364, endPoint x: 497, endPoint y: 234, distance: 389.0
click at [864, 365] on button "Edit Order" at bounding box center [871, 355] width 72 height 31
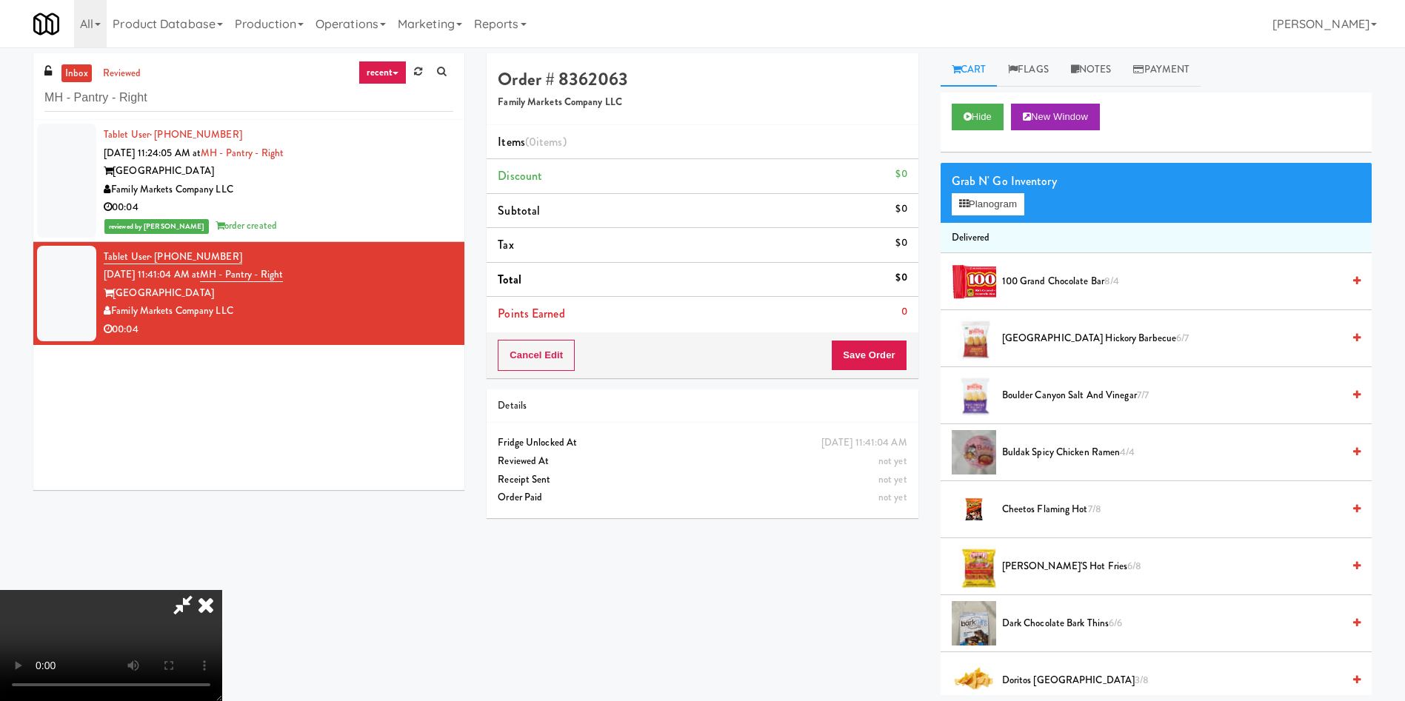
click at [1102, 46] on div "All 325 Vending [URL][DOMAIN_NAME] 901 Smrt Mrkt [URL][DOMAIN_NAME] 9518002 [GE…" at bounding box center [702, 23] width 1338 height 47
drag, startPoint x: 1101, startPoint y: 61, endPoint x: 1091, endPoint y: 116, distance: 55.6
click at [1101, 63] on link "Notes" at bounding box center [1091, 69] width 63 height 33
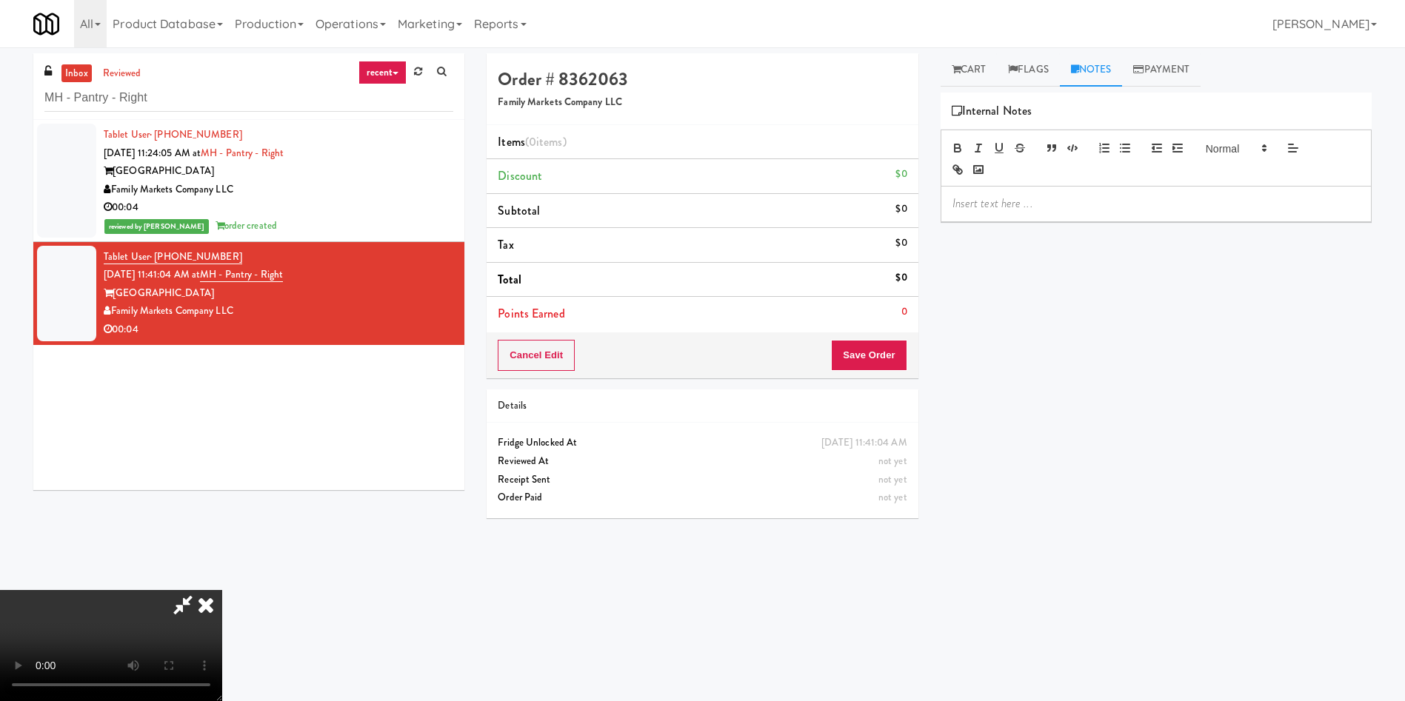
click at [1082, 209] on p at bounding box center [1155, 203] width 407 height 16
drag, startPoint x: 967, startPoint y: 62, endPoint x: 1034, endPoint y: 210, distance: 161.7
click at [967, 62] on link "Cart" at bounding box center [968, 69] width 57 height 33
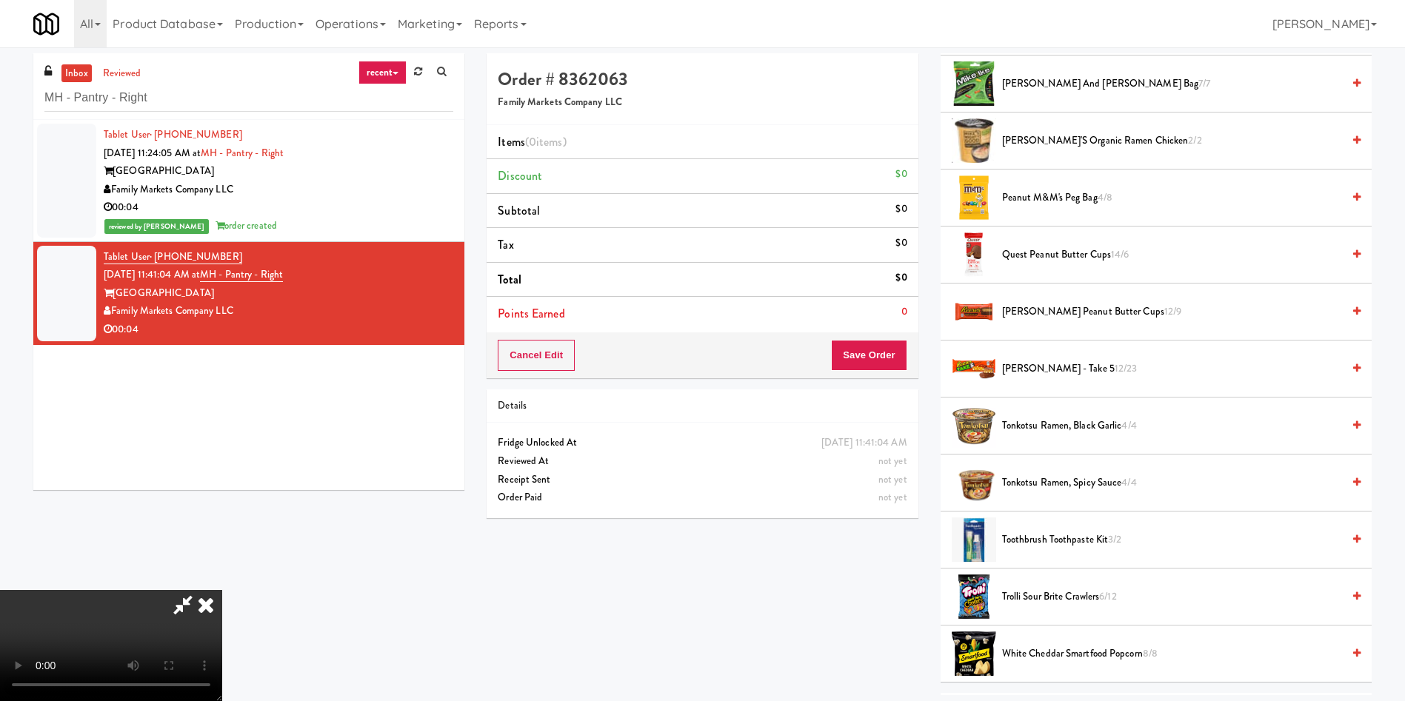
scroll to position [1440, 0]
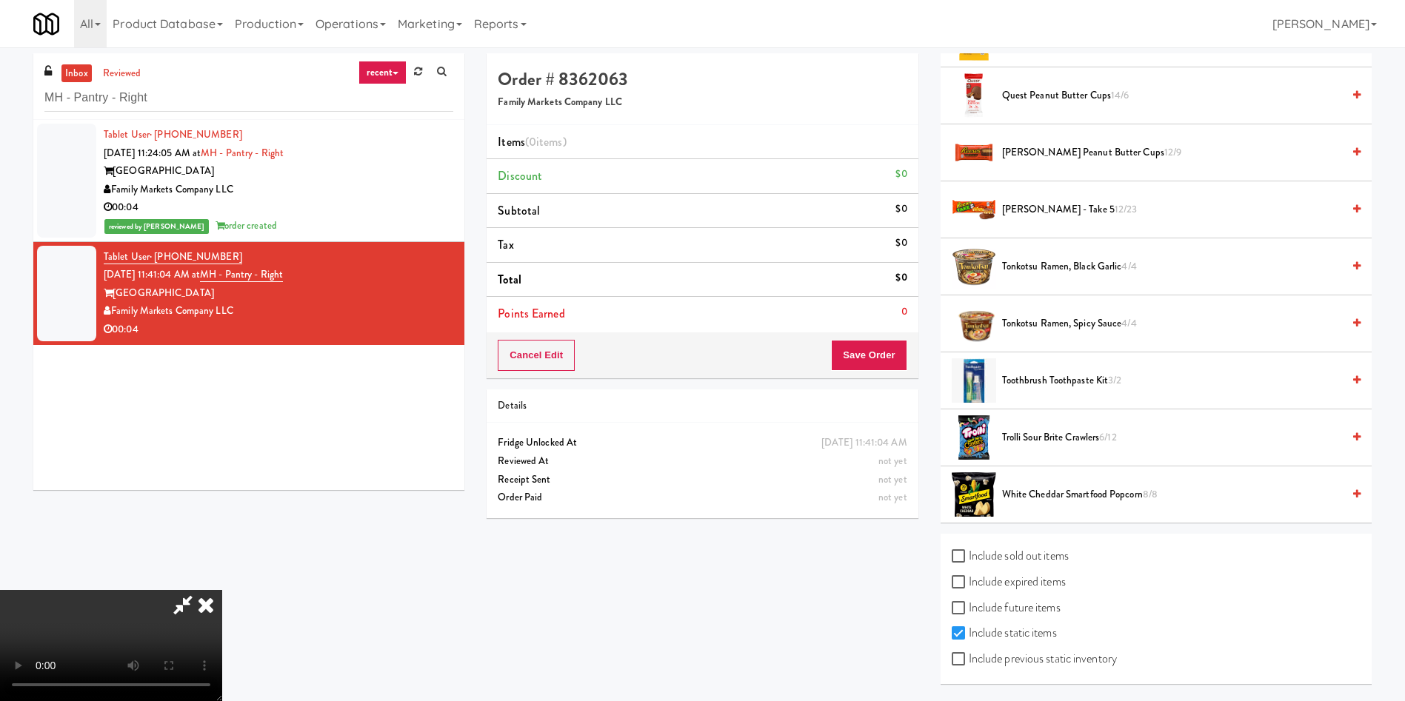
click at [1045, 435] on span "Trolli Sour Brite Crawlers 6/12" at bounding box center [1172, 438] width 340 height 19
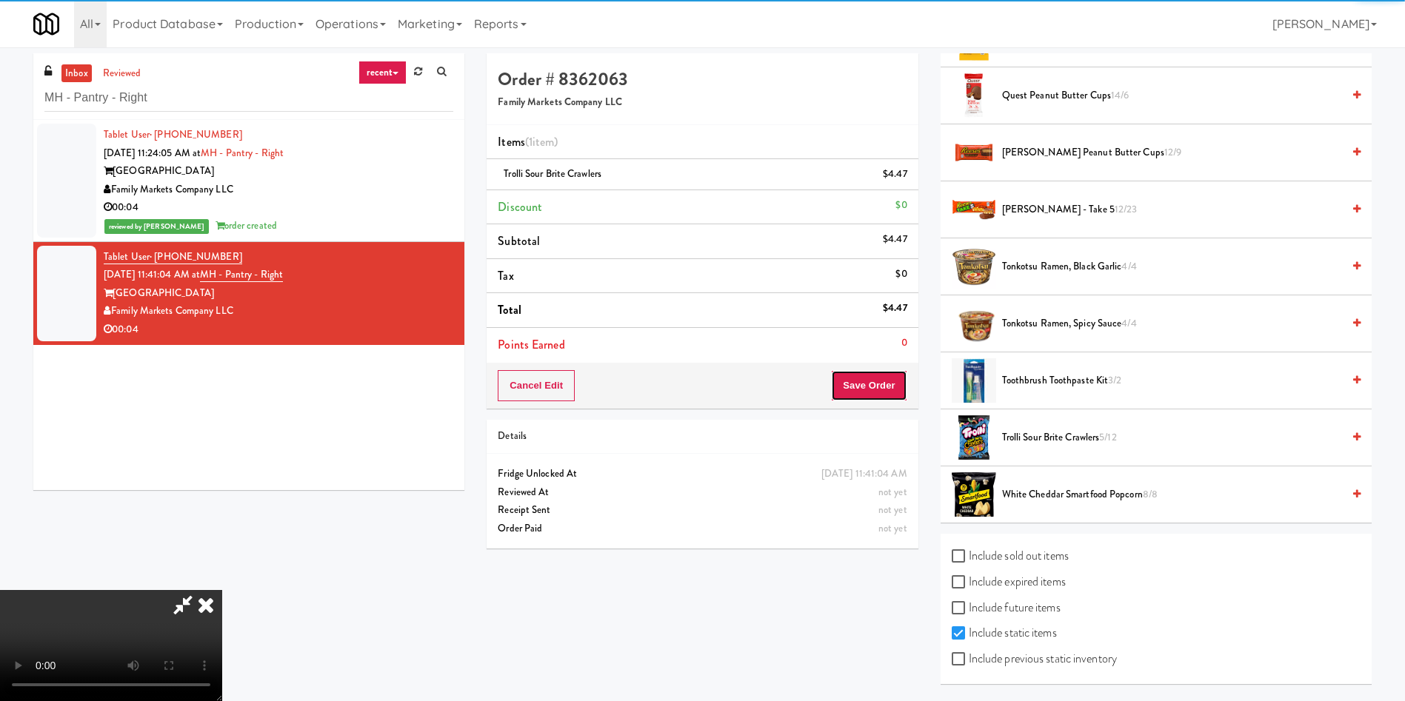
click at [894, 392] on button "Save Order" at bounding box center [869, 385] width 76 height 31
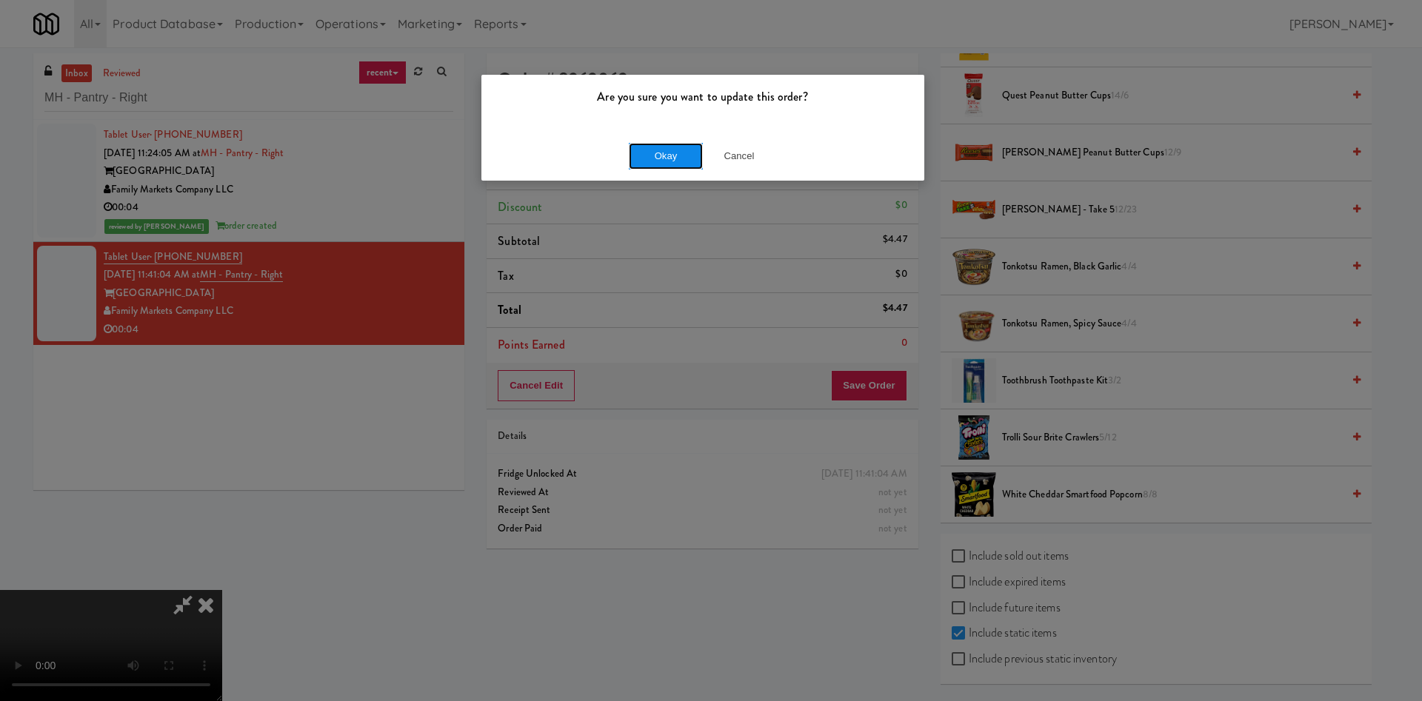
click at [671, 156] on button "Okay" at bounding box center [666, 156] width 74 height 27
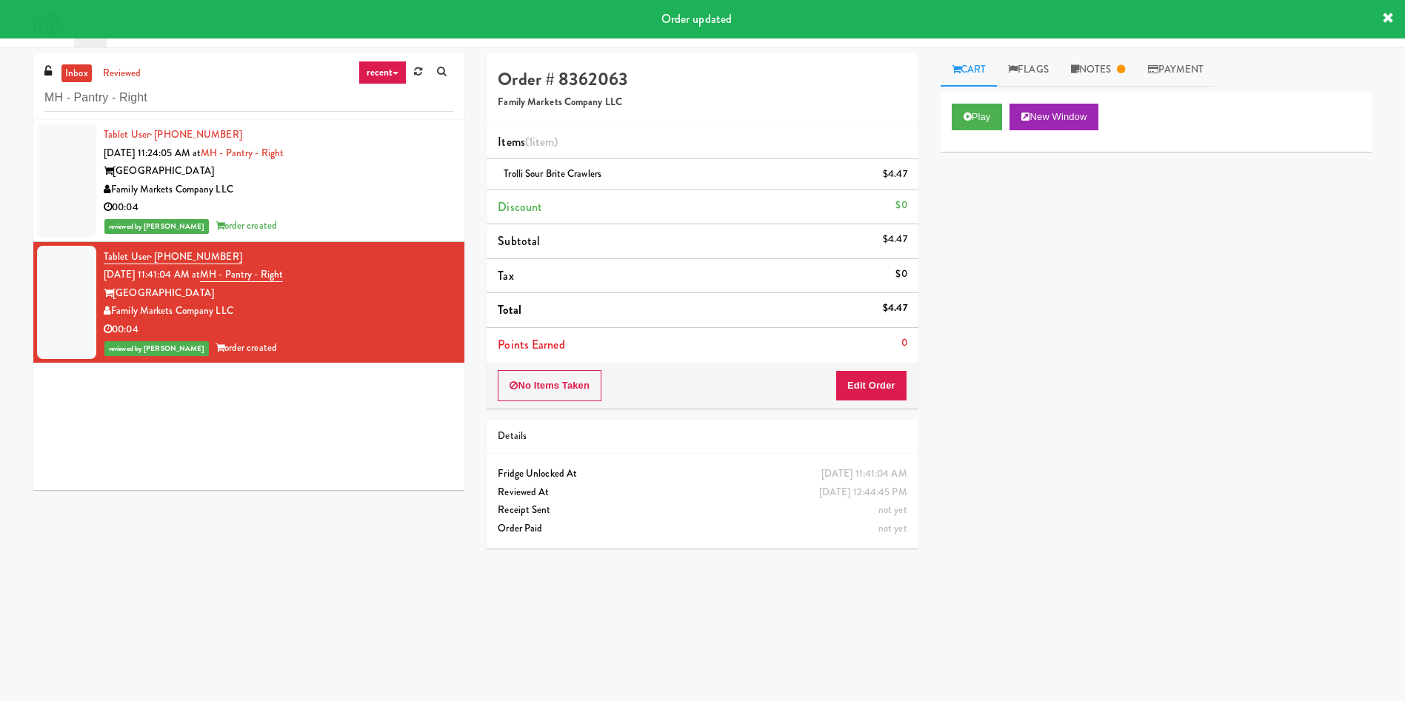
scroll to position [0, 0]
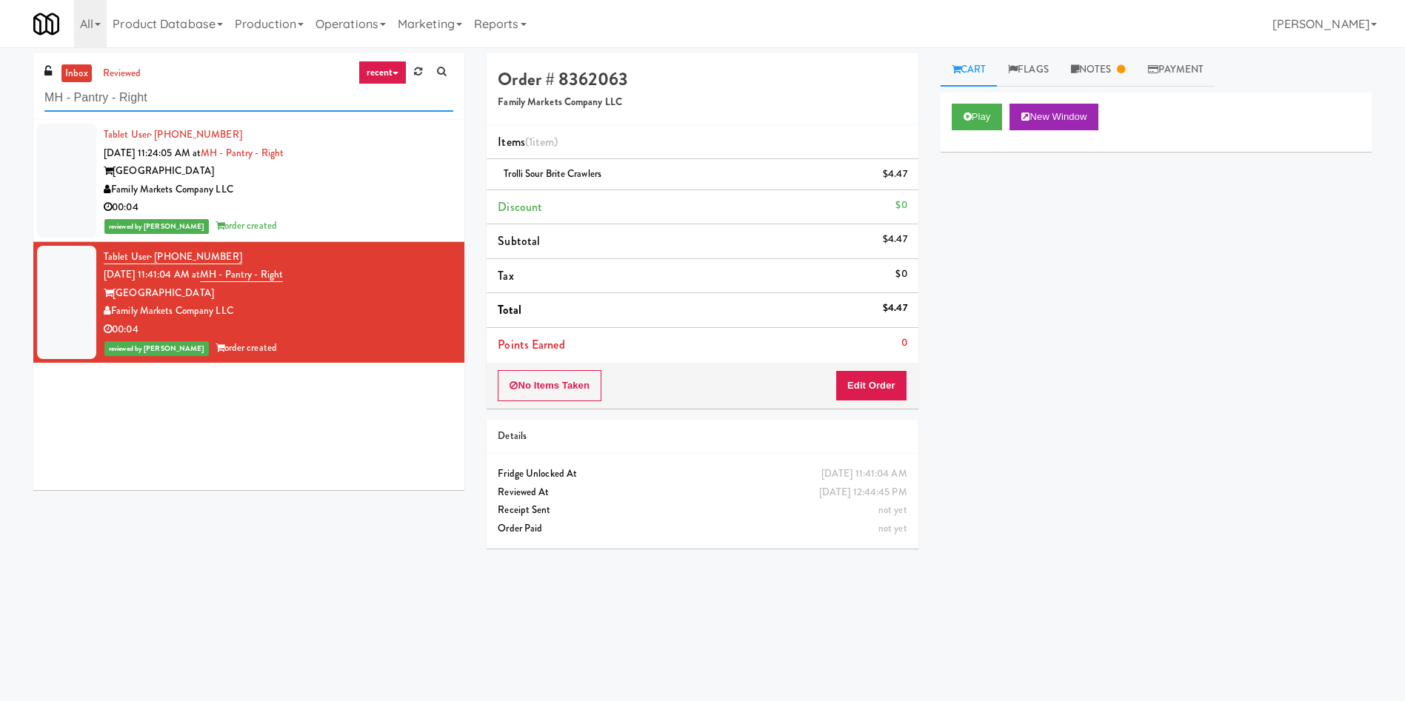
drag, startPoint x: 190, startPoint y: 107, endPoint x: 0, endPoint y: 101, distance: 190.4
click at [0, 102] on div "inbox reviewed recent all unclear take inventory issue suspicious failed recent…" at bounding box center [702, 350] width 1405 height 595
paste input "Laurel (Right)"
type input "Laurel (Right)"
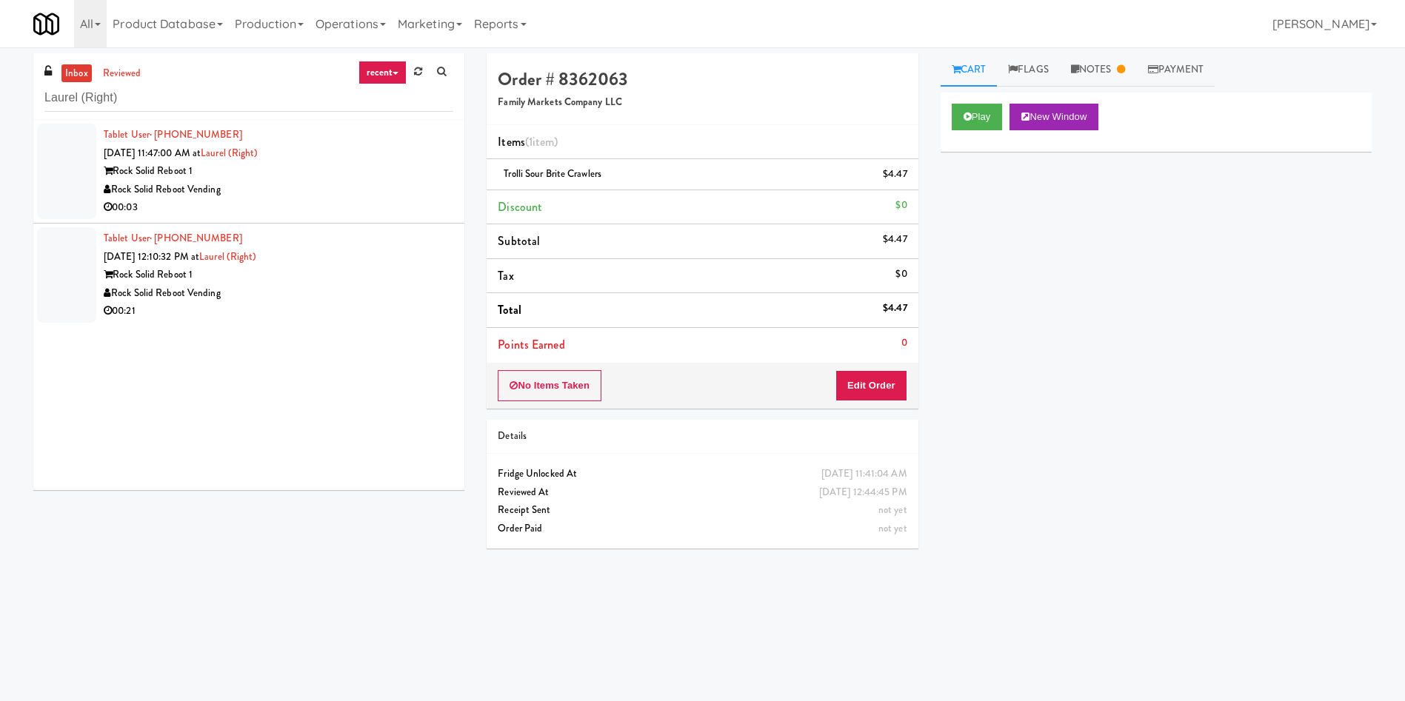
drag, startPoint x: 79, startPoint y: 170, endPoint x: 193, endPoint y: 170, distance: 114.0
click at [79, 170] on div at bounding box center [66, 172] width 59 height 96
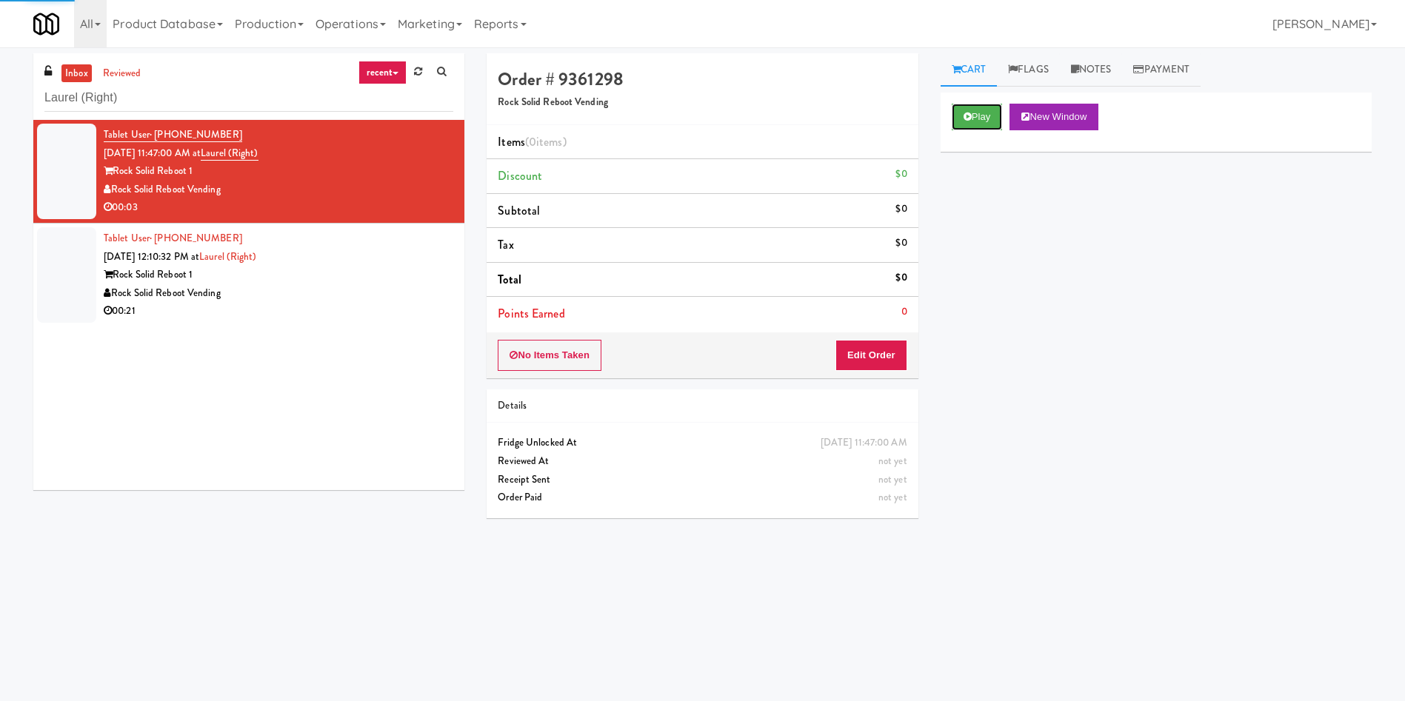
click at [980, 117] on button "Play" at bounding box center [976, 117] width 51 height 27
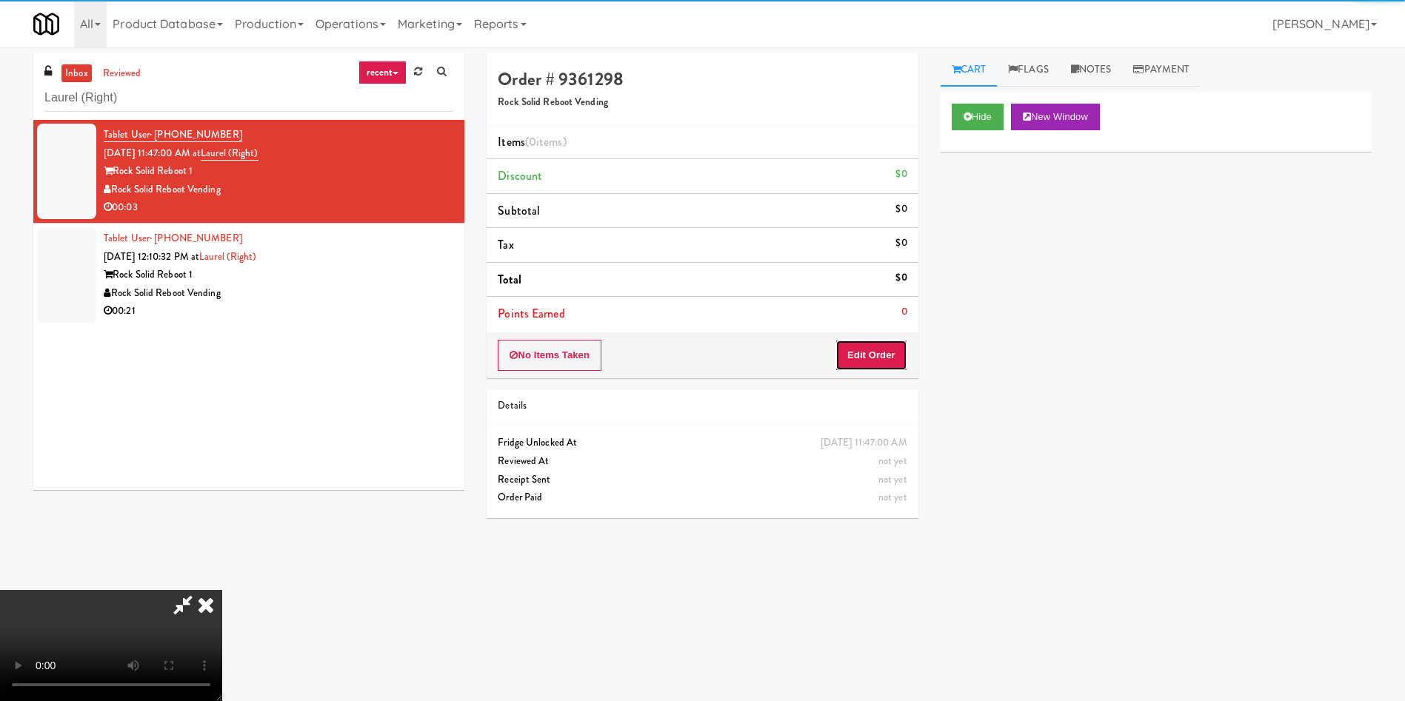
click at [890, 351] on button "Edit Order" at bounding box center [871, 355] width 72 height 31
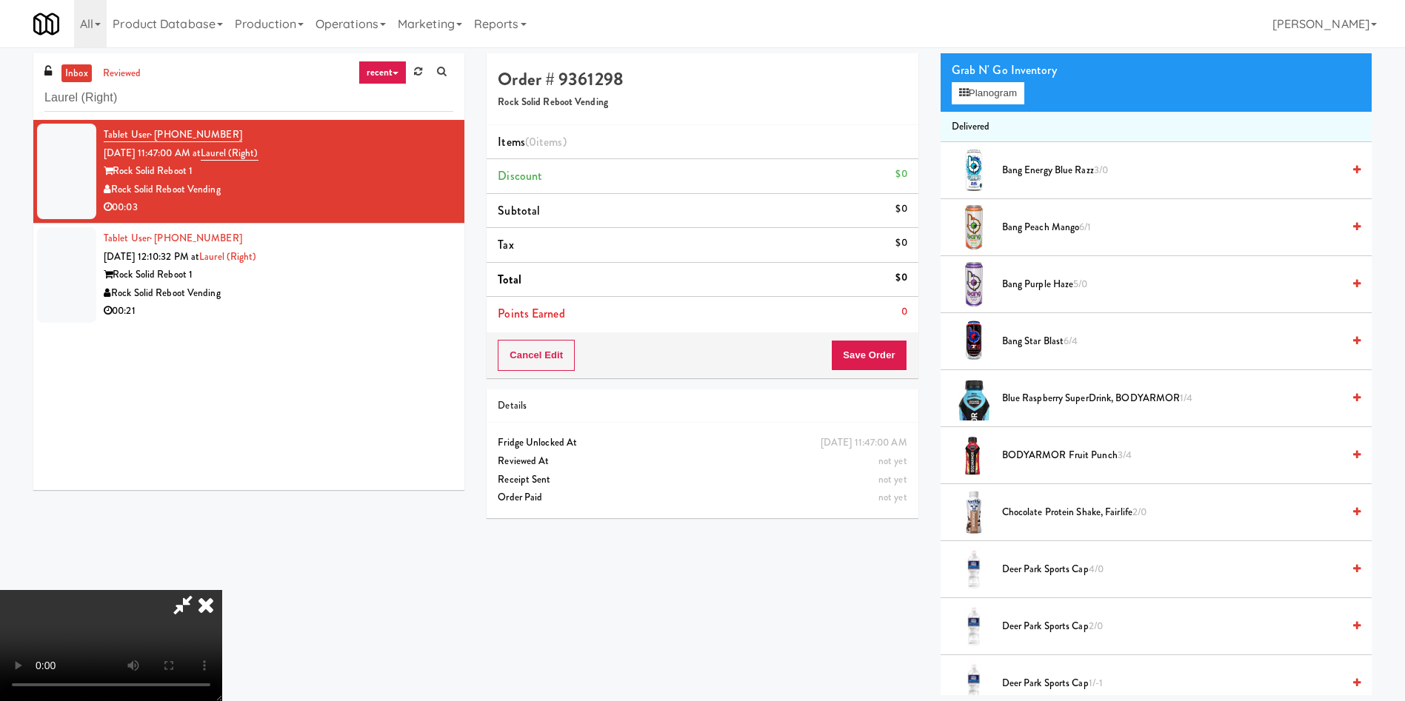
scroll to position [218, 0]
click at [222, 590] on video at bounding box center [111, 645] width 222 height 111
drag, startPoint x: 418, startPoint y: 301, endPoint x: 823, endPoint y: 274, distance: 405.9
click at [222, 590] on video at bounding box center [111, 645] width 222 height 111
click at [978, 84] on button "Planogram" at bounding box center [987, 93] width 73 height 22
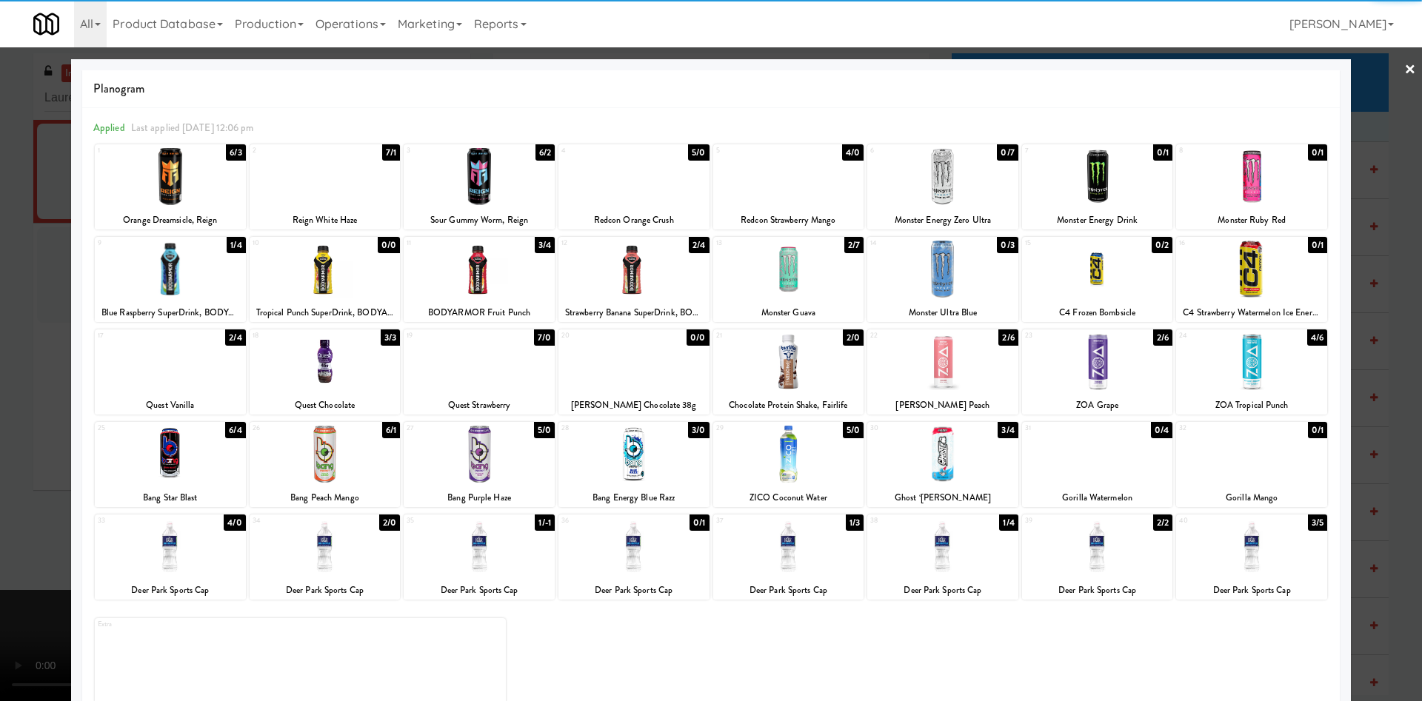
drag, startPoint x: 1045, startPoint y: 553, endPoint x: 814, endPoint y: 537, distance: 231.6
click at [1039, 553] on div at bounding box center [1097, 546] width 151 height 57
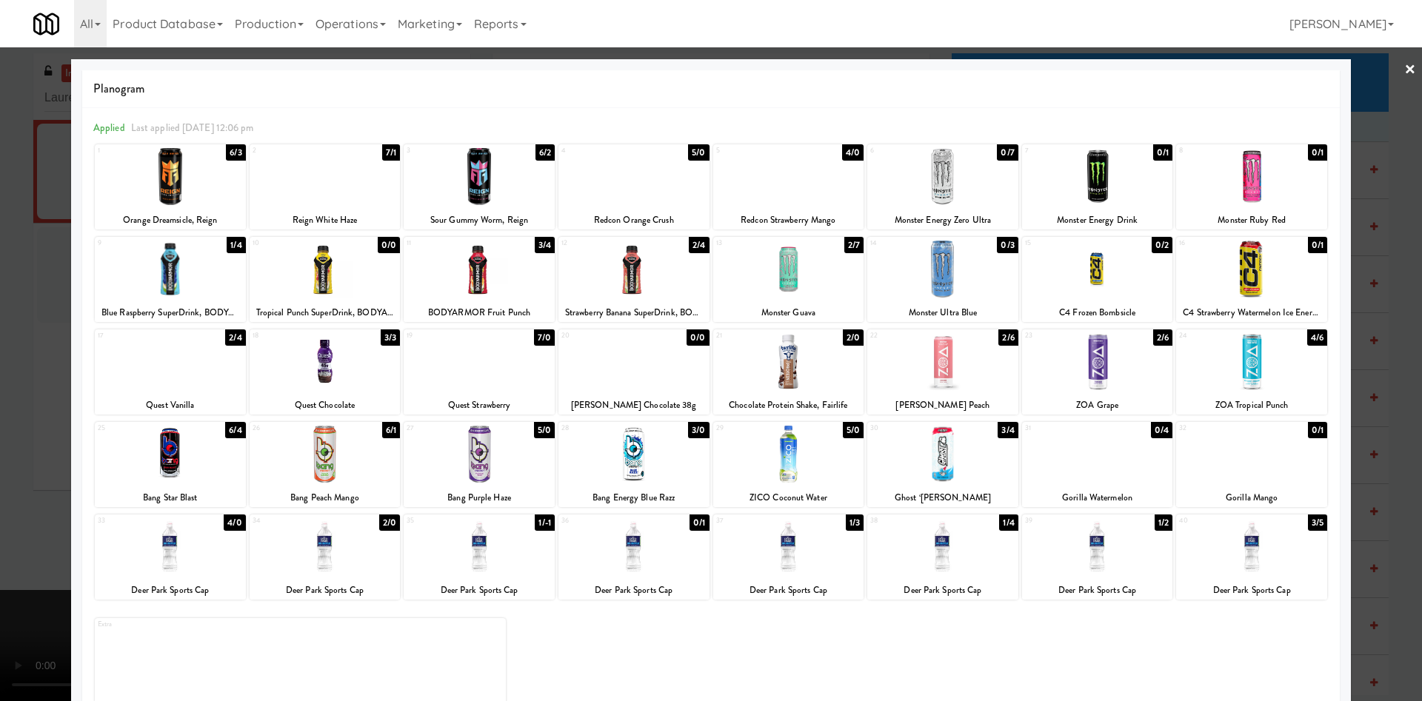
drag, startPoint x: 28, startPoint y: 415, endPoint x: 69, endPoint y: 429, distance: 43.3
click at [27, 415] on div at bounding box center [711, 350] width 1422 height 701
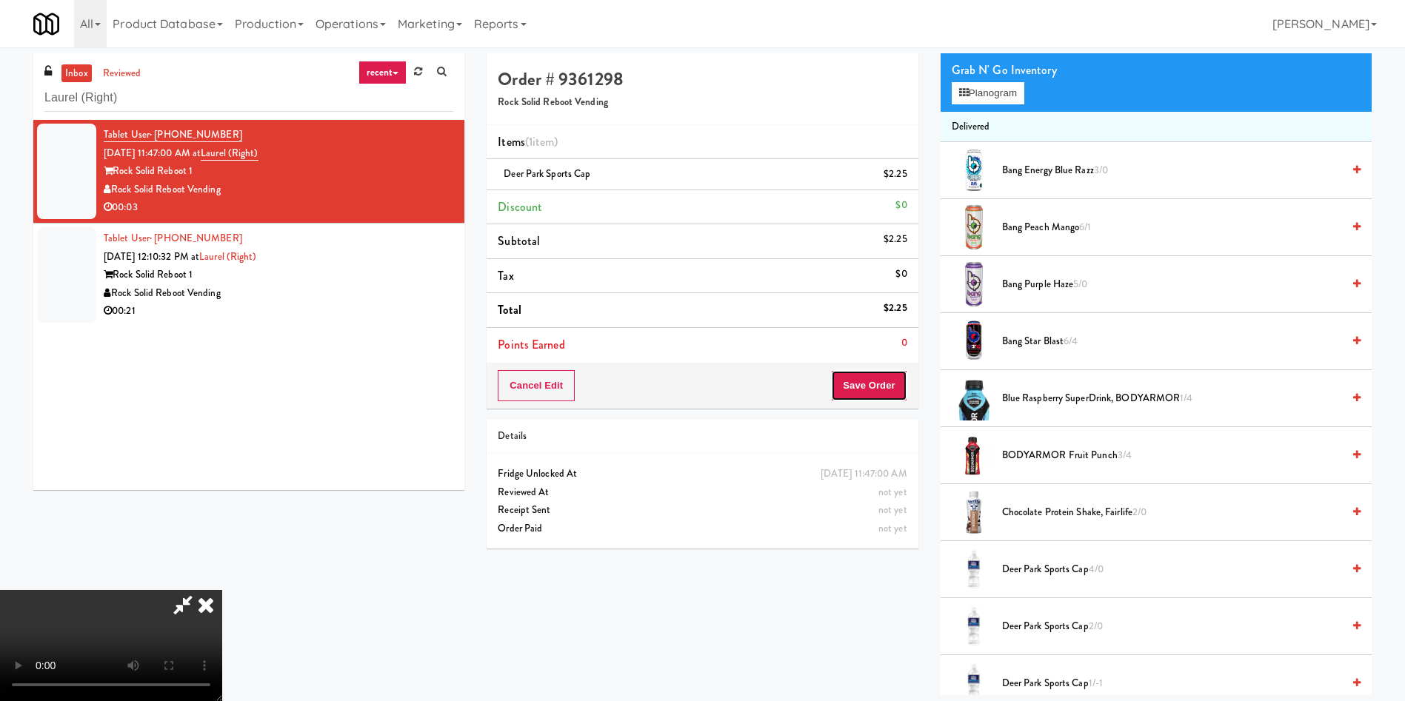
click at [869, 389] on button "Save Order" at bounding box center [869, 385] width 76 height 31
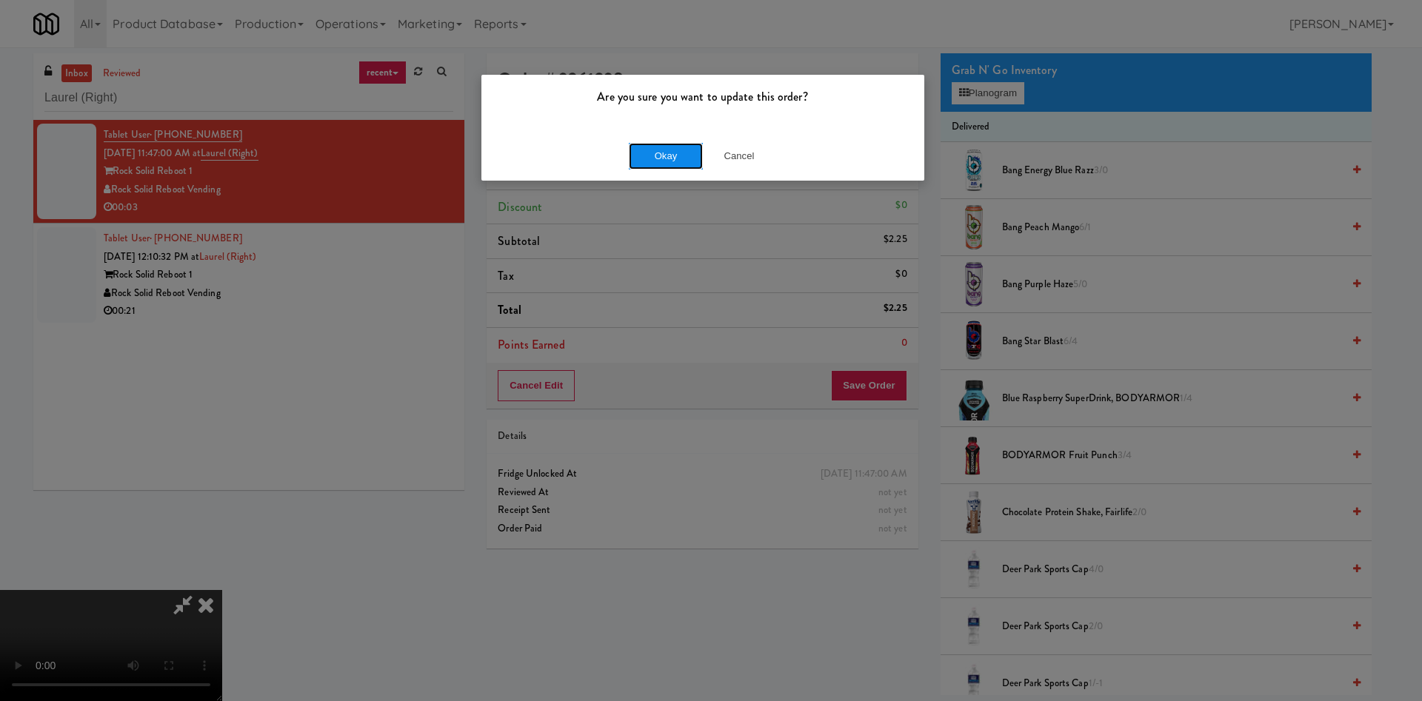
click at [649, 148] on button "Okay" at bounding box center [666, 156] width 74 height 27
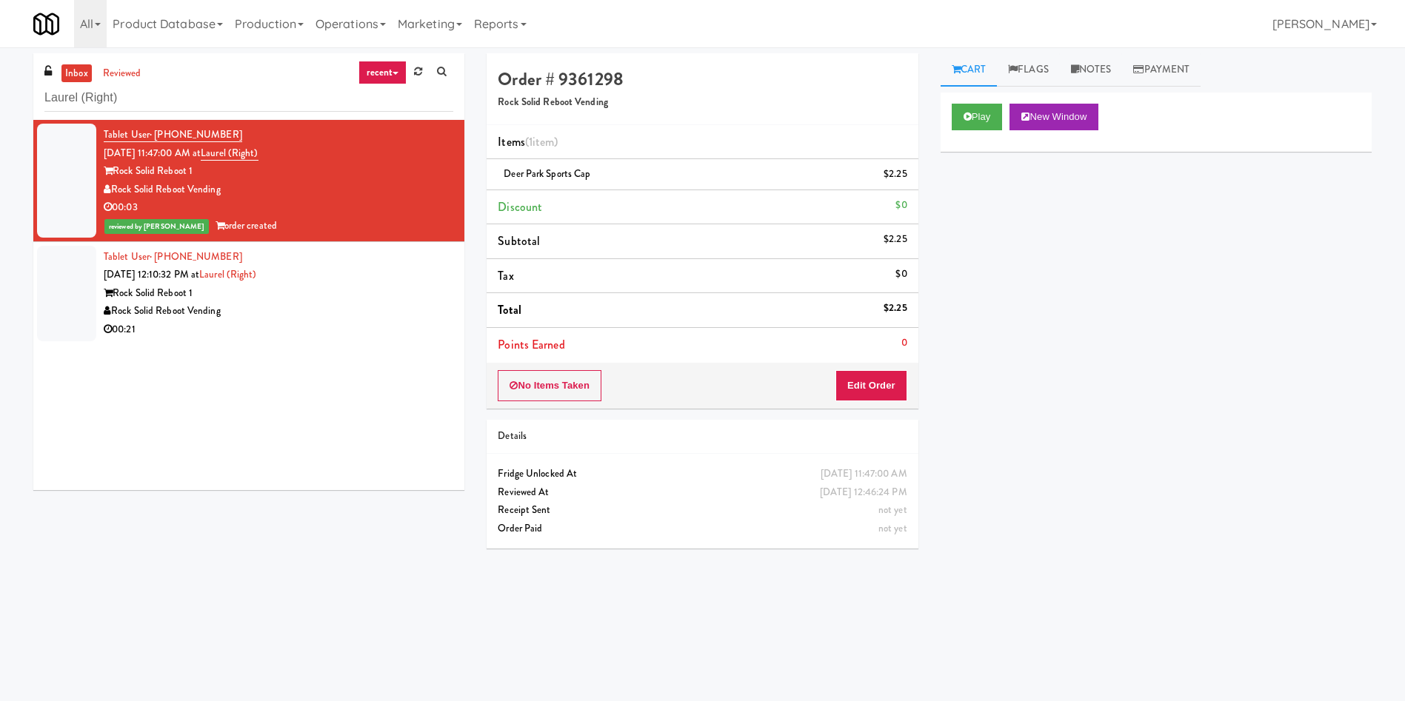
drag, startPoint x: 87, startPoint y: 286, endPoint x: 876, endPoint y: 244, distance: 789.7
click at [129, 271] on div "Tablet User · (240) 663-0626 [DATE] 12:10:32 PM at [GEOGRAPHIC_DATA] (Right) Ro…" at bounding box center [278, 293] width 349 height 91
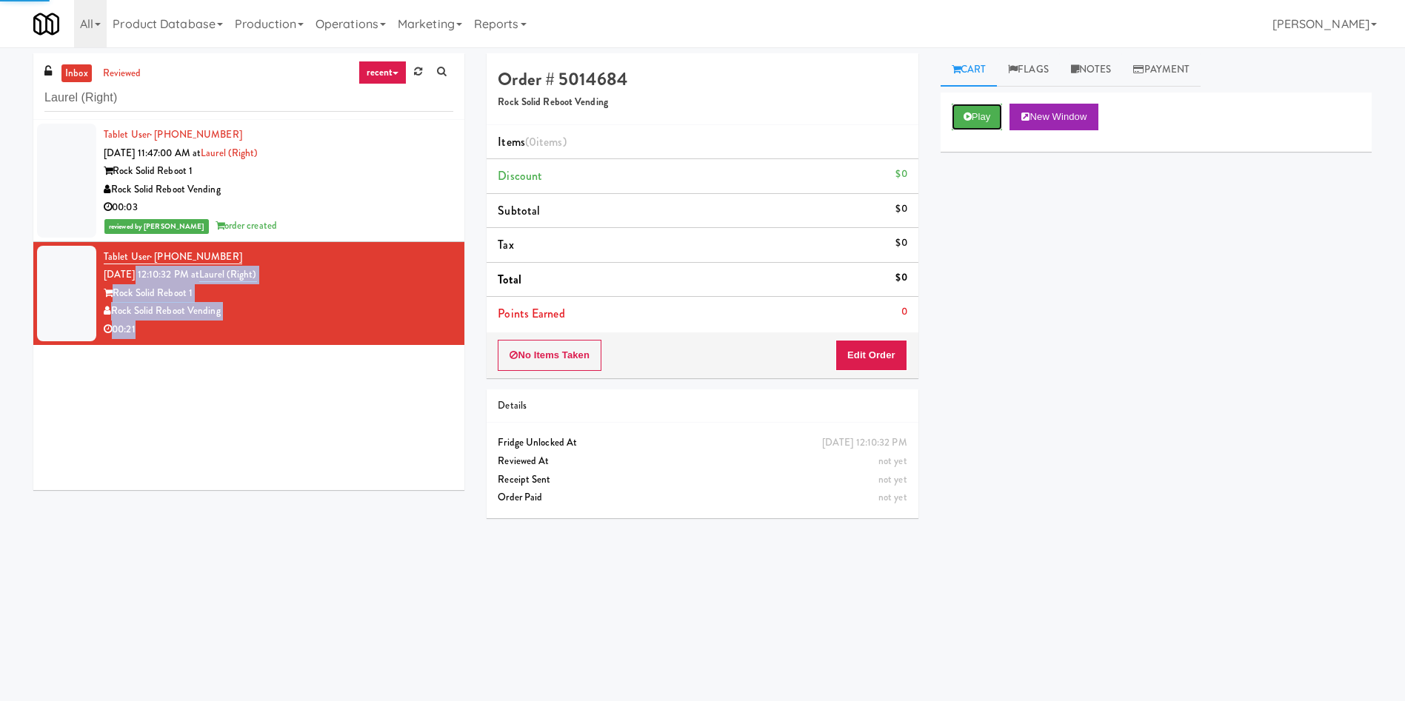
click at [984, 114] on button "Play" at bounding box center [976, 117] width 51 height 27
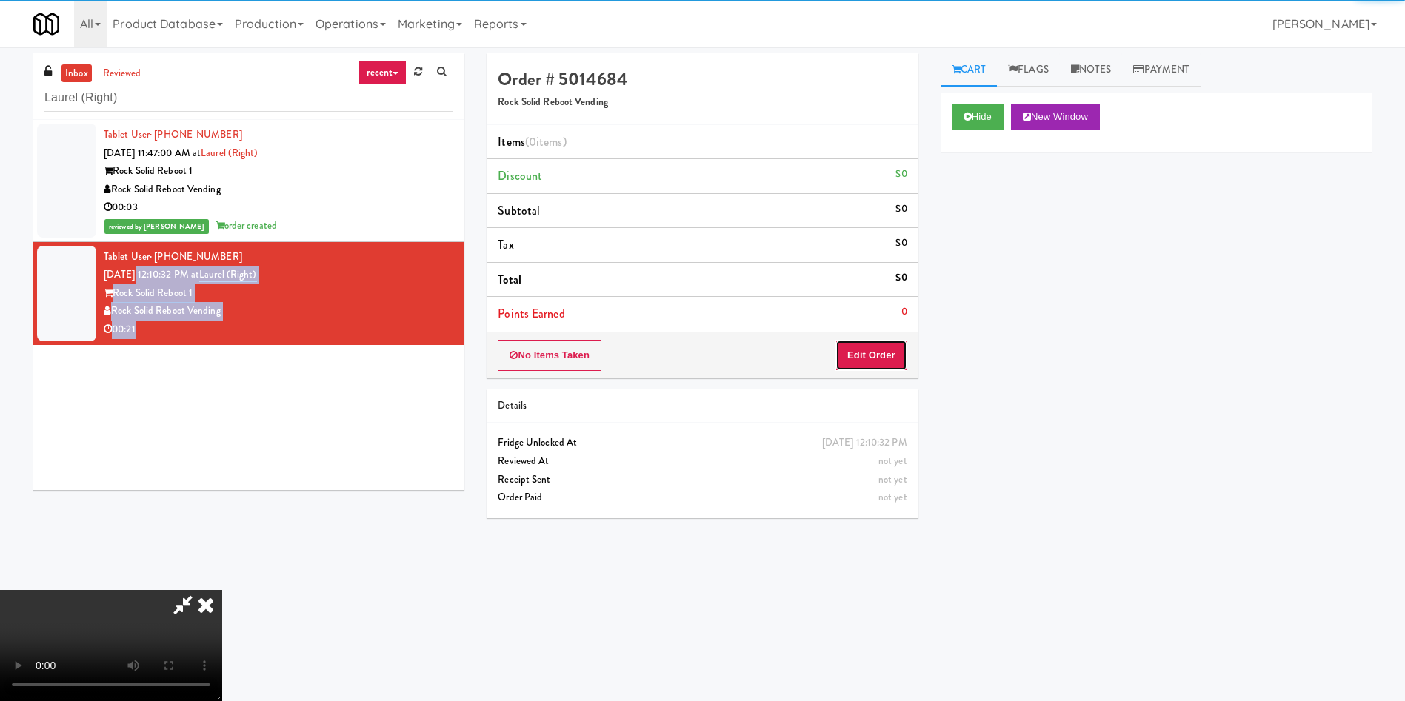
click at [889, 357] on button "Edit Order" at bounding box center [871, 355] width 72 height 31
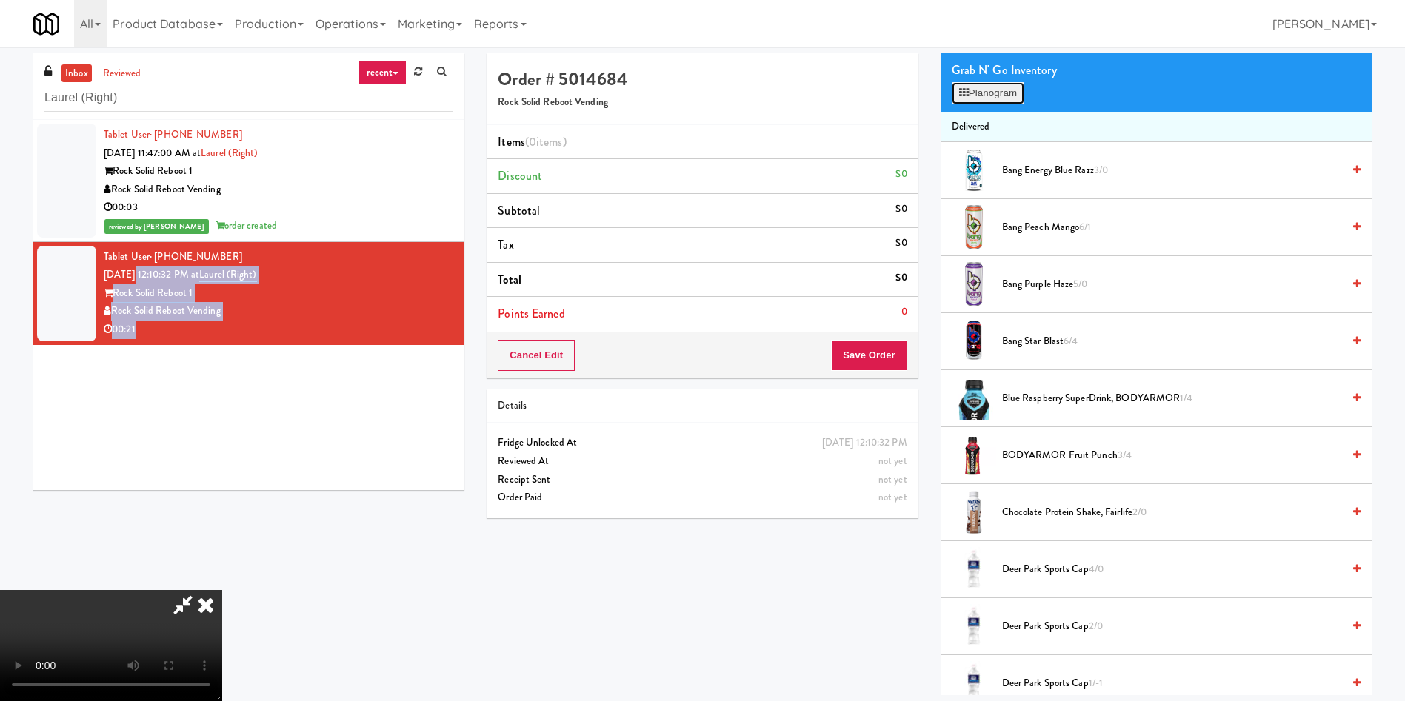
click at [999, 94] on button "Planogram" at bounding box center [987, 93] width 73 height 22
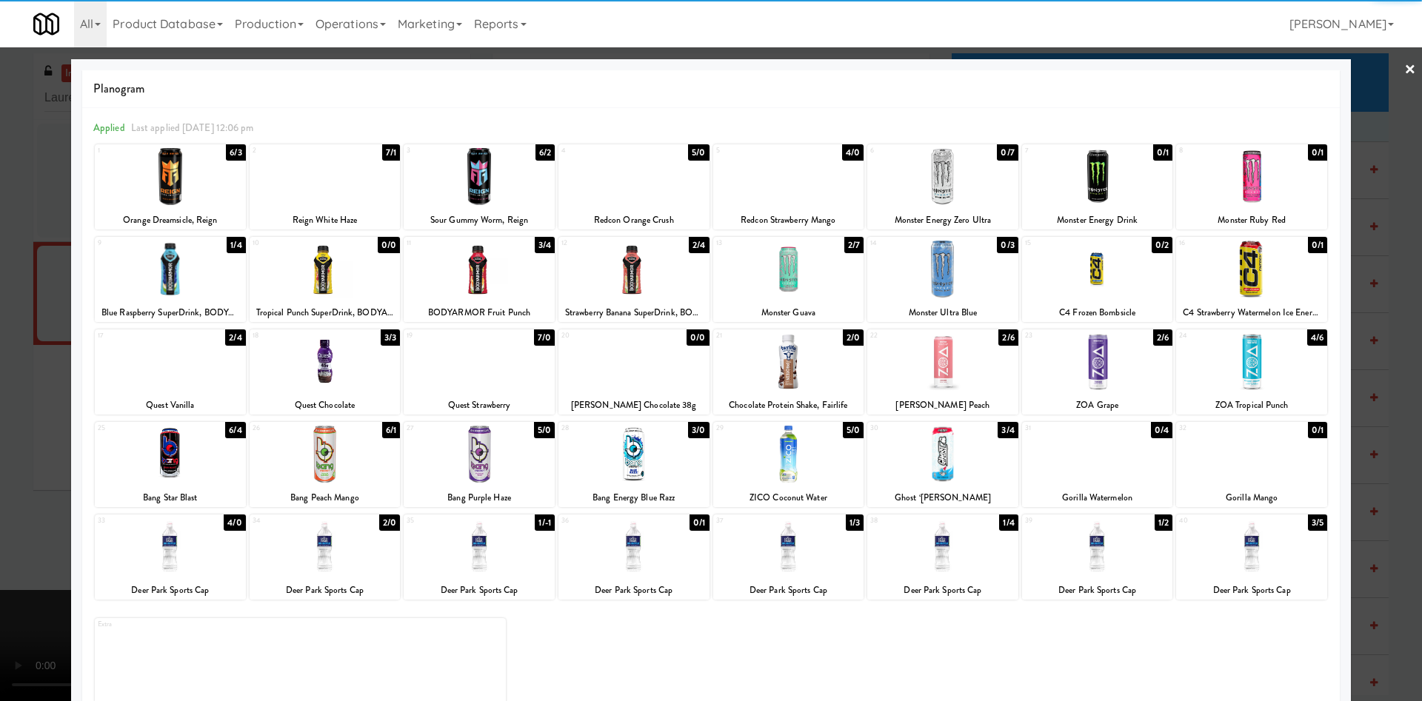
click at [355, 213] on div "Reign White Haze" at bounding box center [325, 220] width 147 height 19
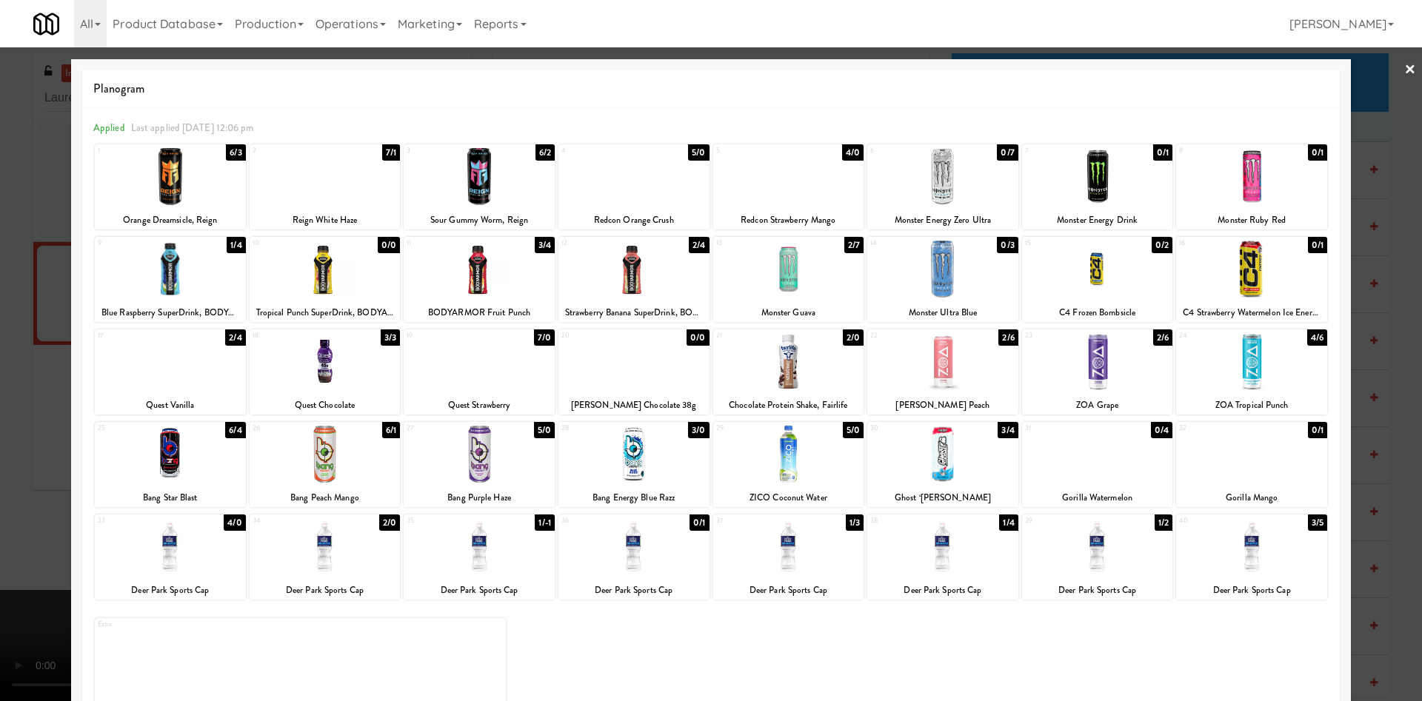
click at [332, 180] on div at bounding box center [325, 176] width 151 height 57
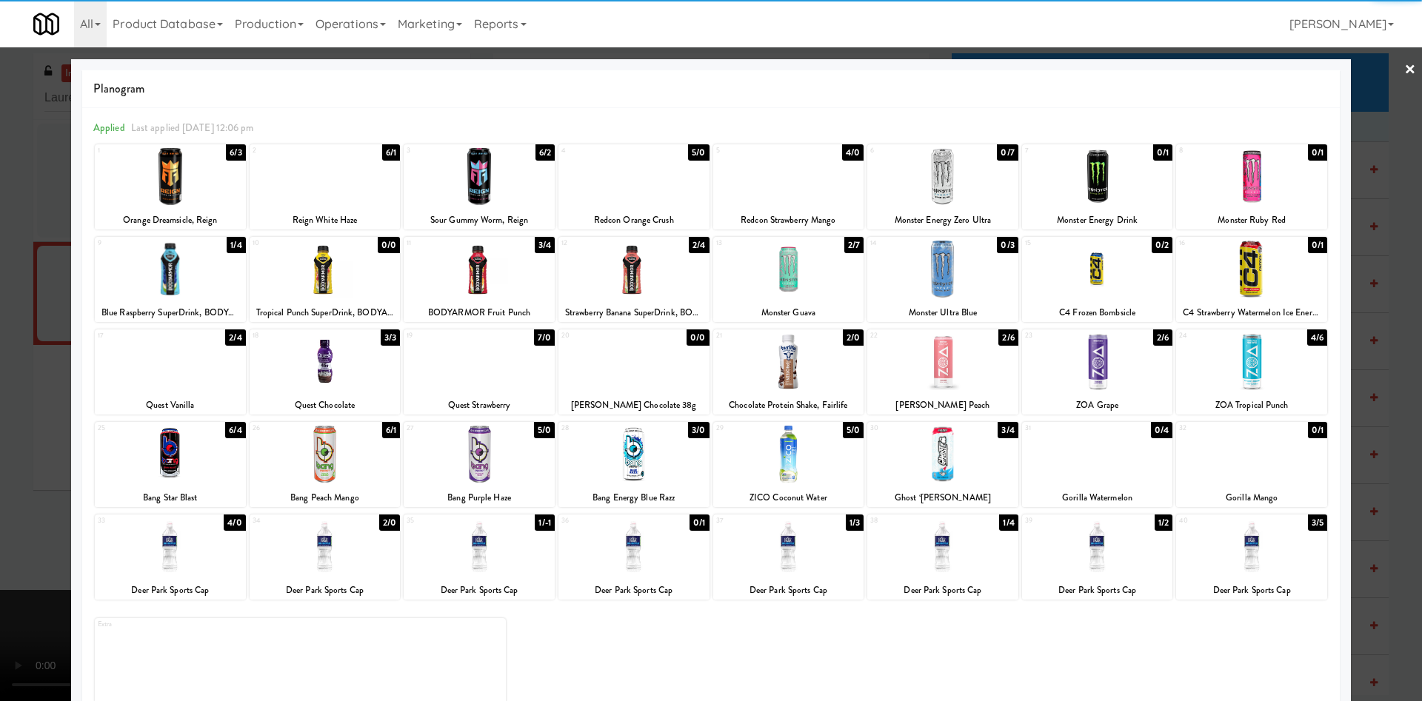
click at [39, 230] on div at bounding box center [711, 350] width 1422 height 701
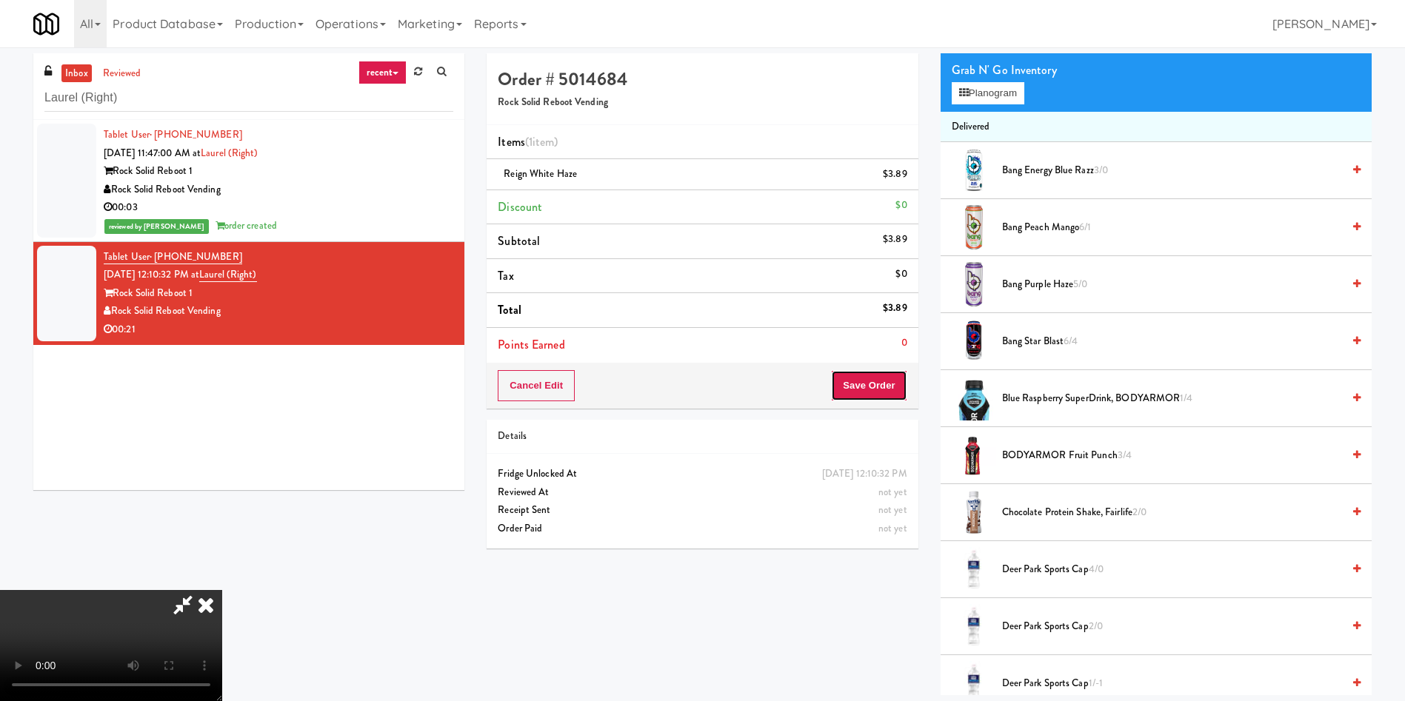
click at [872, 377] on button "Save Order" at bounding box center [869, 385] width 76 height 31
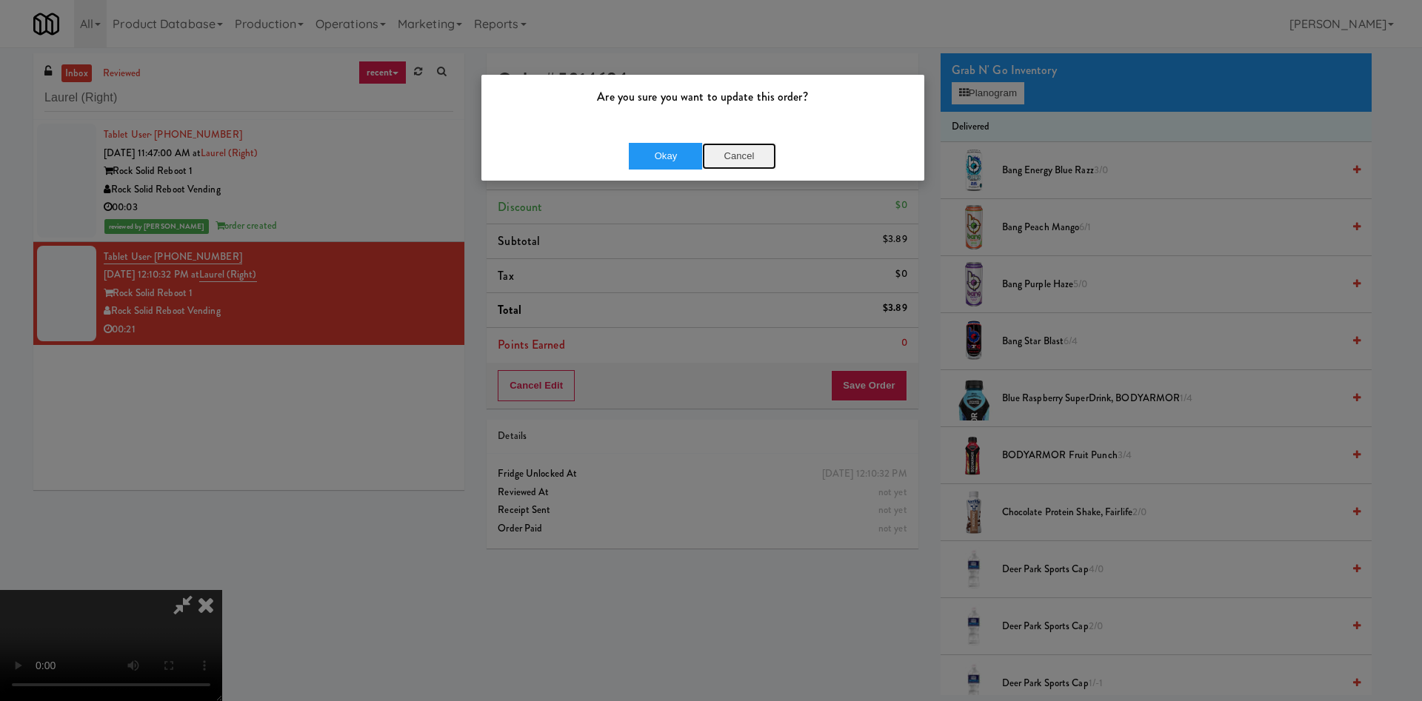
click at [734, 162] on button "Cancel" at bounding box center [739, 156] width 74 height 27
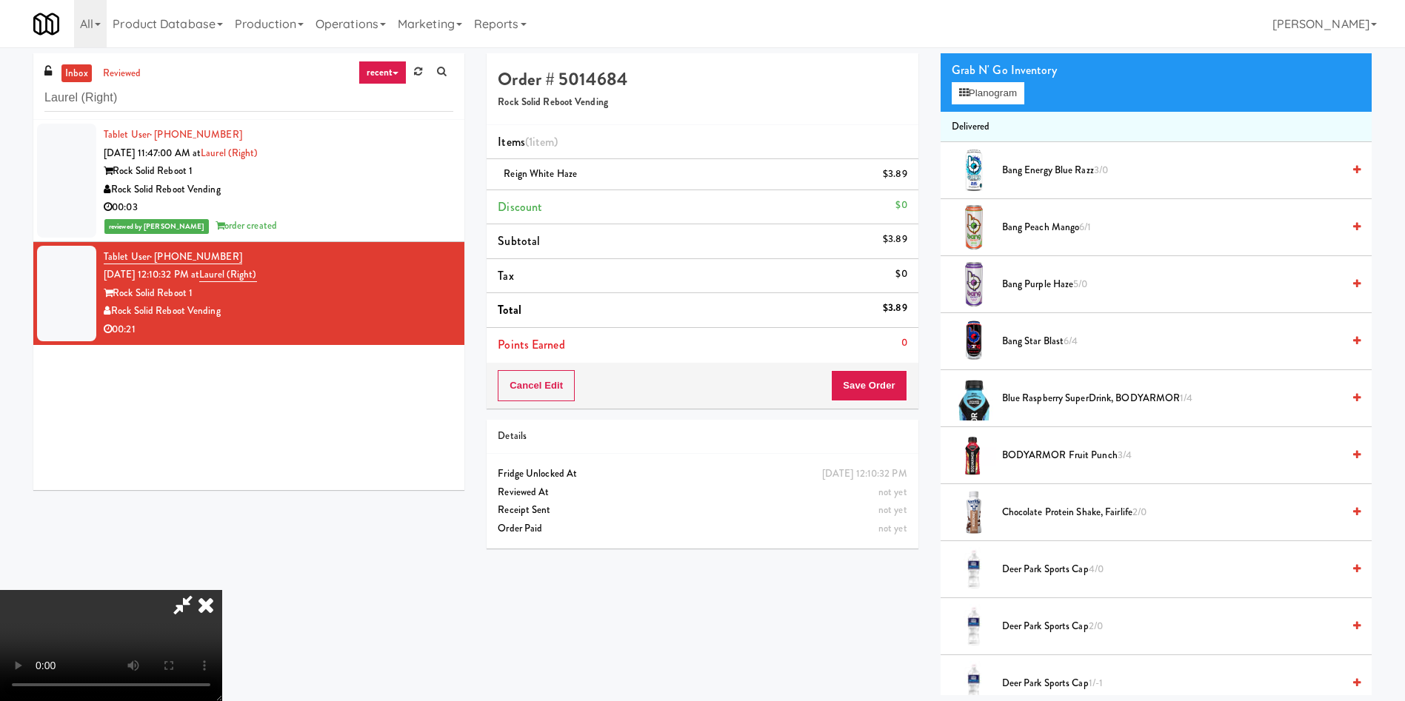
click at [222, 590] on video at bounding box center [111, 645] width 222 height 111
click at [200, 590] on icon at bounding box center [183, 605] width 34 height 30
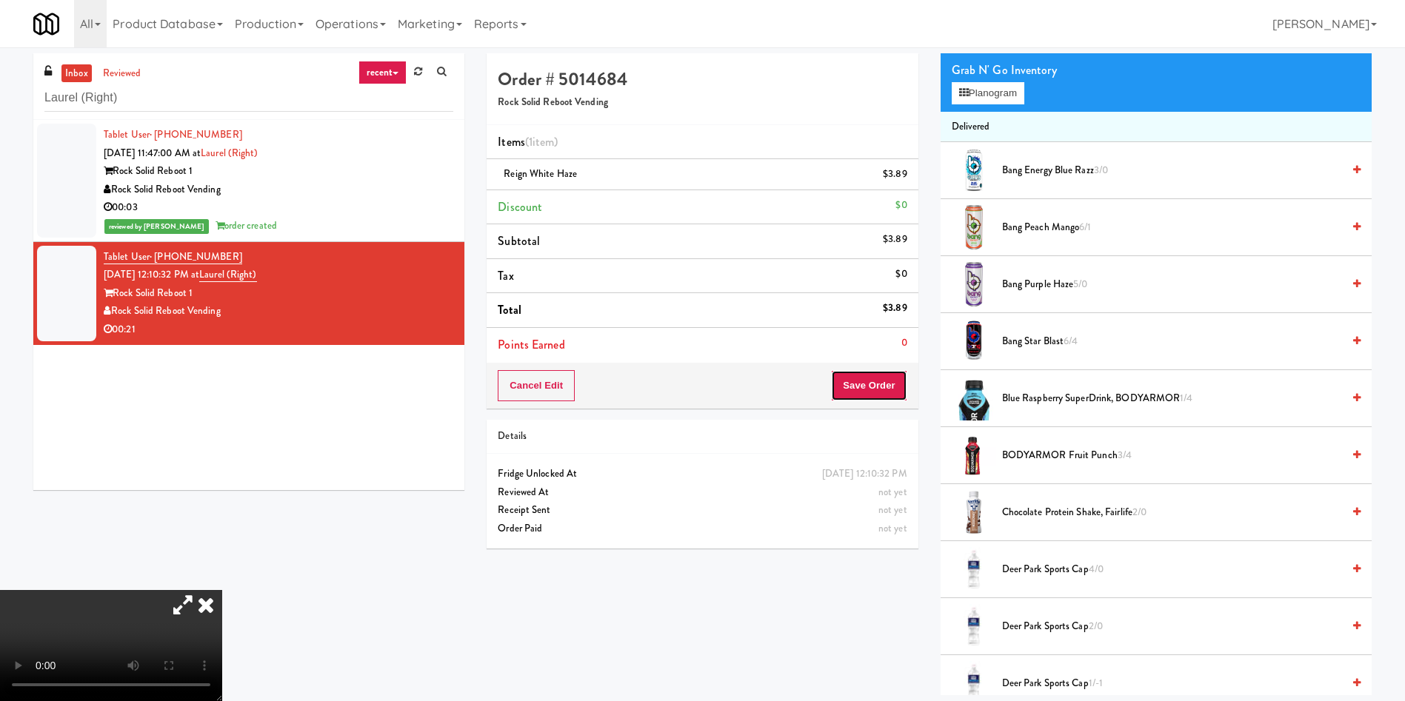
click at [861, 384] on button "Save Order" at bounding box center [869, 385] width 76 height 31
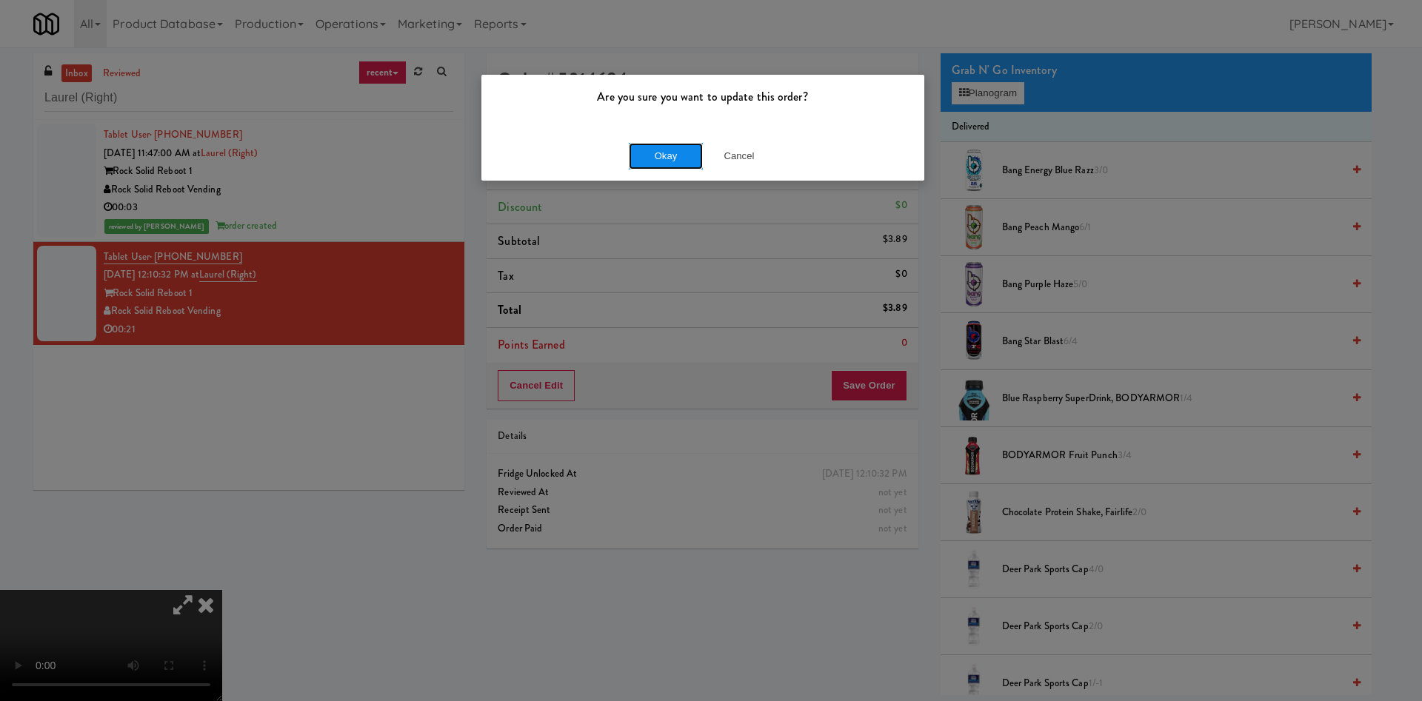
click at [686, 157] on button "Okay" at bounding box center [666, 156] width 74 height 27
